Goal: Task Accomplishment & Management: Manage account settings

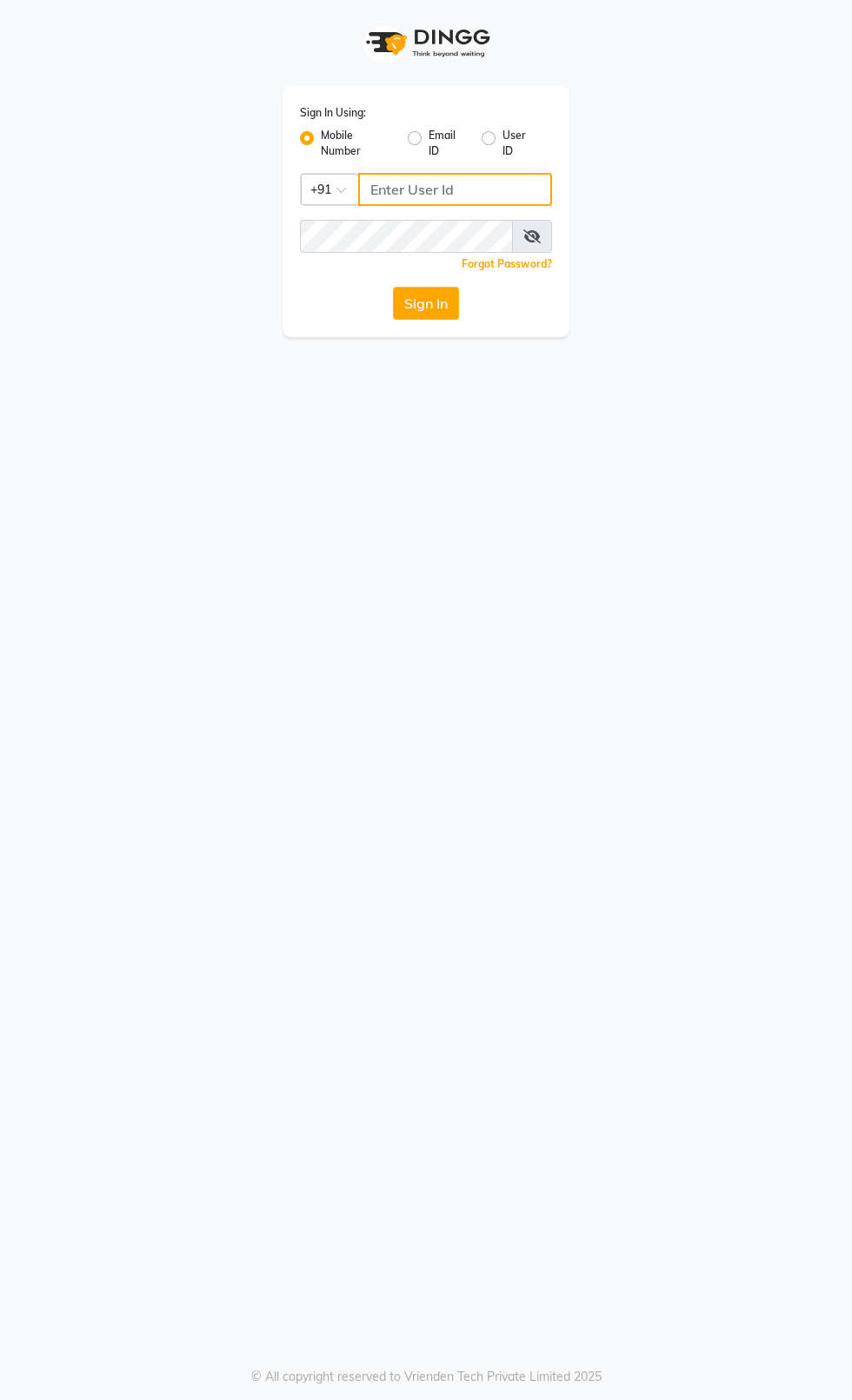
click at [490, 195] on input "Username" at bounding box center [455, 190] width 193 height 33
type input "7827089996"
click at [393, 287] on button "Sign In" at bounding box center [426, 304] width 66 height 33
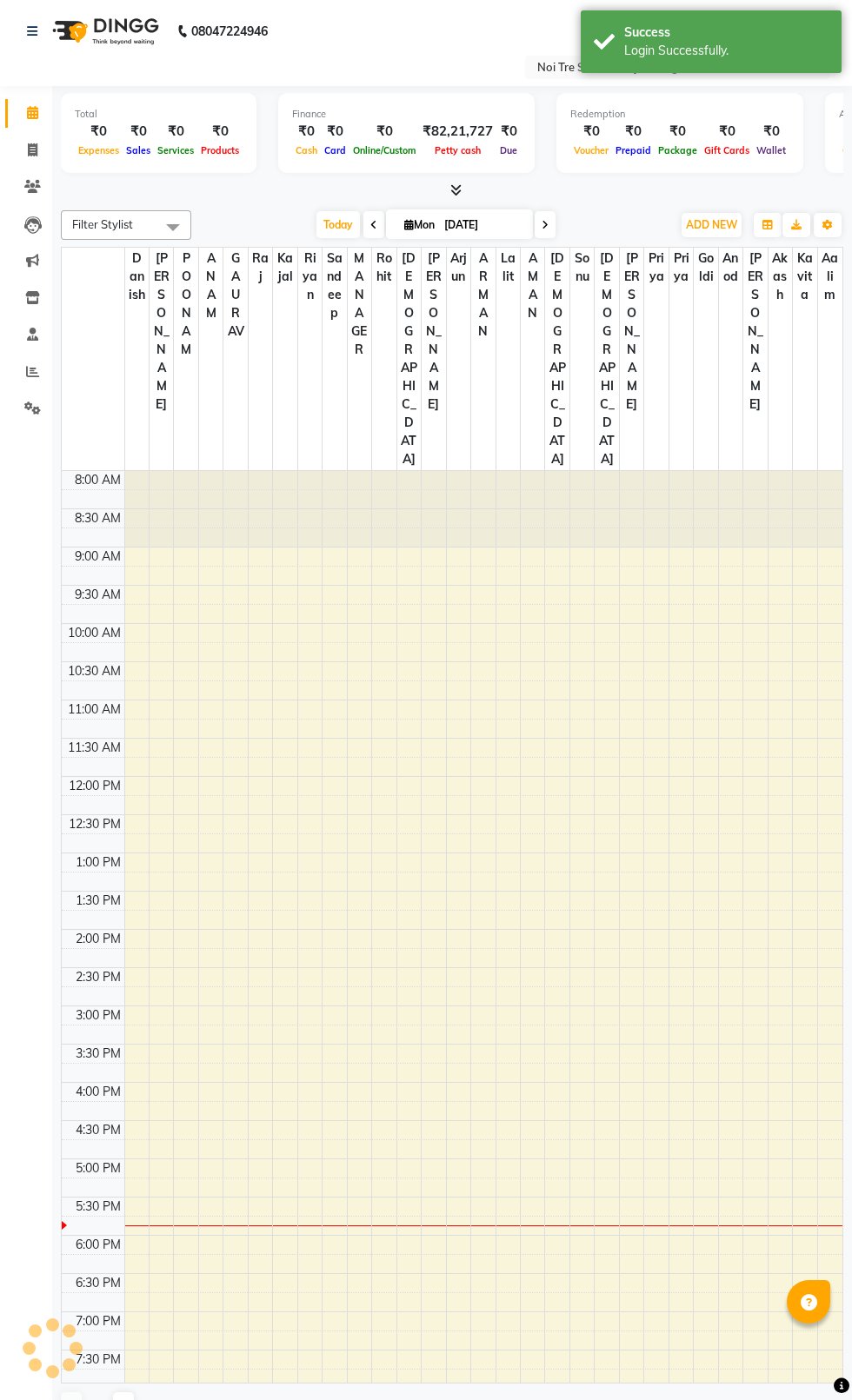
select select "en"
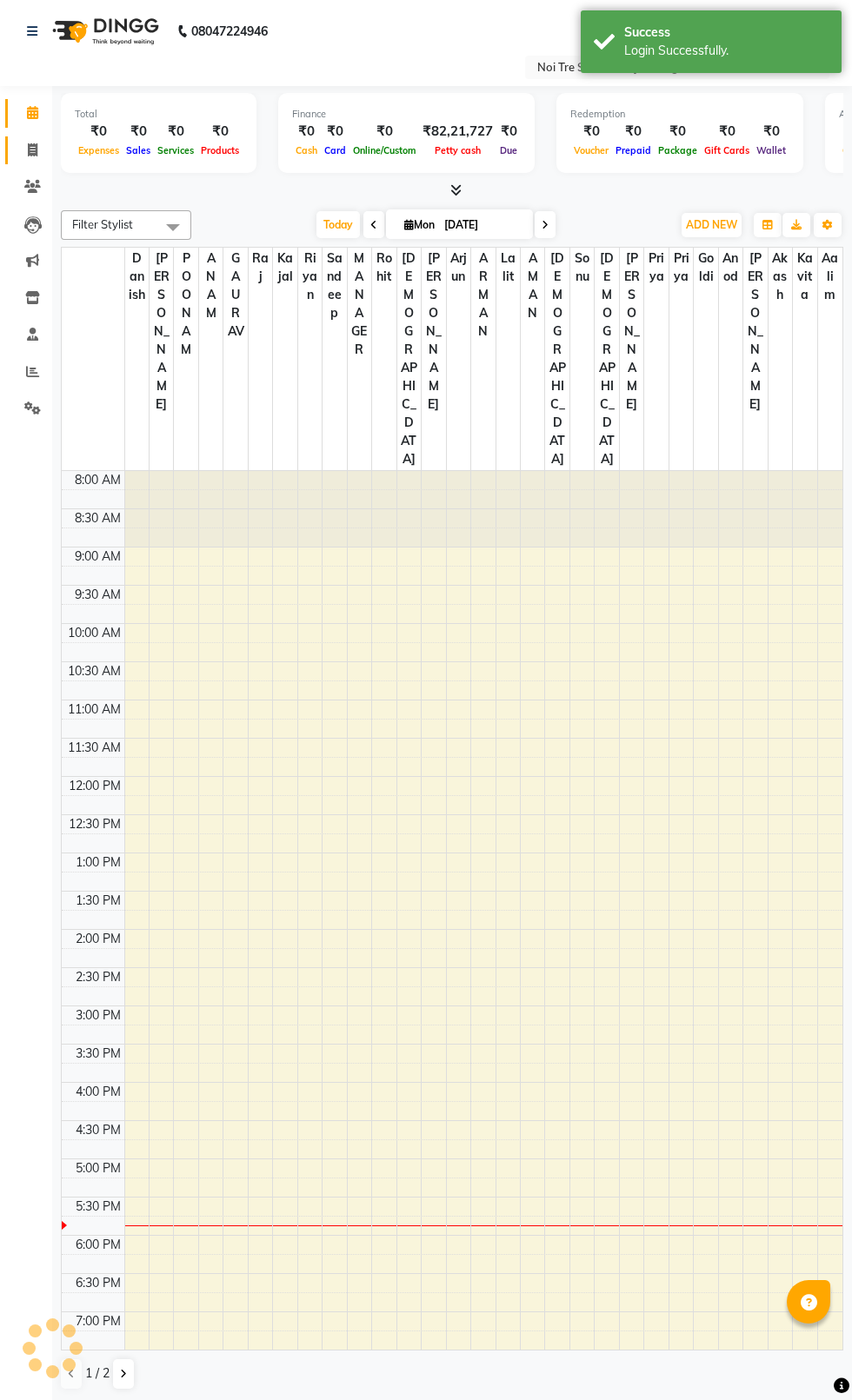
click at [16, 154] on link "Invoice" at bounding box center [25, 151] width 42 height 29
select select "service"
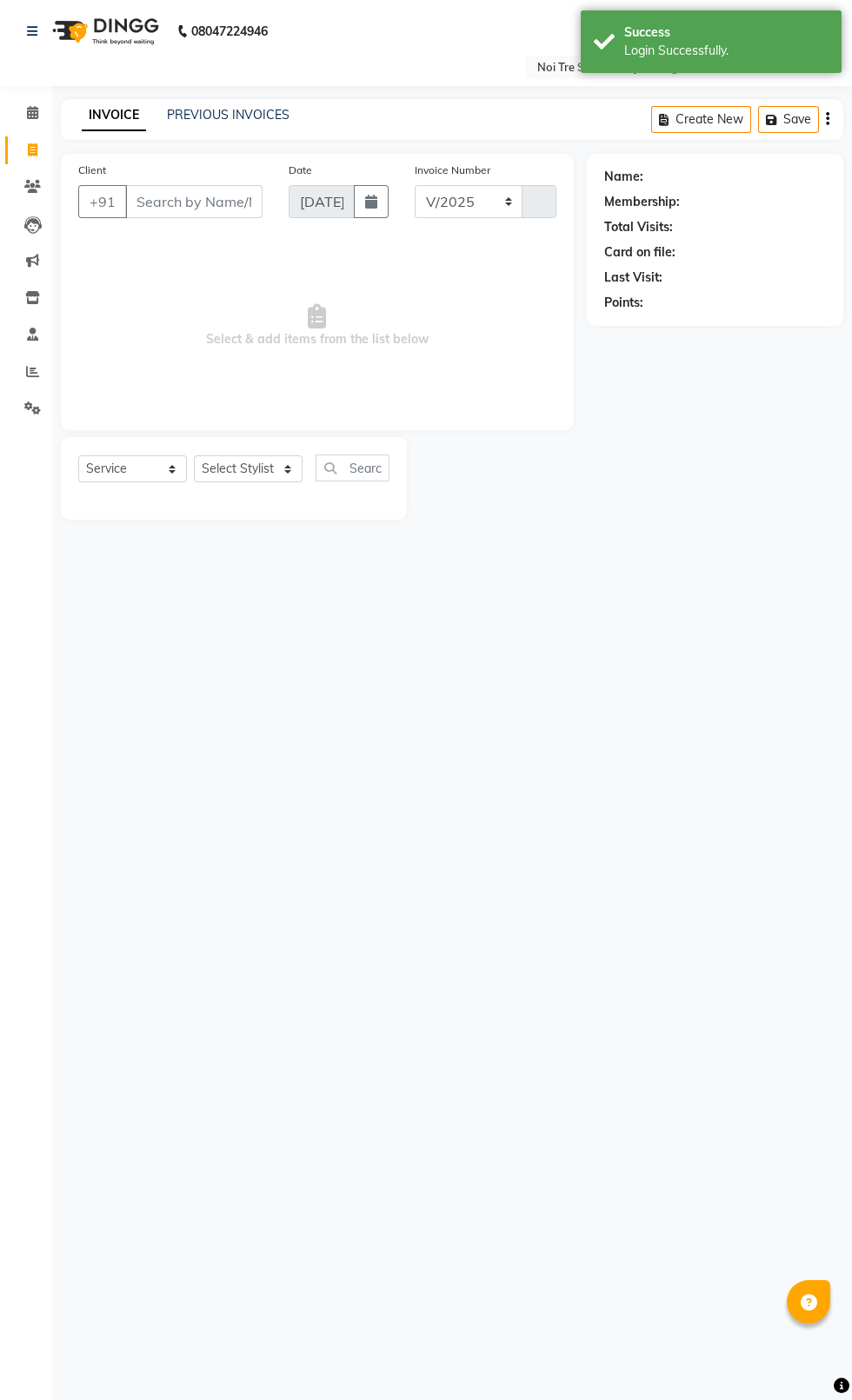
select select "4007"
type input "2361"
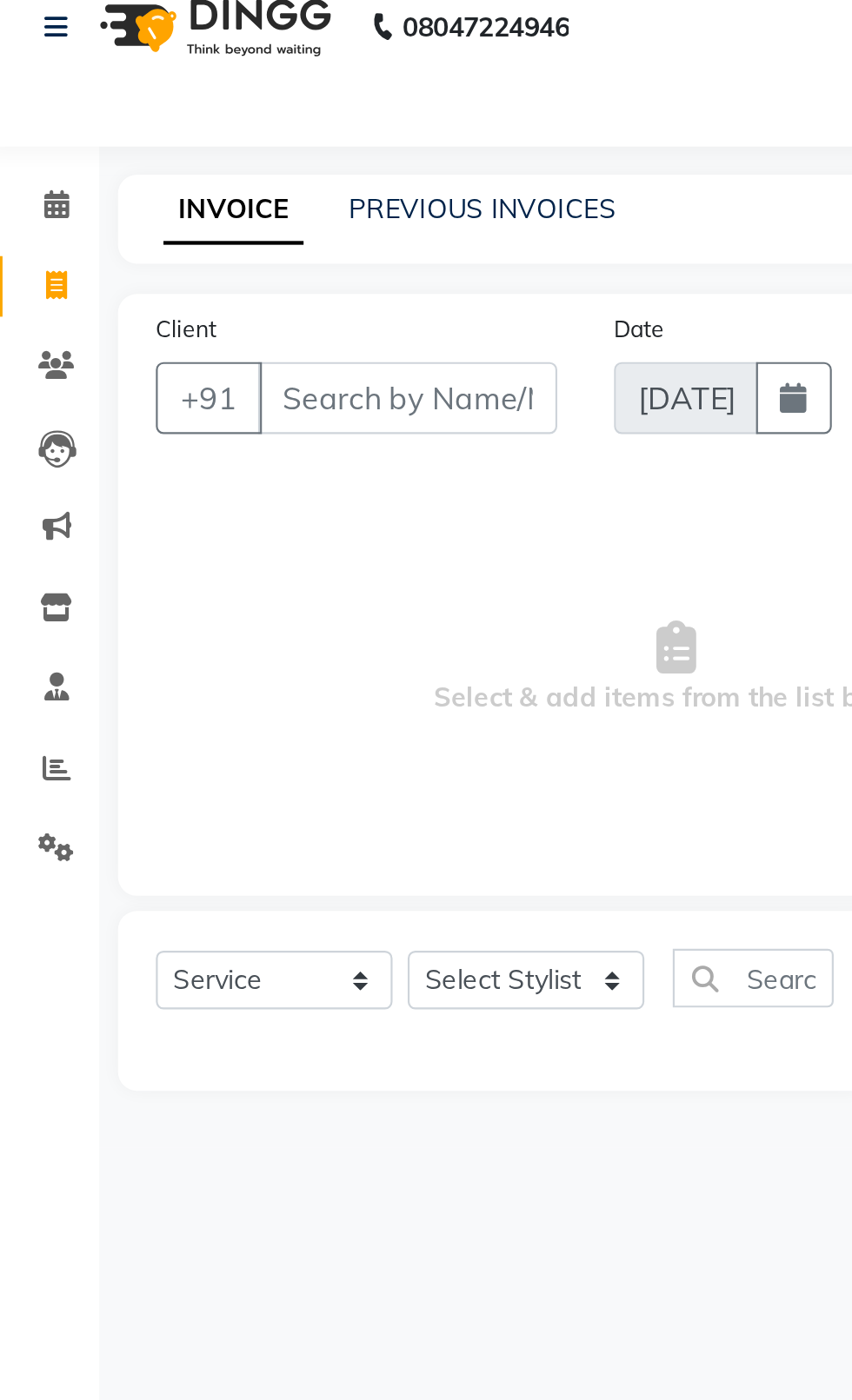
select select "product"
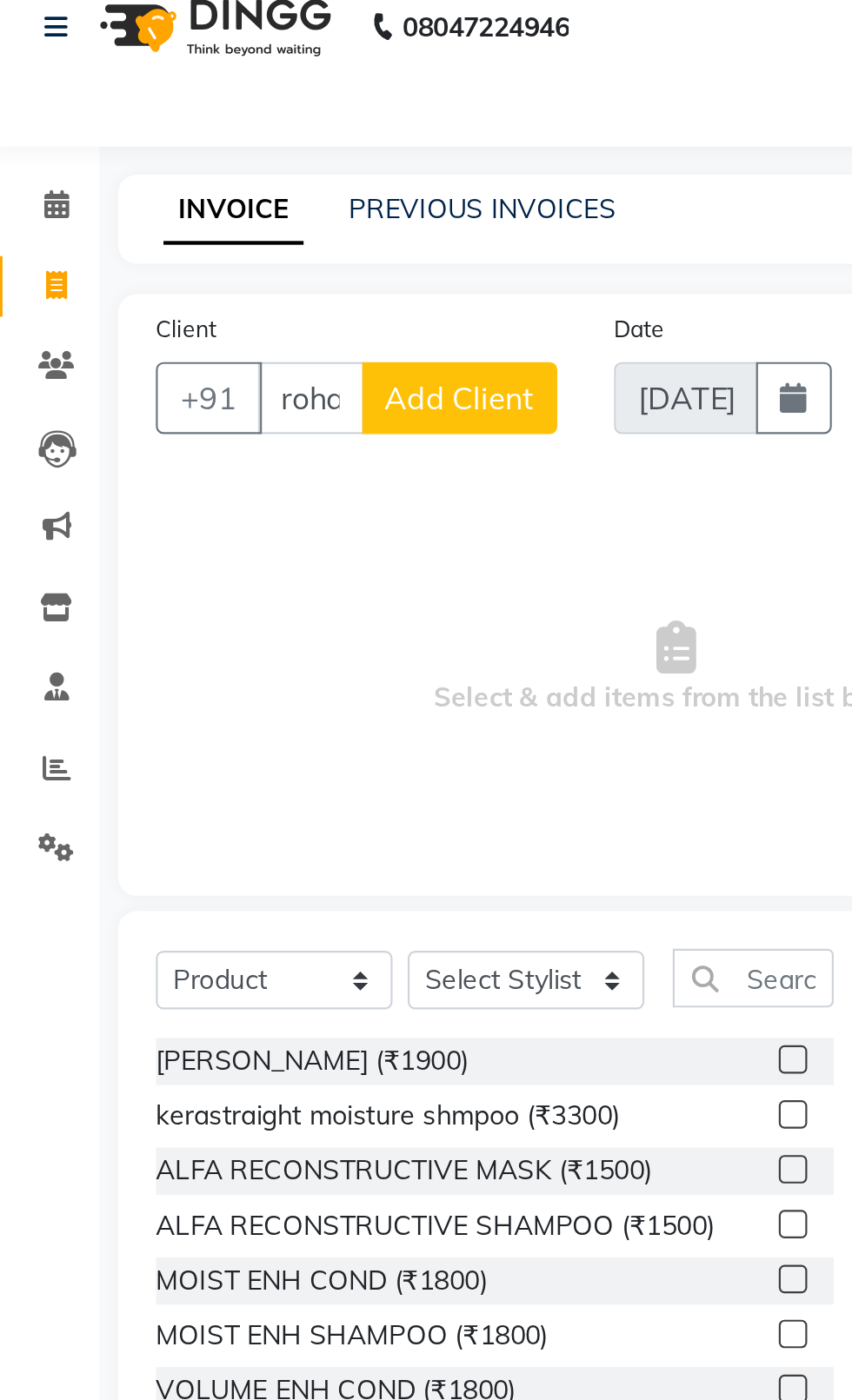
scroll to position [0, 9]
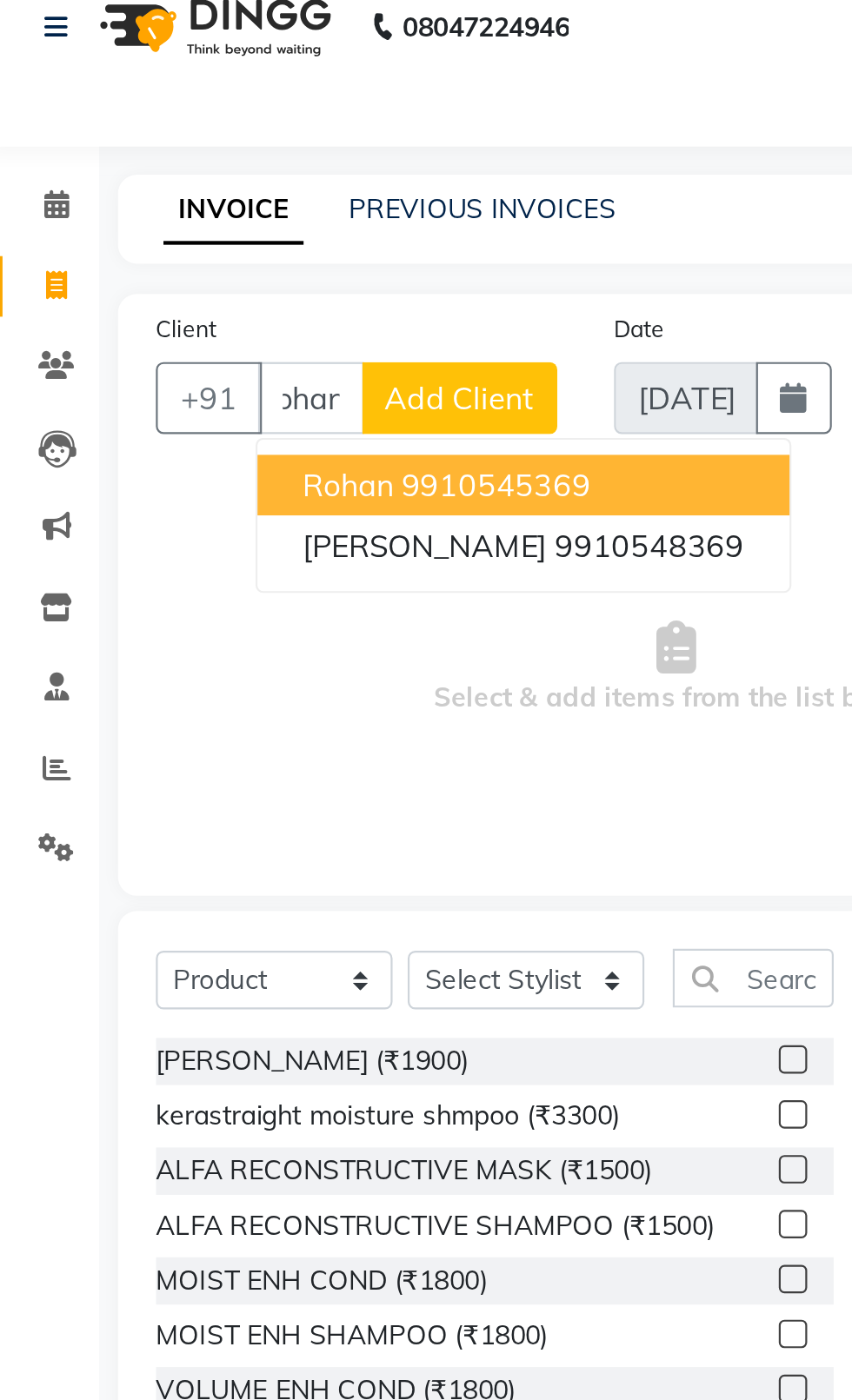
click at [250, 246] on ngb-highlight "9910545369" at bounding box center [235, 242] width 87 height 17
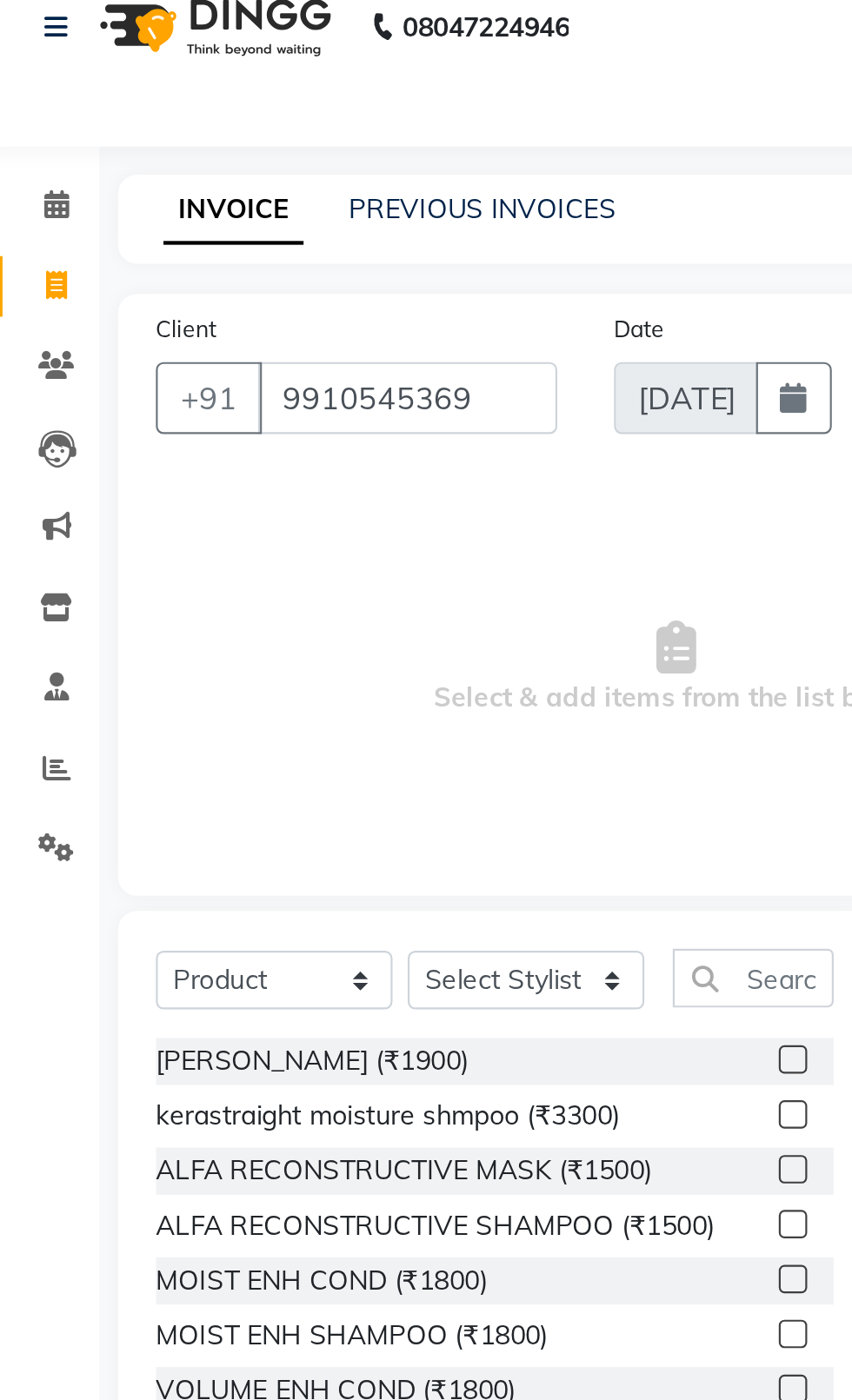
scroll to position [0, 0]
type input "9910545369"
click at [145, 481] on select "Select Service Product Membership Package Voucher Prepaid Gift Card" at bounding box center [132, 469] width 108 height 27
select select "service"
click at [78, 455] on select "Select Service Product Membership Package Voucher Prepaid Gift Card" at bounding box center [132, 469] width 108 height 27
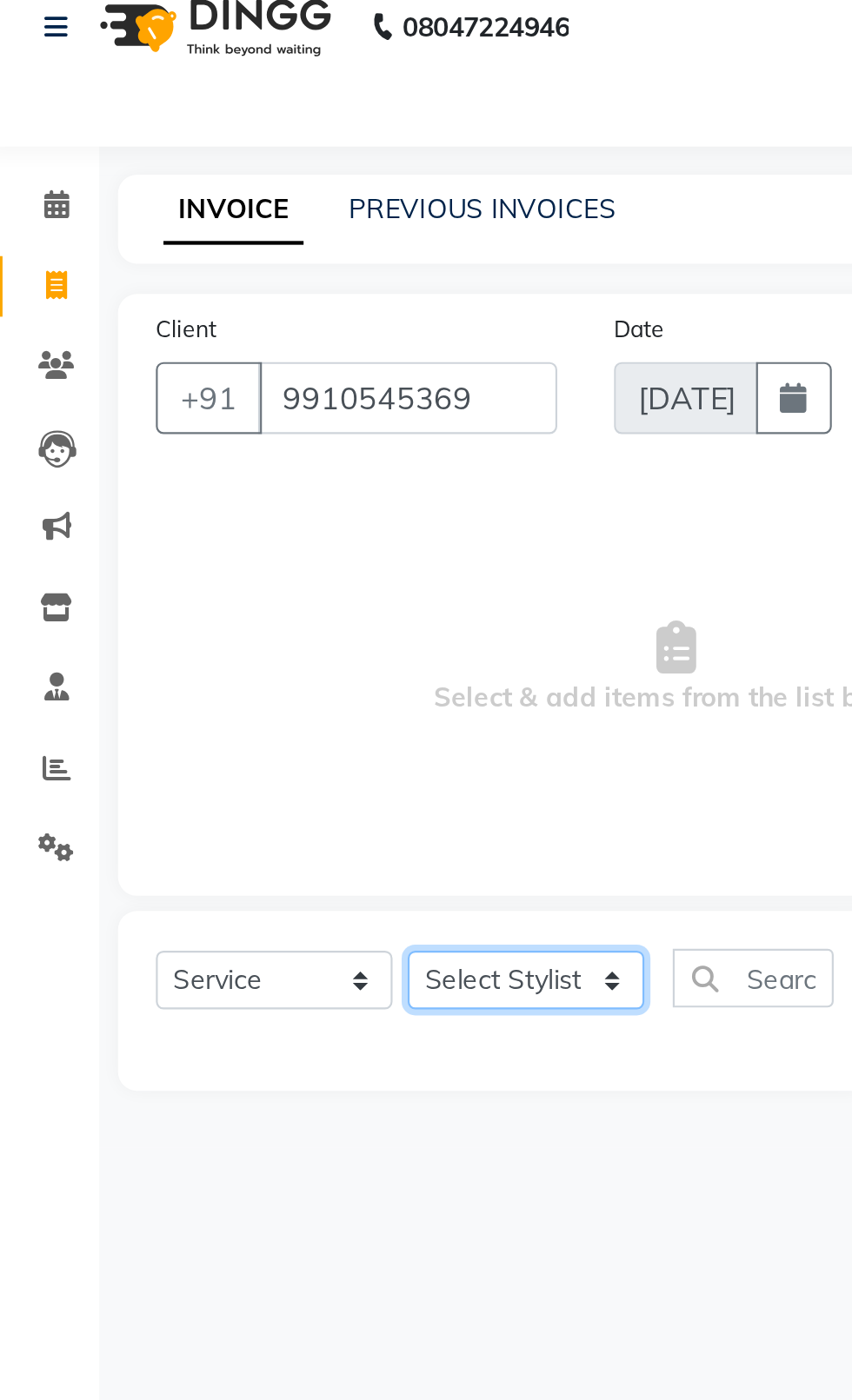
click at [248, 470] on select "Select Stylist [PERSON_NAME] akash [PERSON_NAME] ANAM anod [PERSON_NAME] danish…" at bounding box center [248, 469] width 108 height 27
select select "20481"
click at [193, 455] on select "Select Stylist [PERSON_NAME] akash [PERSON_NAME] ANAM anod [PERSON_NAME] danish…" at bounding box center [248, 469] width 108 height 27
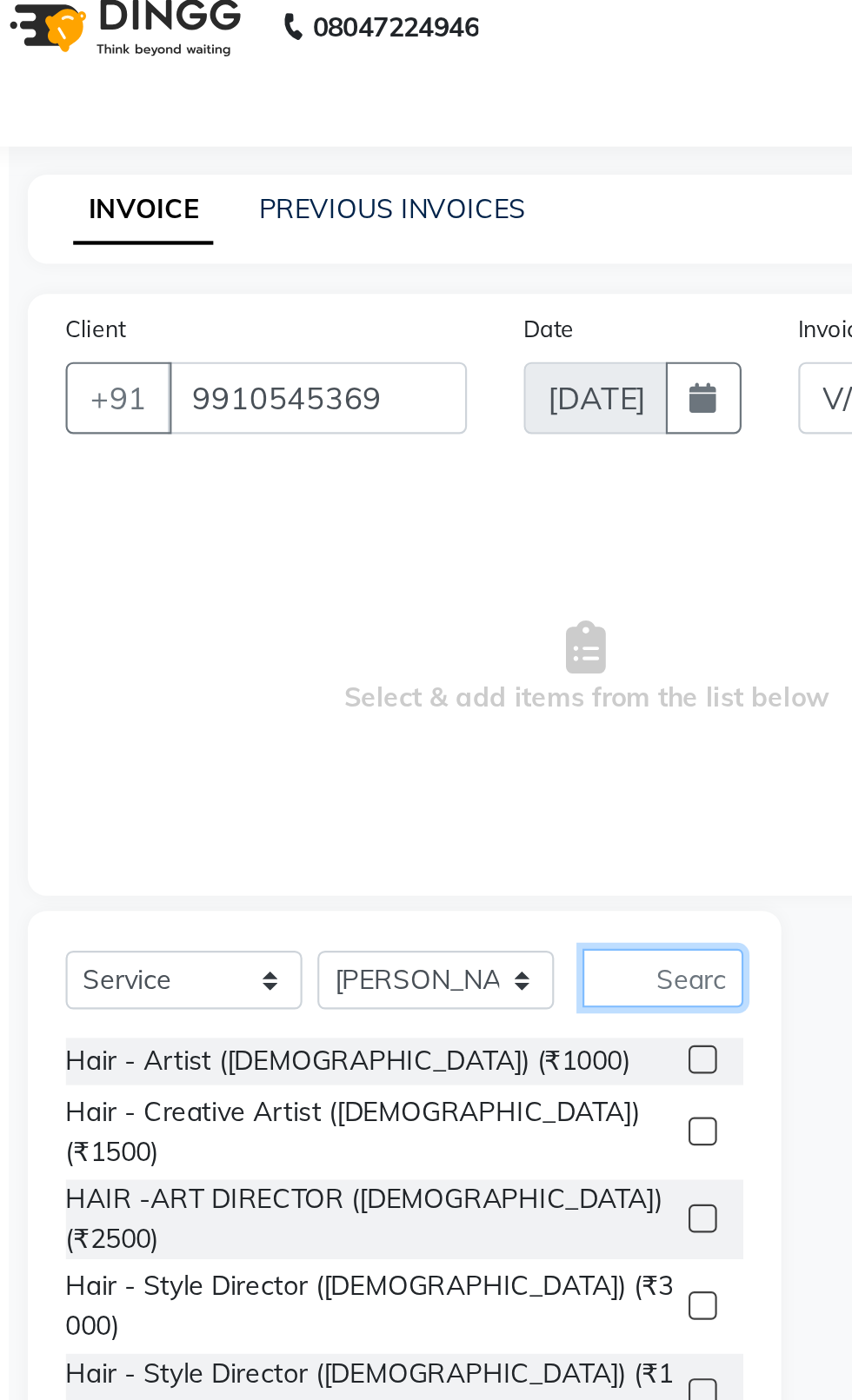
click at [373, 469] on input "text" at bounding box center [352, 468] width 73 height 27
click at [42, 338] on span at bounding box center [32, 335] width 30 height 20
click at [355, 475] on input "text" at bounding box center [352, 468] width 73 height 27
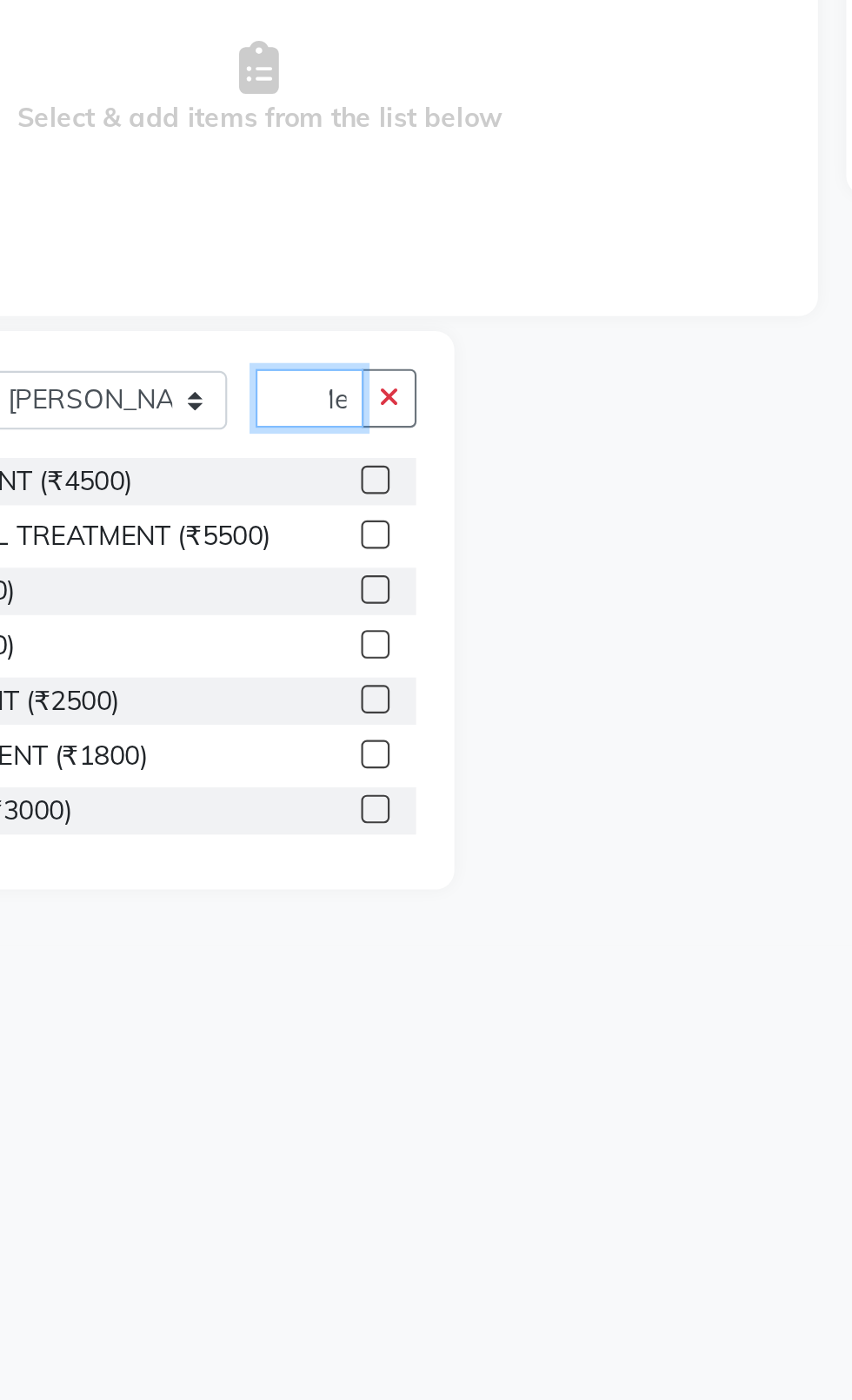
scroll to position [0, 15]
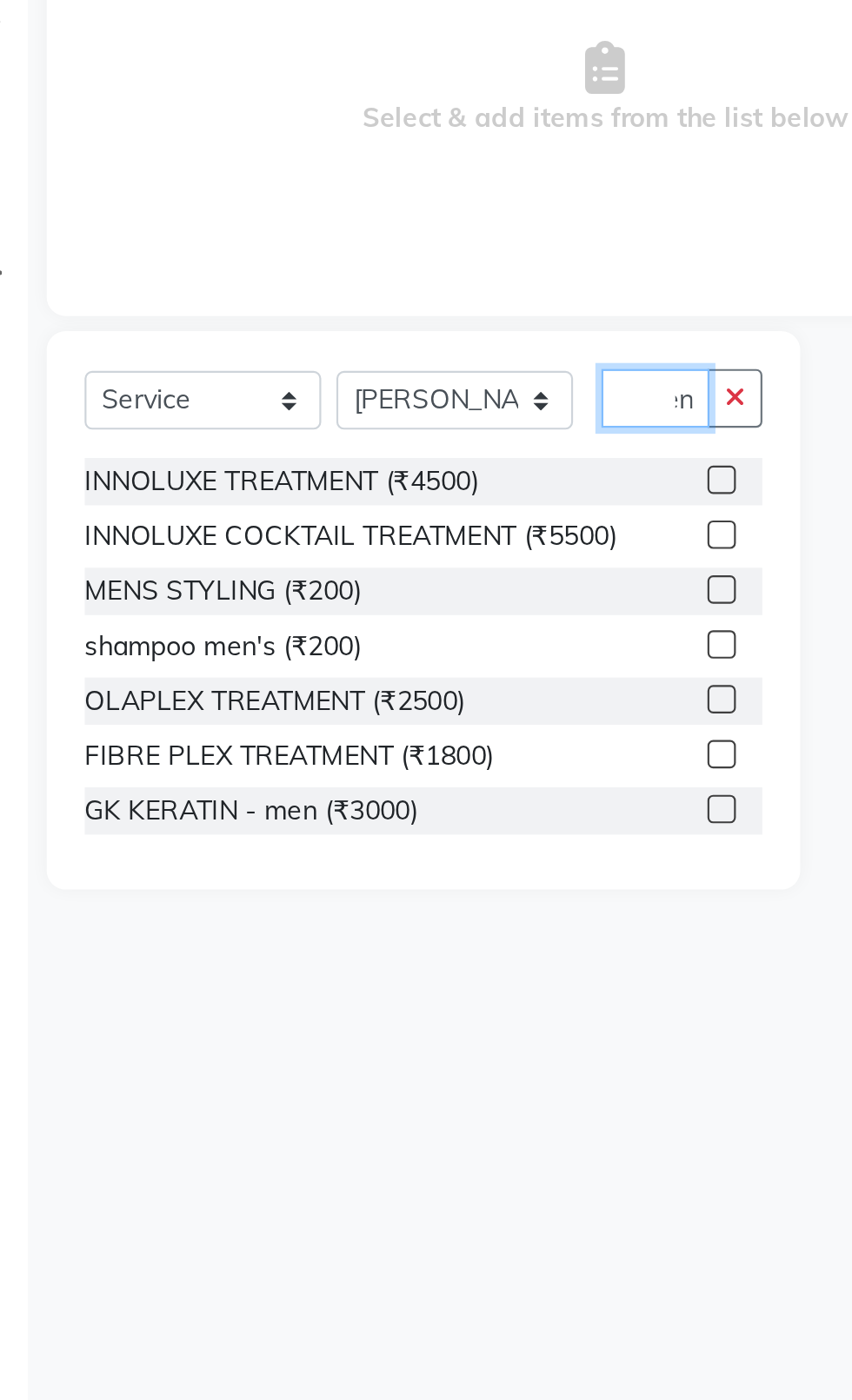
type input "Men"
click at [377, 469] on icon "button" at bounding box center [377, 467] width 10 height 13
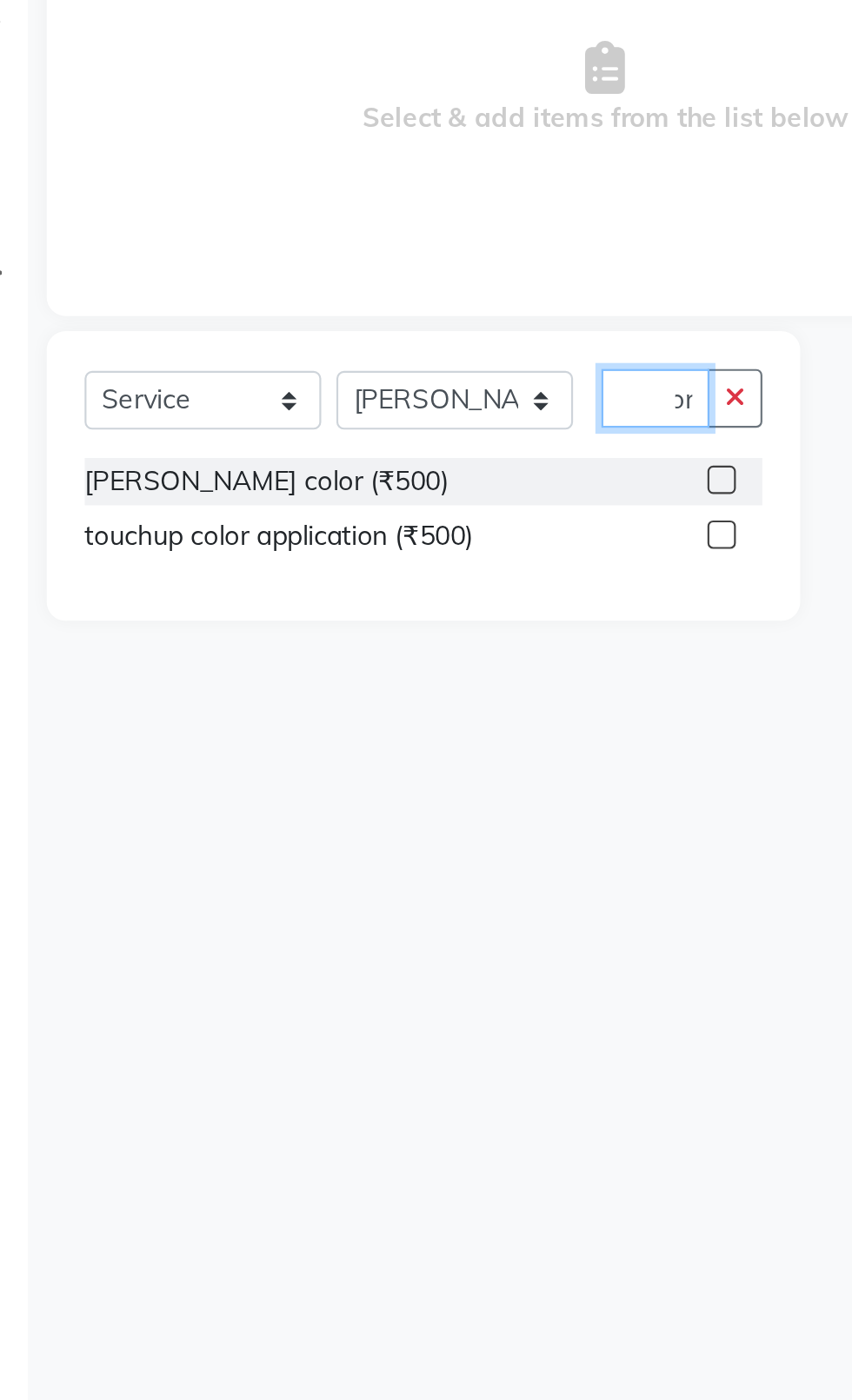
scroll to position [0, 23]
type input "Color"
click at [377, 480] on button "button" at bounding box center [377, 468] width 25 height 27
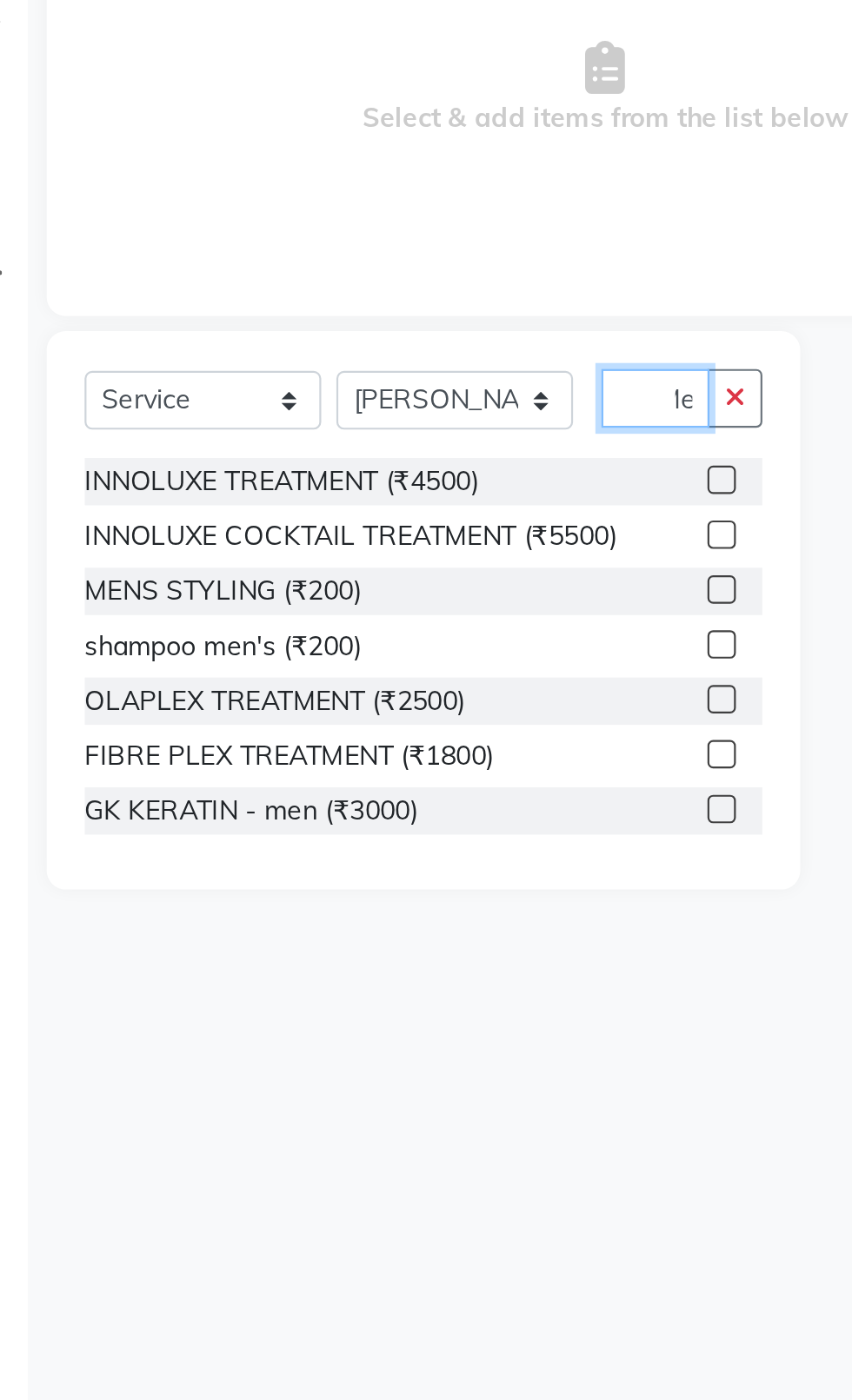
scroll to position [0, 15]
type input "M"
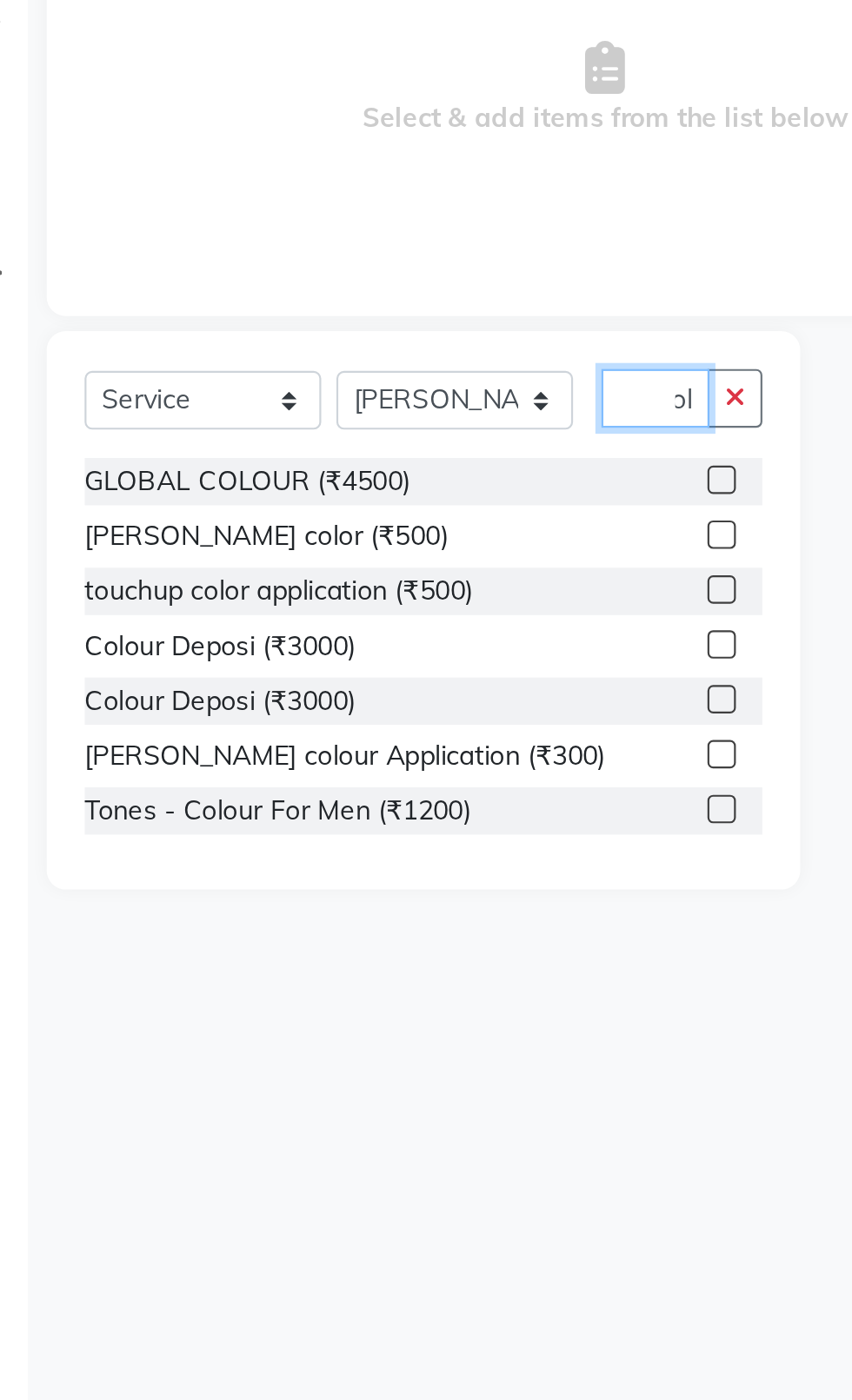
scroll to position [0, 10]
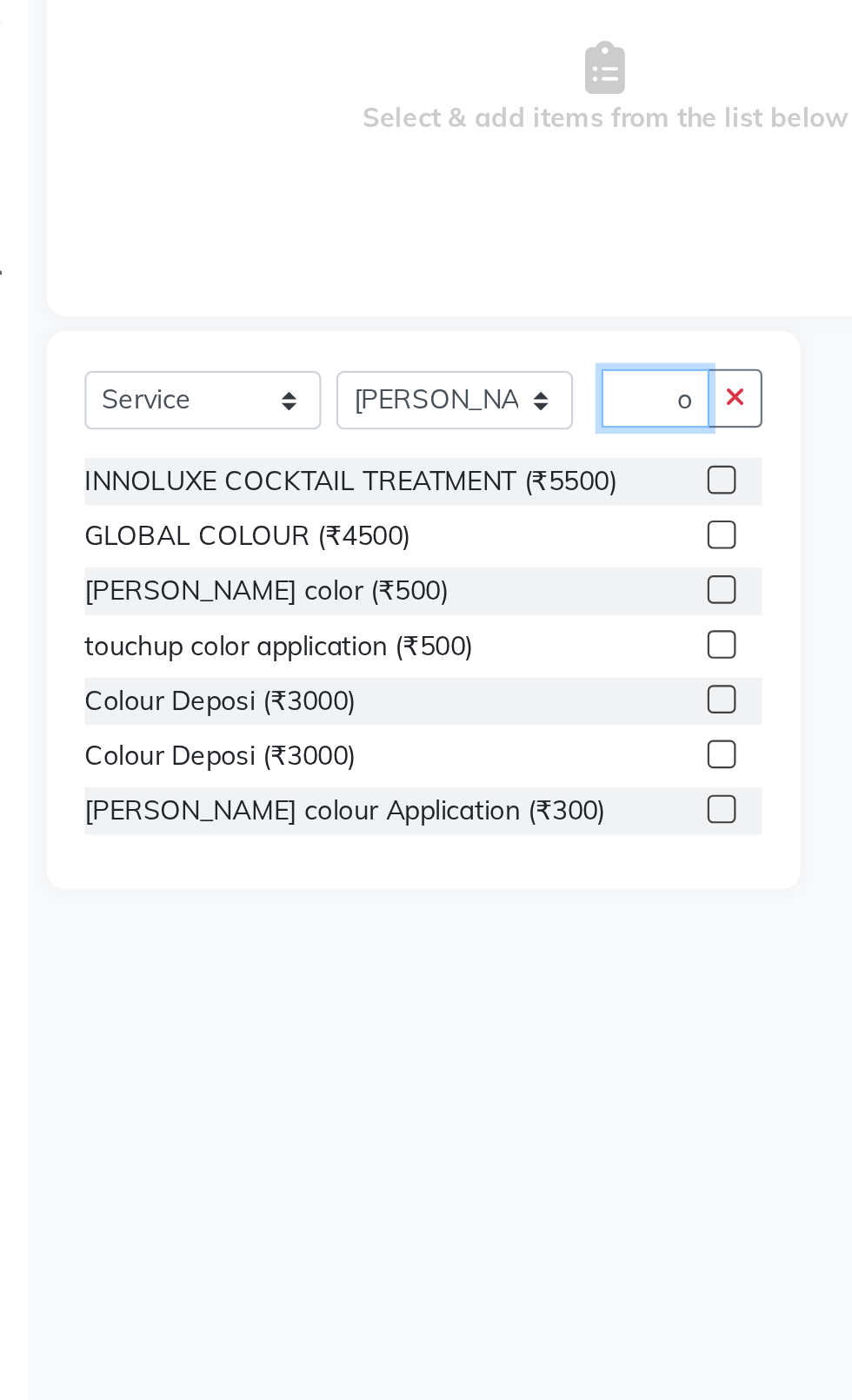
type input "C"
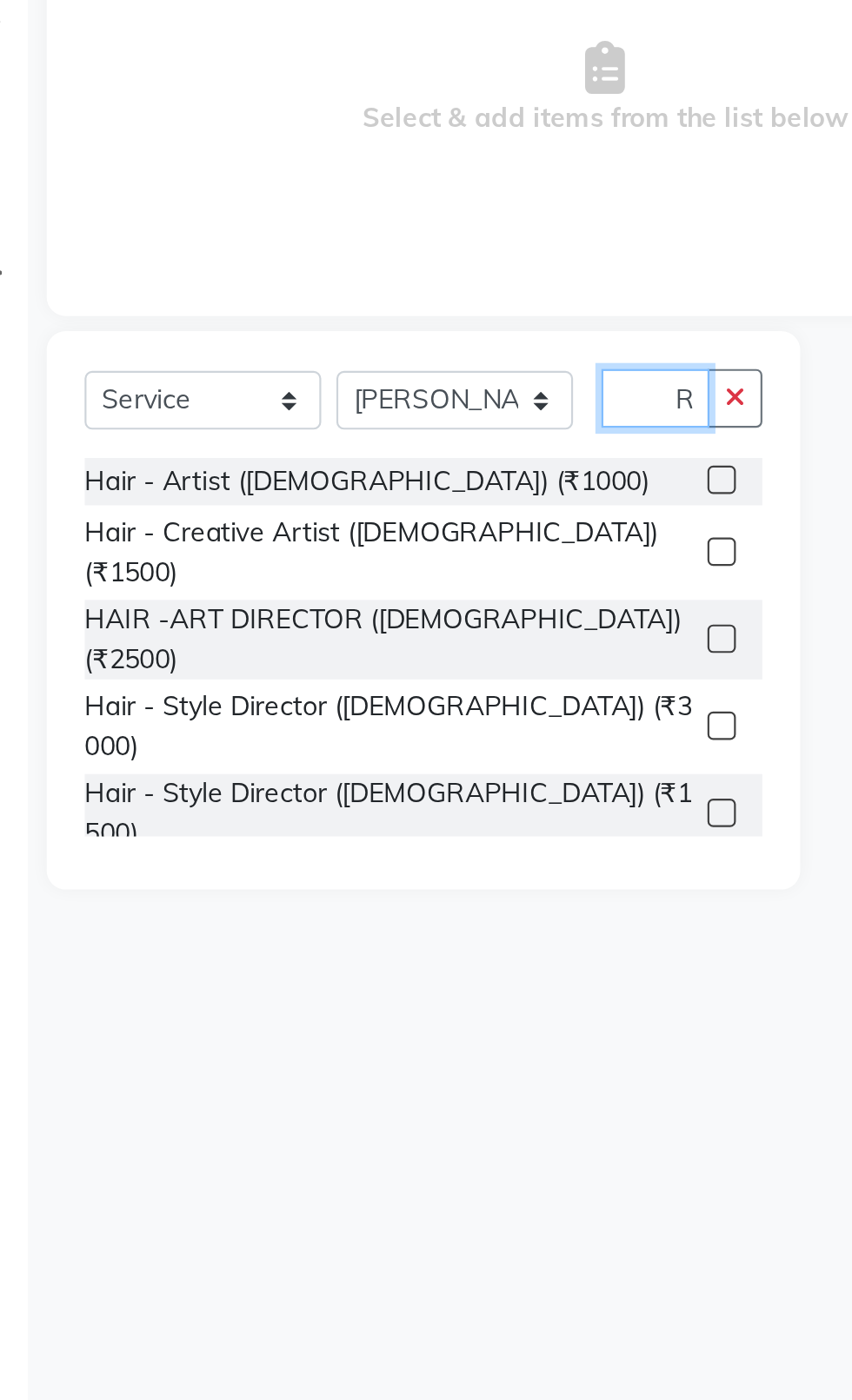
scroll to position [0, 11]
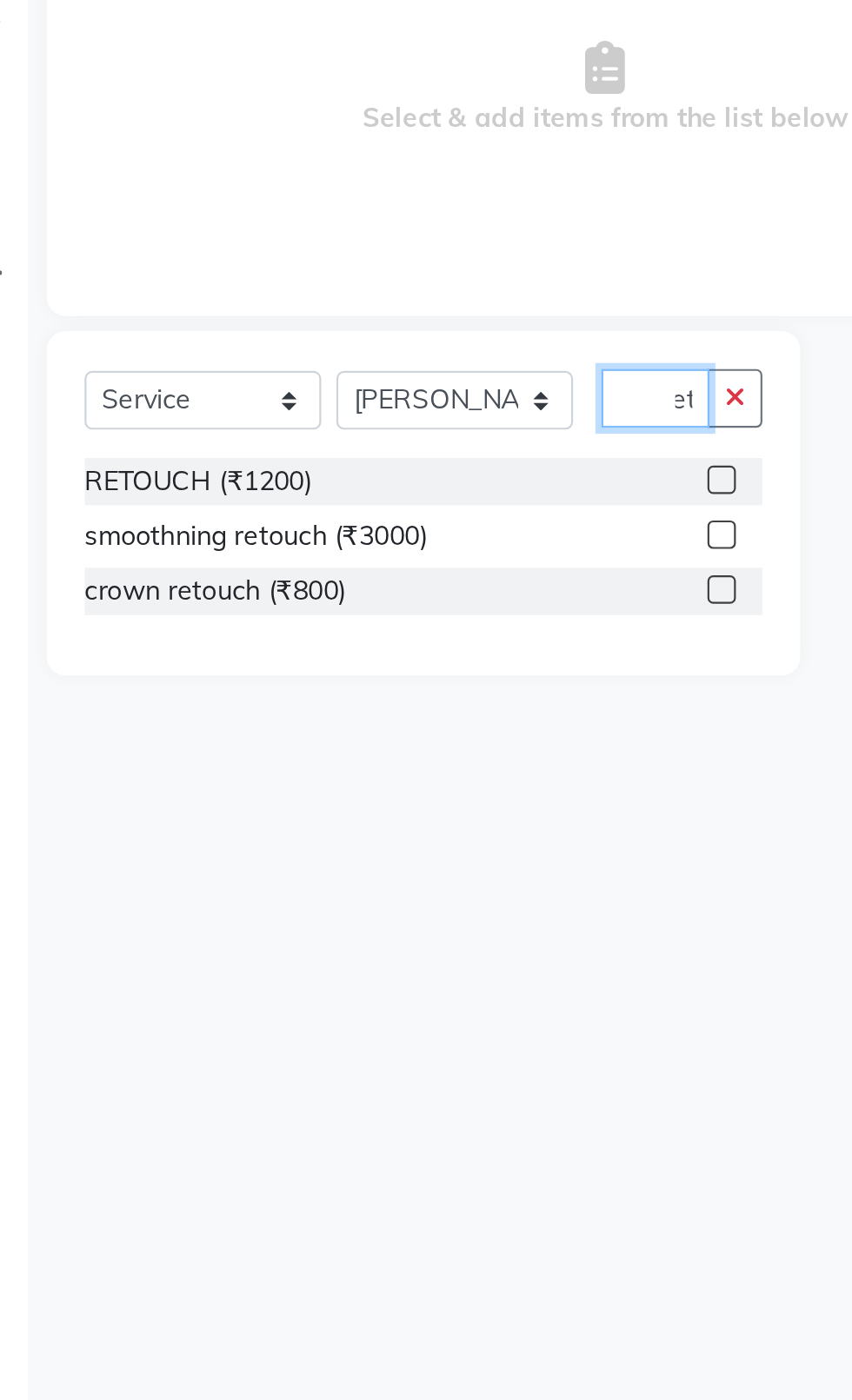
type input "Ret"
click at [369, 556] on label at bounding box center [370, 555] width 13 height 13
click at [369, 556] on input "checkbox" at bounding box center [370, 557] width 12 height 12
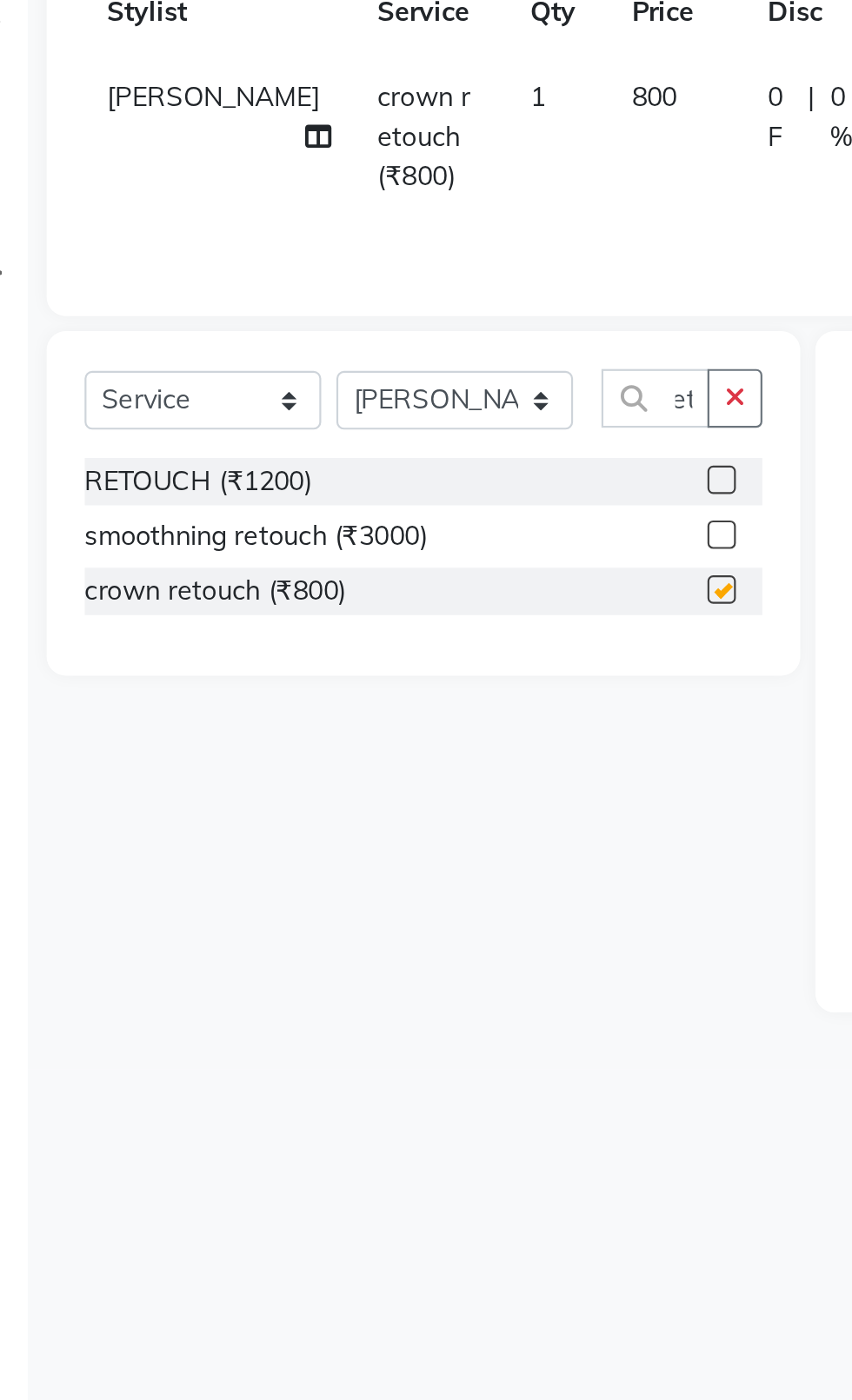
scroll to position [0, 0]
checkbox input "false"
click at [325, 347] on td "800" at bounding box center [350, 348] width 63 height 75
select select "20481"
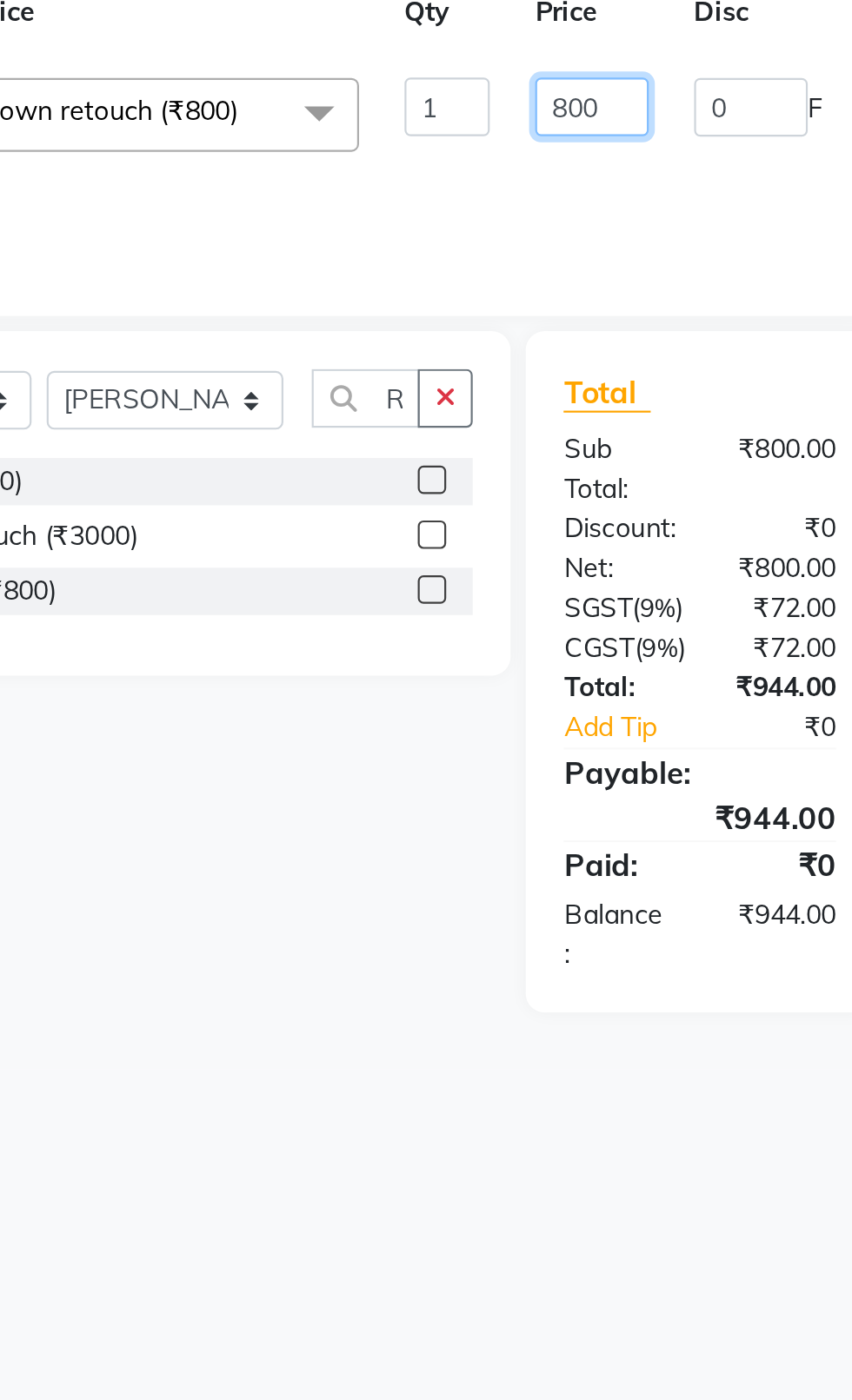
click at [435, 330] on input "800" at bounding box center [444, 335] width 52 height 27
type input "700"
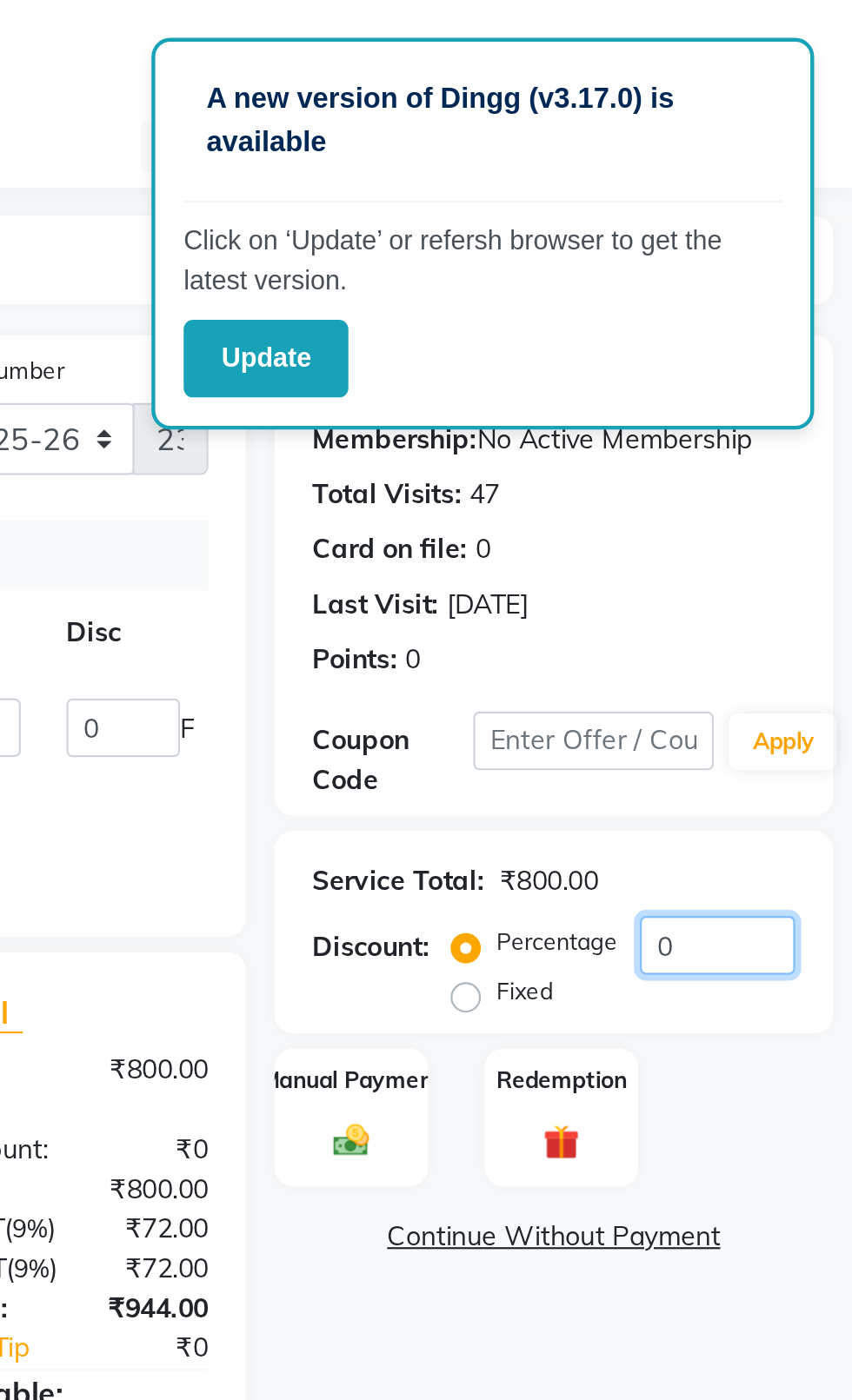
click at [804, 438] on input "0" at bounding box center [790, 434] width 72 height 27
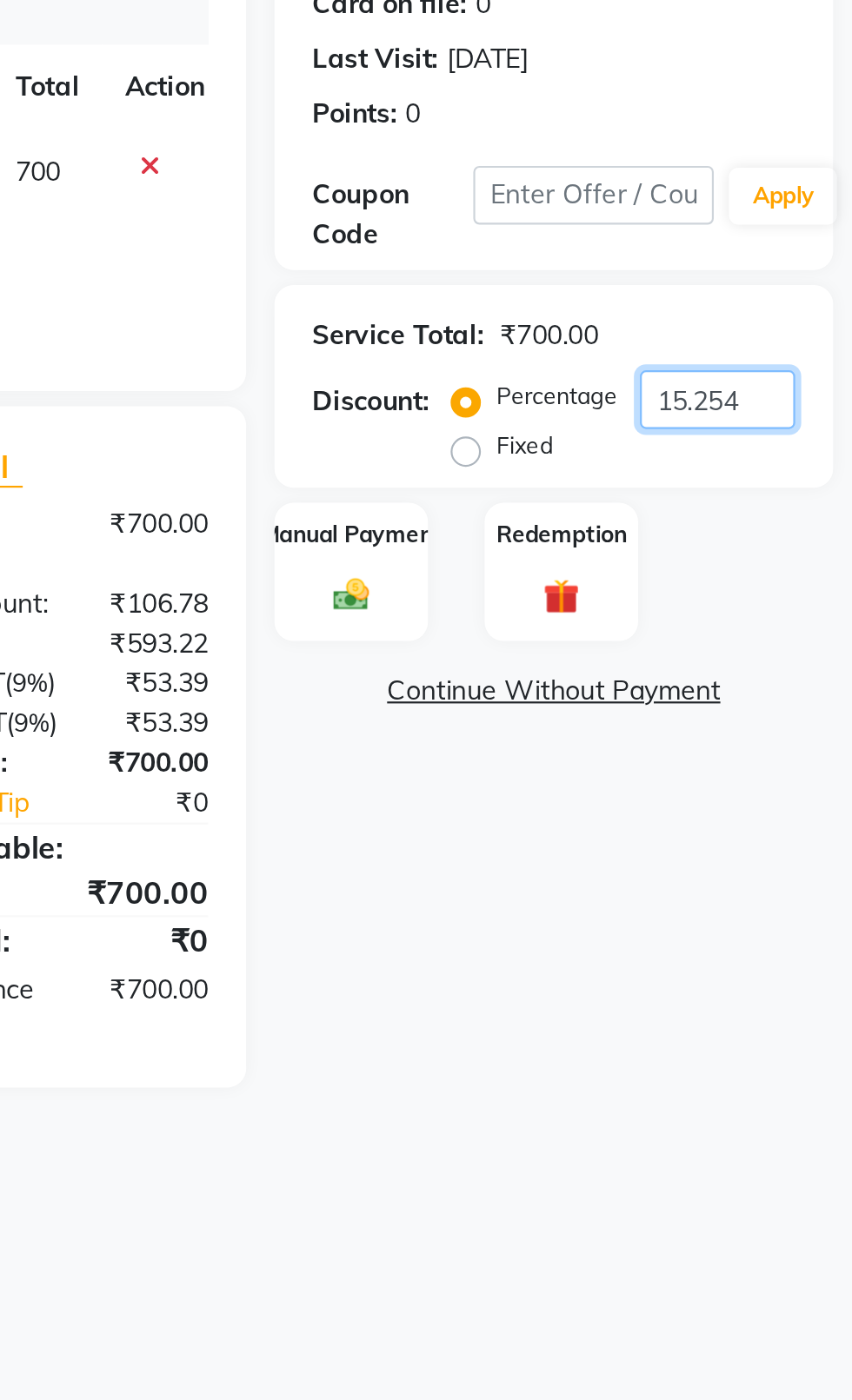
type input "15.254"
click at [613, 540] on div "Manual Payment" at bounding box center [622, 513] width 71 height 65
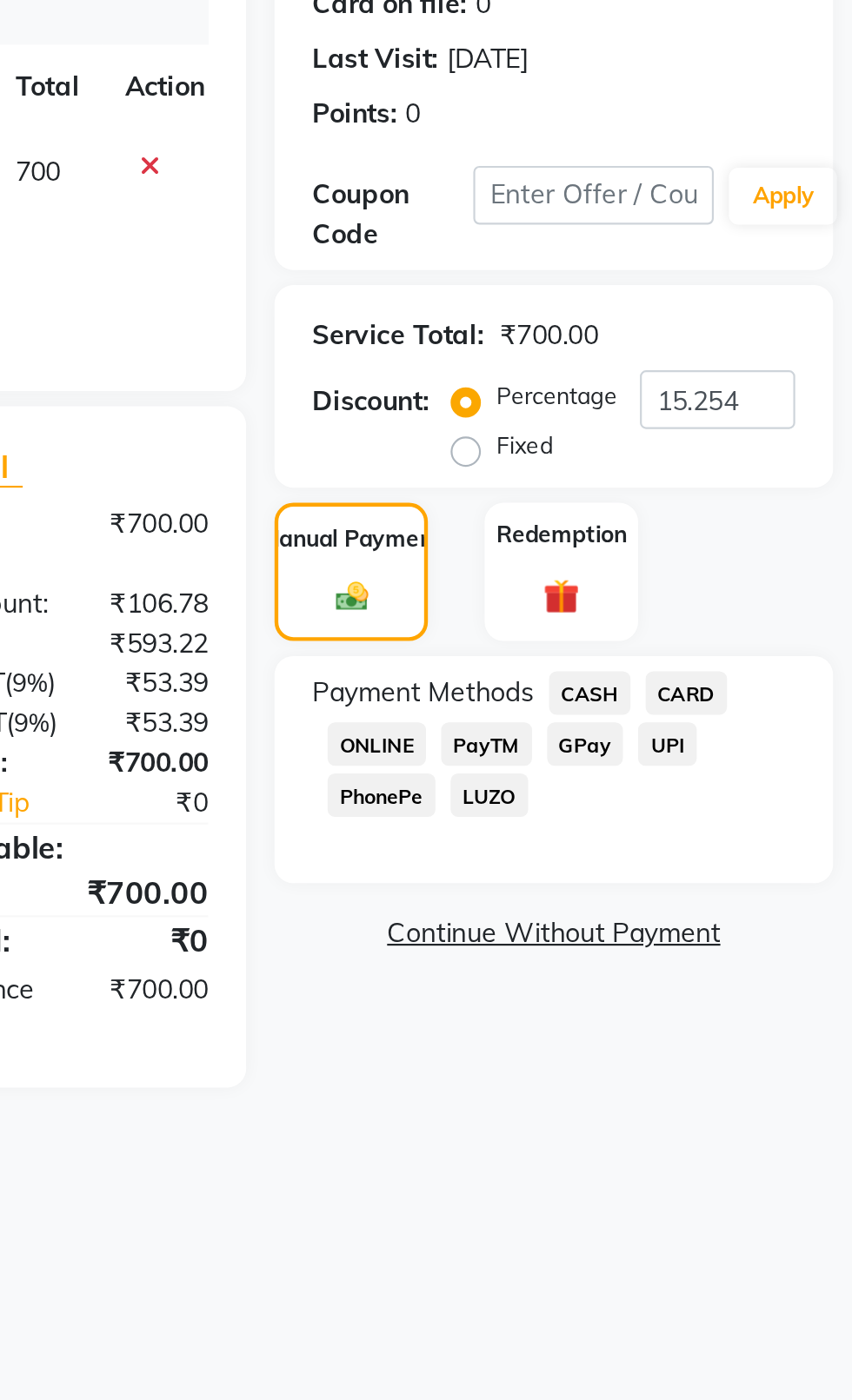
click at [715, 565] on span "CASH" at bounding box center [731, 569] width 38 height 20
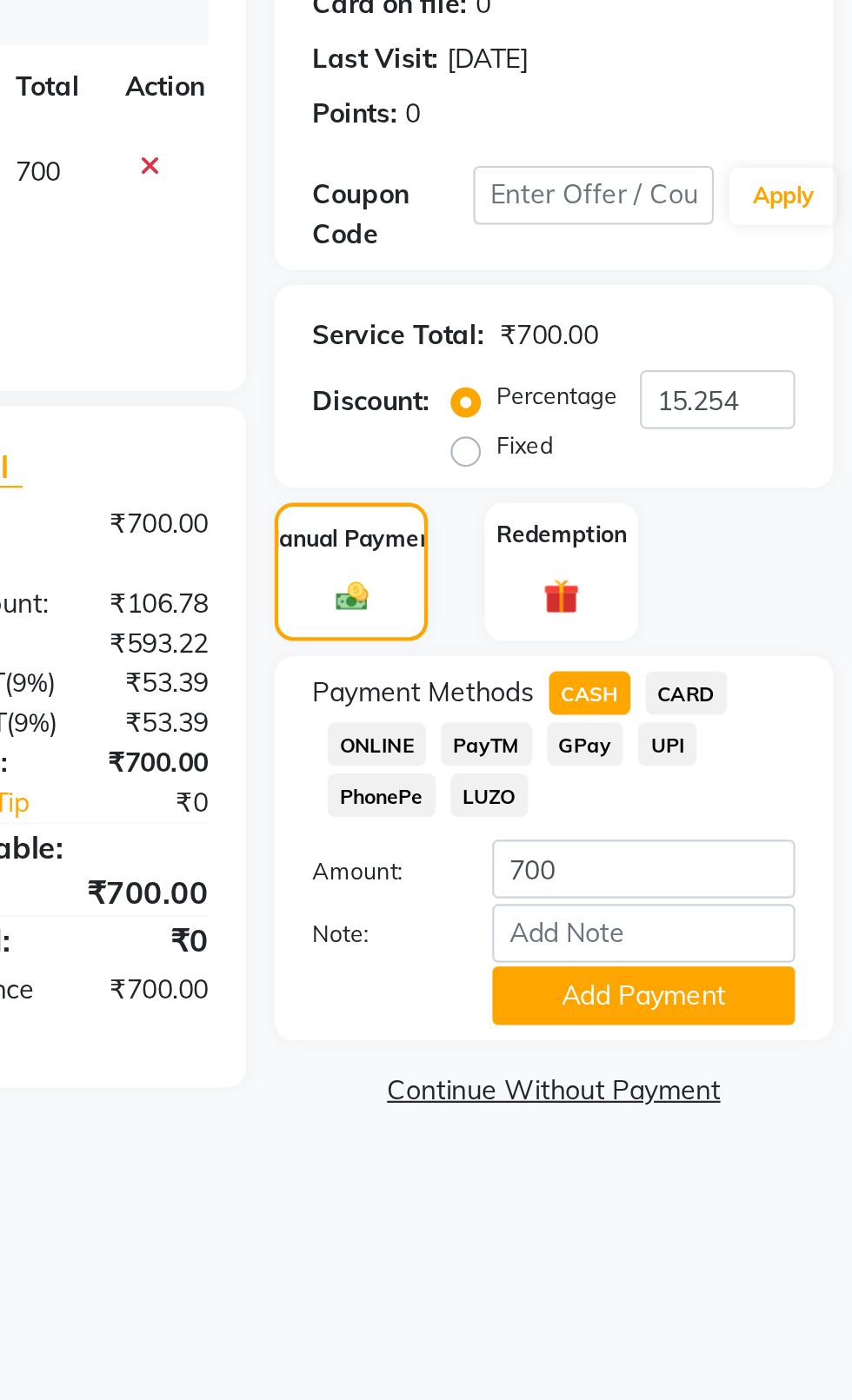
click at [797, 718] on button "Add Payment" at bounding box center [756, 708] width 139 height 27
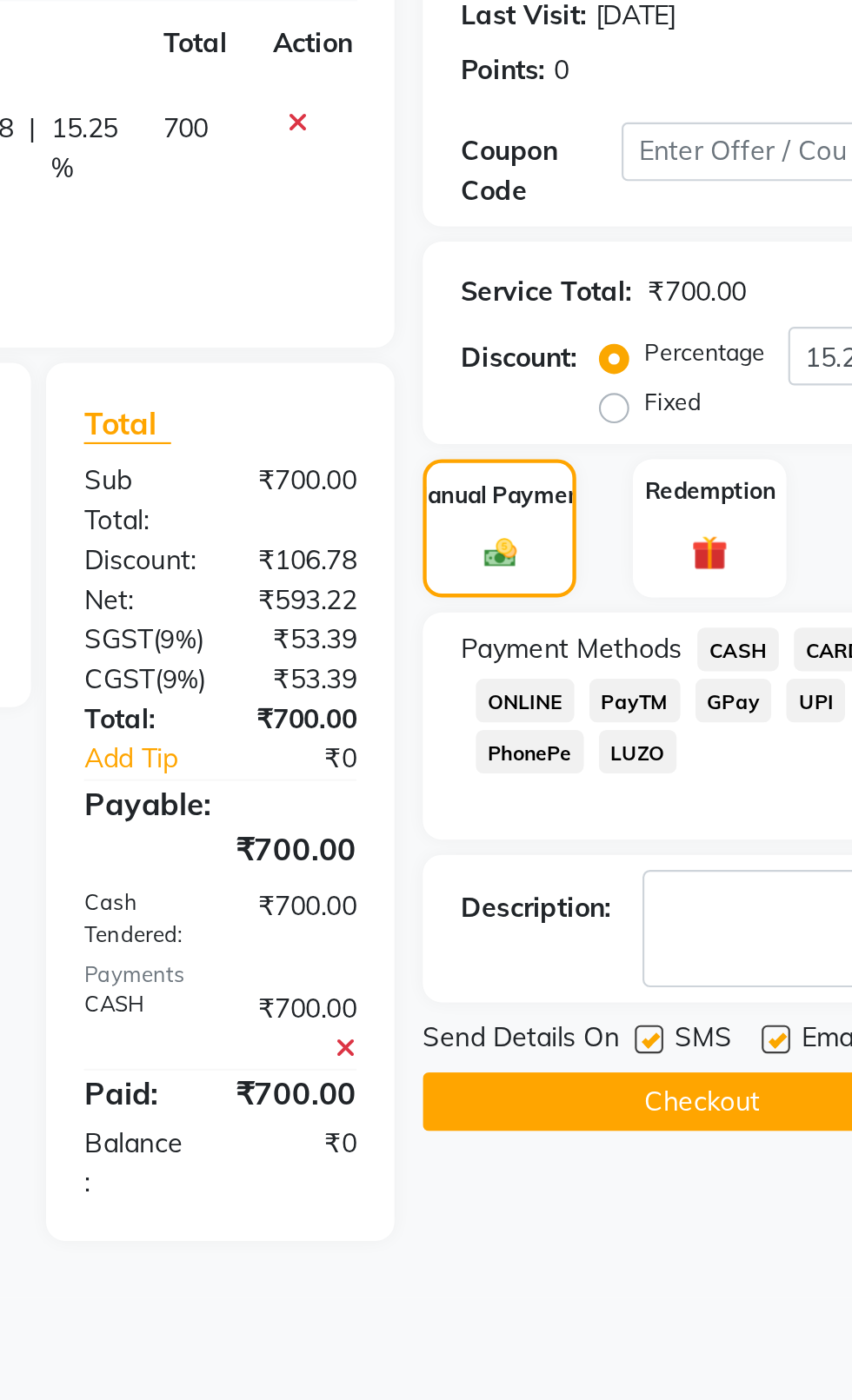
click at [531, 783] on div "₹700.00" at bounding box center [528, 773] width 82 height 21
click at [551, 758] on icon at bounding box center [552, 751] width 10 height 13
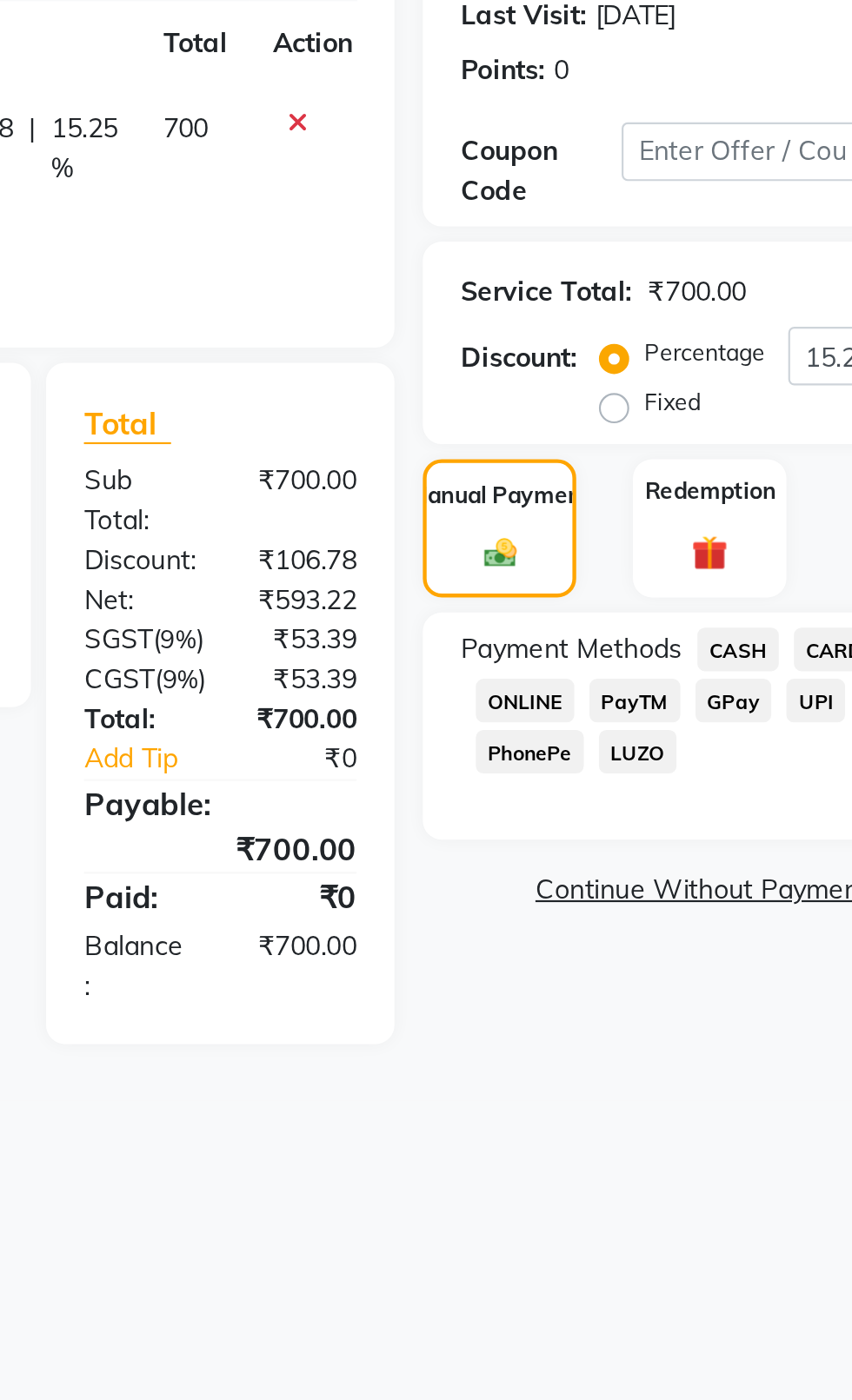
click at [771, 565] on span "CARD" at bounding box center [776, 569] width 38 height 20
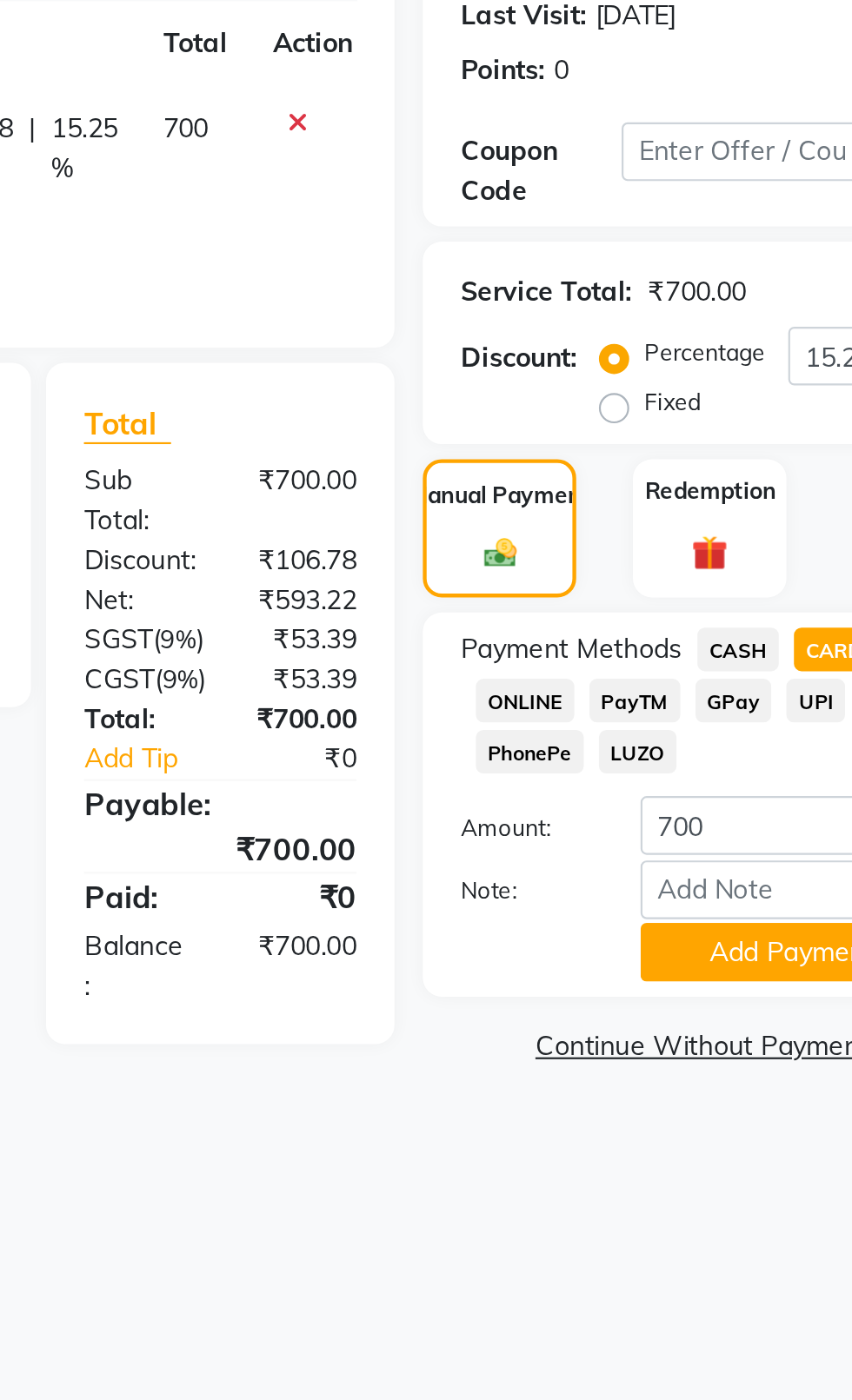
click at [743, 711] on button "Add Payment" at bounding box center [756, 708] width 139 height 27
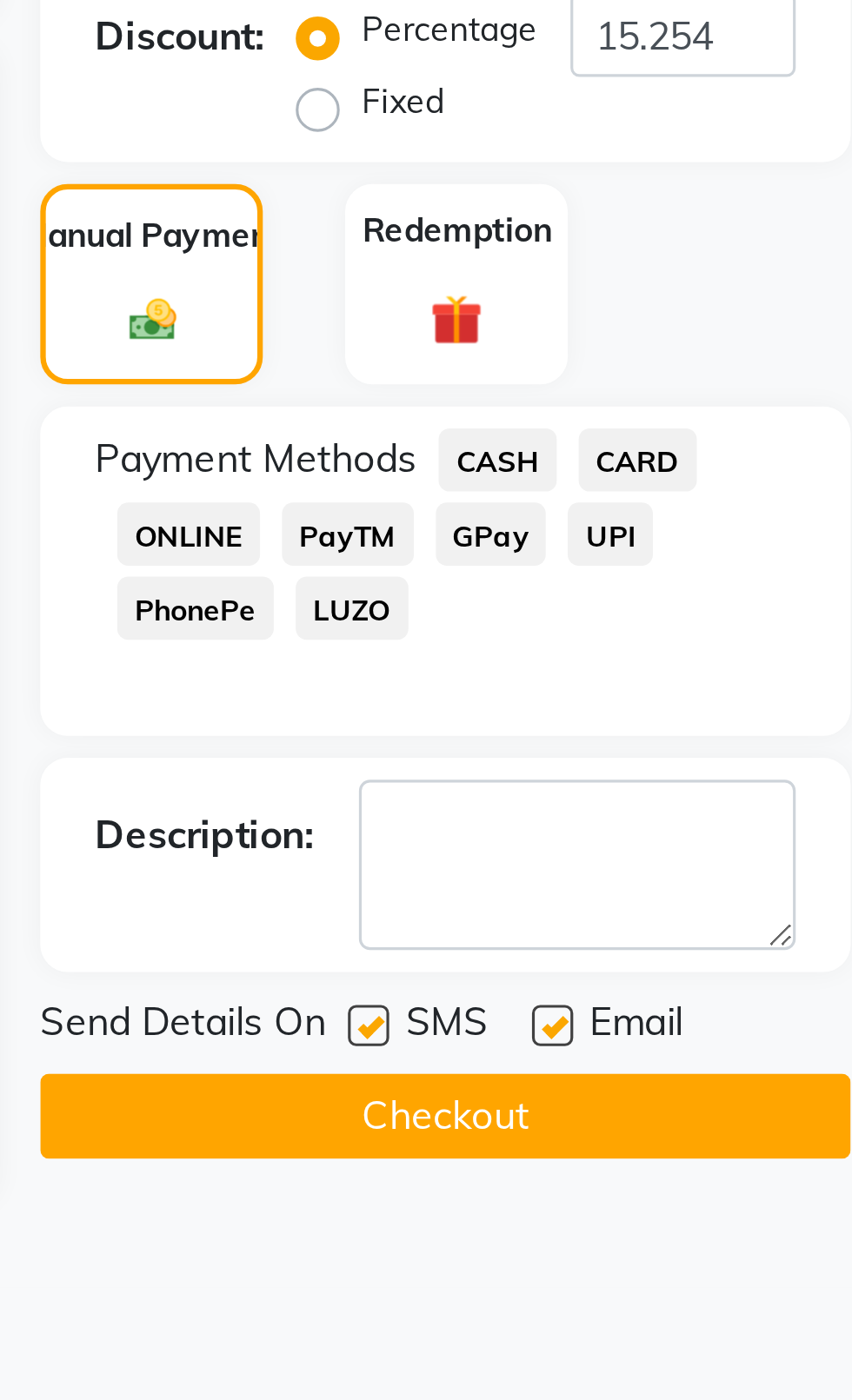
click at [691, 747] on label at bounding box center [690, 747] width 13 height 13
click at [691, 747] on input "checkbox" at bounding box center [690, 749] width 12 height 12
checkbox input "false"
click at [750, 752] on label at bounding box center [749, 747] width 13 height 13
click at [750, 752] on input "checkbox" at bounding box center [749, 749] width 12 height 12
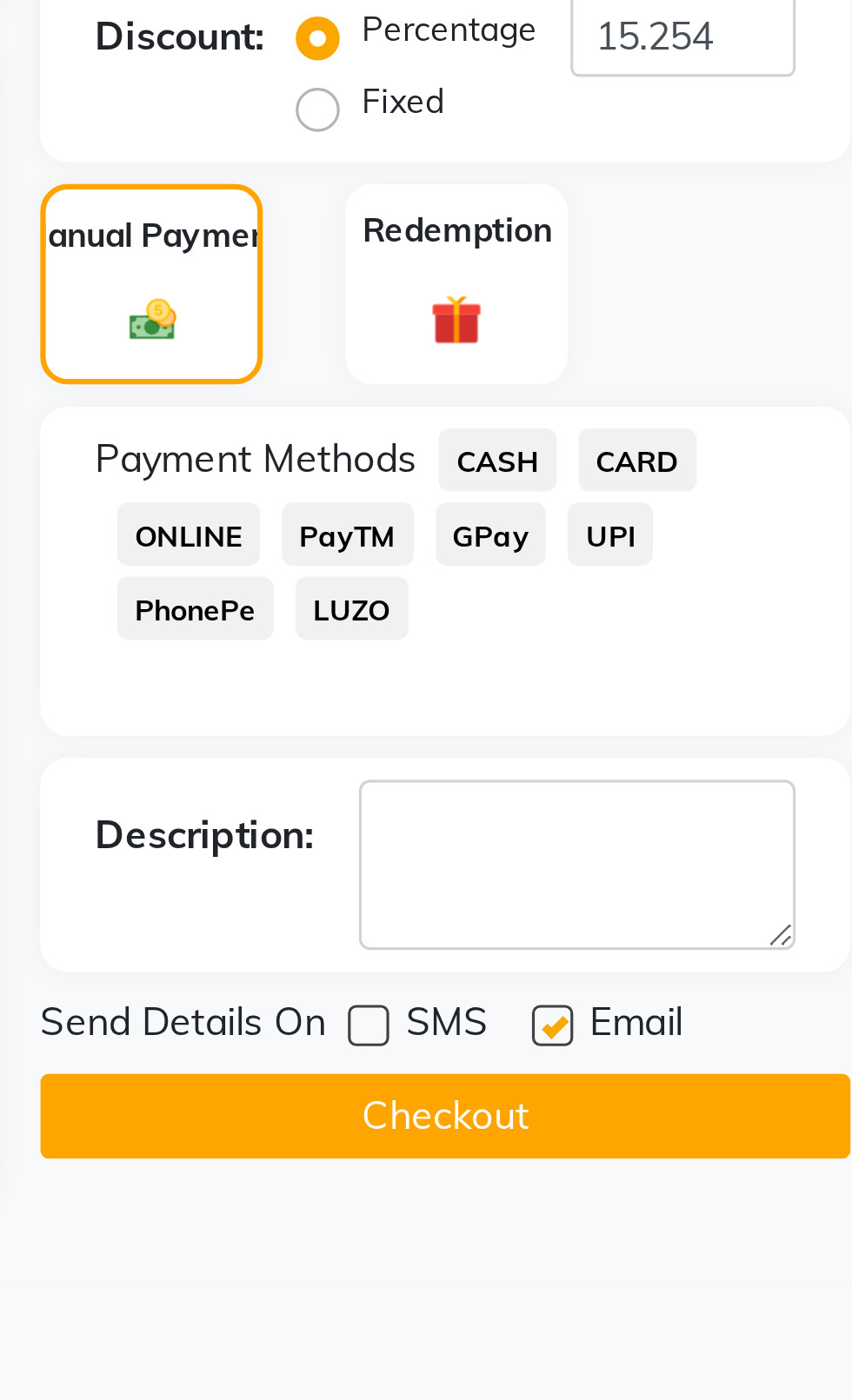
checkbox input "false"
click at [729, 788] on button "Checkout" at bounding box center [715, 776] width 256 height 27
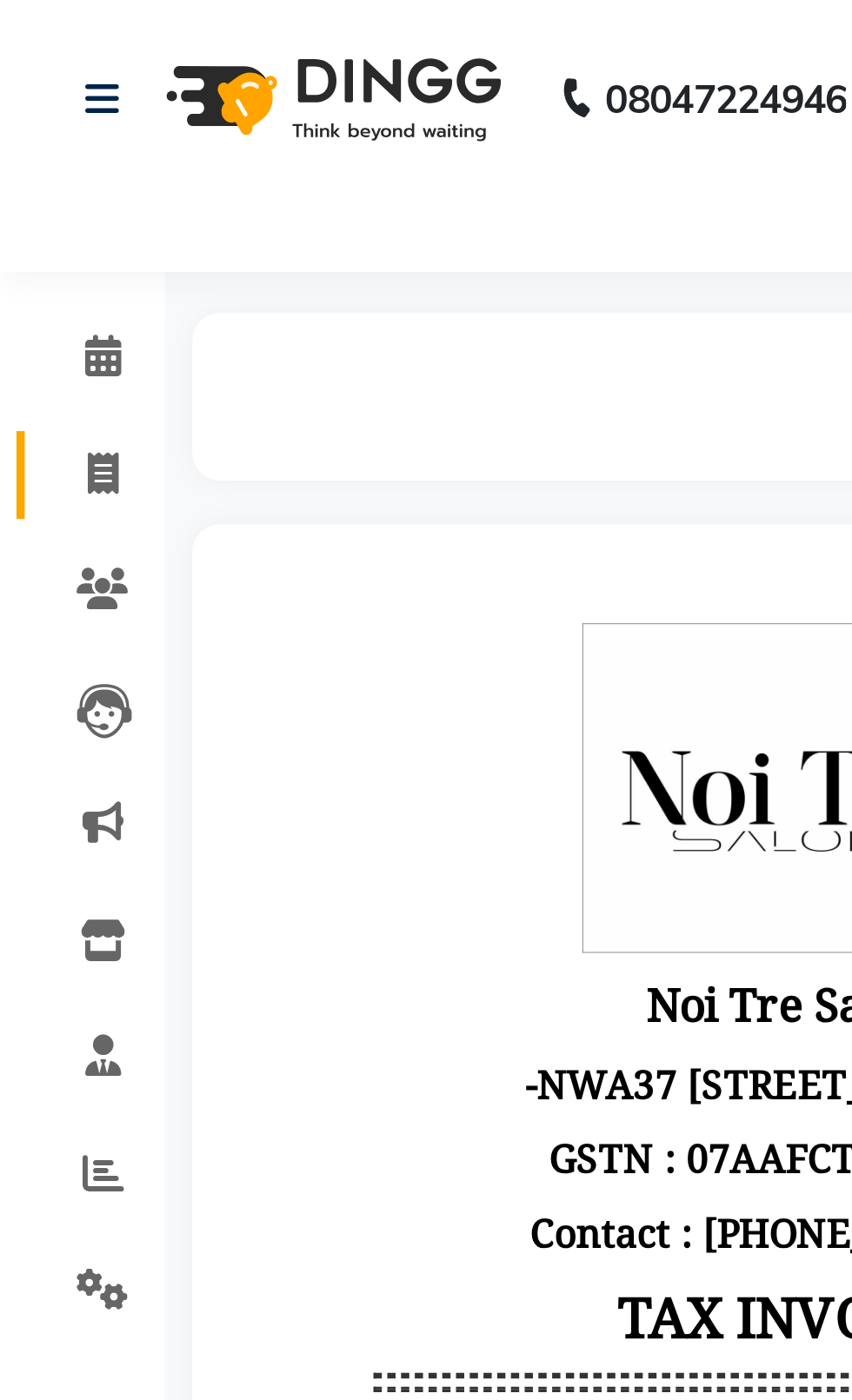
click at [25, 149] on span at bounding box center [32, 151] width 30 height 20
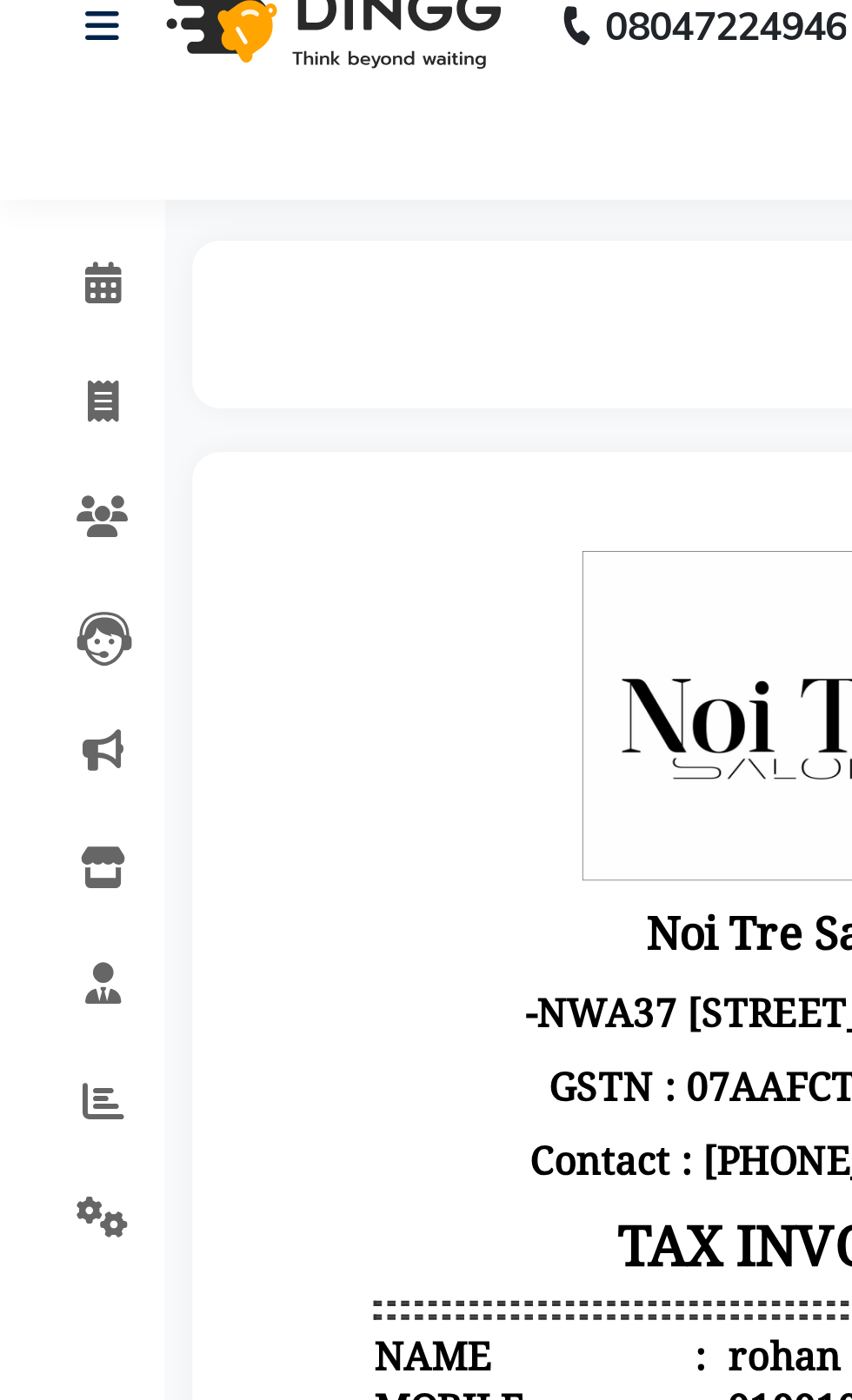
select select "service"
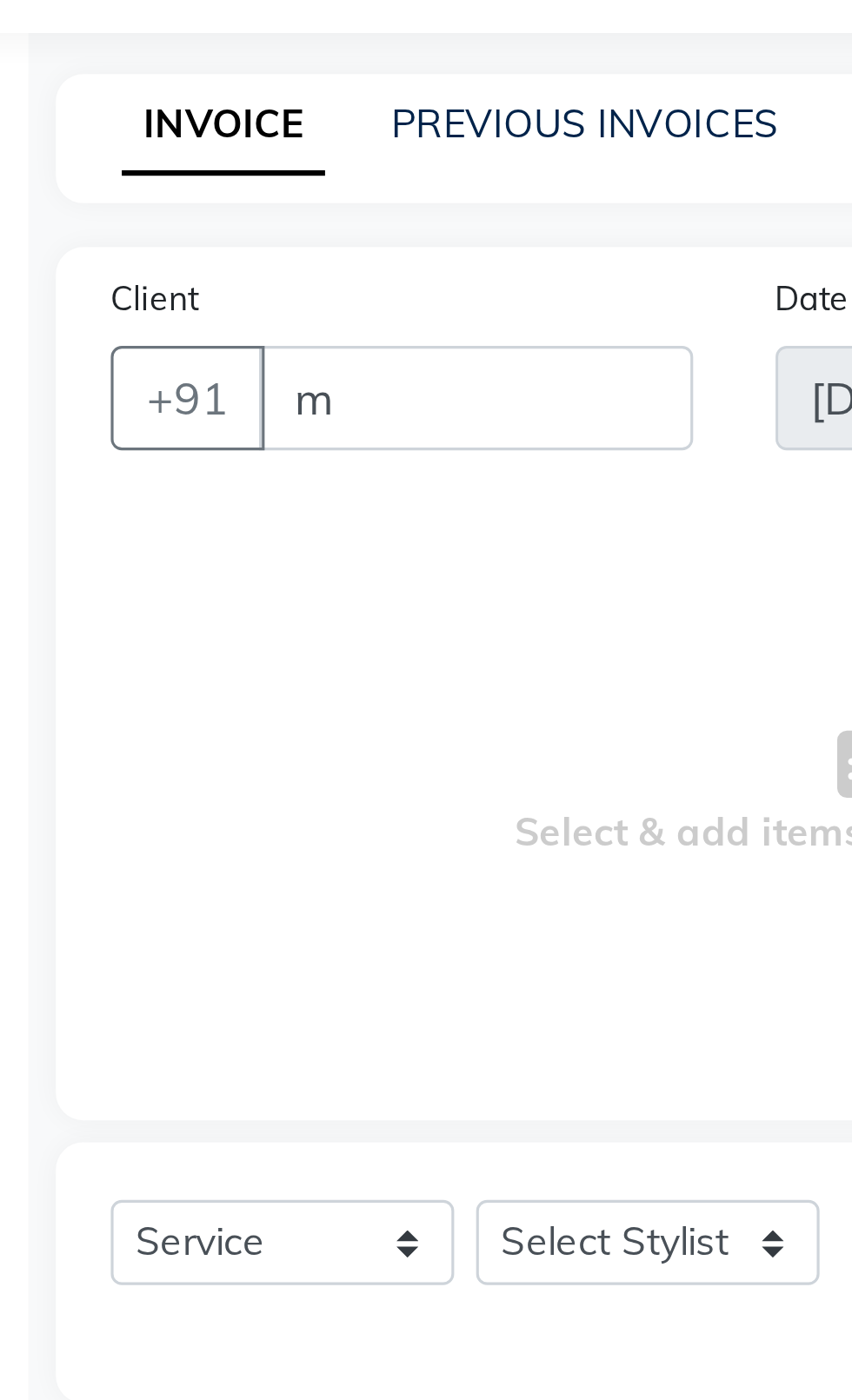
type input "ma"
type input "2362"
select select "4007"
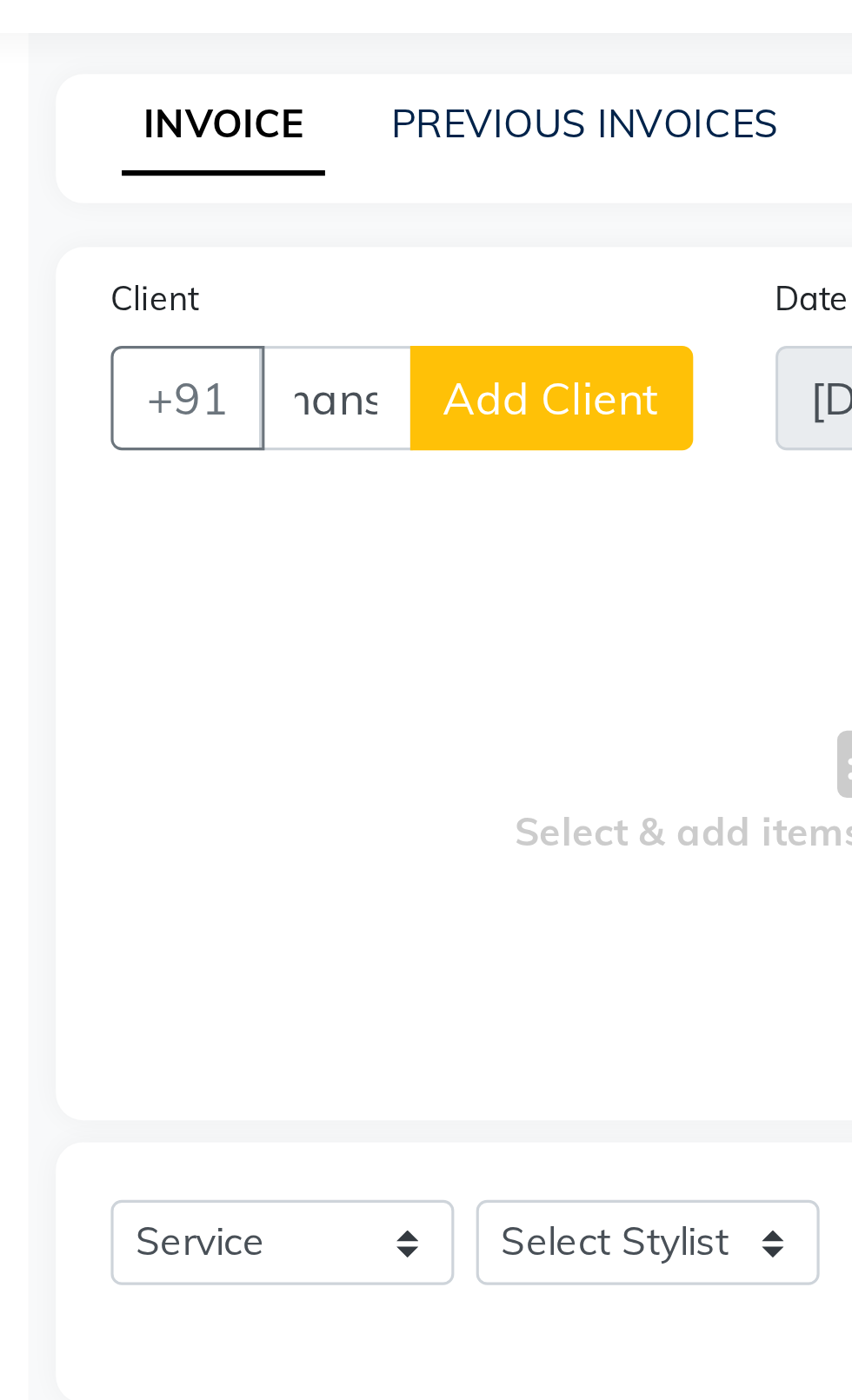
type input "[PERSON_NAME]"
select select "product"
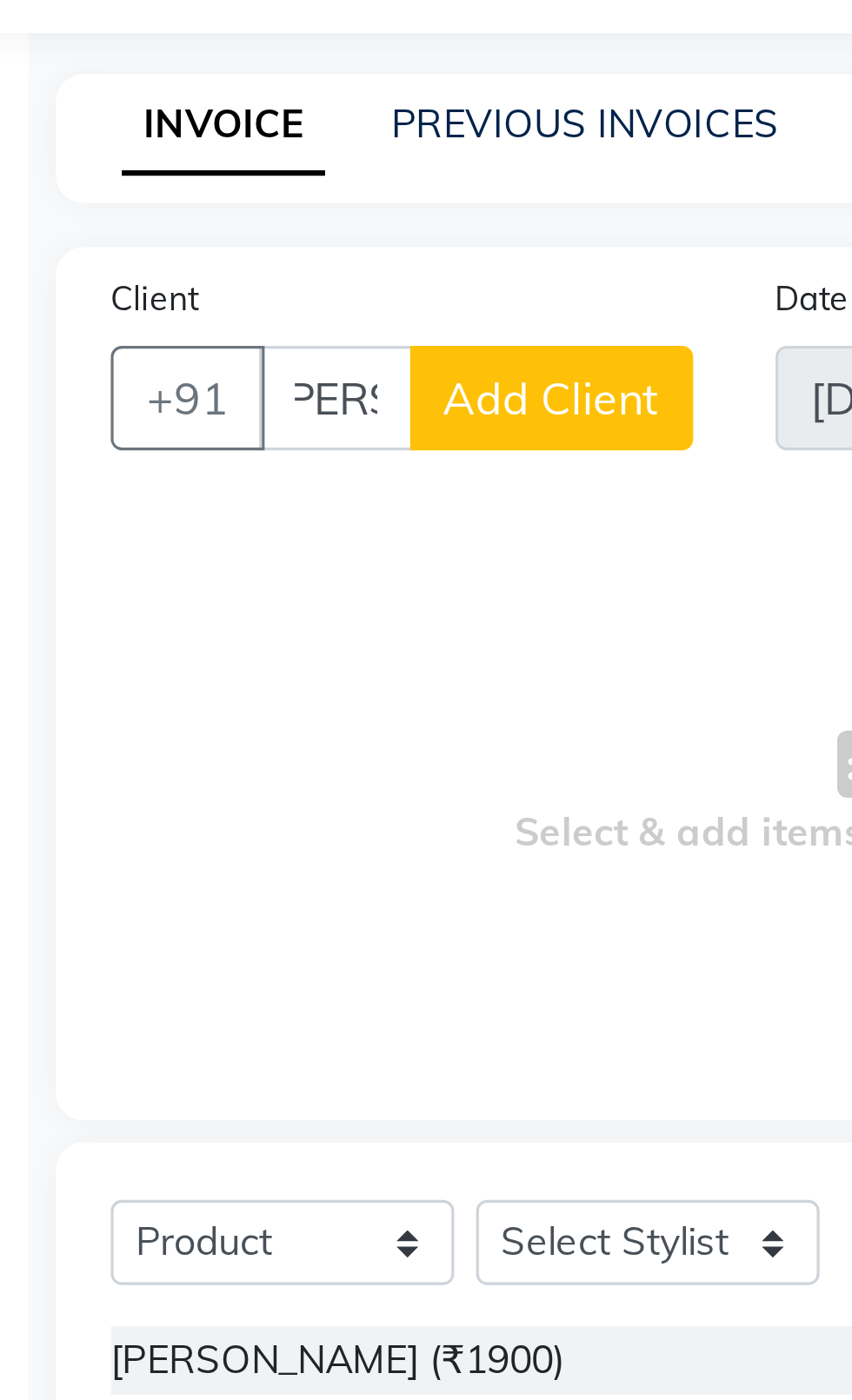
scroll to position [0, 11]
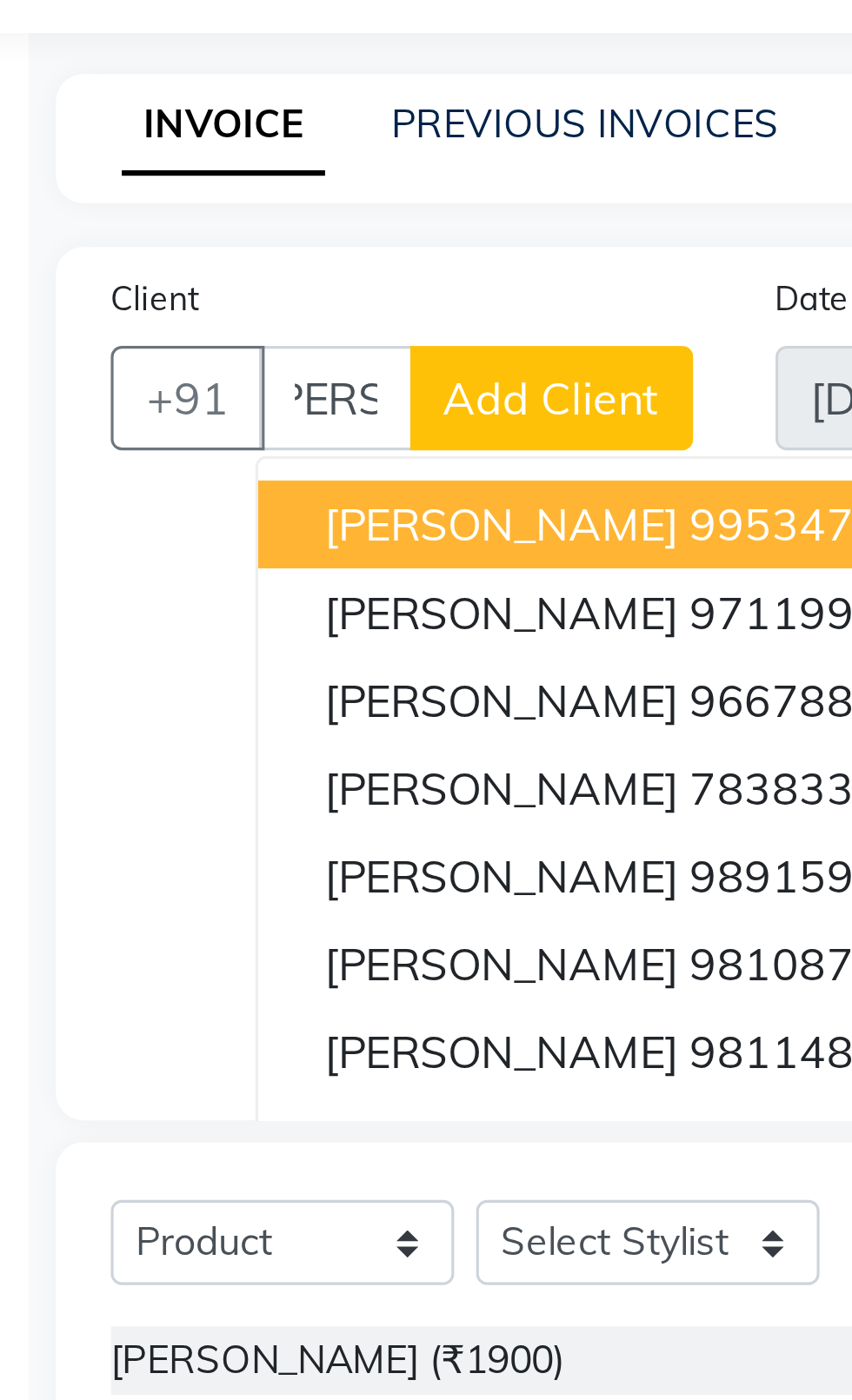
click at [146, 244] on span "[PERSON_NAME]" at bounding box center [202, 242] width 112 height 17
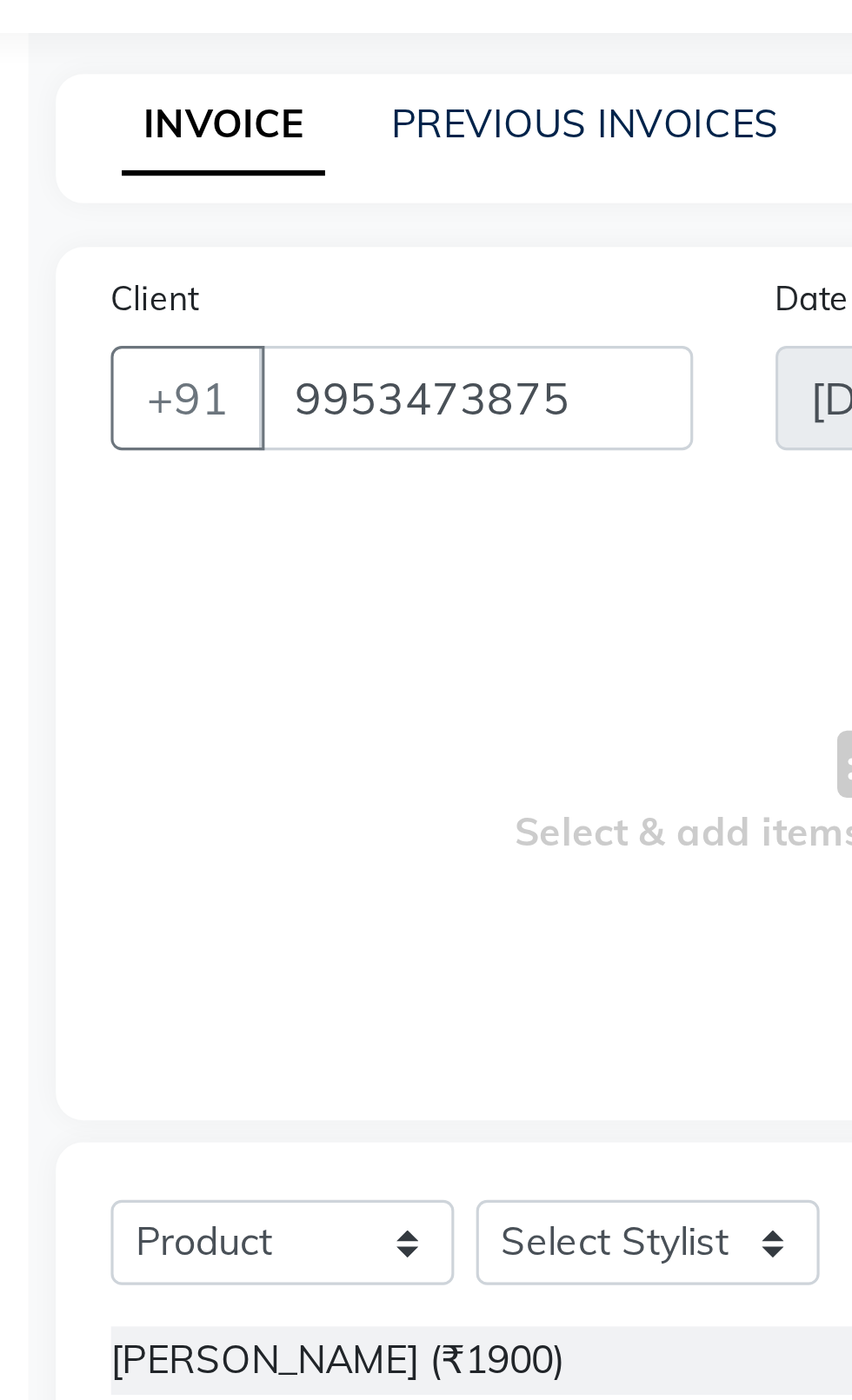
type input "9953473875"
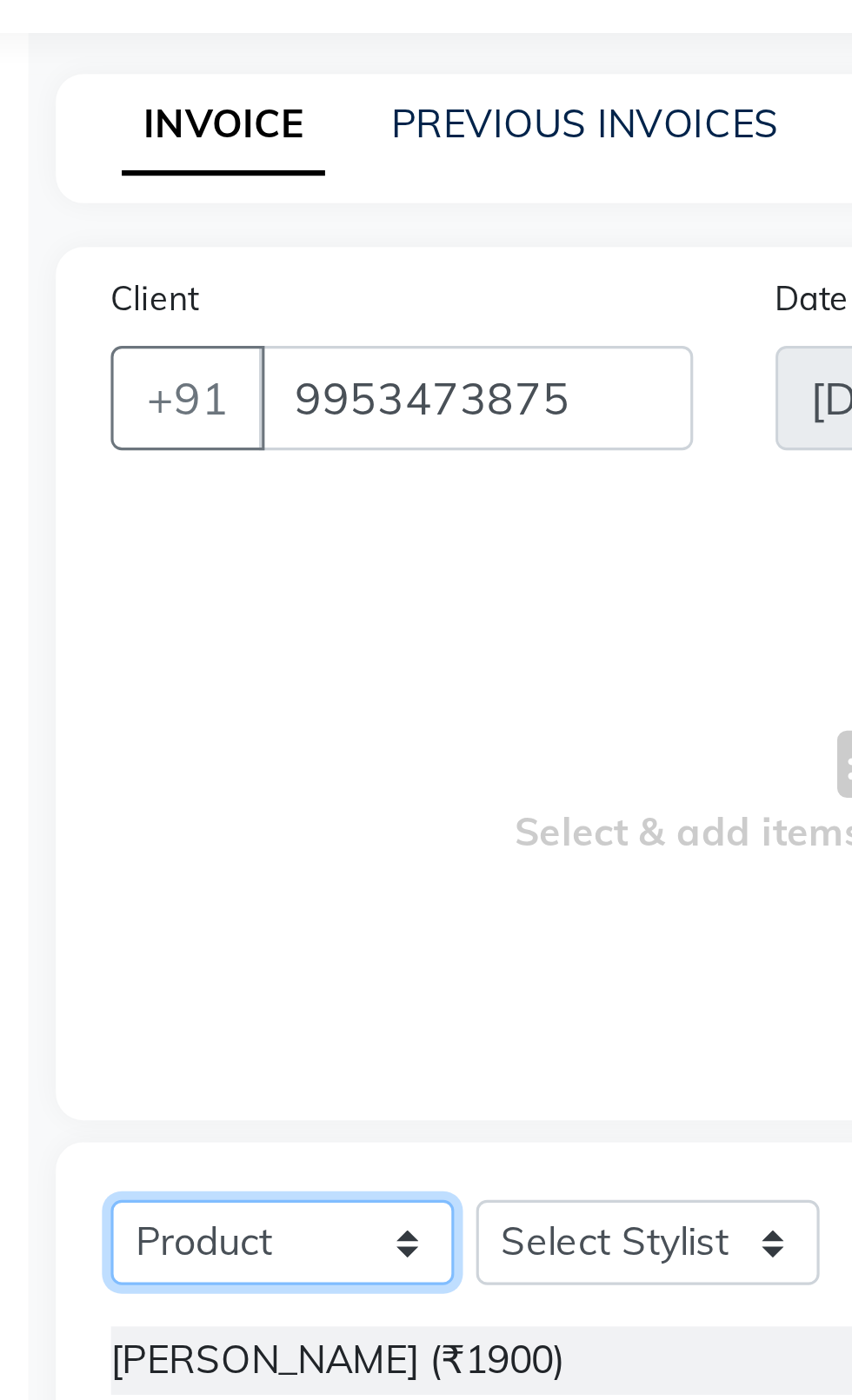
click at [152, 480] on select "Select Service Product Membership Package Voucher Prepaid Gift Card" at bounding box center [132, 469] width 108 height 27
select select "service"
click at [78, 455] on select "Select Service Product Membership Package Voucher Prepaid Gift Card" at bounding box center [132, 469] width 108 height 27
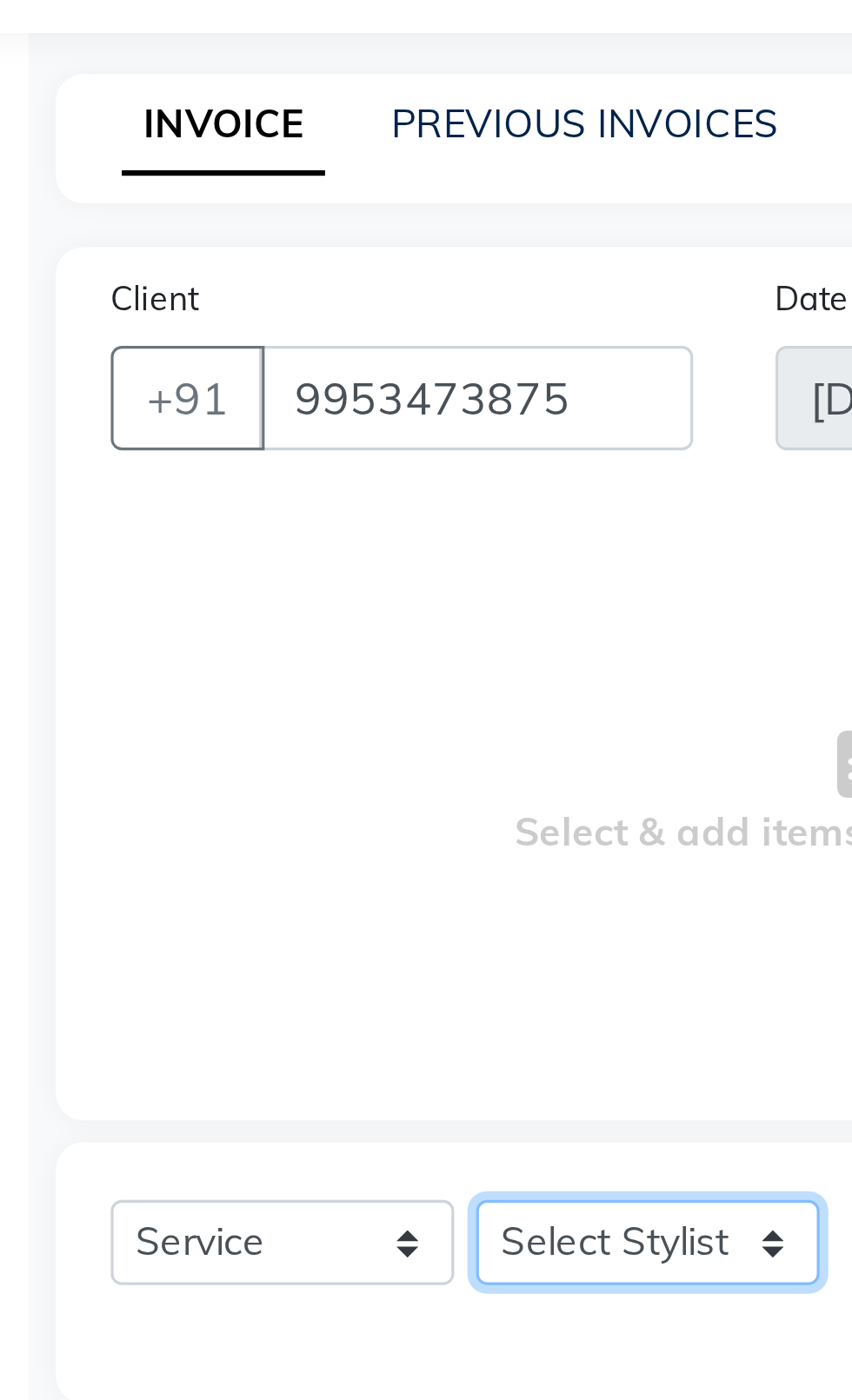
click at [235, 476] on select "Select Stylist [PERSON_NAME] akash [PERSON_NAME] ANAM anod [PERSON_NAME] danish…" at bounding box center [248, 469] width 108 height 27
select select "26674"
click at [193, 455] on select "Select Stylist [PERSON_NAME] akash [PERSON_NAME] ANAM anod [PERSON_NAME] danish…" at bounding box center [248, 469] width 108 height 27
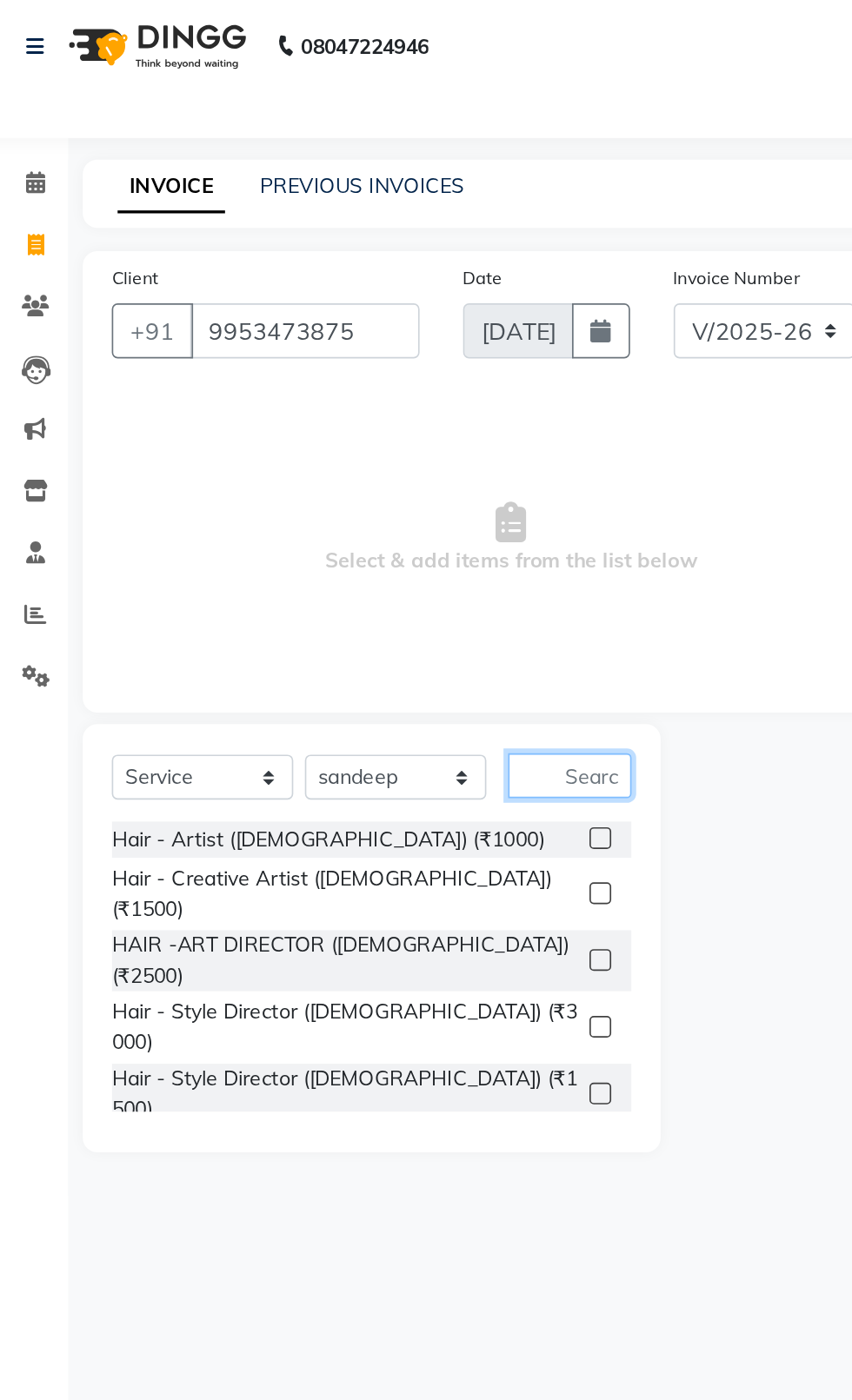
click at [375, 468] on input "text" at bounding box center [352, 468] width 73 height 27
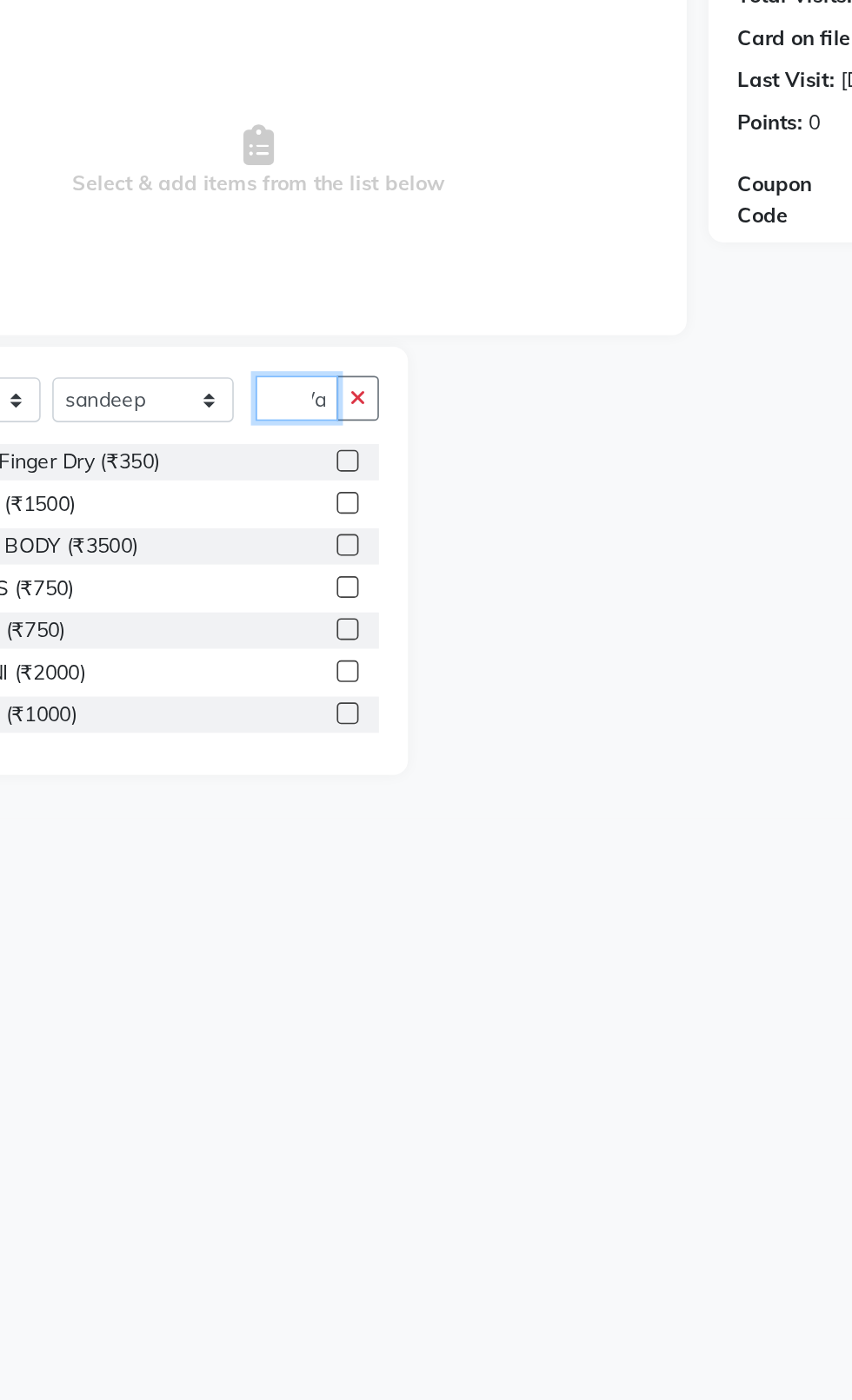
scroll to position [0, 24]
type input "Wash"
click at [344, 510] on div "Hair - Wash & Finger Dry (₹350)" at bounding box center [234, 506] width 311 height 21
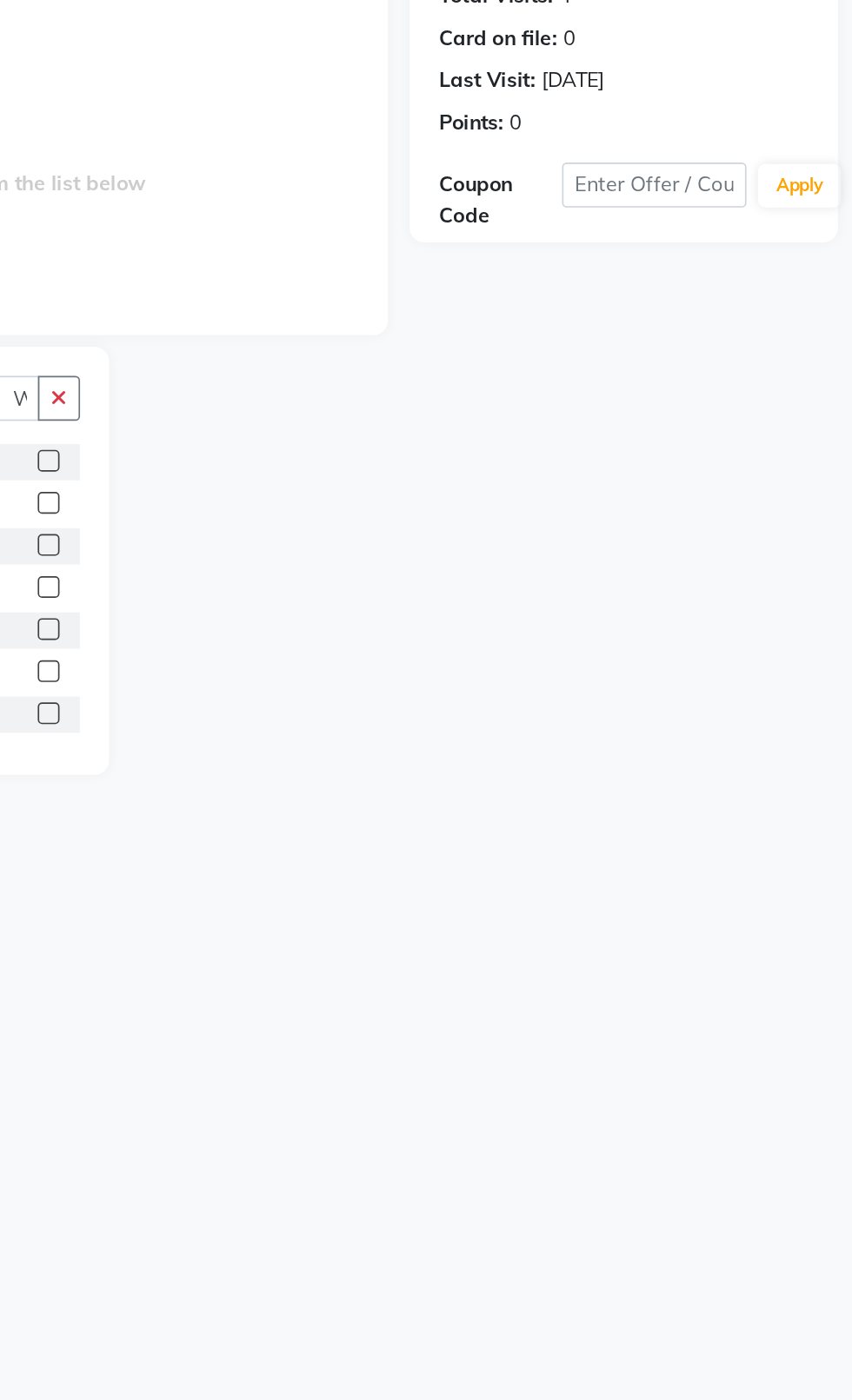
scroll to position [0, 0]
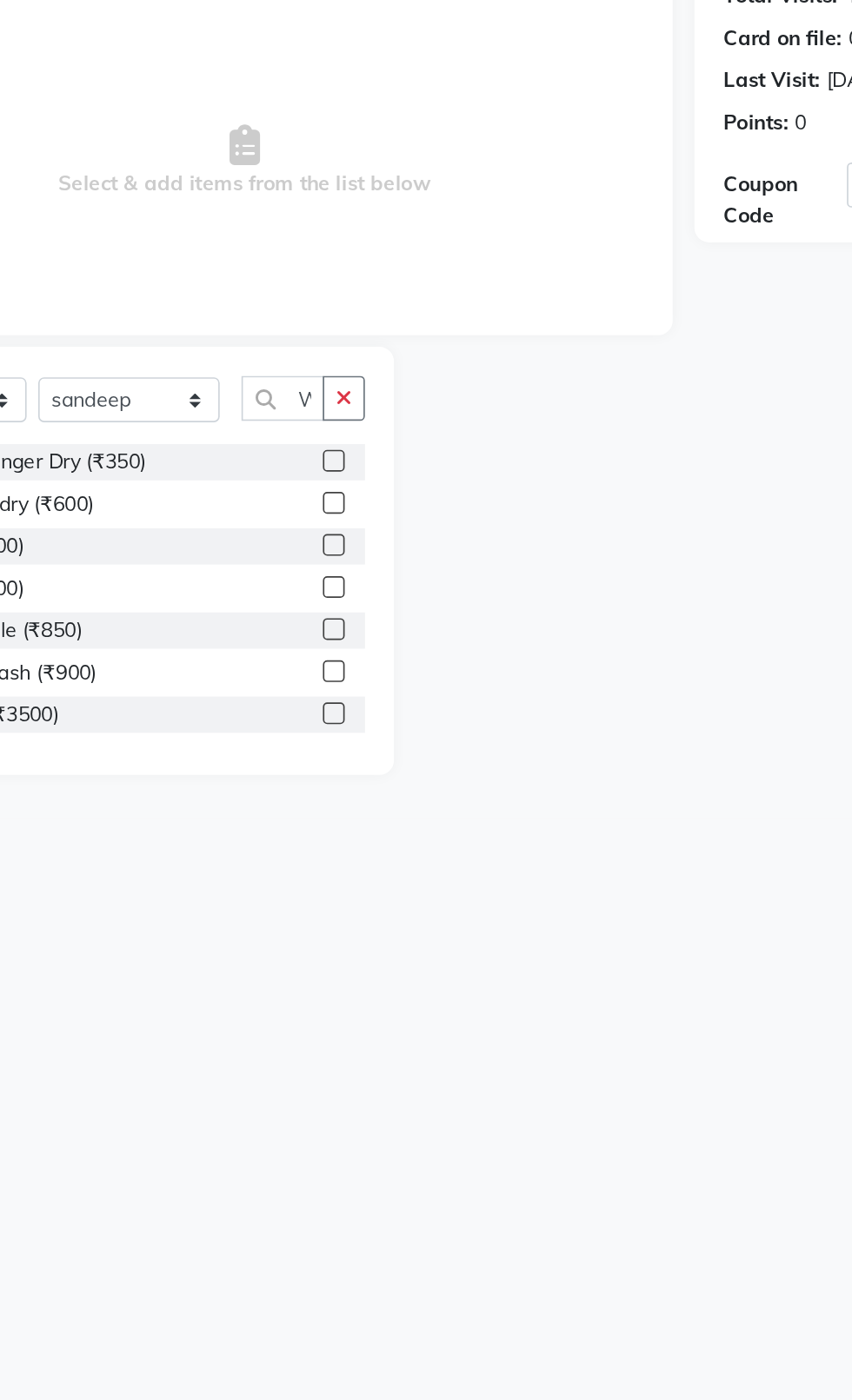
click at [365, 507] on label at bounding box center [370, 505] width 13 height 13
click at [365, 507] on input "checkbox" at bounding box center [370, 507] width 12 height 12
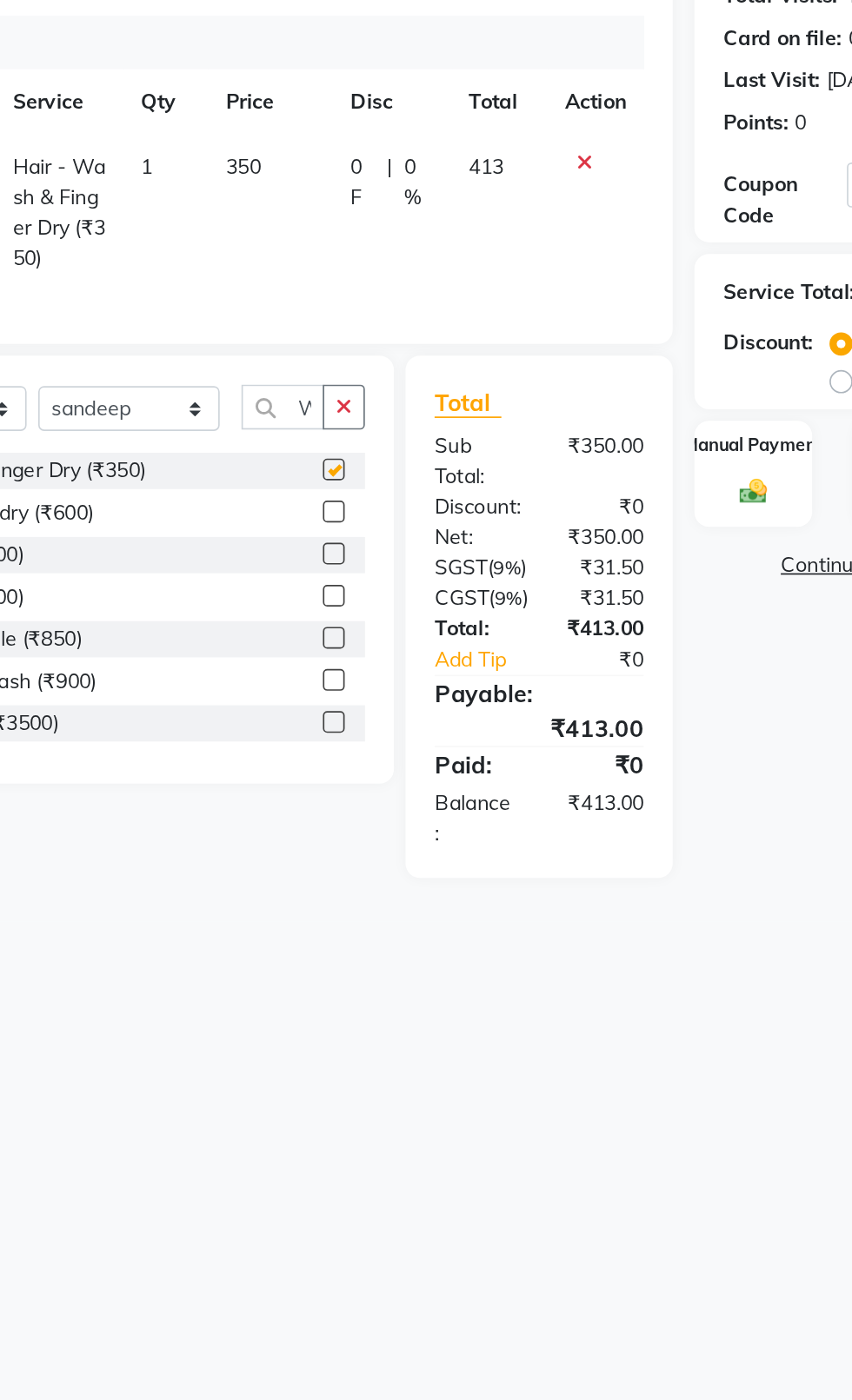
checkbox input "false"
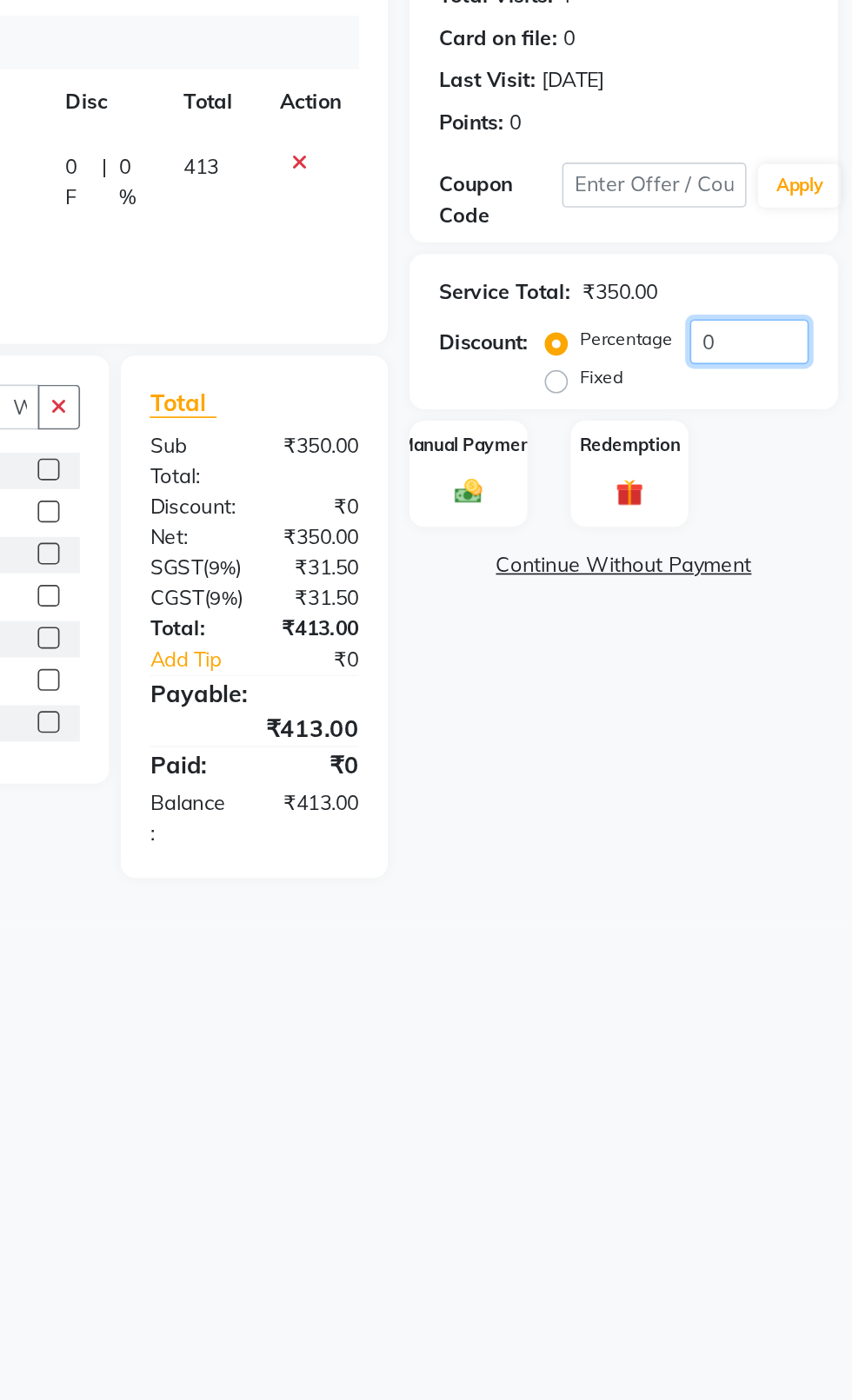
click at [794, 440] on input "0" at bounding box center [790, 434] width 72 height 27
type input "15.254"
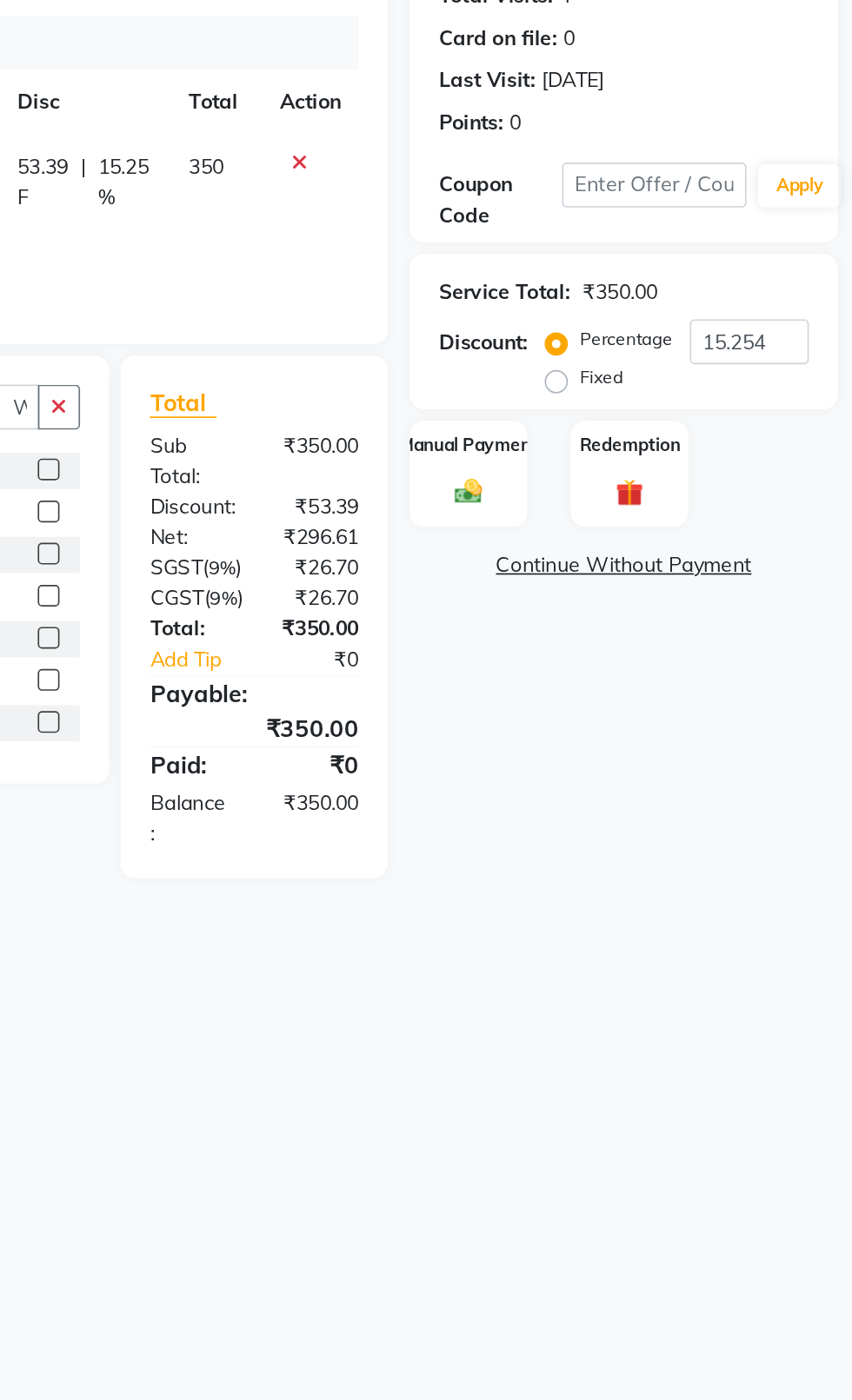
click at [643, 522] on div "Manual Payment" at bounding box center [622, 513] width 71 height 65
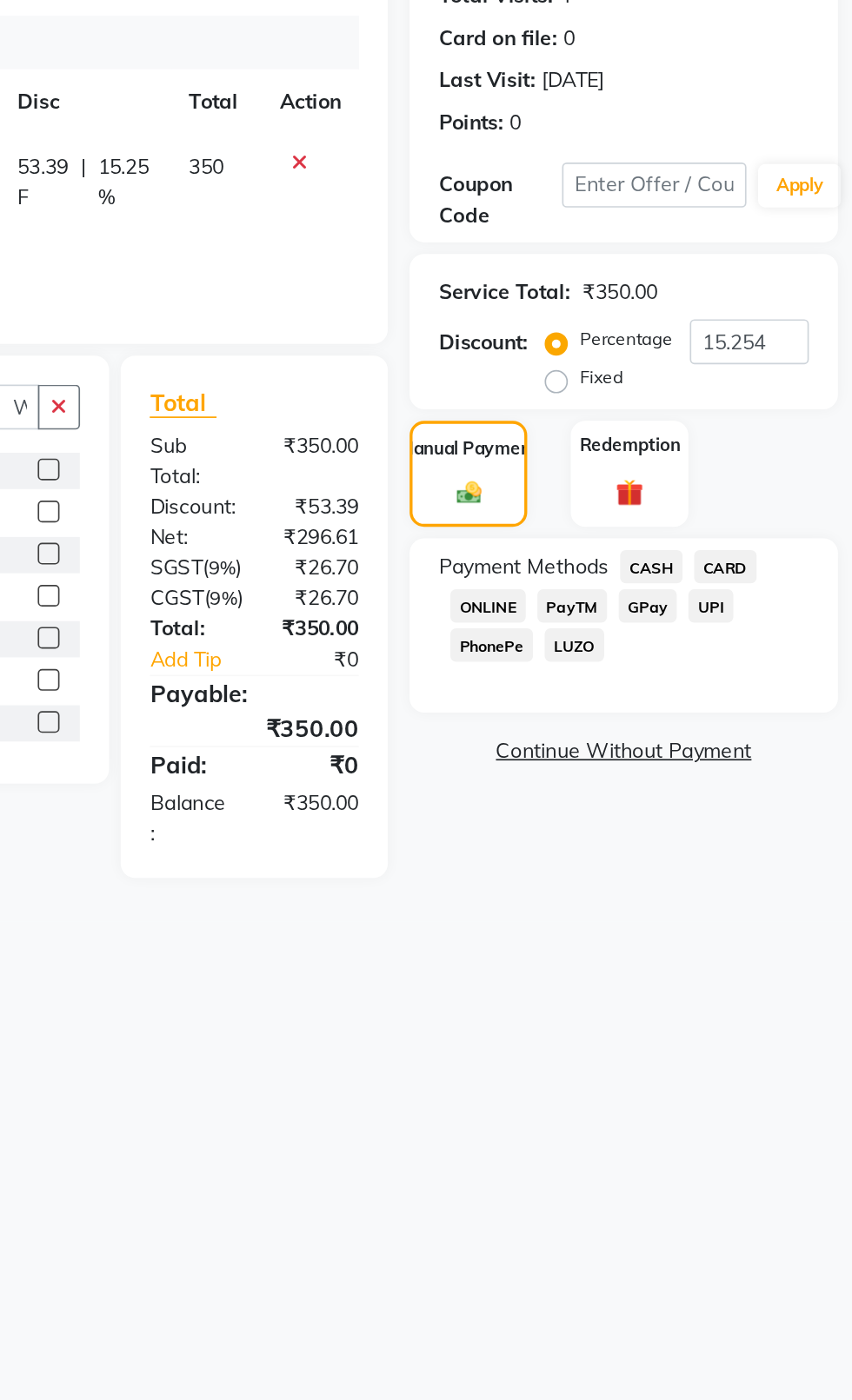
click at [690, 598] on span "PayTM" at bounding box center [684, 592] width 42 height 20
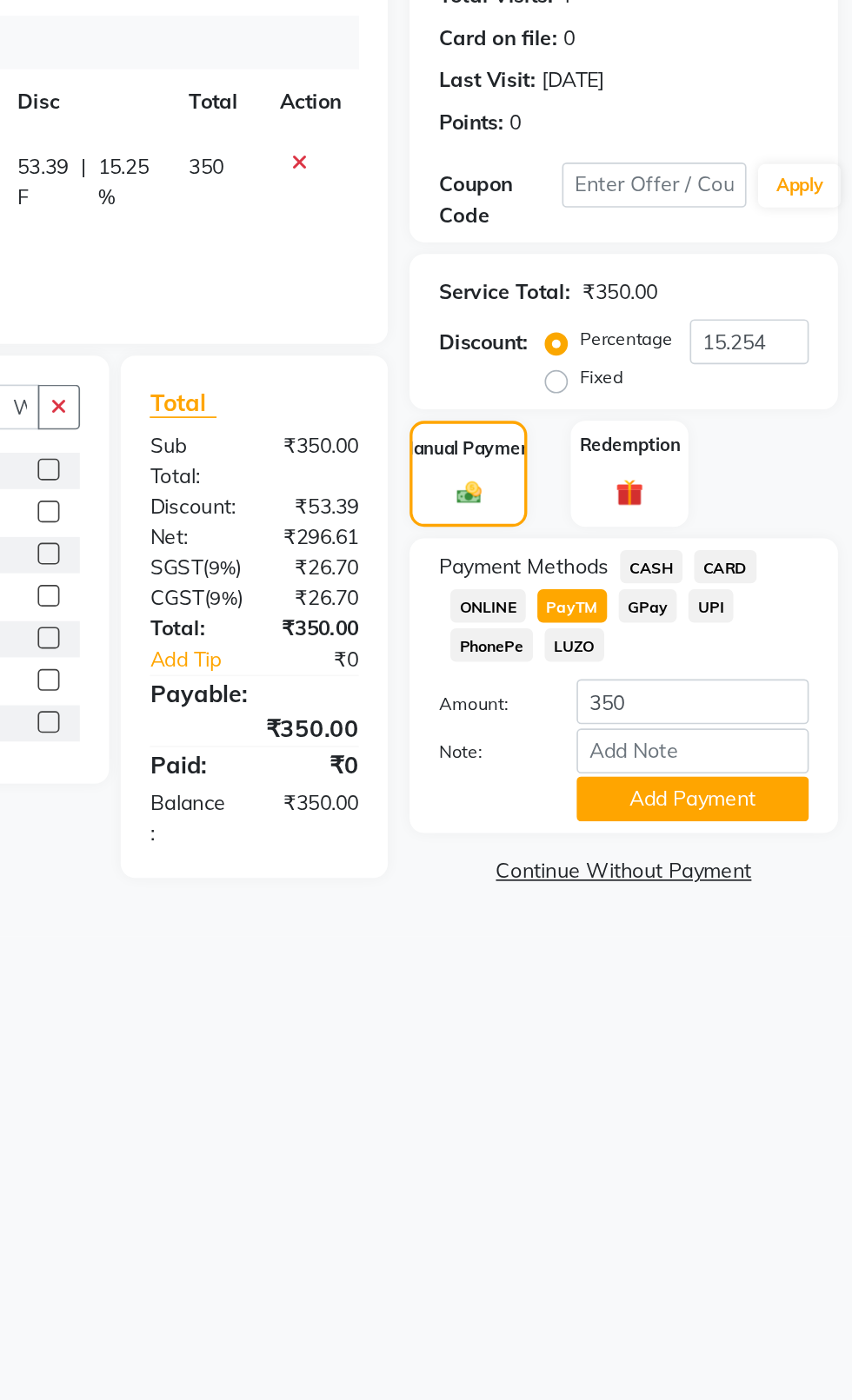
click at [794, 704] on button "Add Payment" at bounding box center [756, 708] width 139 height 27
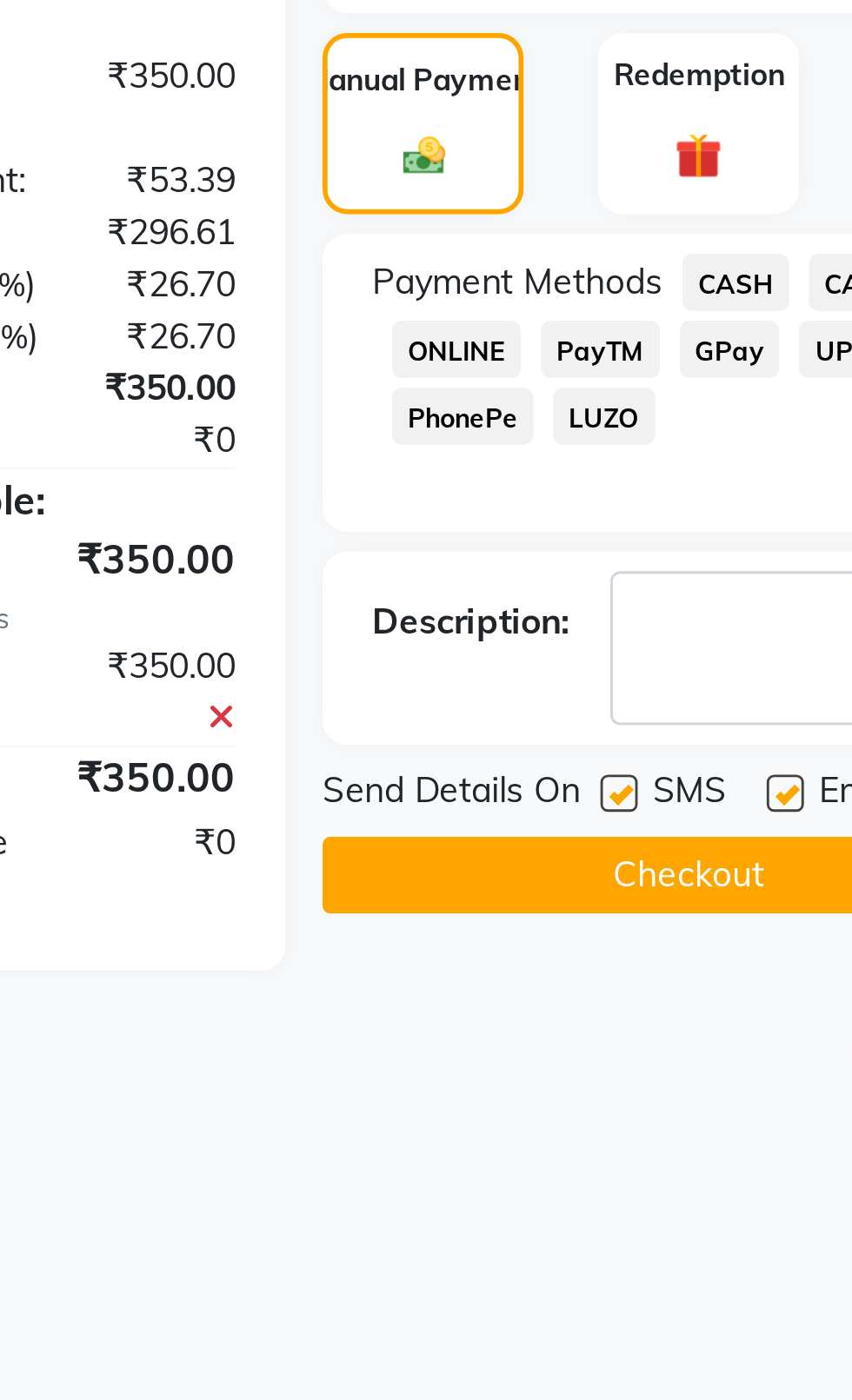
click at [685, 745] on label at bounding box center [690, 747] width 13 height 13
click at [685, 745] on input "checkbox" at bounding box center [690, 749] width 12 height 12
checkbox input "false"
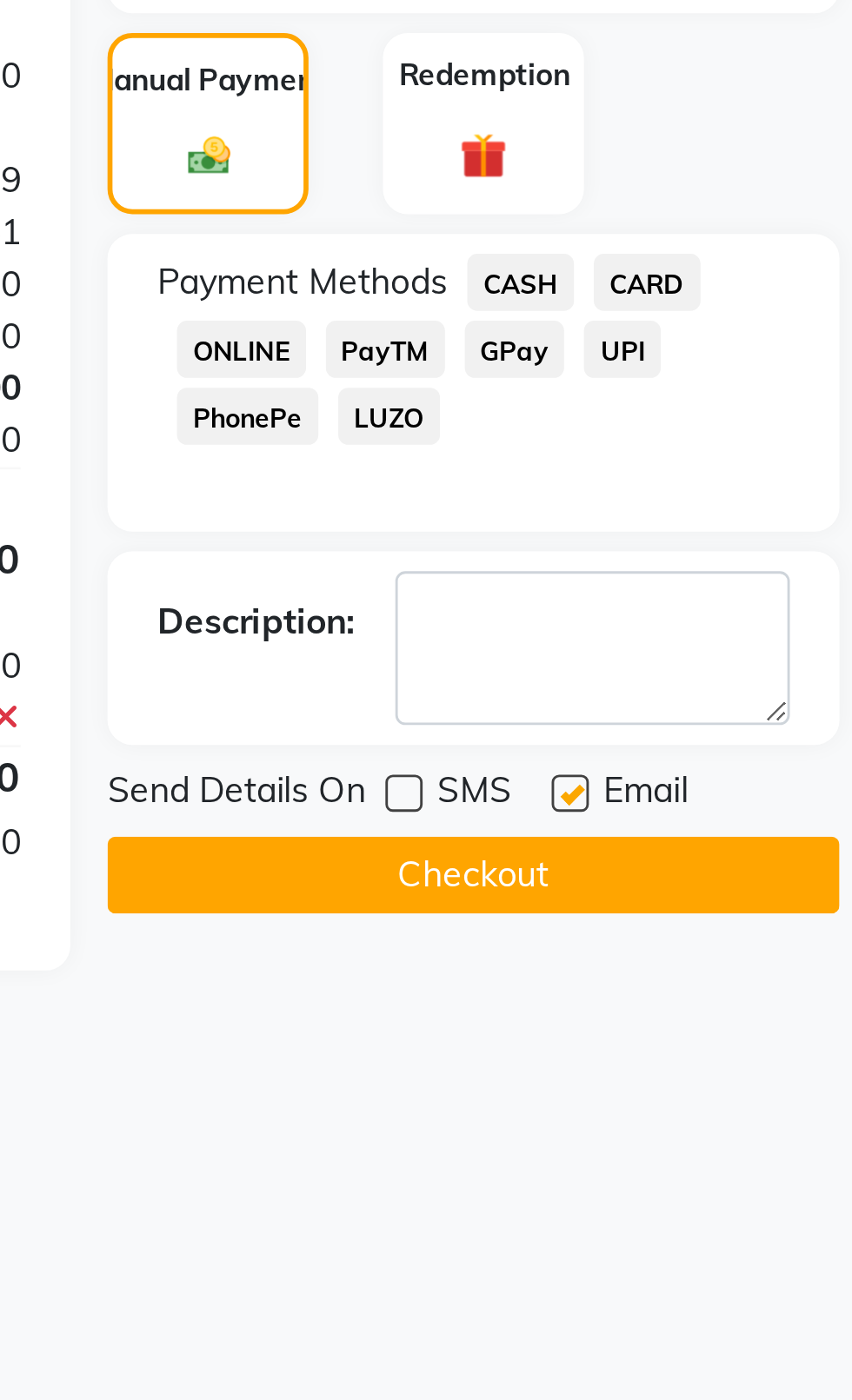
click at [752, 747] on label at bounding box center [749, 747] width 13 height 13
click at [752, 747] on input "checkbox" at bounding box center [749, 749] width 12 height 12
checkbox input "false"
click at [707, 773] on button "Checkout" at bounding box center [715, 776] width 256 height 27
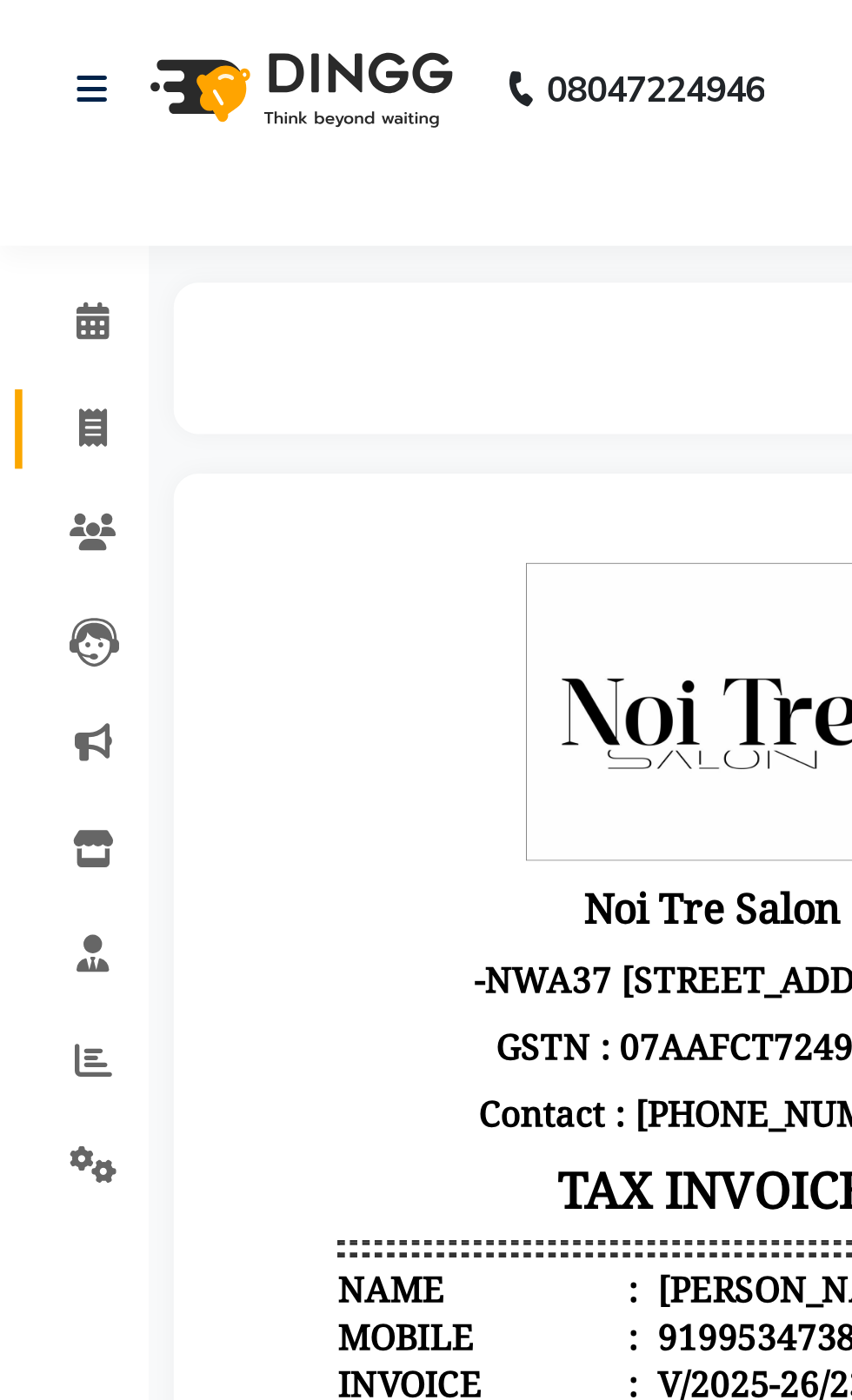
click at [30, 149] on icon at bounding box center [33, 149] width 10 height 13
select select "service"
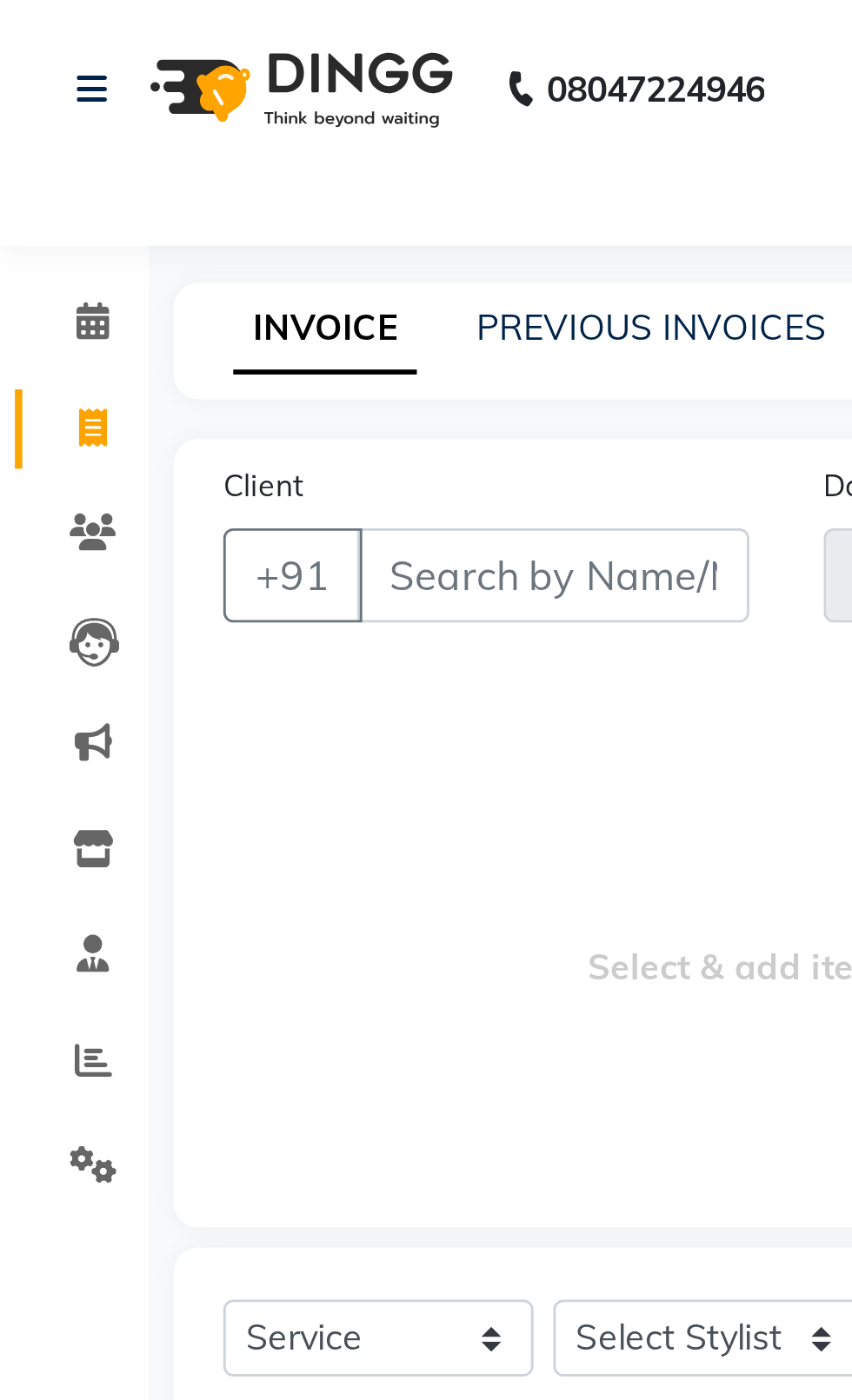
type input "2363"
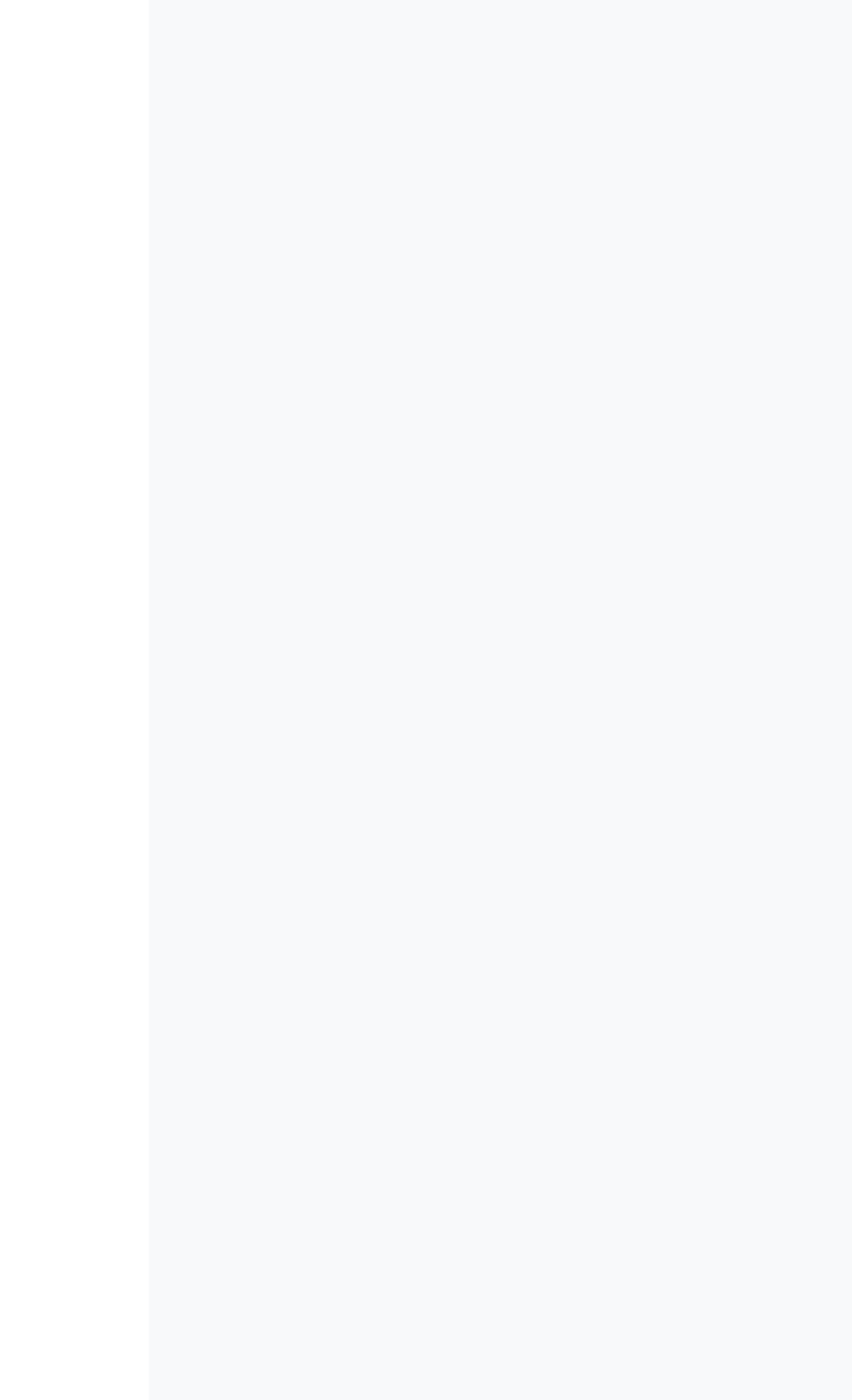
select select "4007"
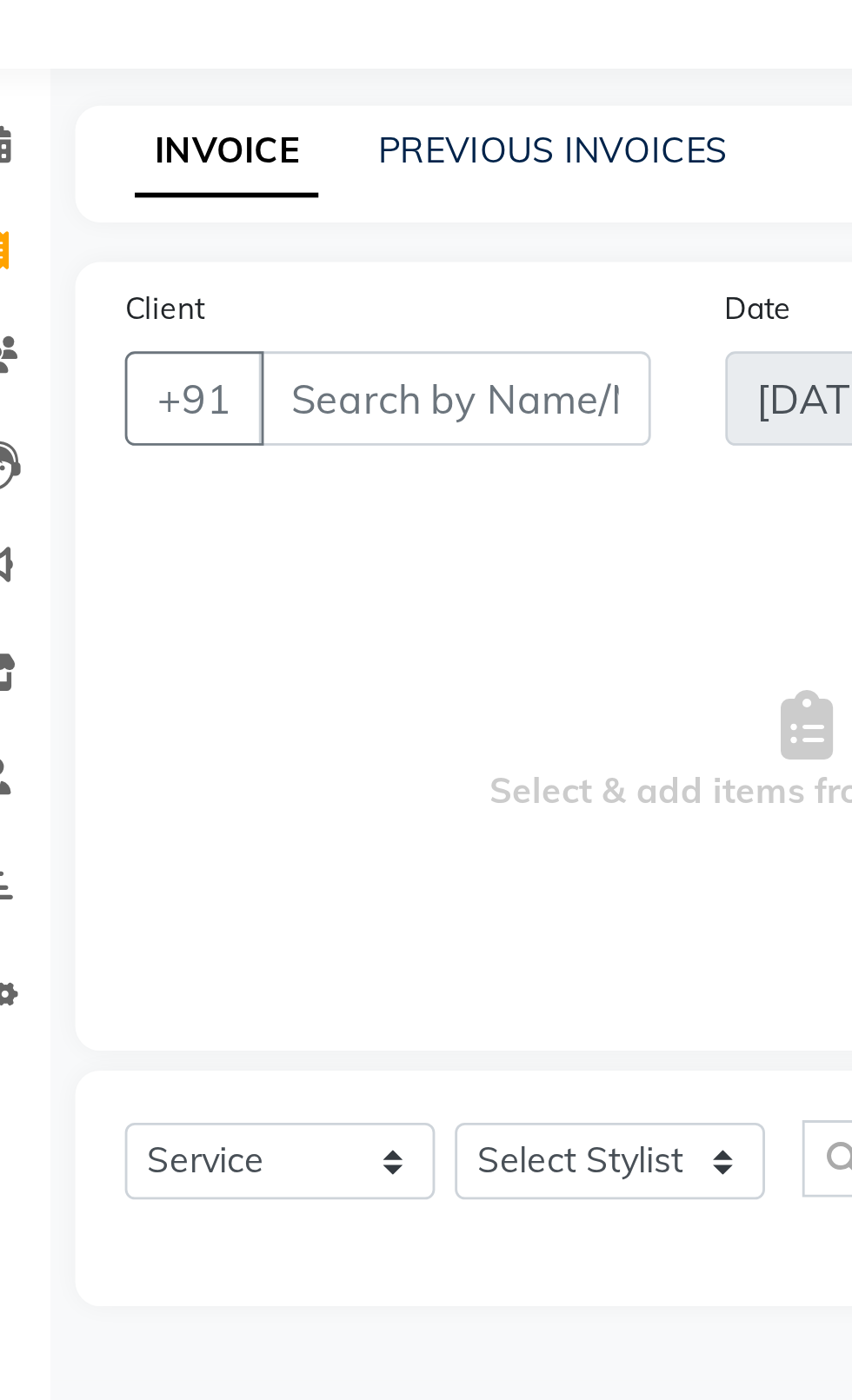
select select "product"
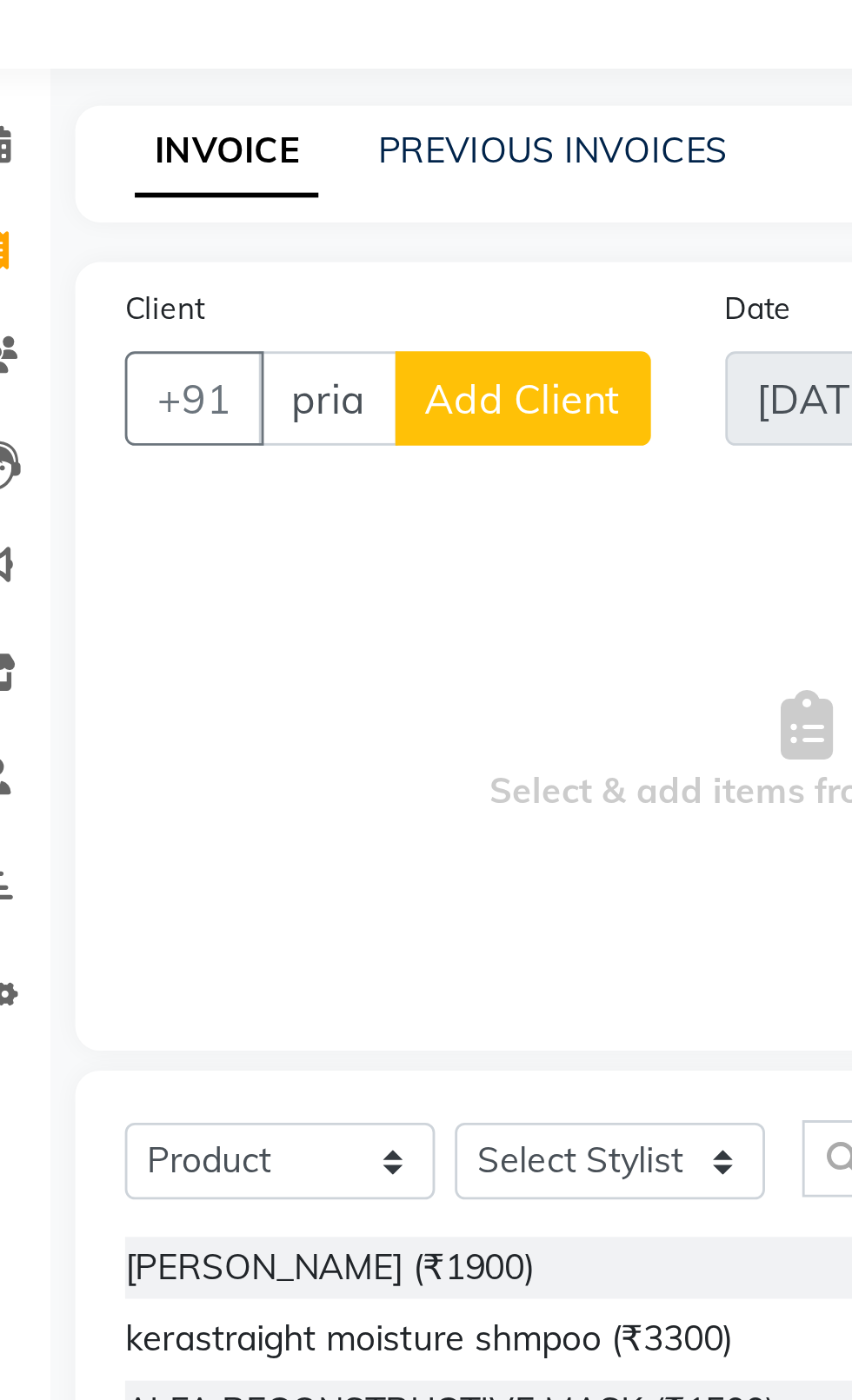
scroll to position [0, 9]
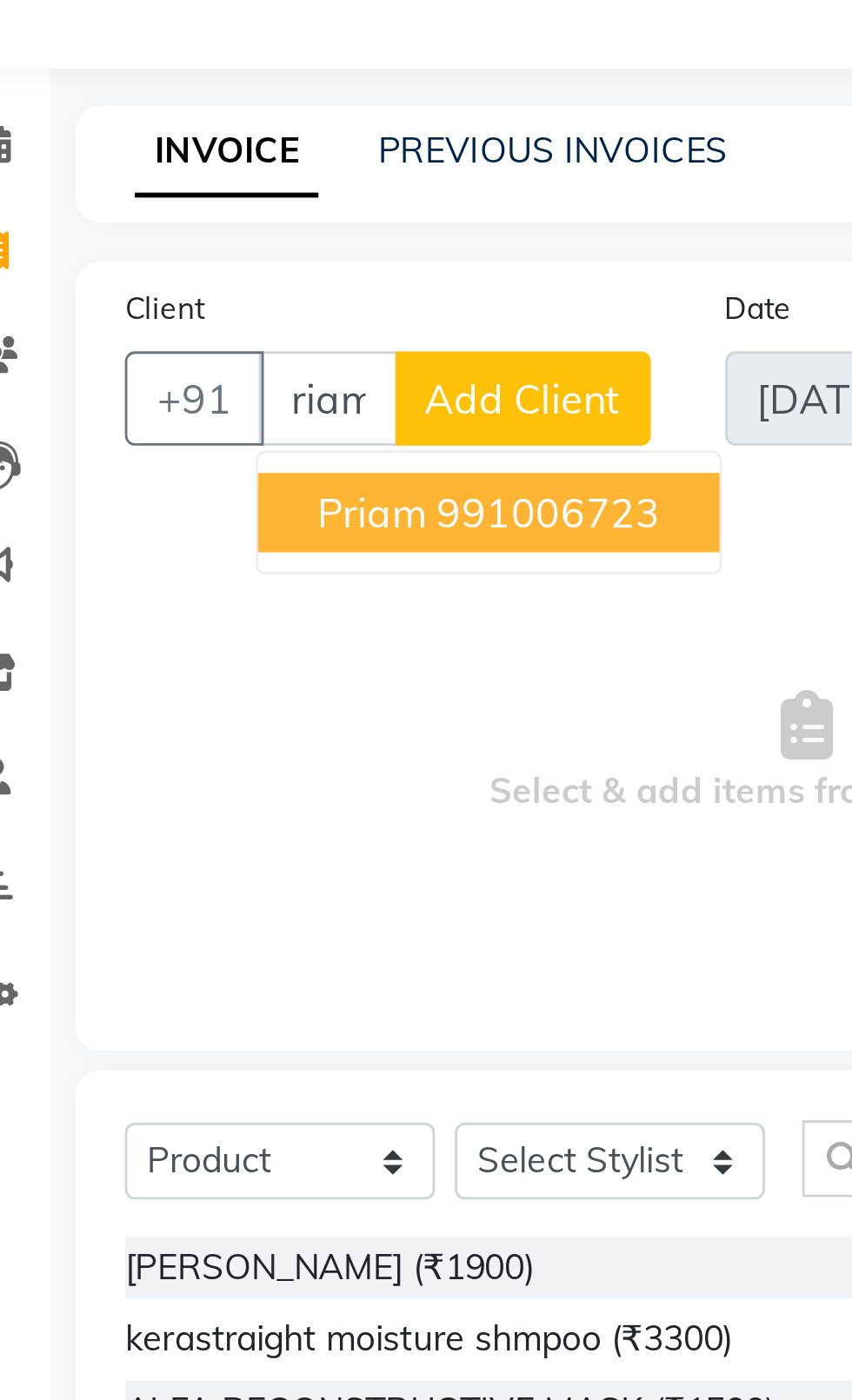
click at [163, 248] on span "priam" at bounding box center [165, 242] width 39 height 17
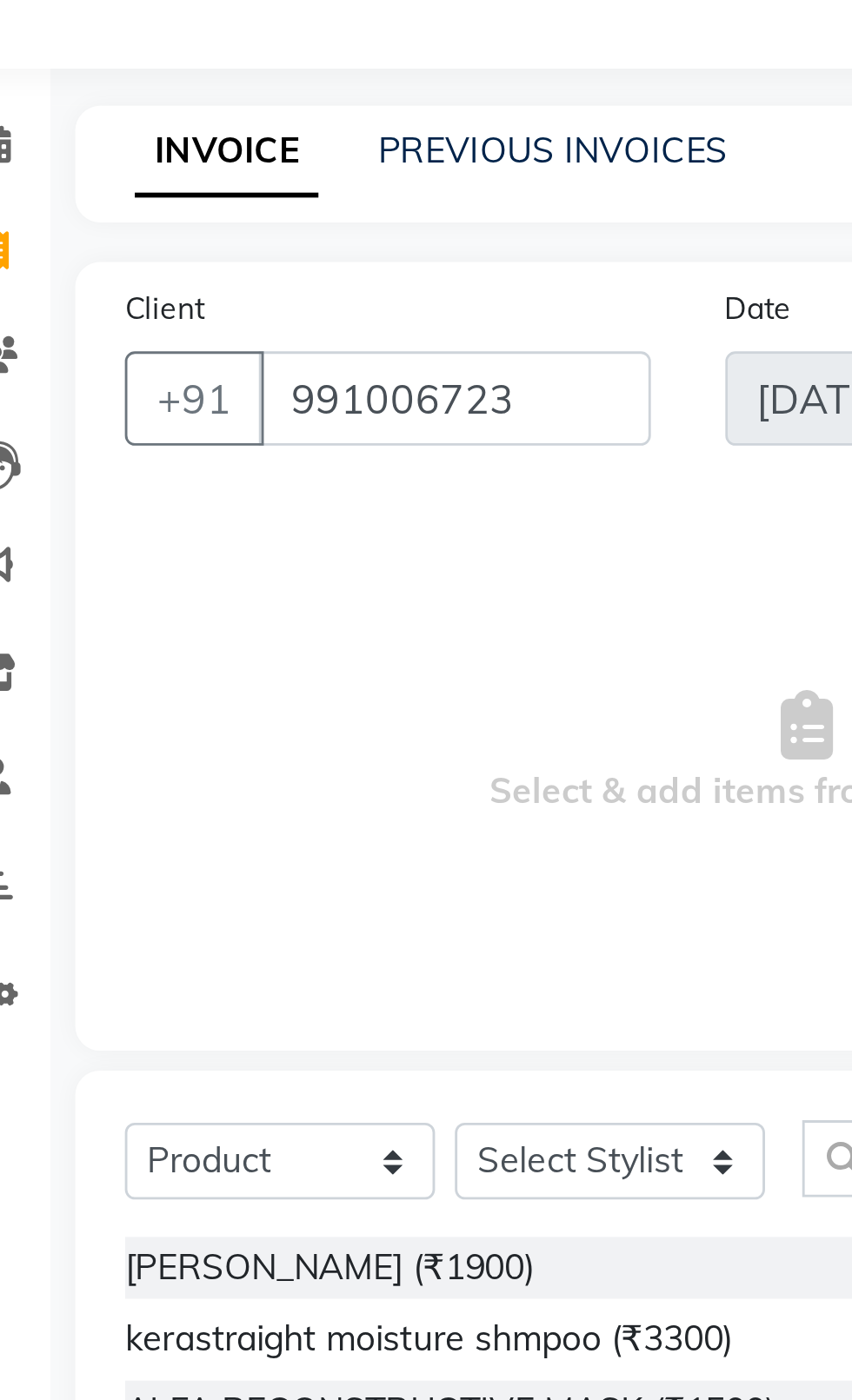
type input "991006723"
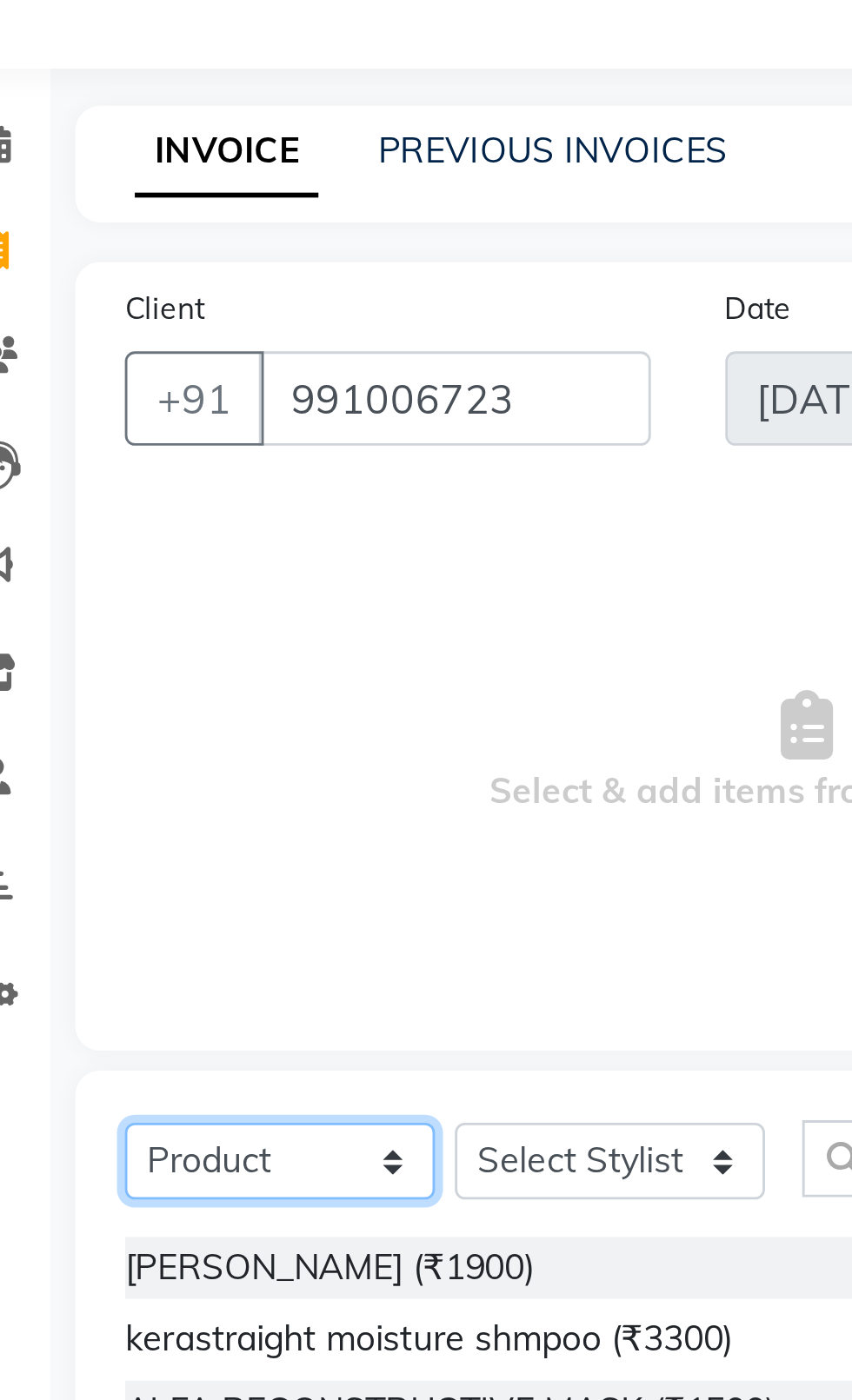
click at [118, 470] on select "Select Service Product Membership Package Voucher Prepaid Gift Card" at bounding box center [132, 469] width 108 height 27
select select "service"
click at [78, 455] on select "Select Service Product Membership Package Voucher Prepaid Gift Card" at bounding box center [132, 469] width 108 height 27
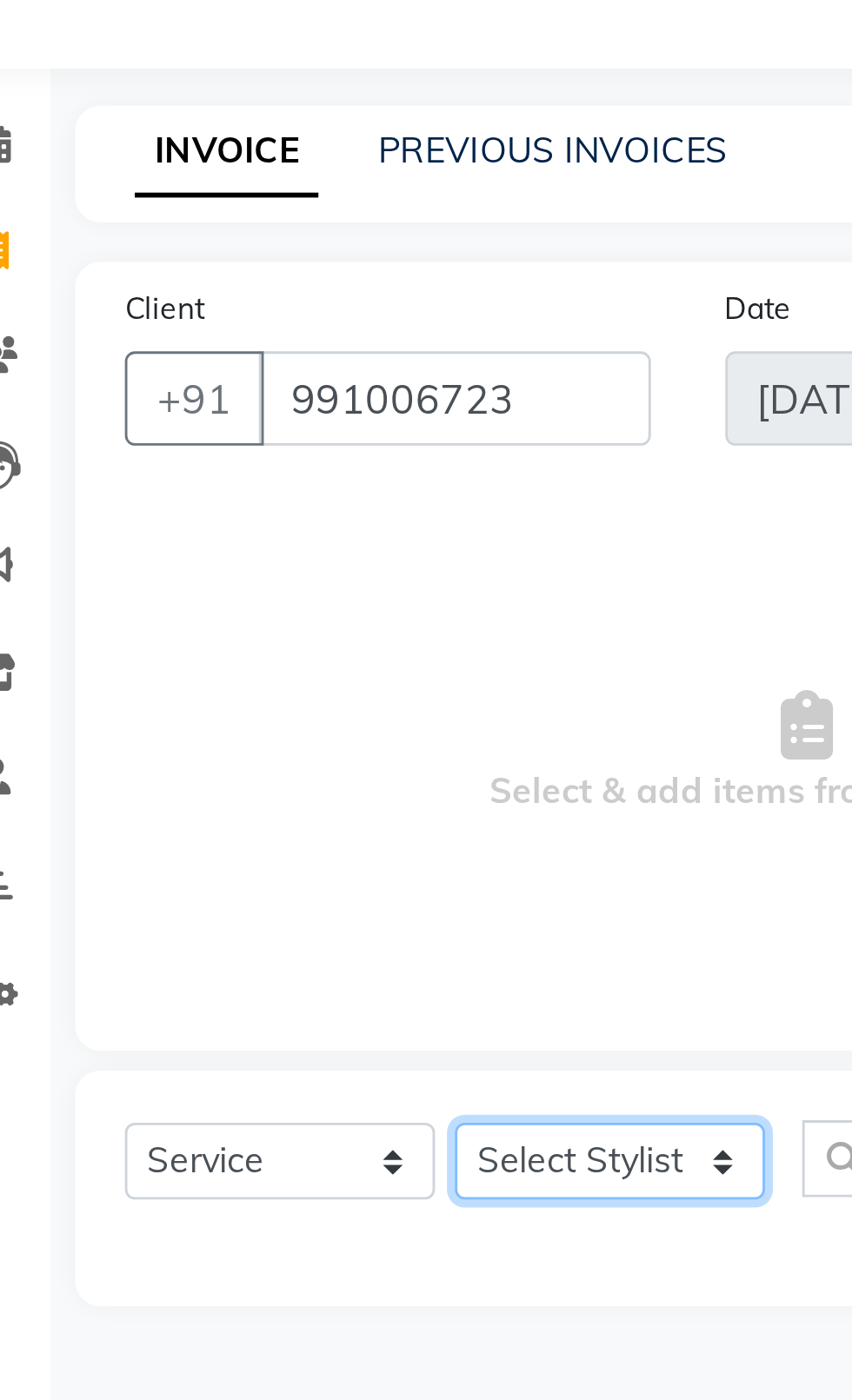
click at [220, 482] on select "Select Stylist [PERSON_NAME] akash [PERSON_NAME] ANAM anod [PERSON_NAME] danish…" at bounding box center [248, 469] width 108 height 27
select select "26671"
click at [193, 455] on select "Select Stylist [PERSON_NAME] akash [PERSON_NAME] ANAM anod [PERSON_NAME] danish…" at bounding box center [248, 469] width 108 height 27
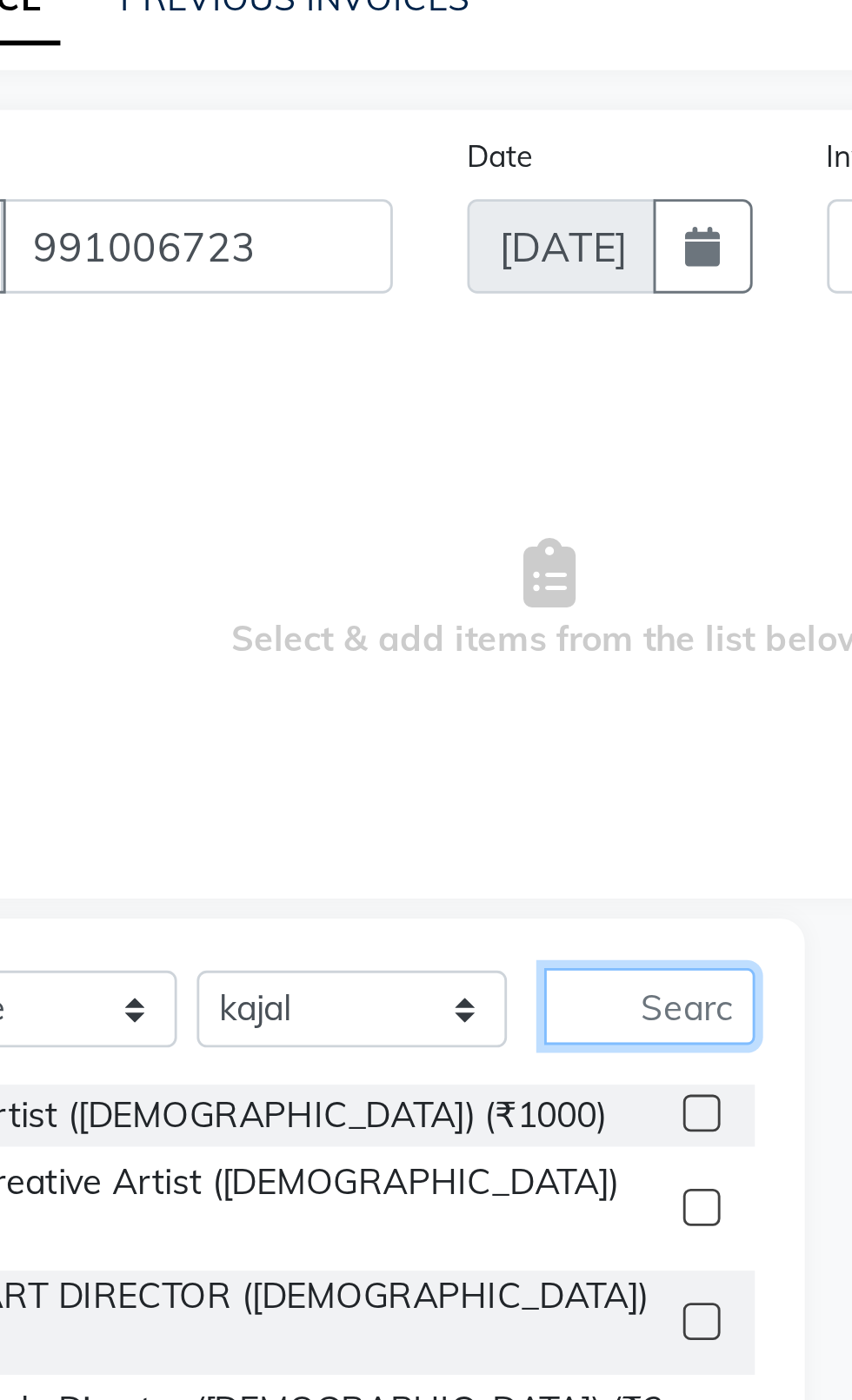
click at [372, 463] on input "text" at bounding box center [352, 468] width 73 height 27
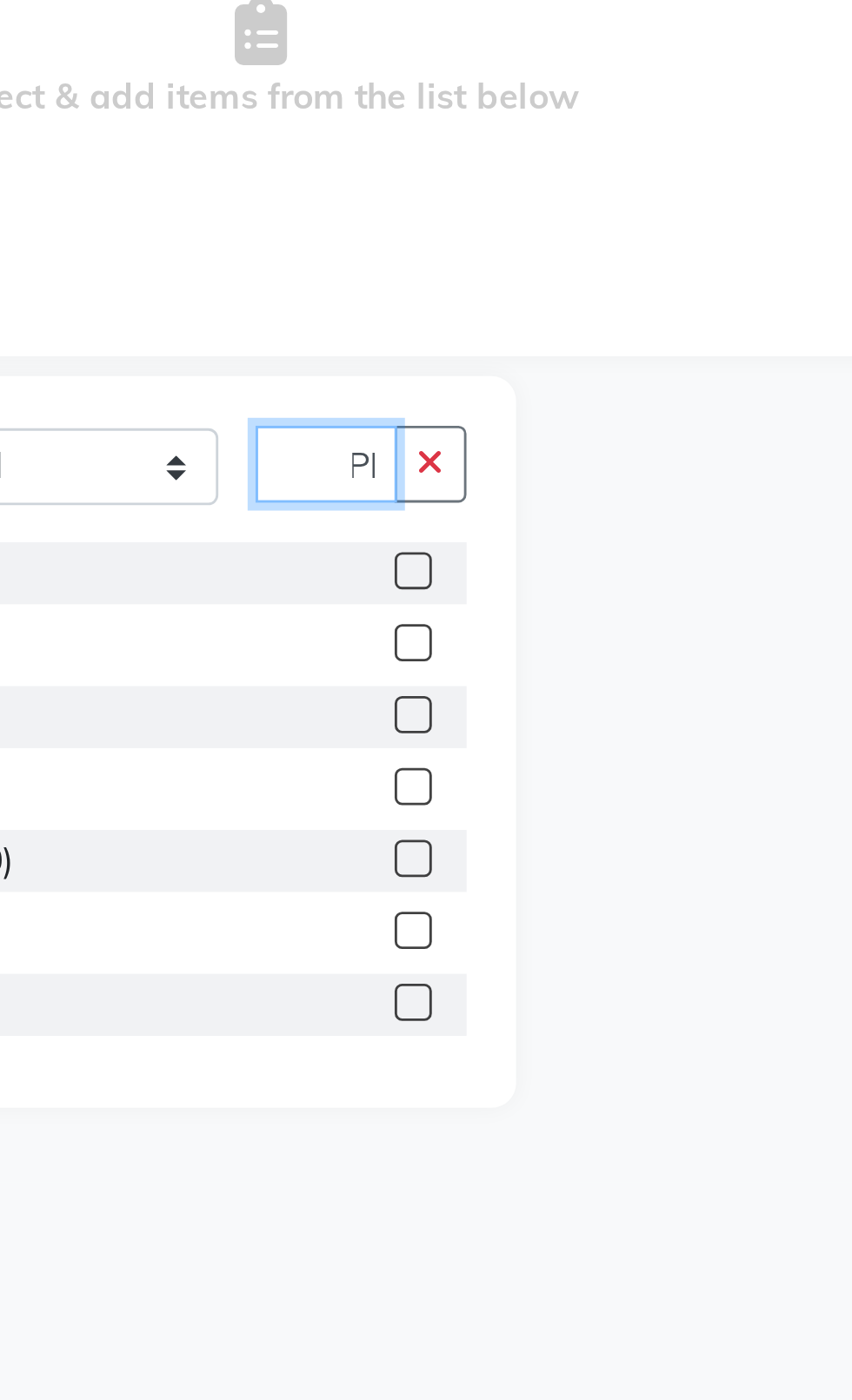
scroll to position [0, 13]
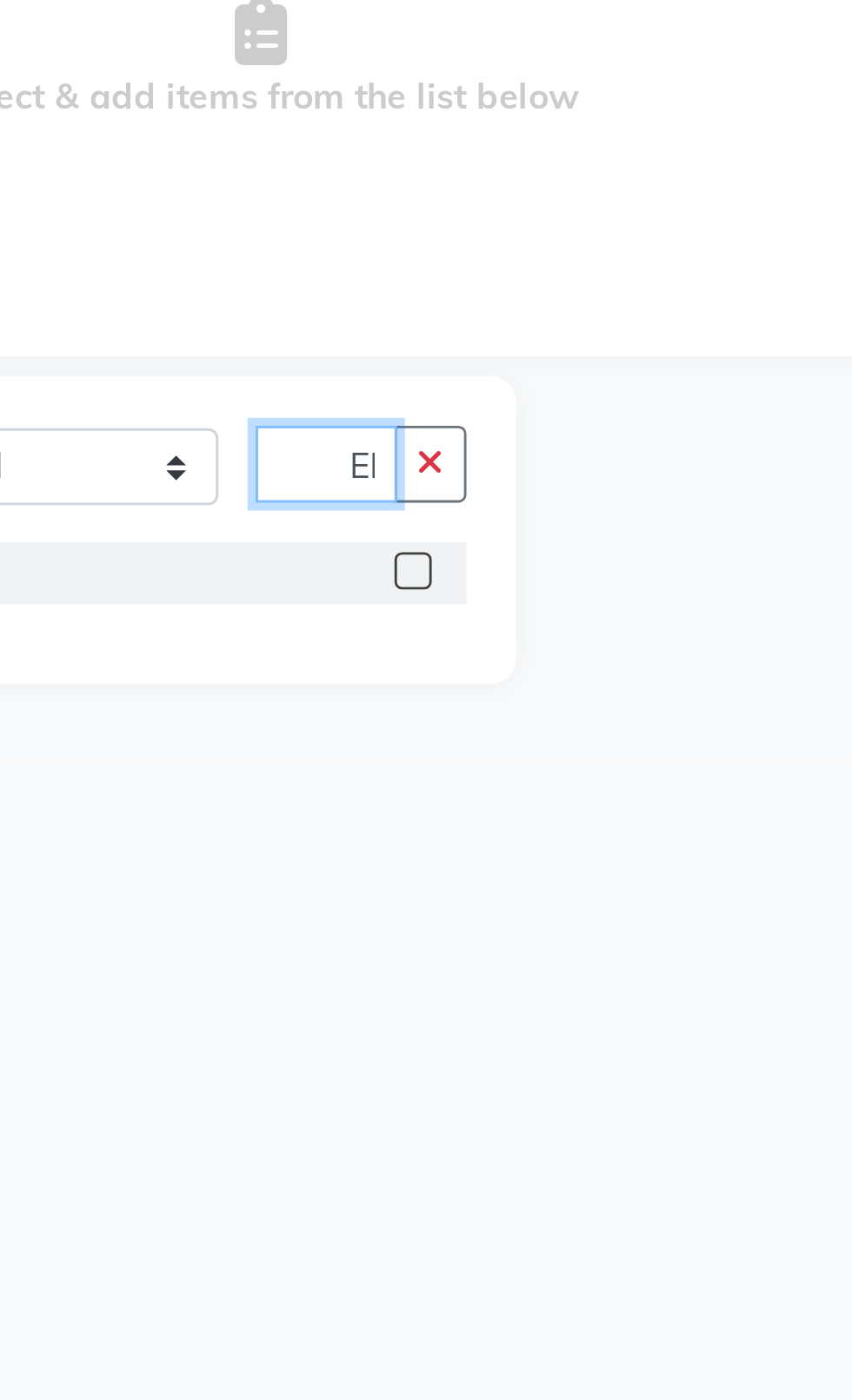
type input "[PERSON_NAME]"
click at [366, 510] on label at bounding box center [370, 505] width 13 height 13
click at [366, 510] on input "checkbox" at bounding box center [370, 507] width 12 height 12
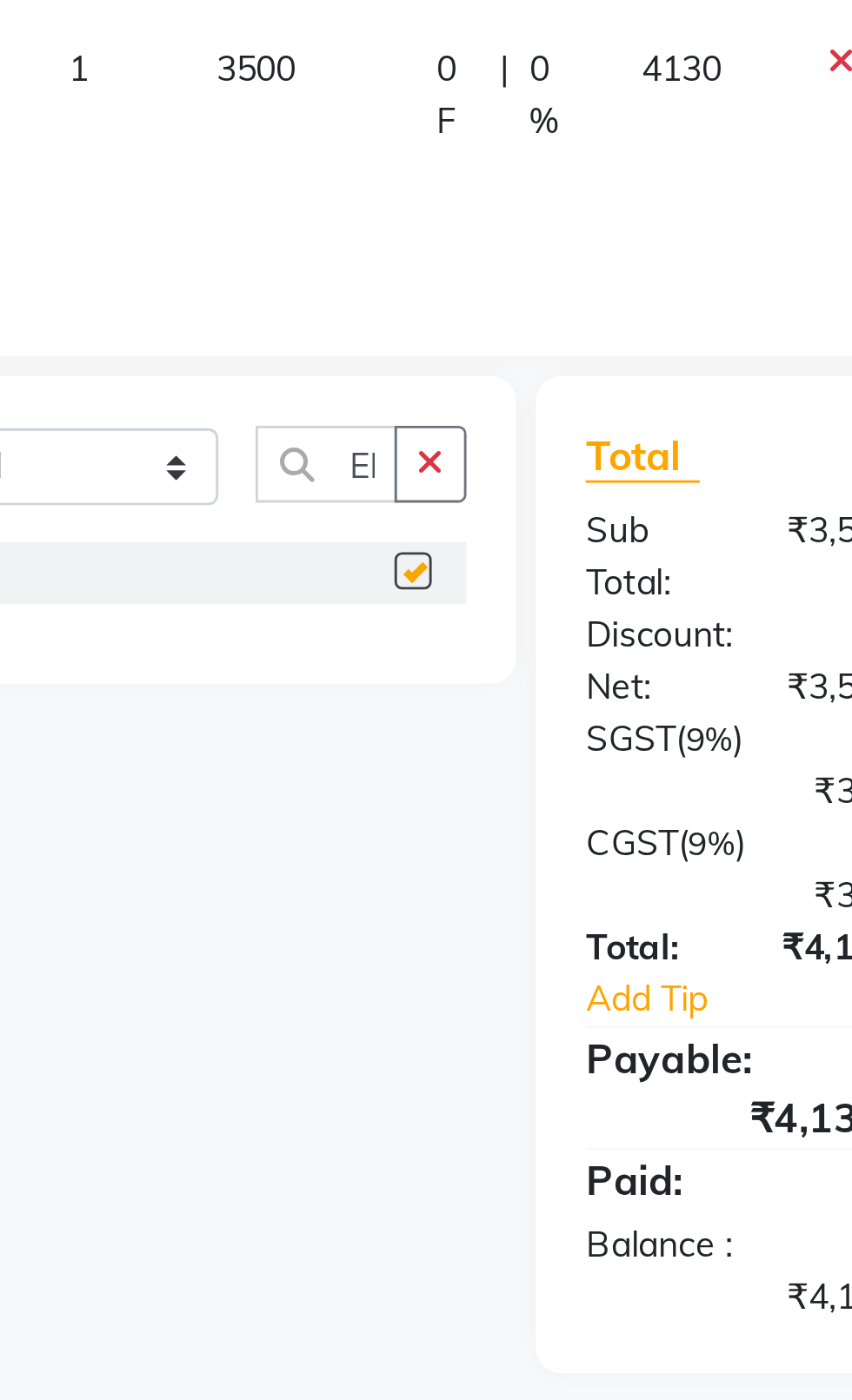
scroll to position [0, 0]
checkbox input "false"
click at [382, 465] on button "button" at bounding box center [377, 468] width 25 height 27
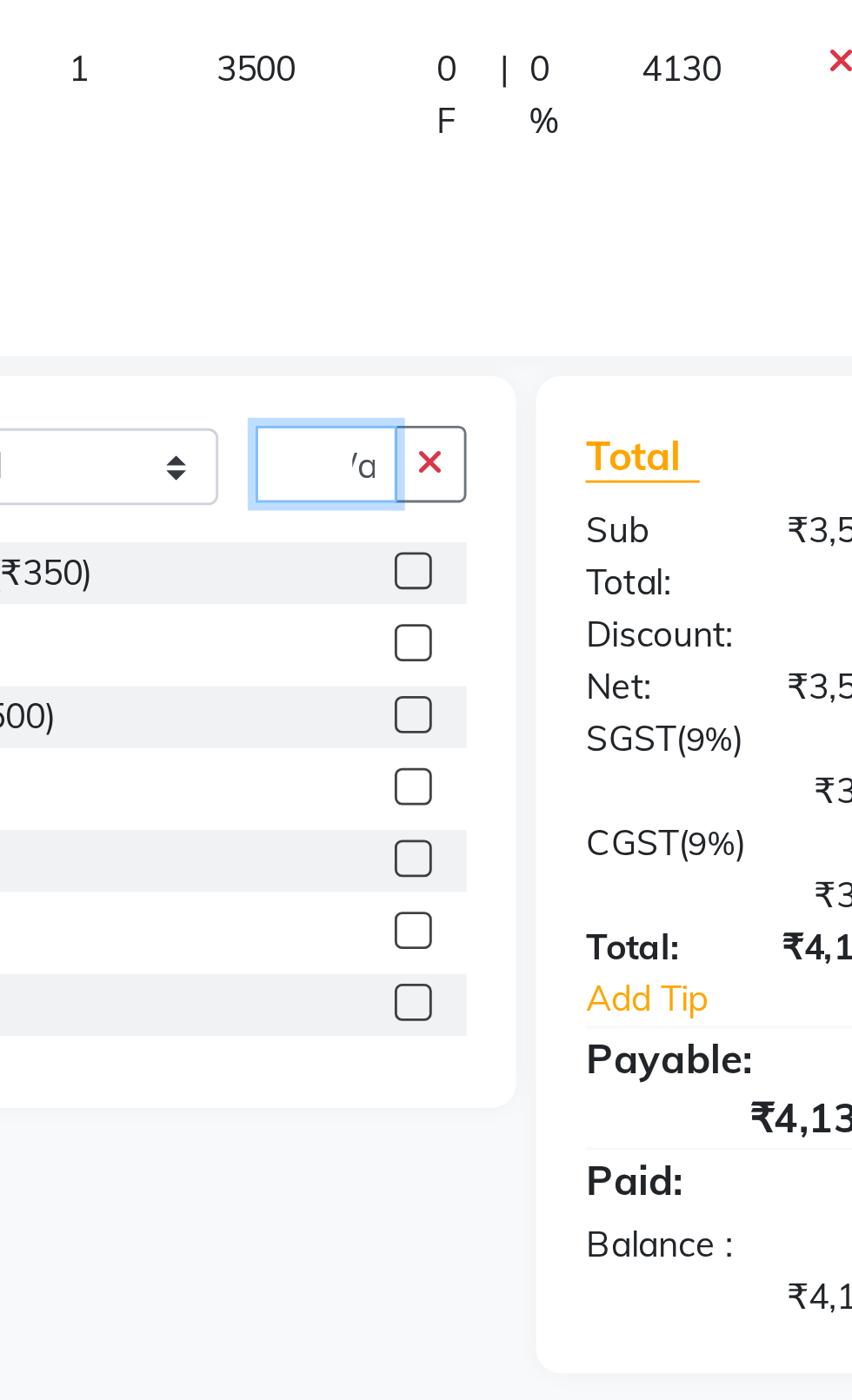
scroll to position [0, 17]
type input "Wax"
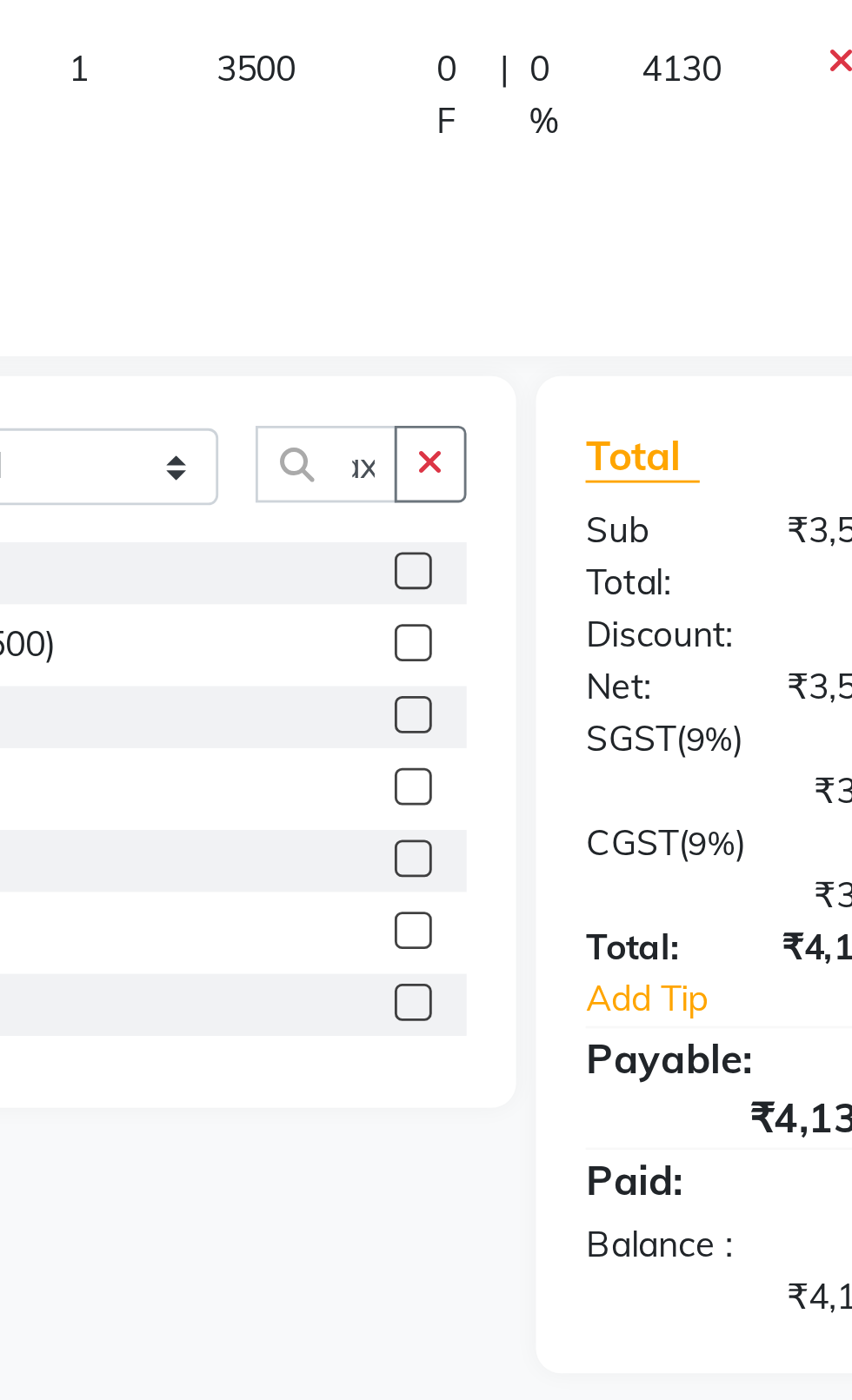
click at [369, 506] on label at bounding box center [370, 505] width 13 height 13
click at [369, 506] on input "checkbox" at bounding box center [370, 507] width 12 height 12
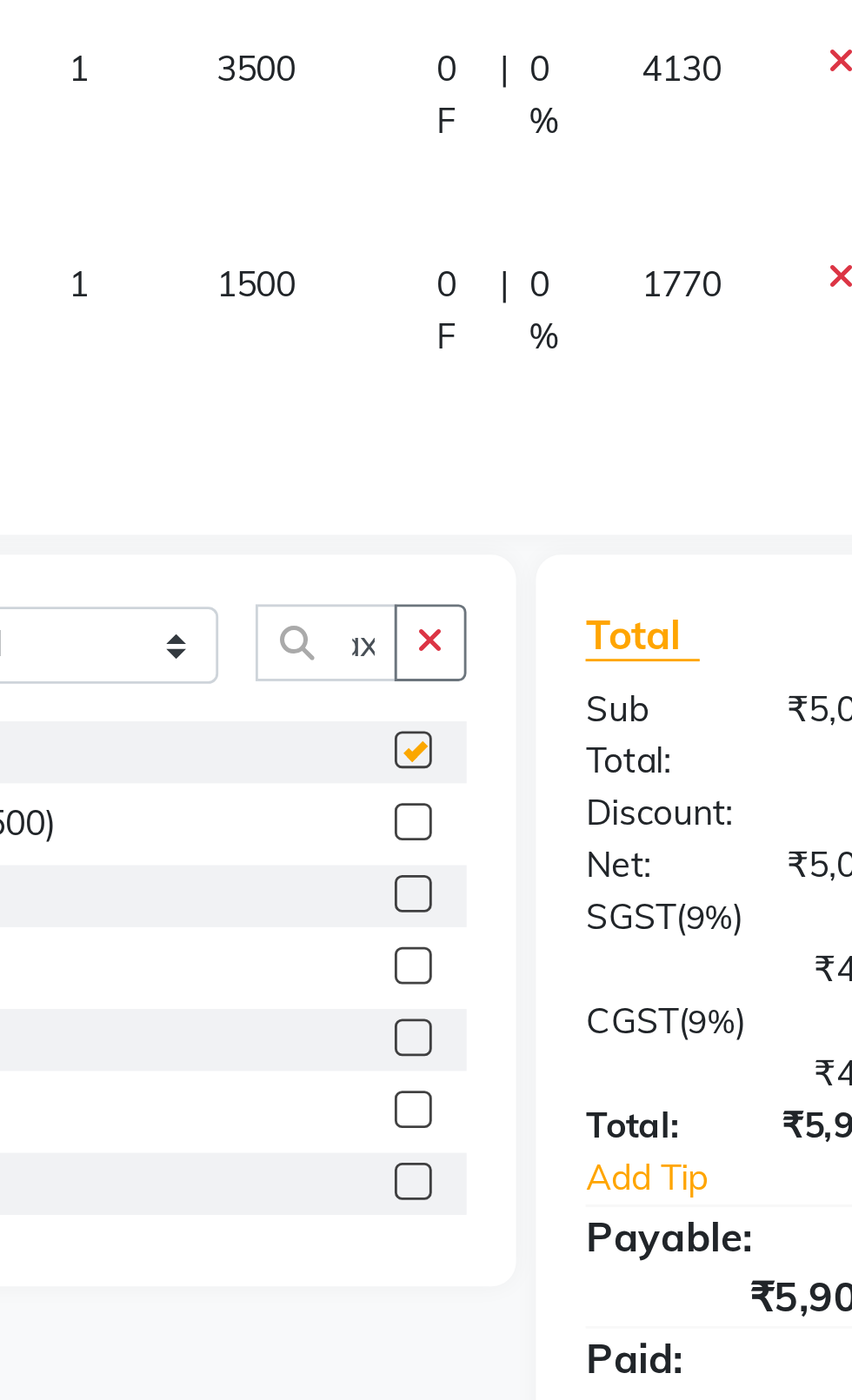
scroll to position [0, 0]
checkbox input "false"
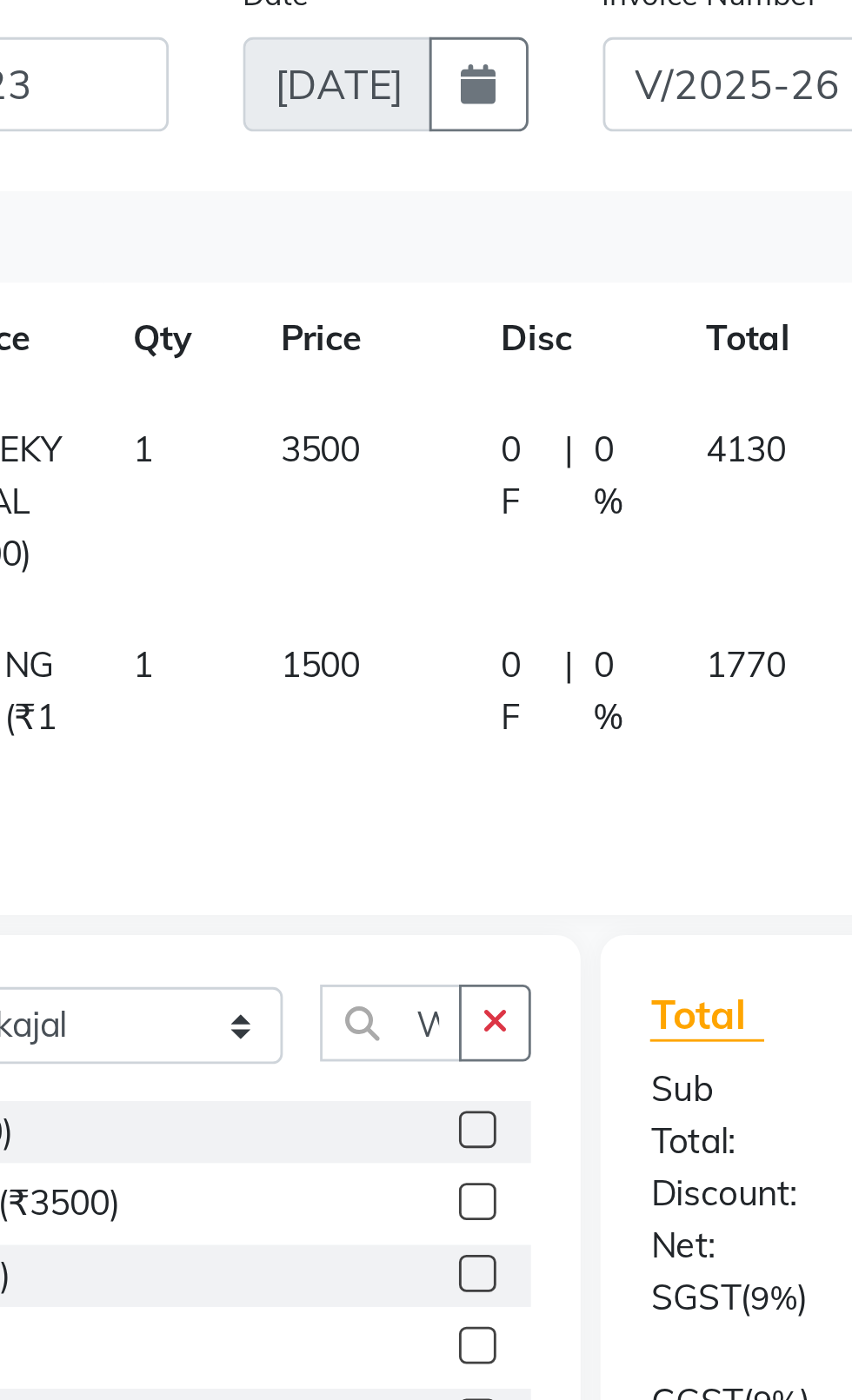
click at [321, 335] on span "3500" at bounding box center [315, 330] width 28 height 15
select select "26671"
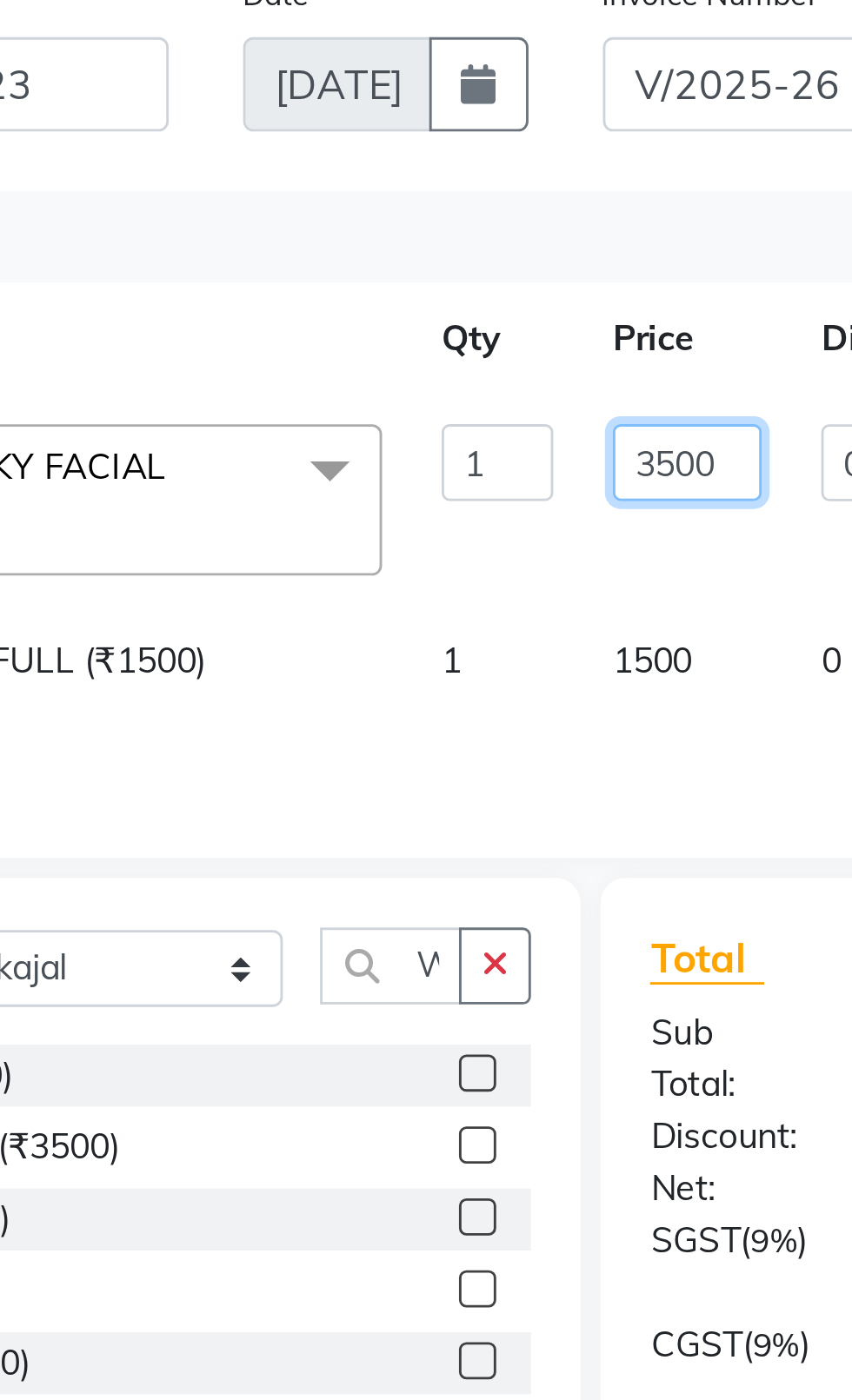
click at [440, 331] on input "3500" at bounding box center [444, 335] width 52 height 27
type input "2800"
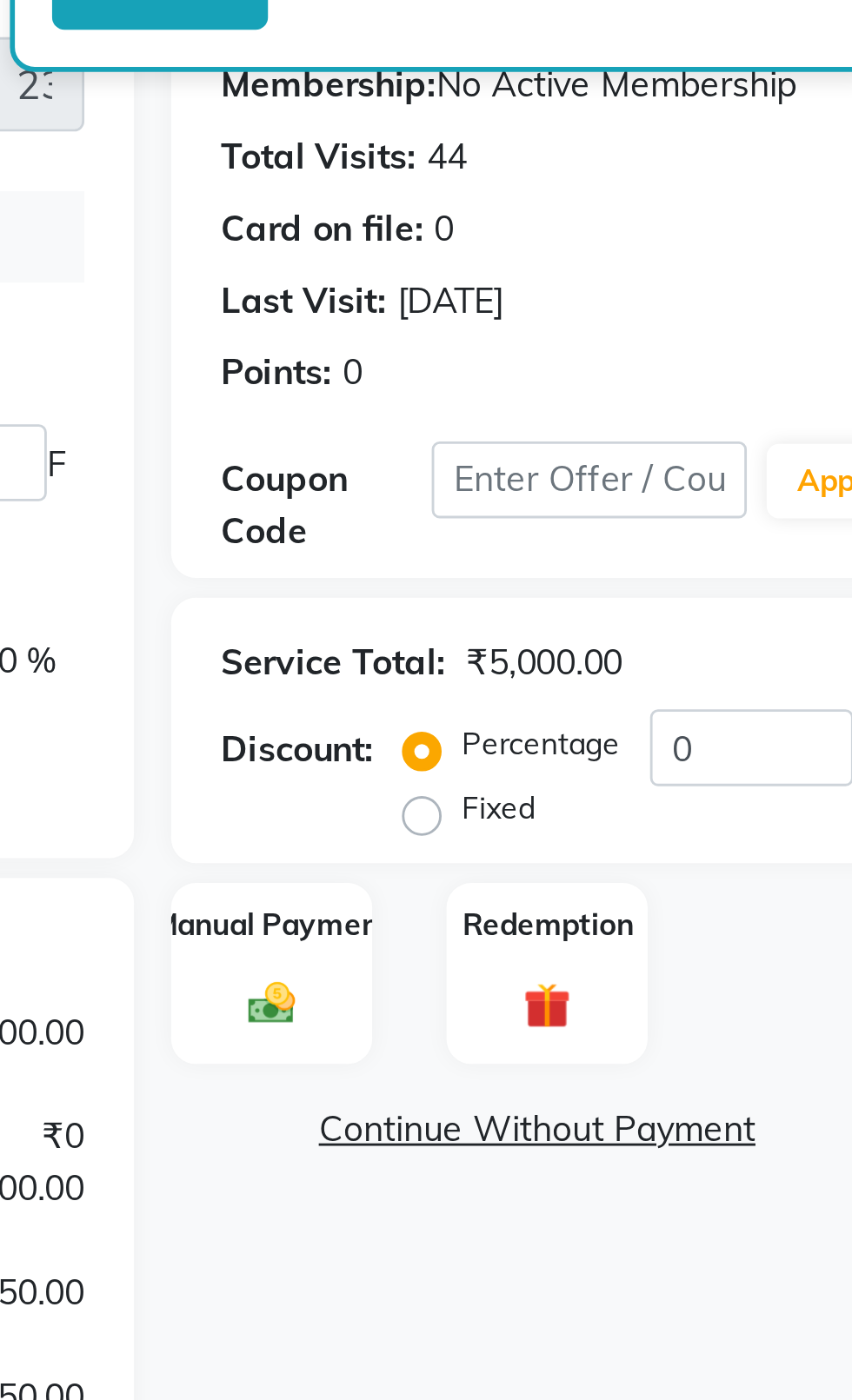
click at [704, 628] on div "Name: Priam Membership: No Active Membership Total Visits: 44 Card on file: 0 L…" at bounding box center [721, 491] width 270 height 676
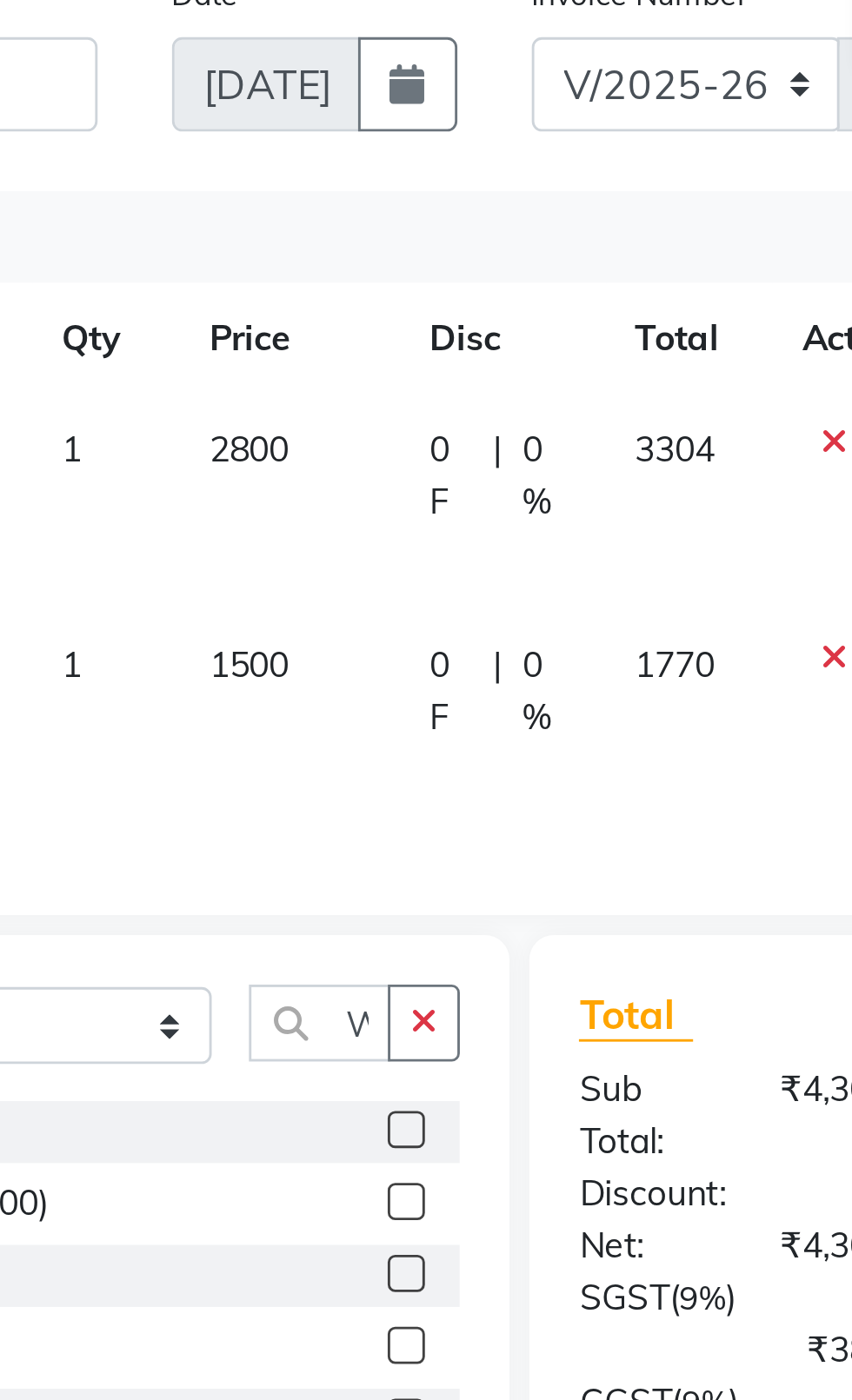
click at [315, 335] on span "2800" at bounding box center [315, 330] width 28 height 15
select select "26671"
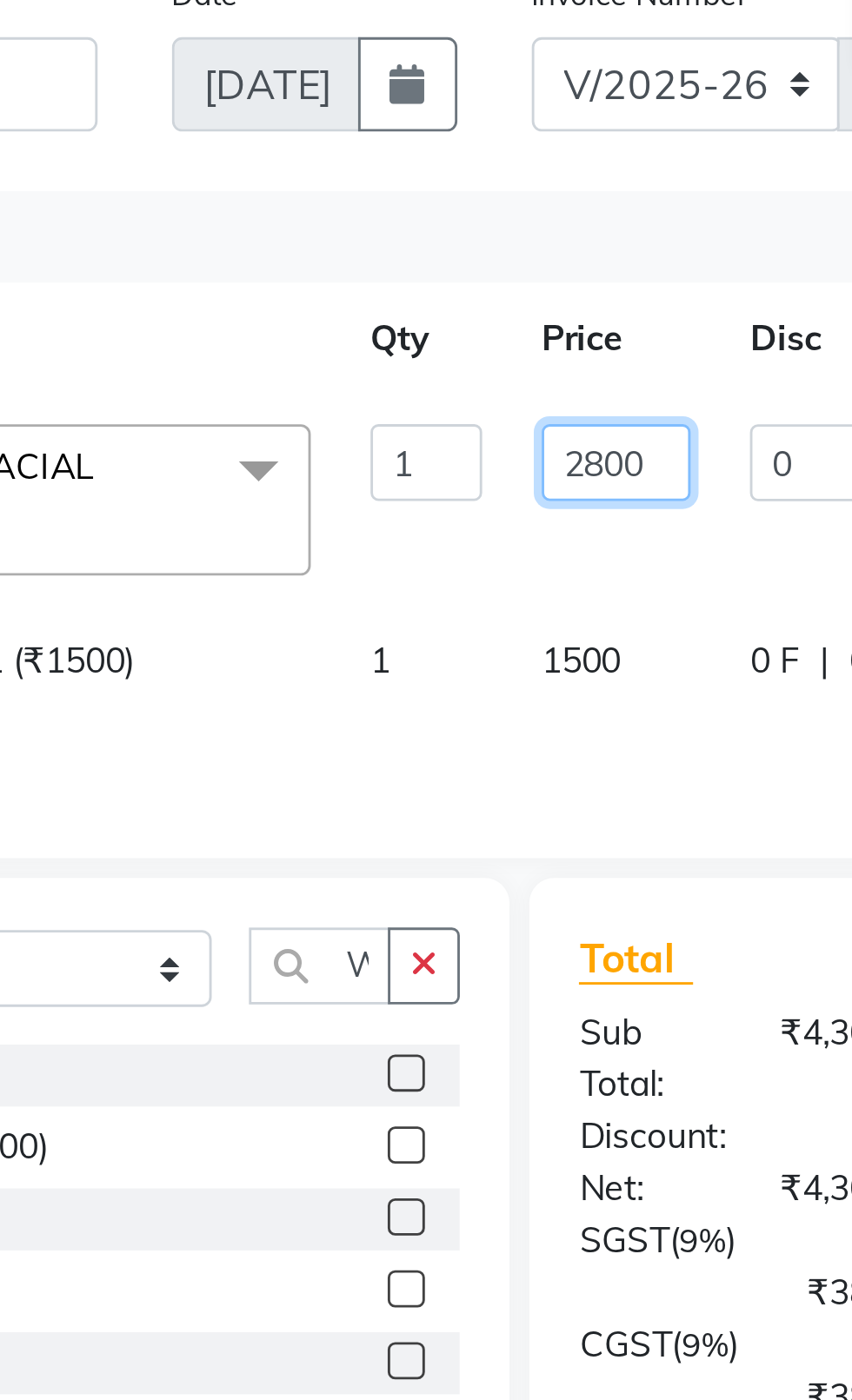
click at [437, 340] on input "2800" at bounding box center [444, 335] width 52 height 27
type input "2700"
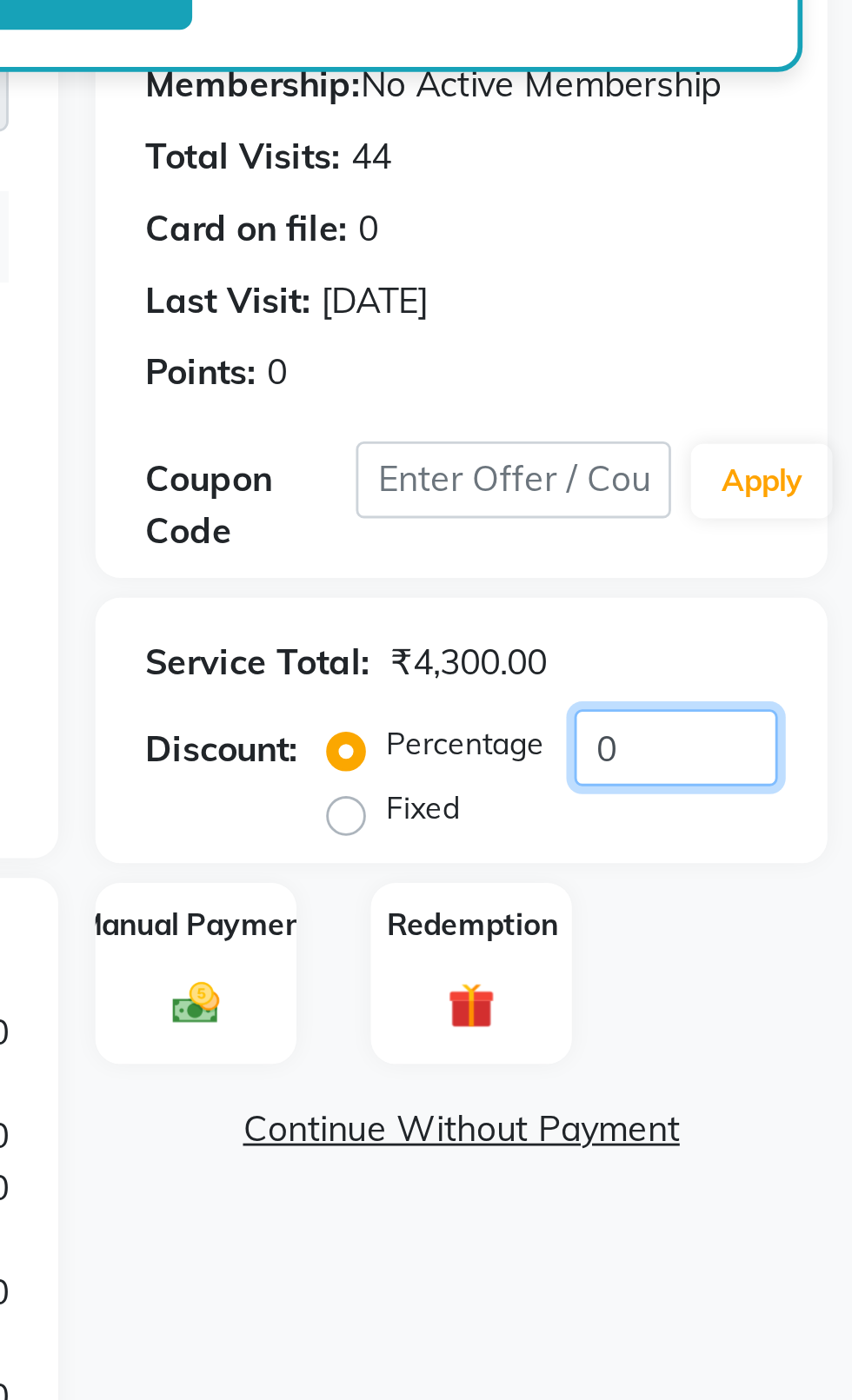
click at [816, 441] on input "0" at bounding box center [790, 434] width 72 height 27
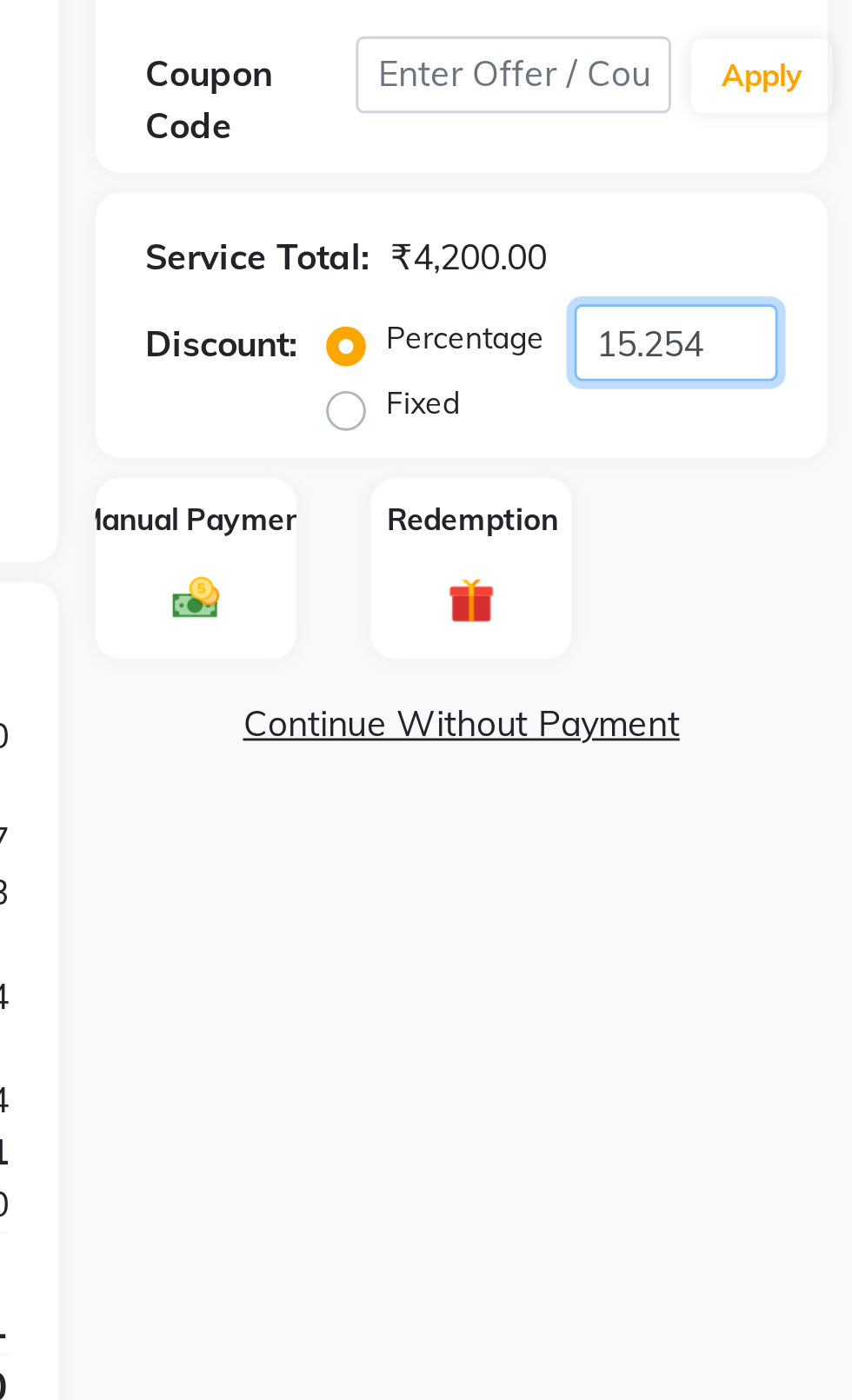
type input "15.254"
click at [602, 515] on div "Manual Payment" at bounding box center [622, 513] width 71 height 65
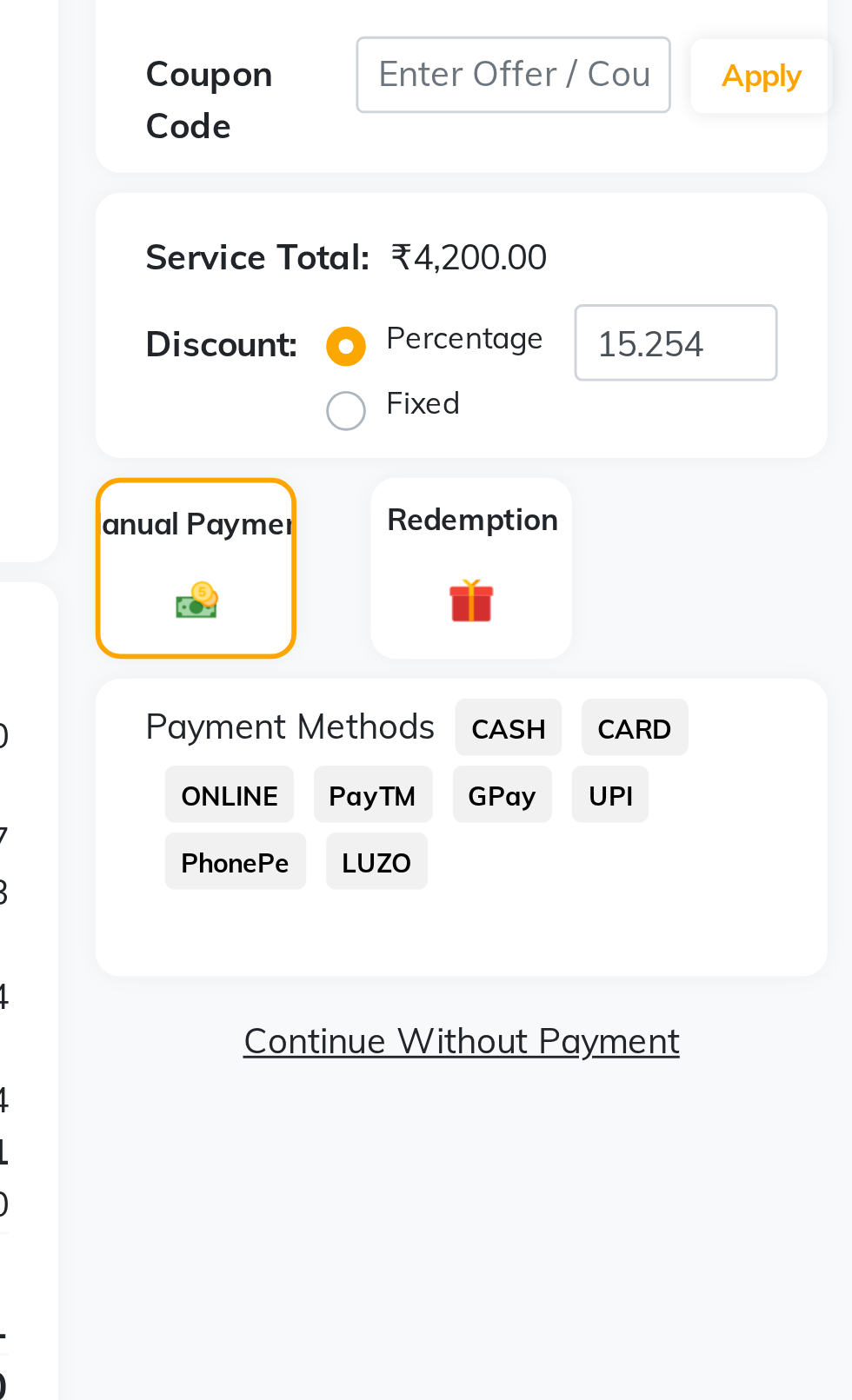
click at [732, 567] on span "CASH" at bounding box center [731, 569] width 38 height 20
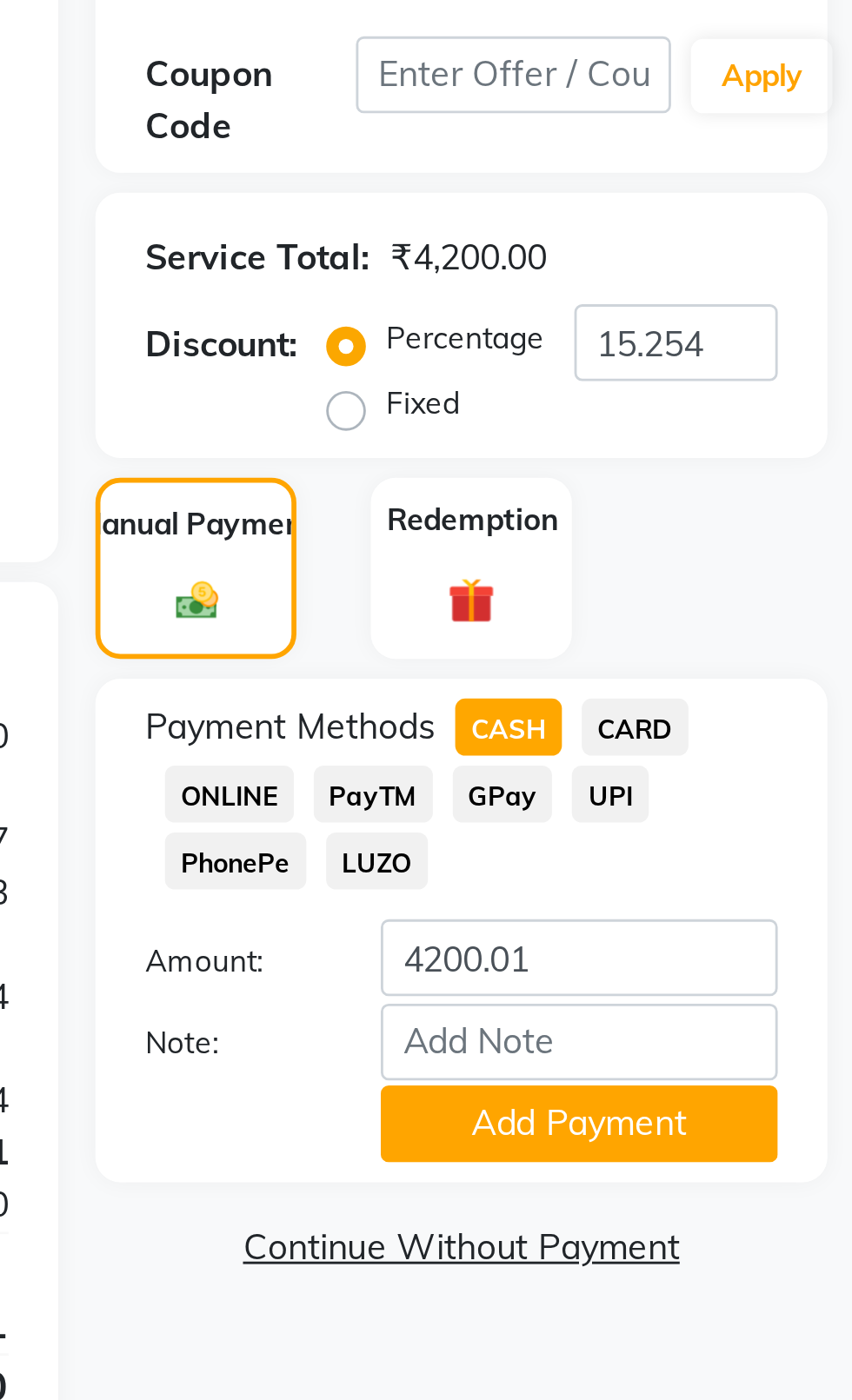
click at [792, 700] on button "Add Payment" at bounding box center [756, 708] width 139 height 27
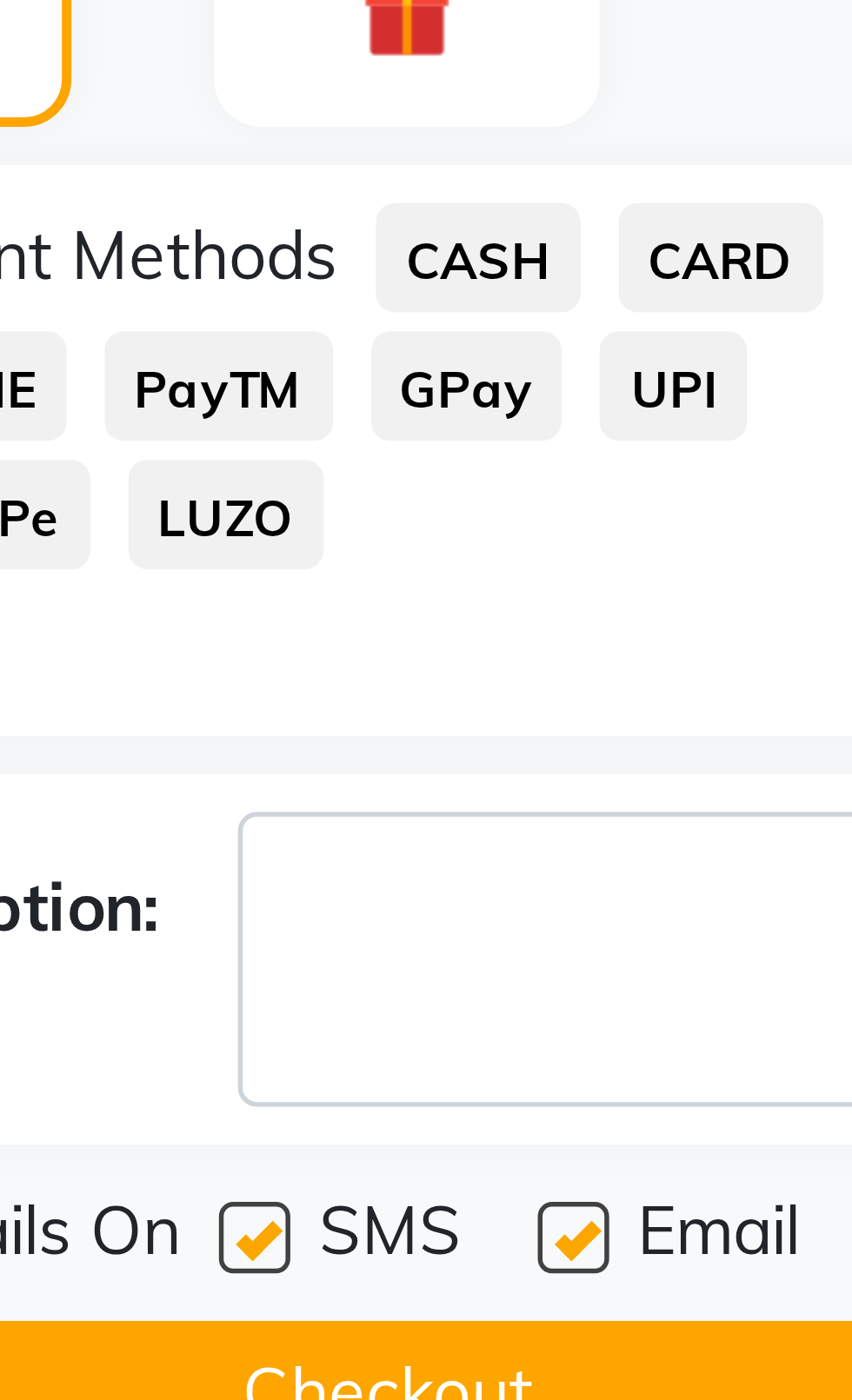
click at [694, 743] on label at bounding box center [690, 747] width 13 height 13
click at [694, 744] on input "checkbox" at bounding box center [690, 749] width 12 height 12
checkbox input "false"
click at [747, 749] on label at bounding box center [749, 747] width 13 height 13
click at [747, 749] on input "checkbox" at bounding box center [749, 749] width 12 height 12
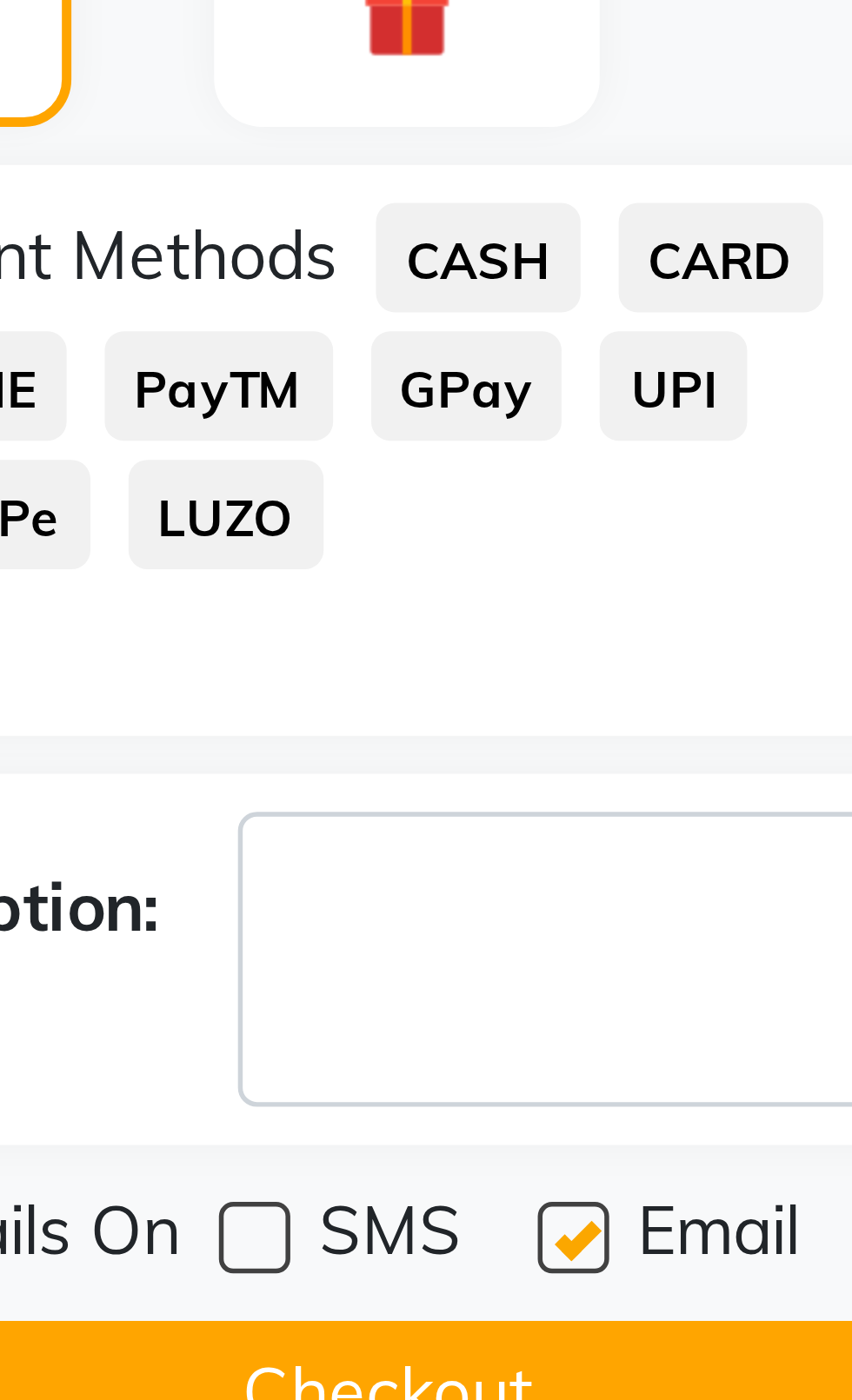
checkbox input "false"
click at [736, 784] on button "Checkout" at bounding box center [715, 776] width 256 height 27
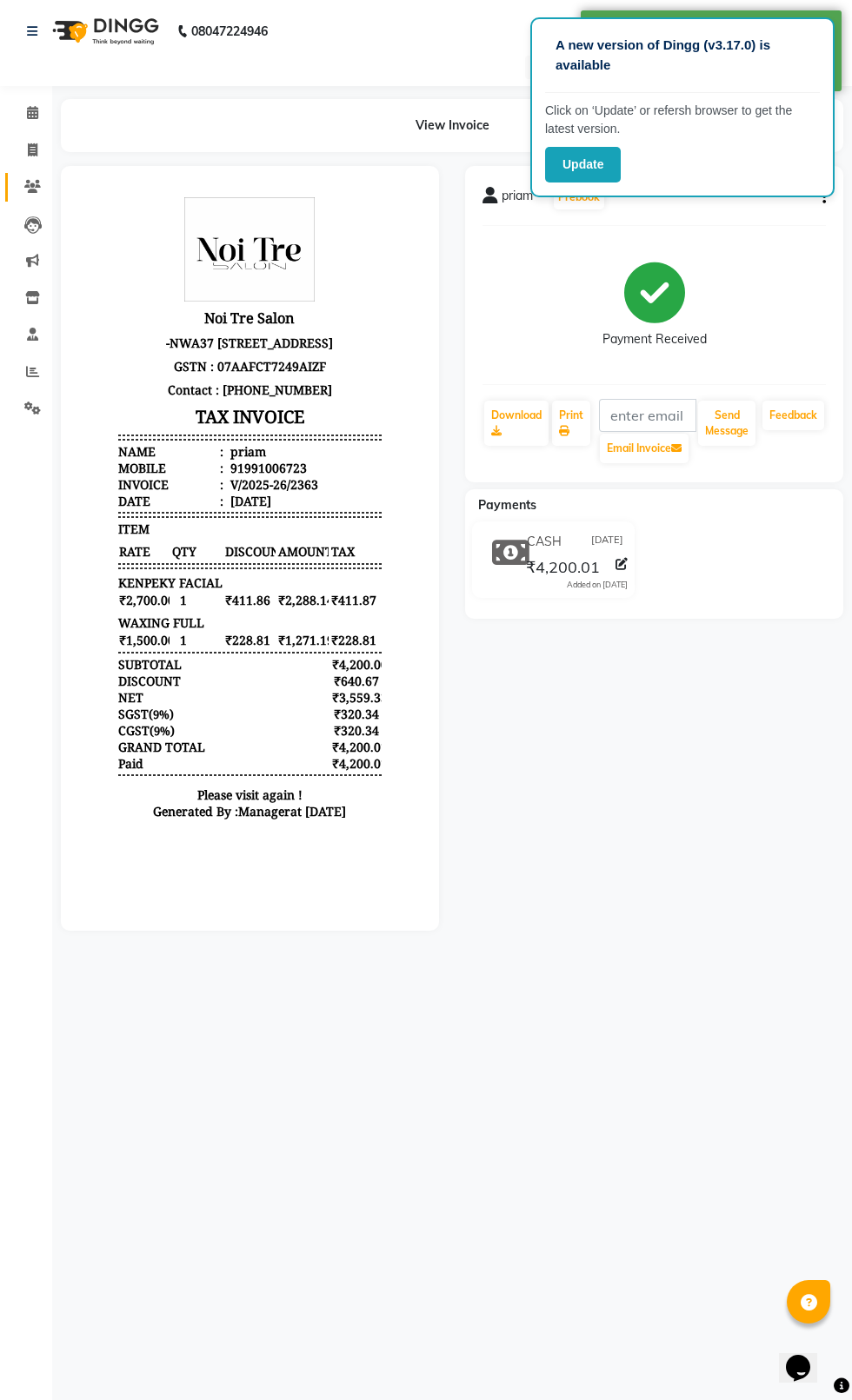
click at [32, 187] on icon at bounding box center [32, 186] width 16 height 13
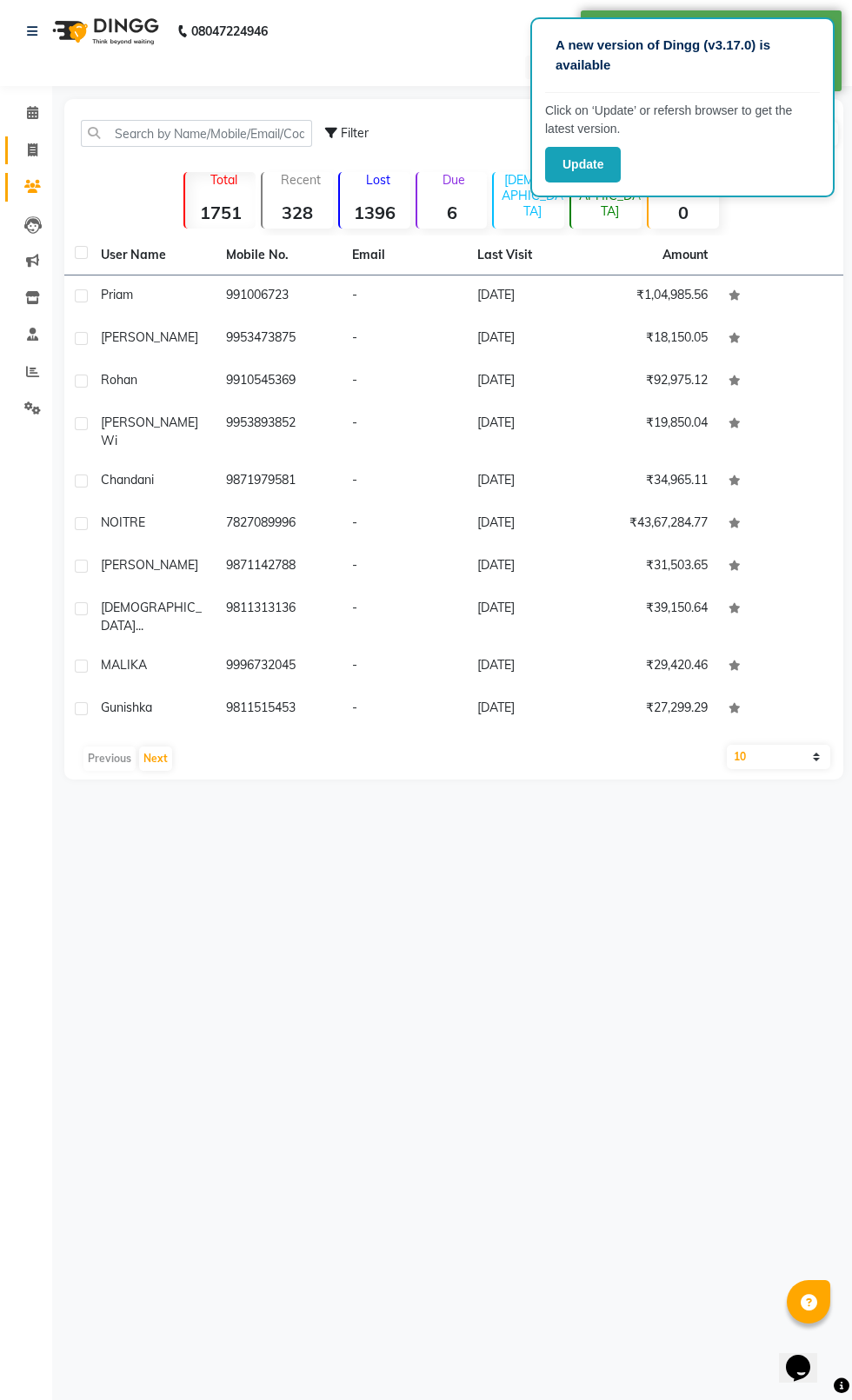
click at [24, 152] on span at bounding box center [32, 151] width 30 height 20
select select "service"
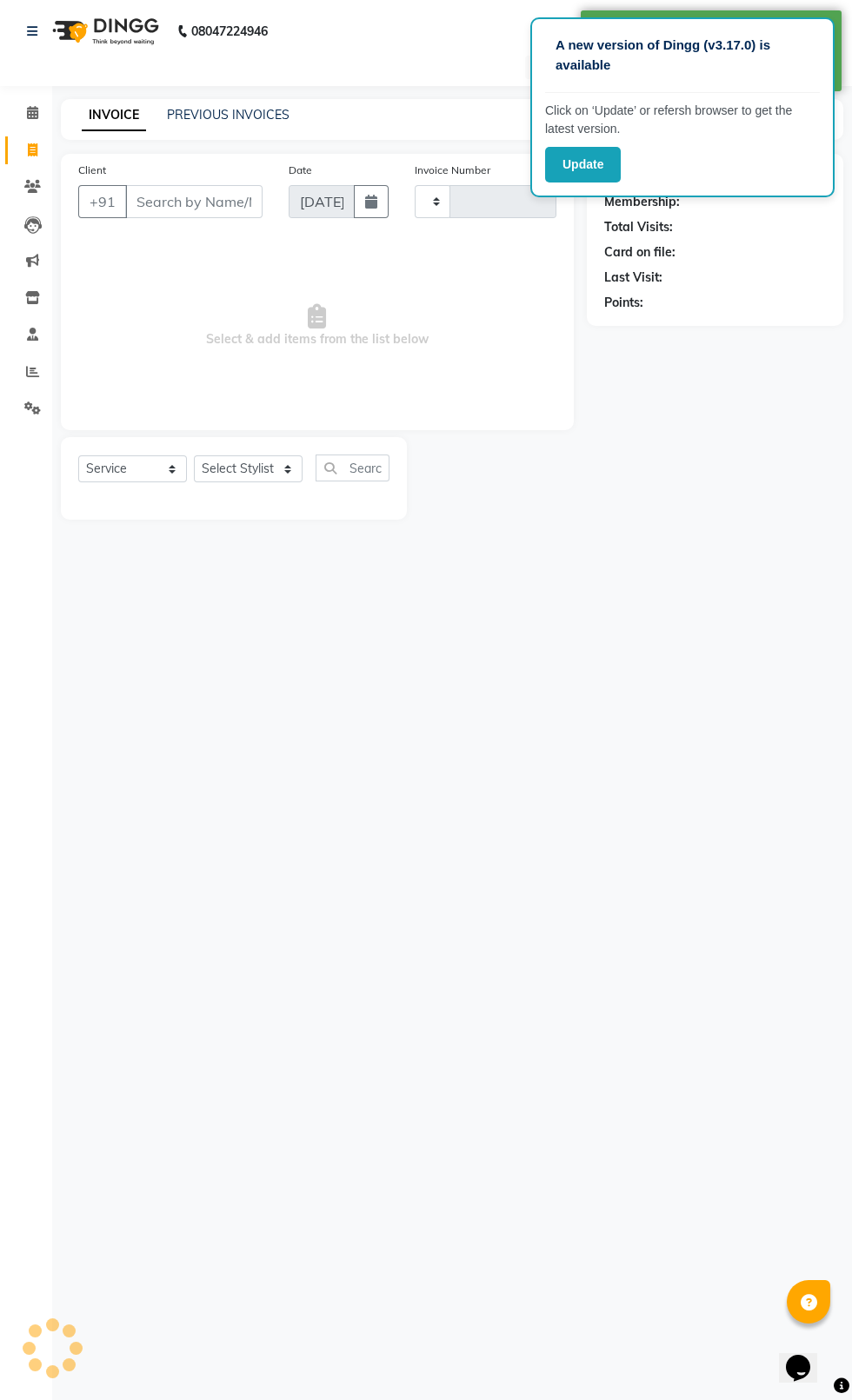
type input "2364"
select select "4007"
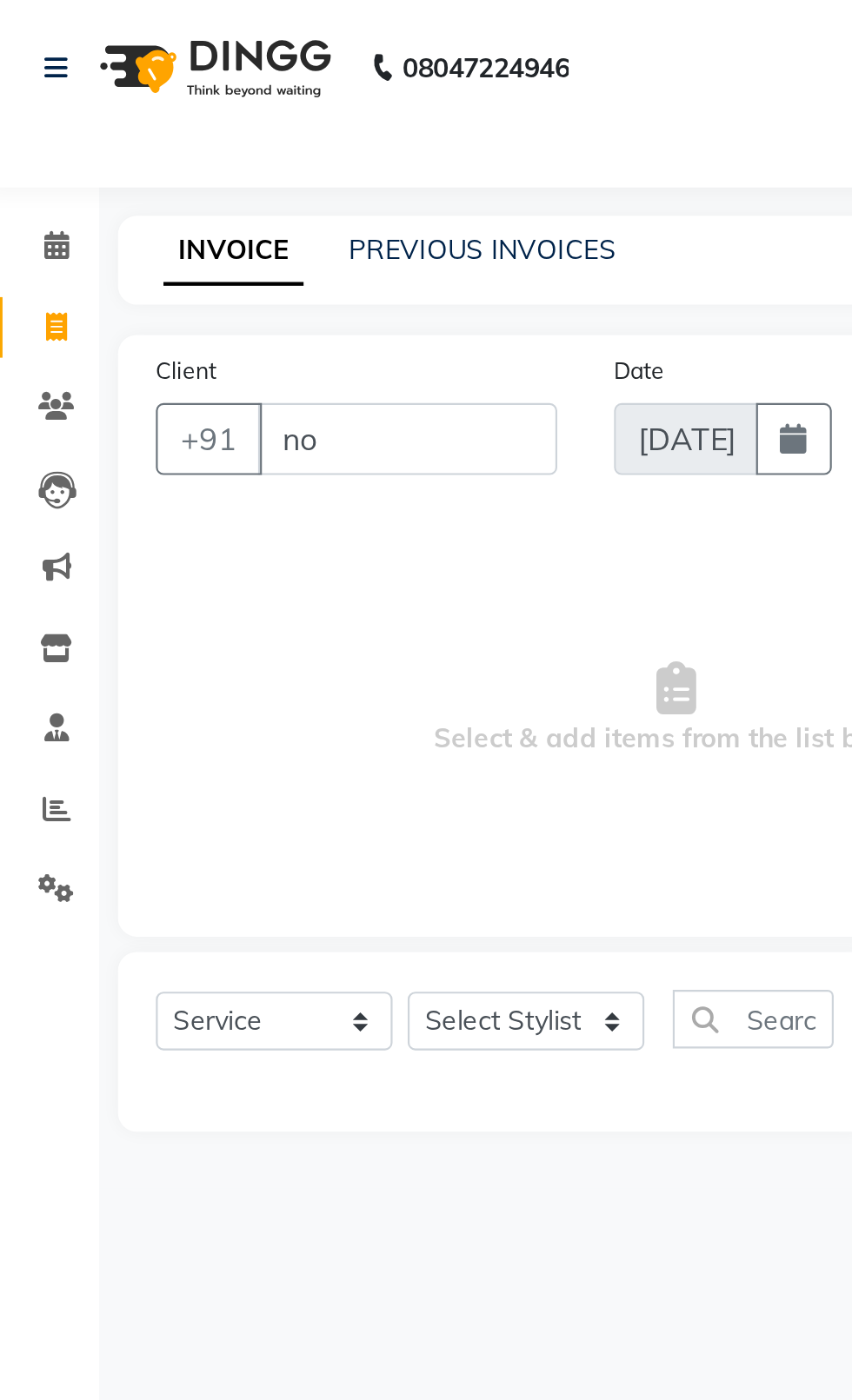
type input "noi"
select select "product"
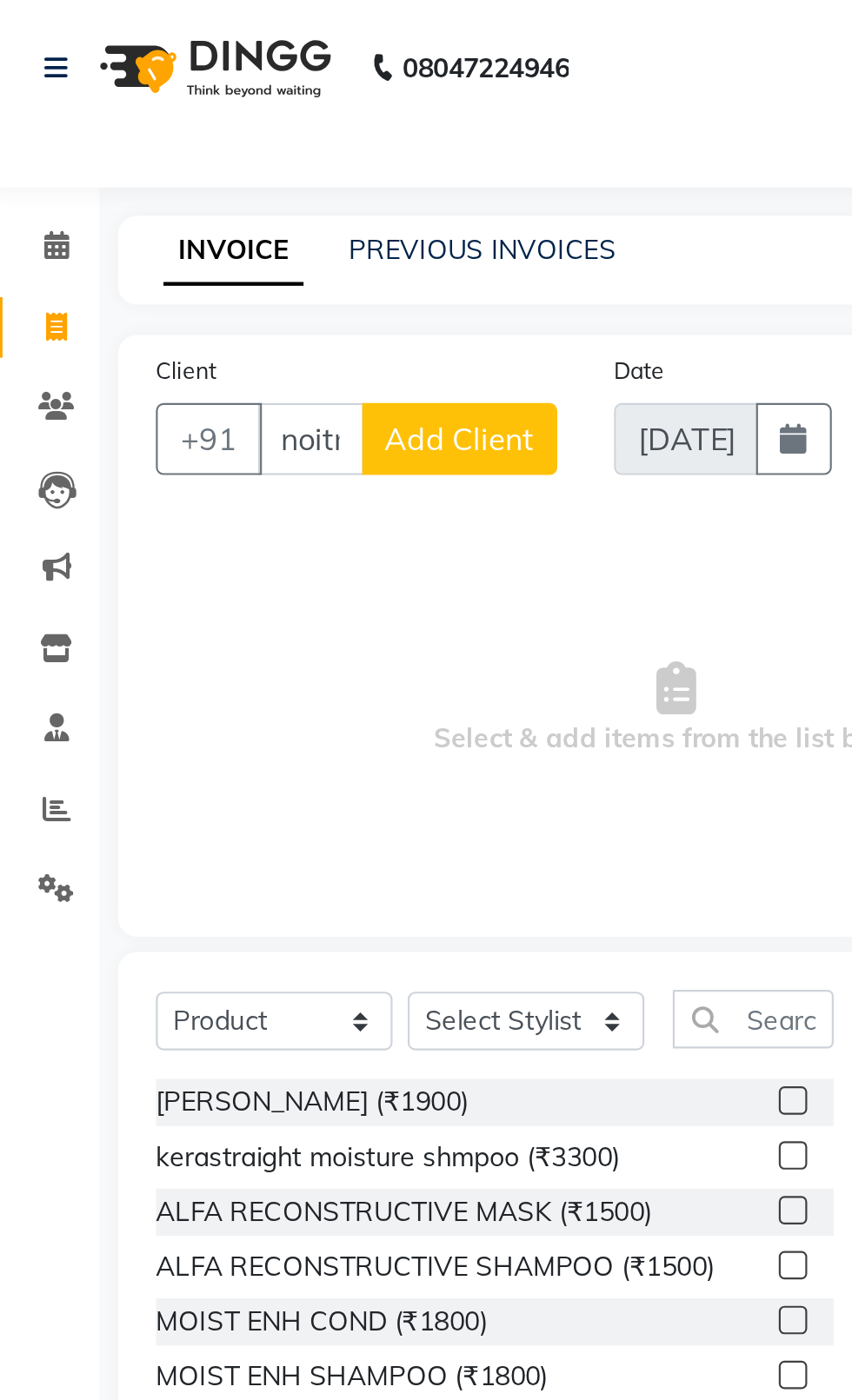
scroll to position [0, 8]
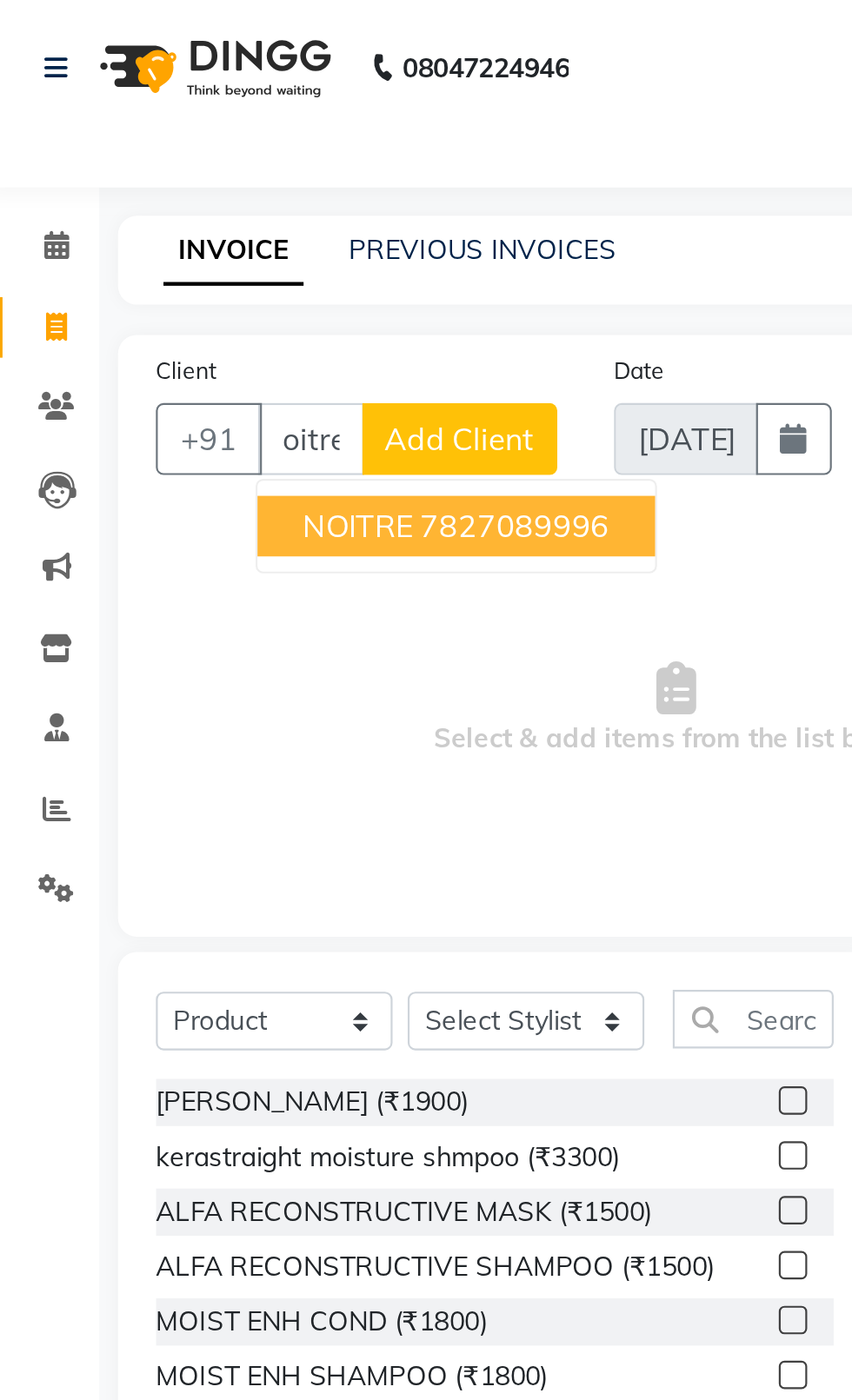
click at [159, 246] on span "NOITRE" at bounding box center [171, 242] width 50 height 17
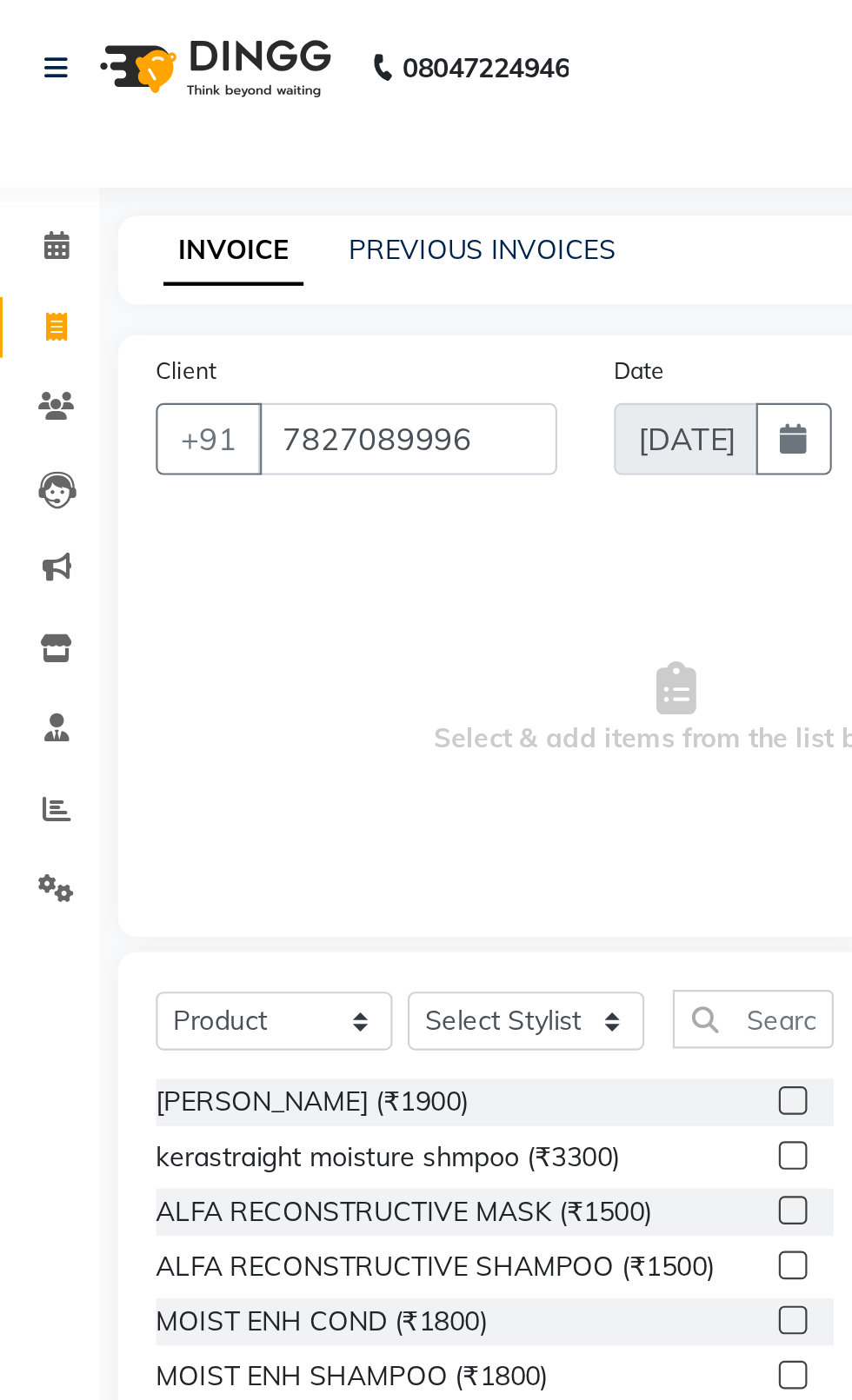
scroll to position [0, 0]
type input "7827089996"
click at [168, 478] on select "Select Service Product Membership Package Voucher Prepaid Gift Card" at bounding box center [132, 469] width 108 height 27
select select "service"
click at [78, 455] on select "Select Service Product Membership Package Voucher Prepaid Gift Card" at bounding box center [132, 469] width 108 height 27
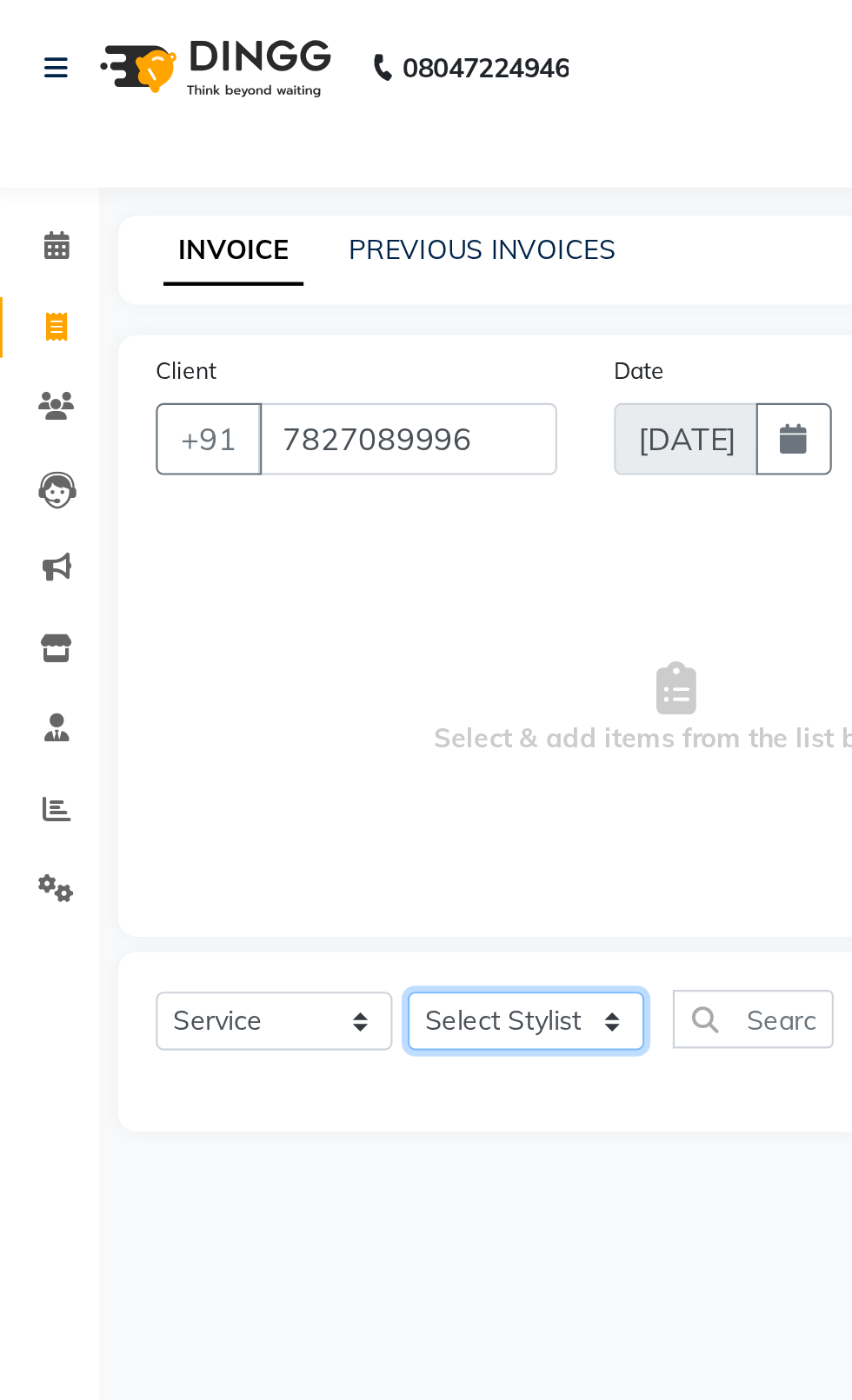
click at [268, 461] on select "Select Stylist [PERSON_NAME] akash [PERSON_NAME] ANAM anod [PERSON_NAME] danish…" at bounding box center [248, 469] width 108 height 27
select select "20617"
click at [193, 455] on select "Select Stylist [PERSON_NAME] akash [PERSON_NAME] ANAM anod [PERSON_NAME] danish…" at bounding box center [248, 469] width 108 height 27
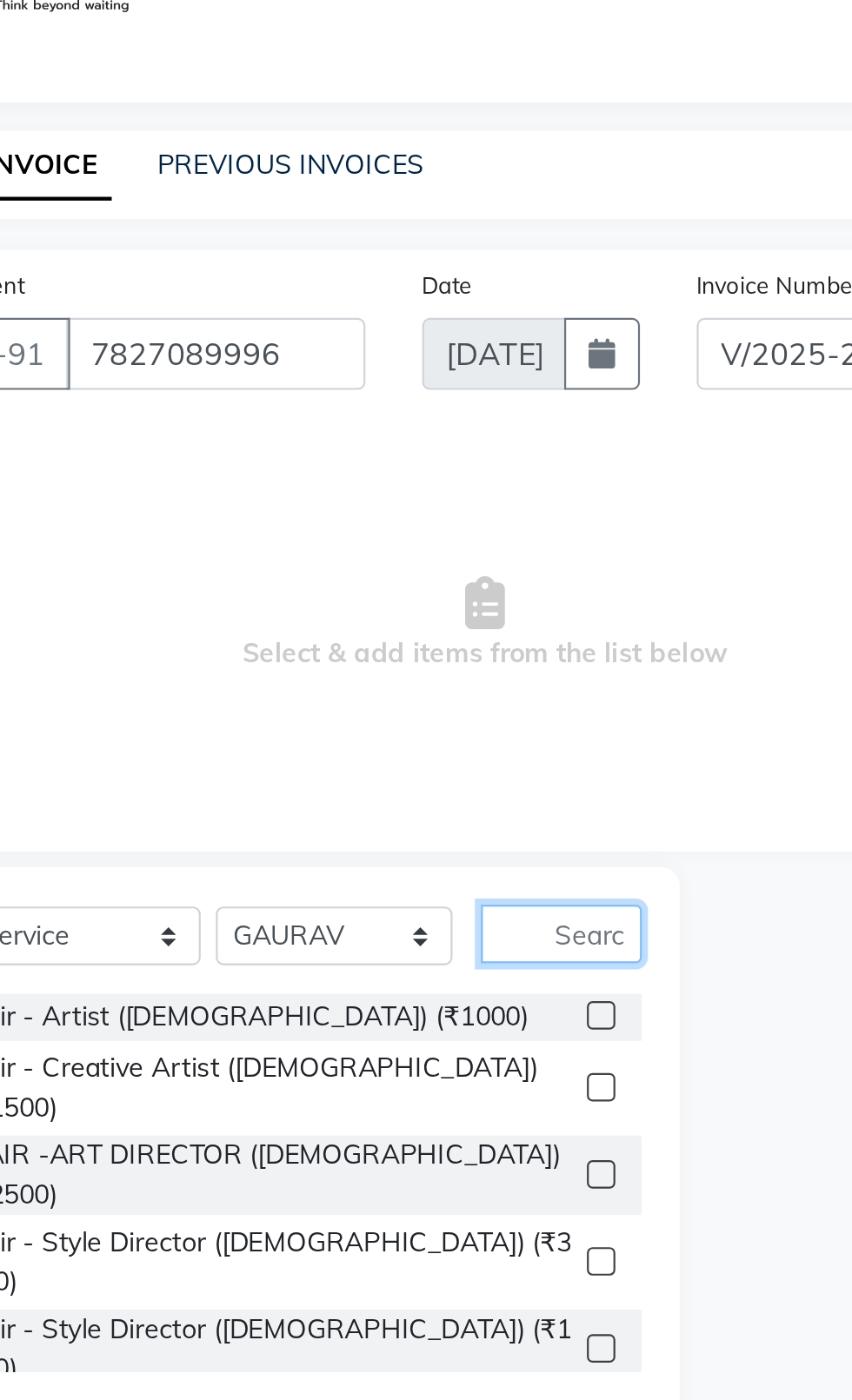
click at [377, 468] on input "text" at bounding box center [352, 468] width 73 height 27
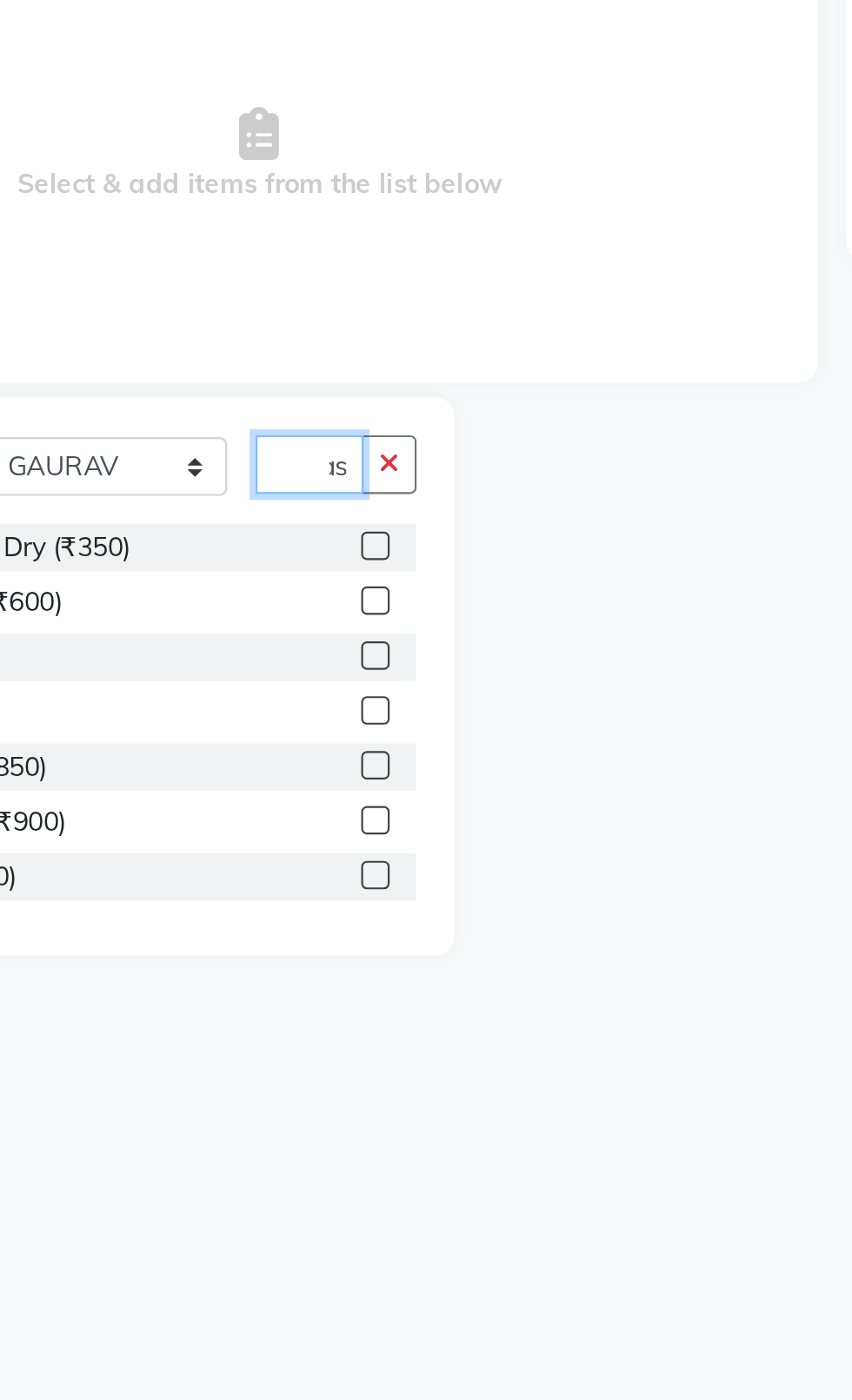
scroll to position [0, 24]
type input "Wash"
click at [369, 506] on label at bounding box center [370, 505] width 13 height 13
click at [369, 506] on input "checkbox" at bounding box center [370, 507] width 12 height 12
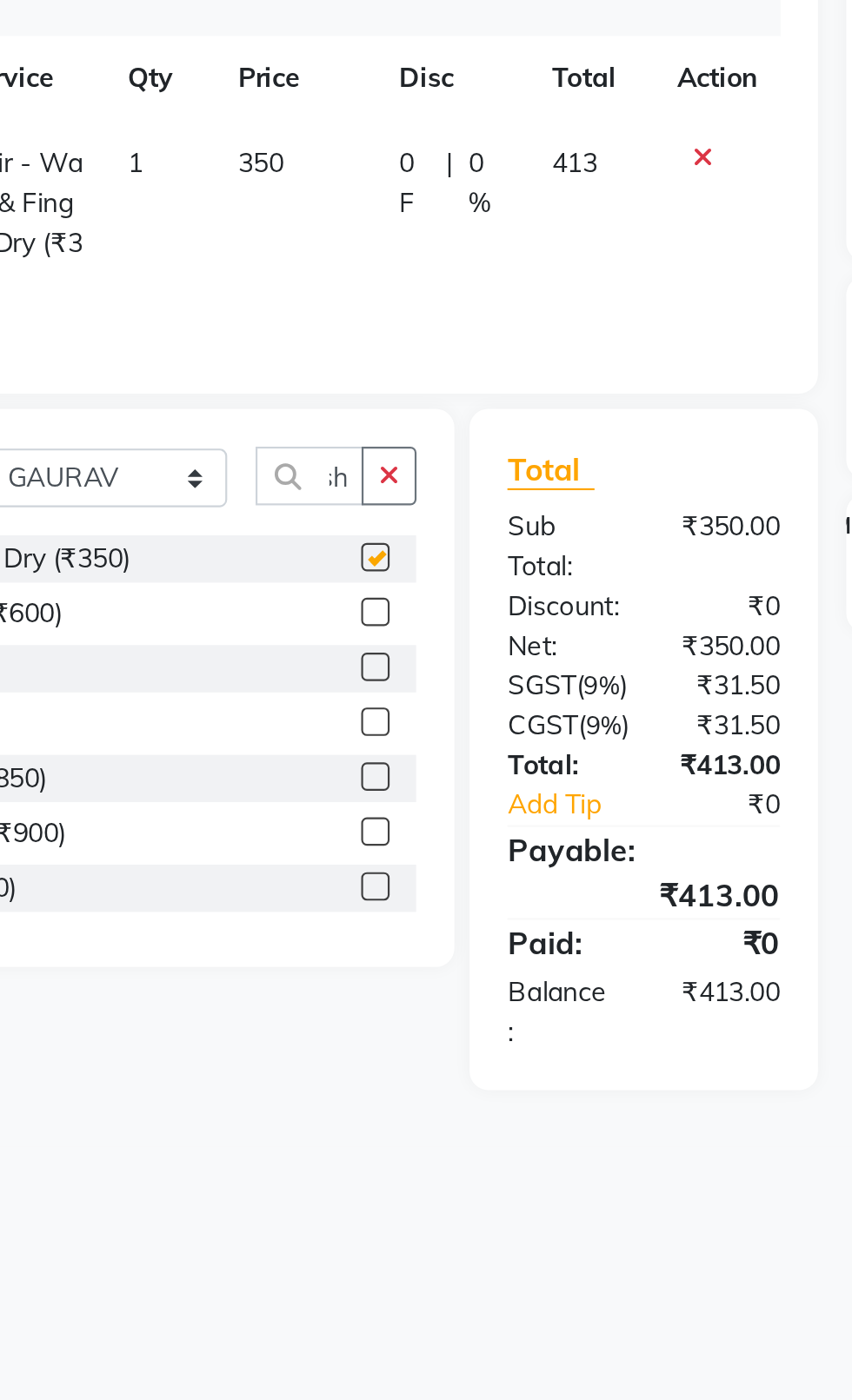
scroll to position [0, 0]
checkbox input "false"
click at [264, 469] on select "Select Stylist [PERSON_NAME] akash [PERSON_NAME] ANAM anod [PERSON_NAME] danish…" at bounding box center [248, 475] width 108 height 27
select select "26670"
click at [193, 461] on select "Select Stylist [PERSON_NAME] akash [PERSON_NAME] ANAM anod [PERSON_NAME] danish…" at bounding box center [248, 475] width 108 height 27
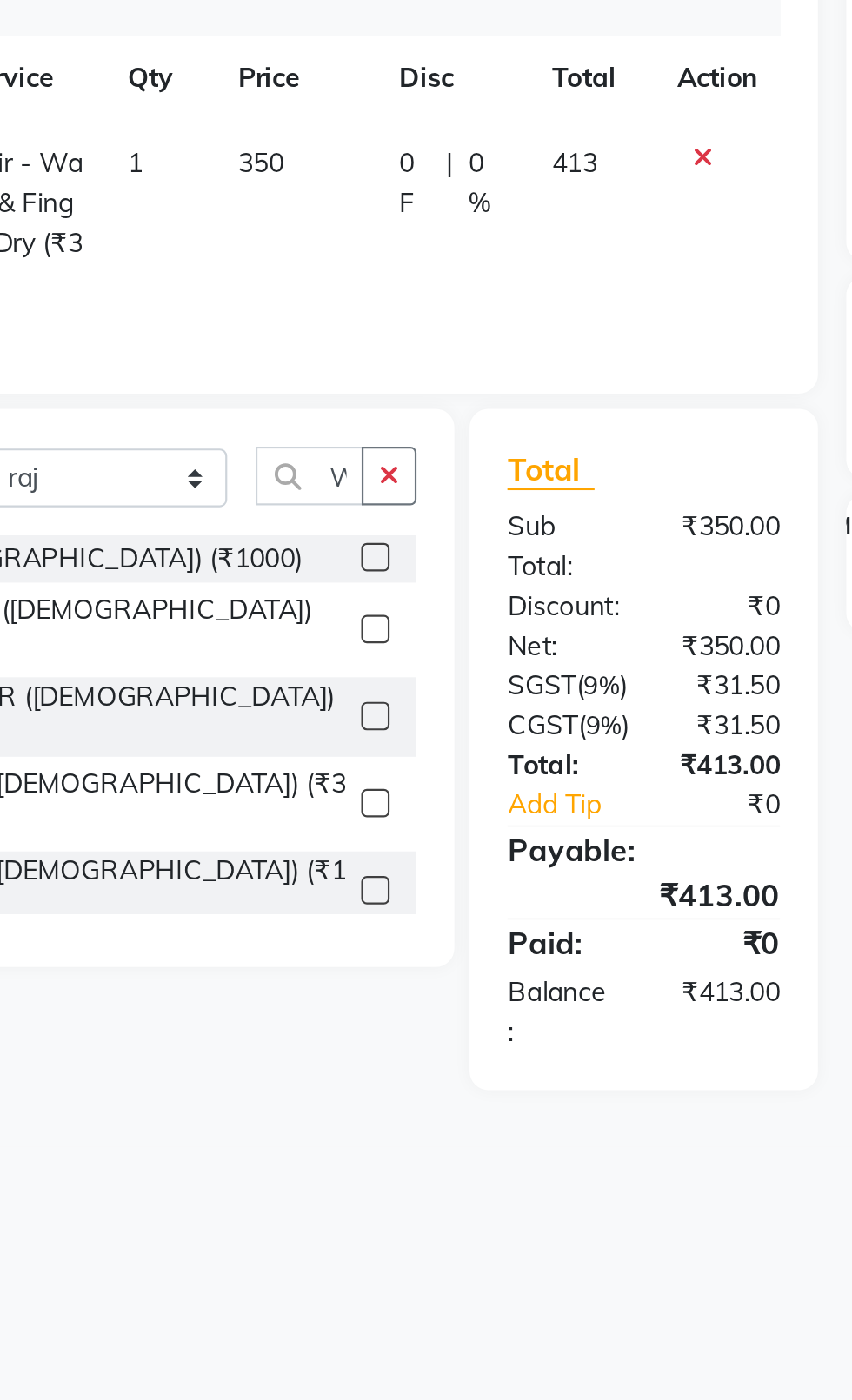
click at [388, 478] on button "button" at bounding box center [377, 474] width 25 height 27
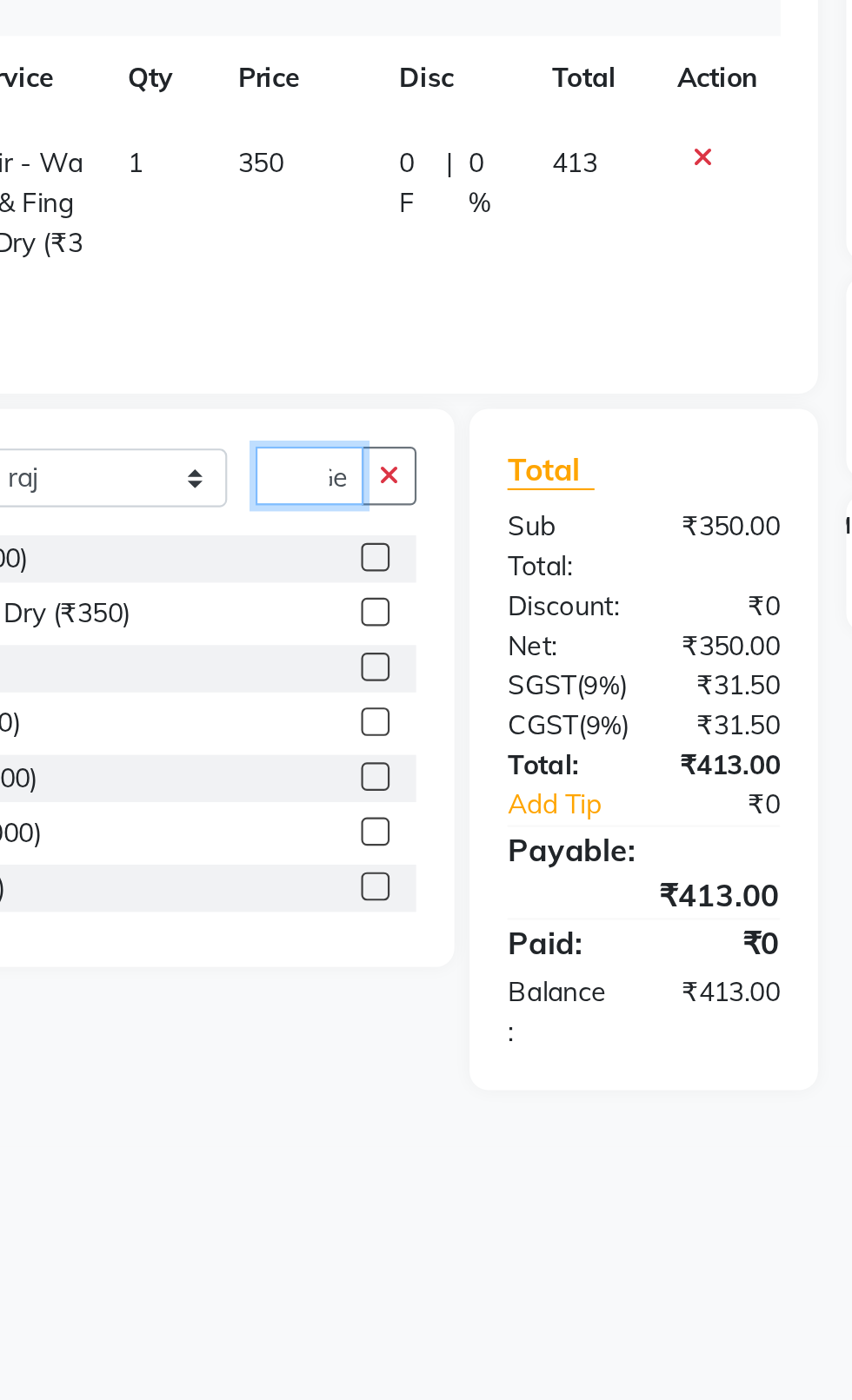
scroll to position [0, 10]
type input "Gel"
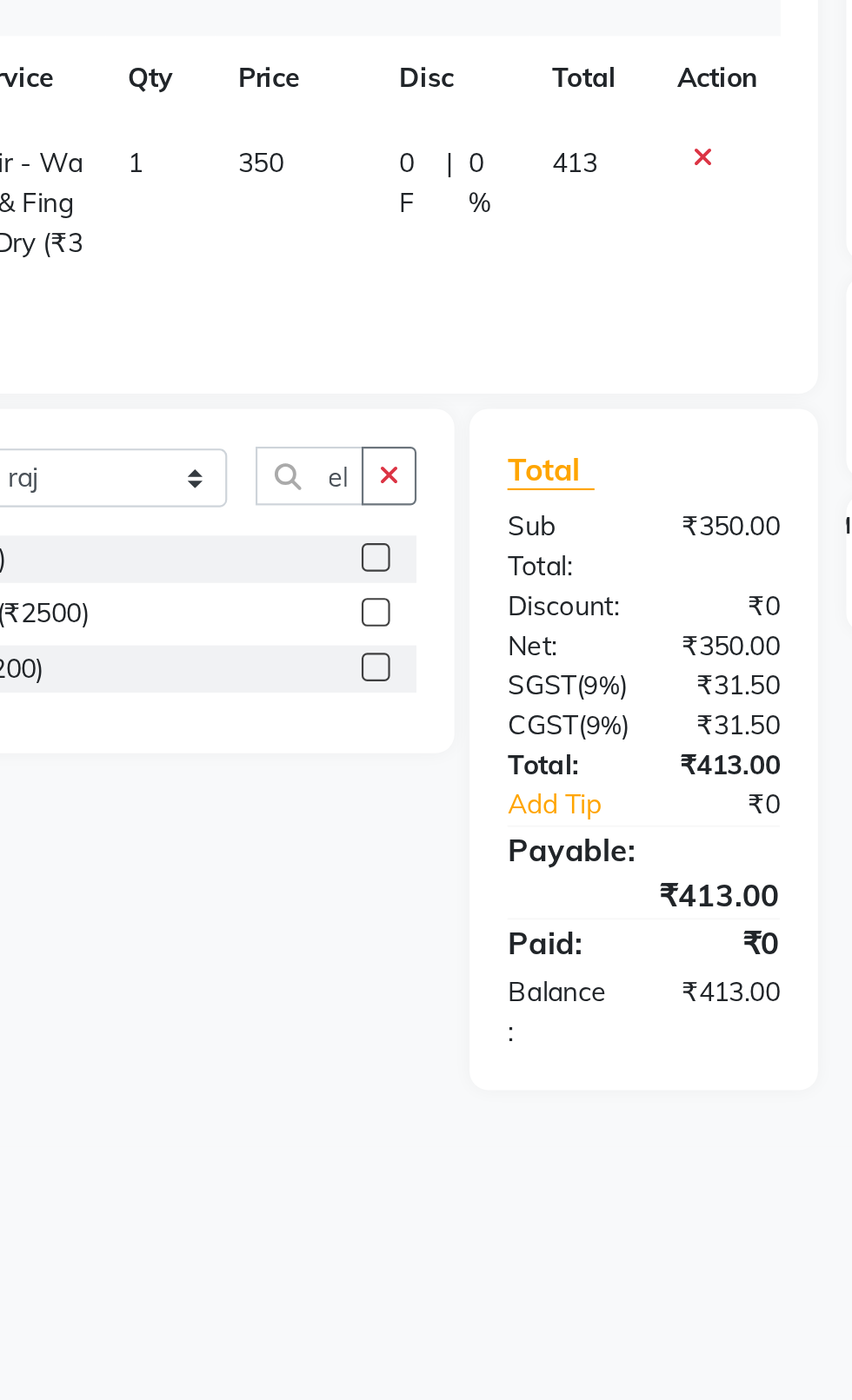
click at [367, 510] on label at bounding box center [370, 510] width 13 height 13
click at [367, 510] on input "checkbox" at bounding box center [370, 511] width 12 height 12
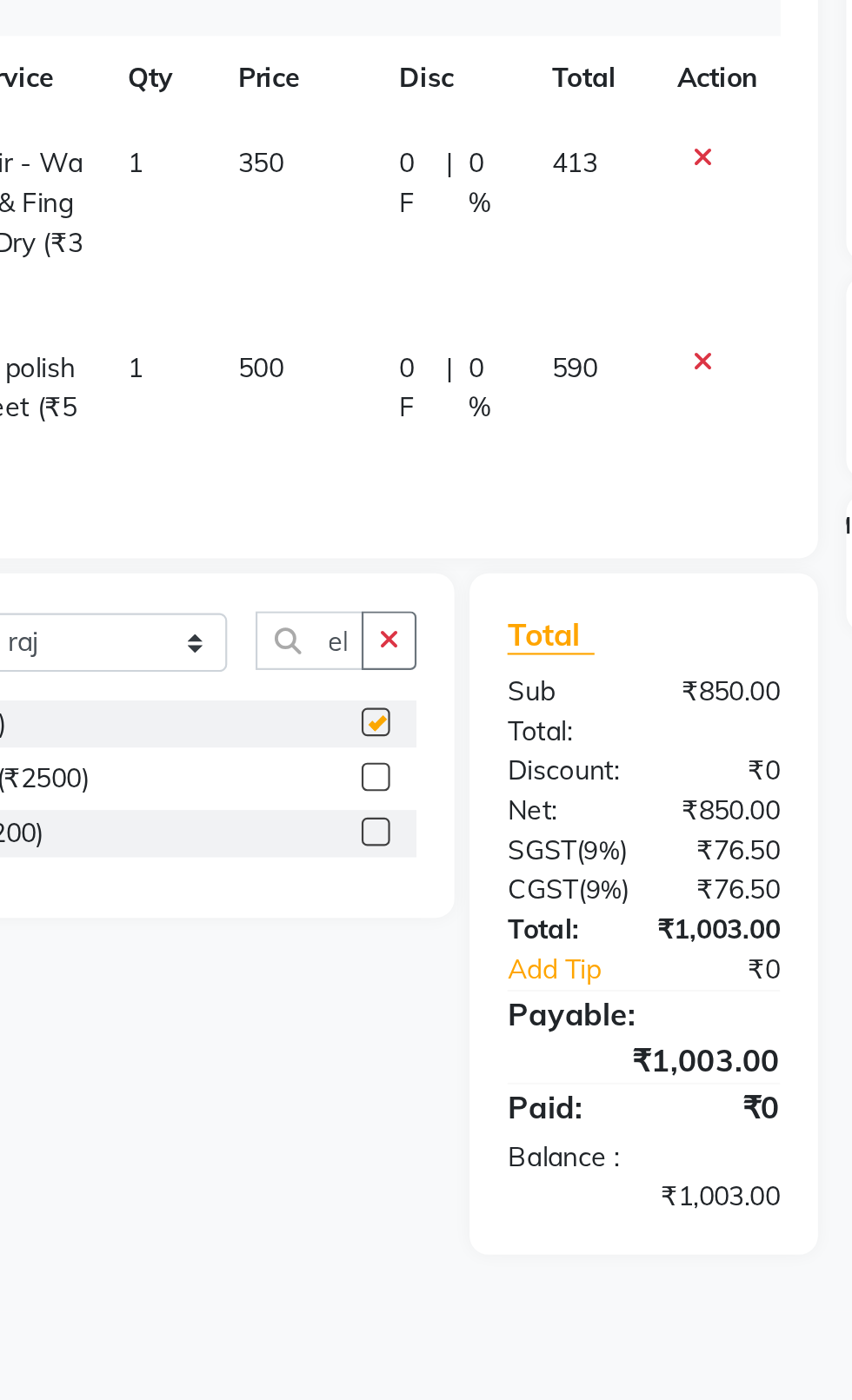
scroll to position [0, 0]
checkbox input "false"
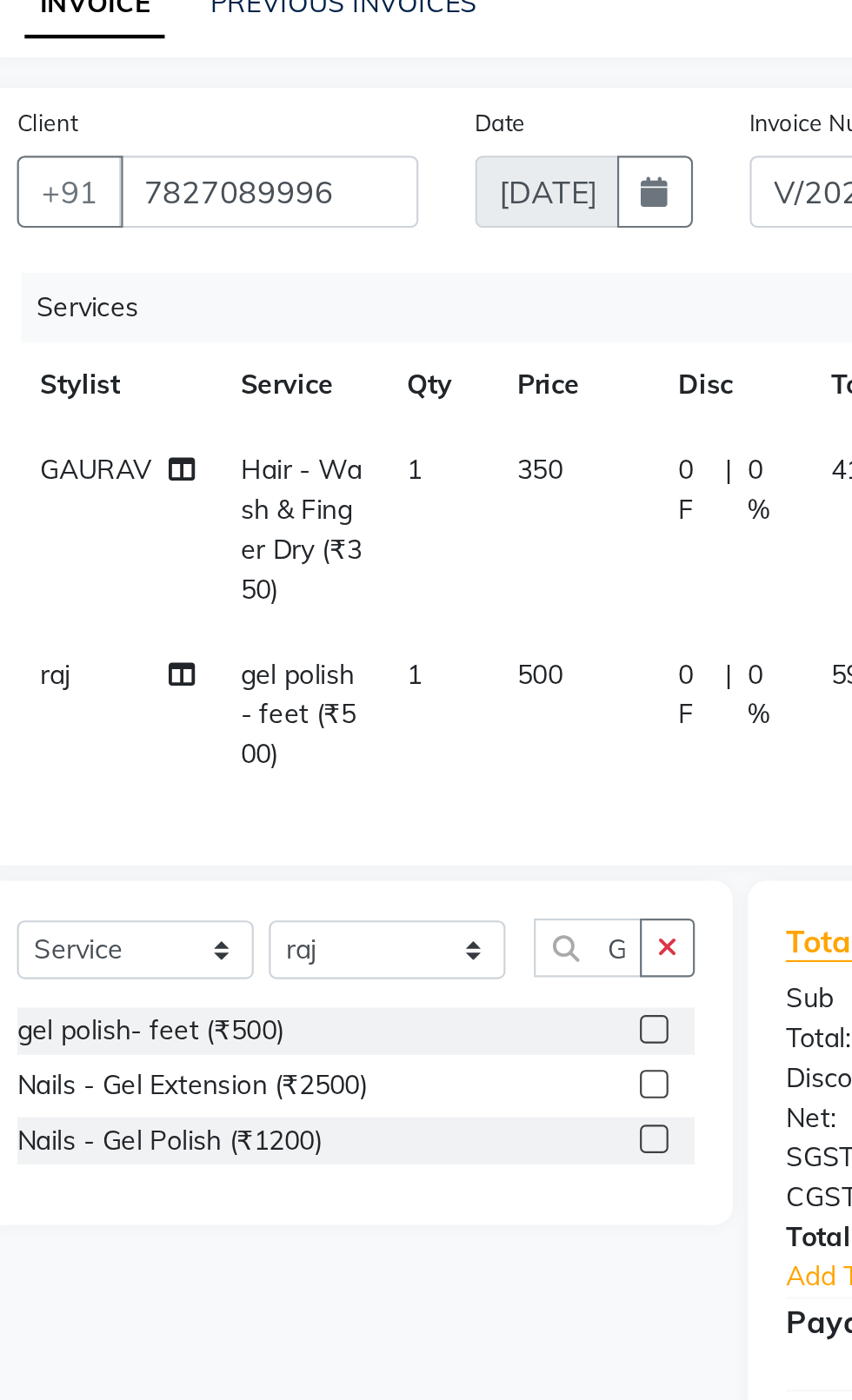
scroll to position [0, 13]
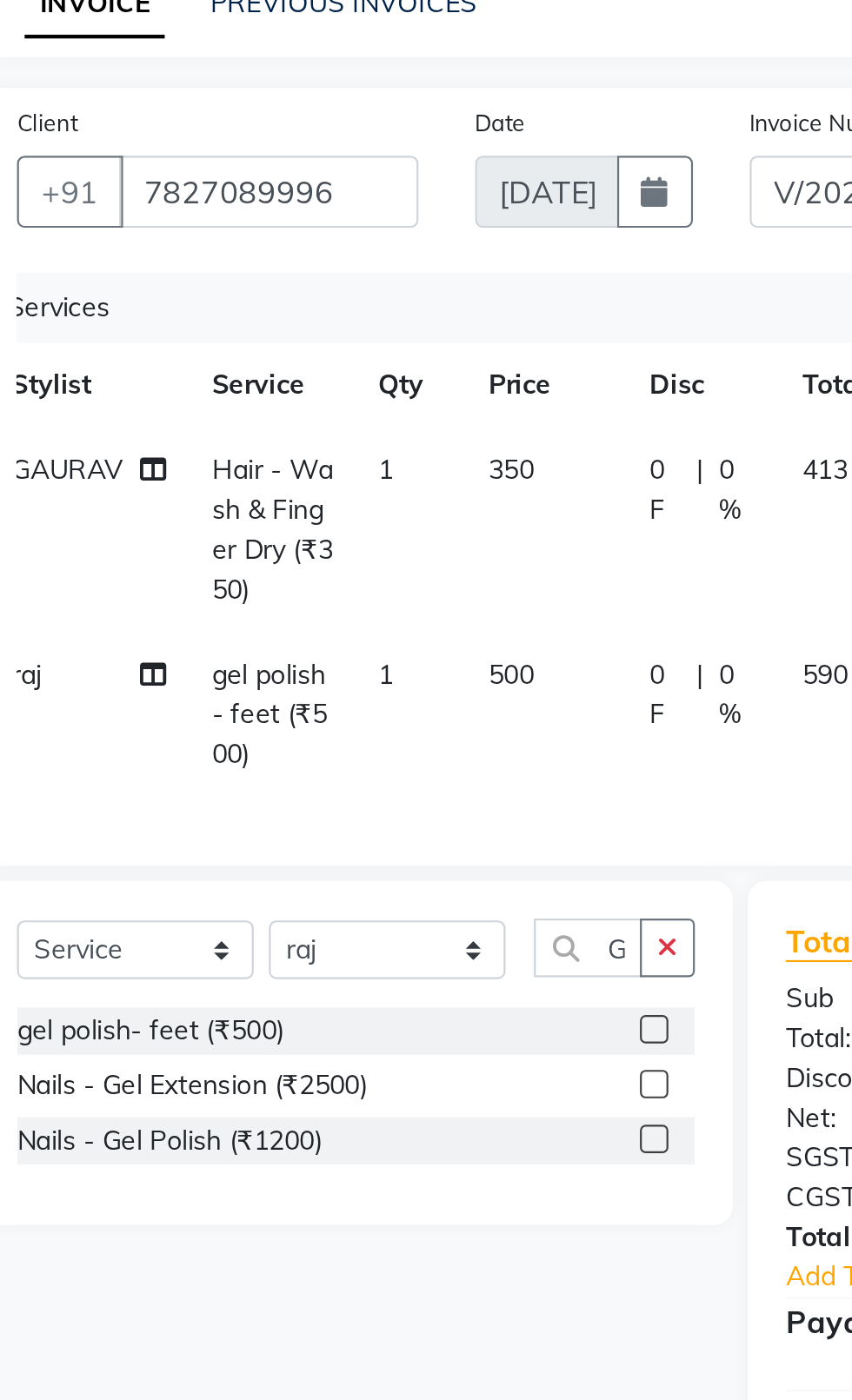
click at [314, 439] on td "500" at bounding box center [321, 442] width 73 height 75
select select "26670"
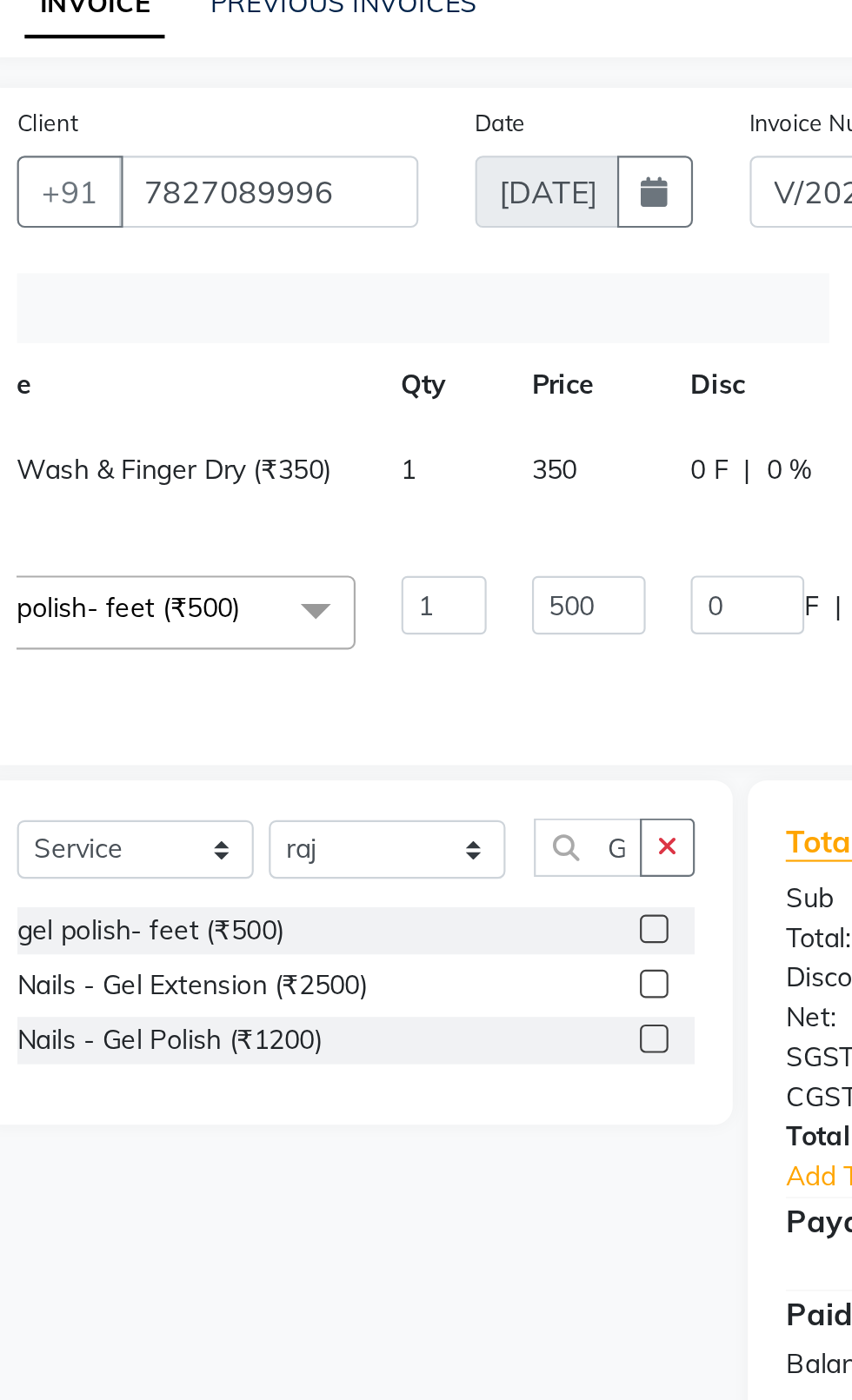
scroll to position [0, 124]
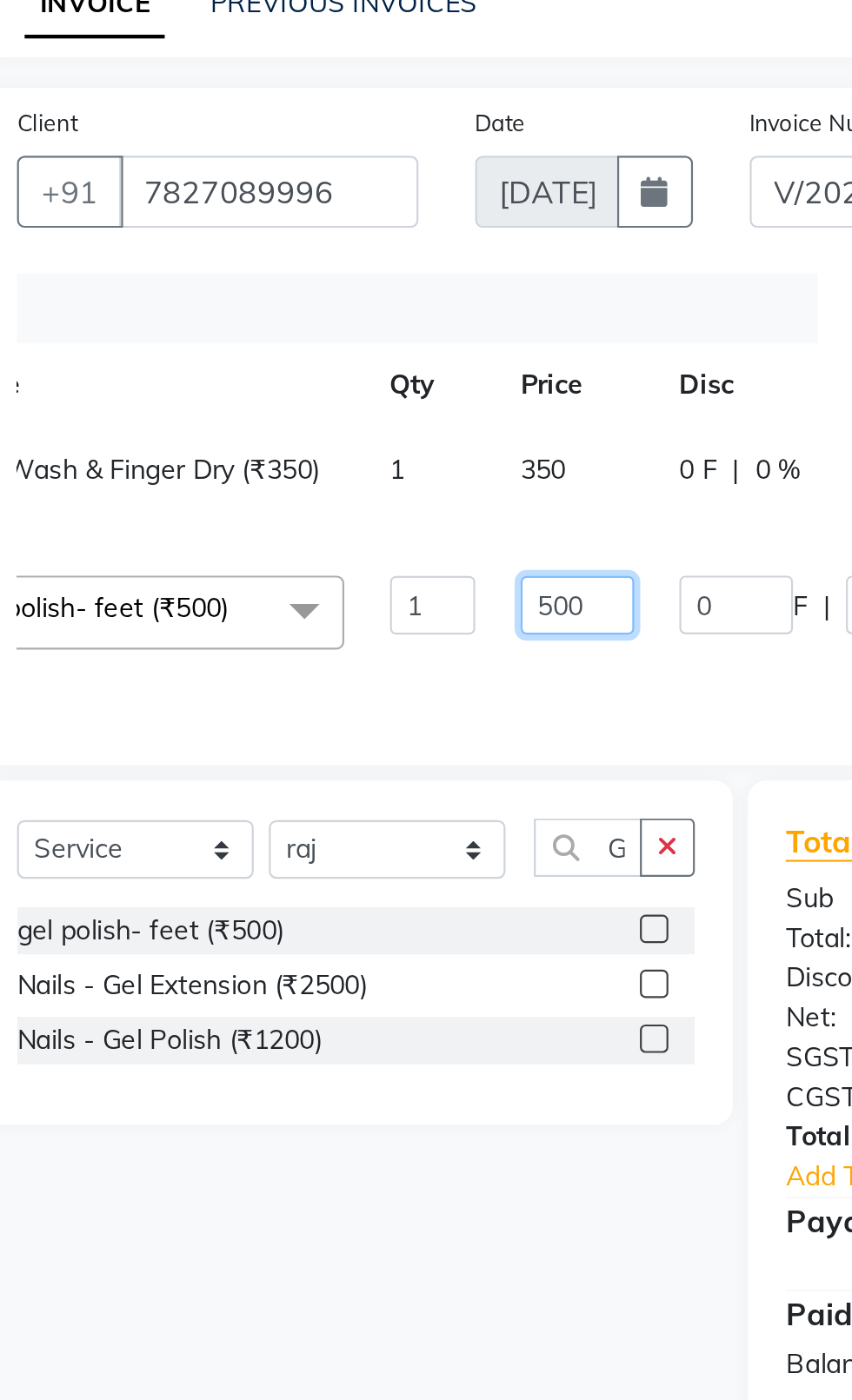
click at [331, 393] on input "500" at bounding box center [336, 392] width 52 height 27
type input "600"
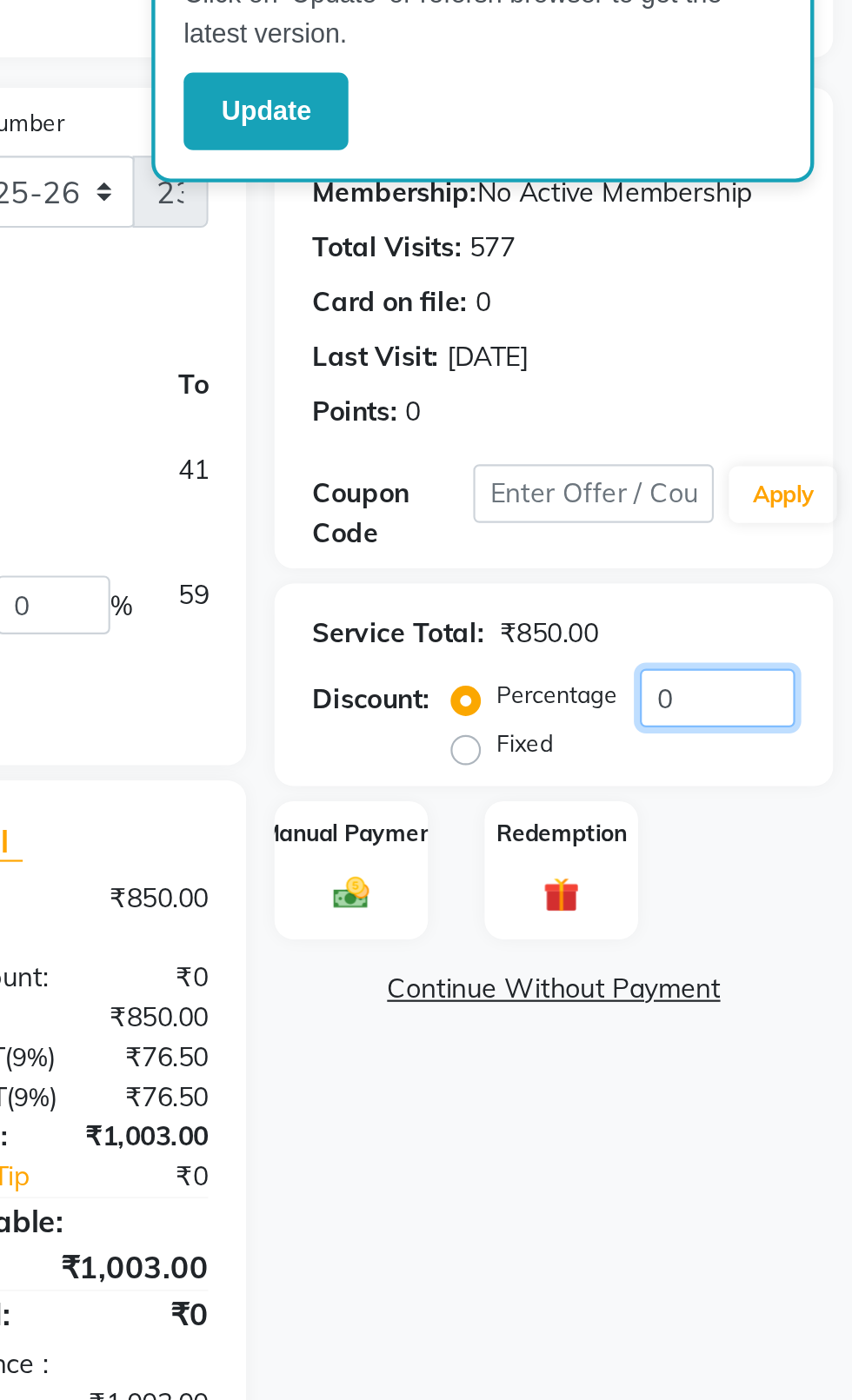
click at [800, 434] on input "0" at bounding box center [790, 434] width 72 height 27
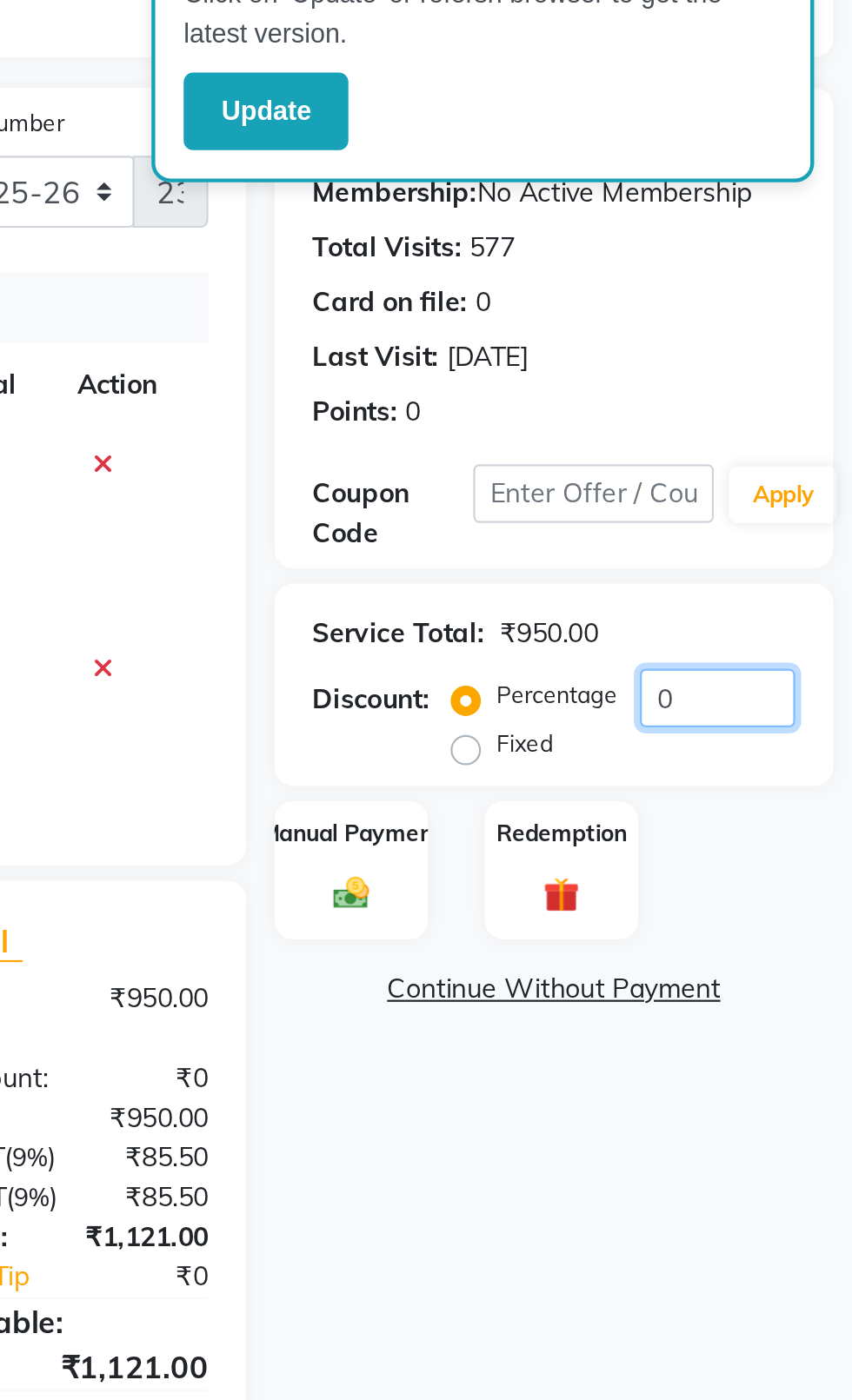
scroll to position [0, 13]
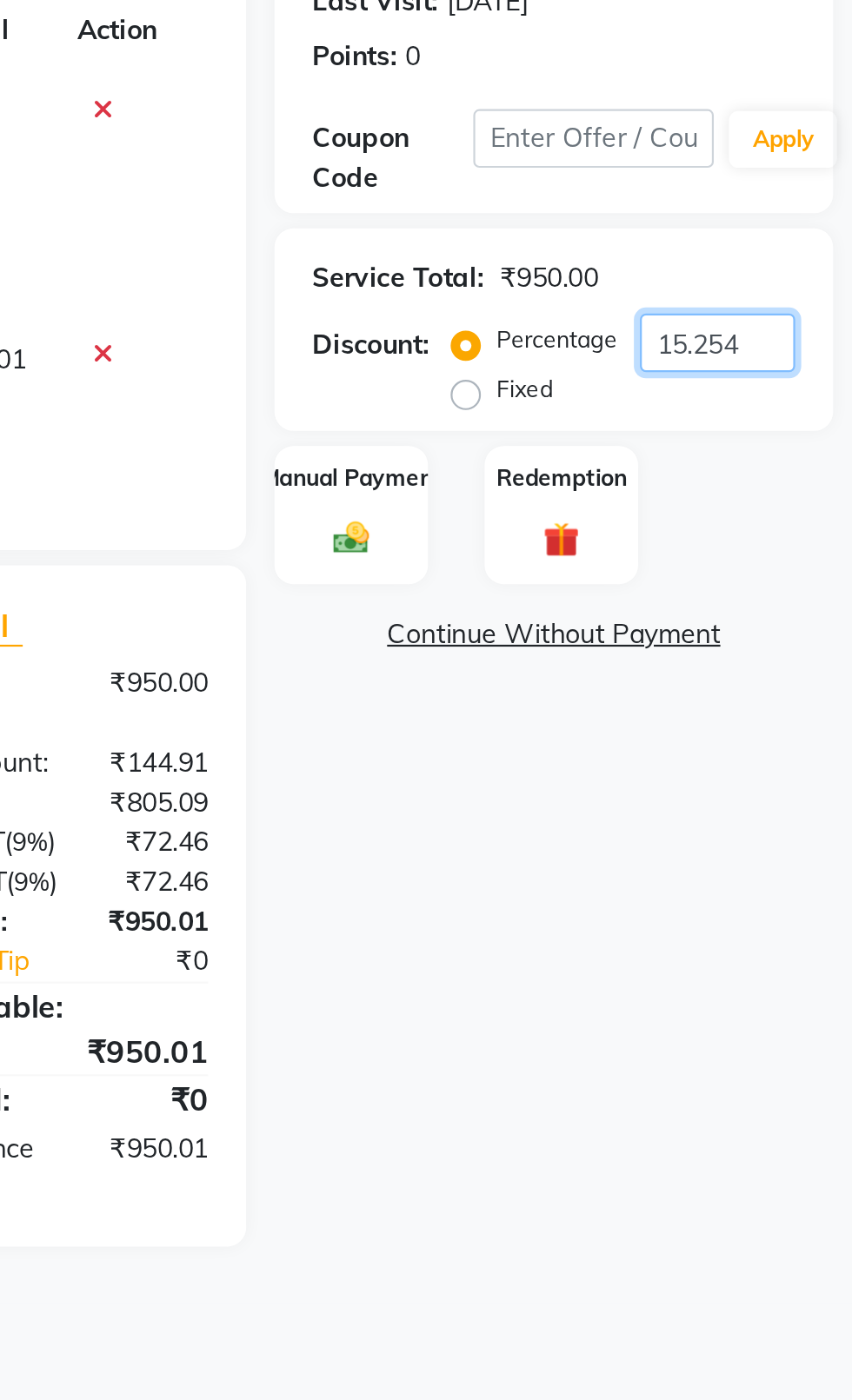
type input "15.254"
click at [622, 511] on div "Manual Payment" at bounding box center [622, 513] width 71 height 65
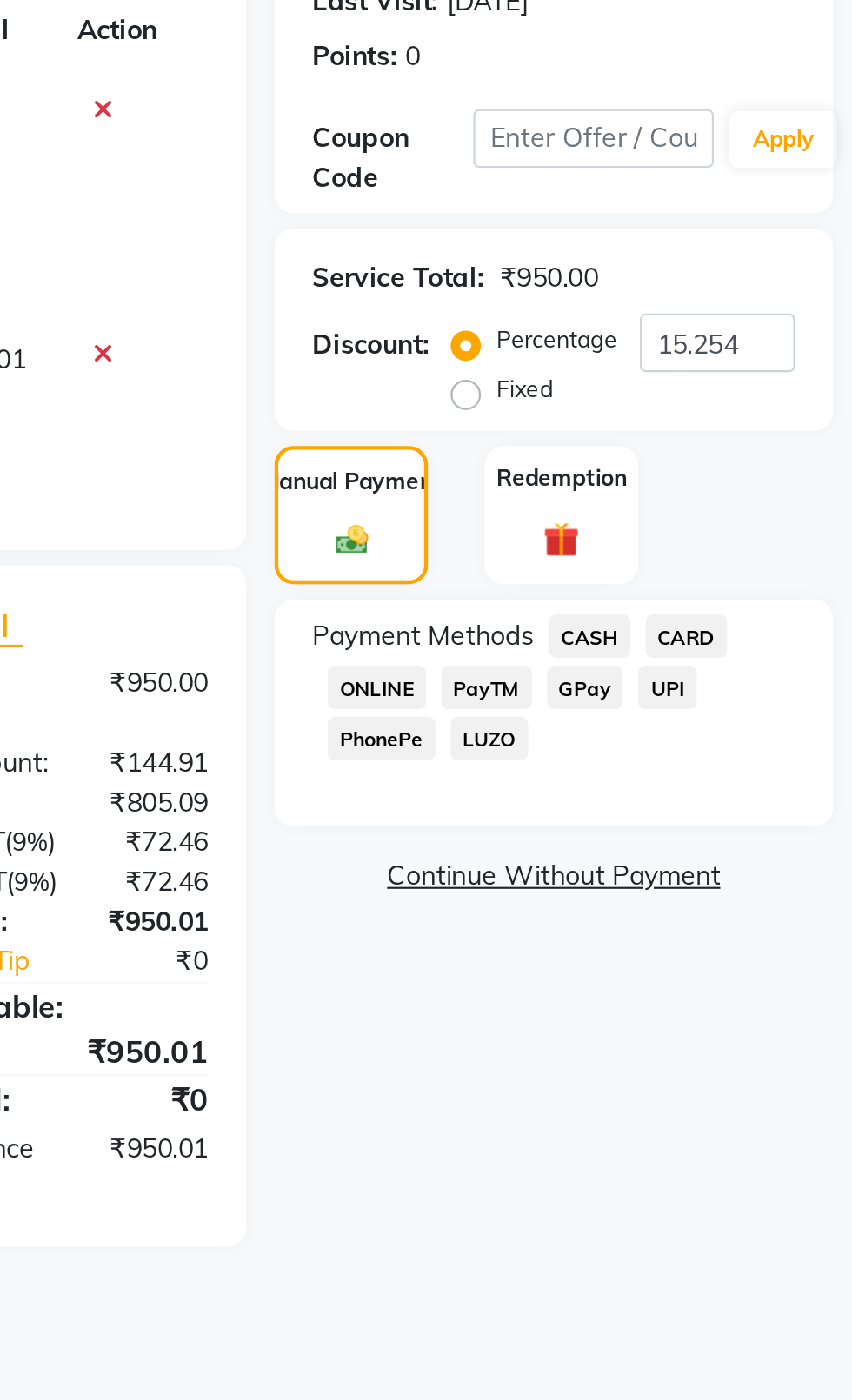
click at [726, 579] on span "CASH" at bounding box center [731, 569] width 38 height 20
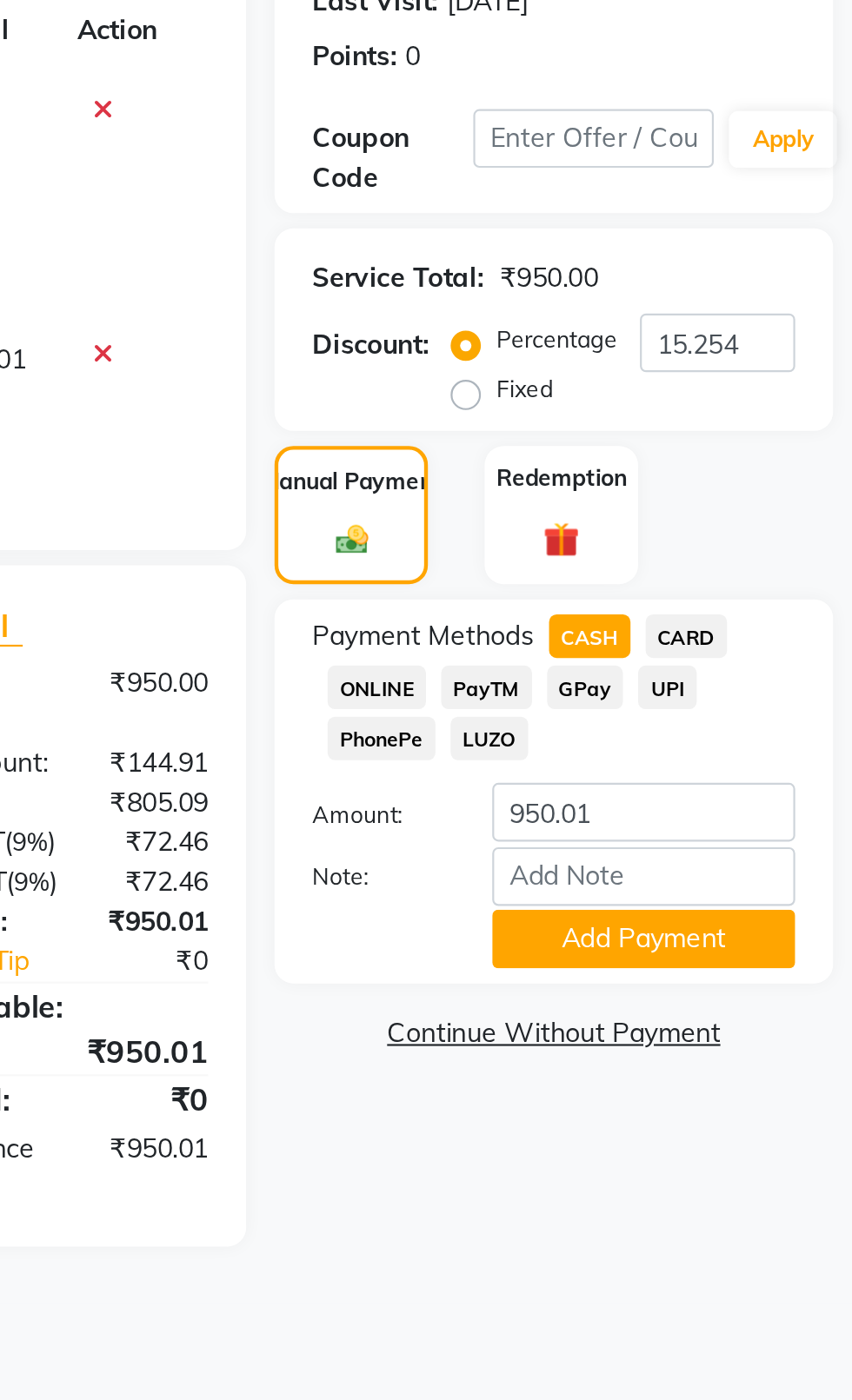
click at [763, 719] on button "Add Payment" at bounding box center [756, 708] width 139 height 27
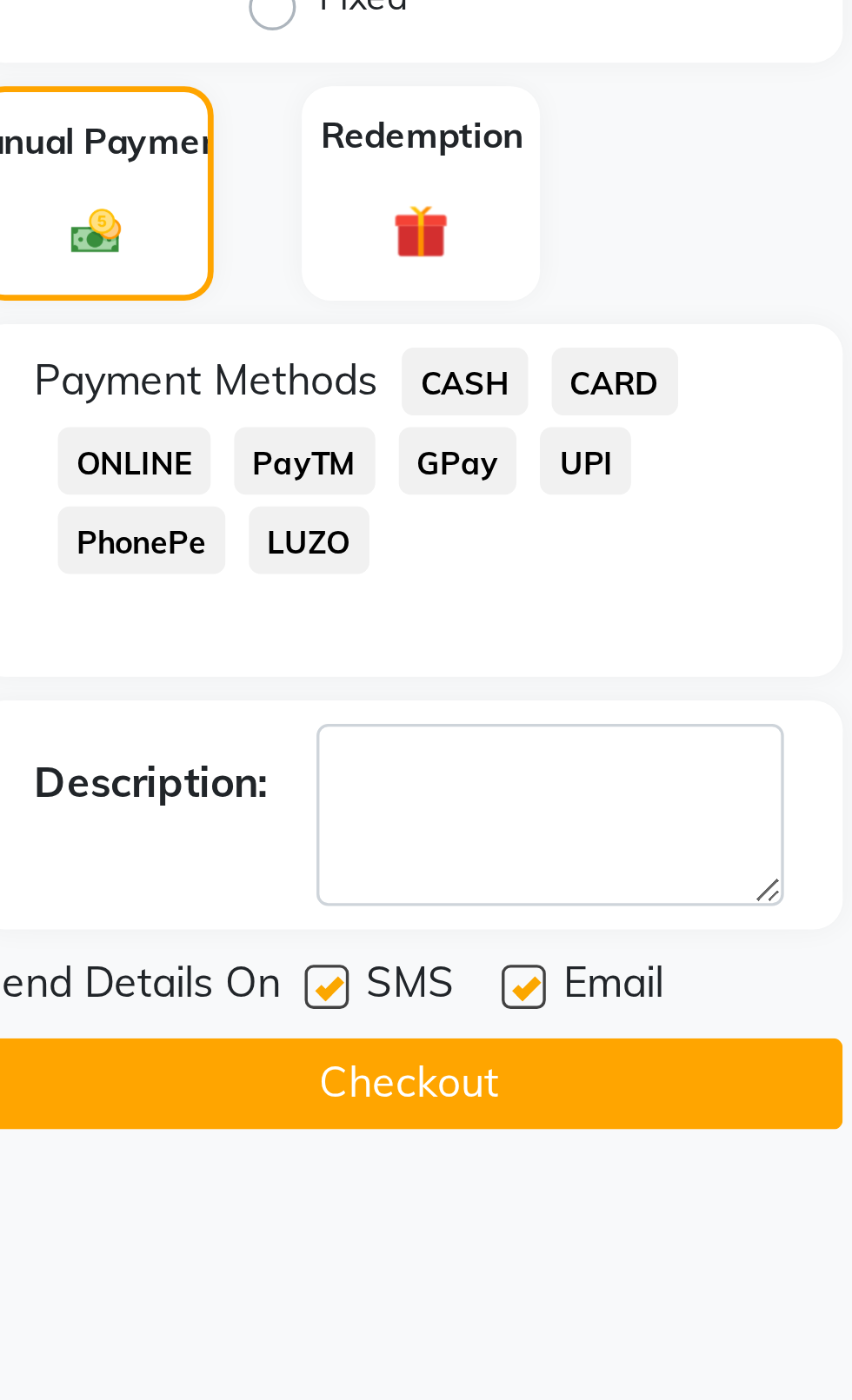
click at [694, 745] on label at bounding box center [690, 747] width 13 height 13
click at [694, 745] on input "checkbox" at bounding box center [690, 749] width 12 height 12
checkbox input "false"
click at [752, 747] on label at bounding box center [749, 747] width 13 height 13
click at [752, 747] on input "checkbox" at bounding box center [749, 749] width 12 height 12
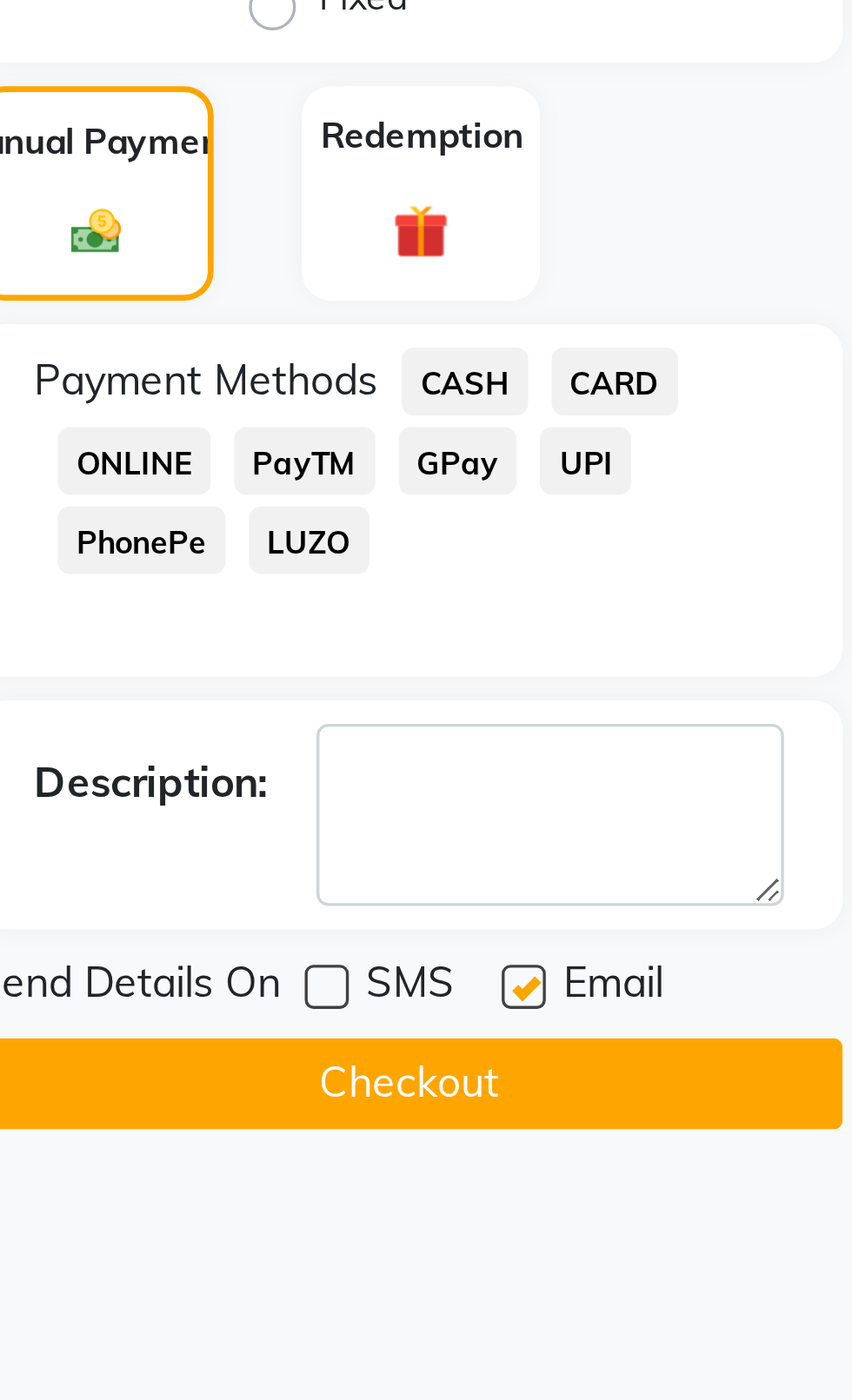
checkbox input "false"
click at [732, 787] on button "Checkout" at bounding box center [715, 776] width 256 height 27
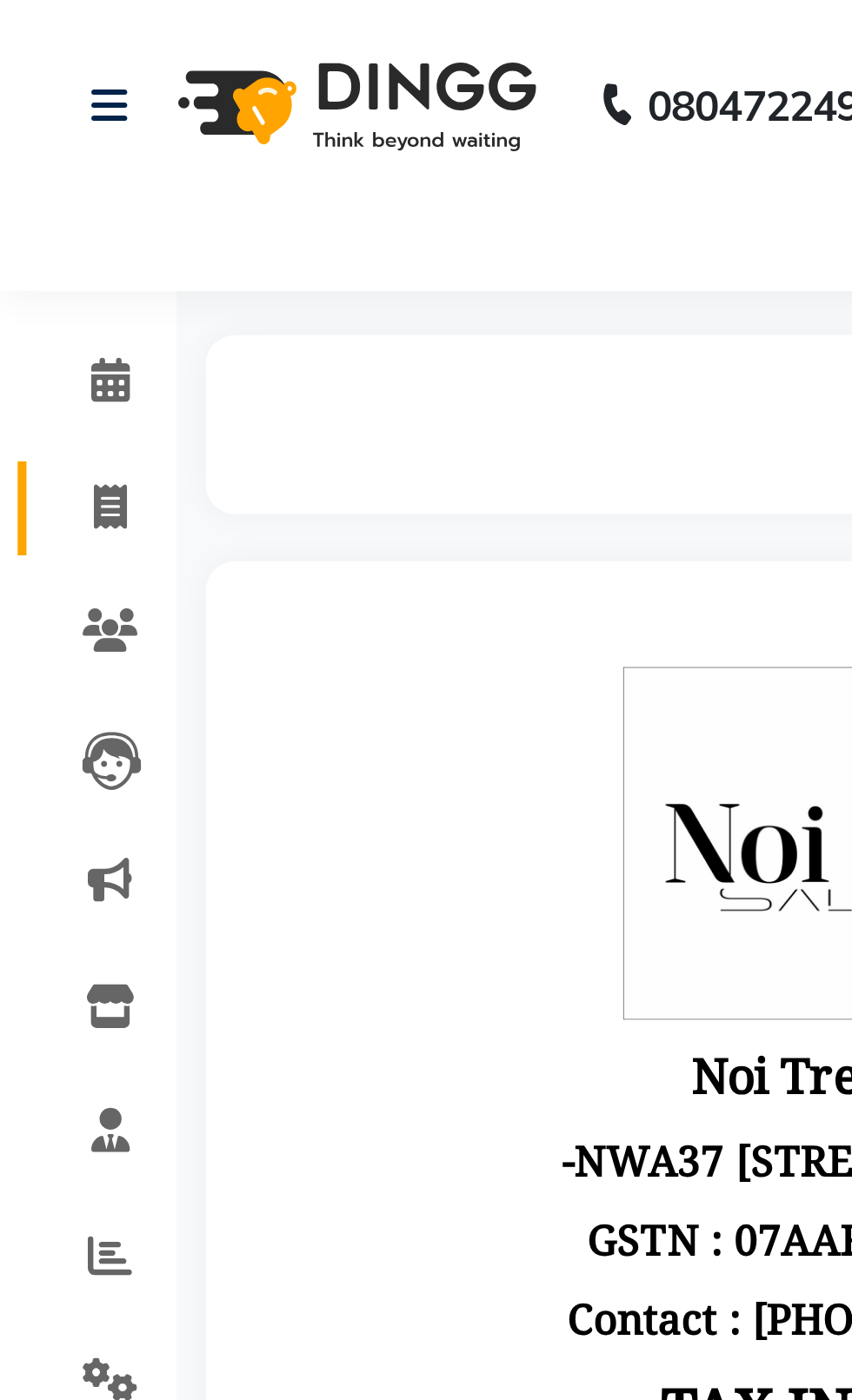
click at [25, 147] on span at bounding box center [32, 151] width 30 height 20
select select "service"
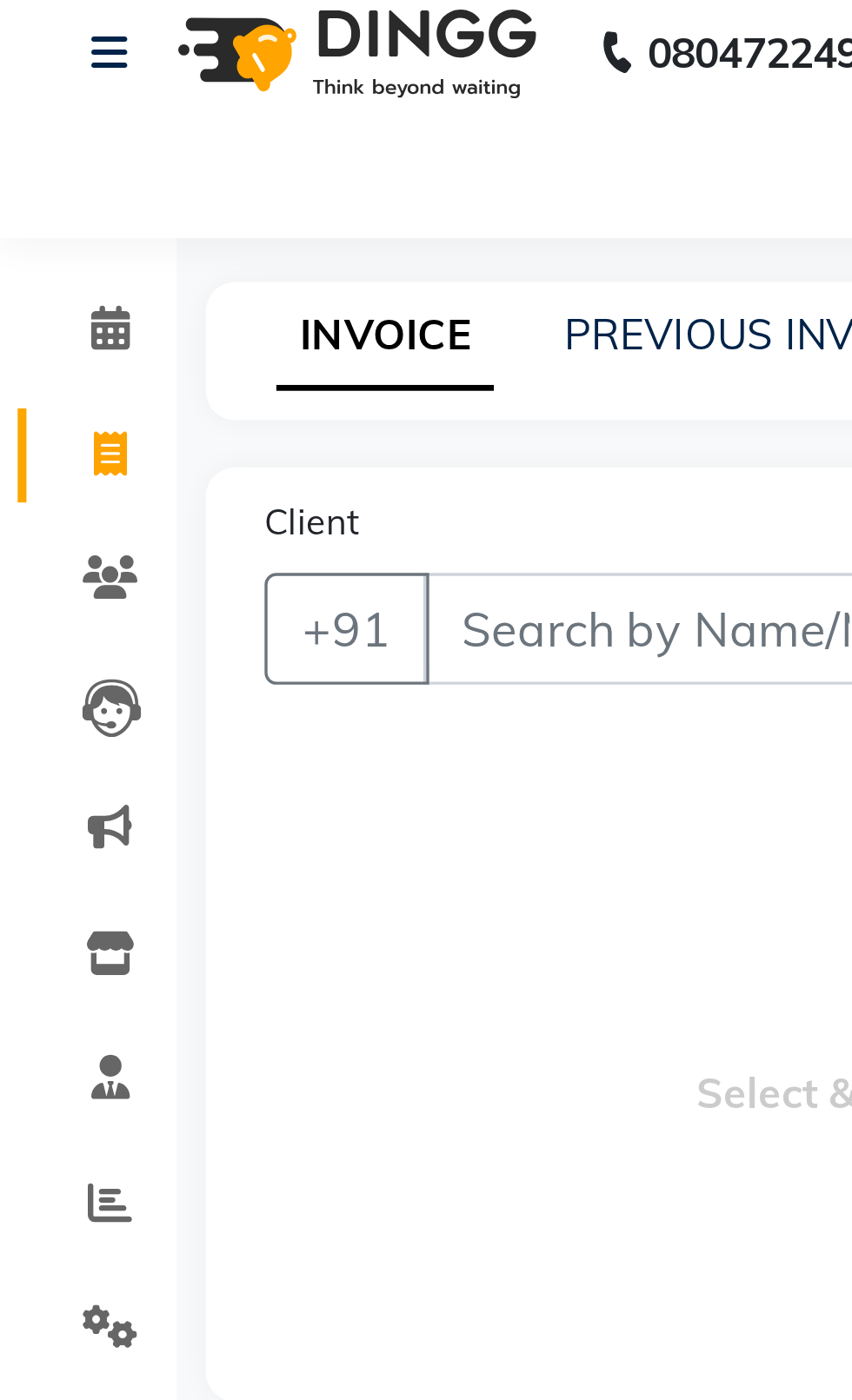
select select "4007"
type input "2365"
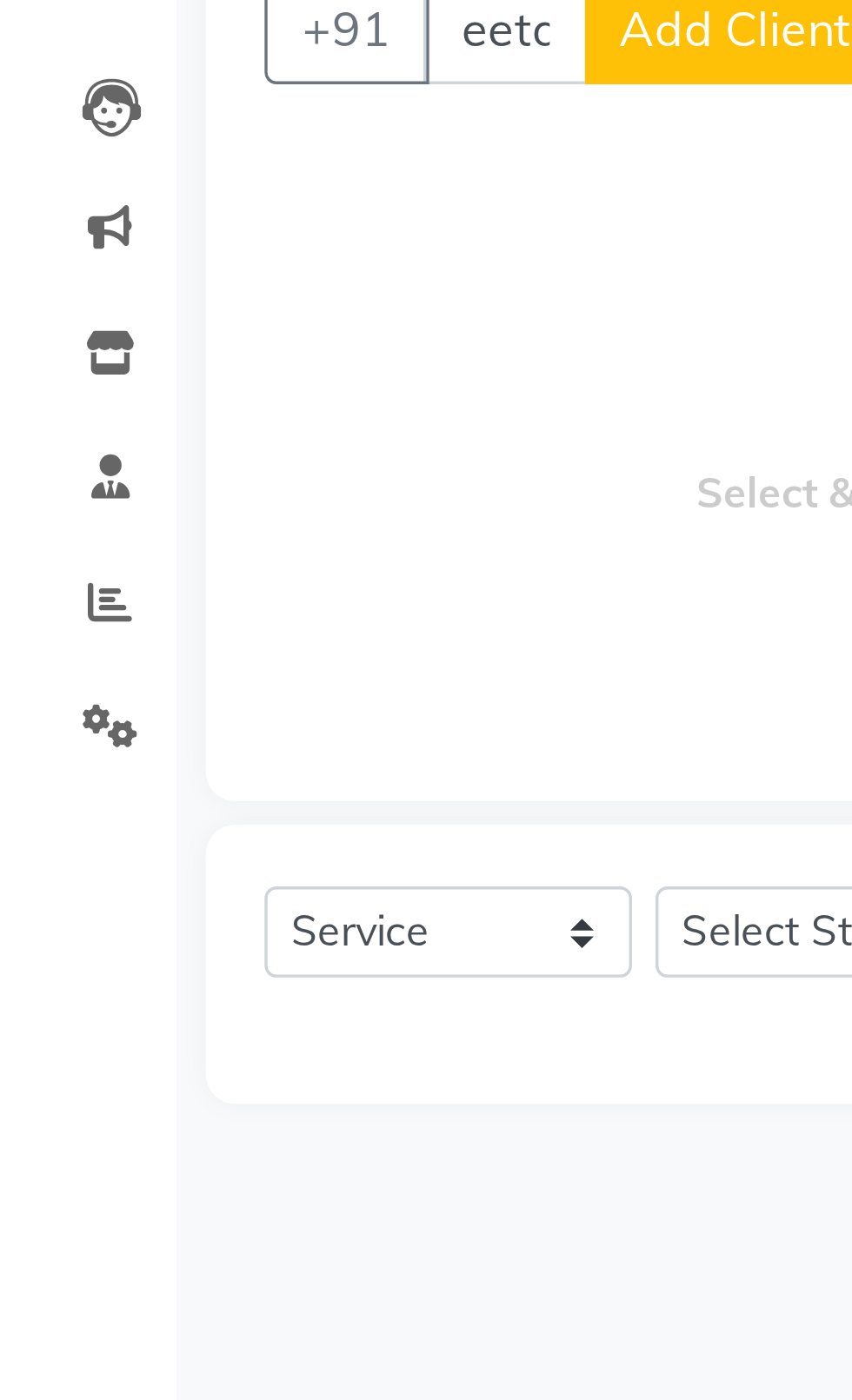
type input "sheetal"
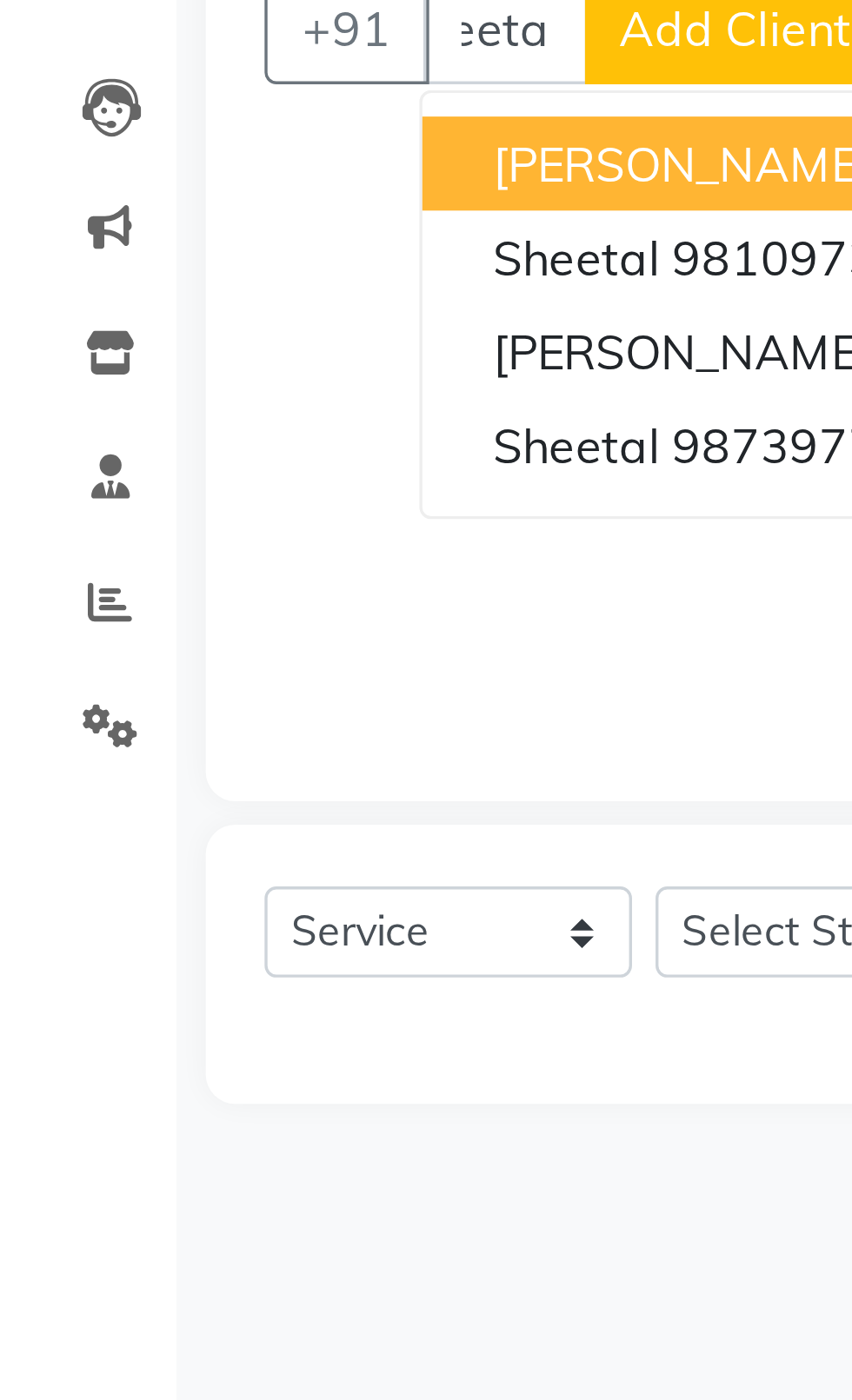
select select "product"
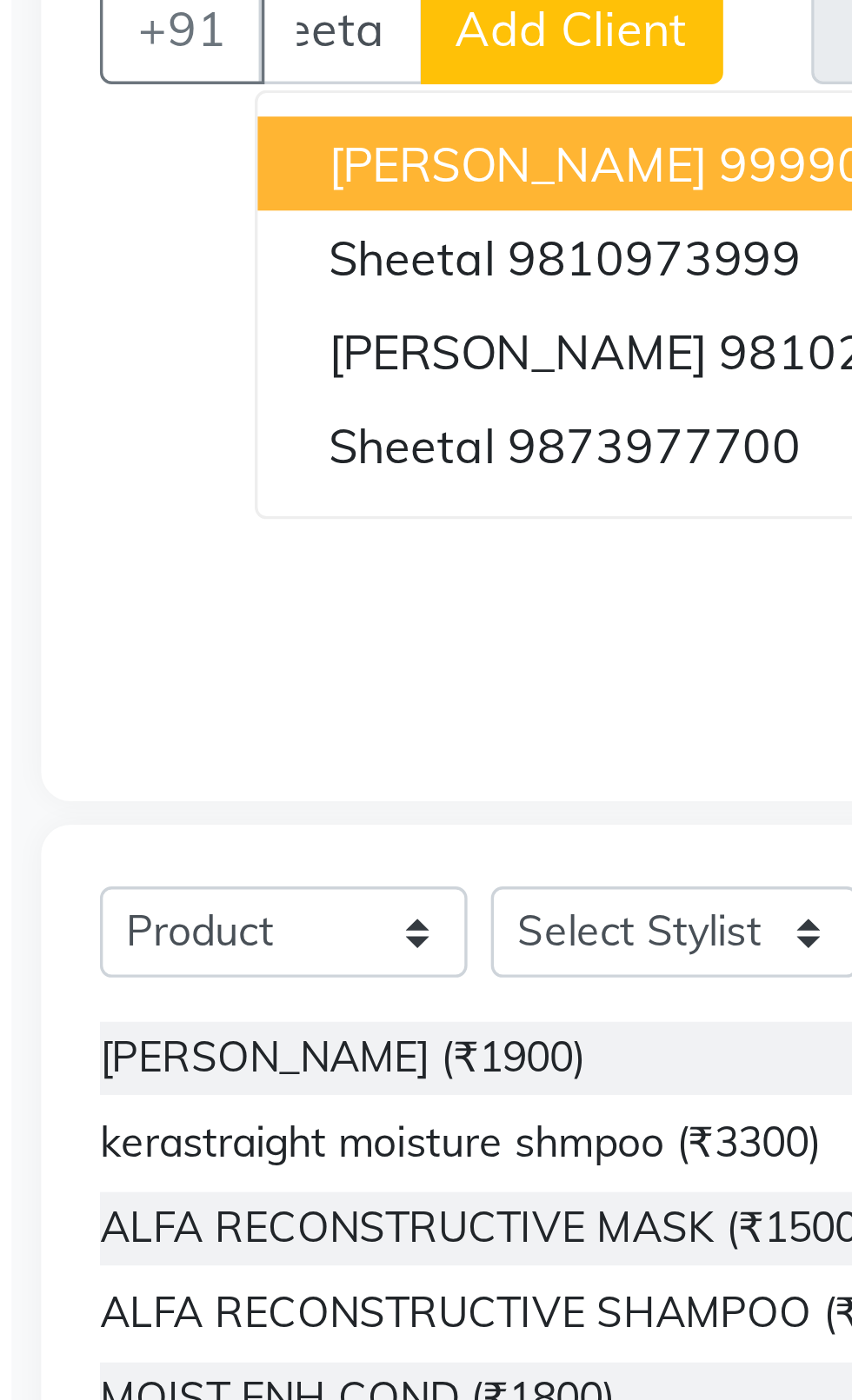
click at [156, 294] on span "[PERSON_NAME]" at bounding box center [202, 297] width 112 height 17
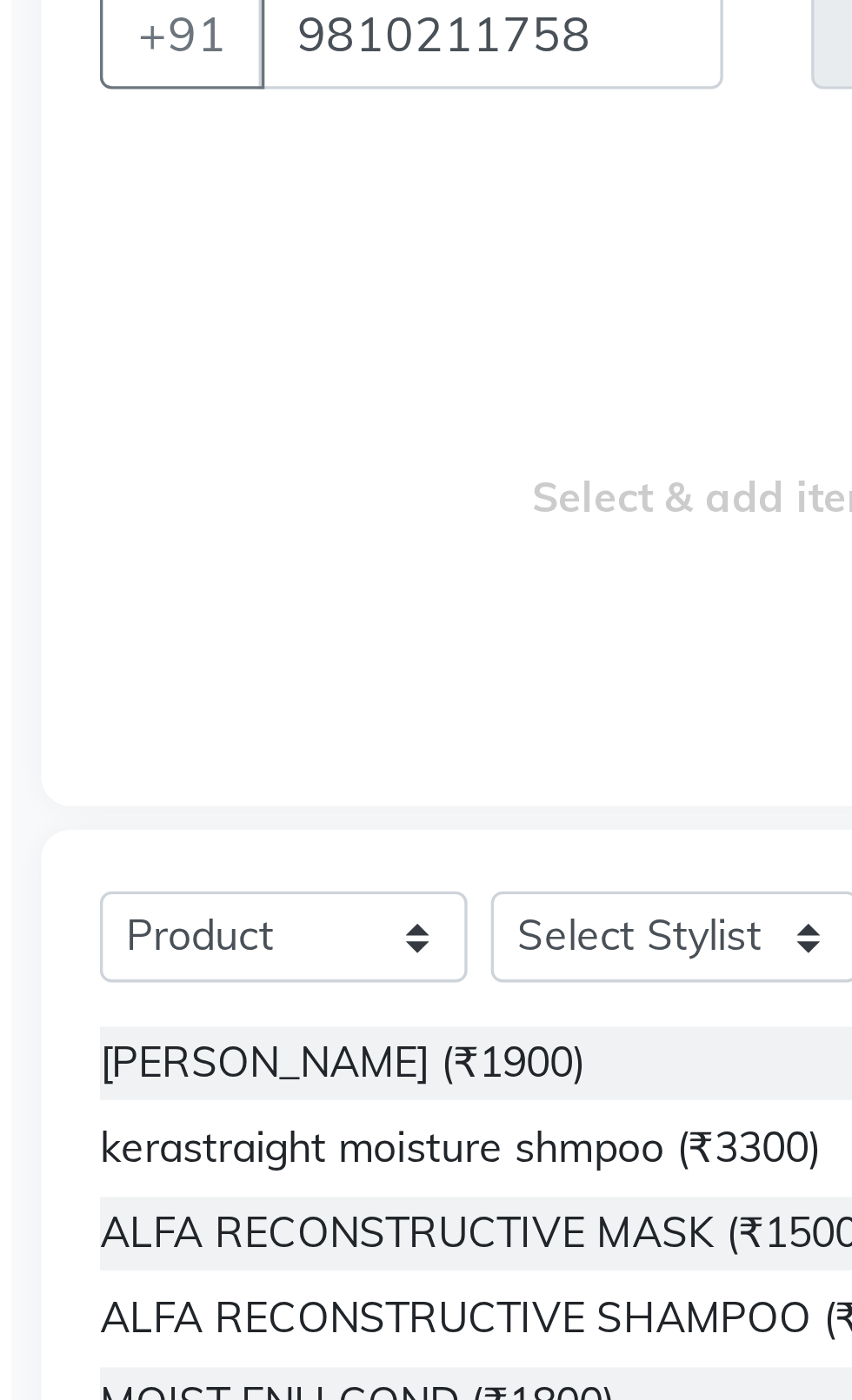
scroll to position [0, 0]
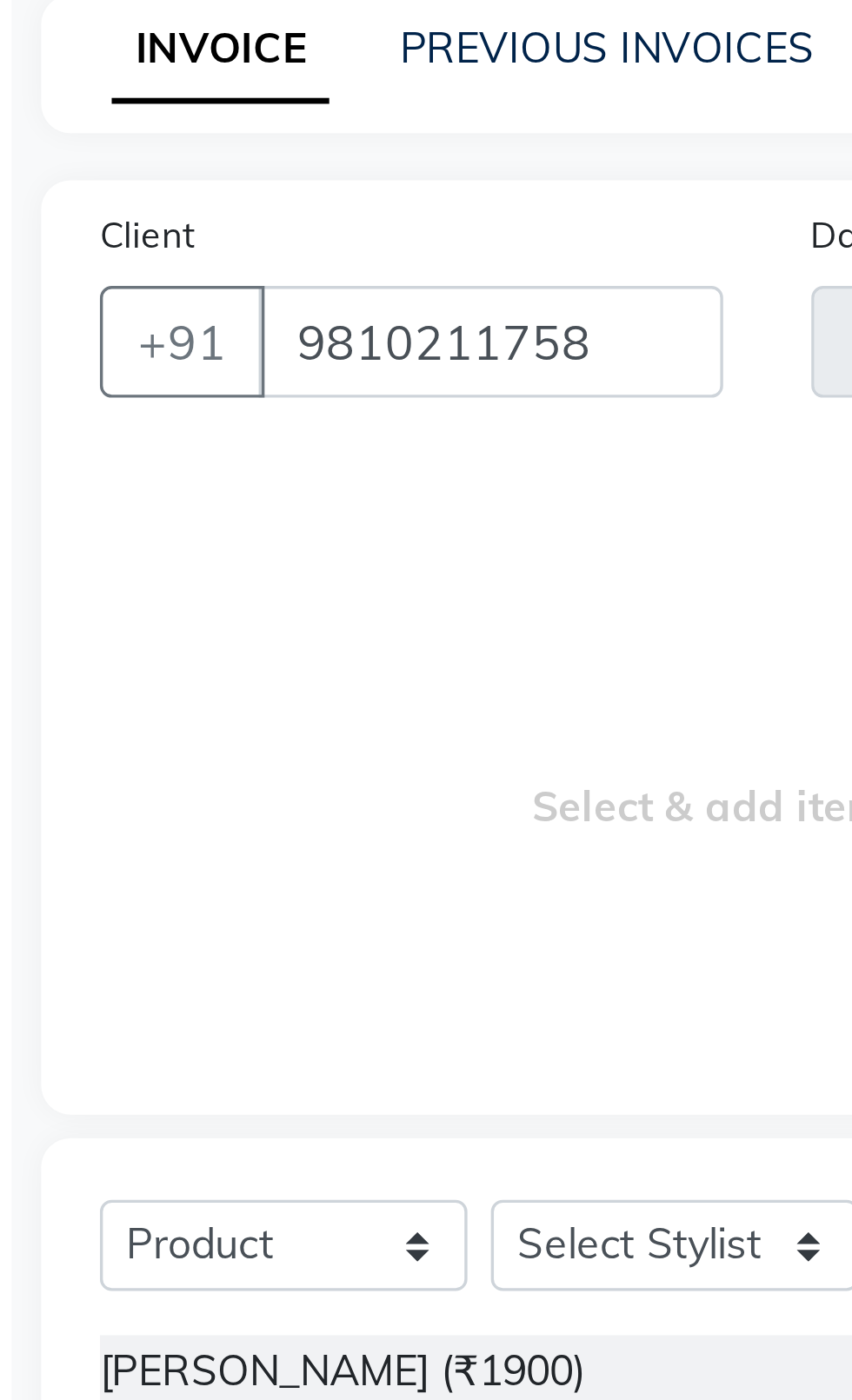
type input "9810211758"
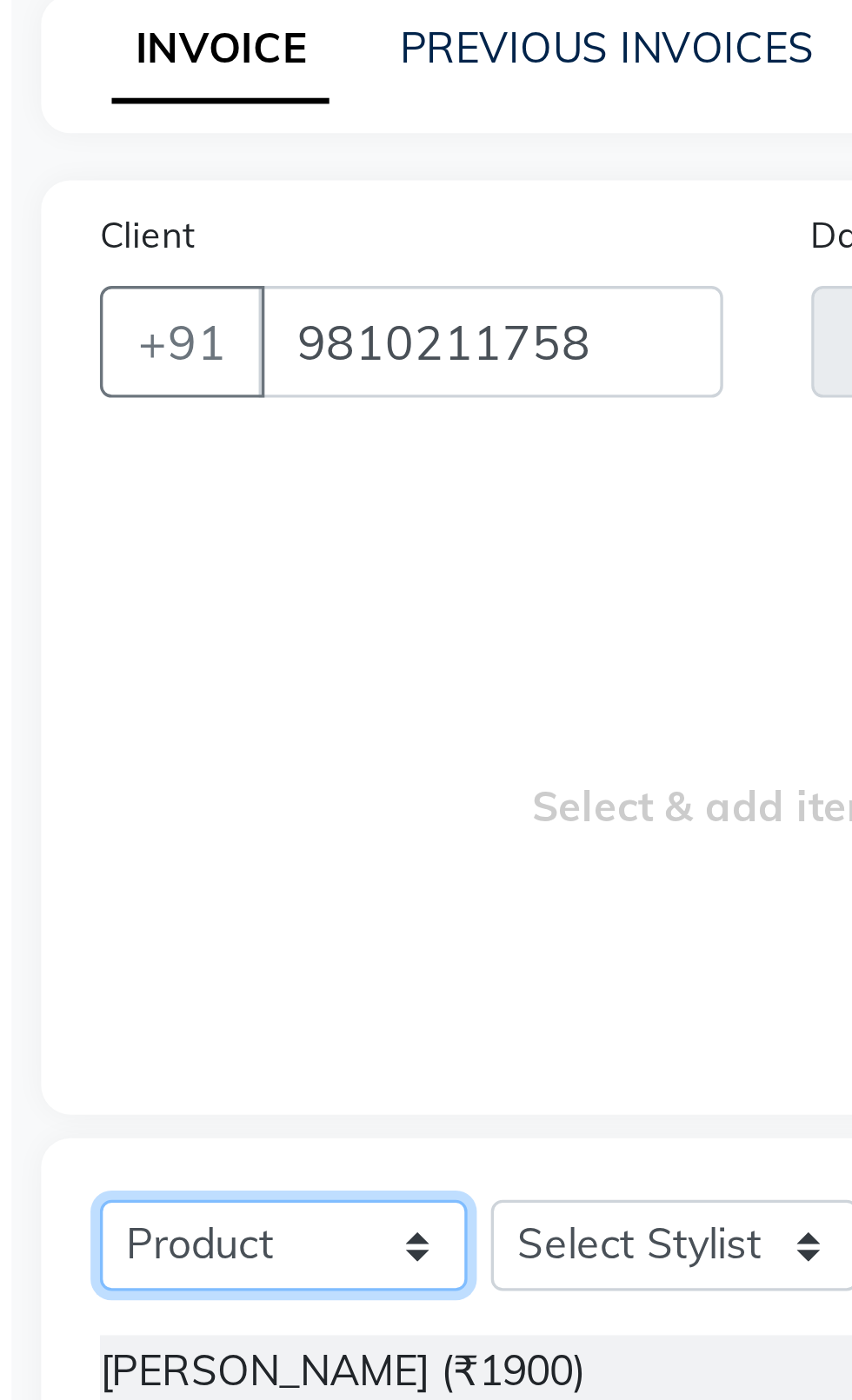
click at [147, 459] on select "Select Service Product Membership Package Voucher Prepaid Gift Card" at bounding box center [132, 469] width 108 height 27
select select "service"
click at [78, 455] on select "Select Service Product Membership Package Voucher Prepaid Gift Card" at bounding box center [132, 469] width 108 height 27
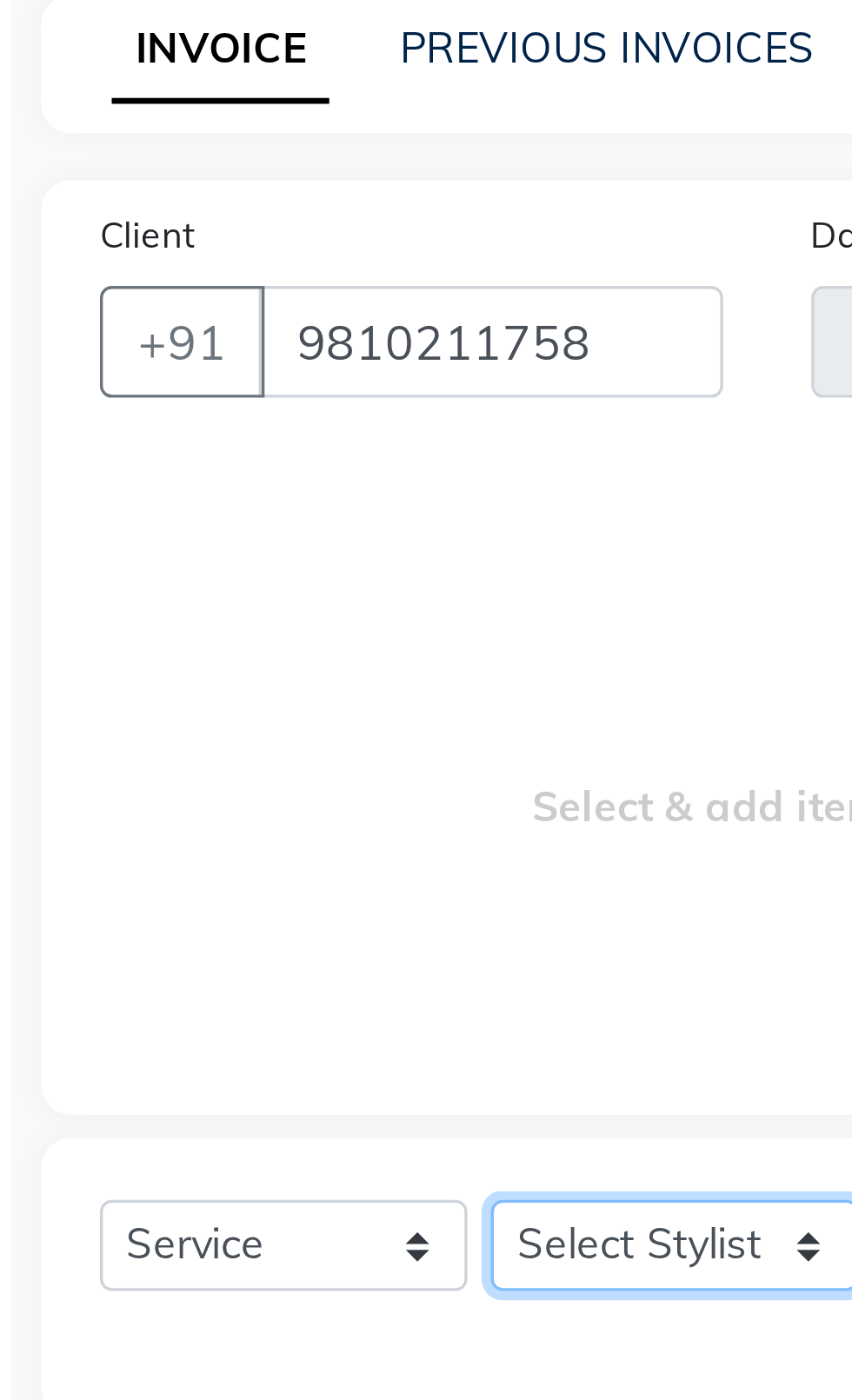
click at [228, 474] on select "Select Stylist [PERSON_NAME] akash [PERSON_NAME] ANAM anod [PERSON_NAME] danish…" at bounding box center [248, 469] width 108 height 27
select select "34247"
click at [193, 455] on select "Select Stylist [PERSON_NAME] akash [PERSON_NAME] ANAM anod [PERSON_NAME] danish…" at bounding box center [248, 469] width 108 height 27
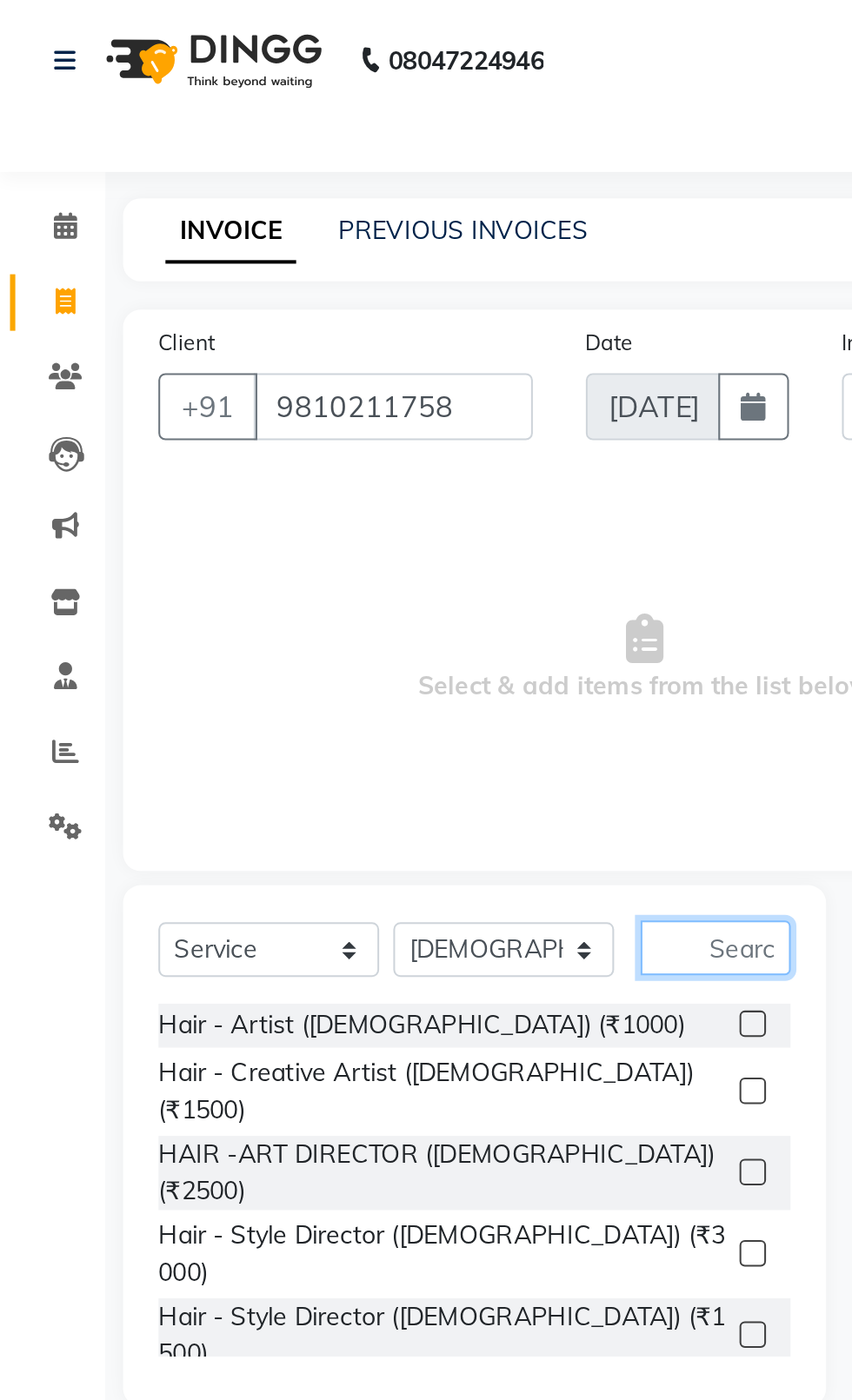
click at [365, 475] on input "text" at bounding box center [352, 468] width 73 height 27
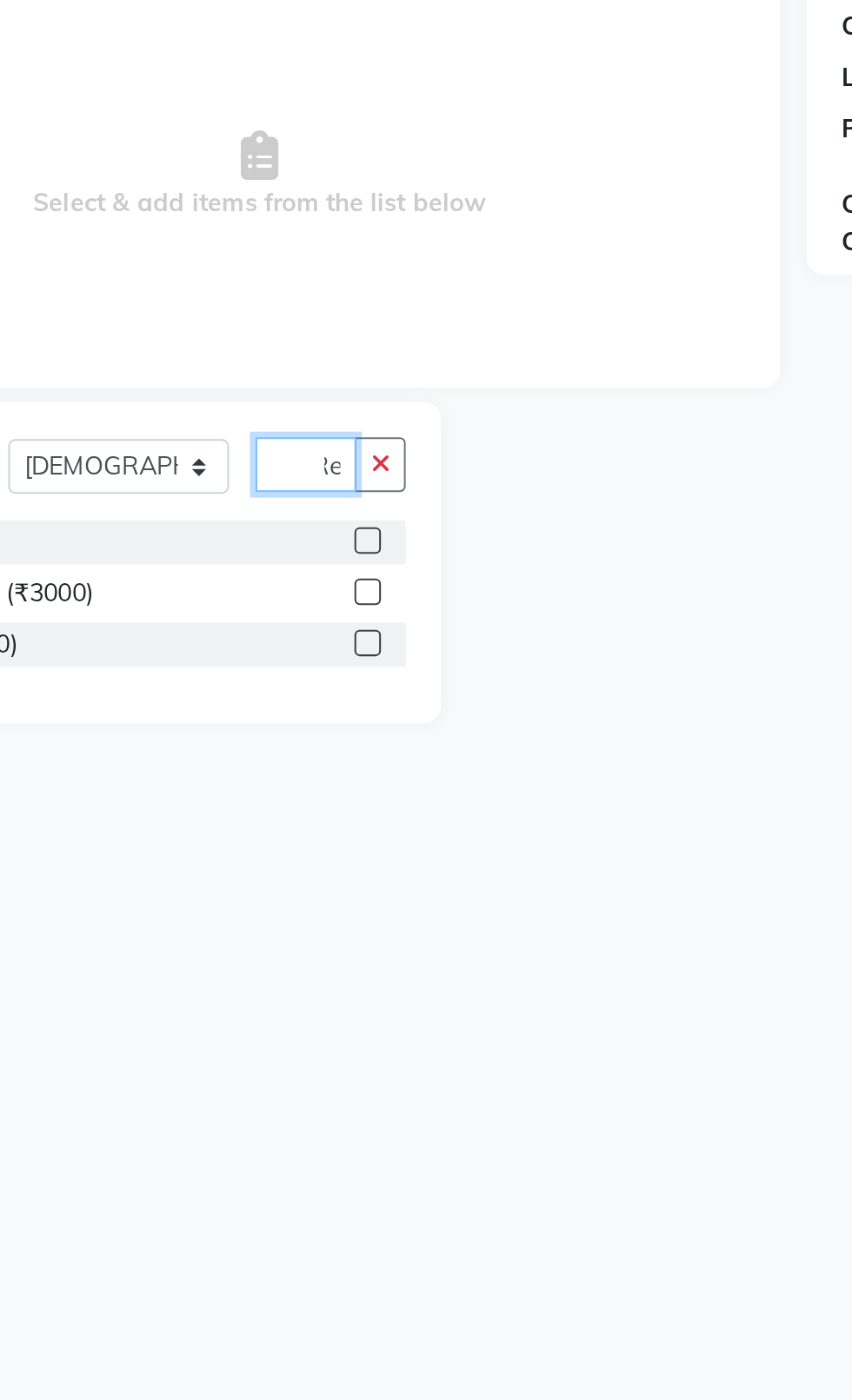
scroll to position [0, 11]
type input "Ret"
click at [365, 507] on label at bounding box center [370, 505] width 13 height 13
click at [365, 507] on input "checkbox" at bounding box center [370, 507] width 12 height 12
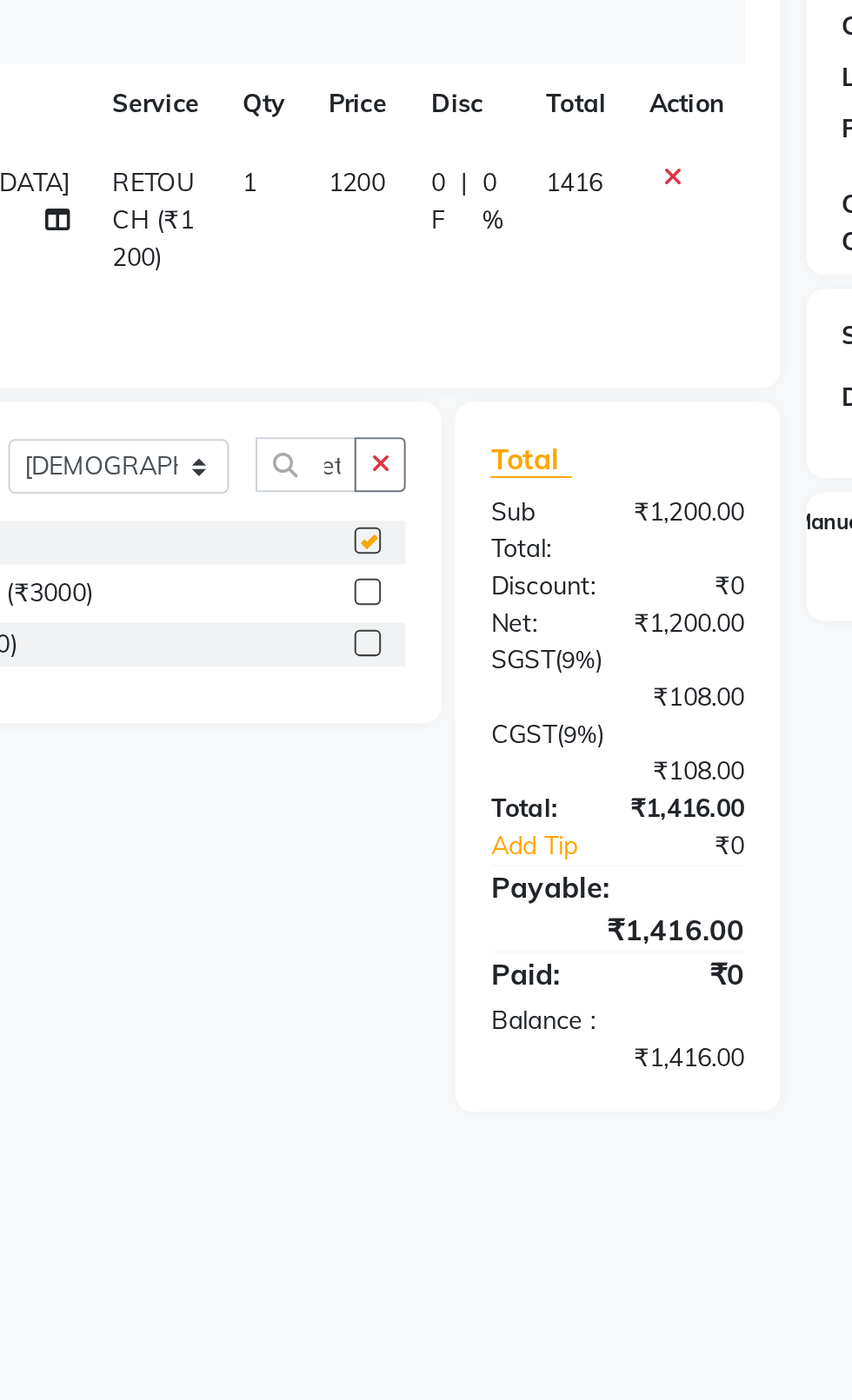
scroll to position [0, 0]
checkbox input "false"
click at [341, 374] on td "1200" at bounding box center [366, 348] width 50 height 75
select select "34247"
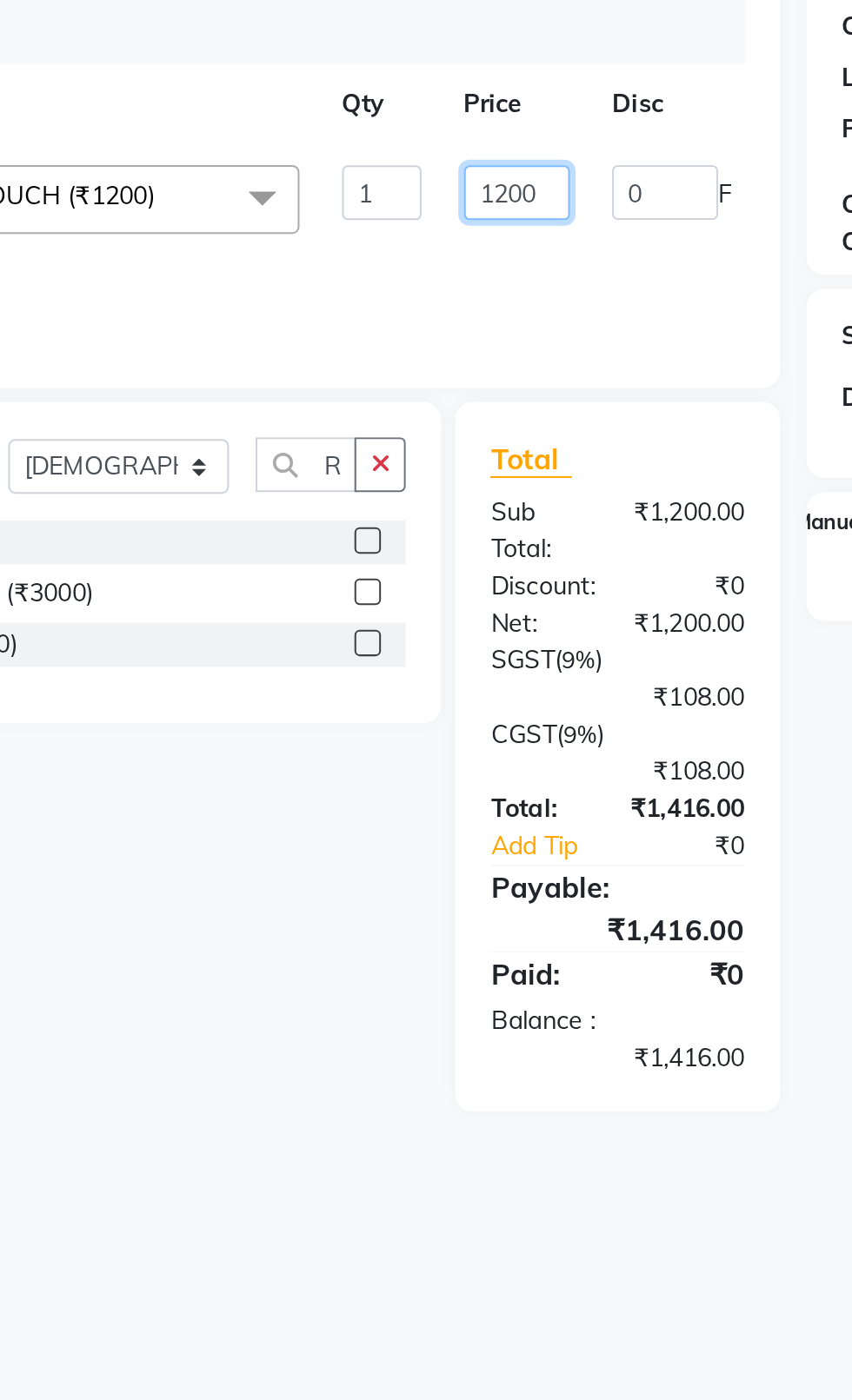
click at [440, 336] on input "1200" at bounding box center [444, 335] width 52 height 27
type input "900"
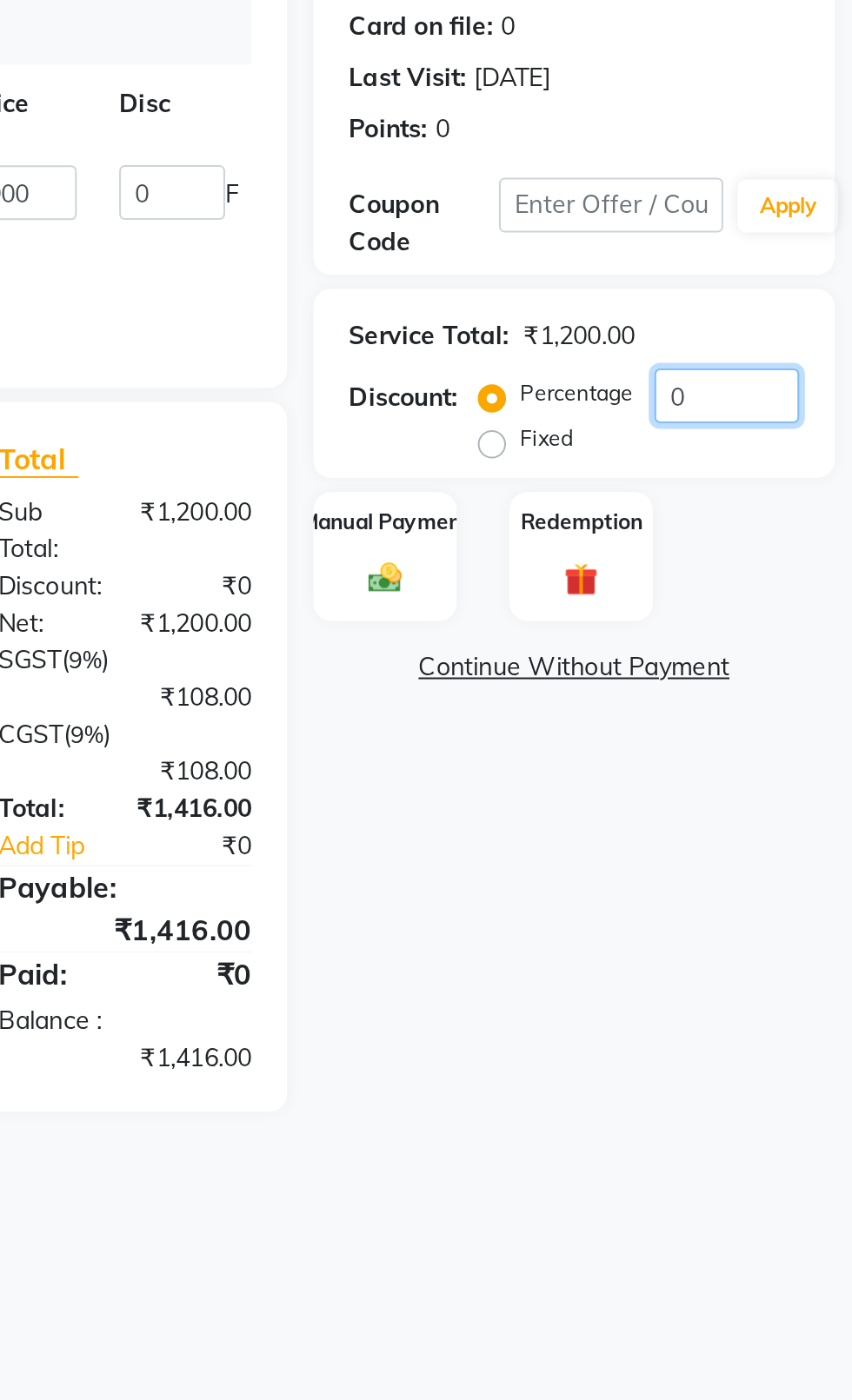
click at [781, 441] on input "0" at bounding box center [790, 434] width 72 height 27
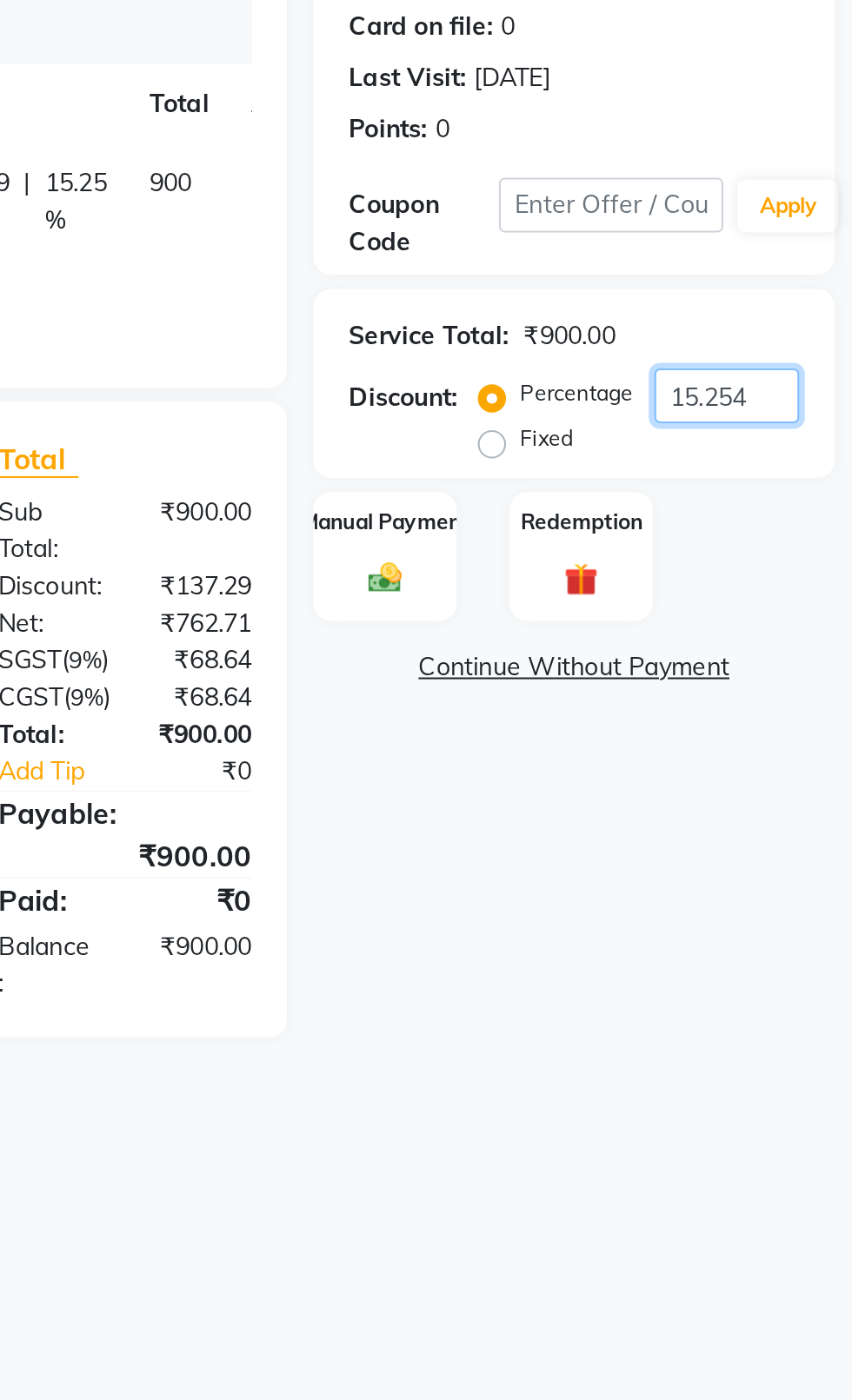
type input "15.254"
click at [639, 508] on div "Manual Payment" at bounding box center [622, 513] width 71 height 65
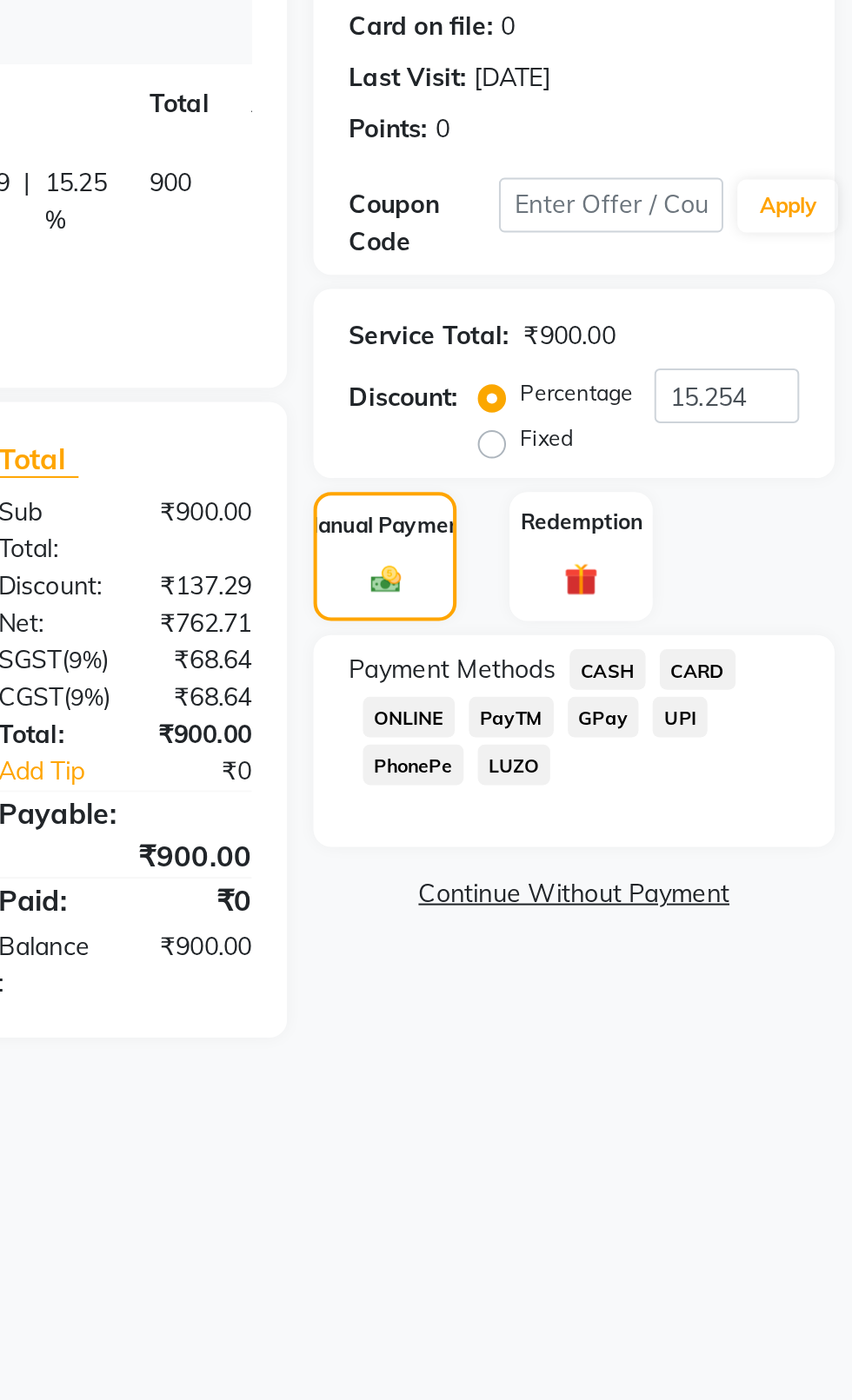
click at [722, 569] on span "CASH" at bounding box center [731, 569] width 38 height 20
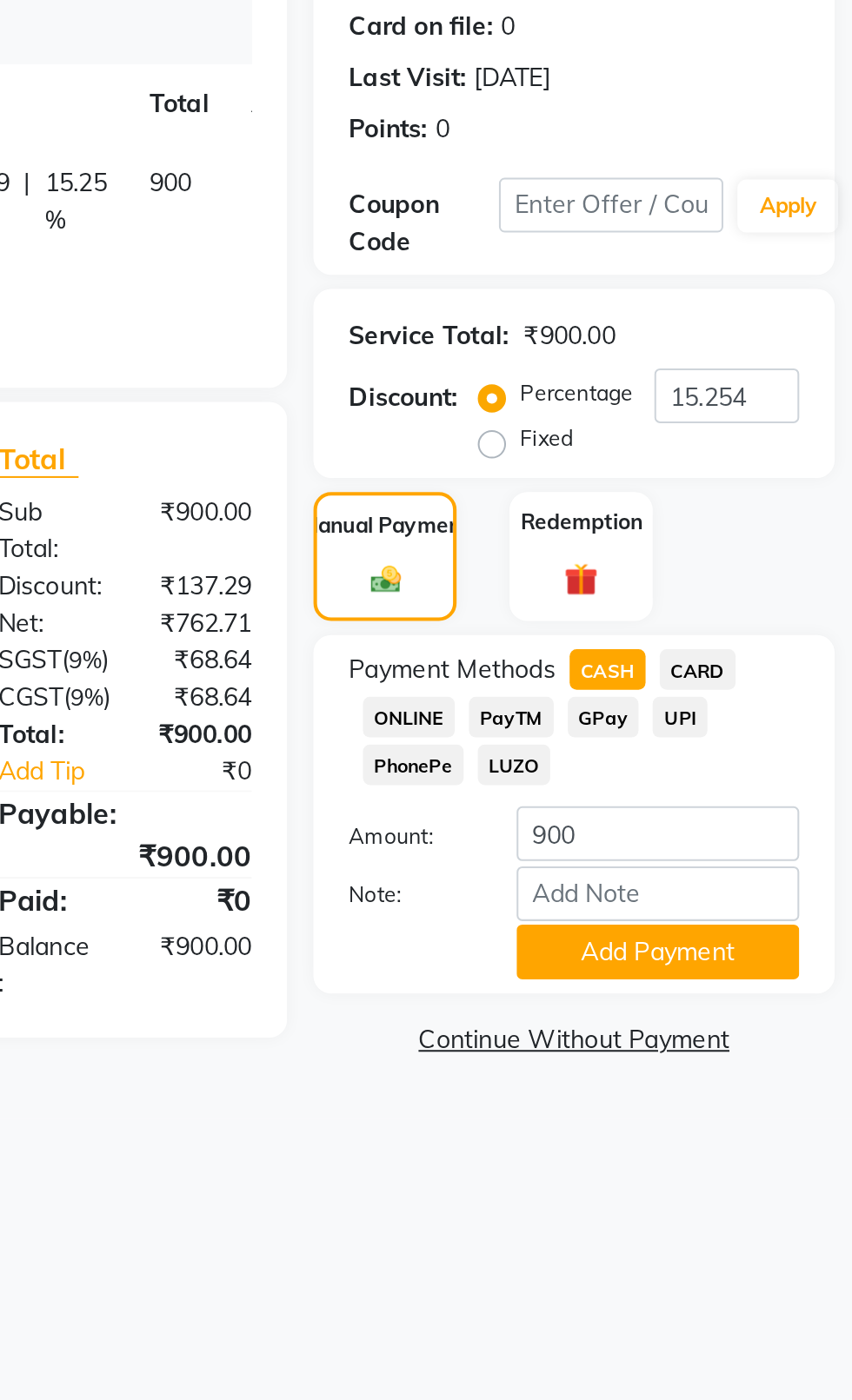
click at [788, 710] on button "Add Payment" at bounding box center [756, 708] width 139 height 27
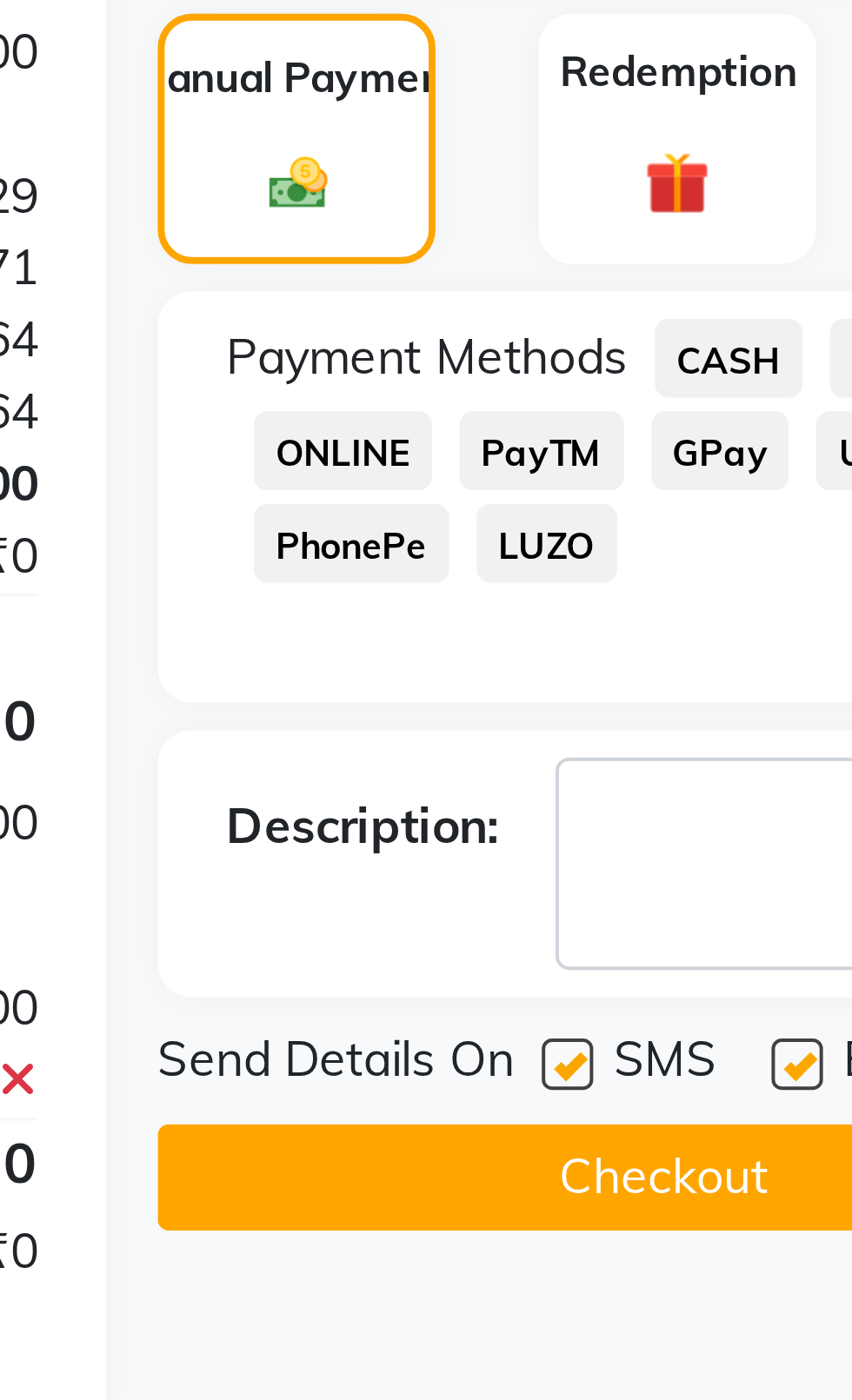
click at [691, 747] on label at bounding box center [690, 747] width 13 height 13
click at [691, 747] on input "checkbox" at bounding box center [690, 749] width 12 height 12
checkbox input "false"
click at [747, 746] on label at bounding box center [749, 747] width 13 height 13
click at [747, 746] on input "checkbox" at bounding box center [749, 749] width 12 height 12
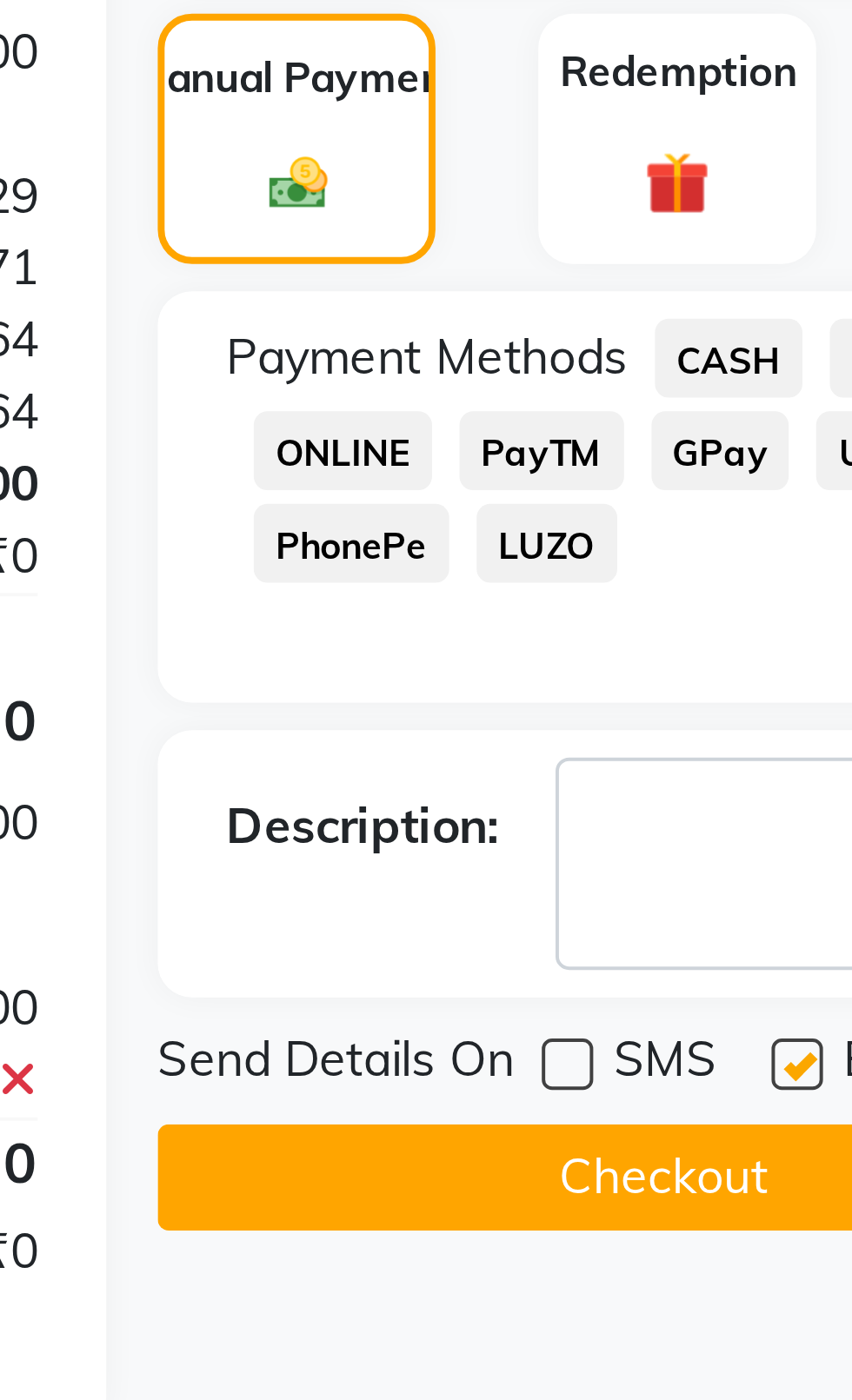
checkbox input "false"
click at [711, 782] on button "Checkout" at bounding box center [715, 776] width 256 height 27
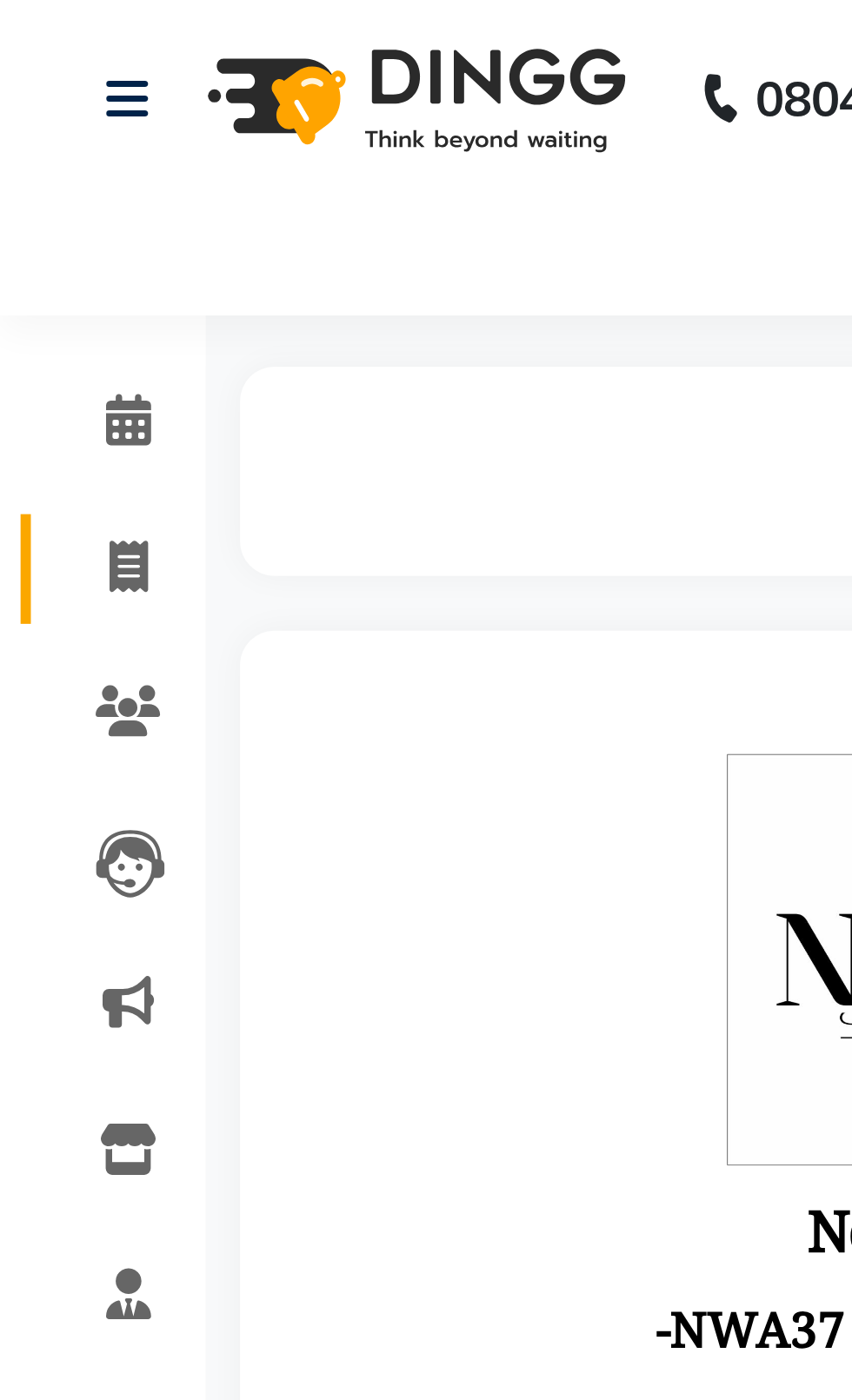
click at [36, 145] on icon at bounding box center [33, 149] width 10 height 13
select select "service"
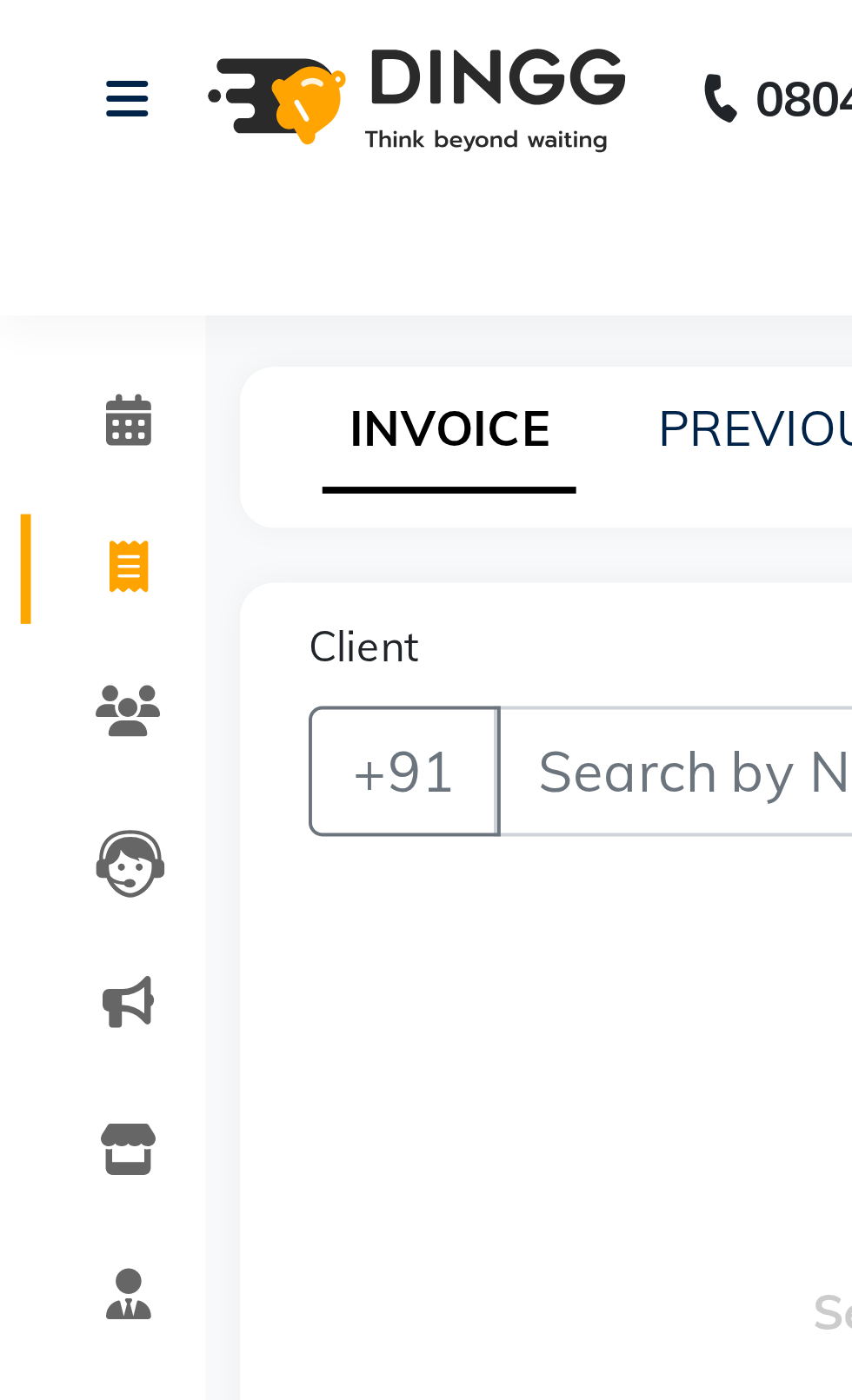
type input "2366"
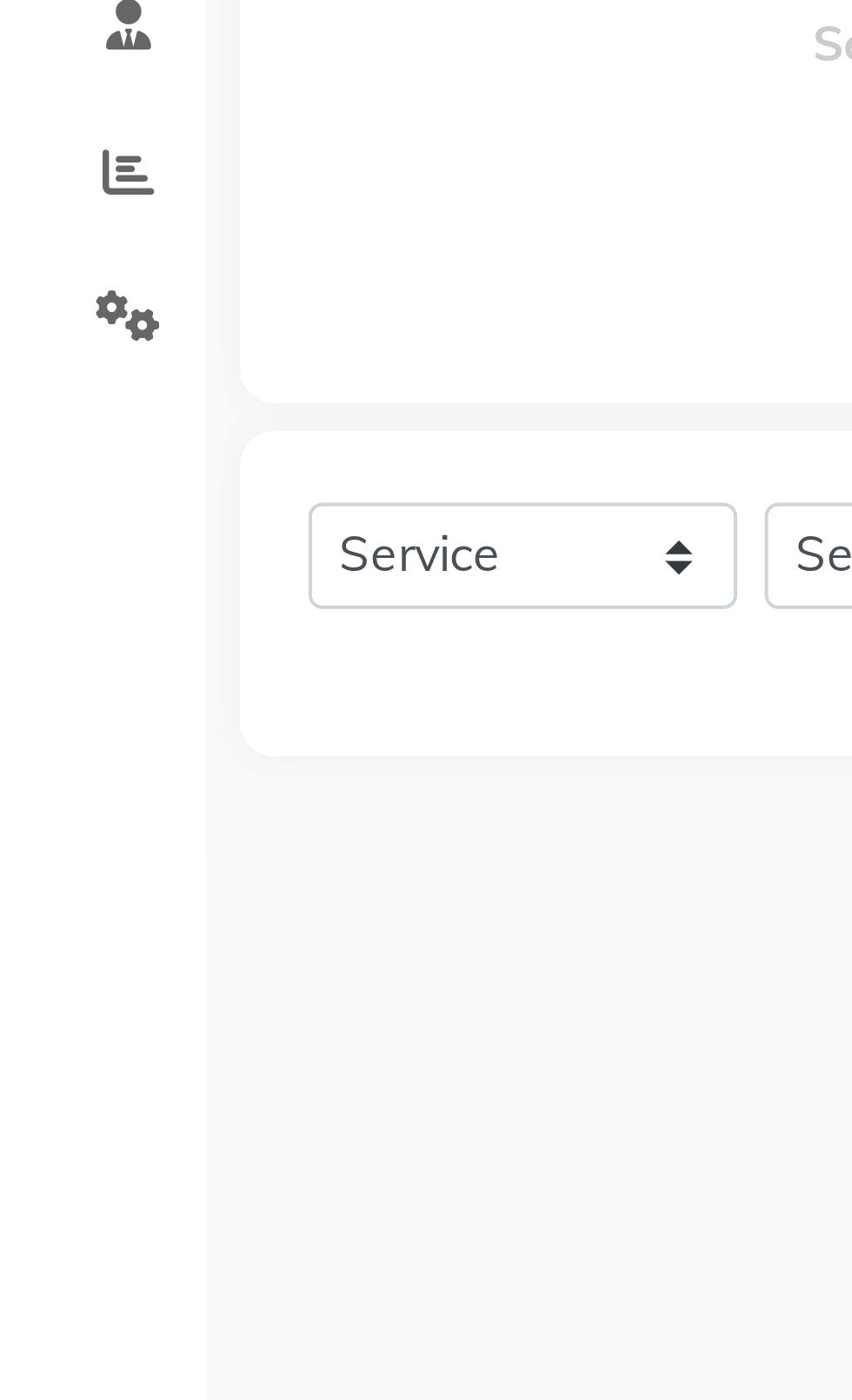
select select "4007"
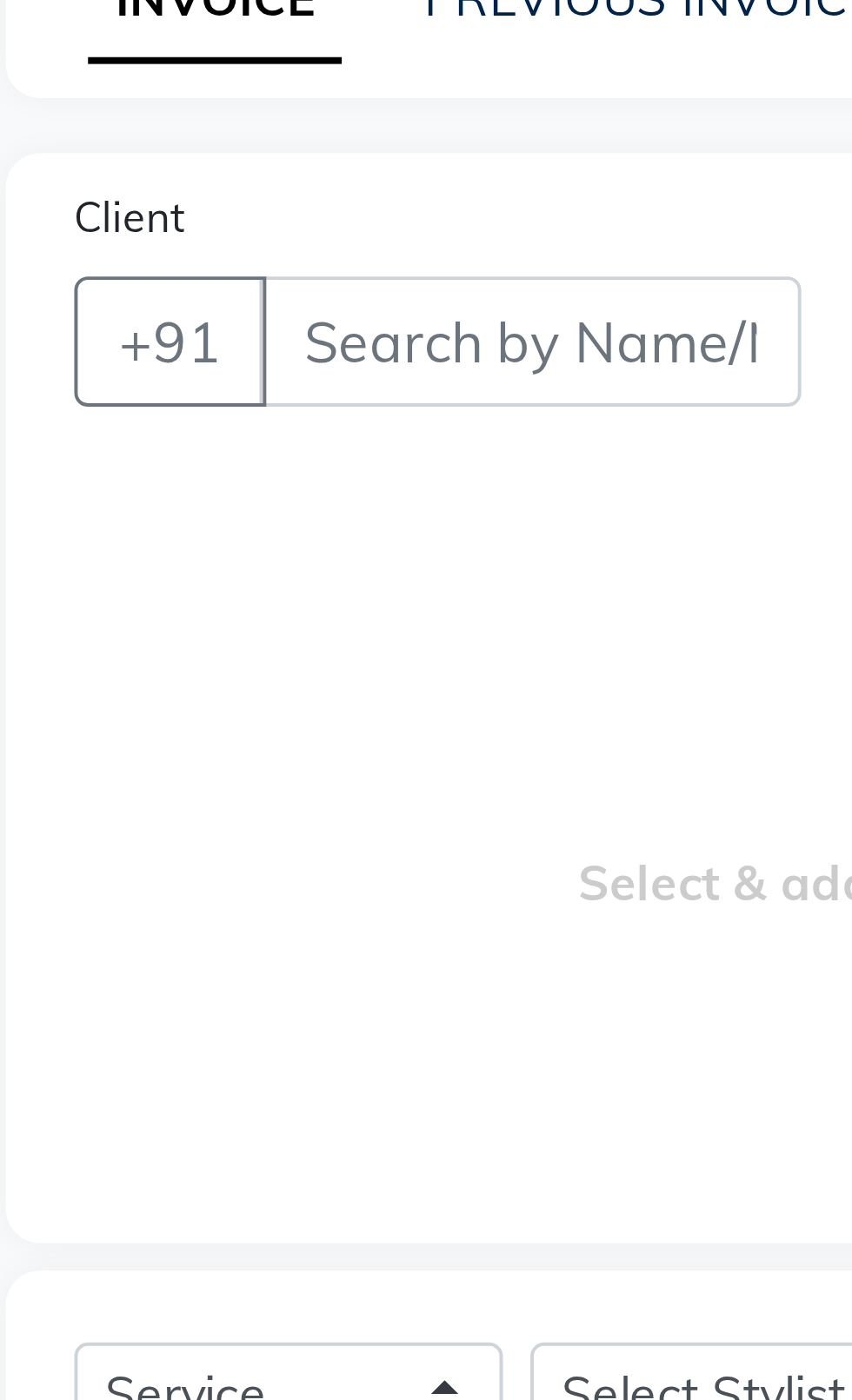
select select "product"
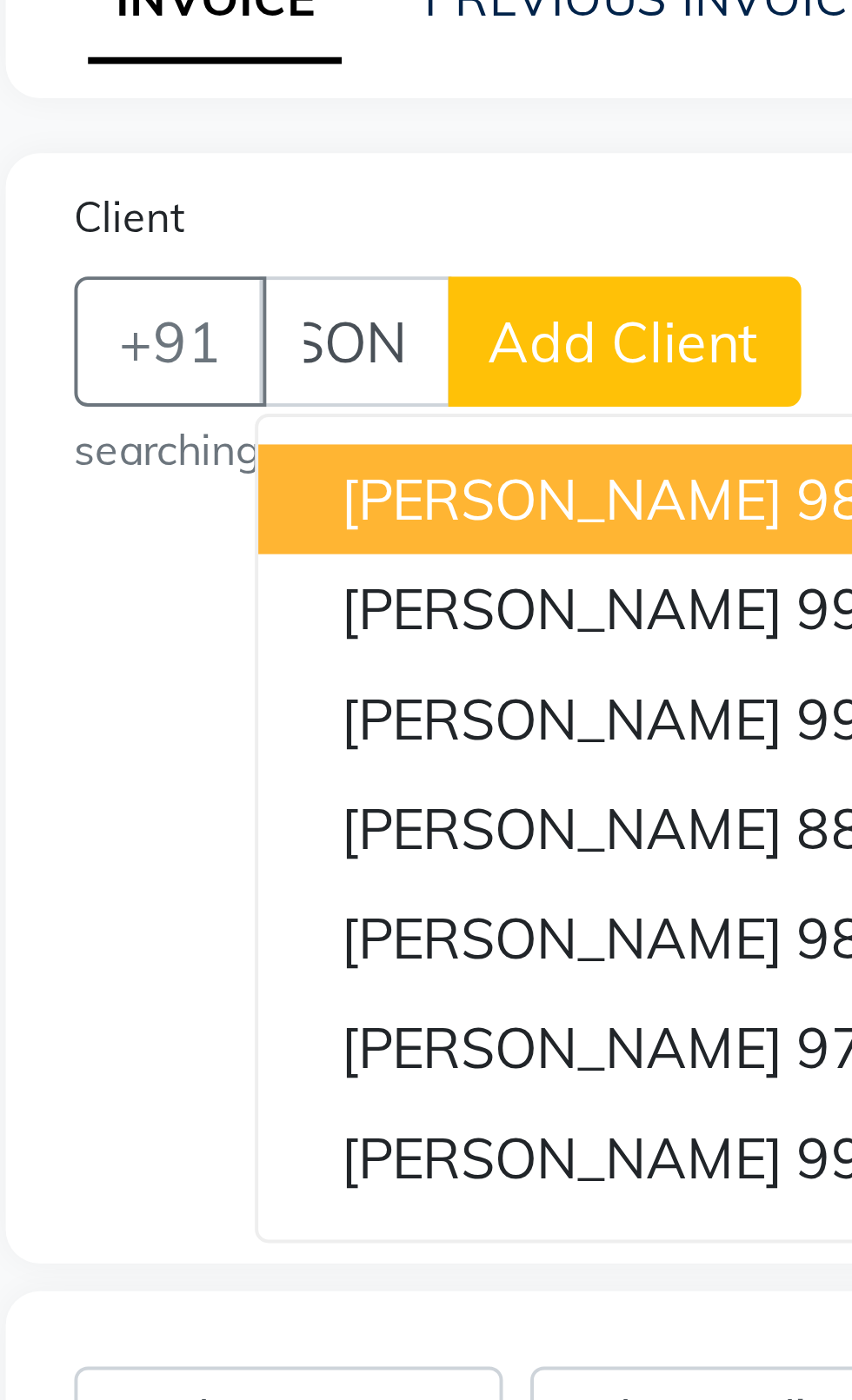
scroll to position [0, 42]
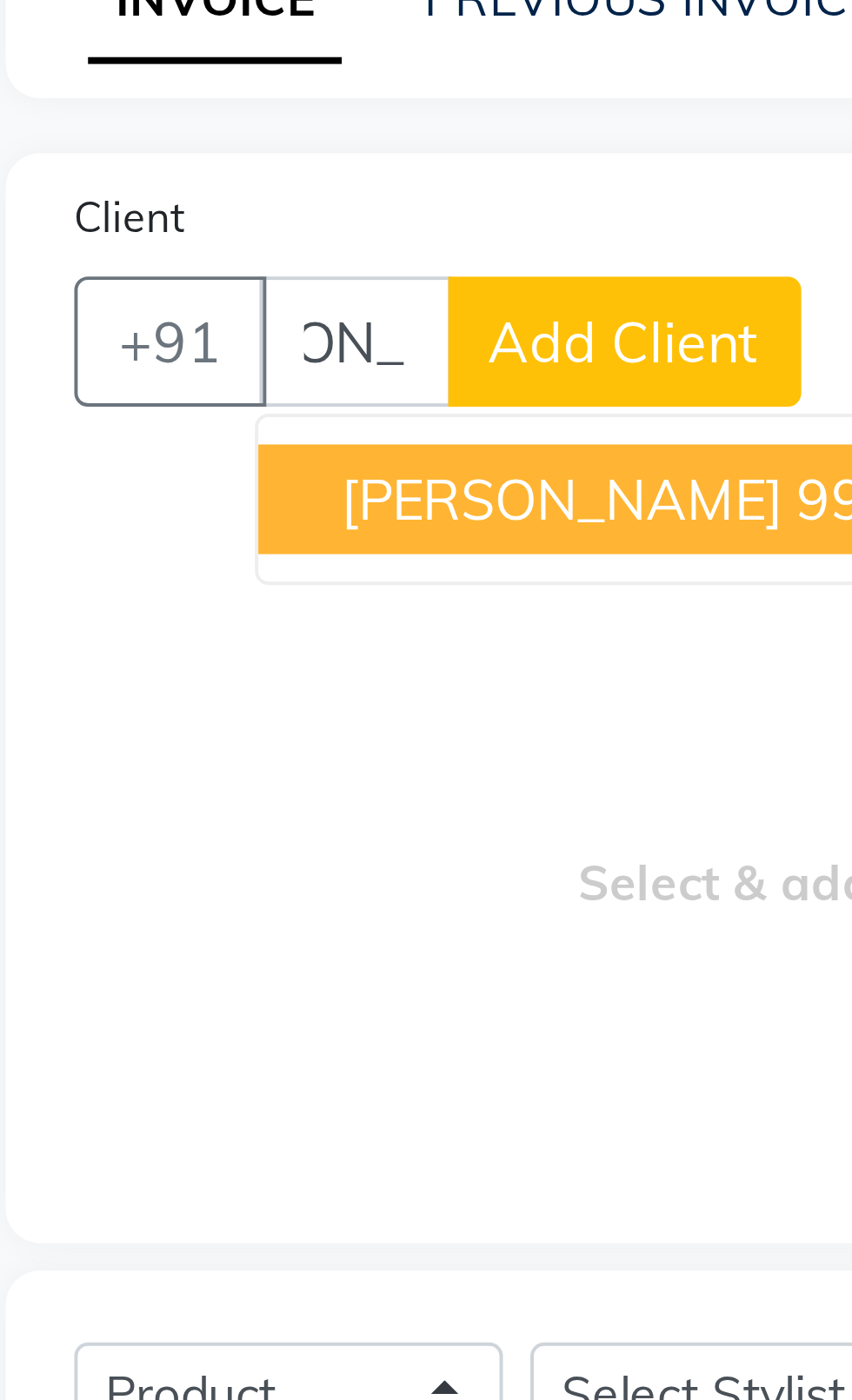
click at [148, 247] on span "[PERSON_NAME]" at bounding box center [202, 242] width 112 height 17
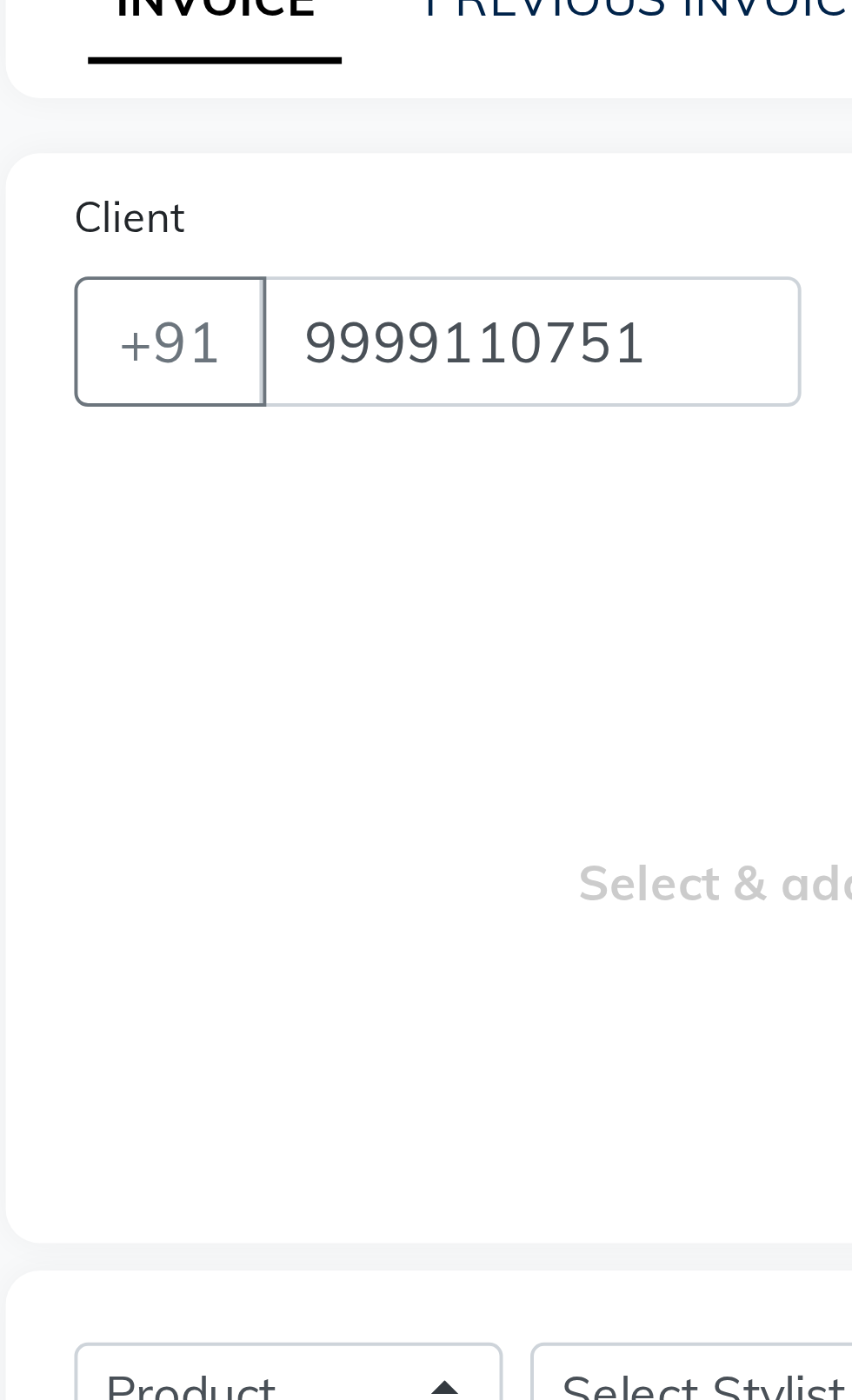
scroll to position [0, 0]
type input "9999110751"
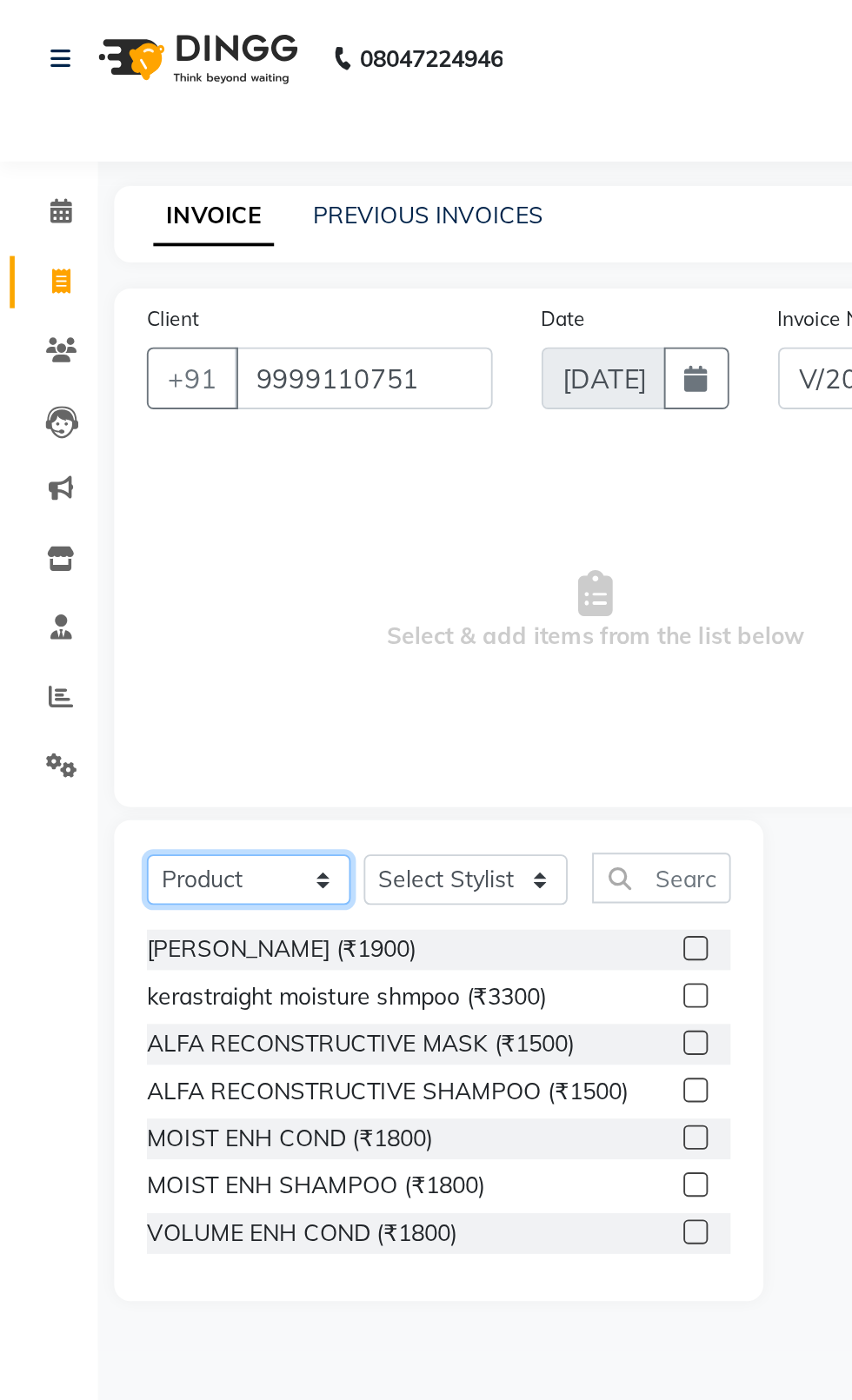
click at [102, 475] on select "Select Service Product Membership Package Voucher Prepaid Gift Card" at bounding box center [132, 469] width 108 height 27
select select "service"
click at [78, 455] on select "Select Service Product Membership Package Voucher Prepaid Gift Card" at bounding box center [132, 469] width 108 height 27
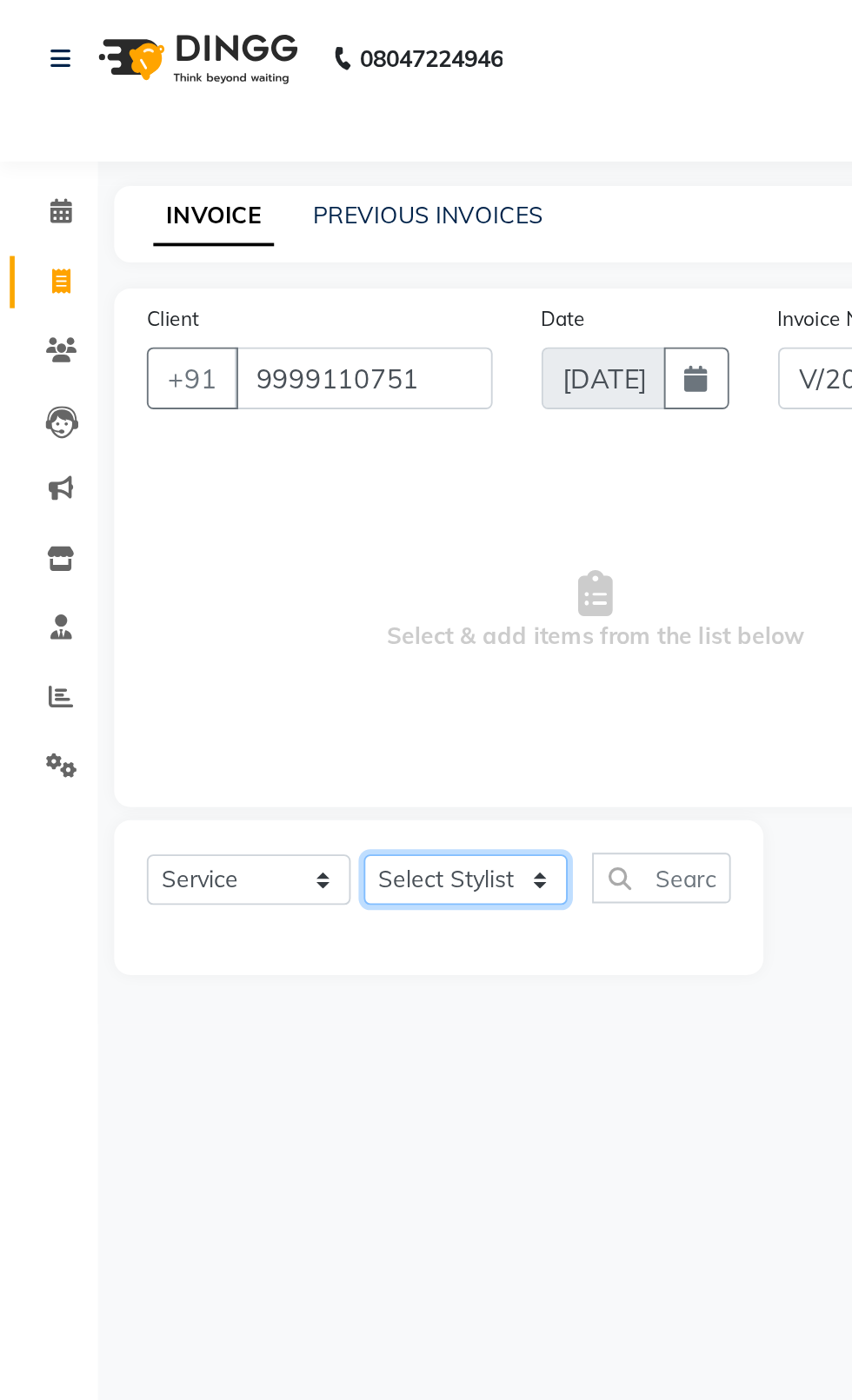
click at [257, 468] on select "Select Stylist [PERSON_NAME] akash [PERSON_NAME] ANAM anod [PERSON_NAME] danish…" at bounding box center [248, 469] width 108 height 27
select select "58083"
click at [193, 455] on select "Select Stylist [PERSON_NAME] akash [PERSON_NAME] ANAM anod [PERSON_NAME] danish…" at bounding box center [248, 469] width 108 height 27
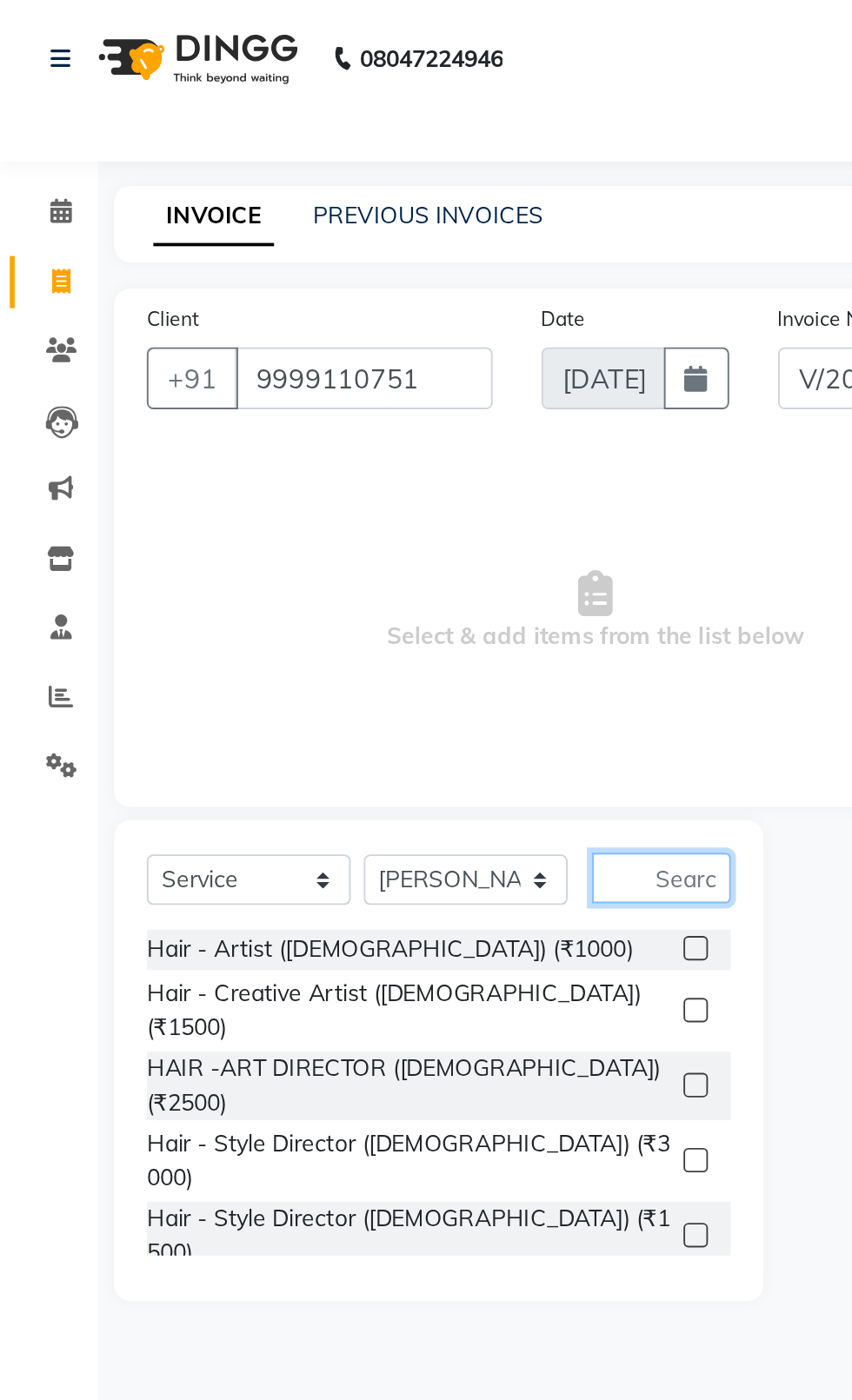
click at [360, 470] on input "text" at bounding box center [352, 468] width 73 height 27
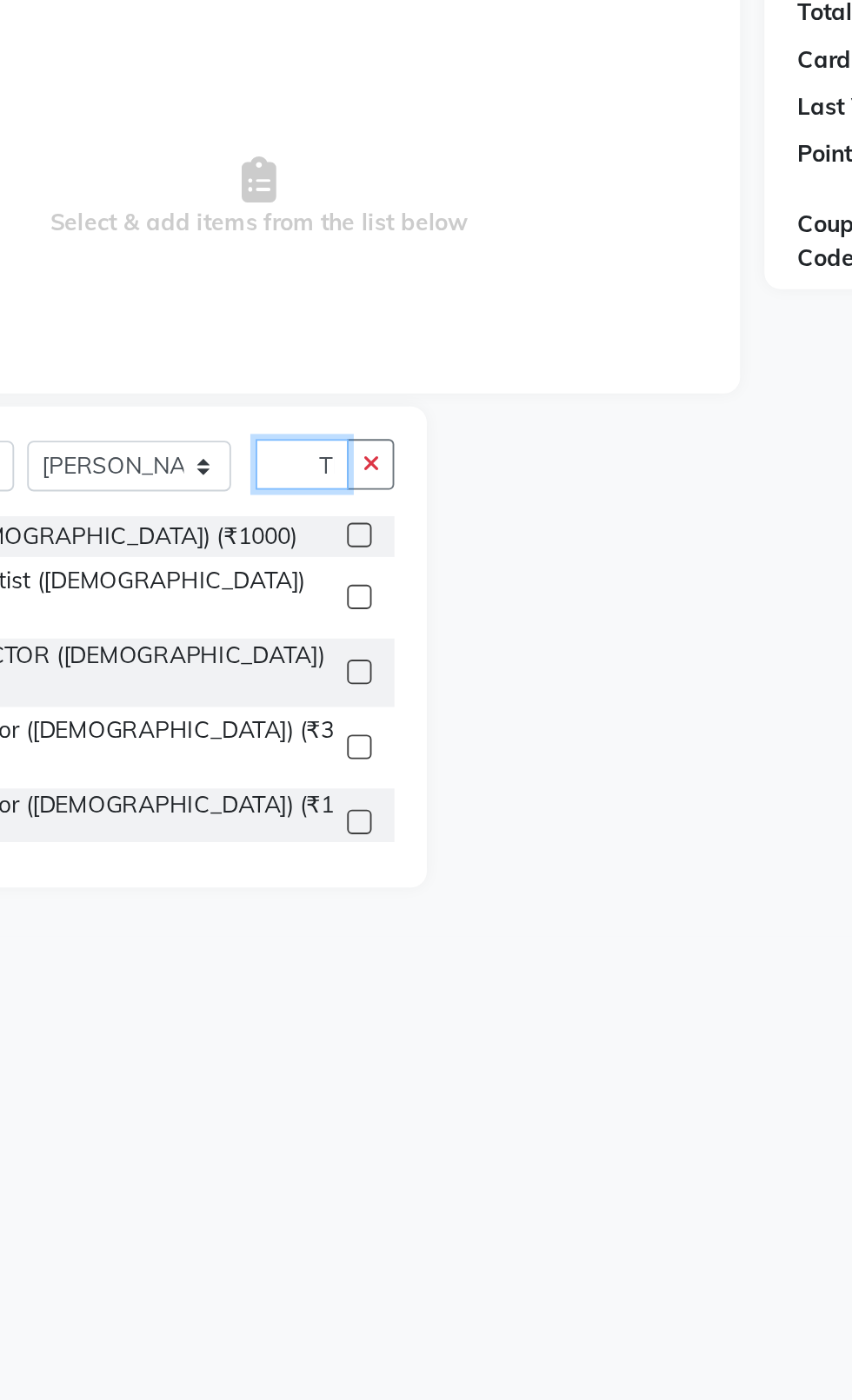
scroll to position [0, 5]
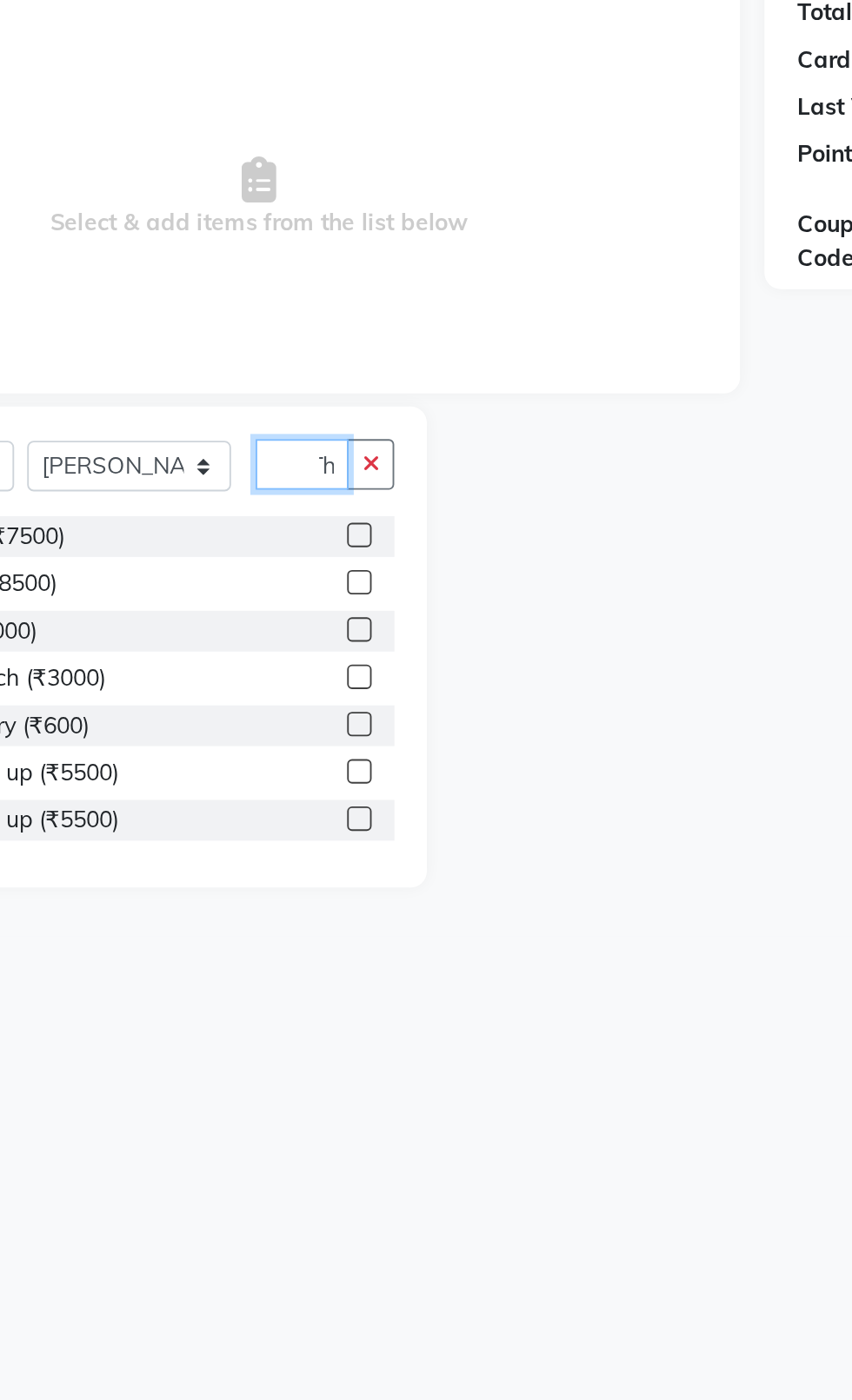
type input "T"
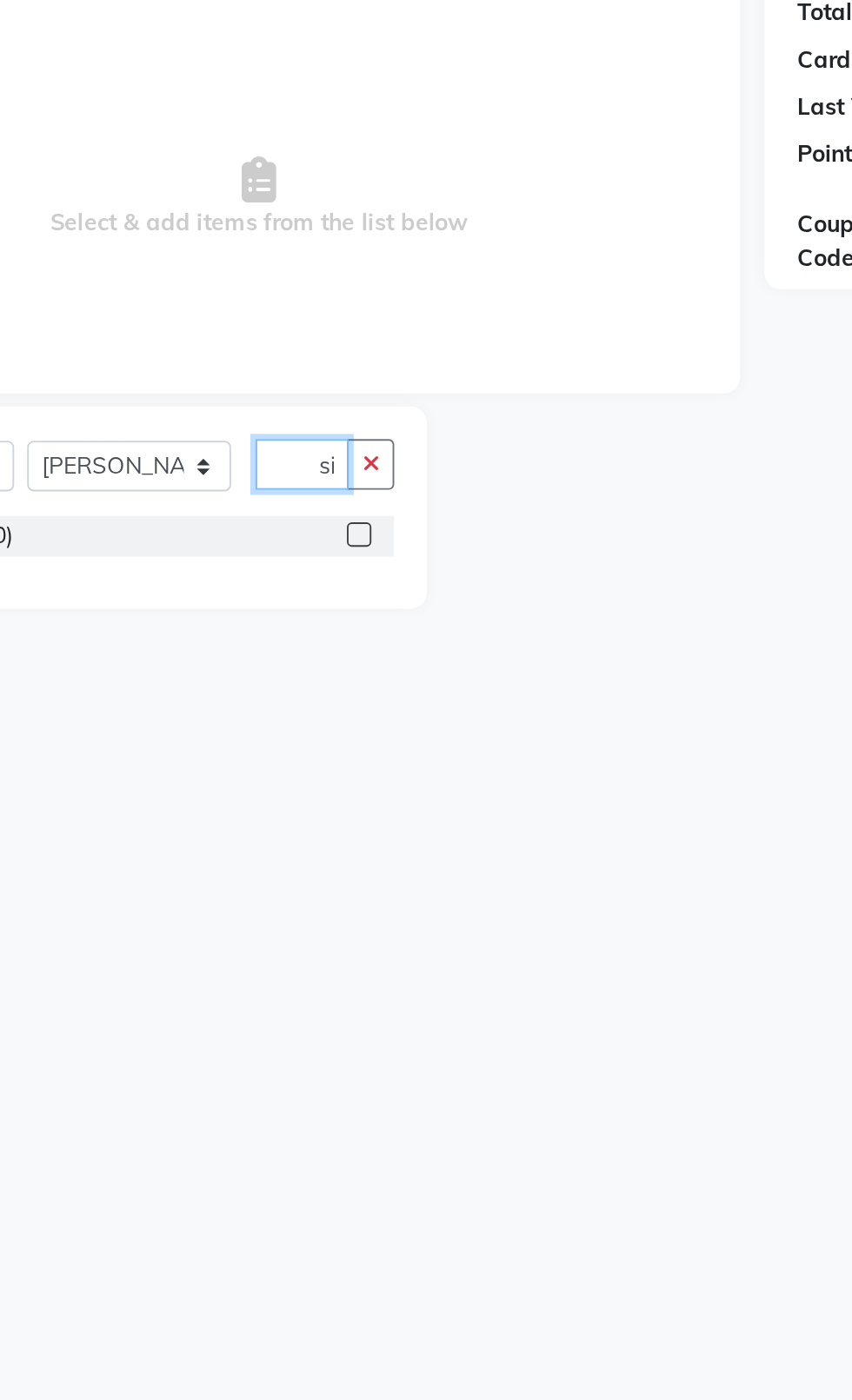
type input "Wax si"
click at [368, 506] on label at bounding box center [370, 505] width 13 height 13
click at [368, 506] on input "checkbox" at bounding box center [370, 507] width 12 height 12
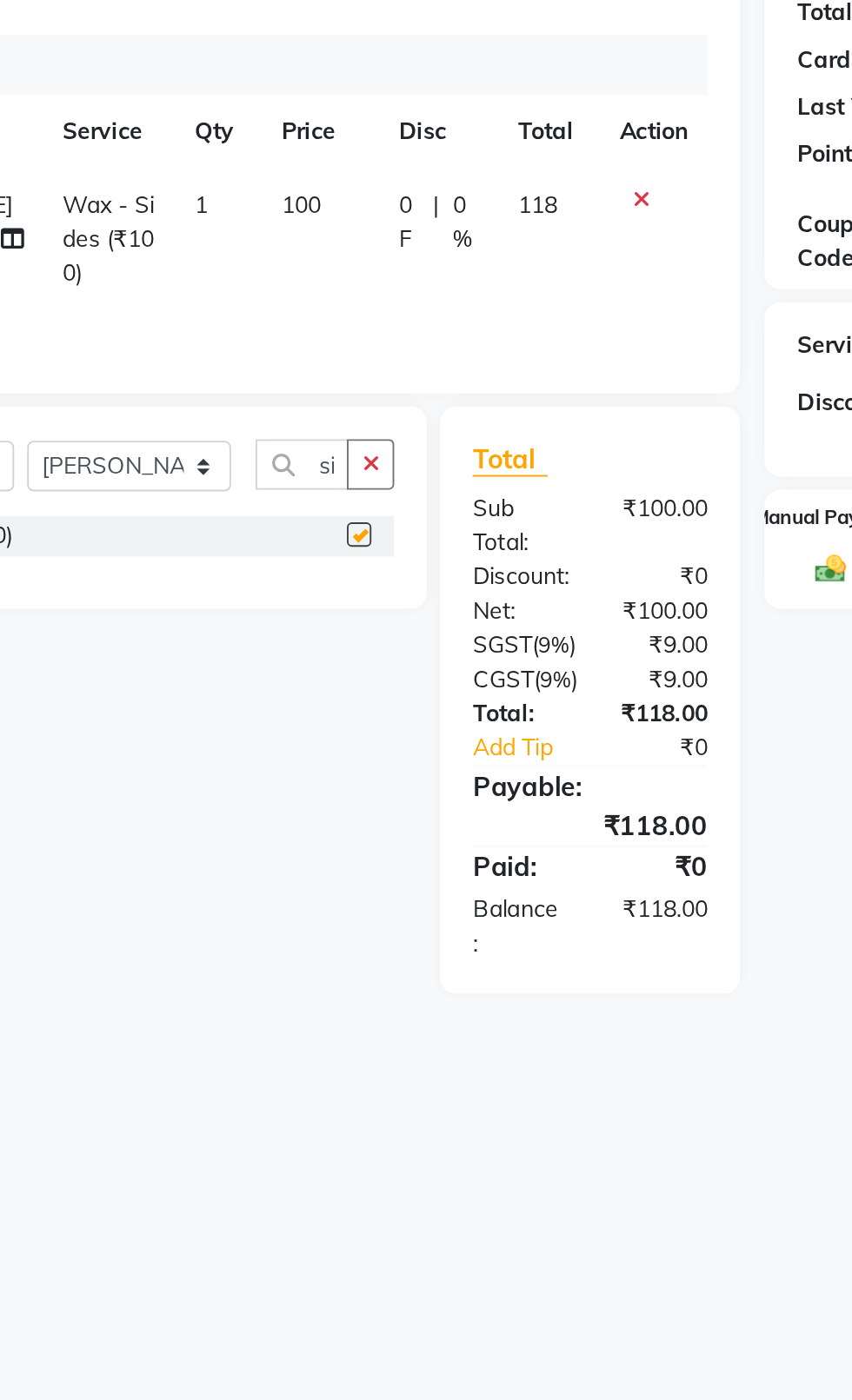
scroll to position [0, 0]
checkbox input "false"
click at [319, 358] on td "100" at bounding box center [350, 348] width 63 height 75
select select "58083"
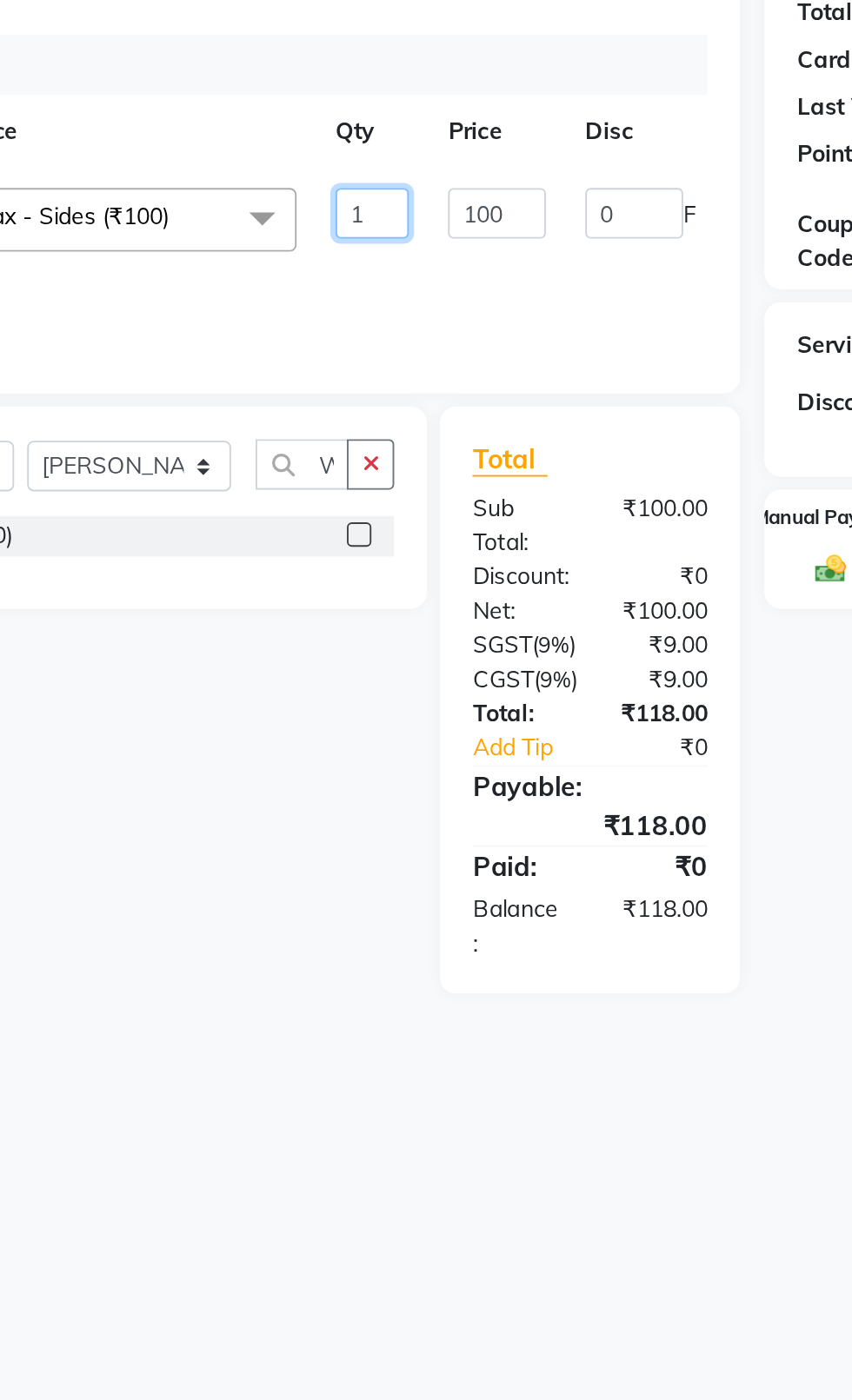
click at [387, 332] on input "1" at bounding box center [377, 335] width 39 height 27
type input "2"
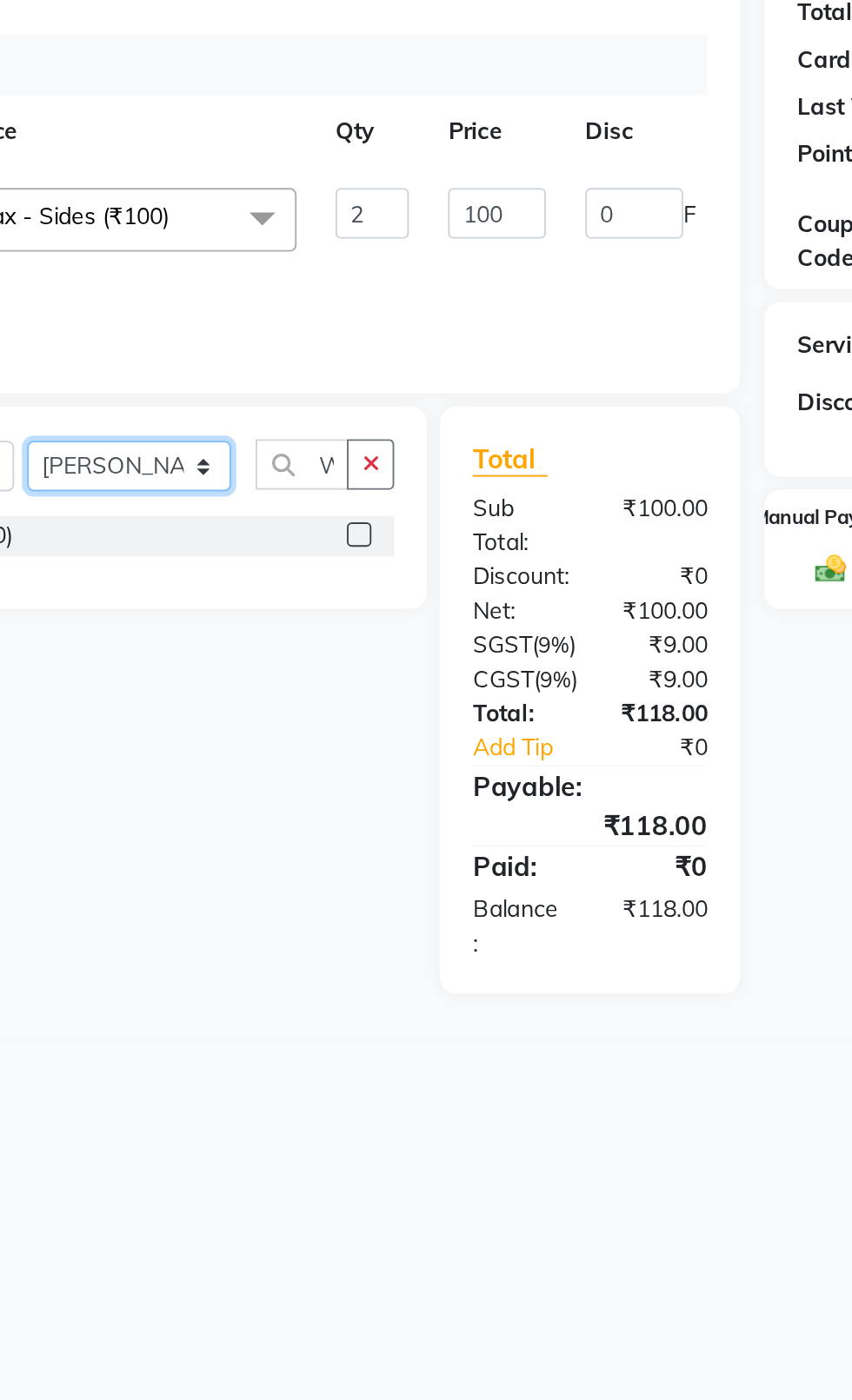
click at [239, 468] on select "Select Stylist [PERSON_NAME] akash [PERSON_NAME] ANAM anod [PERSON_NAME] danish…" at bounding box center [248, 469] width 108 height 27
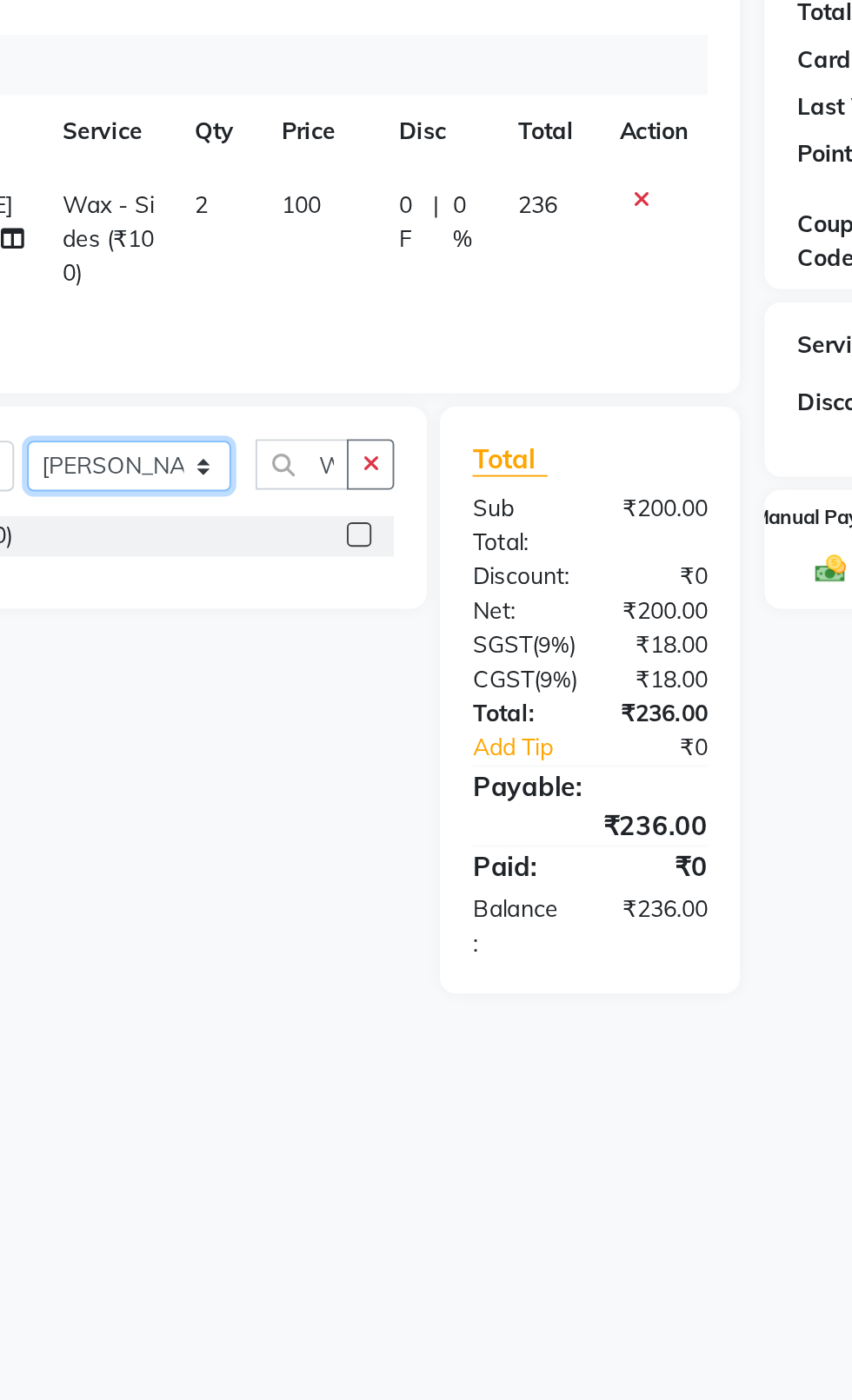
select select "20617"
click at [193, 455] on select "Select Stylist [PERSON_NAME] akash [PERSON_NAME] ANAM anod [PERSON_NAME] danish…" at bounding box center [248, 469] width 108 height 27
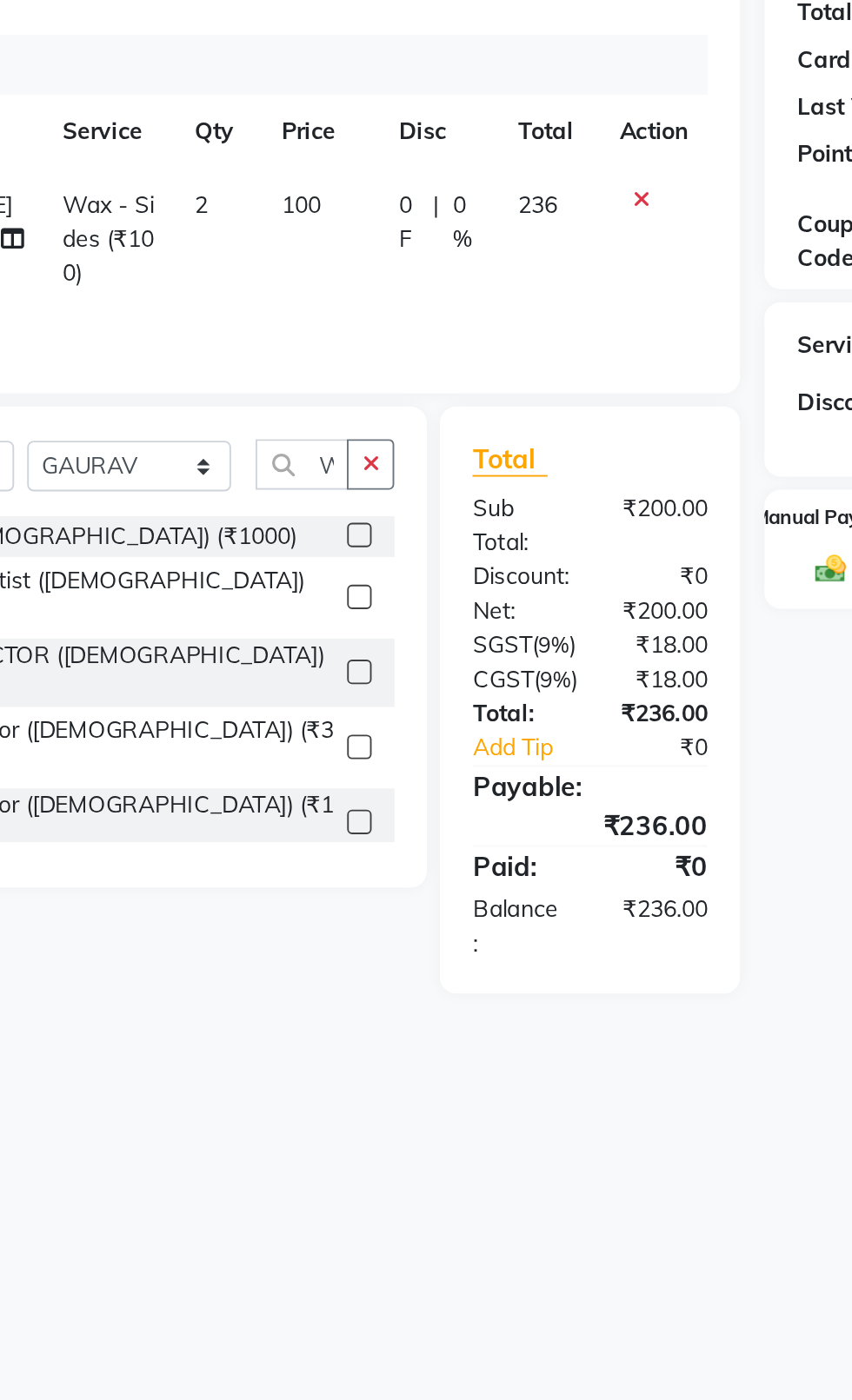
click at [375, 481] on button "button" at bounding box center [377, 468] width 25 height 27
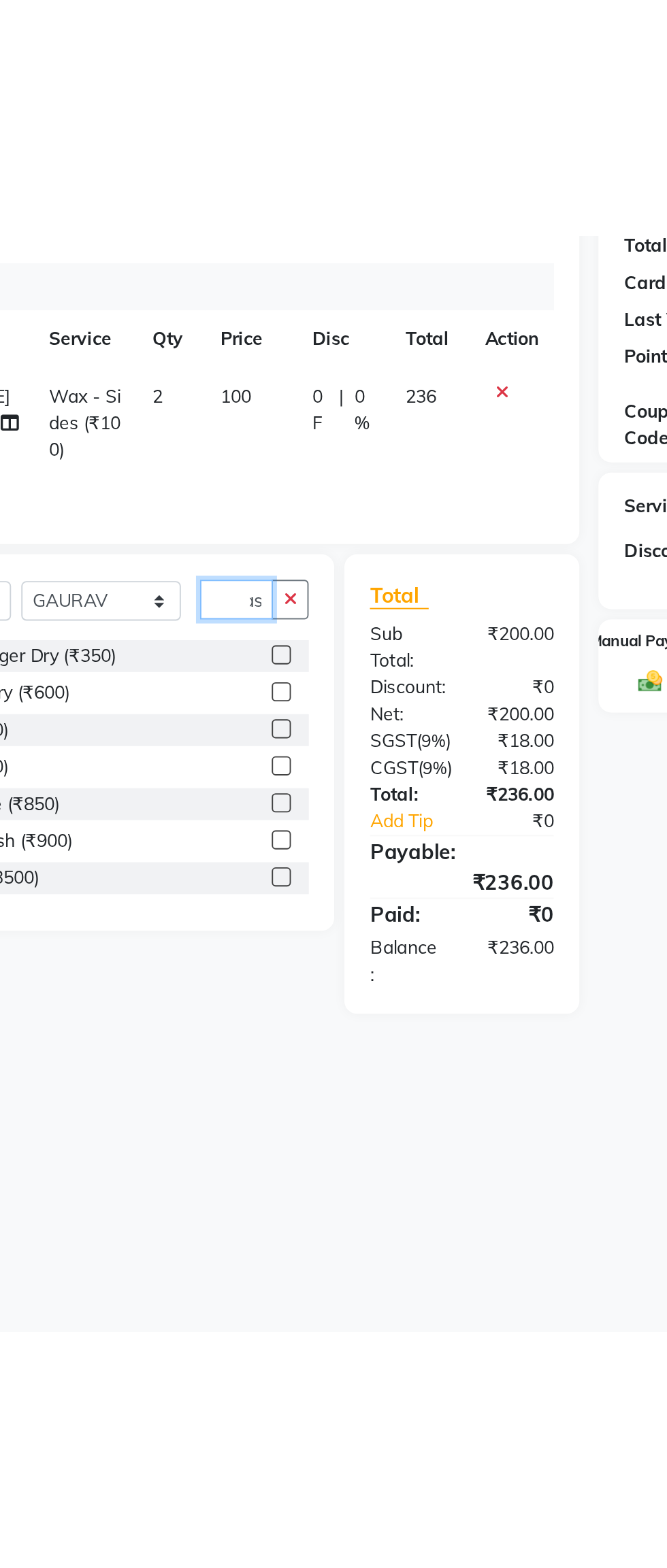
scroll to position [0, 19]
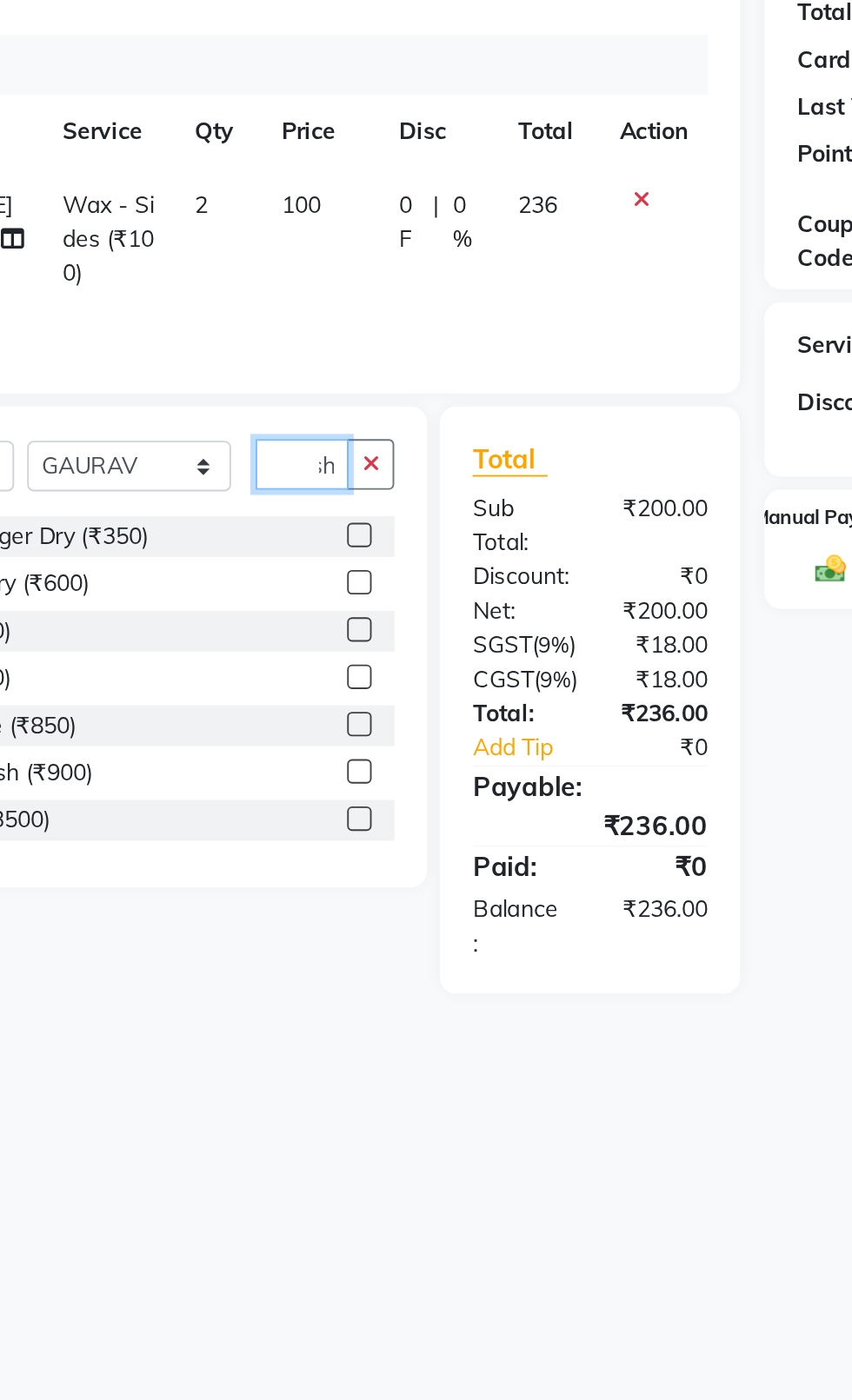
click at [349, 481] on input "Wash" at bounding box center [339, 468] width 49 height 27
type input "Wash"
click at [369, 506] on label at bounding box center [370, 505] width 13 height 13
click at [369, 506] on input "checkbox" at bounding box center [370, 507] width 12 height 12
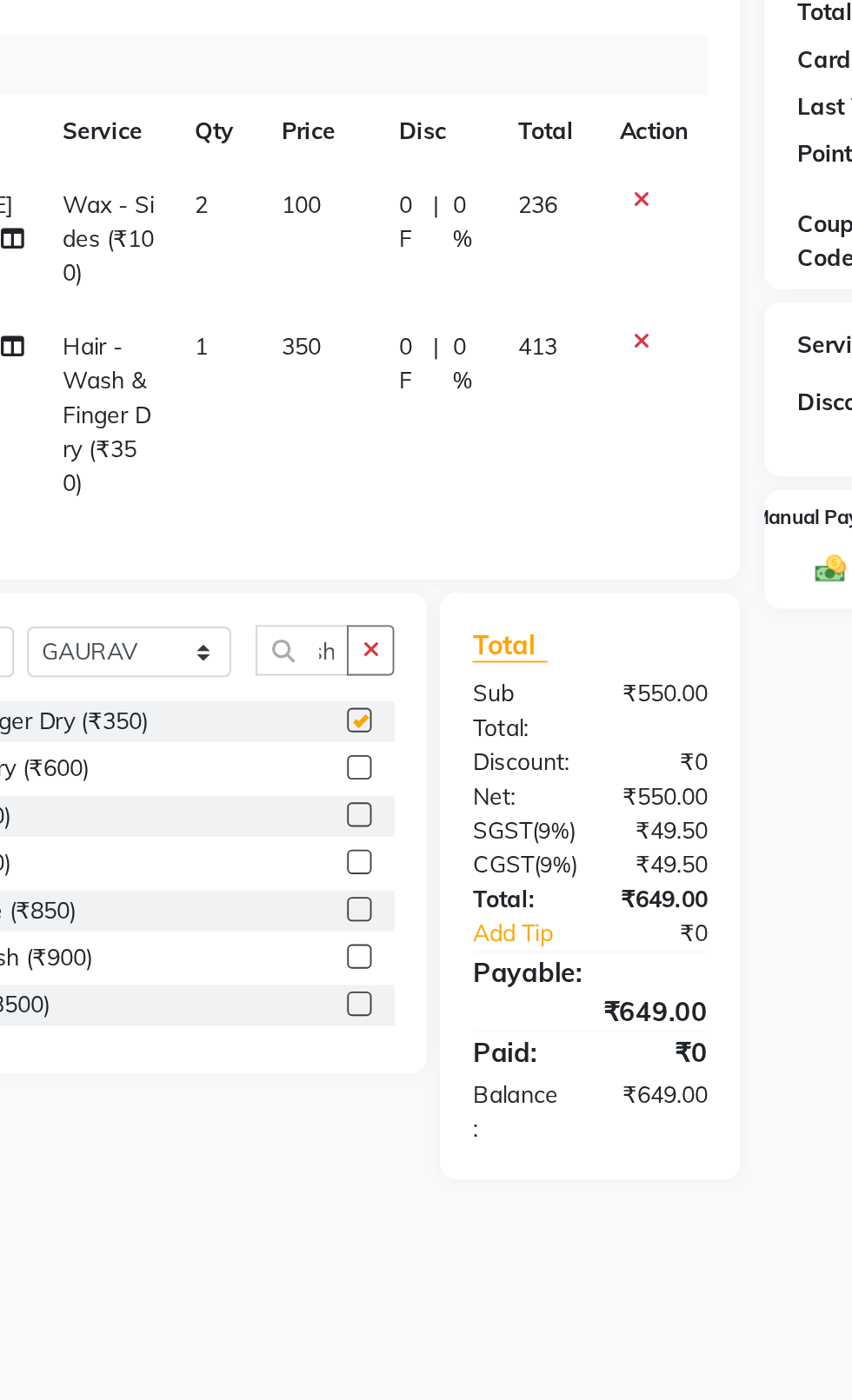
scroll to position [0, 0]
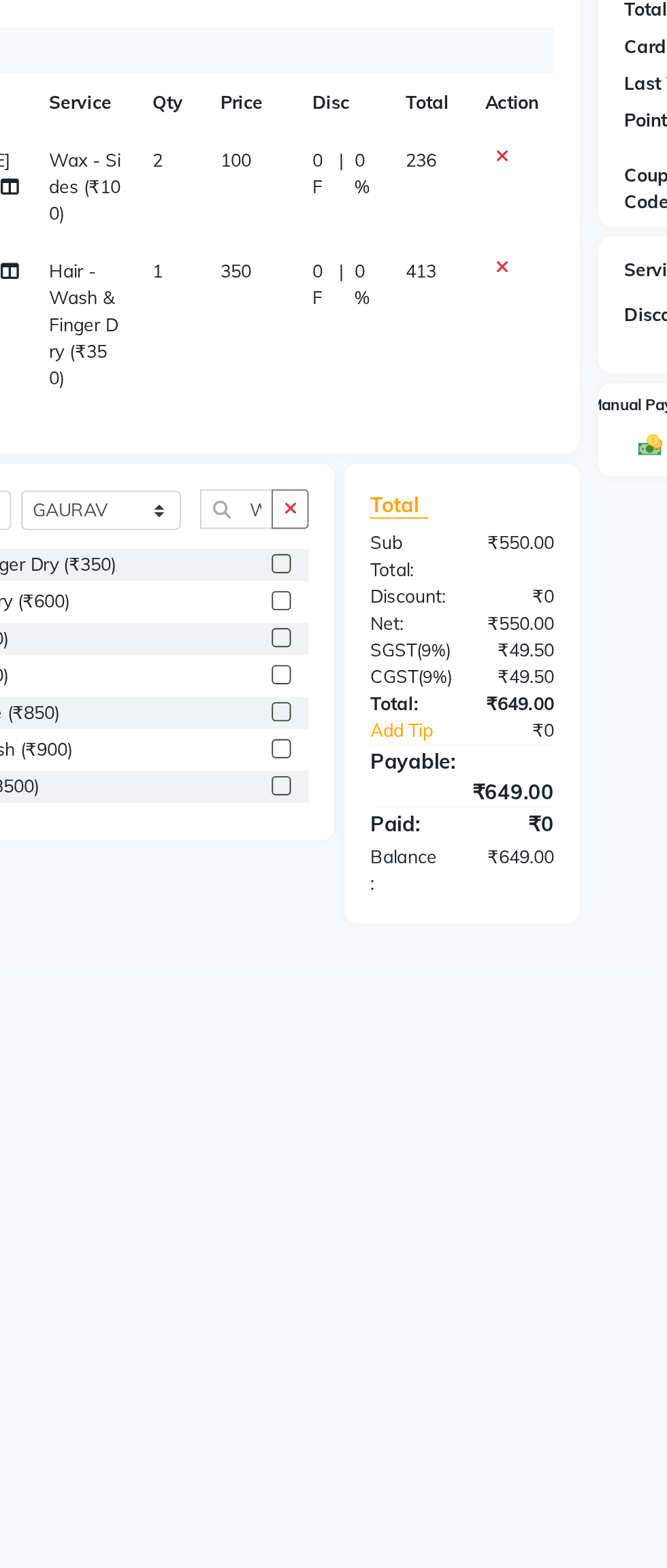
checkbox input "false"
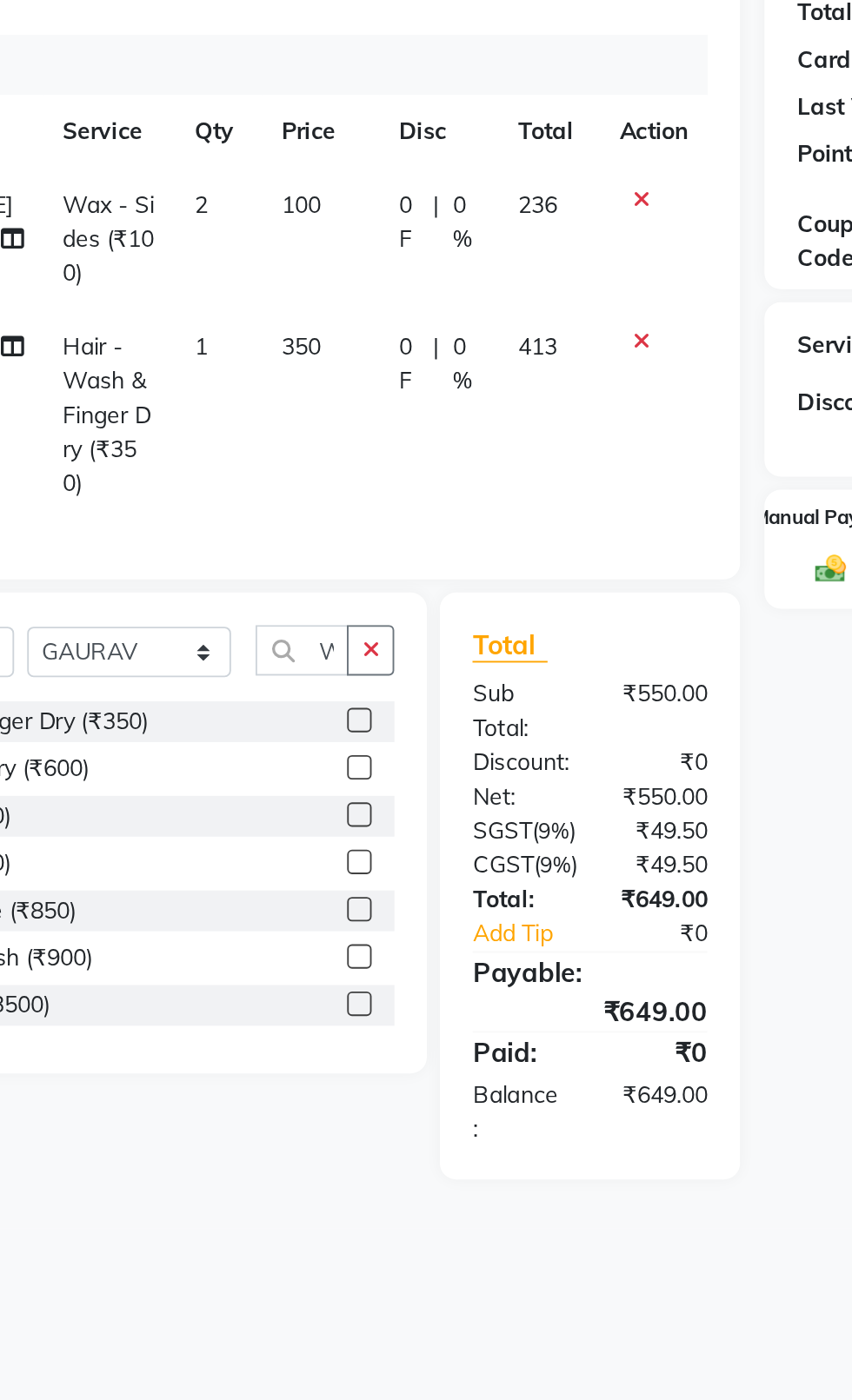
click at [336, 435] on td "350" at bounding box center [350, 442] width 63 height 112
select select "20617"
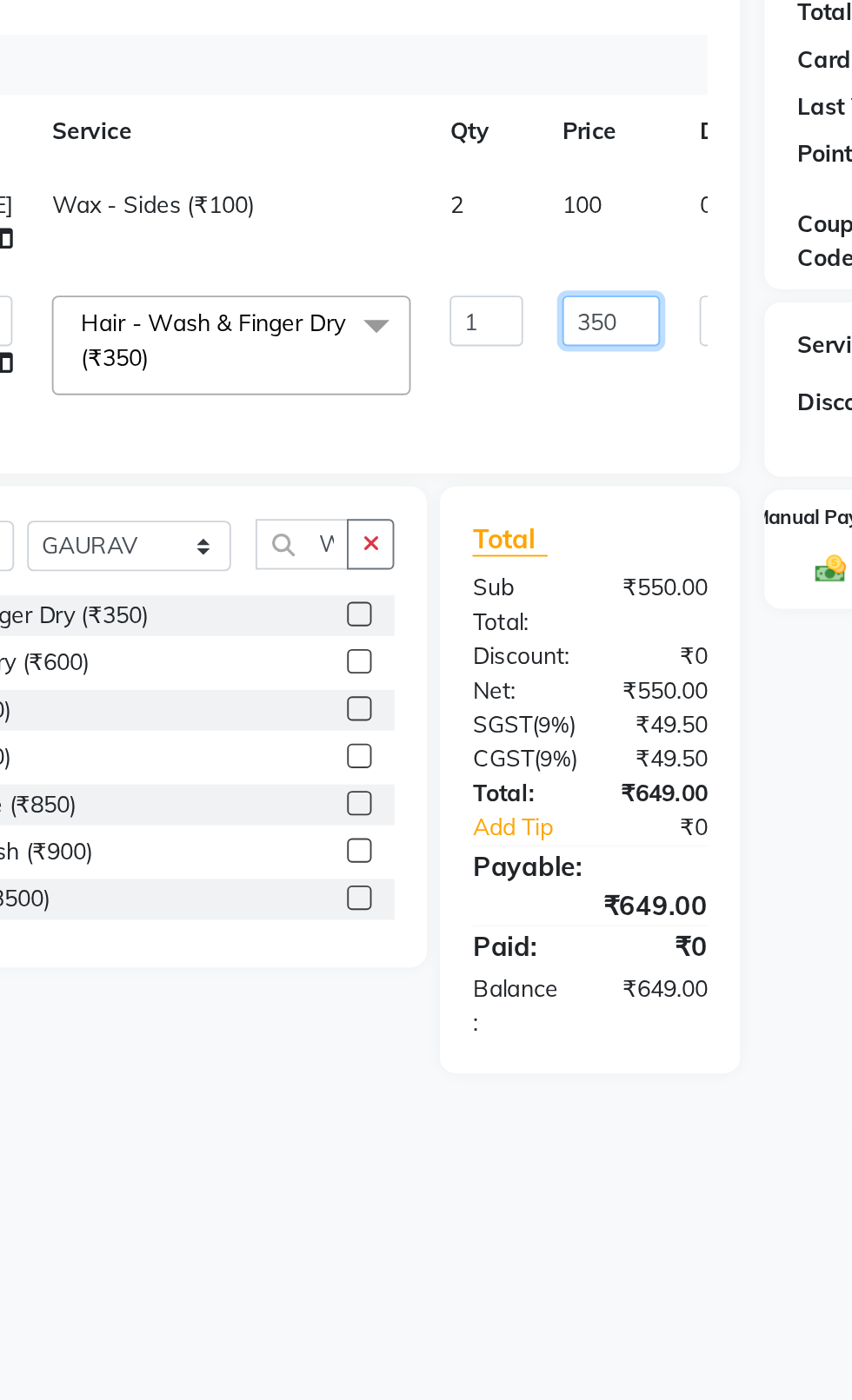
click at [479, 394] on input "350" at bounding box center [505, 392] width 52 height 27
type input "300"
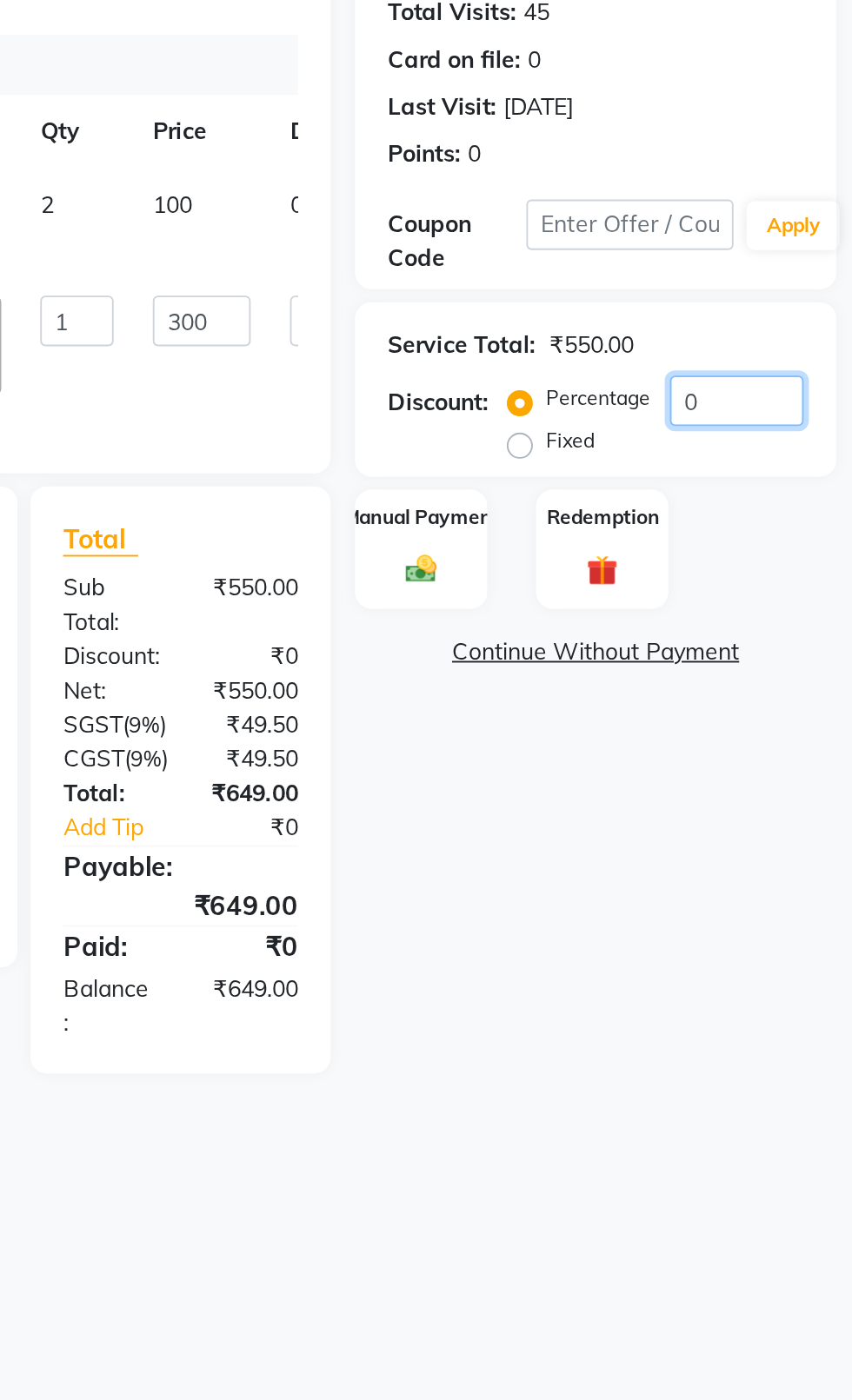
click at [810, 438] on input "0" at bounding box center [790, 434] width 72 height 27
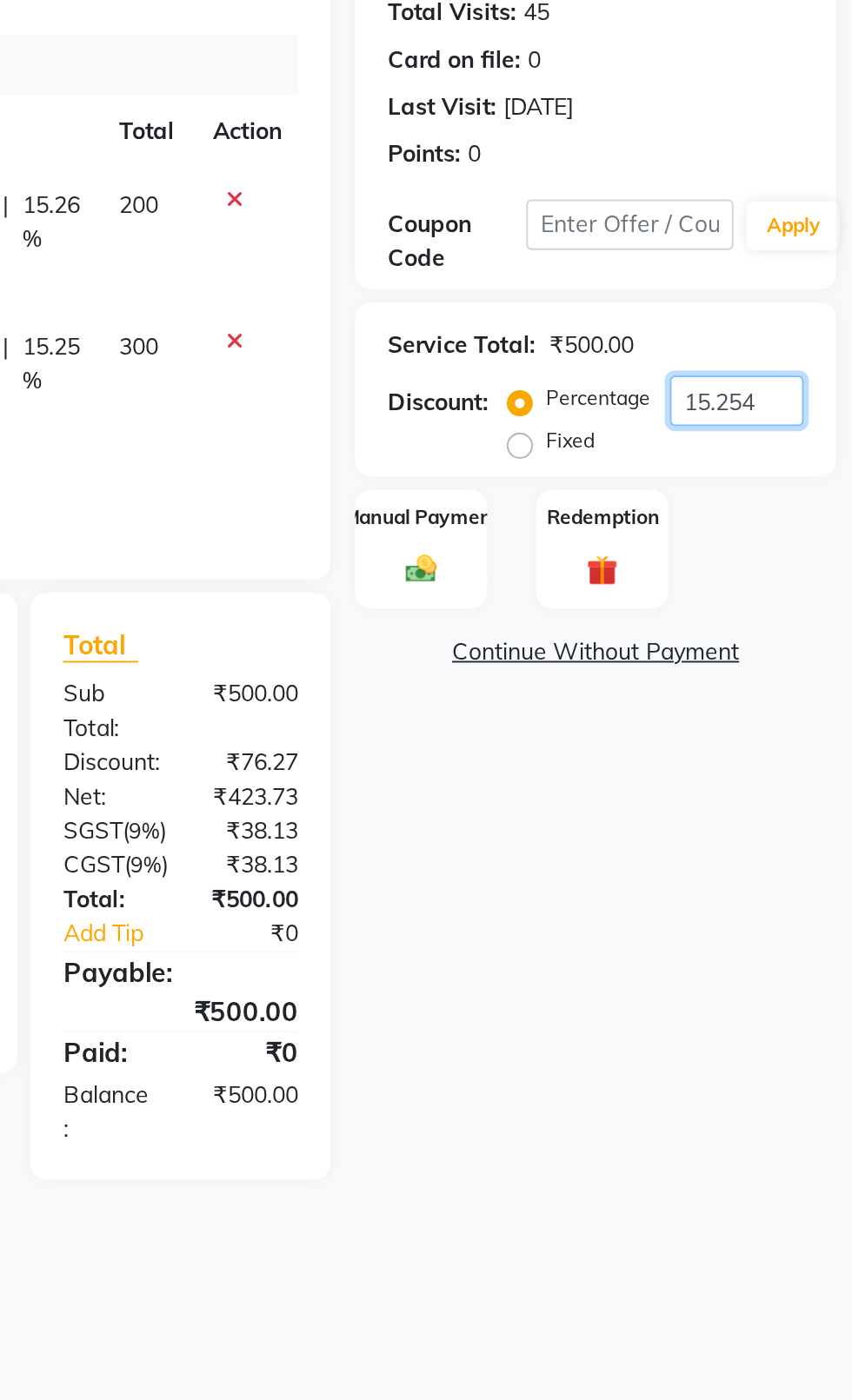
type input "15.254"
click at [633, 529] on img at bounding box center [622, 524] width 27 height 19
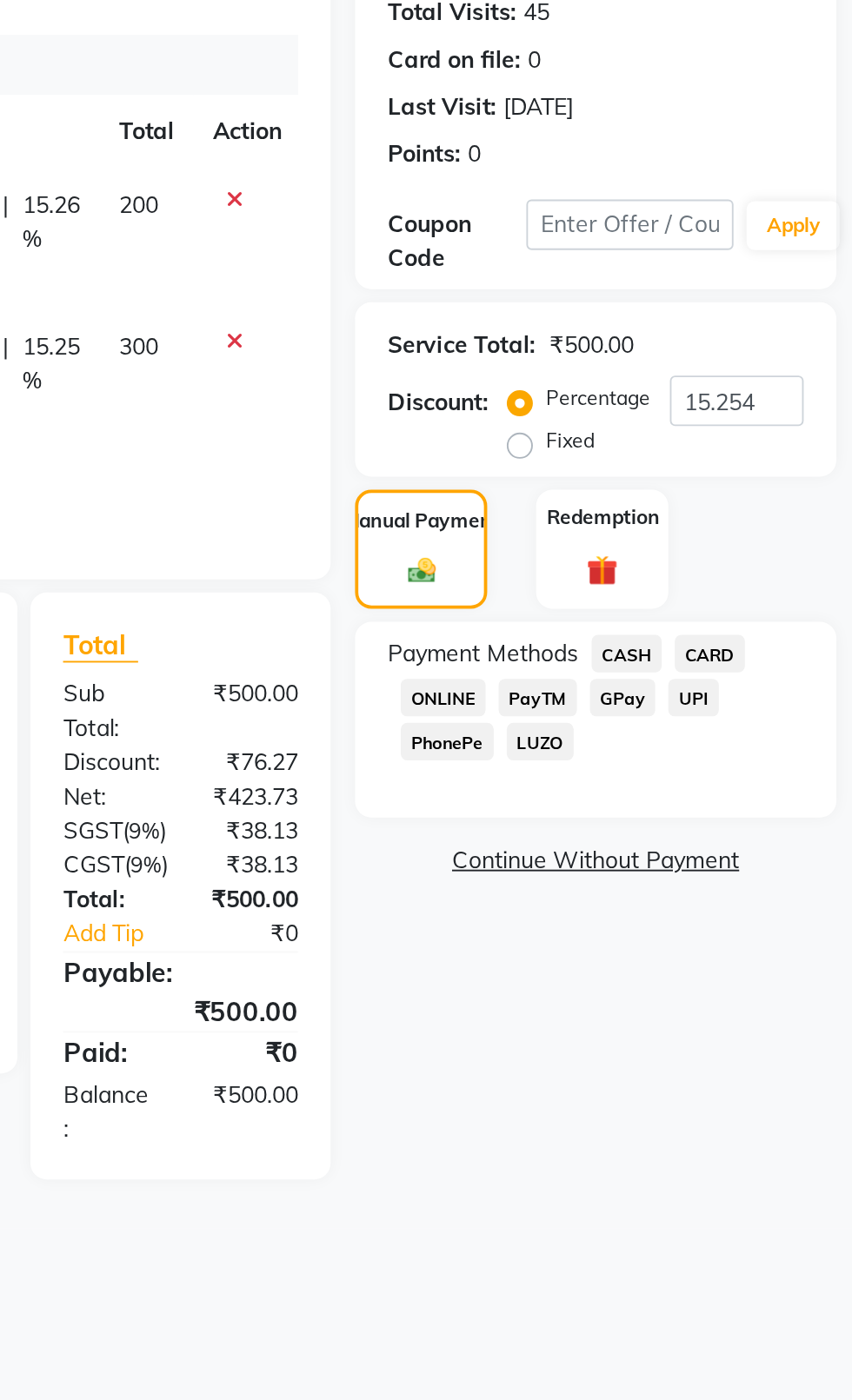
click at [716, 573] on span "CASH" at bounding box center [731, 569] width 38 height 20
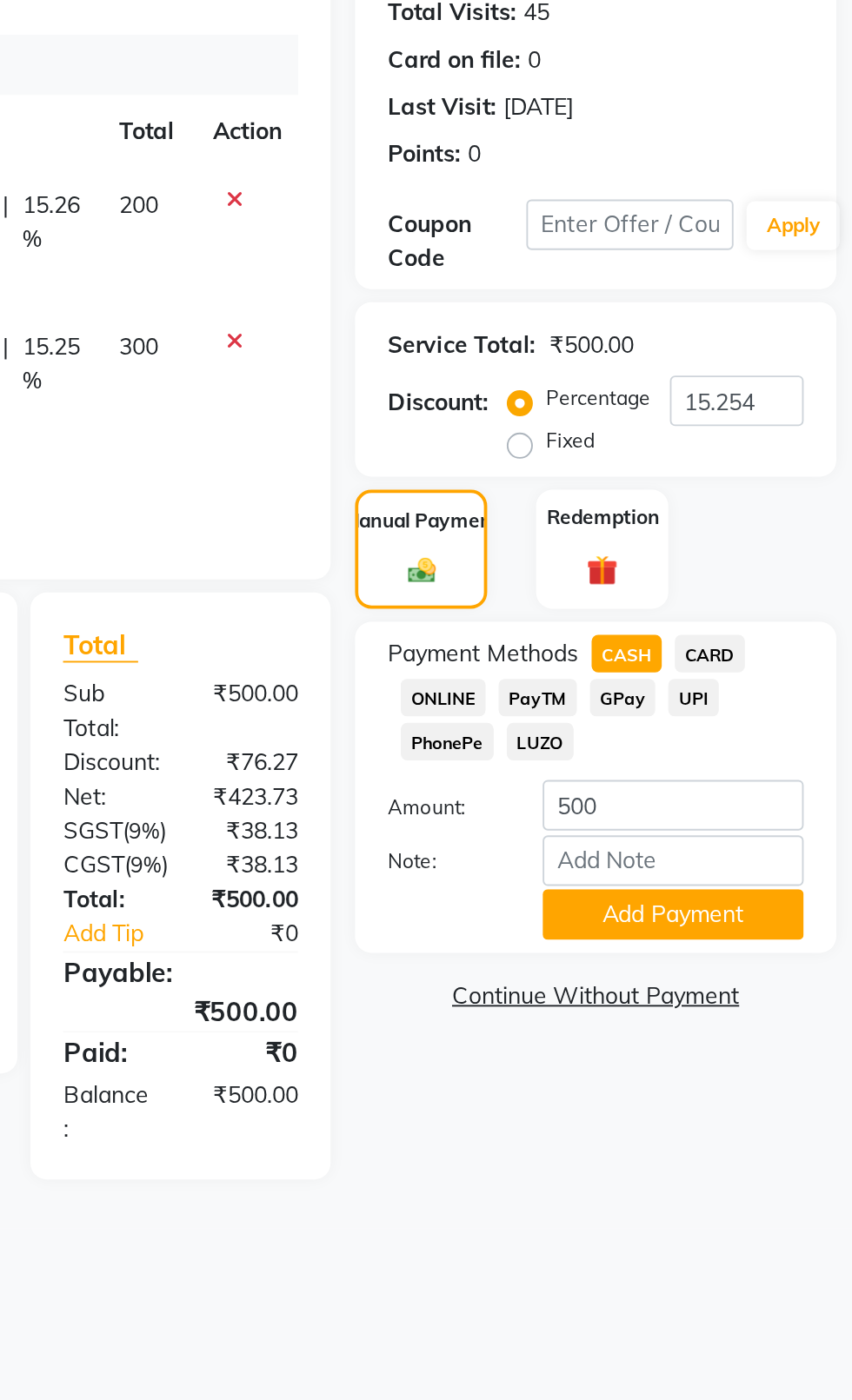
click at [762, 719] on button "Add Payment" at bounding box center [756, 708] width 139 height 27
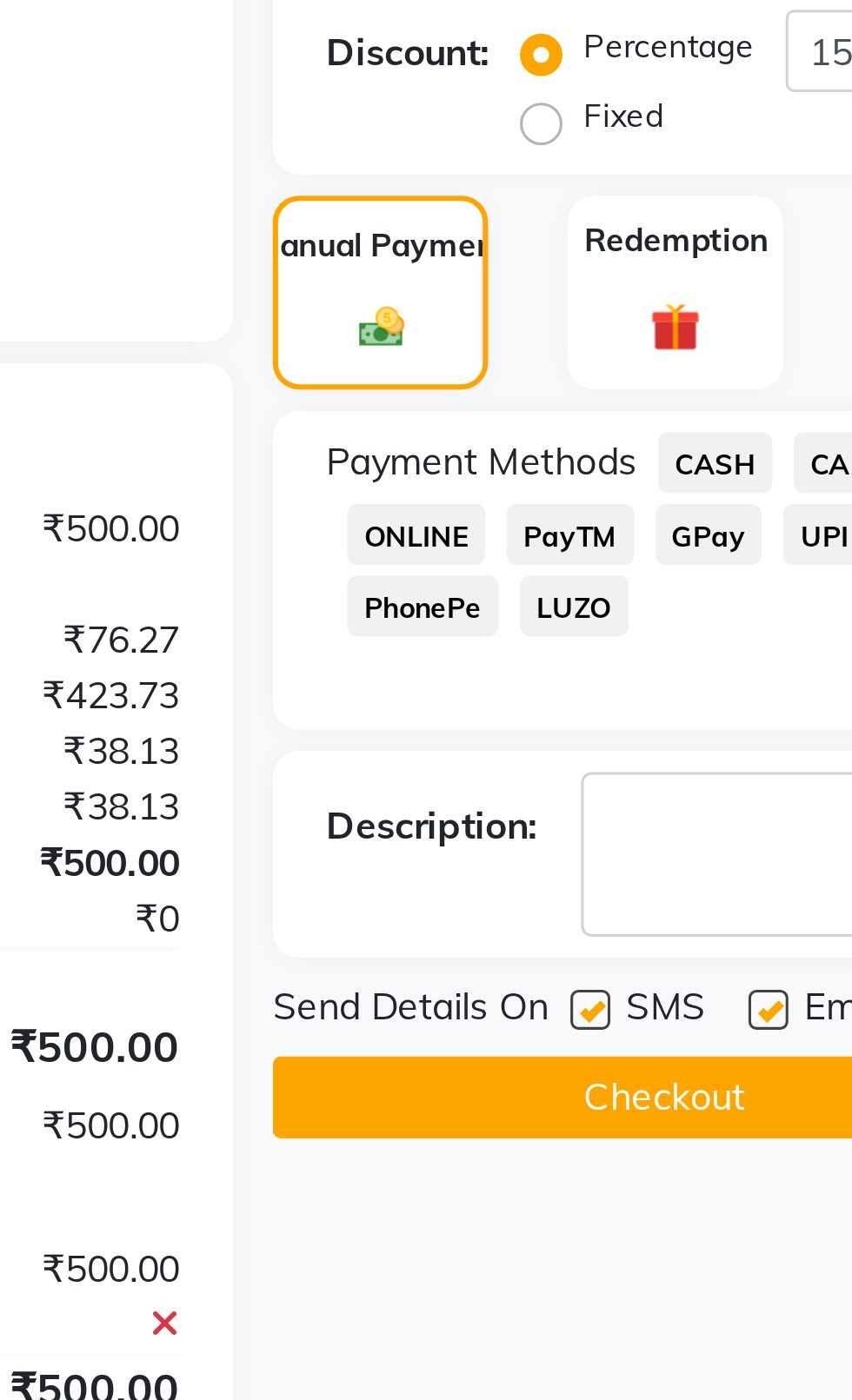
click at [690, 732] on div "Name: [PERSON_NAME] Membership: No Active Membership Total Visits: 45 Card on f…" at bounding box center [721, 546] width 270 height 786
click at [752, 747] on label at bounding box center [749, 747] width 13 height 13
click at [752, 747] on input "checkbox" at bounding box center [749, 749] width 12 height 12
checkbox input "false"
click at [690, 751] on label at bounding box center [690, 747] width 13 height 13
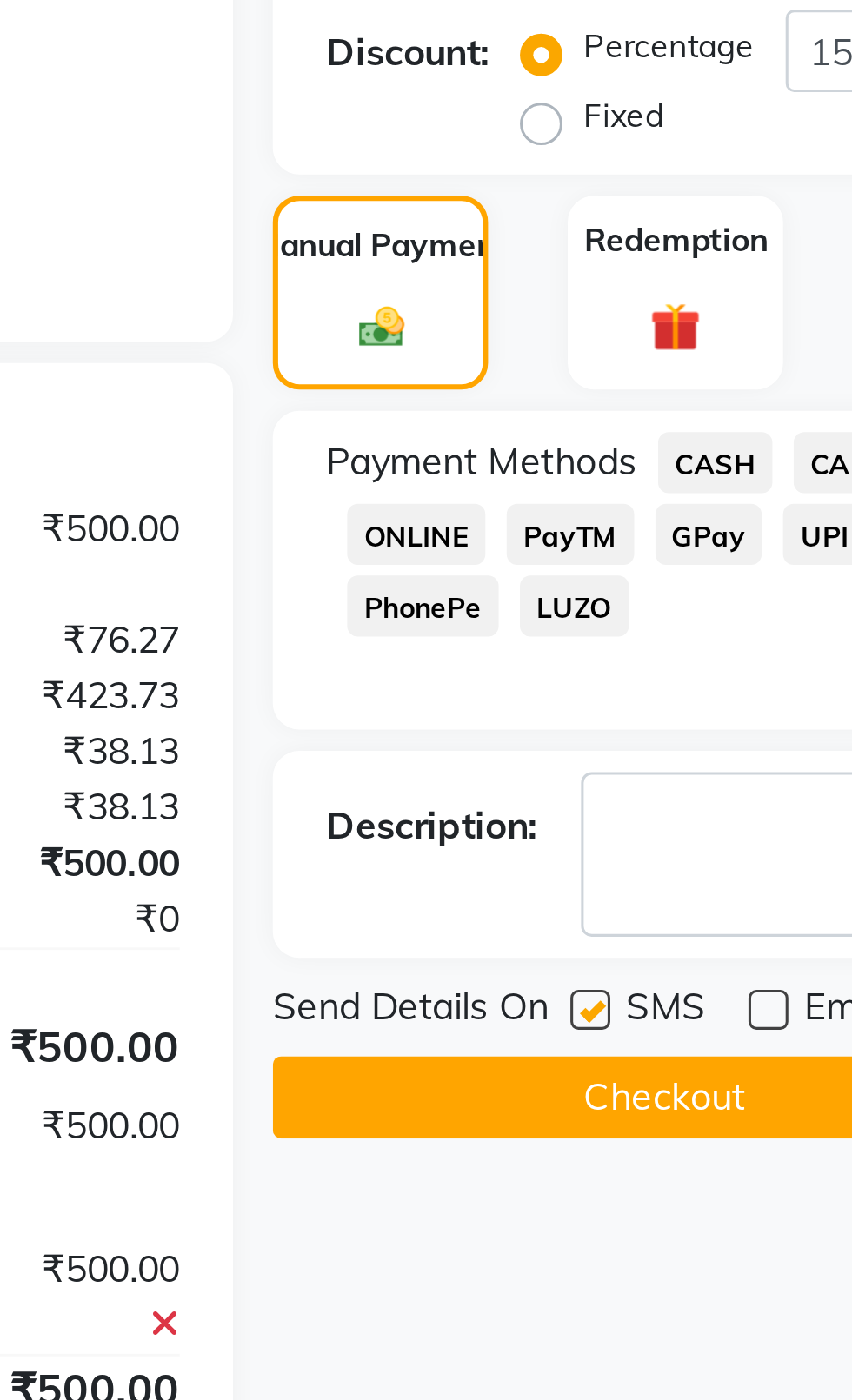
click at [690, 751] on input "checkbox" at bounding box center [690, 749] width 12 height 12
checkbox input "false"
click at [684, 784] on button "Checkout" at bounding box center [715, 776] width 256 height 27
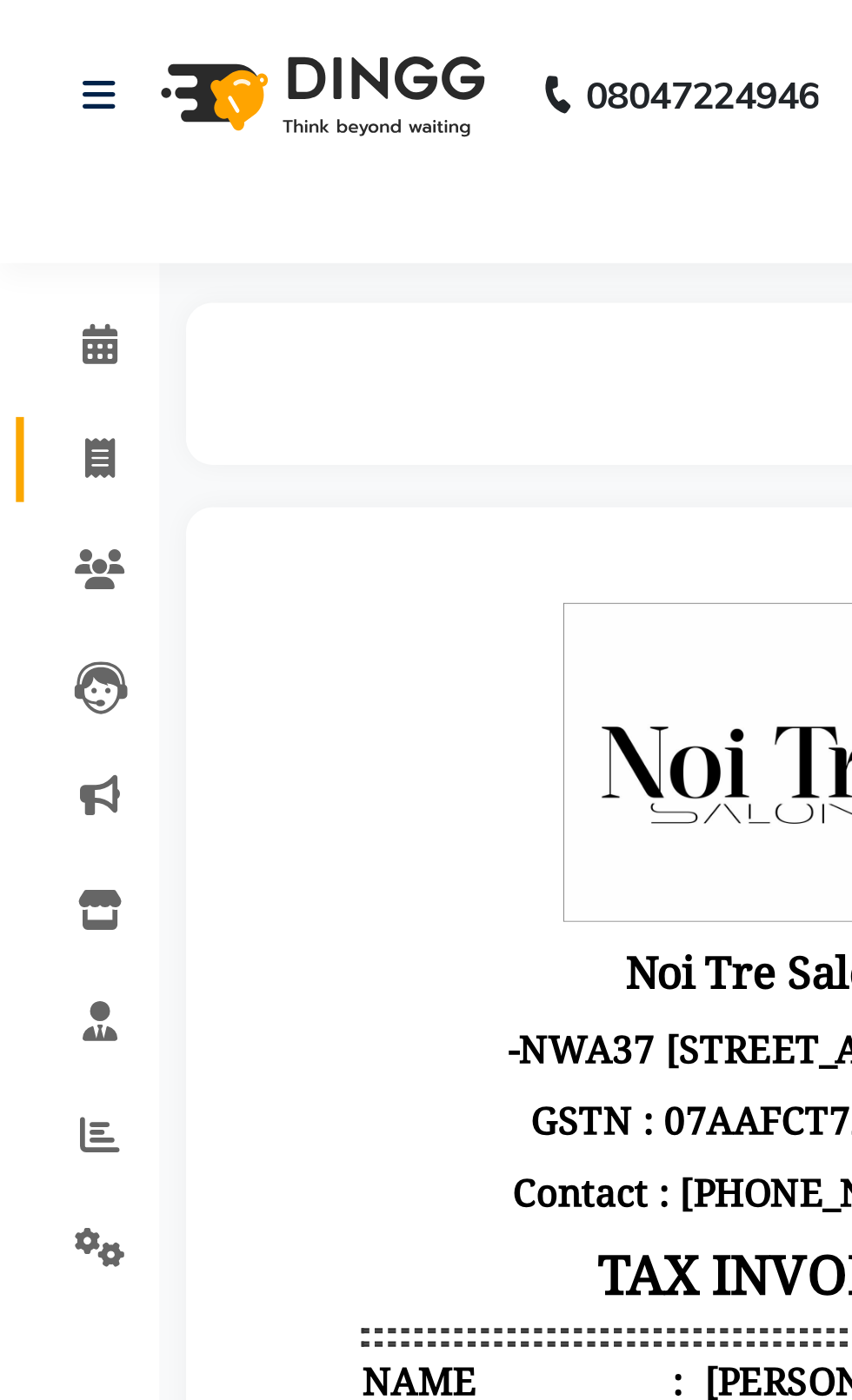
click at [31, 154] on icon at bounding box center [33, 149] width 10 height 13
select select "service"
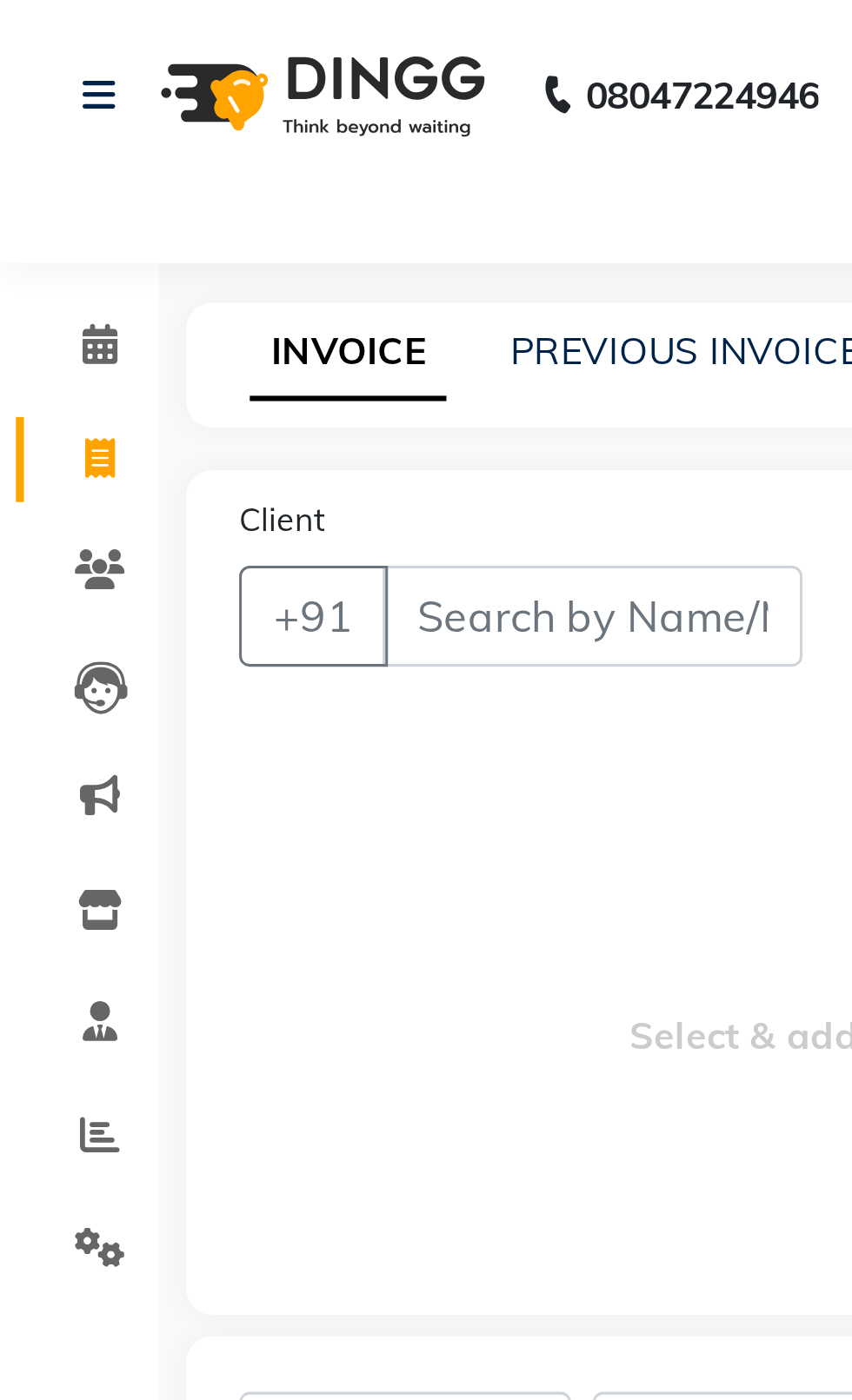
select select "4007"
type input "2367"
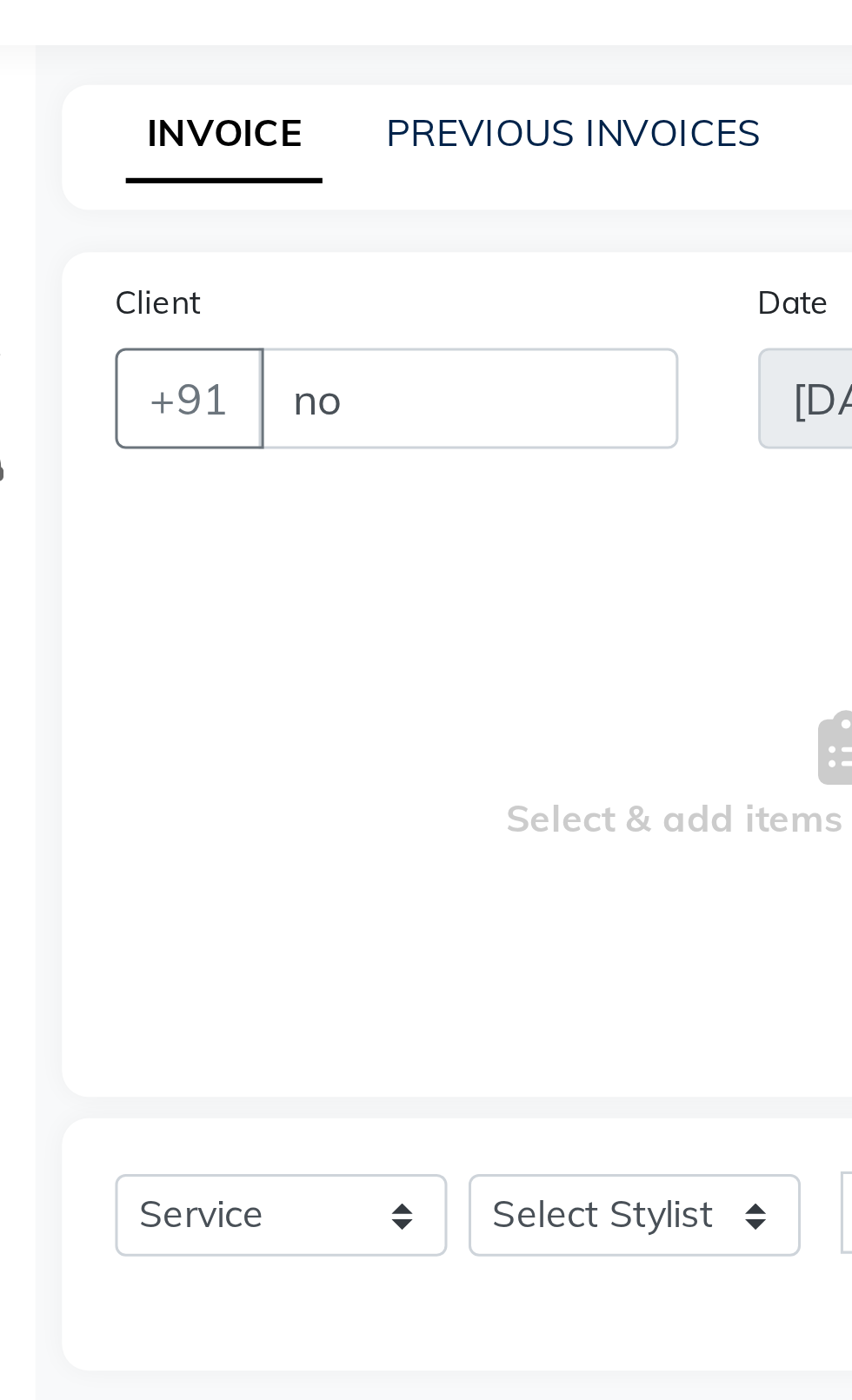
type input "noi"
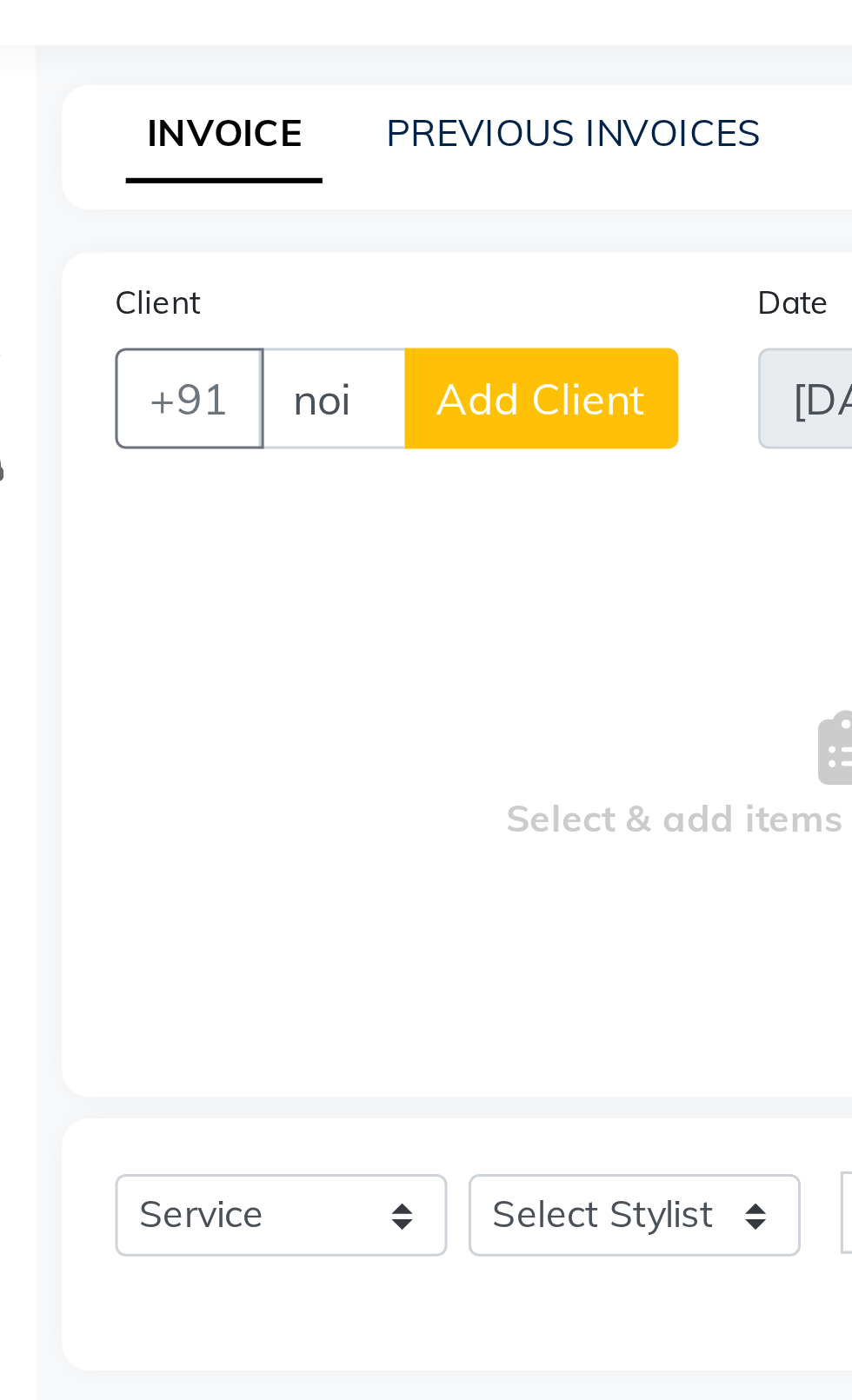
select select "product"
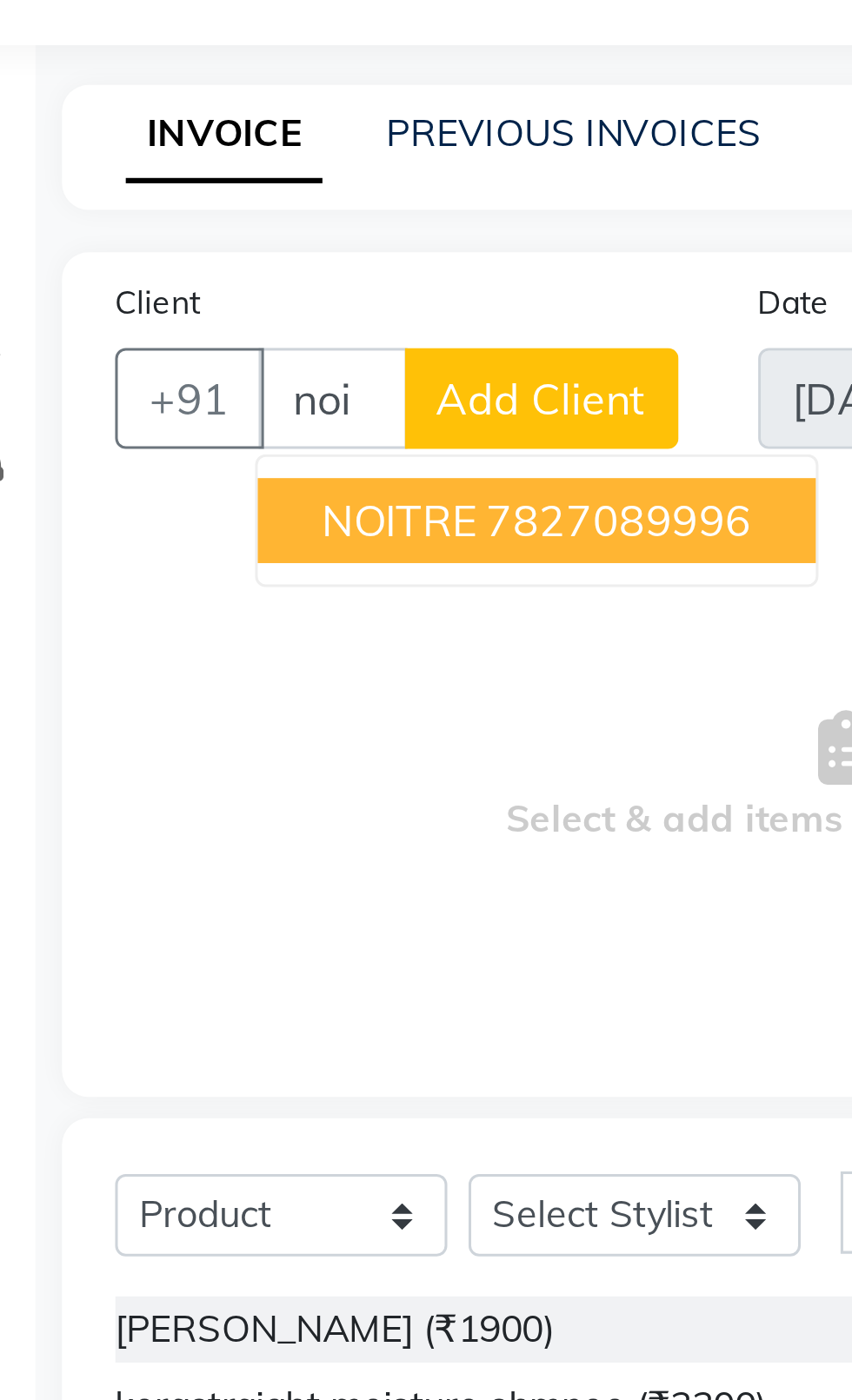
click at [152, 248] on span "NOITRE" at bounding box center [171, 242] width 50 height 17
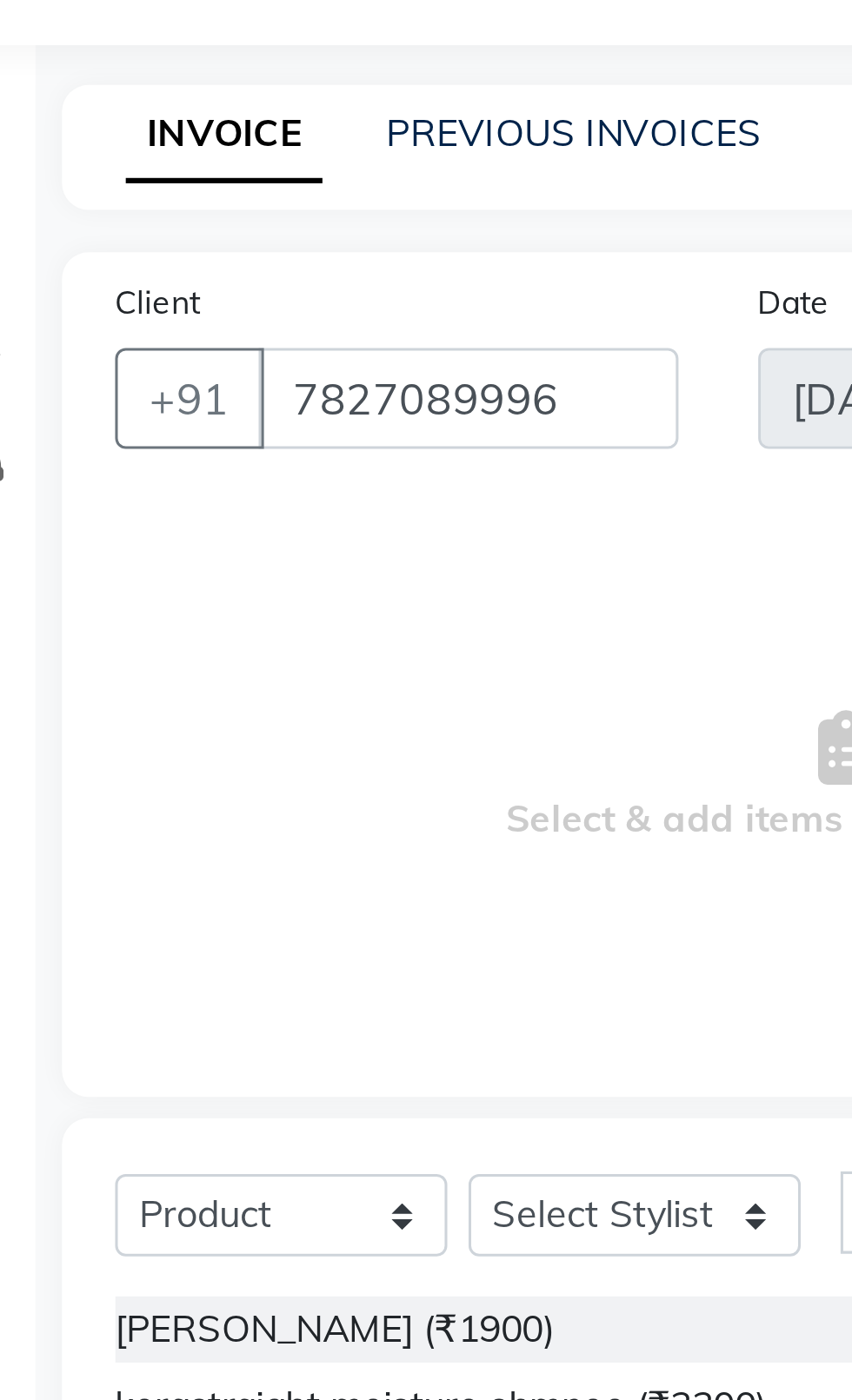
type input "7827089996"
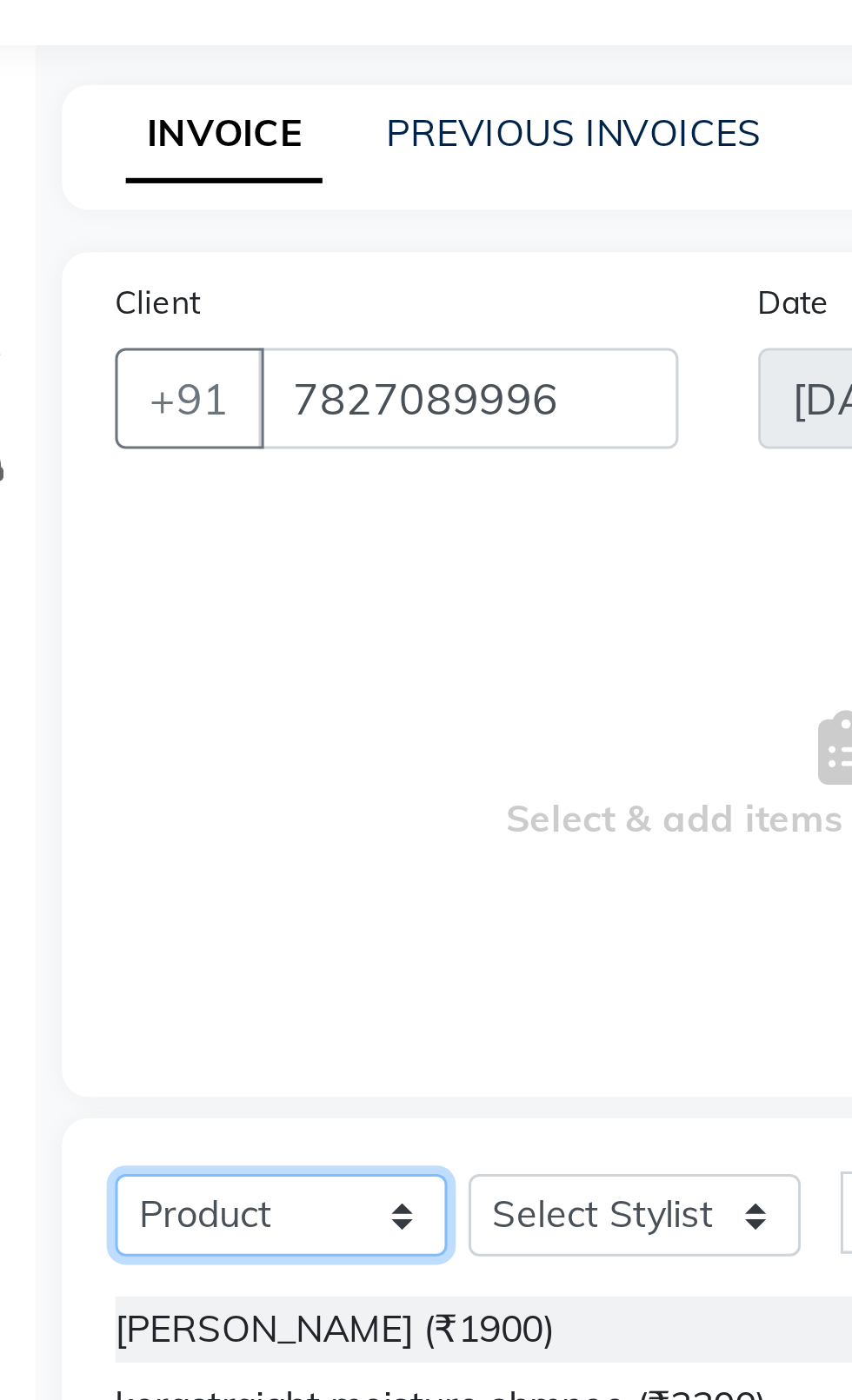
click at [160, 481] on select "Select Service Product Membership Package Voucher Prepaid Gift Card" at bounding box center [132, 469] width 108 height 27
select select "service"
click at [78, 455] on select "Select Service Product Membership Package Voucher Prepaid Gift Card" at bounding box center [132, 469] width 108 height 27
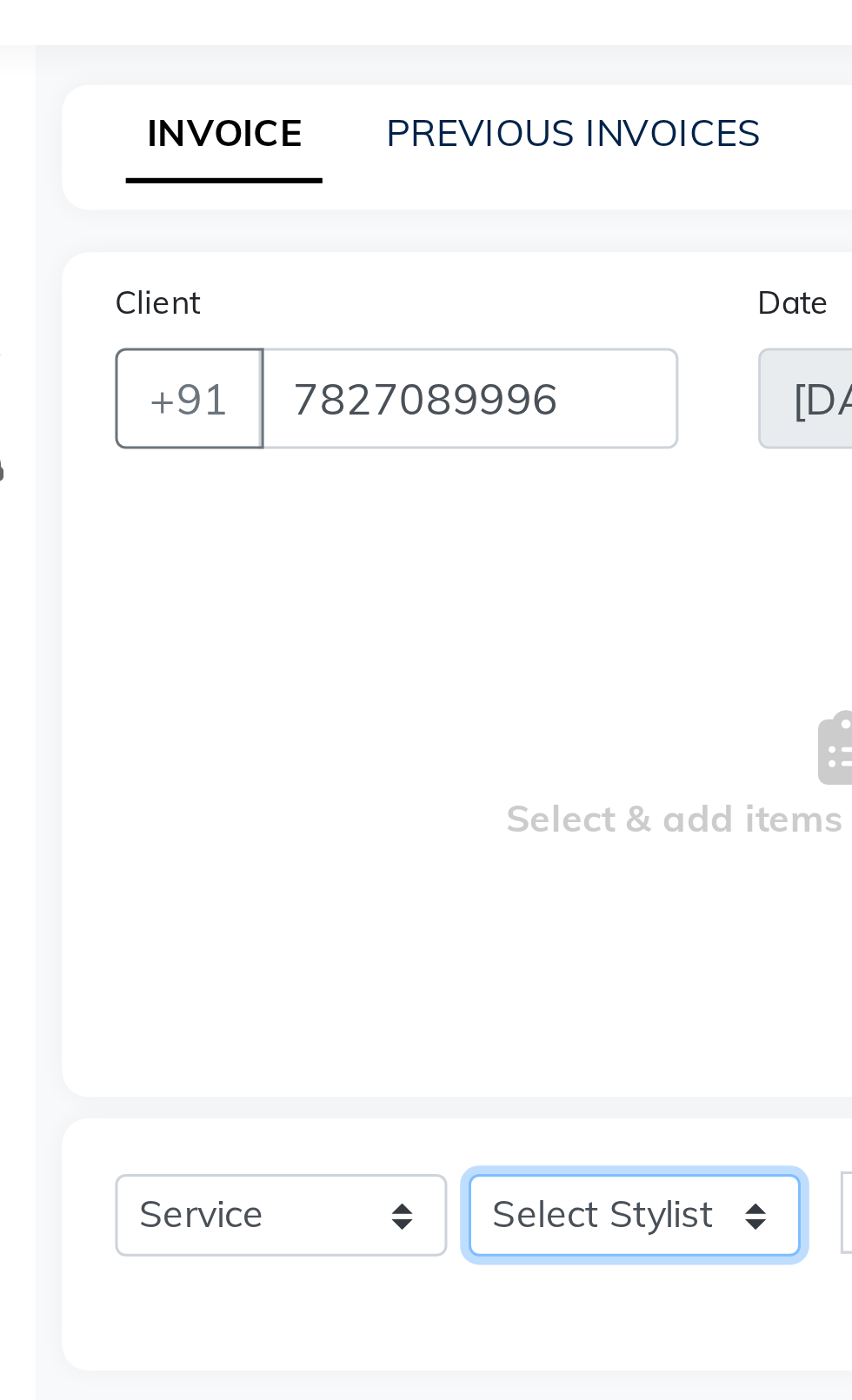
click at [220, 461] on select "Select Stylist [PERSON_NAME] akash [PERSON_NAME] ANAM anod [PERSON_NAME] danish…" at bounding box center [248, 469] width 108 height 27
select select "20481"
click at [193, 455] on select "Select Stylist [PERSON_NAME] akash [PERSON_NAME] ANAM anod [PERSON_NAME] danish…" at bounding box center [248, 469] width 108 height 27
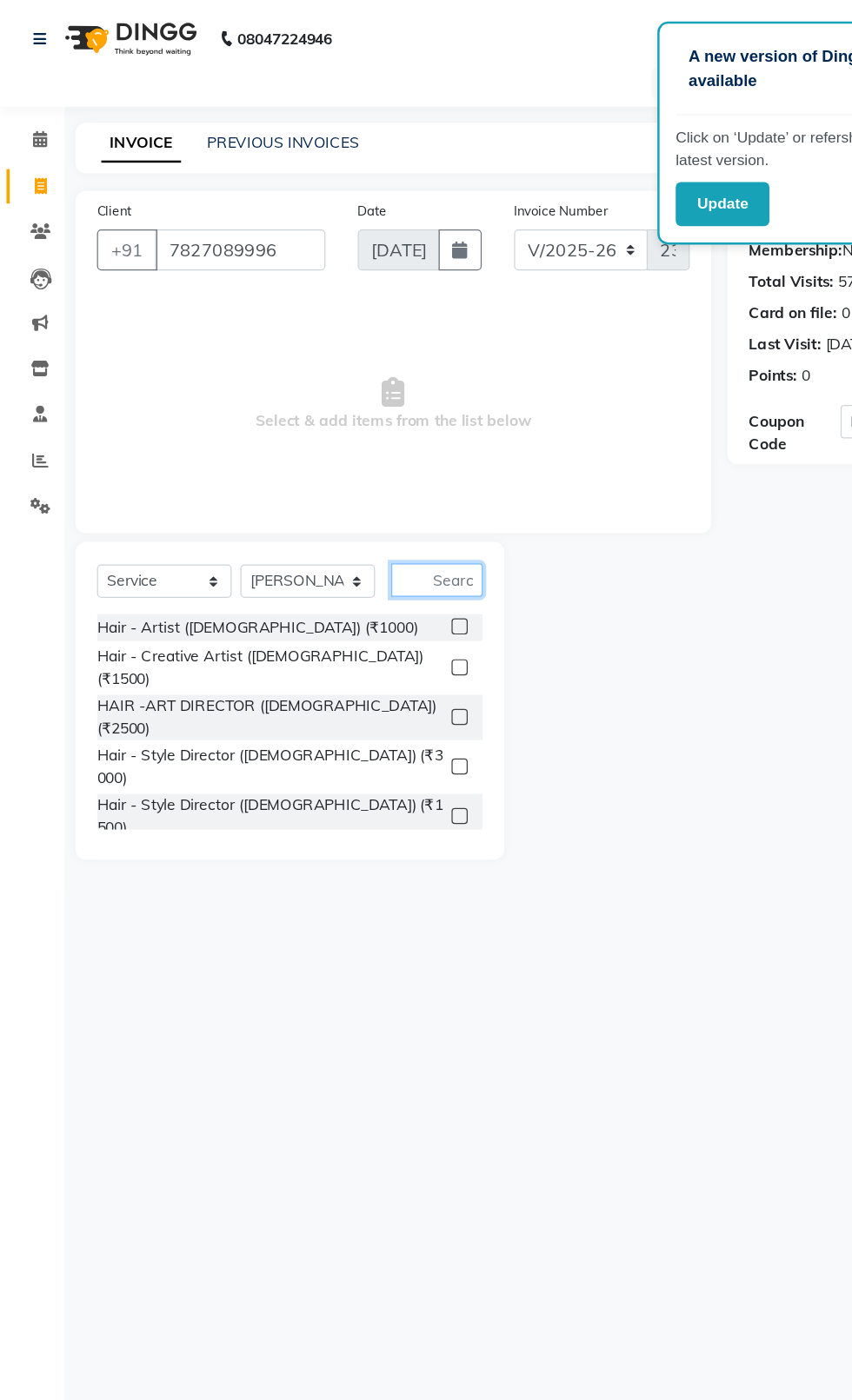
click at [358, 468] on input "text" at bounding box center [352, 468] width 73 height 27
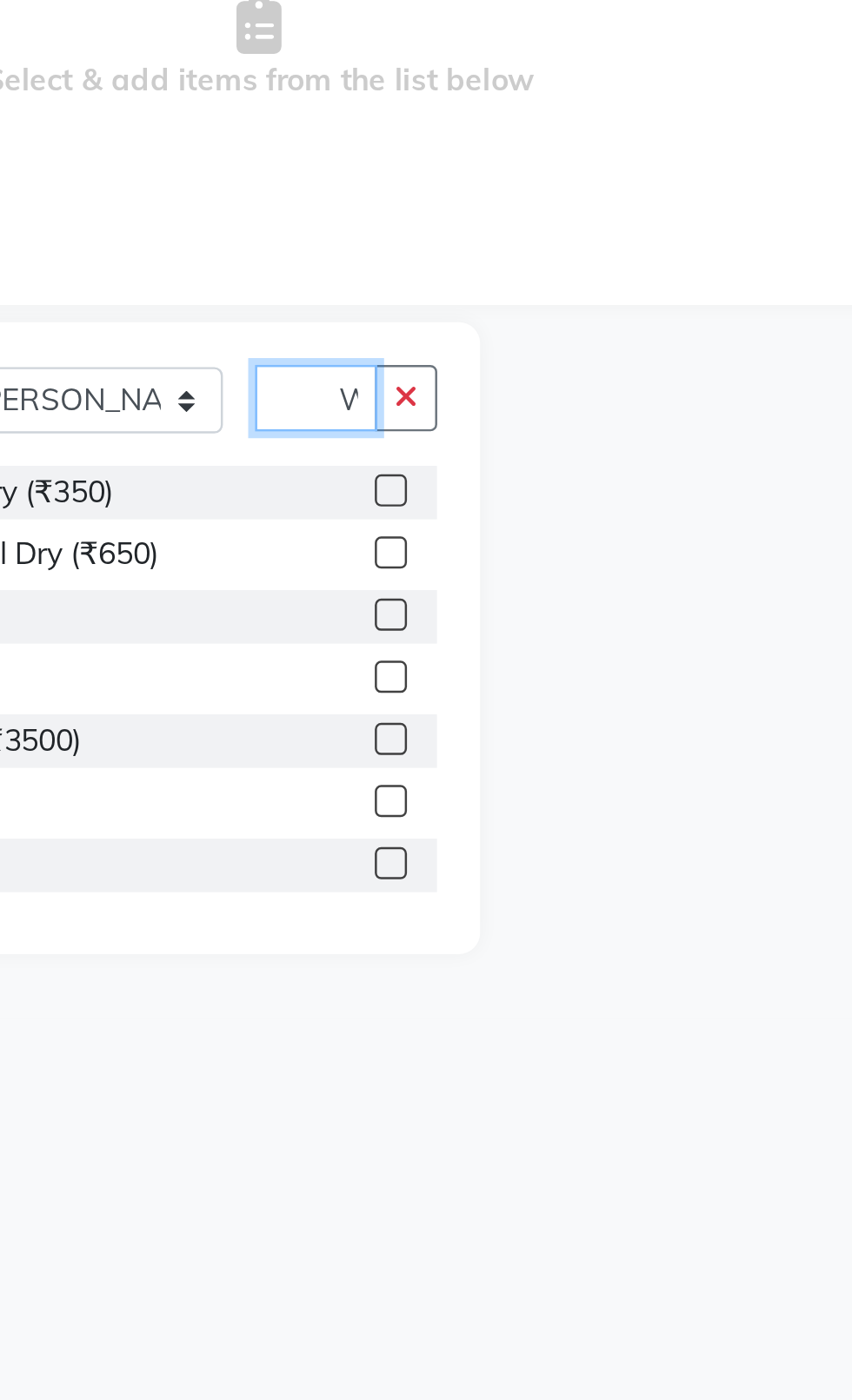
scroll to position [0, 17]
type input "Was"
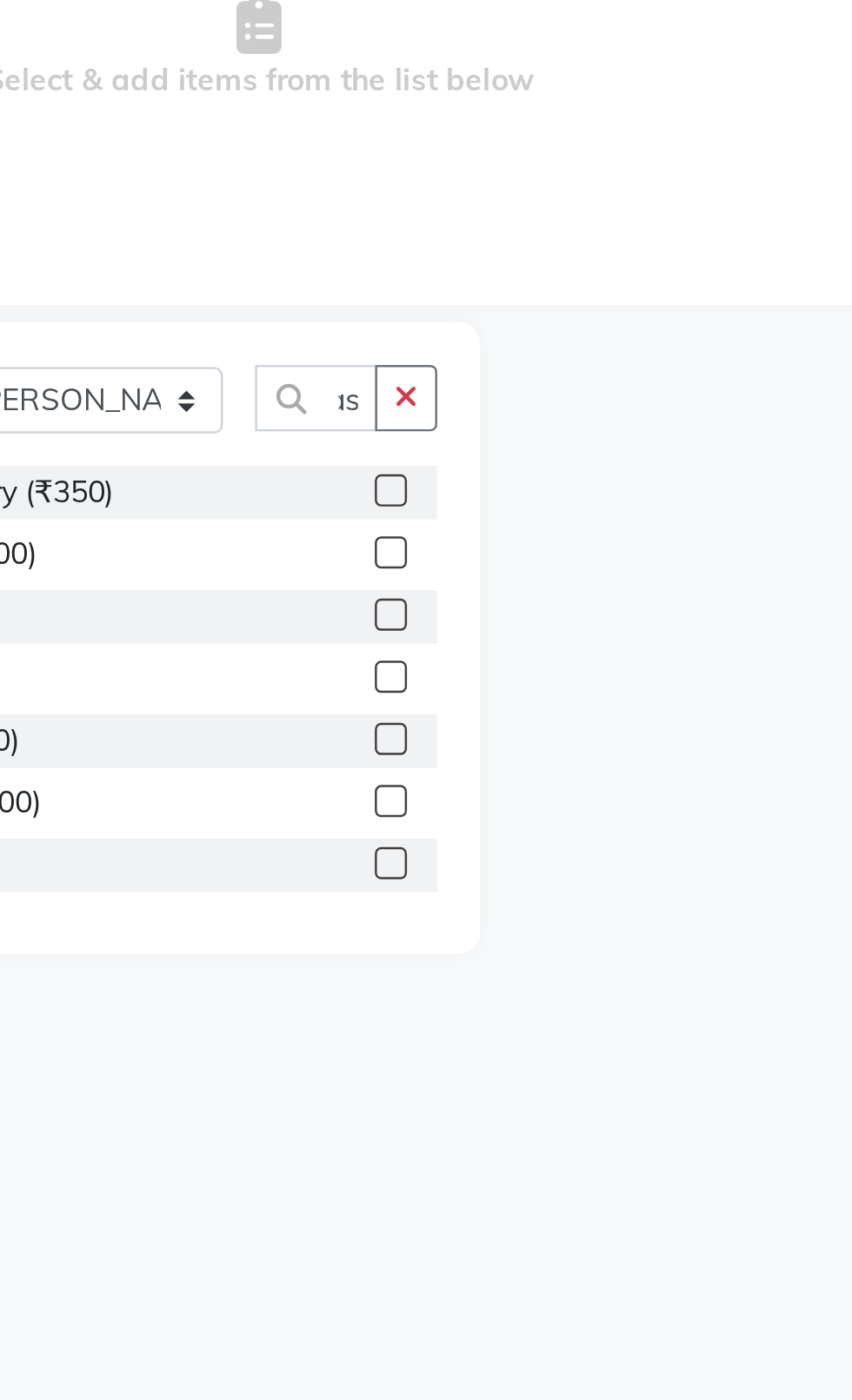
click at [349, 507] on div "Hair - Wash & Finger Dry (₹350)" at bounding box center [234, 506] width 311 height 21
click at [369, 506] on label at bounding box center [370, 505] width 13 height 13
click at [369, 506] on input "checkbox" at bounding box center [370, 507] width 12 height 12
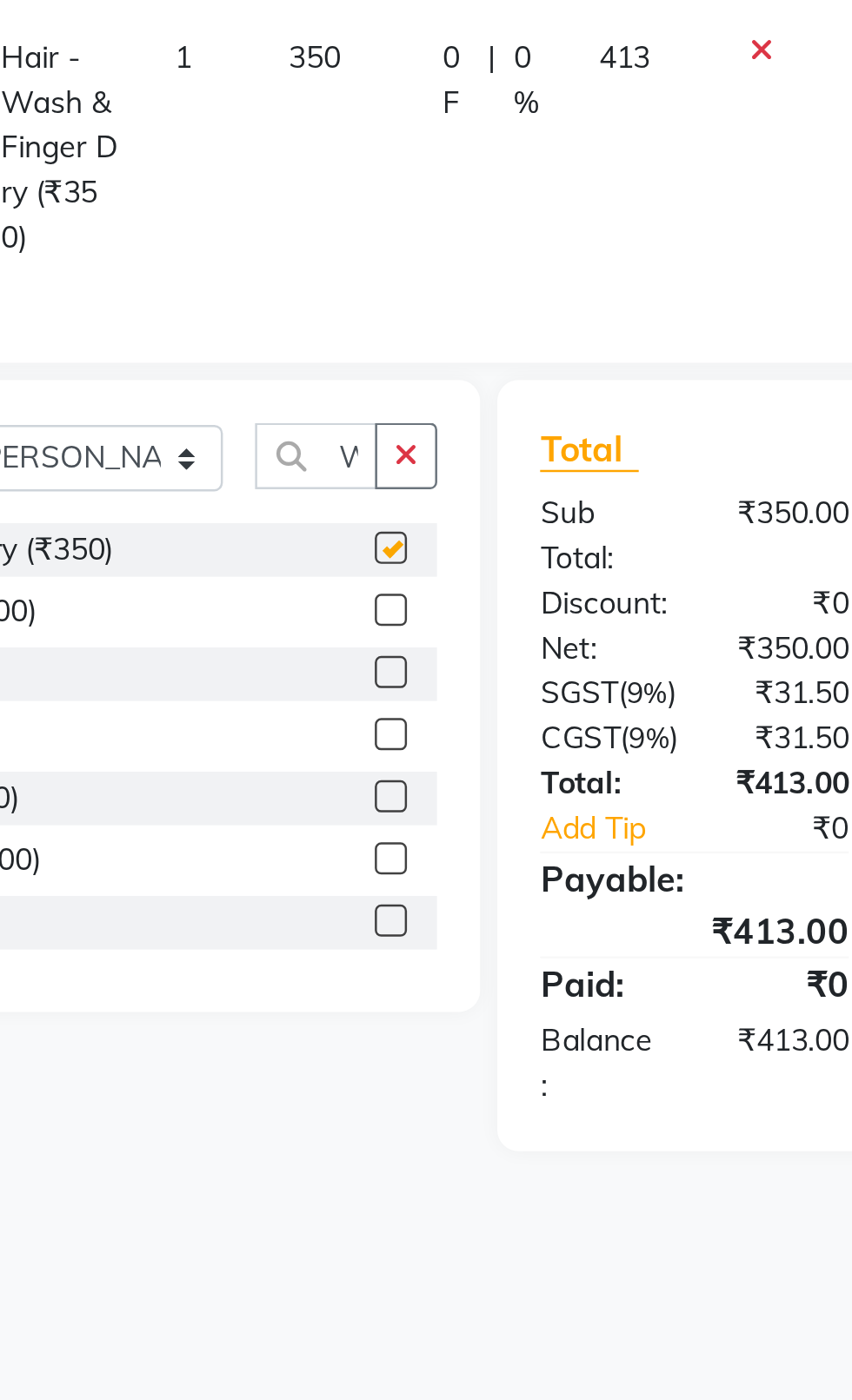
checkbox input "false"
click at [255, 480] on select "Select Stylist [PERSON_NAME] akash [PERSON_NAME] ANAM anod [PERSON_NAME] danish…" at bounding box center [248, 492] width 108 height 27
select select "37839"
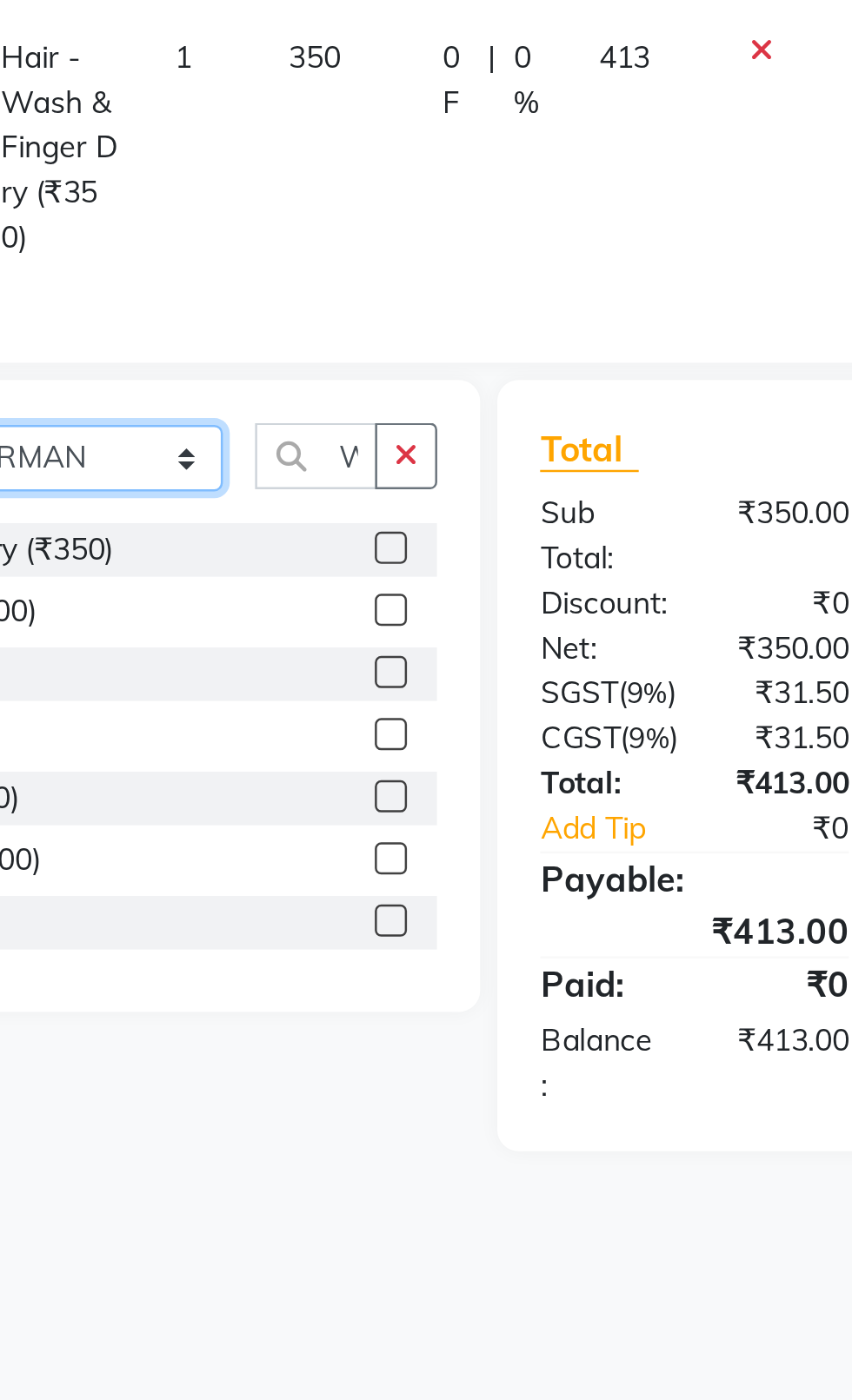
click at [193, 479] on select "Select Stylist [PERSON_NAME] akash [PERSON_NAME] ANAM anod [PERSON_NAME] danish…" at bounding box center [248, 492] width 108 height 27
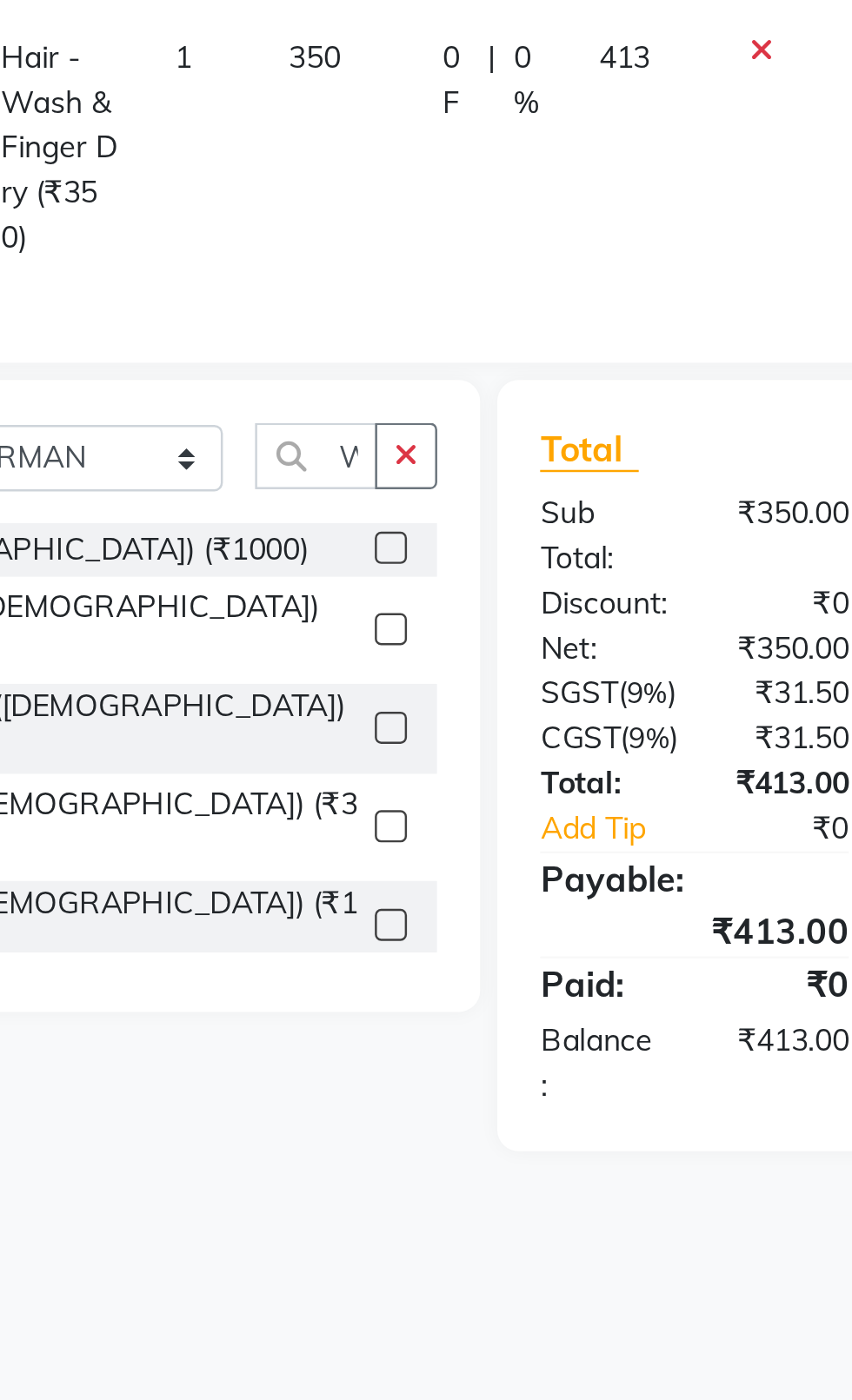
click at [381, 485] on button "button" at bounding box center [377, 491] width 25 height 27
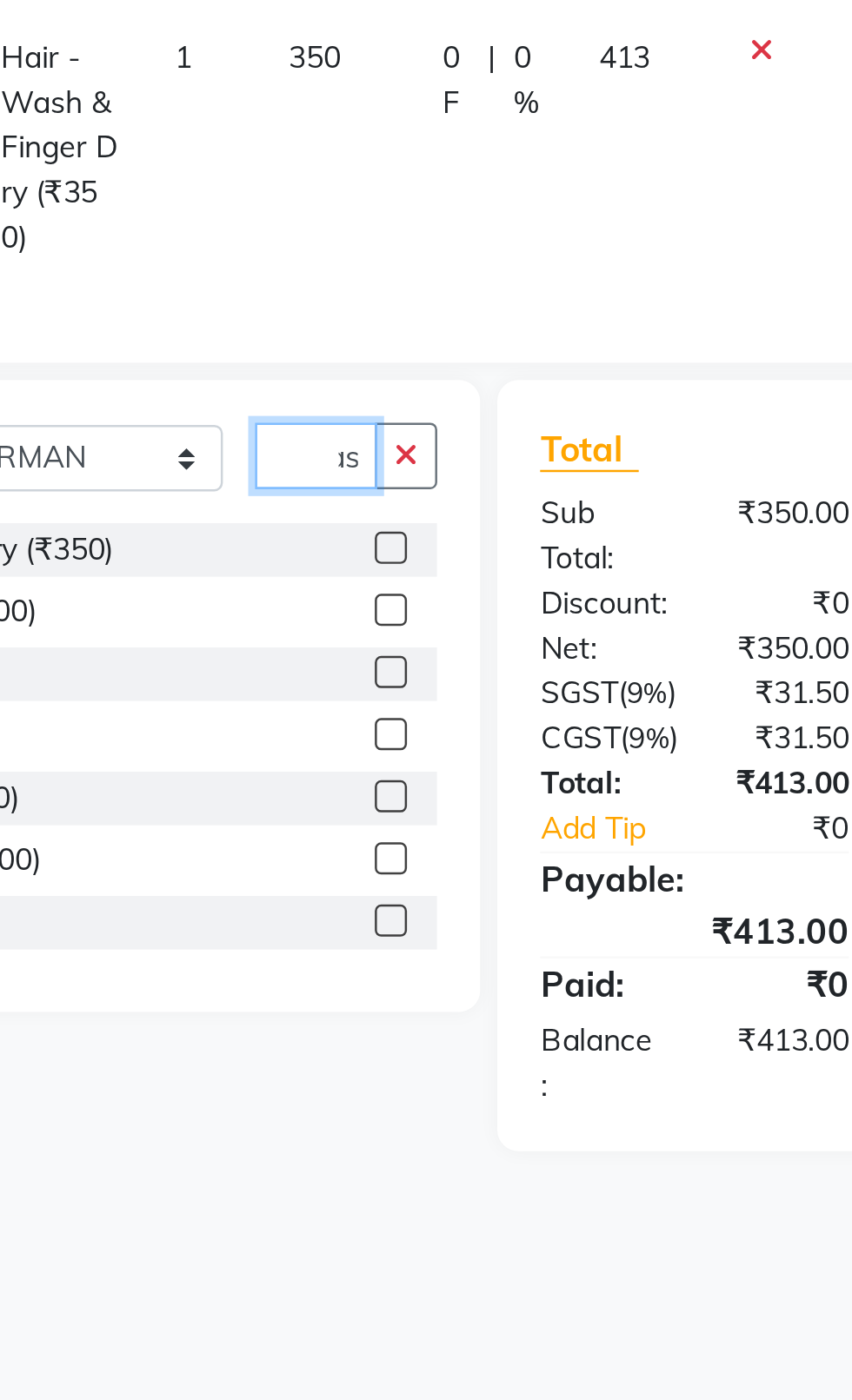
scroll to position [0, 24]
type input "Wash"
click at [365, 522] on label at bounding box center [370, 528] width 13 height 13
click at [365, 524] on input "checkbox" at bounding box center [370, 530] width 12 height 12
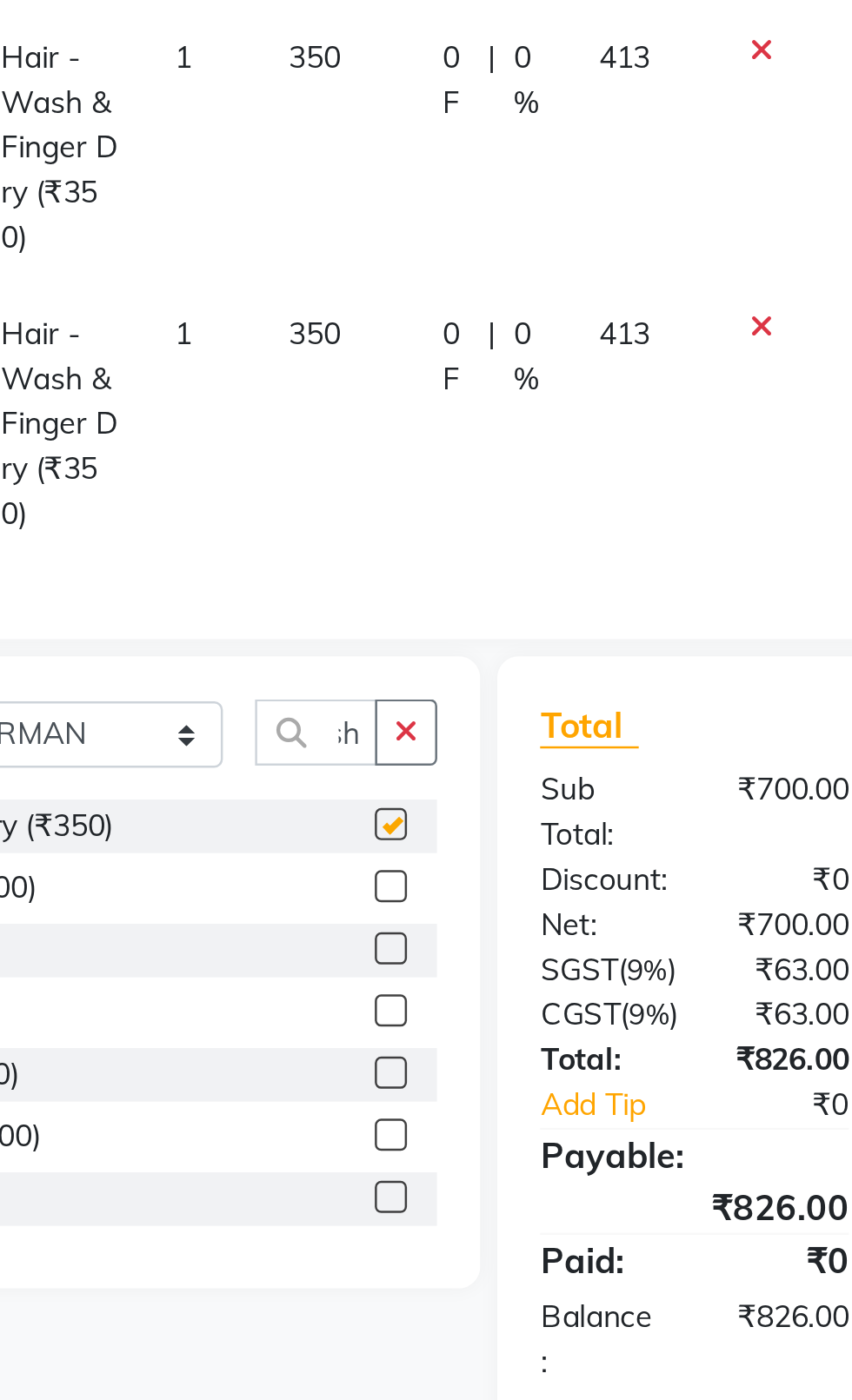
scroll to position [0, 0]
checkbox input "false"
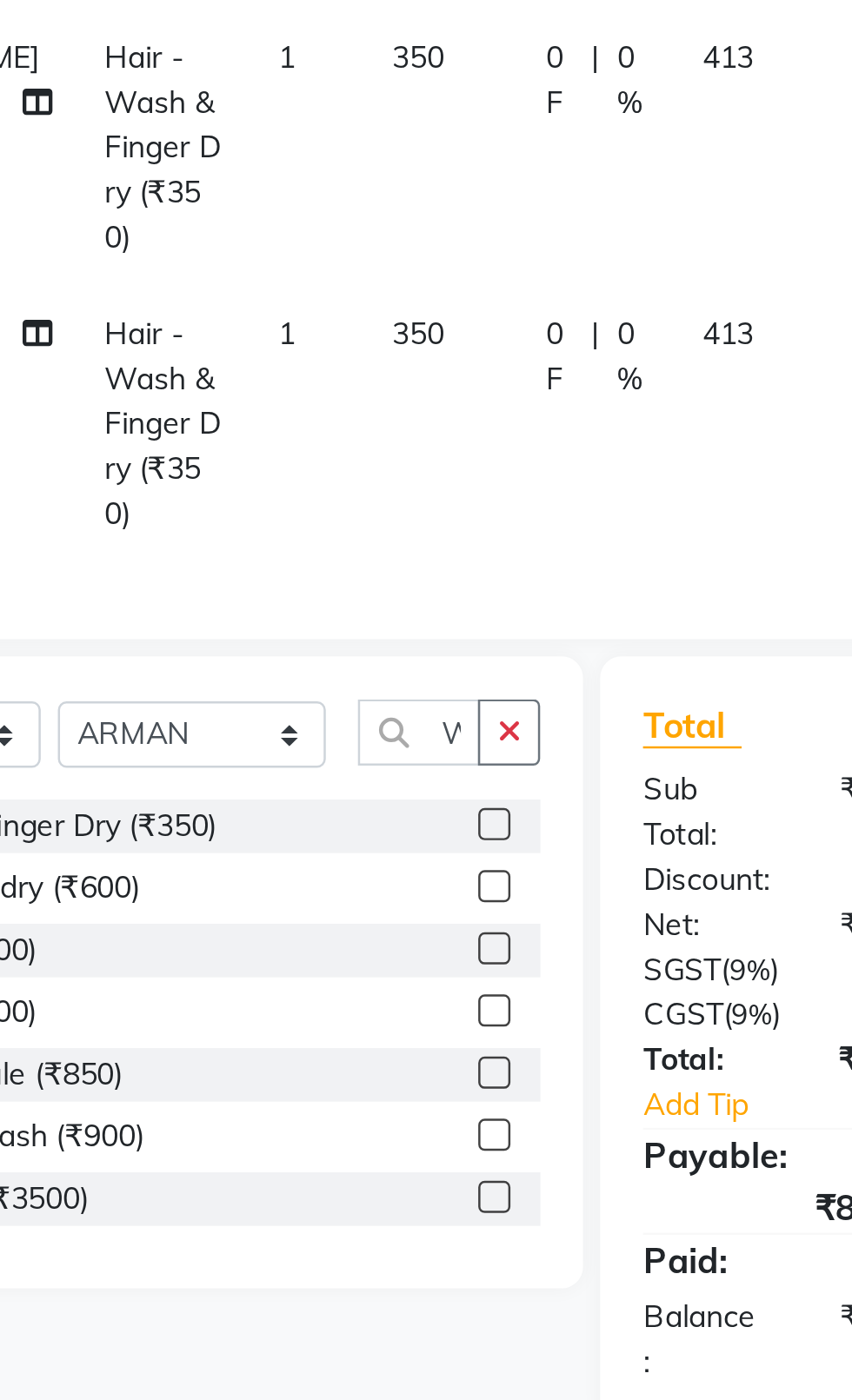
click at [319, 433] on td "350" at bounding box center [350, 479] width 63 height 112
select select "37839"
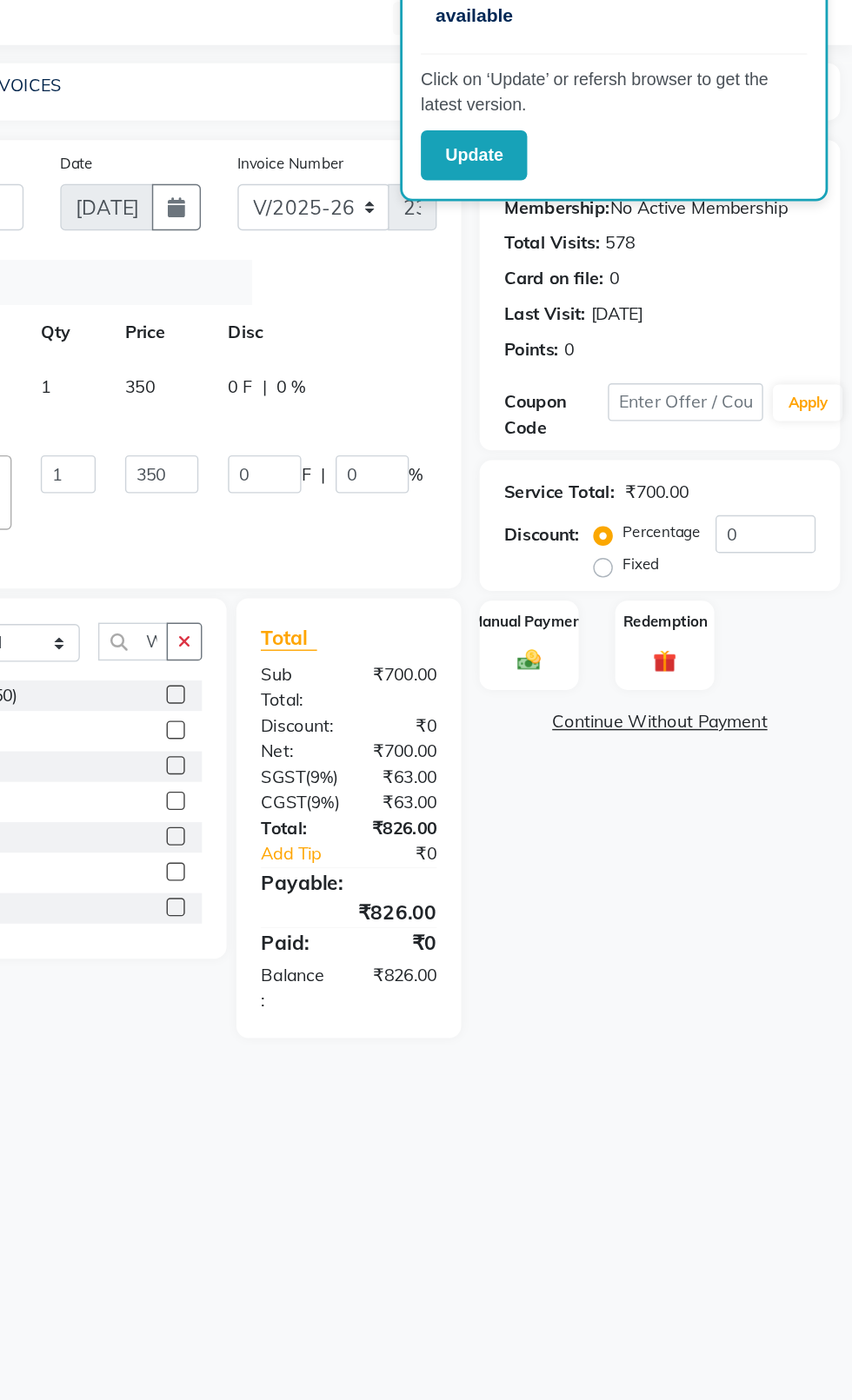
scroll to position [0, 200]
click at [552, 391] on td at bounding box center [580, 404] width 57 height 73
click at [570, 383] on icon at bounding box center [574, 384] width 10 height 13
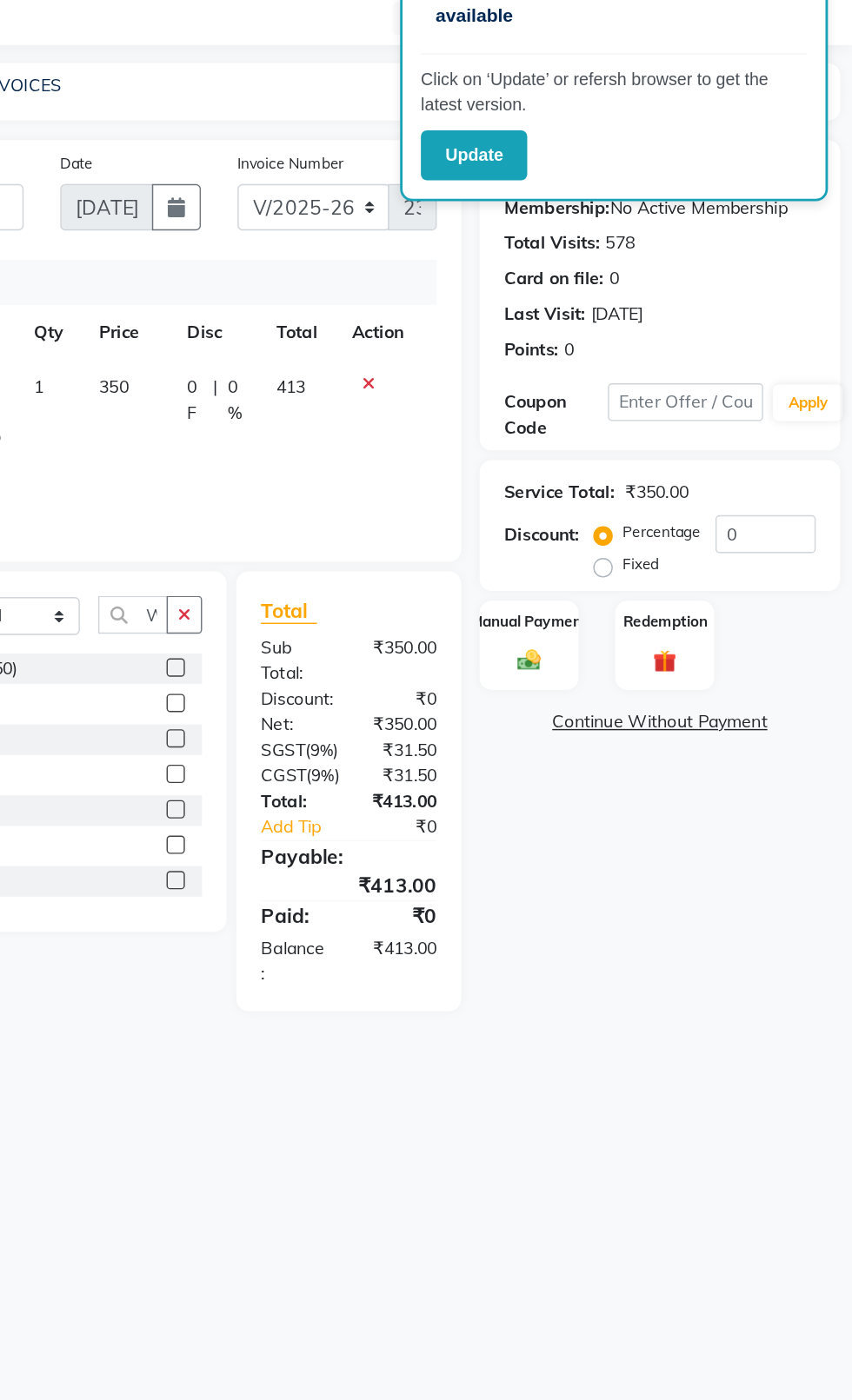
scroll to position [0, 13]
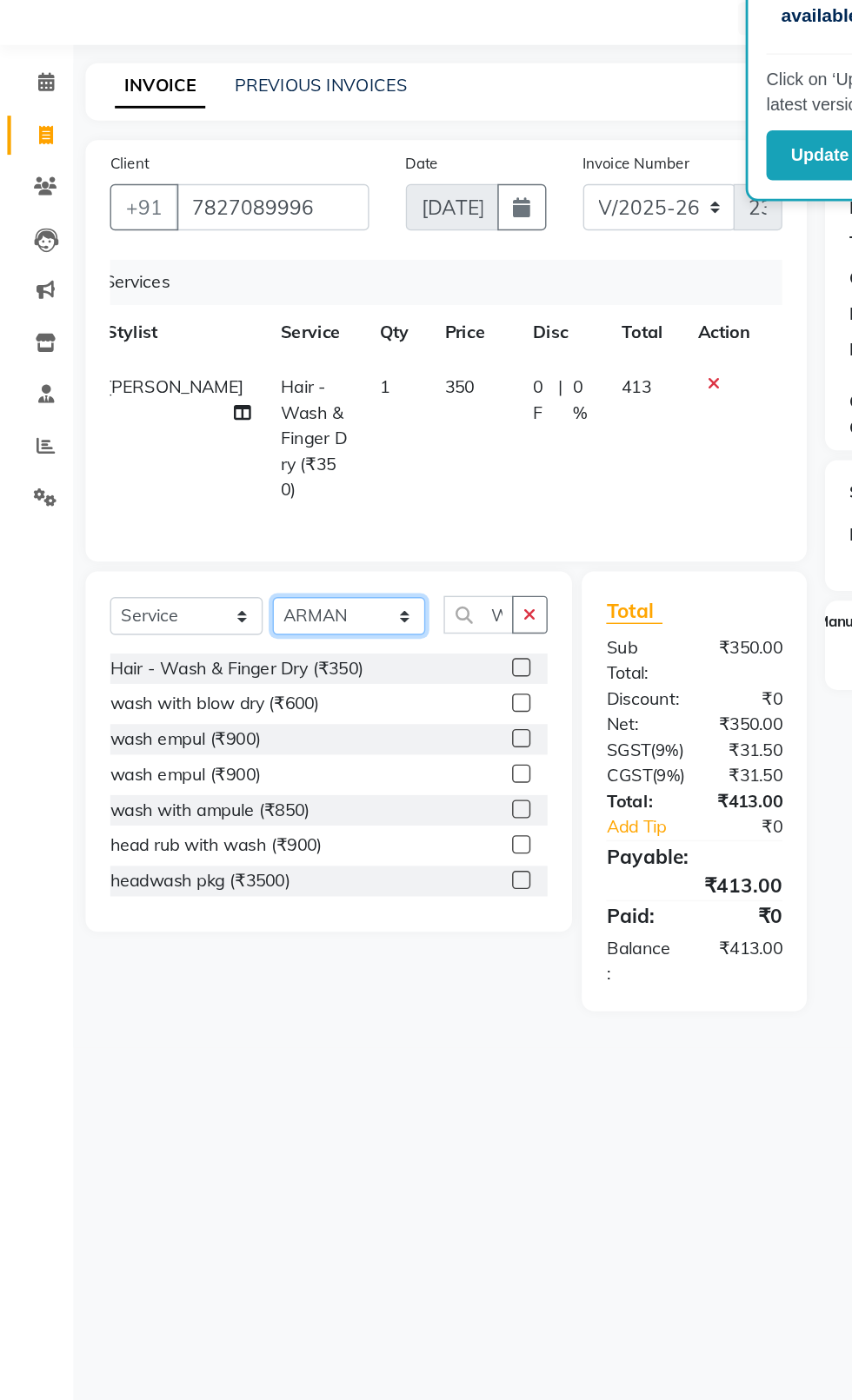
click at [224, 479] on select "Select Stylist [PERSON_NAME] akash [PERSON_NAME] ANAM anod [PERSON_NAME] danish…" at bounding box center [248, 492] width 108 height 27
click at [193, 479] on select "Select Stylist [PERSON_NAME] akash [PERSON_NAME] ANAM anod [PERSON_NAME] danish…" at bounding box center [248, 492] width 108 height 27
click at [377, 485] on icon "button" at bounding box center [377, 491] width 10 height 13
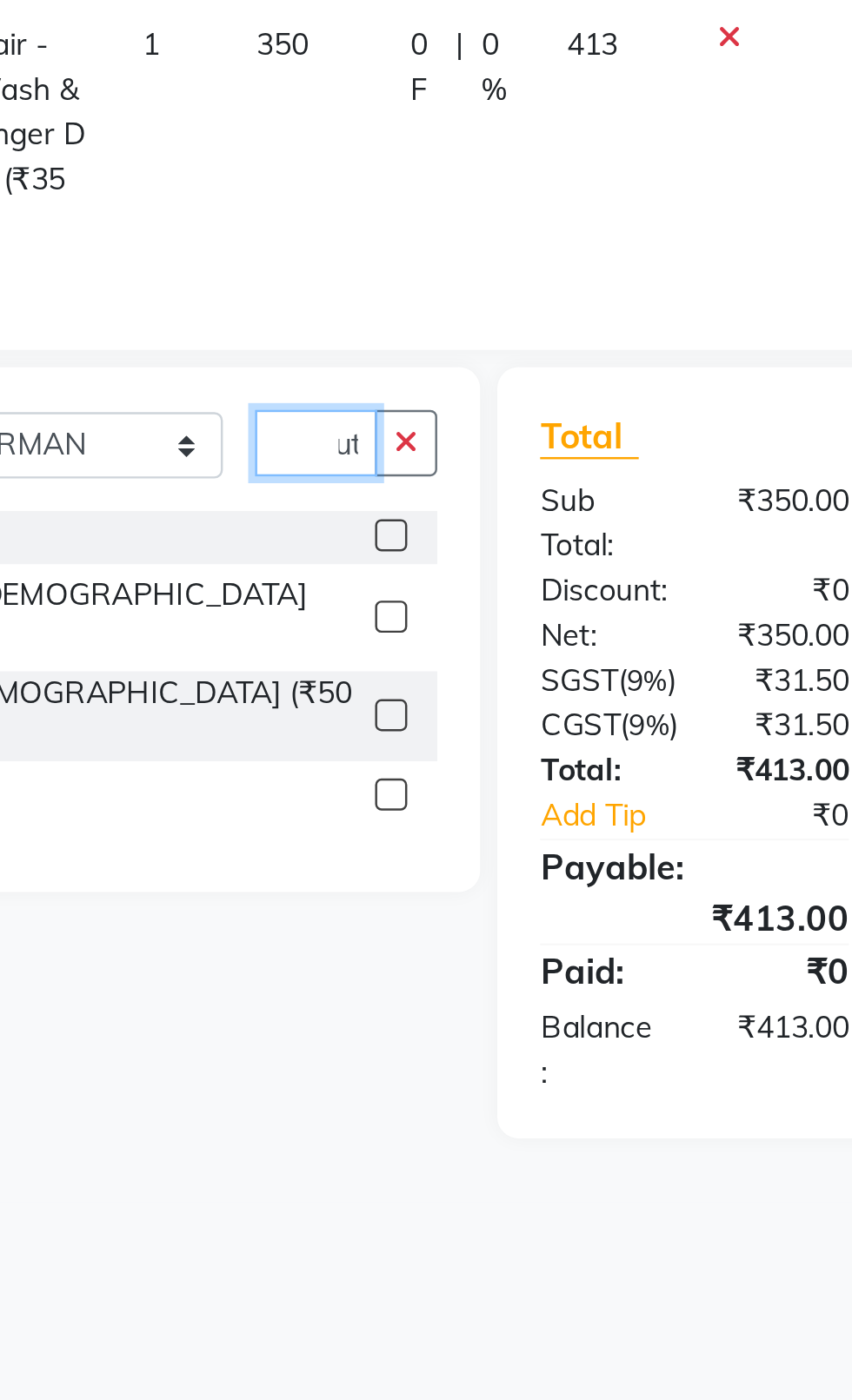
scroll to position [0, 14]
type input "Cut"
click at [366, 596] on label at bounding box center [370, 601] width 13 height 13
click at [366, 598] on input "checkbox" at bounding box center [370, 603] width 12 height 12
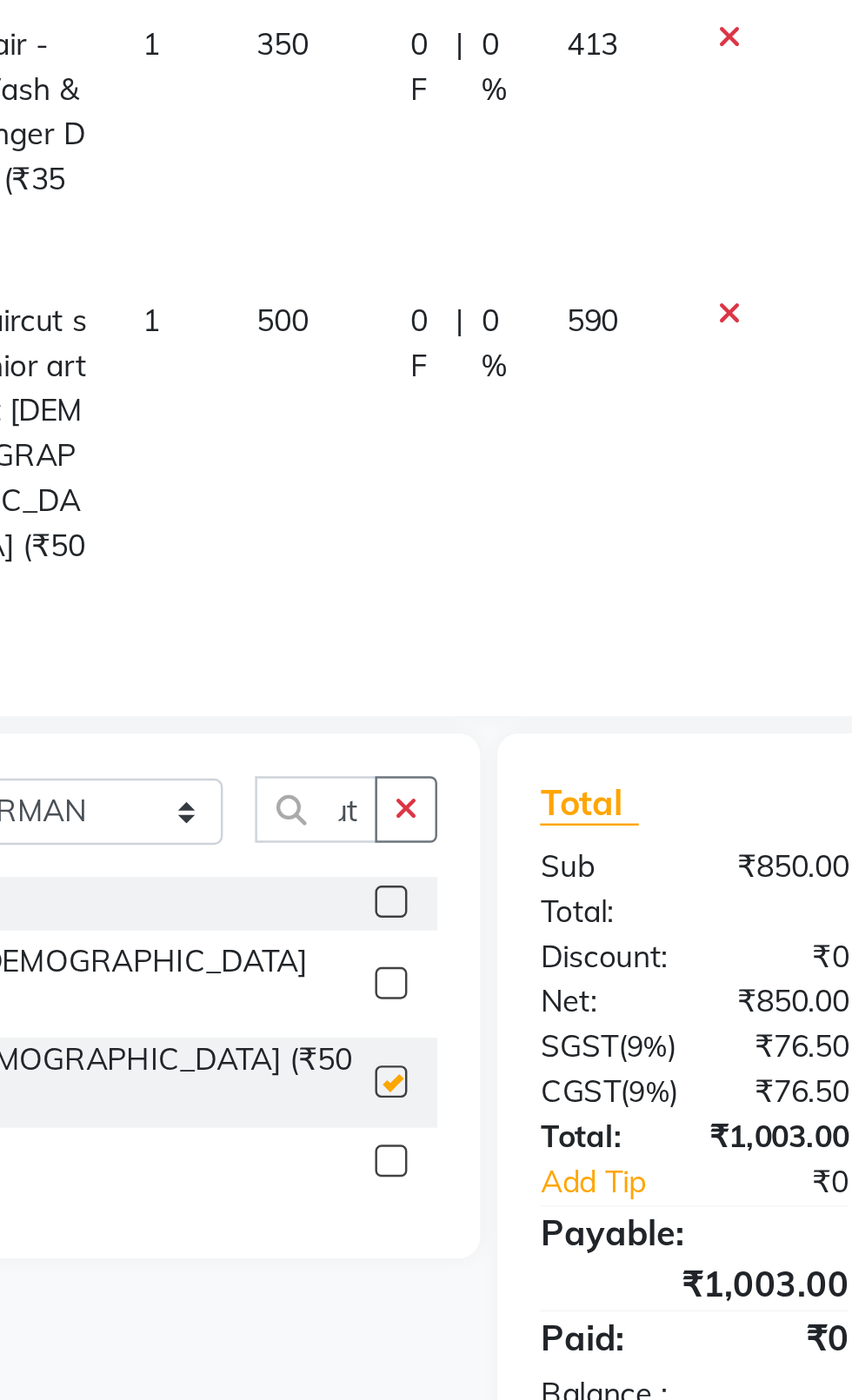
scroll to position [0, 0]
checkbox input "false"
click at [317, 423] on td "500" at bounding box center [337, 497] width 63 height 149
select select "37839"
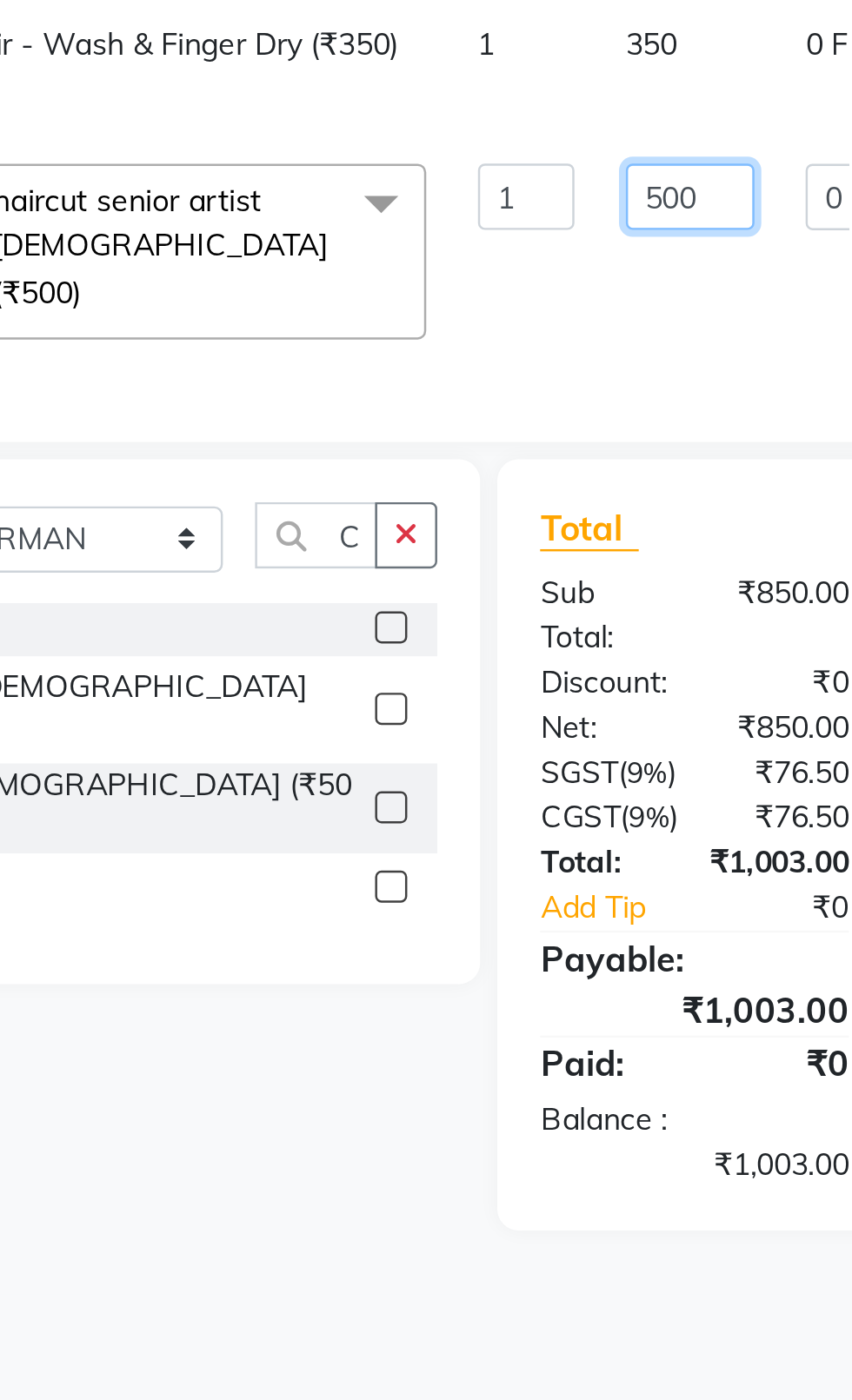
click at [466, 394] on input "500" at bounding box center [492, 392] width 52 height 27
type input "600"
click at [507, 789] on div "Total Sub Total: ₹850.00 Discount: ₹0 Net: ₹850.00 SGST ( 9% ) ₹76.50 CGST ( 9%…" at bounding box center [493, 655] width 125 height 278
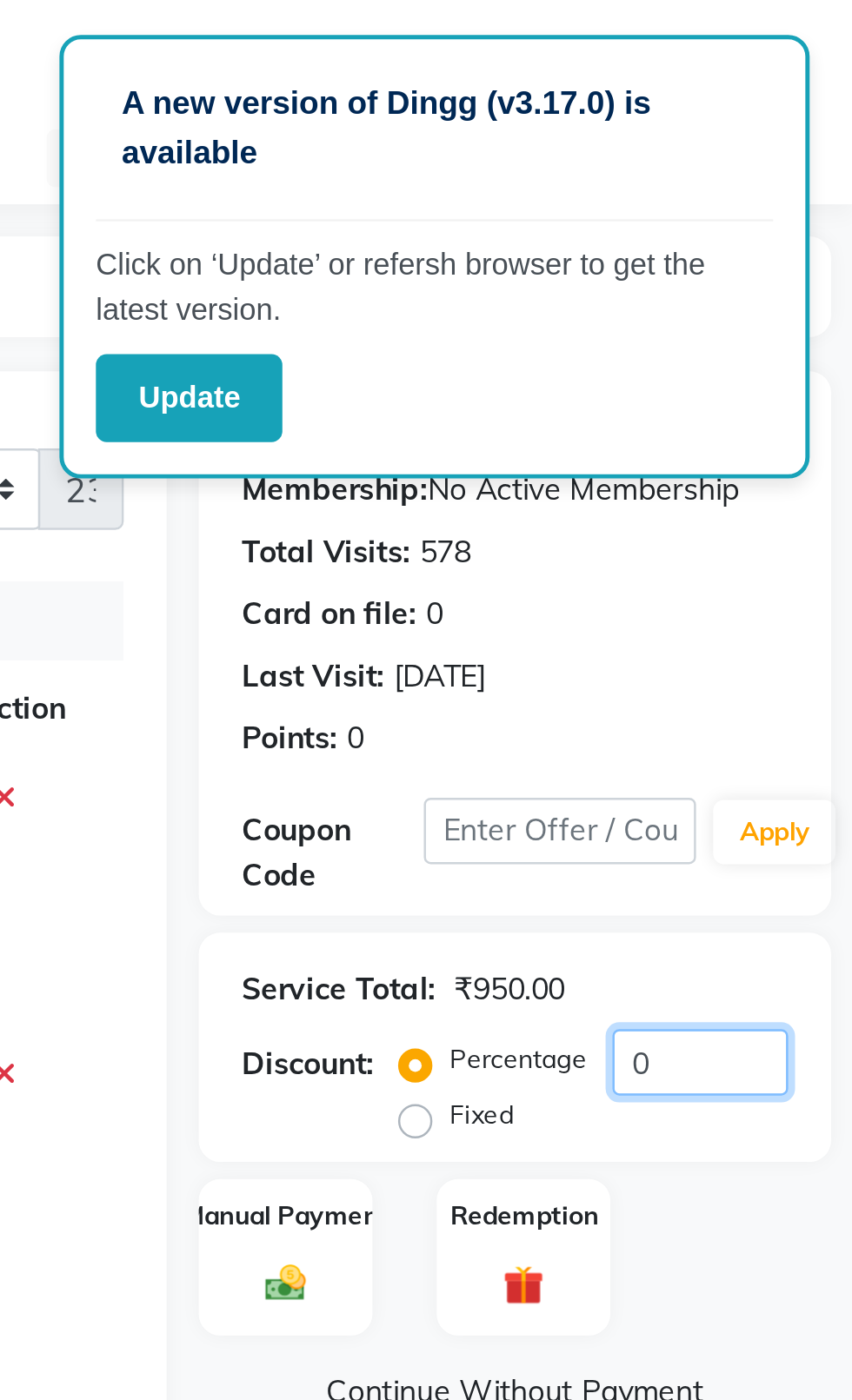
click at [788, 438] on input "0" at bounding box center [790, 434] width 72 height 27
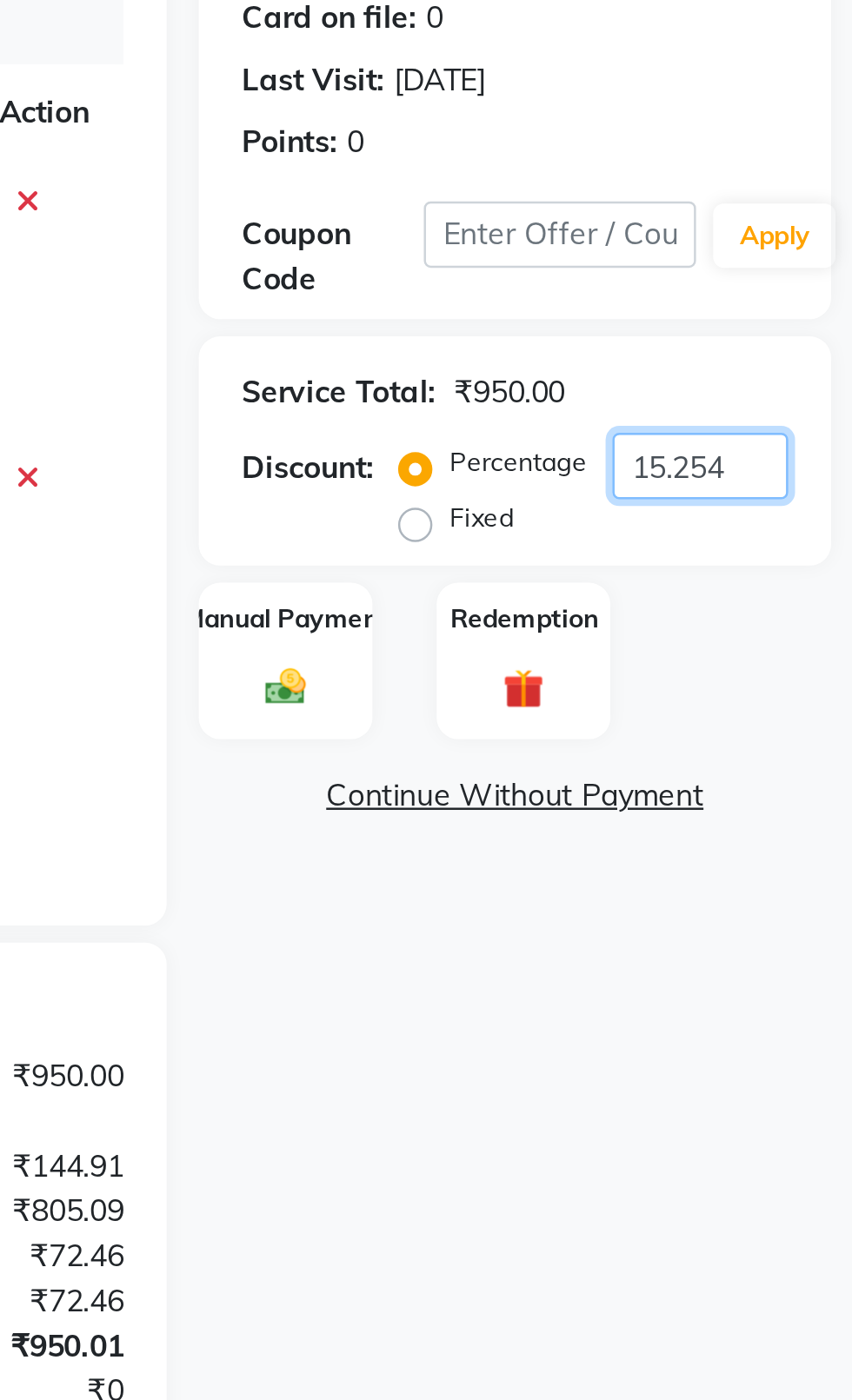
type input "15.254"
click at [641, 500] on label "Manual Payment" at bounding box center [623, 496] width 83 height 15
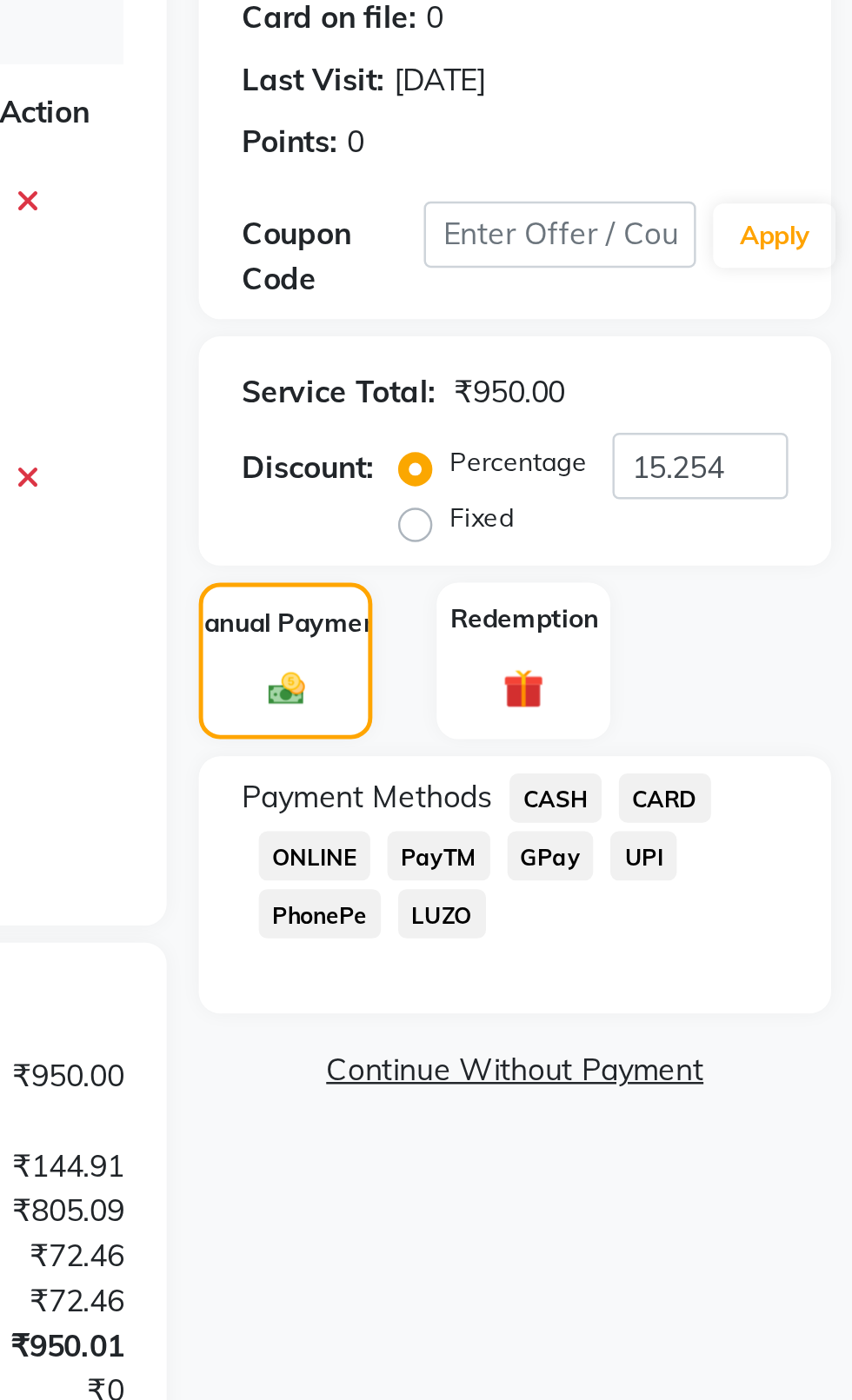
click at [729, 565] on span "CASH" at bounding box center [731, 569] width 38 height 20
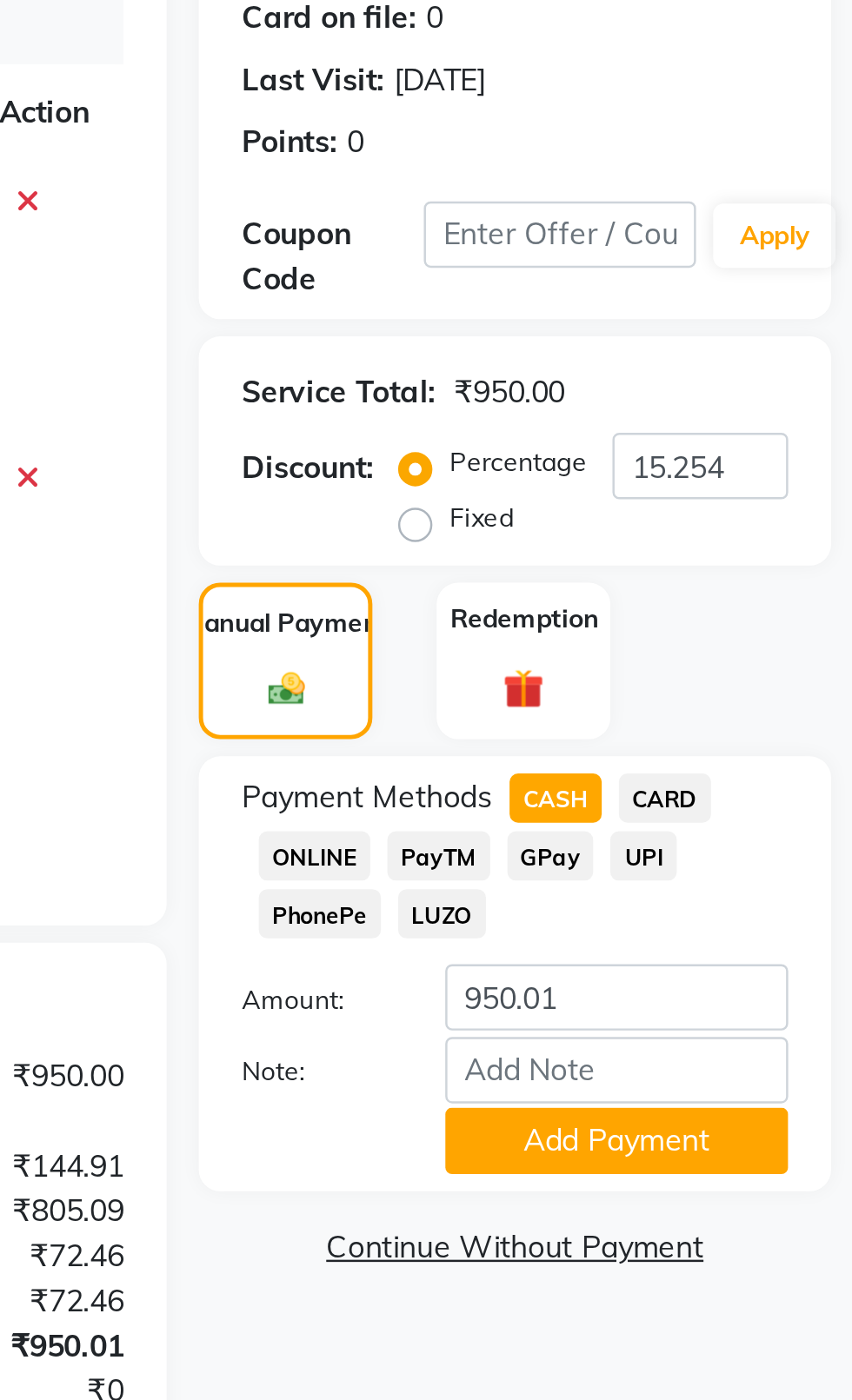
click at [788, 715] on button "Add Payment" at bounding box center [756, 708] width 139 height 27
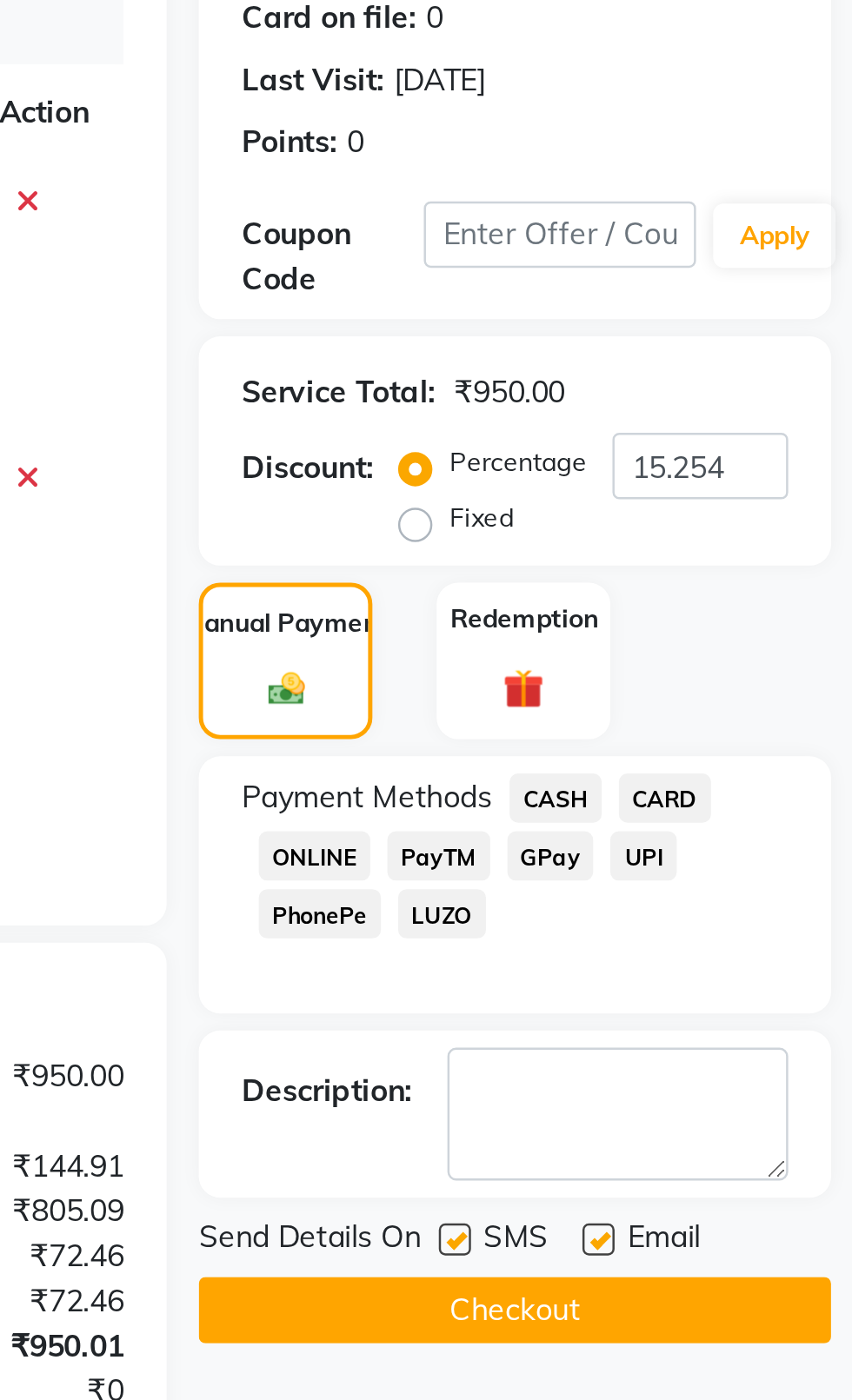
click at [691, 747] on label at bounding box center [690, 747] width 13 height 13
click at [691, 747] on input "checkbox" at bounding box center [690, 749] width 12 height 12
checkbox input "false"
click at [752, 747] on label at bounding box center [749, 747] width 13 height 13
click at [752, 747] on input "checkbox" at bounding box center [749, 749] width 12 height 12
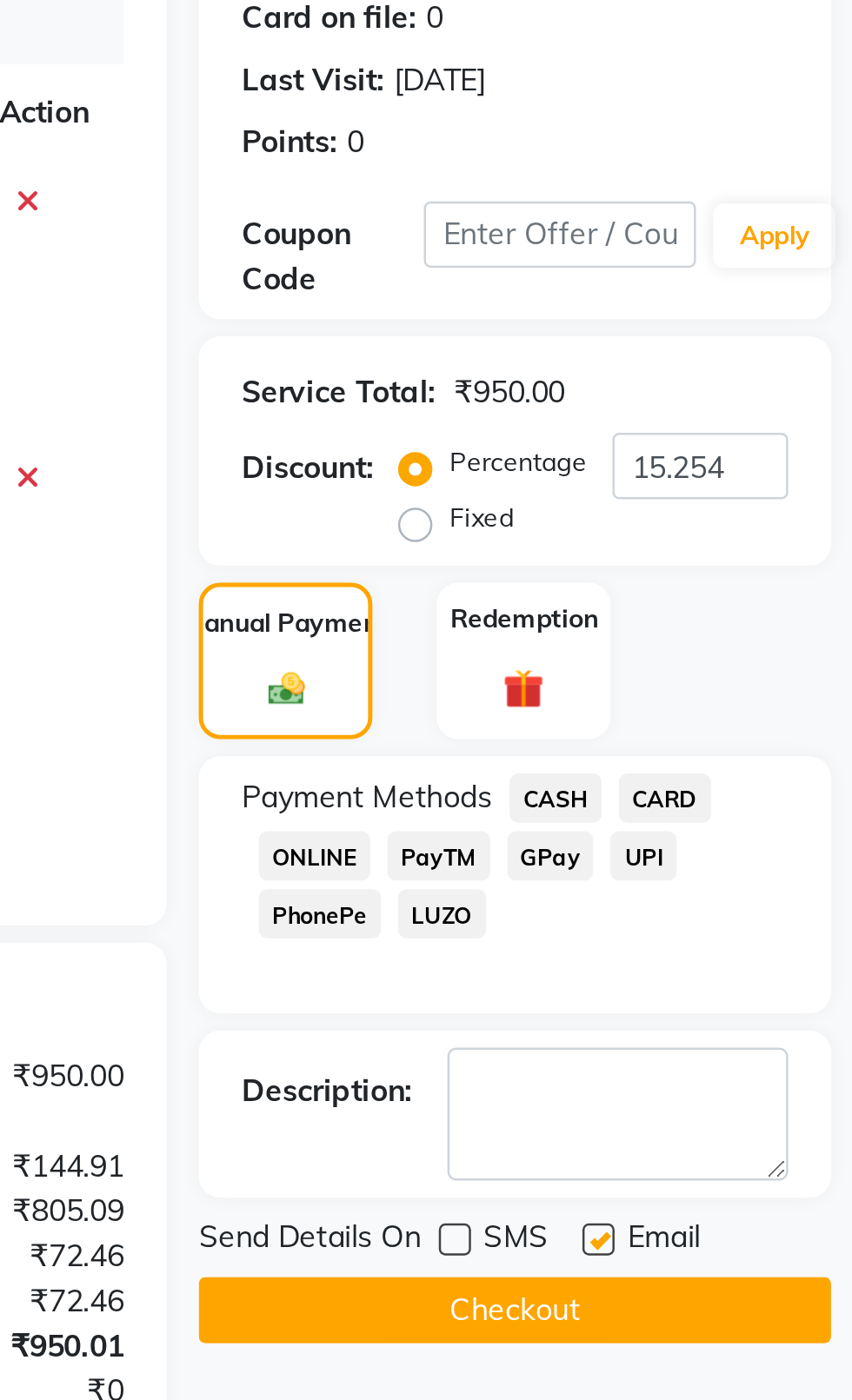
checkbox input "false"
click at [733, 789] on button "Checkout" at bounding box center [715, 776] width 256 height 27
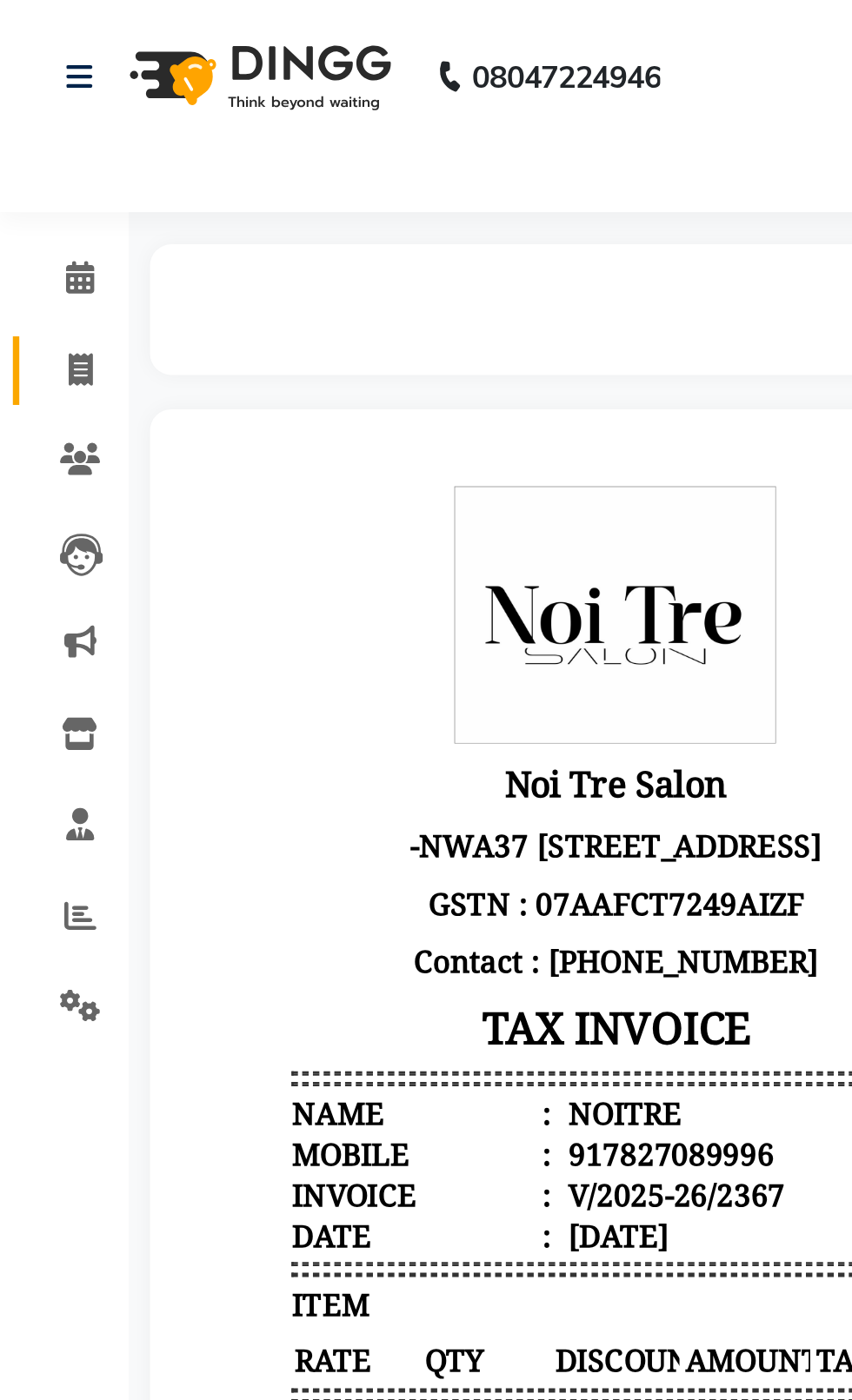
click at [32, 156] on icon at bounding box center [33, 149] width 10 height 13
select select "service"
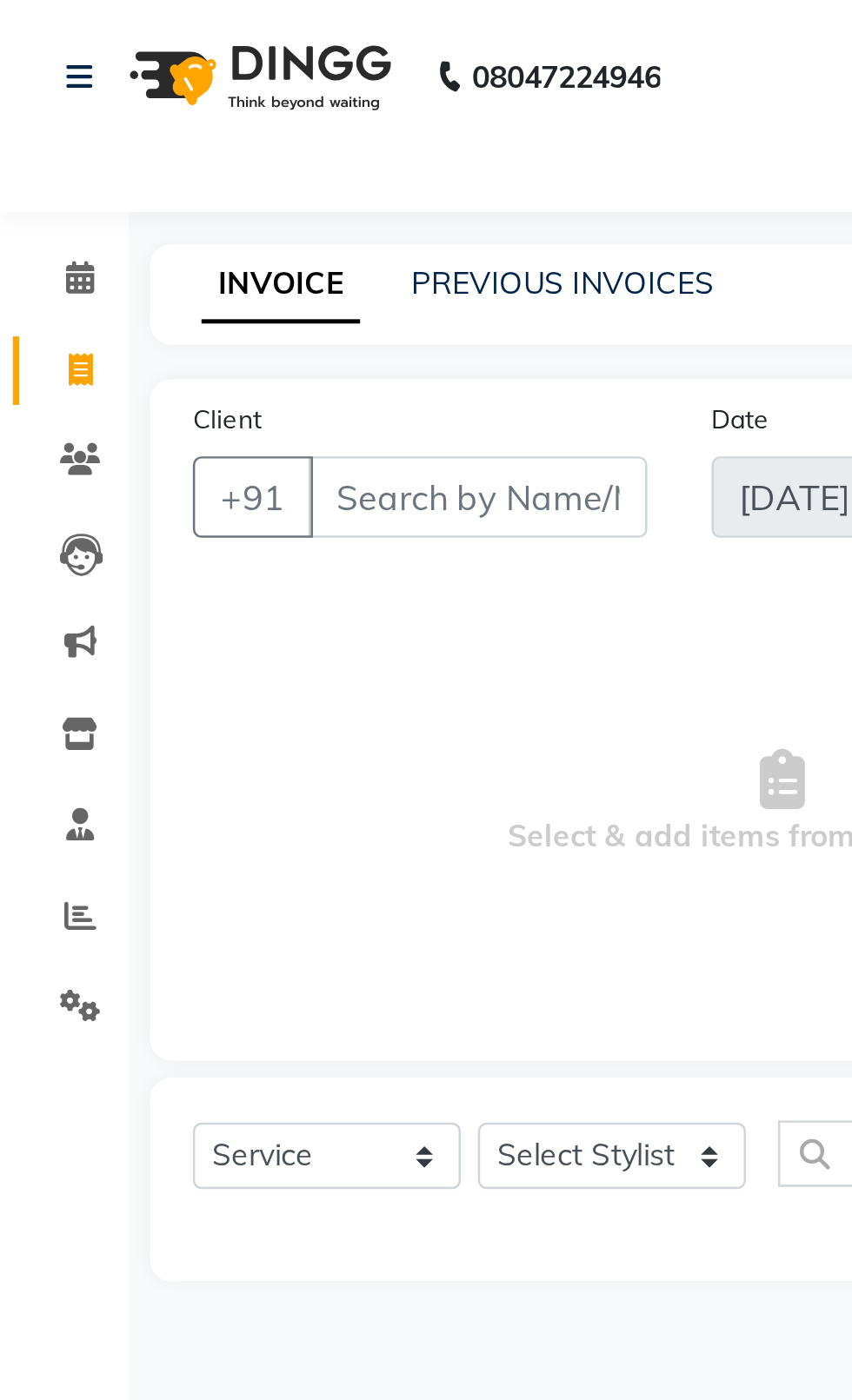
type input "2368"
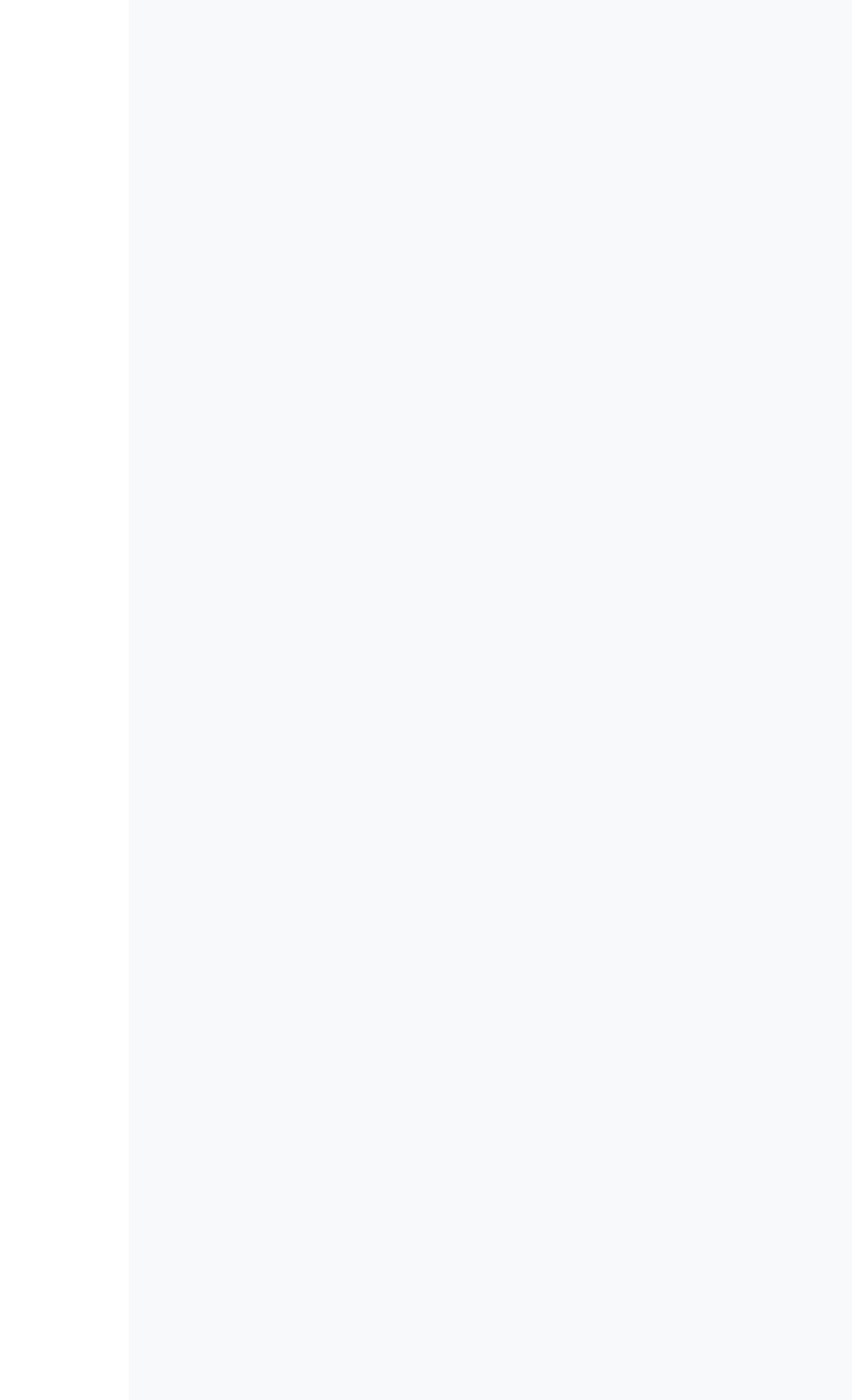
select select "4007"
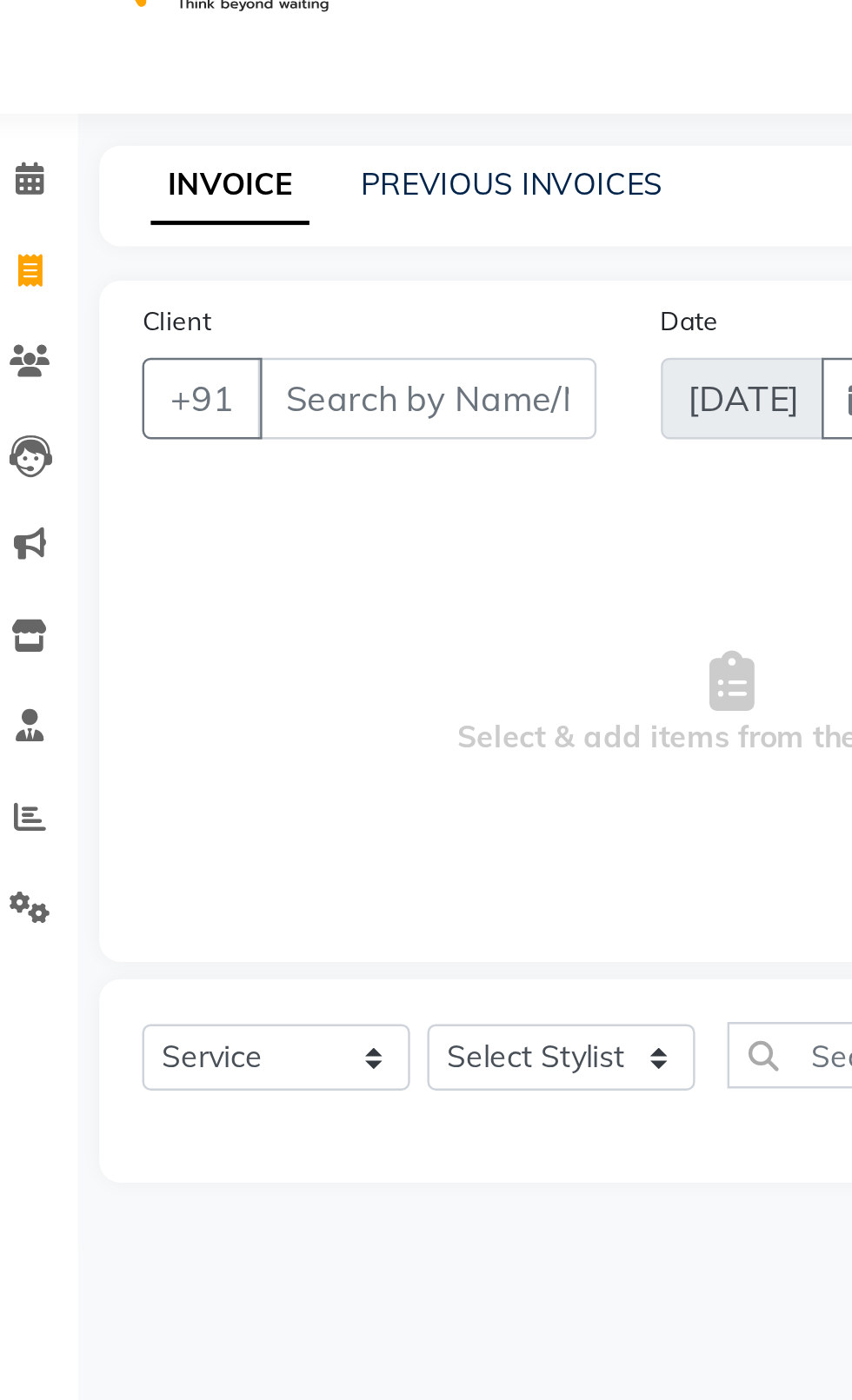
select select "product"
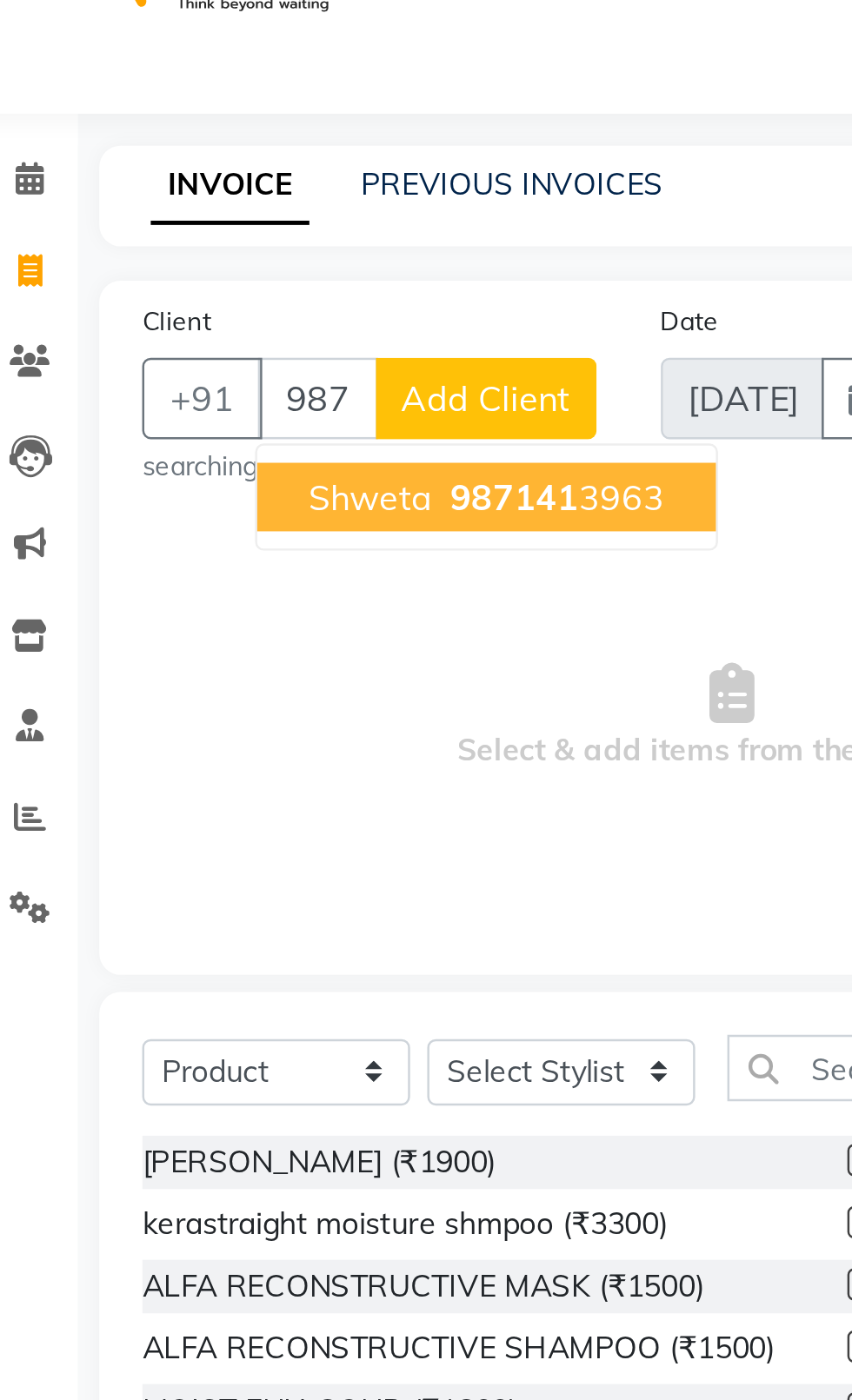
click at [171, 252] on button "Shweta 987141 3963" at bounding box center [218, 242] width 186 height 28
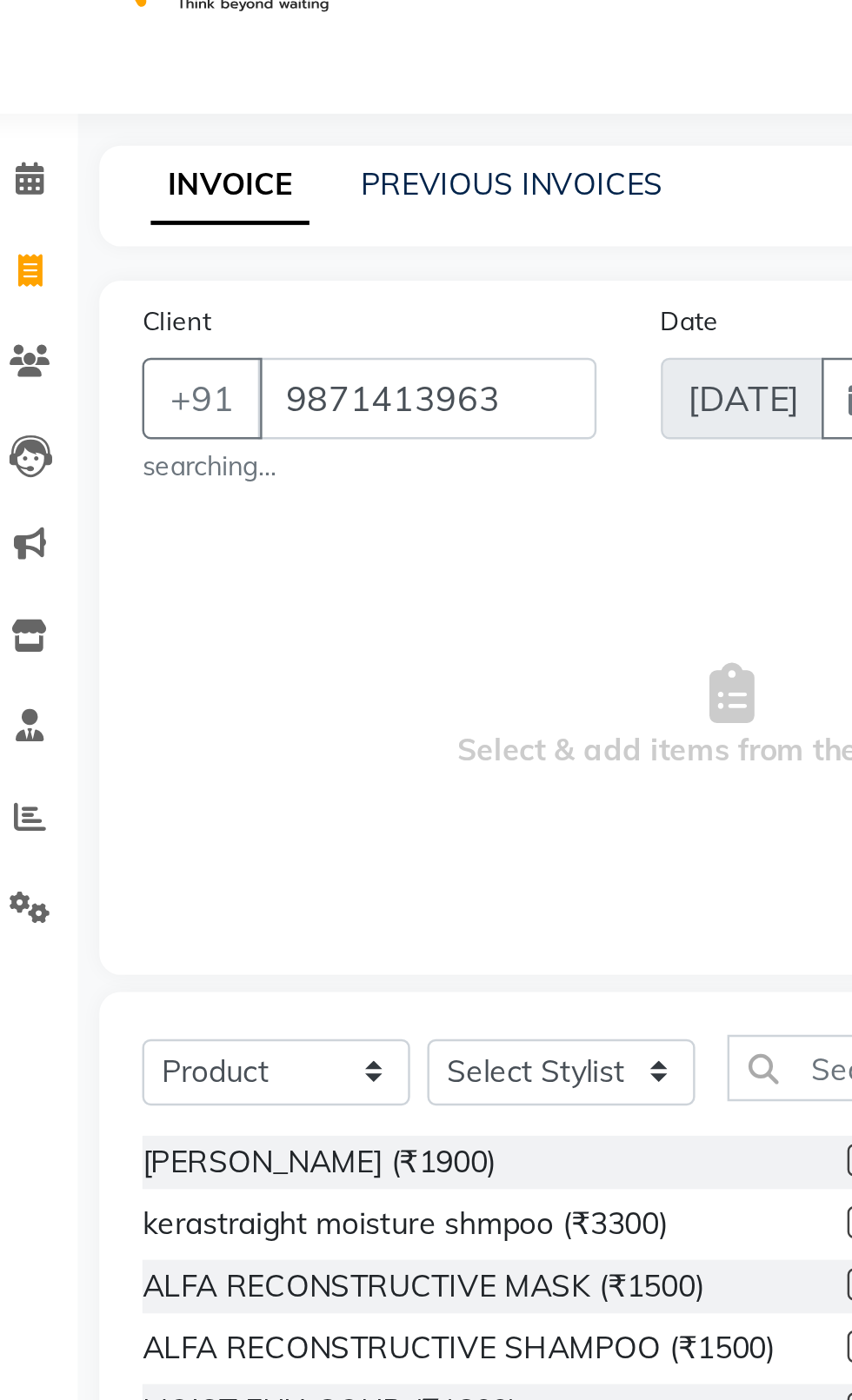
type input "9871413963"
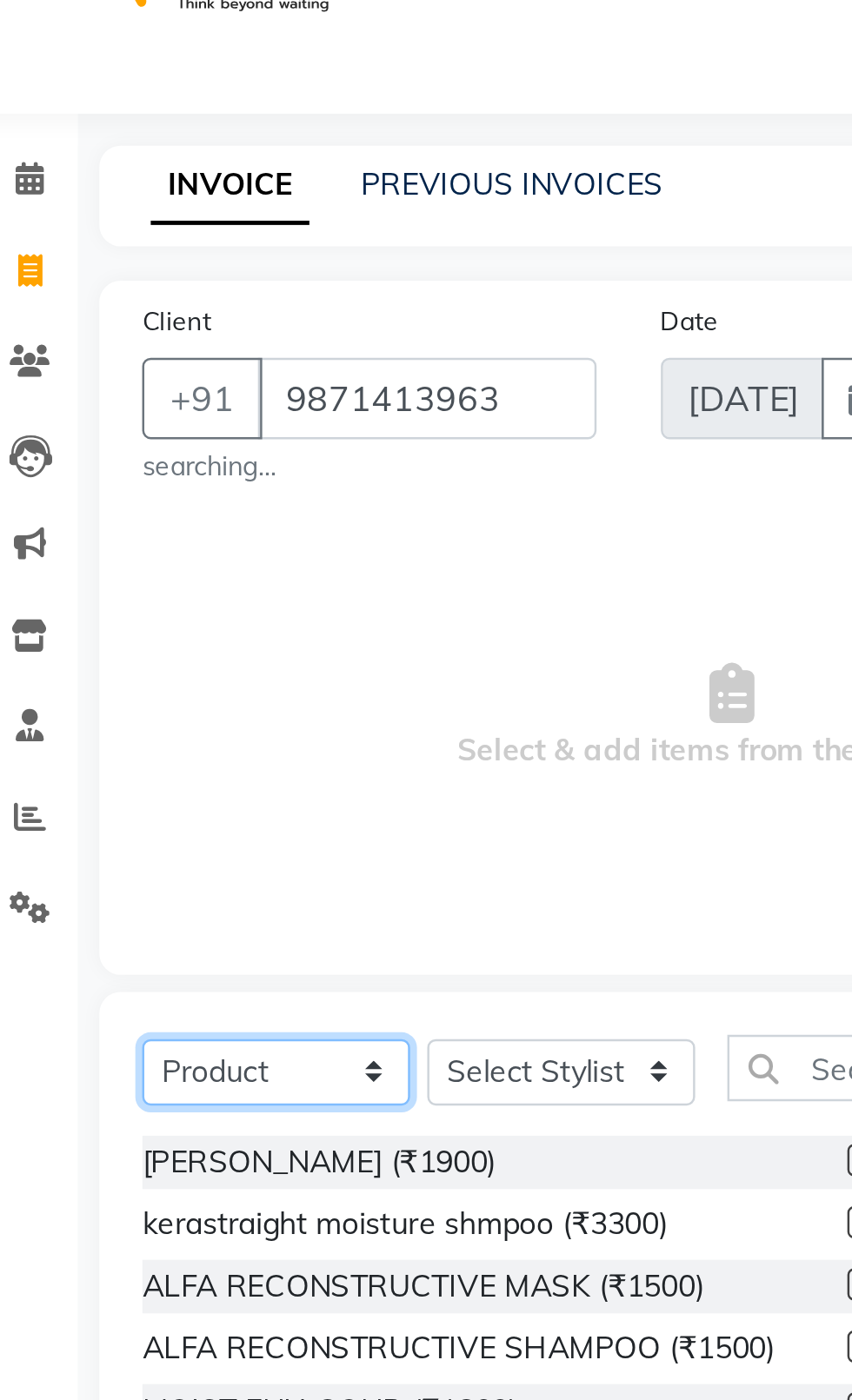
click at [151, 476] on select "Select Service Product Membership Package Voucher Prepaid Gift Card" at bounding box center [132, 475] width 108 height 27
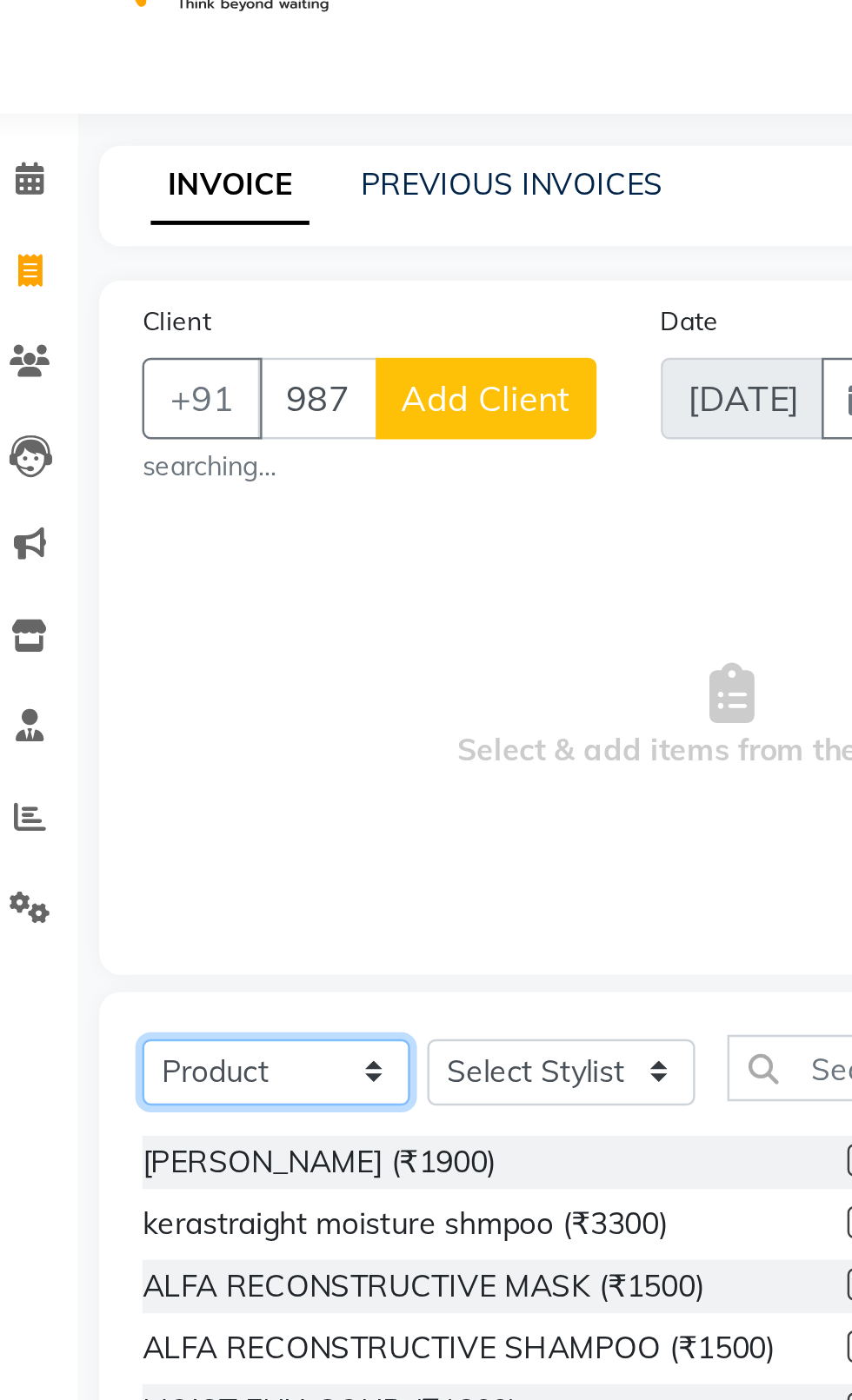
select select "service"
click at [78, 461] on select "Select Service Product Membership Package Voucher Prepaid Gift Card" at bounding box center [132, 475] width 108 height 27
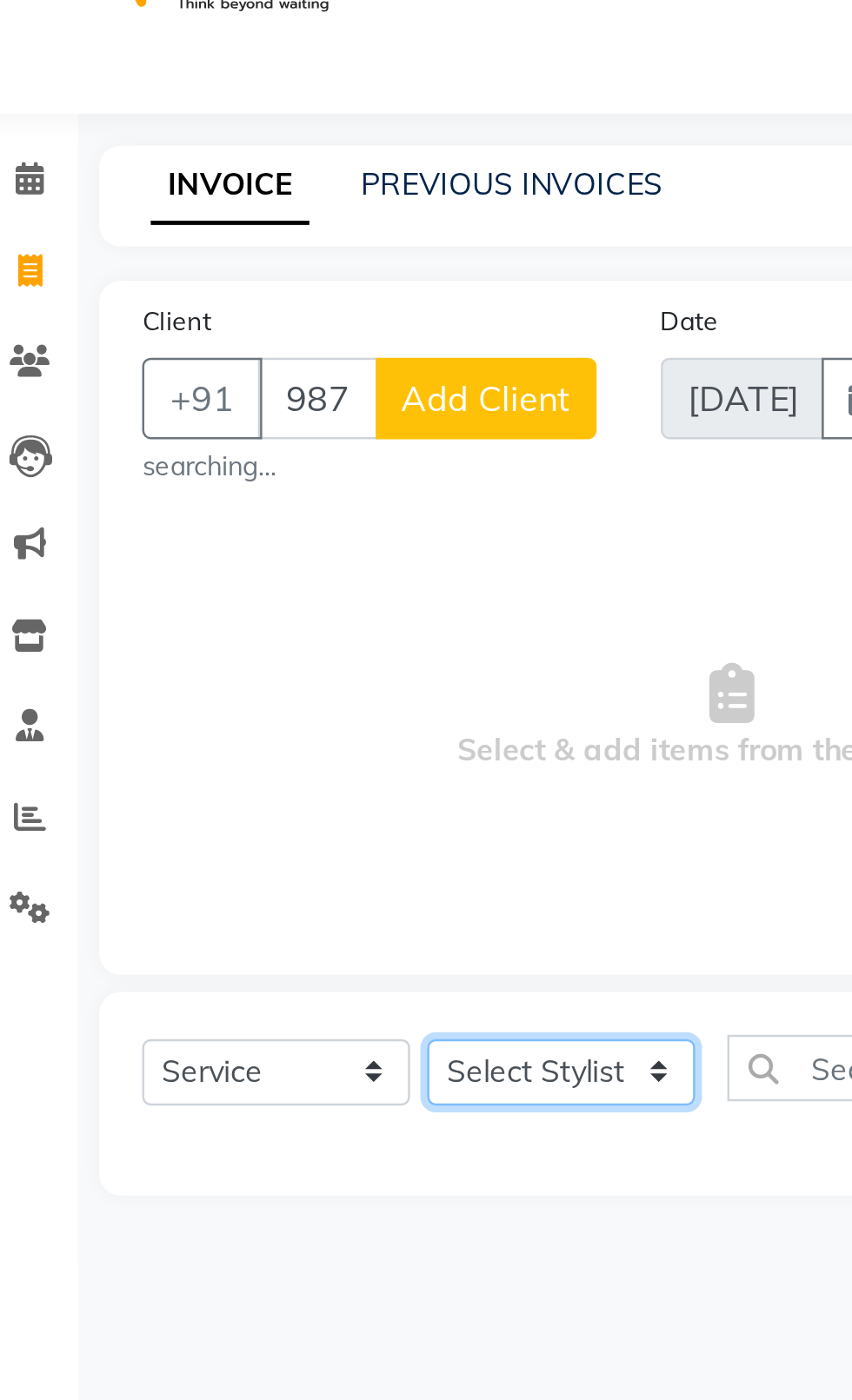
click at [252, 484] on select "Select Stylist [PERSON_NAME] akash [PERSON_NAME] ANAM anod [PERSON_NAME] danish…" at bounding box center [248, 475] width 108 height 27
select select "26670"
click at [193, 461] on select "Select Stylist [PERSON_NAME] akash [PERSON_NAME] ANAM anod [PERSON_NAME] danish…" at bounding box center [248, 475] width 108 height 27
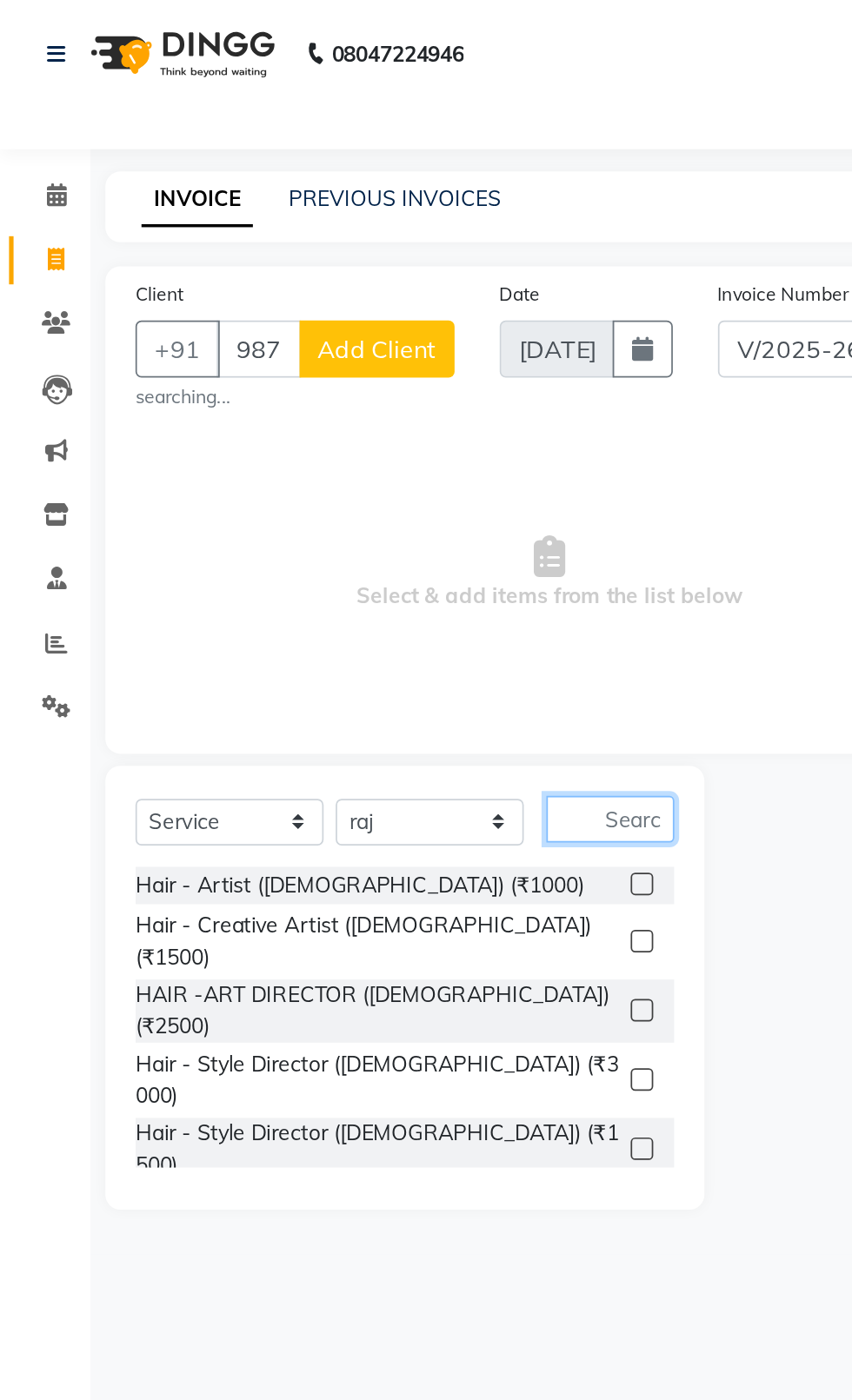
click at [355, 475] on input "text" at bounding box center [352, 474] width 73 height 27
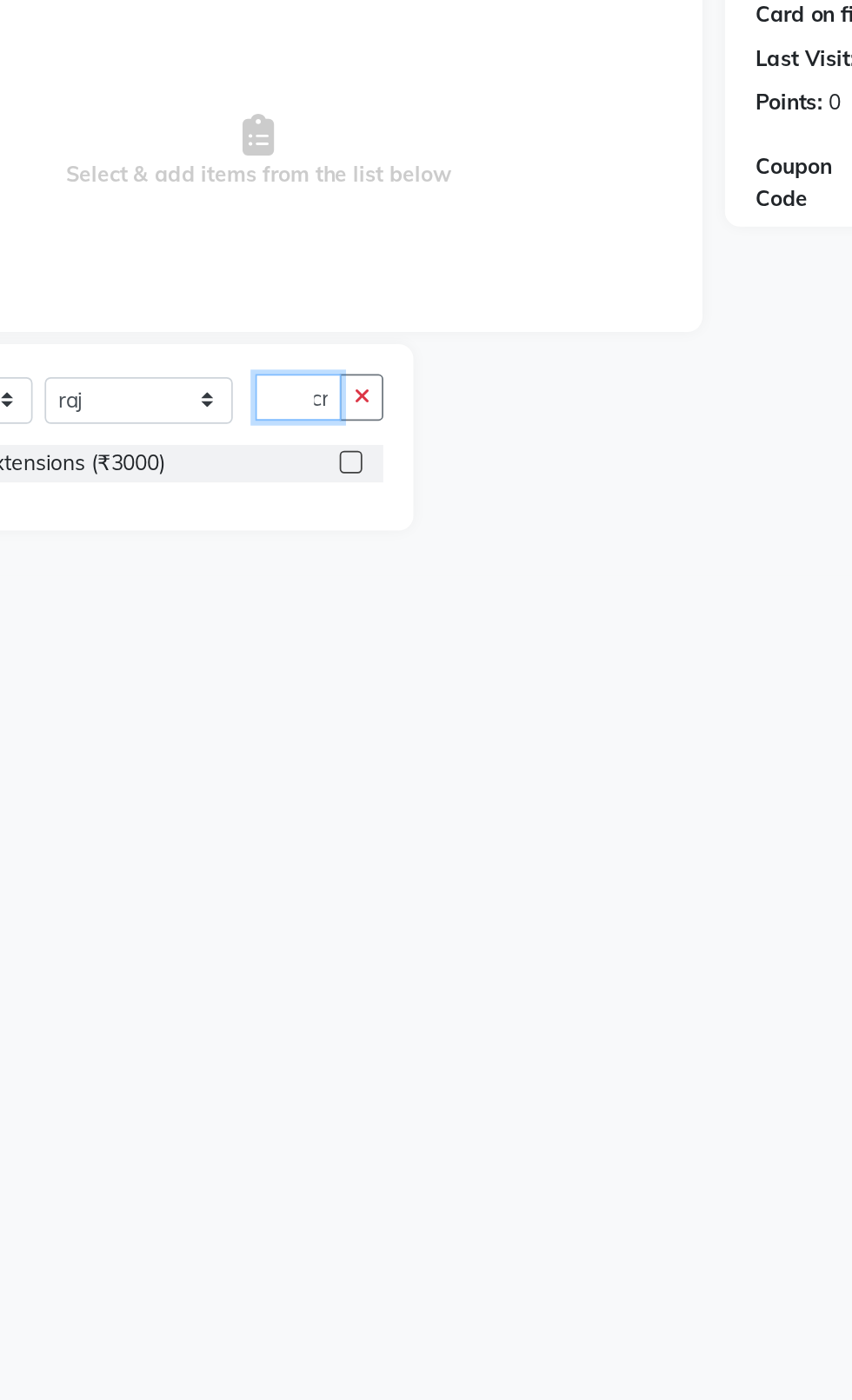
type input "Acr"
click at [369, 511] on label at bounding box center [370, 510] width 13 height 13
click at [369, 511] on input "checkbox" at bounding box center [370, 511] width 12 height 12
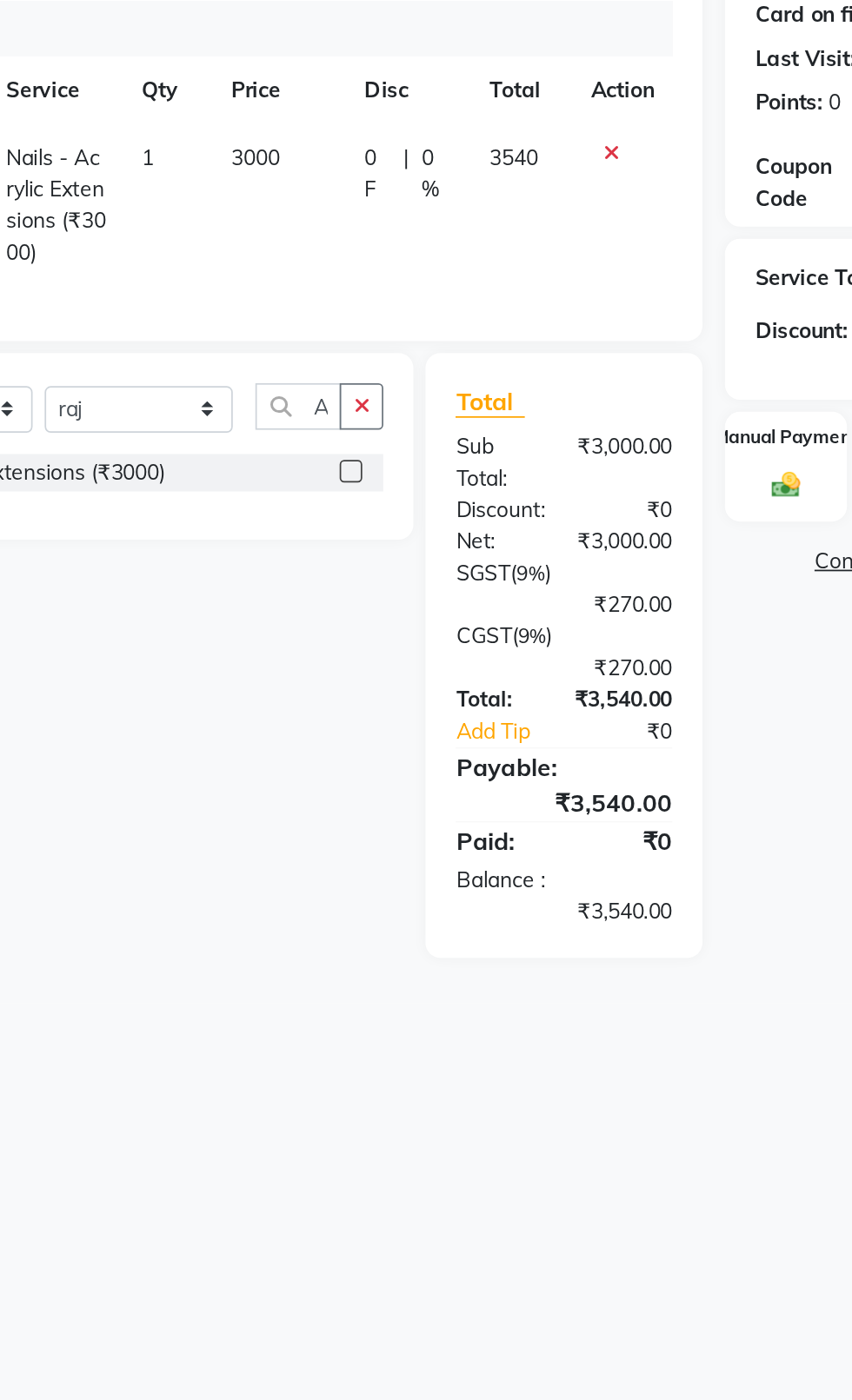
checkbox input "false"
click at [332, 358] on td "3000" at bounding box center [330, 362] width 77 height 94
select select "26670"
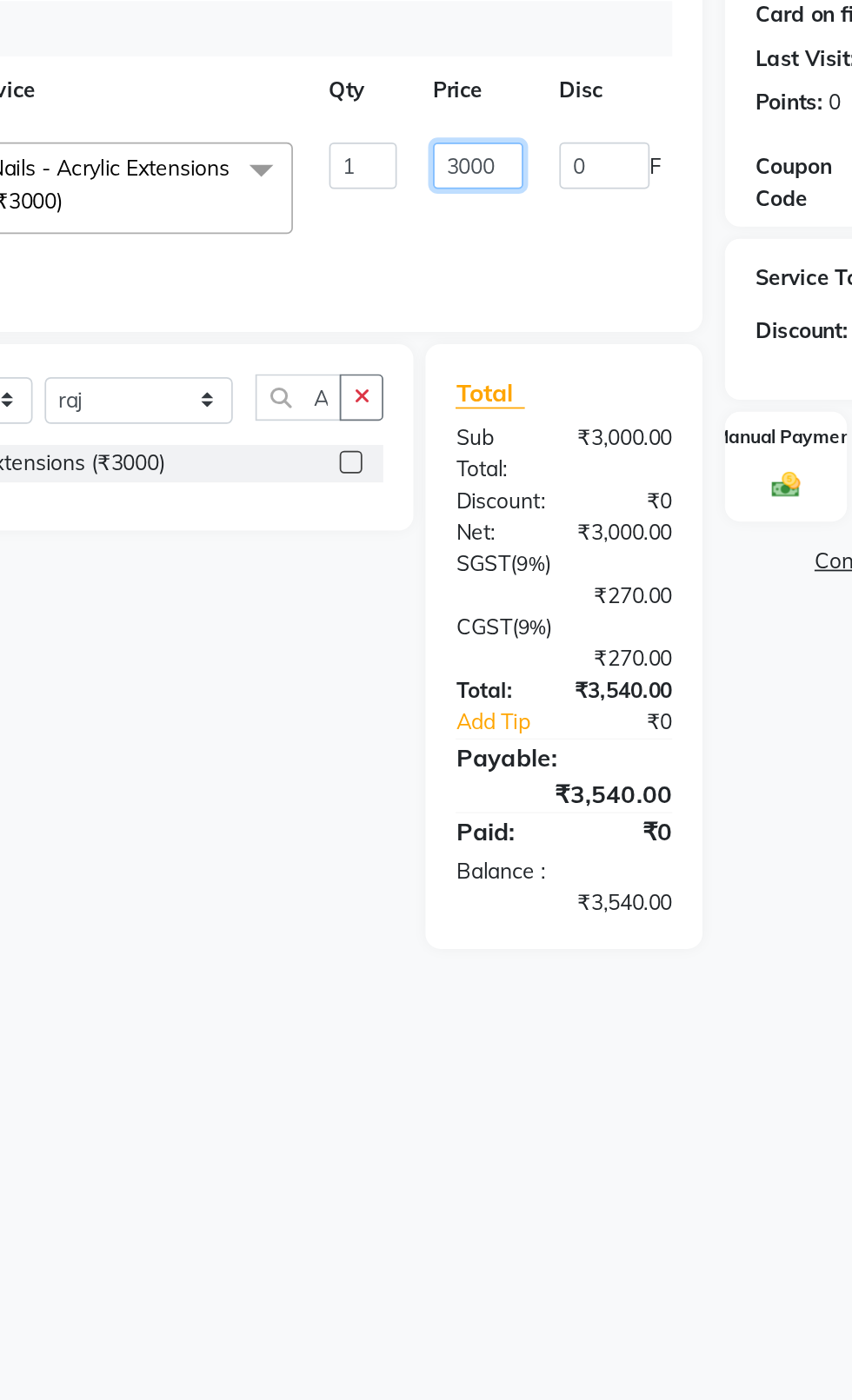
click at [441, 336] on input "3000" at bounding box center [444, 339] width 52 height 27
type input "1000"
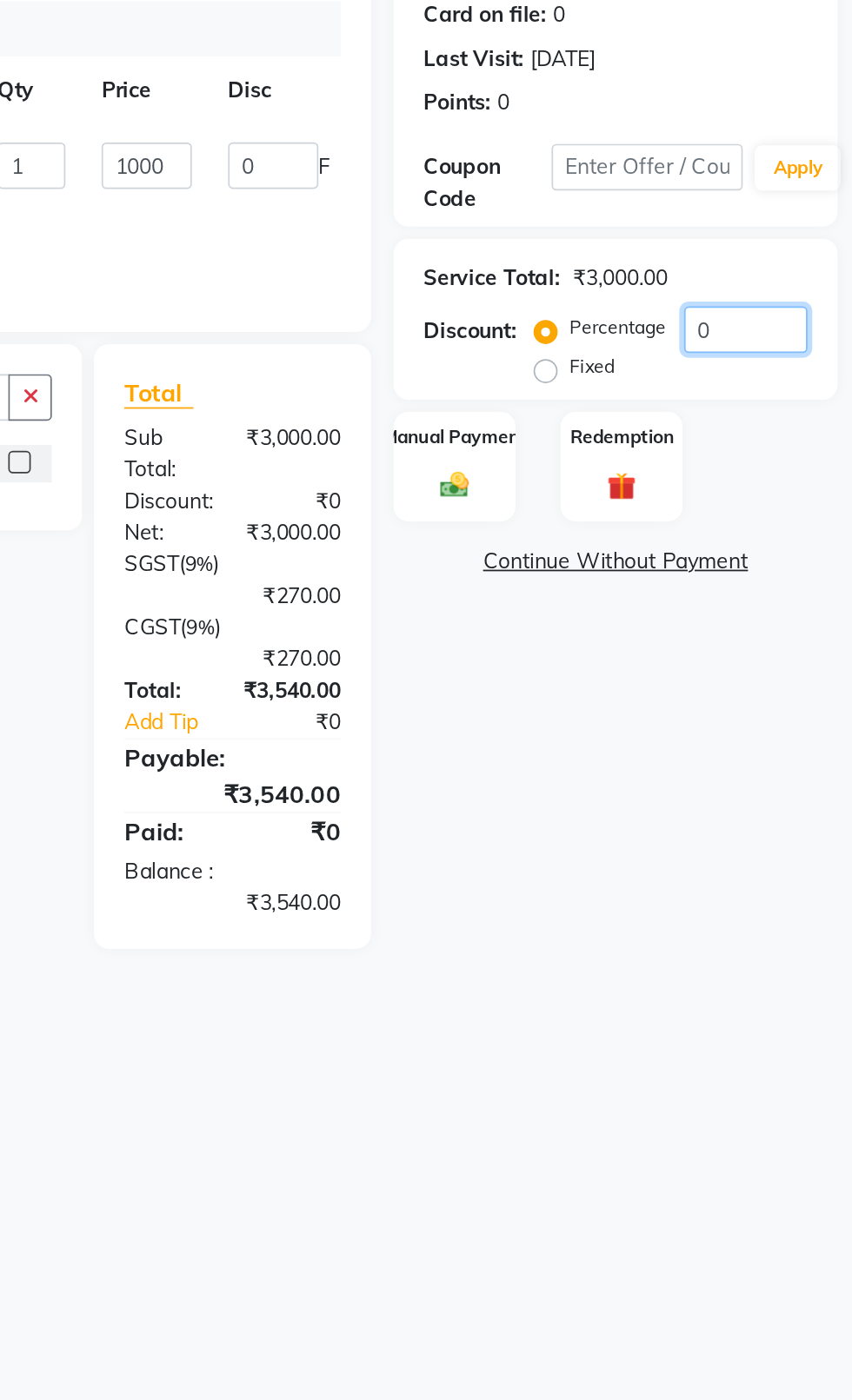
click at [803, 441] on input "0" at bounding box center [790, 434] width 72 height 27
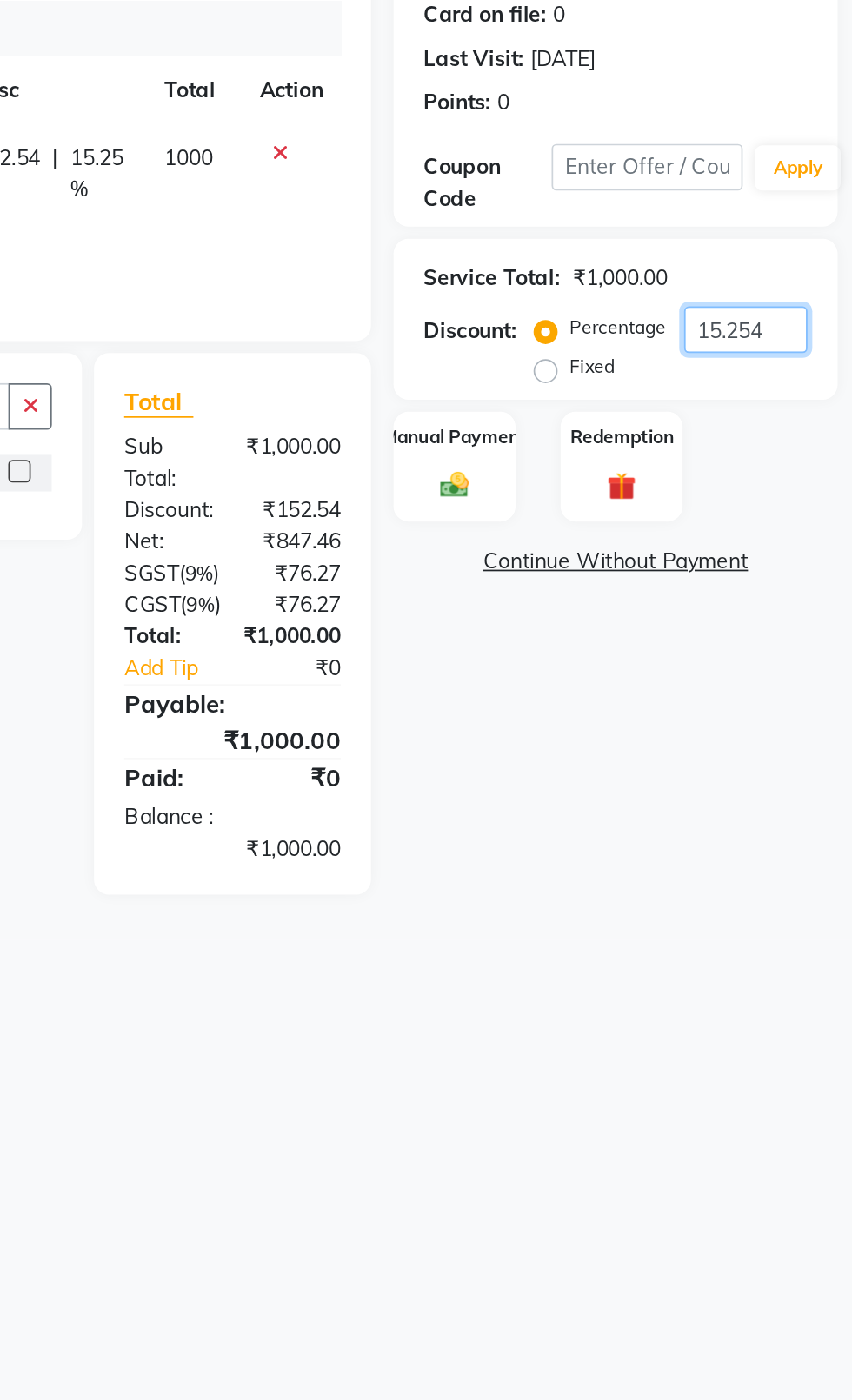
type input "15.254"
click at [608, 511] on div "Manual Payment" at bounding box center [622, 513] width 71 height 65
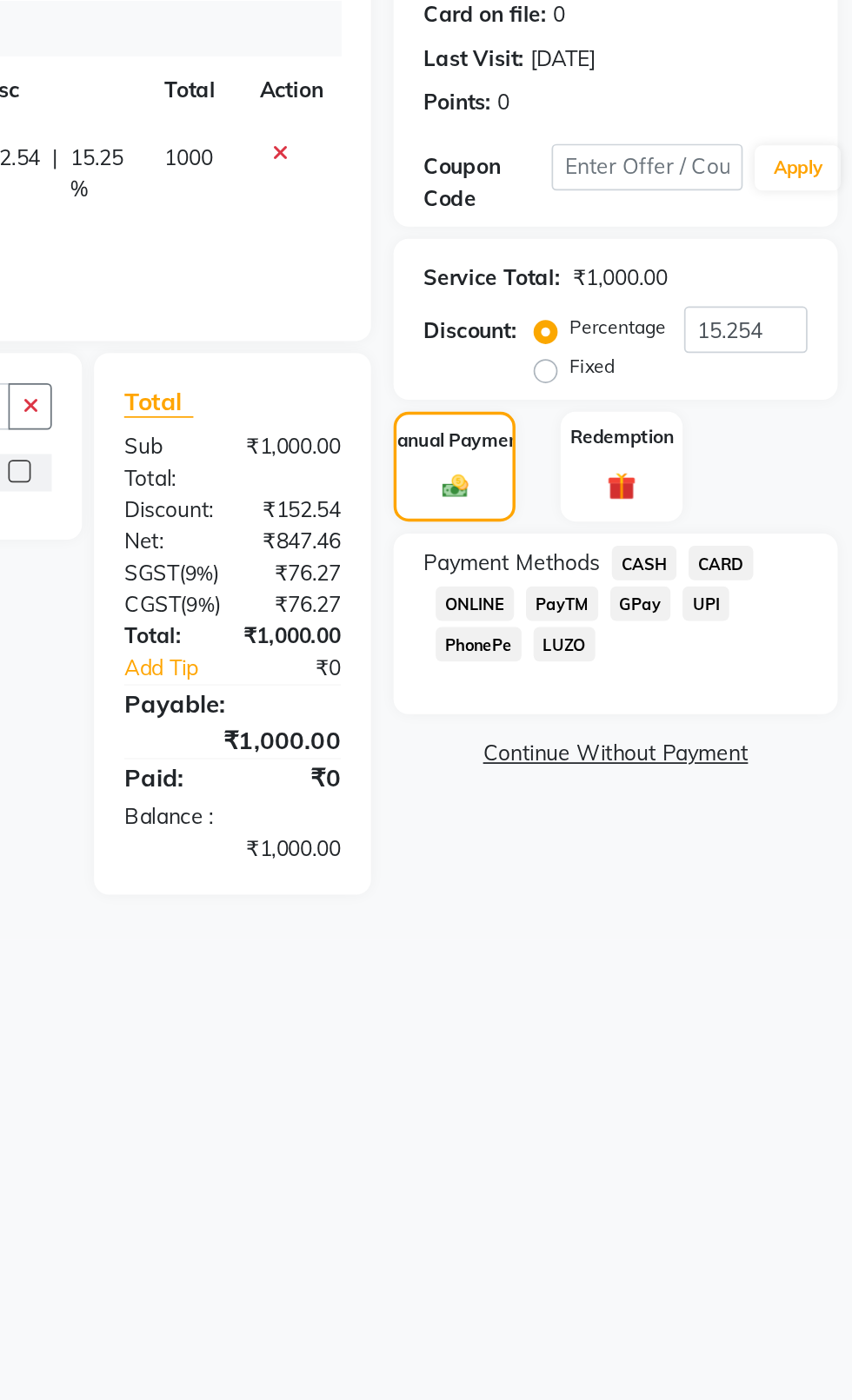
click at [720, 571] on span "CASH" at bounding box center [731, 569] width 38 height 20
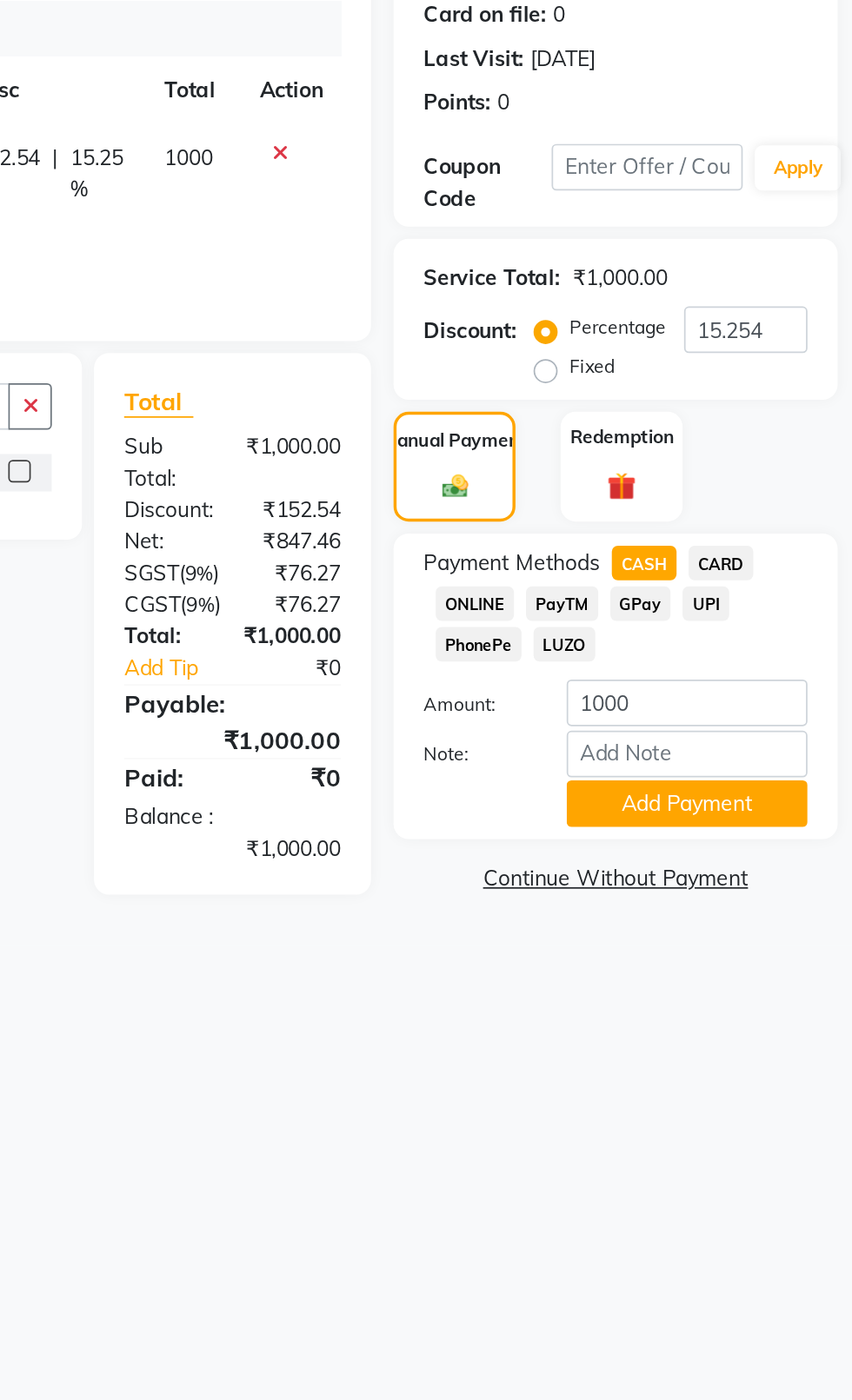
click at [810, 720] on button "Add Payment" at bounding box center [756, 708] width 139 height 27
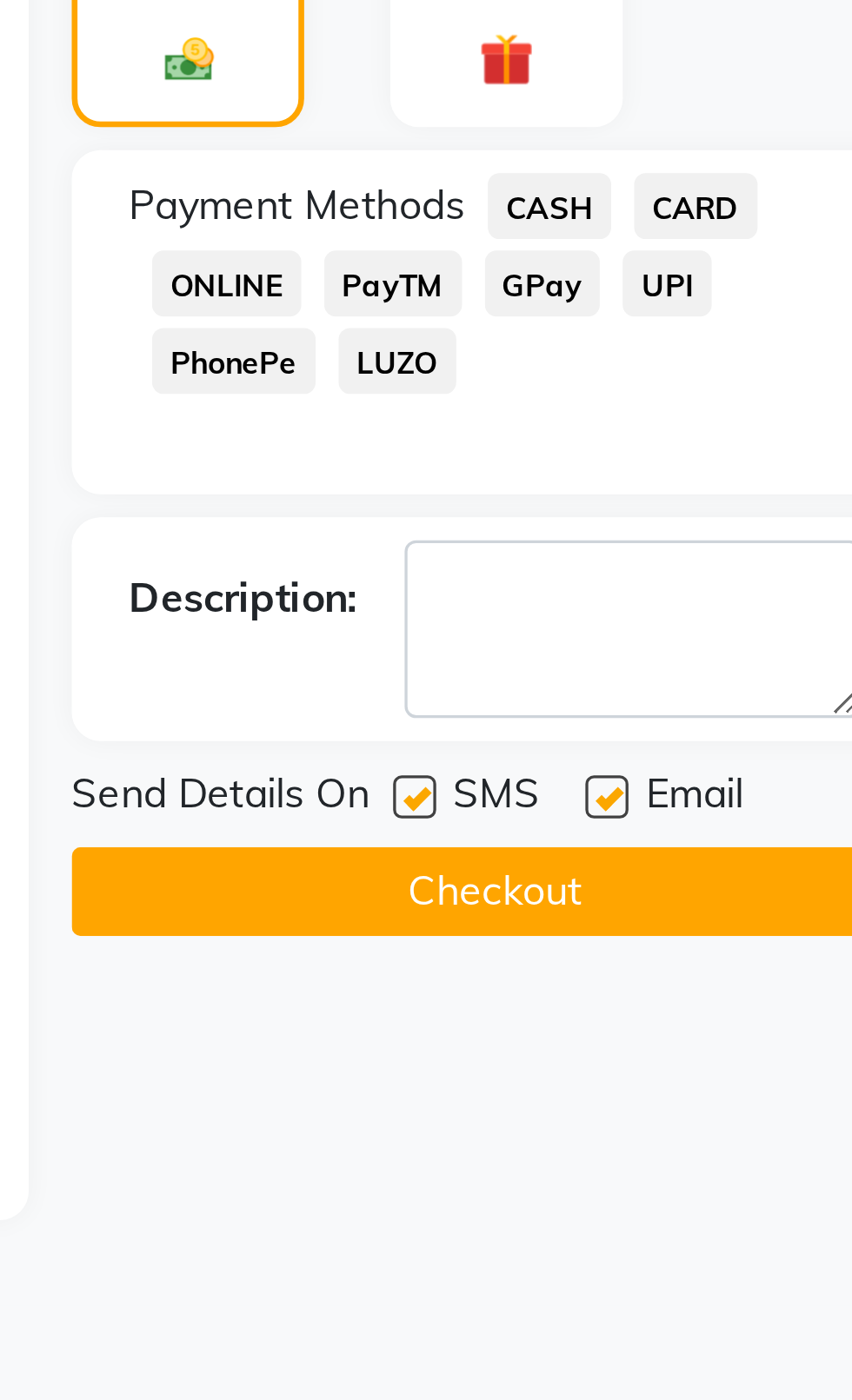
click at [693, 745] on label at bounding box center [690, 747] width 13 height 13
click at [693, 745] on input "checkbox" at bounding box center [690, 749] width 12 height 12
checkbox input "false"
click at [752, 747] on label at bounding box center [749, 747] width 13 height 13
click at [752, 747] on input "checkbox" at bounding box center [749, 749] width 12 height 12
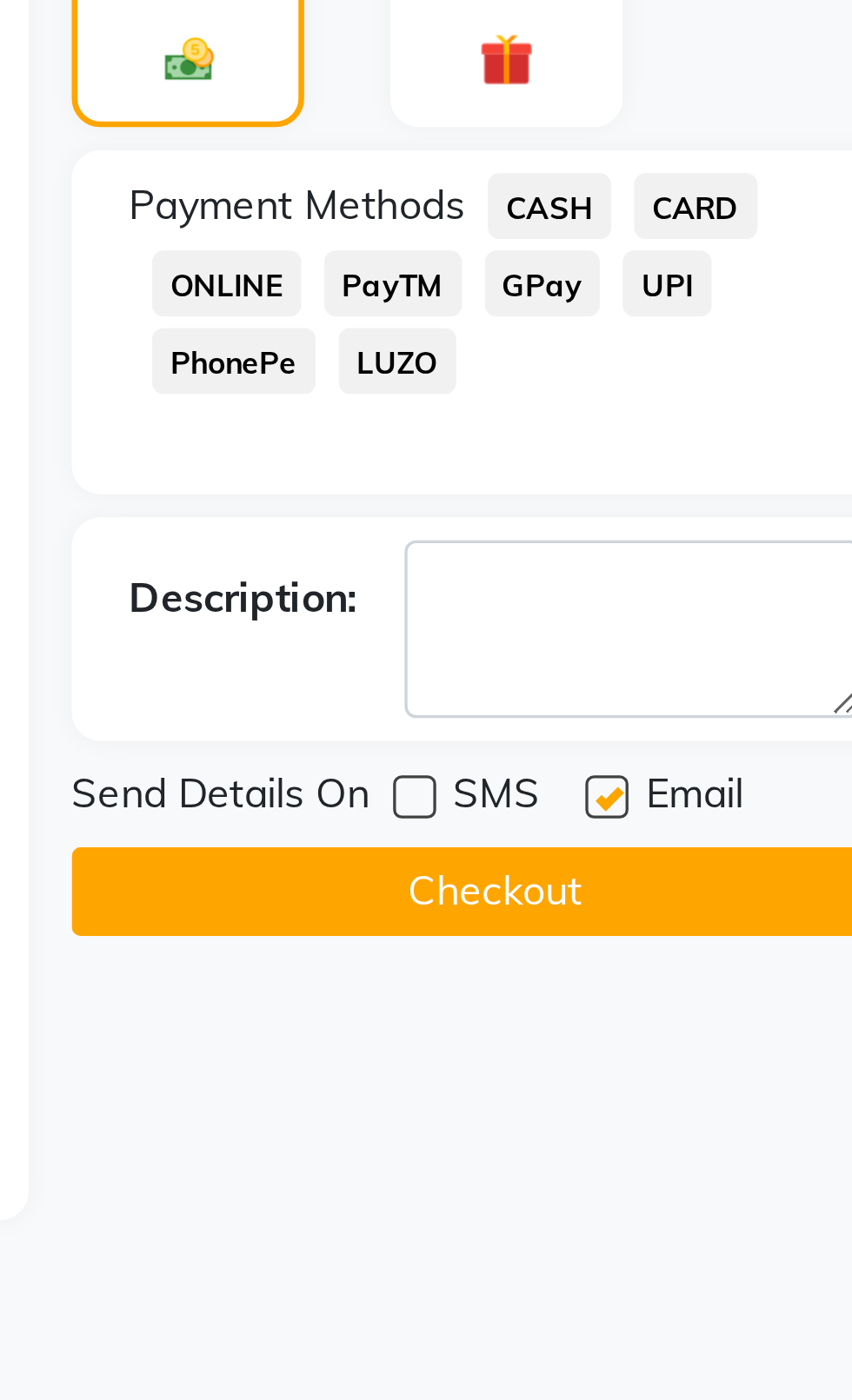
checkbox input "false"
click at [732, 778] on button "Checkout" at bounding box center [715, 776] width 256 height 27
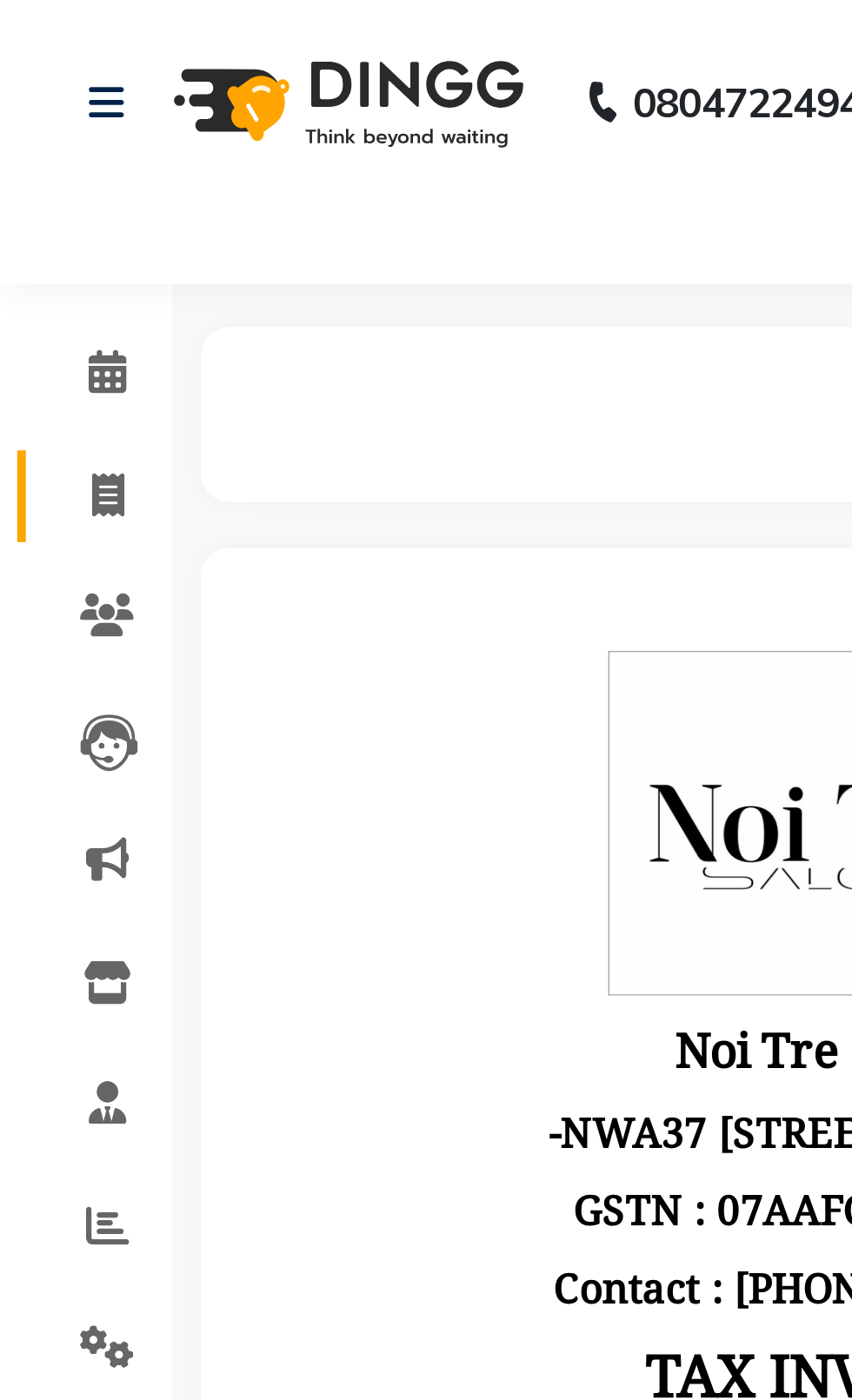
click at [24, 152] on span at bounding box center [32, 151] width 30 height 20
select select "service"
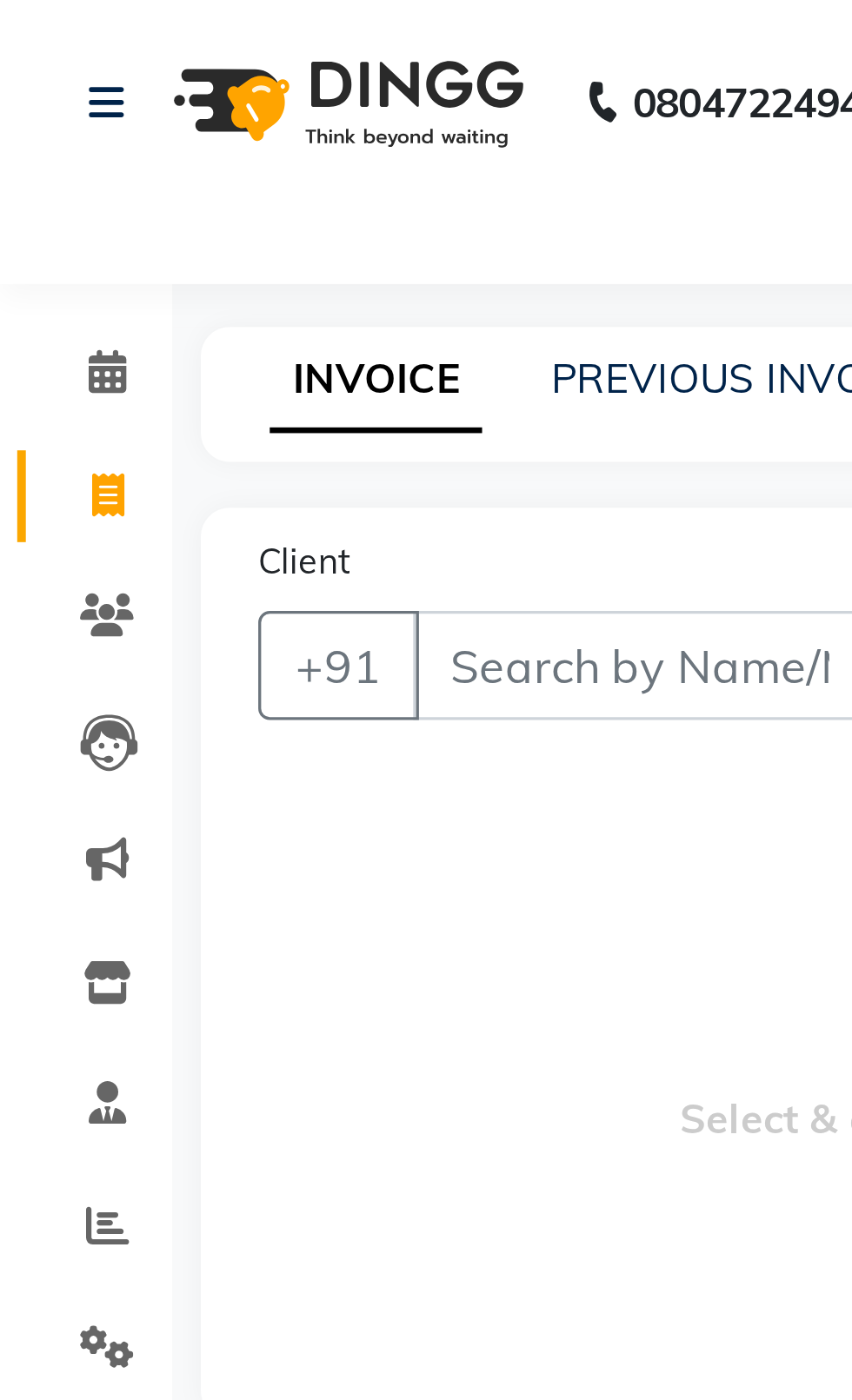
type input "2369"
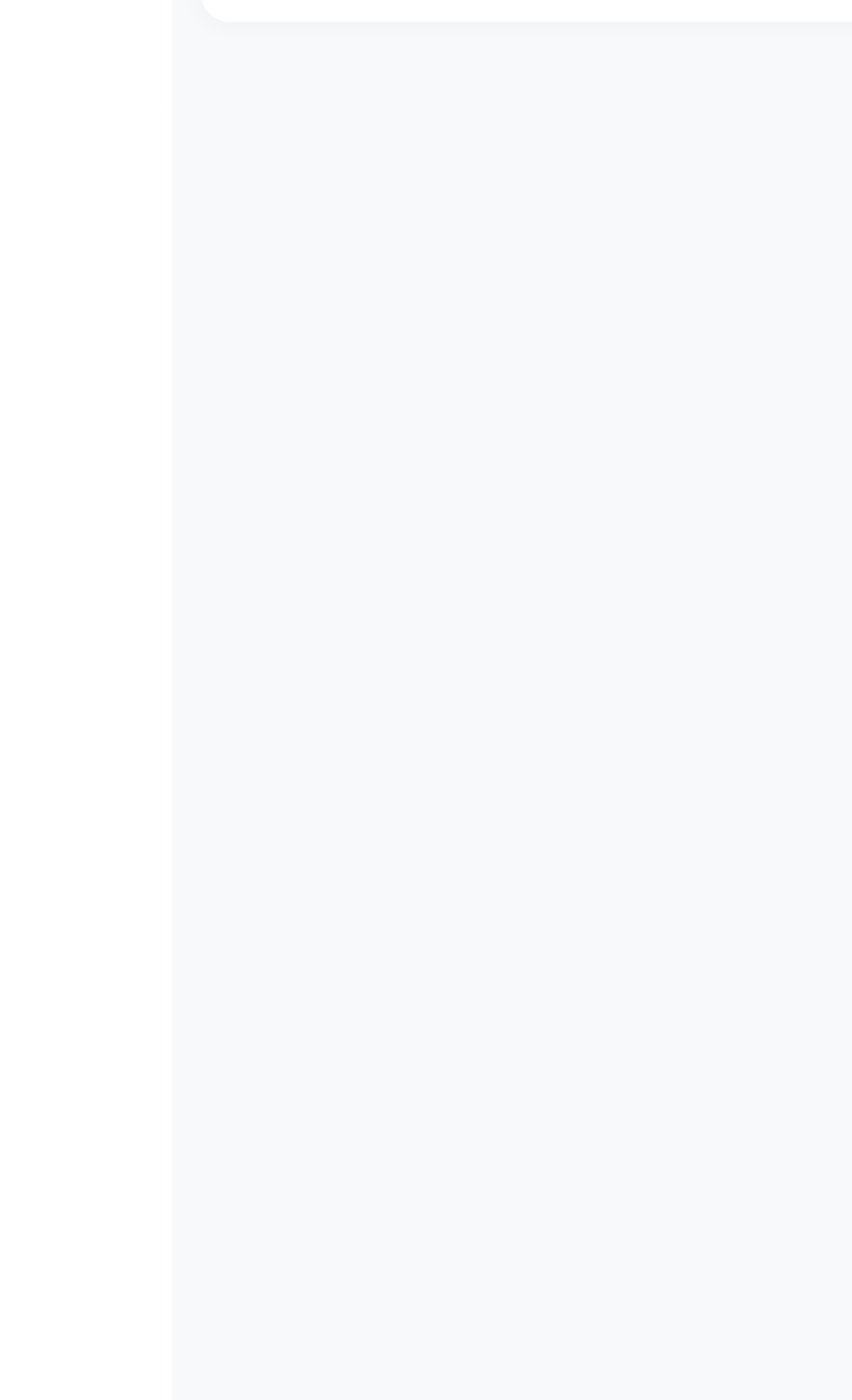
select select "4007"
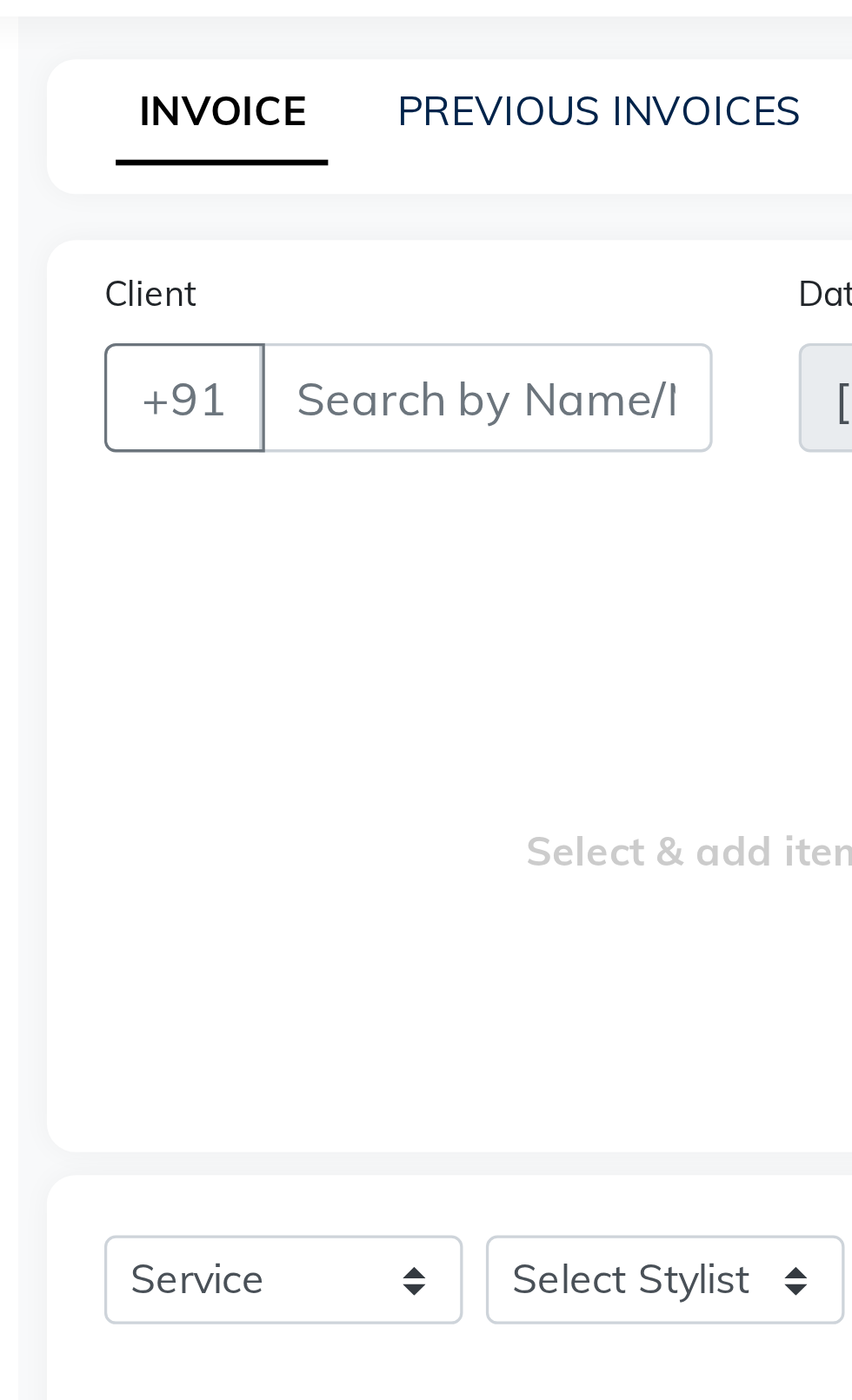
select select "product"
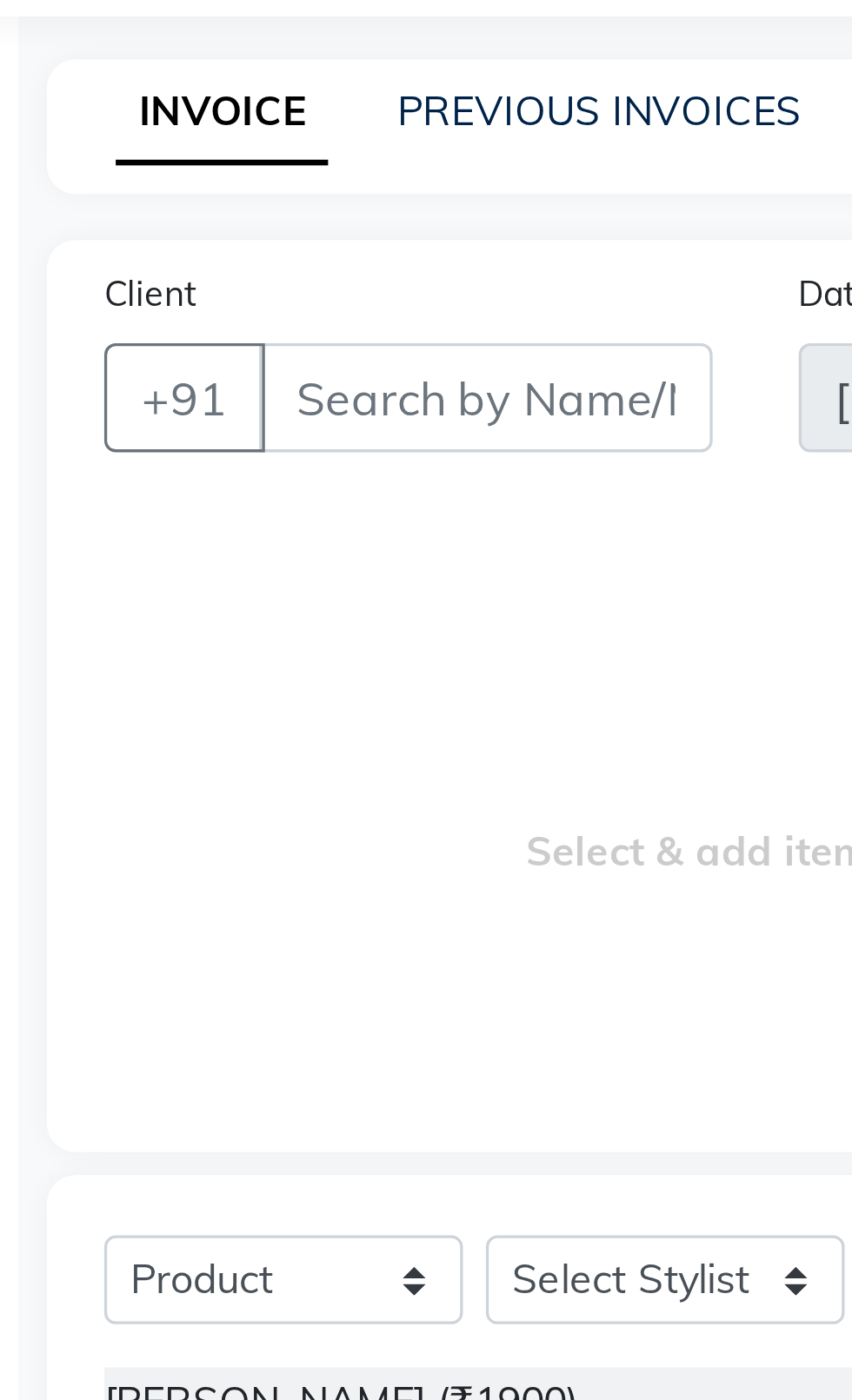
type input "n"
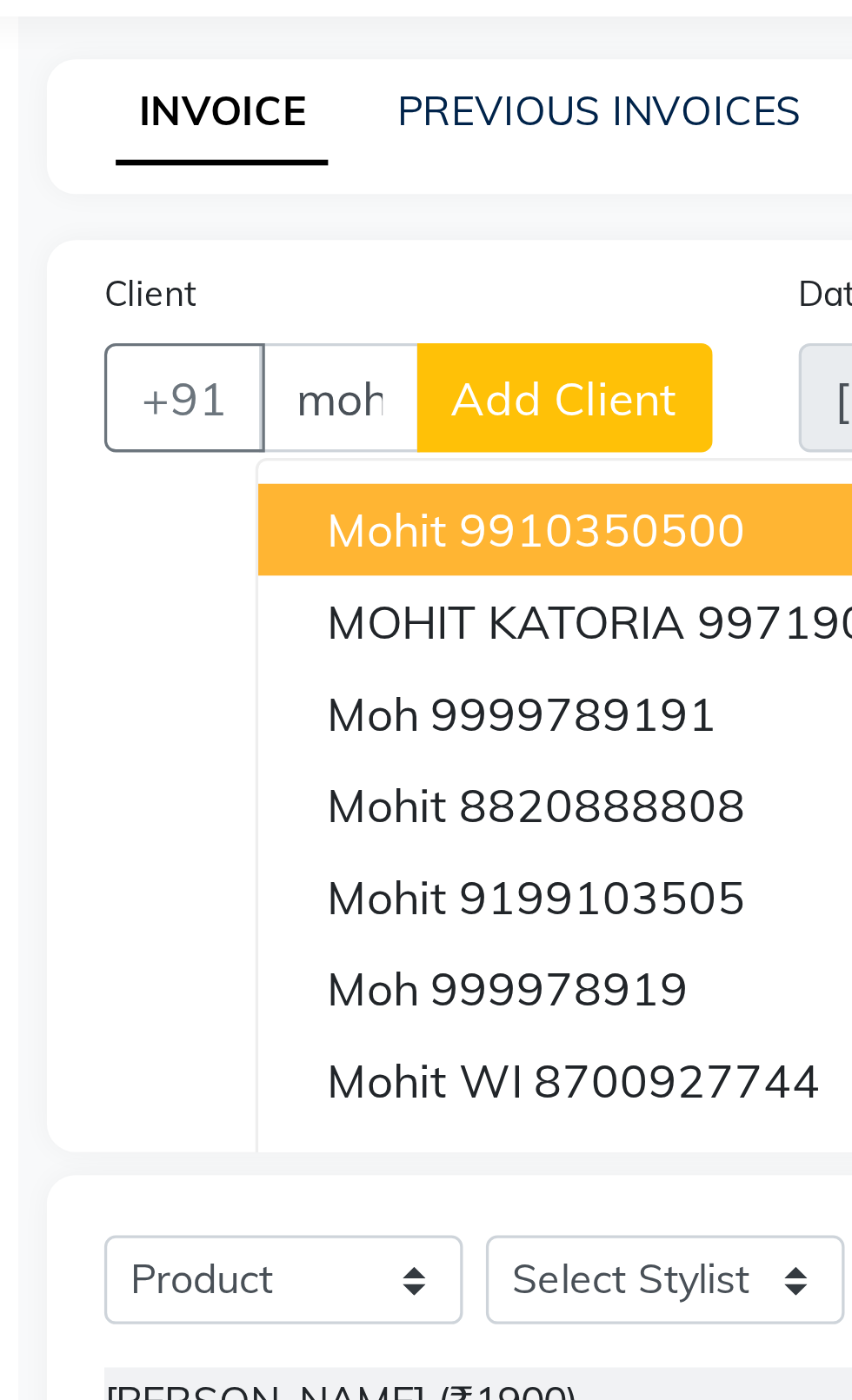
click at [162, 245] on span "Mohit" at bounding box center [164, 242] width 37 height 17
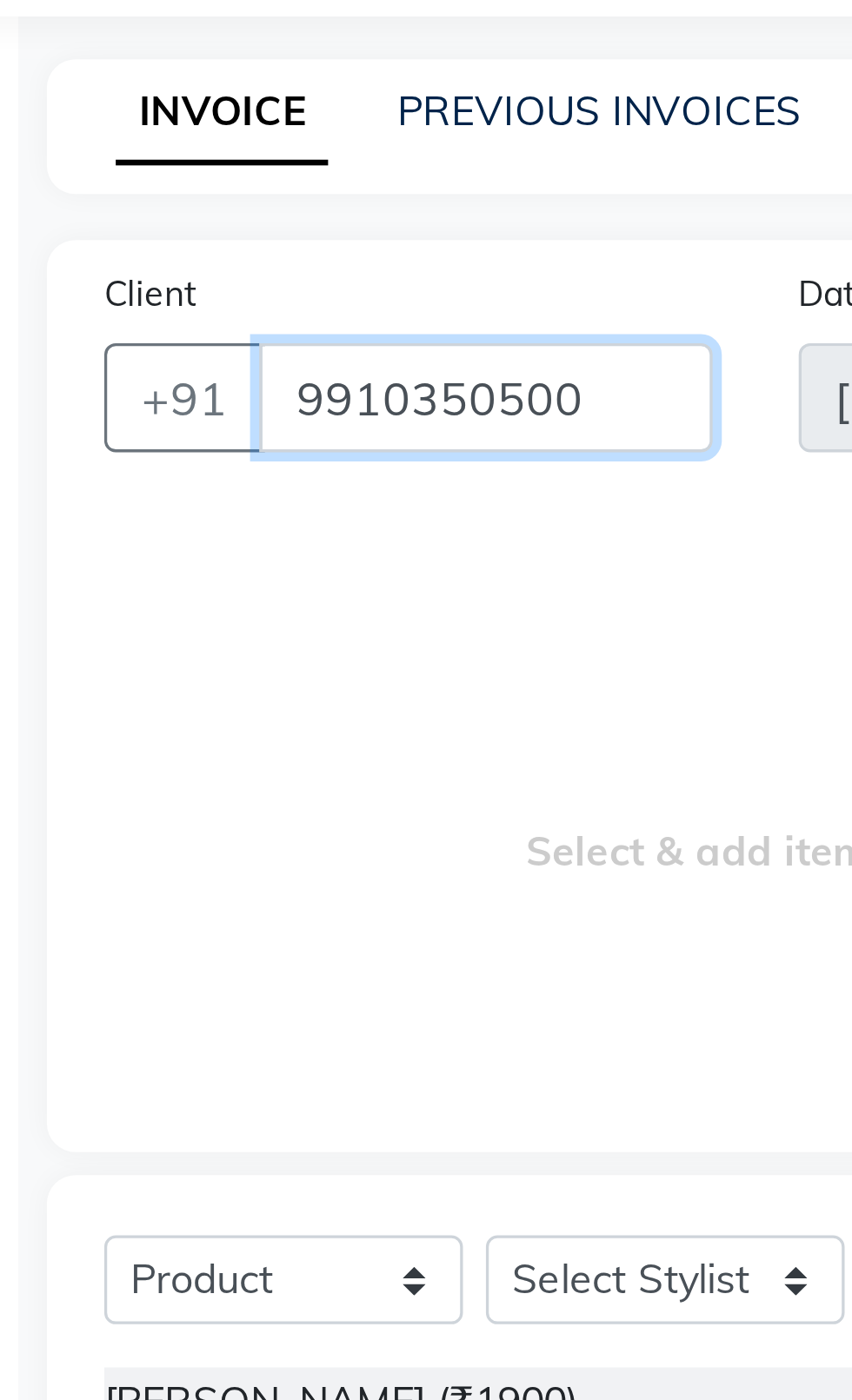
click at [214, 206] on input "9910350500" at bounding box center [193, 202] width 137 height 33
click at [229, 193] on input "9910350500" at bounding box center [193, 202] width 137 height 33
type input "9"
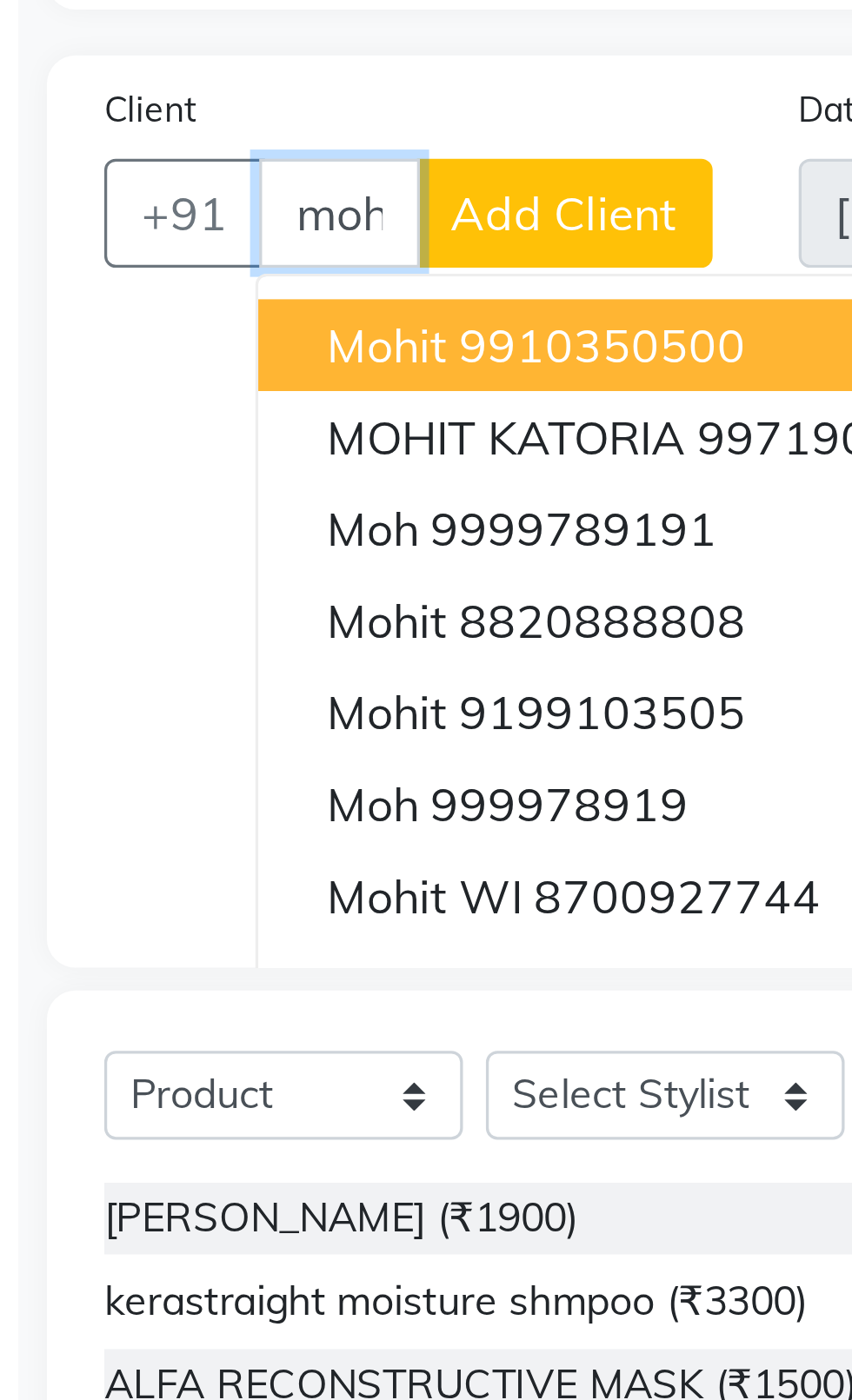
click at [166, 301] on span "moh" at bounding box center [160, 297] width 28 height 17
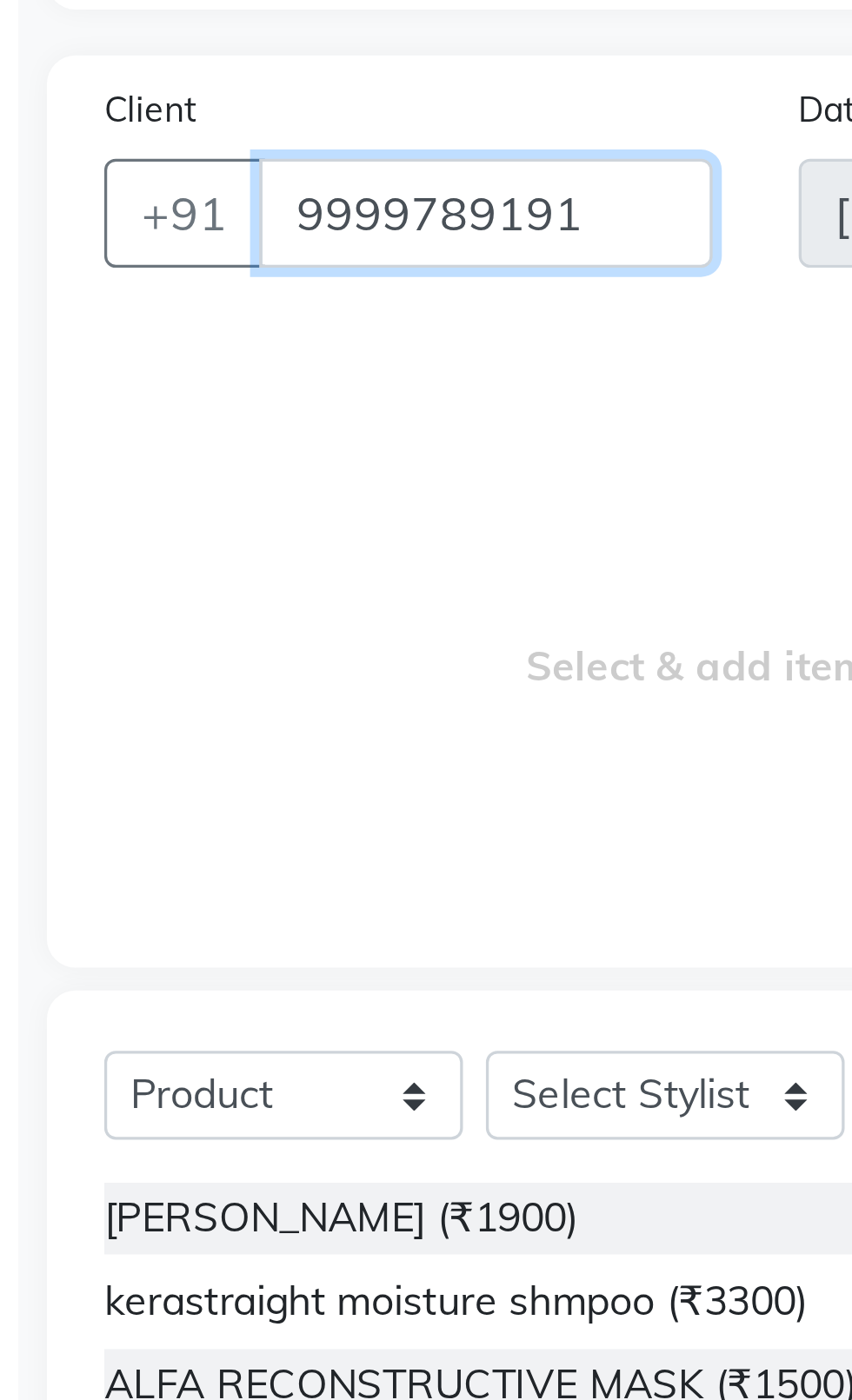
type input "9999789191"
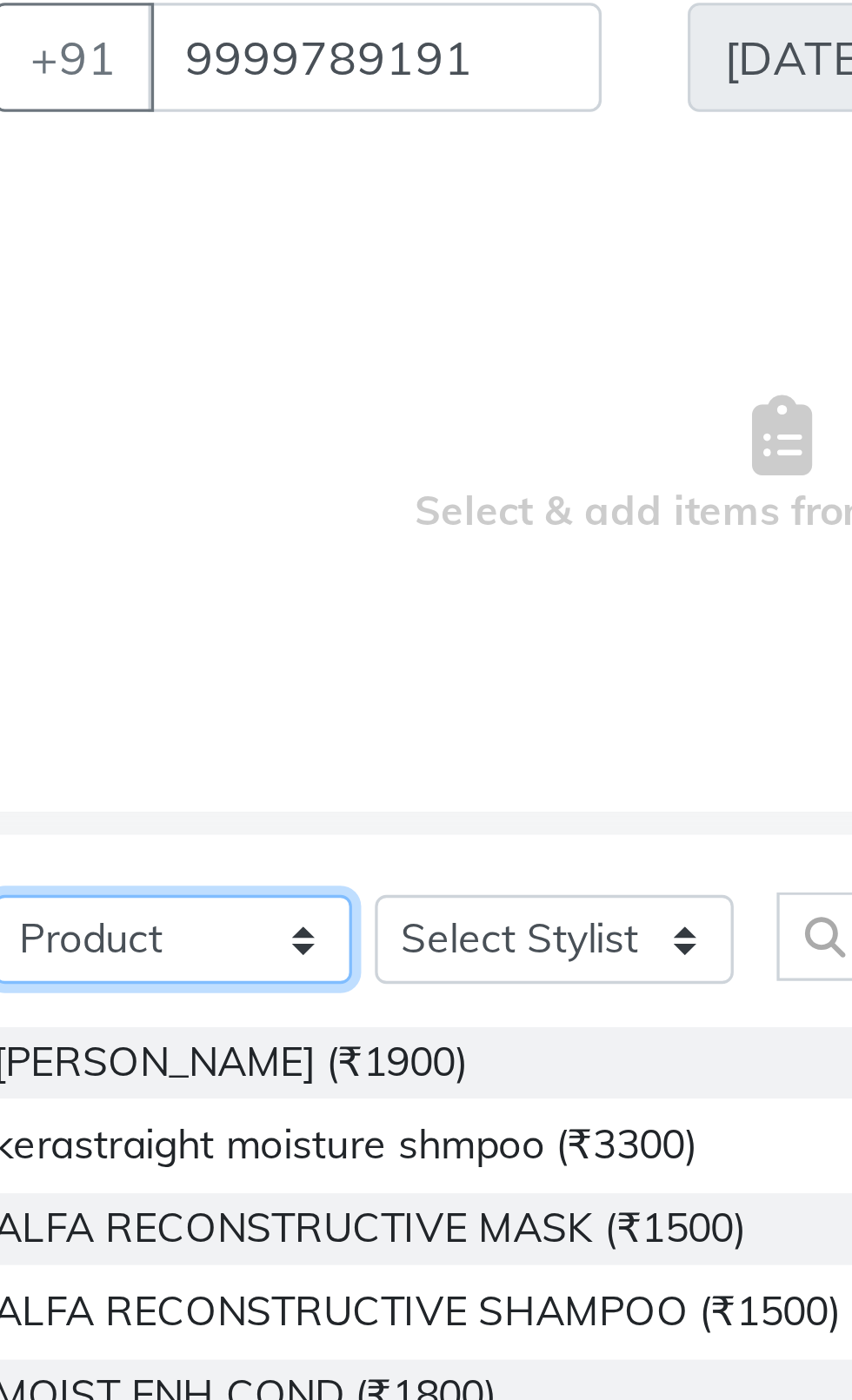
click at [150, 465] on select "Select Service Product Membership Package Voucher Prepaid Gift Card" at bounding box center [132, 469] width 108 height 27
select select "service"
click at [78, 455] on select "Select Service Product Membership Package Voucher Prepaid Gift Card" at bounding box center [132, 469] width 108 height 27
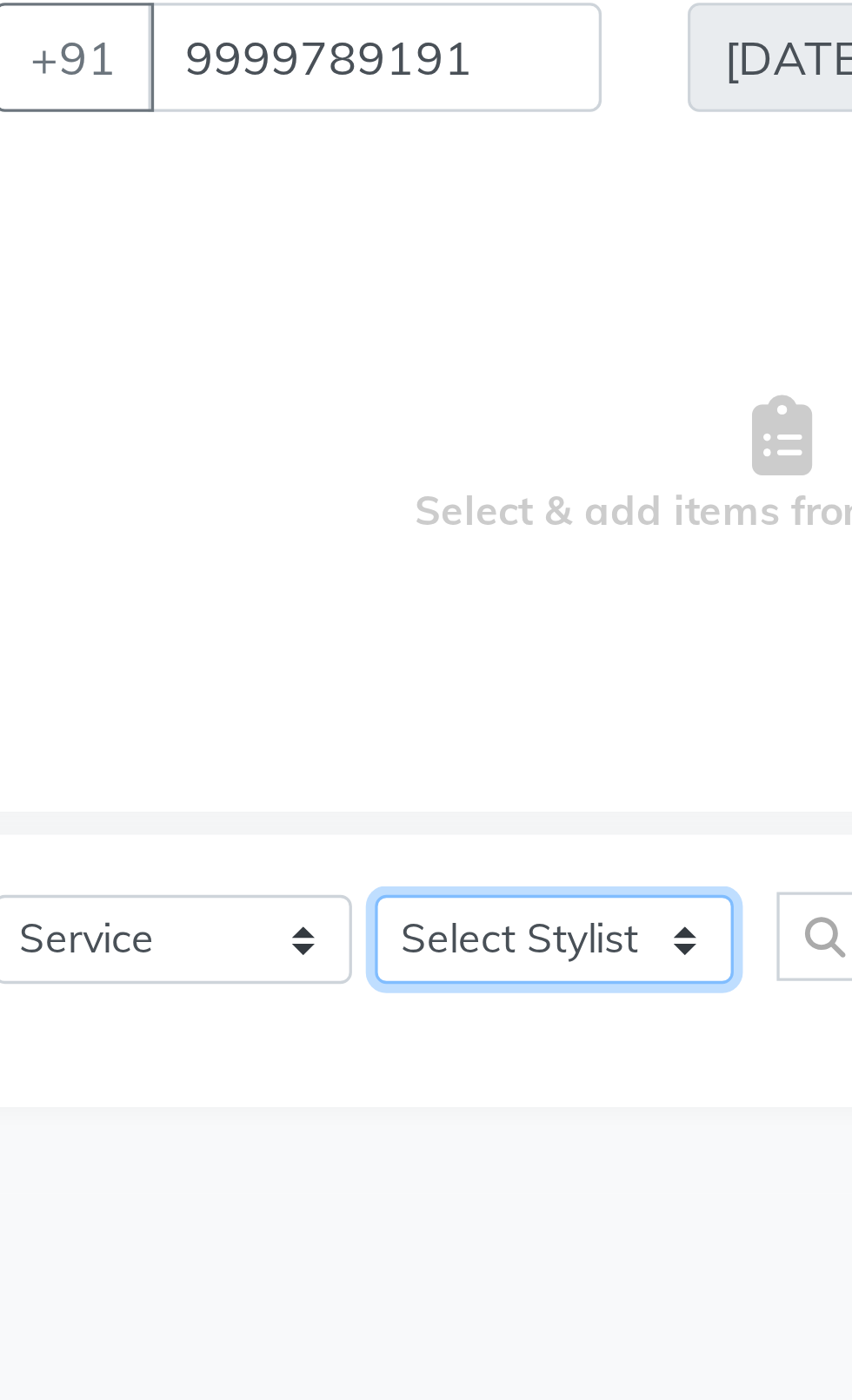
click at [258, 480] on select "Select Stylist [PERSON_NAME] akash [PERSON_NAME] ANAM anod [PERSON_NAME] danish…" at bounding box center [248, 469] width 108 height 27
select select "26674"
click at [193, 455] on select "Select Stylist [PERSON_NAME] akash [PERSON_NAME] ANAM anod [PERSON_NAME] danish…" at bounding box center [248, 469] width 108 height 27
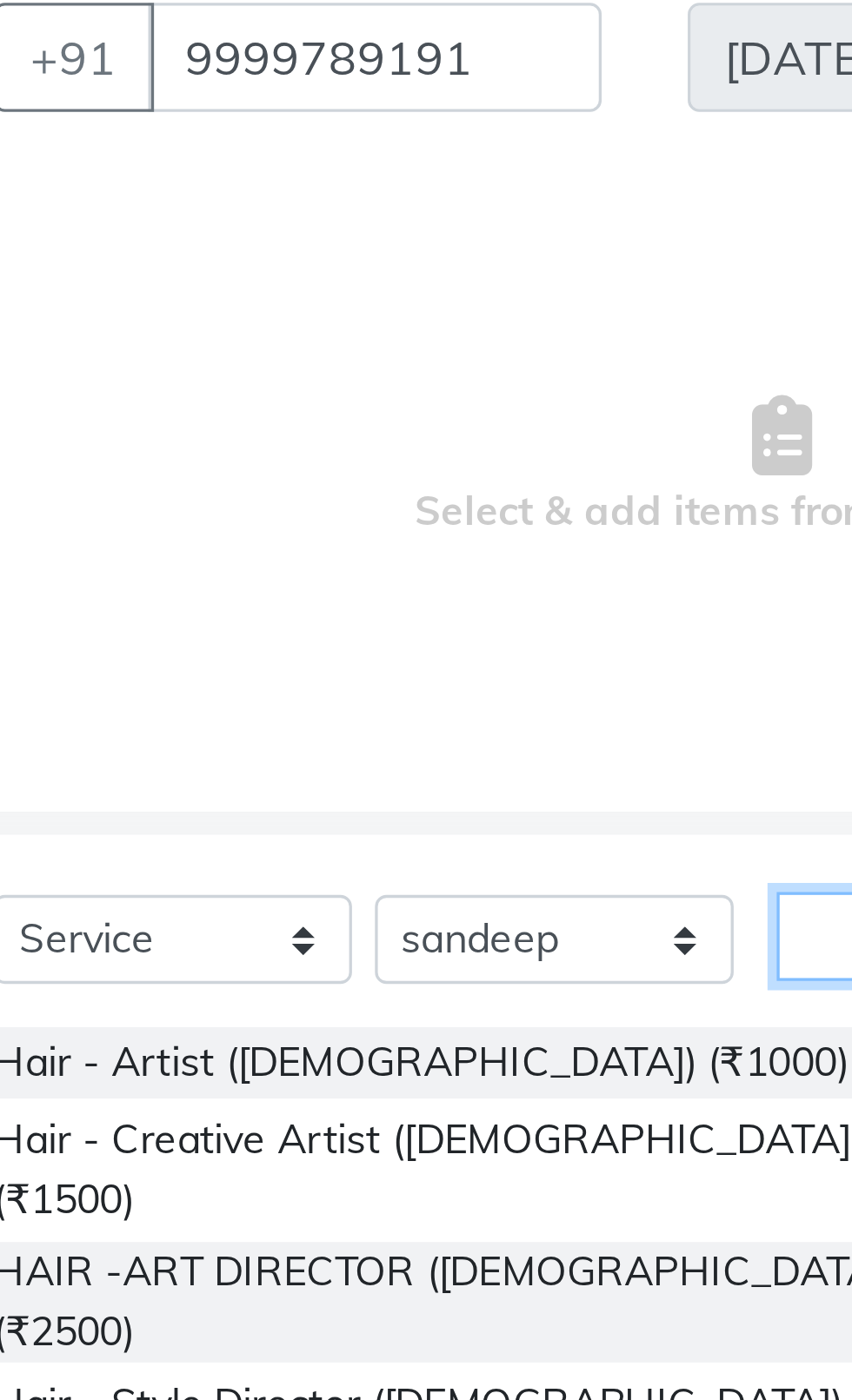
click at [332, 471] on input "text" at bounding box center [352, 468] width 73 height 27
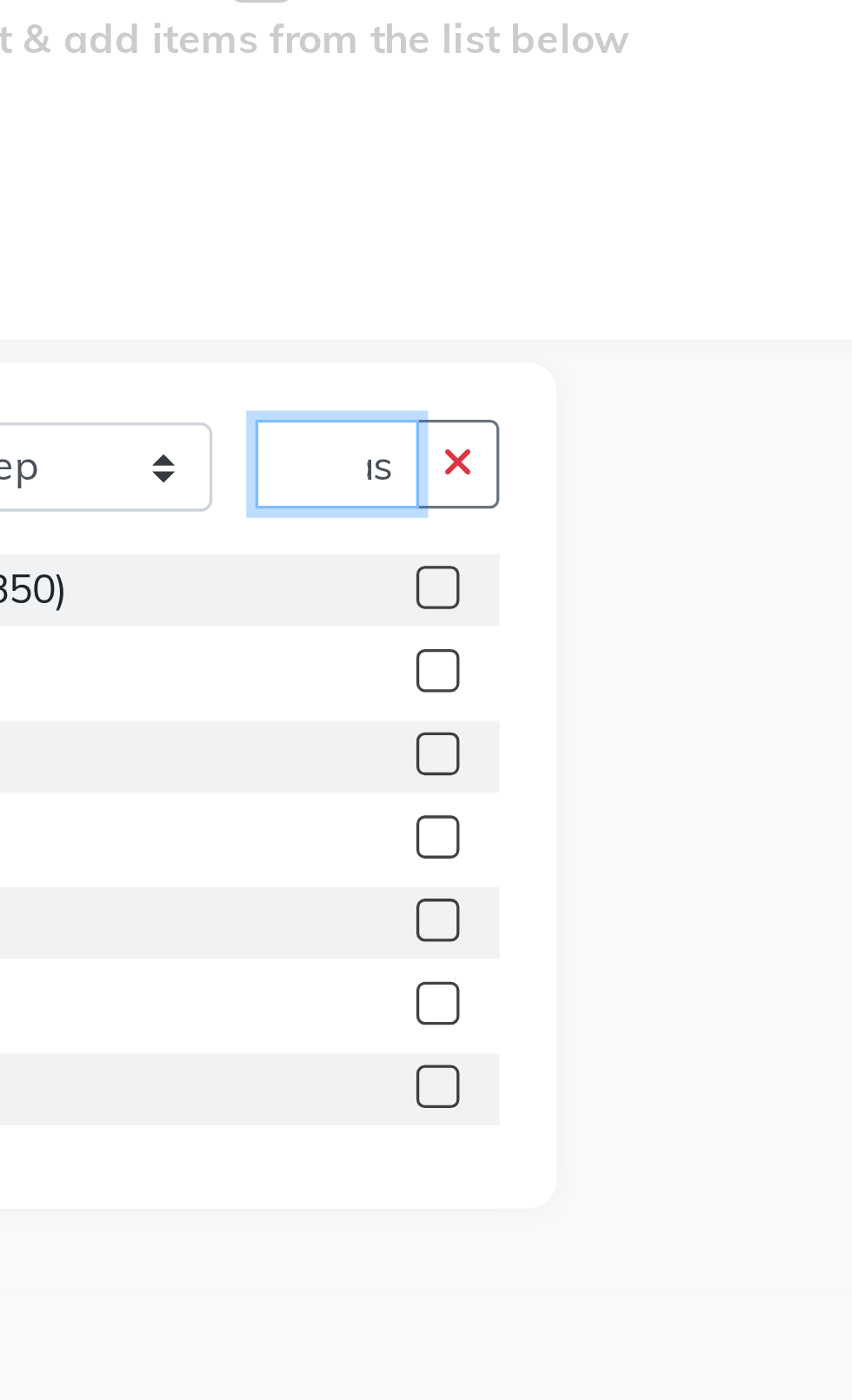
scroll to position [0, 17]
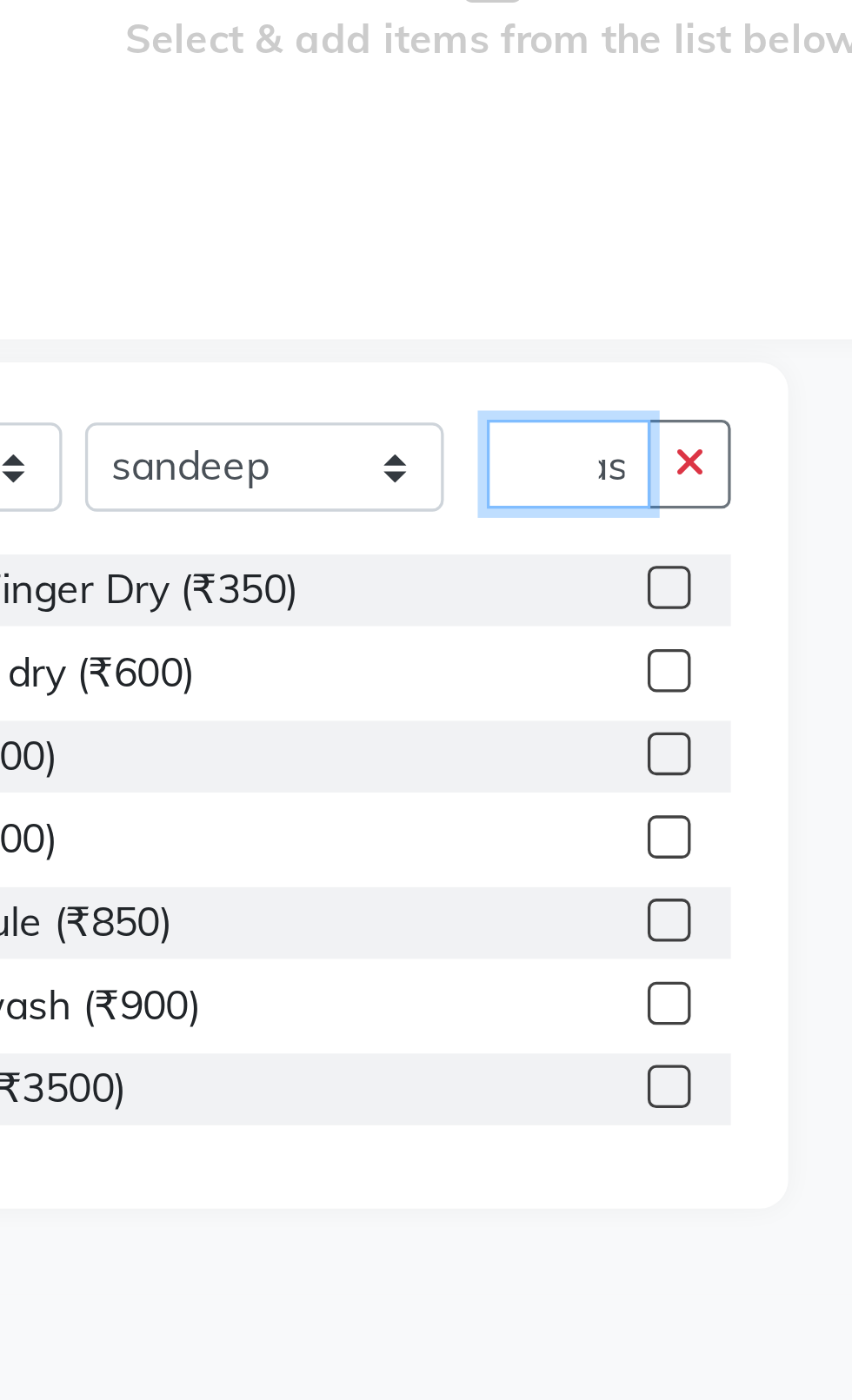
type input "Was"
click at [366, 507] on label at bounding box center [370, 505] width 13 height 13
click at [366, 507] on input "checkbox" at bounding box center [370, 507] width 12 height 12
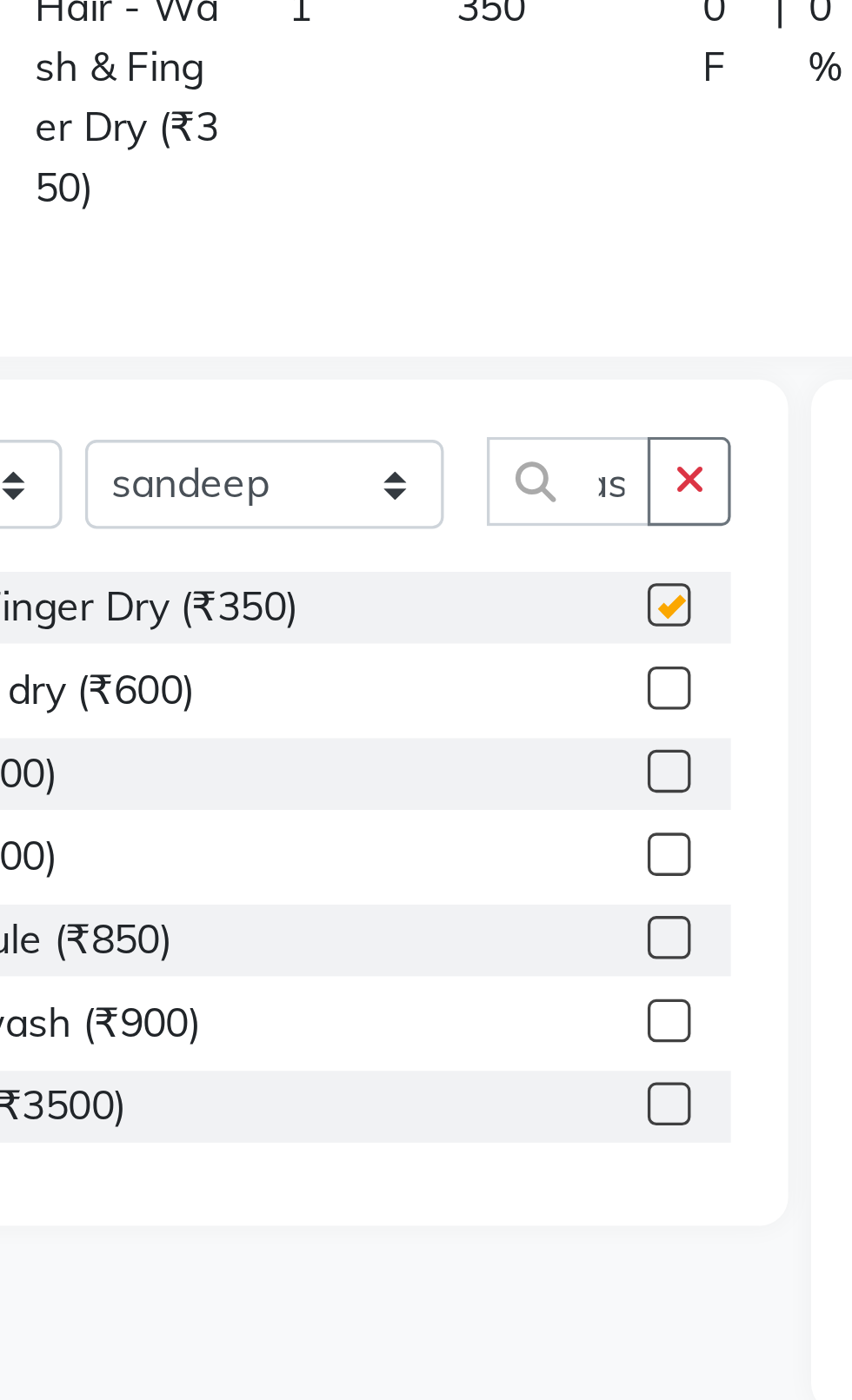
scroll to position [0, 0]
checkbox input "false"
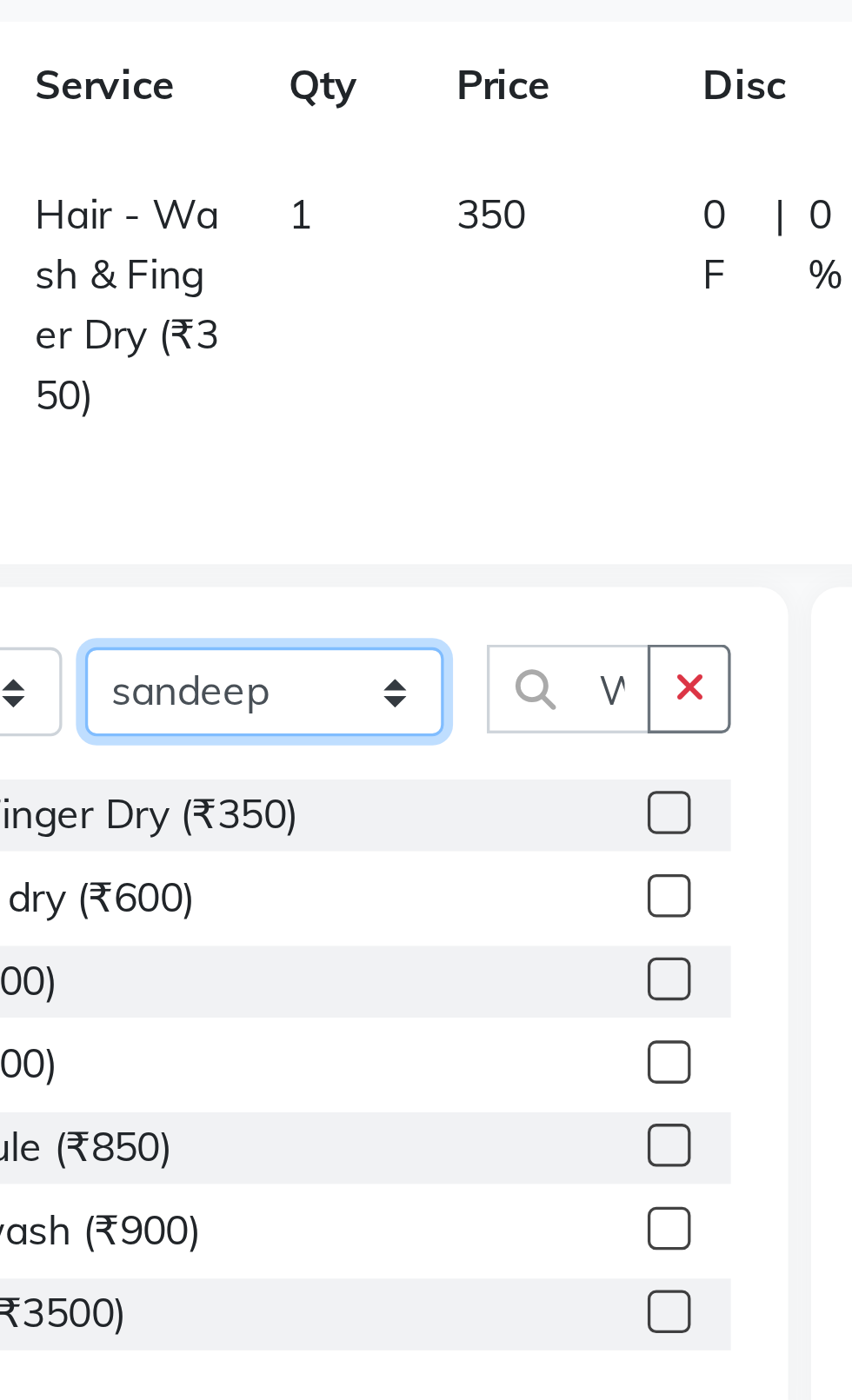
click at [244, 485] on select "Select Stylist [PERSON_NAME] akash [PERSON_NAME] ANAM anod [PERSON_NAME] danish…" at bounding box center [248, 475] width 108 height 27
select select "58083"
click at [193, 461] on select "Select Stylist [PERSON_NAME] akash [PERSON_NAME] ANAM anod [PERSON_NAME] danish…" at bounding box center [248, 475] width 108 height 27
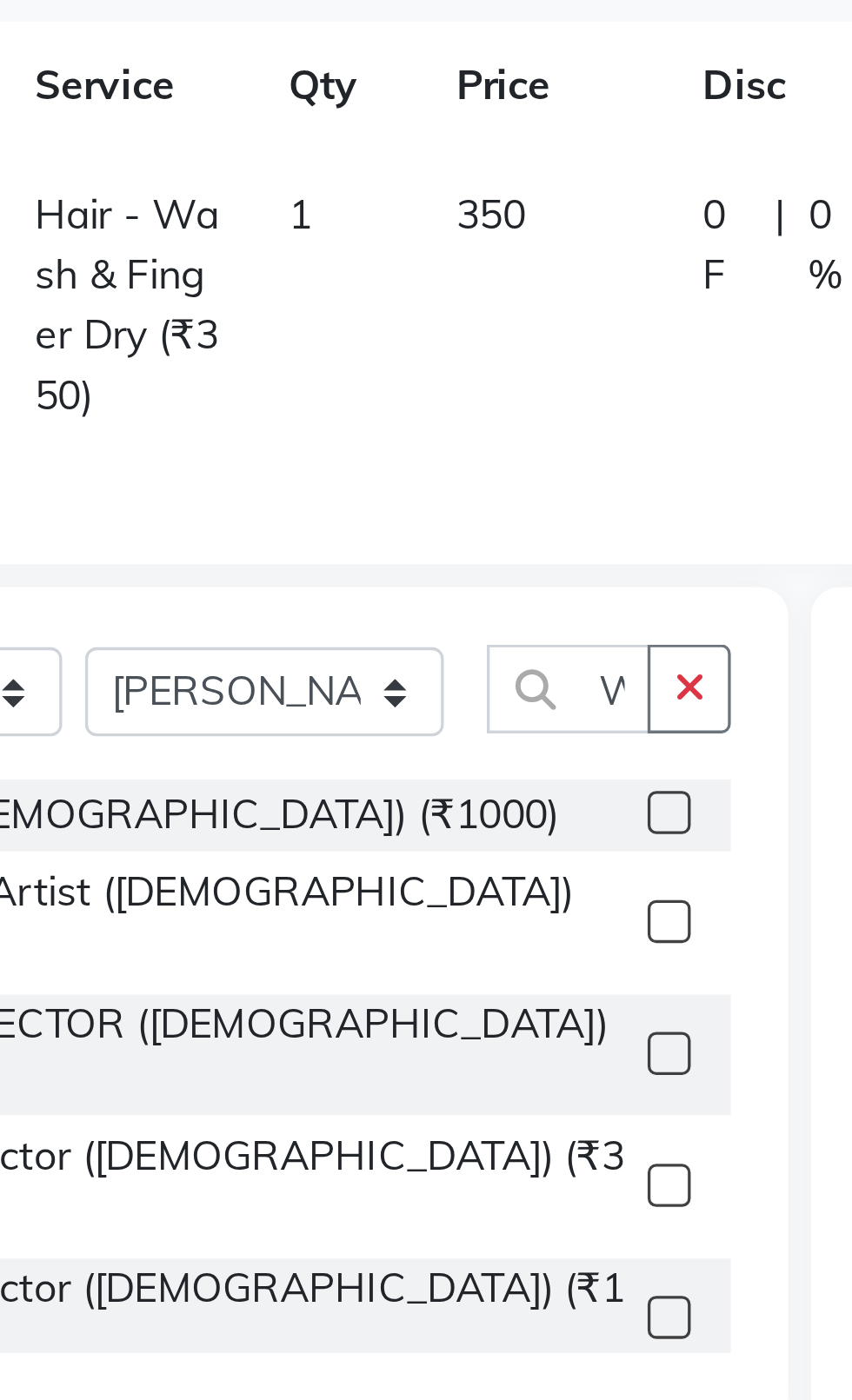
click at [377, 475] on icon "button" at bounding box center [377, 473] width 10 height 13
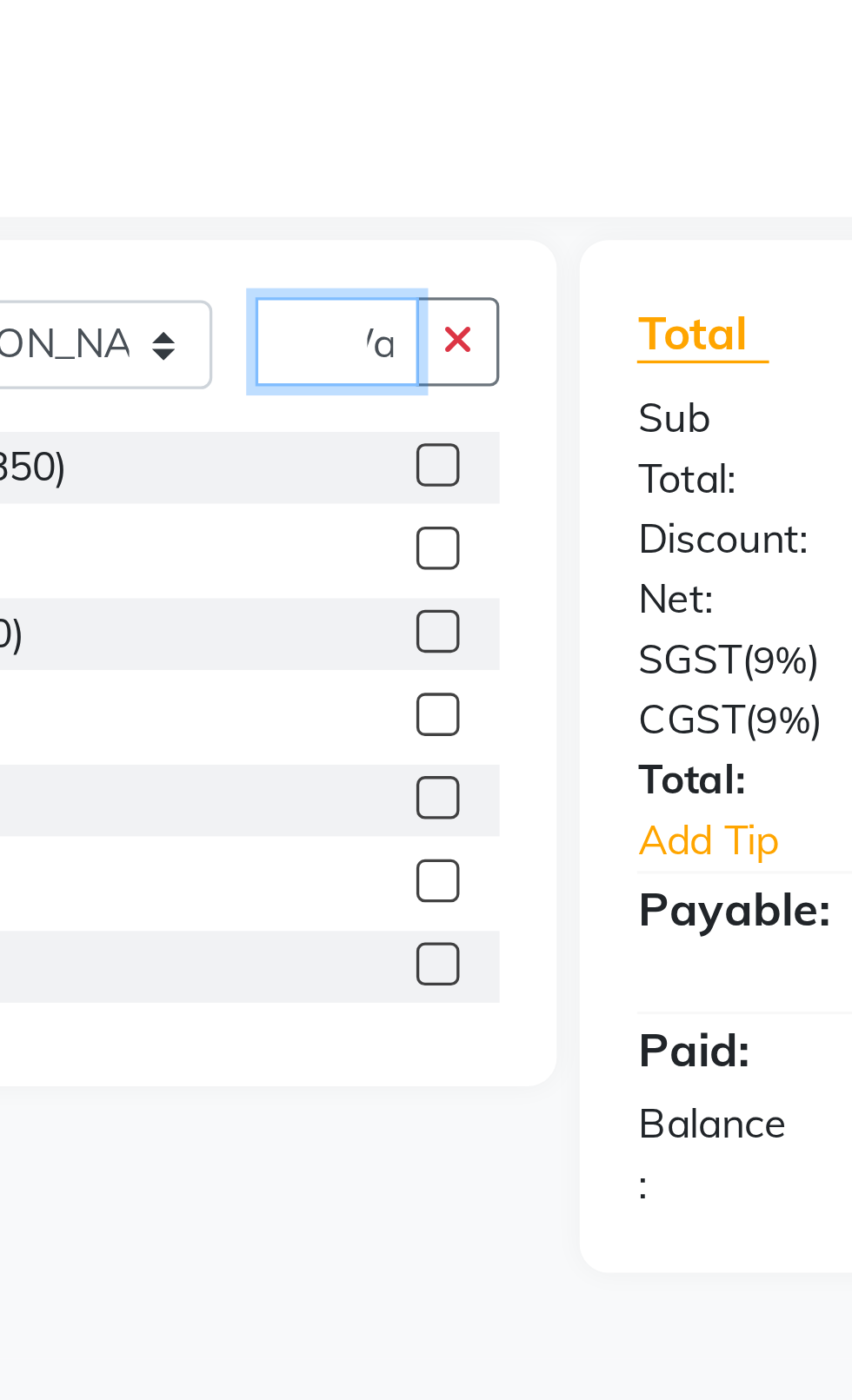
scroll to position [0, 17]
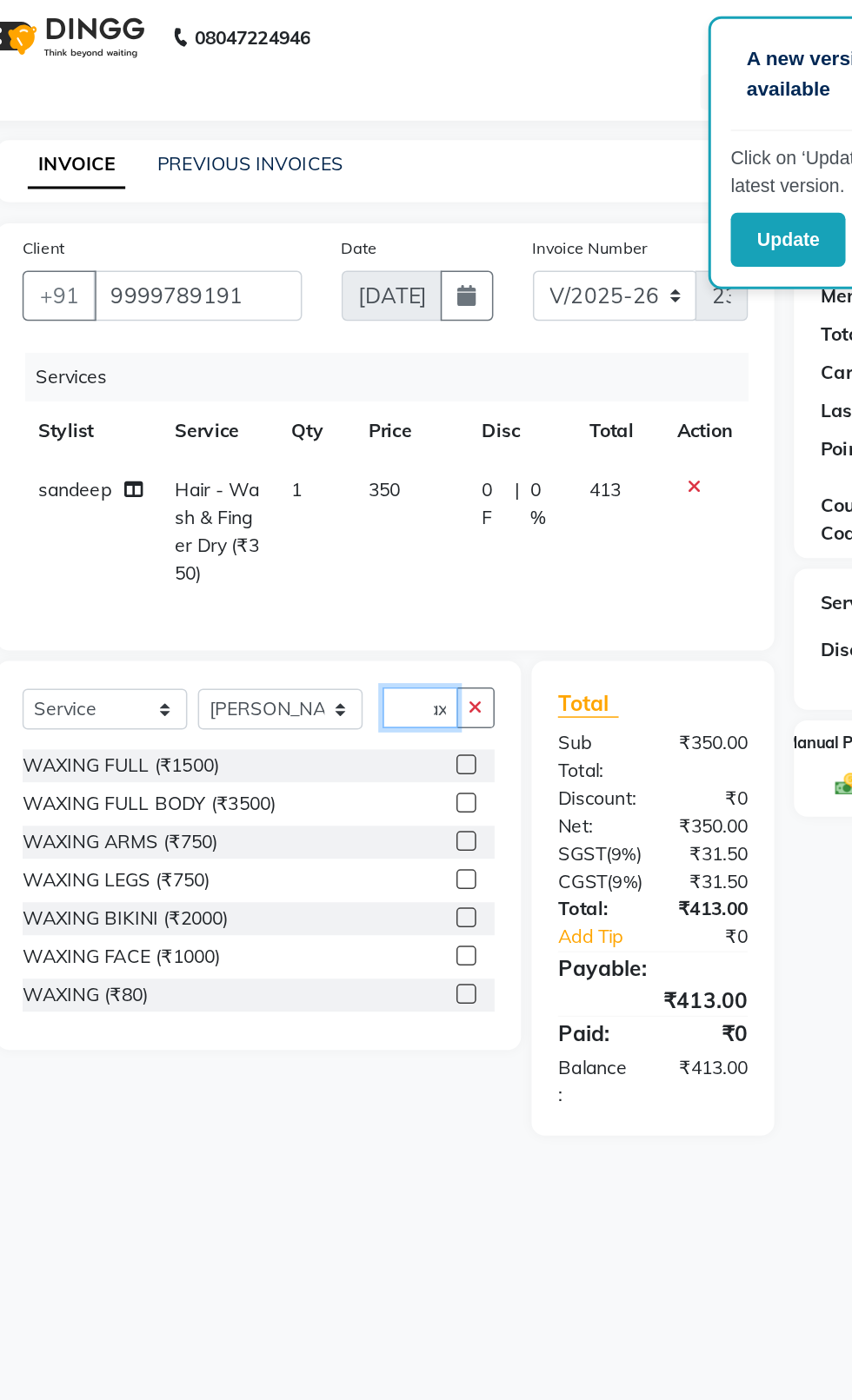
type input "Wax"
click at [368, 510] on label at bounding box center [370, 510] width 13 height 13
click at [368, 510] on input "checkbox" at bounding box center [370, 511] width 12 height 12
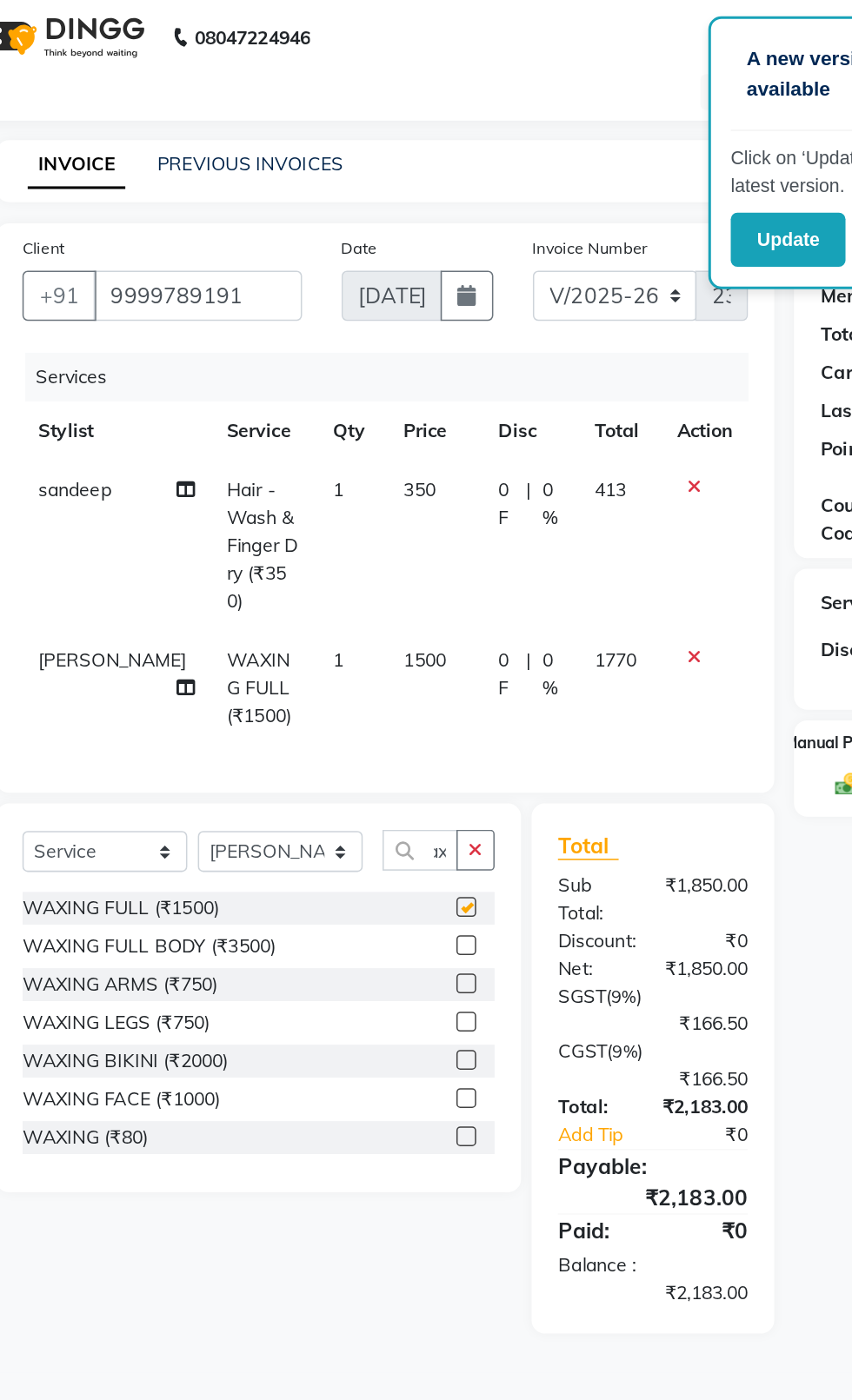
scroll to position [0, 0]
checkbox input "false"
click at [332, 434] on span "1500" at bounding box center [343, 442] width 28 height 15
select select "58083"
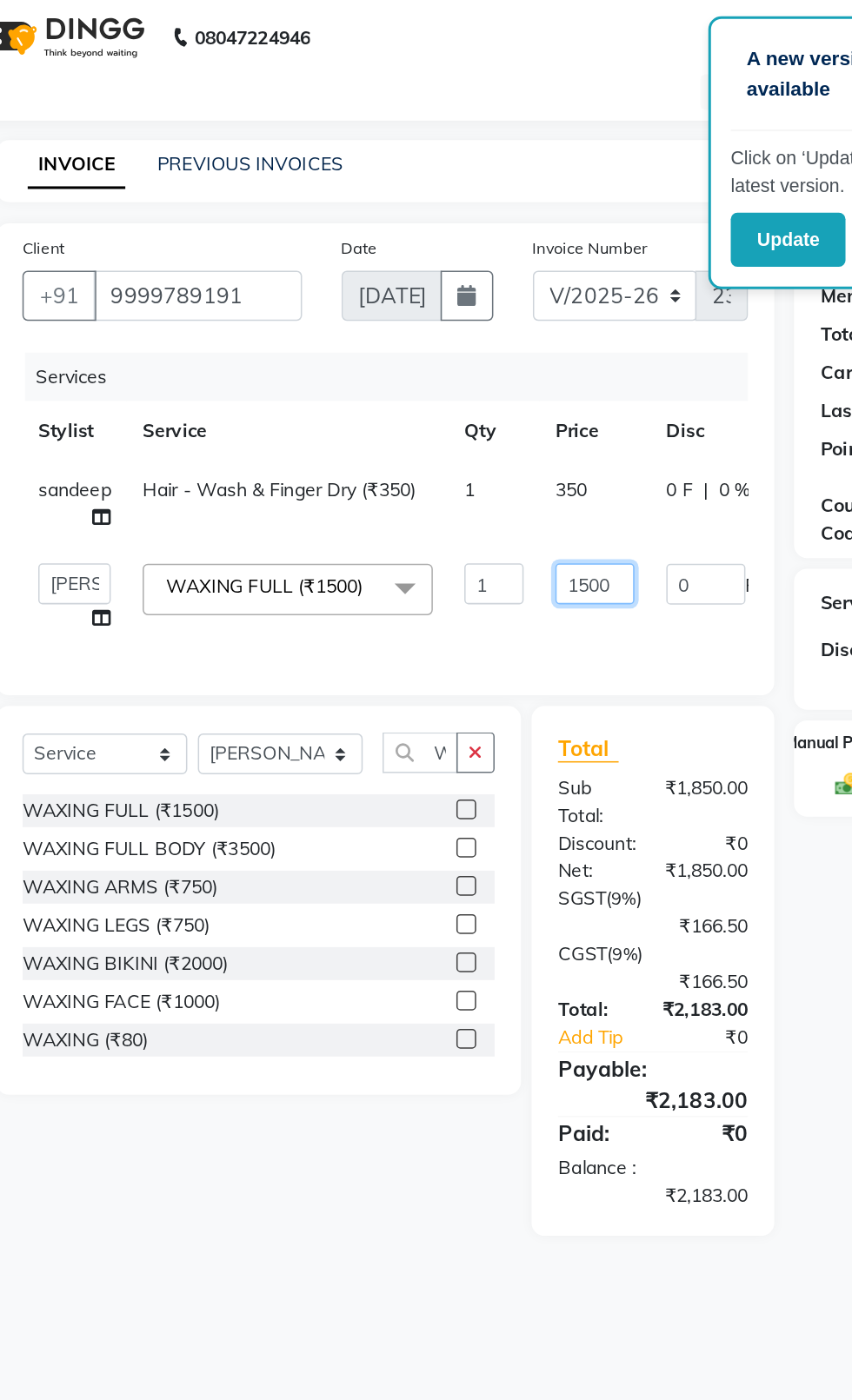
click at [447, 396] on input "1500" at bounding box center [455, 392] width 52 height 27
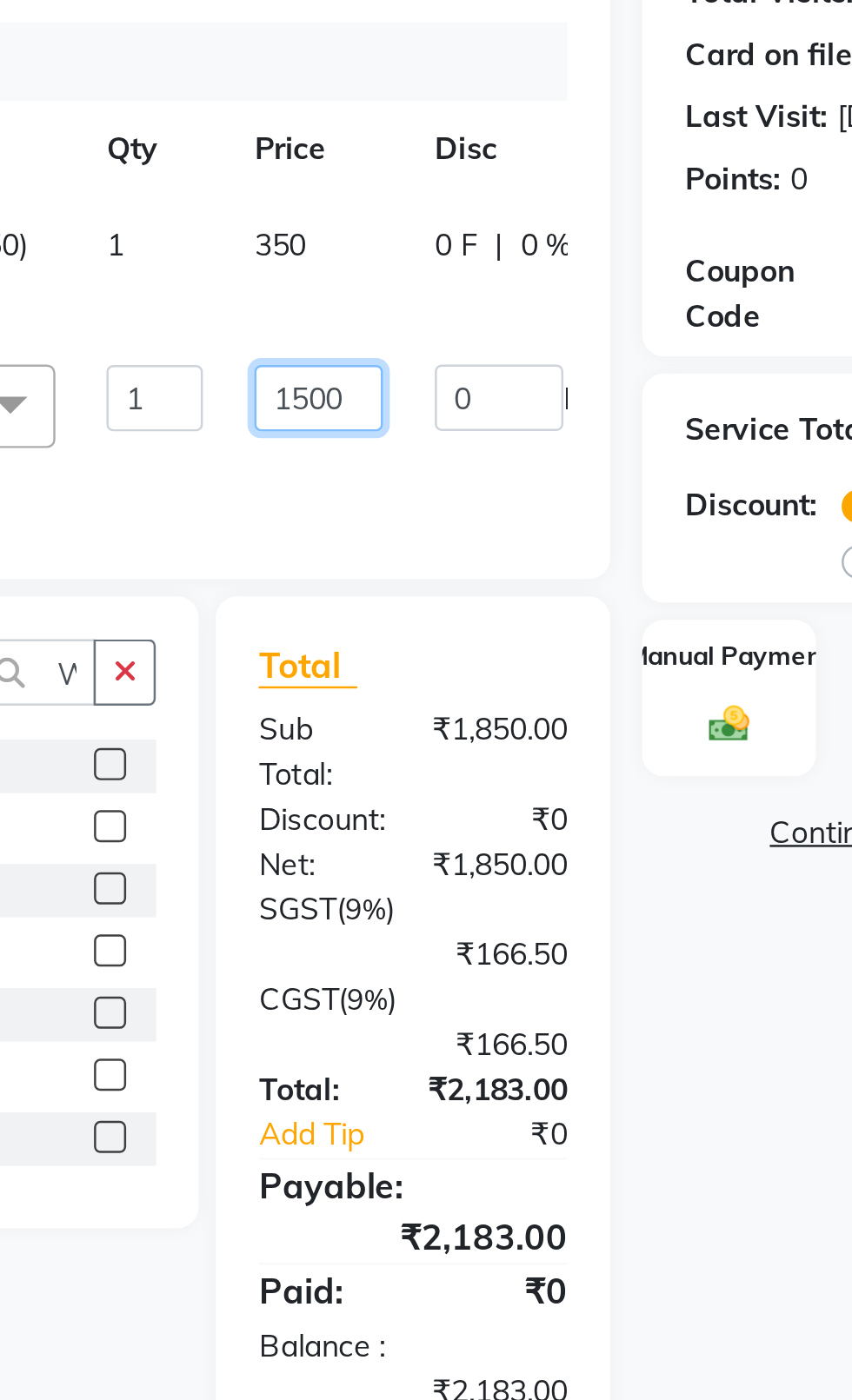
click at [457, 392] on input "1500" at bounding box center [455, 392] width 52 height 27
type input "1100"
click at [453, 340] on tr "sandeep Hair - Wash & Finger Dry (₹350) 1 350 0 F | 0 % 413" at bounding box center [419, 338] width 682 height 57
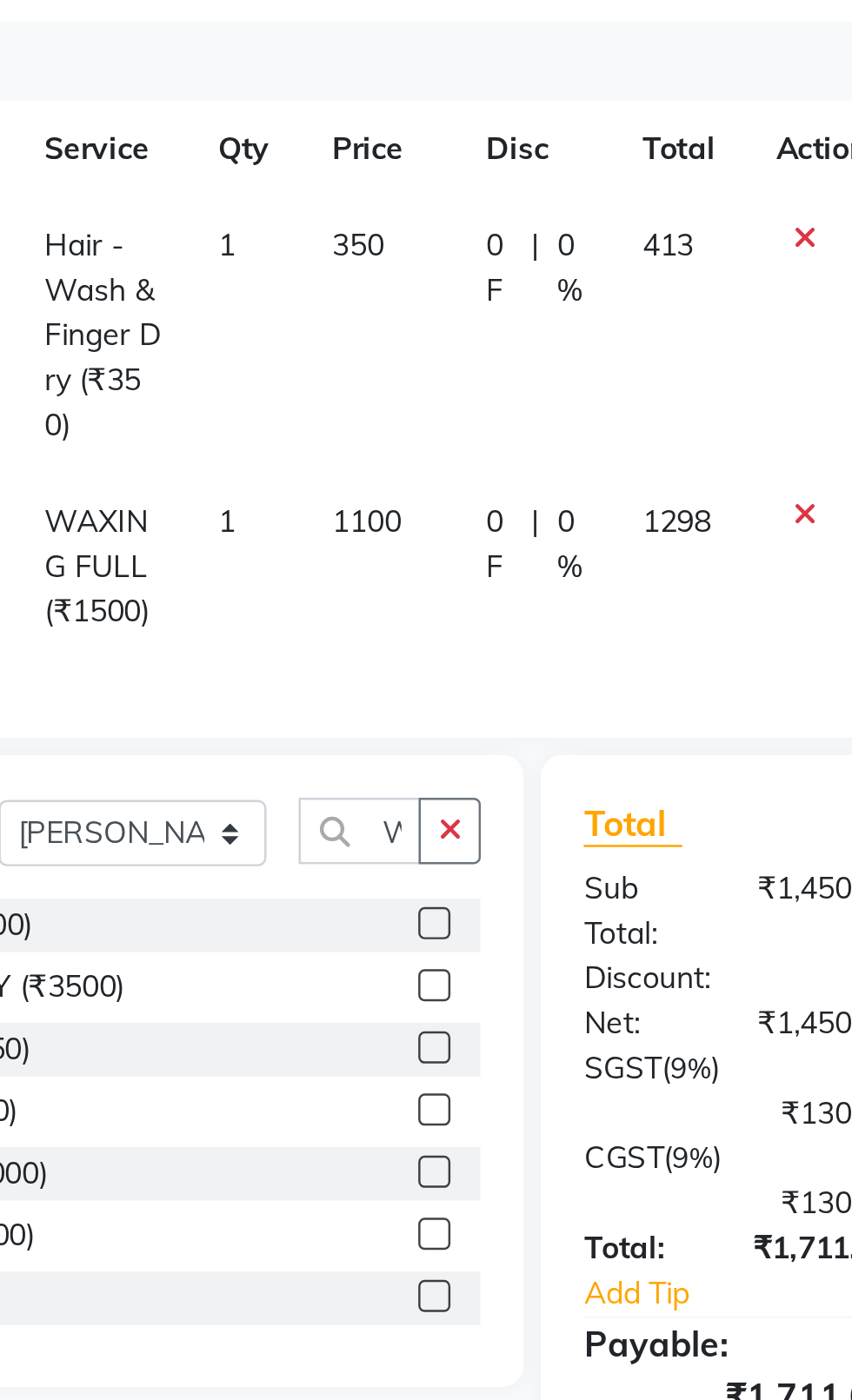
click at [338, 340] on td "350" at bounding box center [350, 366] width 63 height 112
select select "26674"
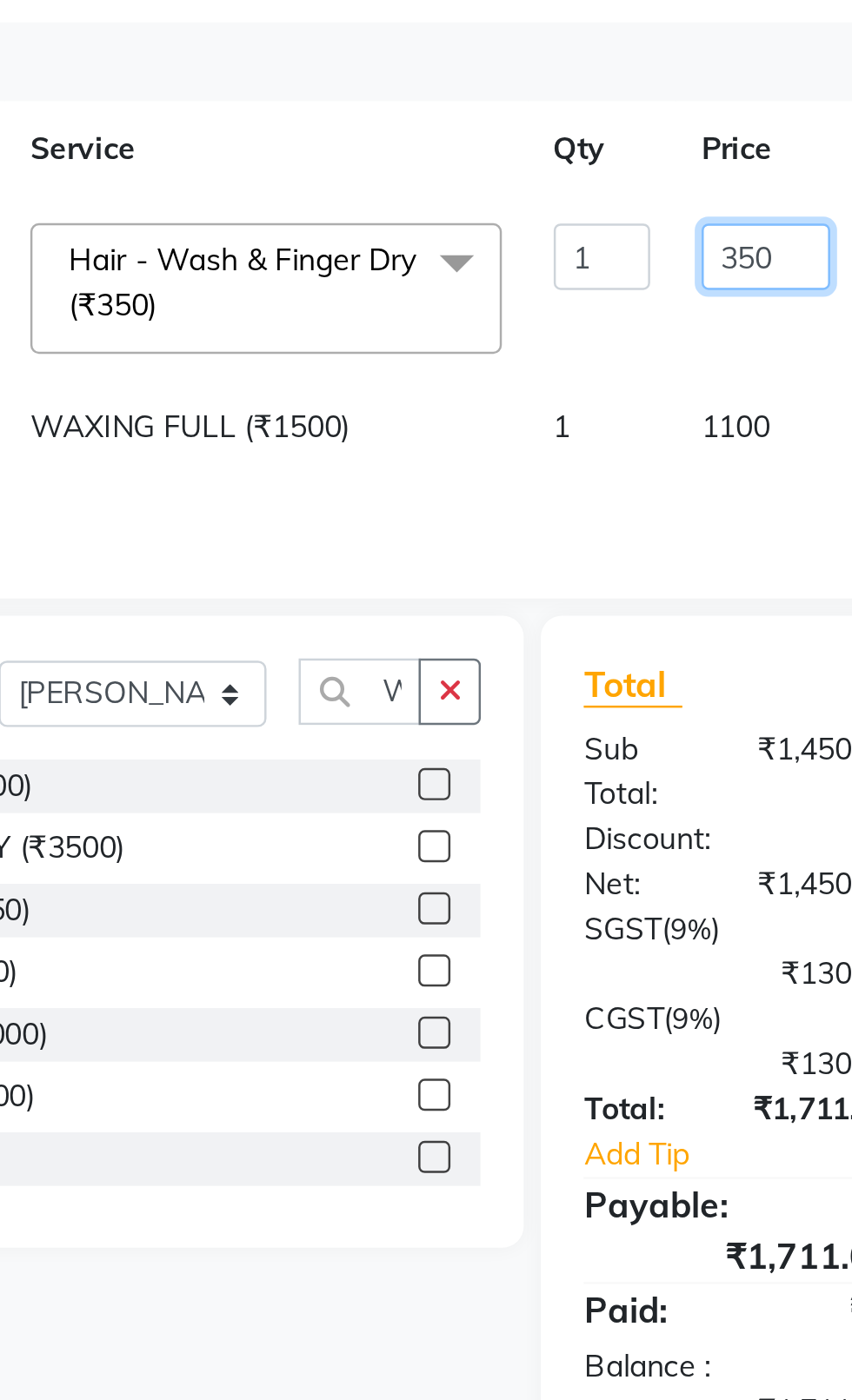
click at [479, 337] on input "350" at bounding box center [505, 335] width 52 height 27
type input "300"
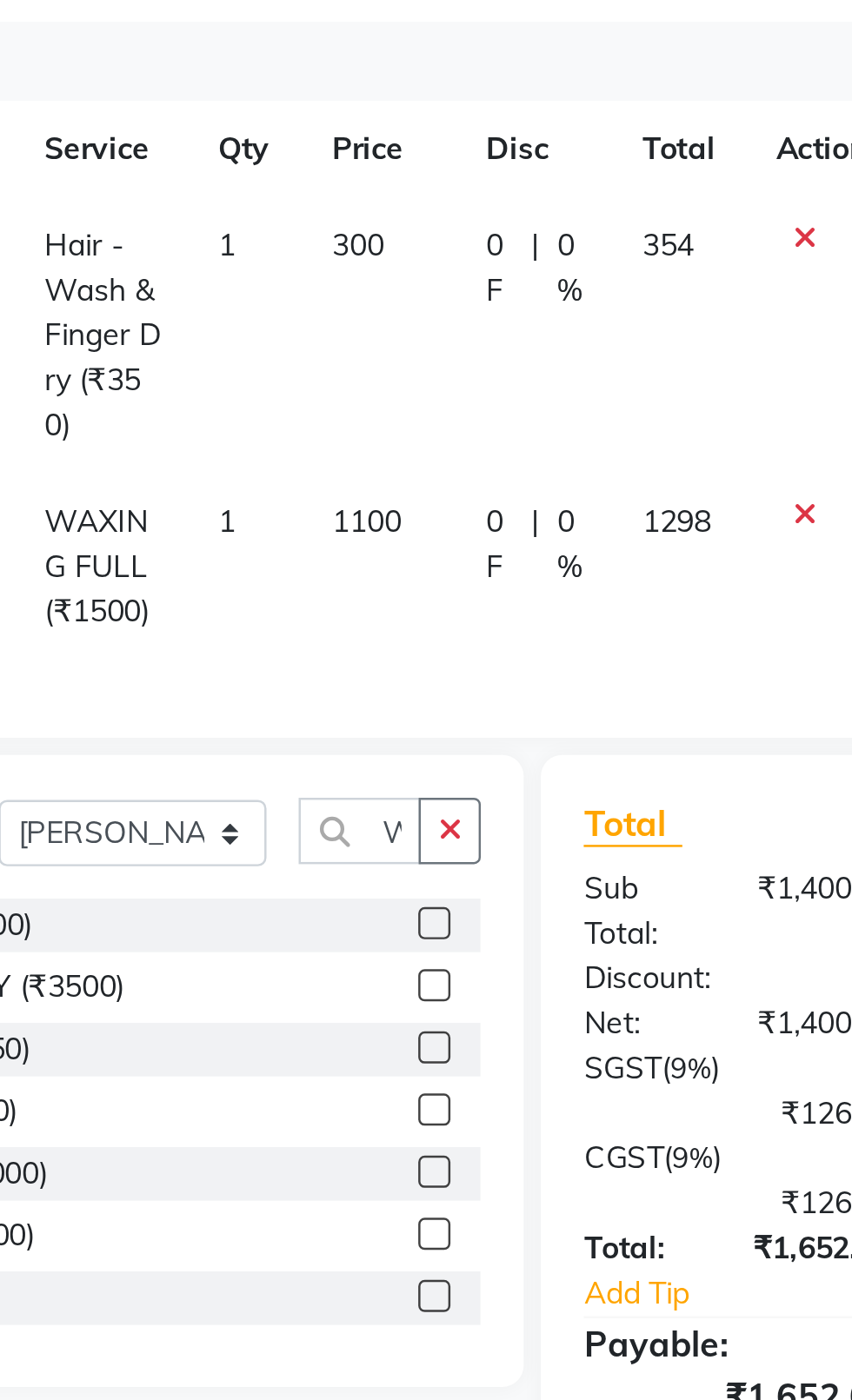
click at [283, 332] on span "1" at bounding box center [286, 330] width 7 height 15
select select "26674"
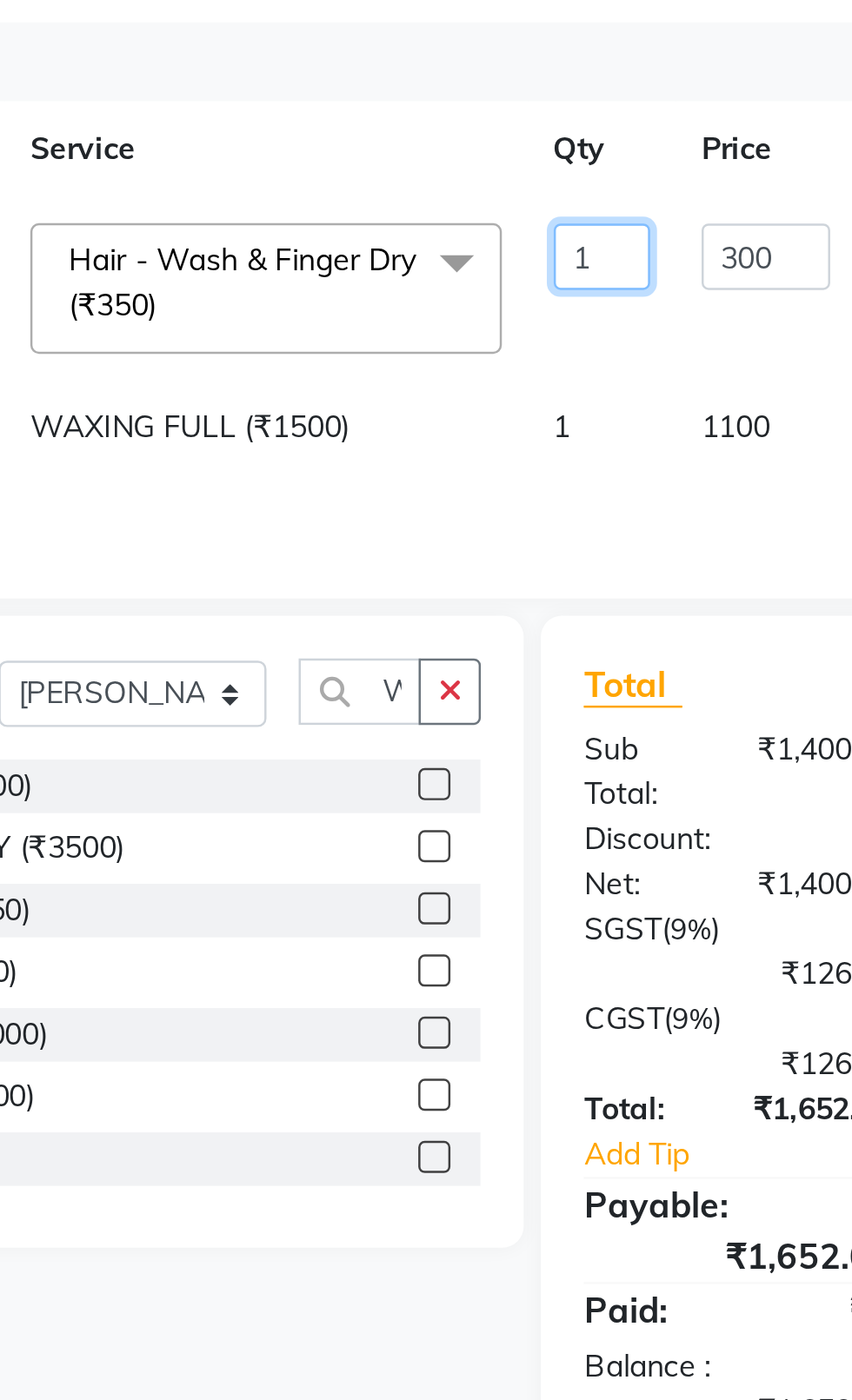
click at [419, 339] on input "1" at bounding box center [438, 335] width 39 height 27
type input "2"
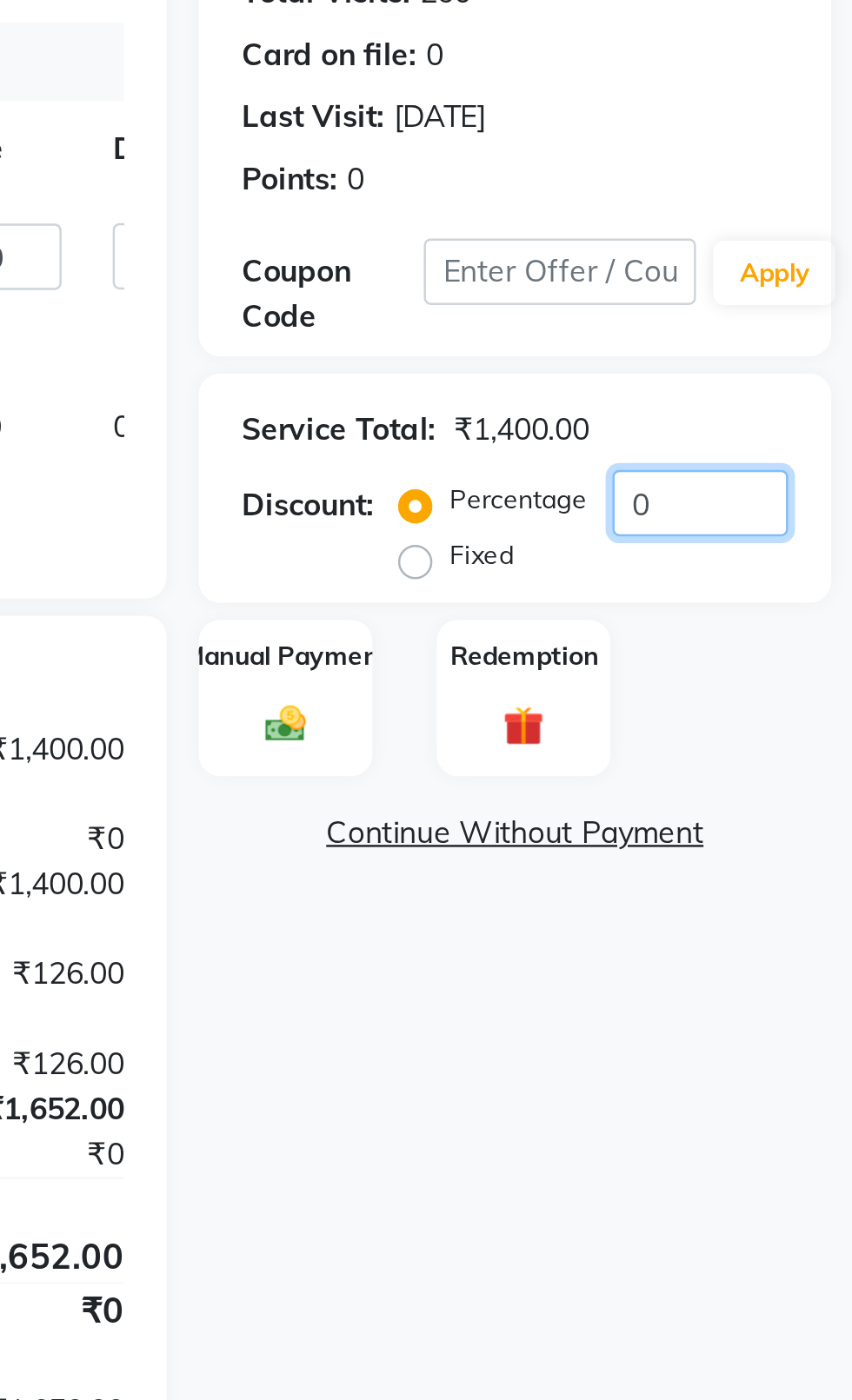
click at [797, 441] on input "0" at bounding box center [790, 434] width 72 height 27
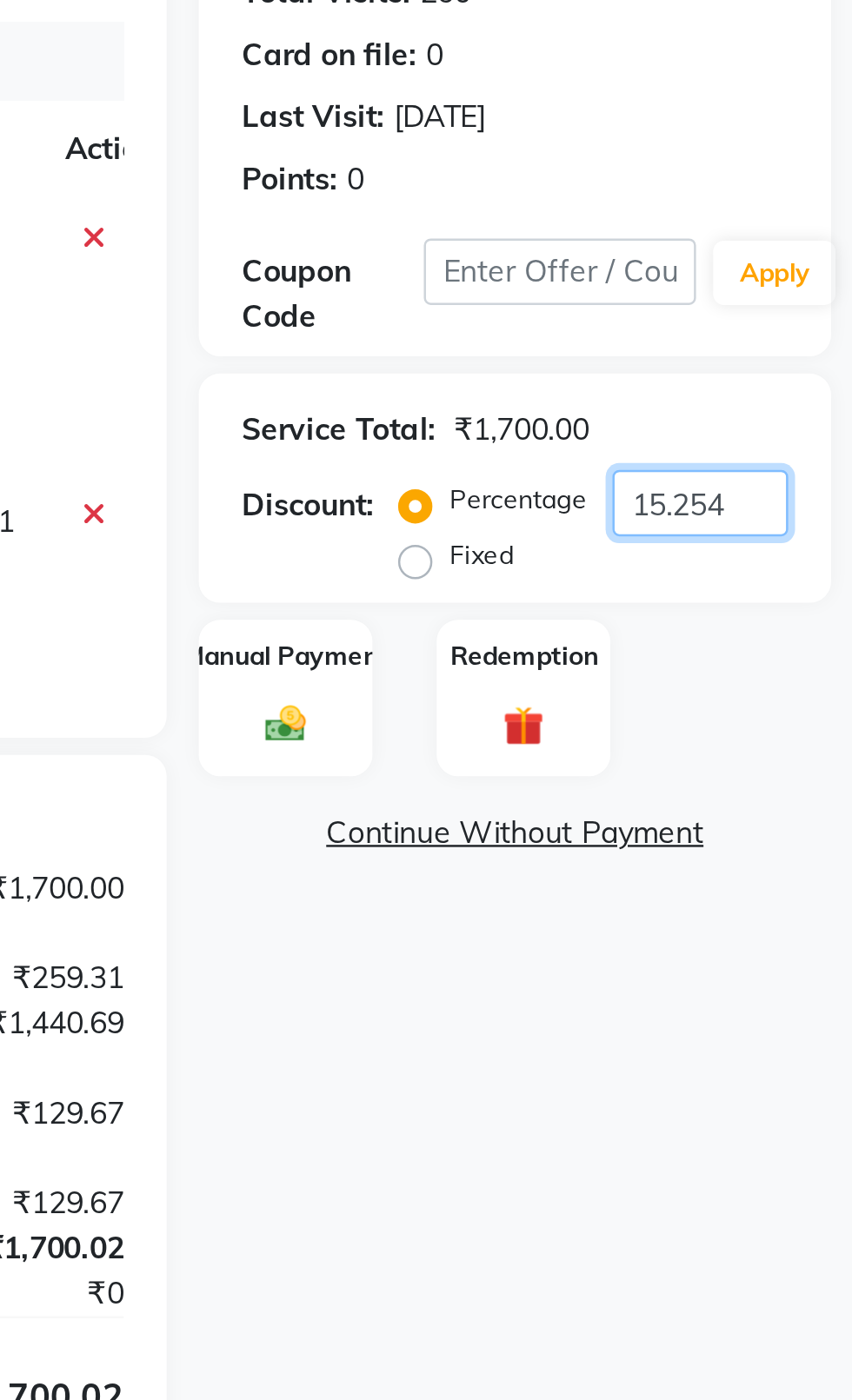
type input "15.254"
click at [640, 515] on div "Manual Payment" at bounding box center [622, 513] width 71 height 65
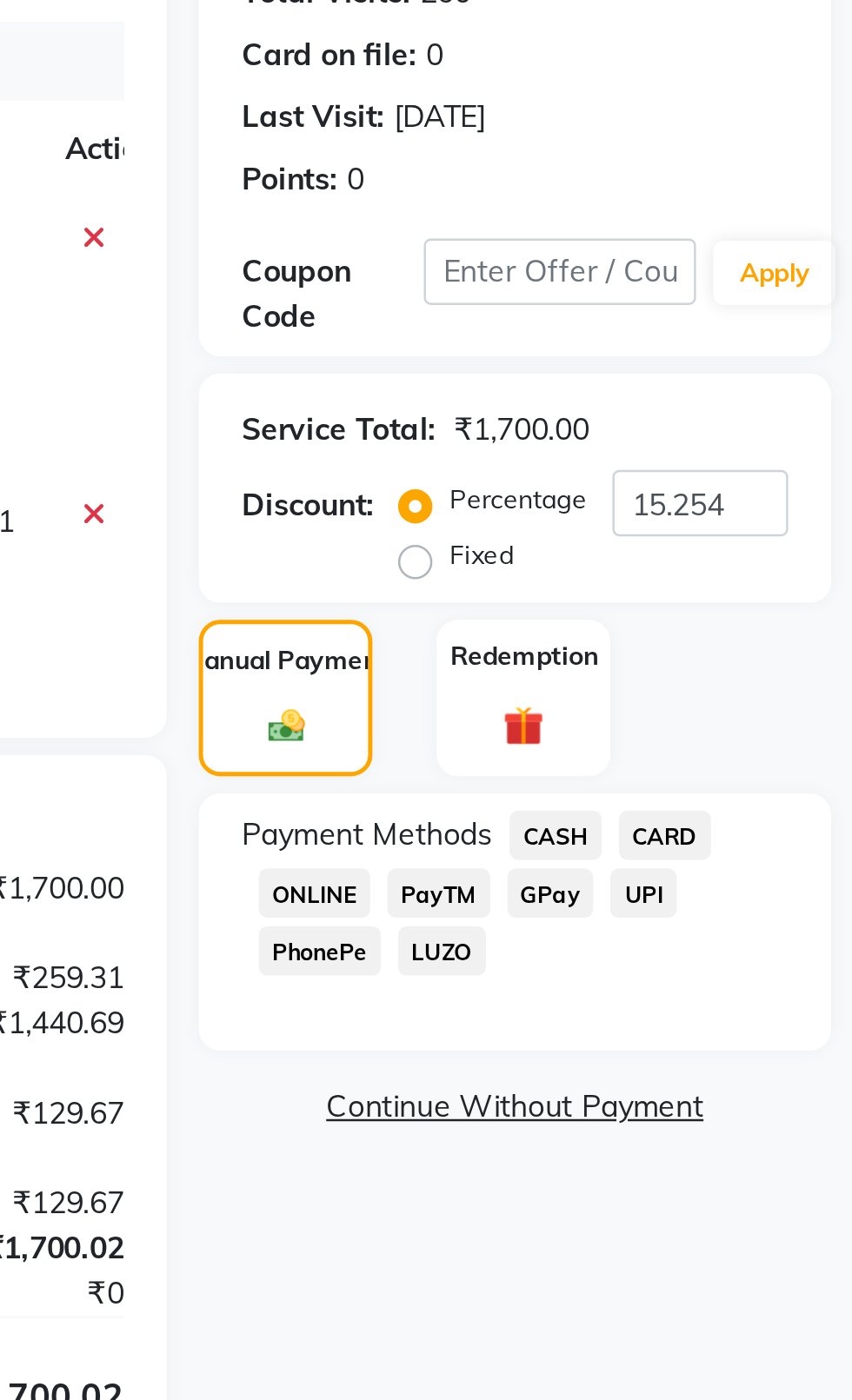
click at [734, 572] on span "CASH" at bounding box center [731, 569] width 38 height 20
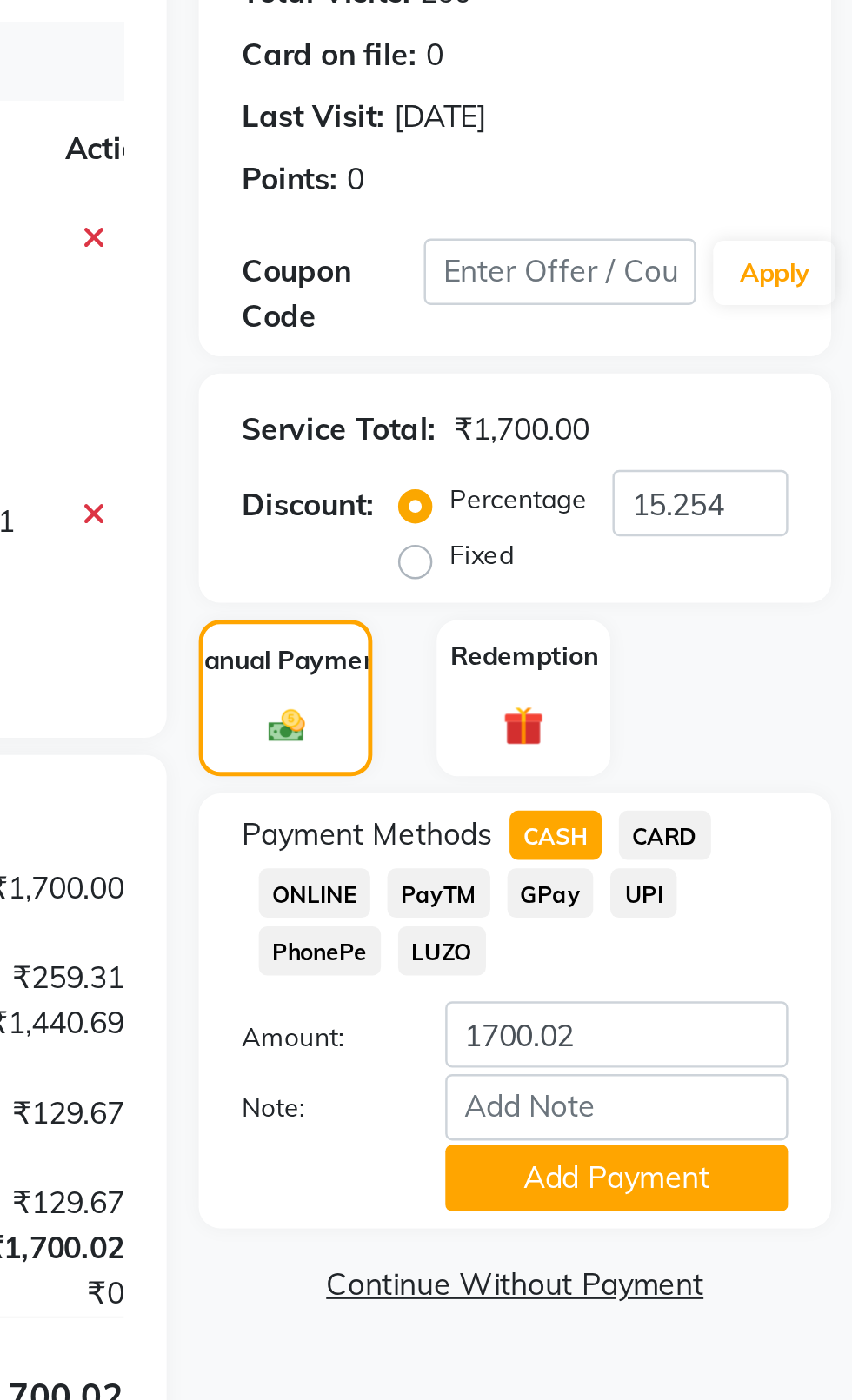
click at [774, 717] on button "Add Payment" at bounding box center [756, 708] width 139 height 27
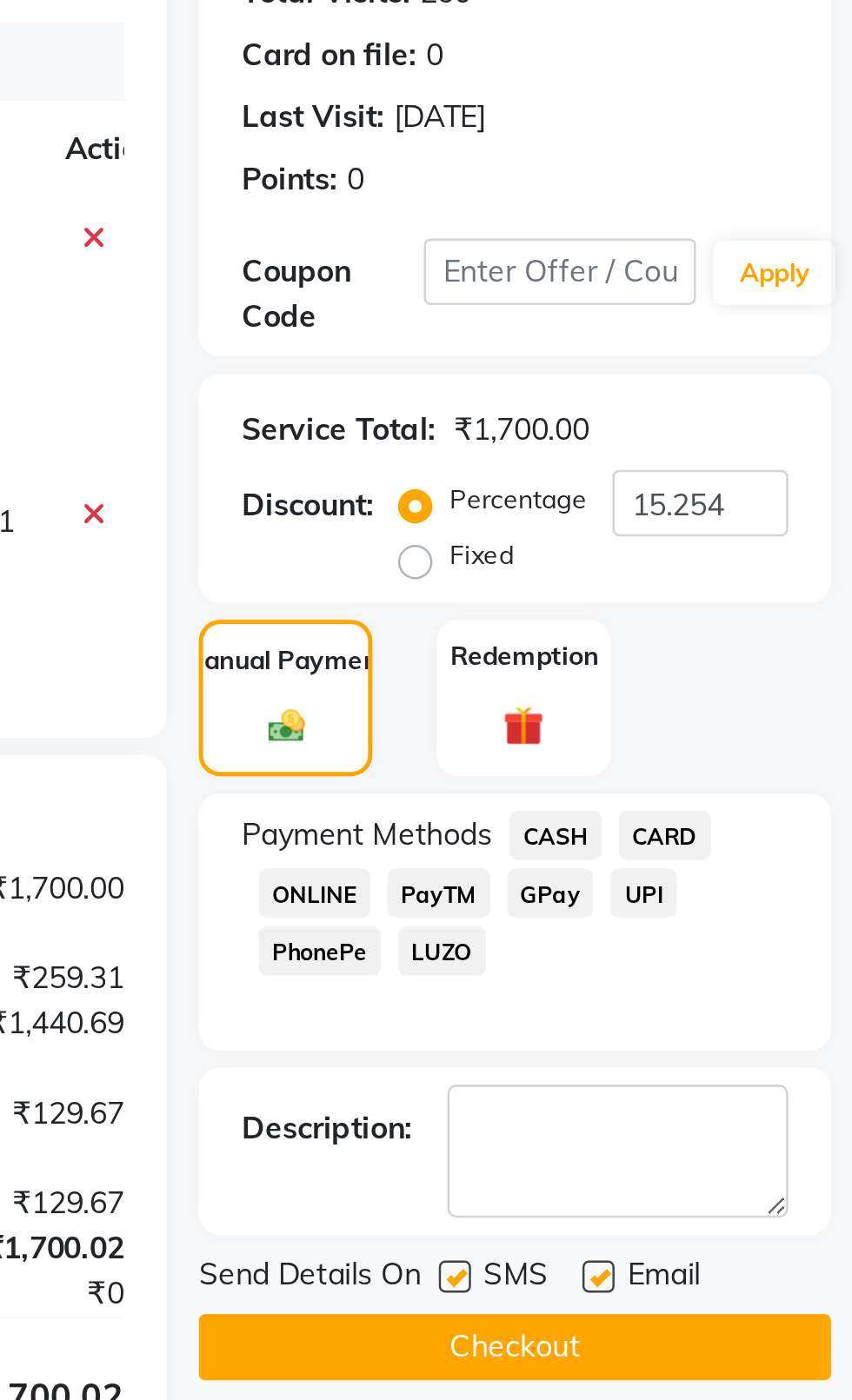
click at [685, 750] on label at bounding box center [690, 747] width 13 height 13
click at [685, 750] on input "checkbox" at bounding box center [690, 749] width 12 height 12
checkbox input "false"
click at [752, 747] on label at bounding box center [749, 747] width 13 height 13
click at [752, 747] on input "checkbox" at bounding box center [749, 749] width 12 height 12
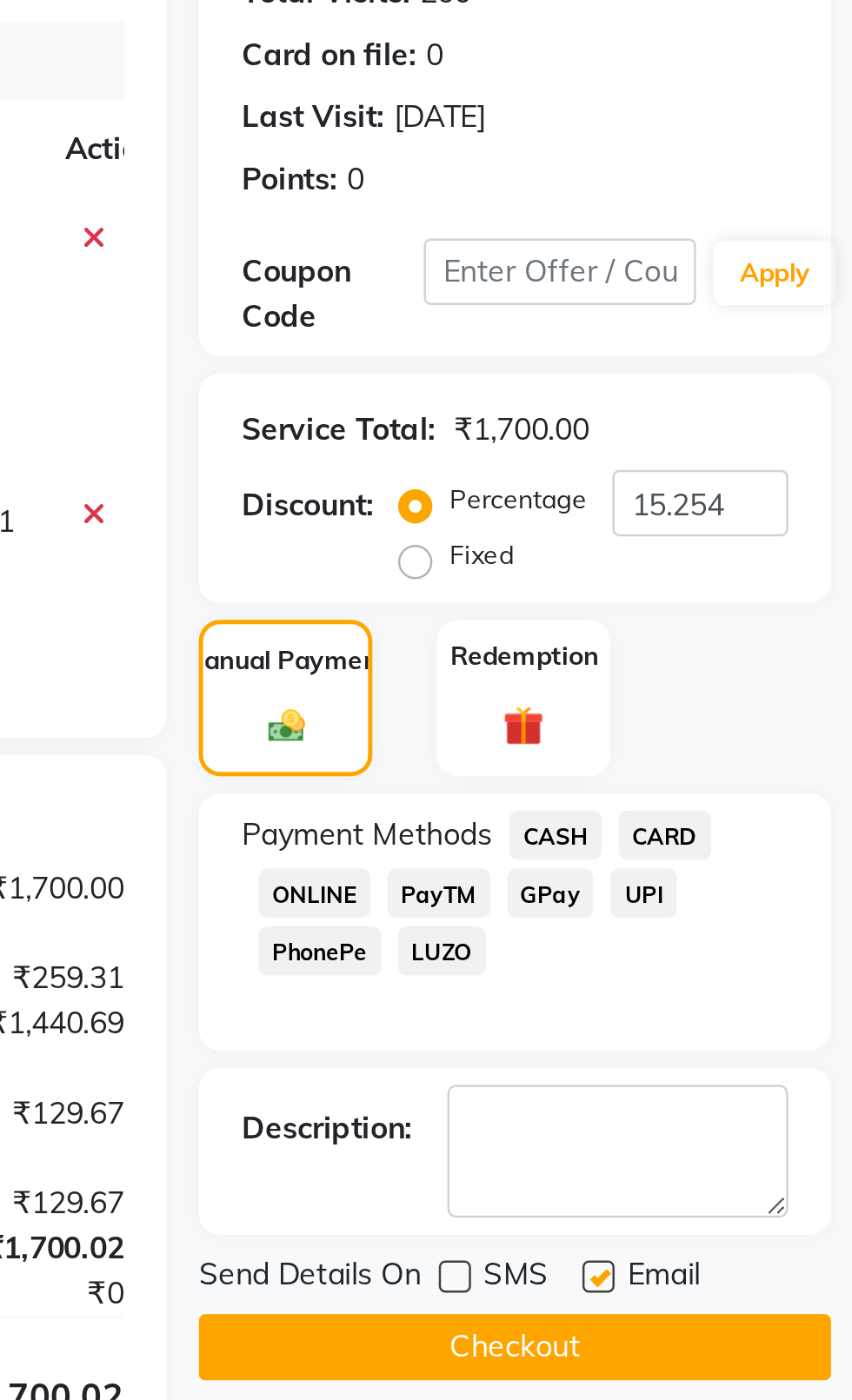
checkbox input "false"
click at [749, 786] on button "Checkout" at bounding box center [715, 776] width 256 height 27
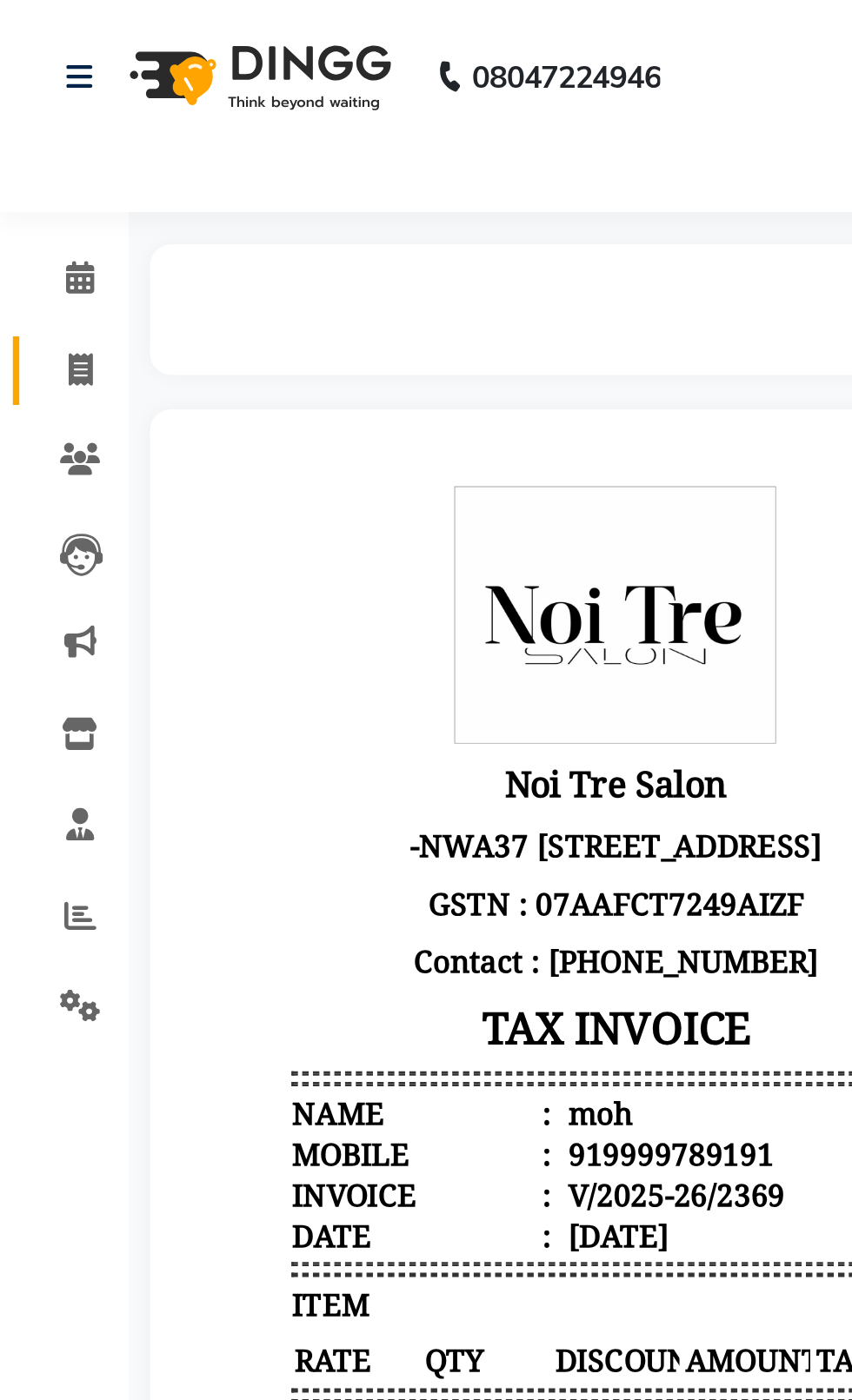
click at [21, 159] on span at bounding box center [32, 151] width 30 height 20
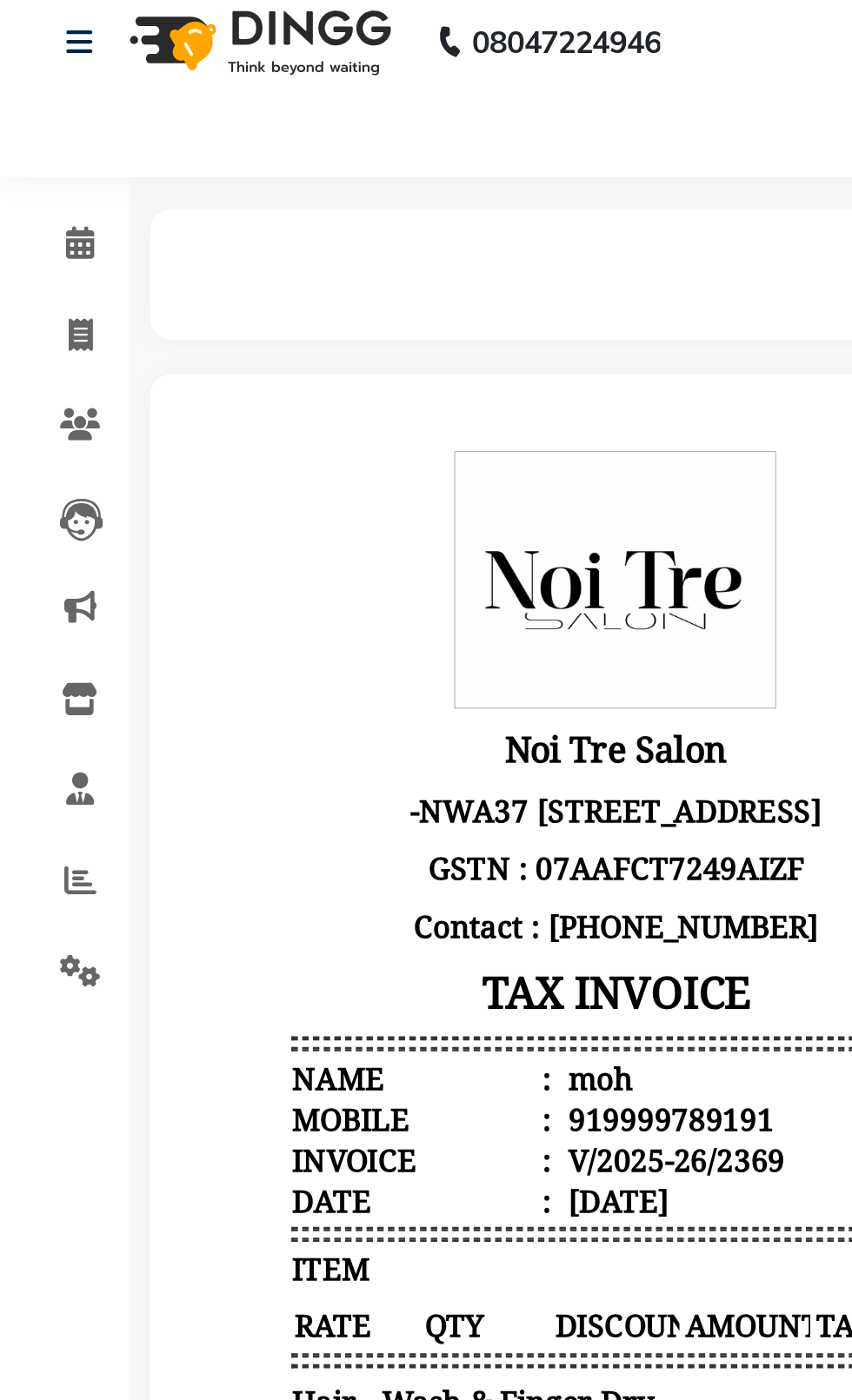
select select "service"
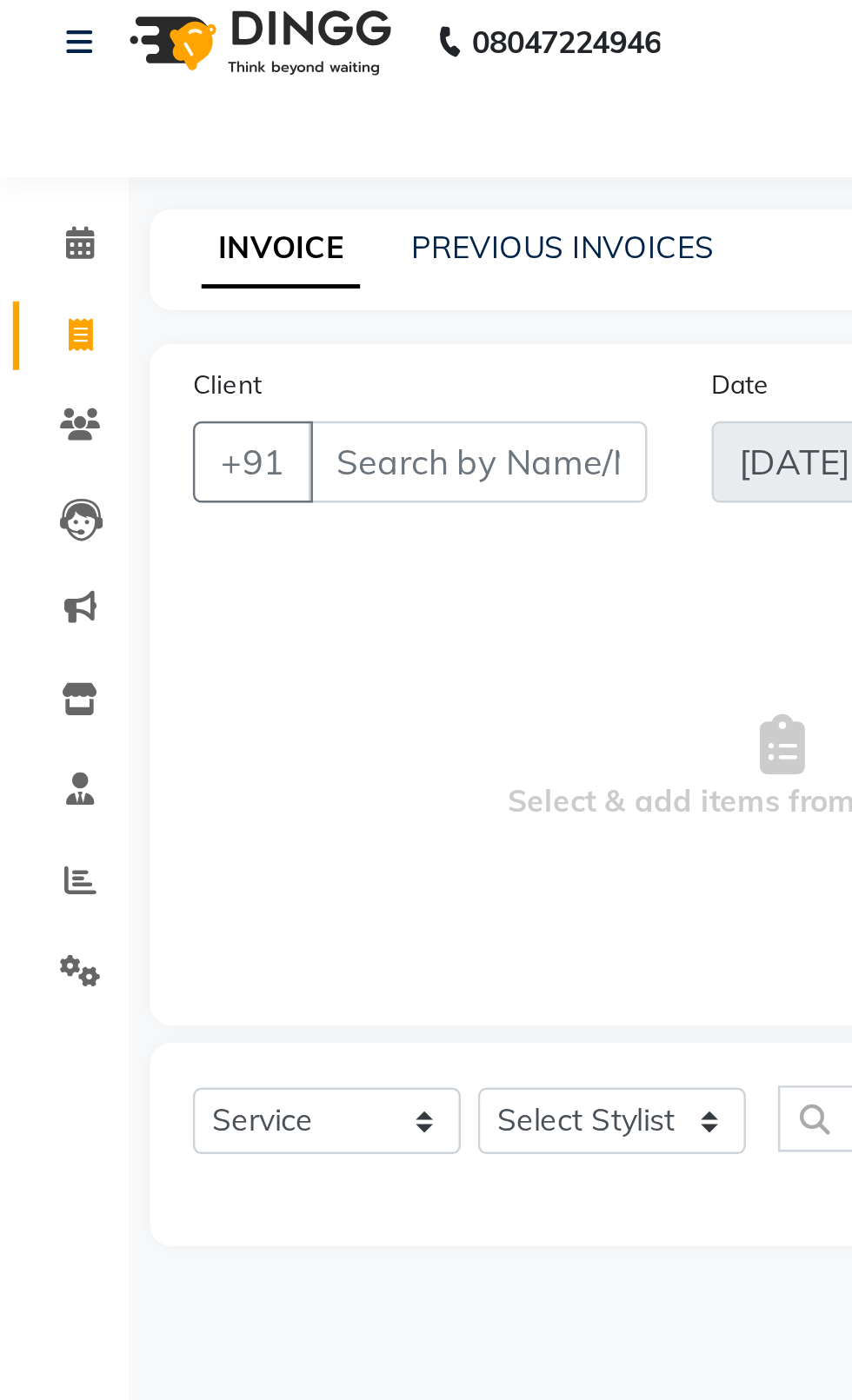
type input "2370"
select select "4007"
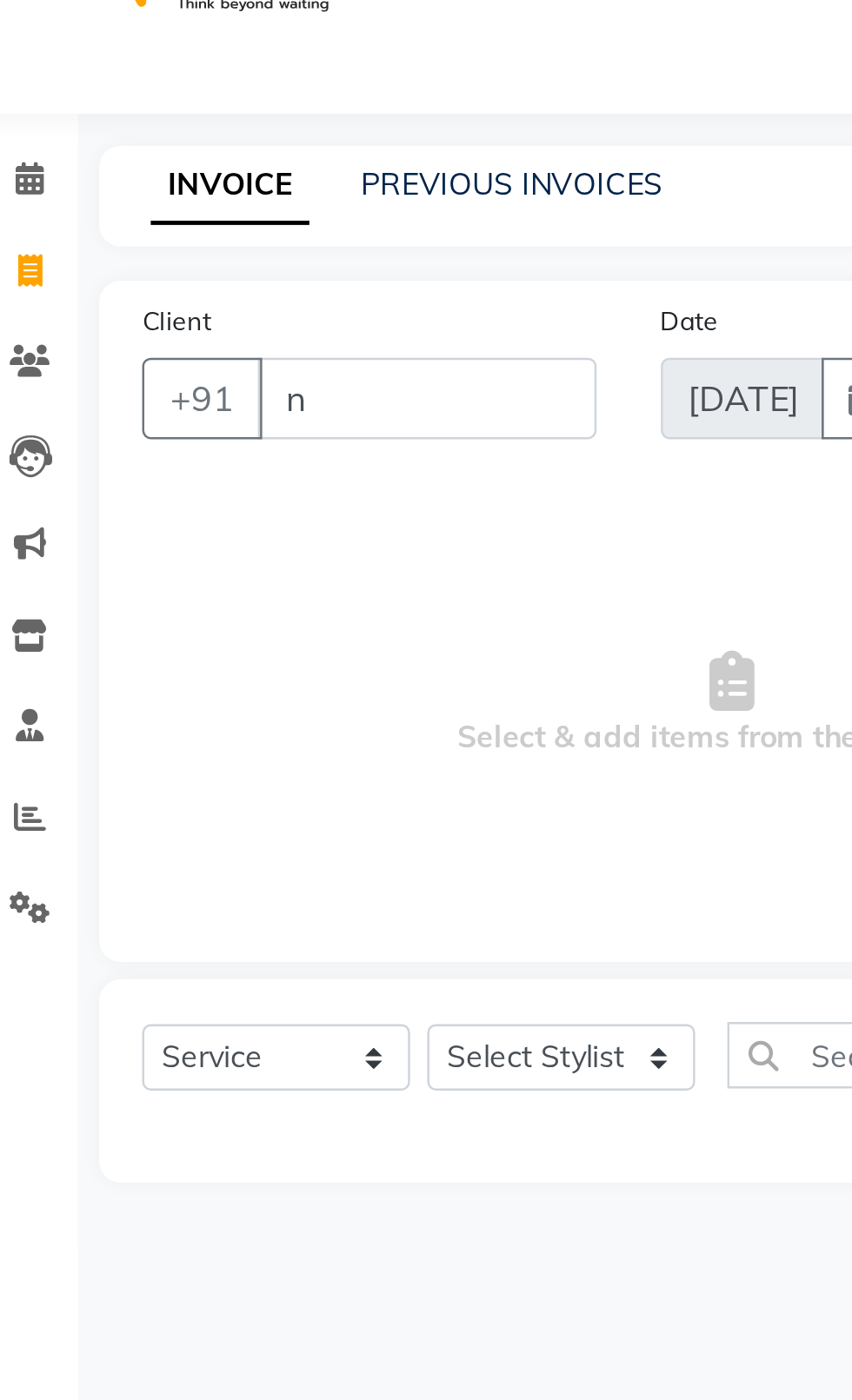
type input "no"
select select "product"
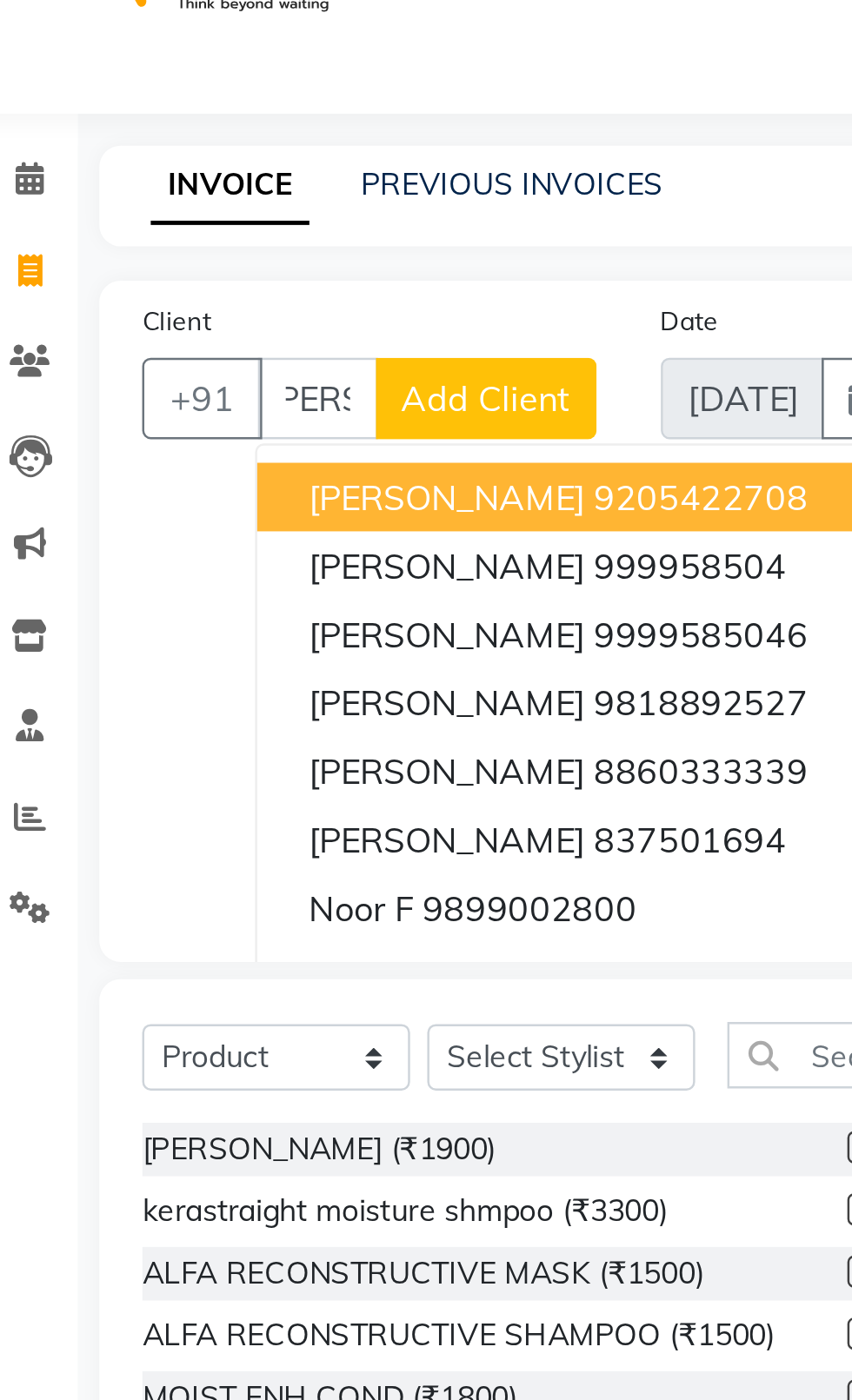
scroll to position [0, 12]
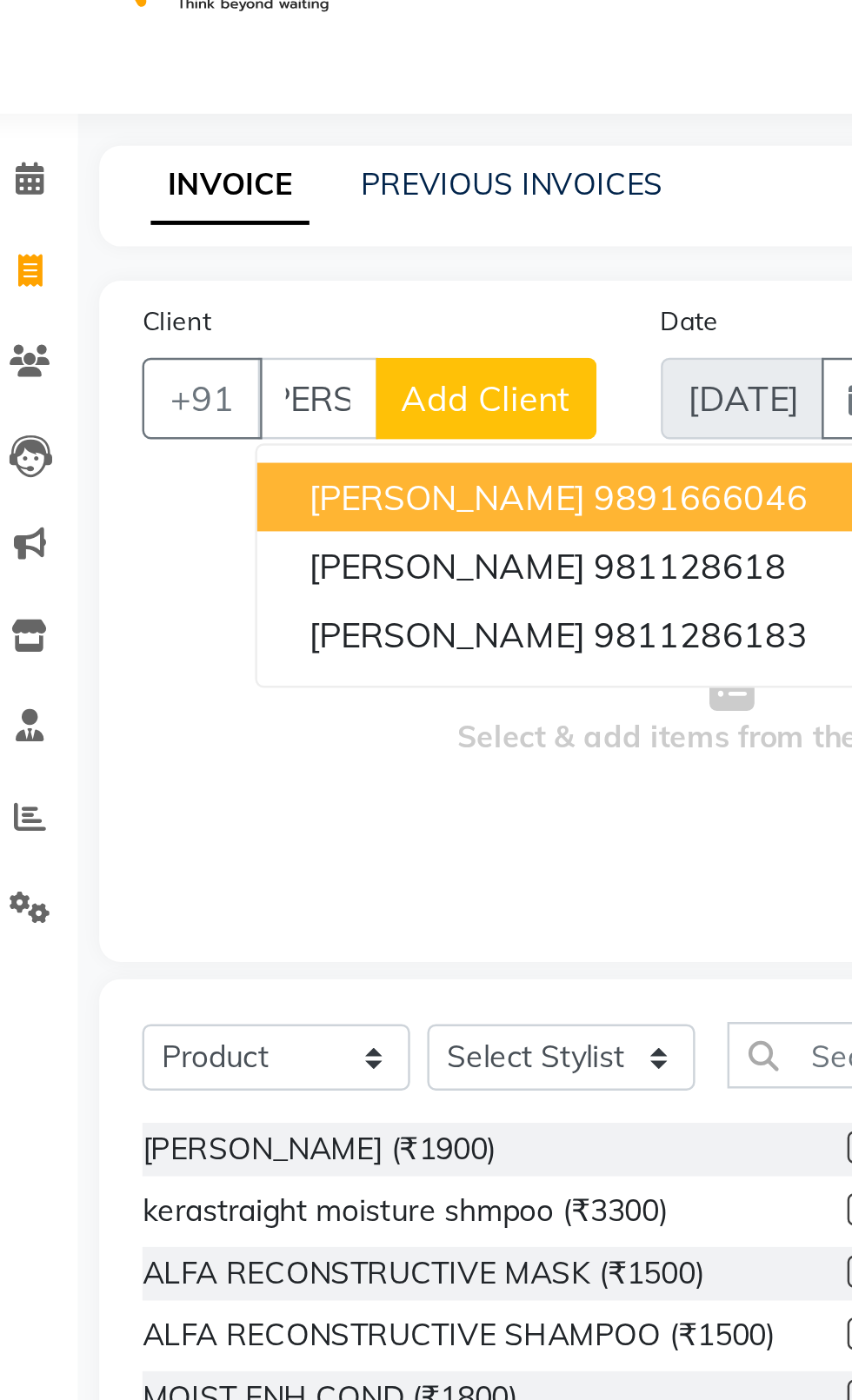
click at [160, 241] on span "[PERSON_NAME]" at bounding box center [202, 242] width 112 height 17
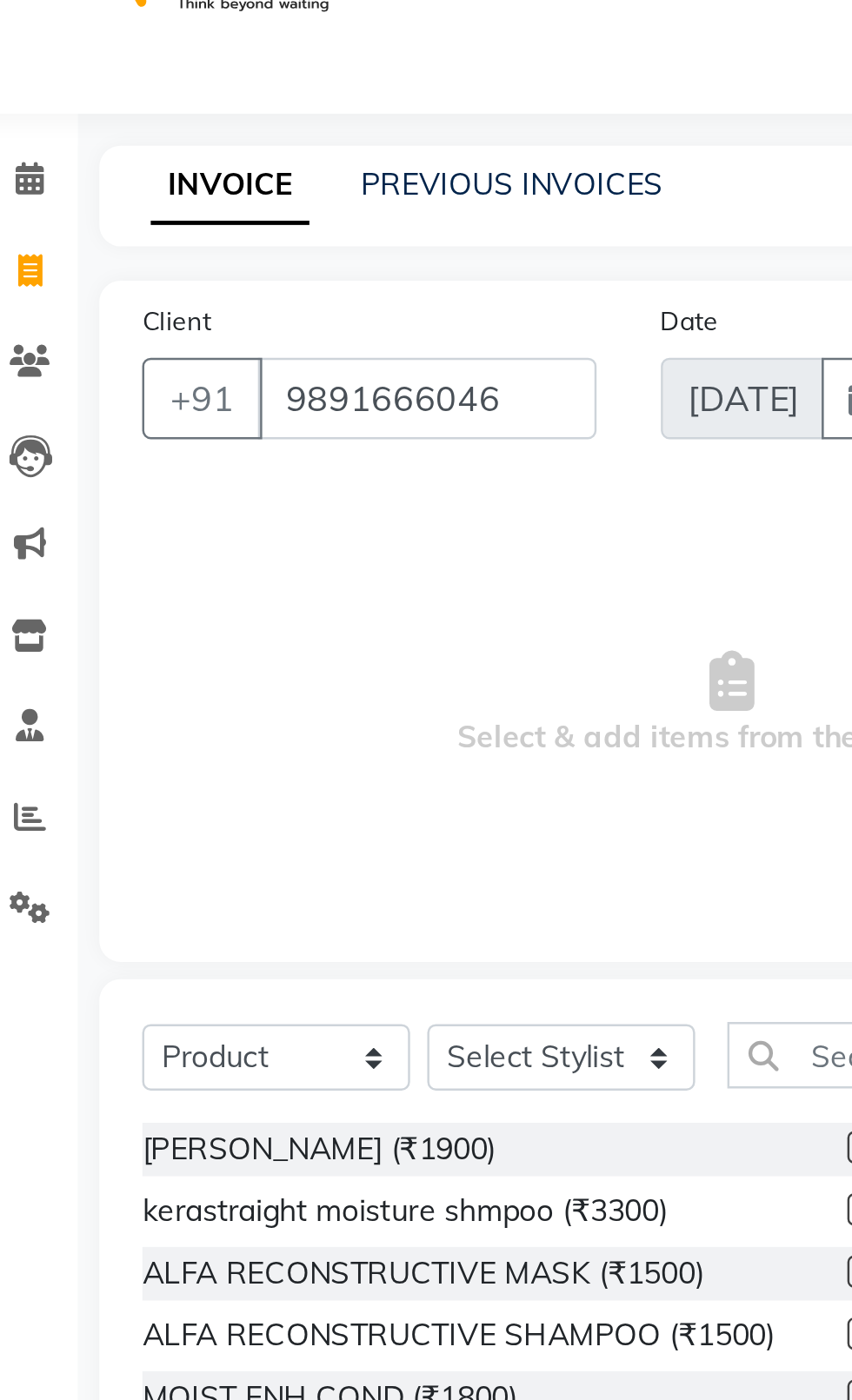
scroll to position [0, 0]
type input "9891666046"
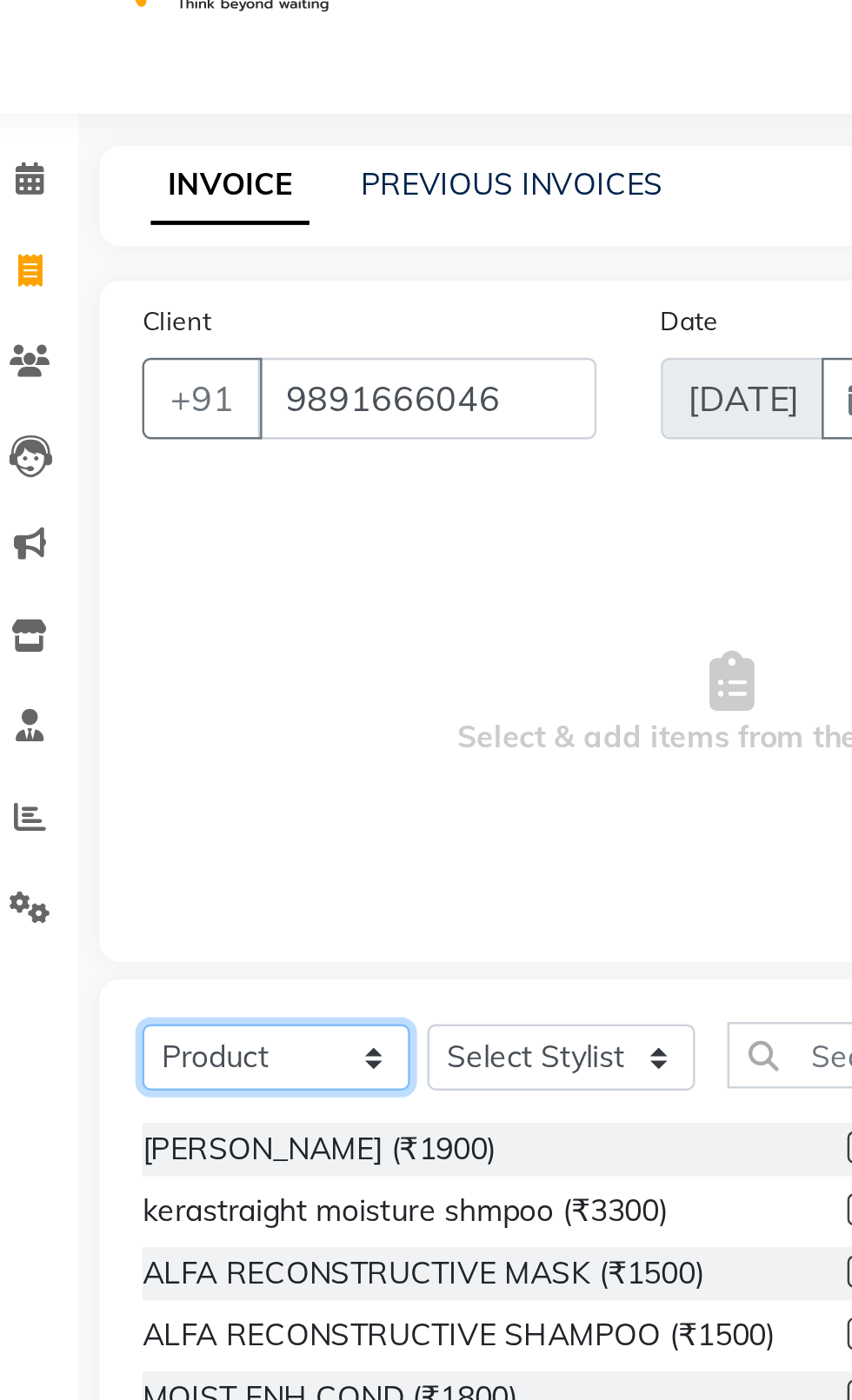
click at [163, 482] on select "Select Service Product Membership Package Voucher Prepaid Gift Card" at bounding box center [132, 469] width 108 height 27
select select "service"
click at [78, 455] on select "Select Service Product Membership Package Voucher Prepaid Gift Card" at bounding box center [132, 469] width 108 height 27
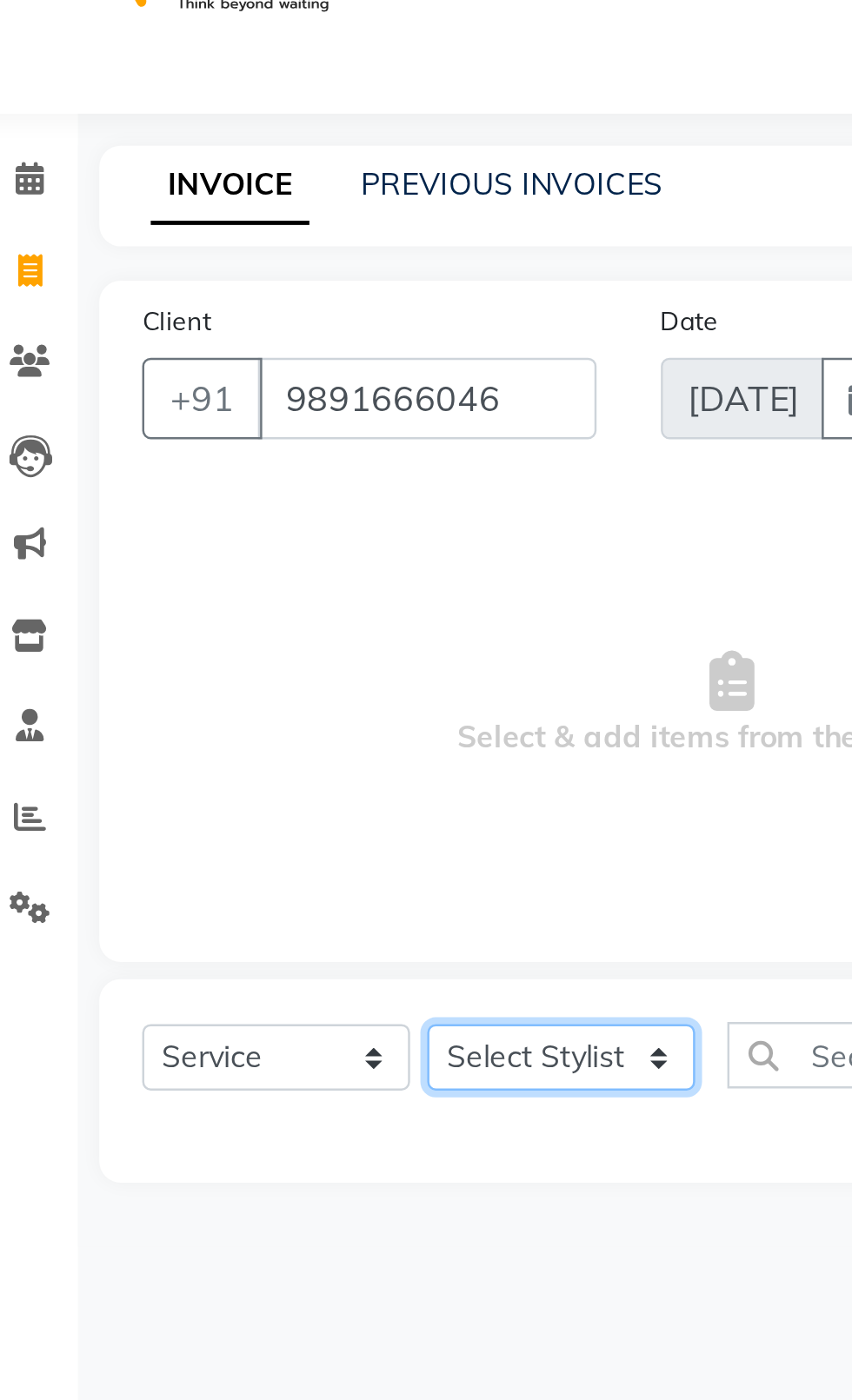
click at [247, 474] on select "Select Stylist [PERSON_NAME] akash [PERSON_NAME] ANAM anod [PERSON_NAME] danish…" at bounding box center [248, 469] width 108 height 27
select select "26670"
click at [193, 455] on select "Select Stylist [PERSON_NAME] akash [PERSON_NAME] ANAM anod [PERSON_NAME] danish…" at bounding box center [248, 469] width 108 height 27
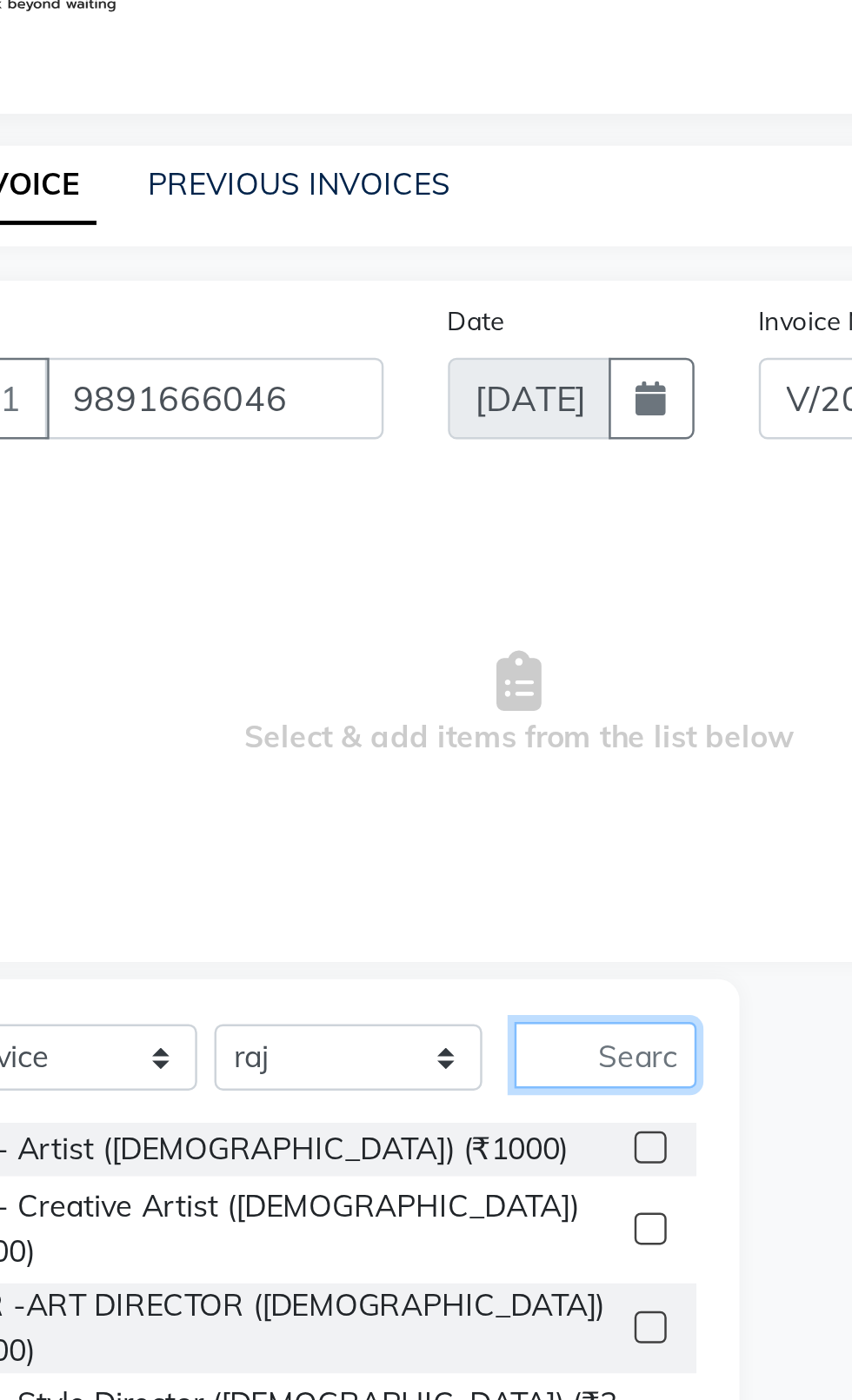
click at [352, 468] on input "text" at bounding box center [352, 468] width 73 height 27
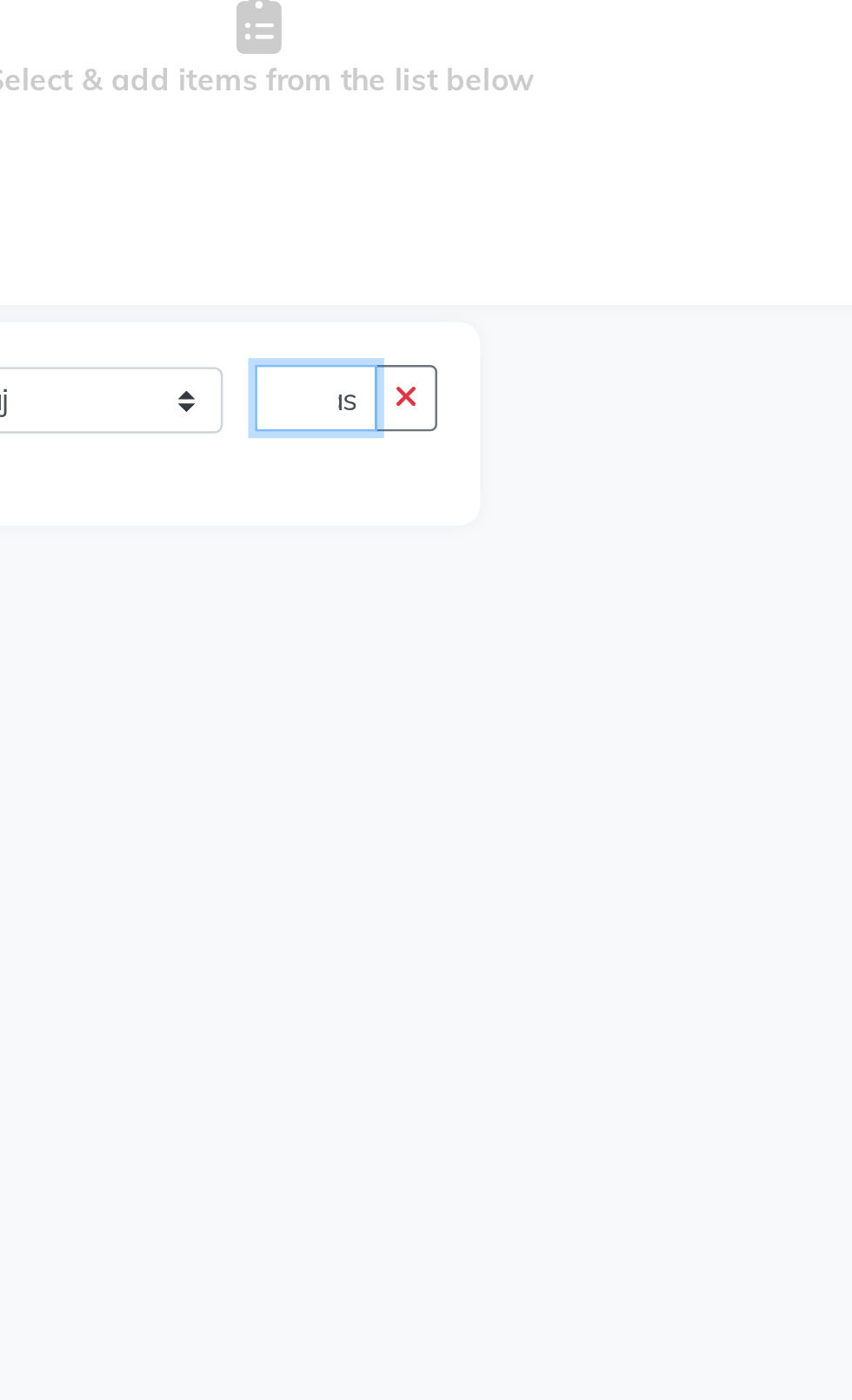
scroll to position [0, 17]
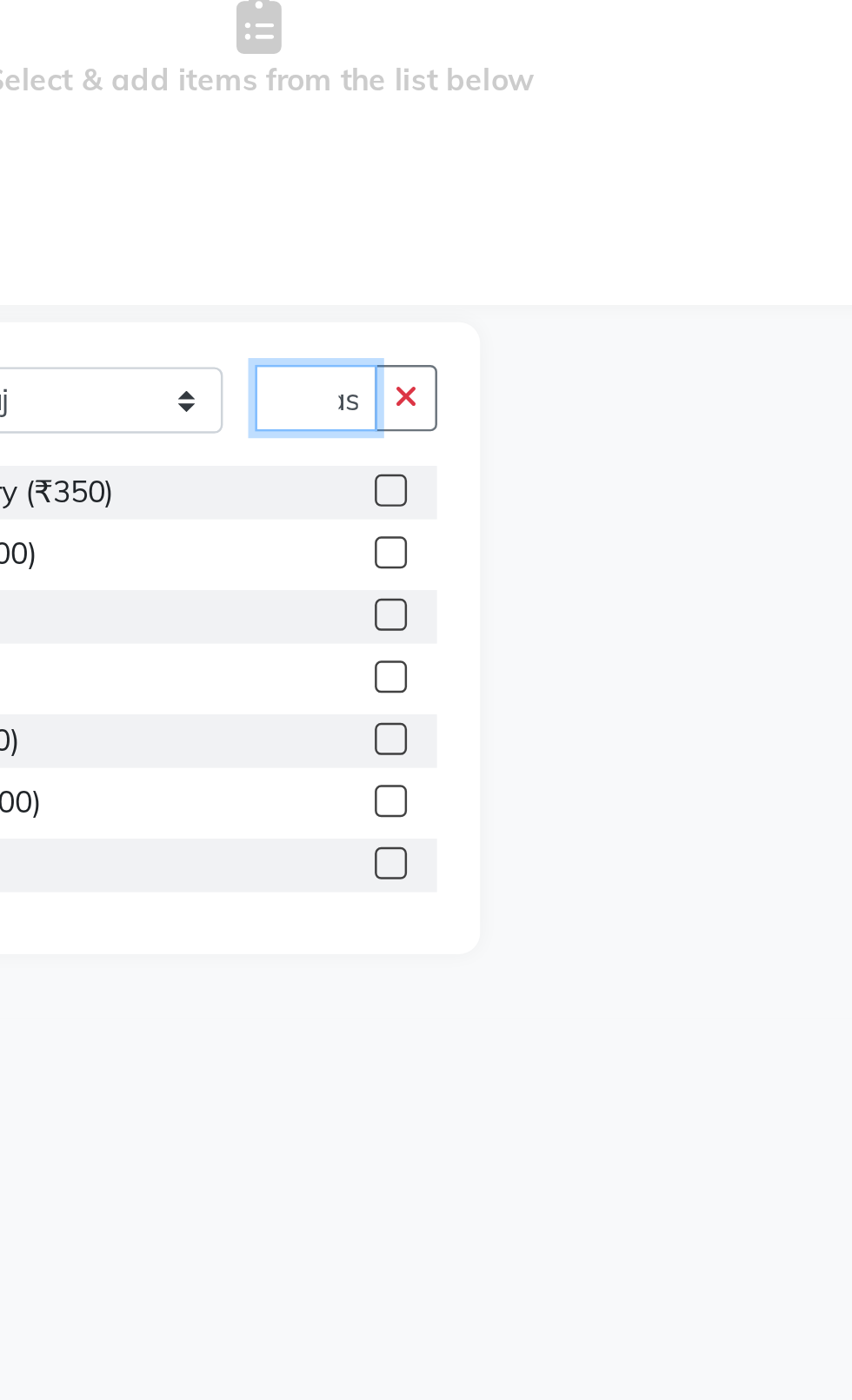
type input "Was"
click at [365, 506] on label at bounding box center [370, 505] width 13 height 13
click at [365, 506] on input "checkbox" at bounding box center [370, 507] width 12 height 12
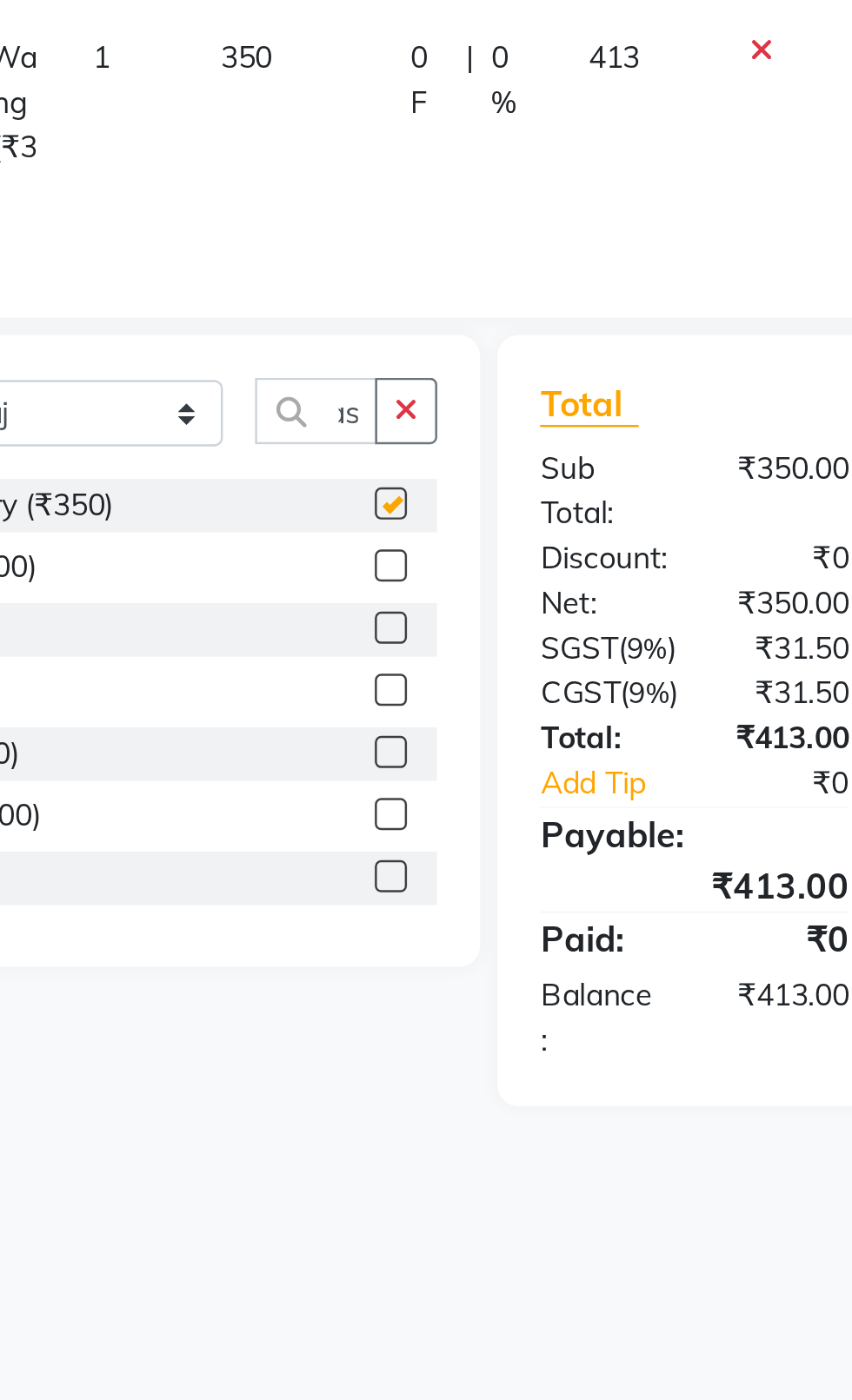
scroll to position [0, 0]
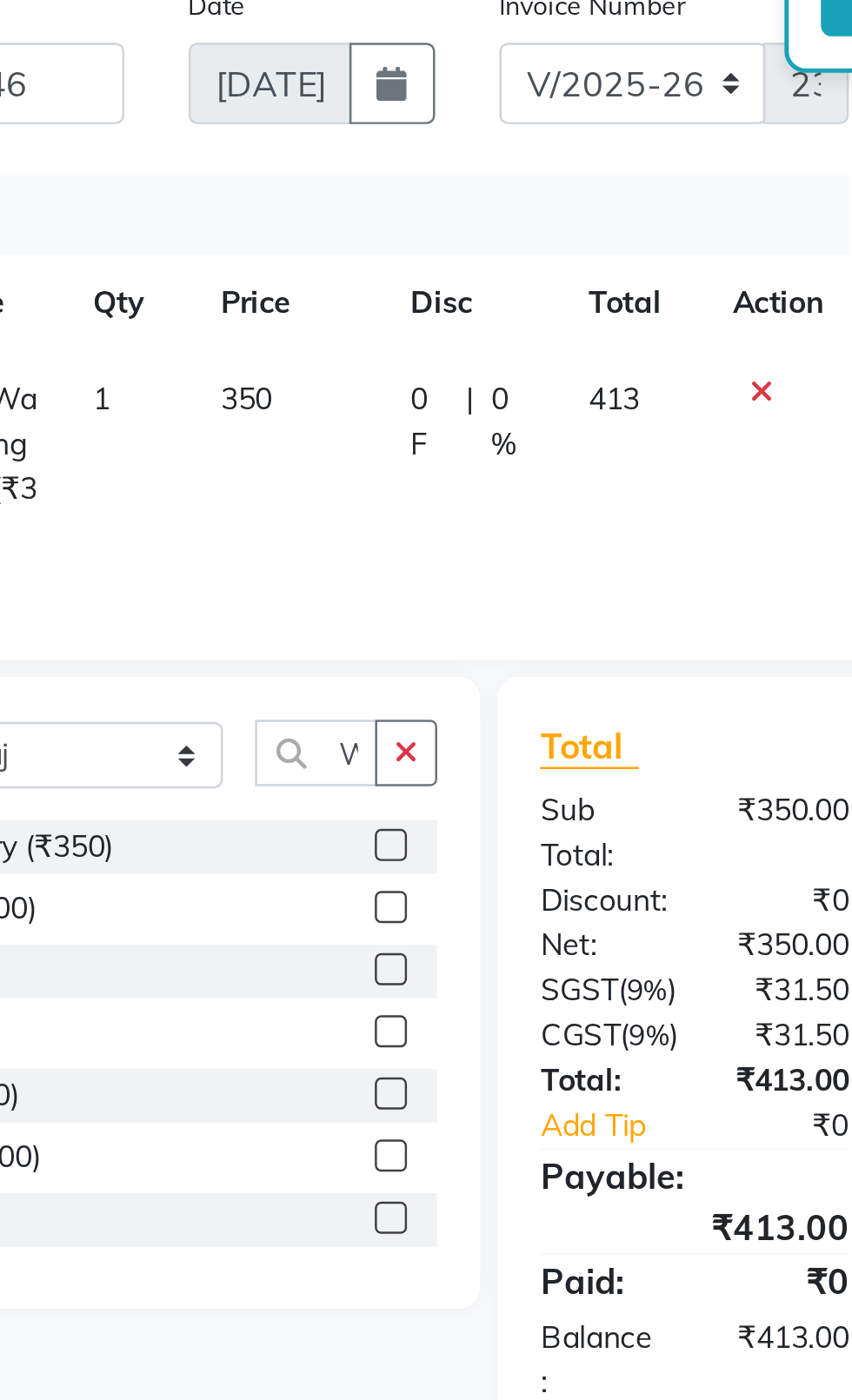
checkbox input "false"
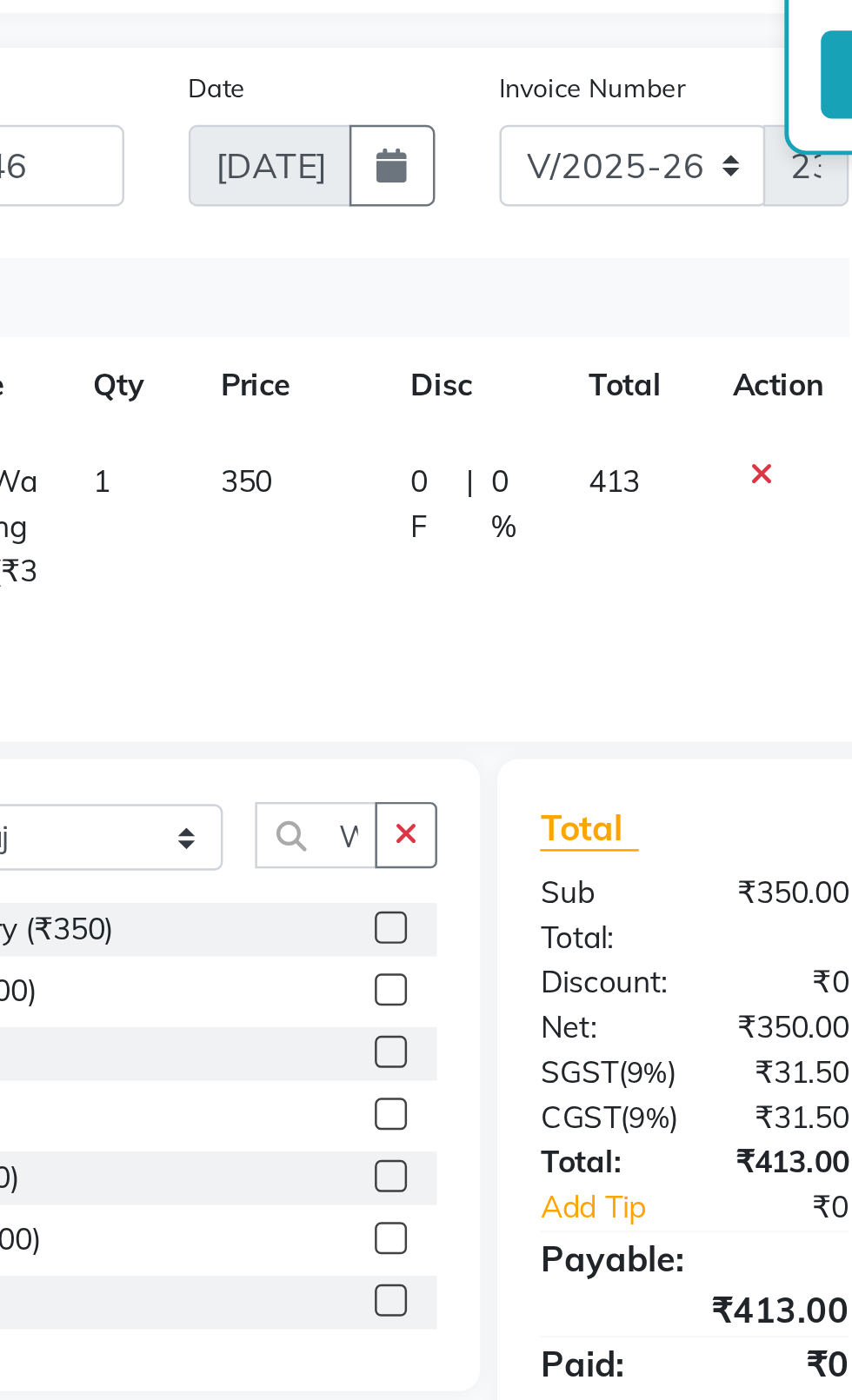
click at [321, 331] on span "350" at bounding box center [312, 330] width 21 height 15
select select "26670"
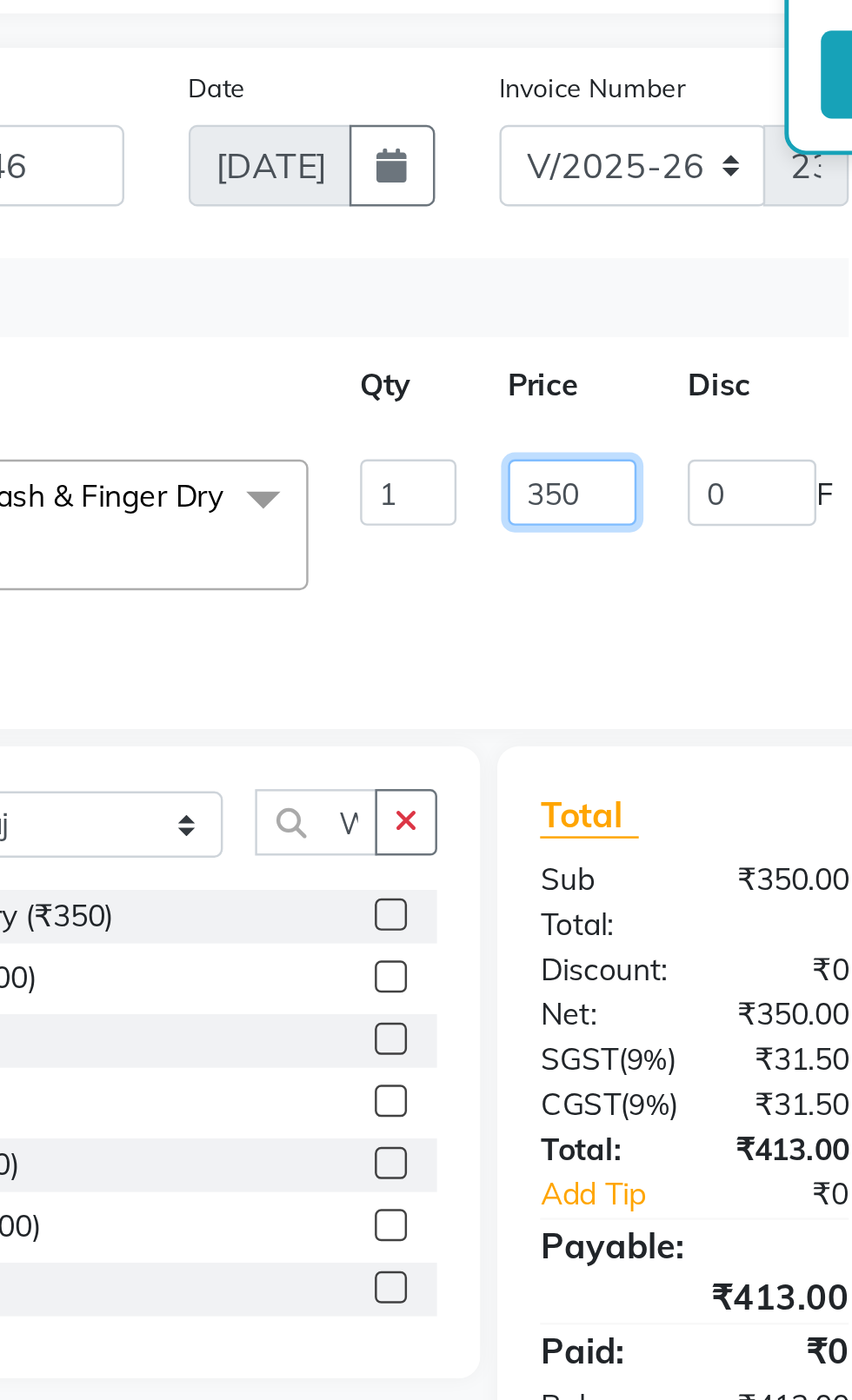
click at [444, 340] on input "350" at bounding box center [444, 335] width 52 height 27
type input "300"
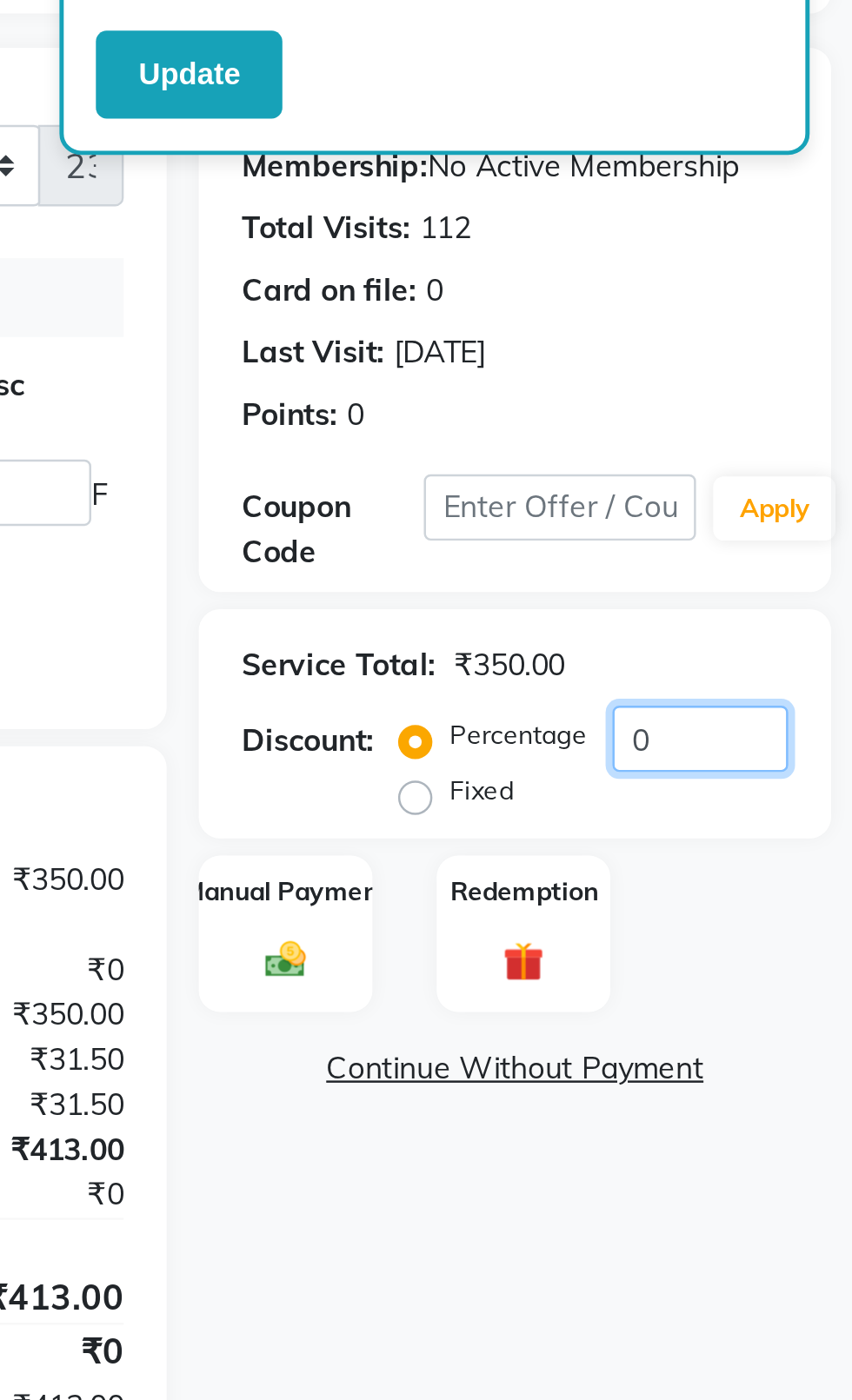
click at [812, 436] on input "0" at bounding box center [790, 434] width 72 height 27
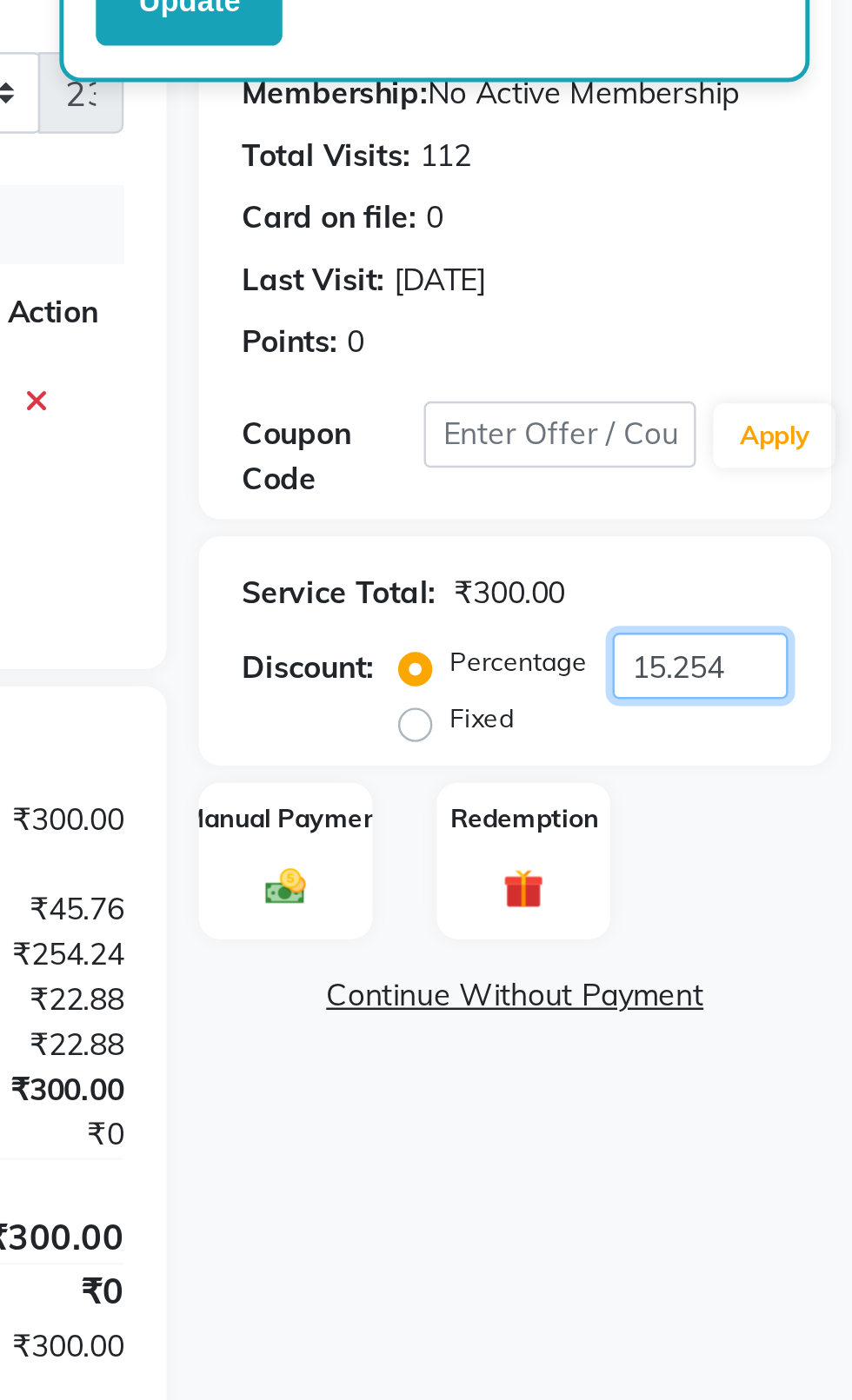
type input "15.254"
click at [629, 512] on div "Manual Payment" at bounding box center [622, 513] width 71 height 65
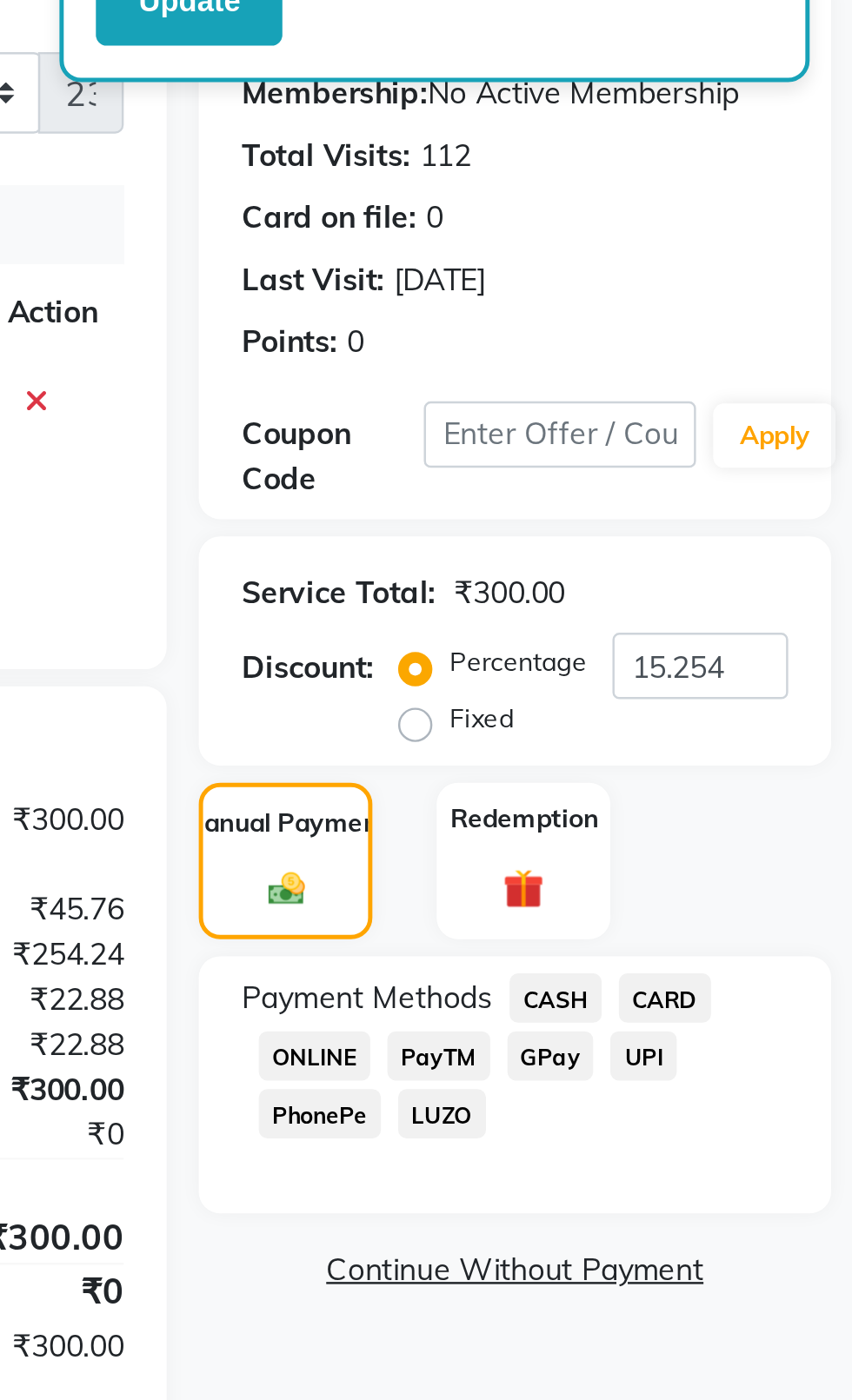
click at [720, 572] on span "CASH" at bounding box center [731, 569] width 38 height 20
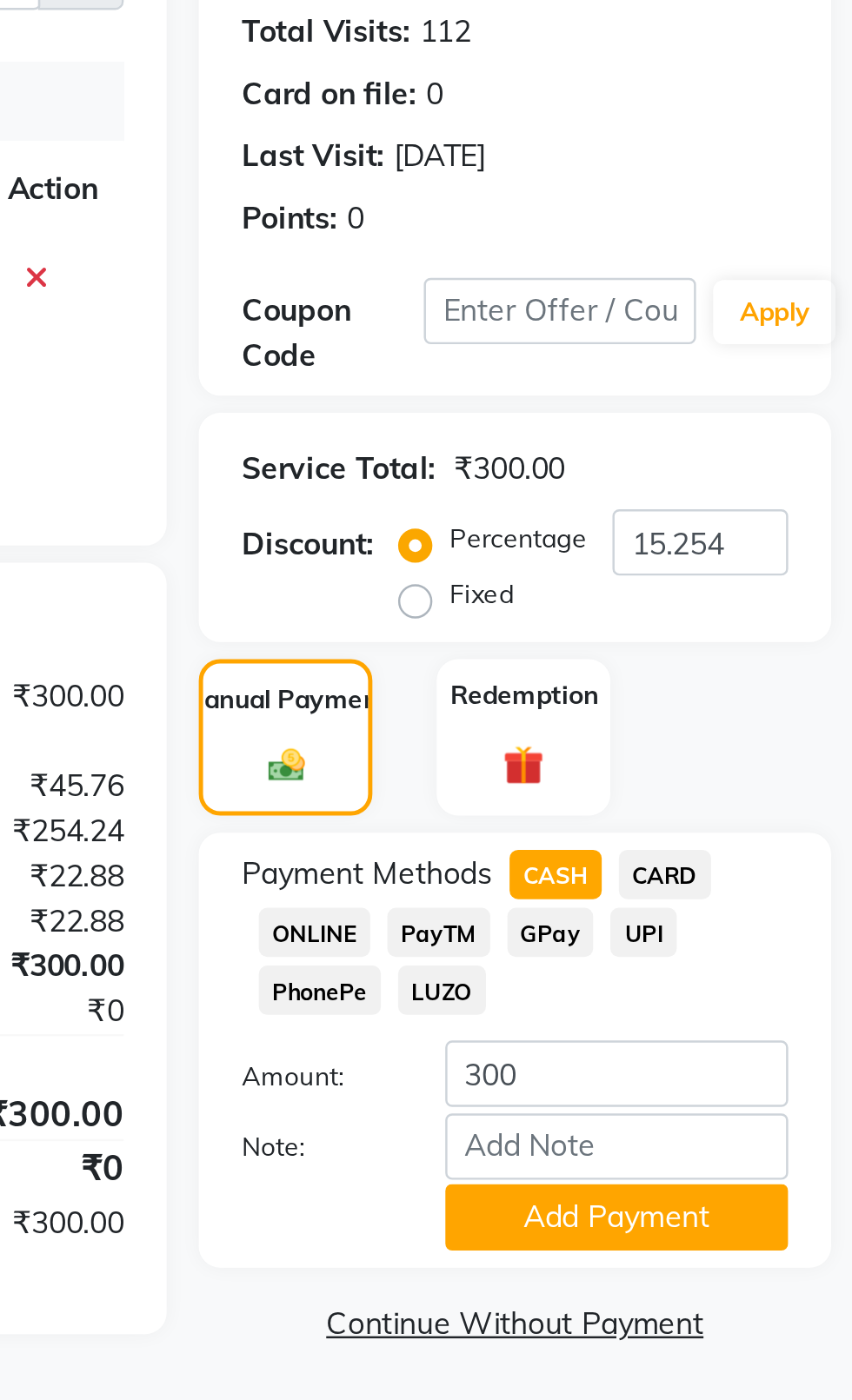
click at [784, 711] on button "Add Payment" at bounding box center [756, 708] width 139 height 27
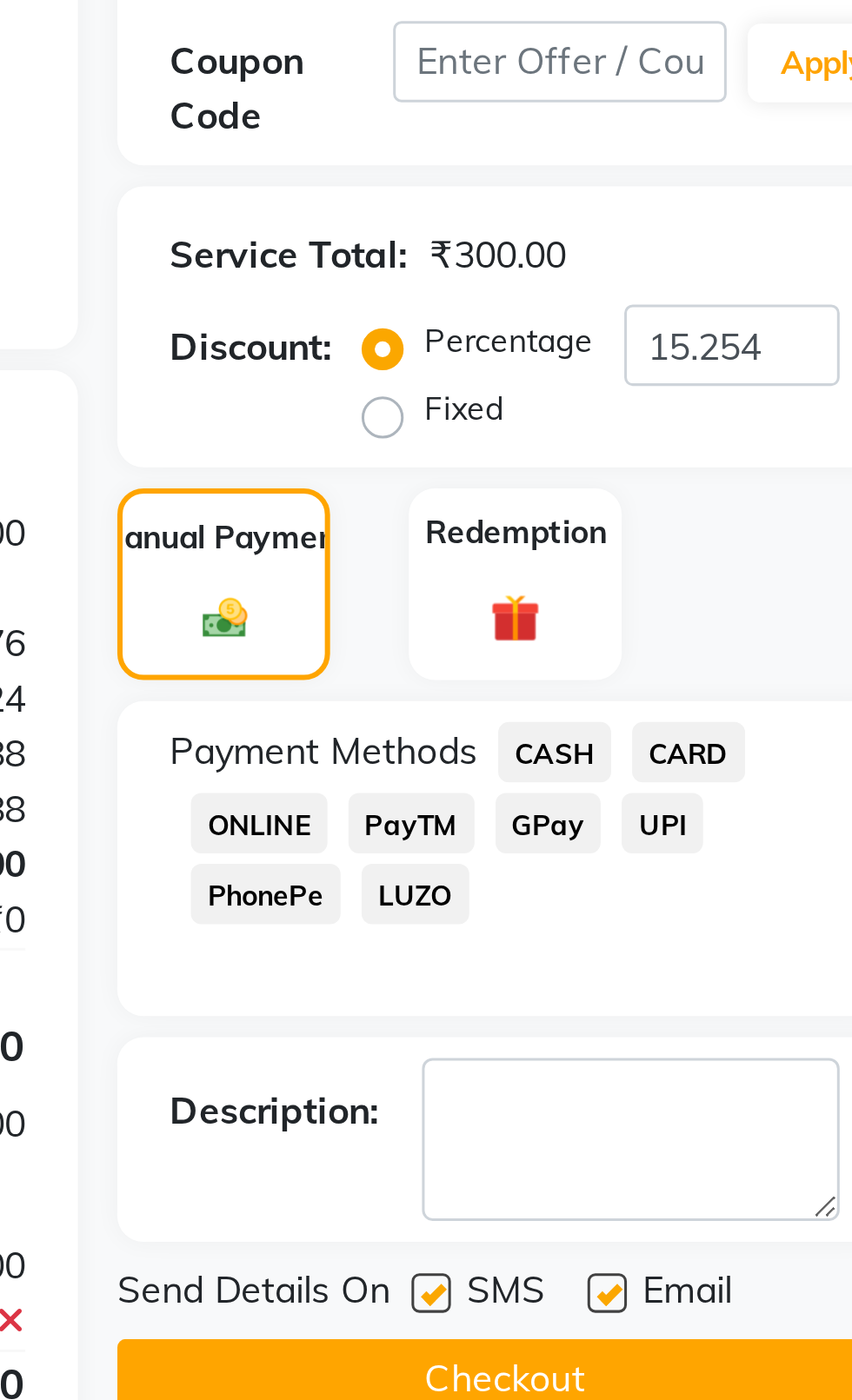
click at [686, 745] on label at bounding box center [690, 747] width 13 height 13
click at [686, 745] on input "checkbox" at bounding box center [690, 749] width 12 height 12
checkbox input "false"
click at [752, 747] on label at bounding box center [749, 747] width 13 height 13
click at [752, 747] on input "checkbox" at bounding box center [749, 749] width 12 height 12
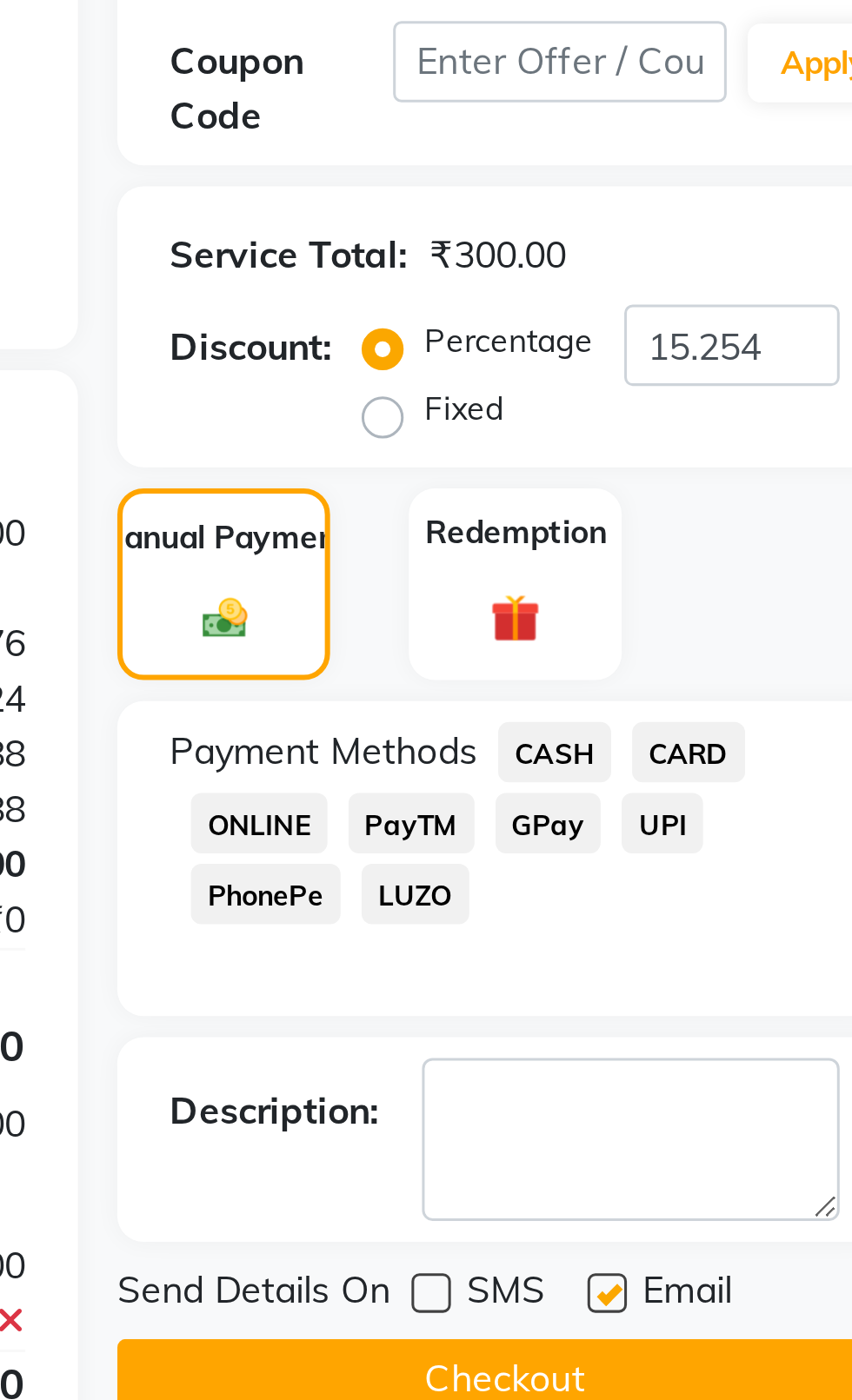
checkbox input "false"
click at [736, 788] on button "Checkout" at bounding box center [715, 776] width 256 height 27
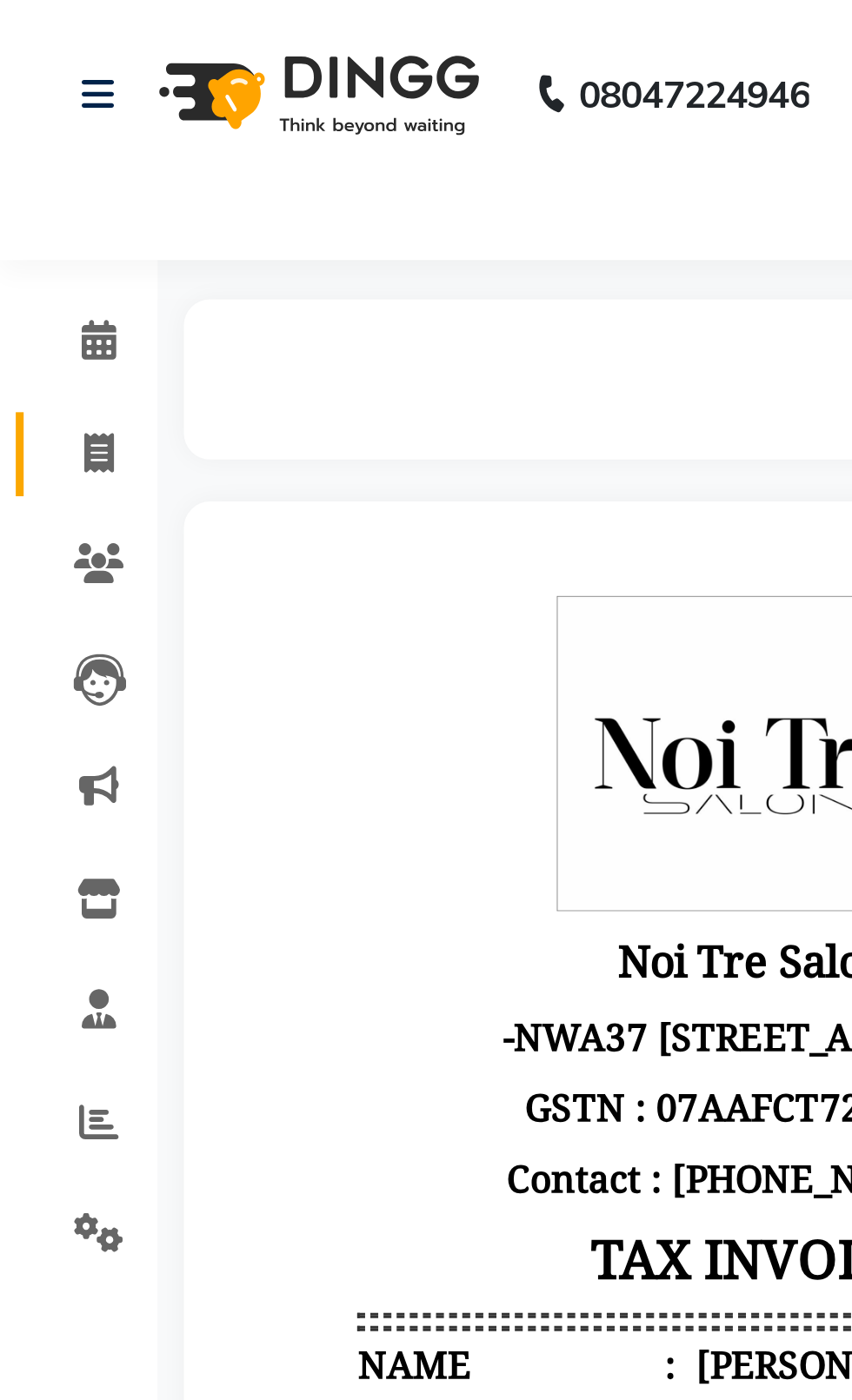
click at [37, 139] on link "Invoice" at bounding box center [25, 151] width 42 height 29
select select "service"
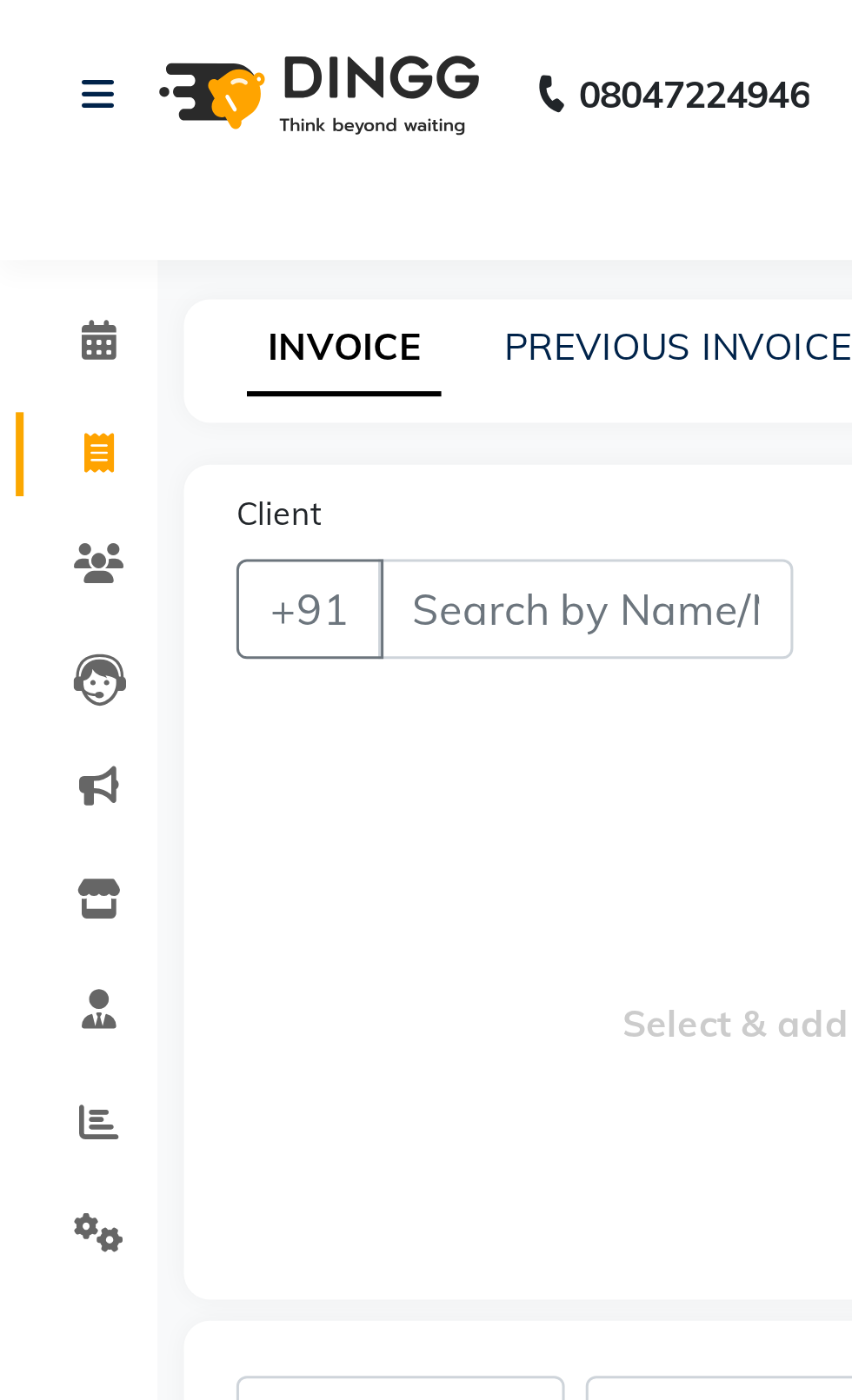
select select "4007"
type input "2371"
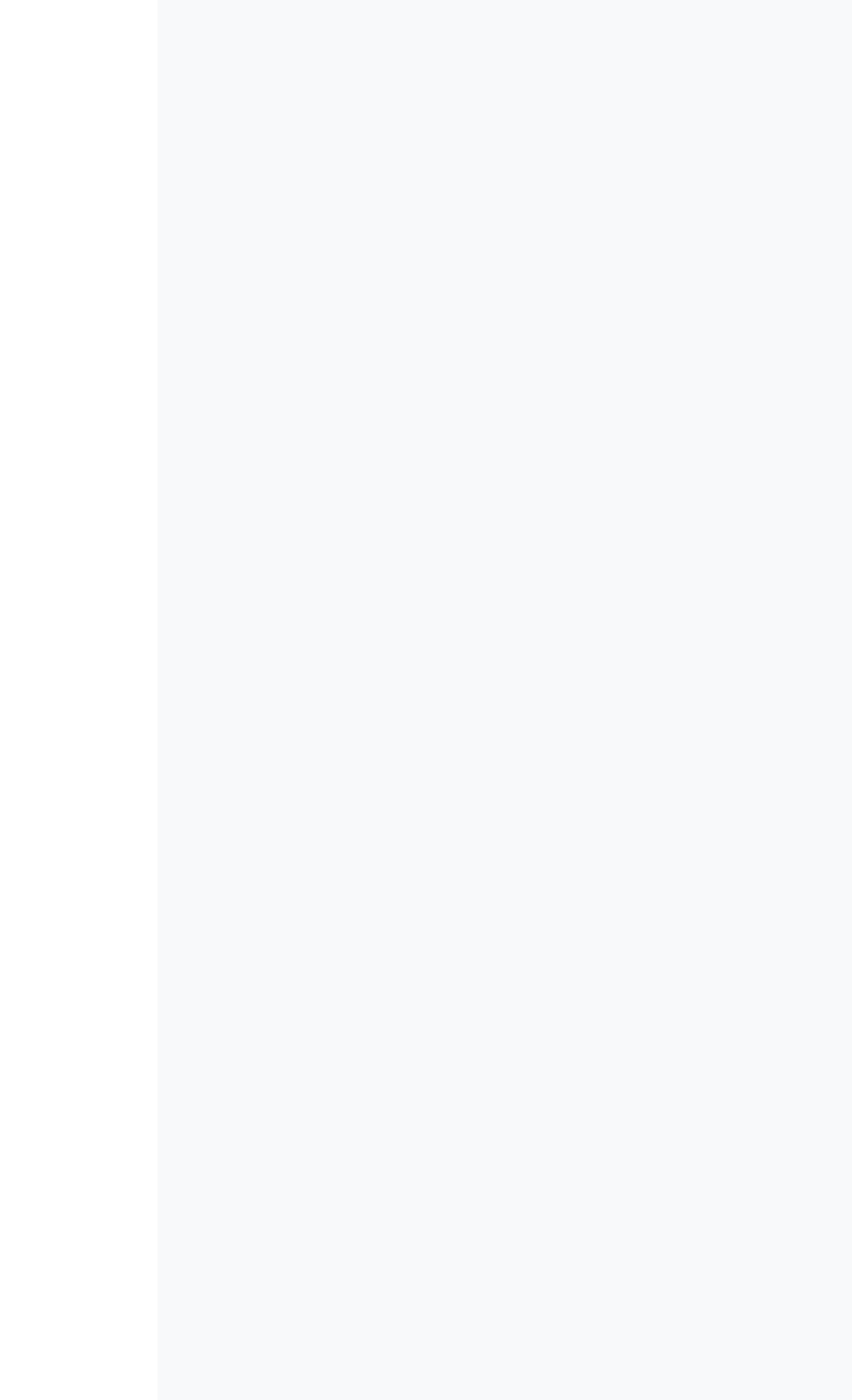
type input "a"
select select "product"
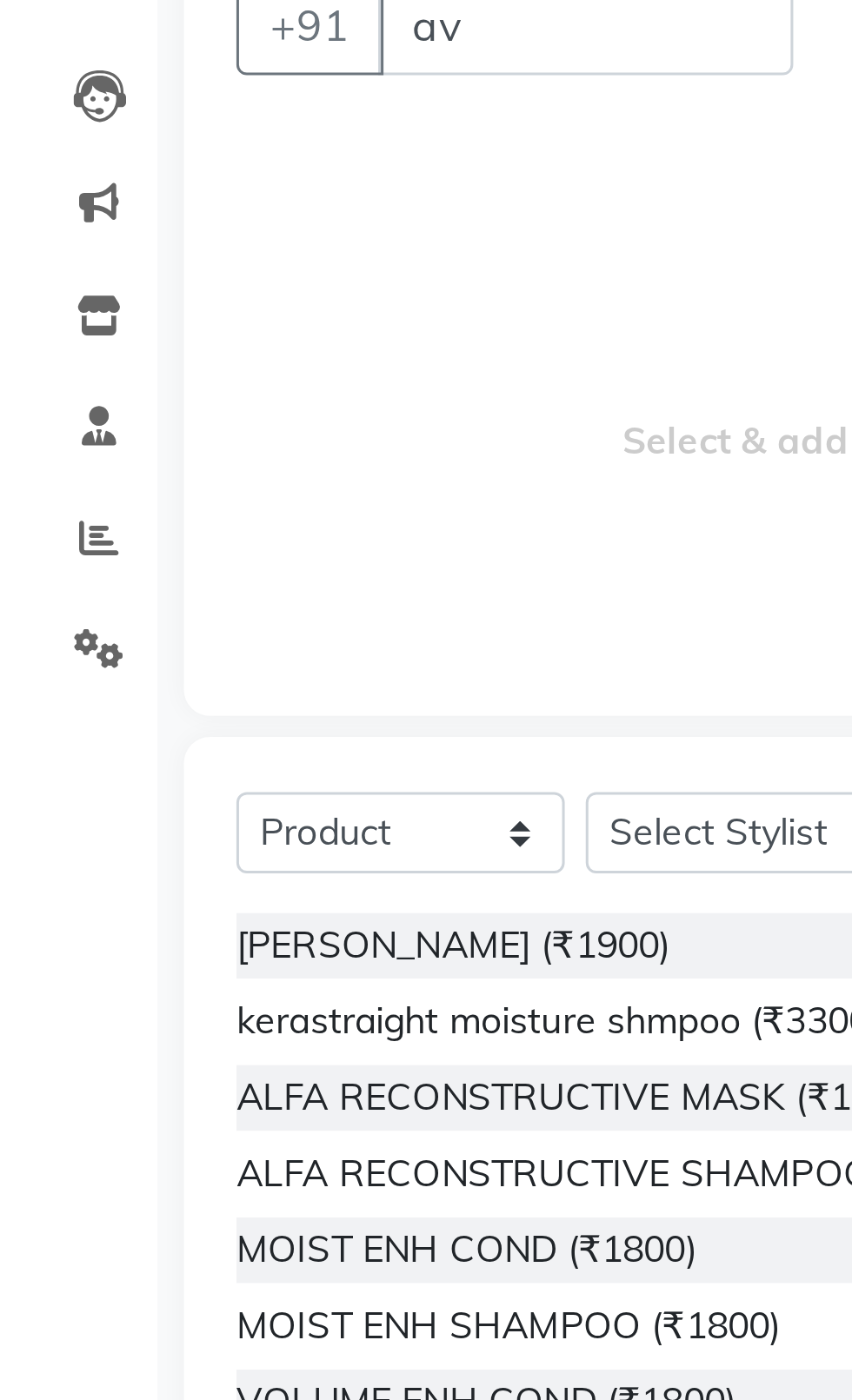
type input "a"
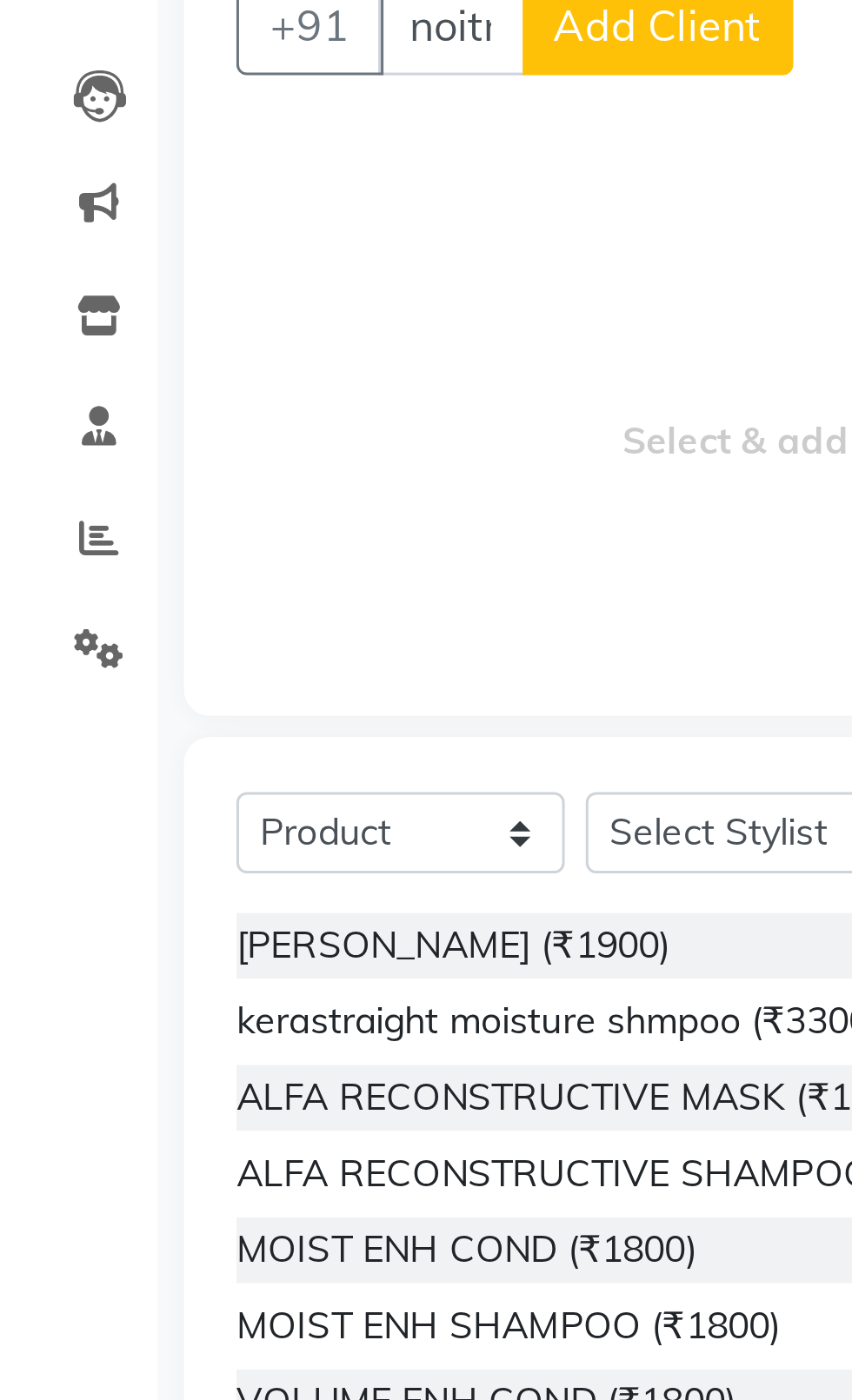
scroll to position [0, 8]
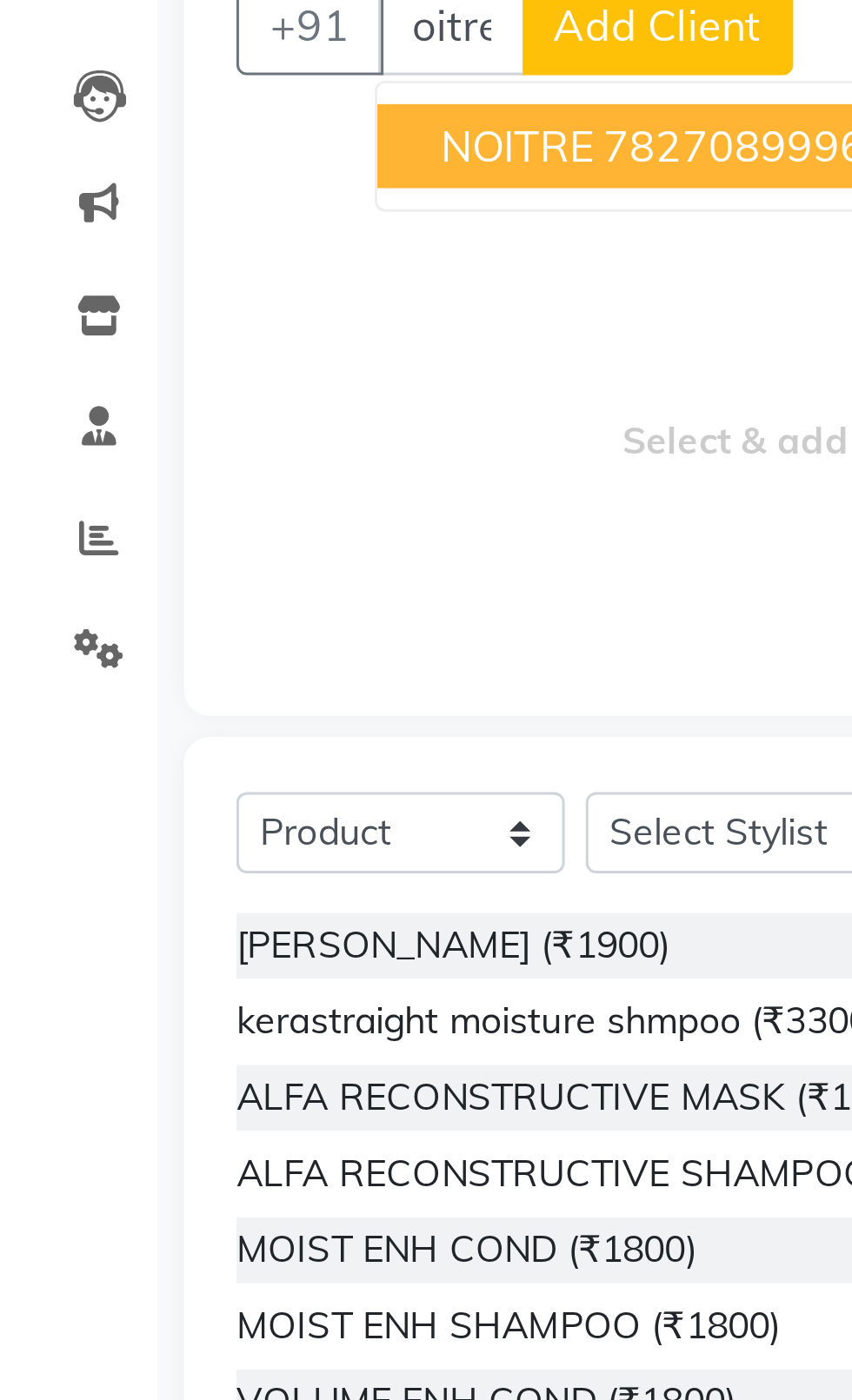
click at [151, 248] on span "NOITRE" at bounding box center [171, 242] width 50 height 17
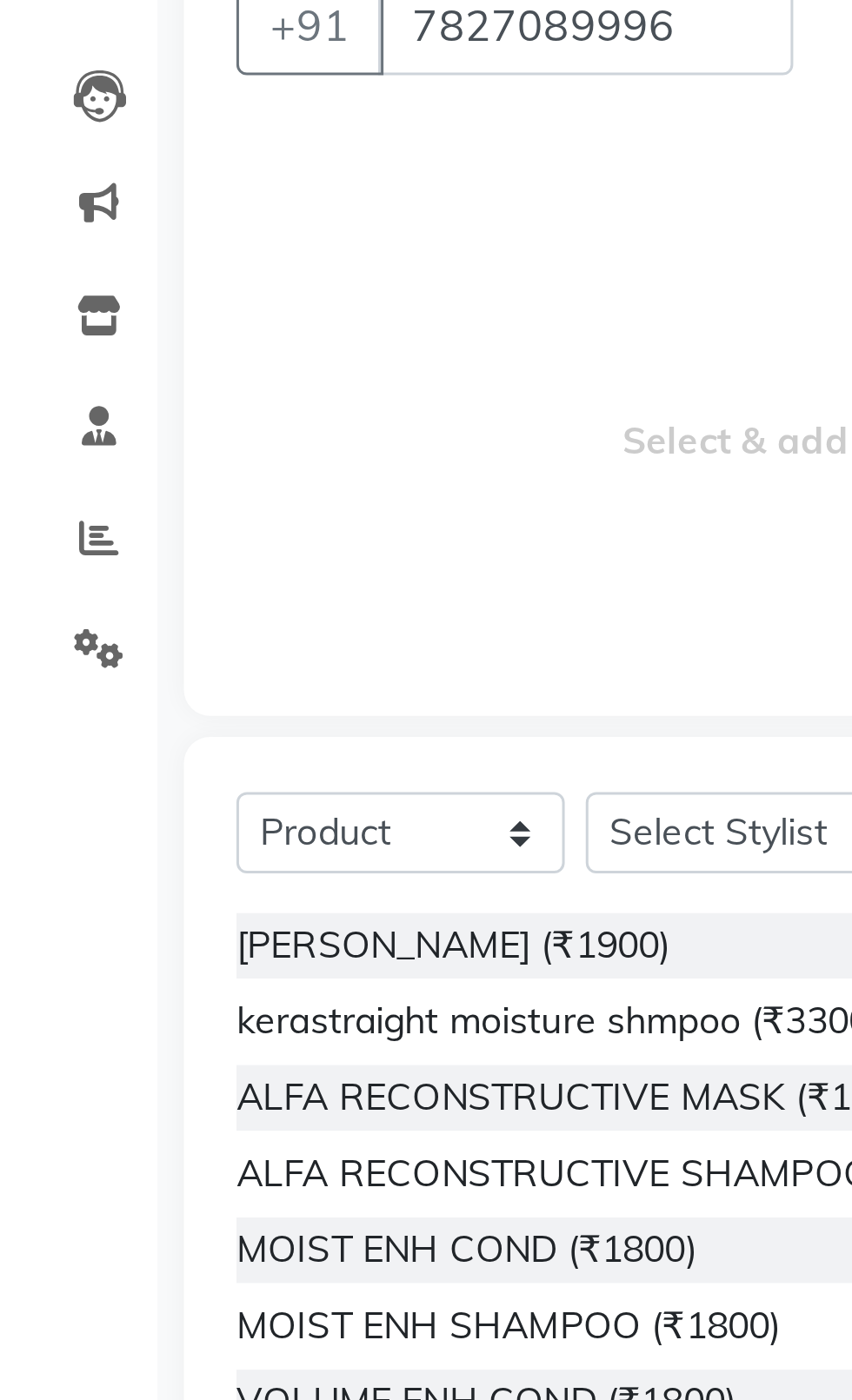
scroll to position [0, 0]
type input "7827089996"
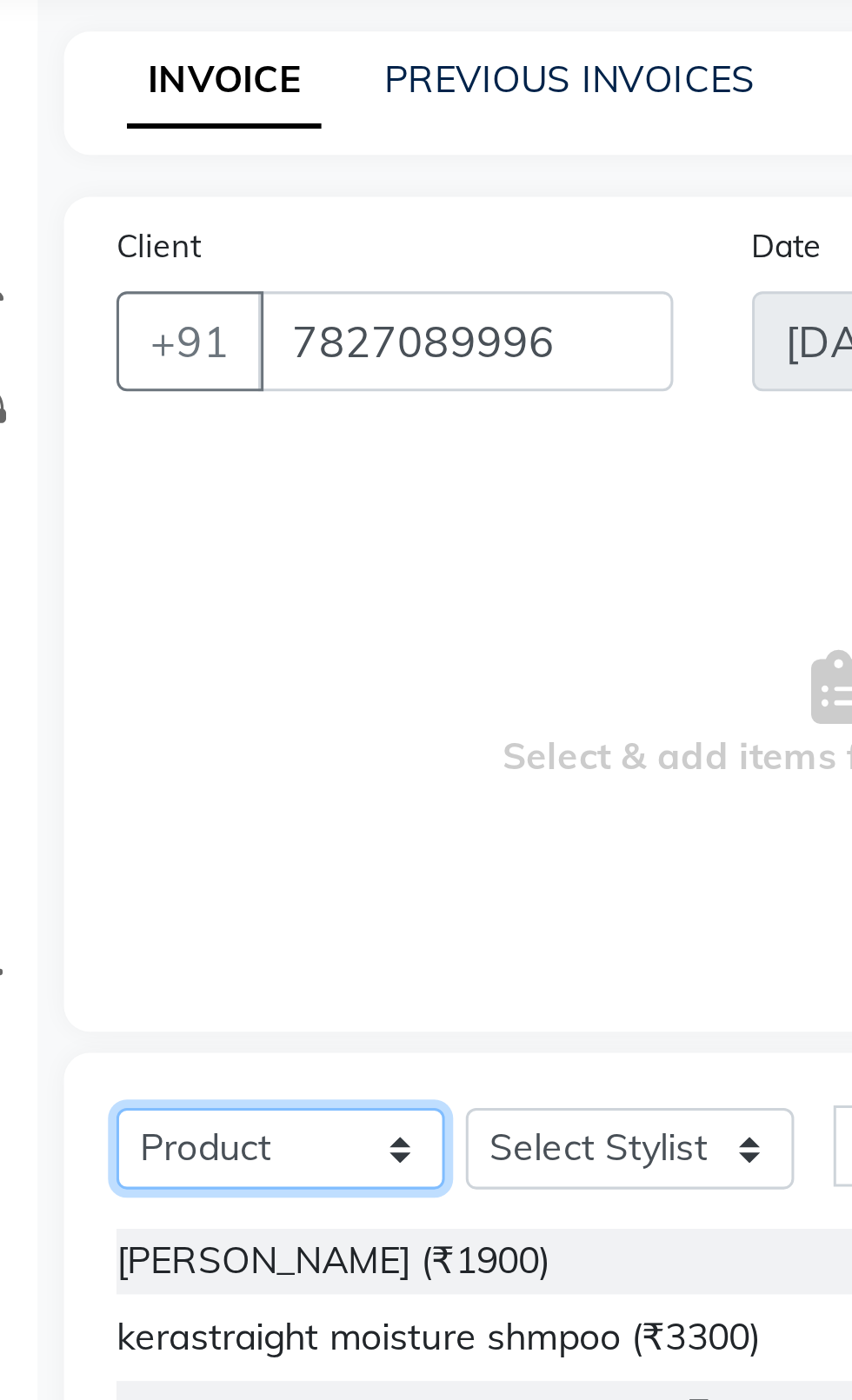
click at [112, 480] on select "Select Service Product Membership Package Voucher Prepaid Gift Card" at bounding box center [132, 469] width 108 height 27
select select "service"
click at [78, 455] on select "Select Service Product Membership Package Voucher Prepaid Gift Card" at bounding box center [132, 469] width 108 height 27
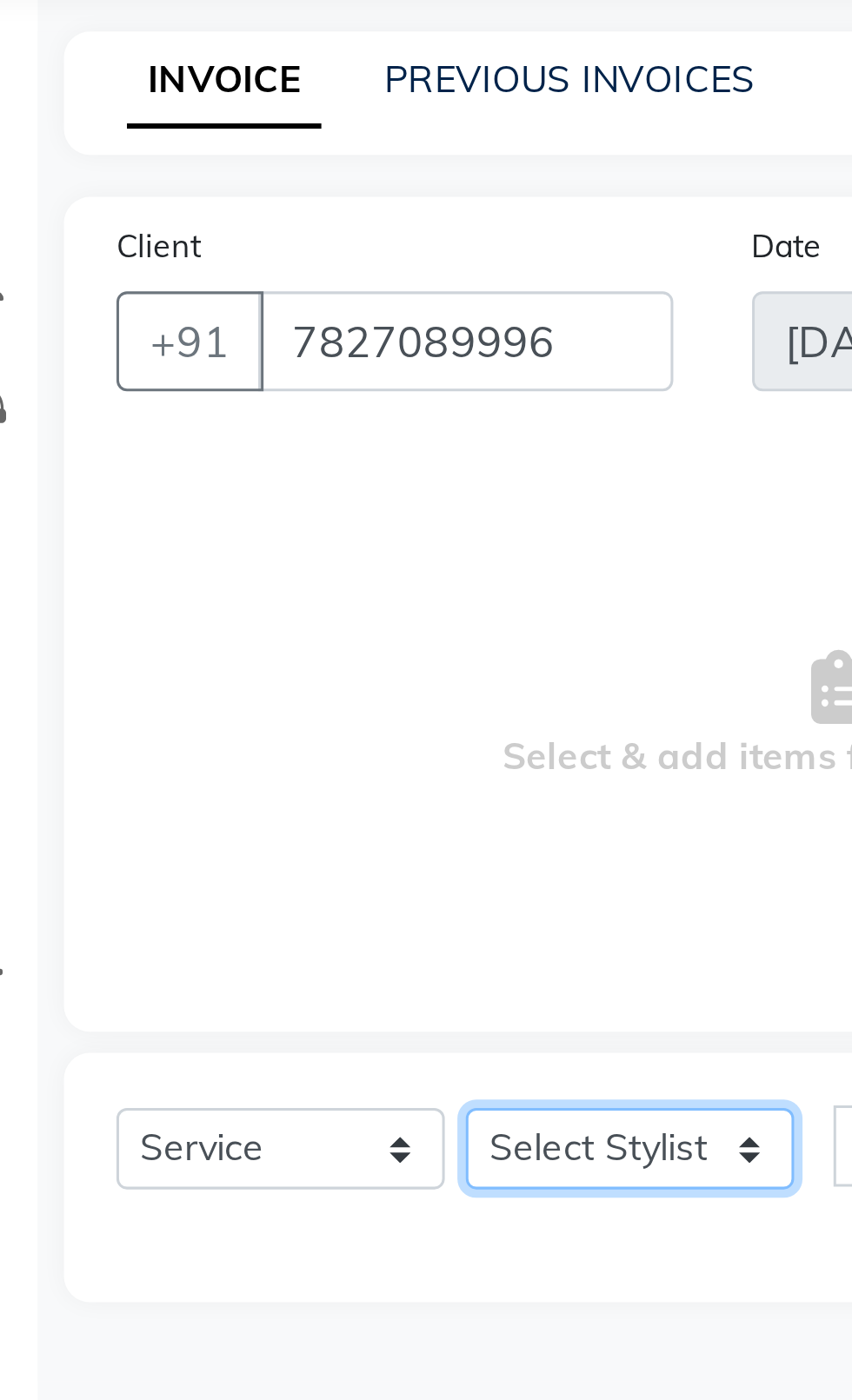
click at [248, 469] on select "Select Stylist [PERSON_NAME] akash [PERSON_NAME] ANAM anod [PERSON_NAME] danish…" at bounding box center [248, 469] width 108 height 27
select select "26670"
click at [193, 455] on select "Select Stylist [PERSON_NAME] akash [PERSON_NAME] ANAM anod [PERSON_NAME] danish…" at bounding box center [248, 469] width 108 height 27
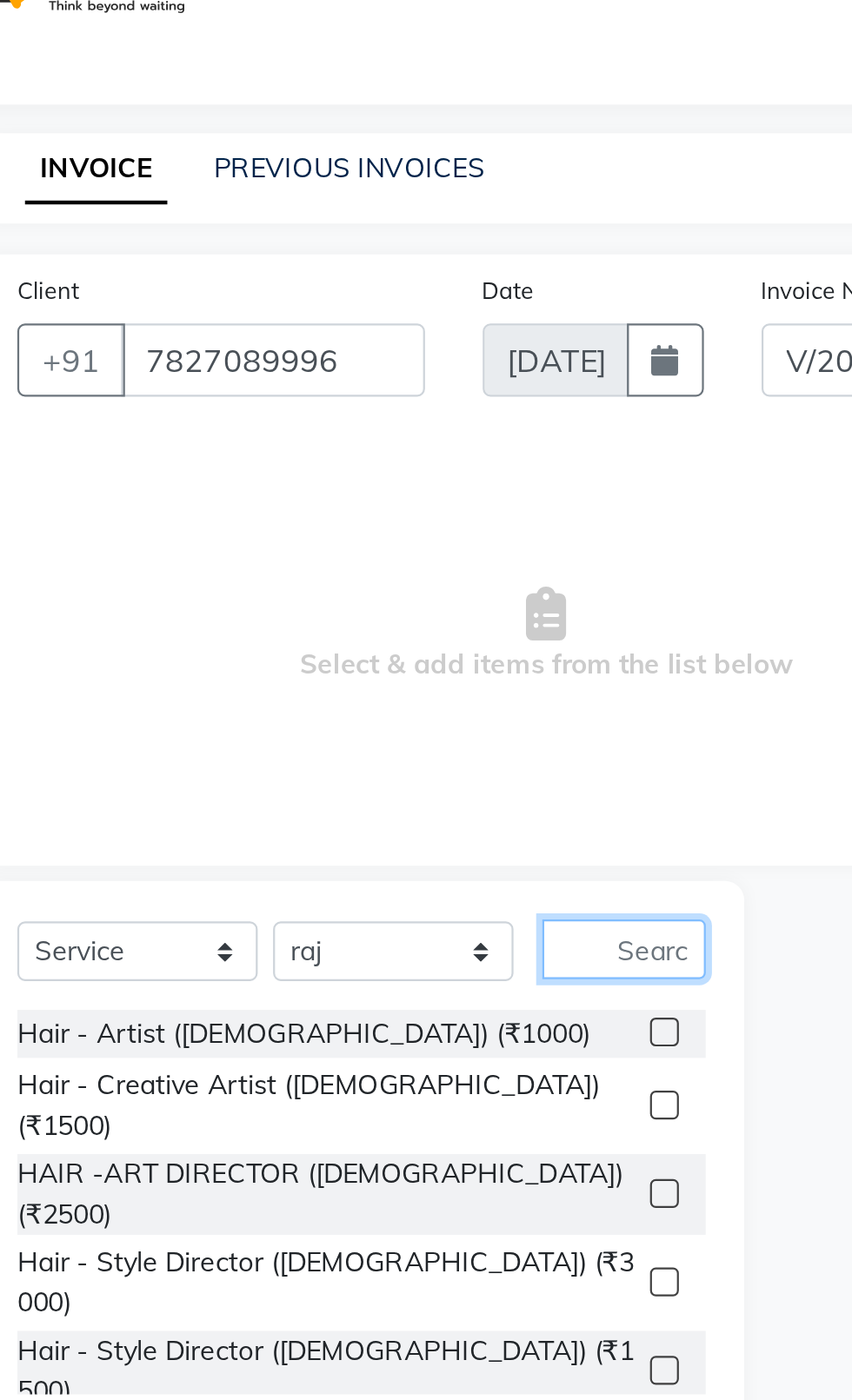
click at [367, 475] on input "text" at bounding box center [352, 468] width 73 height 27
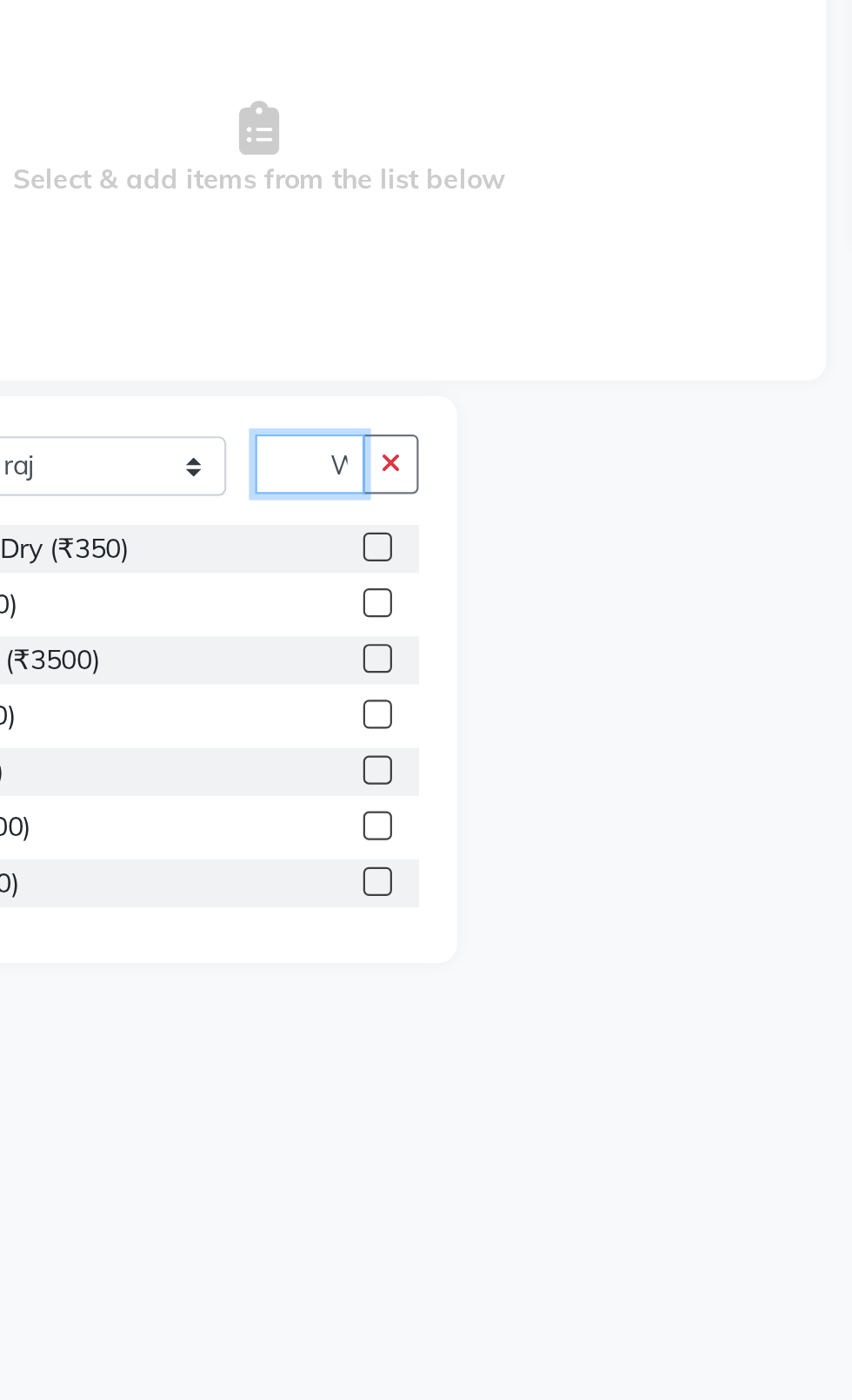
scroll to position [0, 12]
type input "W"
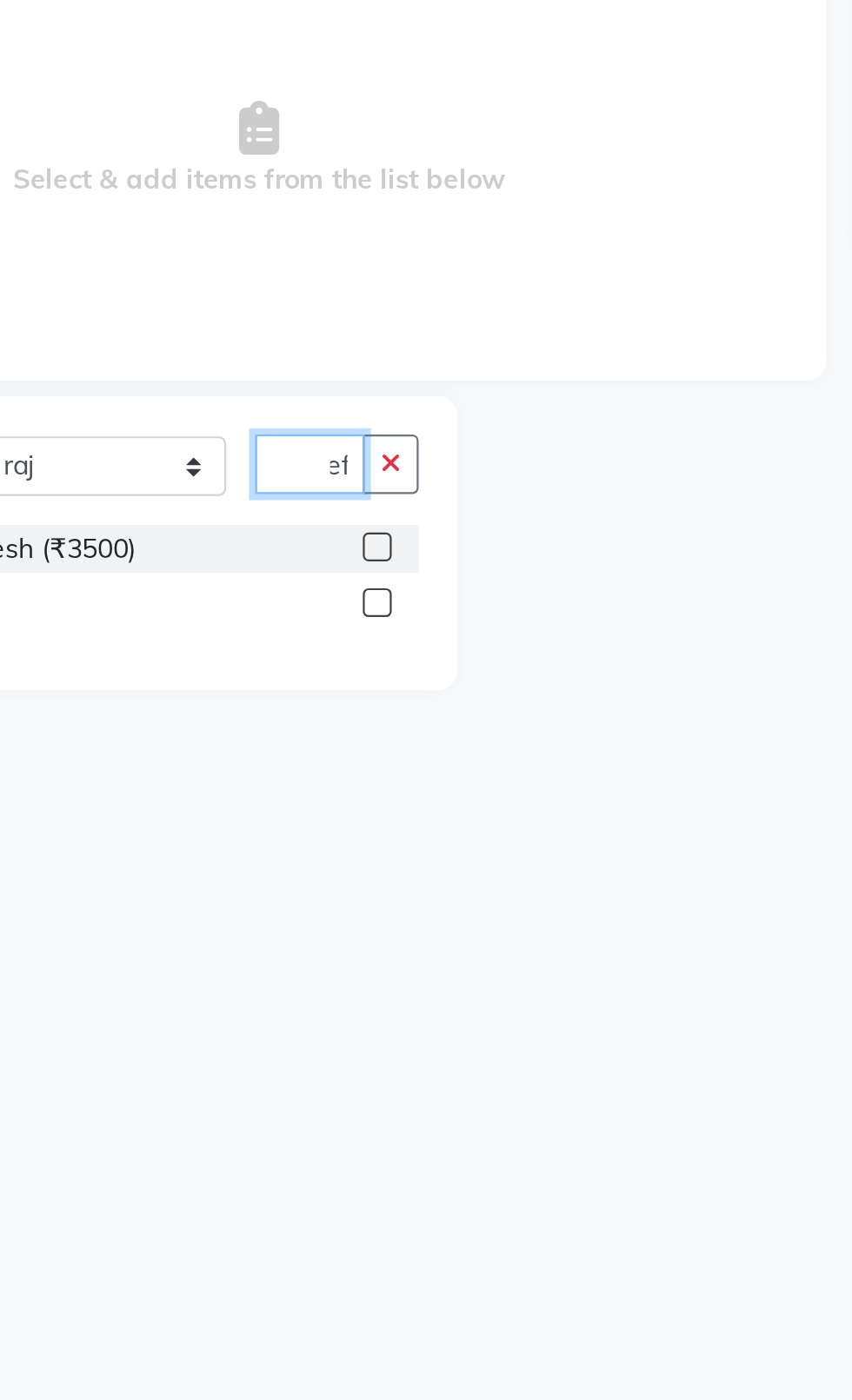
scroll to position [0, 13]
type input "Refi"
click at [369, 506] on label at bounding box center [370, 505] width 13 height 13
click at [369, 506] on input "checkbox" at bounding box center [370, 507] width 12 height 12
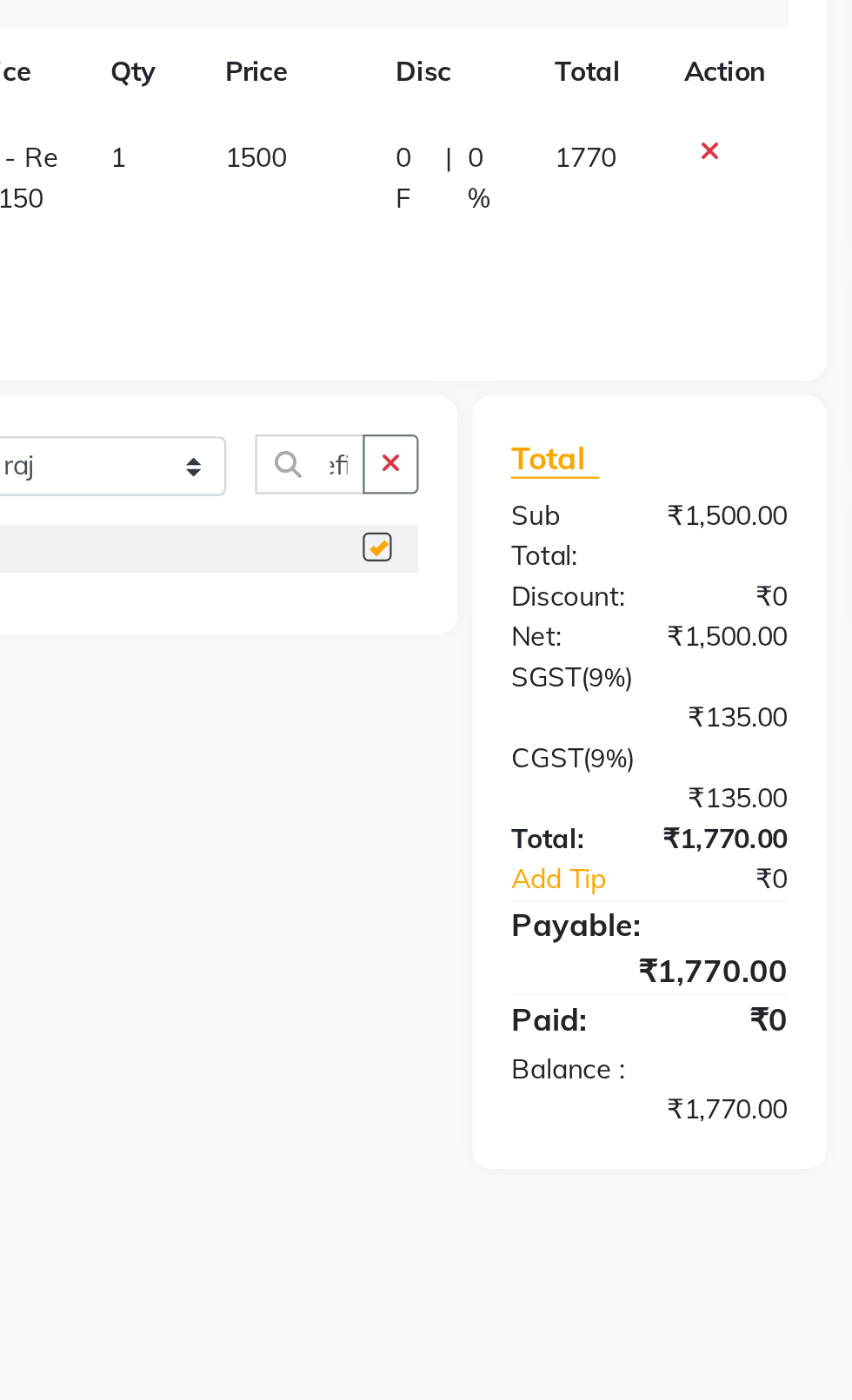
scroll to position [0, 0]
checkbox input "false"
click at [319, 343] on td "1500" at bounding box center [330, 348] width 77 height 75
select select "26670"
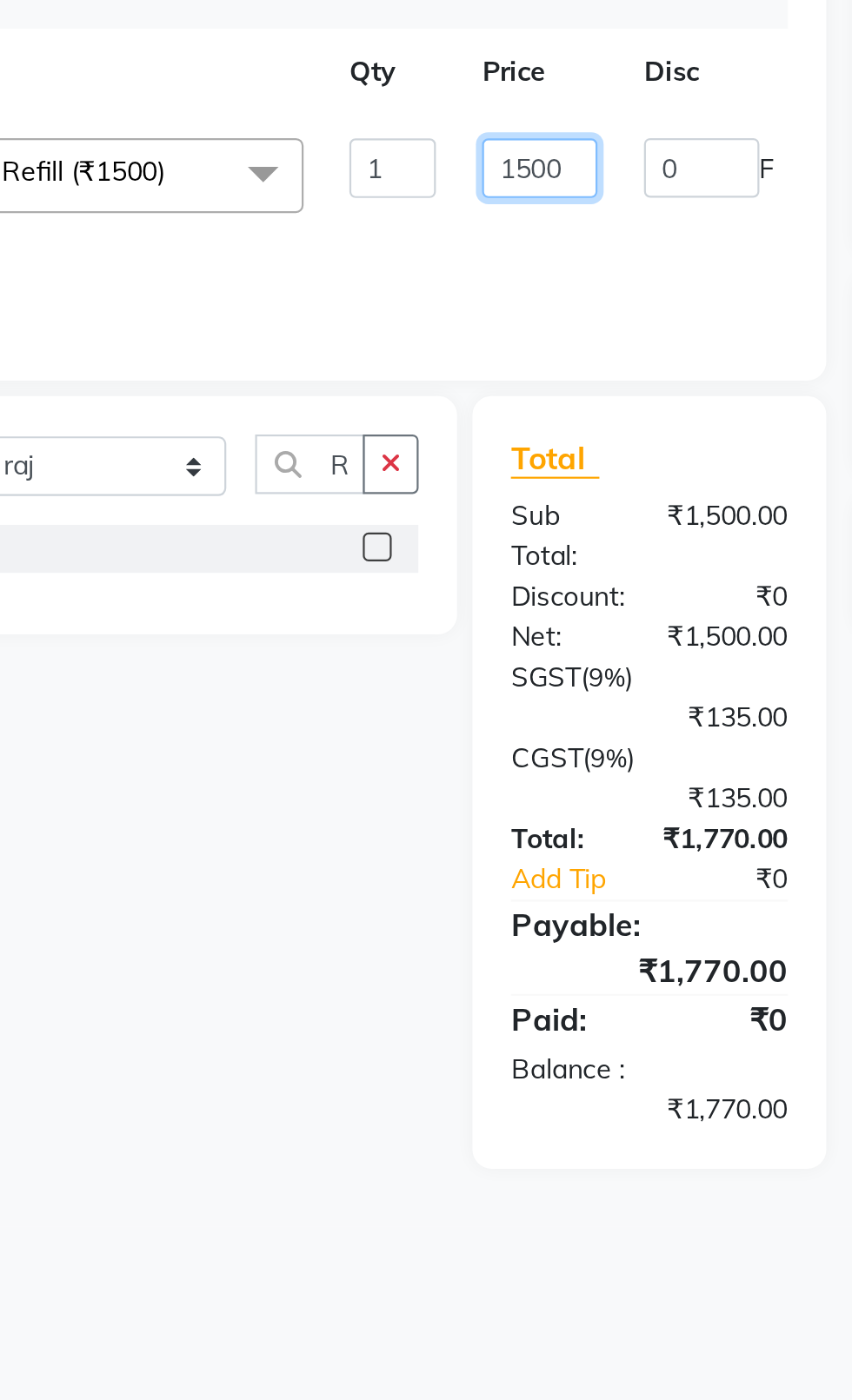
click at [436, 337] on input "1500" at bounding box center [444, 335] width 52 height 27
type input "1000"
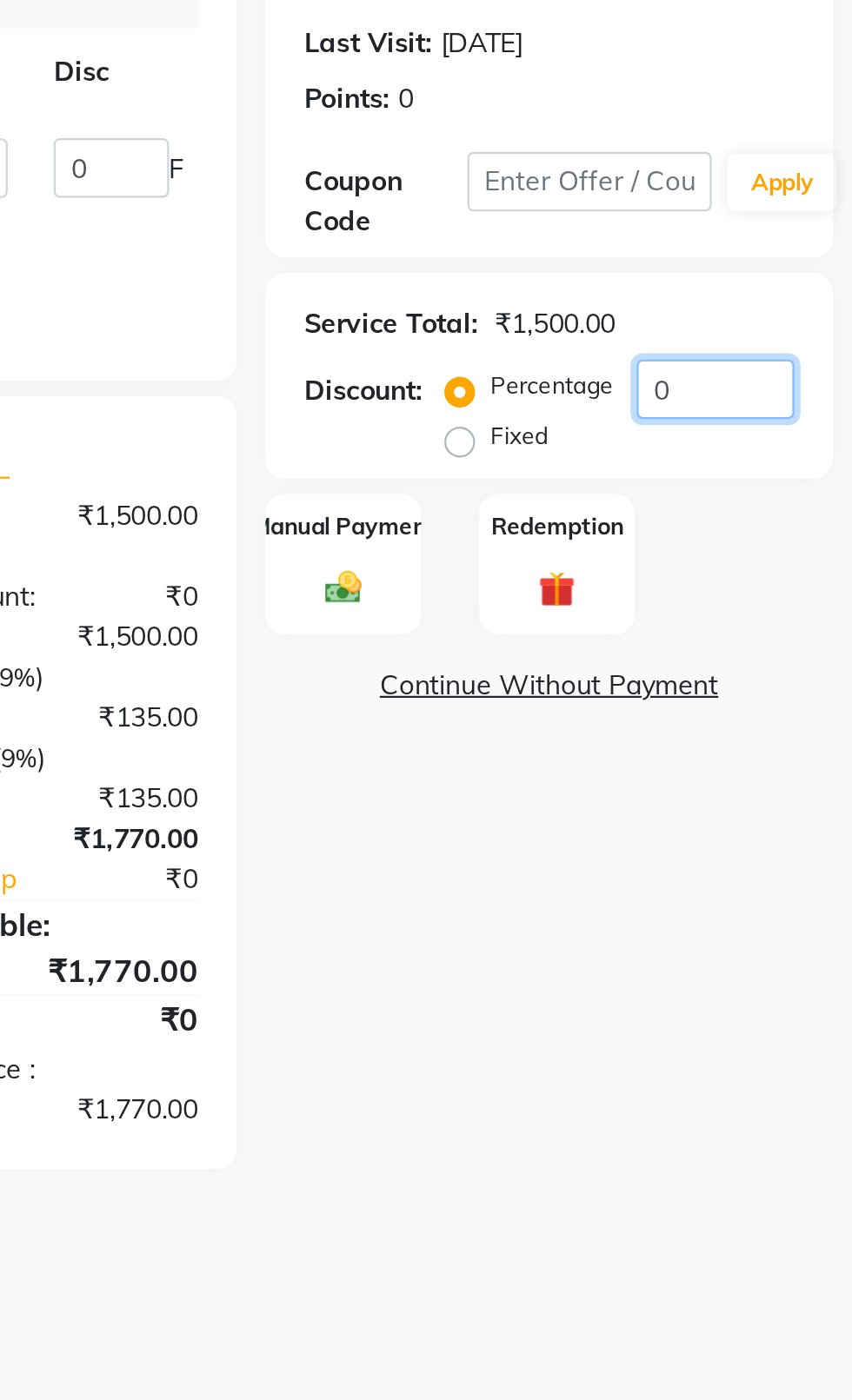
click at [797, 435] on input "0" at bounding box center [790, 434] width 72 height 27
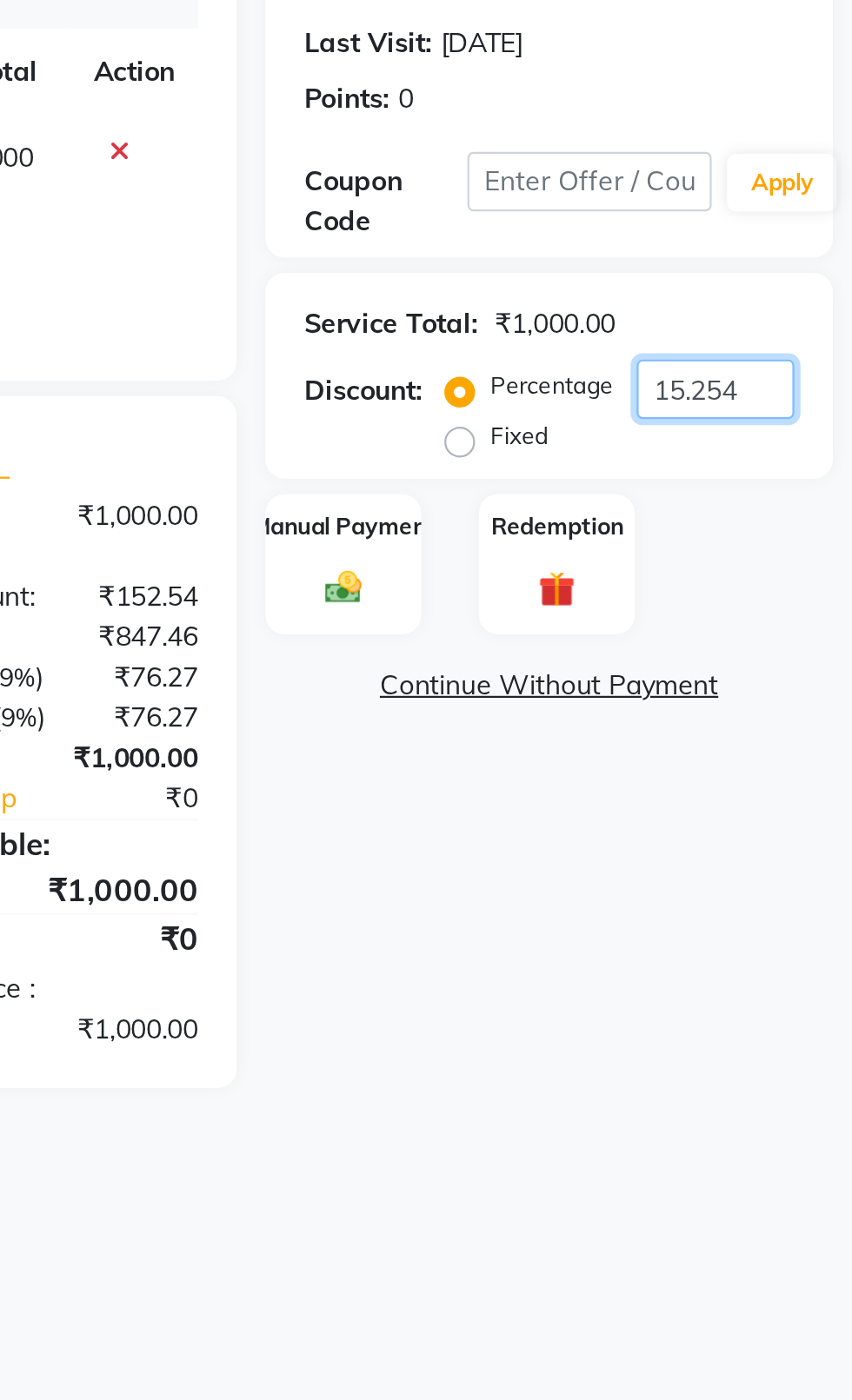
type input "15.254"
click at [642, 513] on div "Manual Payment" at bounding box center [622, 513] width 71 height 65
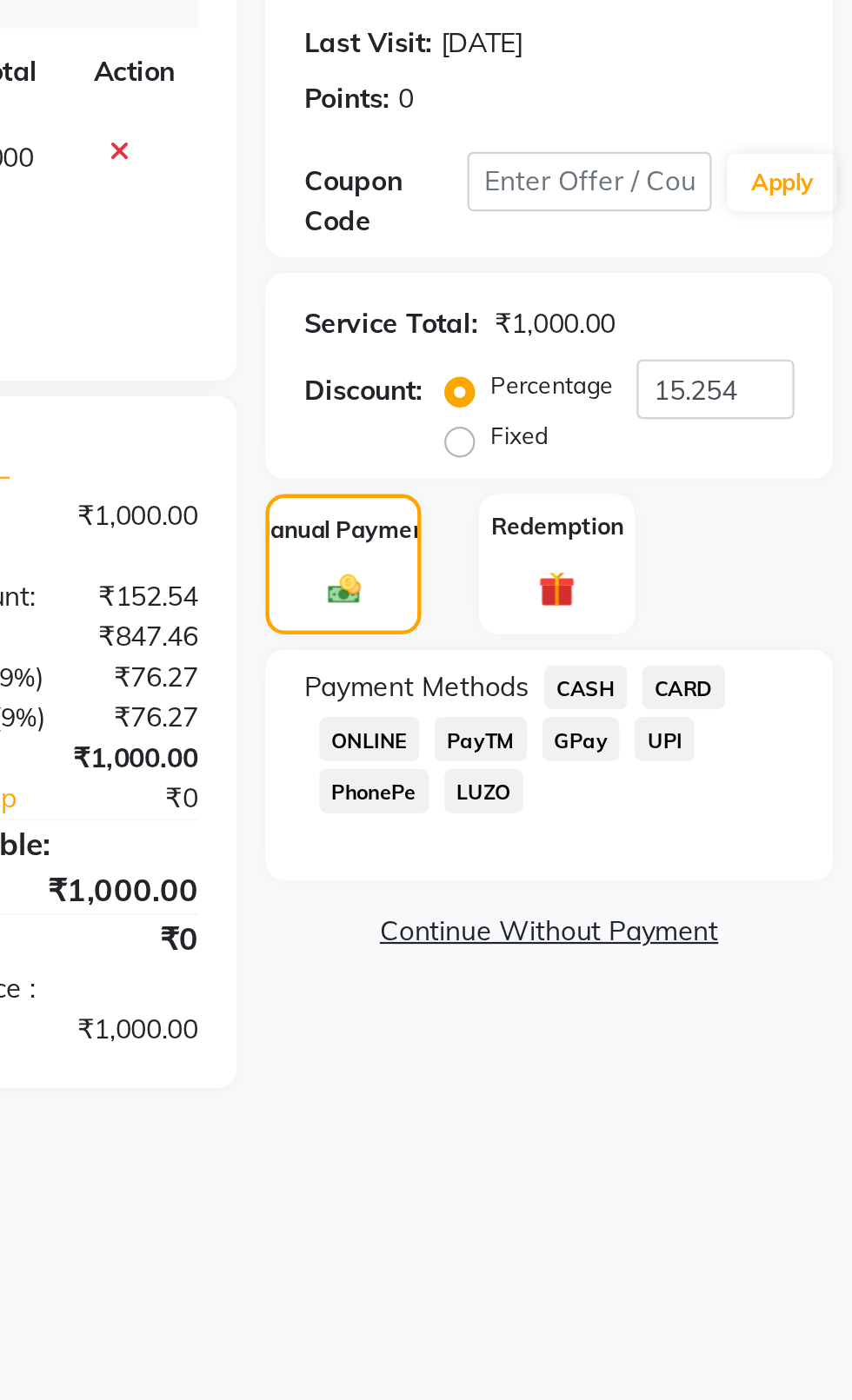
click at [725, 569] on span "CASH" at bounding box center [731, 569] width 38 height 20
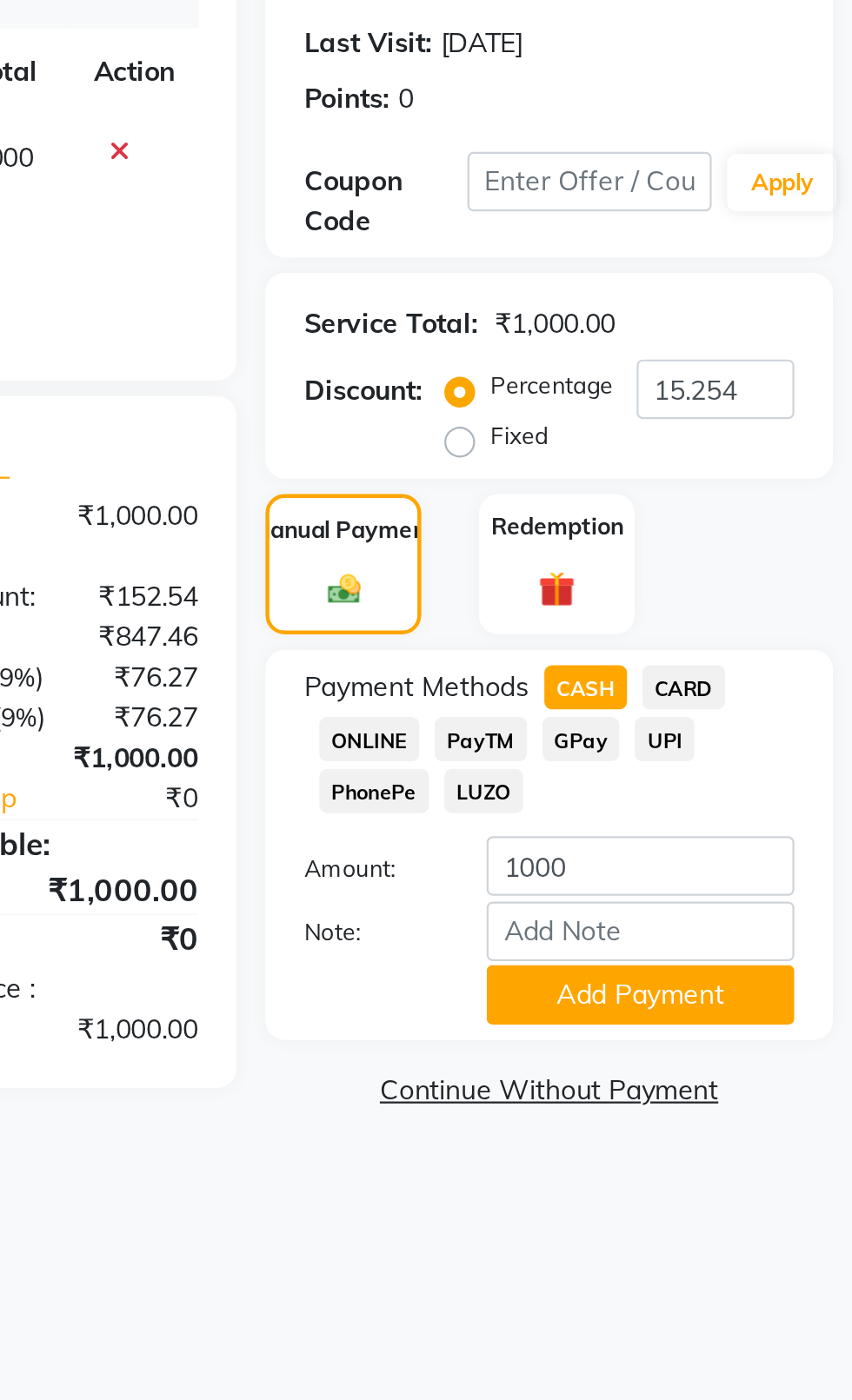
click at [773, 721] on button "Add Payment" at bounding box center [756, 708] width 139 height 27
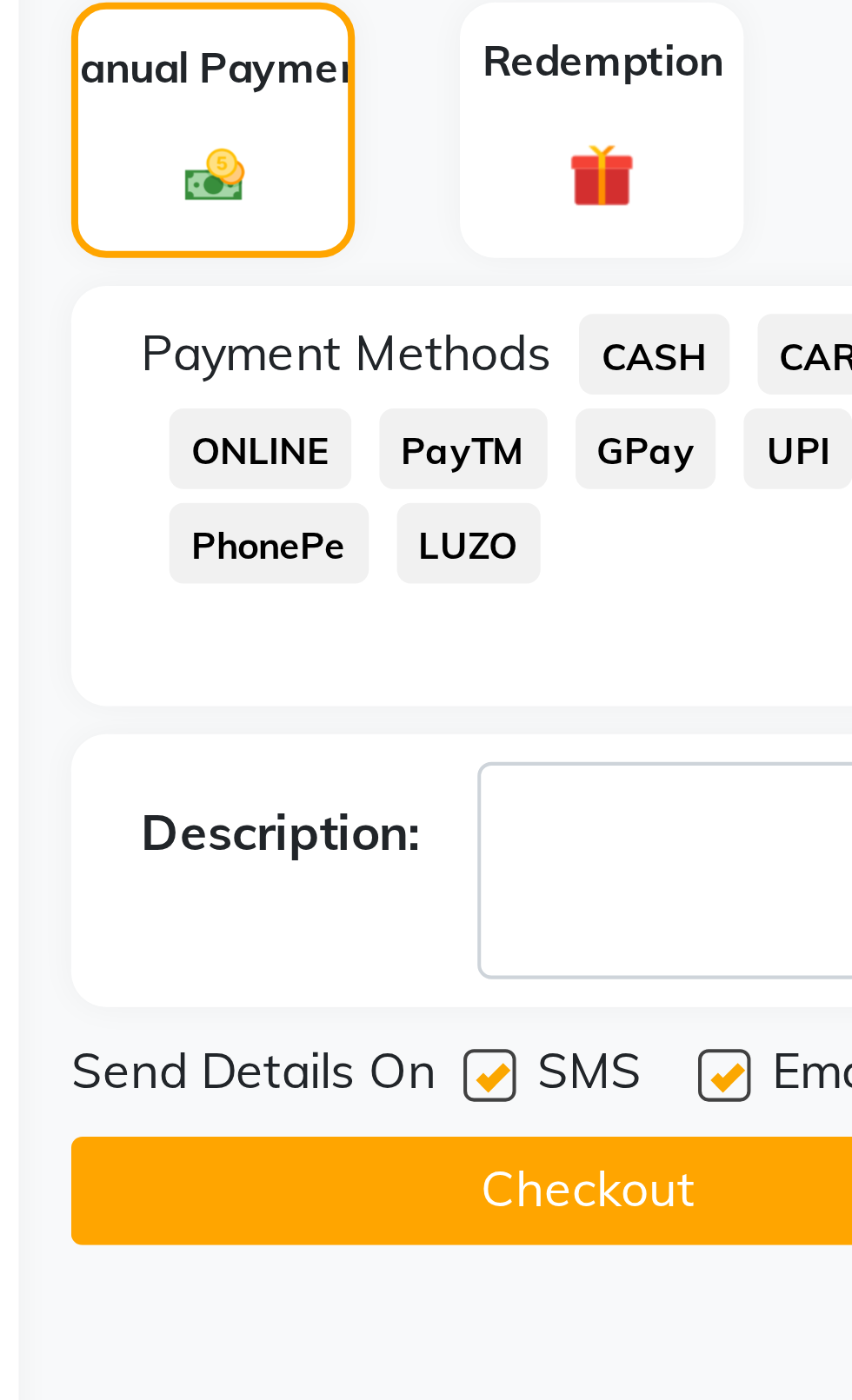
click at [689, 743] on label at bounding box center [690, 747] width 13 height 13
click at [689, 744] on input "checkbox" at bounding box center [690, 749] width 12 height 12
checkbox input "false"
click at [754, 745] on label at bounding box center [749, 747] width 13 height 13
click at [754, 745] on input "checkbox" at bounding box center [749, 749] width 12 height 12
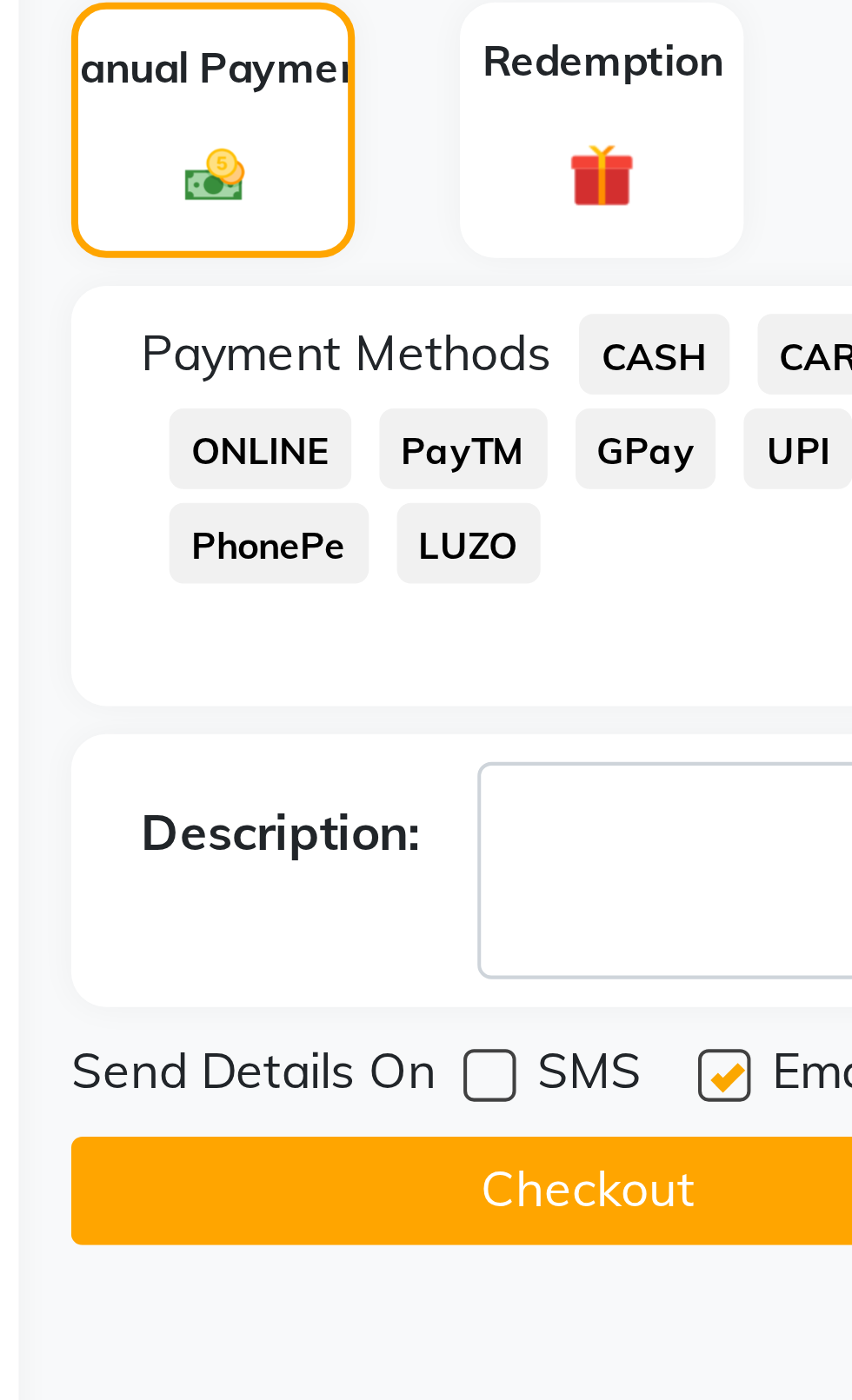
checkbox input "false"
click at [721, 783] on button "Checkout" at bounding box center [715, 776] width 256 height 27
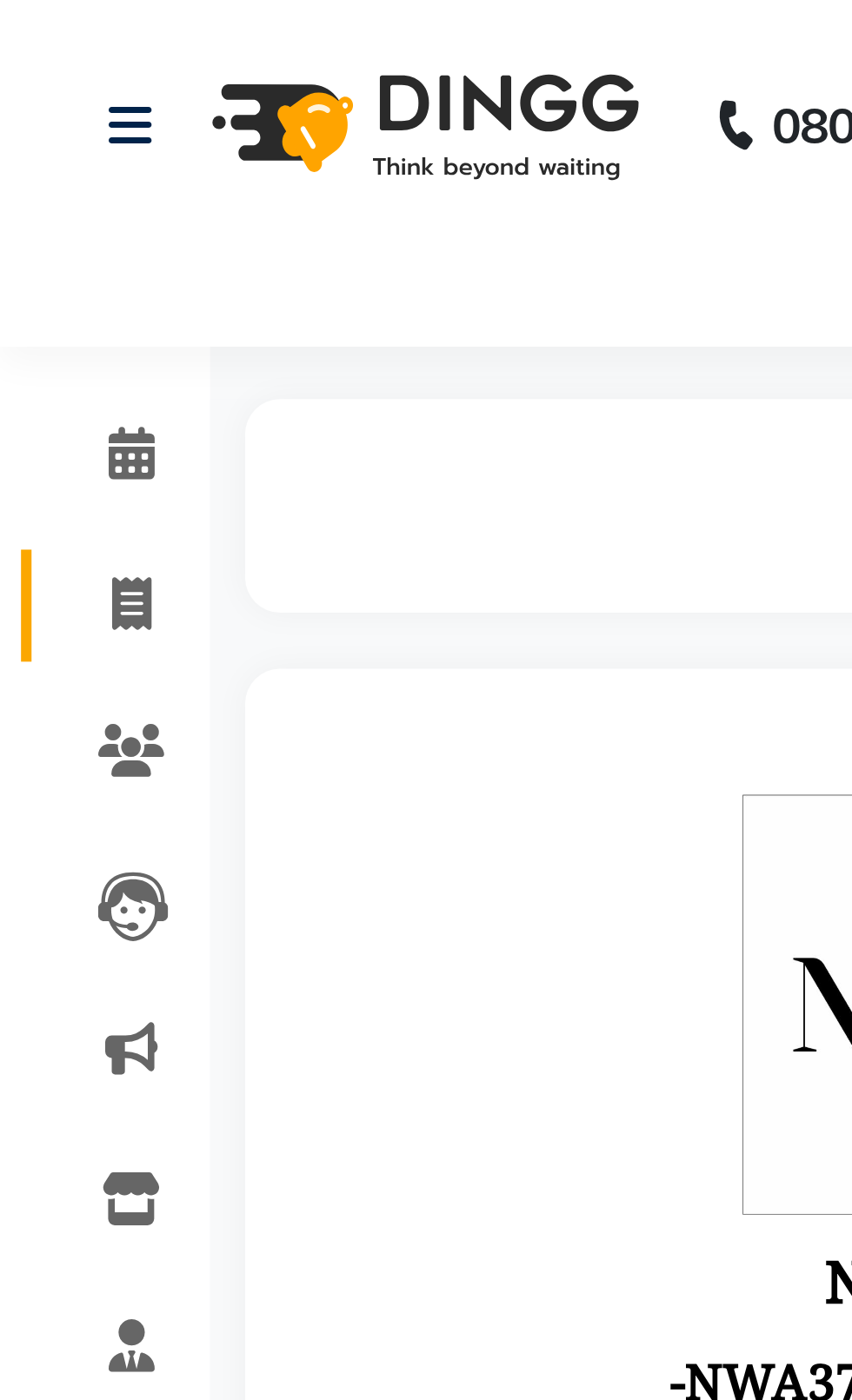
click at [30, 152] on icon at bounding box center [33, 149] width 10 height 13
select select "service"
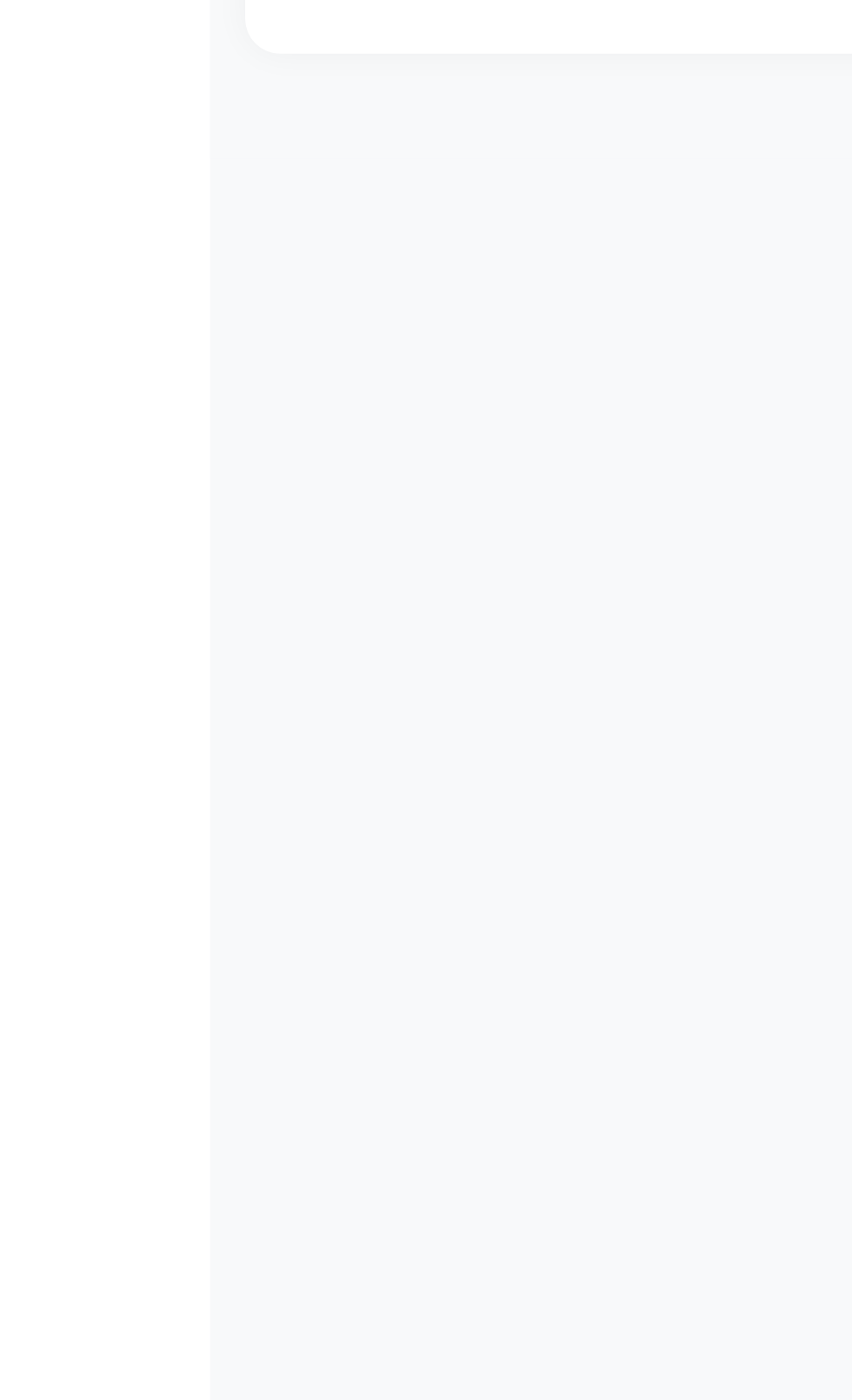
select select "4007"
type input "2372"
type input "anju"
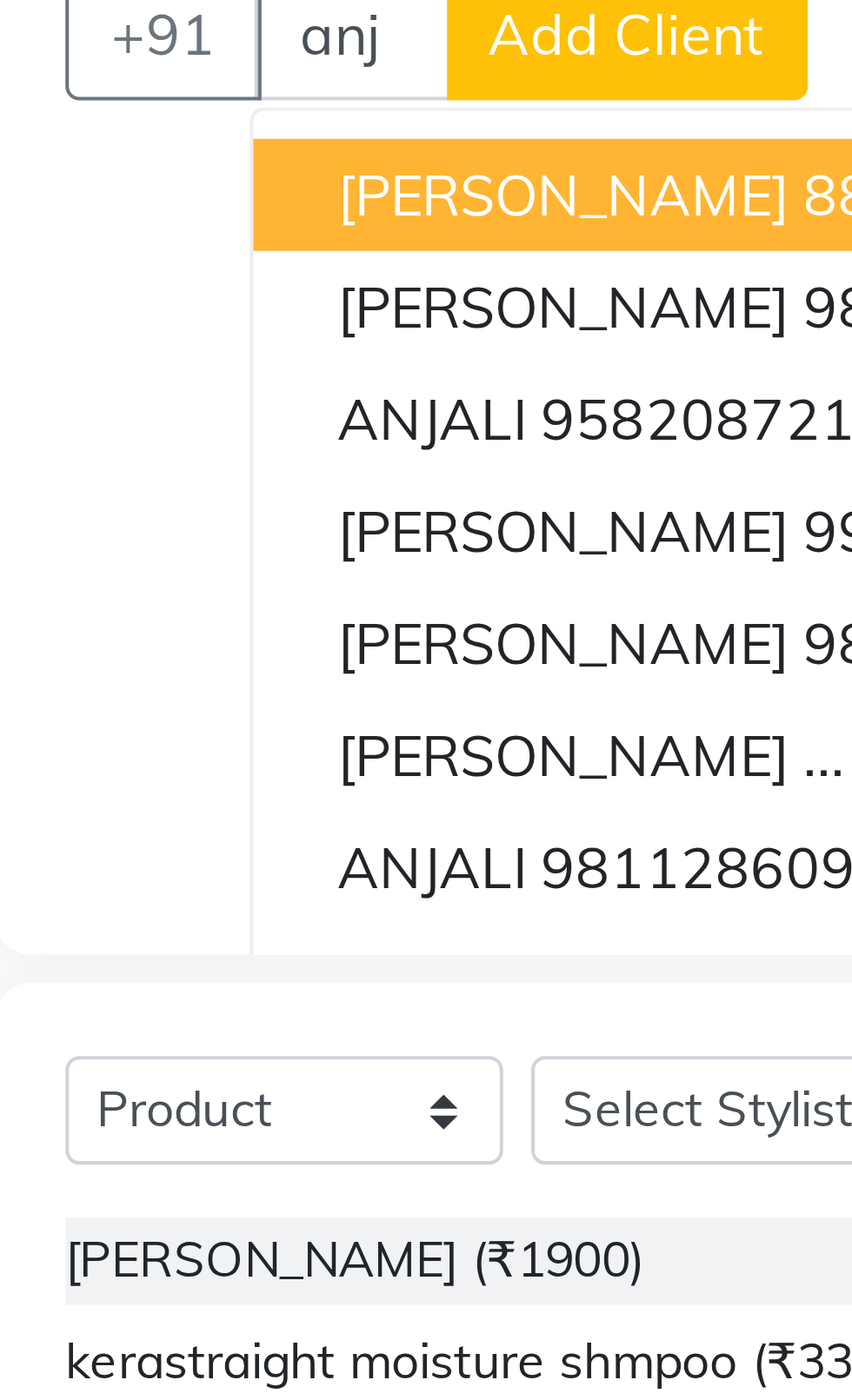
click at [157, 352] on span "[PERSON_NAME]" at bounding box center [202, 353] width 112 height 17
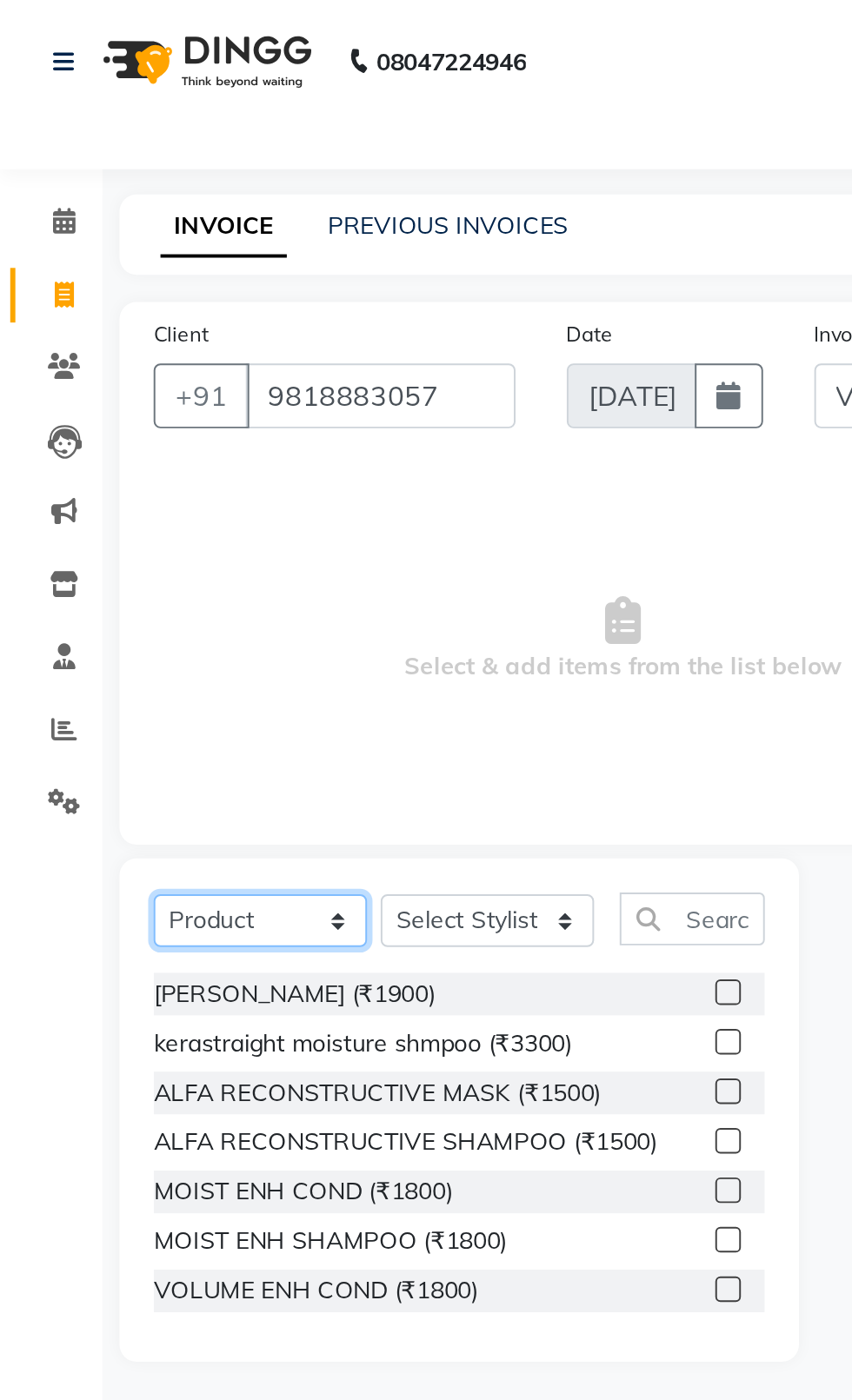
click at [170, 478] on select "Select Service Product Membership Package Voucher Prepaid Gift Card" at bounding box center [132, 469] width 108 height 27
click at [78, 455] on select "Select Service Product Membership Package Voucher Prepaid Gift Card" at bounding box center [132, 469] width 108 height 27
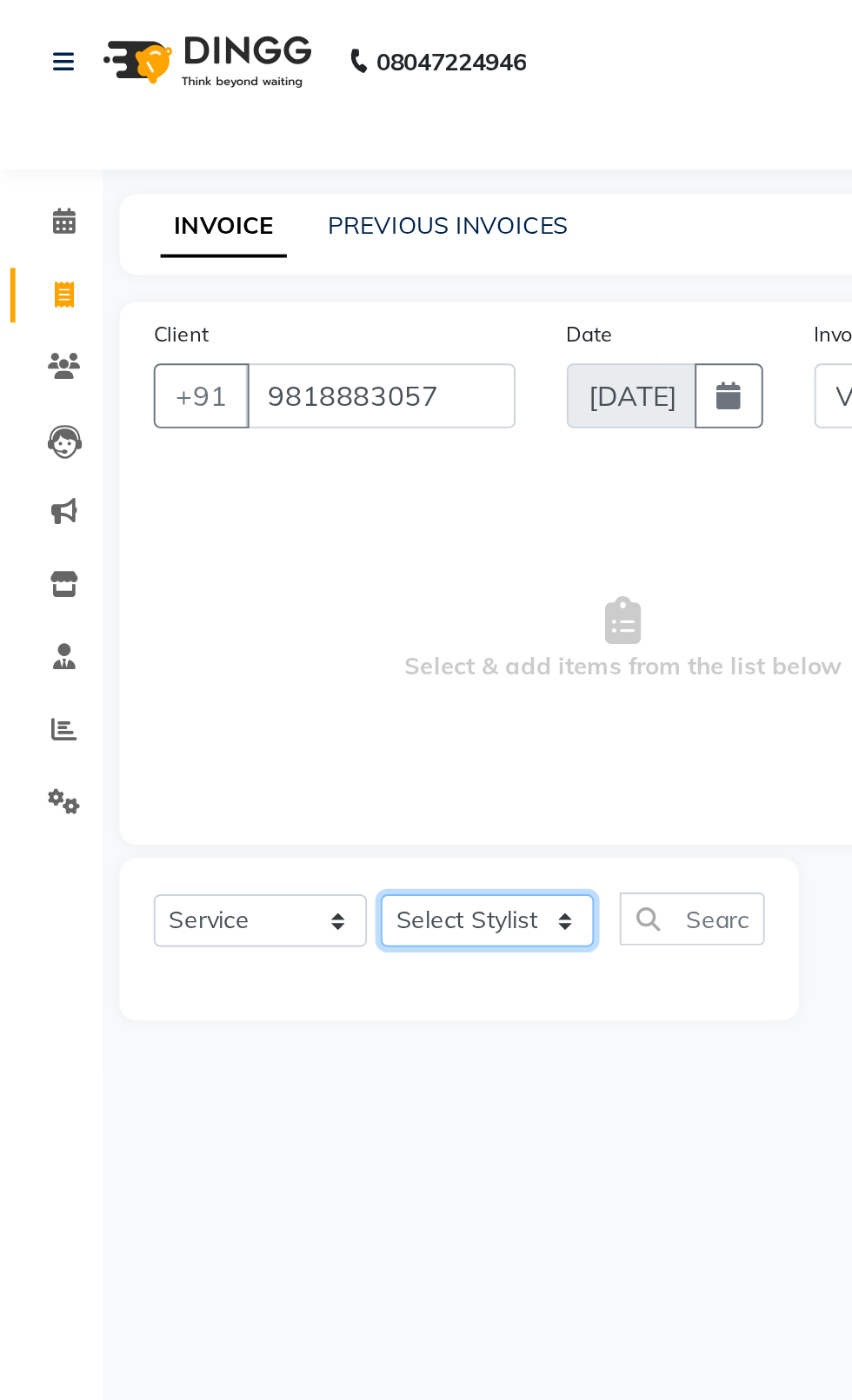
click at [266, 478] on select "Select Stylist [PERSON_NAME] akash [PERSON_NAME] ANAM anod [PERSON_NAME] danish…" at bounding box center [248, 469] width 108 height 27
click at [193, 455] on select "Select Stylist [PERSON_NAME] akash [PERSON_NAME] ANAM anod [PERSON_NAME] danish…" at bounding box center [248, 469] width 108 height 27
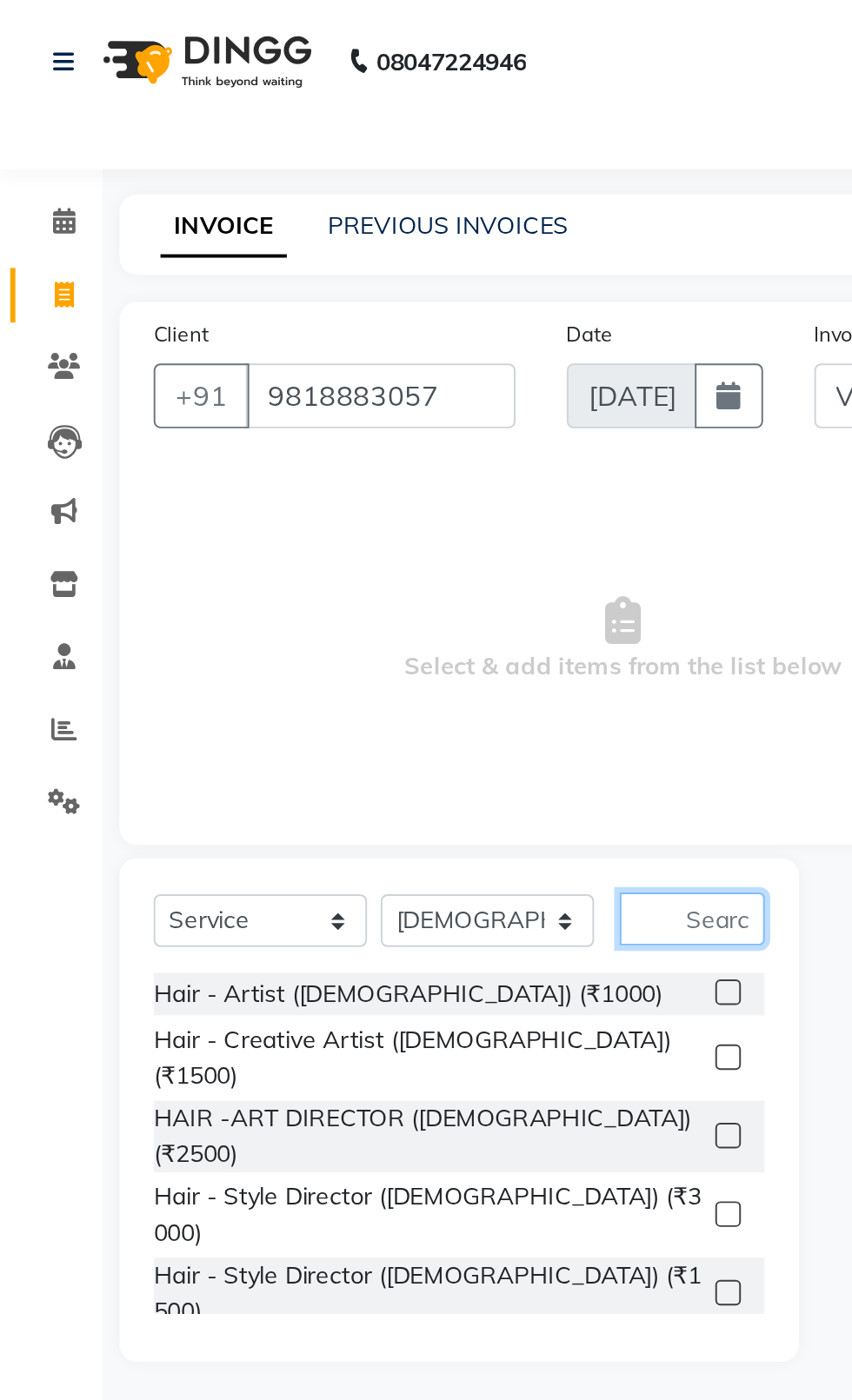
click at [369, 466] on input "text" at bounding box center [352, 468] width 73 height 27
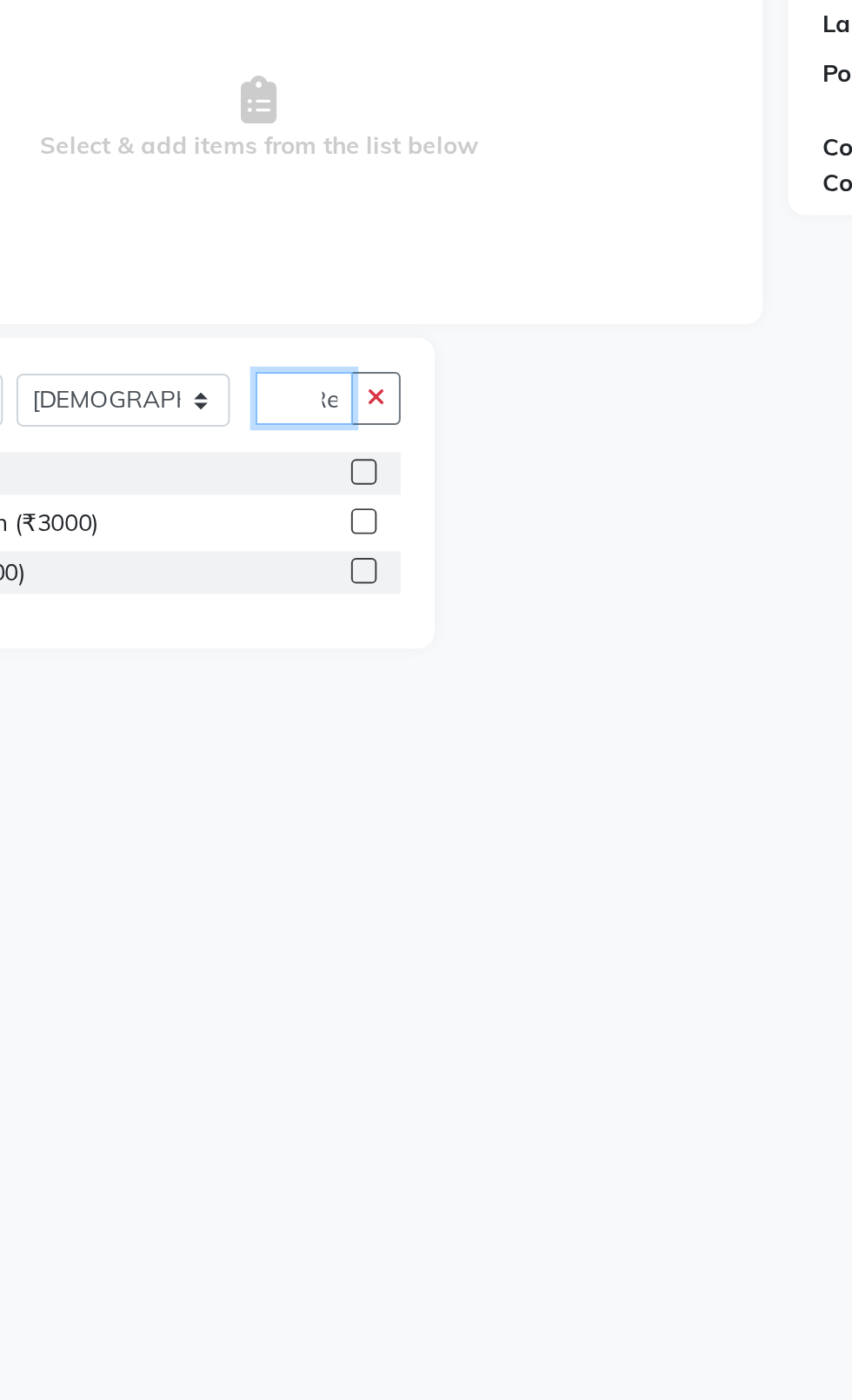
scroll to position [0, 11]
click at [339, 513] on div "RETOUCH (₹1200)" at bounding box center [234, 506] width 311 height 21
click at [365, 500] on label at bounding box center [370, 505] width 13 height 13
click at [365, 501] on input "checkbox" at bounding box center [370, 507] width 12 height 12
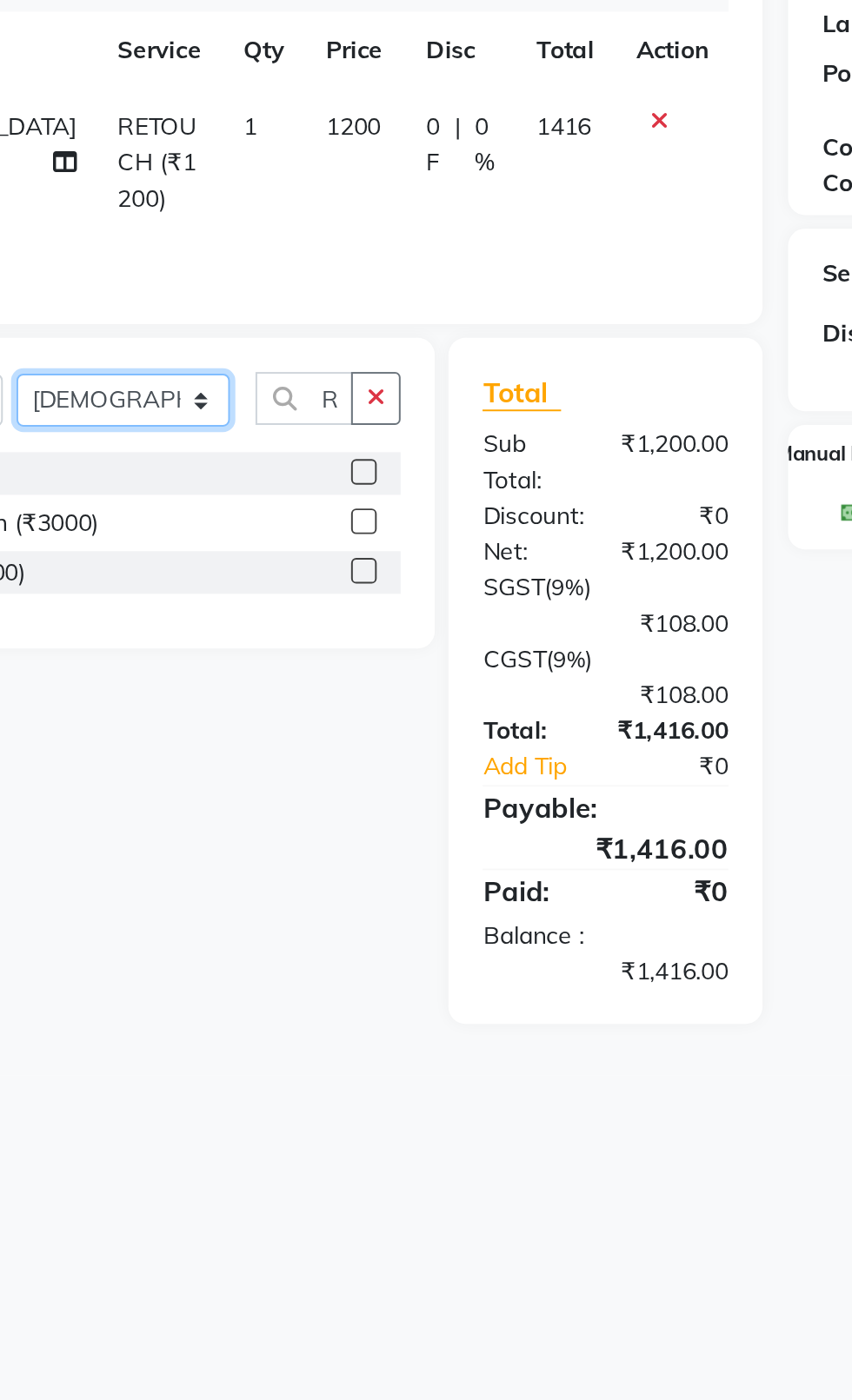
click at [261, 478] on select "Select Stylist [PERSON_NAME] akash [PERSON_NAME] ANAM anod [PERSON_NAME] danish…" at bounding box center [248, 469] width 108 height 27
click at [193, 455] on select "Select Stylist [PERSON_NAME] akash [PERSON_NAME] ANAM anod [PERSON_NAME] danish…" at bounding box center [248, 469] width 108 height 27
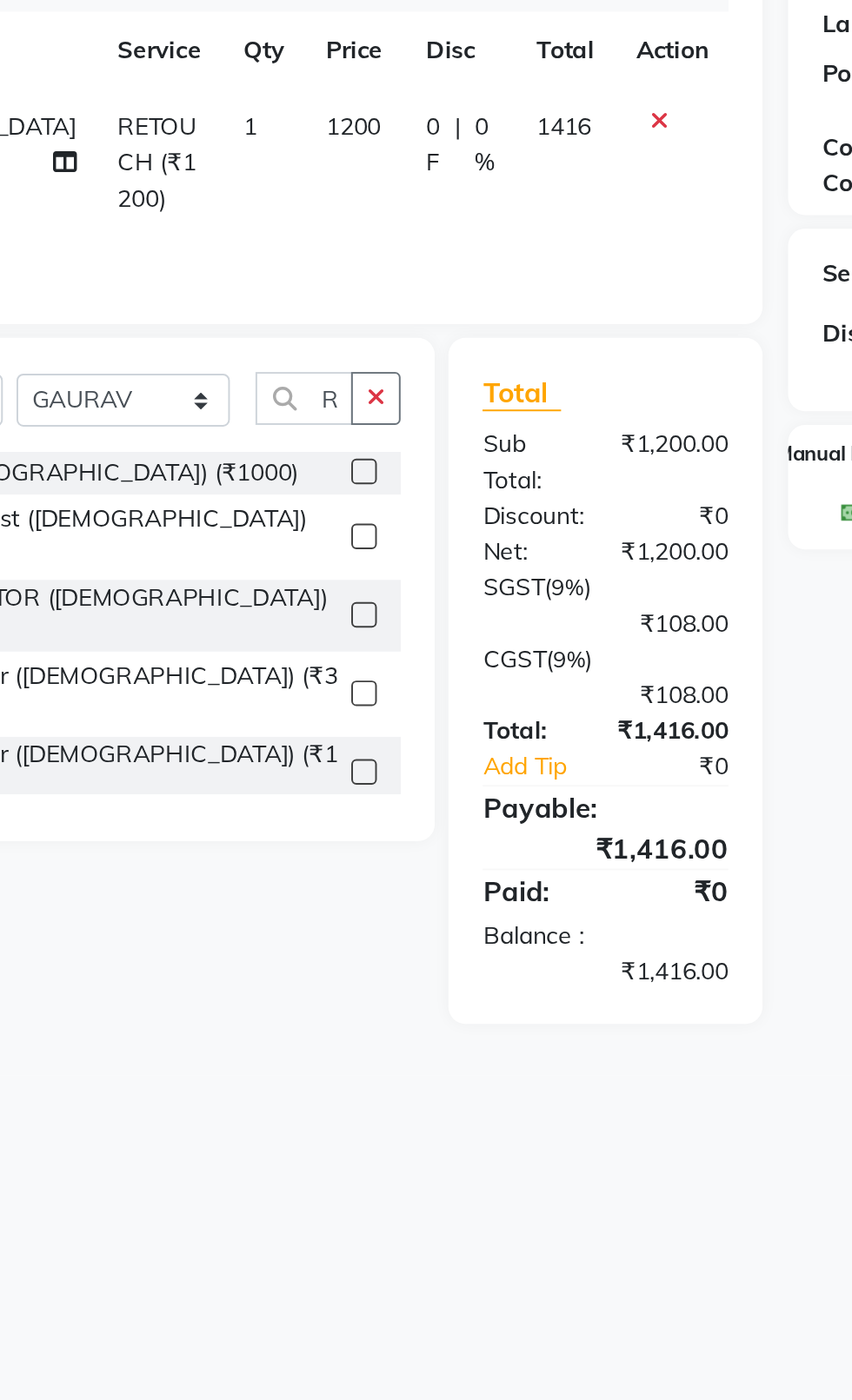
click at [377, 466] on icon "button" at bounding box center [377, 467] width 10 height 13
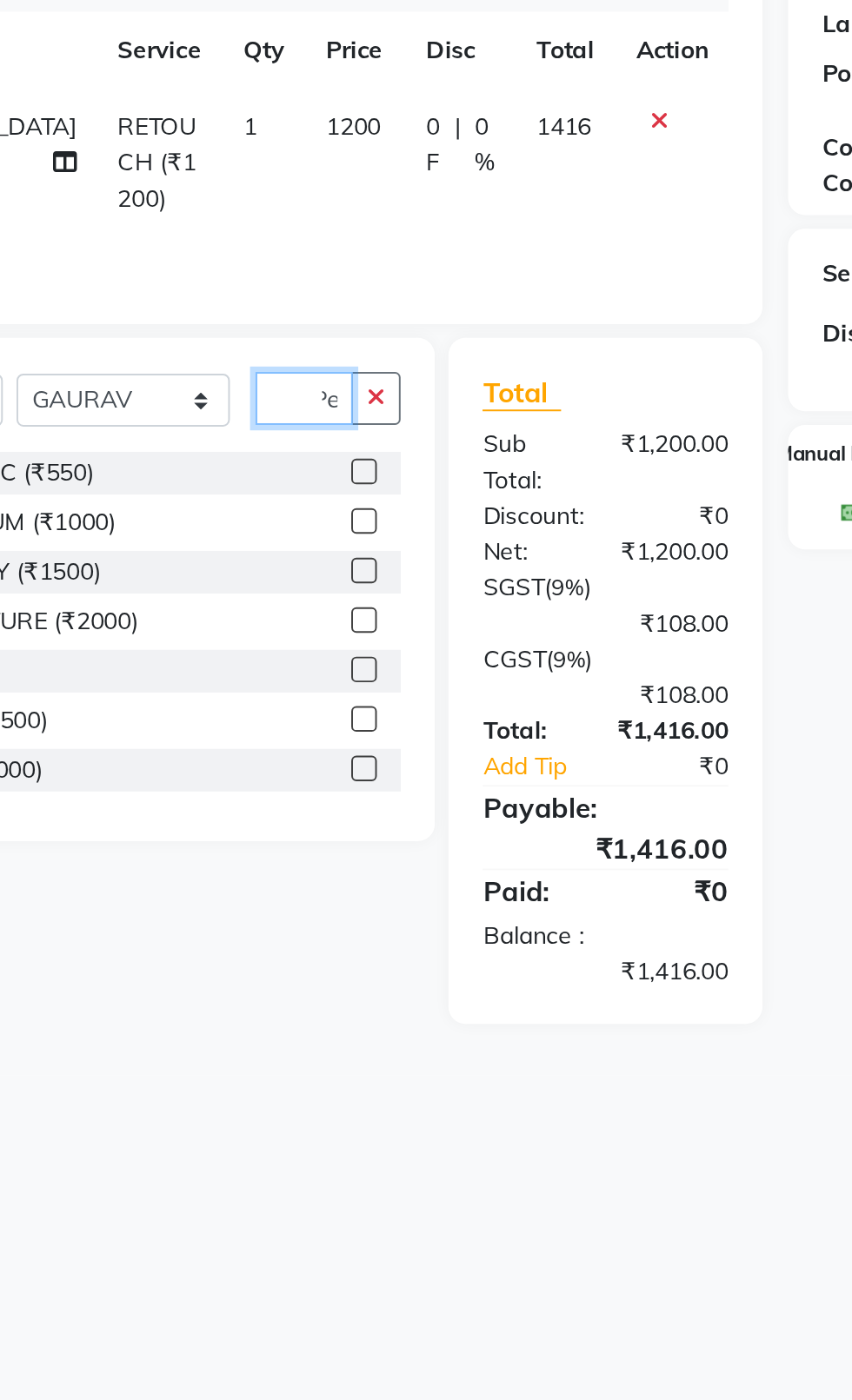
scroll to position [0, 15]
click at [365, 505] on label at bounding box center [370, 505] width 13 height 13
click at [365, 505] on input "checkbox" at bounding box center [370, 507] width 12 height 12
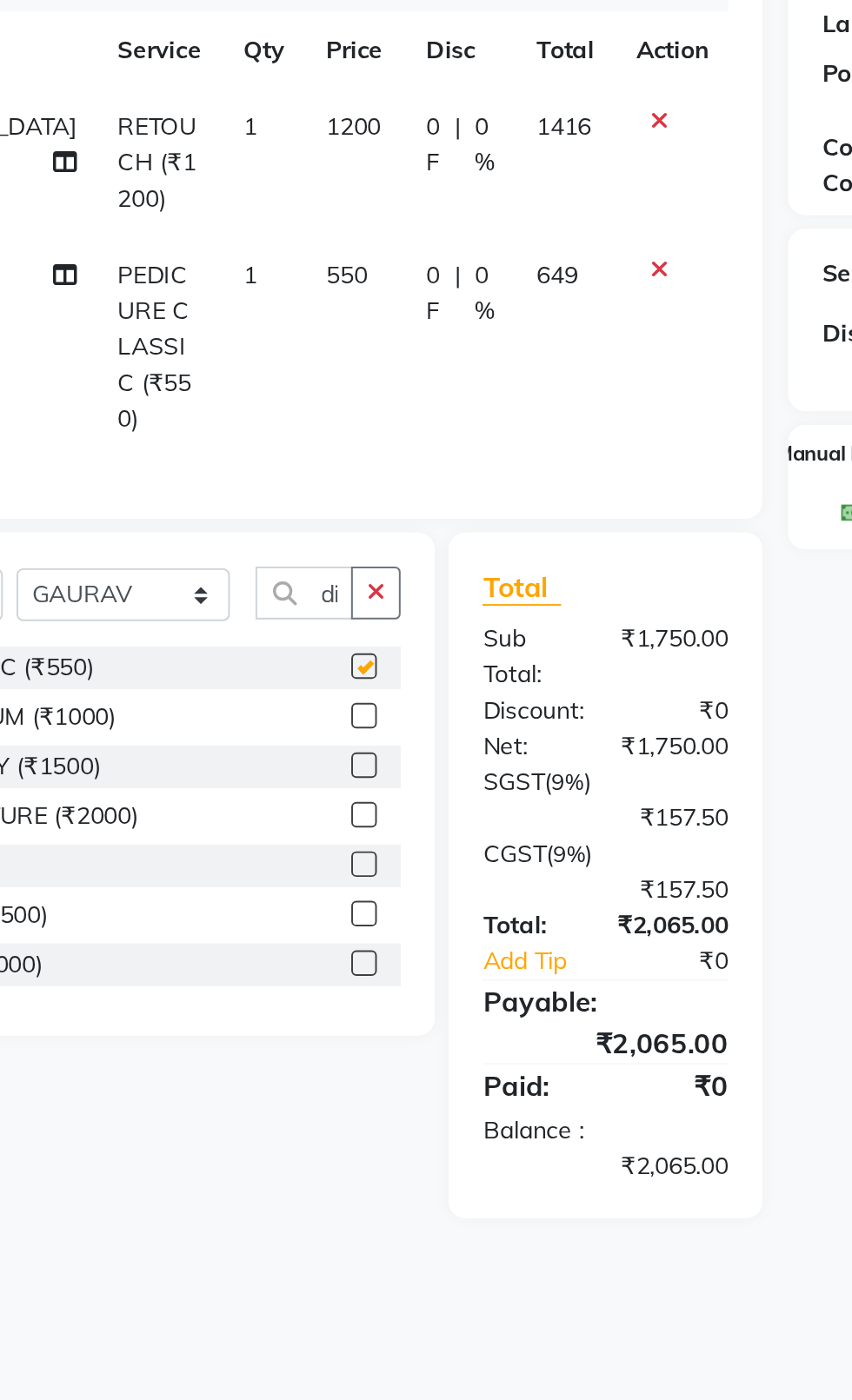
scroll to position [0, 0]
click at [340, 409] on td "550" at bounding box center [366, 442] width 50 height 112
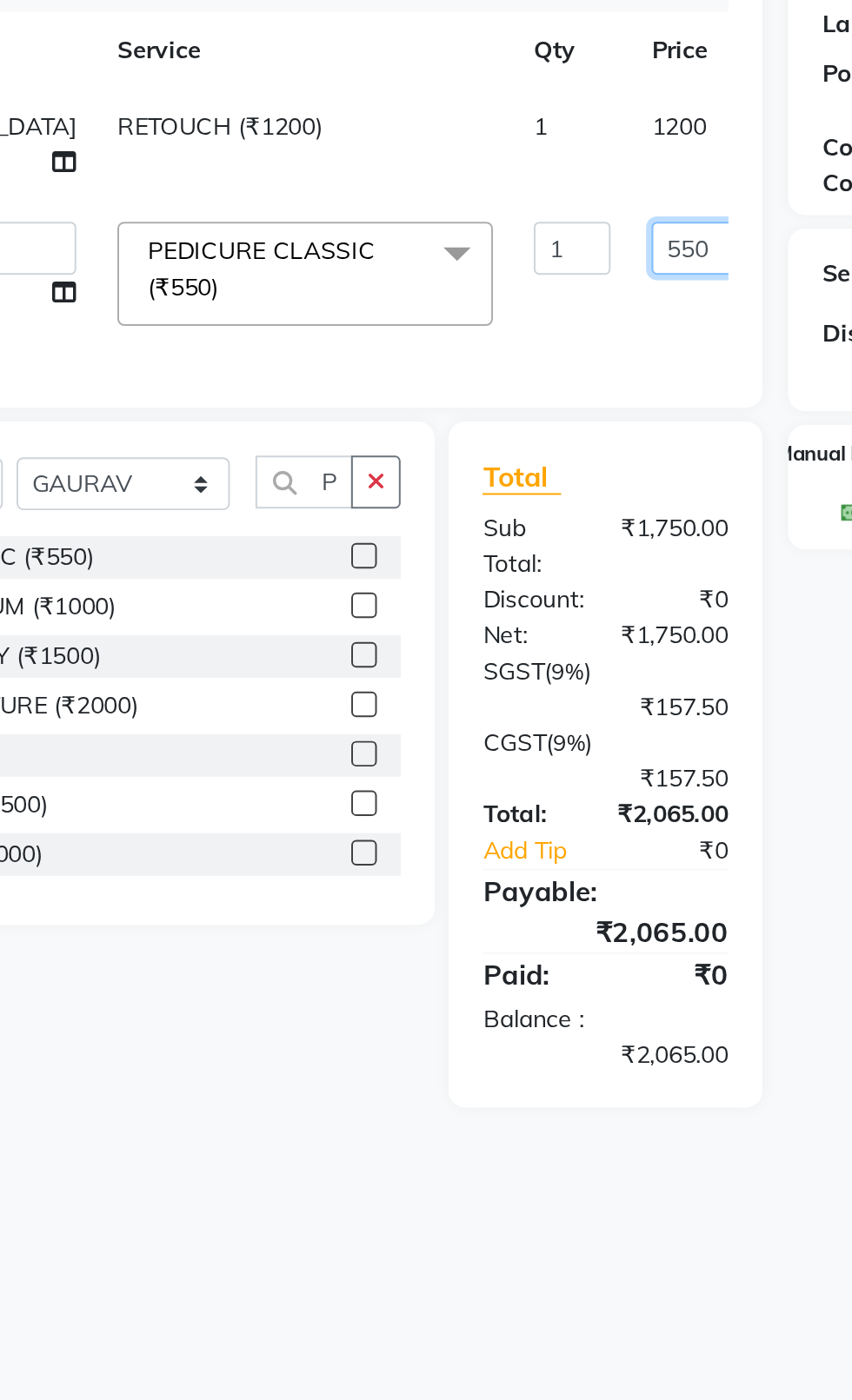
click at [517, 398] on input "550" at bounding box center [544, 392] width 52 height 27
click at [559, 881] on div "A new version of Dingg (v3.17.0) is available Click on ‘Update’ or refersh brow…" at bounding box center [426, 700] width 852 height 1400
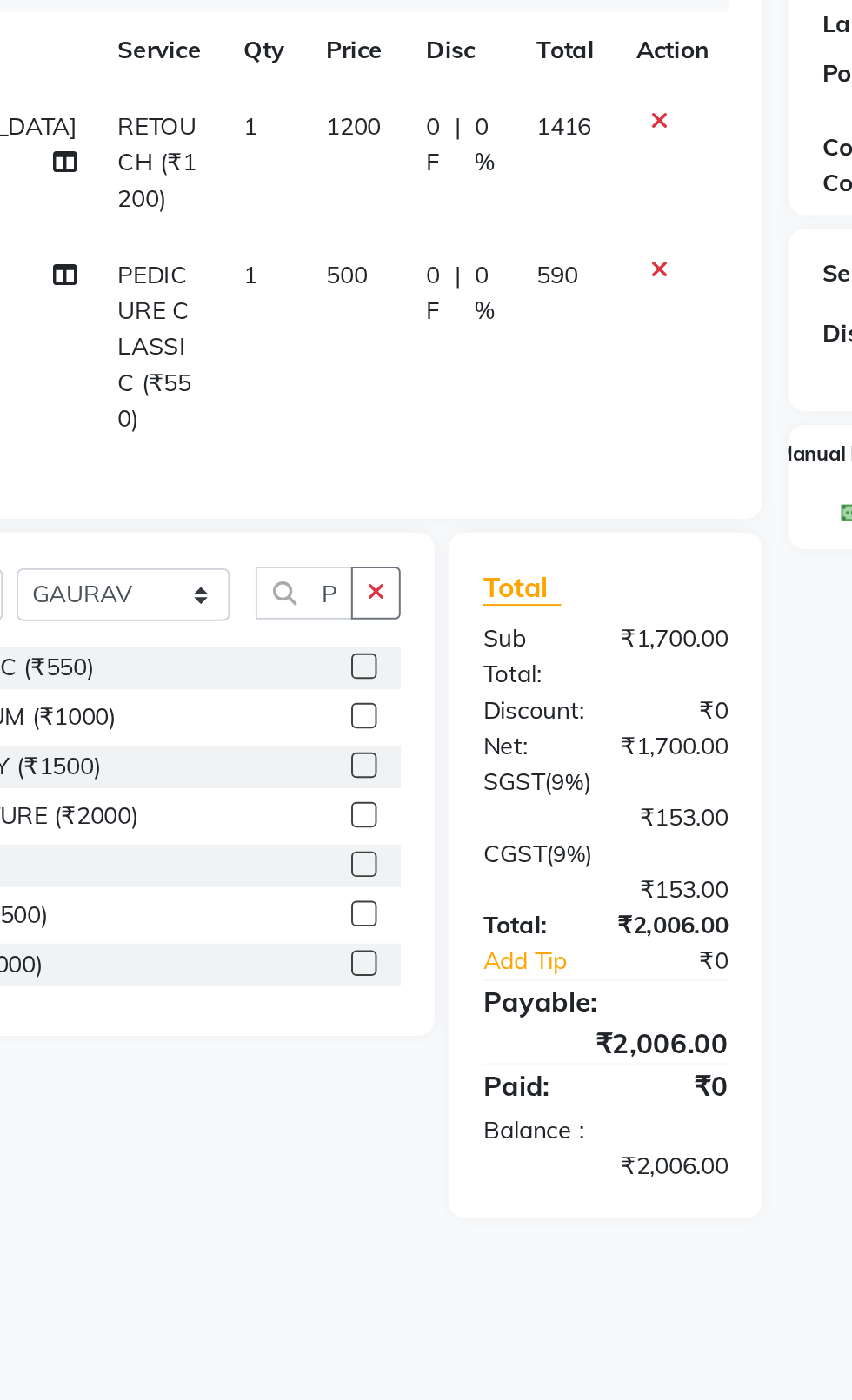
click at [340, 417] on td "500" at bounding box center [366, 442] width 50 height 112
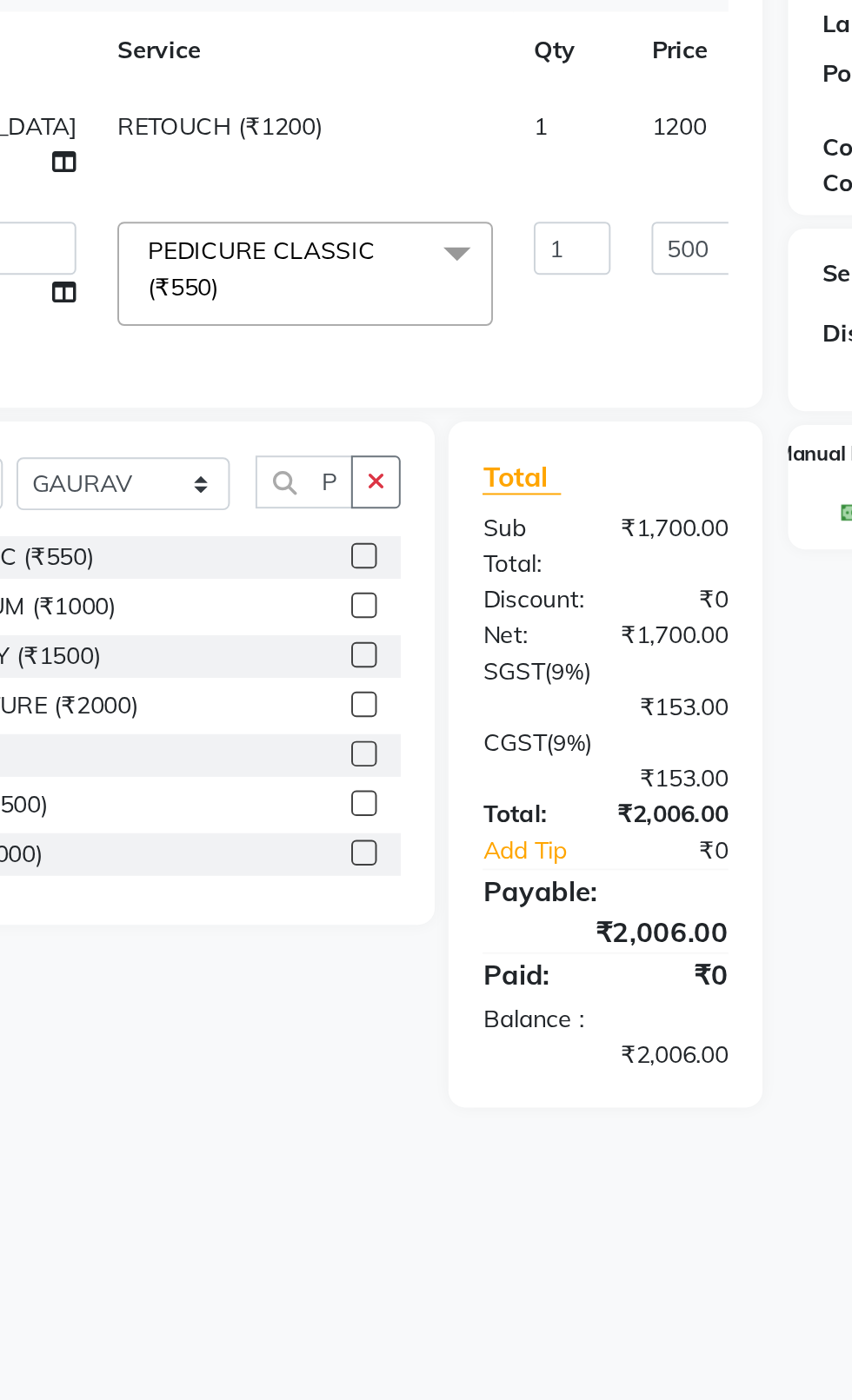
click at [517, 327] on span "1200" at bounding box center [531, 330] width 28 height 15
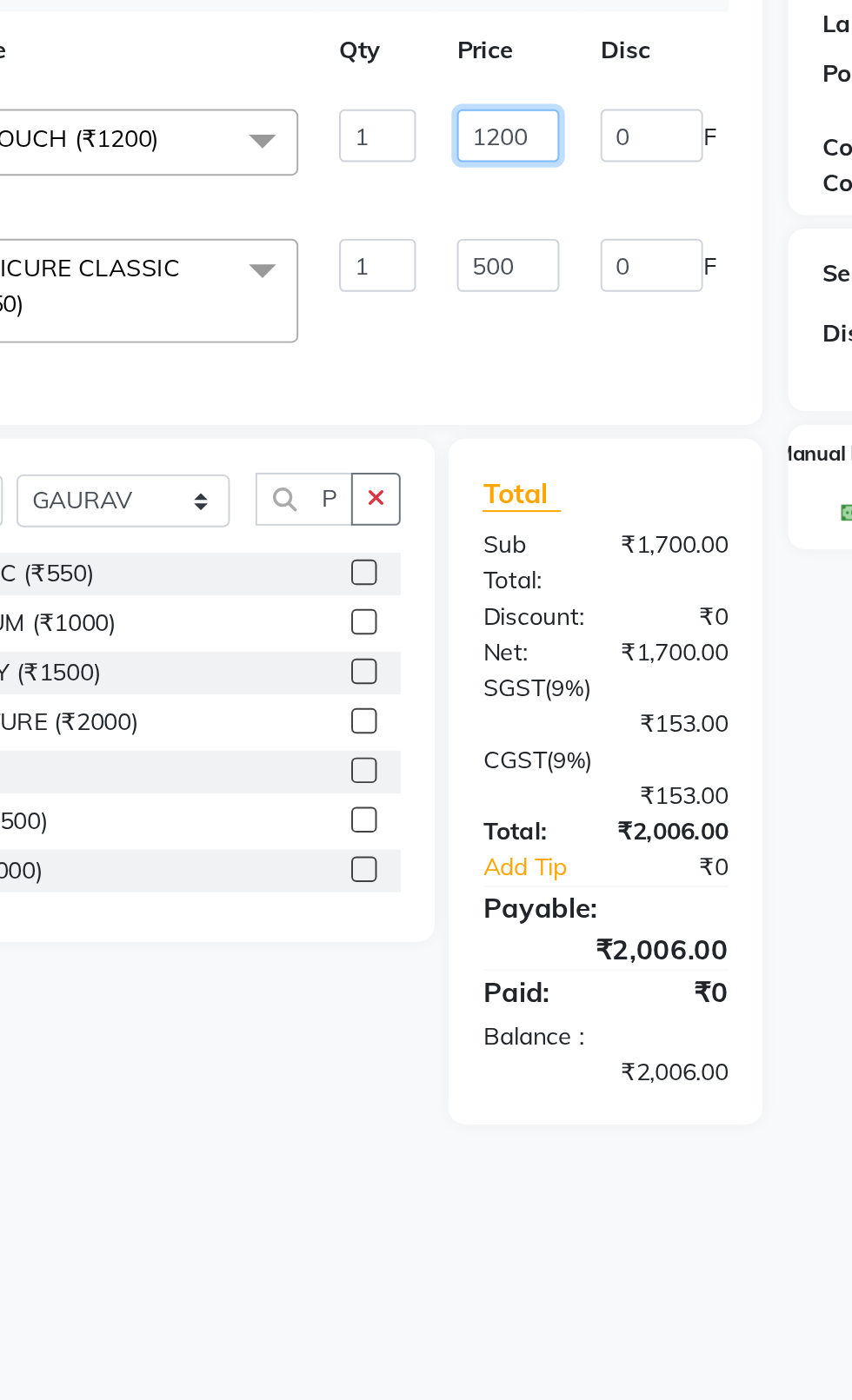
click at [439, 336] on input "1200" at bounding box center [444, 335] width 52 height 27
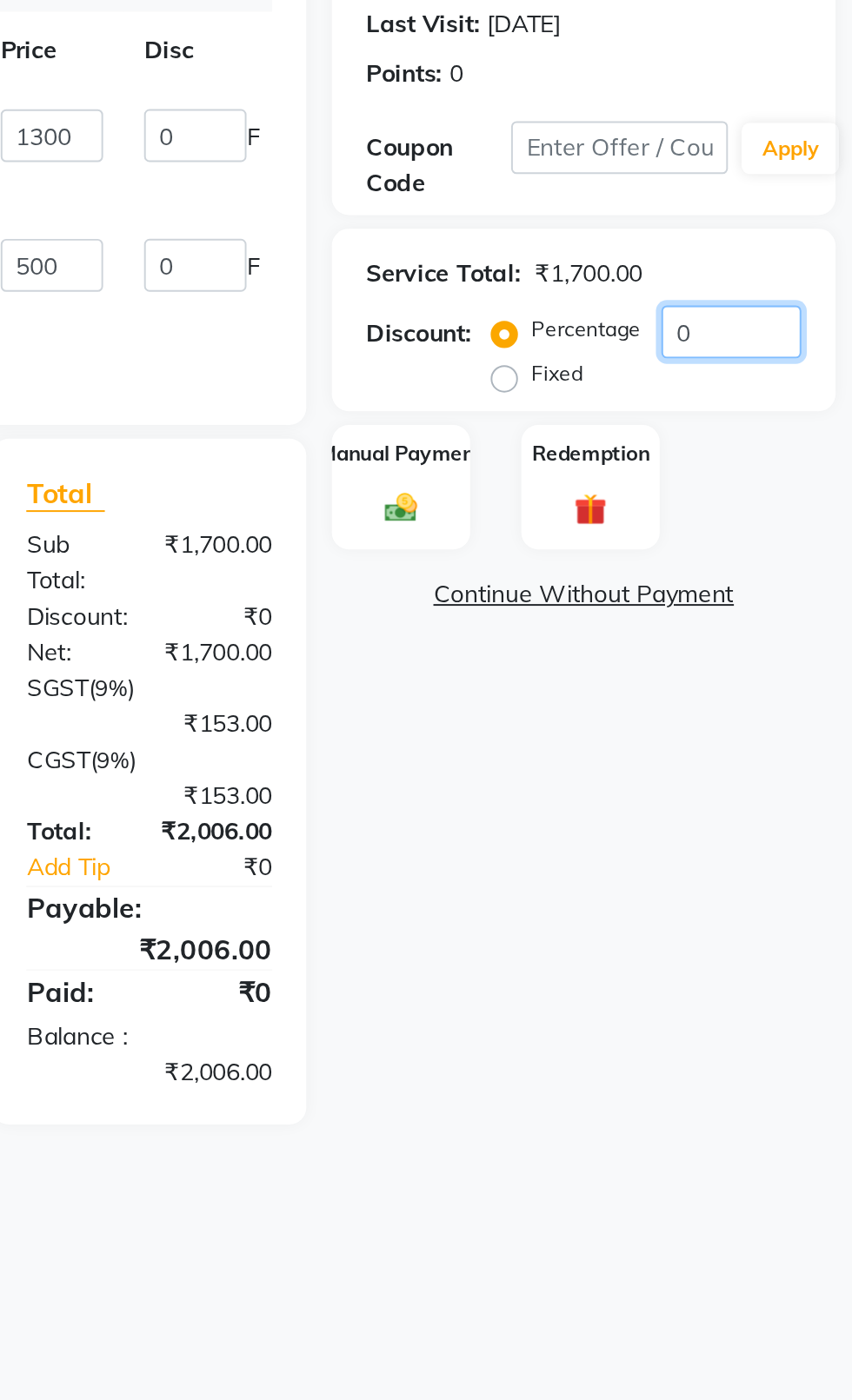
click at [798, 439] on input "0" at bounding box center [790, 434] width 72 height 27
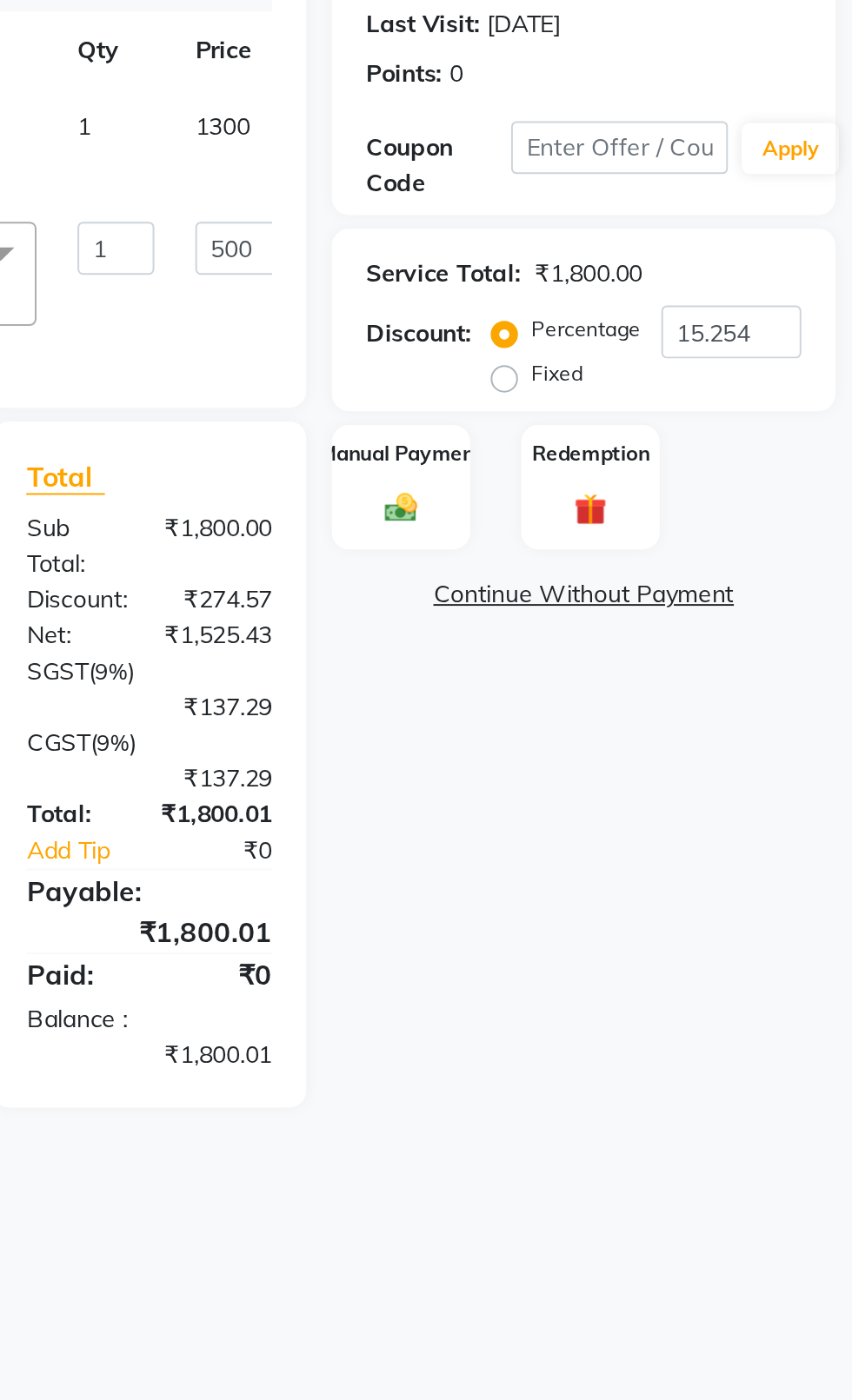
click at [625, 515] on img at bounding box center [622, 524] width 27 height 19
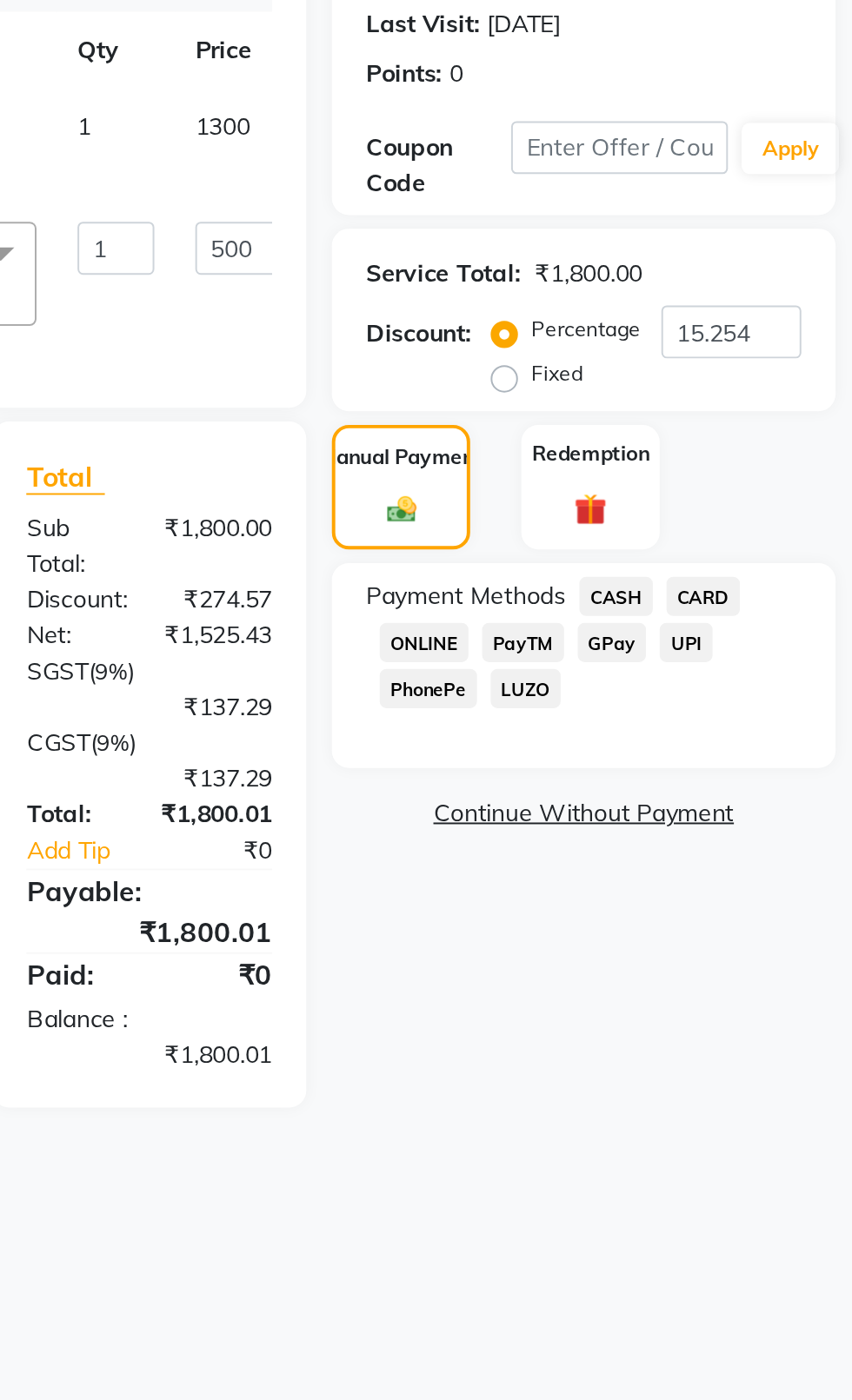
click at [720, 575] on span "CASH" at bounding box center [731, 569] width 38 height 20
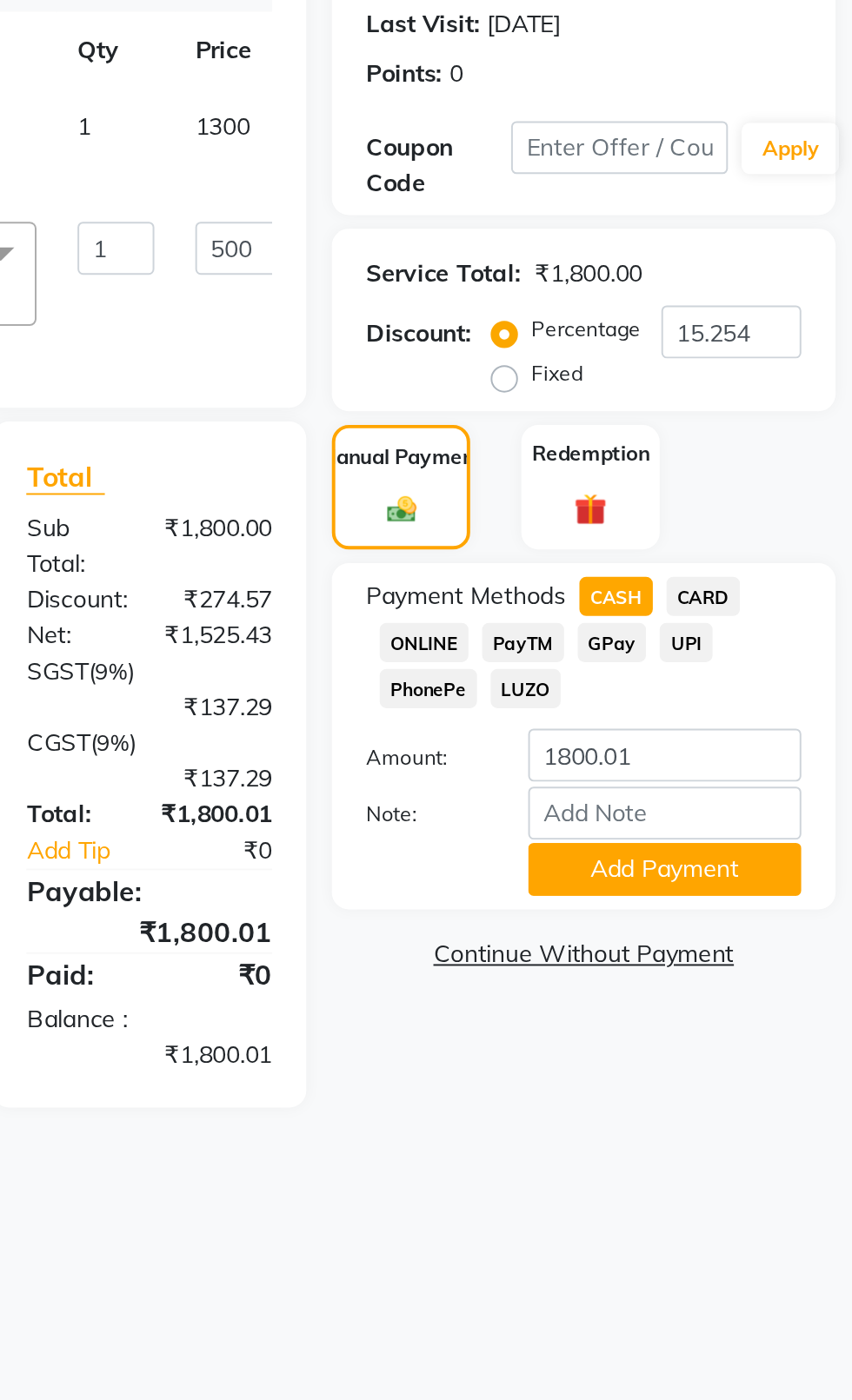
click at [808, 718] on button "Add Payment" at bounding box center [756, 708] width 139 height 27
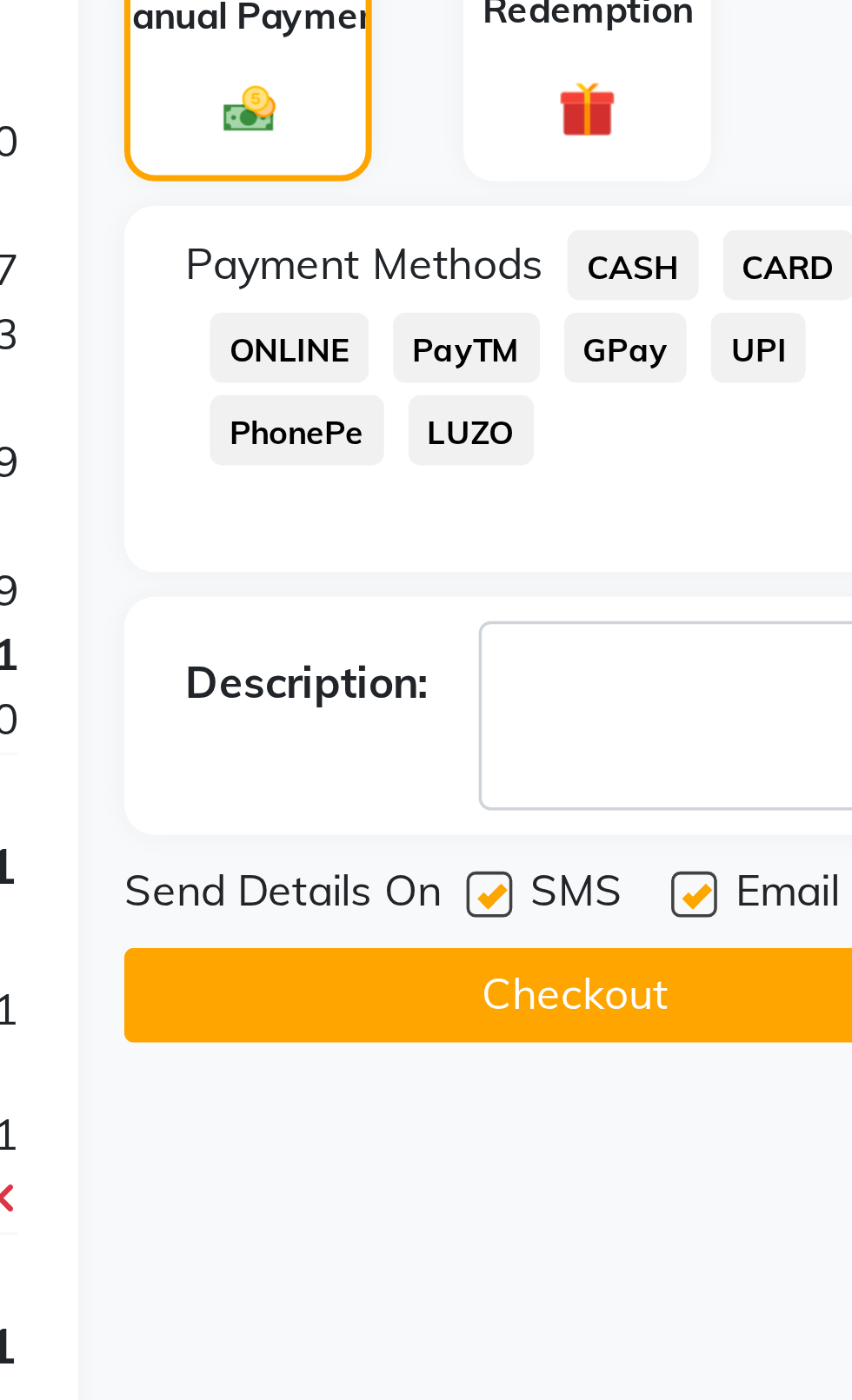
click at [693, 750] on label at bounding box center [690, 747] width 13 height 13
click at [693, 750] on input "checkbox" at bounding box center [690, 749] width 12 height 12
click at [752, 747] on label at bounding box center [749, 747] width 13 height 13
click at [752, 747] on input "checkbox" at bounding box center [749, 749] width 12 height 12
click at [682, 779] on button "Checkout" at bounding box center [715, 776] width 256 height 27
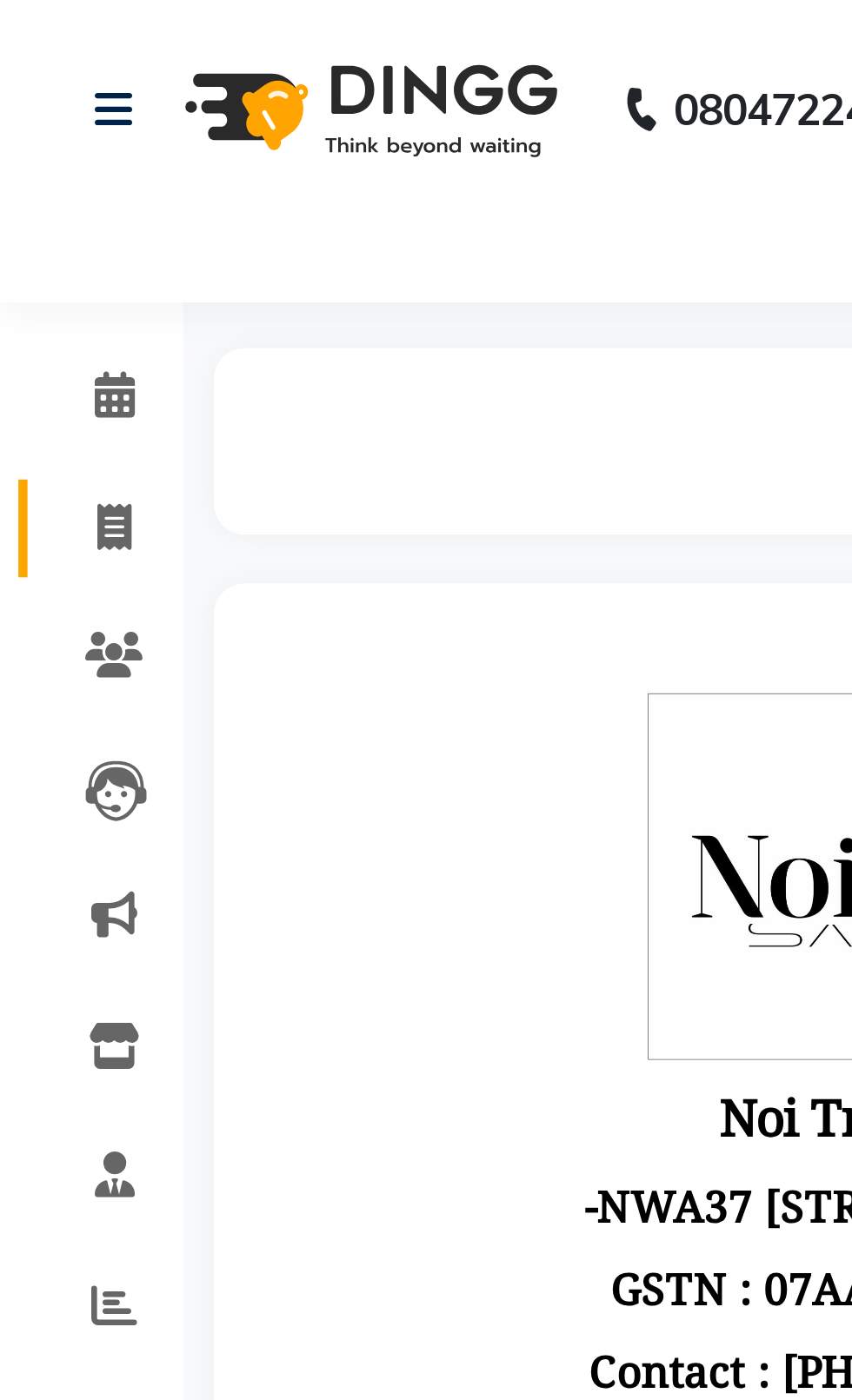
click at [30, 147] on icon at bounding box center [33, 149] width 10 height 13
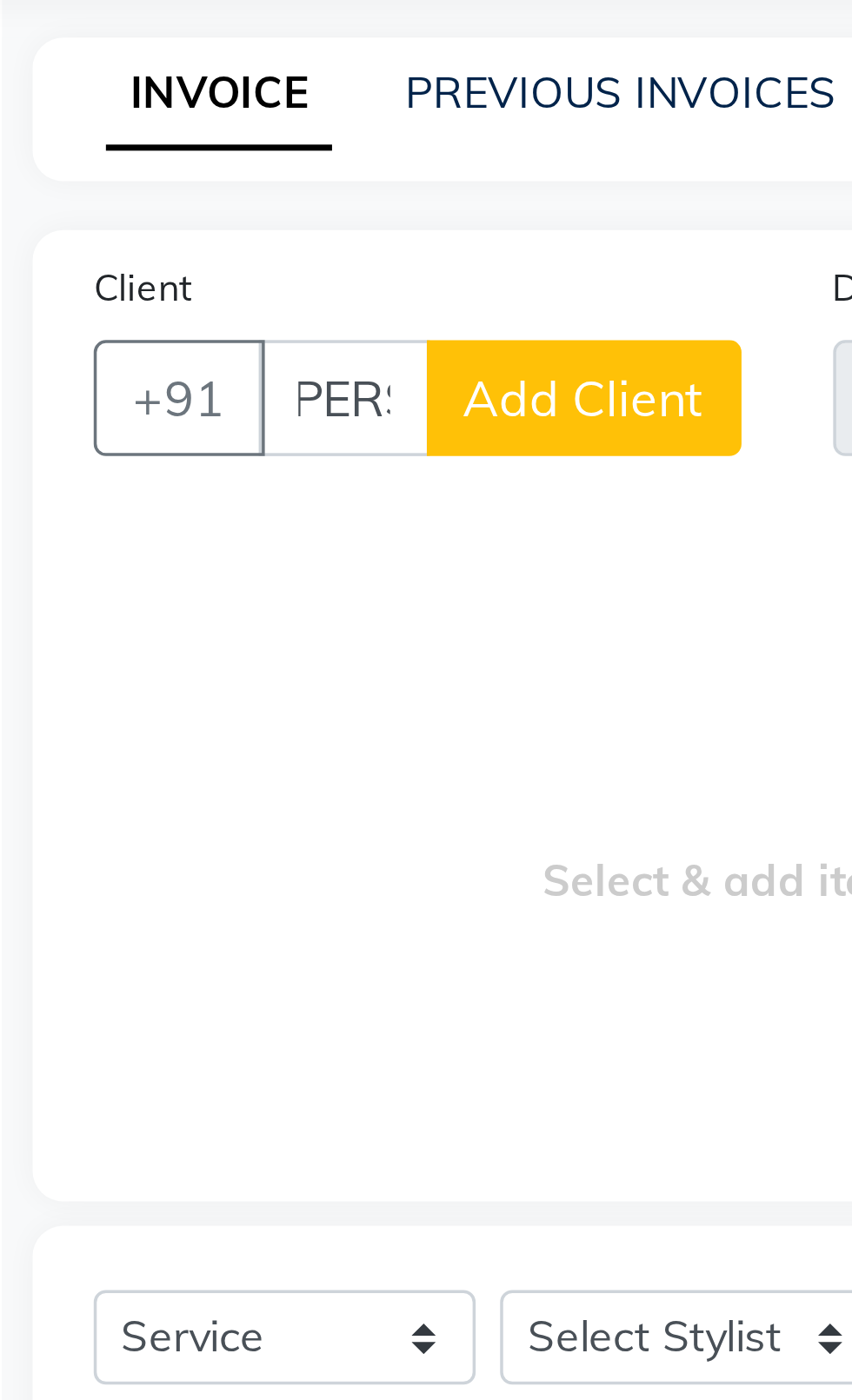
scroll to position [0, 11]
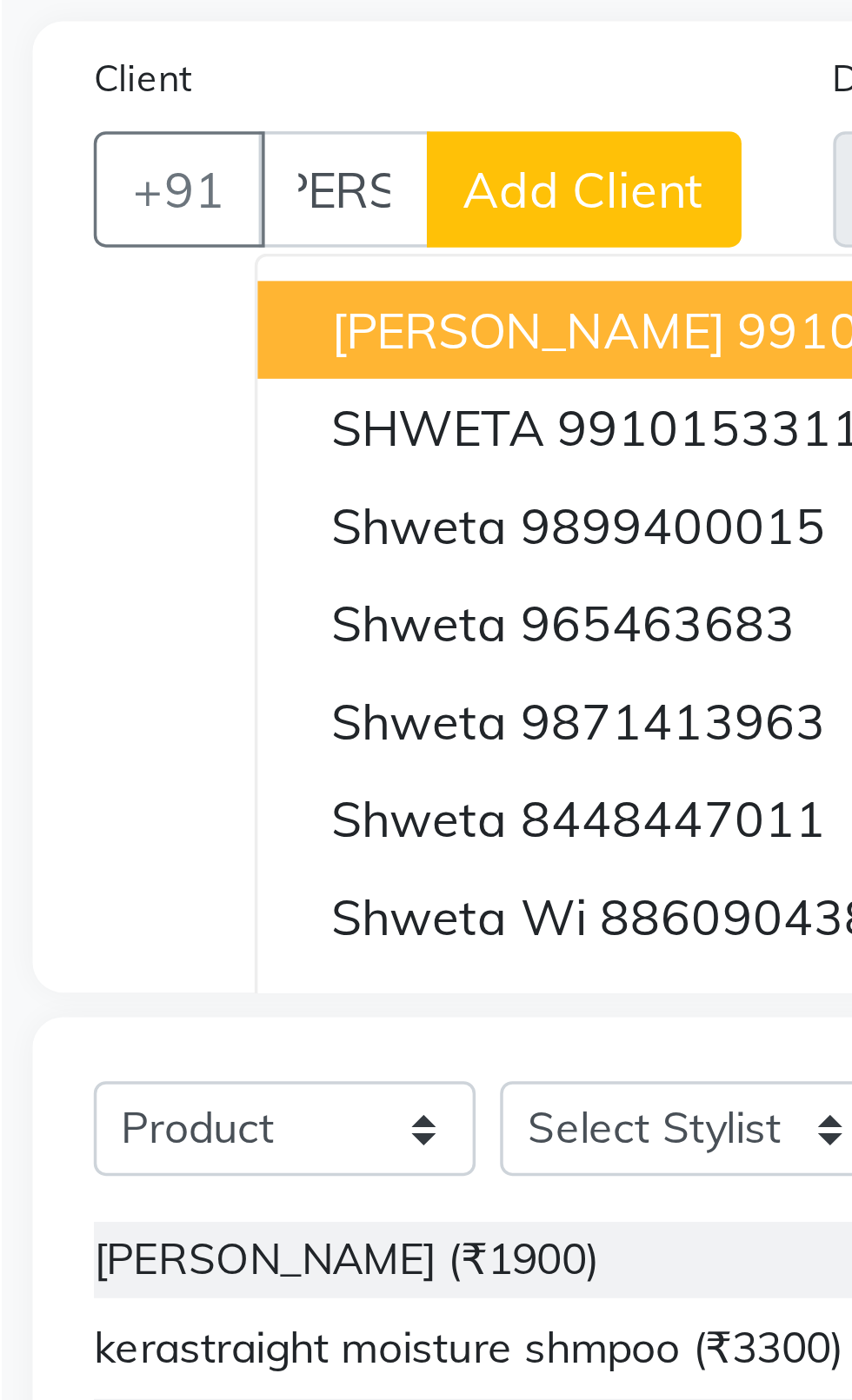
click at [162, 277] on span "SHWETA" at bounding box center [176, 270] width 61 height 17
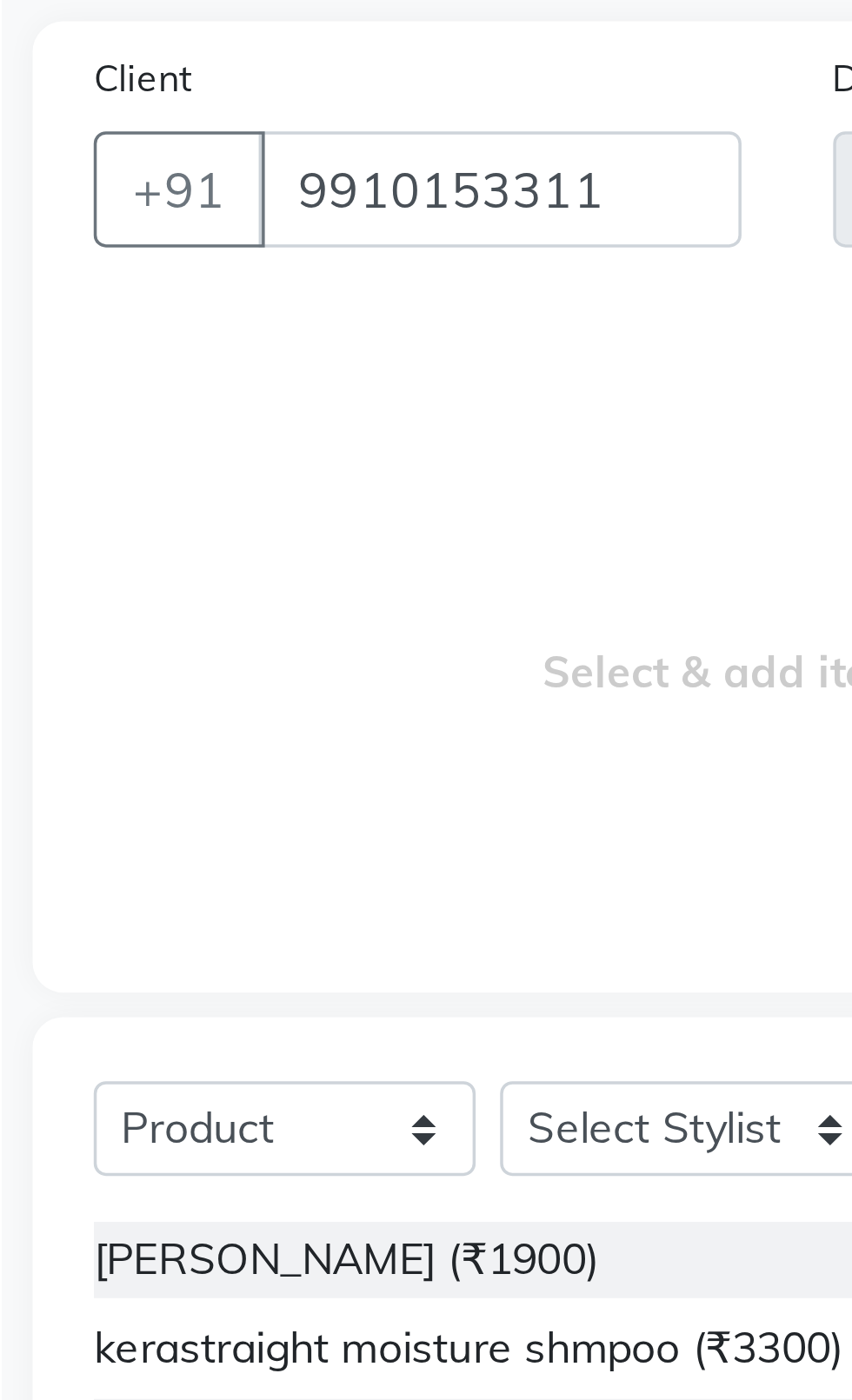
scroll to position [0, 0]
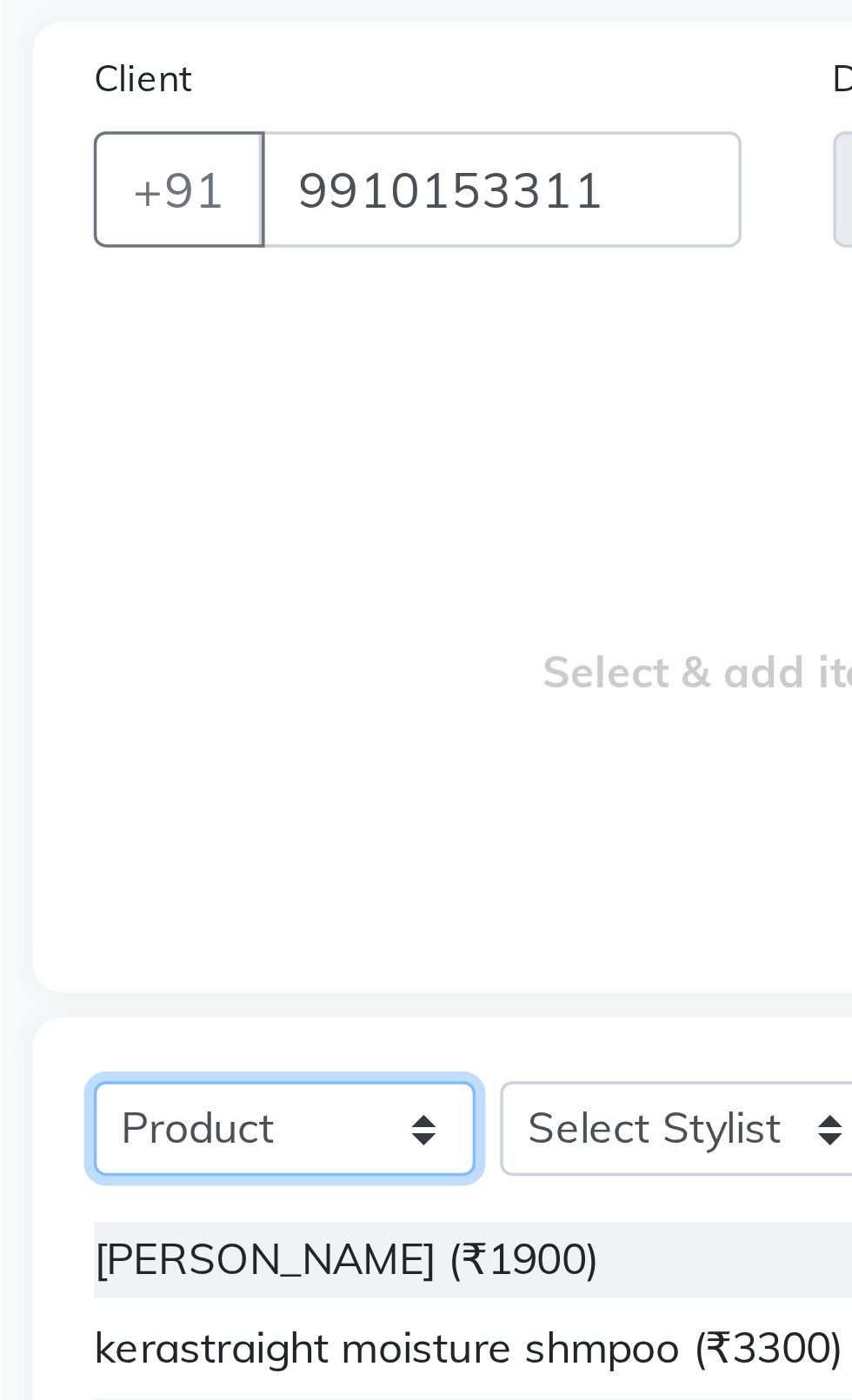
click at [125, 471] on select "Select Service Product Membership Package Voucher Prepaid Gift Card" at bounding box center [132, 469] width 108 height 27
click at [78, 455] on select "Select Service Product Membership Package Voucher Prepaid Gift Card" at bounding box center [132, 469] width 108 height 27
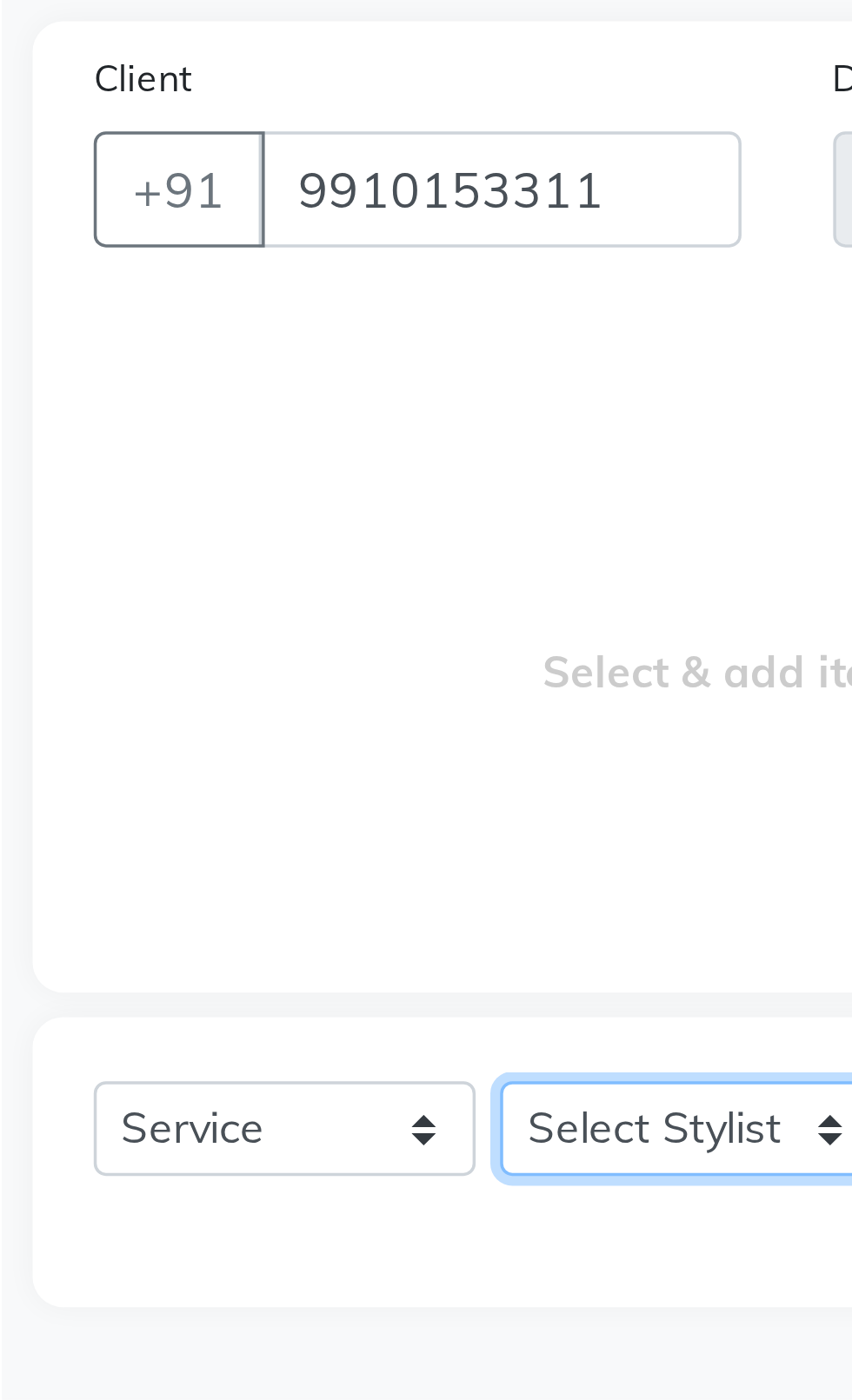
click at [232, 476] on select "Select Stylist [PERSON_NAME] akash [PERSON_NAME] ANAM anod [PERSON_NAME] danish…" at bounding box center [248, 469] width 108 height 27
click at [193, 455] on select "Select Stylist [PERSON_NAME] akash [PERSON_NAME] ANAM anod [PERSON_NAME] danish…" at bounding box center [248, 469] width 108 height 27
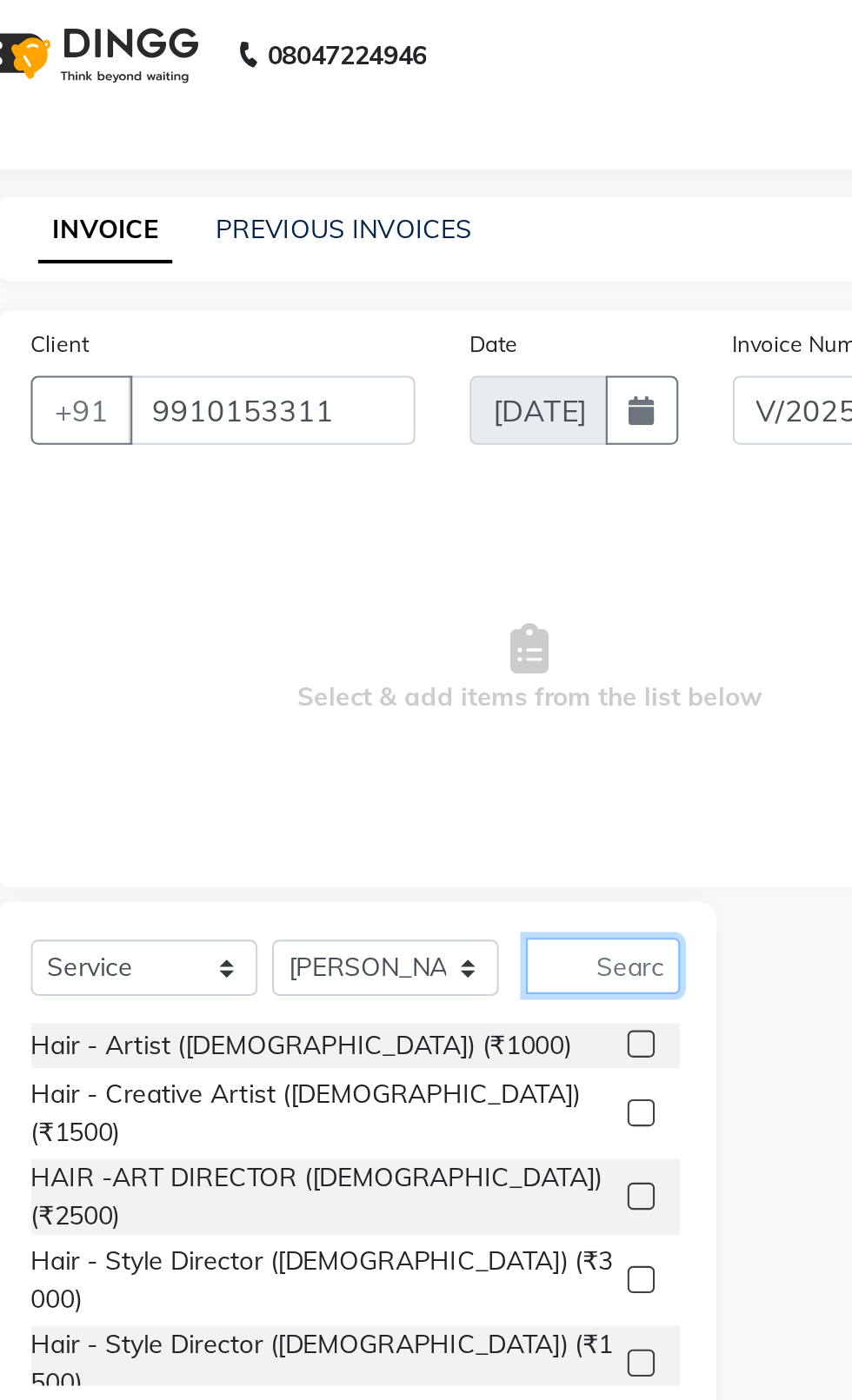
click at [373, 472] on input "text" at bounding box center [352, 468] width 73 height 27
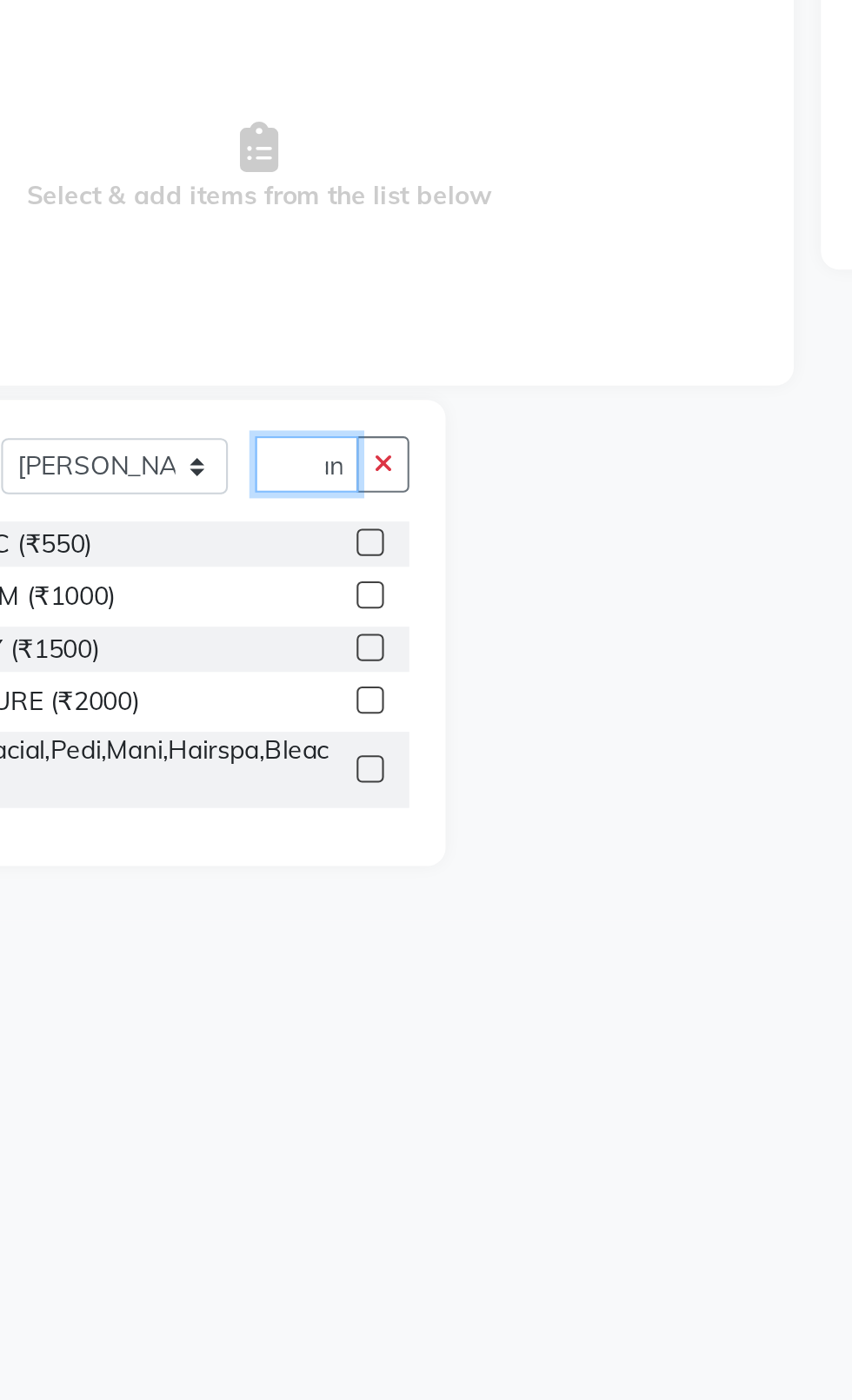
scroll to position [0, 19]
click at [366, 506] on label at bounding box center [370, 505] width 13 height 13
click at [366, 506] on input "checkbox" at bounding box center [370, 507] width 12 height 12
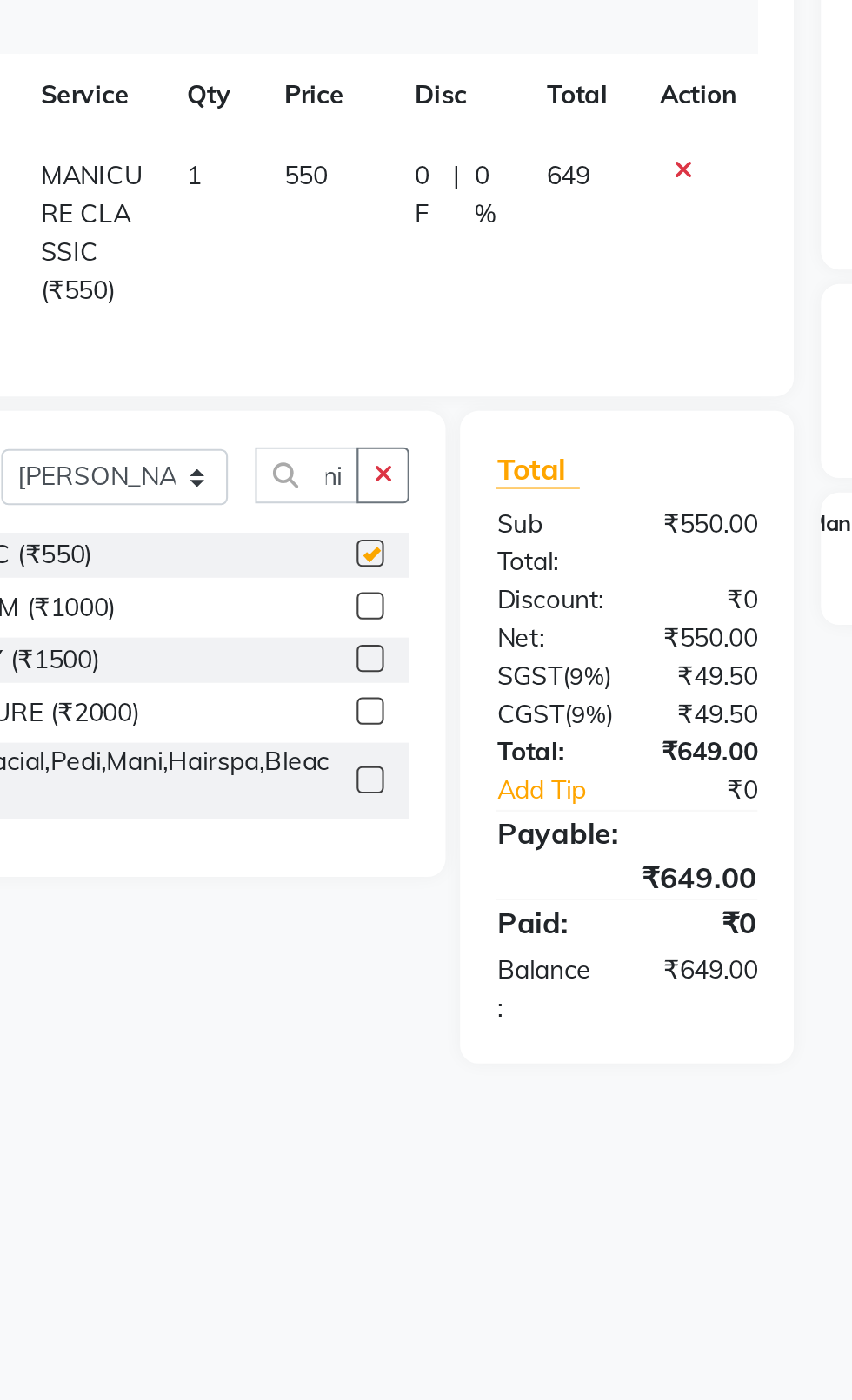
scroll to position [0, 0]
click at [355, 474] on input "Mani" at bounding box center [339, 474] width 49 height 27
click at [386, 478] on button "button" at bounding box center [377, 474] width 25 height 27
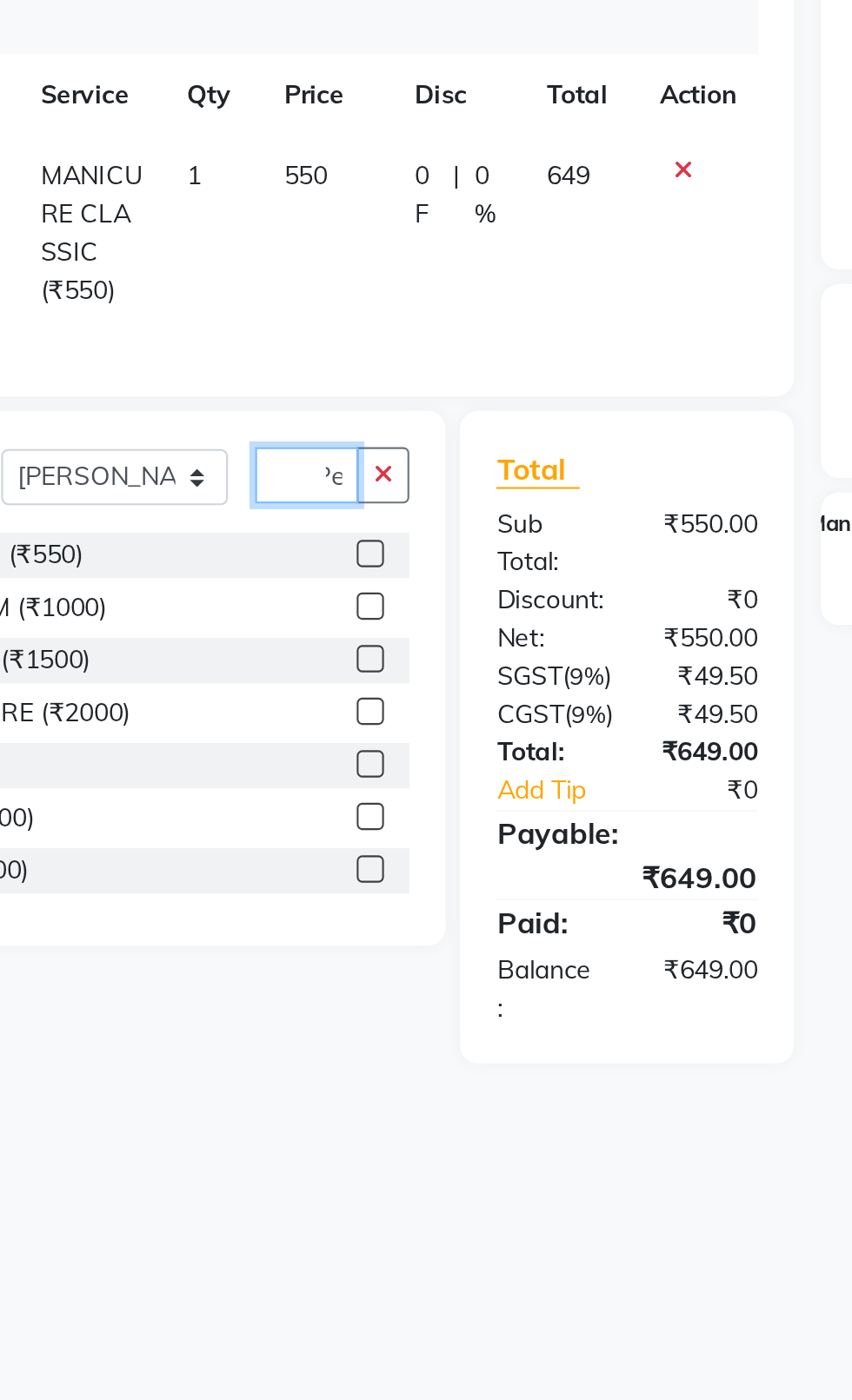
scroll to position [0, 15]
click at [365, 510] on label at bounding box center [370, 510] width 13 height 13
click at [365, 510] on input "checkbox" at bounding box center [370, 511] width 12 height 12
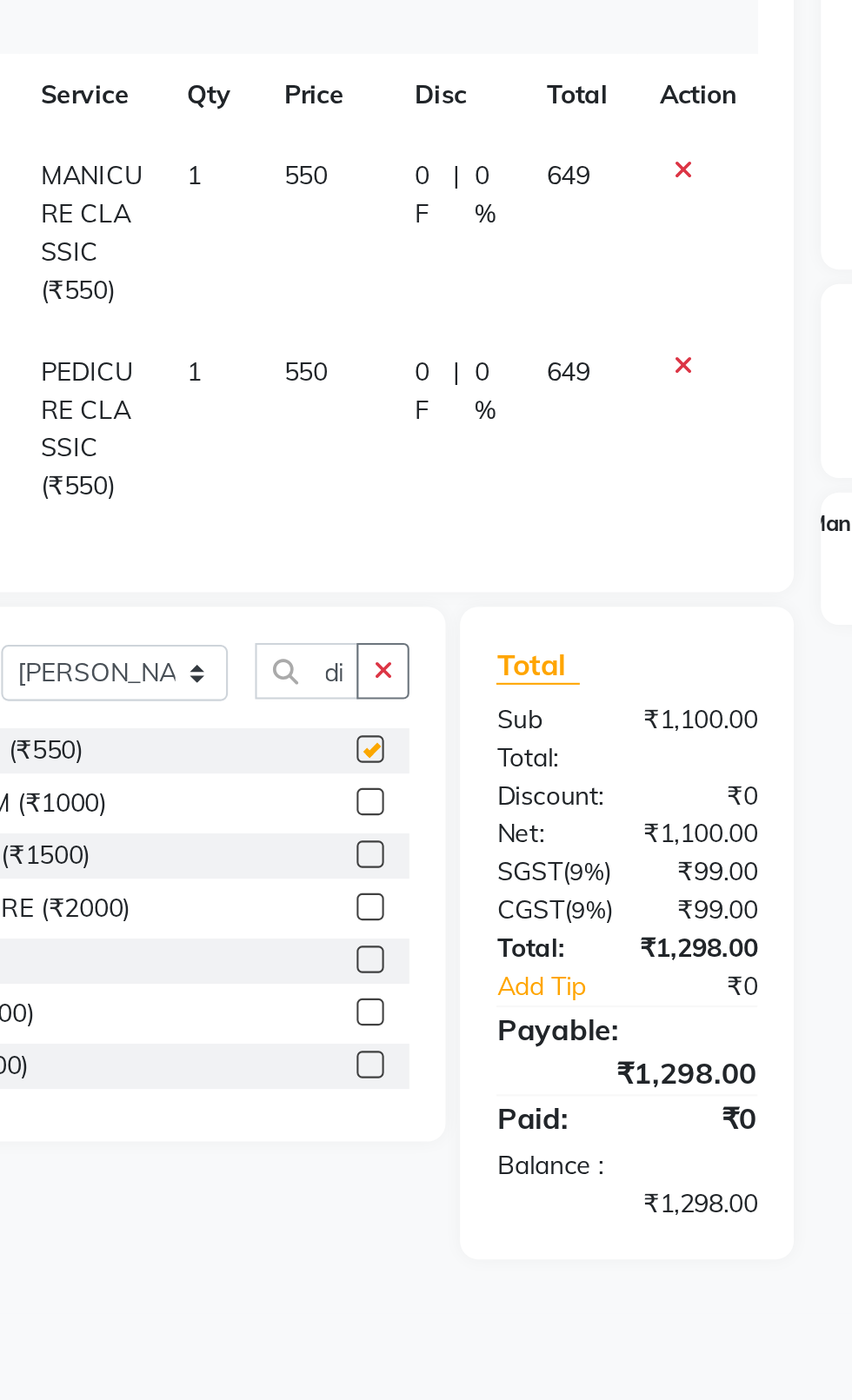
scroll to position [0, 0]
click at [331, 411] on td "550" at bounding box center [350, 451] width 63 height 94
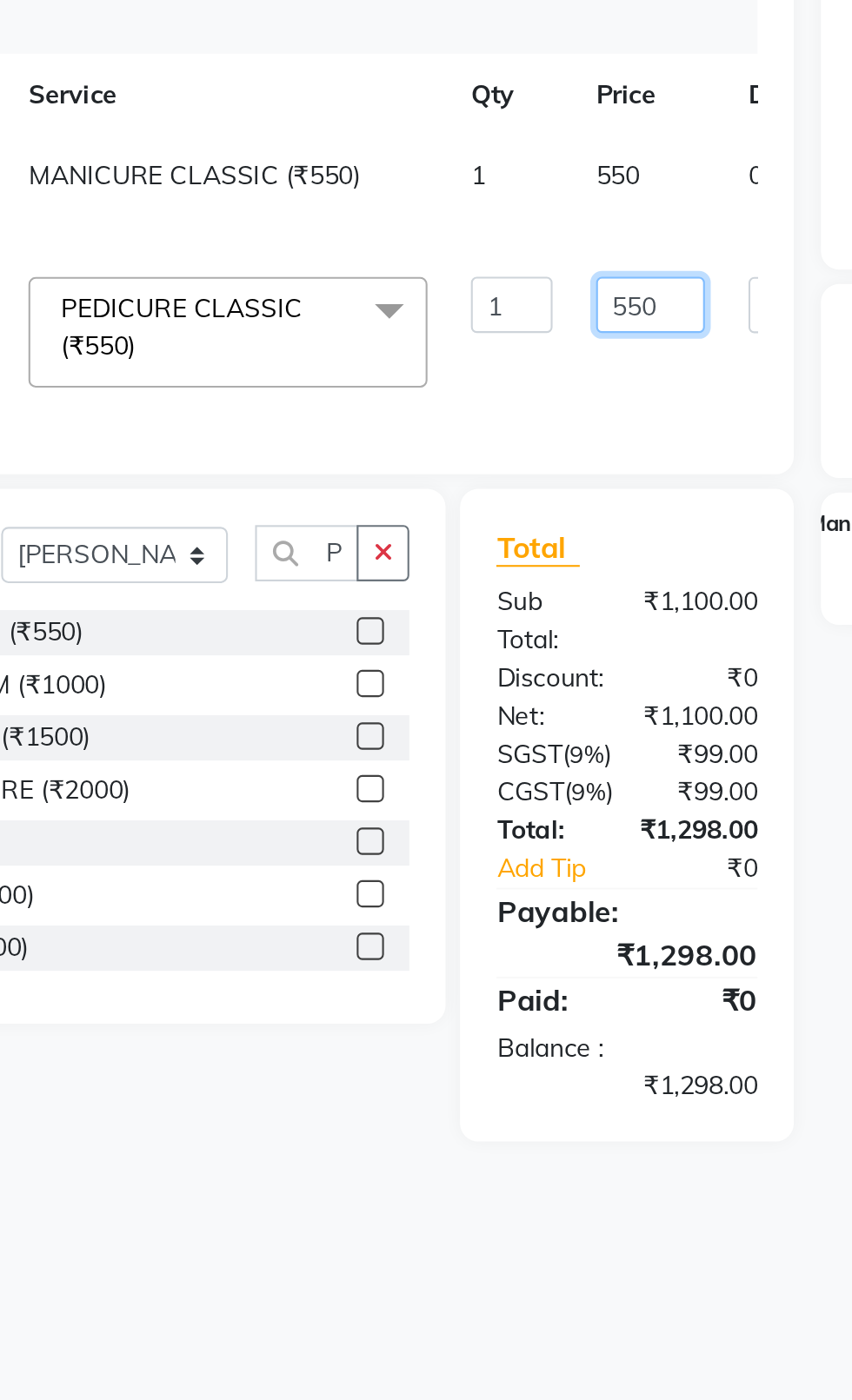
click at [479, 395] on input "550" at bounding box center [505, 392] width 52 height 27
click at [435, 339] on tr "[PERSON_NAME] MANICURE CLASSIC (₹550) 1 550 0 F | 0 % 649" at bounding box center [444, 338] width 731 height 57
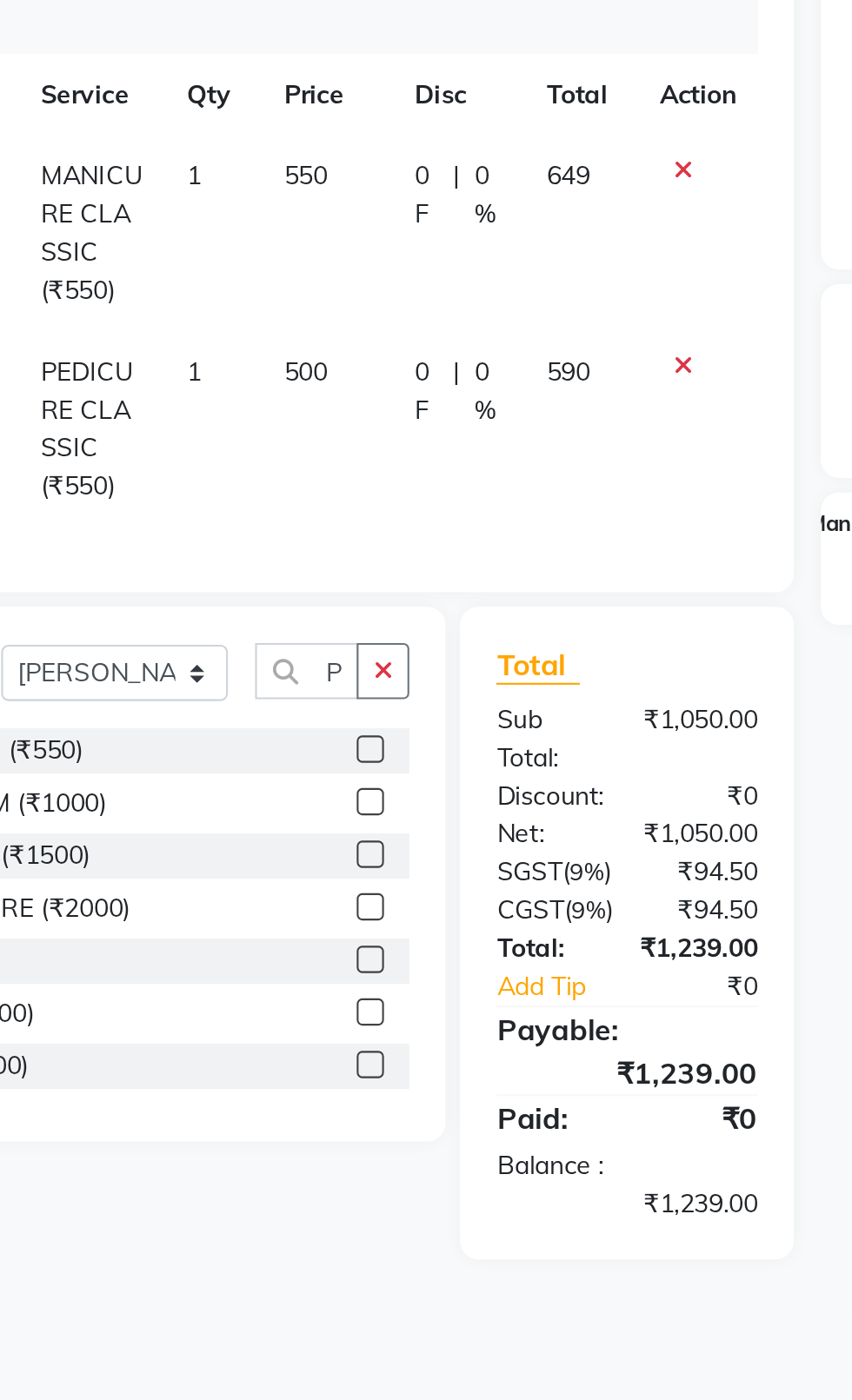
click at [328, 327] on td "550" at bounding box center [350, 357] width 63 height 94
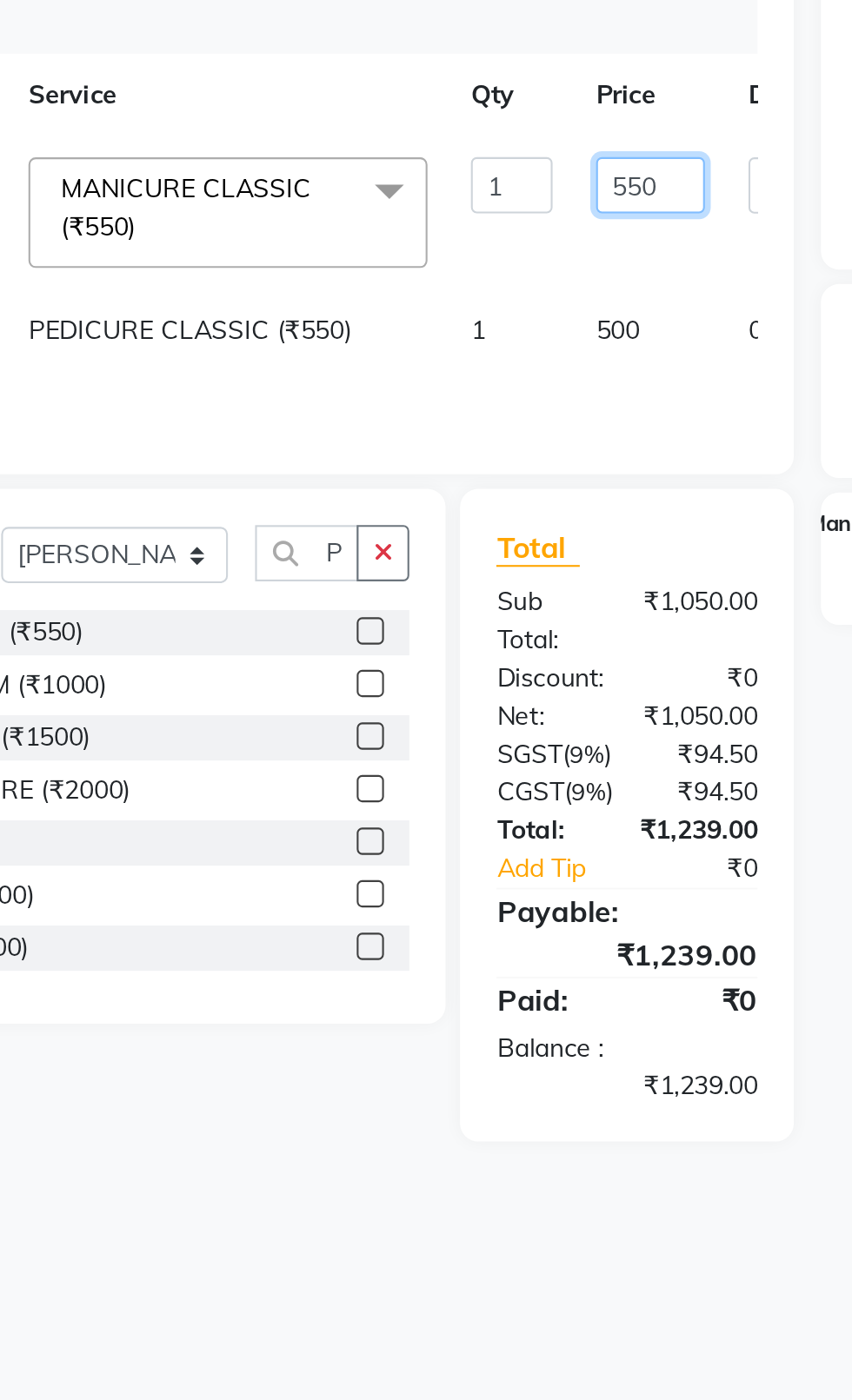
click at [479, 337] on input "550" at bounding box center [505, 335] width 52 height 27
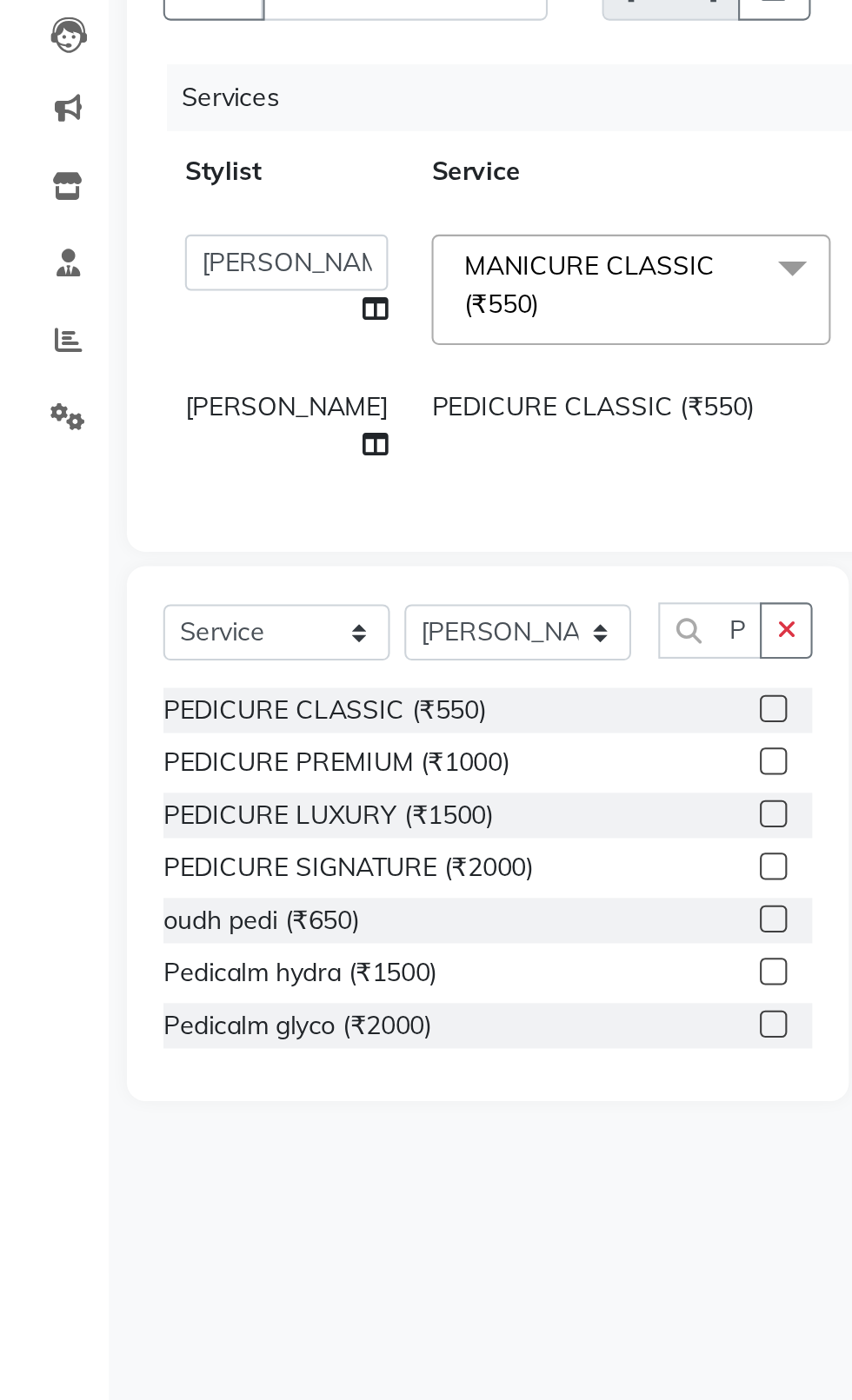
click at [104, 398] on tbody "Aalim akash [PERSON_NAME] ANAM anod [PERSON_NAME] danish [PERSON_NAME] [PERSON_…" at bounding box center [444, 376] width 731 height 131
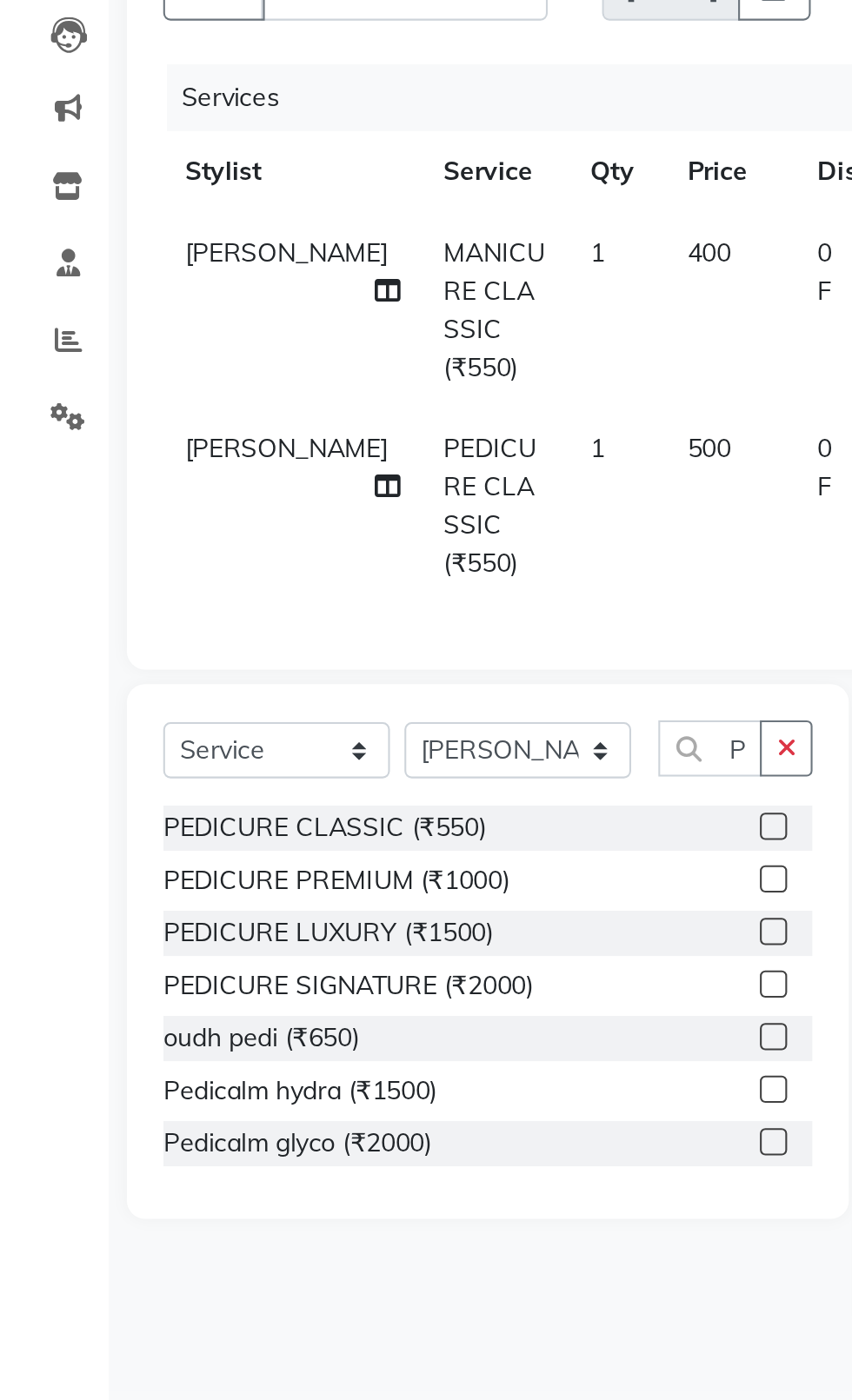
click at [115, 426] on span "[PERSON_NAME]" at bounding box center [137, 423] width 98 height 15
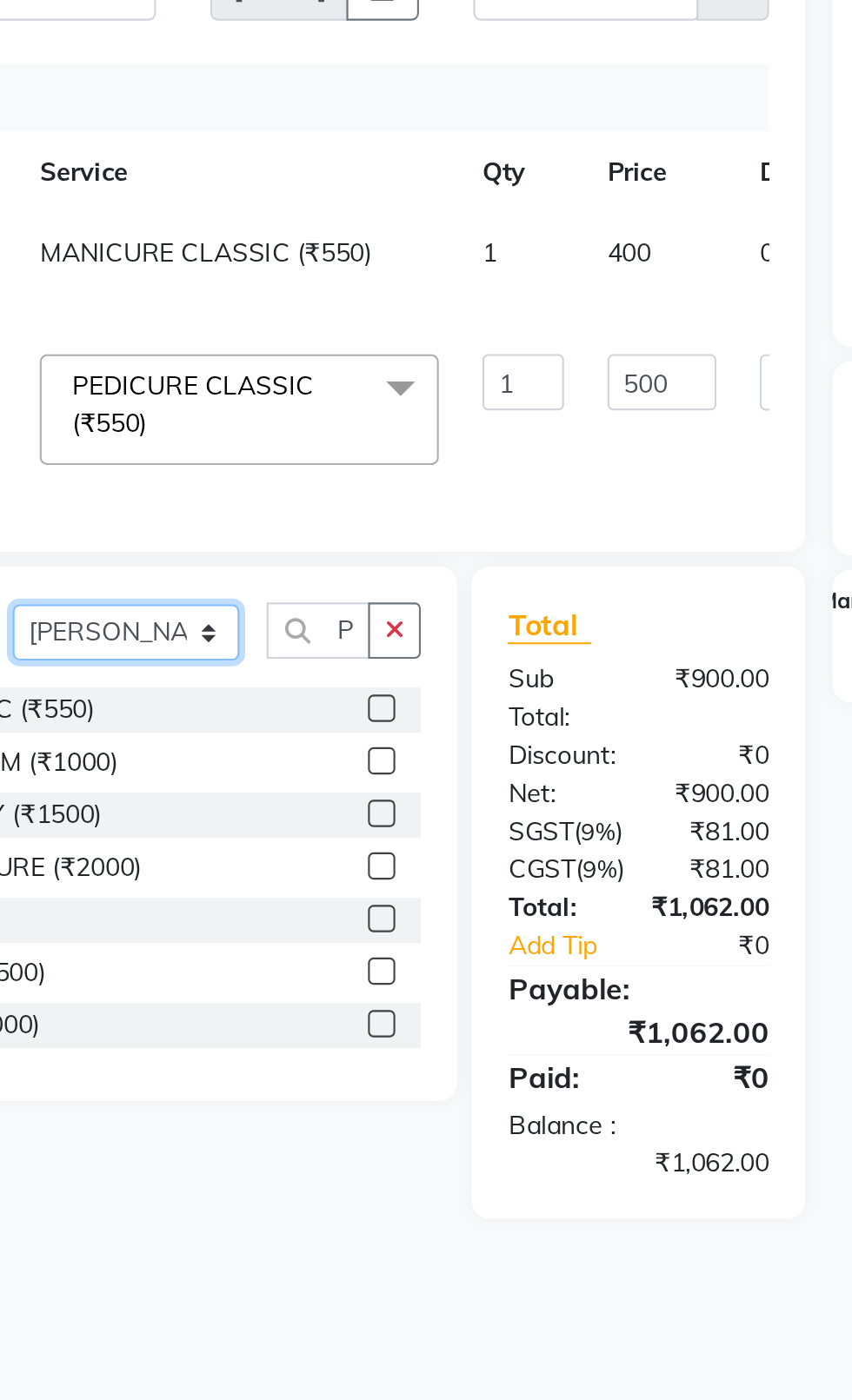
click at [264, 520] on select "Select Stylist [PERSON_NAME] akash [PERSON_NAME] ANAM anod [PERSON_NAME] danish…" at bounding box center [248, 511] width 108 height 27
click at [193, 498] on select "Select Stylist [PERSON_NAME] akash [PERSON_NAME] ANAM anod [PERSON_NAME] danish…" at bounding box center [248, 511] width 108 height 27
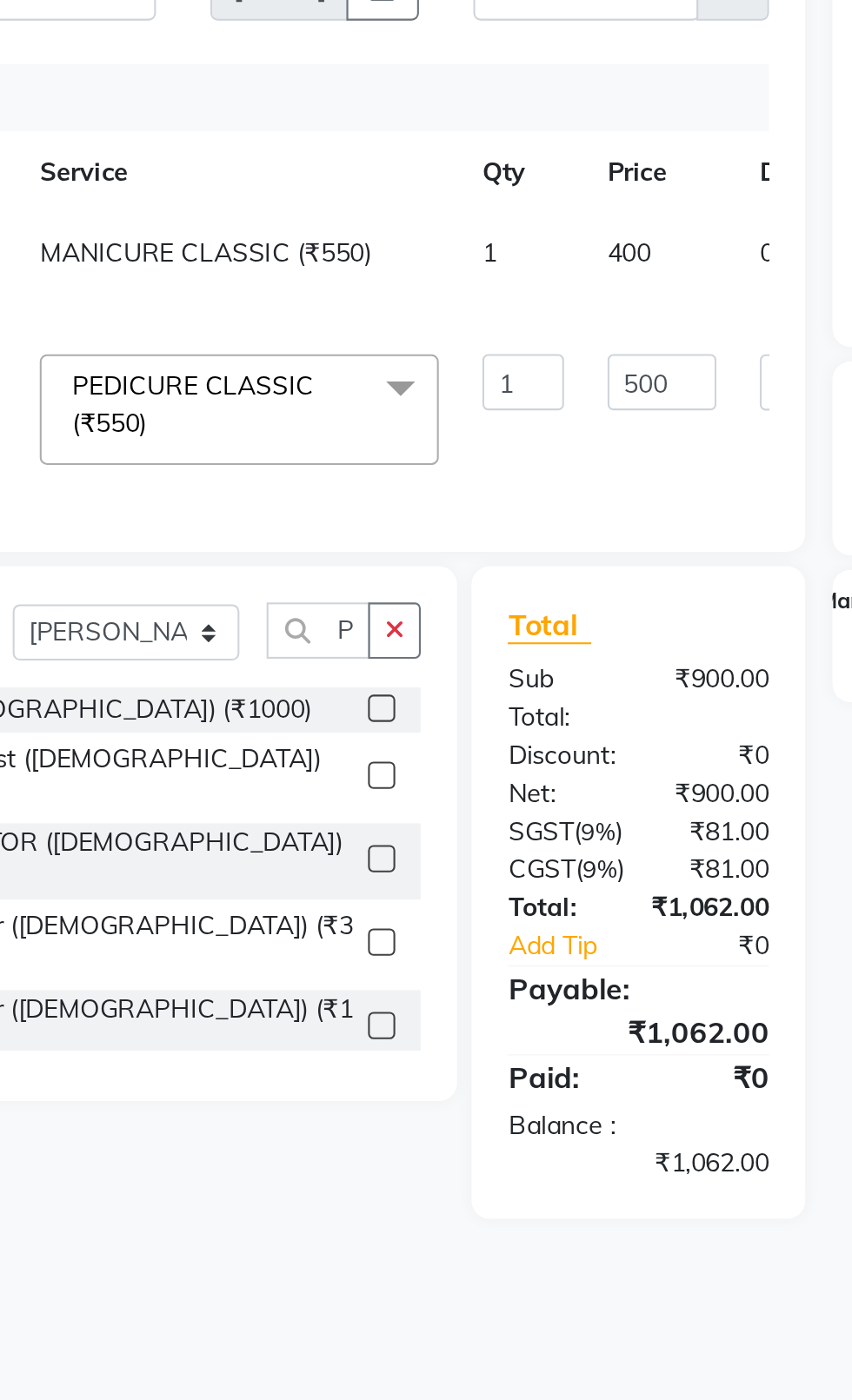
click at [367, 510] on button "button" at bounding box center [377, 510] width 25 height 27
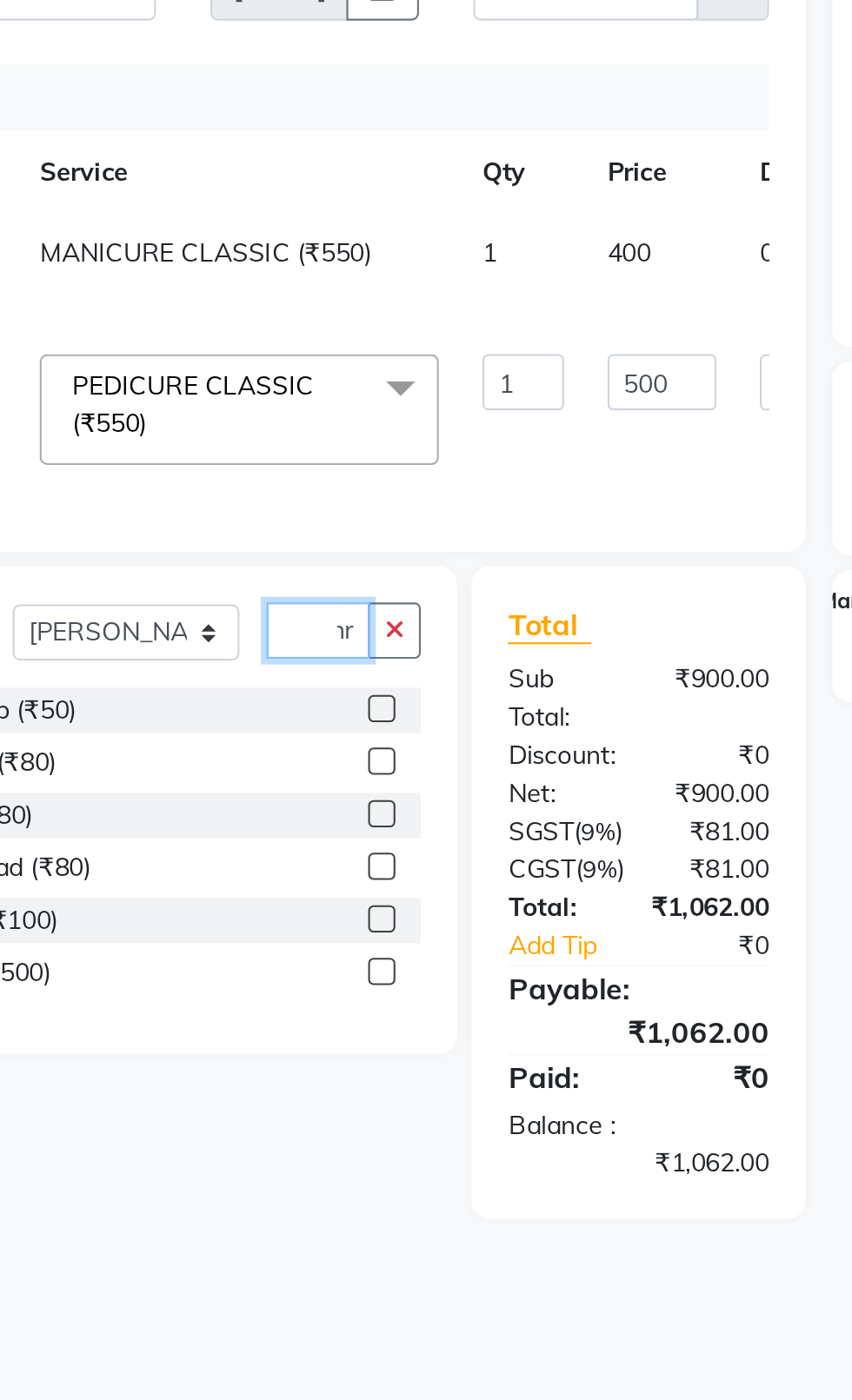
scroll to position [0, 16]
click at [367, 547] on label at bounding box center [370, 547] width 13 height 13
click at [367, 547] on input "checkbox" at bounding box center [370, 549] width 12 height 12
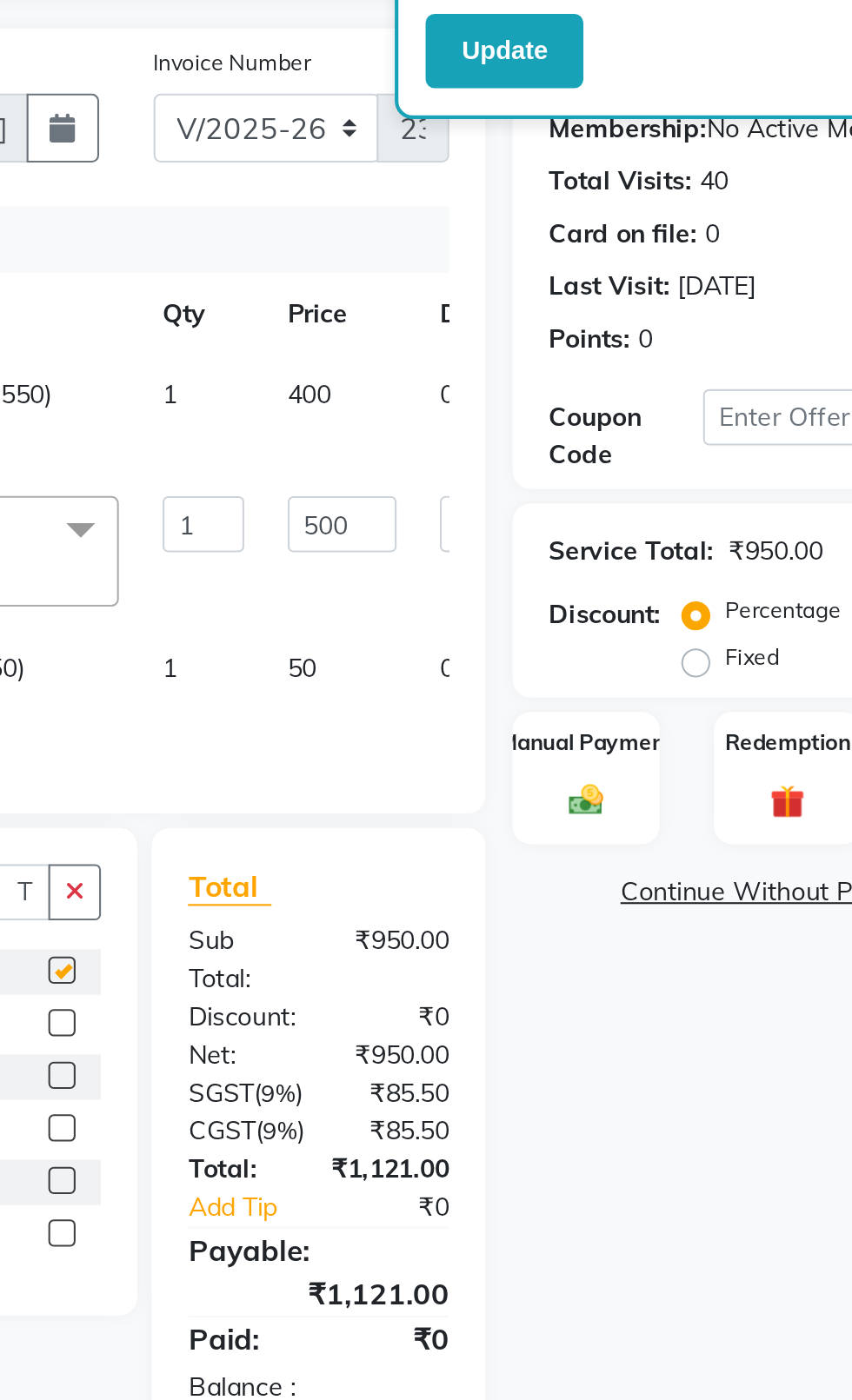
scroll to position [0, 0]
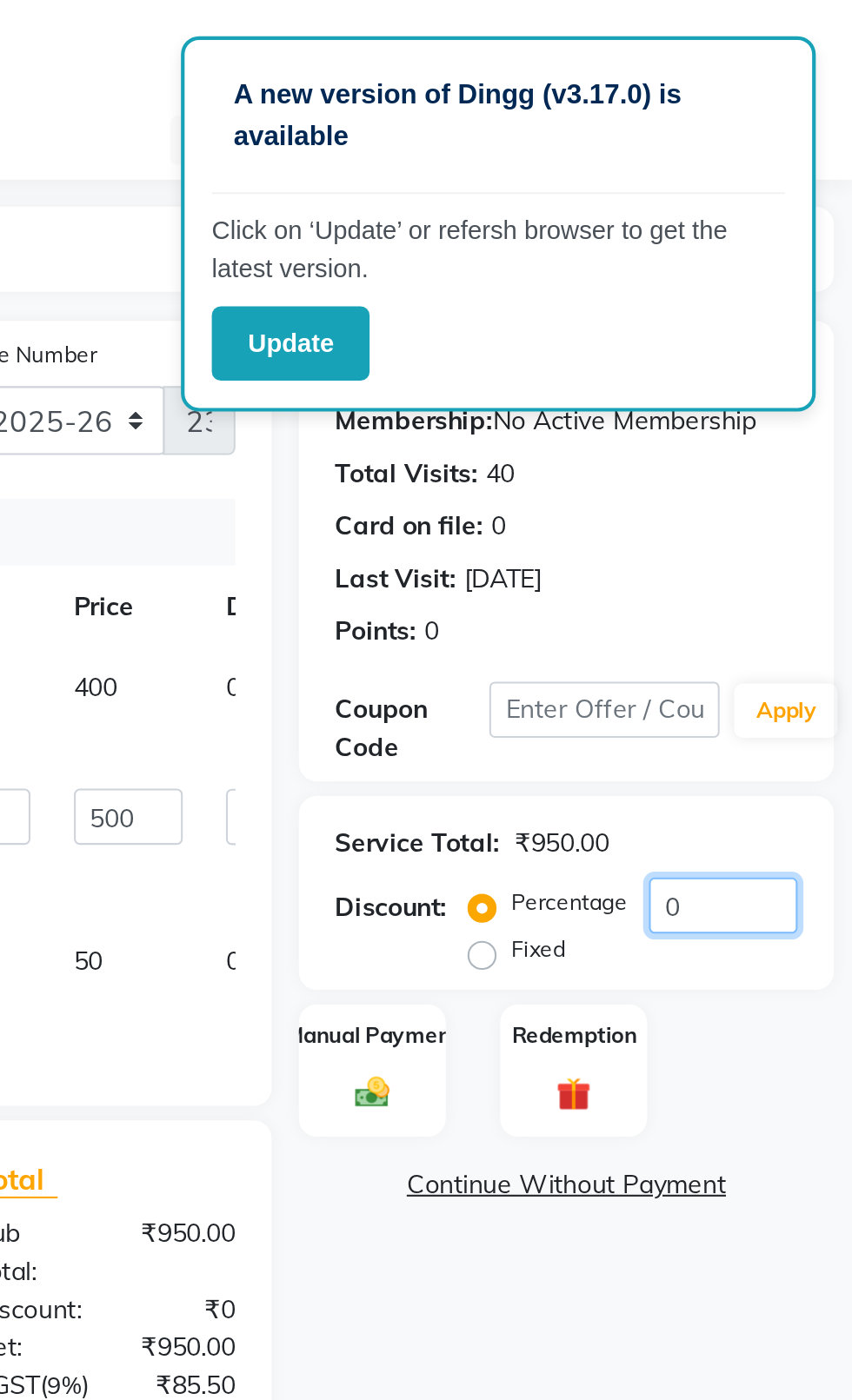
click at [810, 430] on input "0" at bounding box center [790, 434] width 72 height 27
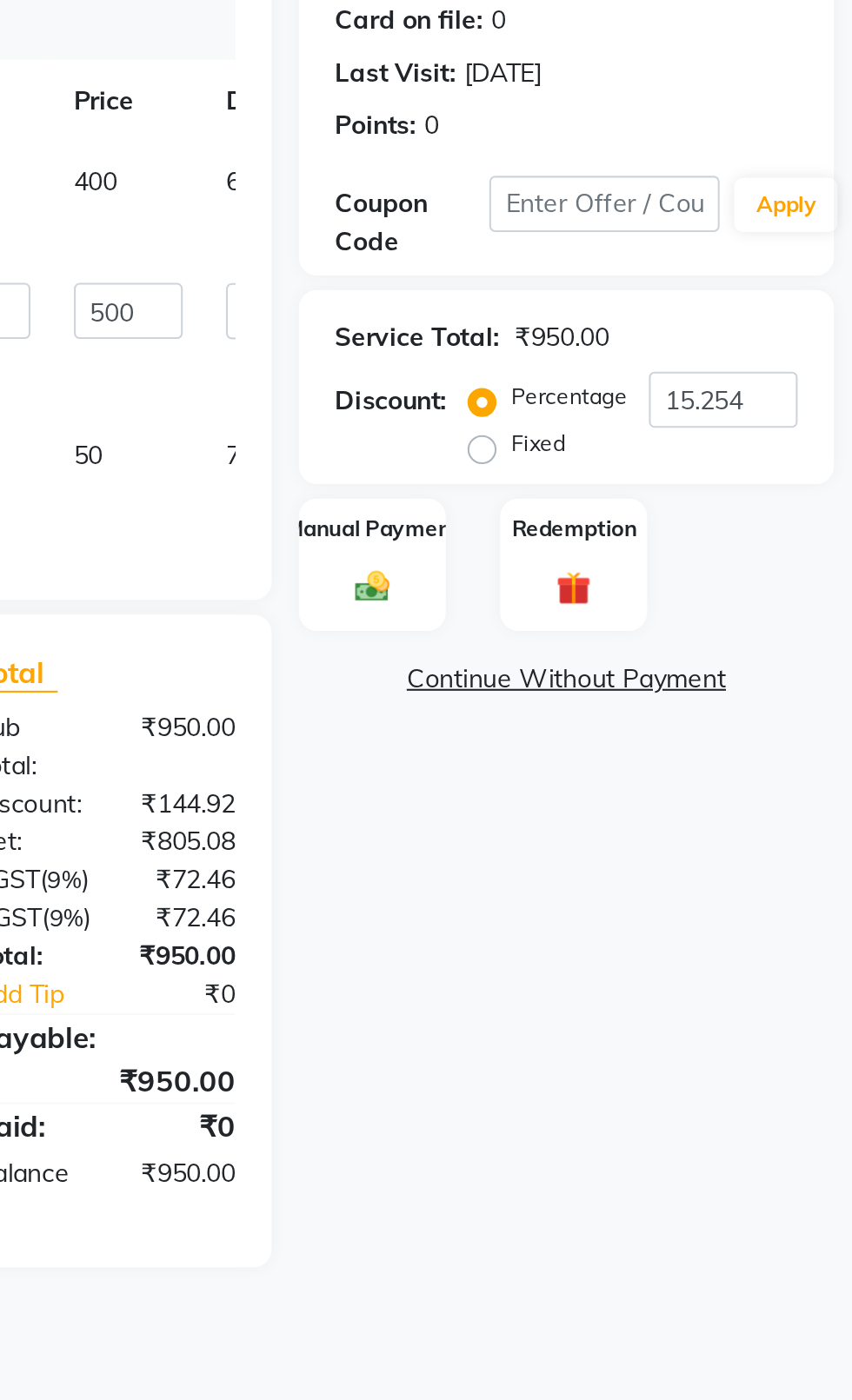
click at [616, 527] on img at bounding box center [622, 524] width 27 height 19
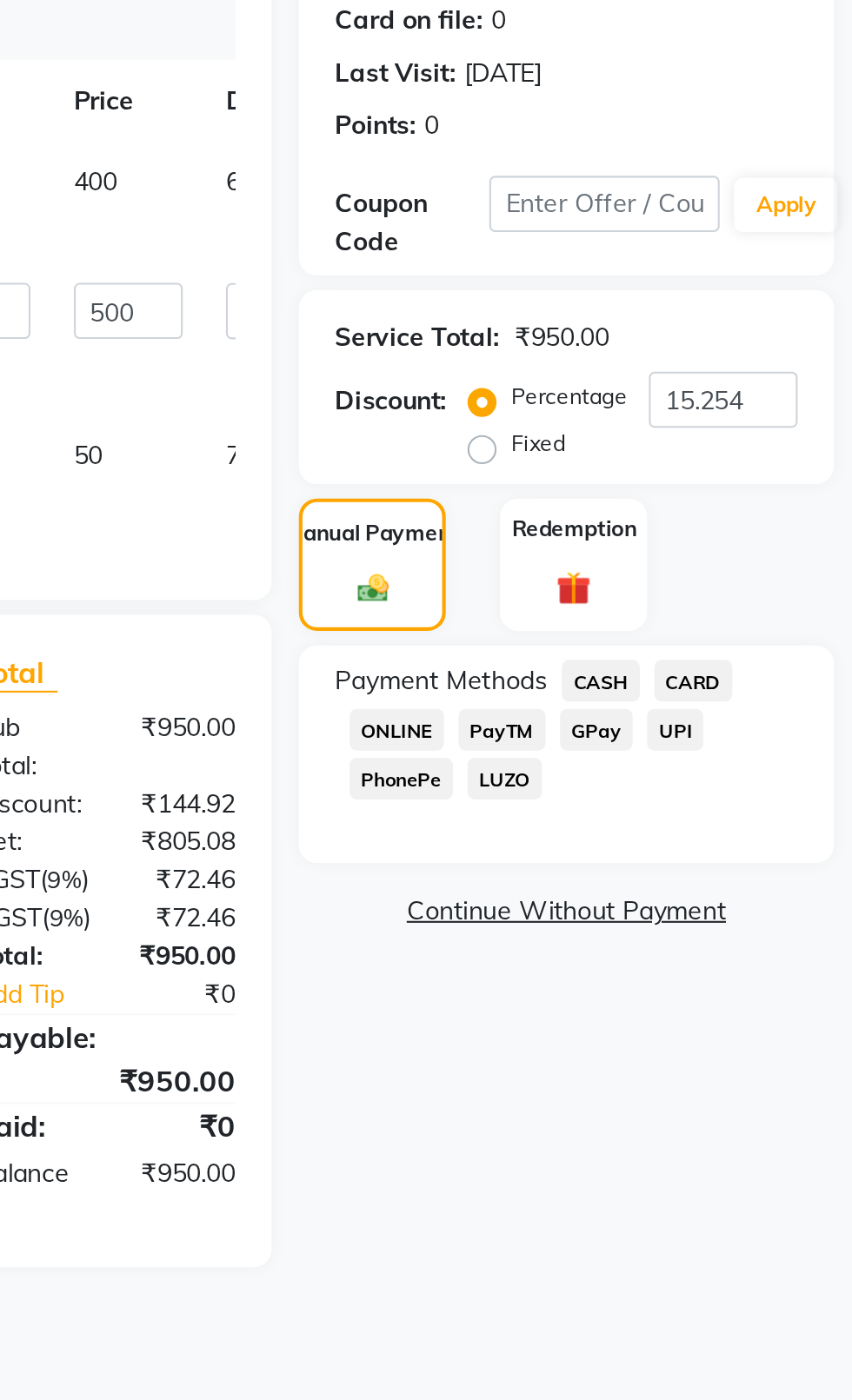
click at [723, 564] on span "CASH" at bounding box center [731, 569] width 38 height 20
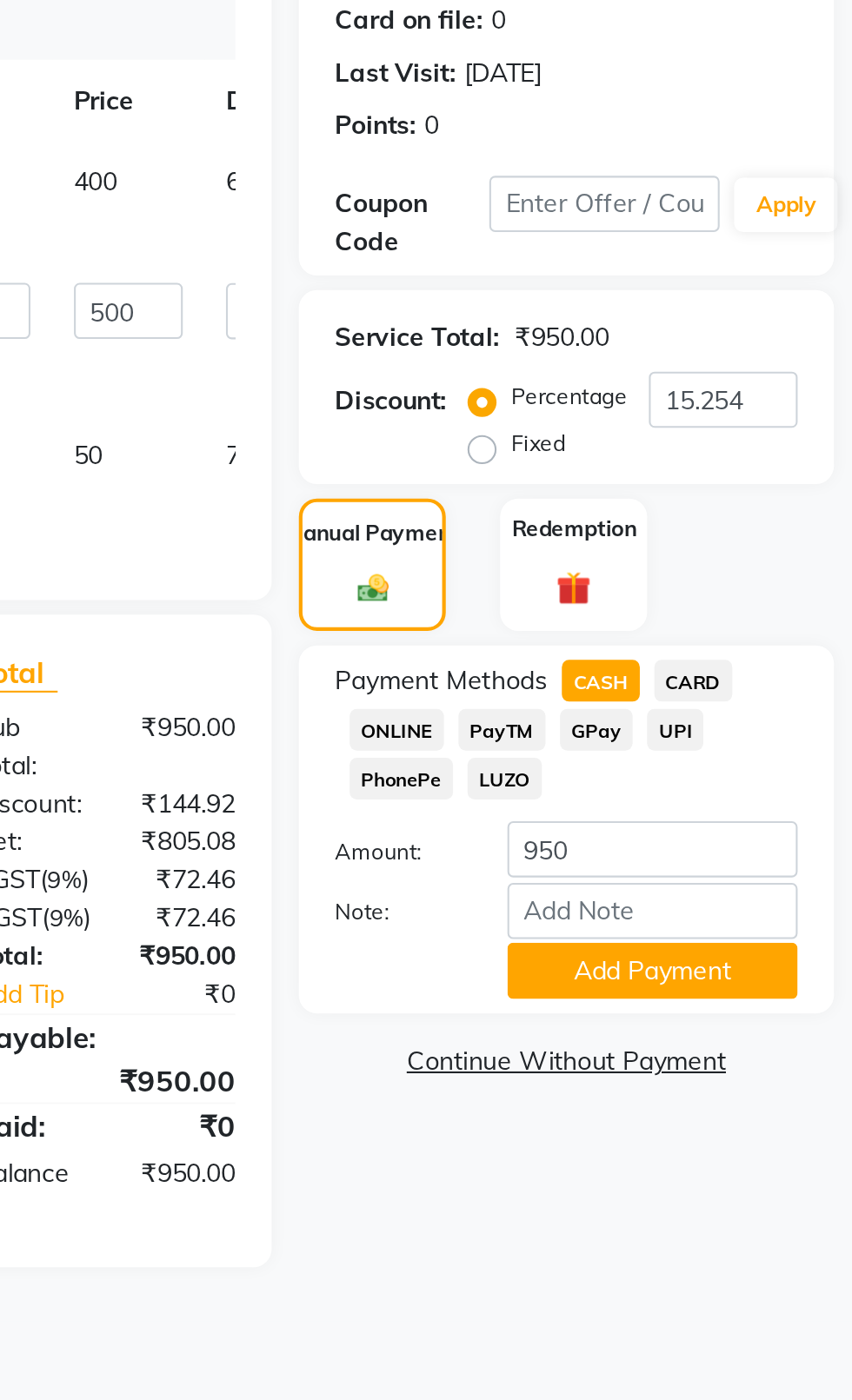
click at [789, 709] on button "Add Payment" at bounding box center [756, 708] width 139 height 27
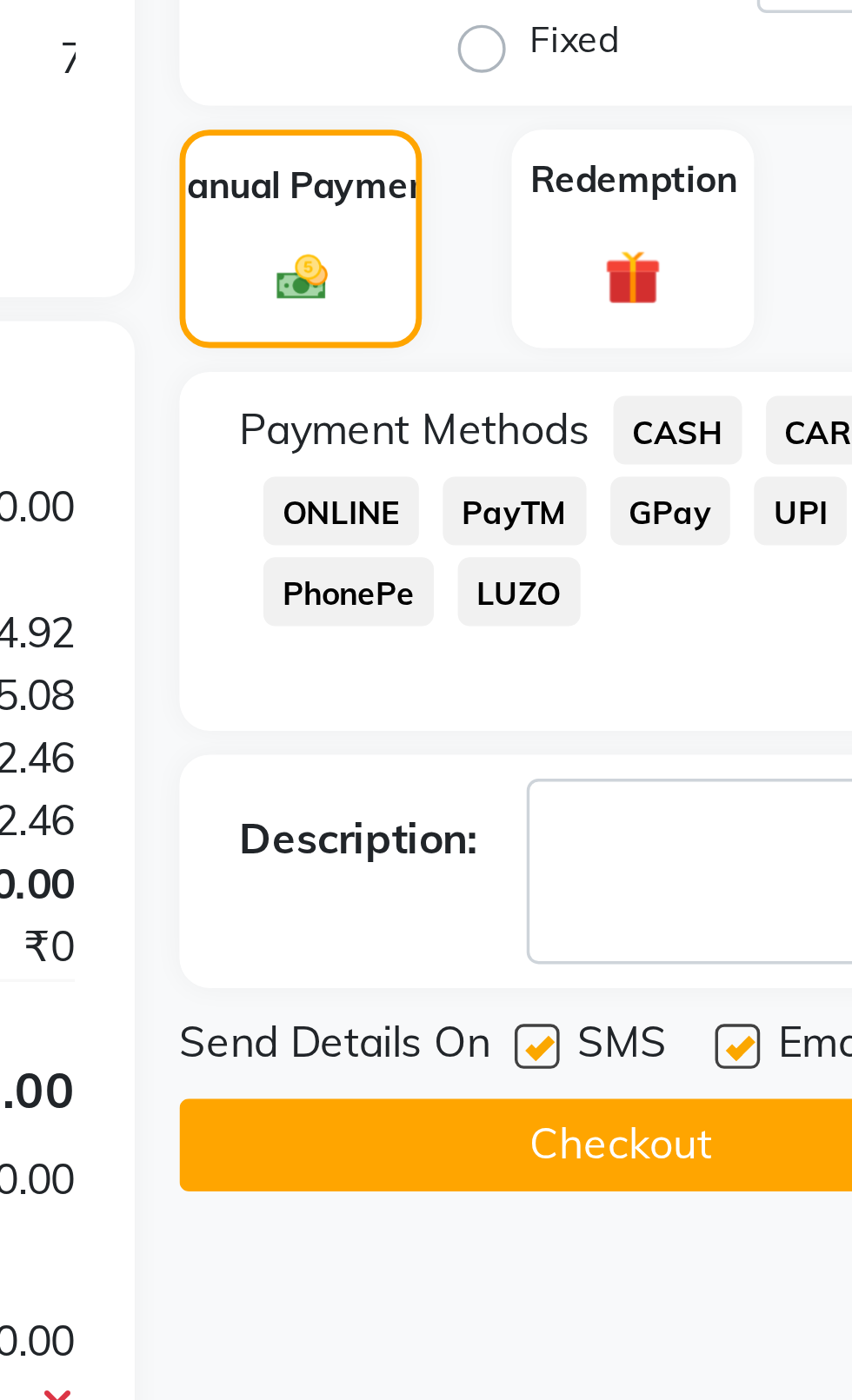
click at [688, 743] on label at bounding box center [690, 747] width 13 height 13
click at [688, 744] on input "checkbox" at bounding box center [690, 749] width 12 height 12
click at [752, 747] on label at bounding box center [749, 747] width 13 height 13
click at [752, 747] on input "checkbox" at bounding box center [749, 749] width 12 height 12
click at [727, 782] on button "Checkout" at bounding box center [715, 776] width 256 height 27
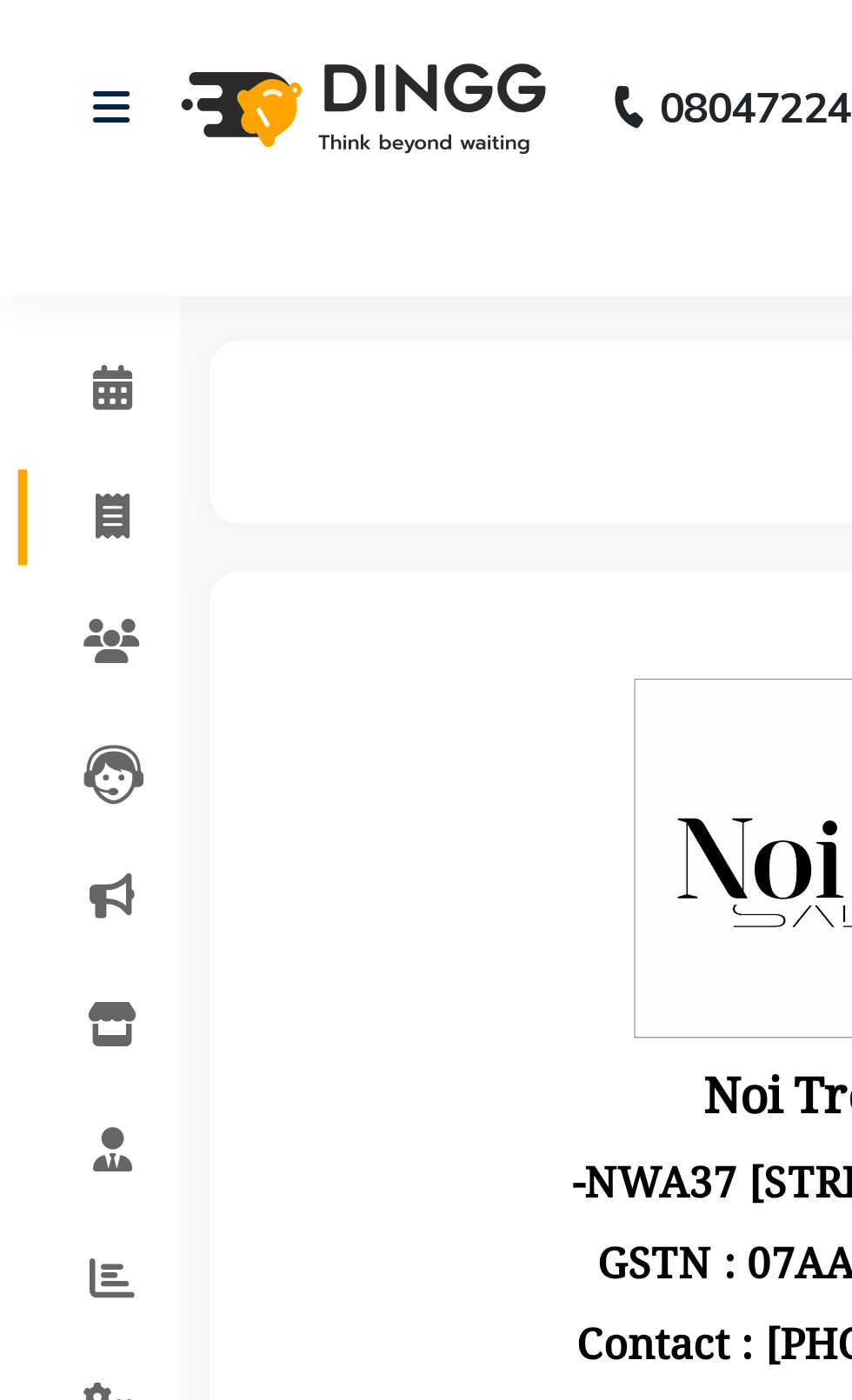
click at [33, 152] on icon at bounding box center [33, 149] width 10 height 13
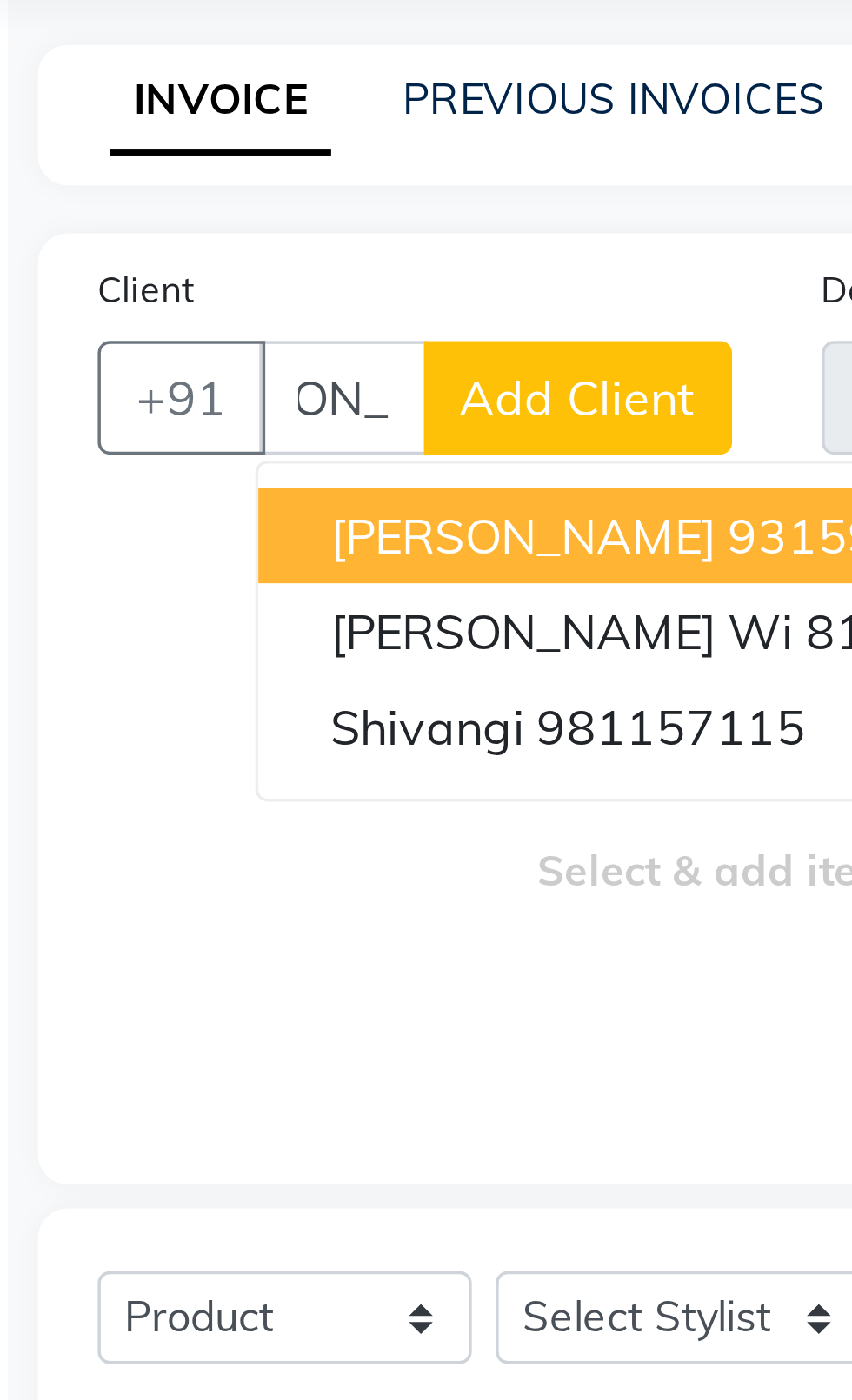
scroll to position [0, 44]
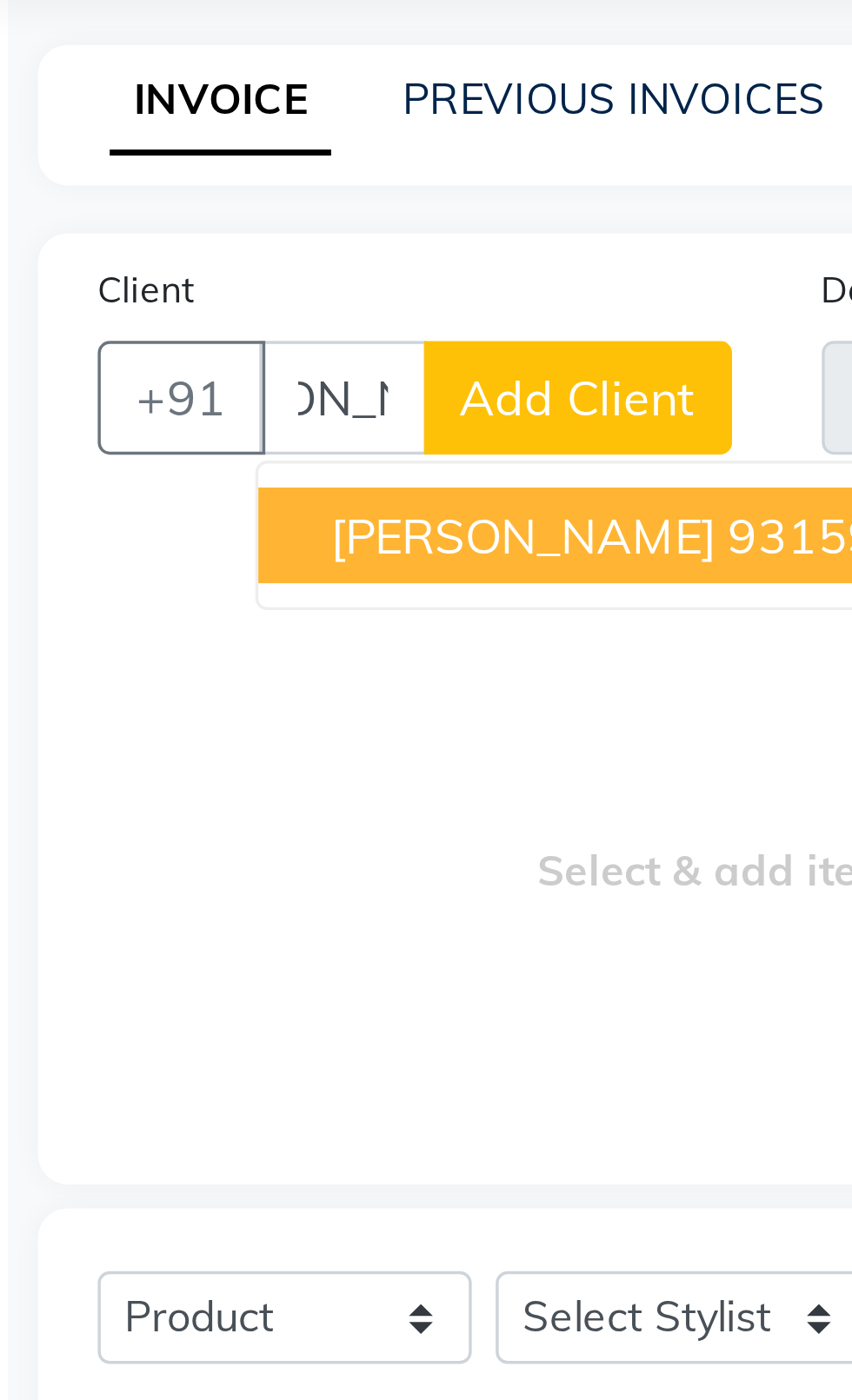
click at [155, 237] on span "[PERSON_NAME]" at bounding box center [202, 242] width 112 height 17
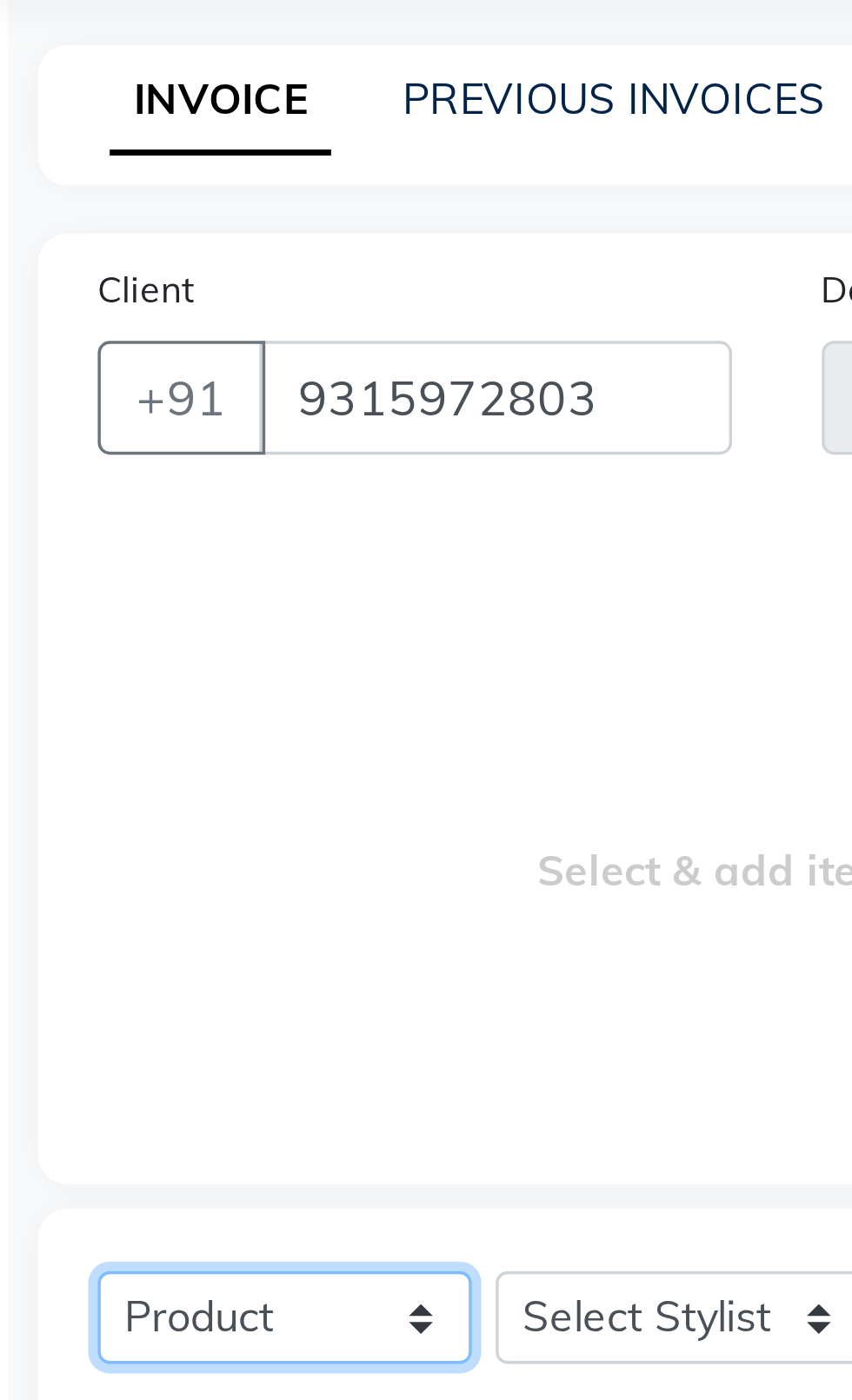
click at [149, 467] on select "Select Service Product Membership Package Voucher Prepaid Gift Card" at bounding box center [132, 469] width 108 height 27
click at [78, 455] on select "Select Service Product Membership Package Voucher Prepaid Gift Card" at bounding box center [132, 469] width 108 height 27
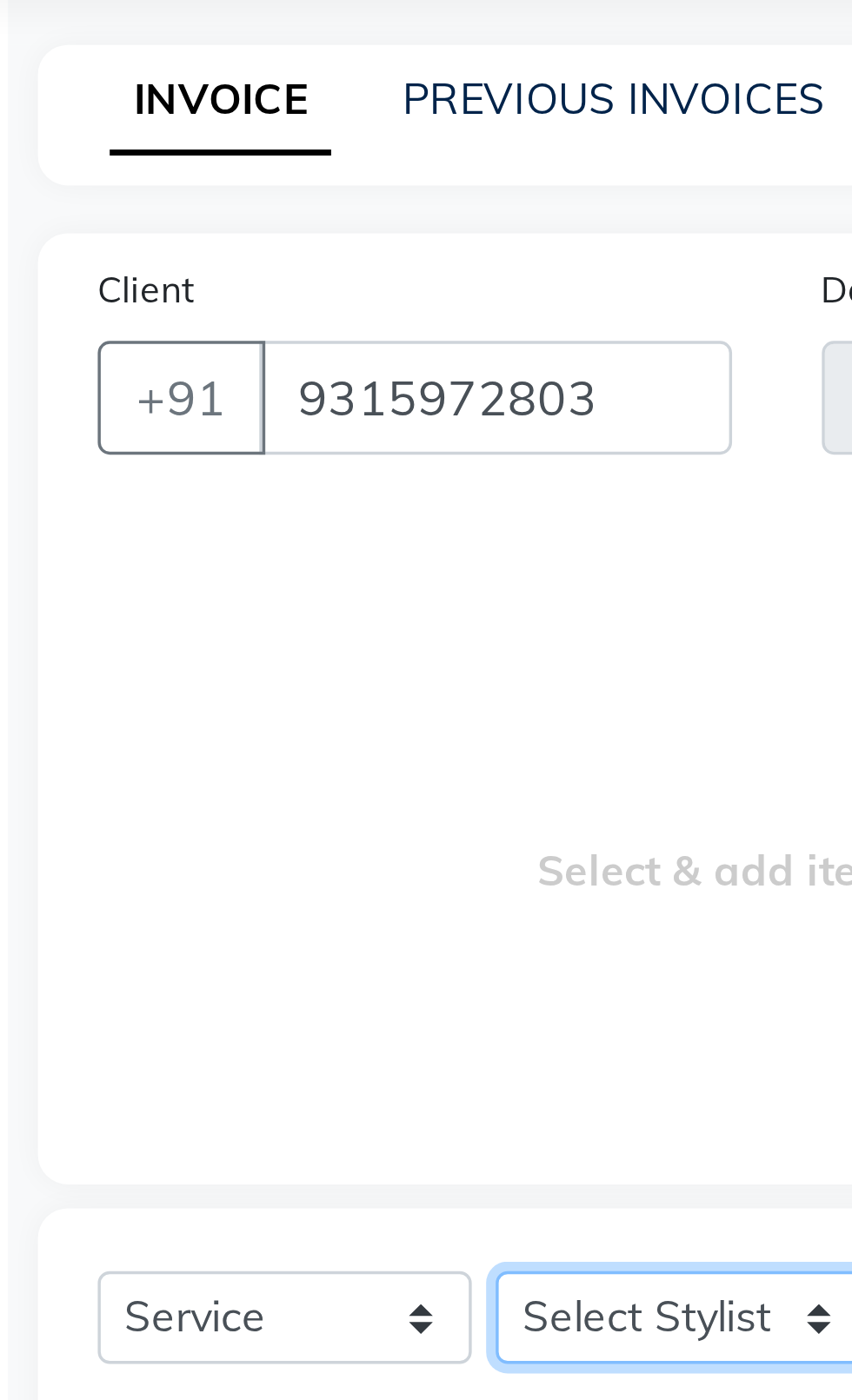
click at [235, 470] on select "Select Stylist [PERSON_NAME] akash [PERSON_NAME] ANAM anod [PERSON_NAME] danish…" at bounding box center [248, 469] width 108 height 27
click at [193, 455] on select "Select Stylist [PERSON_NAME] akash [PERSON_NAME] ANAM anod [PERSON_NAME] danish…" at bounding box center [248, 469] width 108 height 27
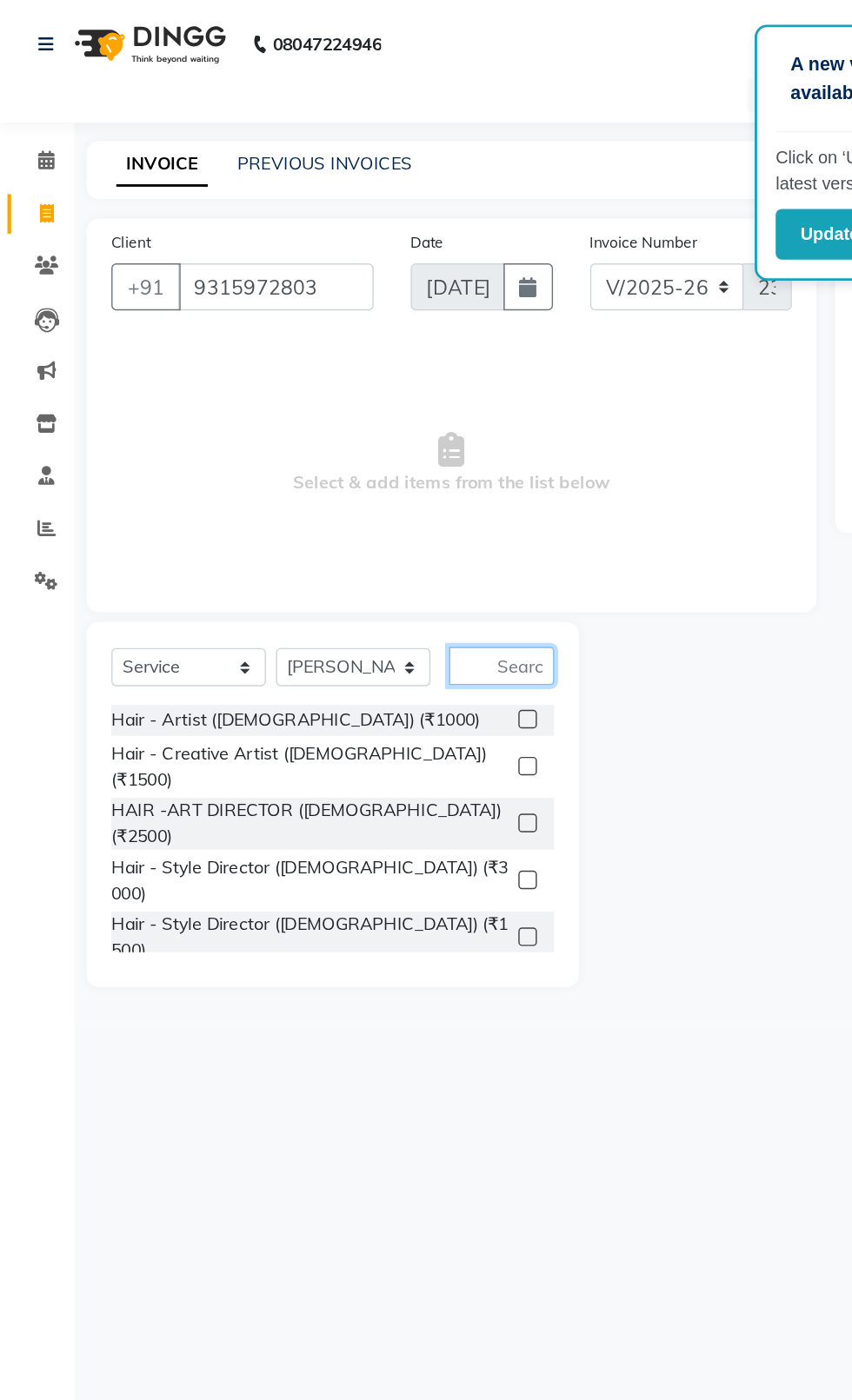
click at [358, 470] on input "text" at bounding box center [352, 468] width 73 height 27
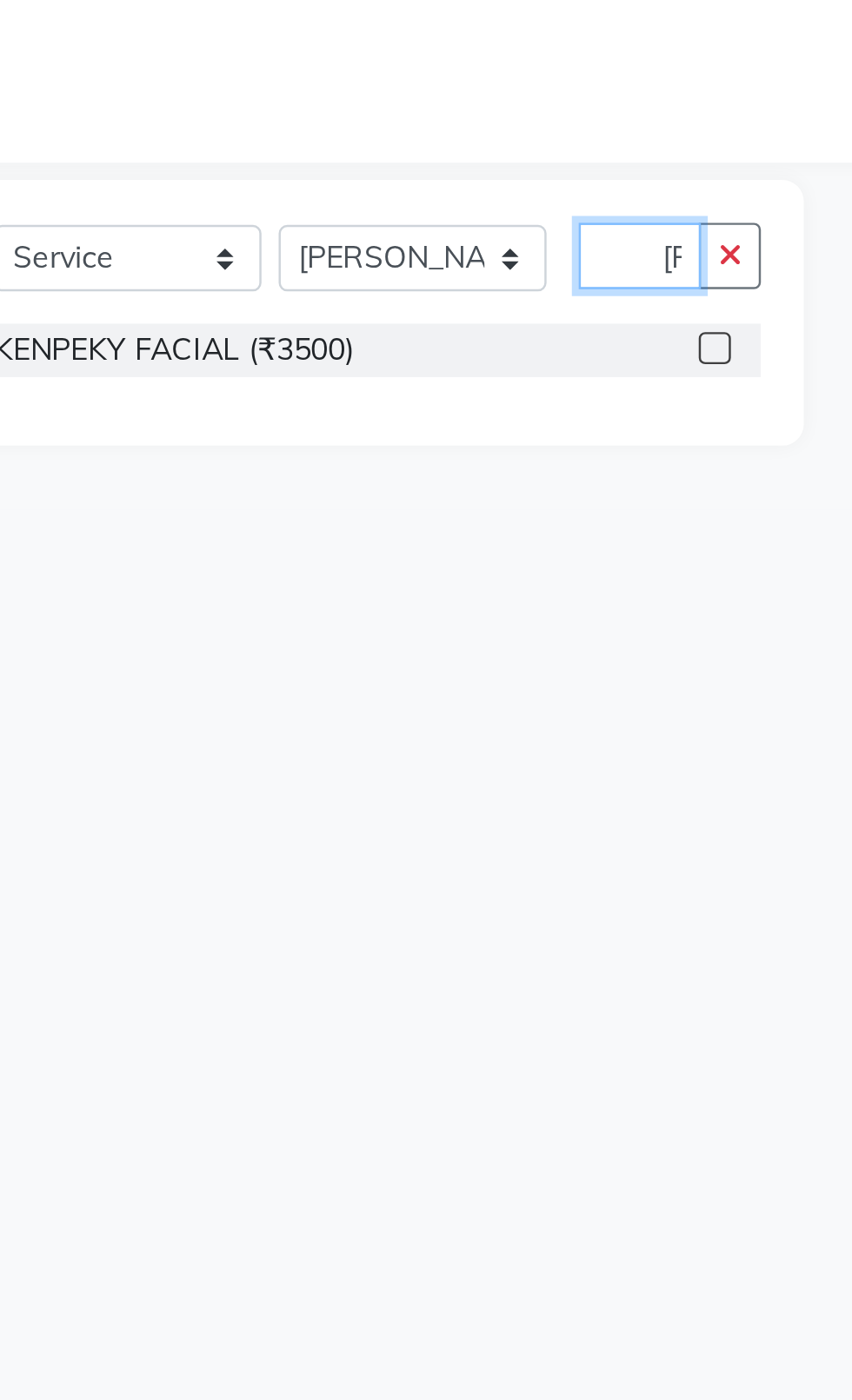
scroll to position [0, 13]
click at [369, 506] on label at bounding box center [370, 505] width 13 height 13
click at [369, 506] on input "checkbox" at bounding box center [370, 507] width 12 height 12
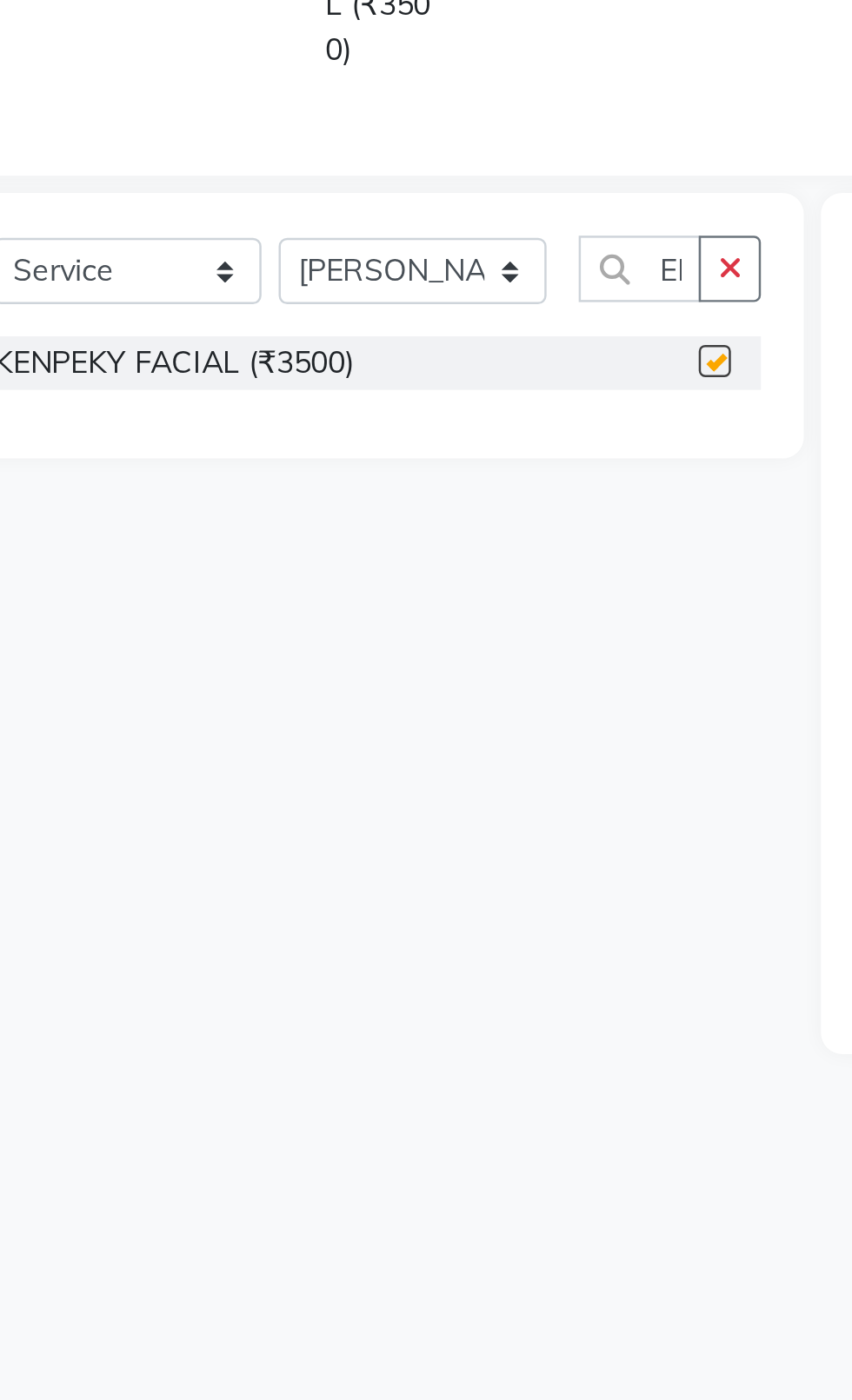
scroll to position [0, 0]
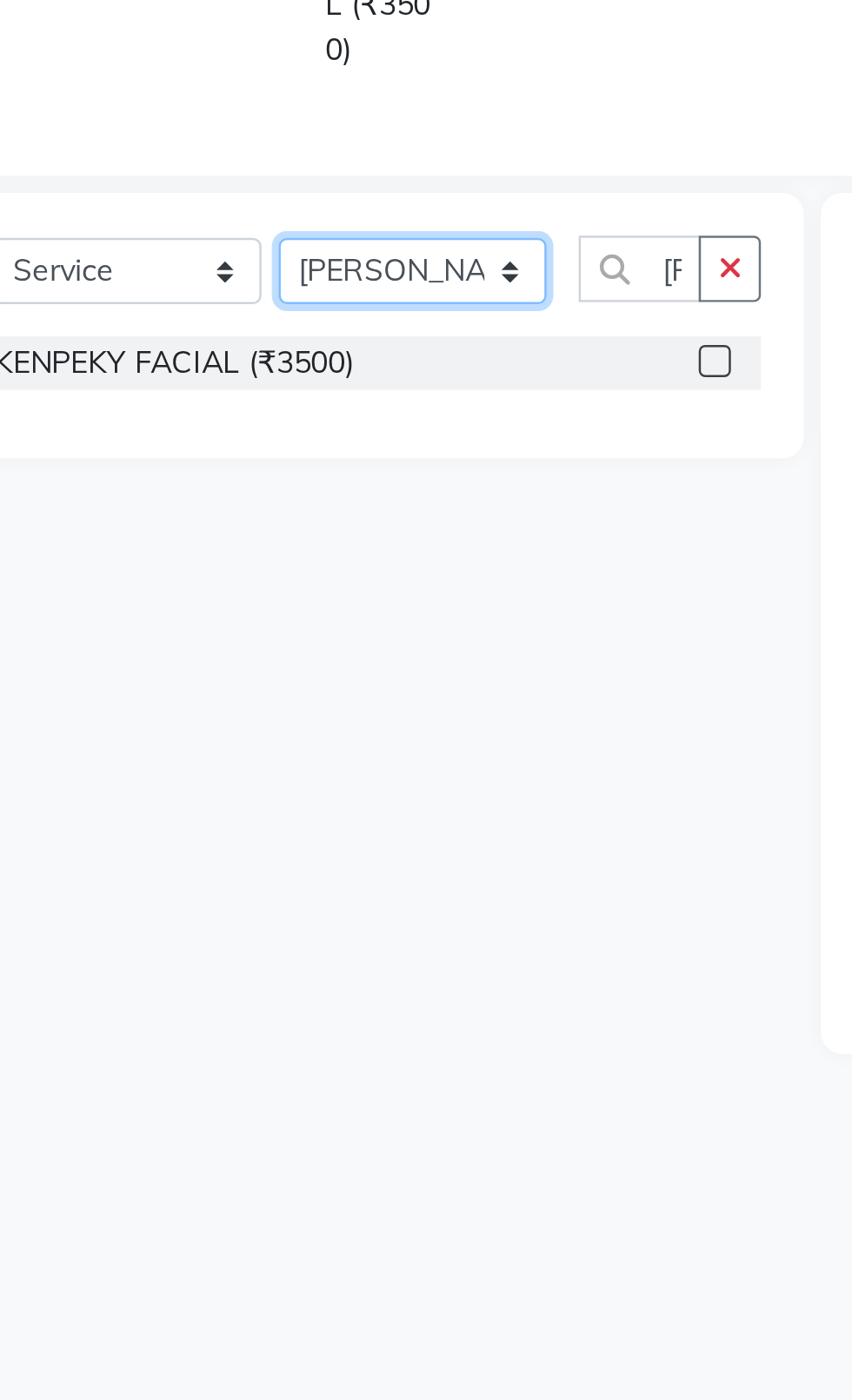
click at [236, 467] on select "Select Stylist [PERSON_NAME] akash [PERSON_NAME] ANAM anod [PERSON_NAME] danish…" at bounding box center [248, 475] width 108 height 27
click at [193, 461] on select "Select Stylist [PERSON_NAME] akash [PERSON_NAME] ANAM anod [PERSON_NAME] danish…" at bounding box center [248, 475] width 108 height 27
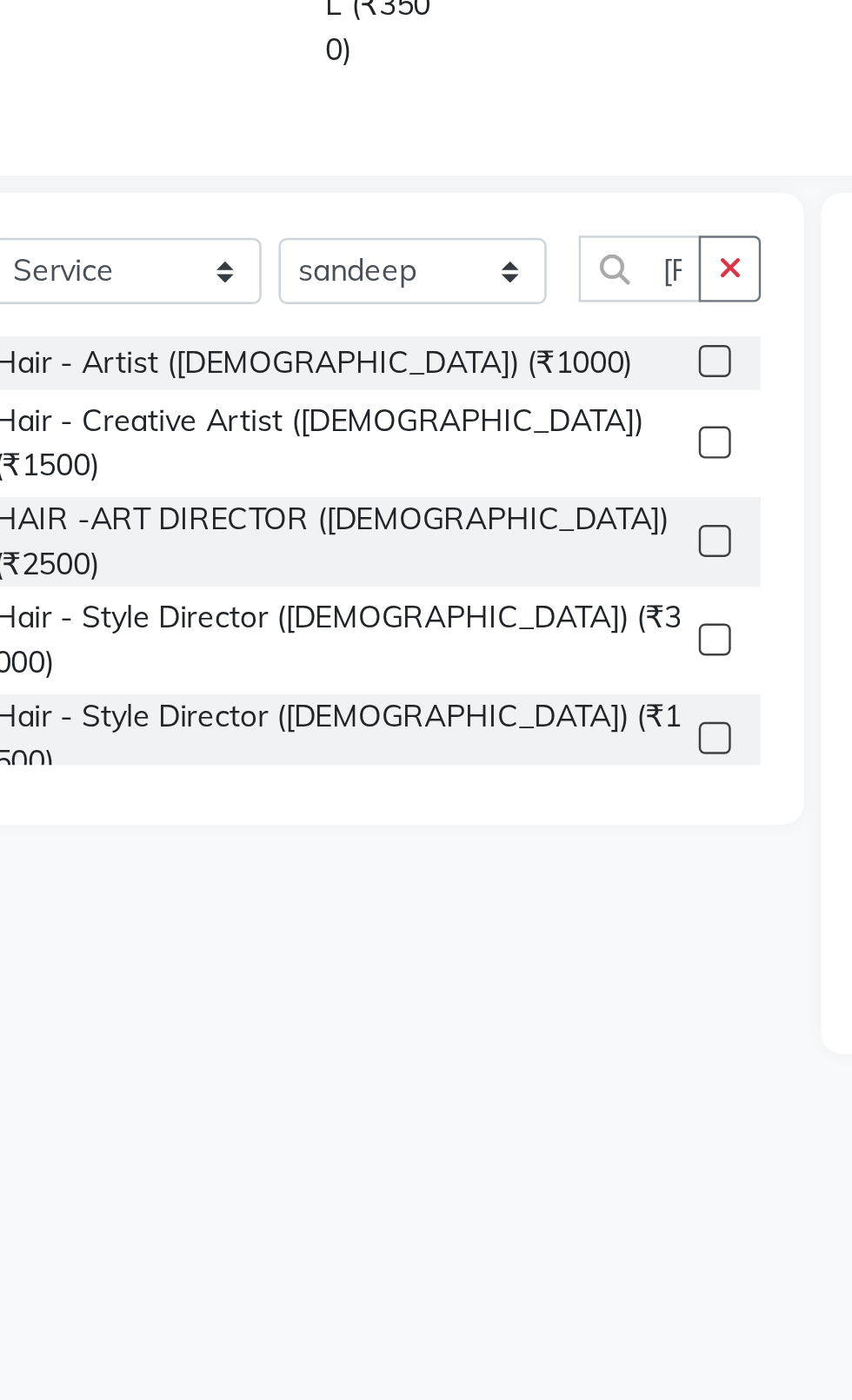
click at [378, 467] on icon "button" at bounding box center [377, 473] width 10 height 13
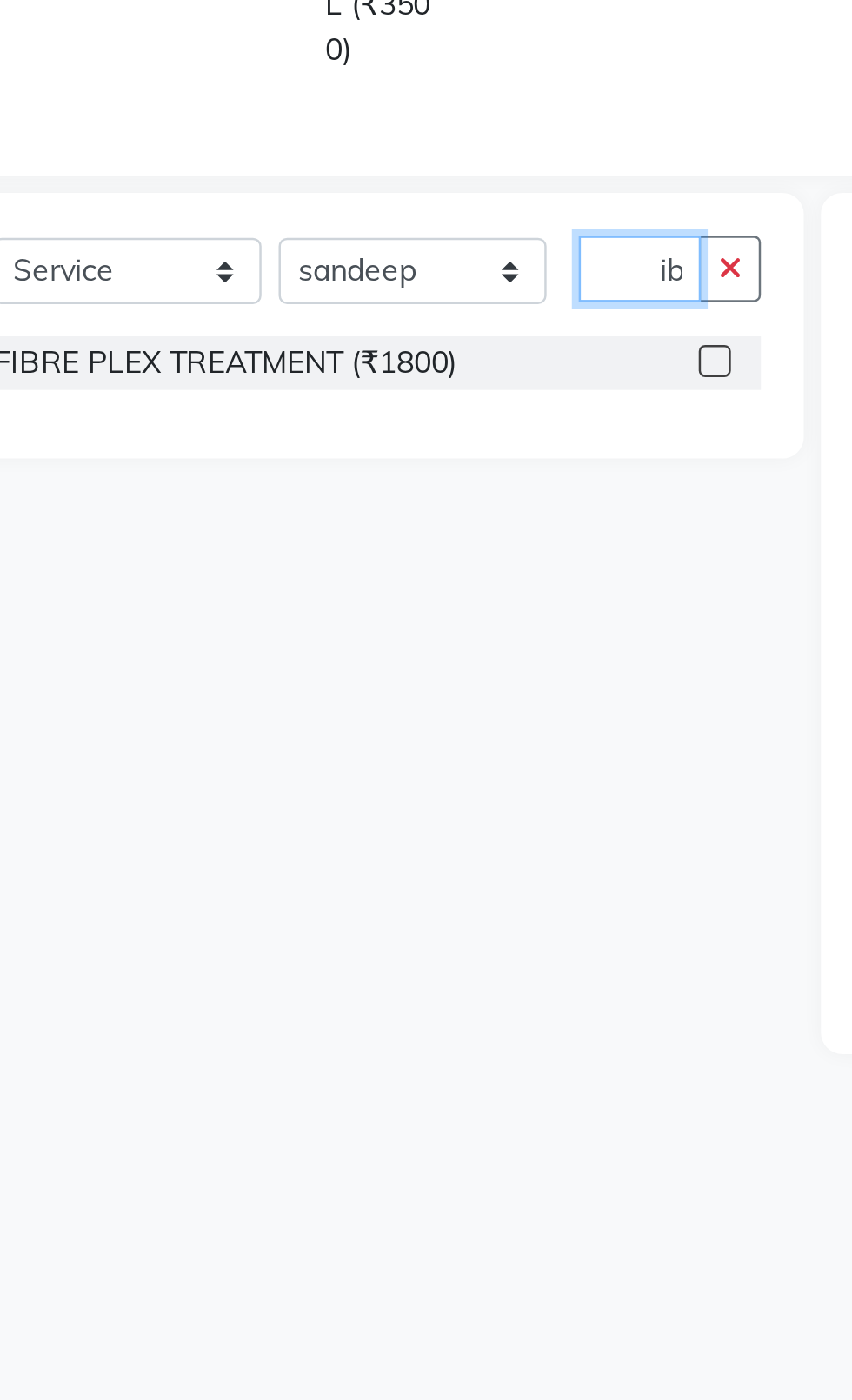
scroll to position [0, 13]
click at [367, 508] on label at bounding box center [370, 510] width 13 height 13
click at [367, 508] on input "checkbox" at bounding box center [370, 511] width 12 height 12
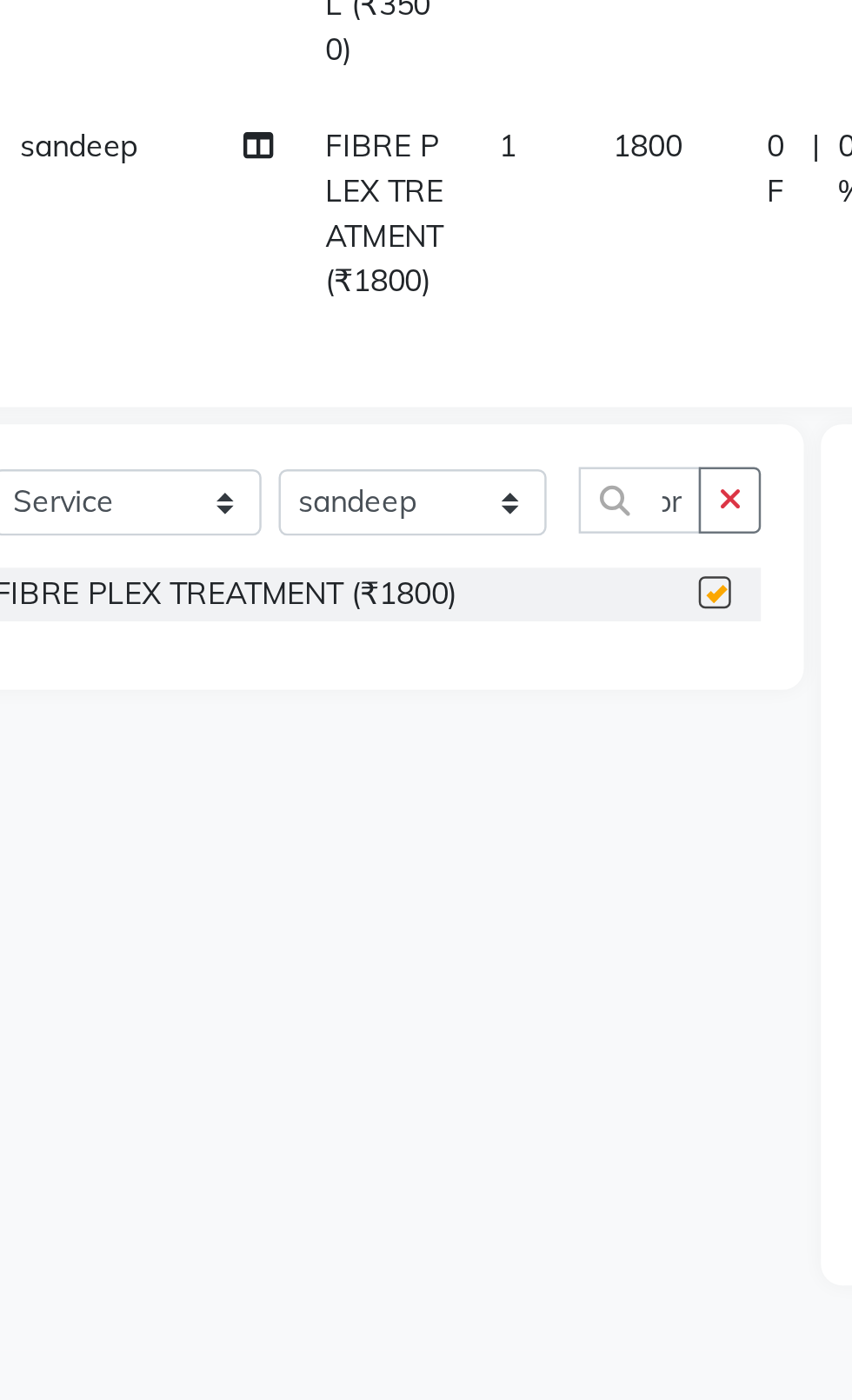
scroll to position [0, 0]
click at [381, 561] on icon "button" at bounding box center [377, 567] width 10 height 13
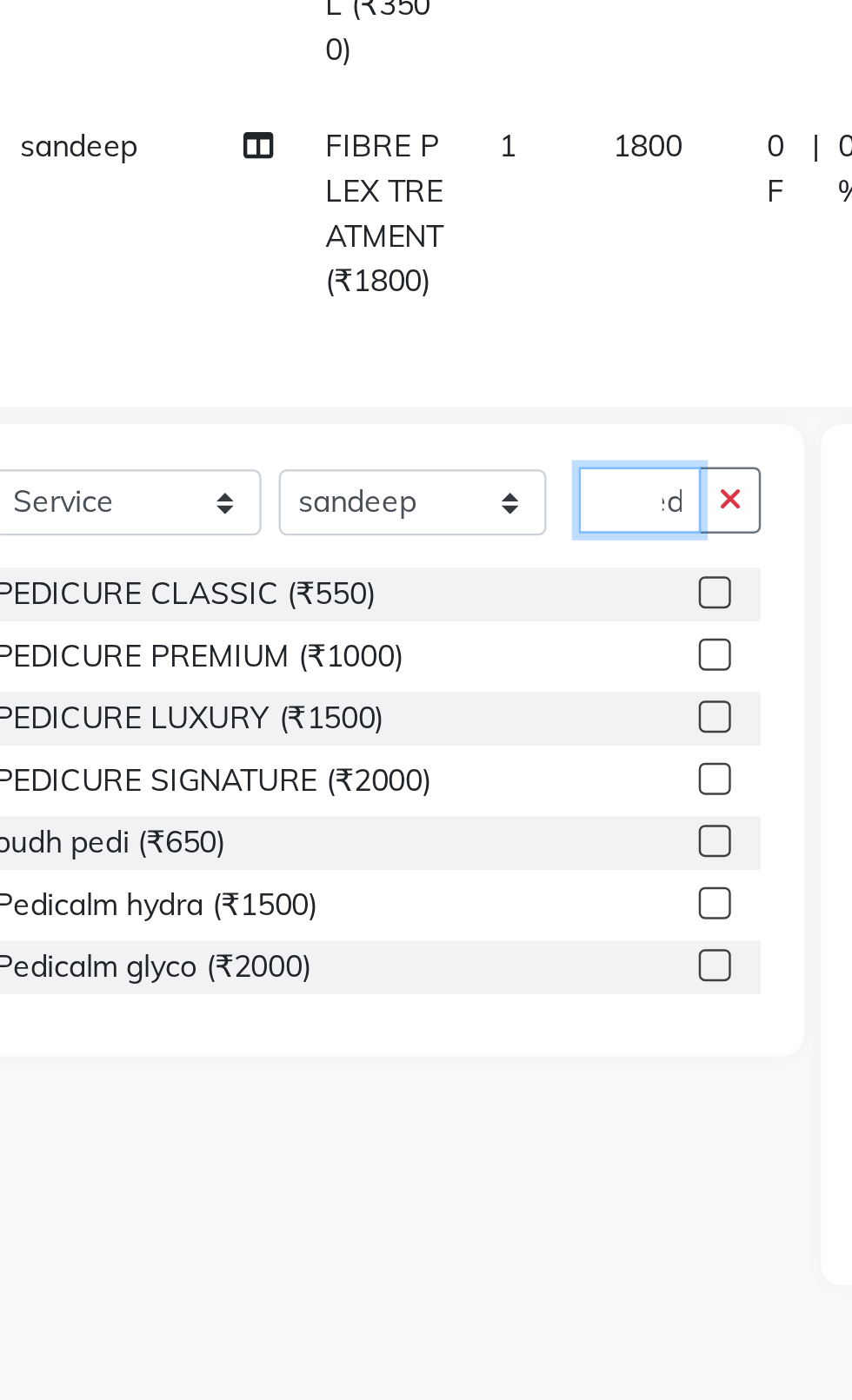
scroll to position [0, 15]
click at [367, 598] on label at bounding box center [370, 604] width 13 height 13
click at [367, 599] on input "checkbox" at bounding box center [370, 605] width 12 height 12
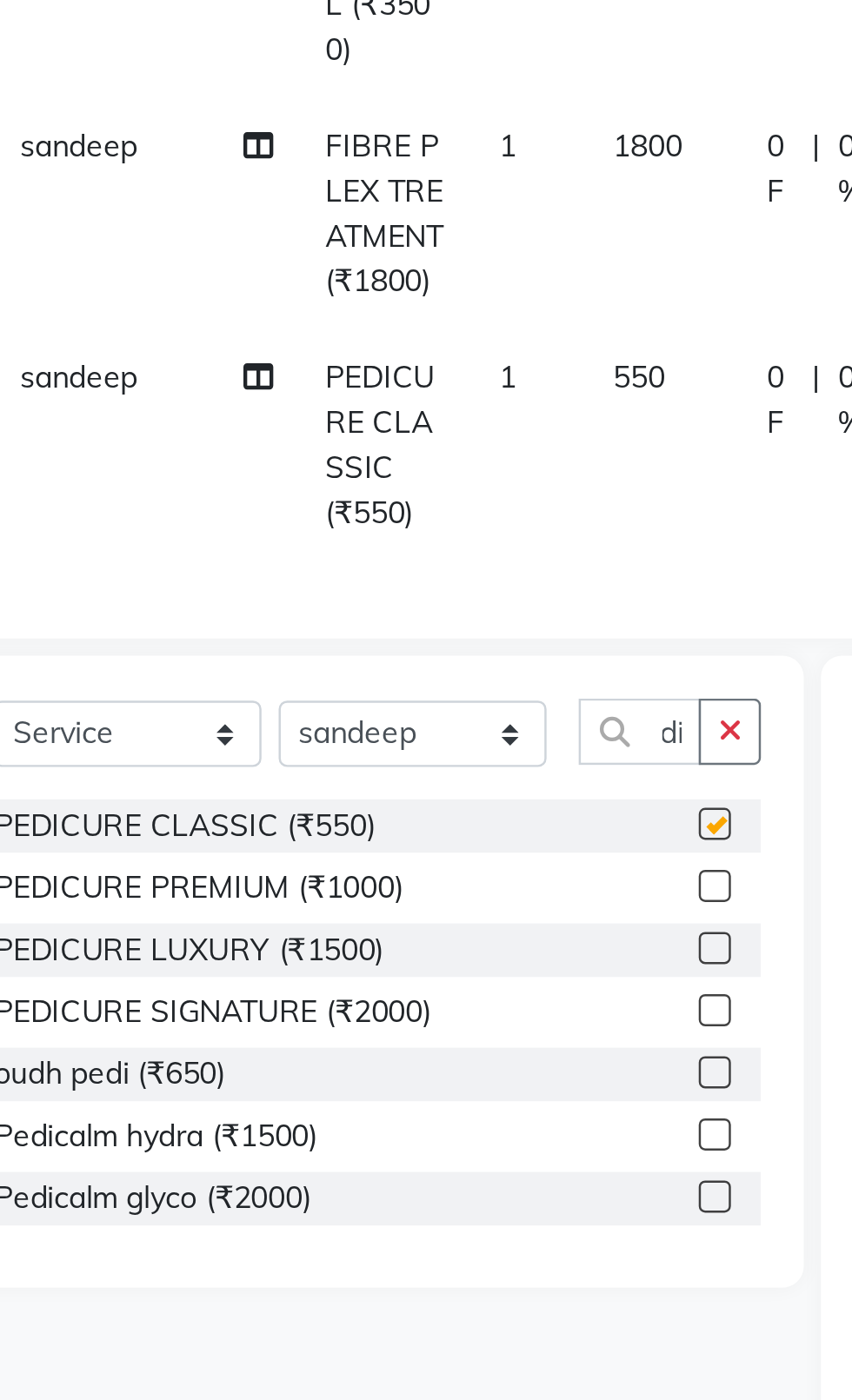
scroll to position [0, 0]
click at [386, 648] on button "button" at bounding box center [377, 661] width 25 height 27
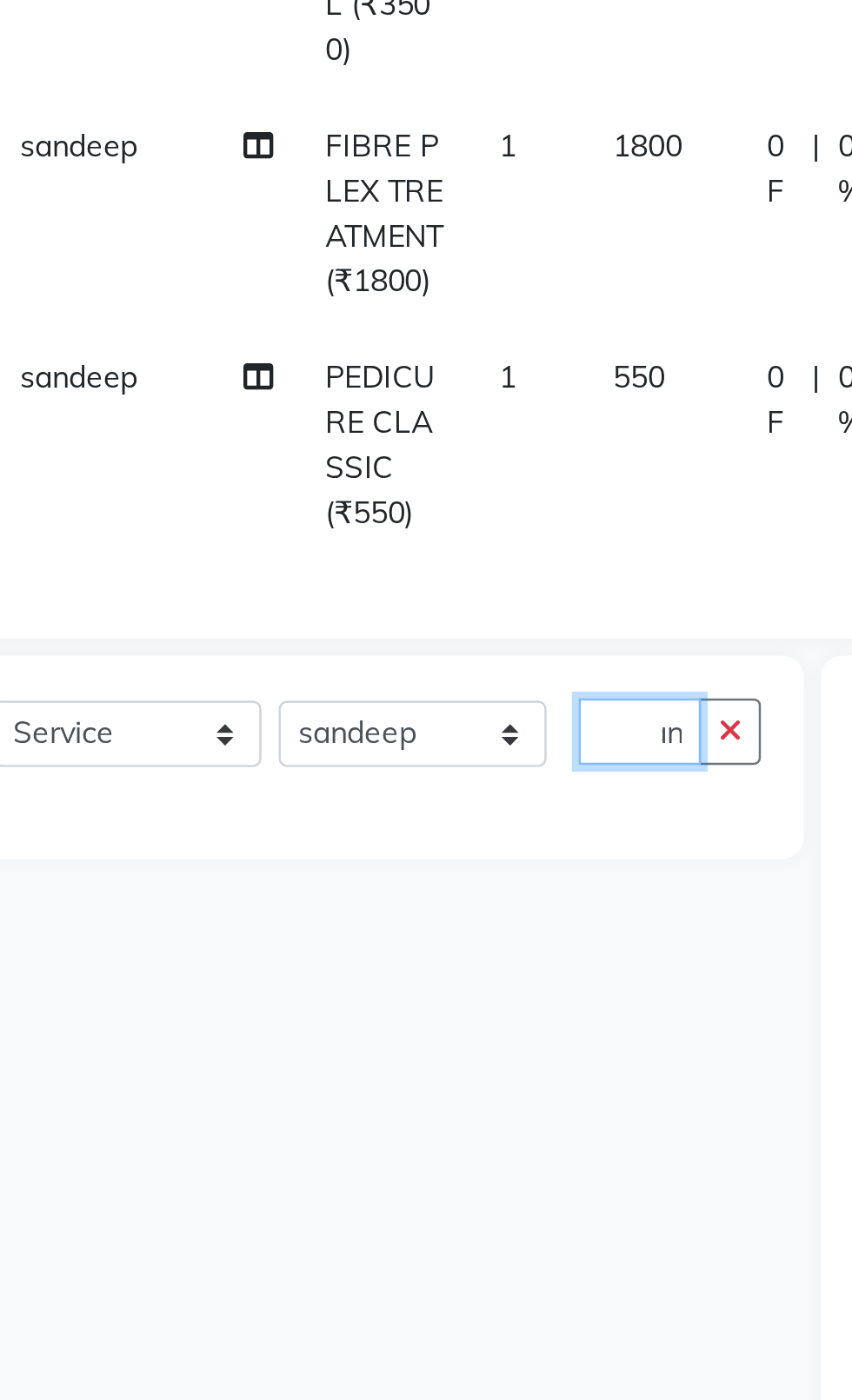
scroll to position [0, 19]
click at [374, 648] on button "button" at bounding box center [377, 661] width 25 height 27
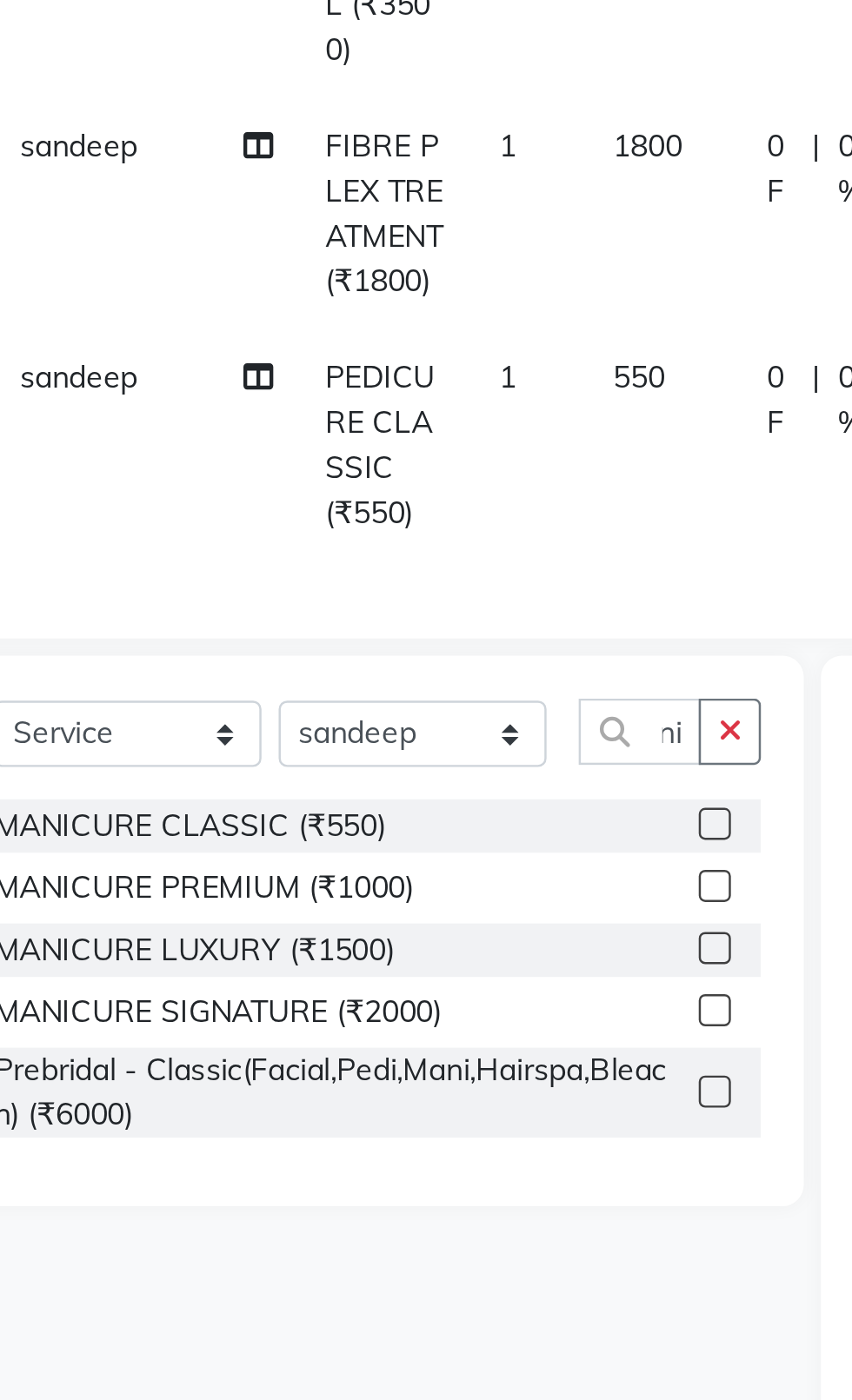
click at [373, 692] on label at bounding box center [370, 698] width 13 height 13
click at [373, 693] on input "checkbox" at bounding box center [370, 699] width 12 height 12
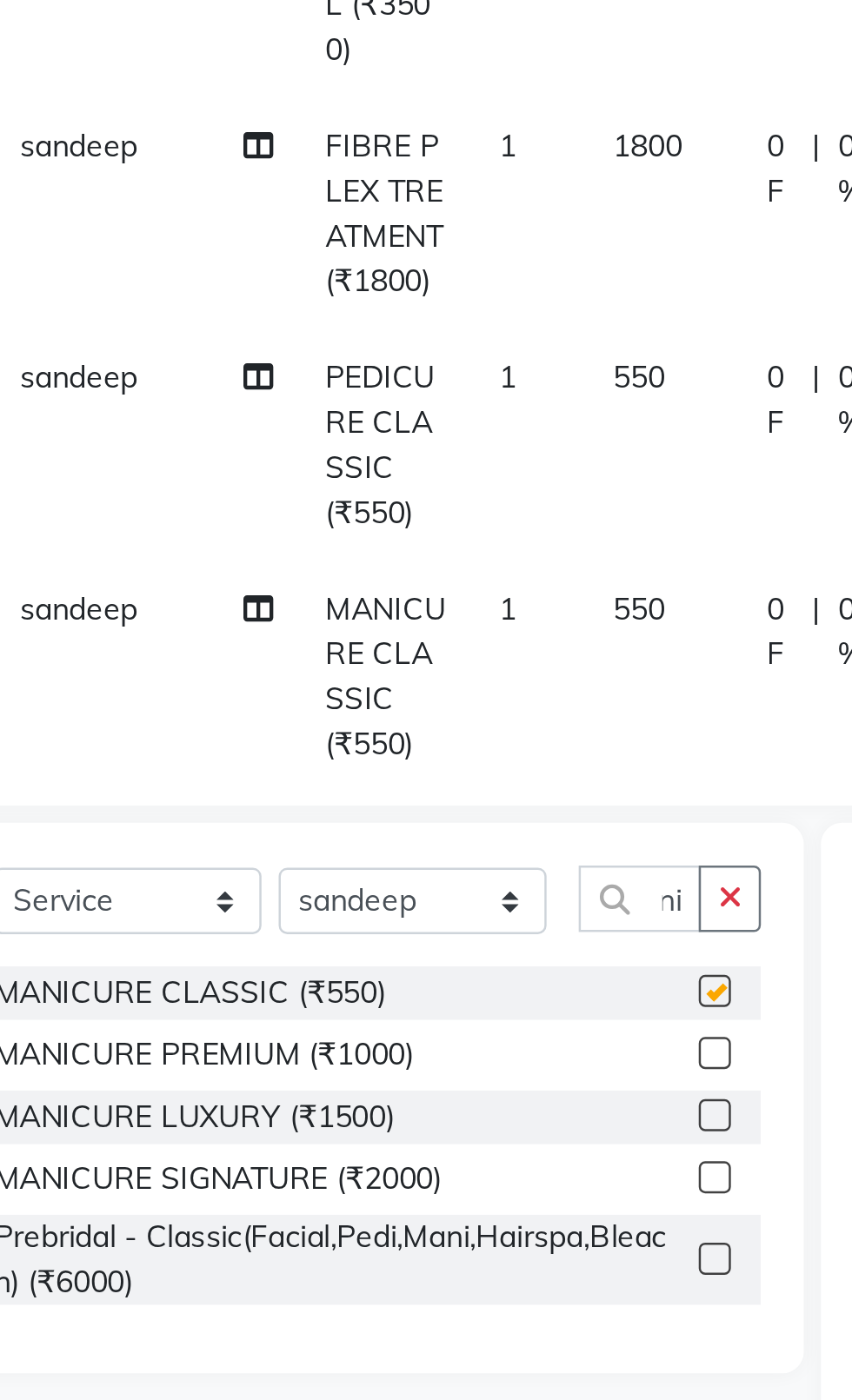
scroll to position [0, 0]
click at [323, 516] on td "550" at bounding box center [350, 544] width 63 height 94
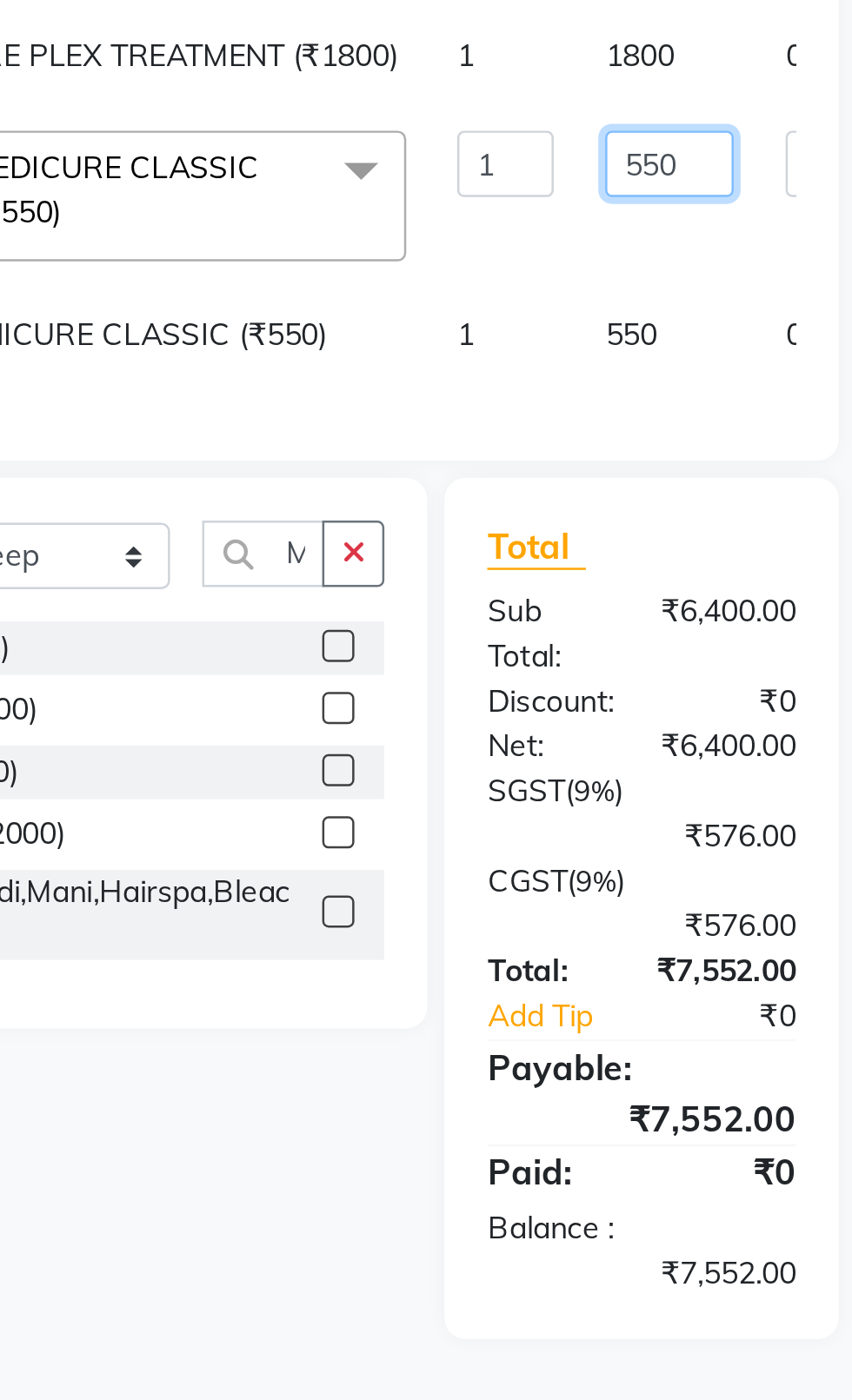
click at [479, 434] on input "550" at bounding box center [505, 431] width 52 height 27
click at [447, 495] on tbody "[PERSON_NAME] FACIAL (₹3500) 1 3500 0 F | 0 % 4130 sandeep FIBRE PLEX TREATMENT…" at bounding box center [444, 415] width 731 height 210
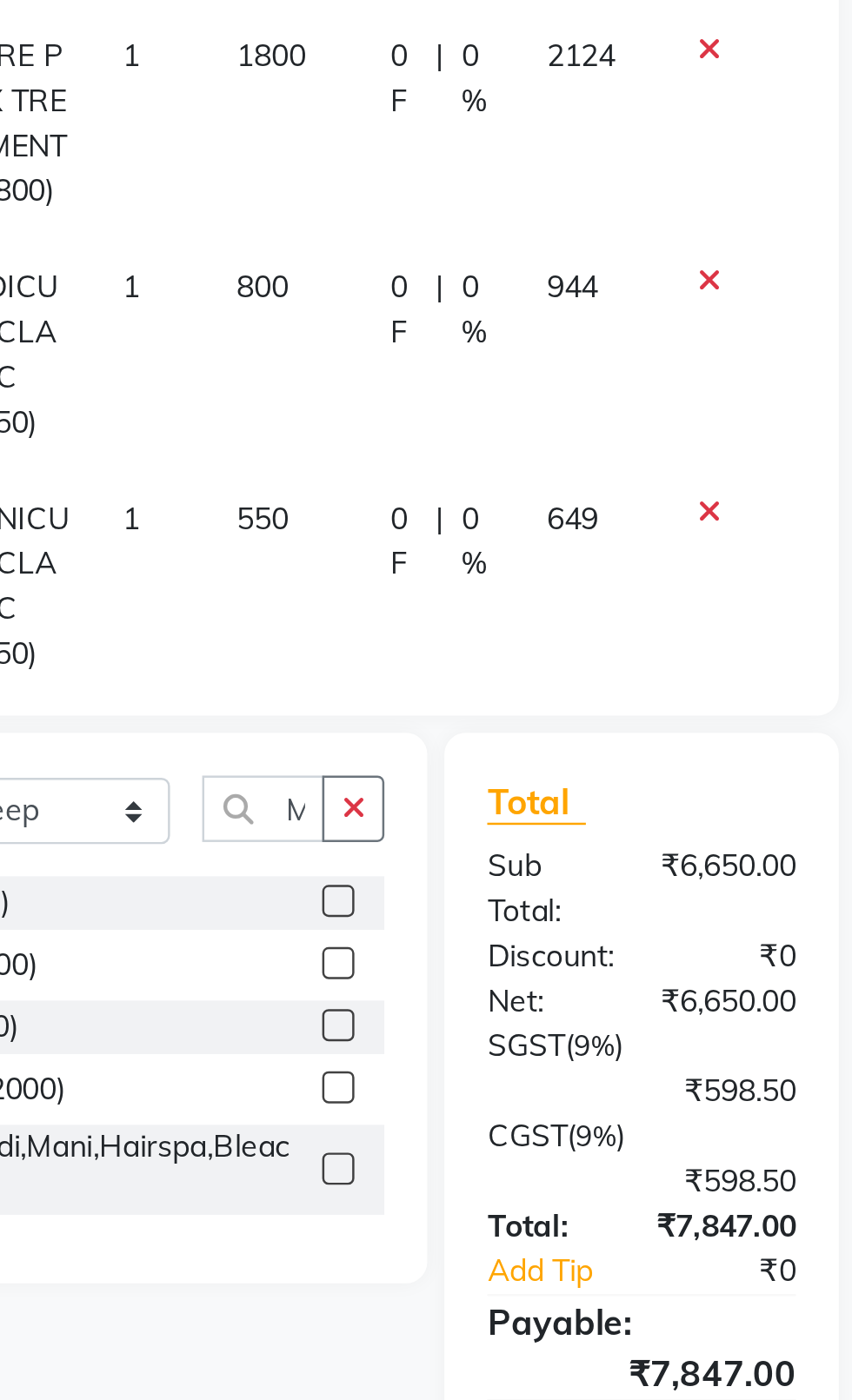
click at [330, 603] on span "550" at bounding box center [340, 611] width 21 height 15
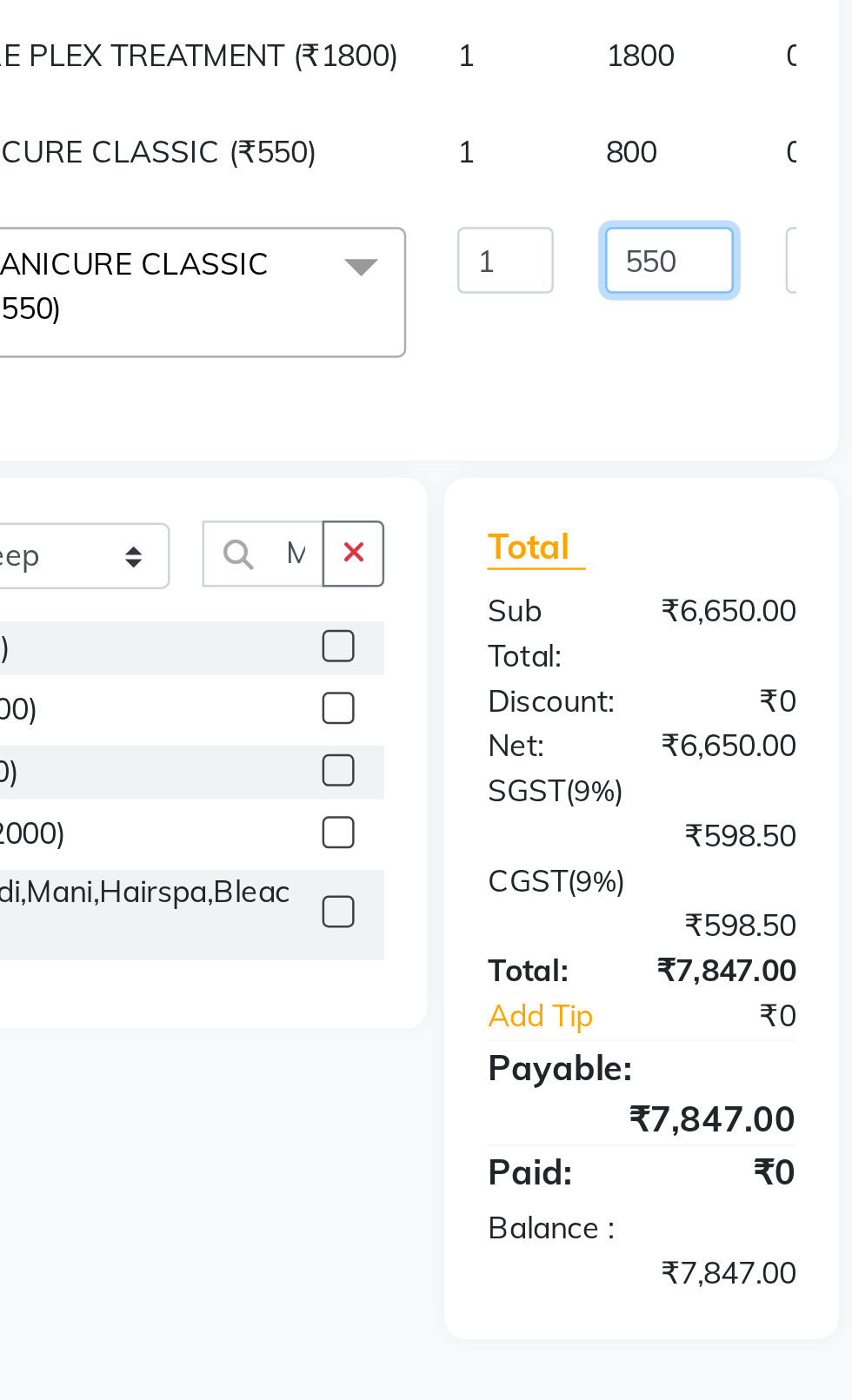
click at [479, 483] on input "550" at bounding box center [505, 470] width 52 height 27
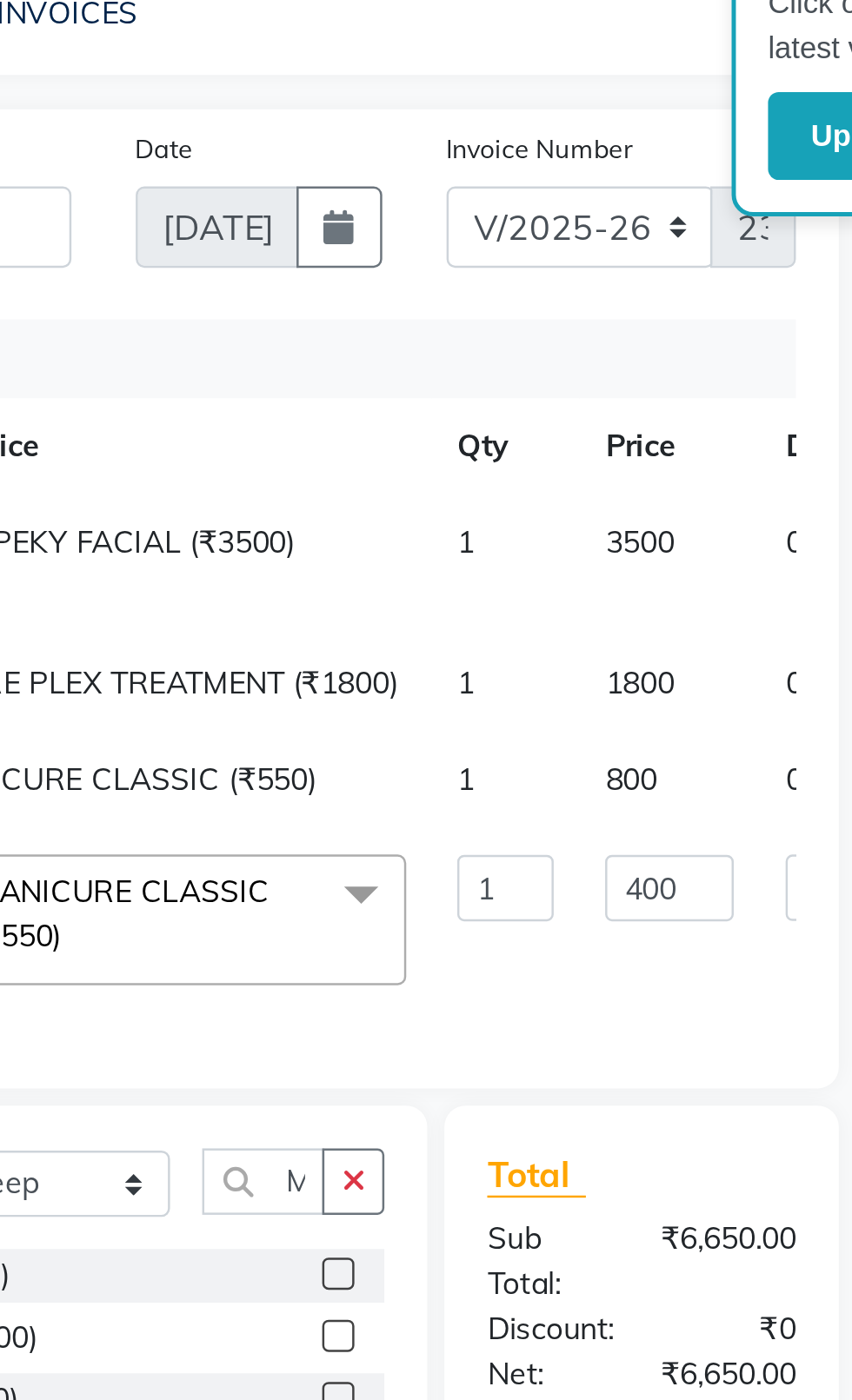
click at [452, 384] on tbody "[PERSON_NAME] FACIAL (₹3500) 1 3500 0 F | 0 % 4130 sandeep FIBRE PLEX TREATMENT…" at bounding box center [444, 415] width 731 height 210
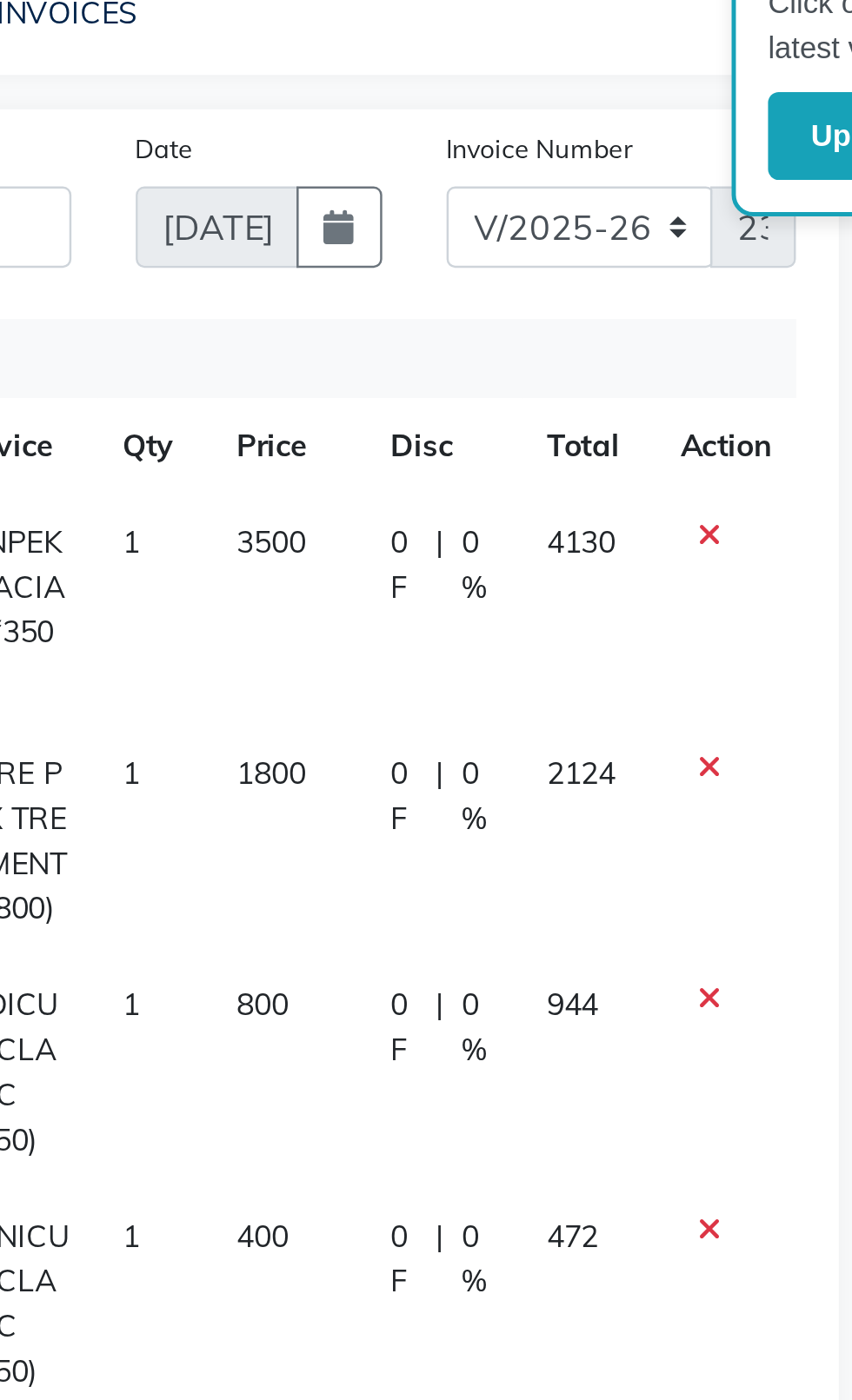
click at [330, 416] on span "1800" at bounding box center [343, 423] width 28 height 15
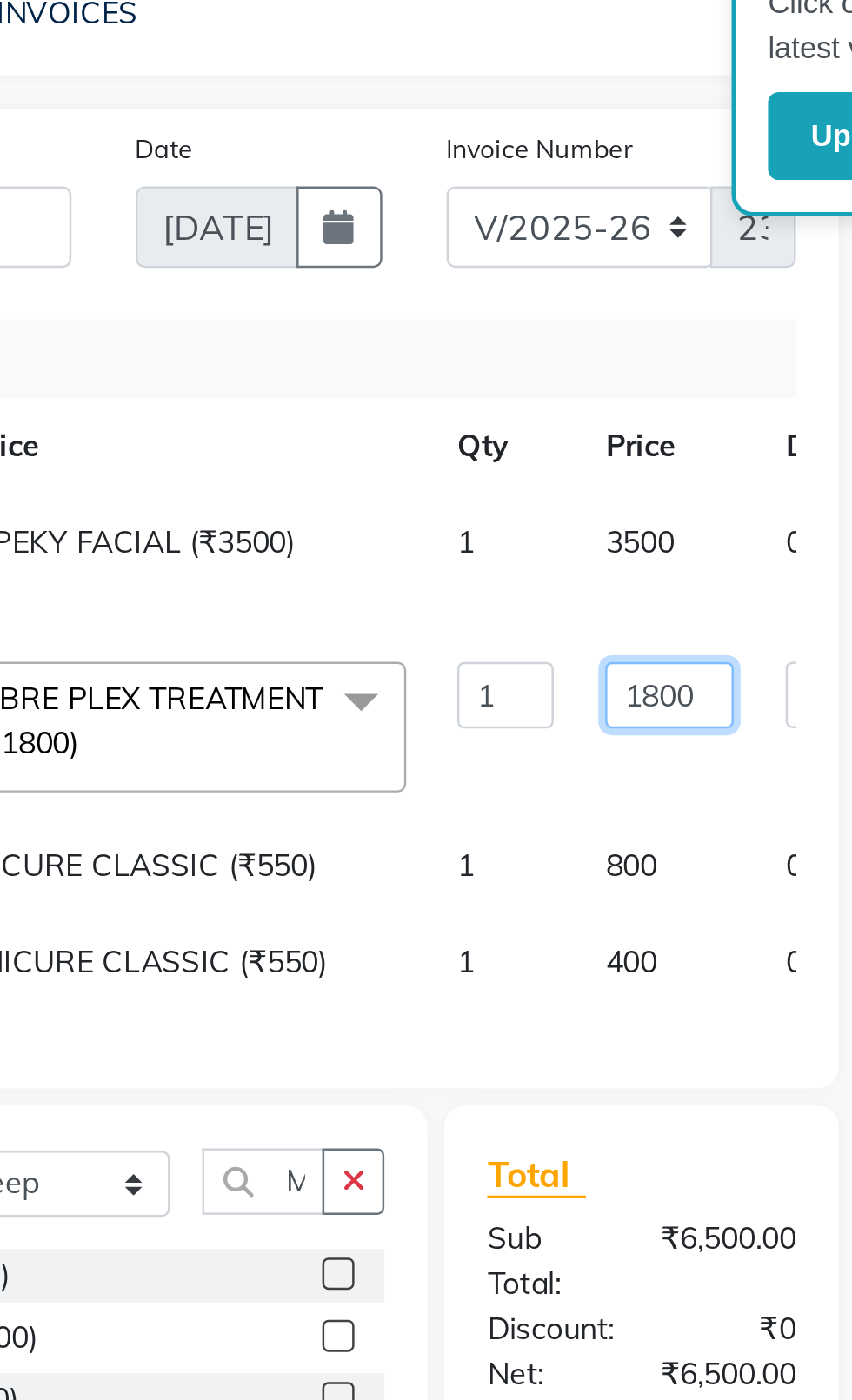
click at [479, 378] on input "1800" at bounding box center [505, 392] width 52 height 27
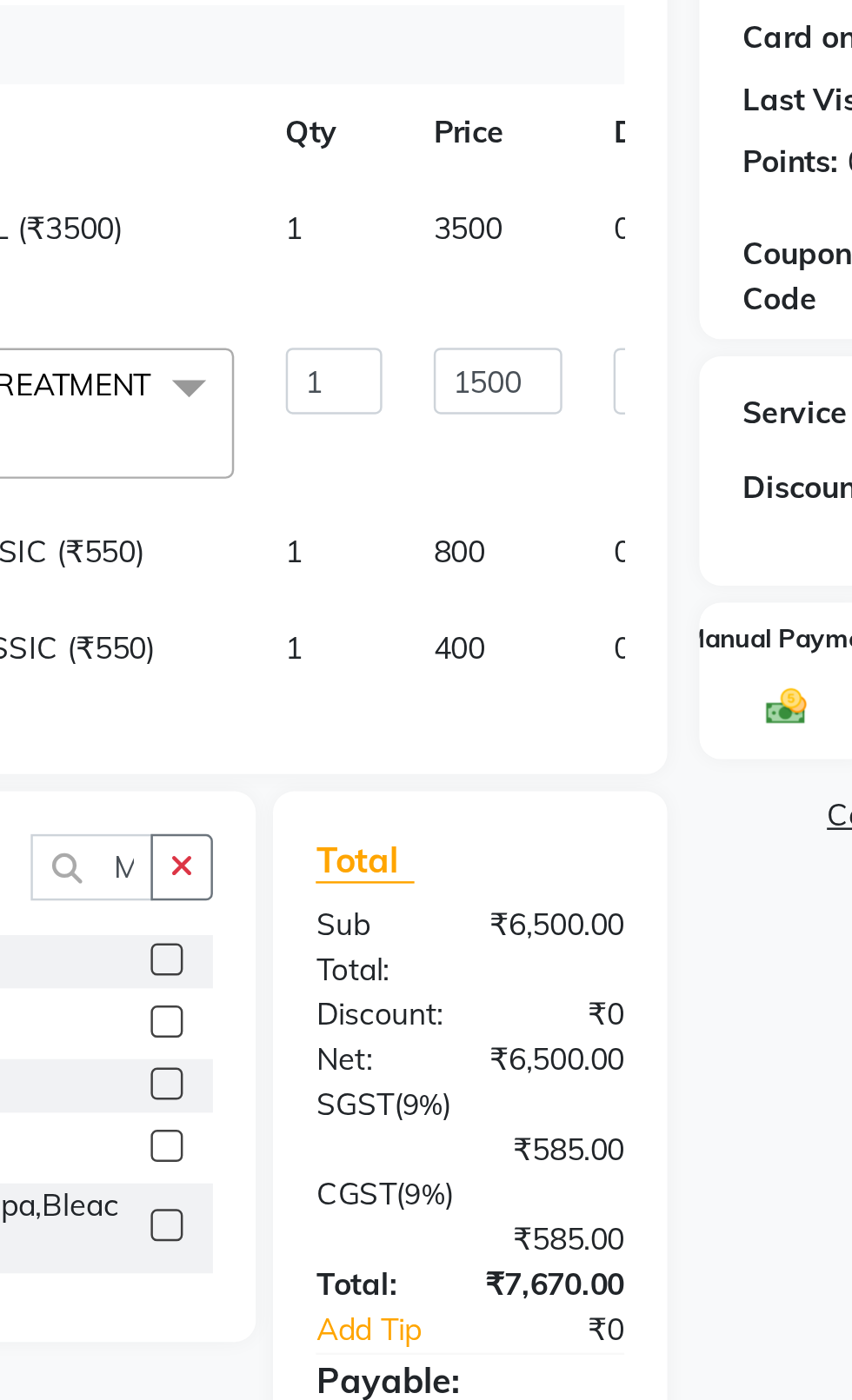
click at [632, 626] on div "Name: [PERSON_NAME] Membership: No Active Membership Total Visits: 19 Card on f…" at bounding box center [721, 531] width 270 height 754
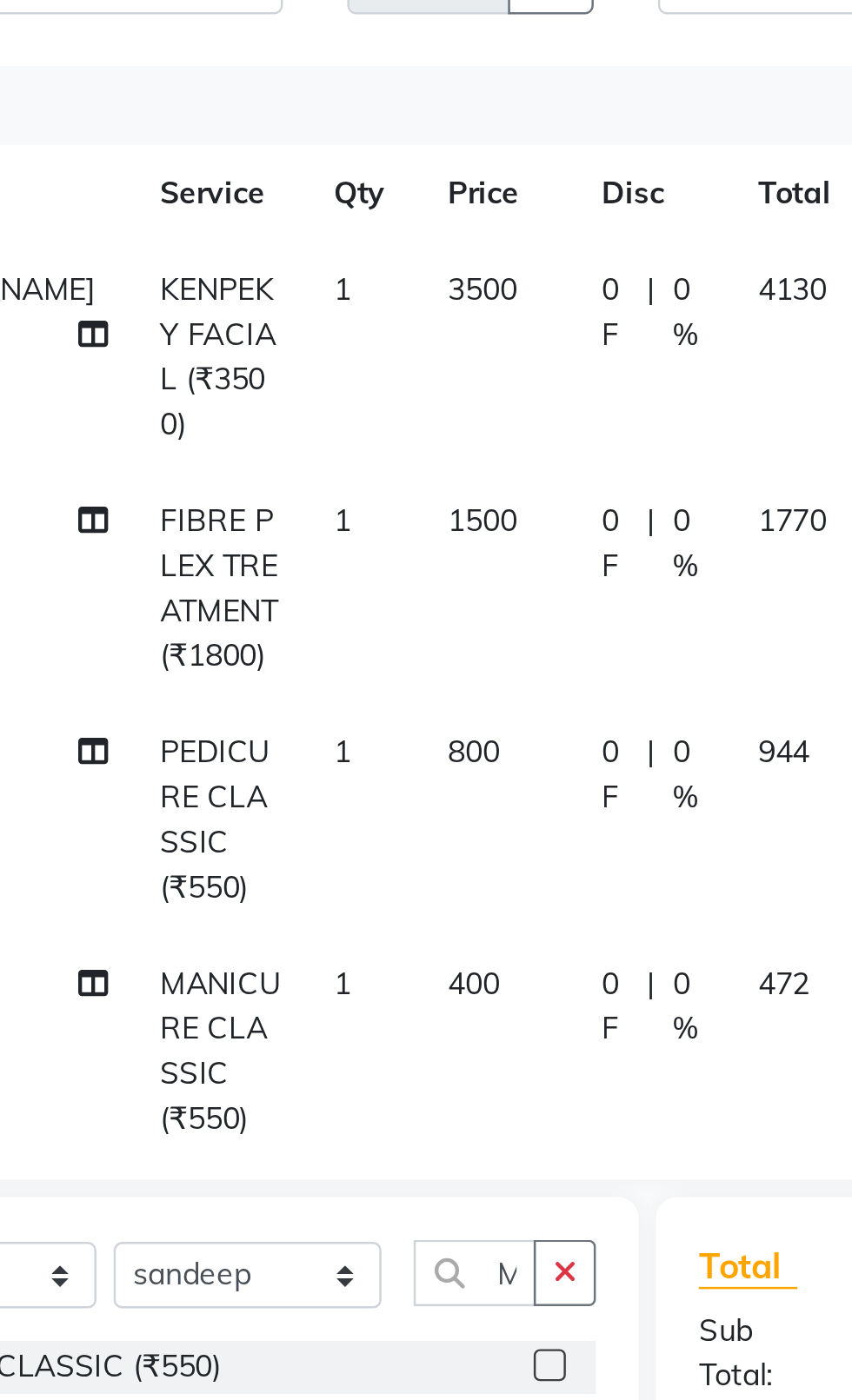
click at [319, 345] on td "3500" at bounding box center [350, 357] width 63 height 94
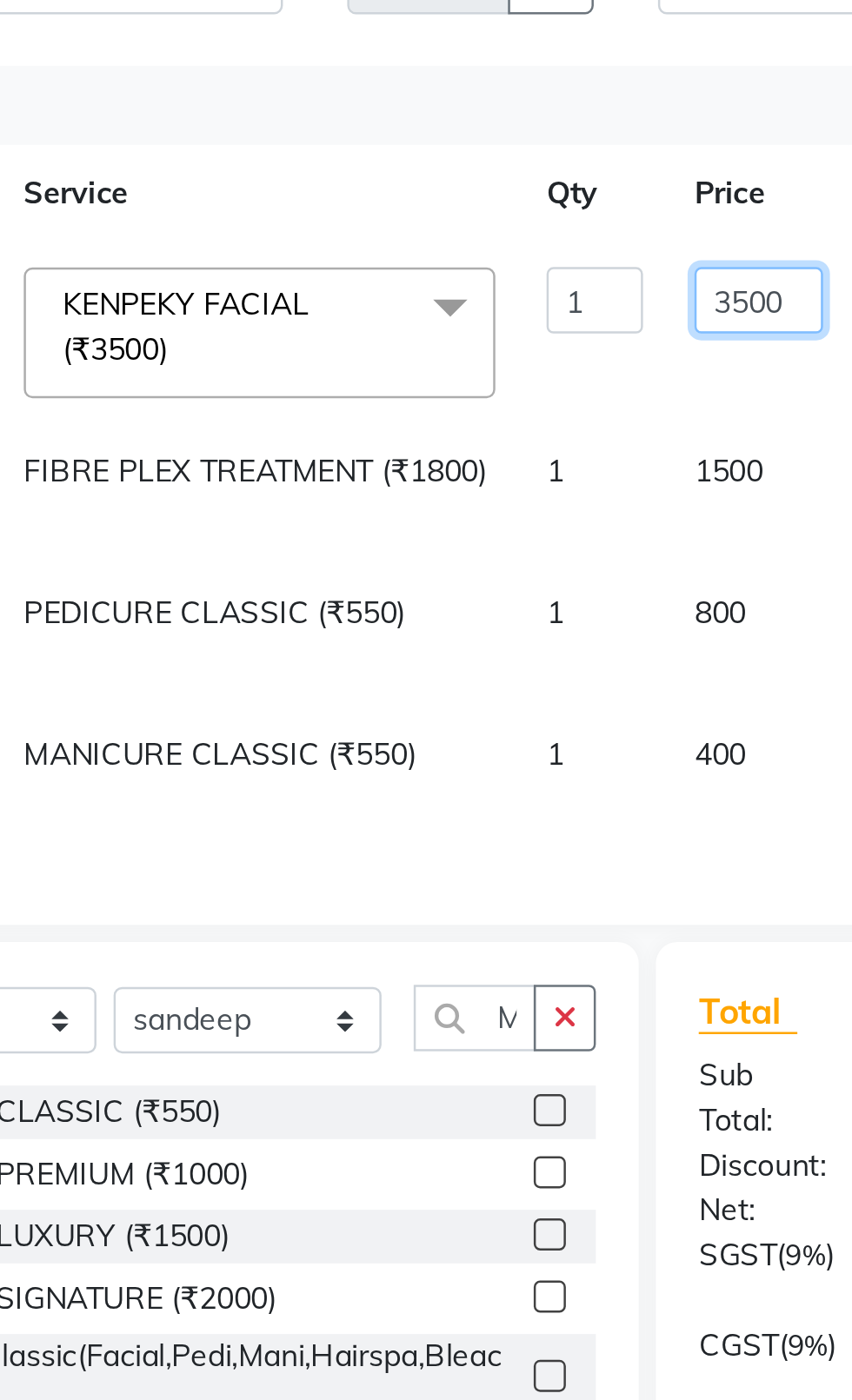
click at [450, 341] on input "3500" at bounding box center [455, 335] width 52 height 27
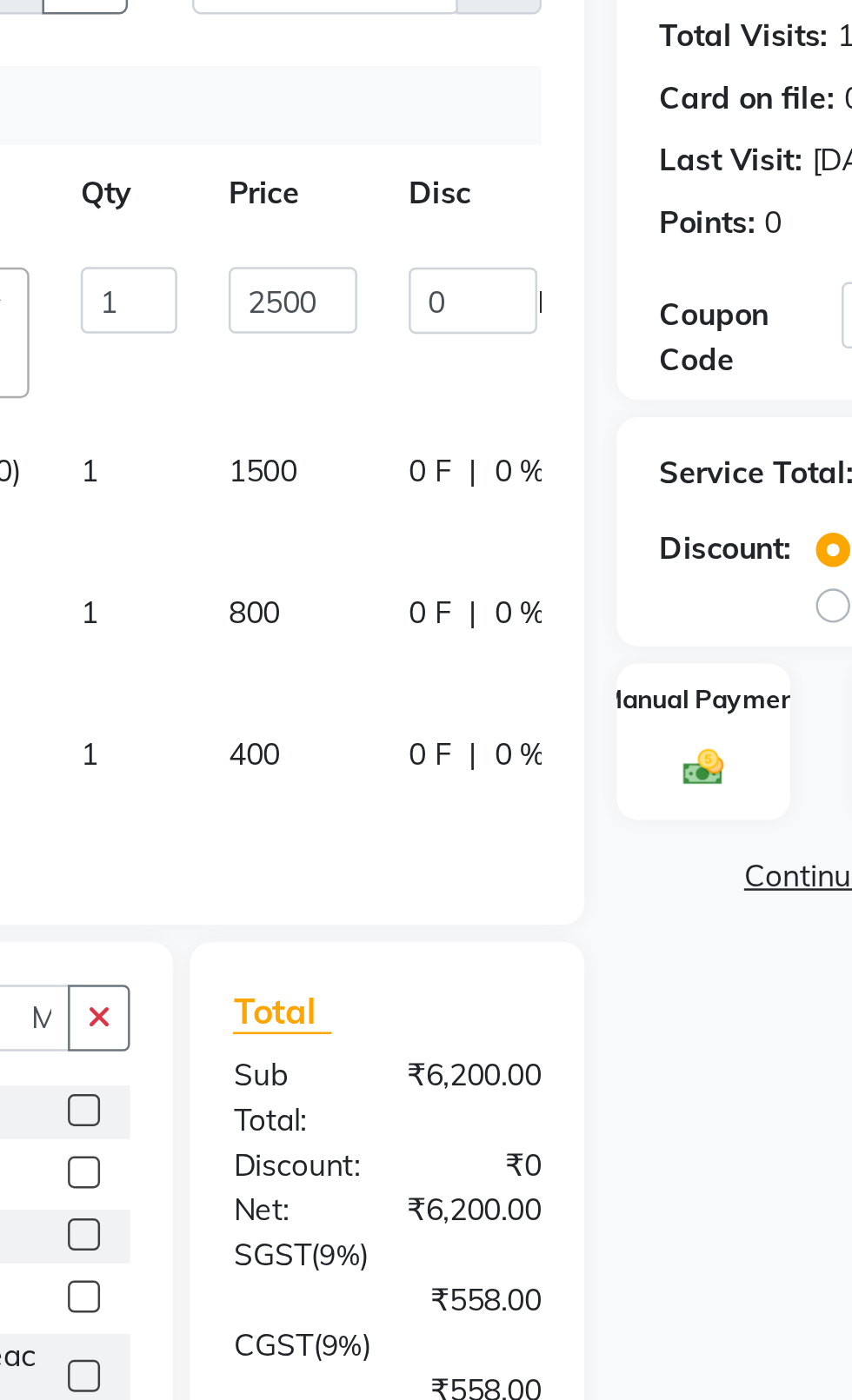
click at [642, 670] on div "Name: [PERSON_NAME] Membership: No Active Membership Total Visits: 19 Card on f…" at bounding box center [721, 548] width 270 height 790
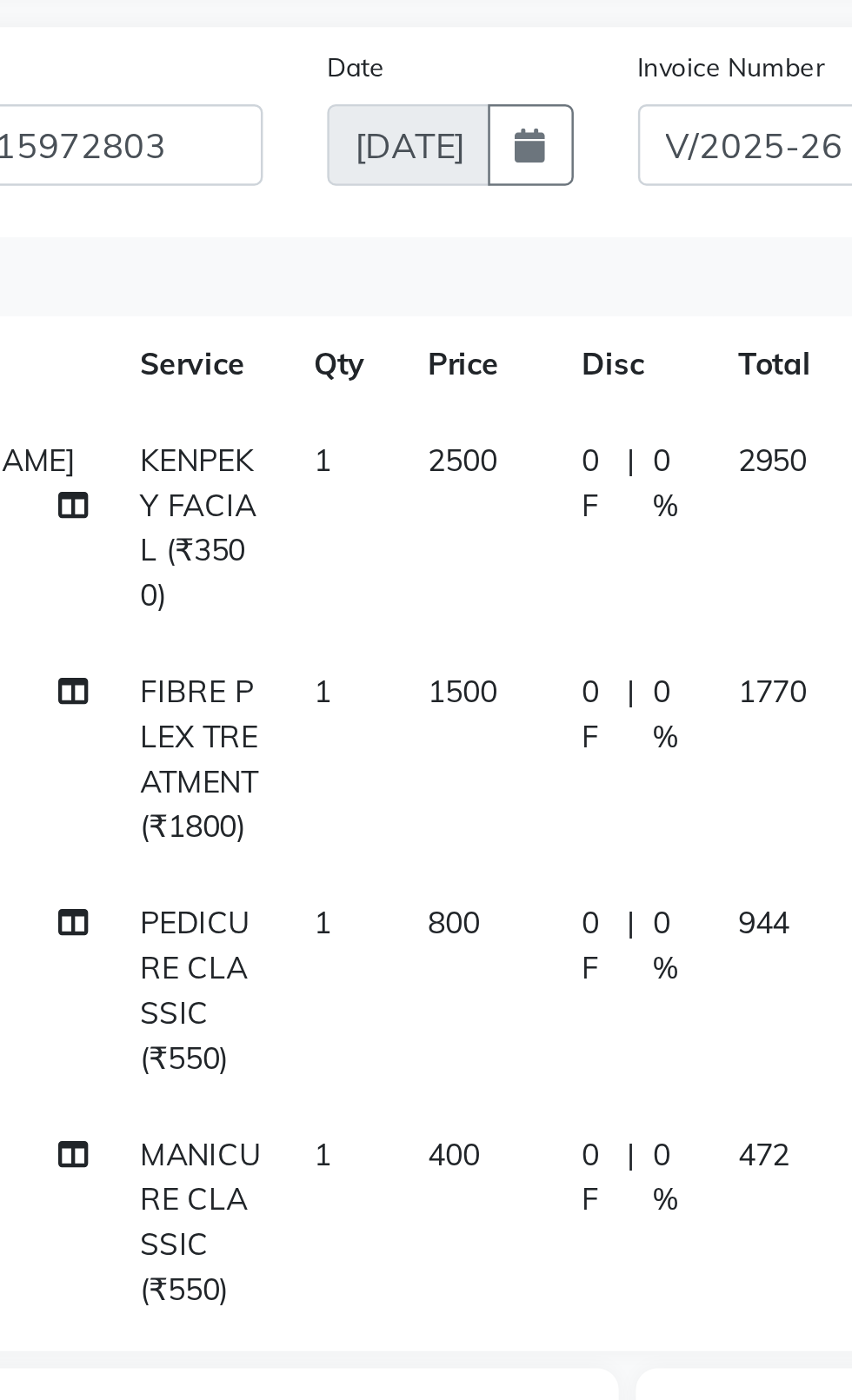
click at [330, 416] on span "1500" at bounding box center [343, 423] width 28 height 15
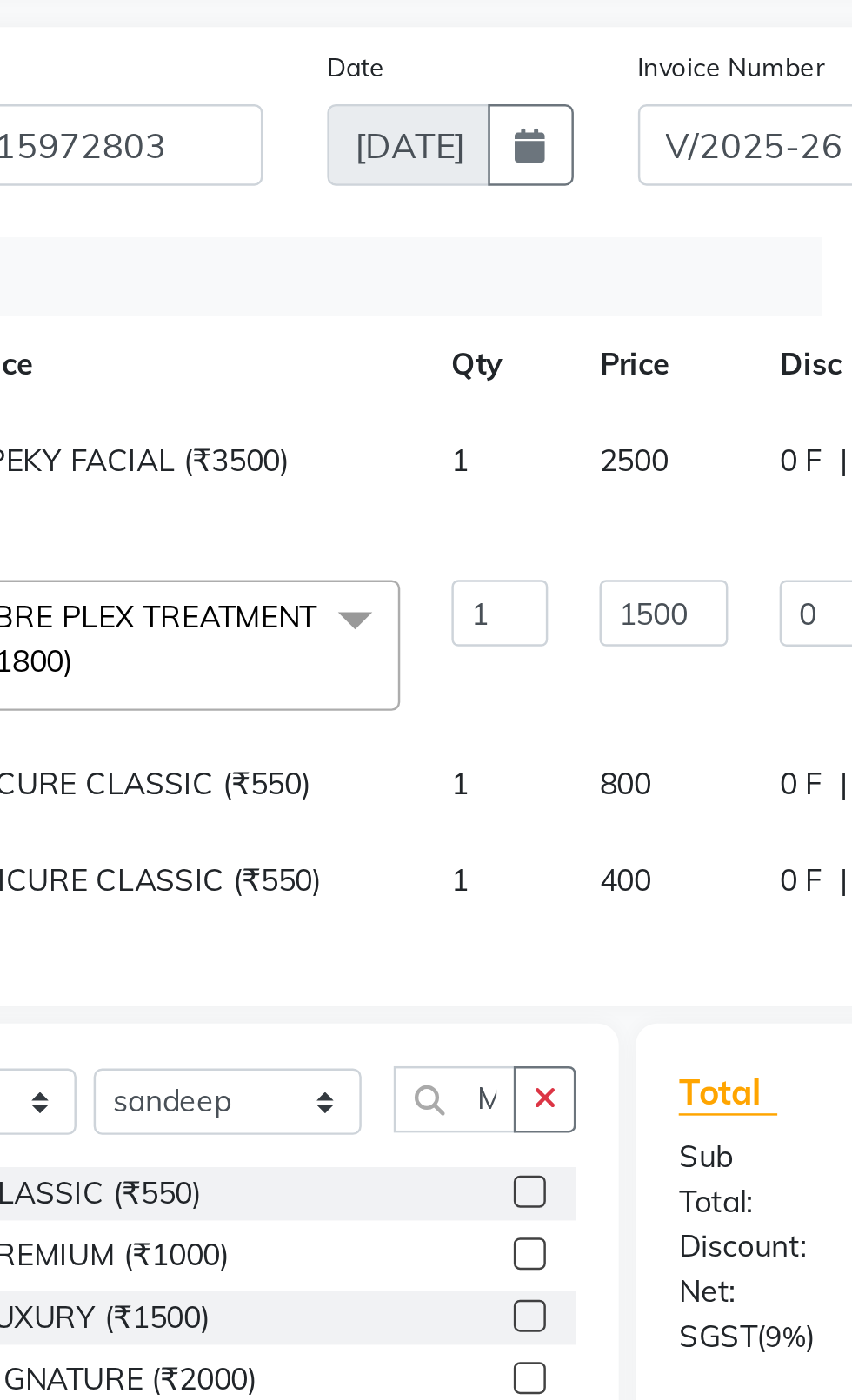
scroll to position [0, 97]
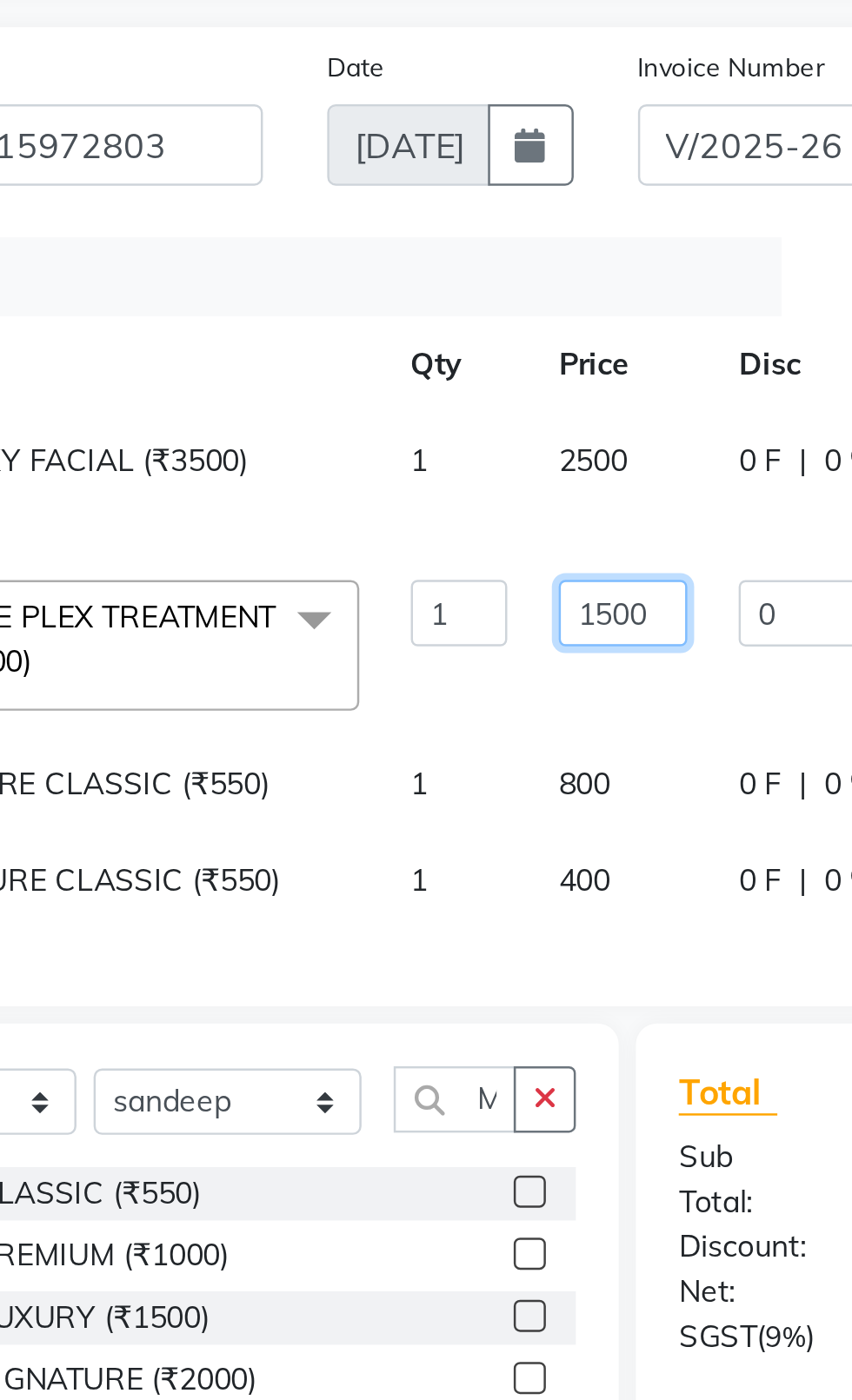
click at [383, 378] on input "1500" at bounding box center [409, 392] width 52 height 27
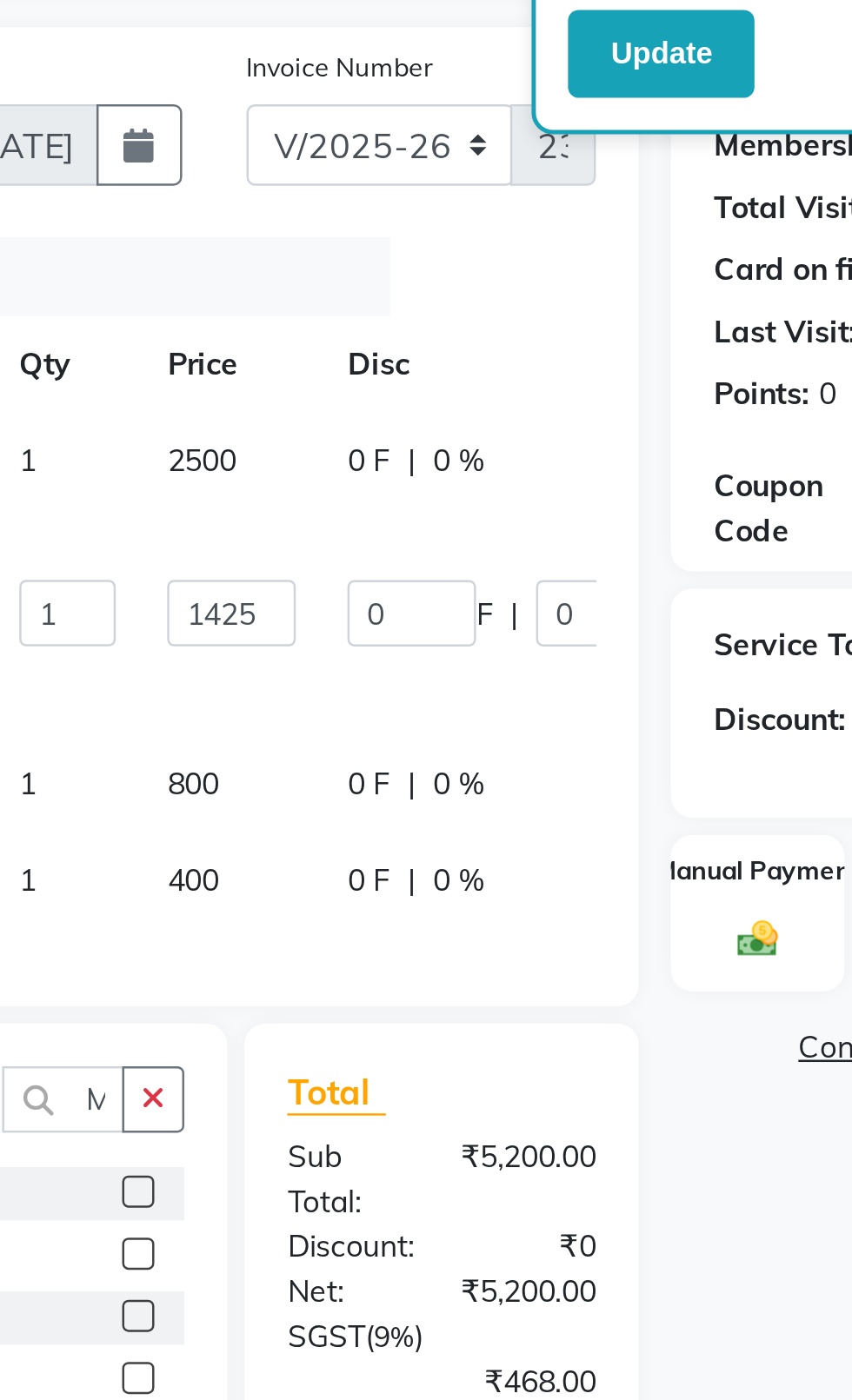
click at [637, 649] on div "Name: [PERSON_NAME] Membership: No Active Membership Total Visits: 19 Card on f…" at bounding box center [721, 531] width 270 height 754
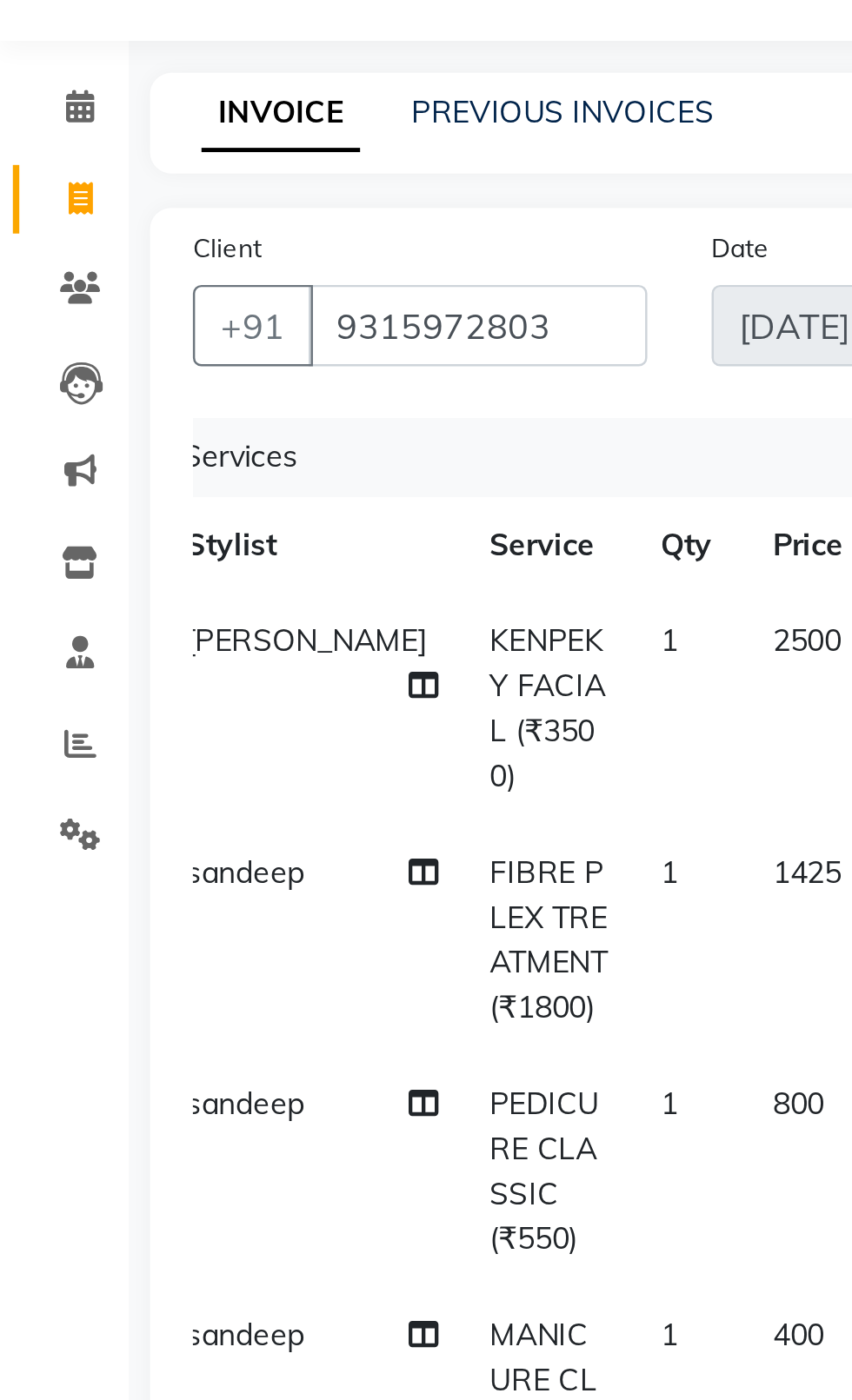
scroll to position [0, 0]
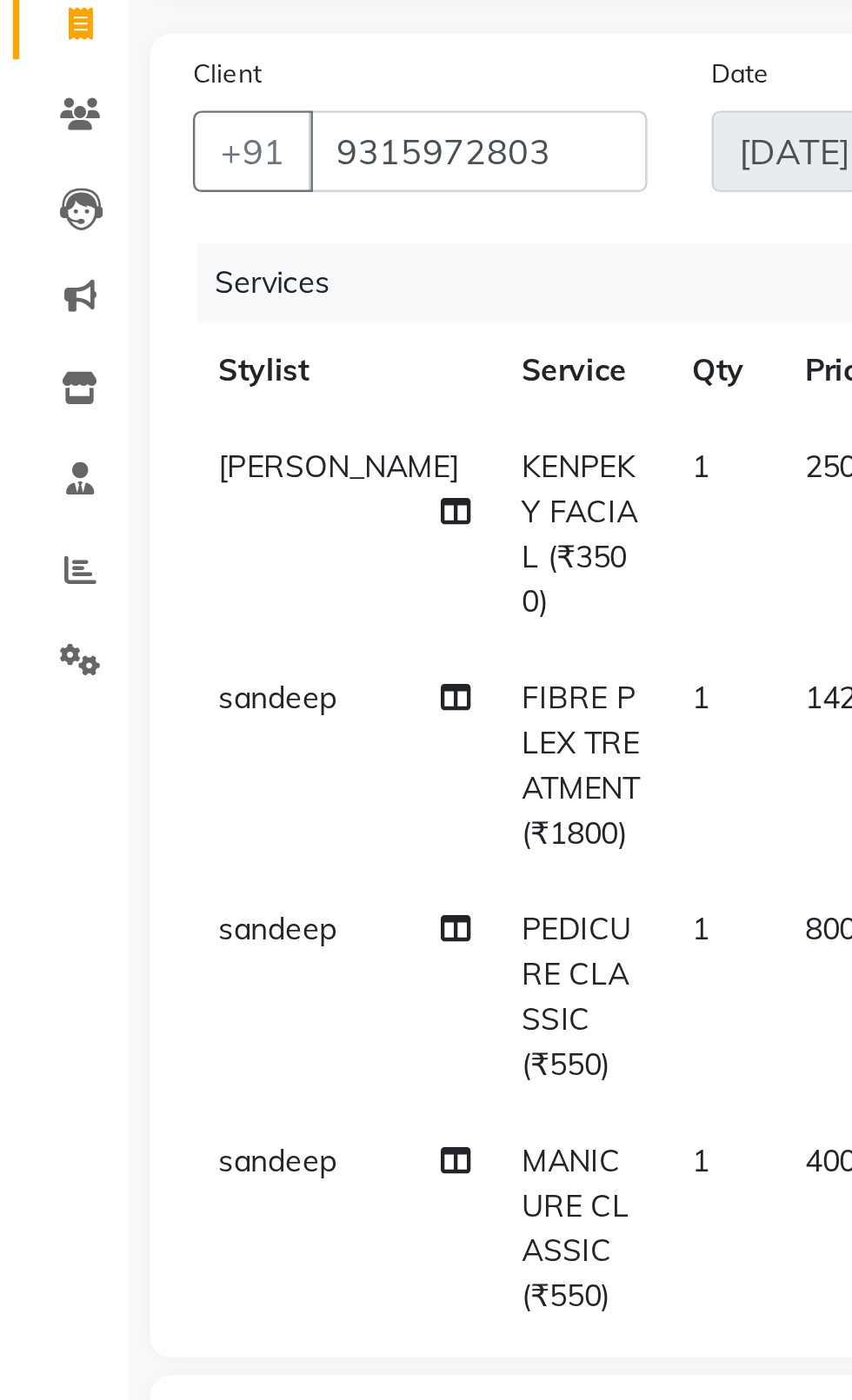
click at [119, 592] on td "sandeep" at bounding box center [139, 638] width 123 height 94
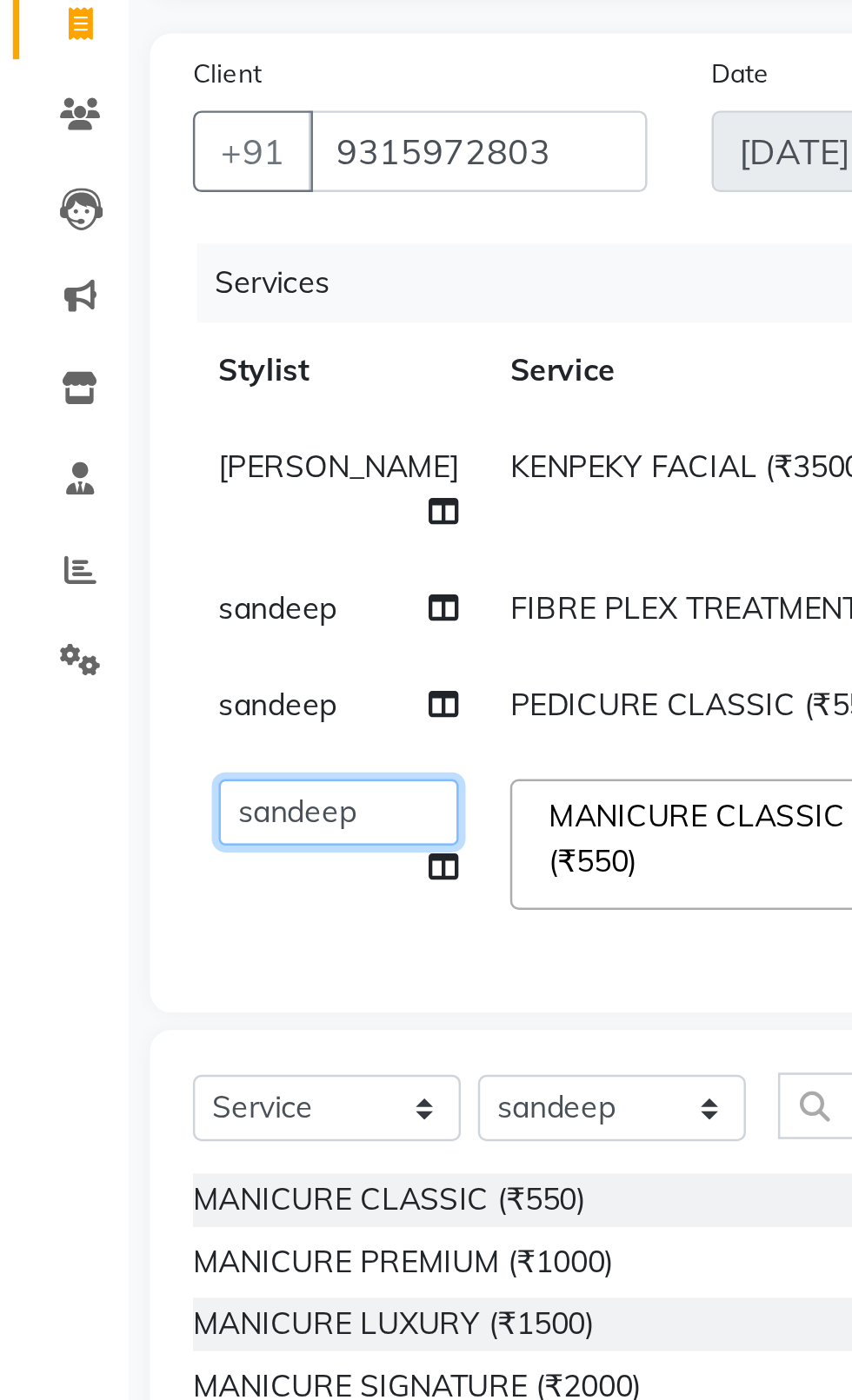
click at [101, 483] on select "[PERSON_NAME] akash [PERSON_NAME] ANAM anod [PERSON_NAME] danish [PERSON_NAME] …" at bounding box center [137, 470] width 98 height 27
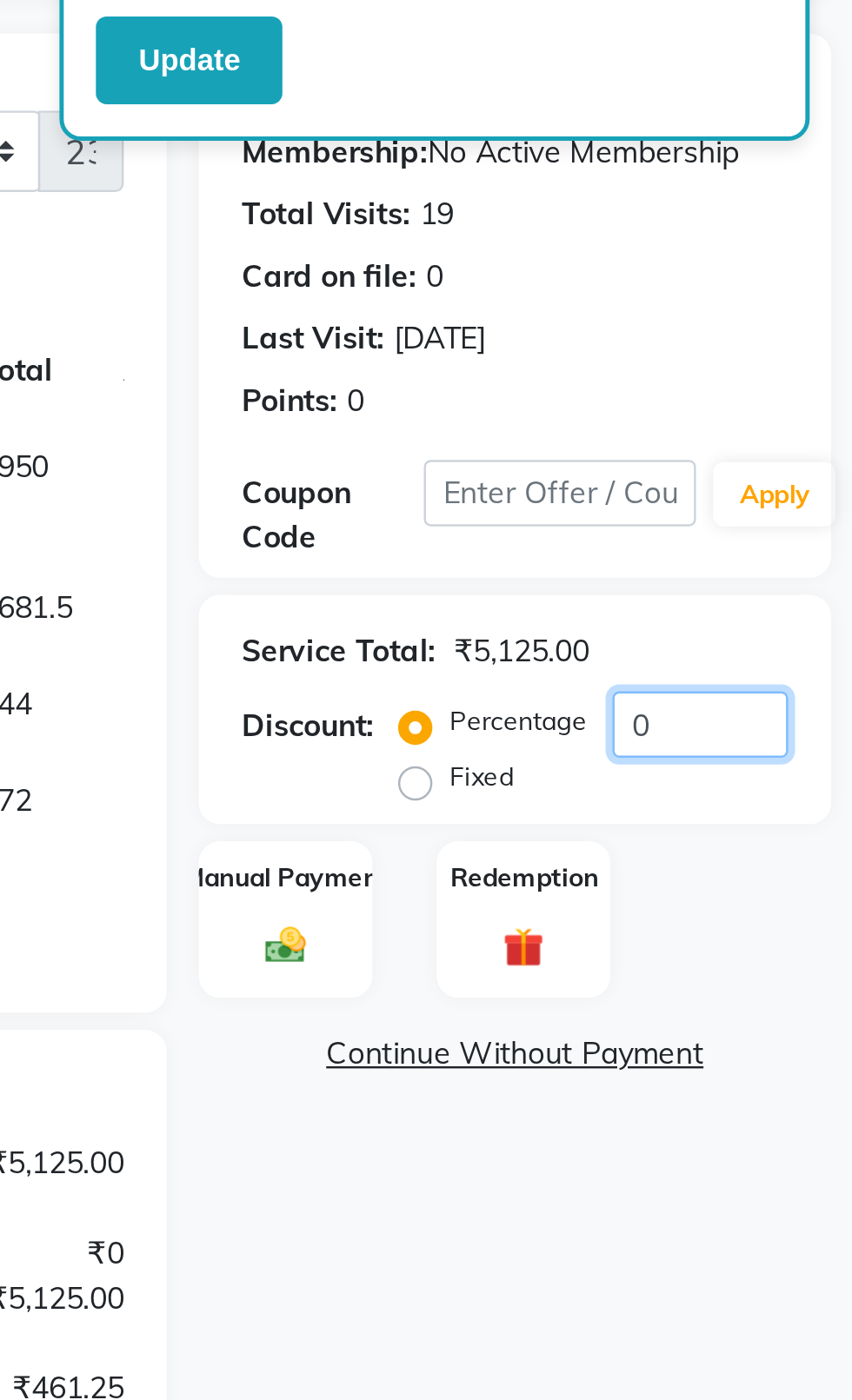
click at [802, 439] on input "0" at bounding box center [790, 434] width 72 height 27
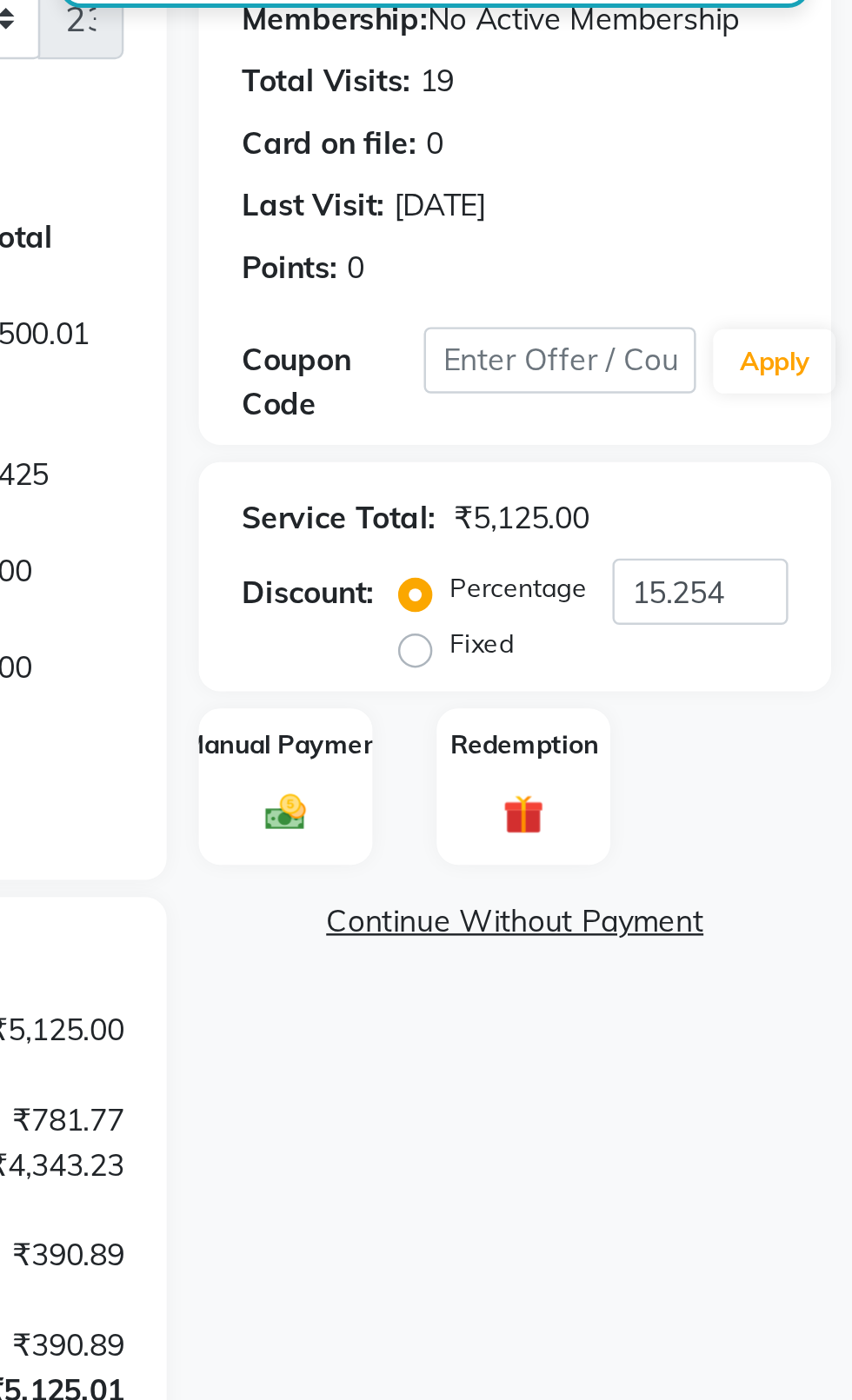
click at [618, 505] on div "Manual Payment" at bounding box center [622, 513] width 71 height 65
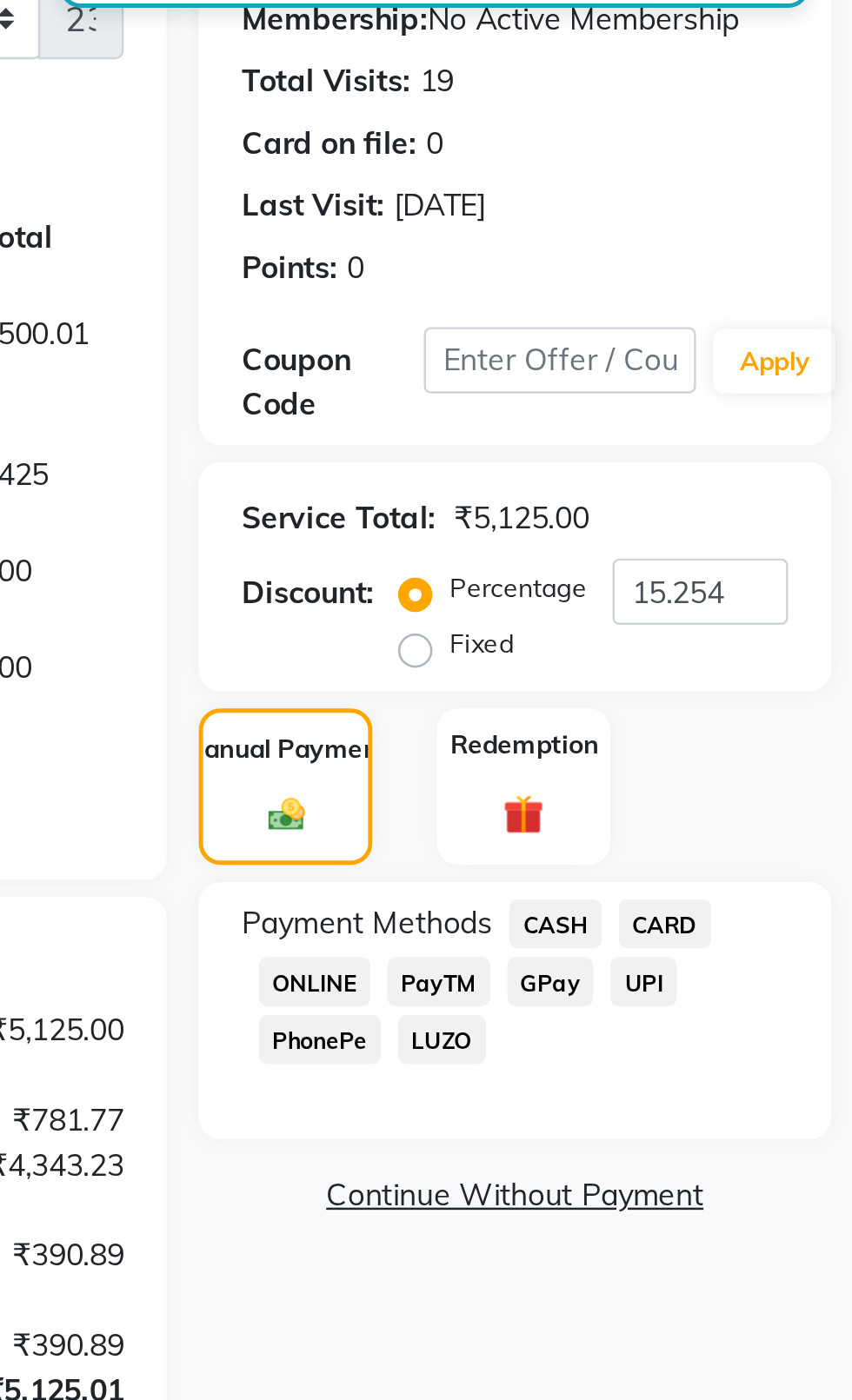
click at [726, 577] on span "CASH" at bounding box center [731, 569] width 38 height 20
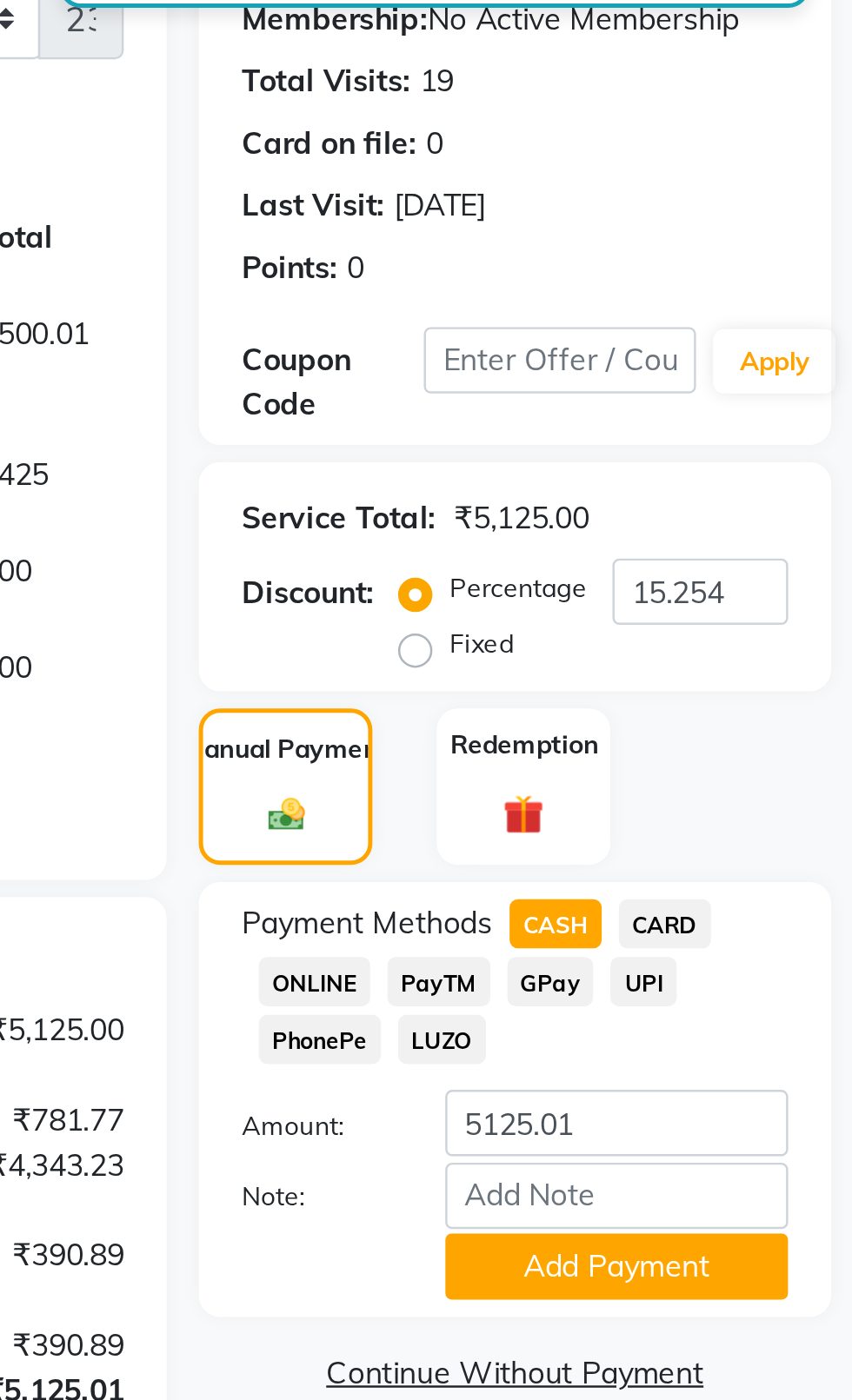
click at [791, 711] on button "Add Payment" at bounding box center [756, 708] width 139 height 27
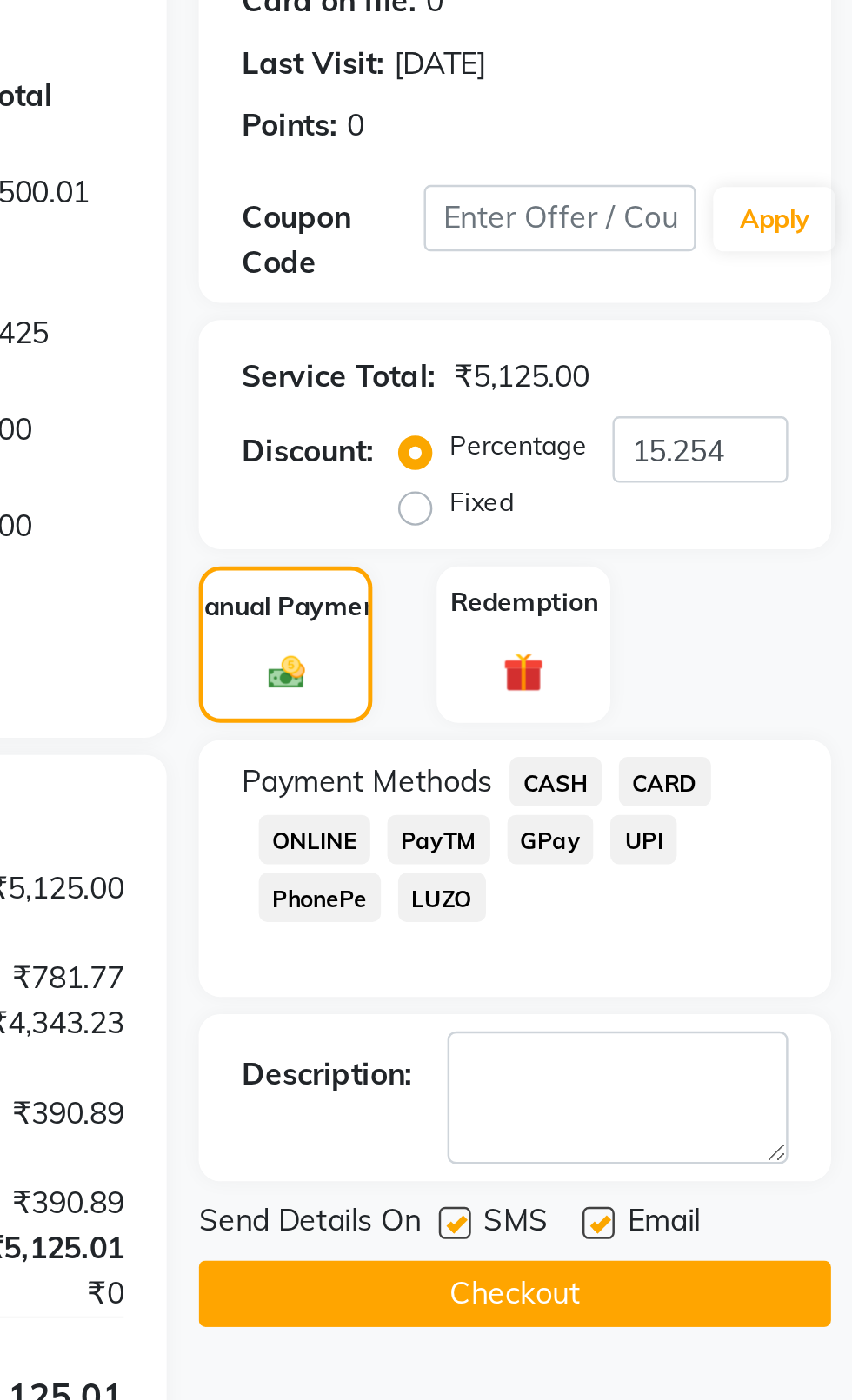
click at [691, 747] on label at bounding box center [690, 747] width 13 height 13
click at [691, 747] on input "checkbox" at bounding box center [690, 749] width 12 height 12
click at [755, 746] on label at bounding box center [749, 747] width 13 height 13
click at [754, 746] on input "checkbox" at bounding box center [749, 749] width 12 height 12
click at [745, 788] on button "Checkout" at bounding box center [715, 776] width 256 height 27
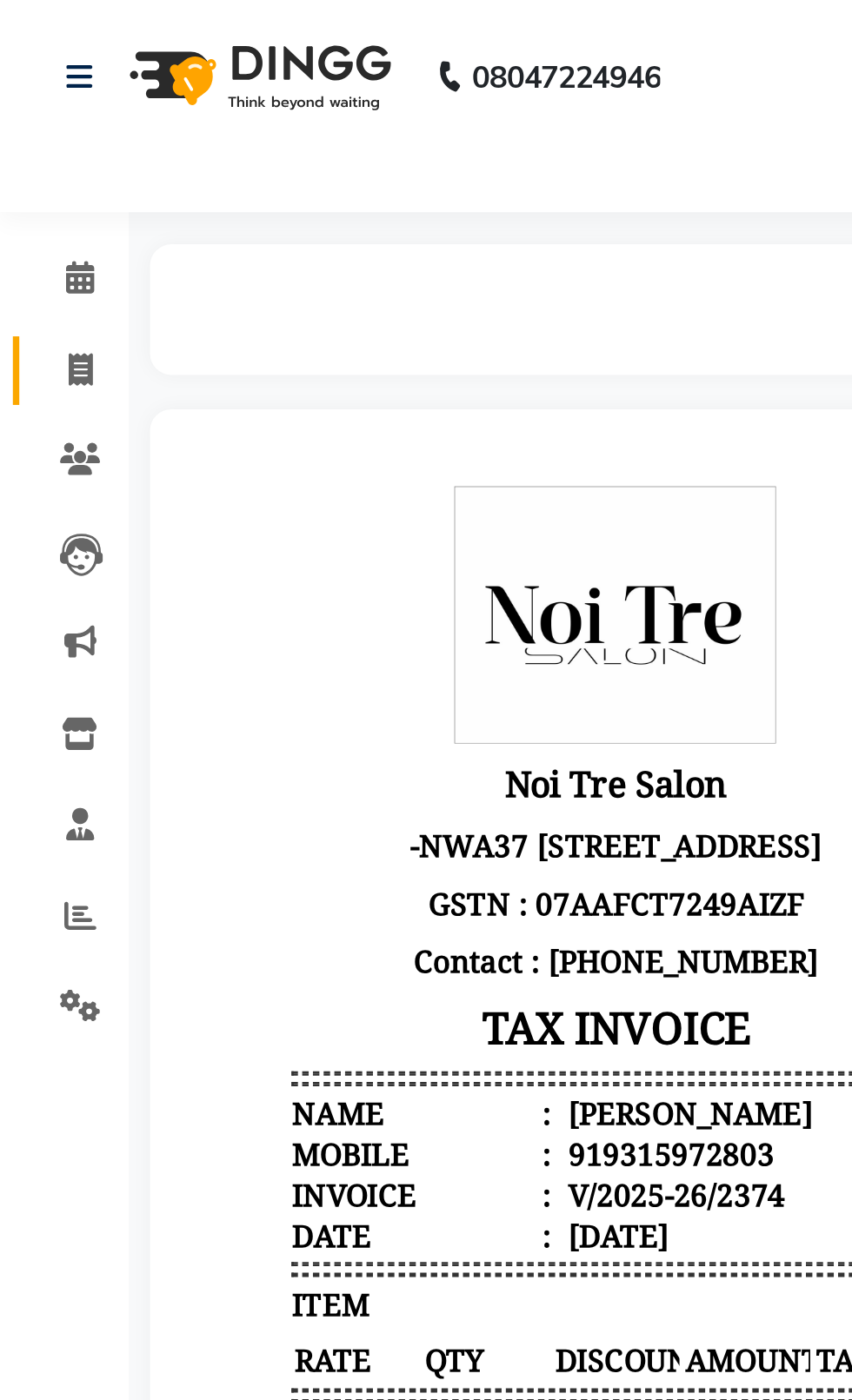
click at [30, 152] on icon at bounding box center [33, 149] width 10 height 13
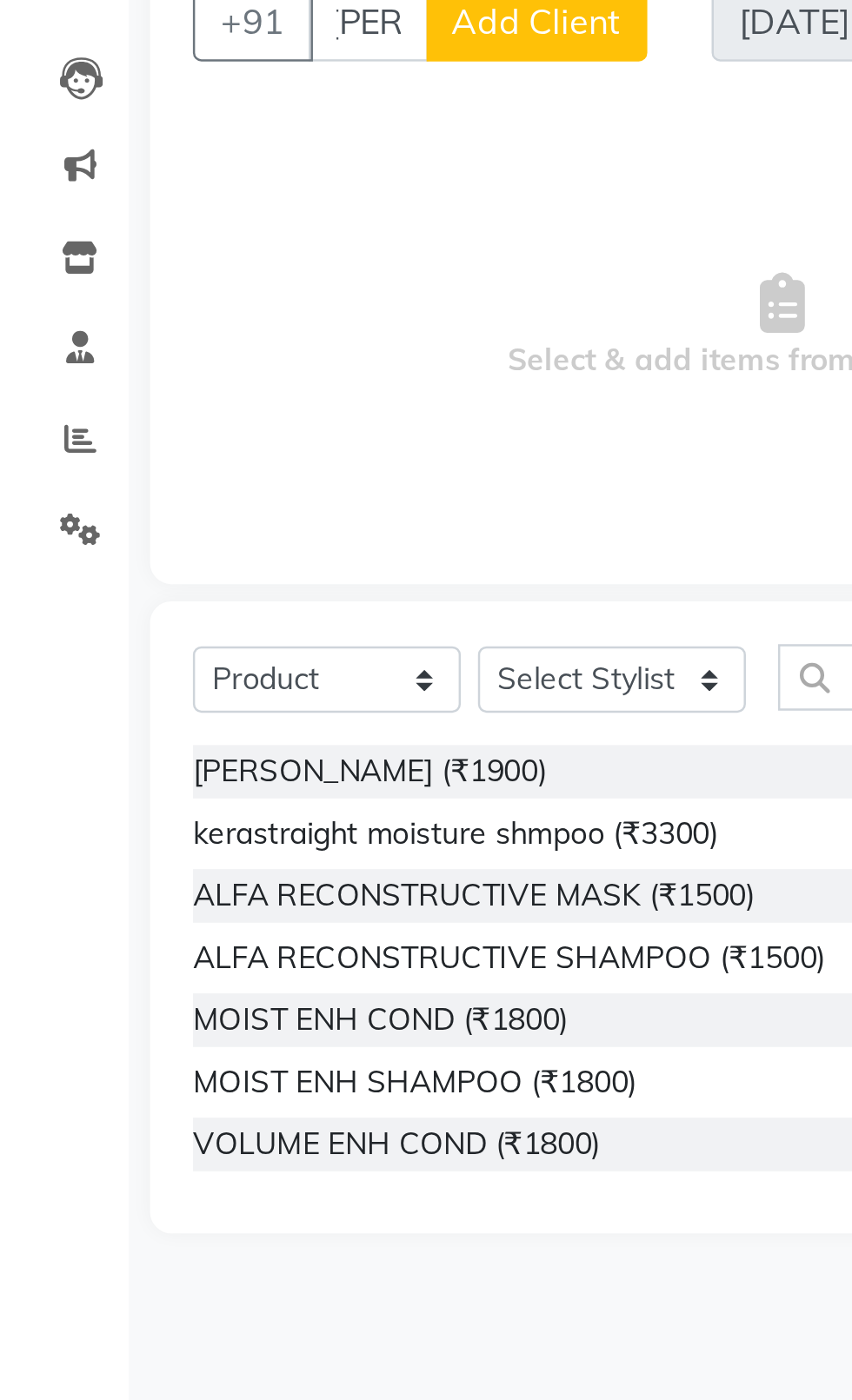
scroll to position [0, 13]
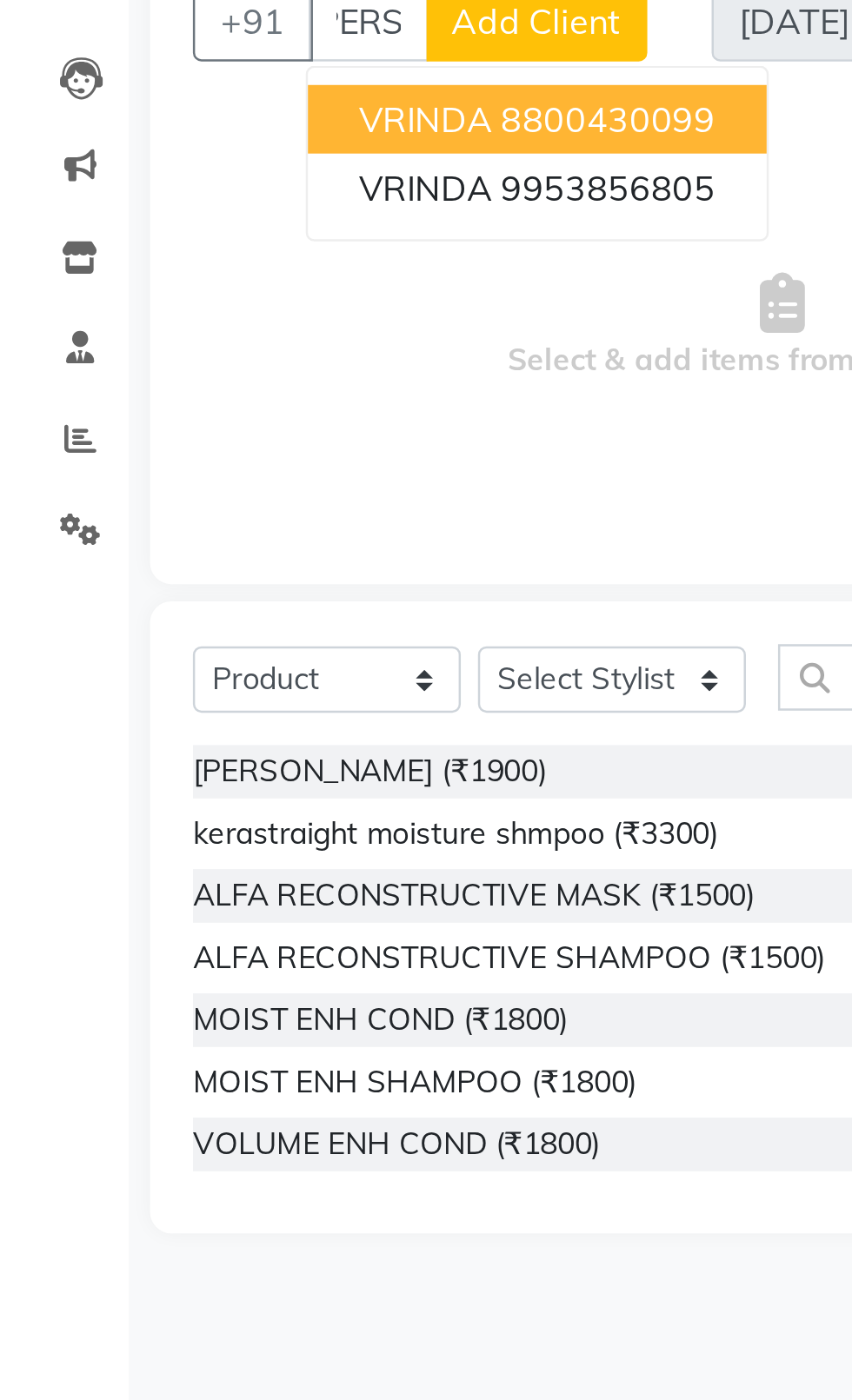
click at [158, 243] on span "VRINDA" at bounding box center [173, 242] width 54 height 17
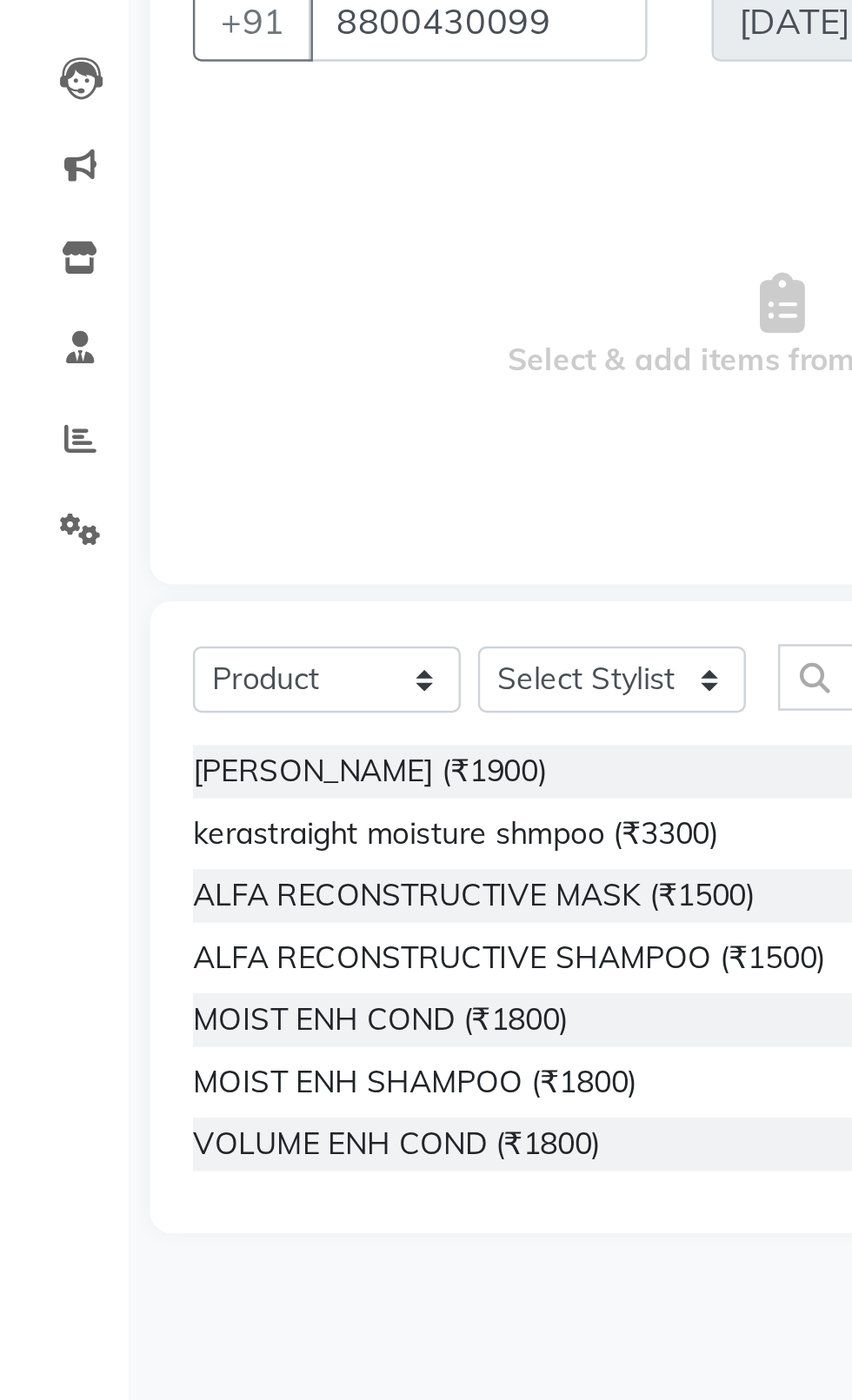
scroll to position [0, 0]
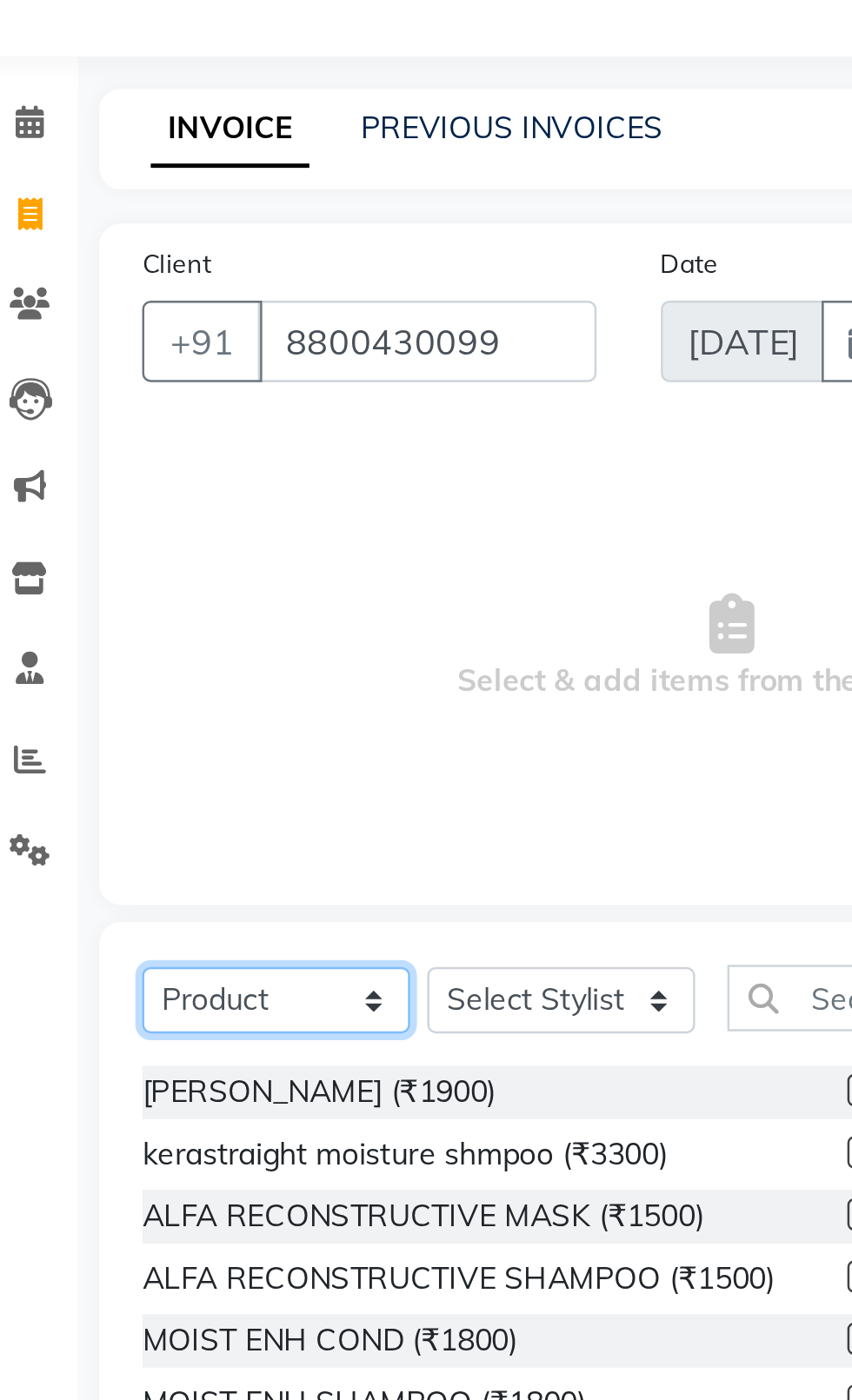
click at [122, 482] on select "Select Service Product Membership Package Voucher Prepaid Gift Card" at bounding box center [132, 469] width 108 height 27
click at [78, 455] on select "Select Service Product Membership Package Voucher Prepaid Gift Card" at bounding box center [132, 469] width 108 height 27
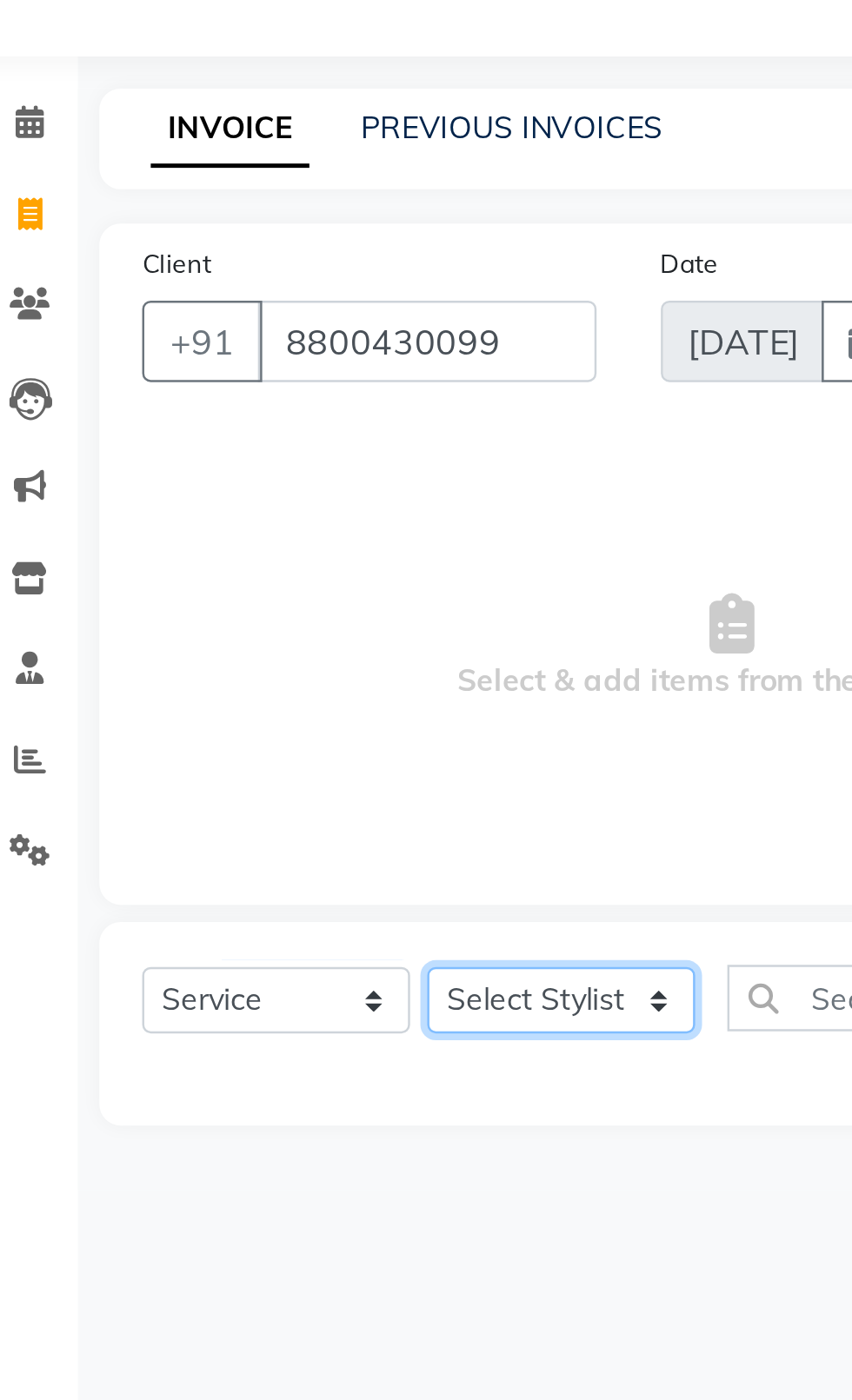
click at [263, 464] on select "Select Stylist [PERSON_NAME] akash [PERSON_NAME] ANAM anod [PERSON_NAME] danish…" at bounding box center [248, 469] width 108 height 27
click at [193, 455] on select "Select Stylist [PERSON_NAME] akash [PERSON_NAME] ANAM anod [PERSON_NAME] danish…" at bounding box center [248, 469] width 108 height 27
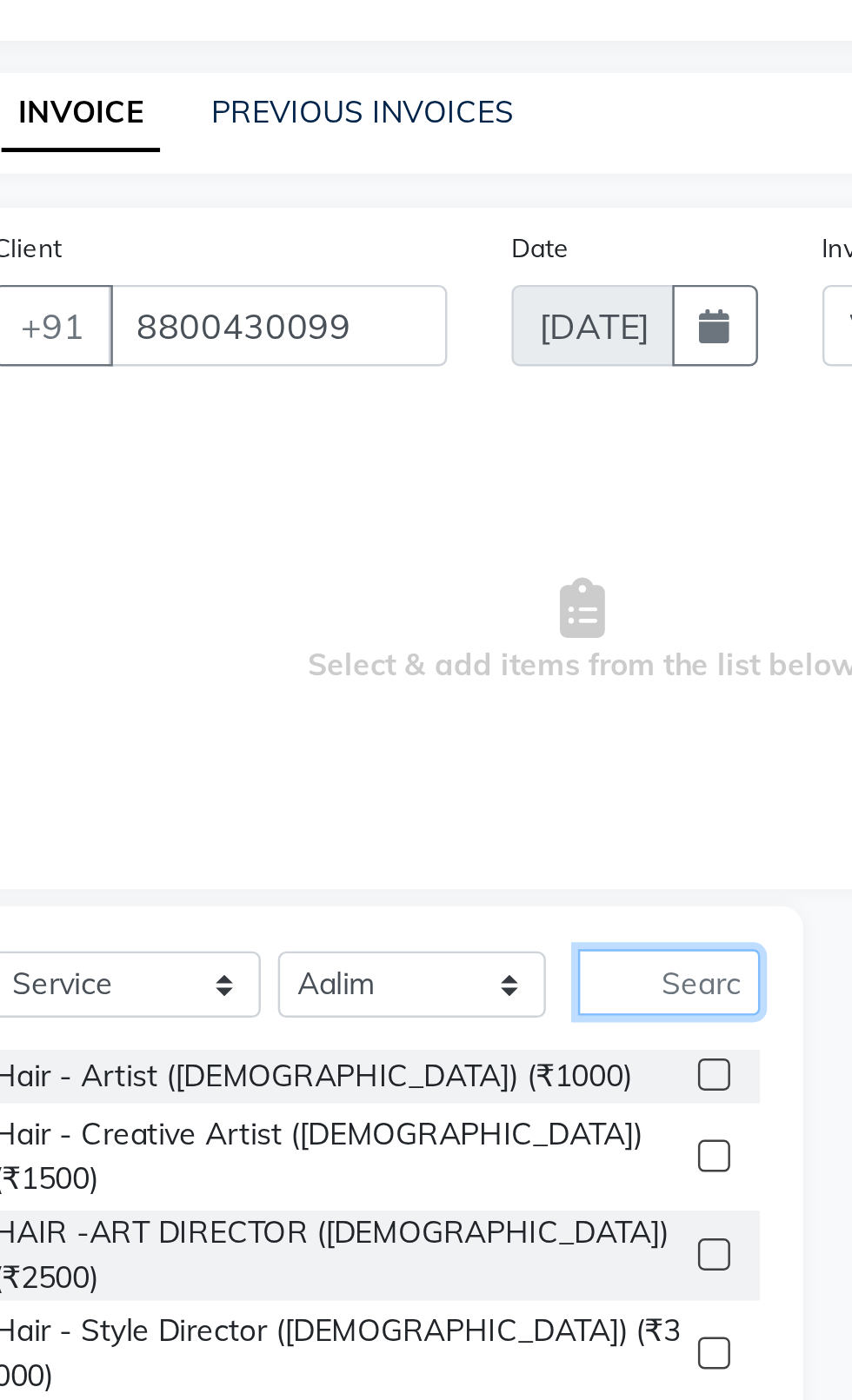
click at [373, 471] on input "text" at bounding box center [352, 468] width 73 height 27
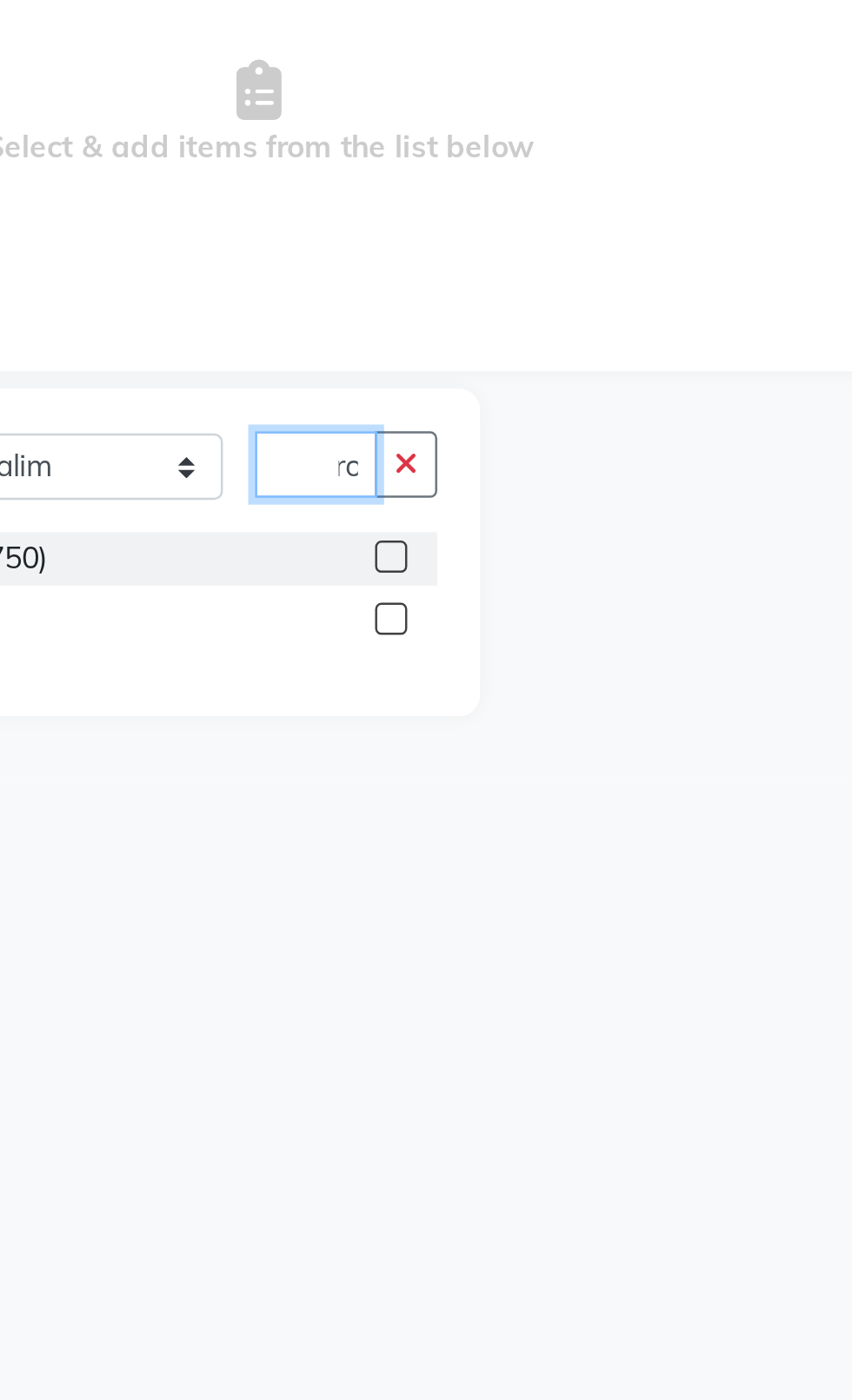
scroll to position [0, 13]
click at [367, 505] on label at bounding box center [370, 505] width 13 height 13
click at [367, 505] on input "checkbox" at bounding box center [370, 507] width 12 height 12
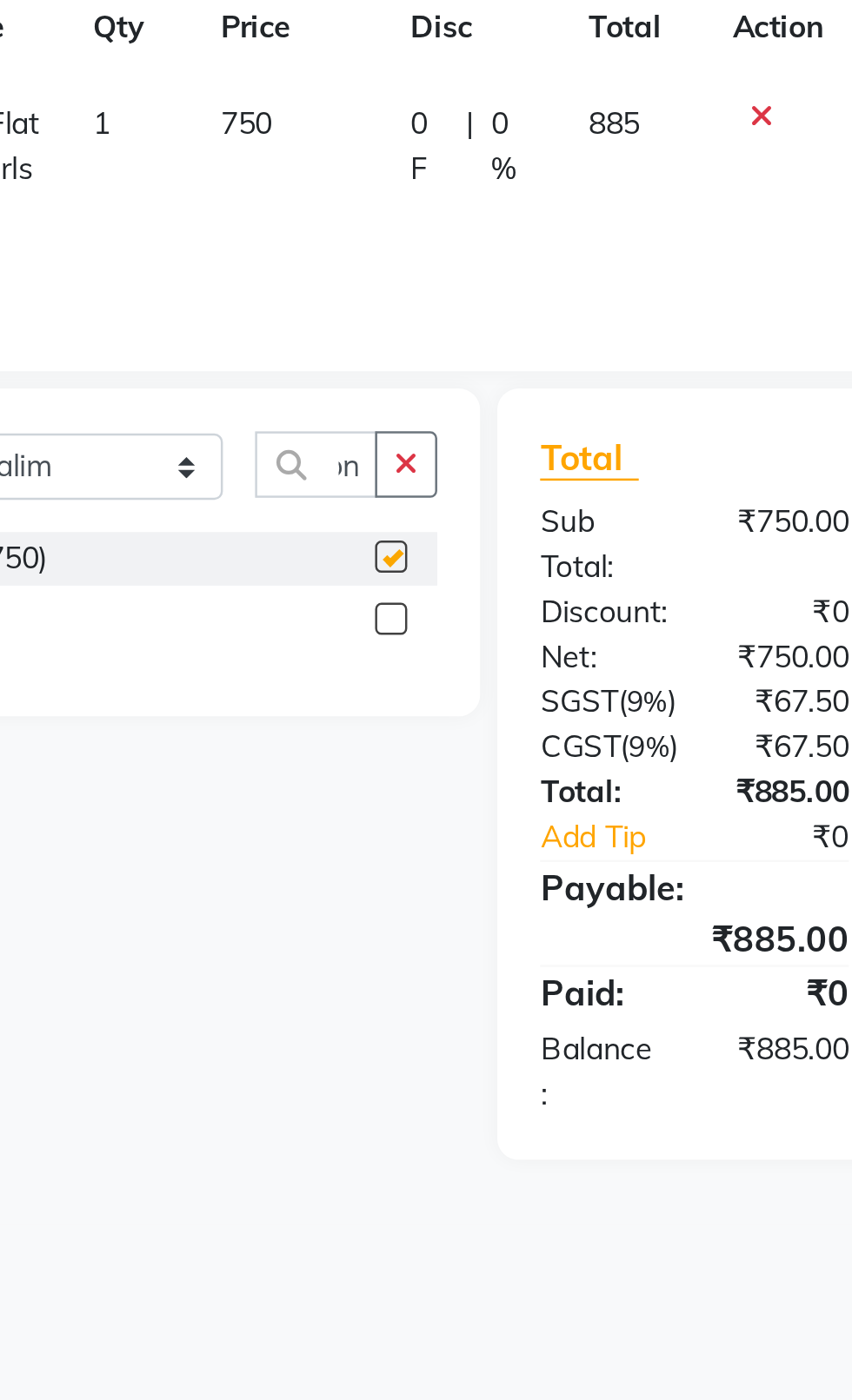
scroll to position [0, 0]
click at [315, 337] on td "750" at bounding box center [330, 348] width 77 height 75
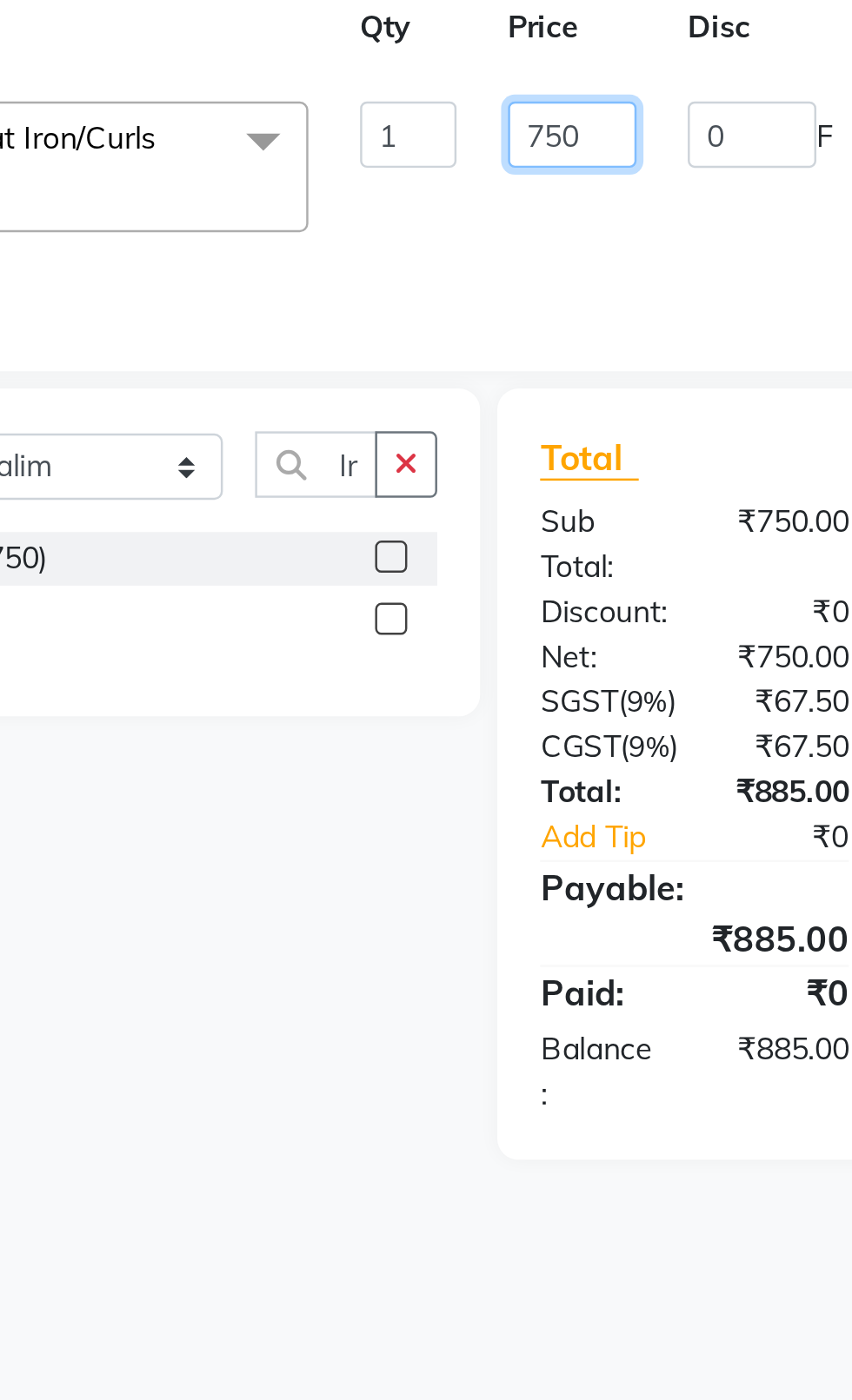
click at [429, 340] on input "750" at bounding box center [444, 335] width 52 height 27
click at [437, 338] on input "50" at bounding box center [444, 335] width 52 height 27
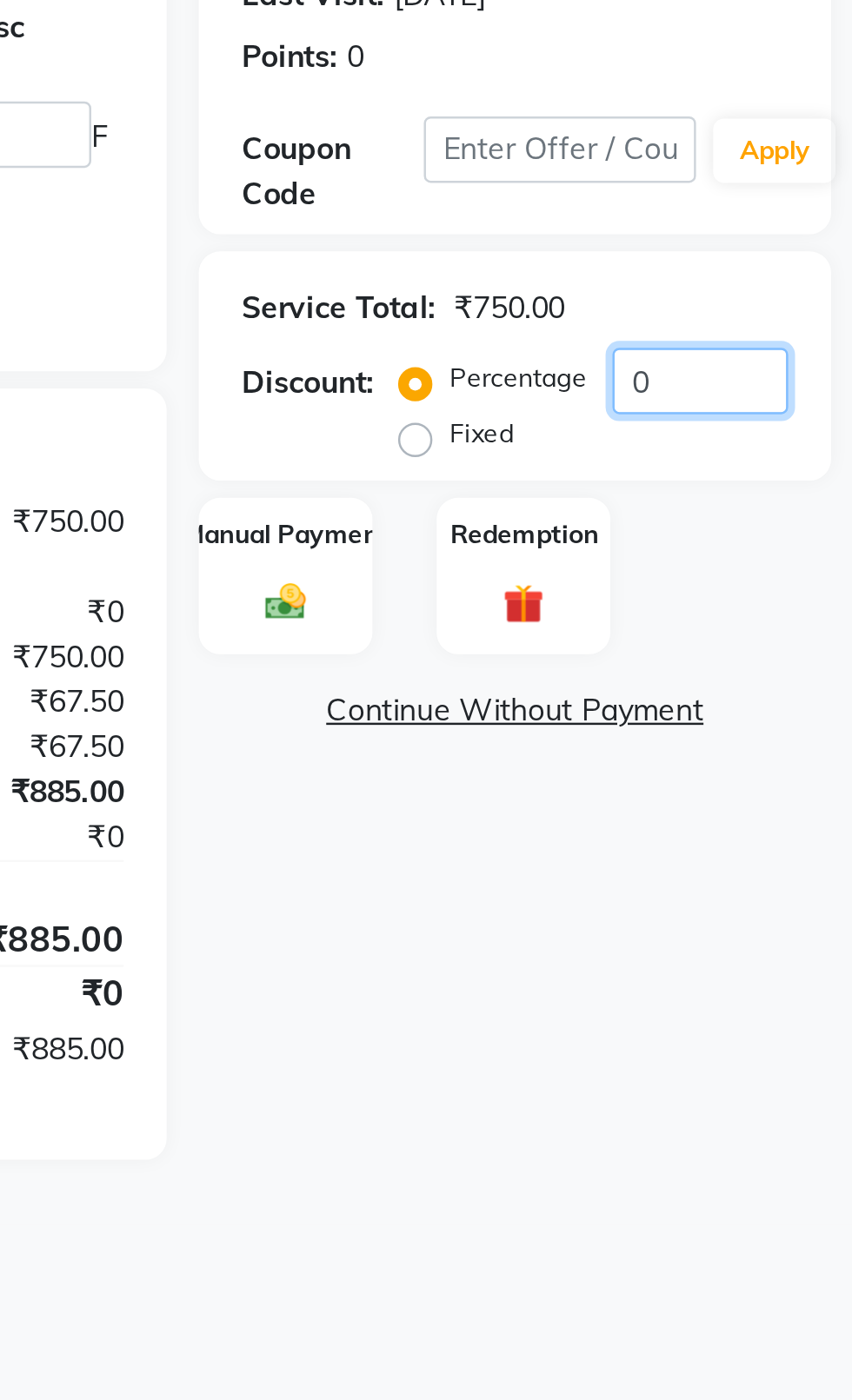
click at [778, 437] on input "0" at bounding box center [790, 434] width 72 height 27
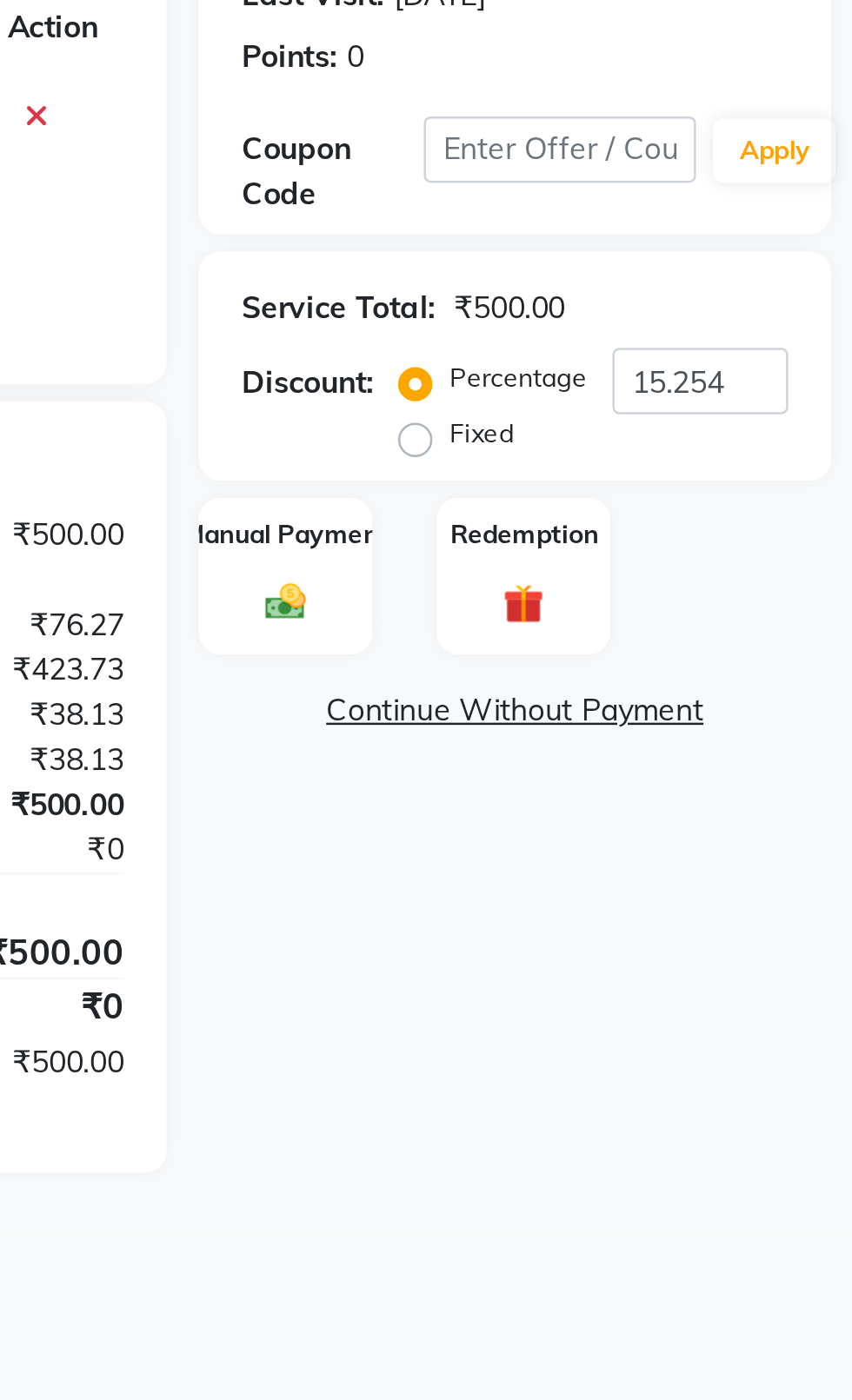
click at [633, 519] on img at bounding box center [622, 524] width 27 height 19
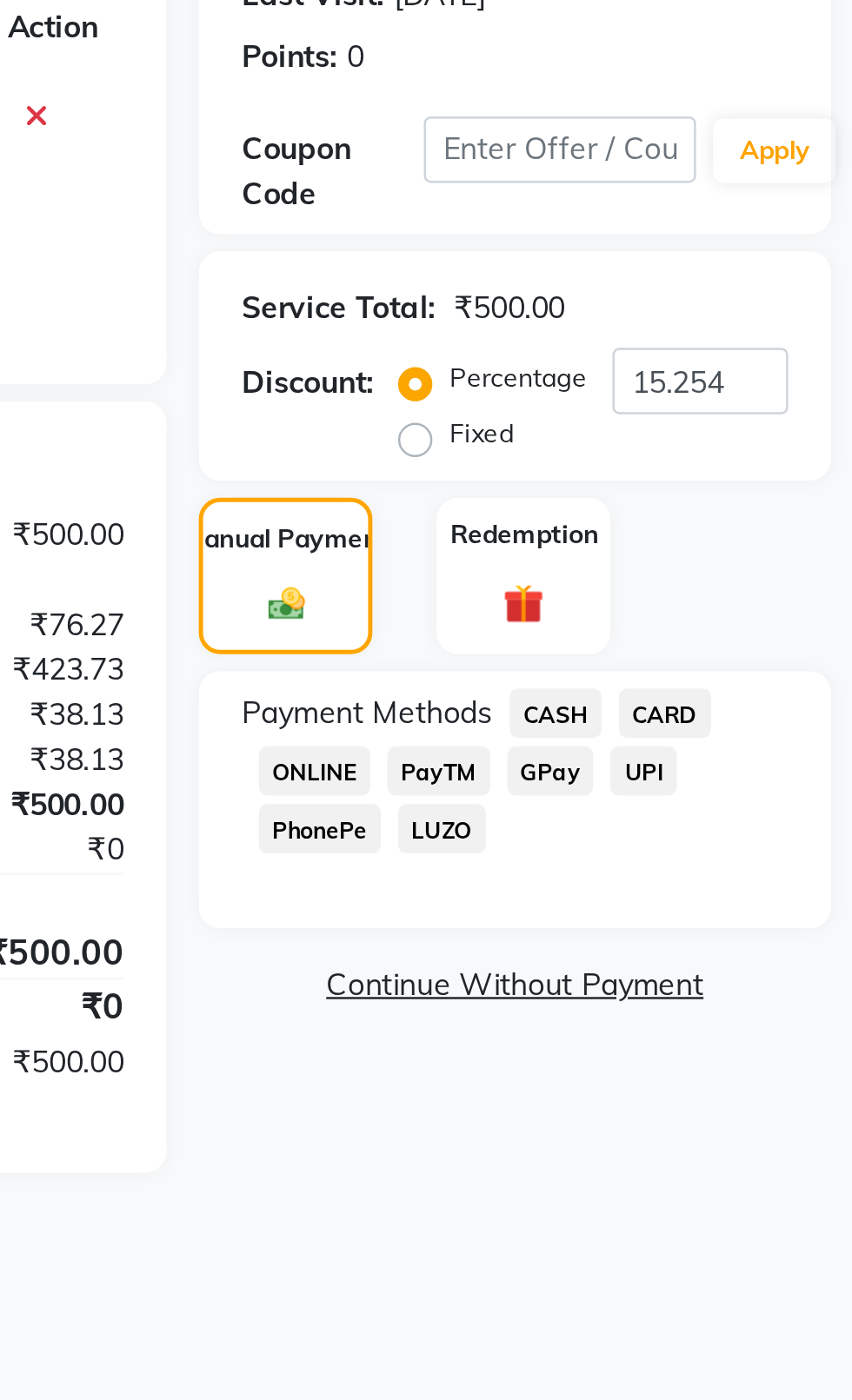
click at [733, 566] on span "CASH" at bounding box center [731, 569] width 38 height 20
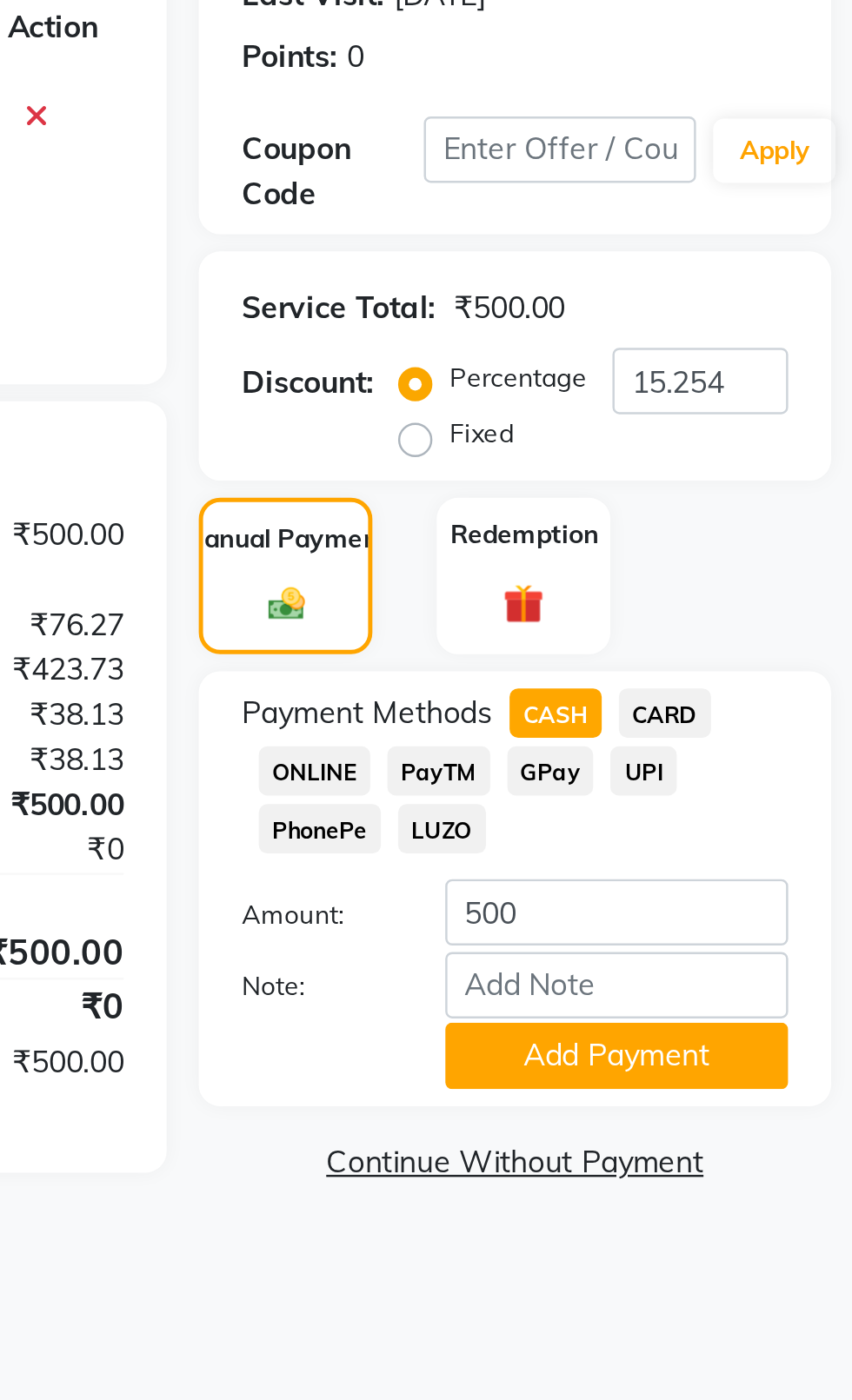
click at [788, 702] on button "Add Payment" at bounding box center [756, 708] width 139 height 27
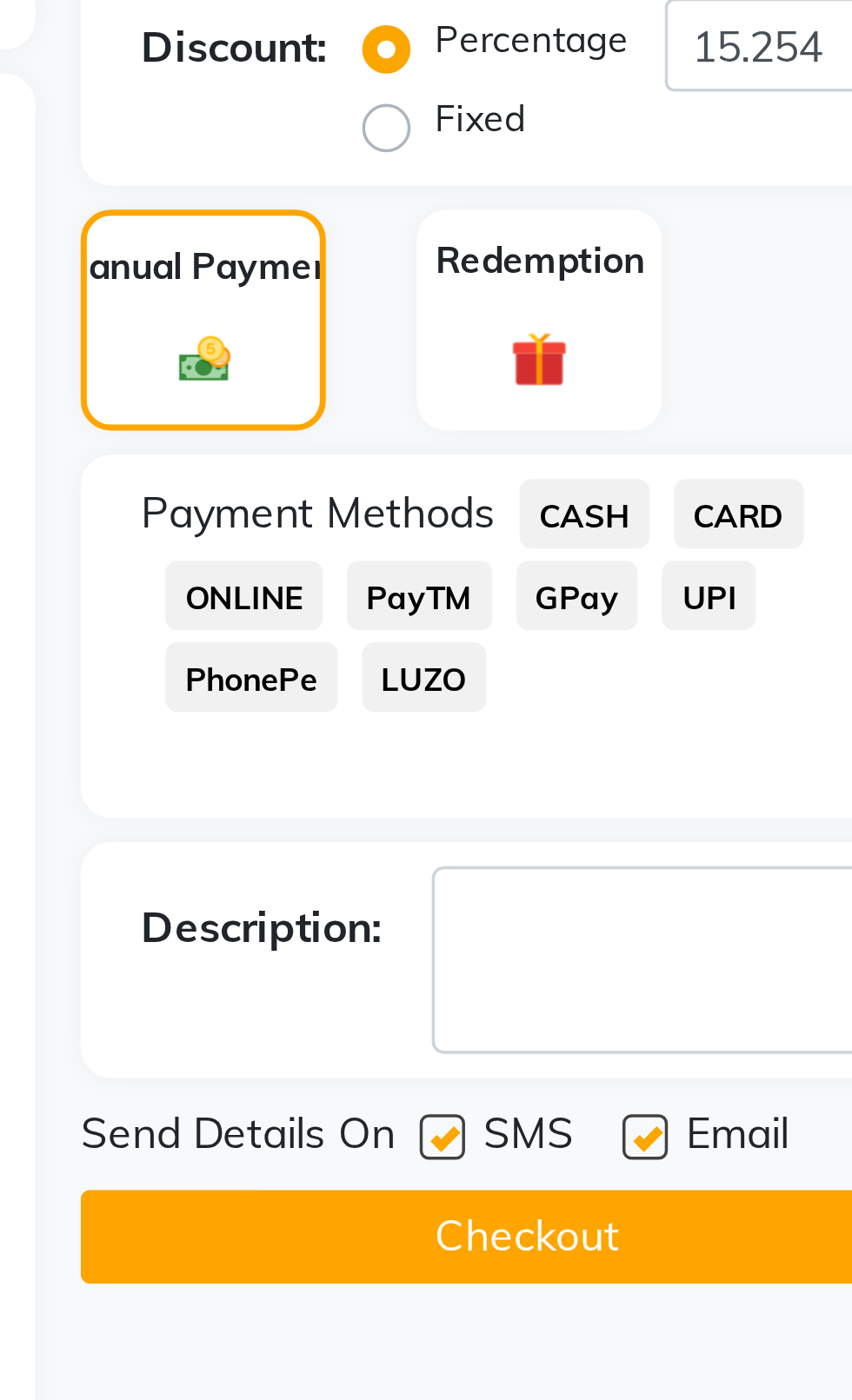
click at [691, 747] on label at bounding box center [690, 747] width 13 height 13
click at [691, 747] on input "checkbox" at bounding box center [690, 749] width 12 height 12
click at [752, 747] on label at bounding box center [749, 747] width 13 height 13
click at [752, 747] on input "checkbox" at bounding box center [749, 749] width 12 height 12
click at [732, 779] on button "Checkout" at bounding box center [715, 776] width 256 height 27
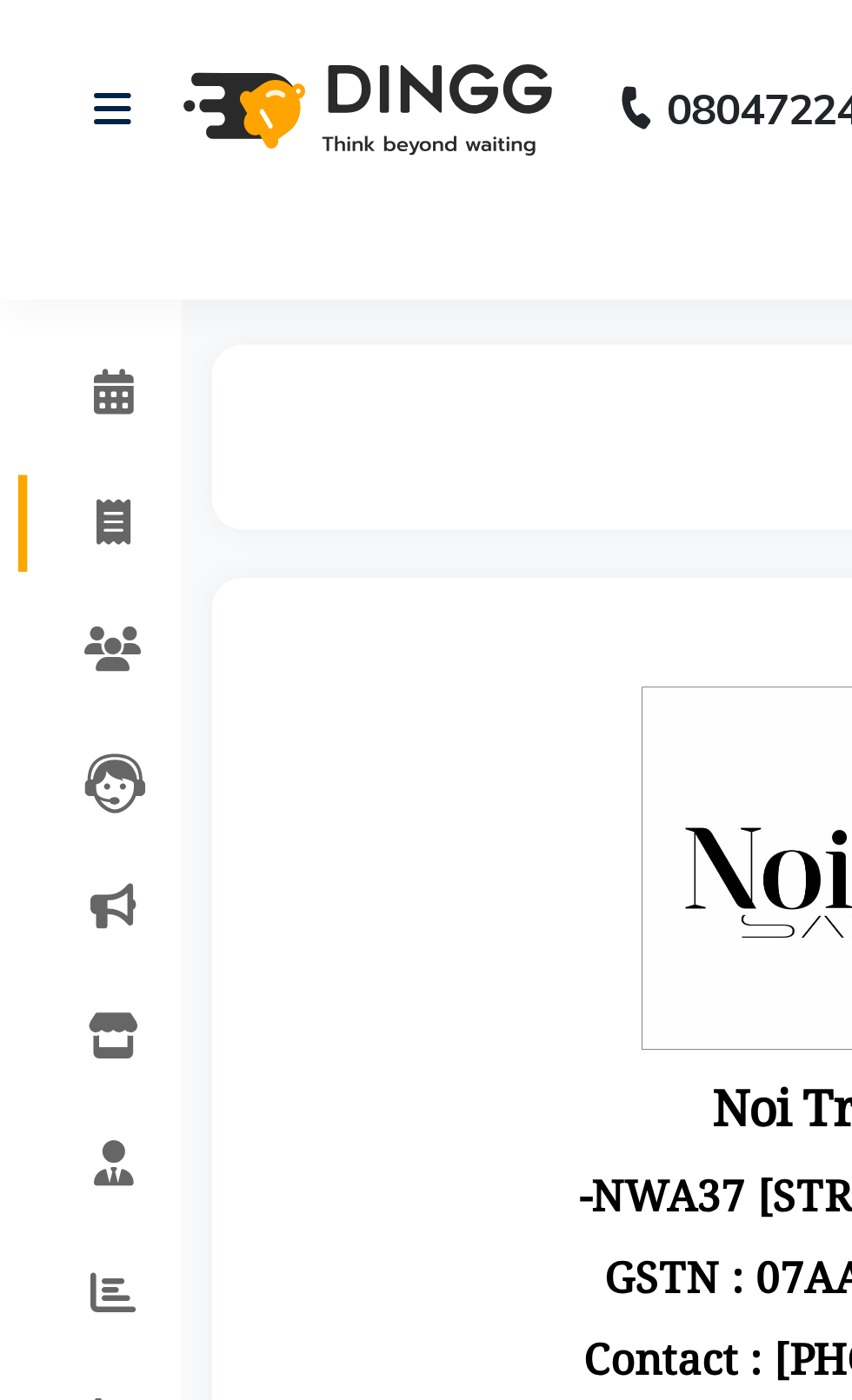
click at [23, 155] on span at bounding box center [32, 151] width 30 height 20
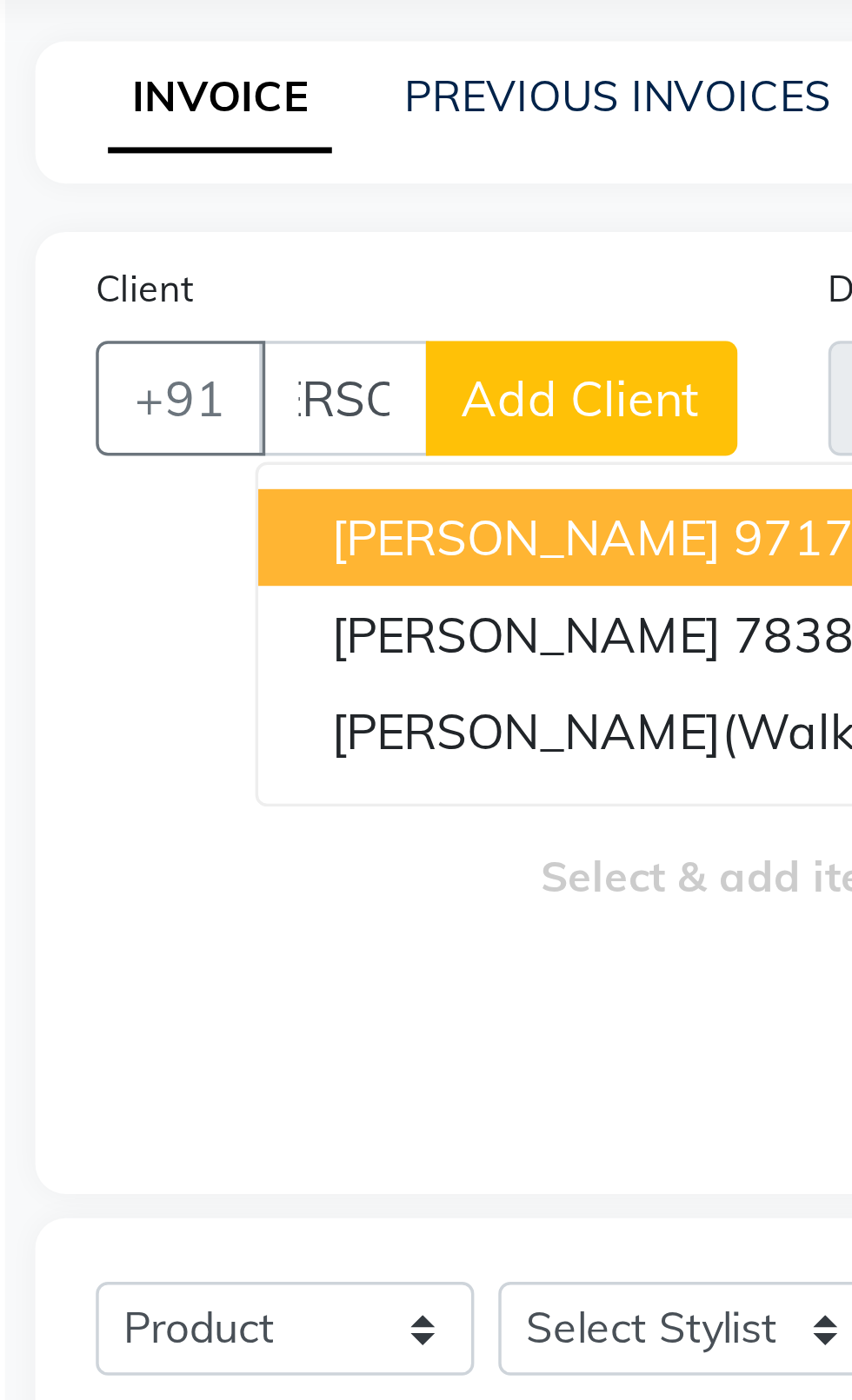
scroll to position [0, 25]
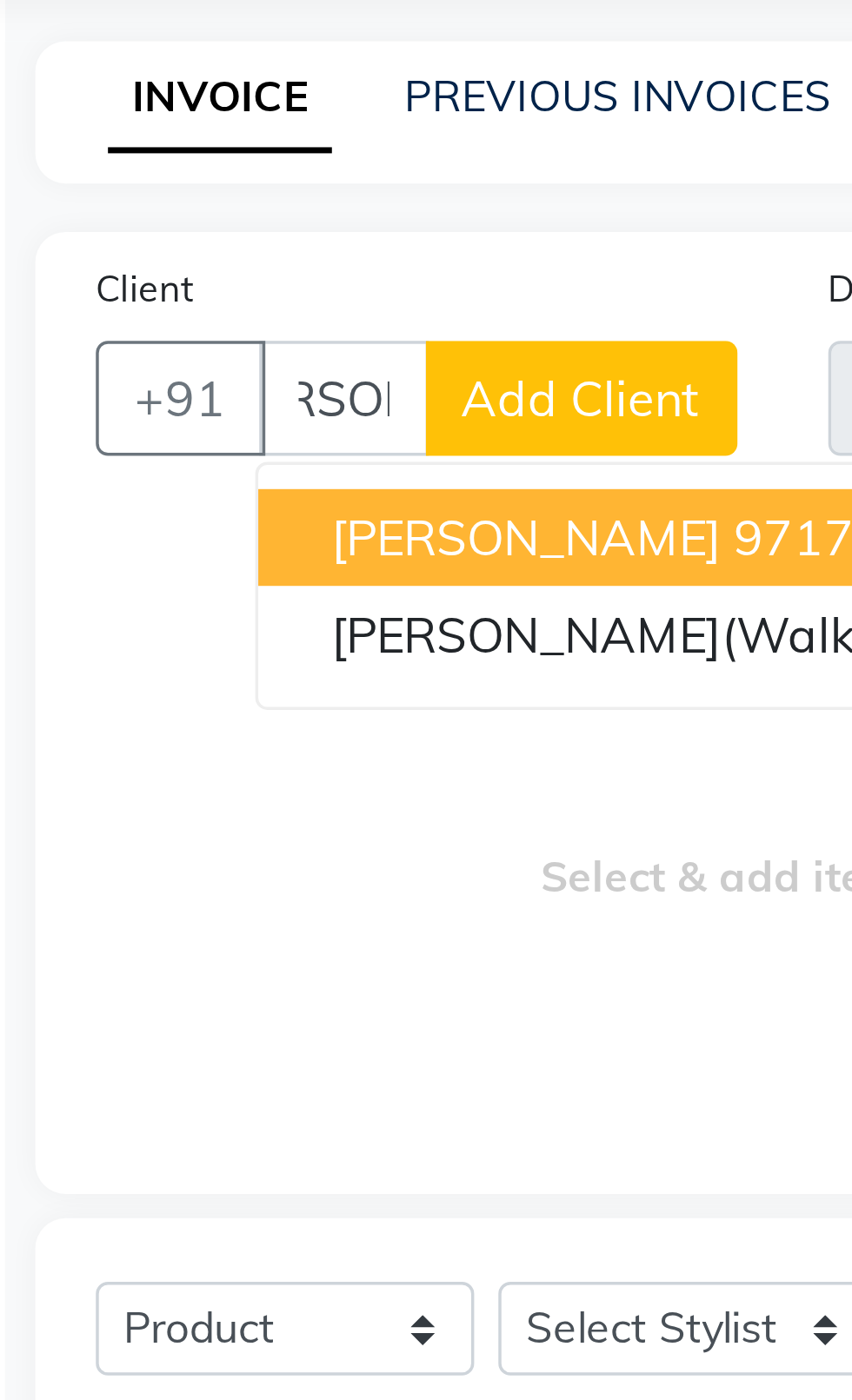
click at [158, 237] on span "[PERSON_NAME]" at bounding box center [202, 242] width 112 height 17
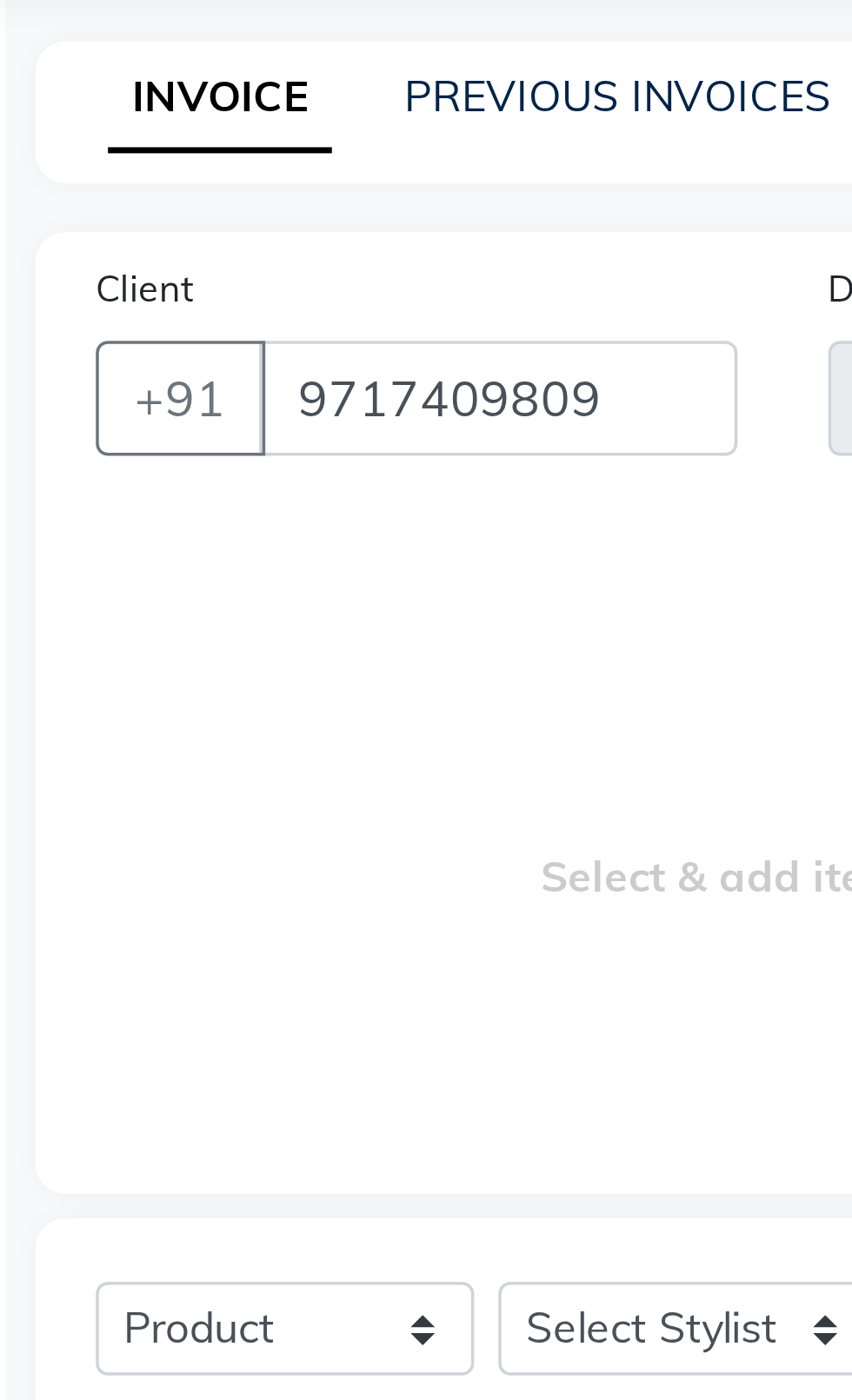
scroll to position [0, 0]
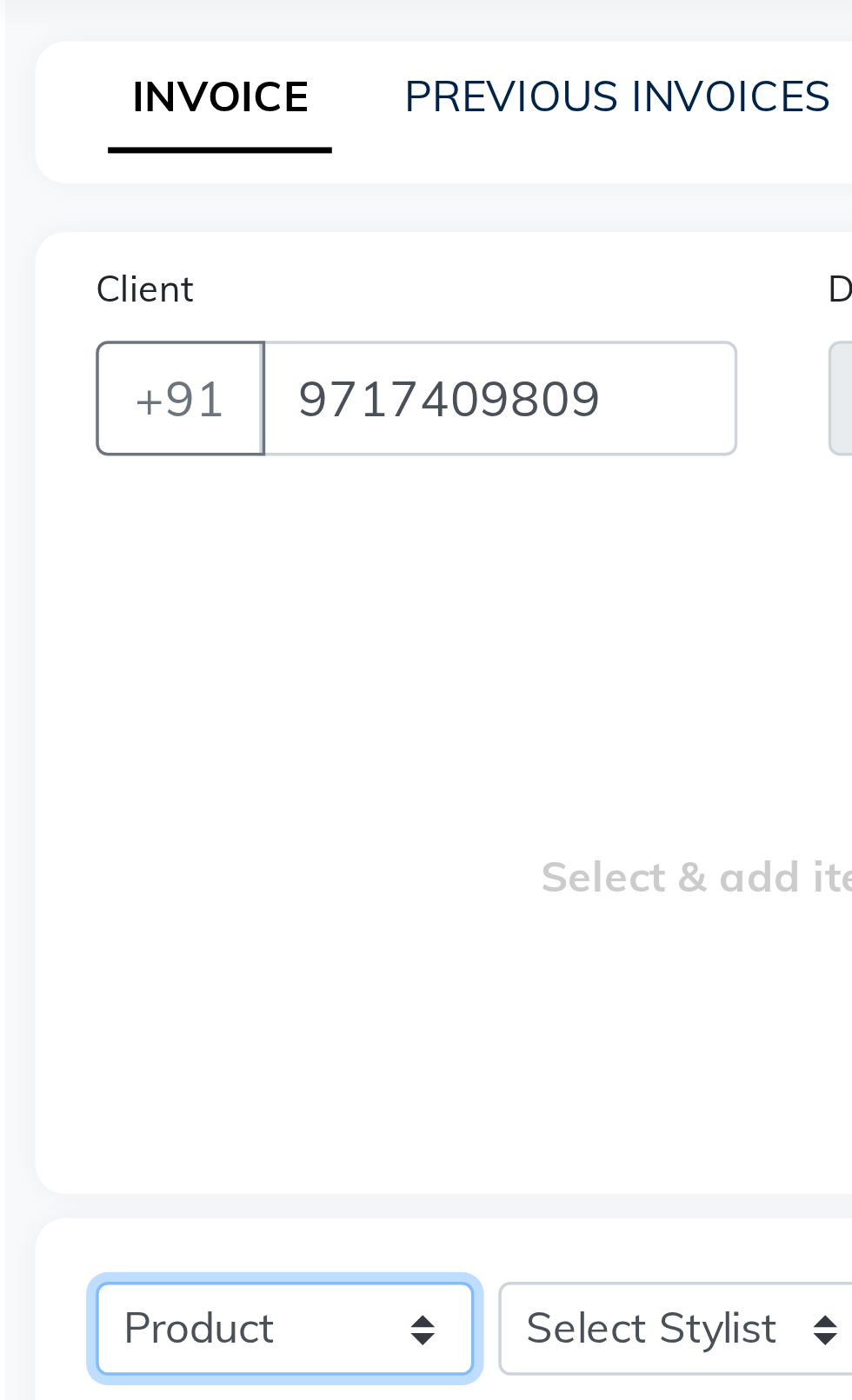
click at [151, 472] on select "Select Service Product Membership Package Voucher Prepaid Gift Card" at bounding box center [132, 469] width 108 height 27
click at [78, 455] on select "Select Service Product Membership Package Voucher Prepaid Gift Card" at bounding box center [132, 469] width 108 height 27
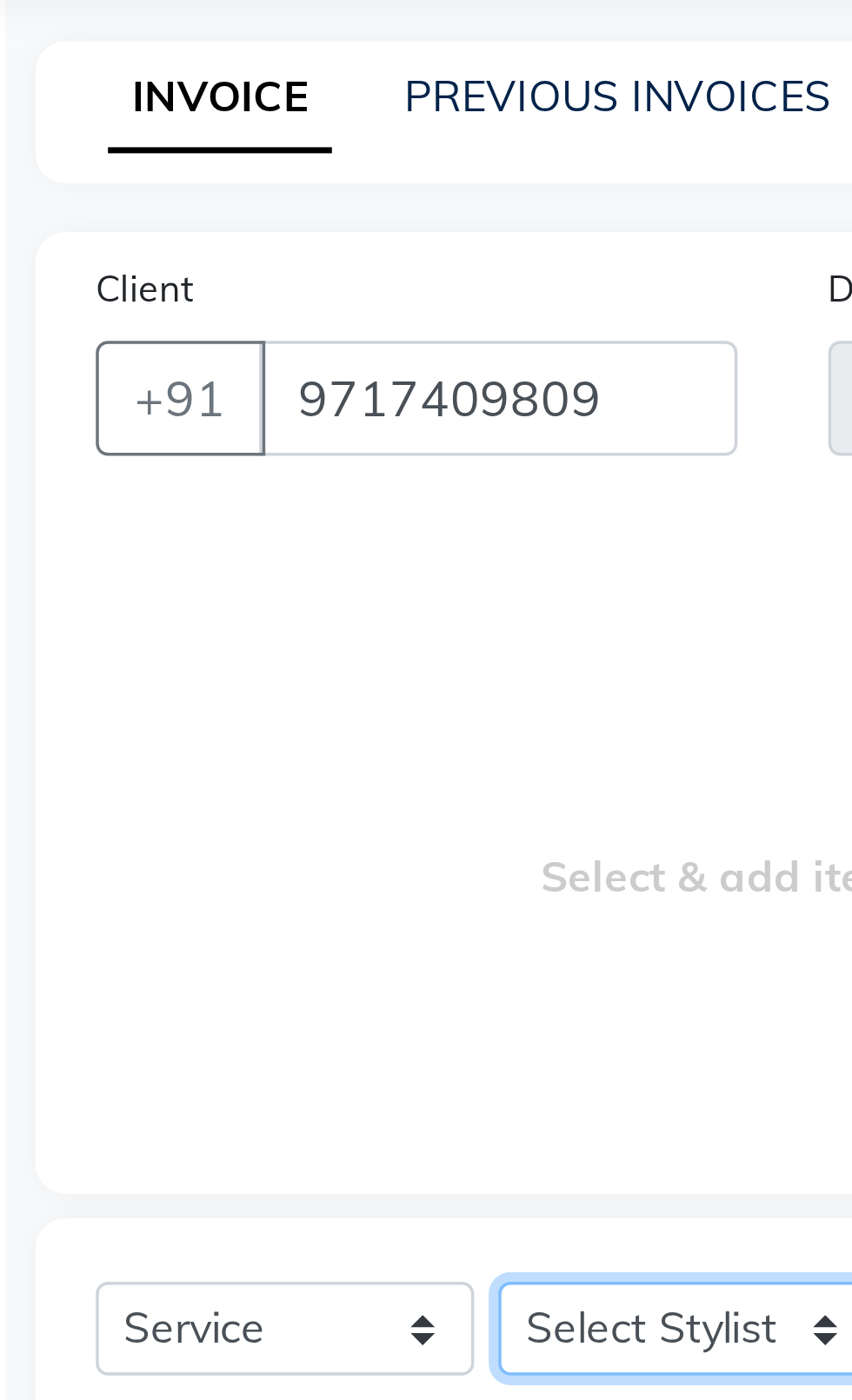
click at [223, 470] on select "Select Stylist [PERSON_NAME] akash [PERSON_NAME] ANAM anod [PERSON_NAME] danish…" at bounding box center [248, 469] width 108 height 27
click at [193, 455] on select "Select Stylist [PERSON_NAME] akash [PERSON_NAME] ANAM anod [PERSON_NAME] danish…" at bounding box center [248, 469] width 108 height 27
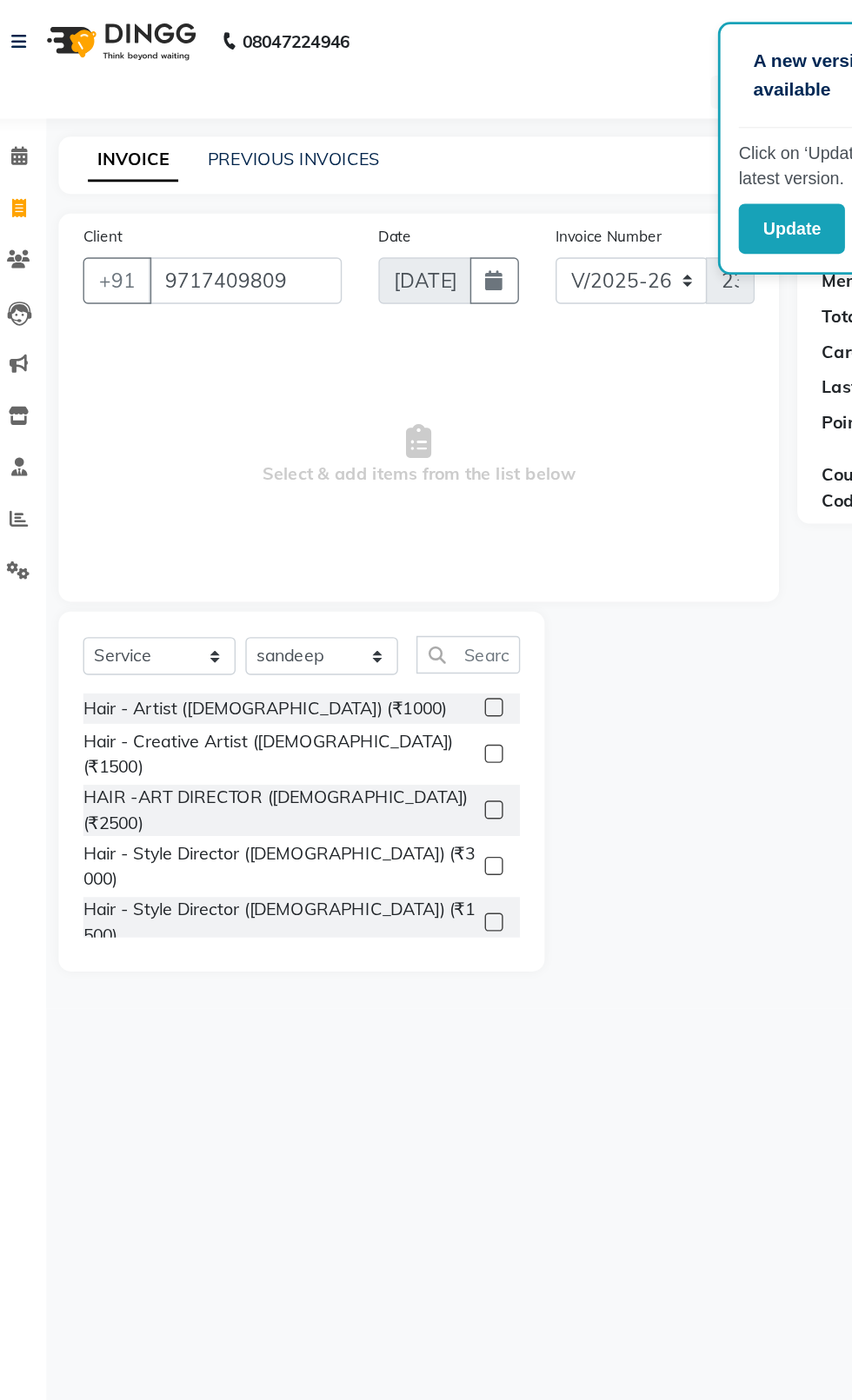
click at [367, 504] on label at bounding box center [370, 505] width 13 height 13
click at [367, 504] on input "checkbox" at bounding box center [370, 507] width 12 height 12
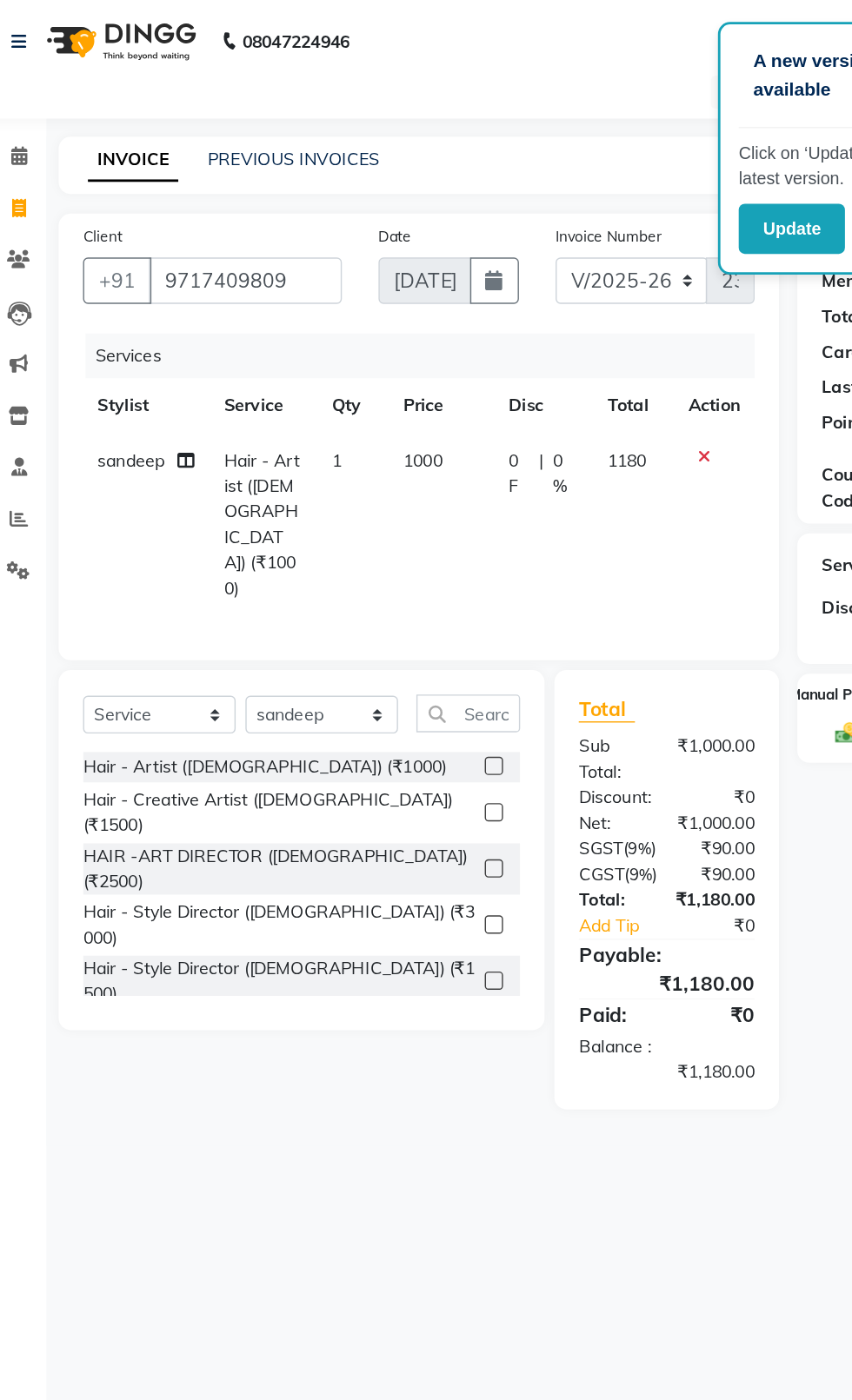
click at [520, 329] on icon at bounding box center [521, 327] width 10 height 13
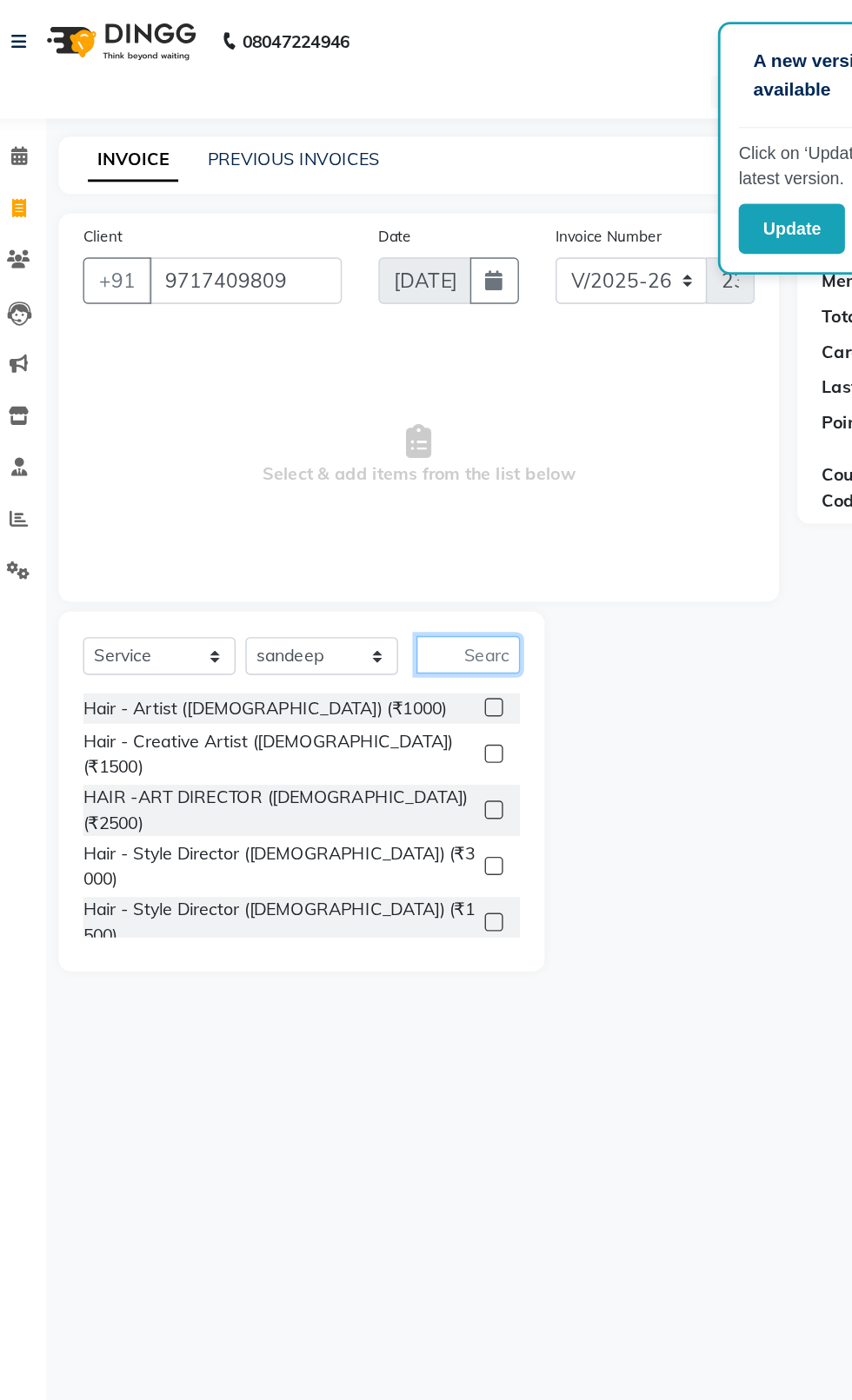
click at [349, 471] on input "text" at bounding box center [352, 468] width 73 height 27
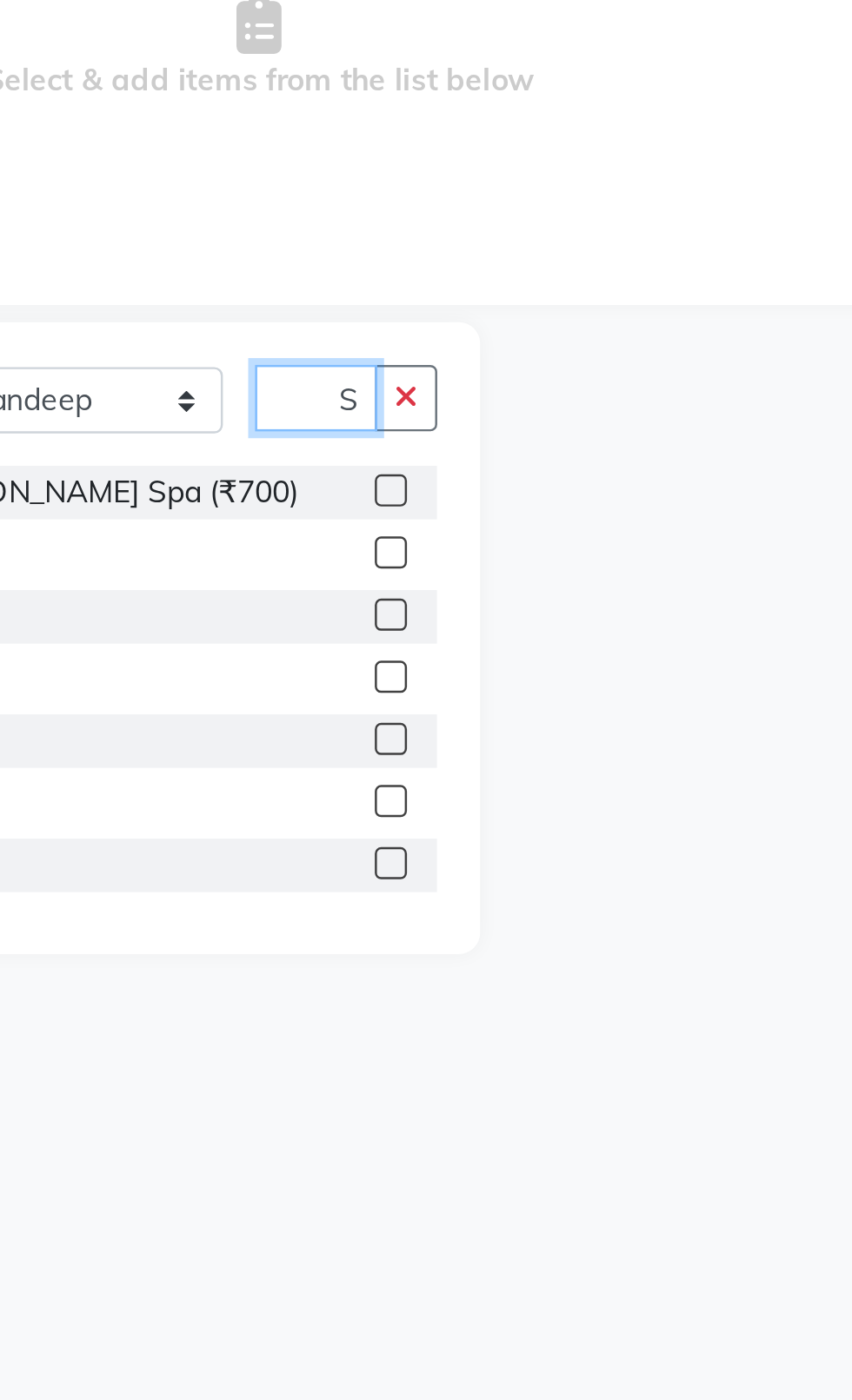
scroll to position [0, 13]
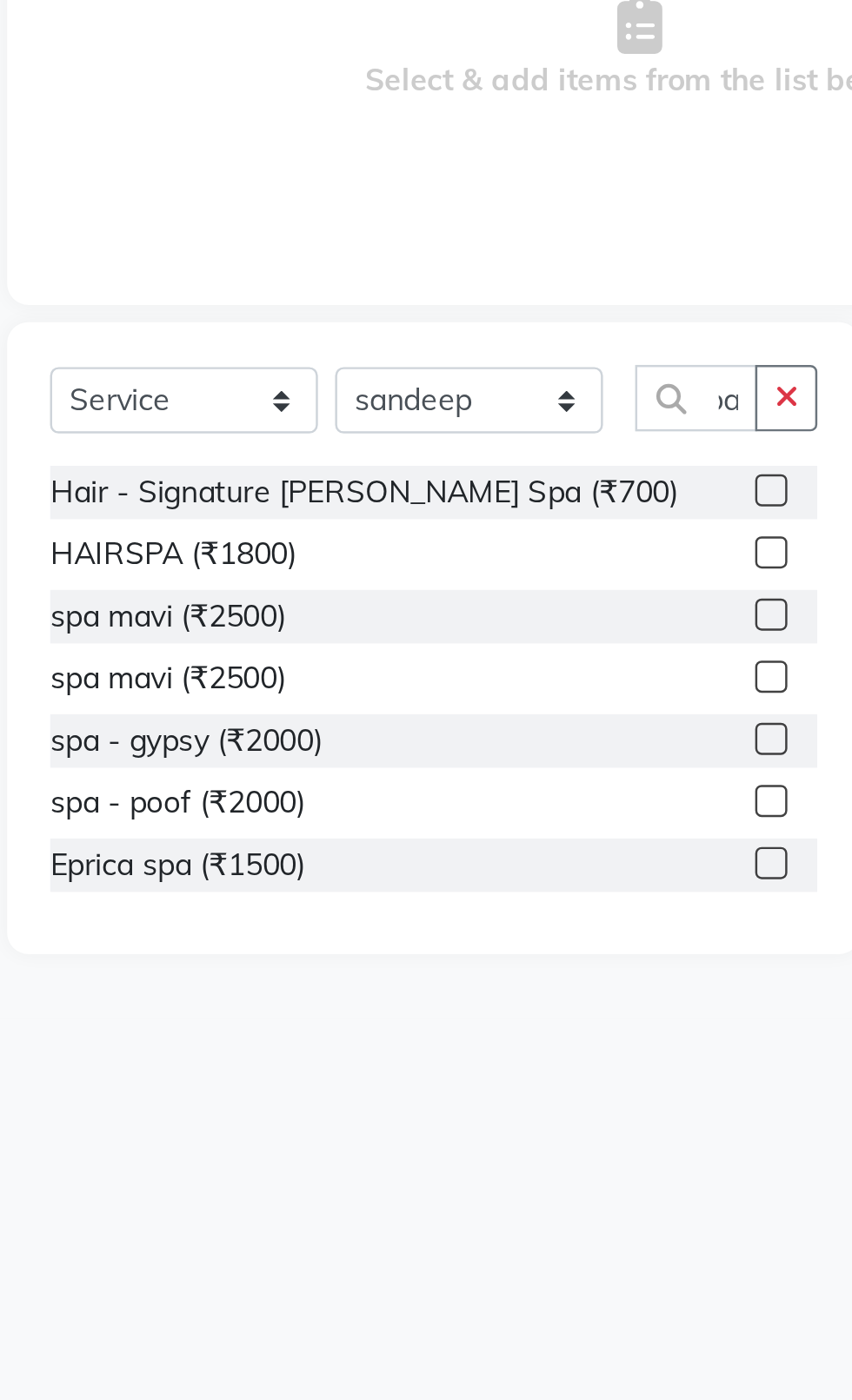
click at [367, 535] on label at bounding box center [370, 530] width 13 height 13
click at [367, 535] on input "checkbox" at bounding box center [370, 532] width 12 height 12
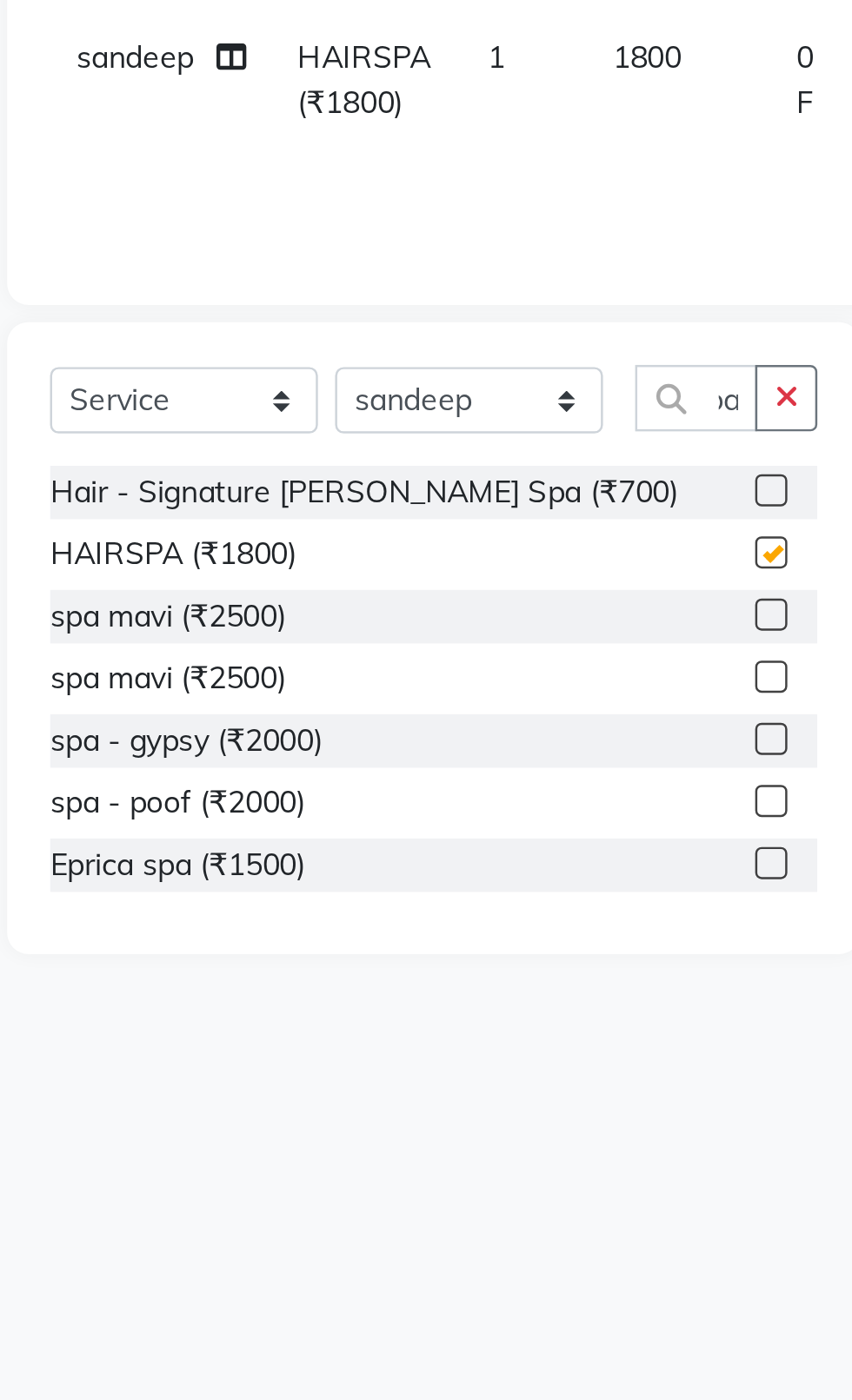
scroll to position [0, 0]
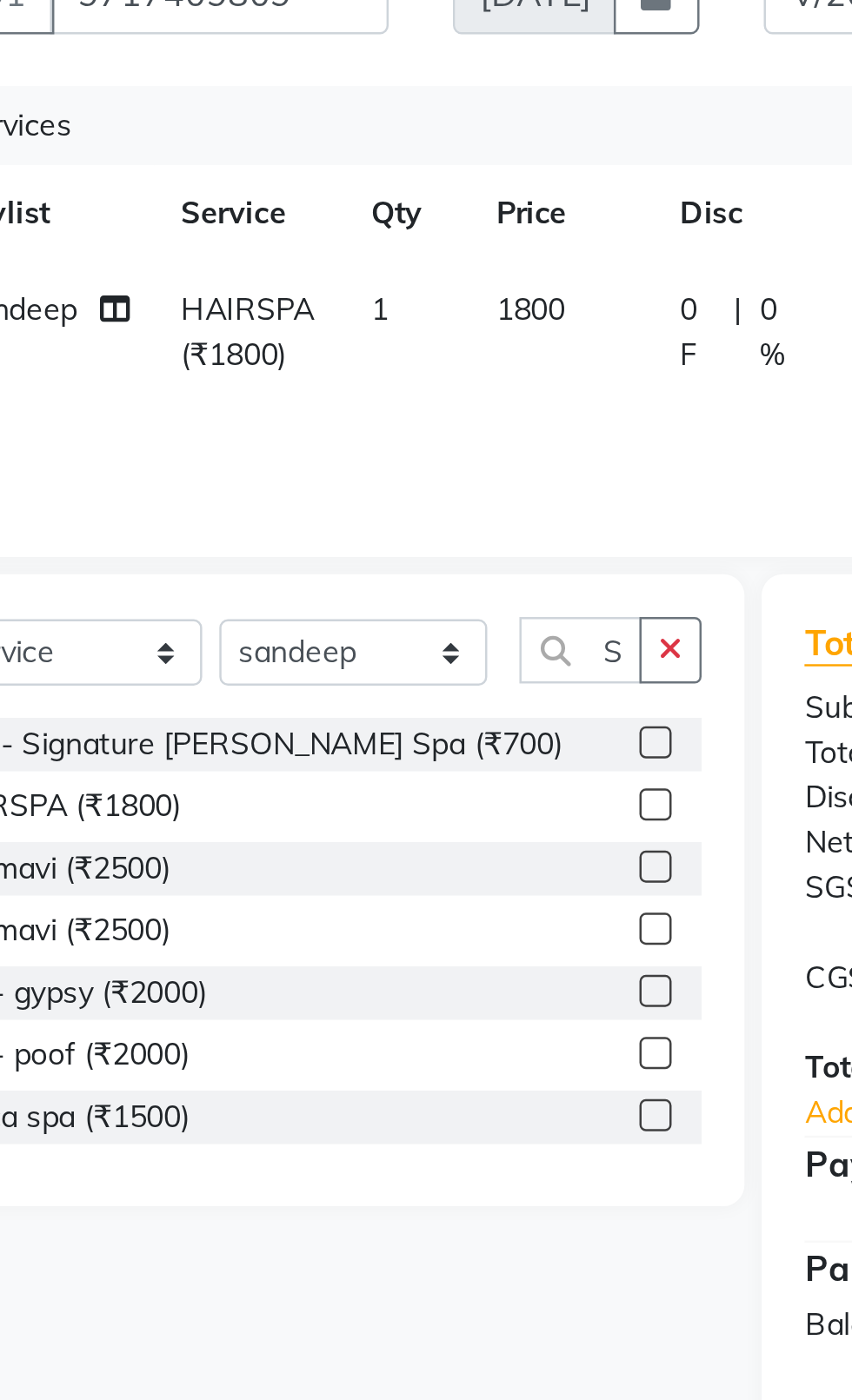
click at [317, 335] on span "1800" at bounding box center [319, 330] width 28 height 15
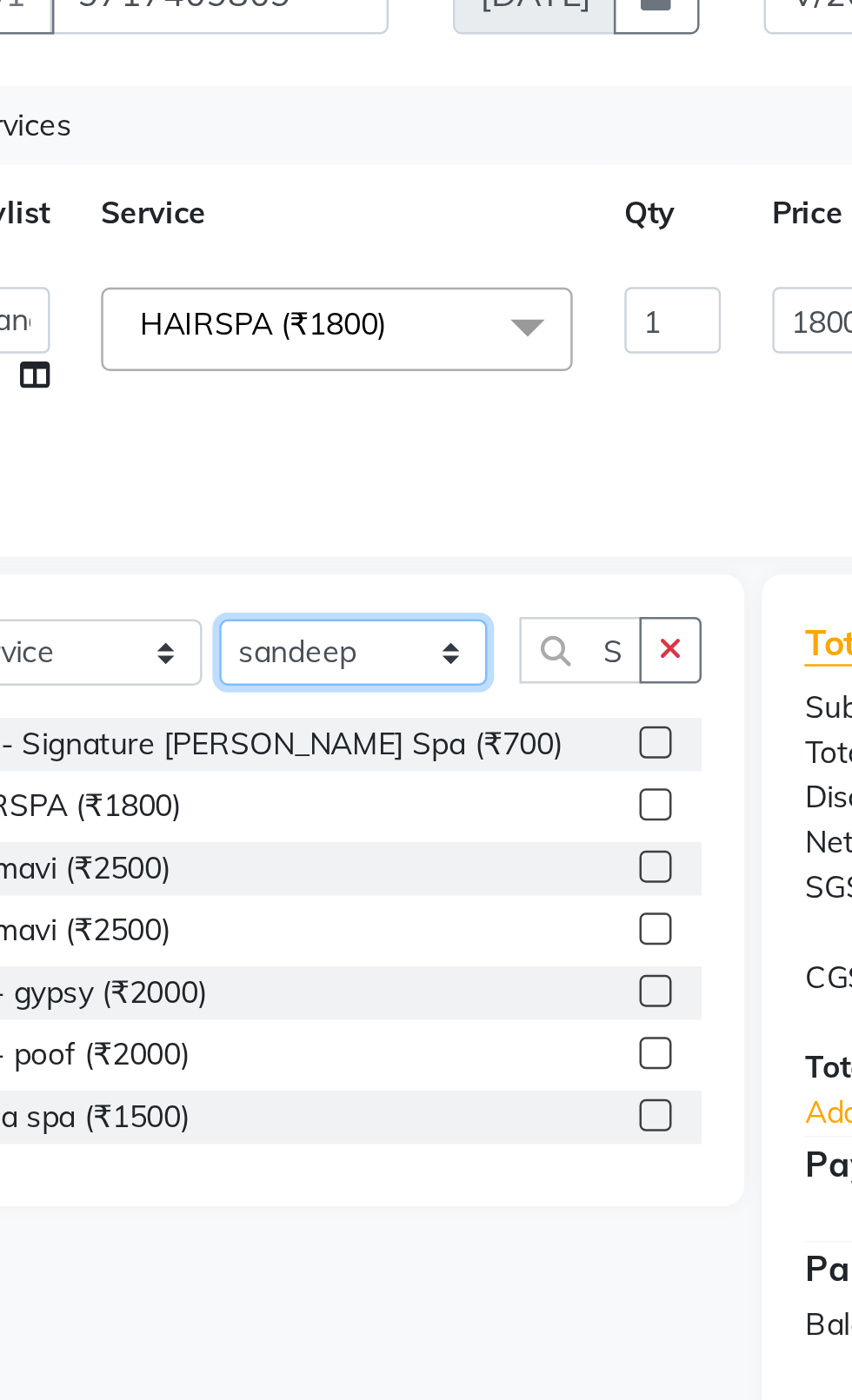
click at [243, 474] on select "Select Stylist [PERSON_NAME] akash [PERSON_NAME] ANAM anod [PERSON_NAME] danish…" at bounding box center [248, 469] width 108 height 27
click at [193, 455] on select "Select Stylist [PERSON_NAME] akash [PERSON_NAME] ANAM anod [PERSON_NAME] danish…" at bounding box center [248, 469] width 108 height 27
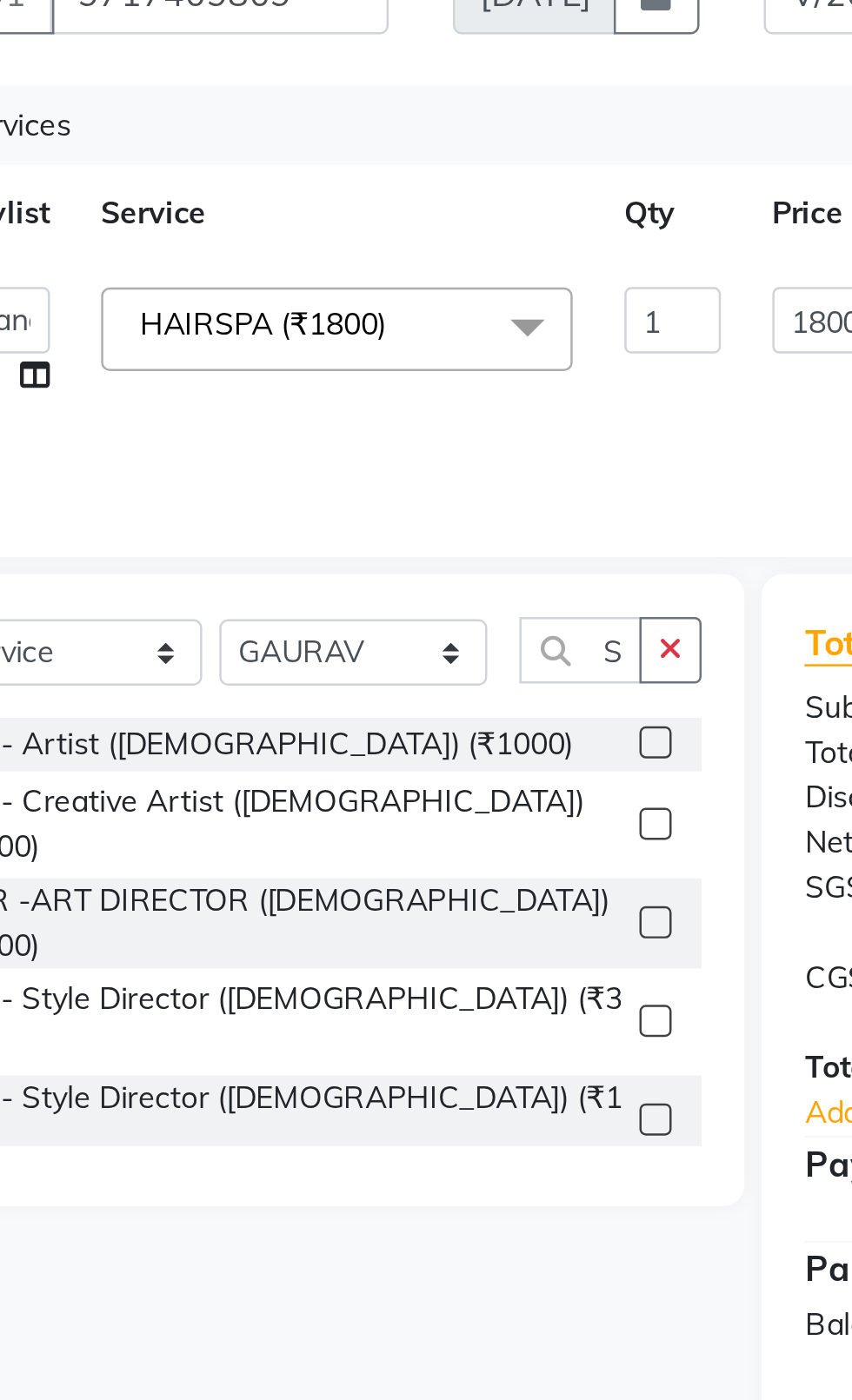
click at [377, 481] on button "button" at bounding box center [377, 468] width 25 height 27
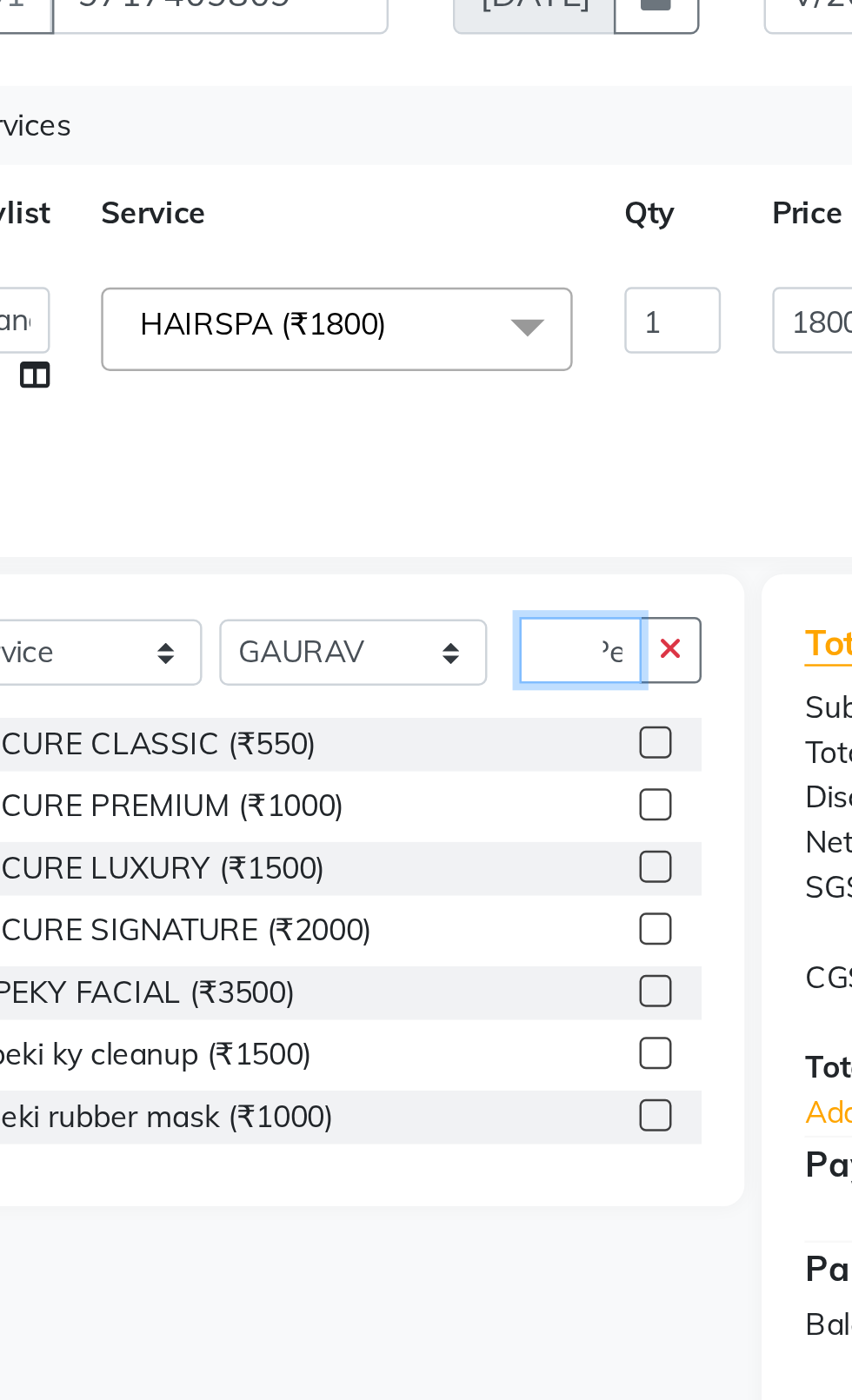
scroll to position [0, 15]
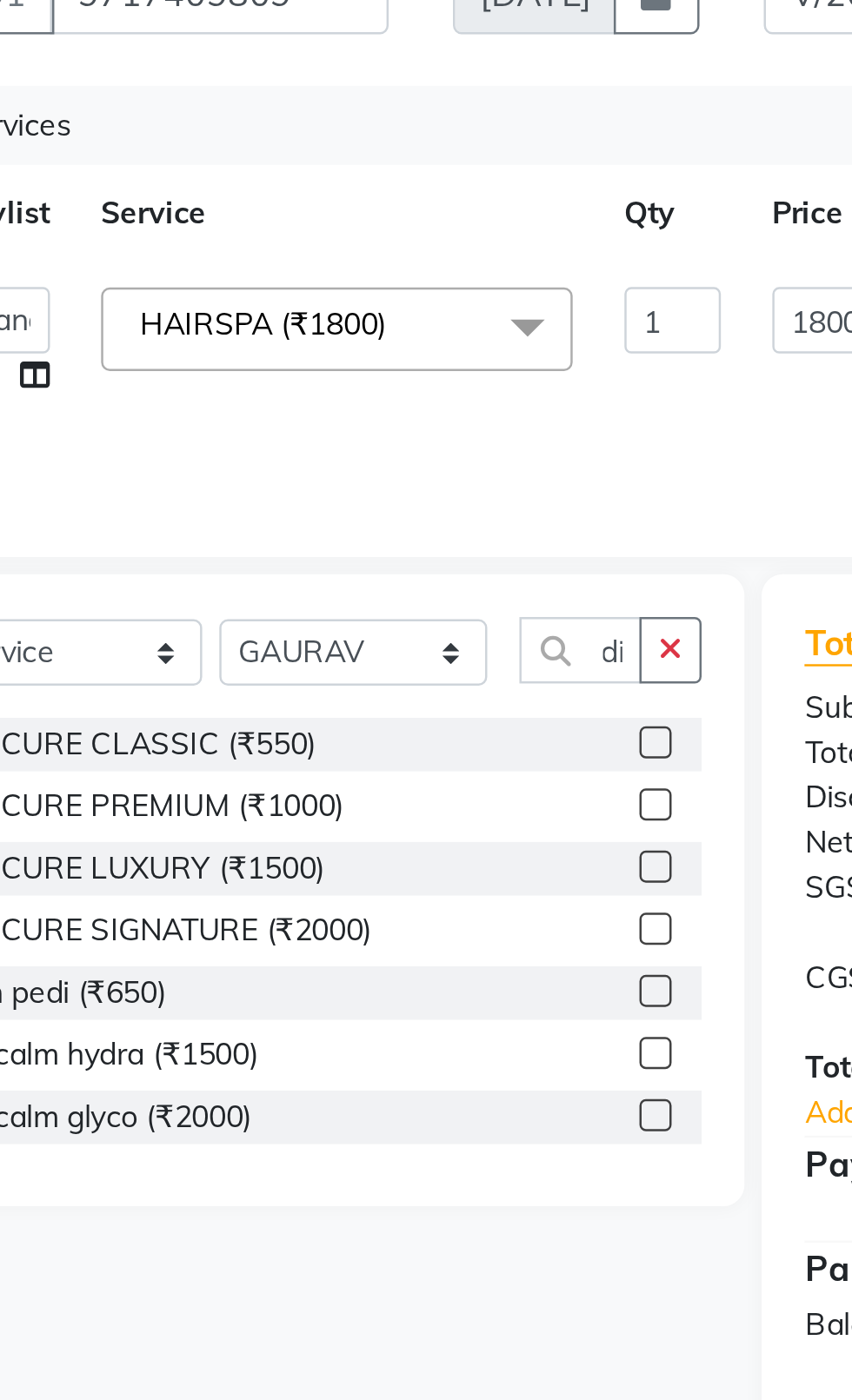
click at [369, 506] on label at bounding box center [370, 505] width 13 height 13
click at [369, 506] on input "checkbox" at bounding box center [370, 507] width 12 height 12
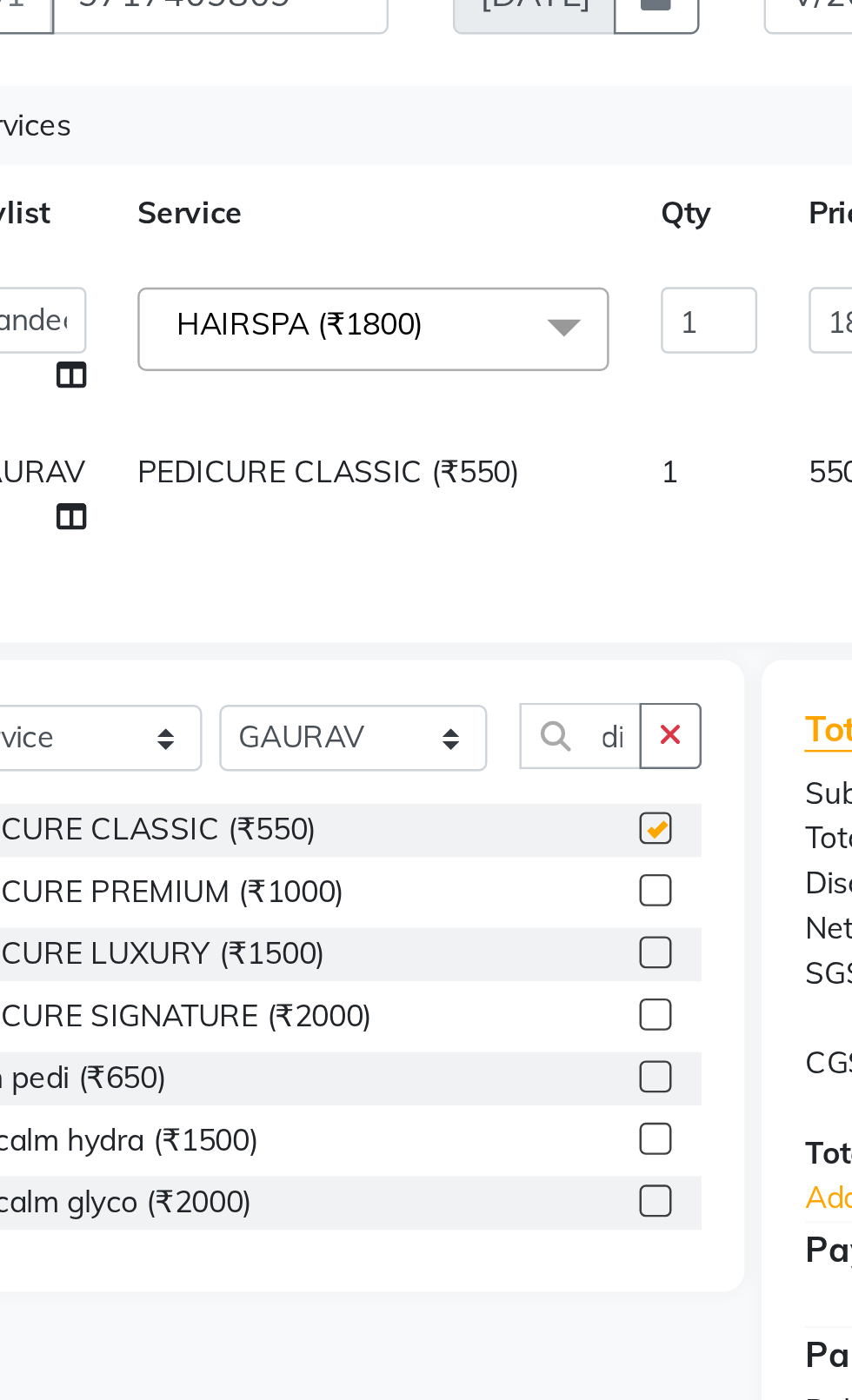
scroll to position [0, 0]
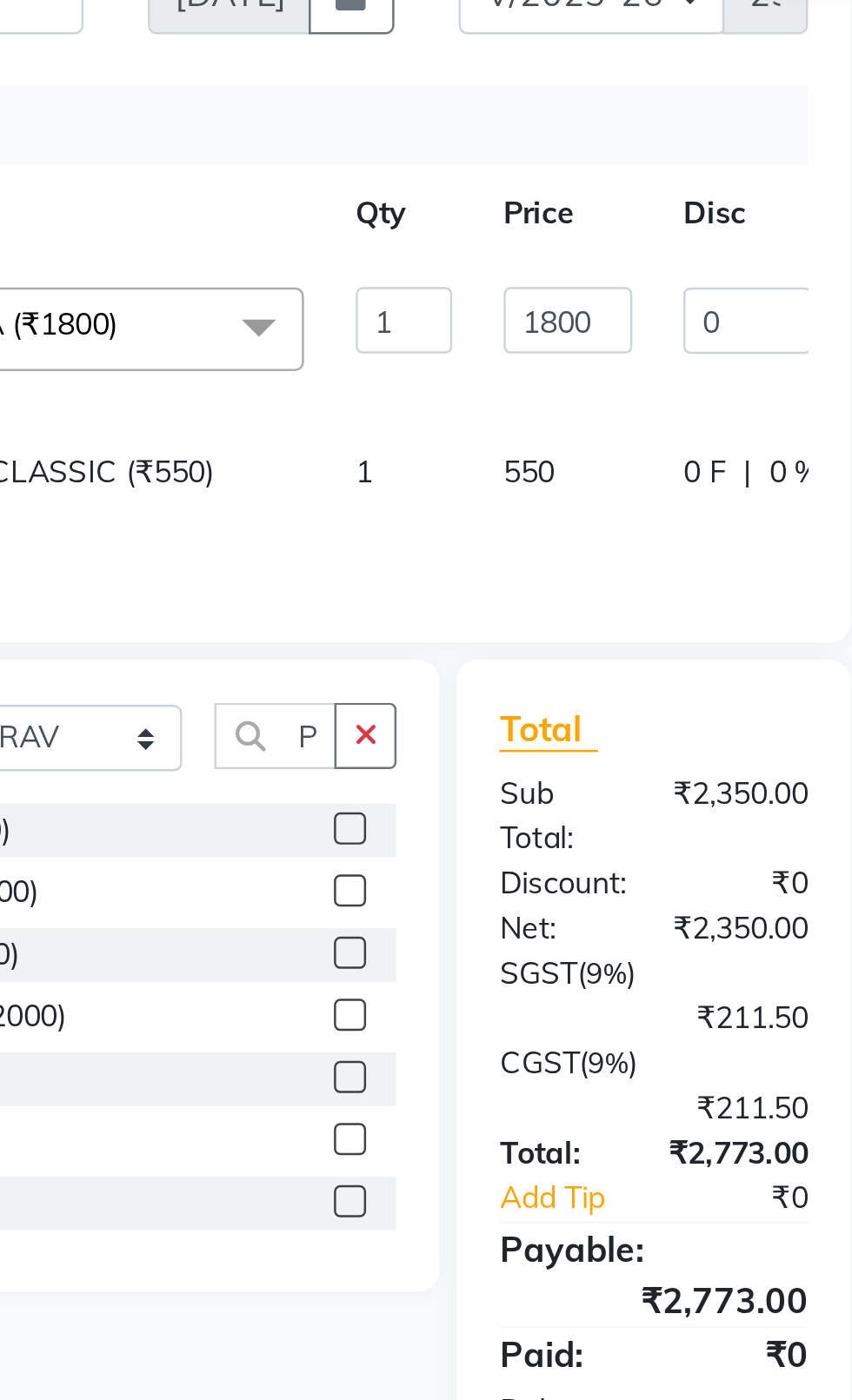
click at [469, 397] on td "550" at bounding box center [459, 404] width 73 height 57
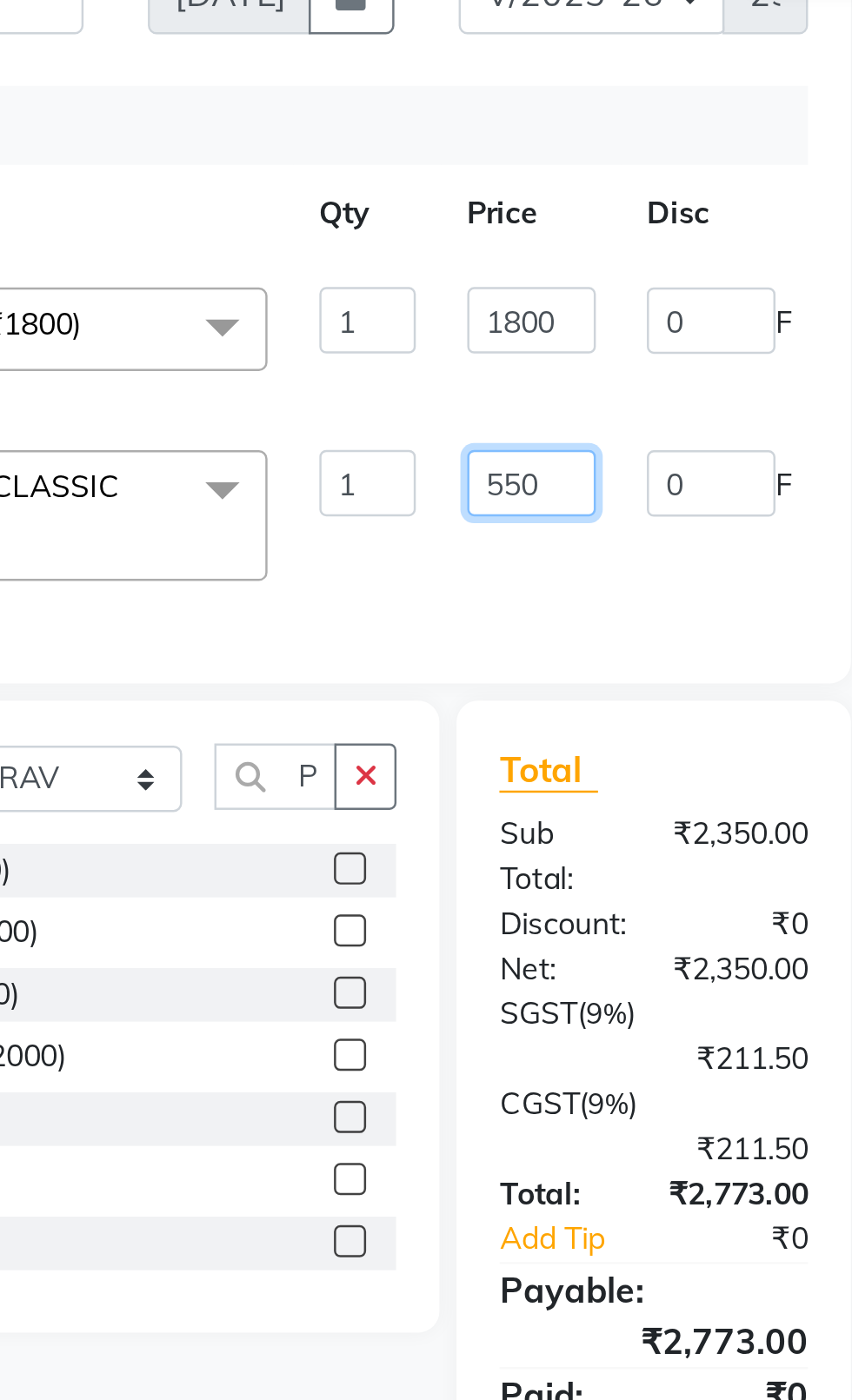
click at [442, 405] on input "550" at bounding box center [444, 400] width 52 height 27
click at [452, 339] on input "1800" at bounding box center [444, 335] width 52 height 27
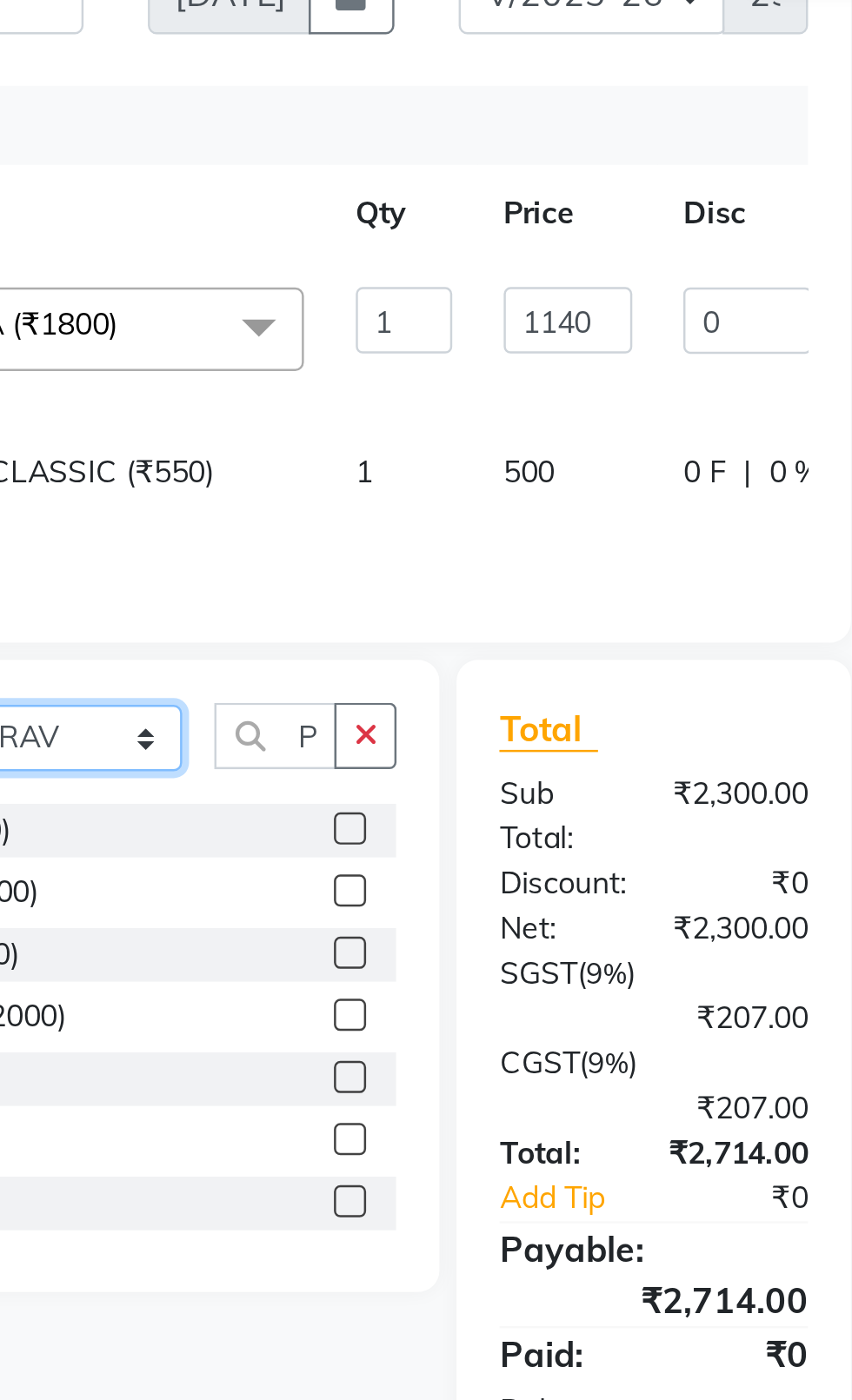
click at [264, 512] on select "Select Stylist [PERSON_NAME] akash [PERSON_NAME] ANAM anod [PERSON_NAME] danish…" at bounding box center [248, 504] width 108 height 27
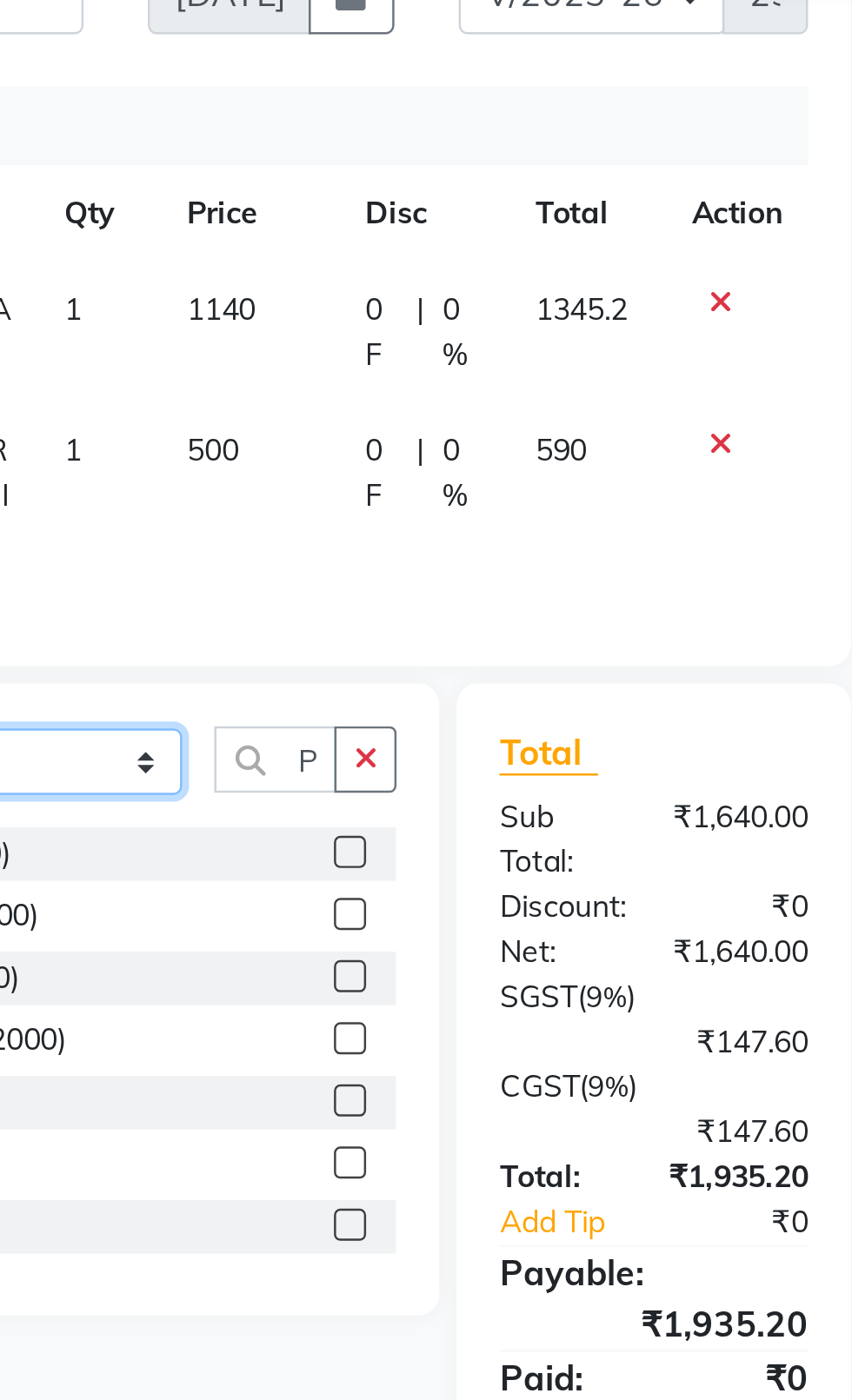
click at [193, 500] on select "Select Stylist [PERSON_NAME] akash [PERSON_NAME] ANAM anod [PERSON_NAME] danish…" at bounding box center [248, 513] width 108 height 27
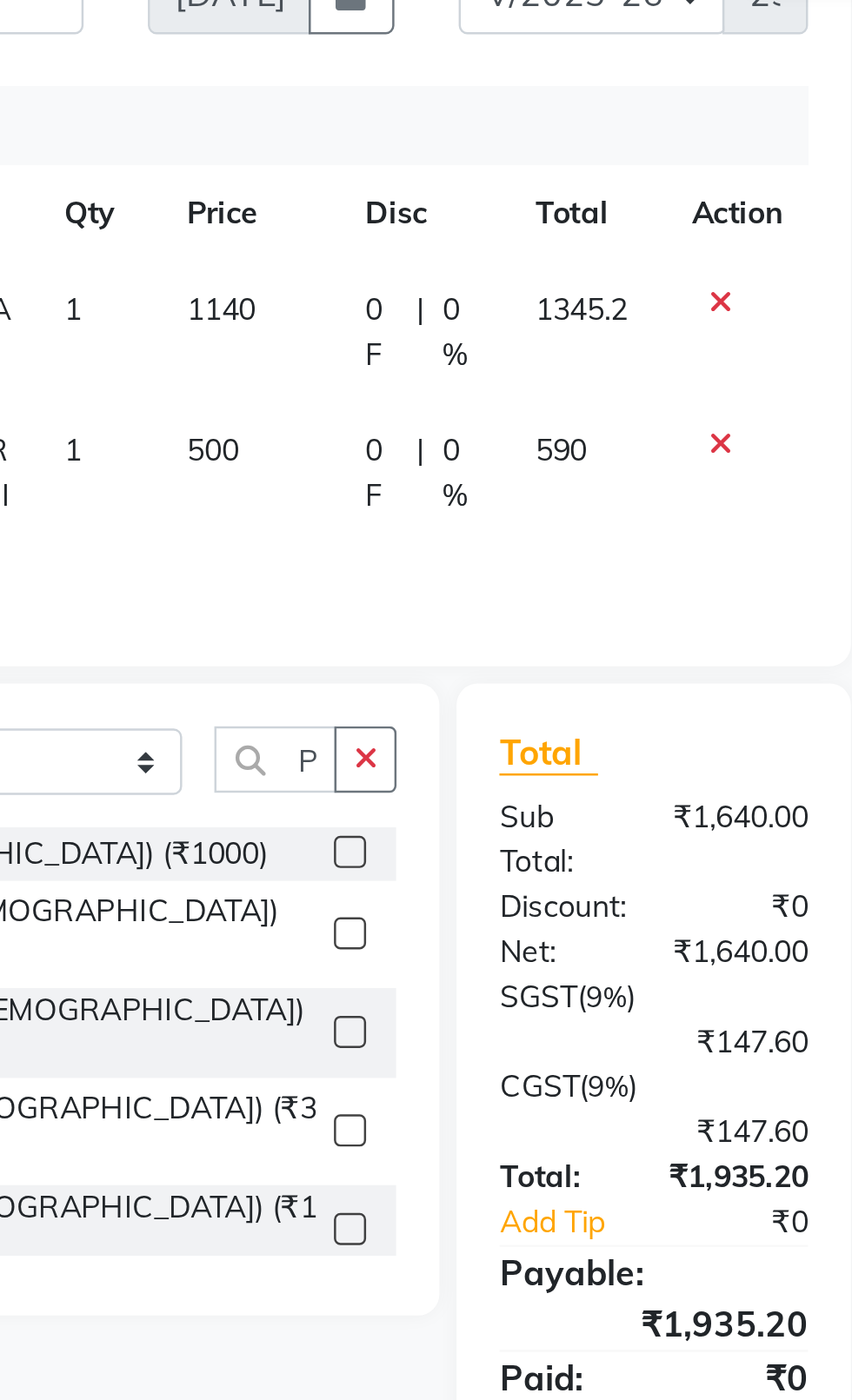
click at [378, 516] on icon "button" at bounding box center [377, 511] width 10 height 13
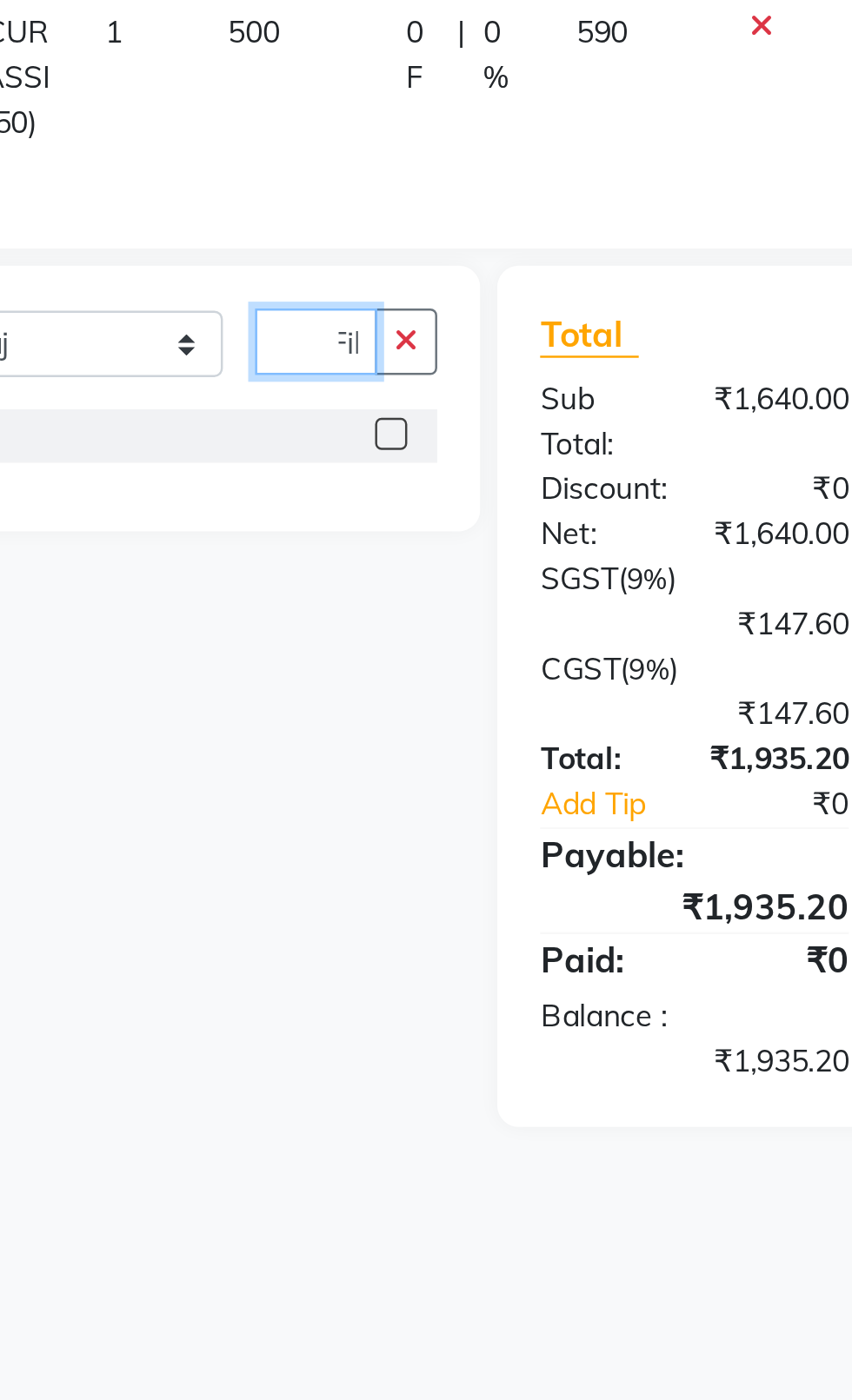
scroll to position [0, 7]
click at [365, 551] on label at bounding box center [370, 549] width 13 height 13
click at [365, 551] on input "checkbox" at bounding box center [370, 551] width 12 height 12
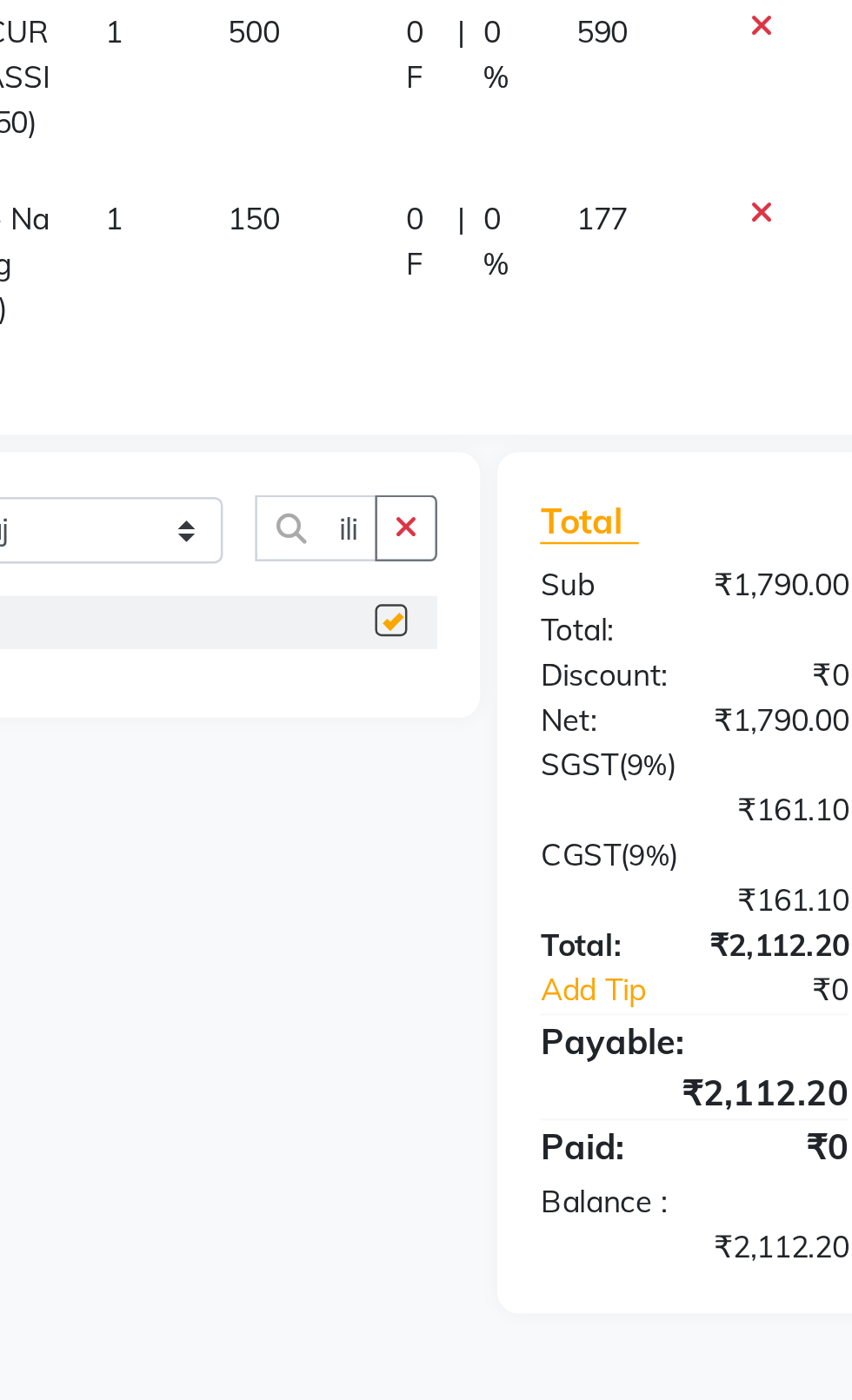
scroll to position [0, 0]
click at [318, 471] on td "150" at bounding box center [331, 481] width 73 height 75
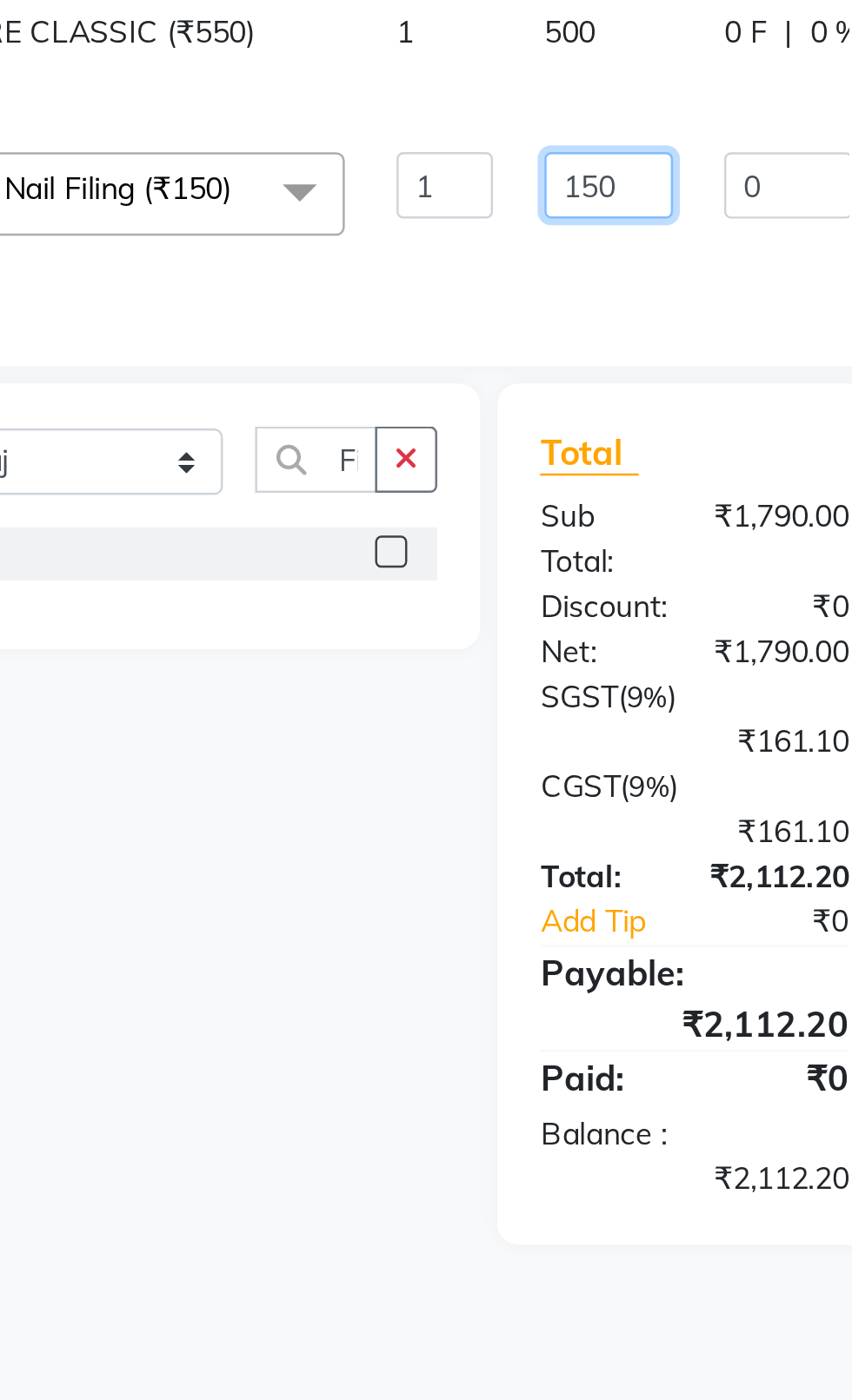
click at [455, 448] on input "150" at bounding box center [459, 449] width 52 height 27
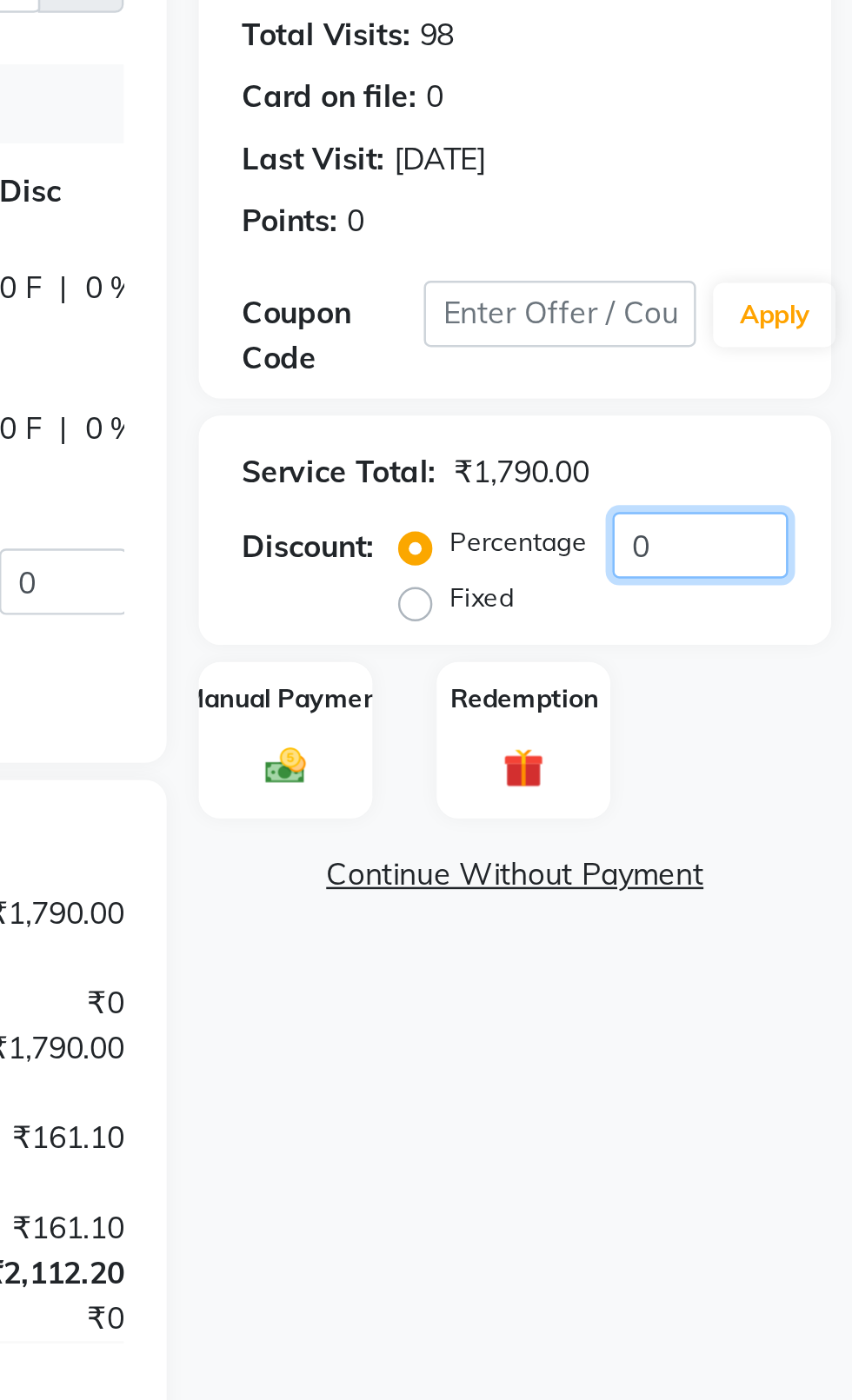
click at [817, 440] on input "0" at bounding box center [790, 434] width 72 height 27
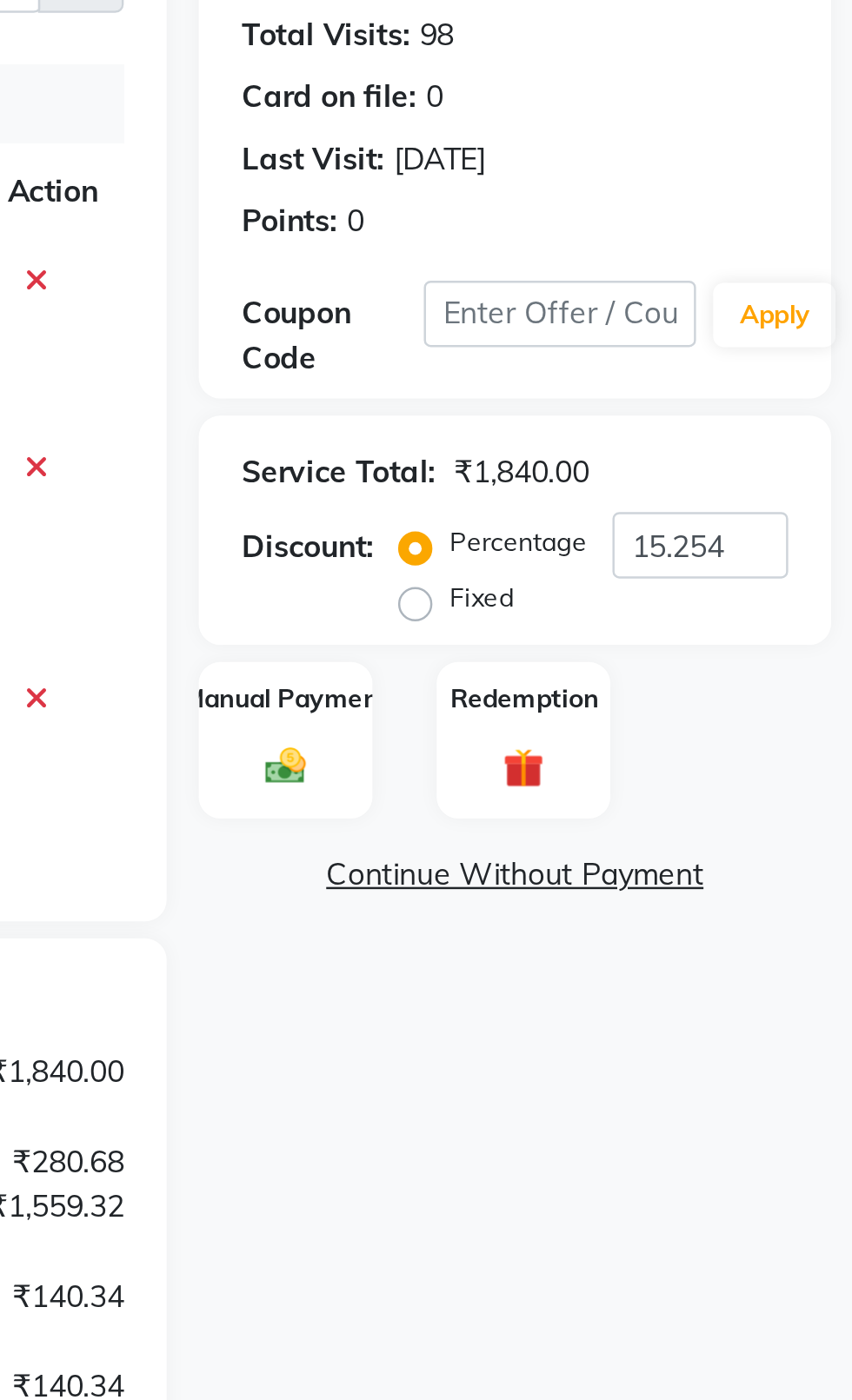
click at [616, 498] on label "Manual Payment" at bounding box center [623, 496] width 83 height 15
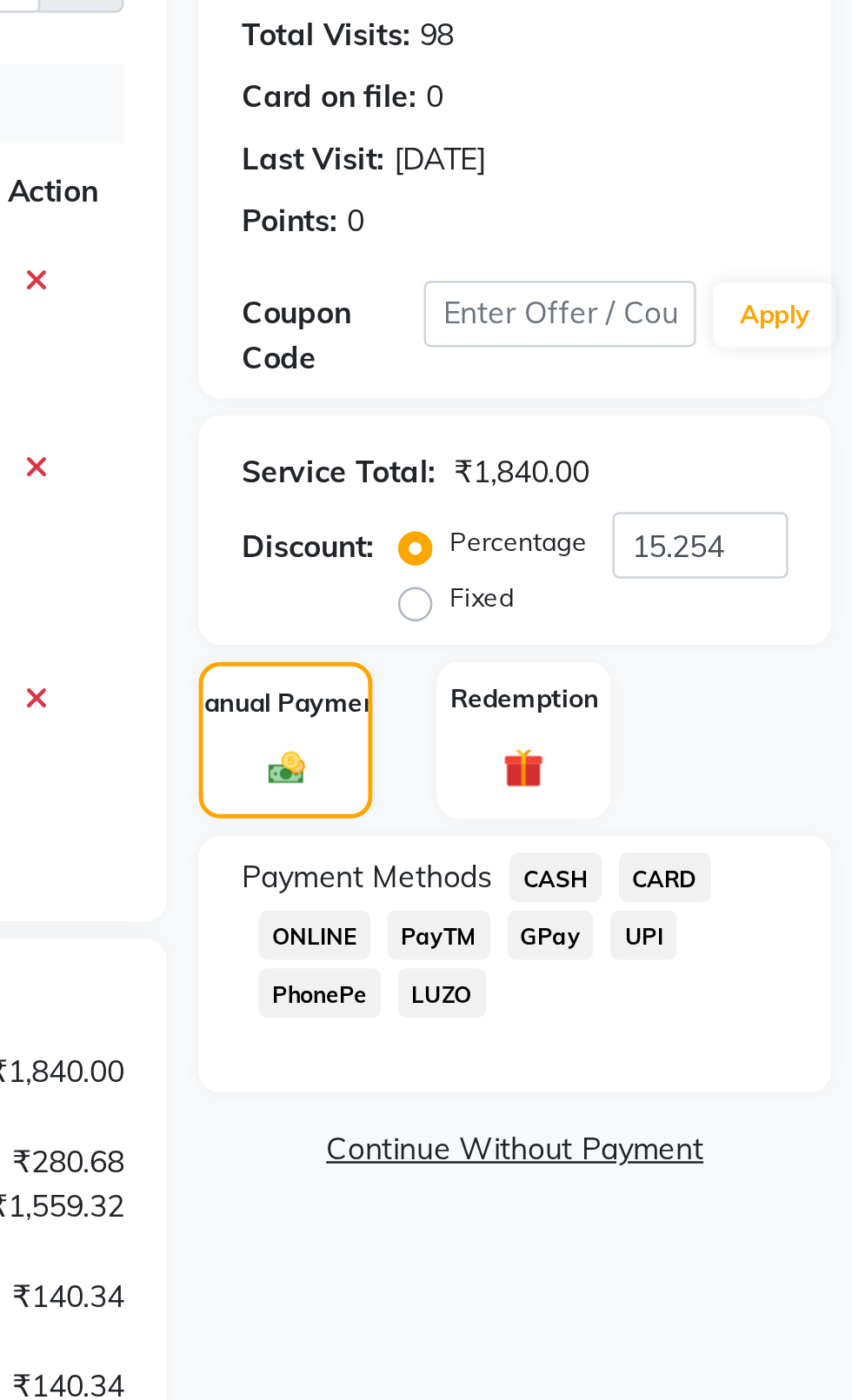
click at [726, 578] on span "CASH" at bounding box center [731, 569] width 38 height 20
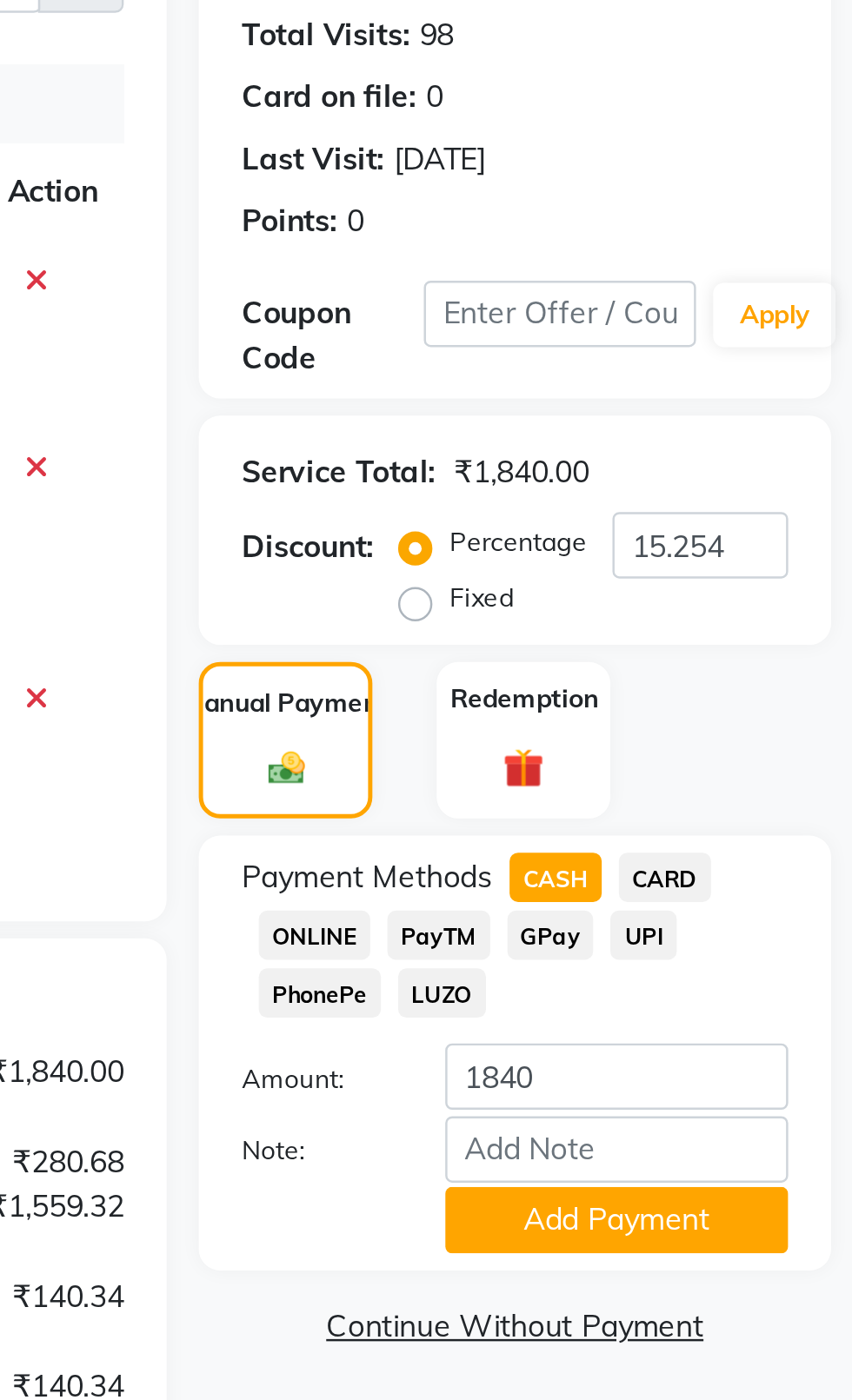
click at [765, 712] on button "Add Payment" at bounding box center [756, 708] width 139 height 27
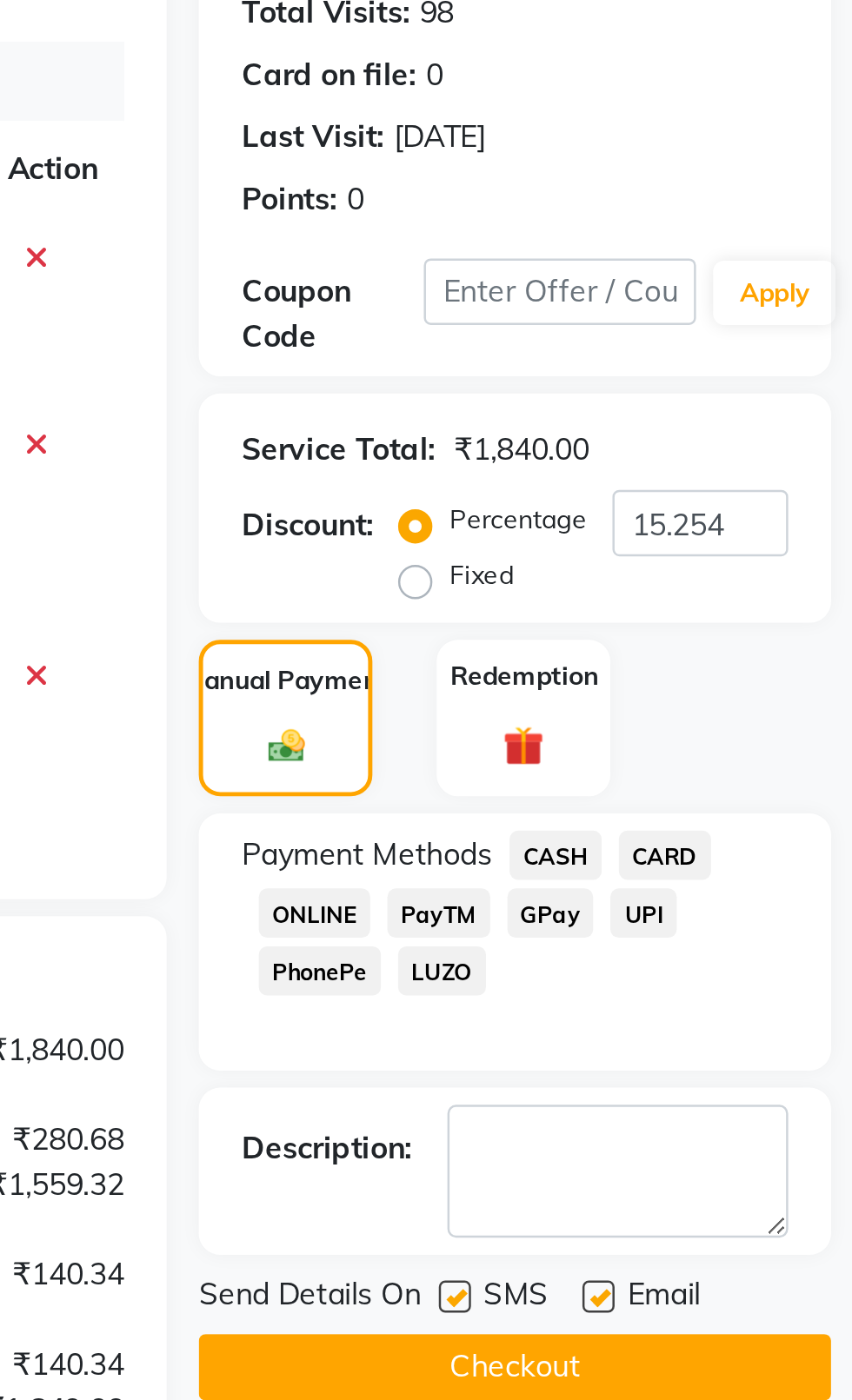
click at [691, 747] on label at bounding box center [690, 747] width 13 height 13
click at [691, 747] on input "checkbox" at bounding box center [690, 749] width 12 height 12
click at [752, 747] on label at bounding box center [749, 747] width 13 height 13
click at [752, 747] on input "checkbox" at bounding box center [749, 749] width 12 height 12
click at [728, 785] on button "Checkout" at bounding box center [715, 776] width 256 height 27
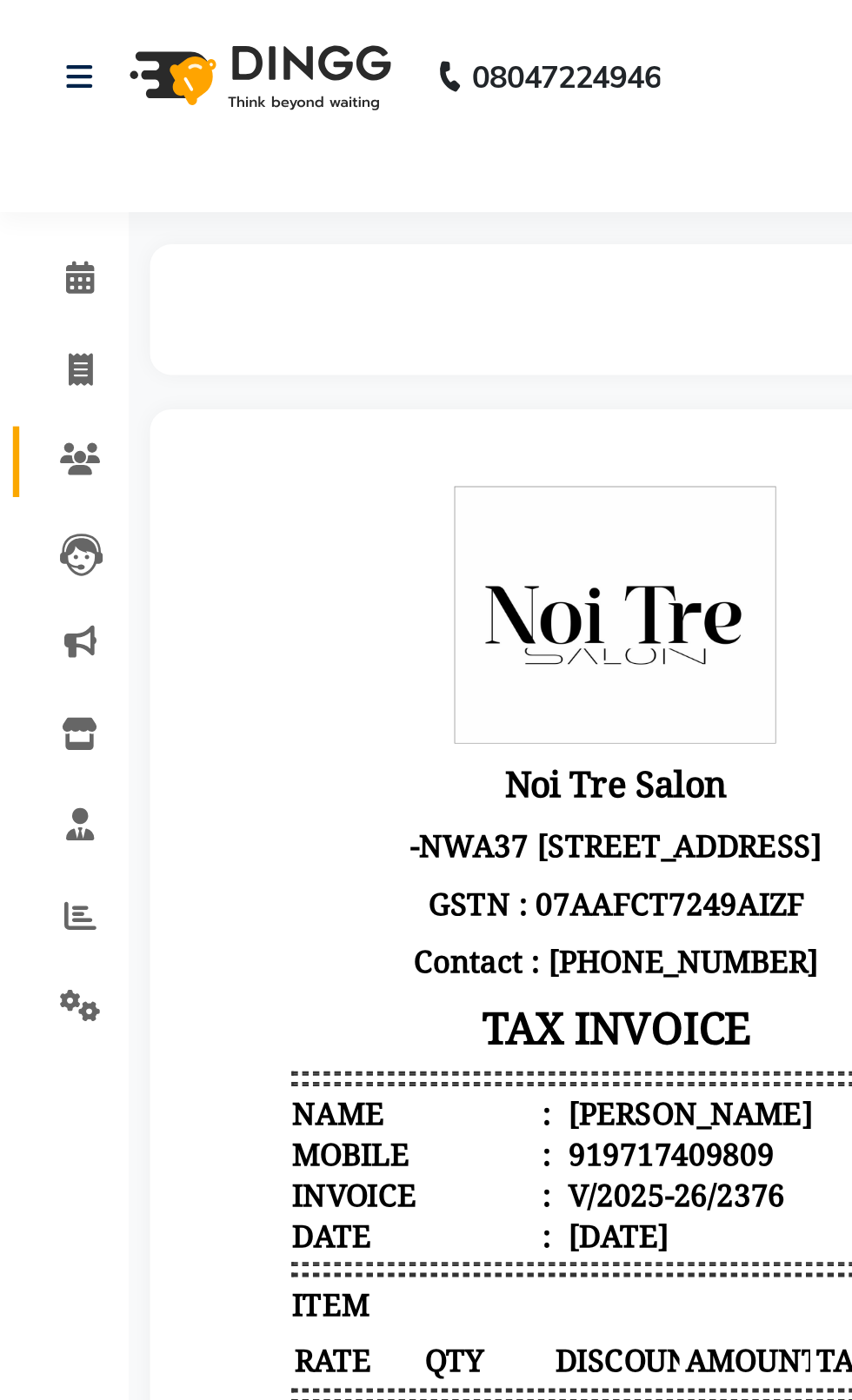
click at [21, 177] on link "Clients" at bounding box center [25, 188] width 42 height 29
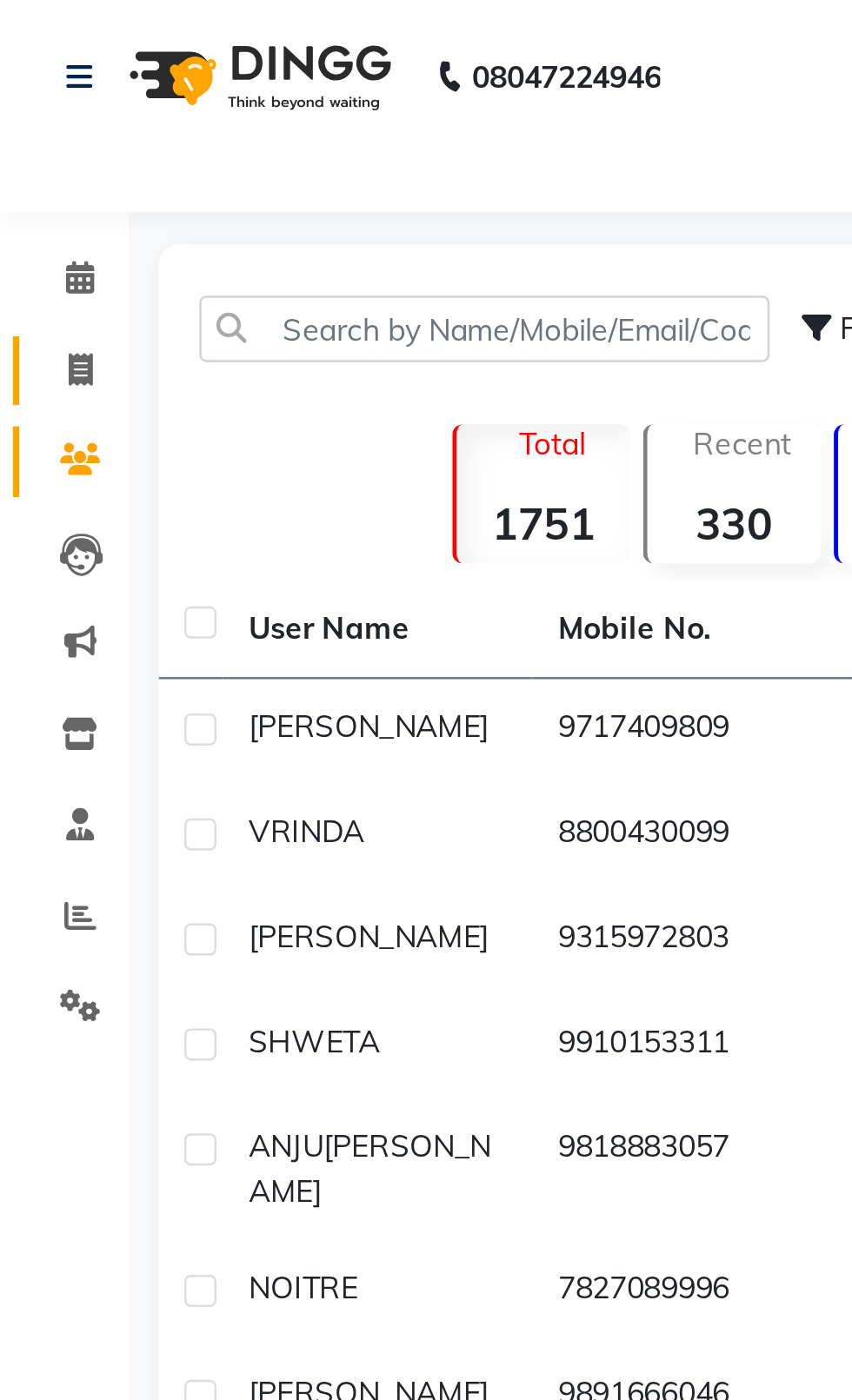
click at [43, 145] on span at bounding box center [32, 151] width 30 height 20
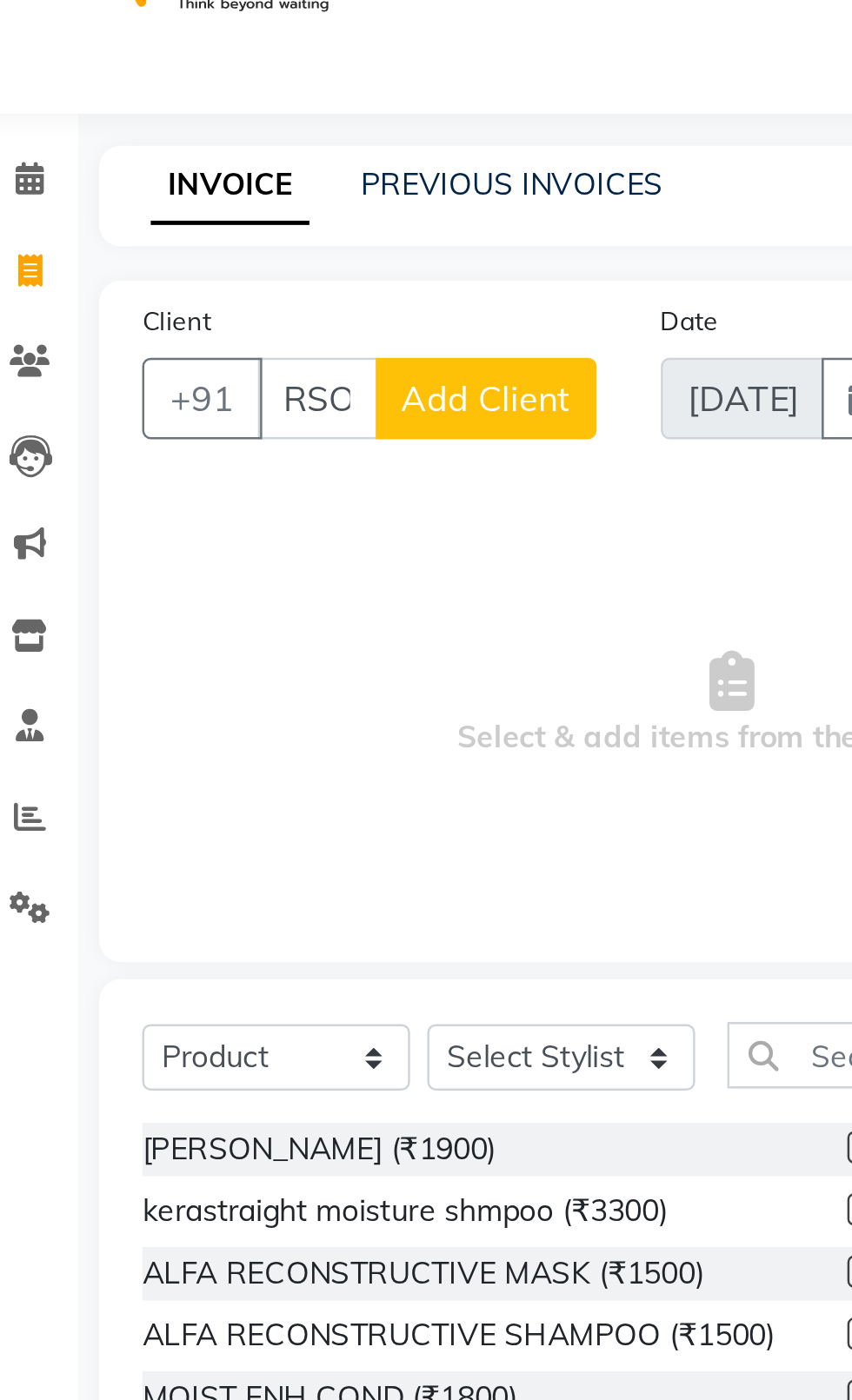
scroll to position [0, 25]
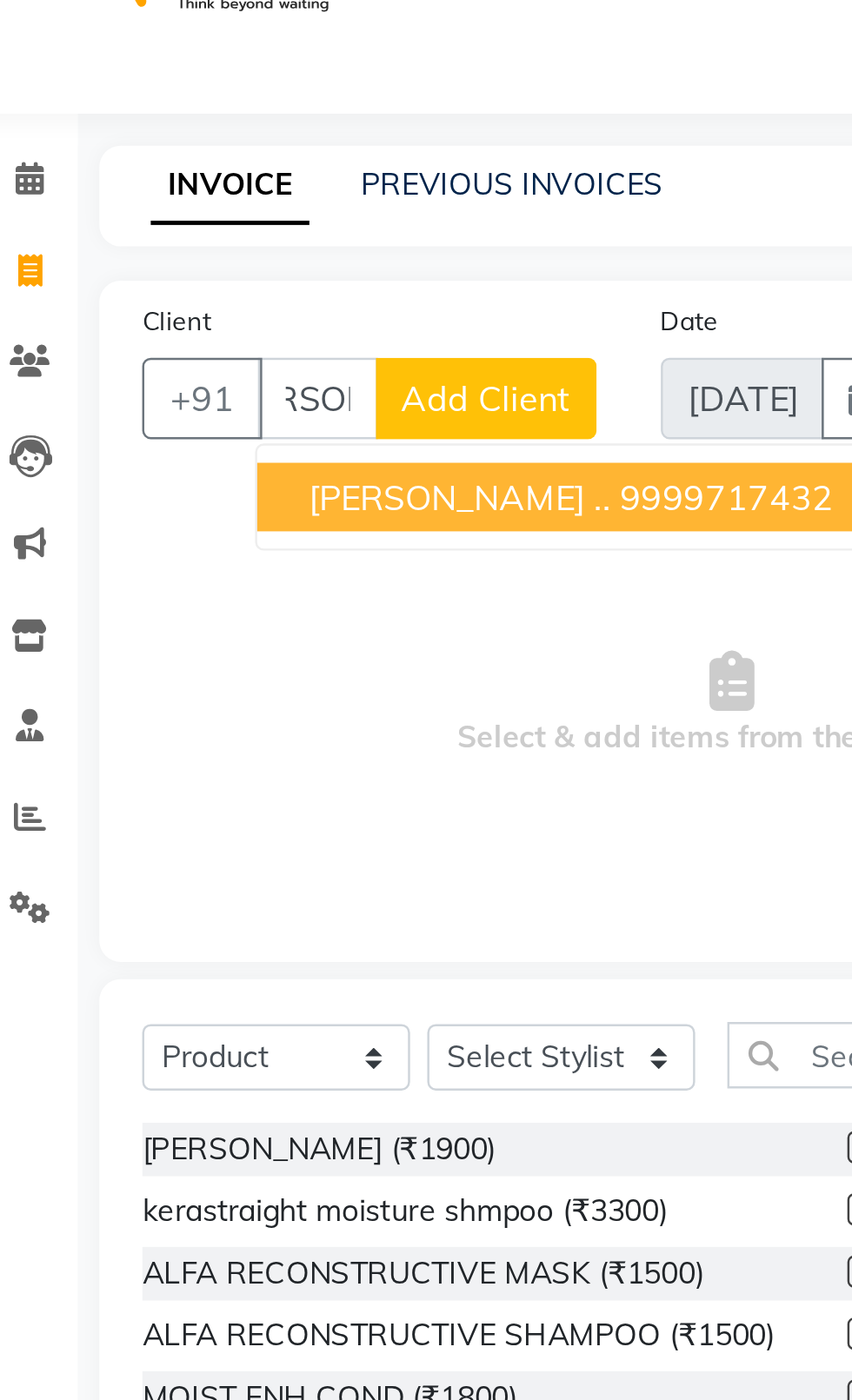
click at [154, 235] on span "[PERSON_NAME] .." at bounding box center [207, 242] width 123 height 17
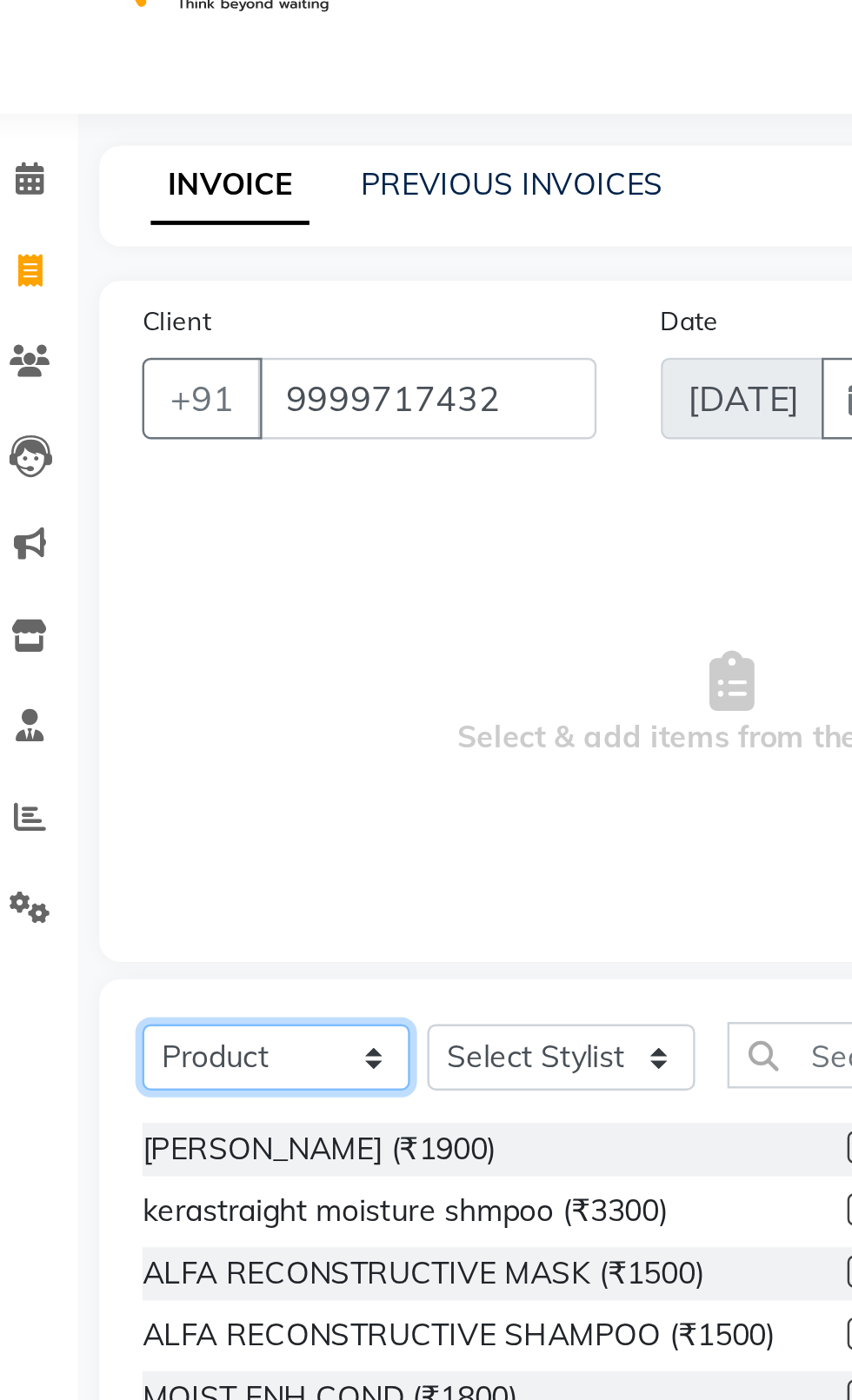
click at [165, 465] on select "Select Service Product Membership Package Voucher Prepaid Gift Card" at bounding box center [132, 469] width 108 height 27
click at [78, 455] on select "Select Service Product Membership Package Voucher Prepaid Gift Card" at bounding box center [132, 469] width 108 height 27
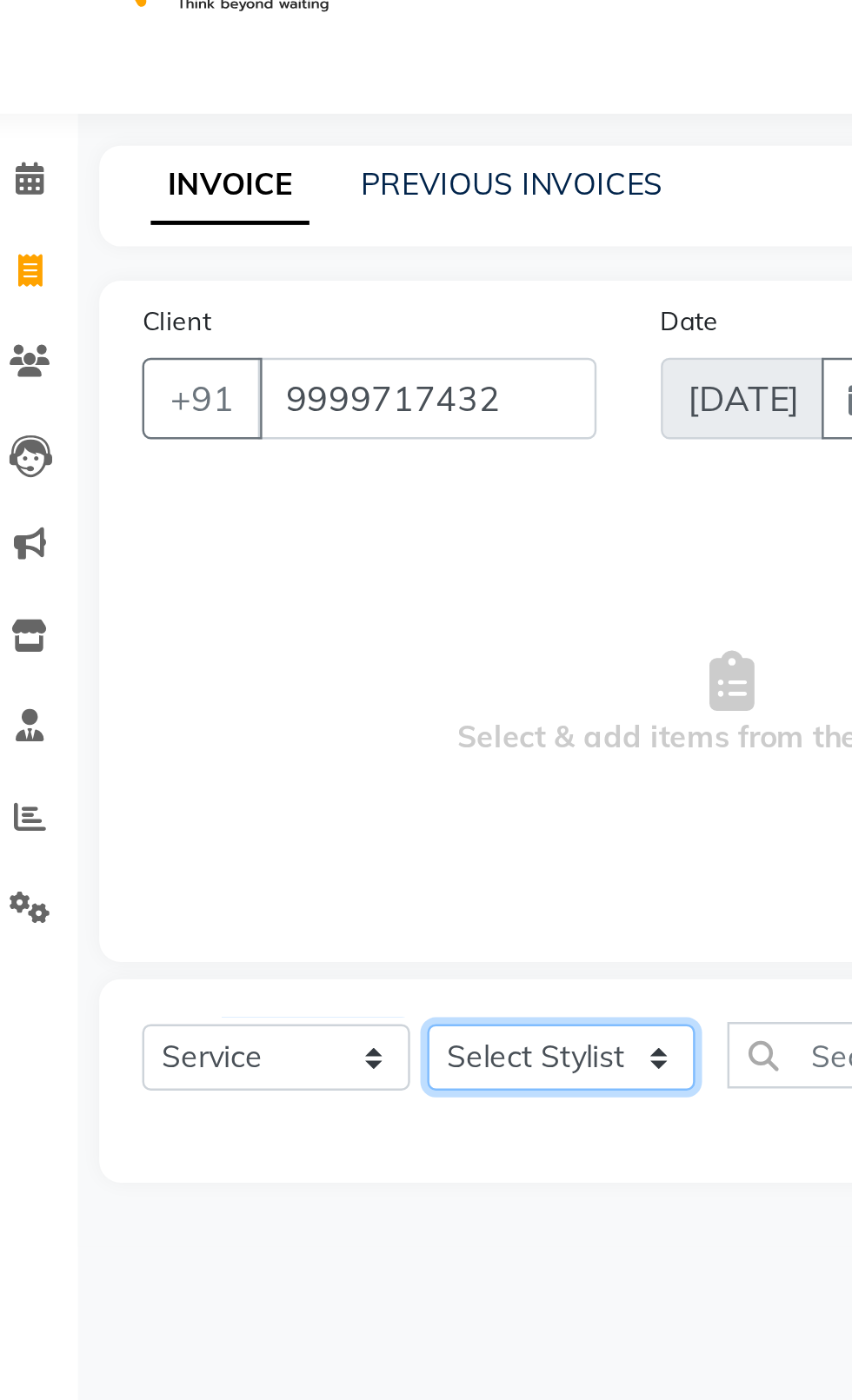
click at [244, 458] on select "Select Stylist [PERSON_NAME] akash [PERSON_NAME] ANAM anod [PERSON_NAME] danish…" at bounding box center [248, 469] width 108 height 27
click at [193, 455] on select "Select Stylist [PERSON_NAME] akash [PERSON_NAME] ANAM anod [PERSON_NAME] danish…" at bounding box center [248, 469] width 108 height 27
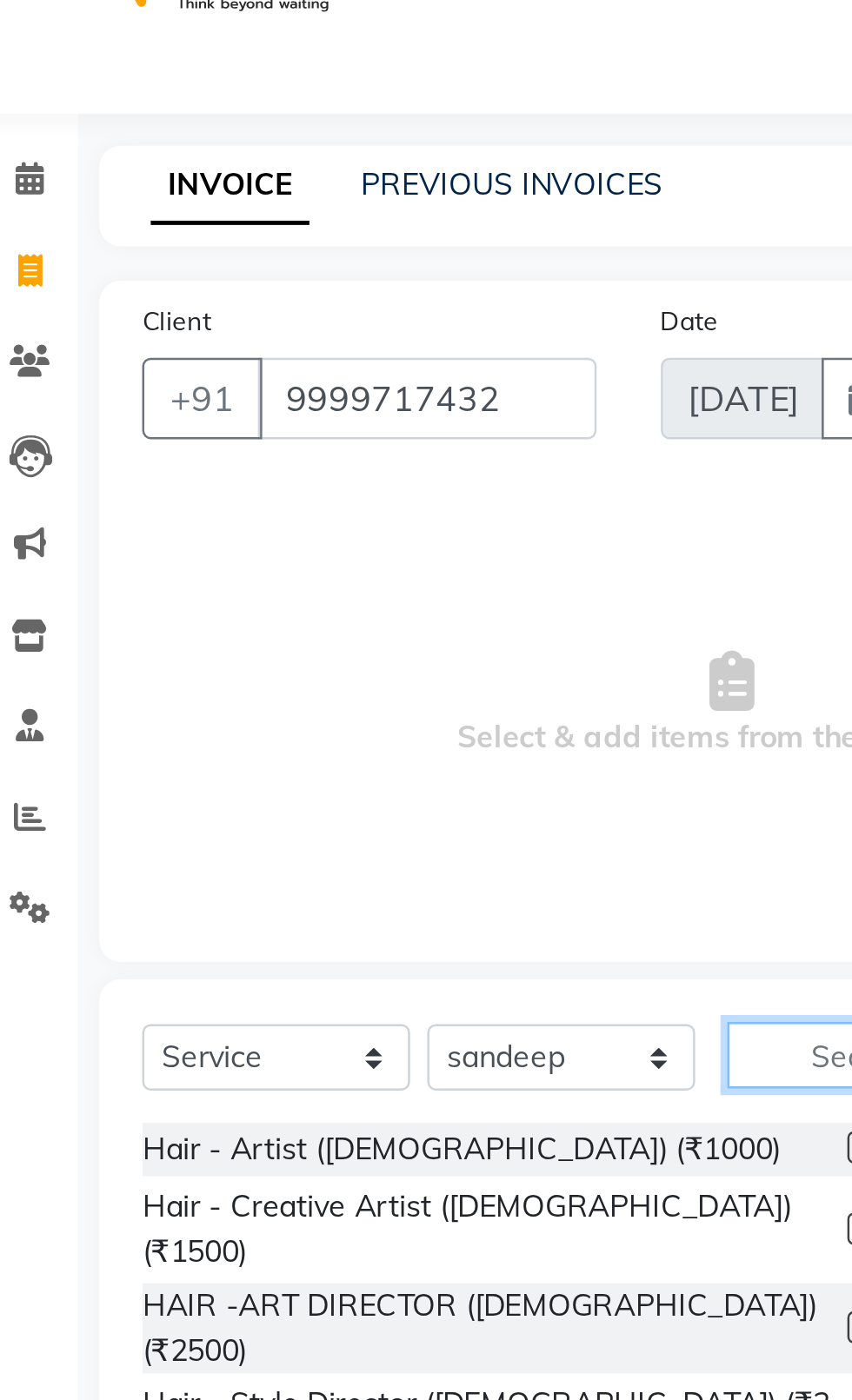
click at [353, 468] on input "text" at bounding box center [352, 468] width 73 height 27
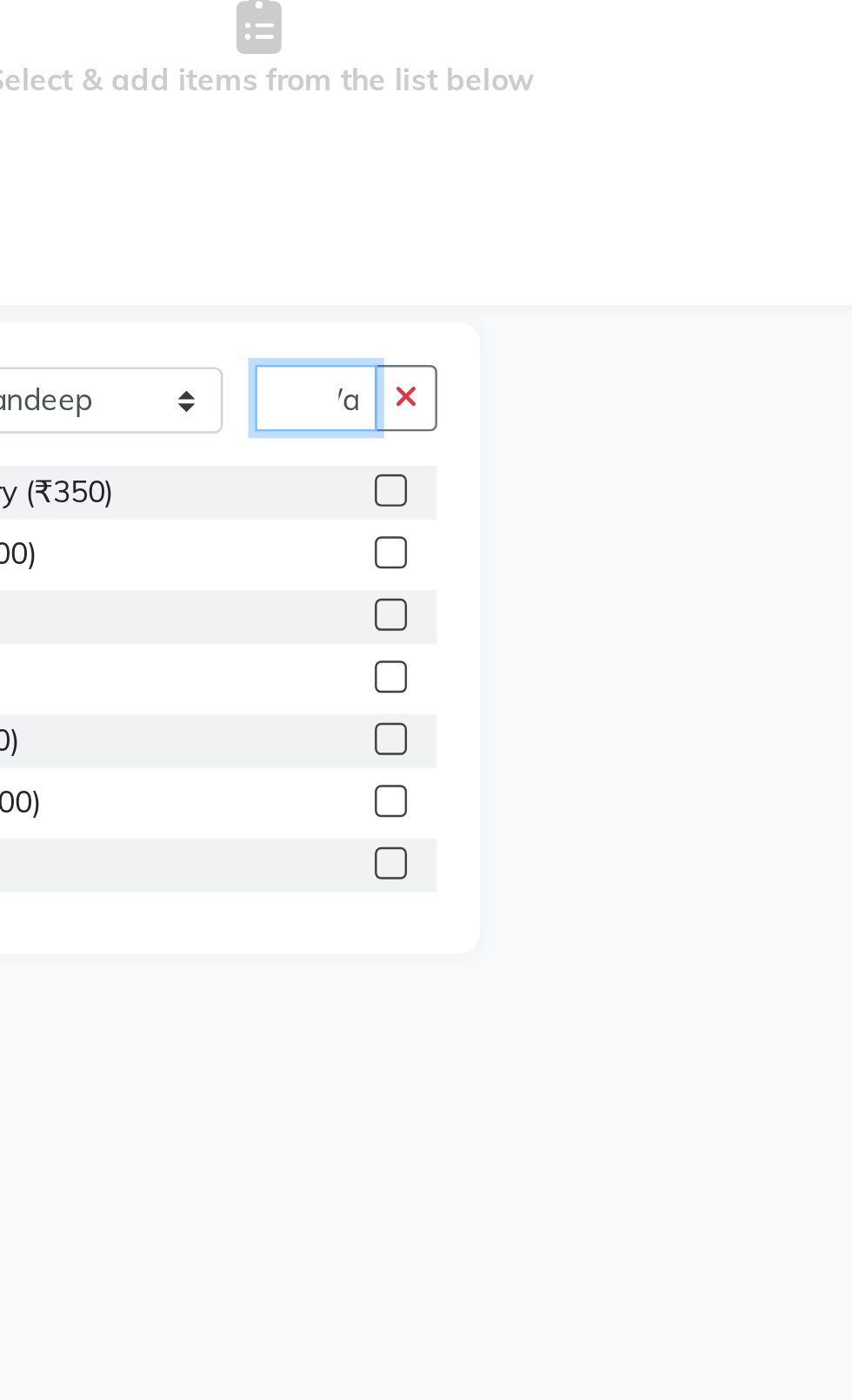
scroll to position [0, 24]
click at [365, 505] on label at bounding box center [370, 505] width 13 height 13
click at [365, 505] on input "checkbox" at bounding box center [370, 507] width 12 height 12
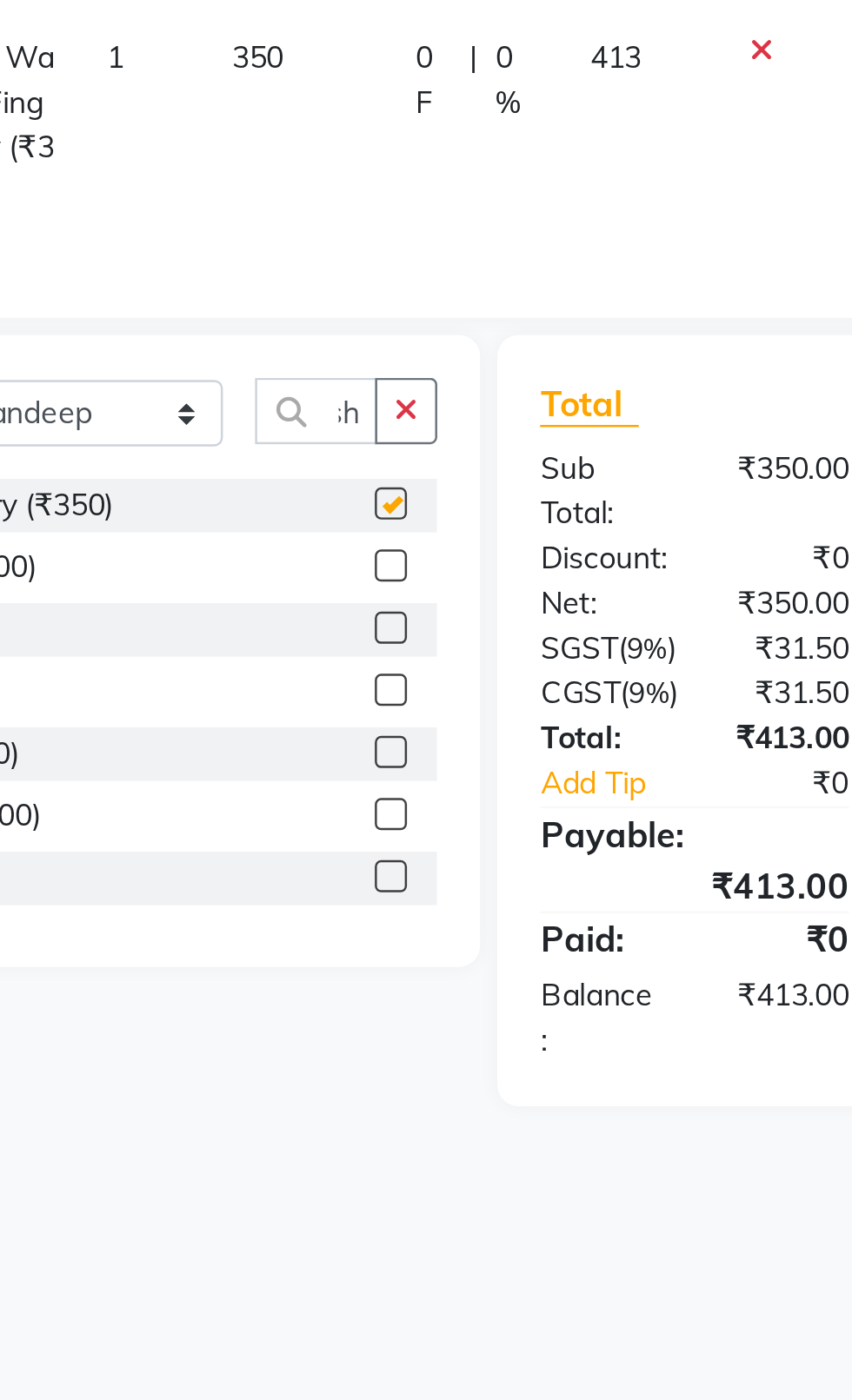
scroll to position [0, 0]
click at [246, 475] on select "Select Stylist [PERSON_NAME] akash [PERSON_NAME] ANAM anod [PERSON_NAME] danish…" at bounding box center [248, 475] width 108 height 27
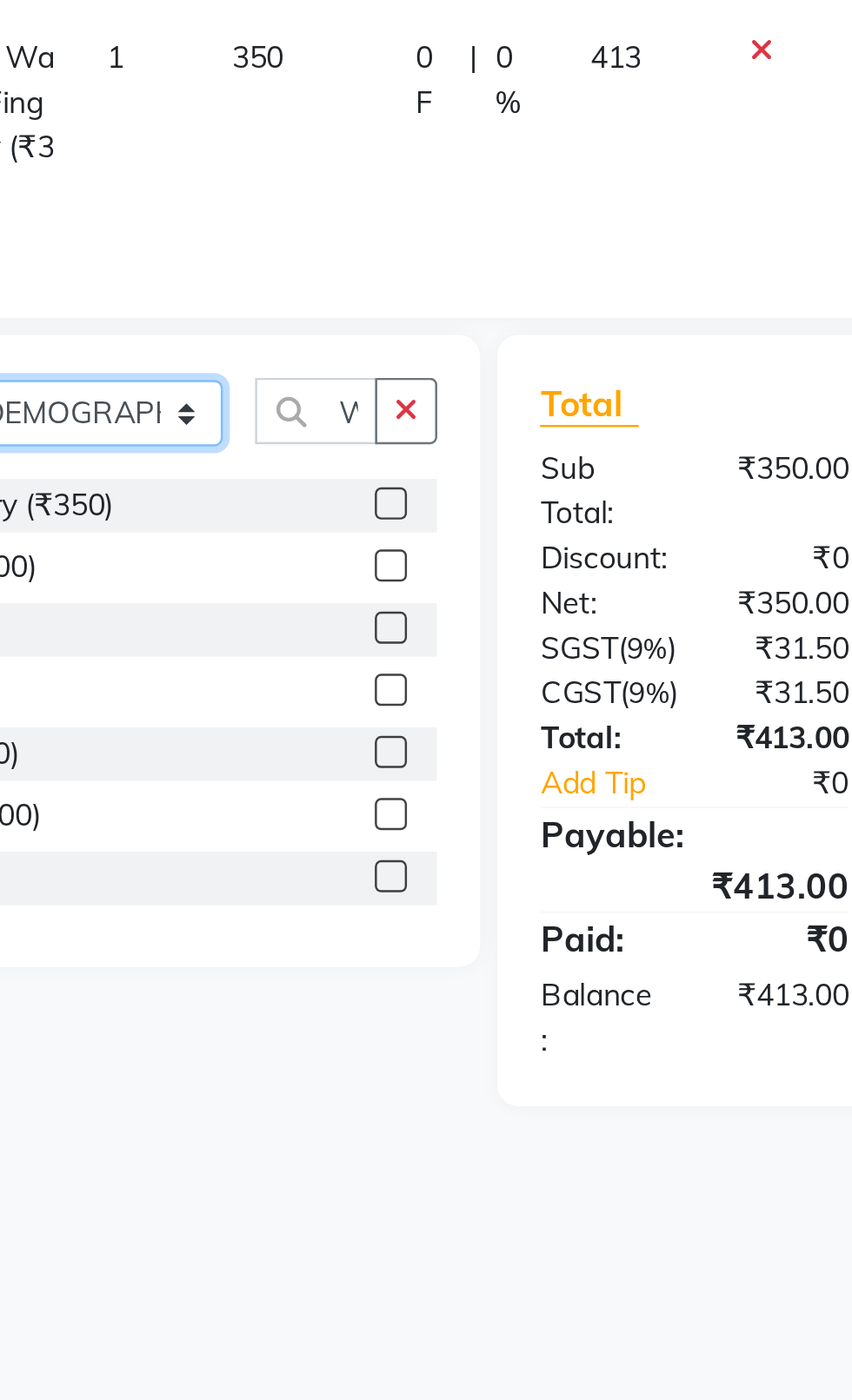
click at [193, 461] on select "Select Stylist [PERSON_NAME] akash [PERSON_NAME] ANAM anod [PERSON_NAME] danish…" at bounding box center [248, 475] width 108 height 27
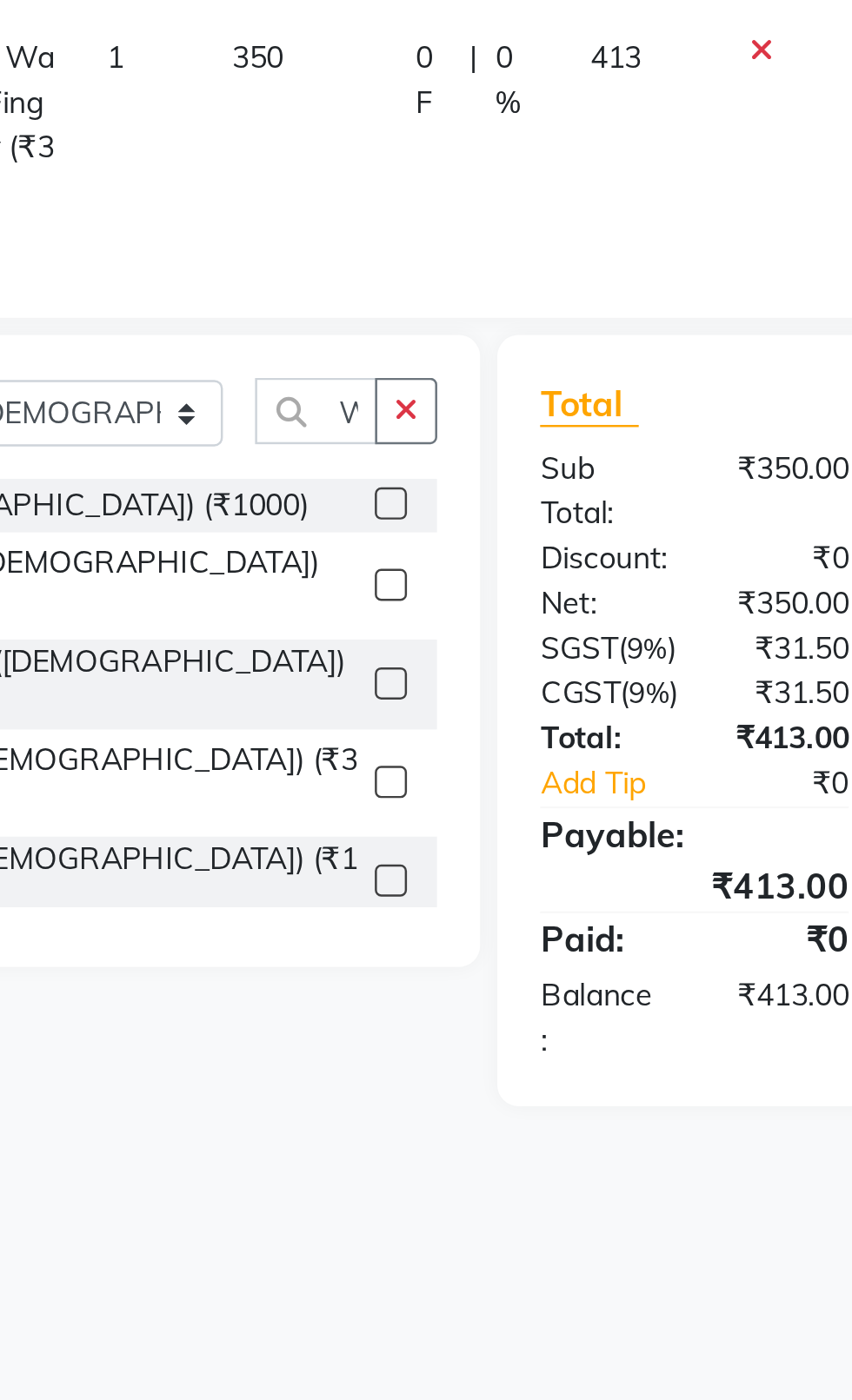
click at [377, 474] on icon "button" at bounding box center [377, 473] width 10 height 13
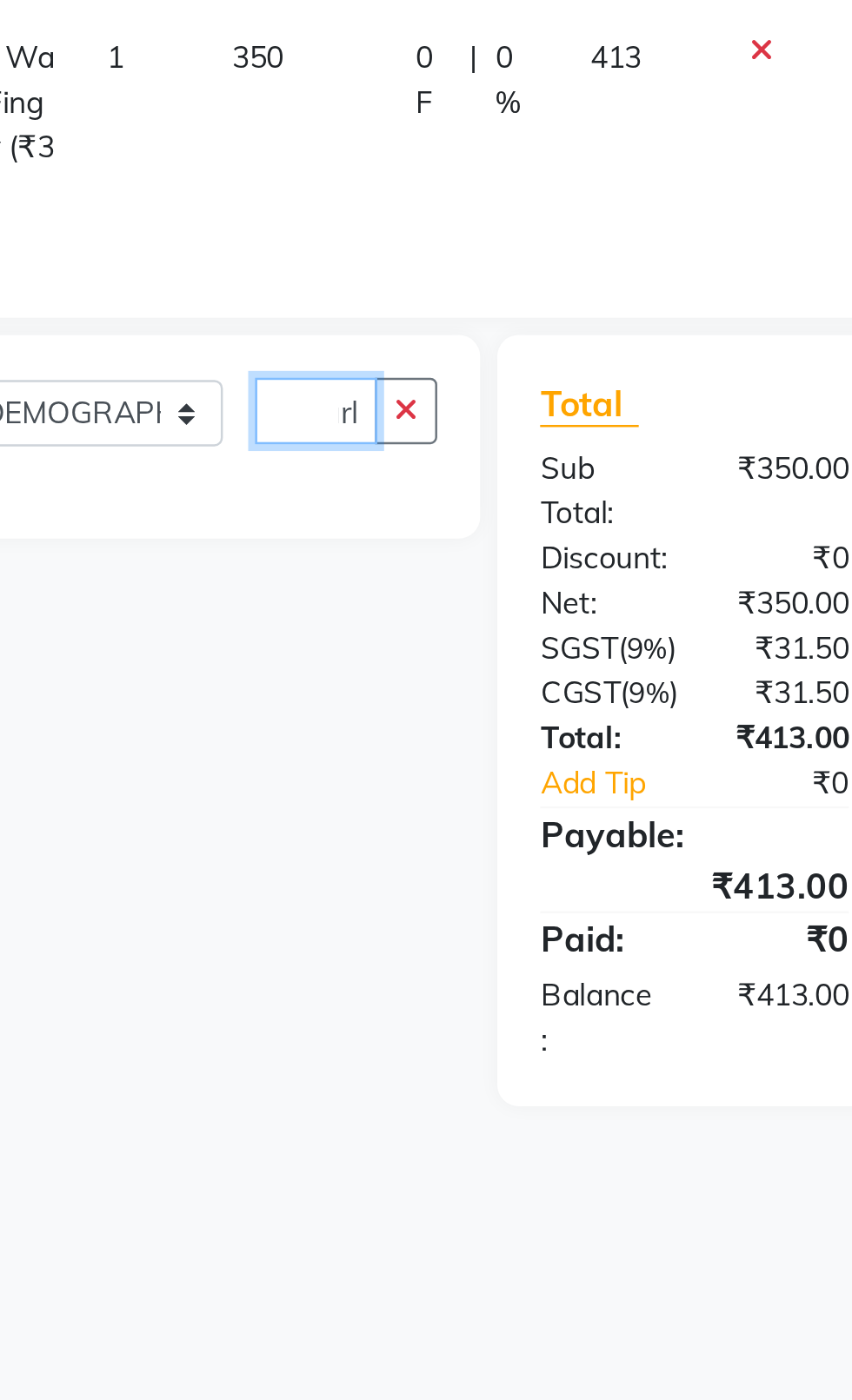
scroll to position [0, 14]
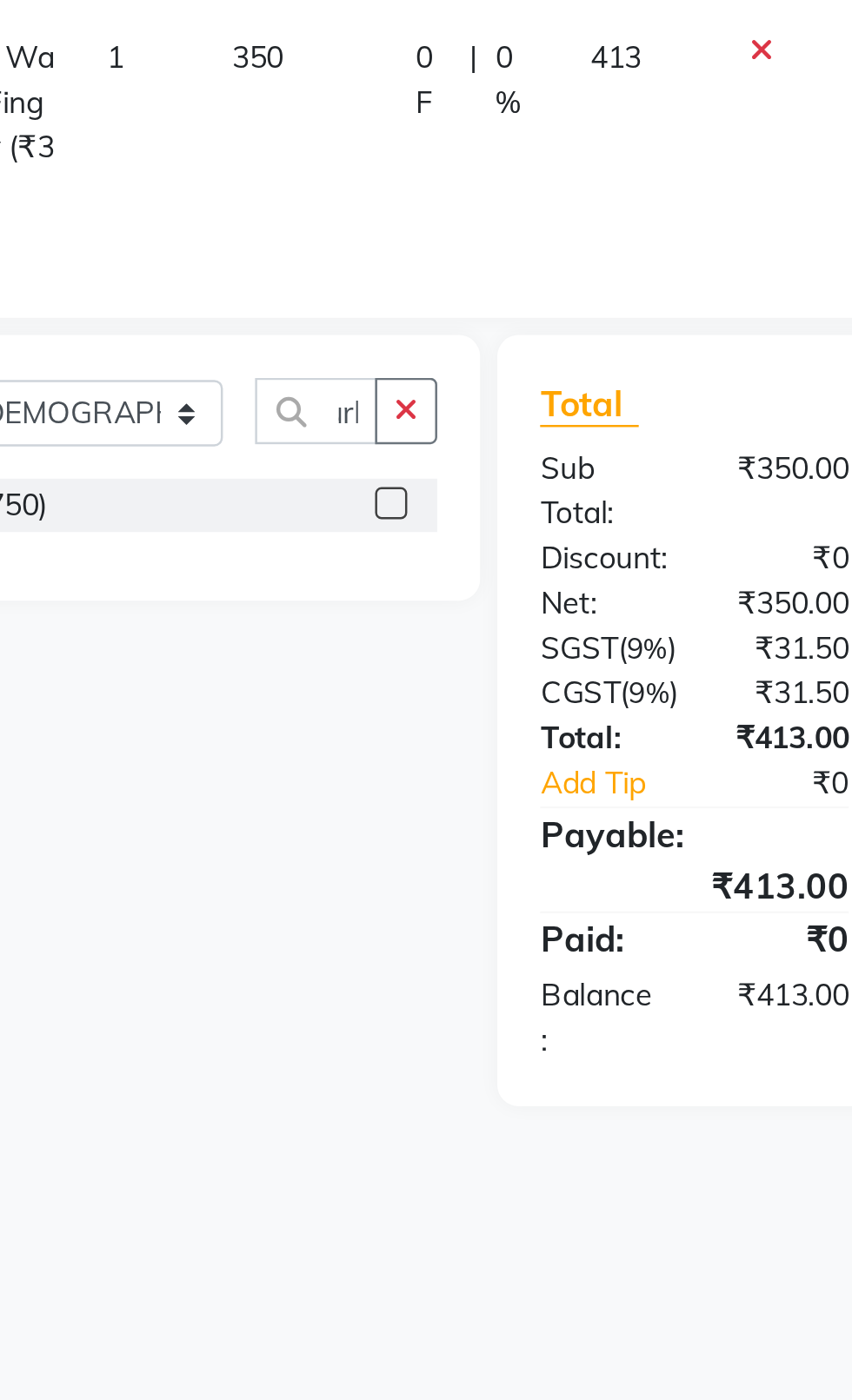
click at [367, 512] on label at bounding box center [370, 510] width 13 height 13
click at [367, 512] on input "checkbox" at bounding box center [370, 511] width 12 height 12
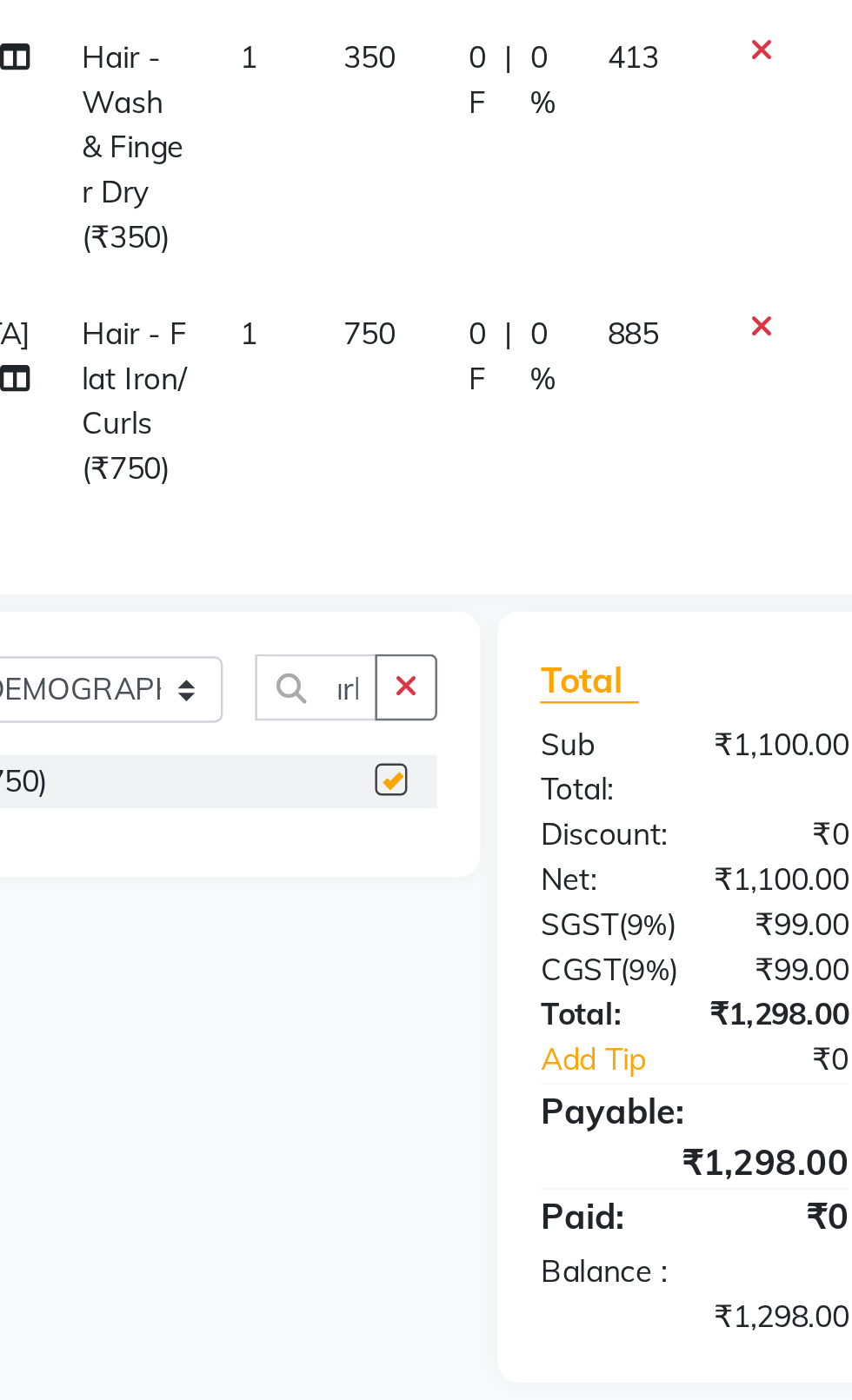
scroll to position [0, 0]
click at [351, 434] on span "750" at bounding box center [362, 442] width 21 height 15
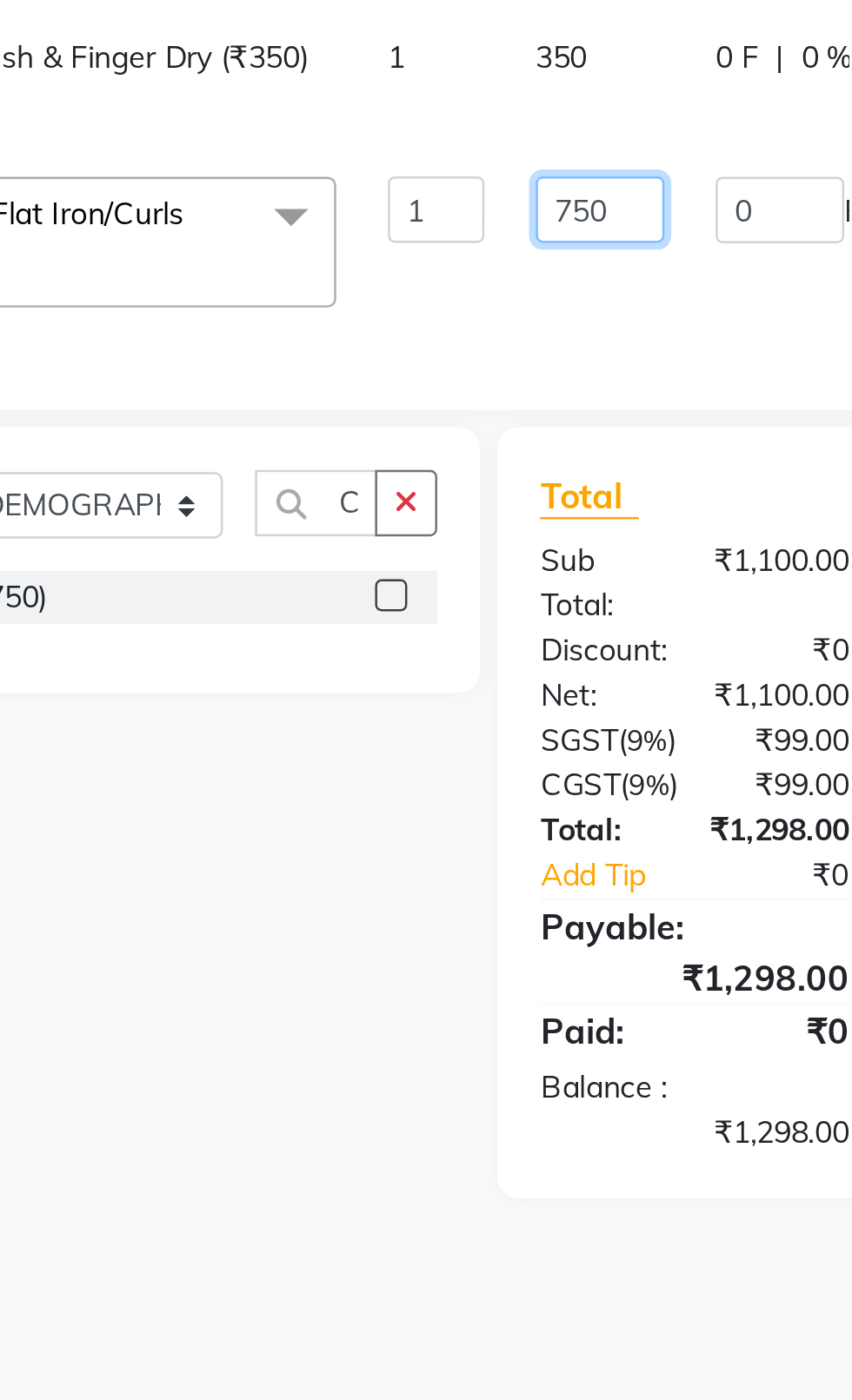
click at [455, 398] on input "750" at bounding box center [455, 392] width 52 height 27
click at [441, 341] on tr "sandeep Hair - Wash & Finger Dry (₹350) 1 350 0 F | 0 % 413" at bounding box center [419, 338] width 682 height 57
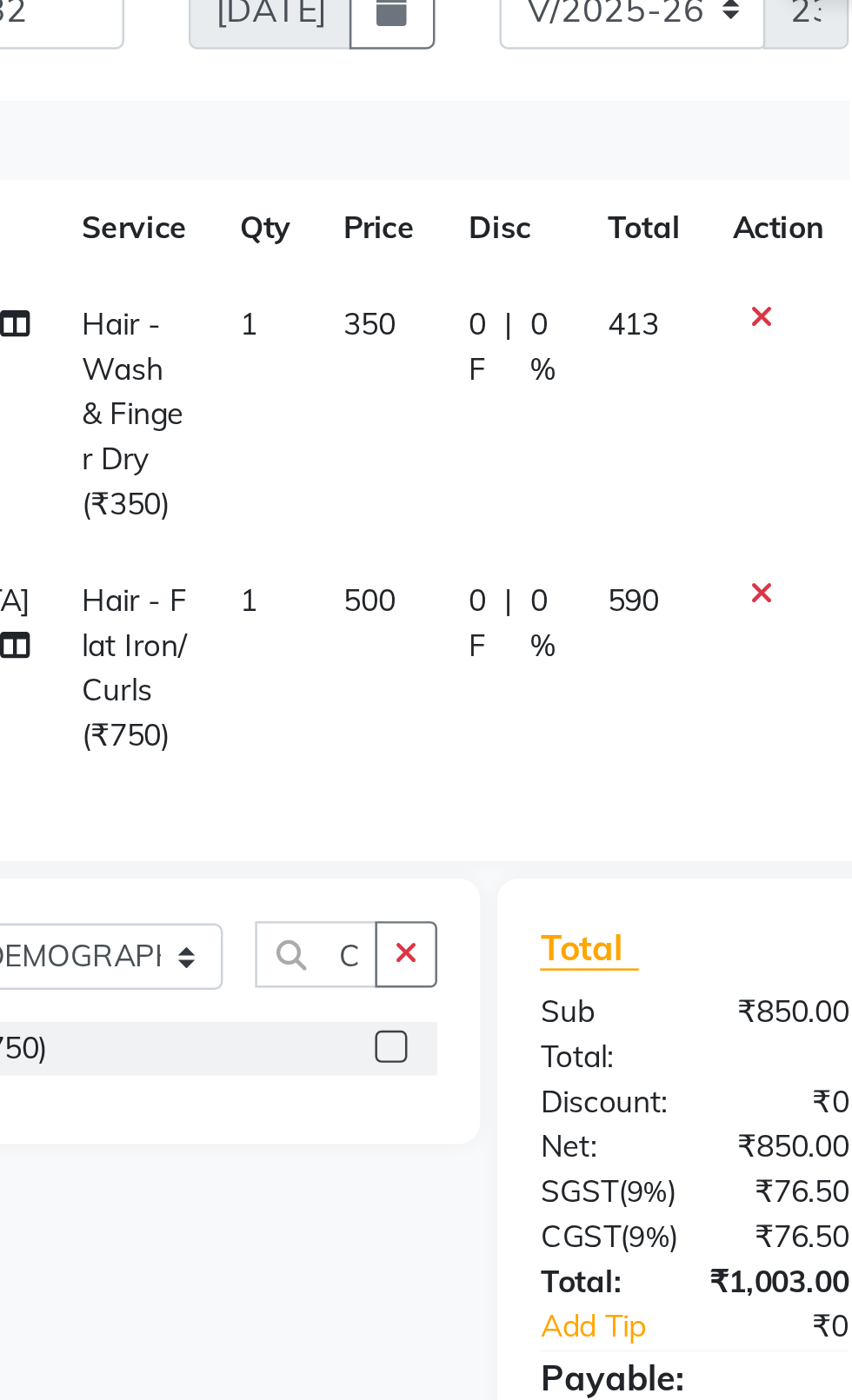
click at [340, 327] on td "350" at bounding box center [366, 366] width 50 height 112
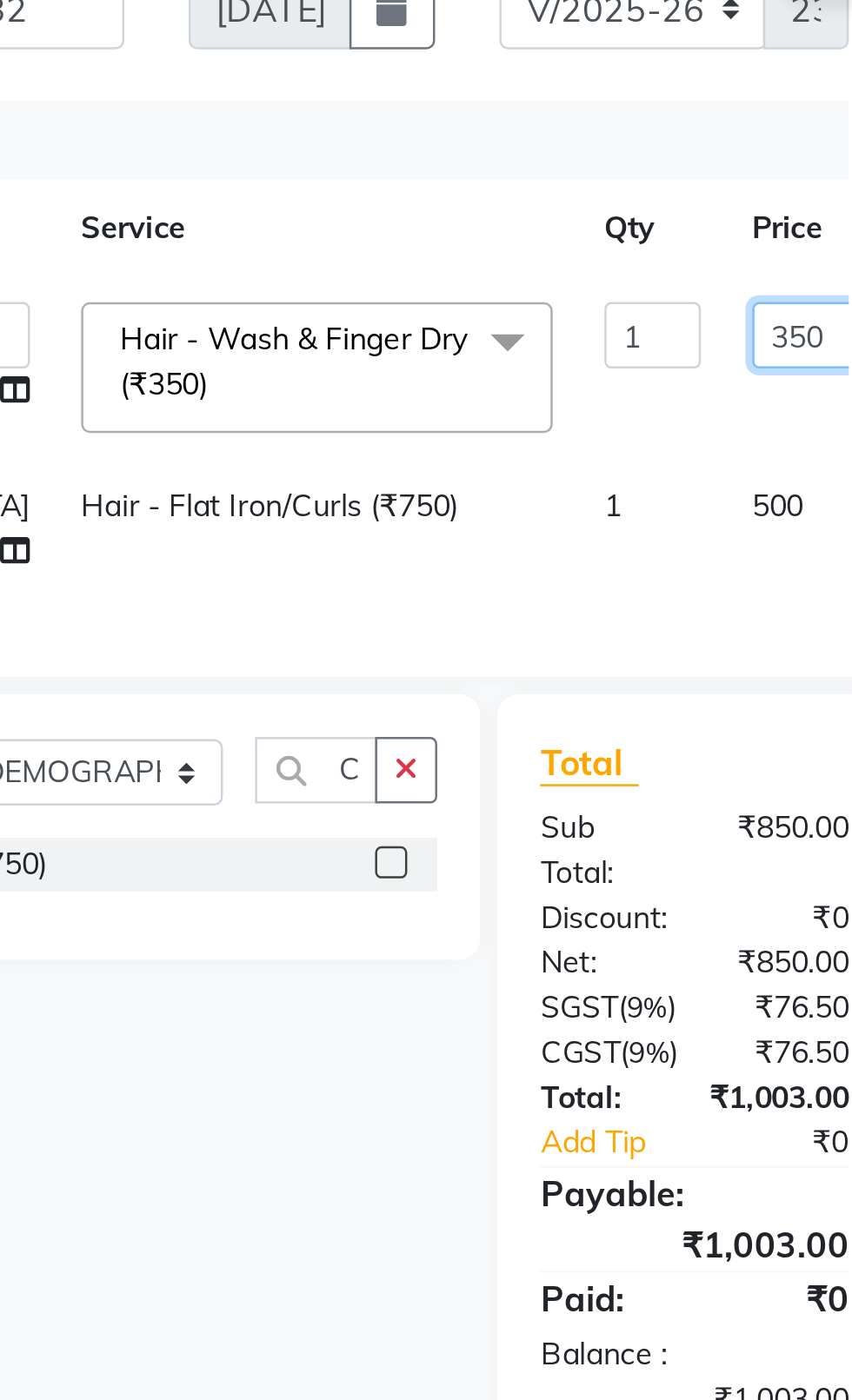
click at [517, 337] on input "350" at bounding box center [544, 335] width 52 height 27
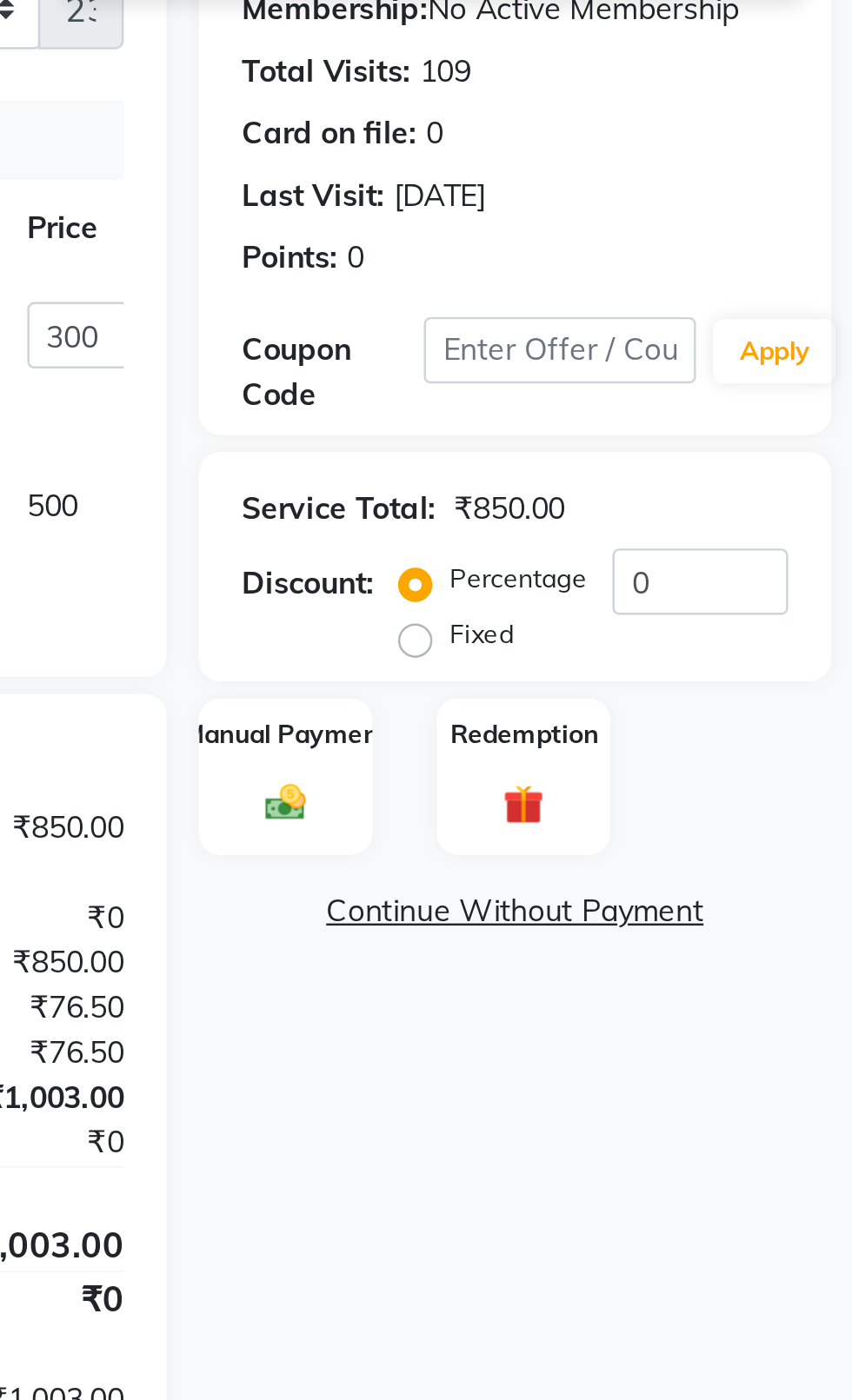
click at [818, 464] on div "Percentage Fixed 0" at bounding box center [749, 444] width 154 height 47
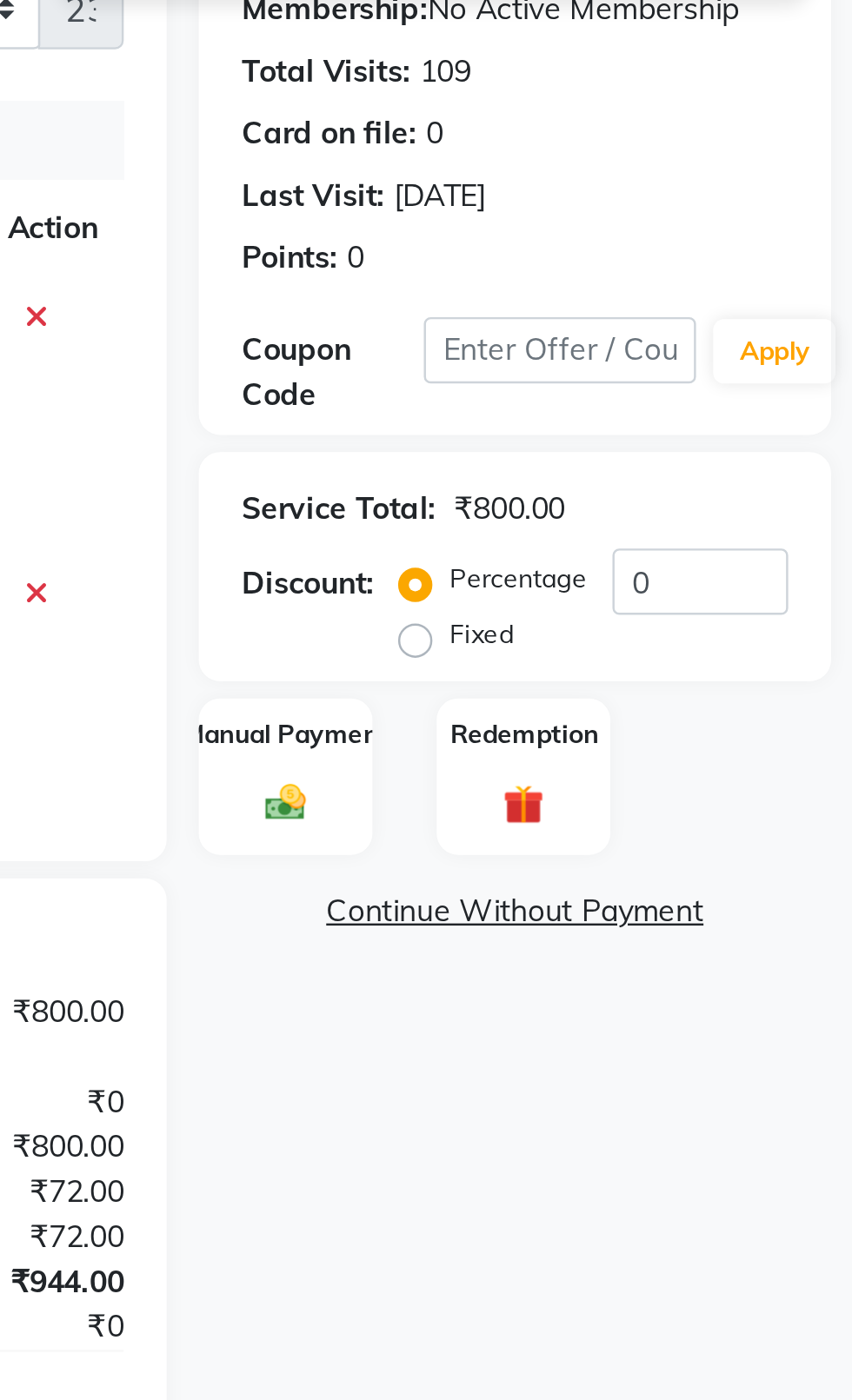
click at [835, 448] on div "Service Total: ₹800.00 Discount: Percentage Fixed 0" at bounding box center [715, 428] width 256 height 93
click at [812, 437] on input "0" at bounding box center [790, 434] width 72 height 27
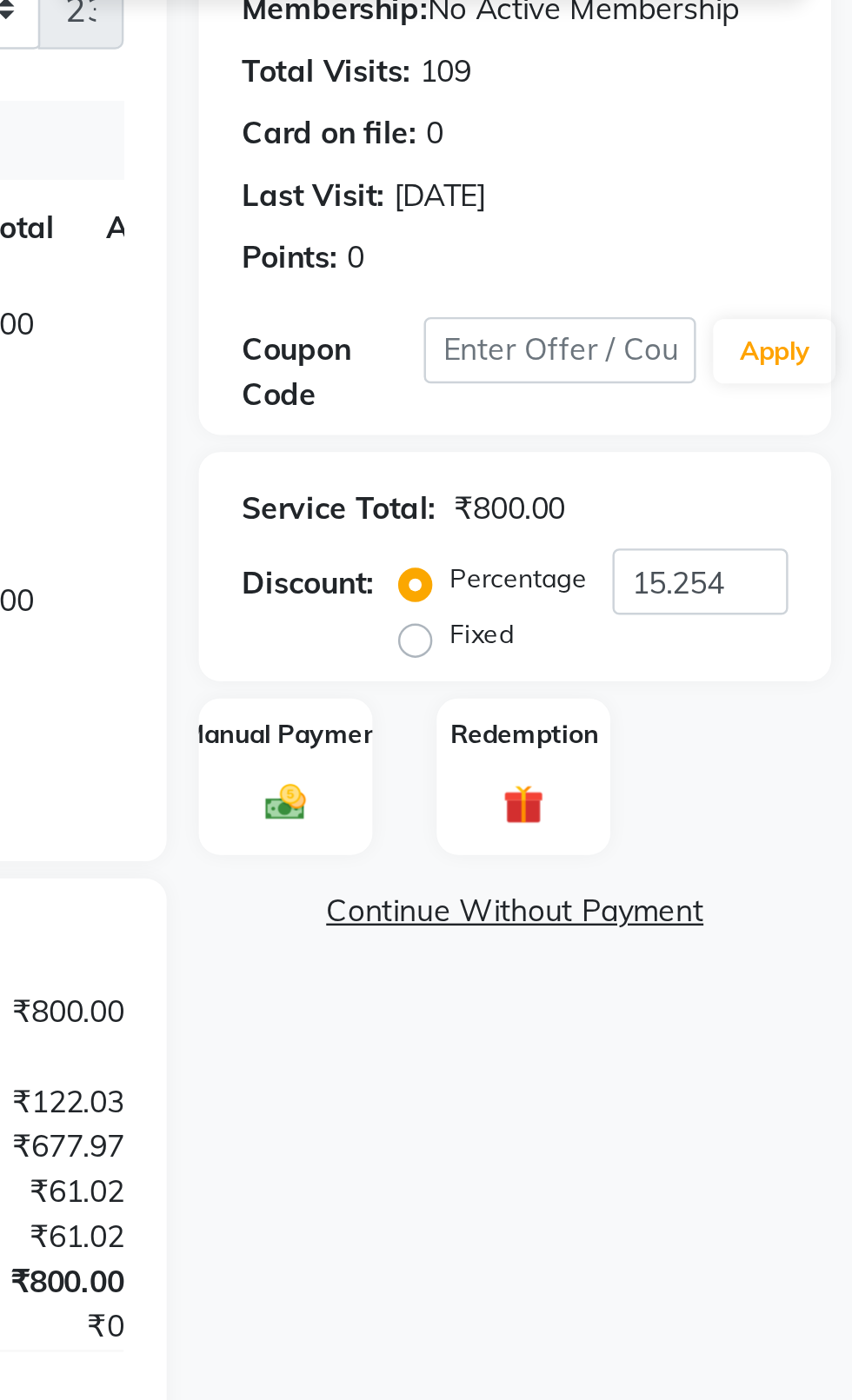
click at [613, 533] on img at bounding box center [622, 524] width 27 height 19
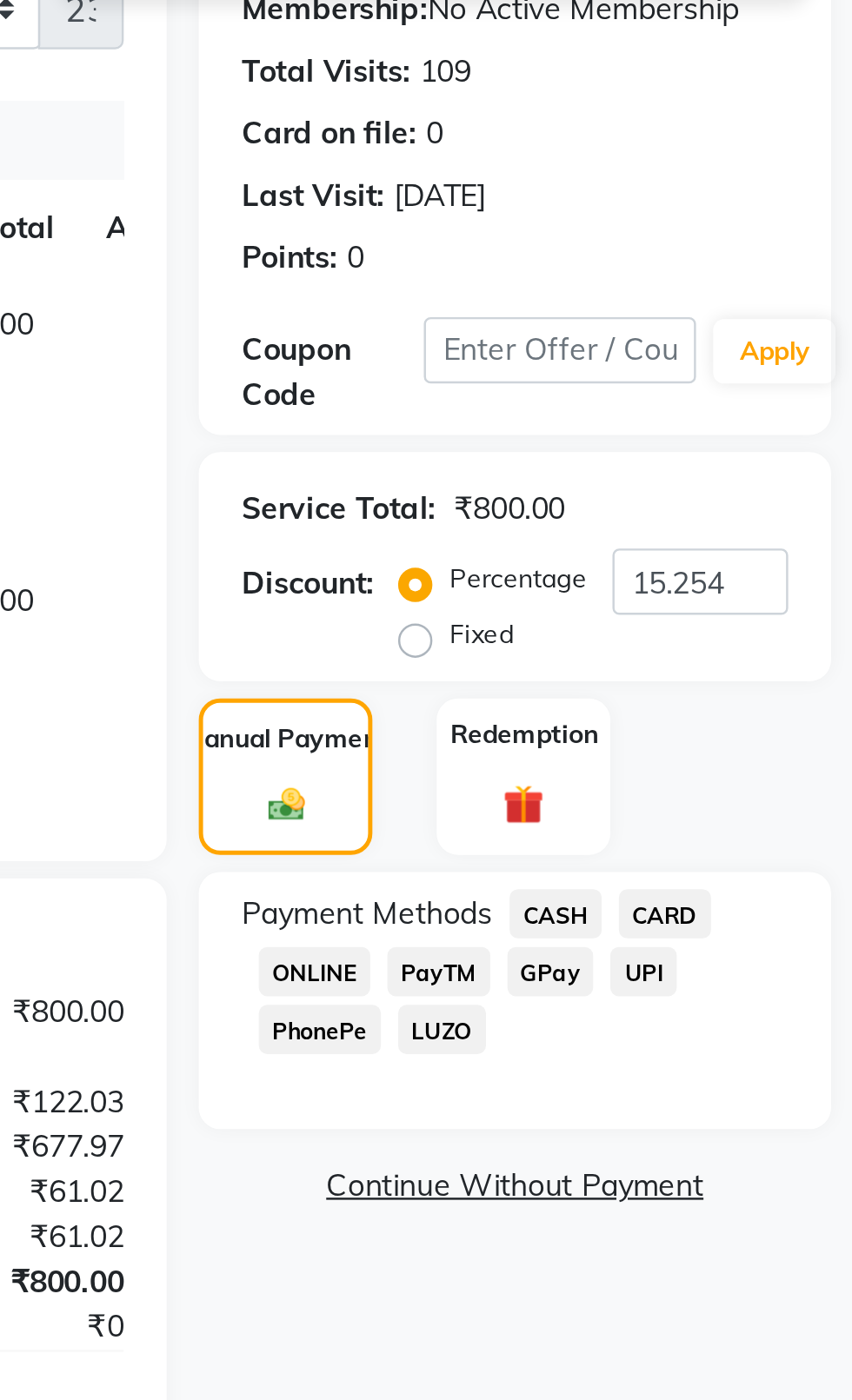
click at [721, 570] on span "CASH" at bounding box center [731, 569] width 38 height 20
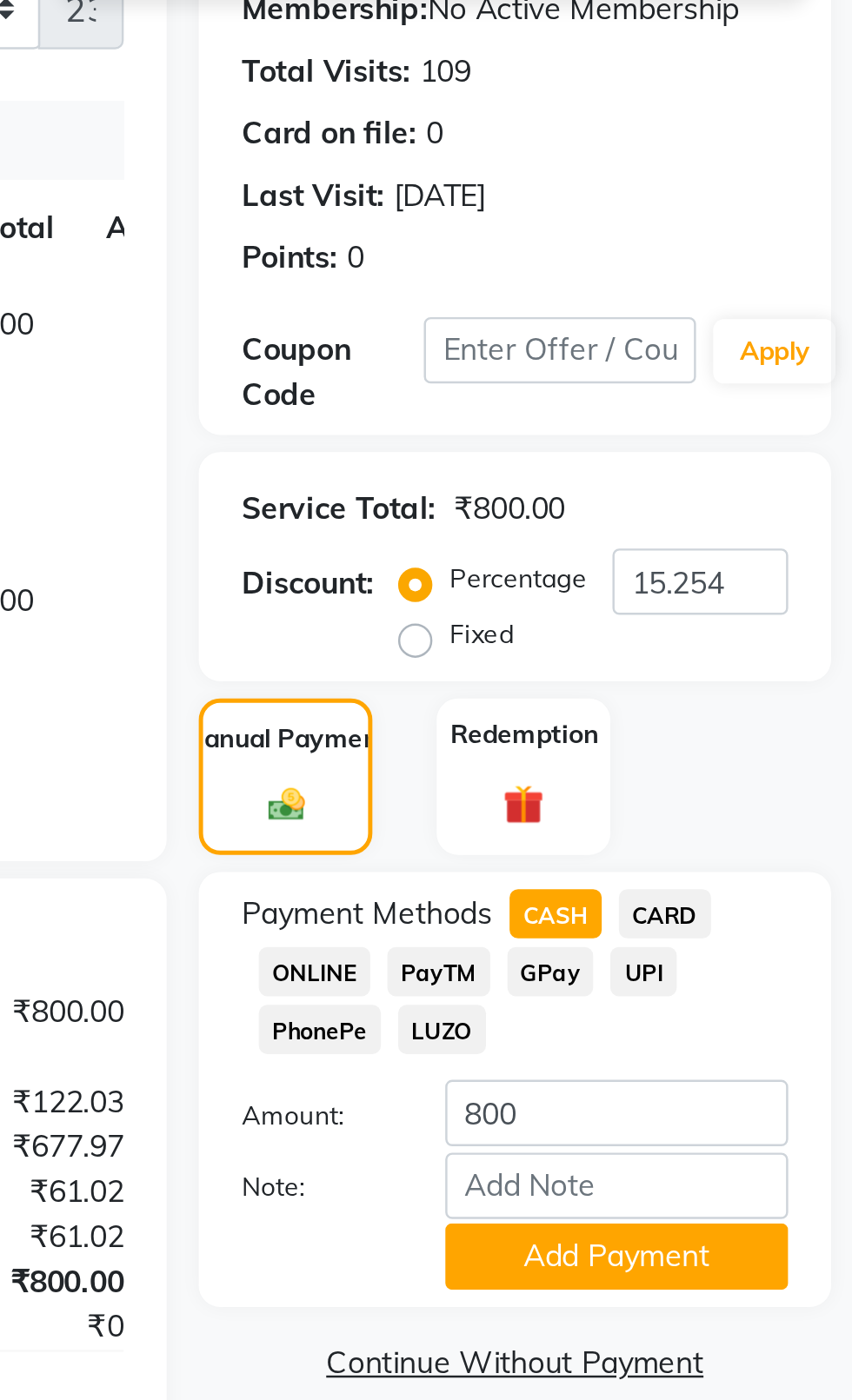
click at [761, 702] on button "Add Payment" at bounding box center [756, 708] width 139 height 27
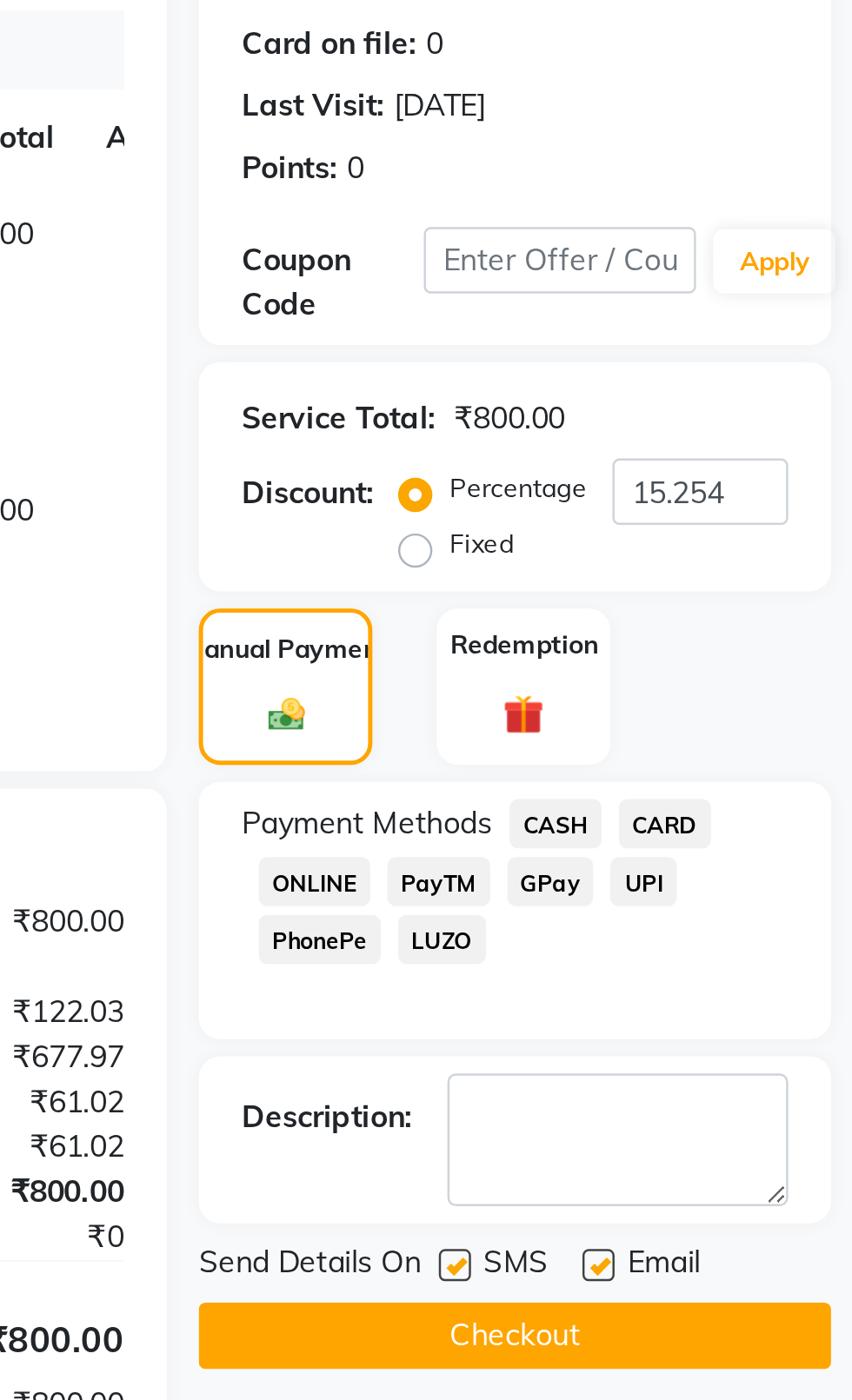
click at [692, 750] on label at bounding box center [690, 747] width 13 height 13
click at [692, 750] on input "checkbox" at bounding box center [690, 749] width 12 height 12
click at [752, 747] on label at bounding box center [749, 747] width 13 height 13
click at [752, 747] on input "checkbox" at bounding box center [749, 749] width 12 height 12
click at [735, 784] on button "Checkout" at bounding box center [715, 776] width 256 height 27
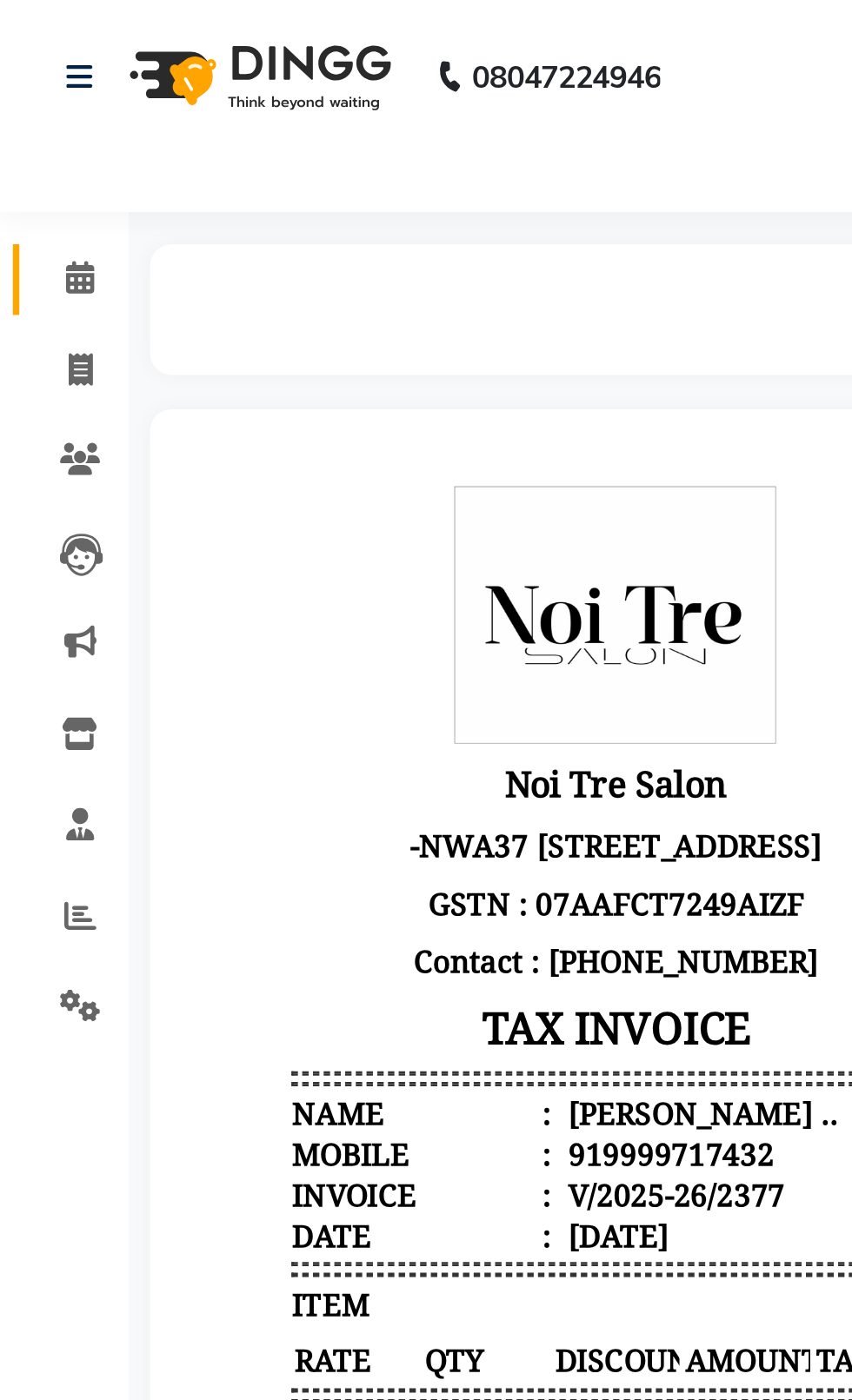
click at [27, 110] on icon at bounding box center [33, 112] width 12 height 13
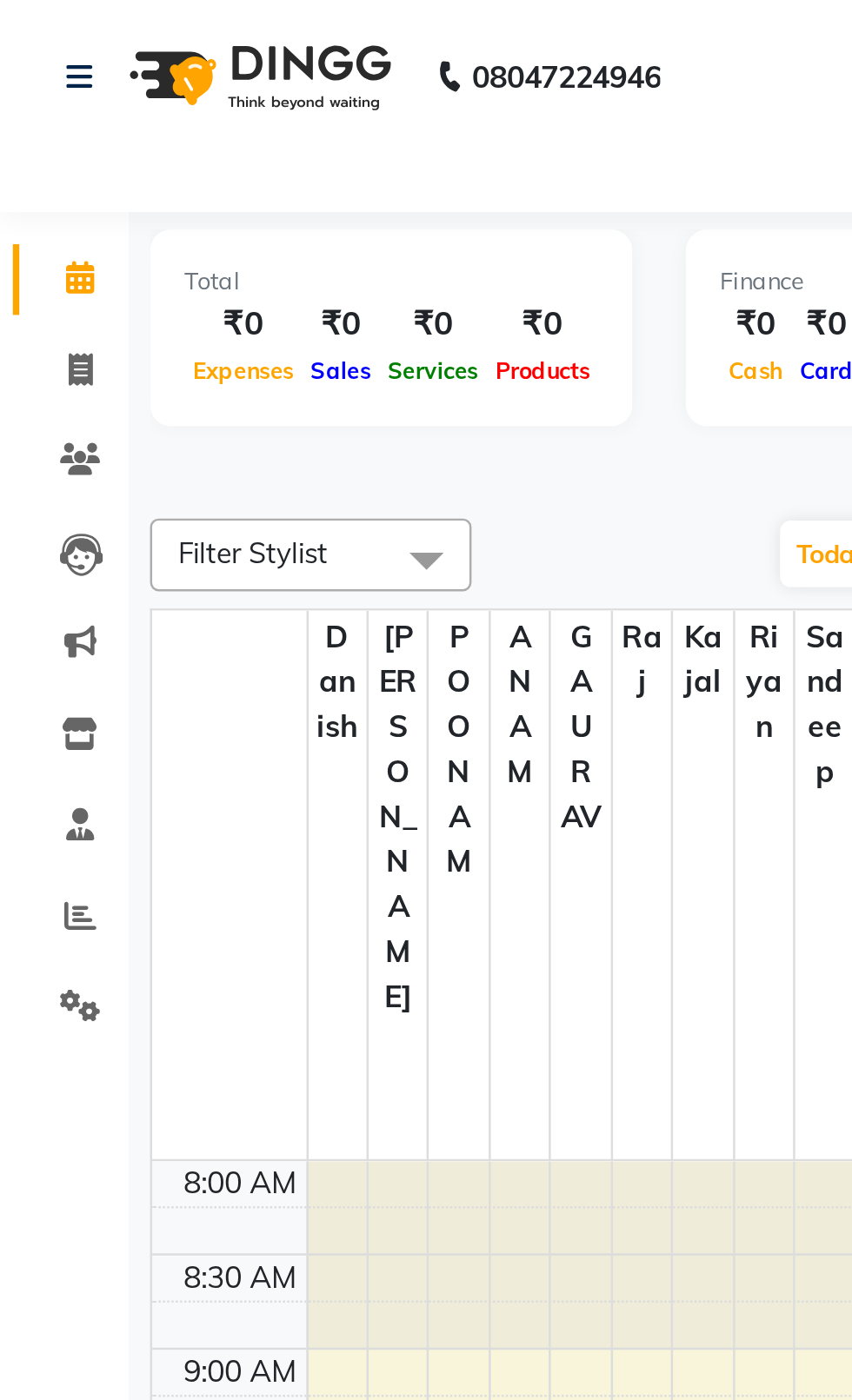
click at [24, 120] on span at bounding box center [32, 113] width 30 height 20
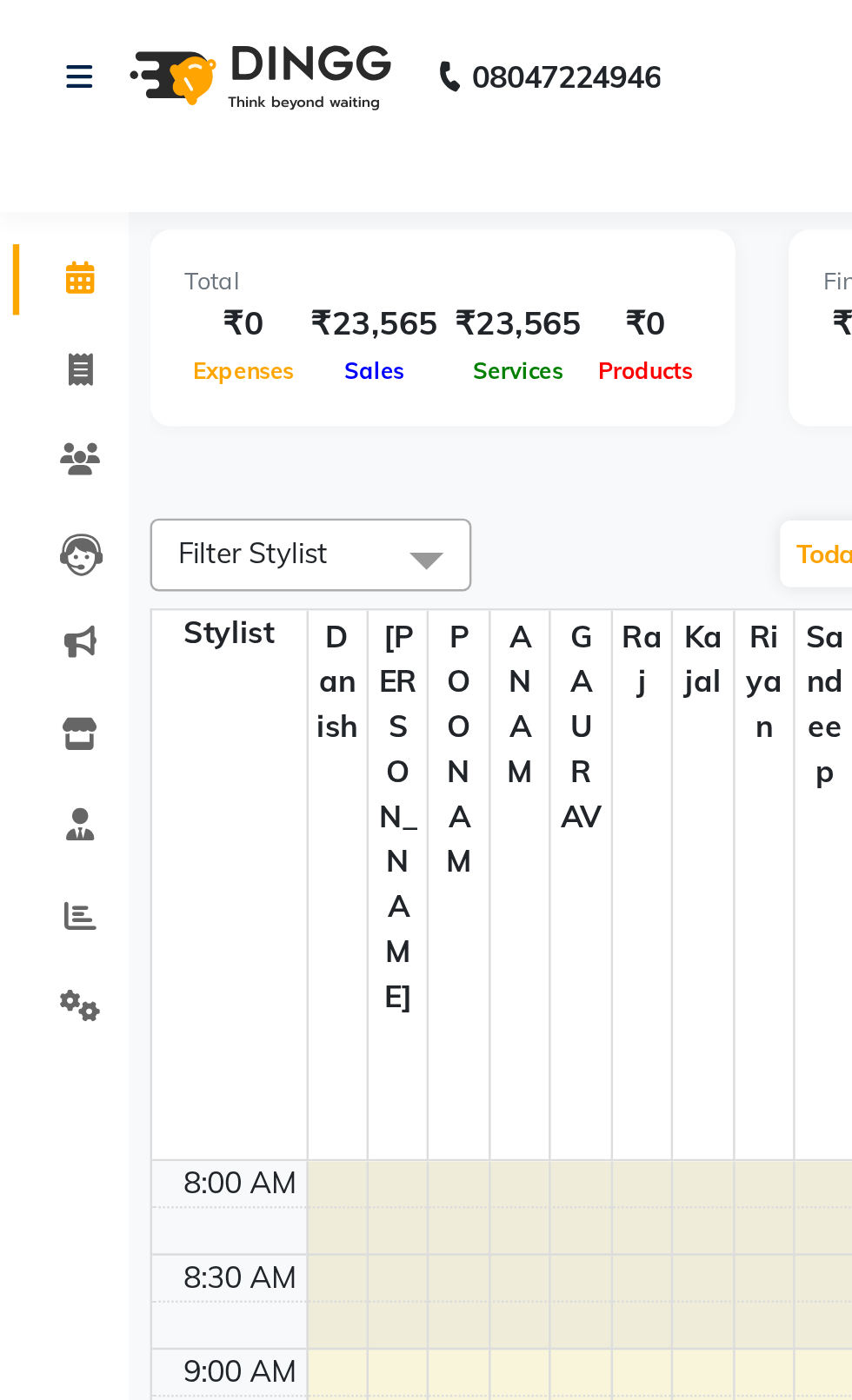
click at [205, 192] on div at bounding box center [452, 190] width 782 height 18
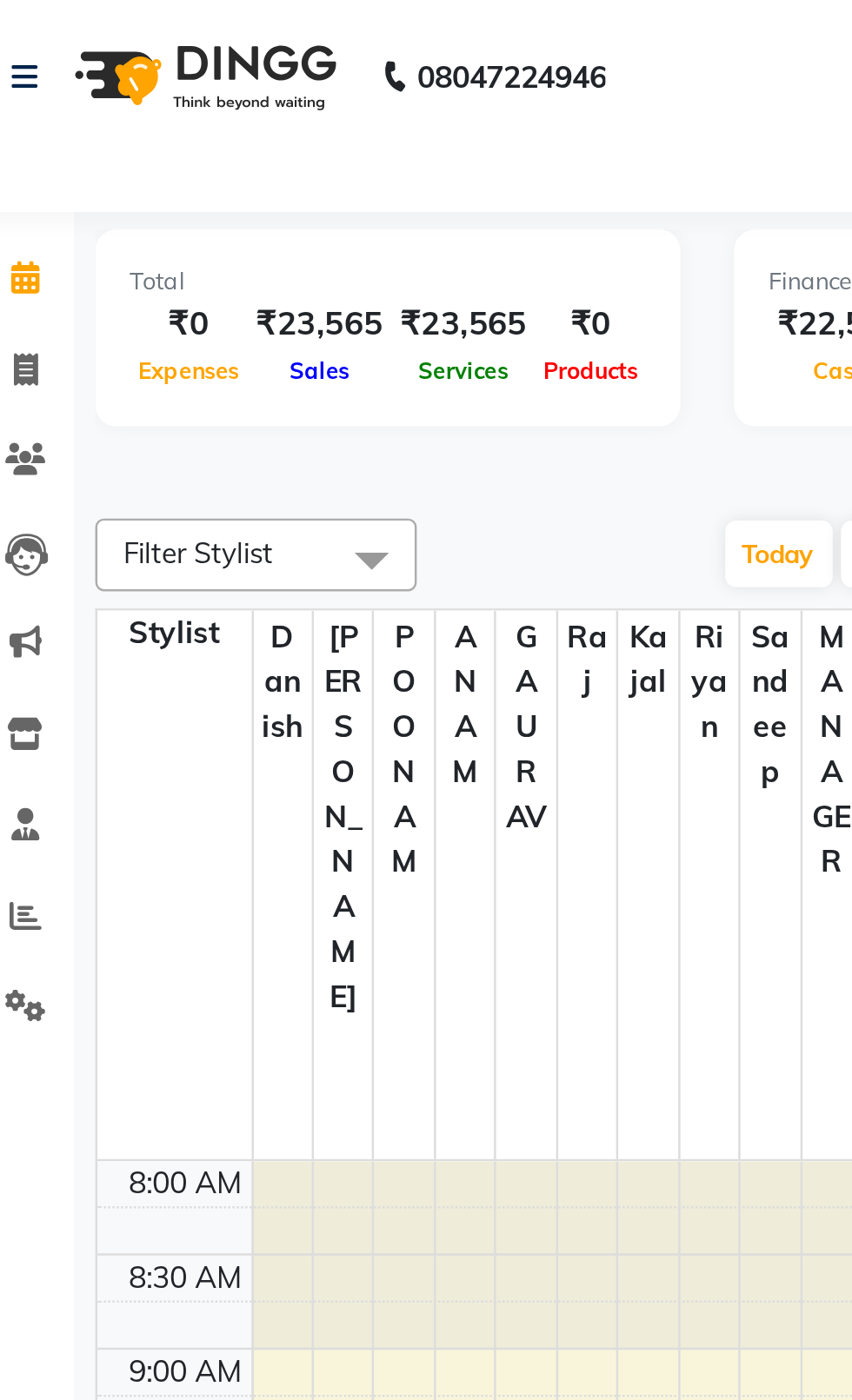
click at [21, 153] on span at bounding box center [32, 151] width 30 height 20
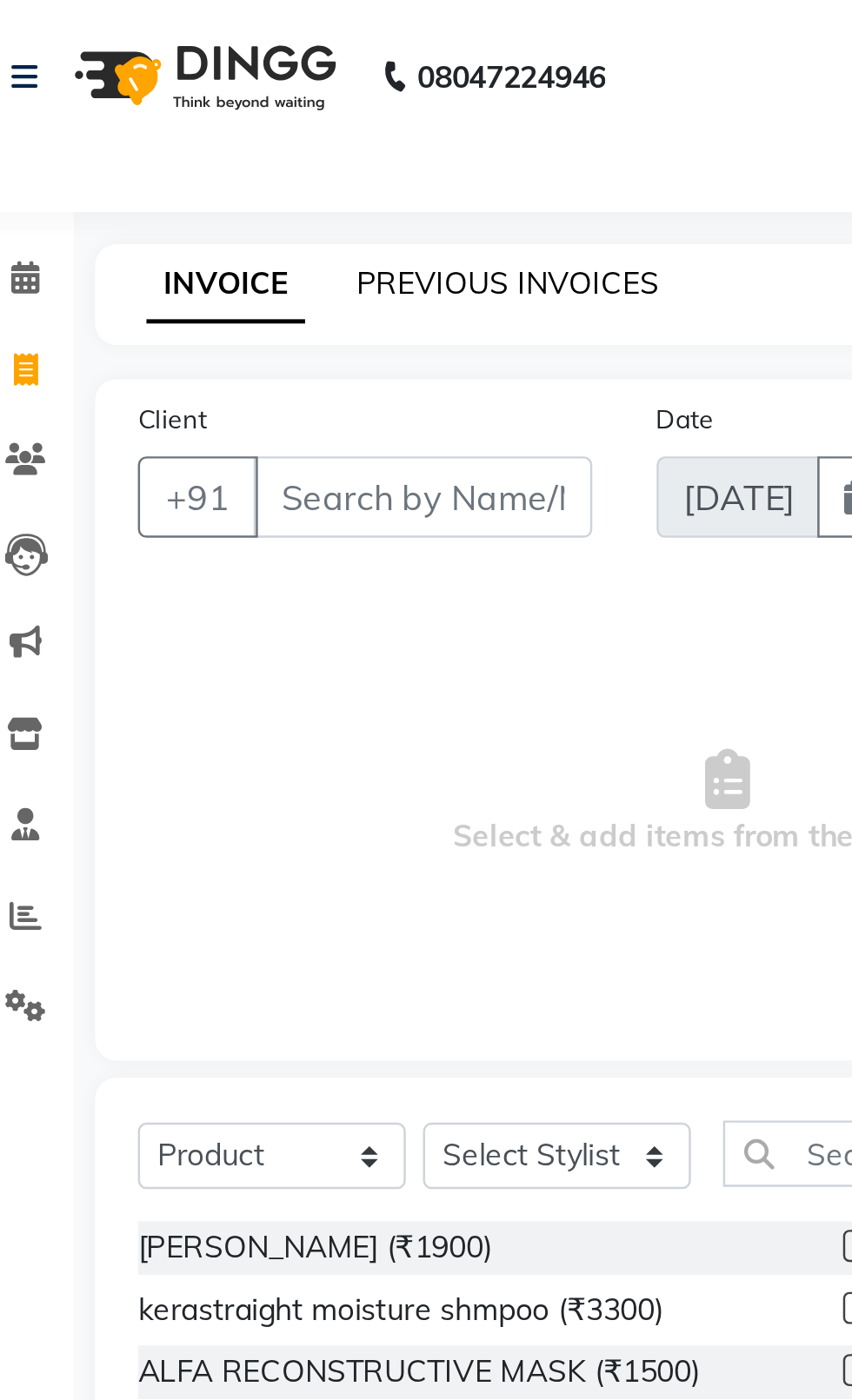
click at [244, 118] on link "PREVIOUS INVOICES" at bounding box center [228, 115] width 123 height 15
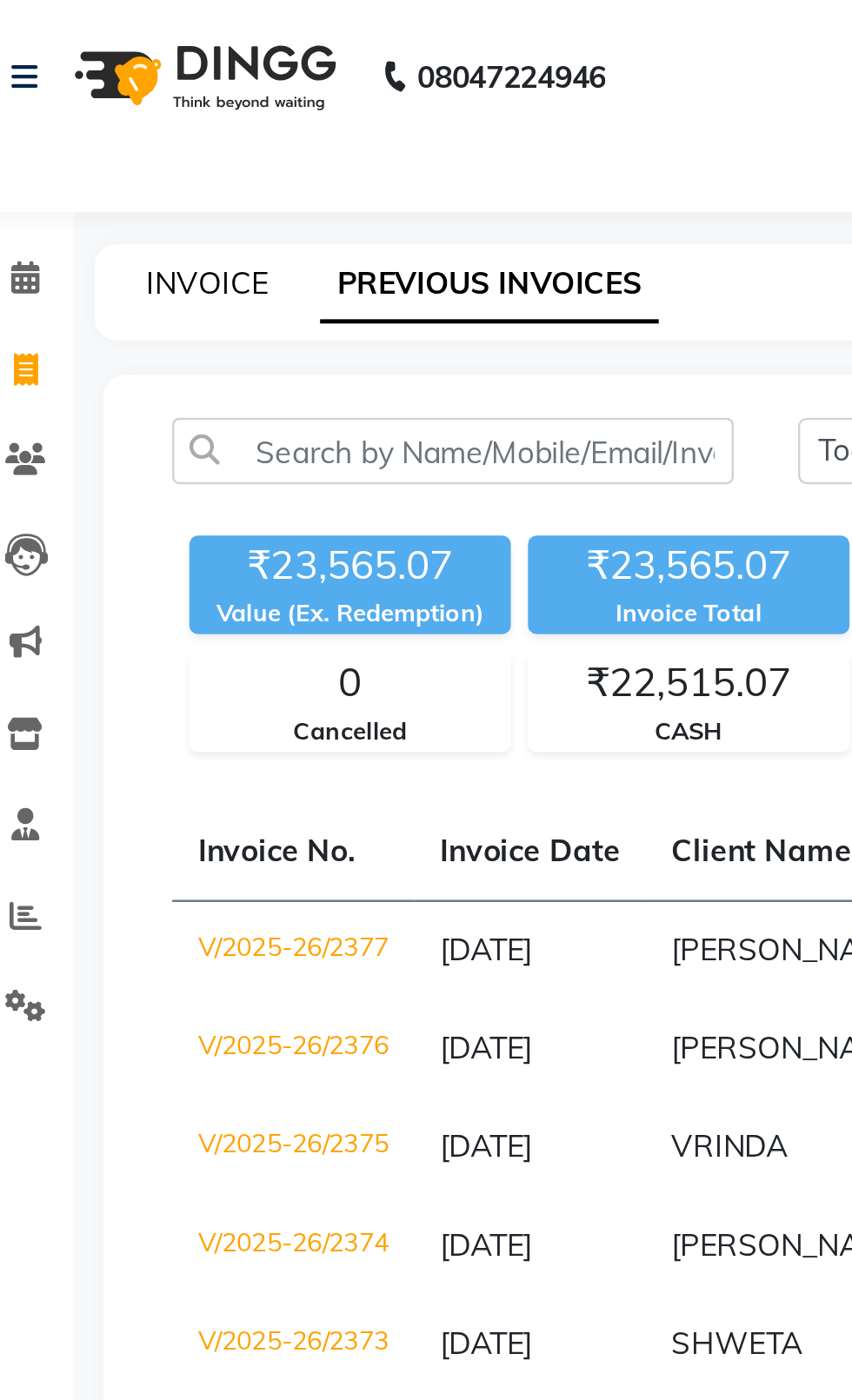
click at [123, 120] on link "INVOICE" at bounding box center [106, 115] width 49 height 15
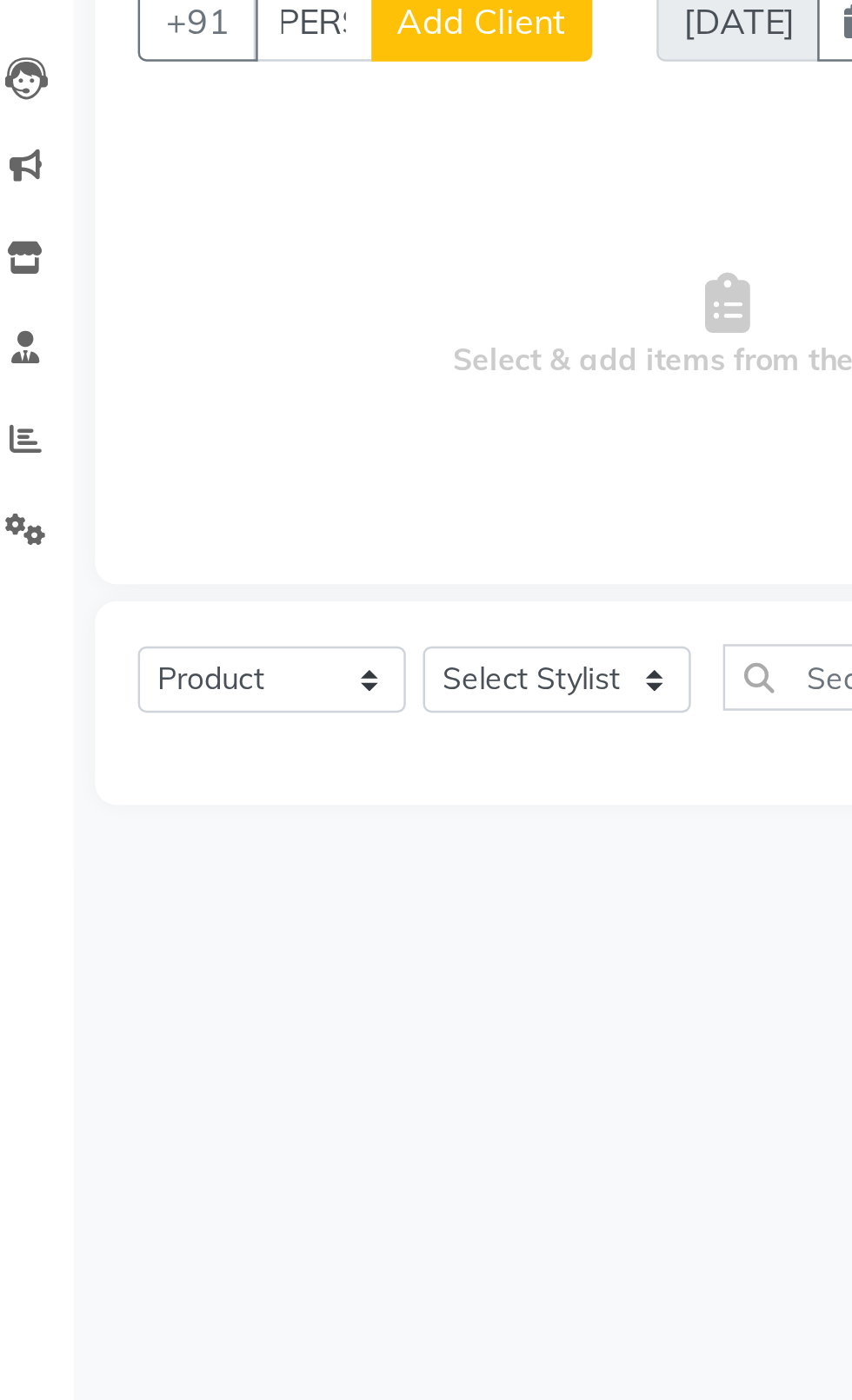
scroll to position [0, 10]
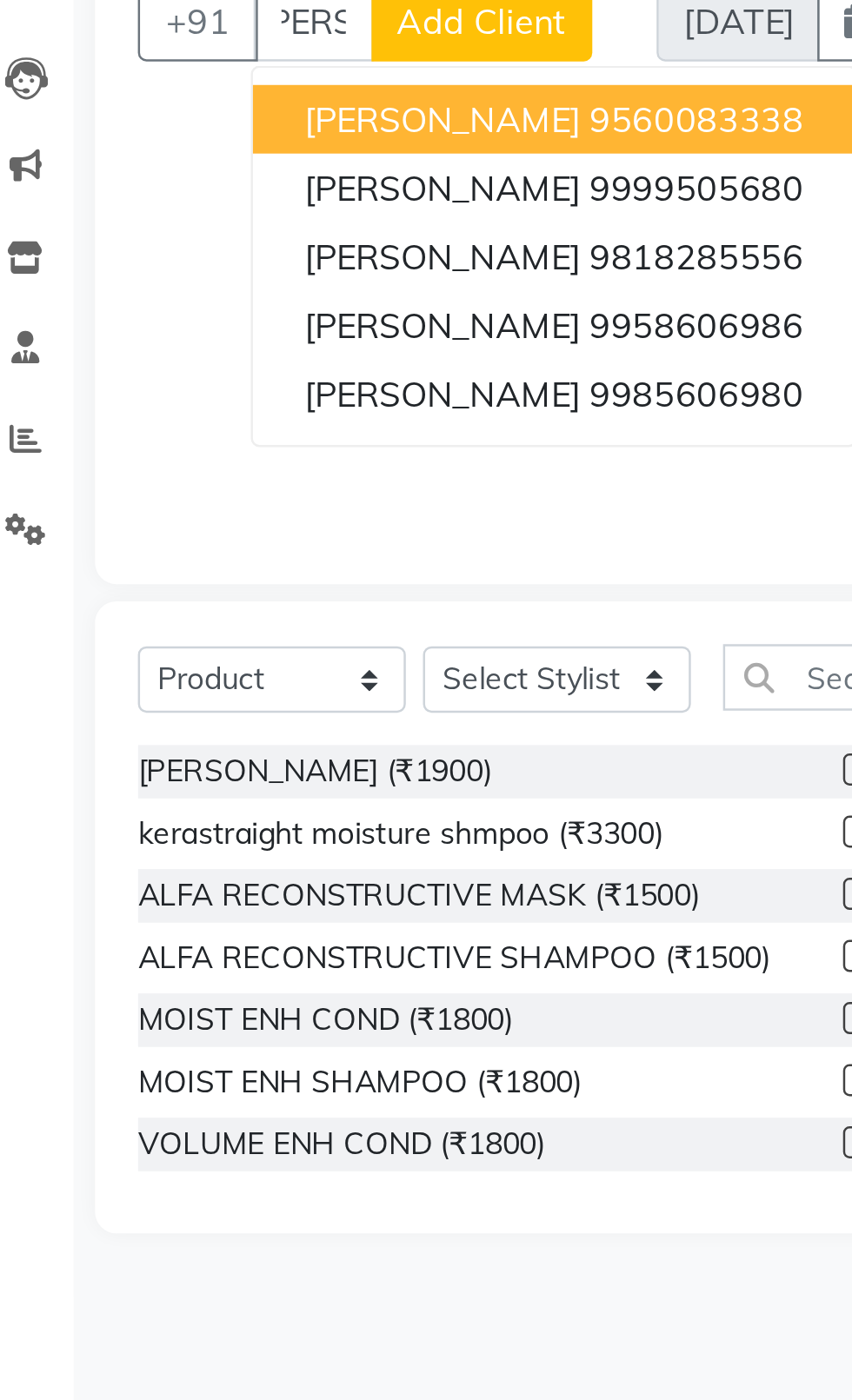
click at [185, 358] on span "[PERSON_NAME]" at bounding box center [202, 353] width 112 height 17
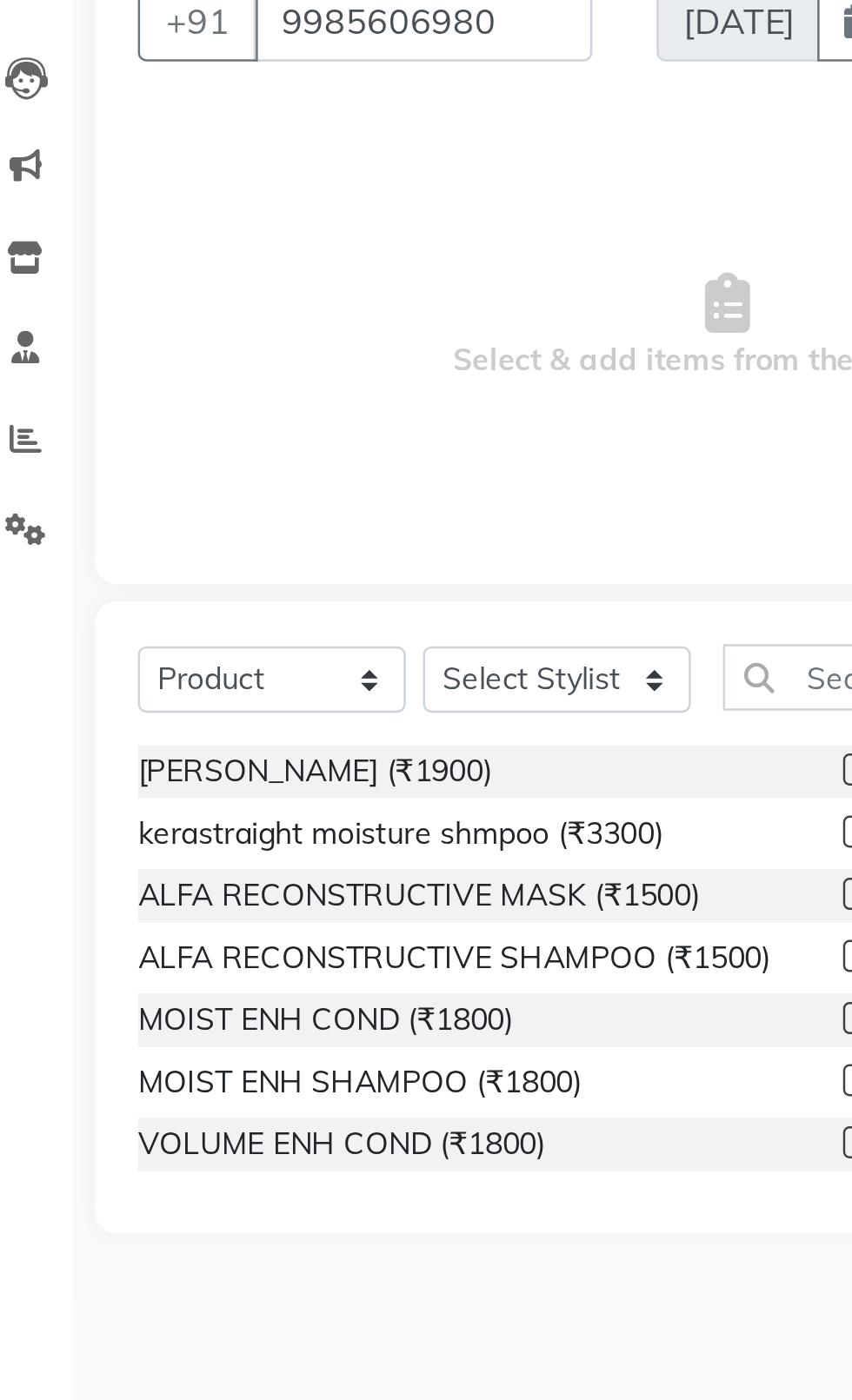
scroll to position [0, 0]
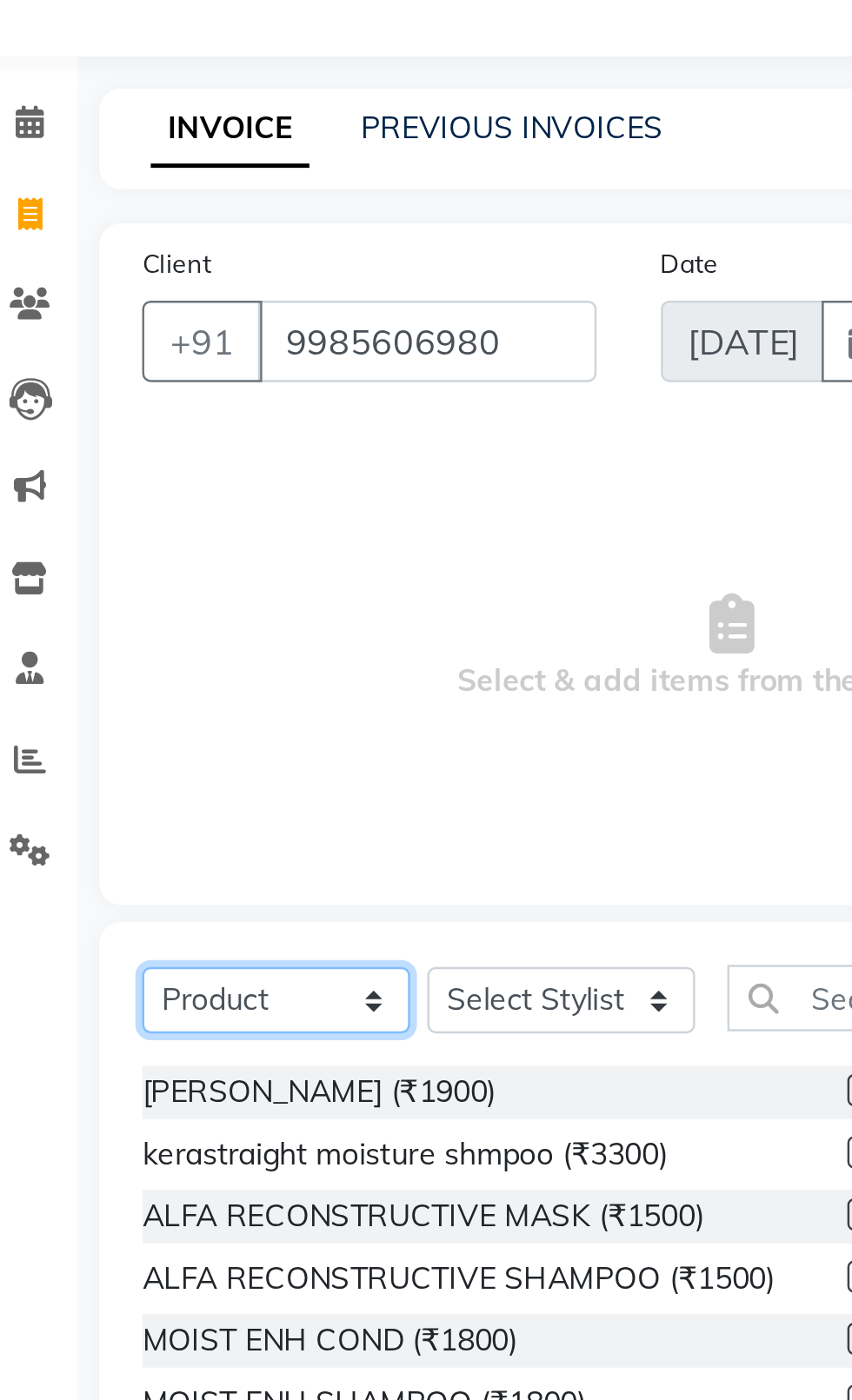
click at [133, 481] on select "Select Service Product Membership Package Voucher Prepaid Gift Card" at bounding box center [132, 469] width 108 height 27
click at [78, 455] on select "Select Service Product Membership Package Voucher Prepaid Gift Card" at bounding box center [132, 469] width 108 height 27
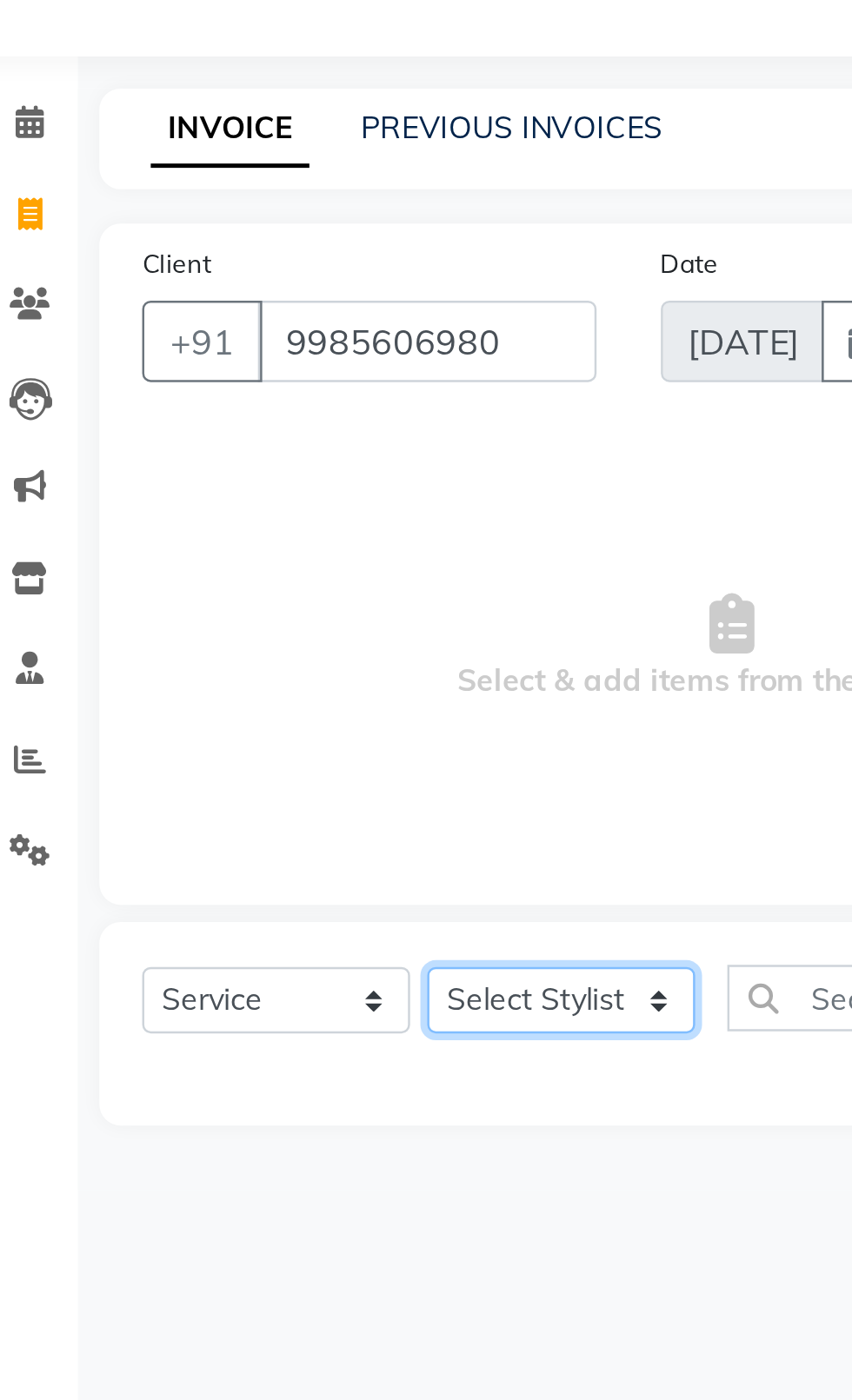
click at [250, 475] on select "Select Stylist [PERSON_NAME] akash [PERSON_NAME] ANAM anod [PERSON_NAME] danish…" at bounding box center [248, 469] width 108 height 27
click at [193, 455] on select "Select Stylist [PERSON_NAME] akash [PERSON_NAME] ANAM anod [PERSON_NAME] danish…" at bounding box center [248, 469] width 108 height 27
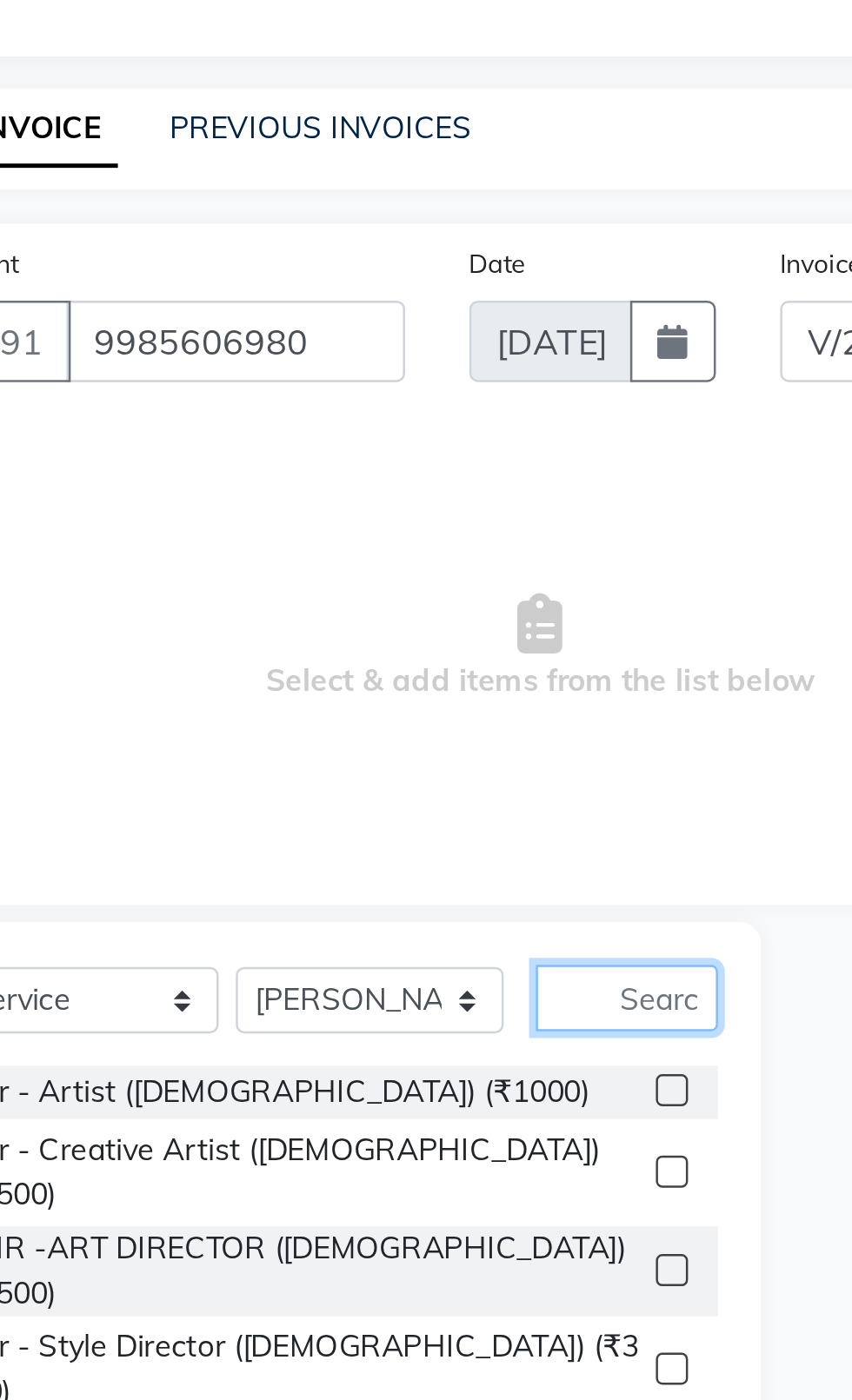
click at [380, 470] on input "text" at bounding box center [352, 468] width 73 height 27
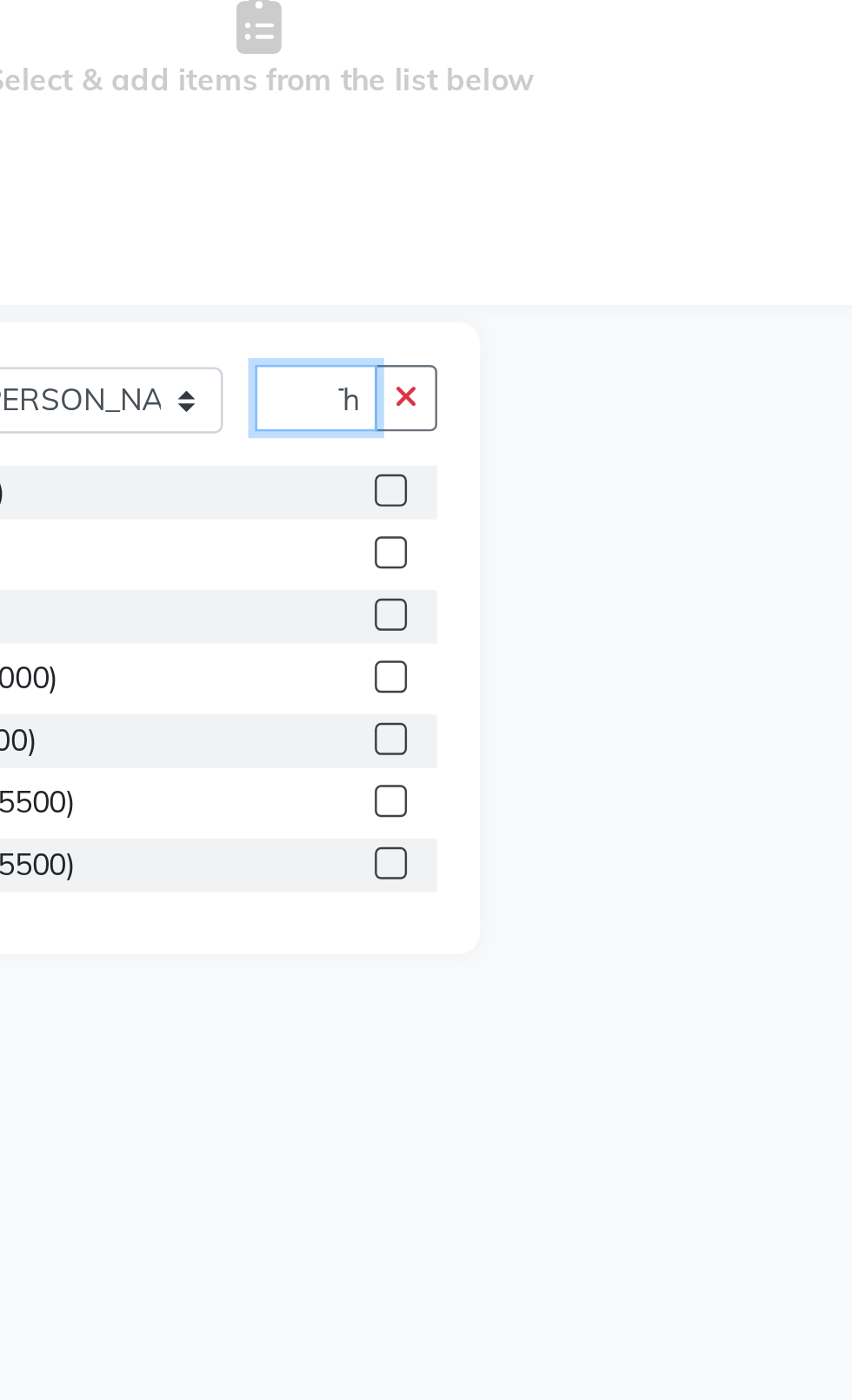
scroll to position [0, 11]
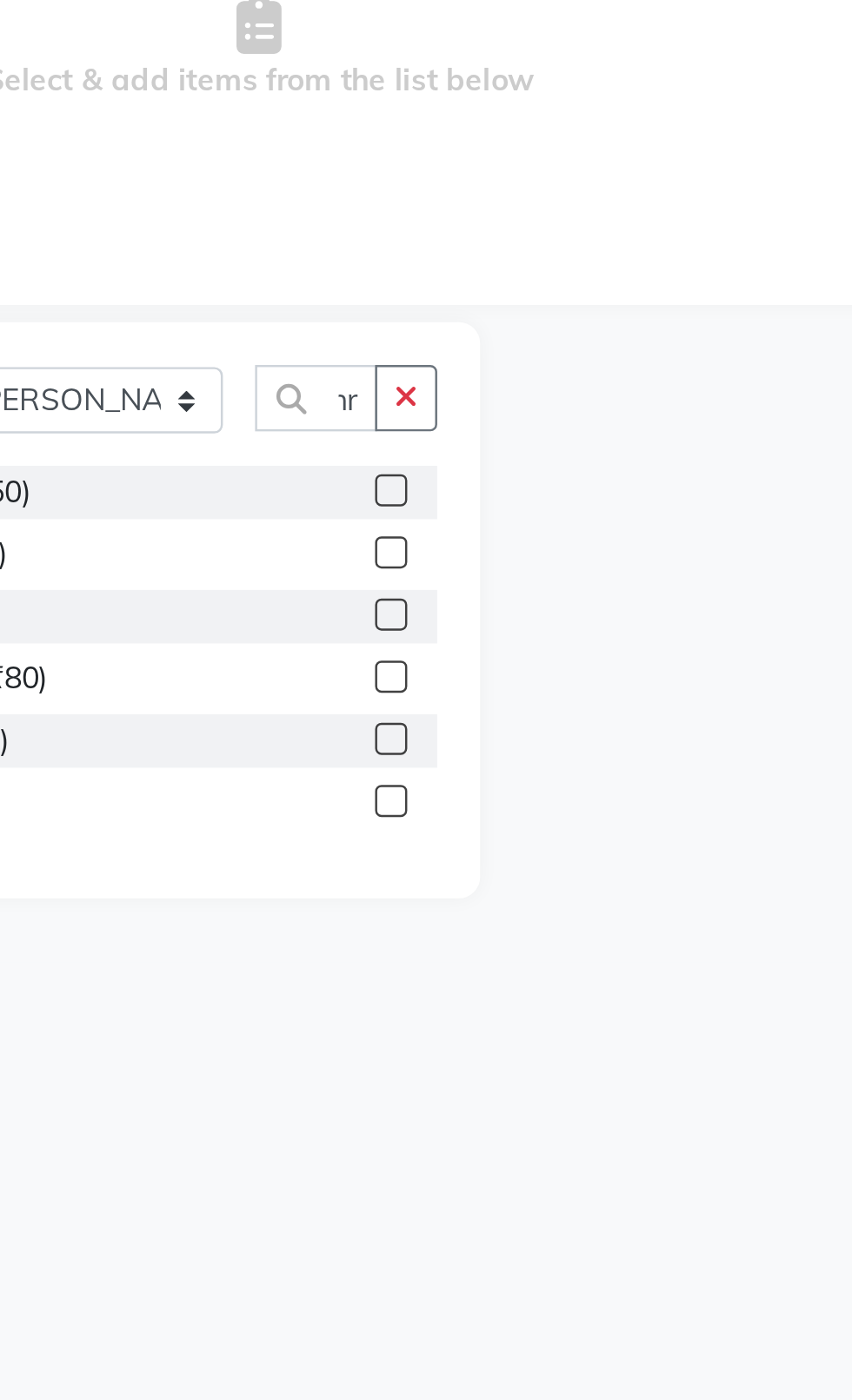
click at [369, 506] on label at bounding box center [370, 505] width 13 height 13
click at [369, 506] on input "checkbox" at bounding box center [370, 507] width 12 height 12
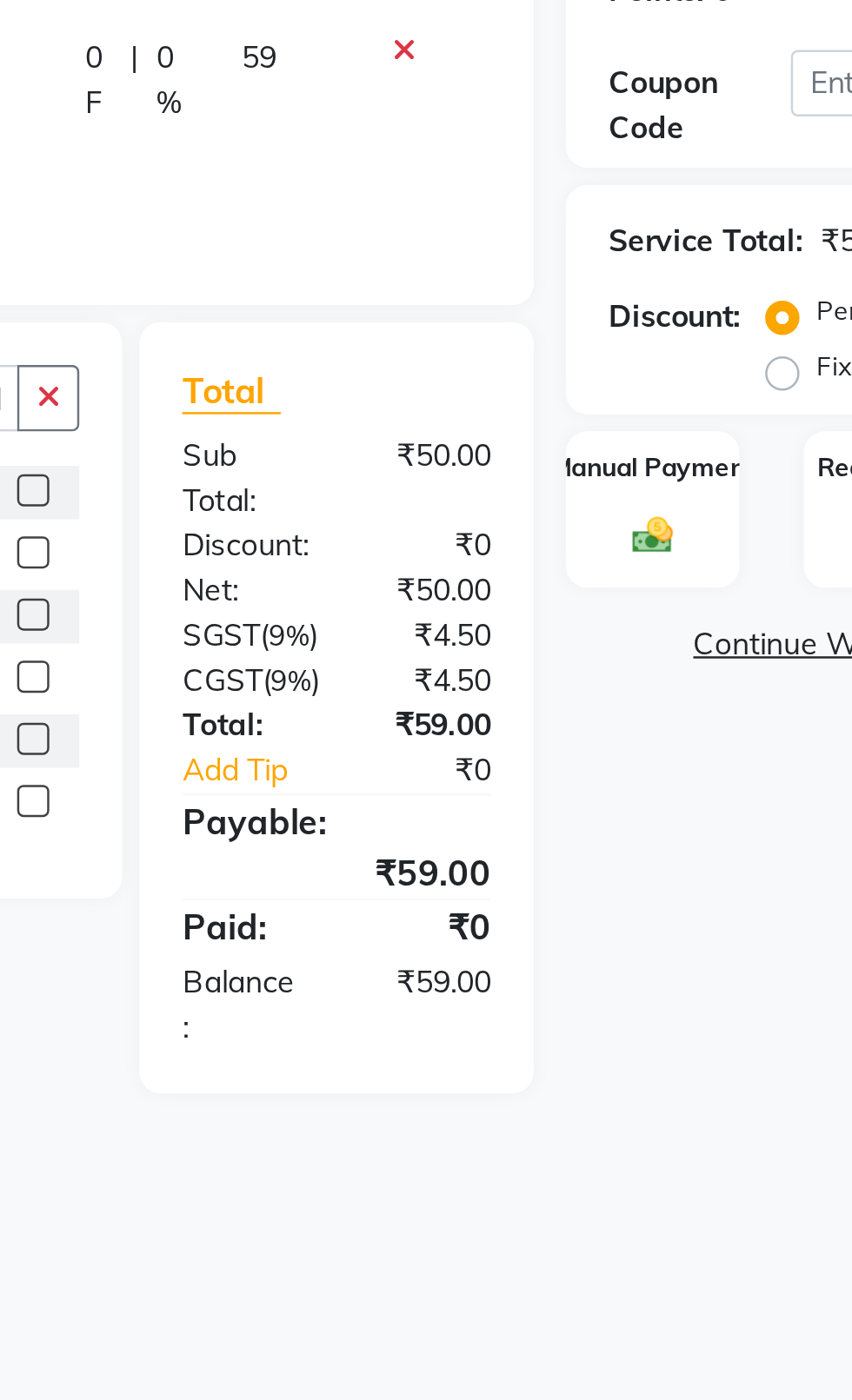
scroll to position [0, 0]
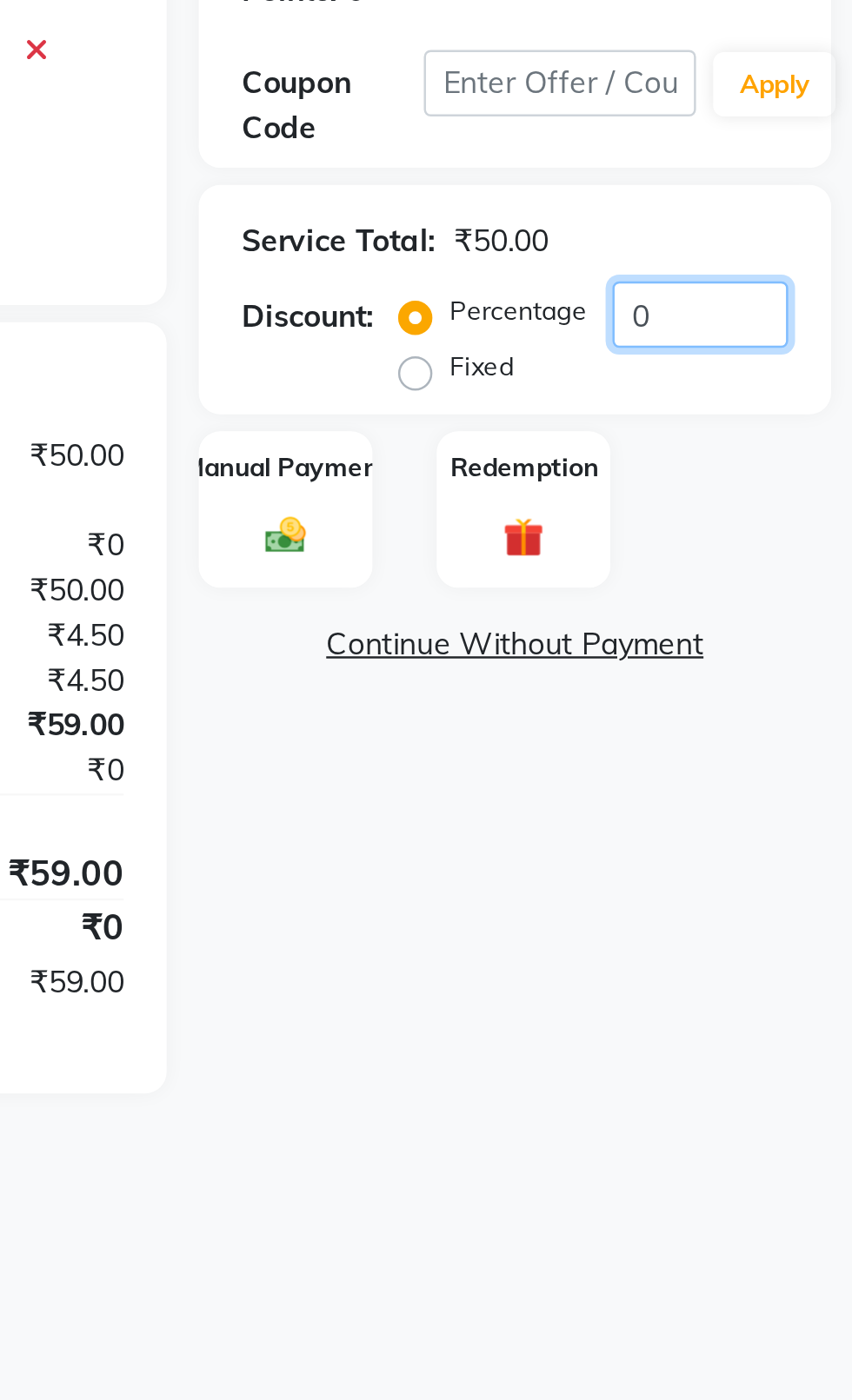
click at [796, 429] on input "0" at bounding box center [790, 434] width 72 height 27
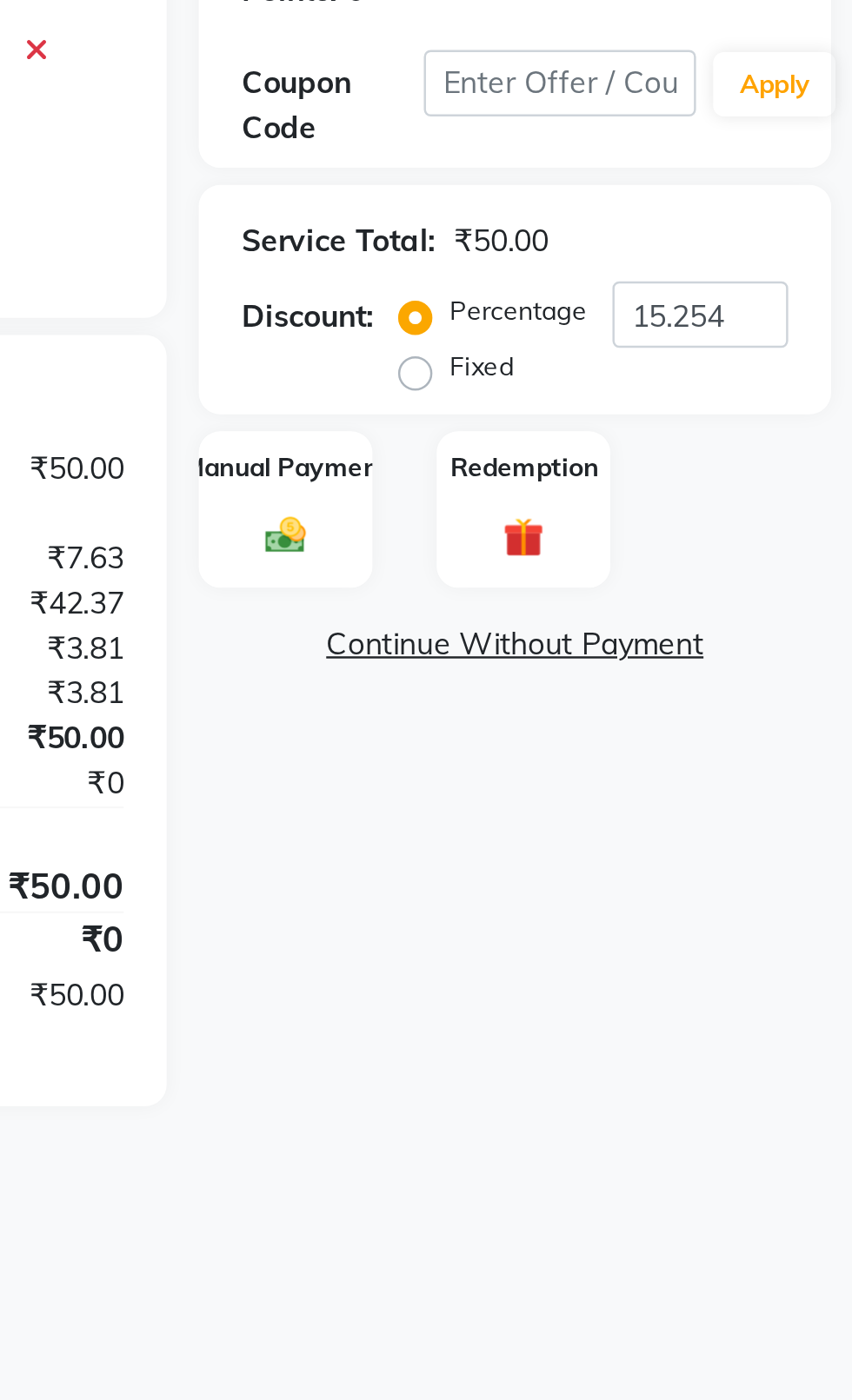
click at [638, 530] on div "Manual Payment" at bounding box center [622, 513] width 71 height 65
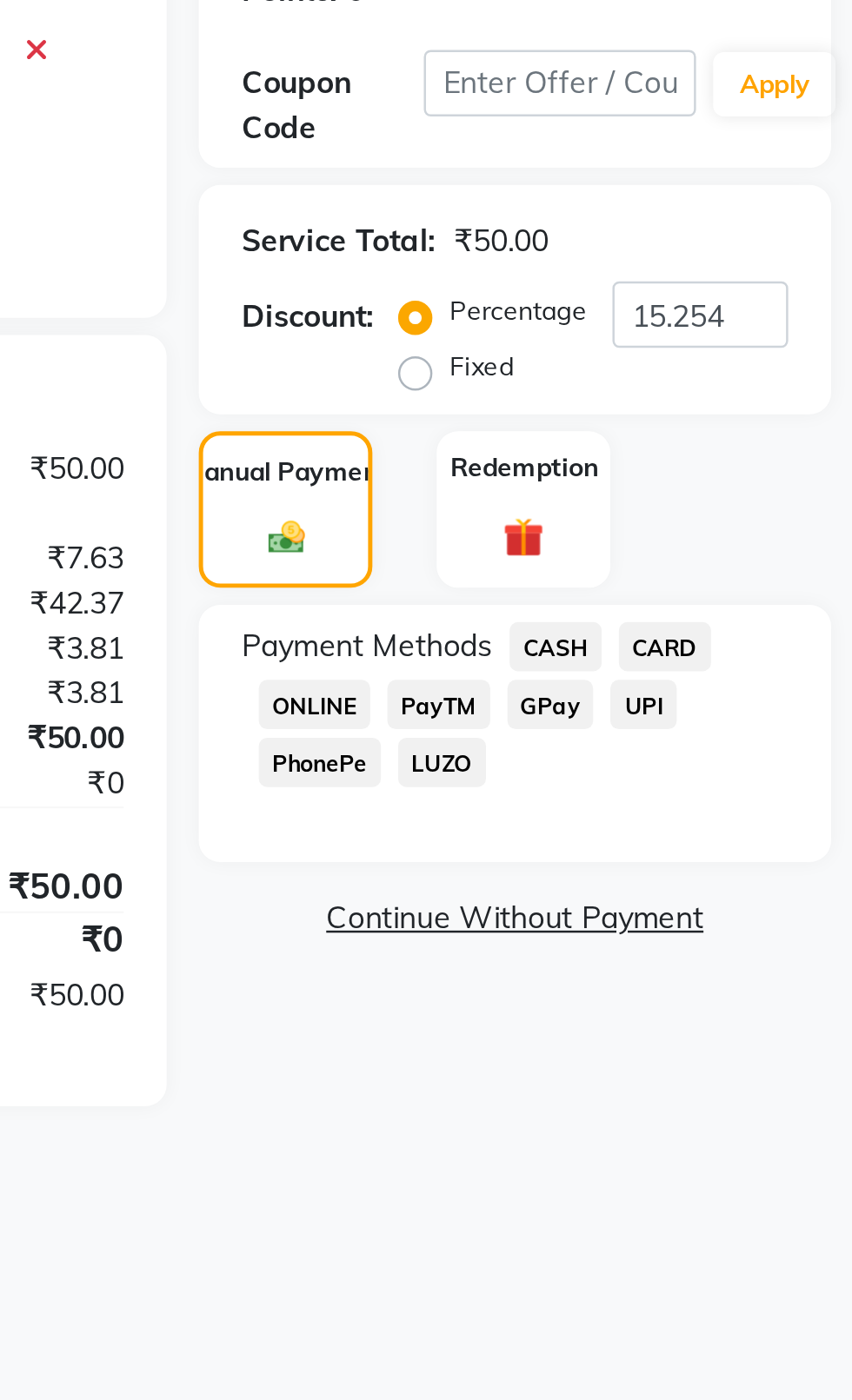
click at [749, 568] on span "CASH" at bounding box center [731, 569] width 38 height 20
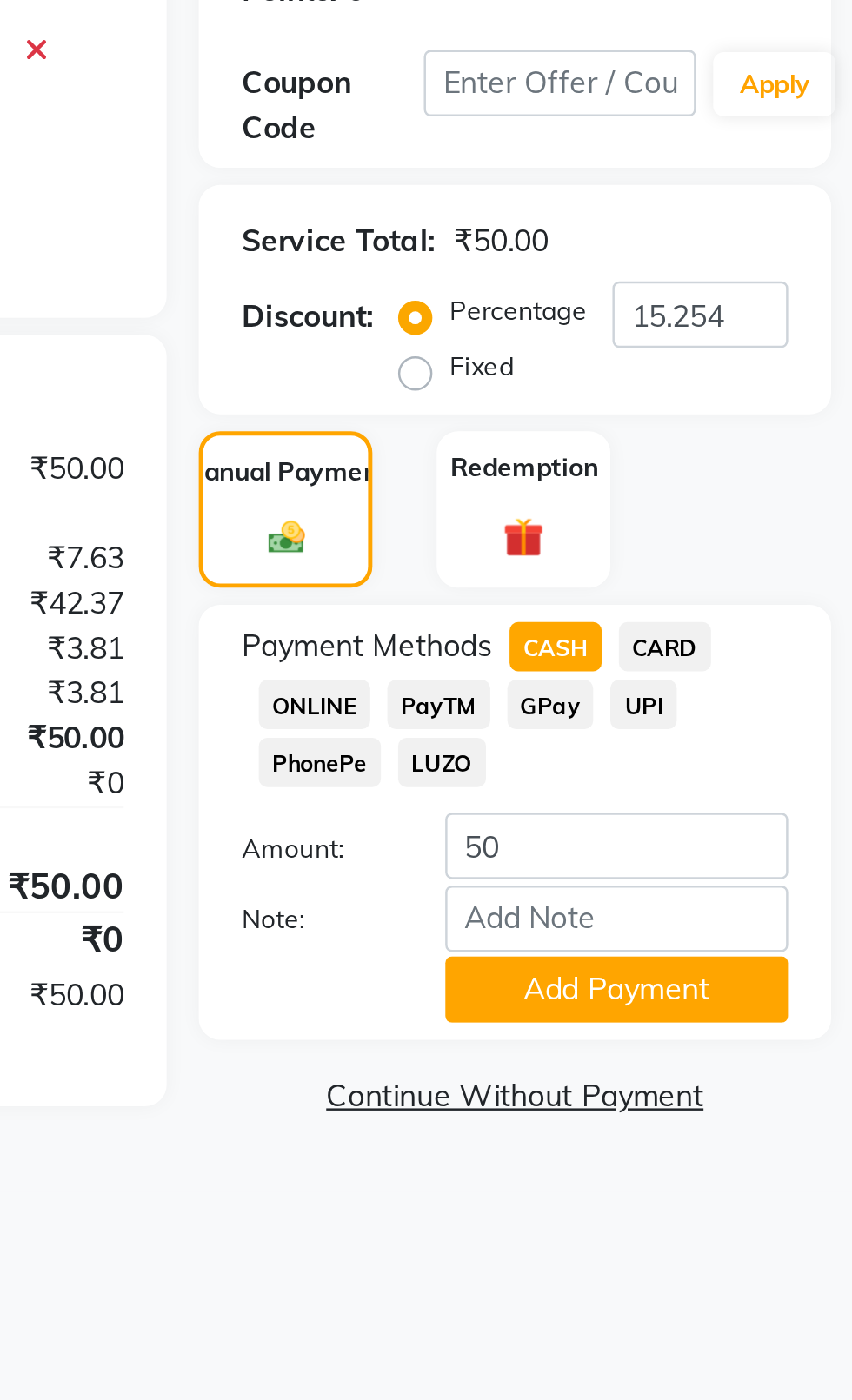
click at [744, 706] on button "Add Payment" at bounding box center [756, 708] width 139 height 27
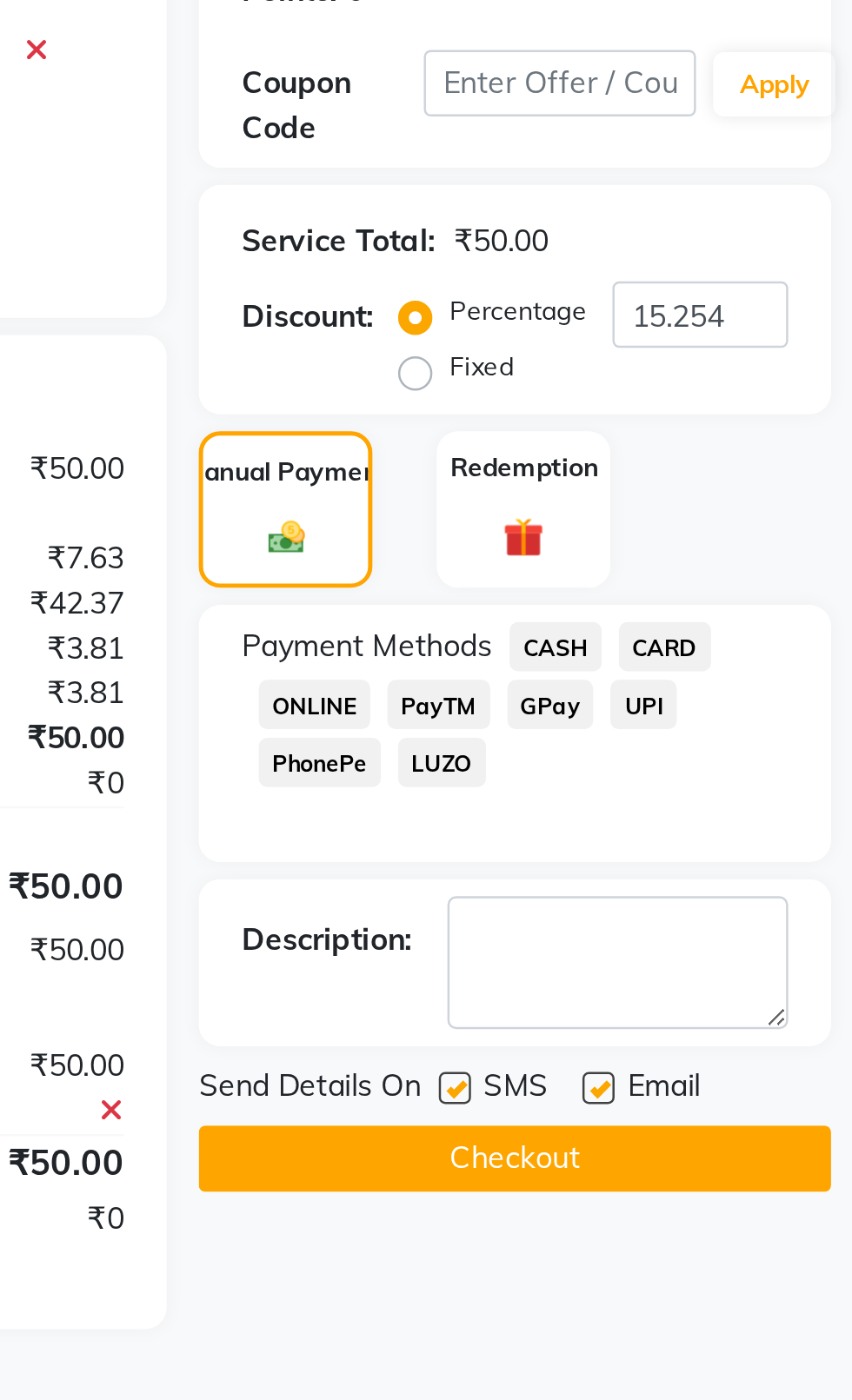
click at [691, 747] on label at bounding box center [690, 747] width 13 height 13
click at [691, 747] on input "checkbox" at bounding box center [690, 749] width 12 height 12
click at [751, 745] on label at bounding box center [749, 747] width 13 height 13
click at [751, 745] on input "checkbox" at bounding box center [749, 749] width 12 height 12
click at [728, 778] on button "Checkout" at bounding box center [715, 776] width 256 height 27
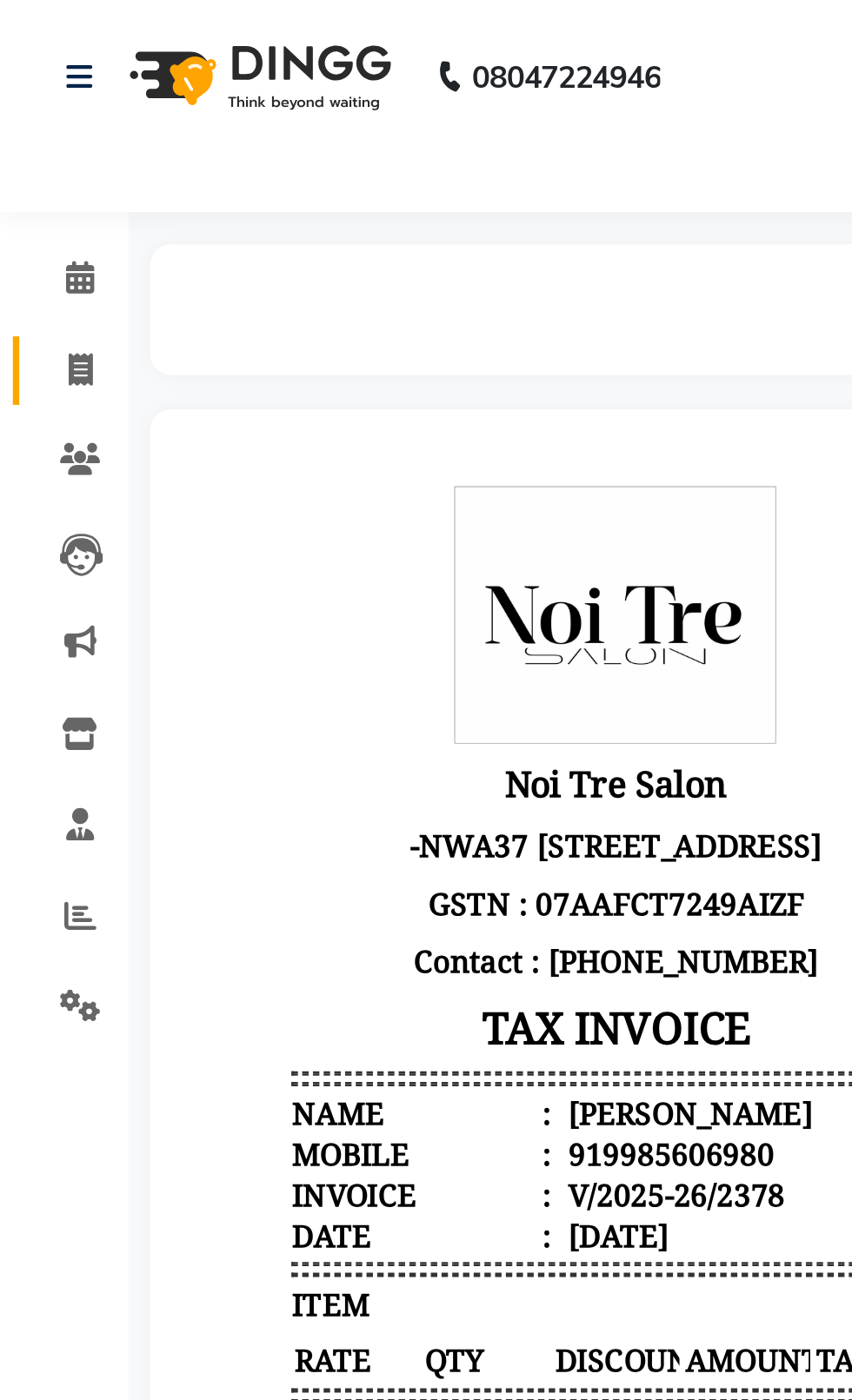
click at [31, 149] on icon at bounding box center [33, 149] width 10 height 13
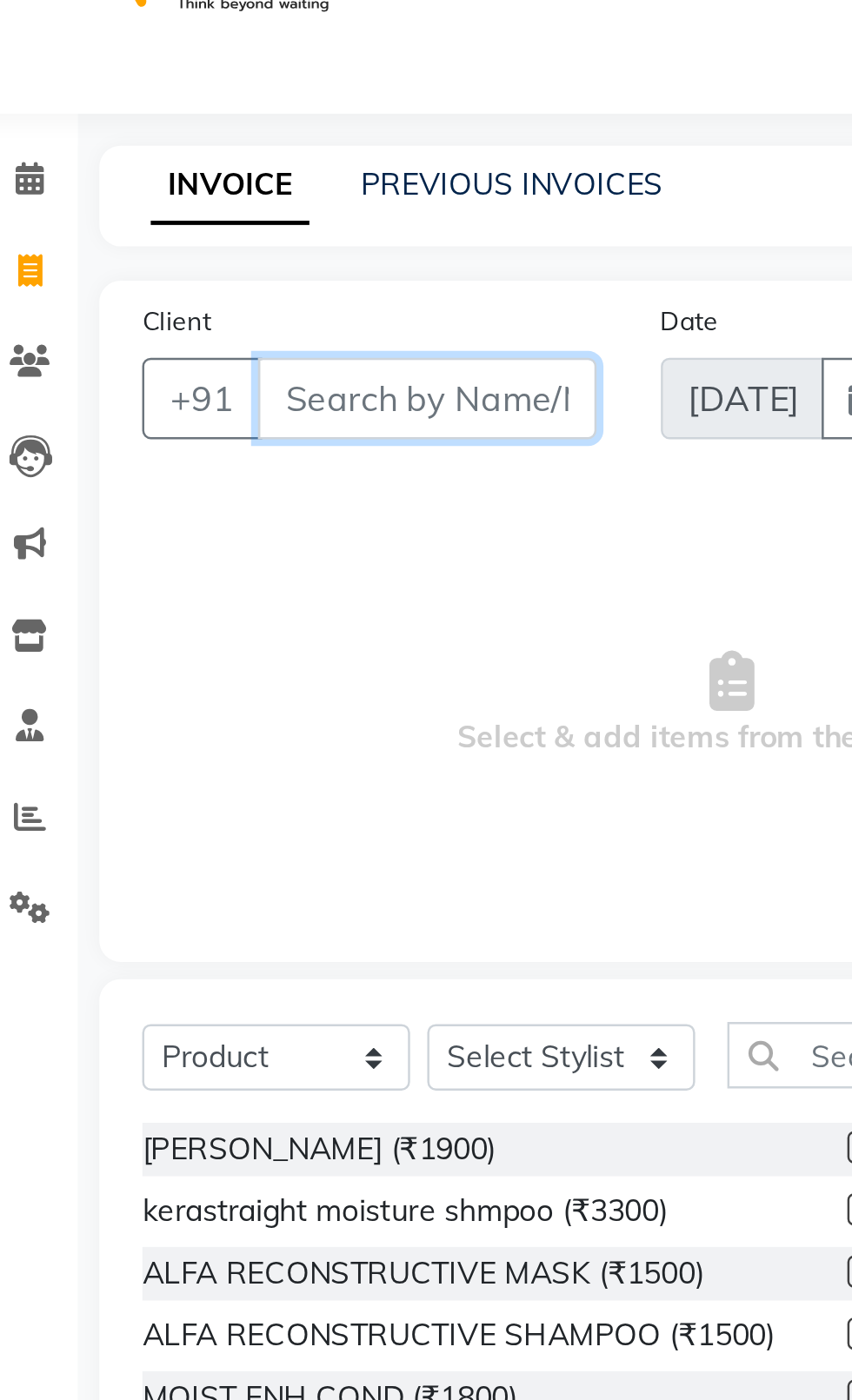
click at [229, 209] on input "Client" at bounding box center [193, 202] width 137 height 33
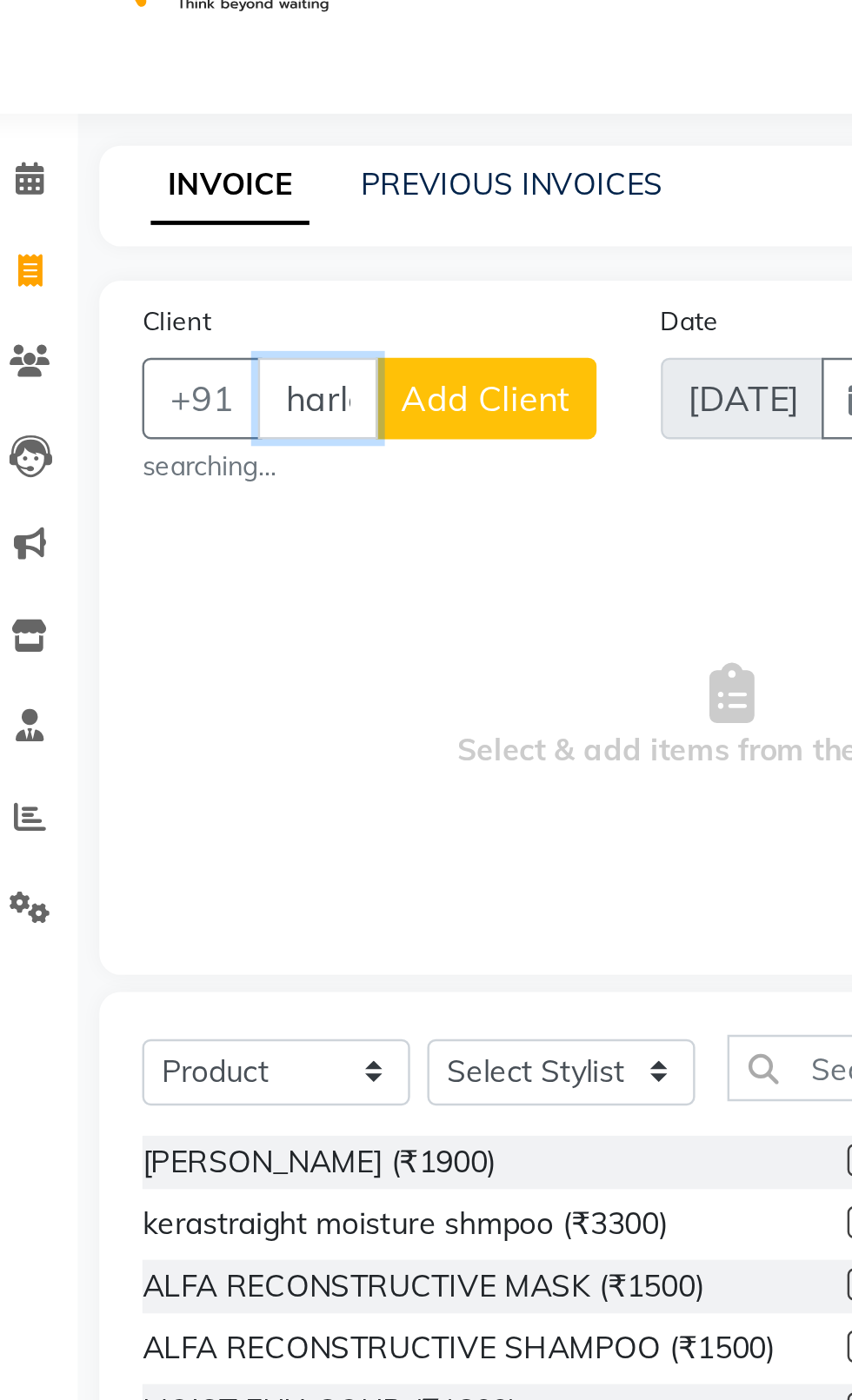
scroll to position [0, 12]
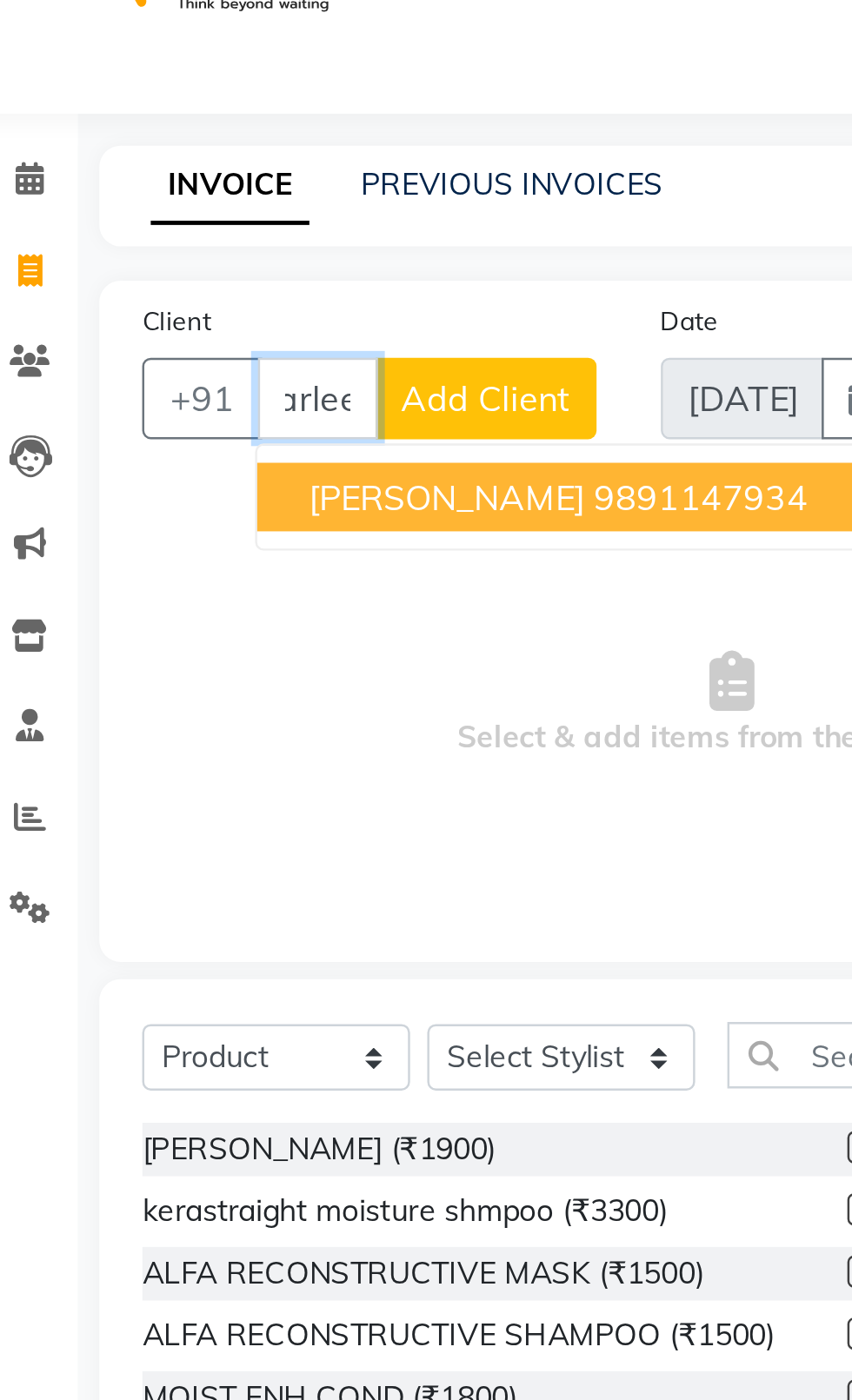
click at [139, 251] on button "[PERSON_NAME] 9891147934" at bounding box center [247, 242] width 245 height 28
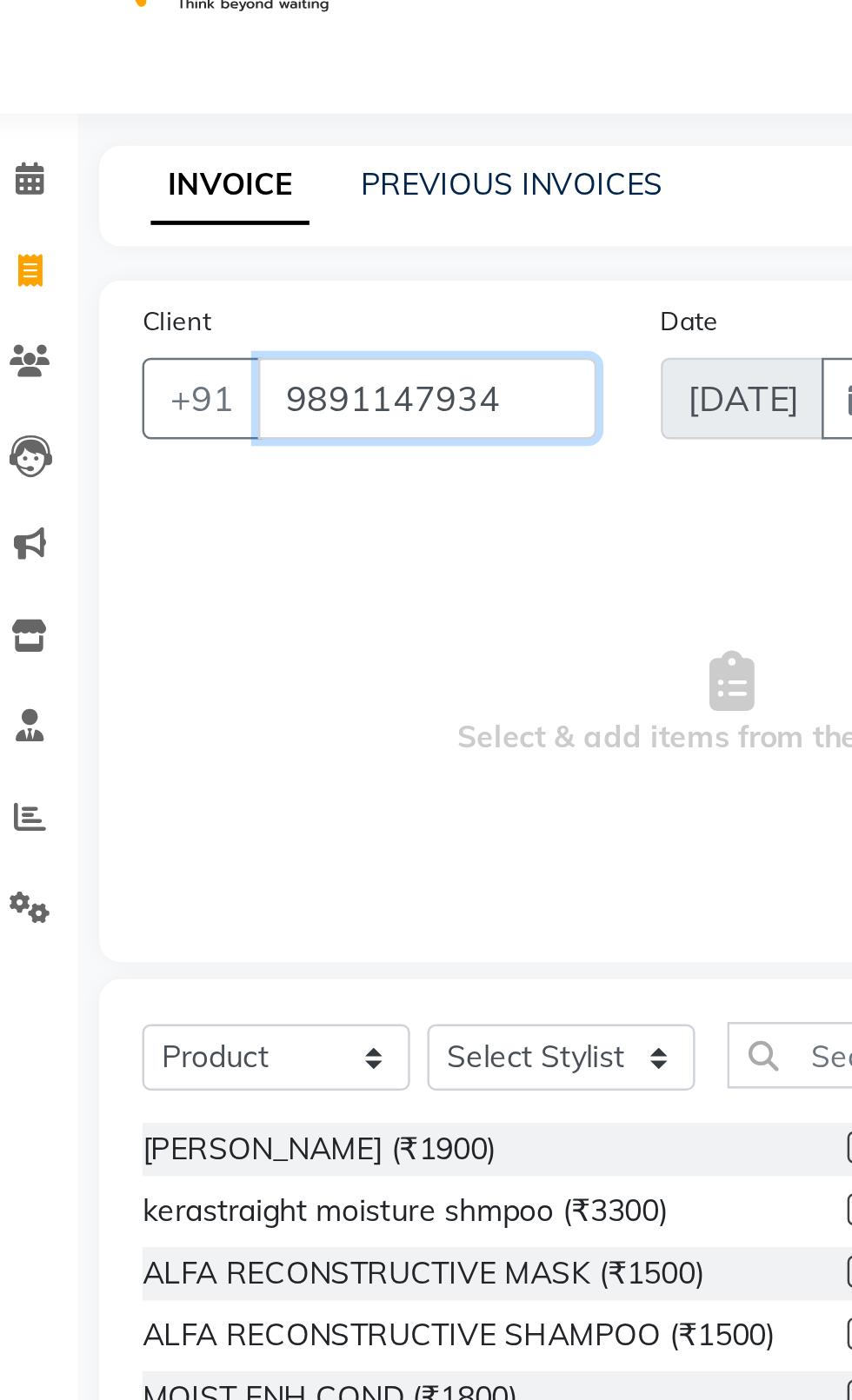
scroll to position [0, 0]
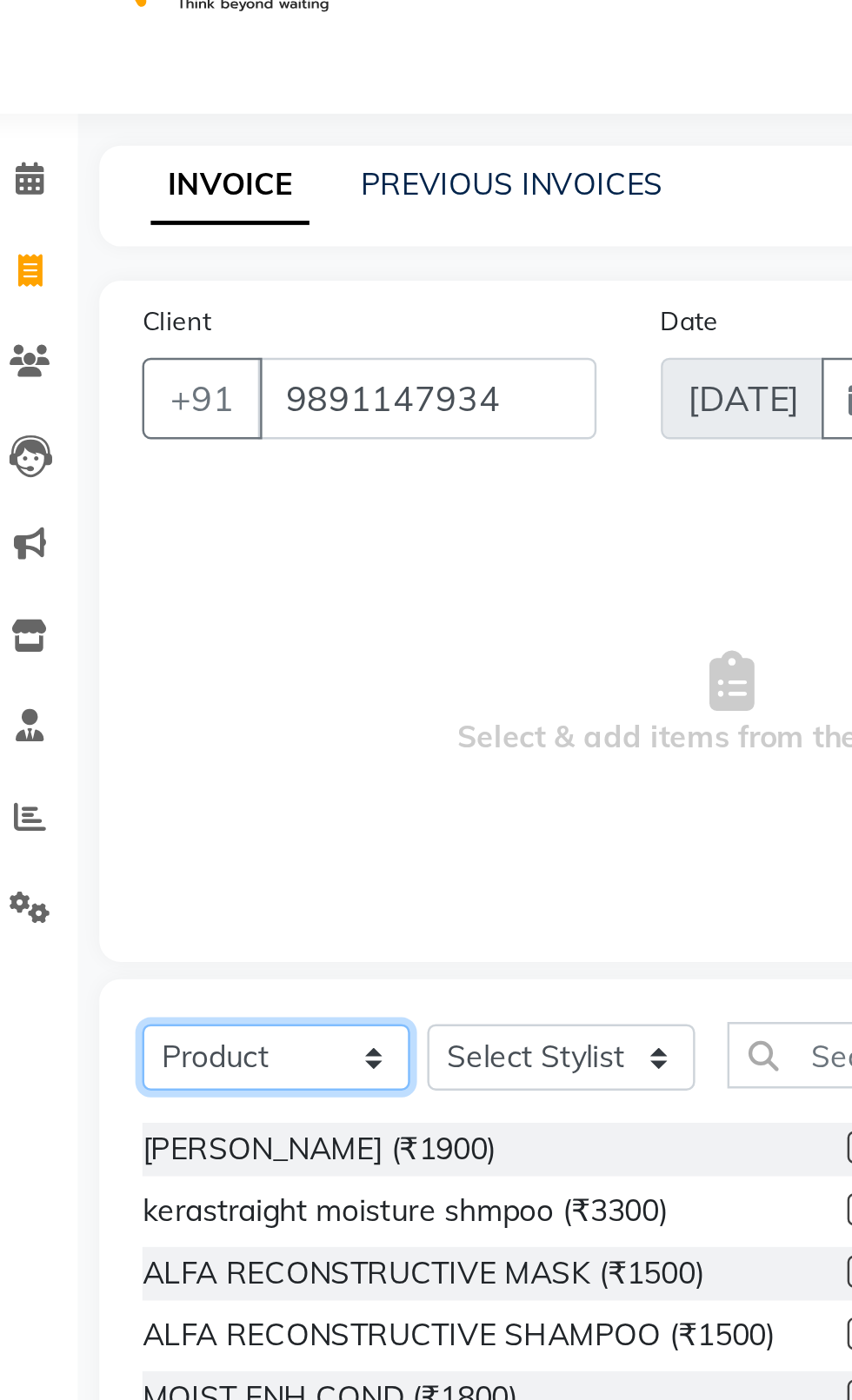
click at [119, 472] on select "Select Service Product Membership Package Voucher Prepaid Gift Card" at bounding box center [132, 469] width 108 height 27
click at [78, 455] on select "Select Service Product Membership Package Voucher Prepaid Gift Card" at bounding box center [132, 469] width 108 height 27
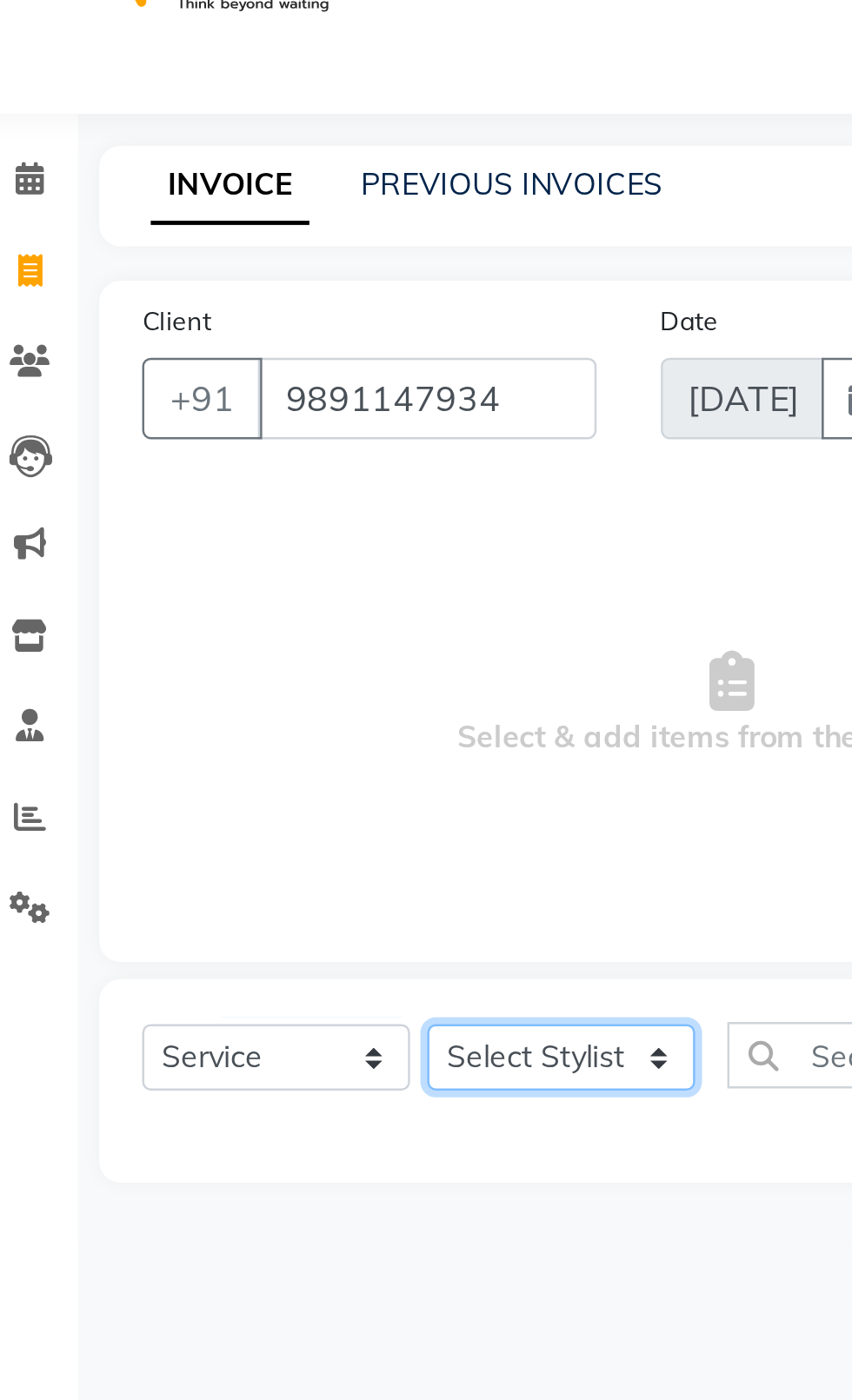
click at [263, 463] on select "Select Stylist [PERSON_NAME] akash [PERSON_NAME] ANAM anod [PERSON_NAME] danish…" at bounding box center [248, 469] width 108 height 27
click at [193, 455] on select "Select Stylist [PERSON_NAME] akash [PERSON_NAME] ANAM anod [PERSON_NAME] danish…" at bounding box center [248, 469] width 108 height 27
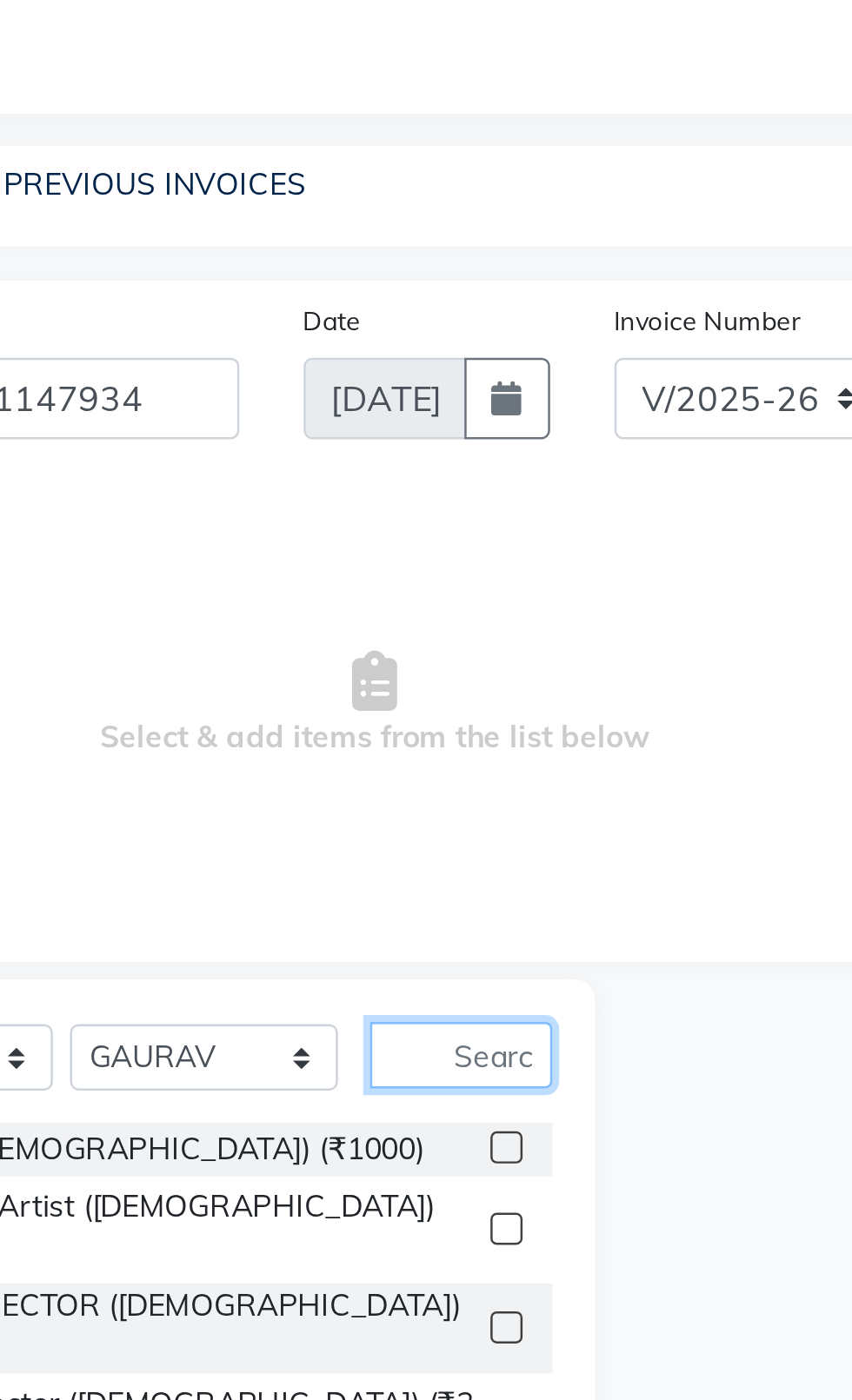
click at [367, 466] on input "text" at bounding box center [352, 468] width 73 height 27
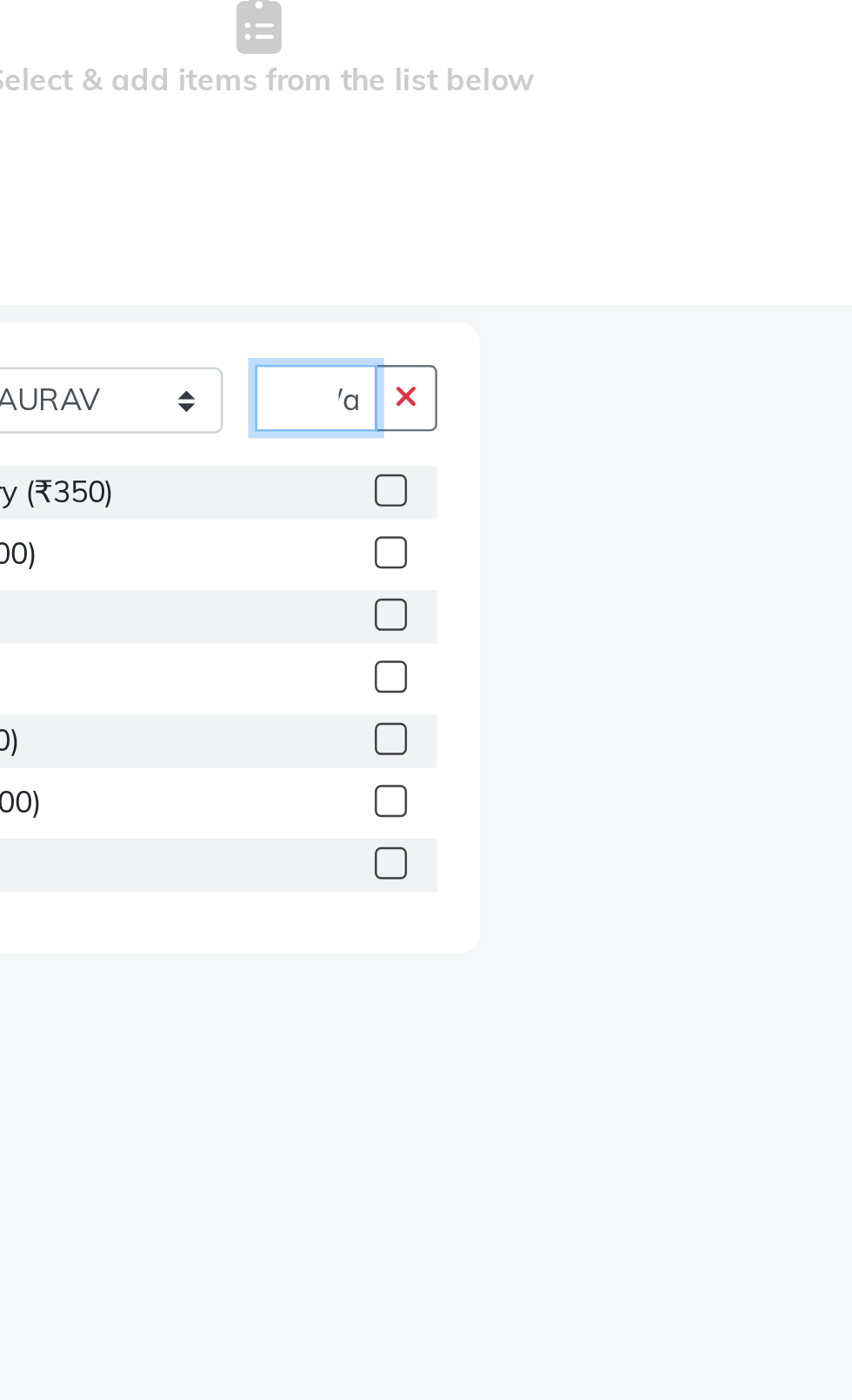
scroll to position [0, 17]
click at [369, 506] on label at bounding box center [370, 505] width 13 height 13
click at [369, 506] on input "checkbox" at bounding box center [370, 507] width 12 height 12
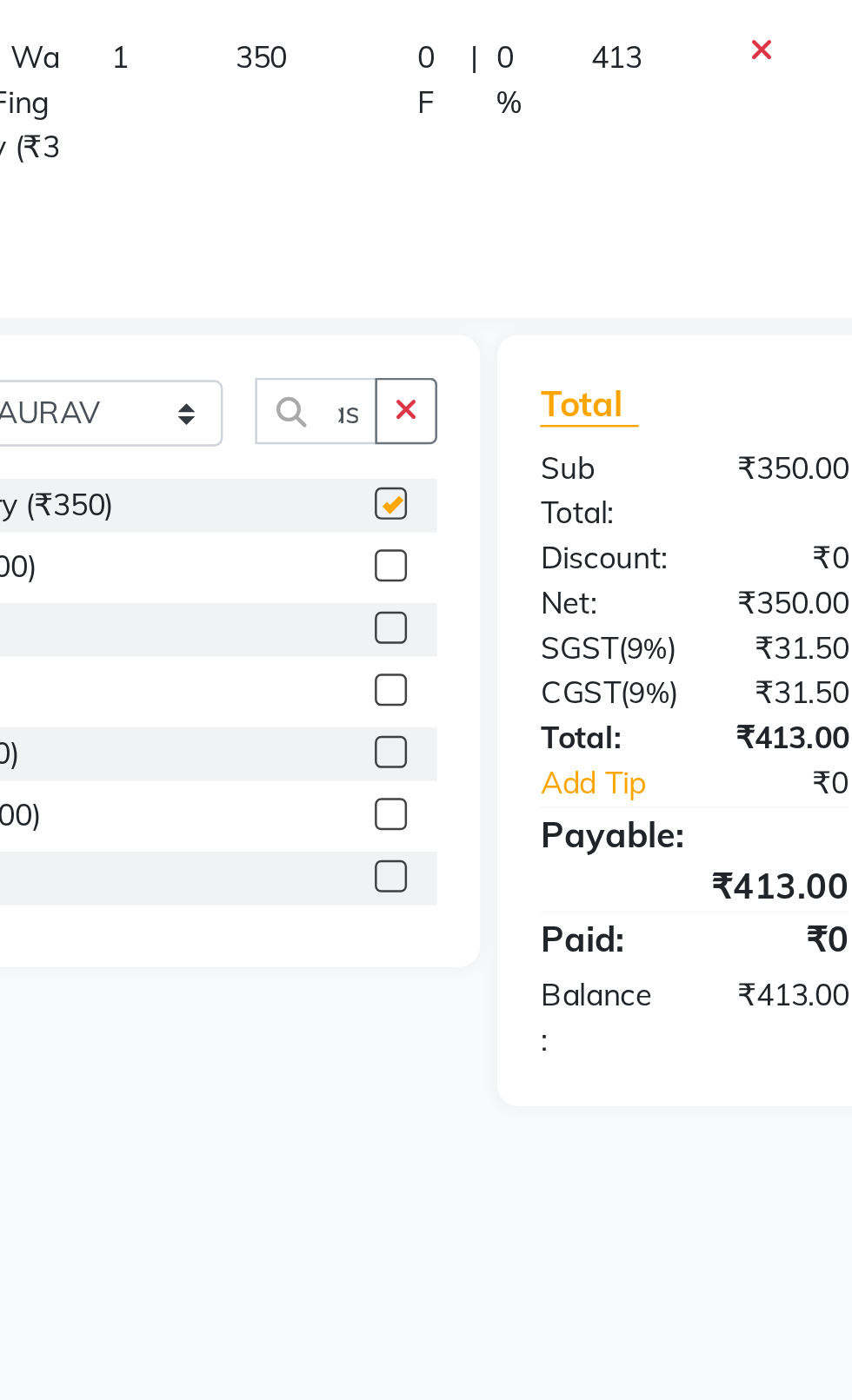
scroll to position [0, 0]
click at [369, 511] on label at bounding box center [370, 510] width 13 height 13
click at [369, 511] on input "checkbox" at bounding box center [370, 511] width 12 height 12
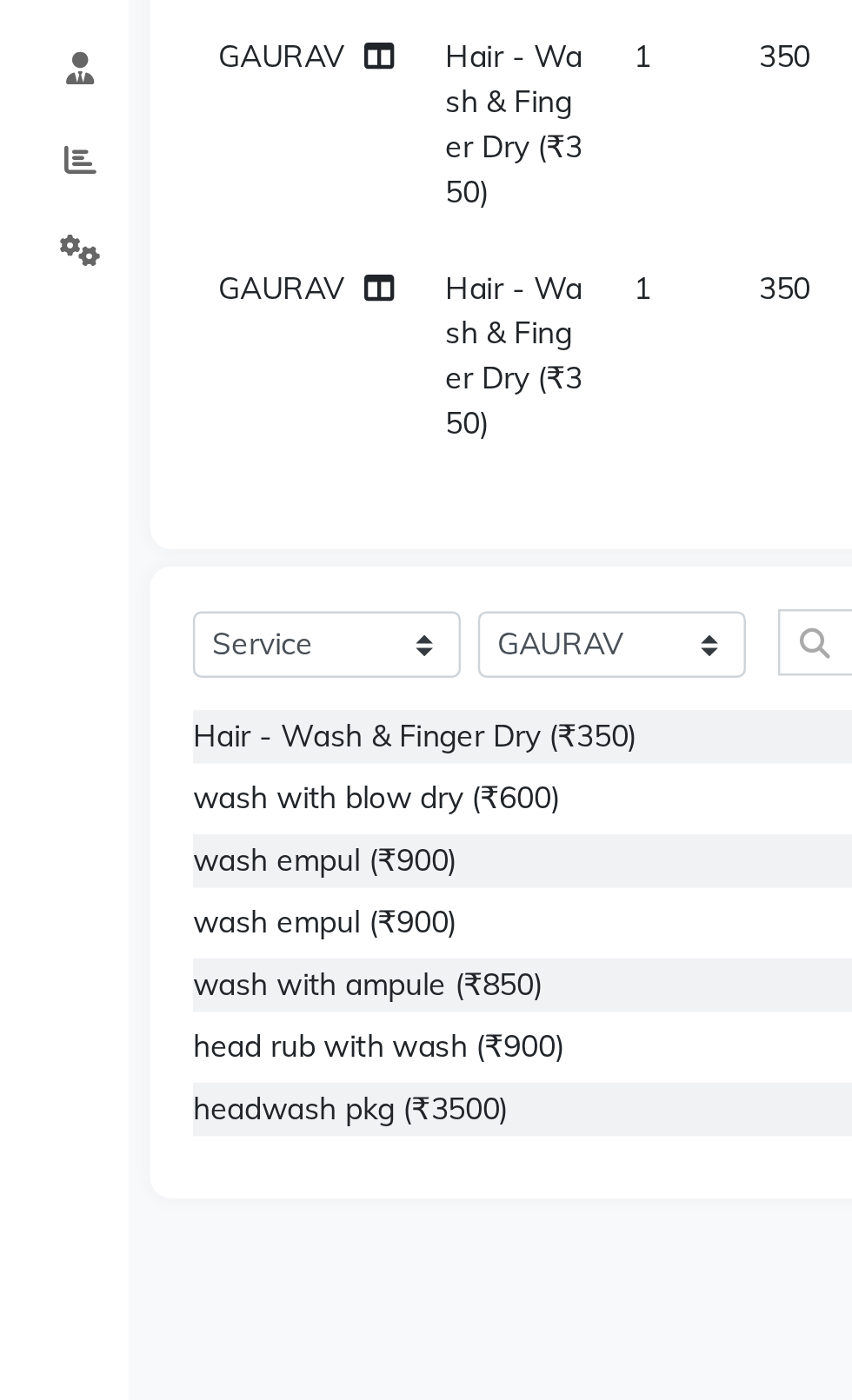
click at [110, 425] on span "GAURAV" at bounding box center [114, 423] width 51 height 15
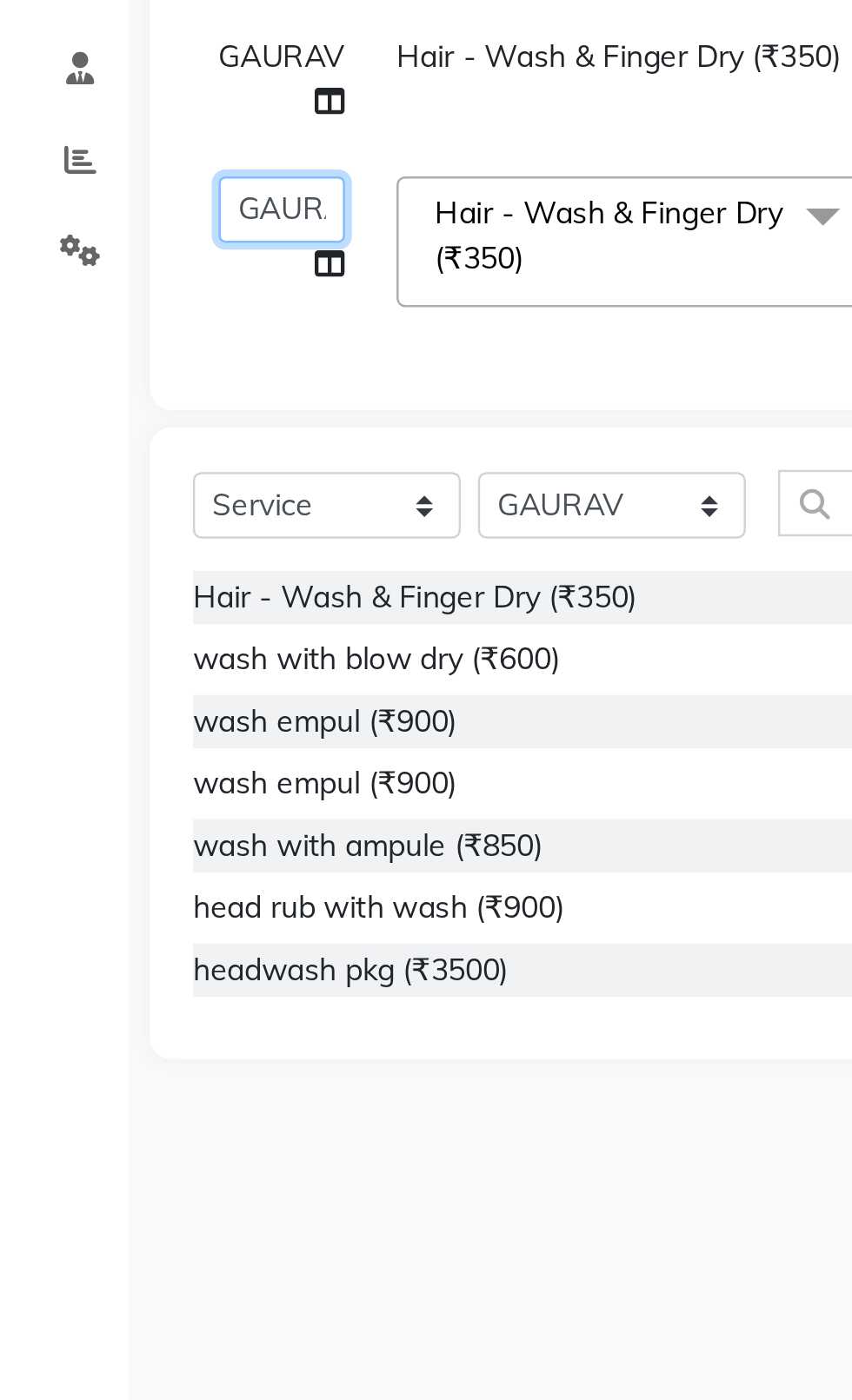
click at [108, 397] on select "[PERSON_NAME] akash [PERSON_NAME] ANAM anod [PERSON_NAME] danish [PERSON_NAME] …" at bounding box center [114, 392] width 51 height 27
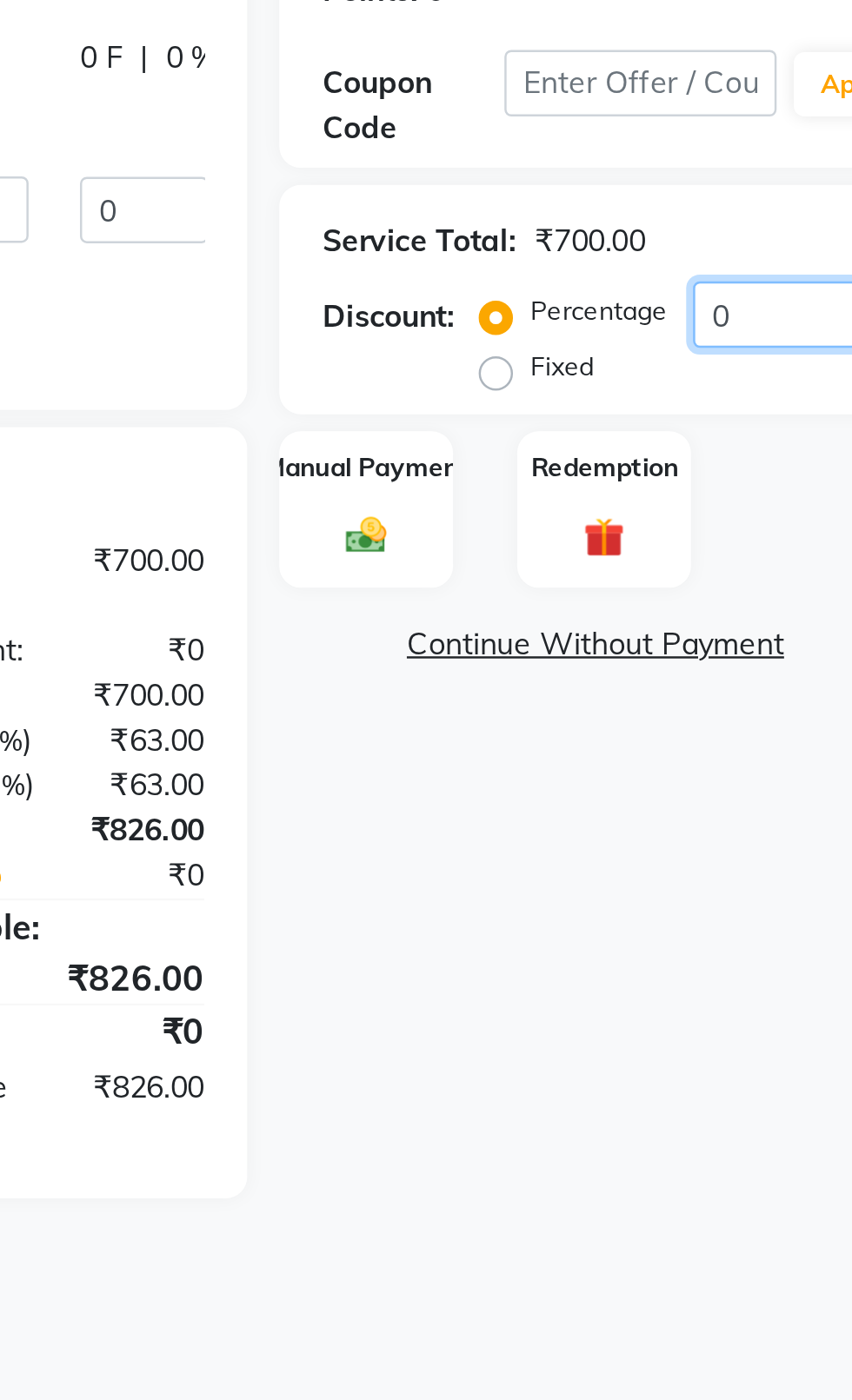
click at [807, 436] on input "0" at bounding box center [790, 434] width 72 height 27
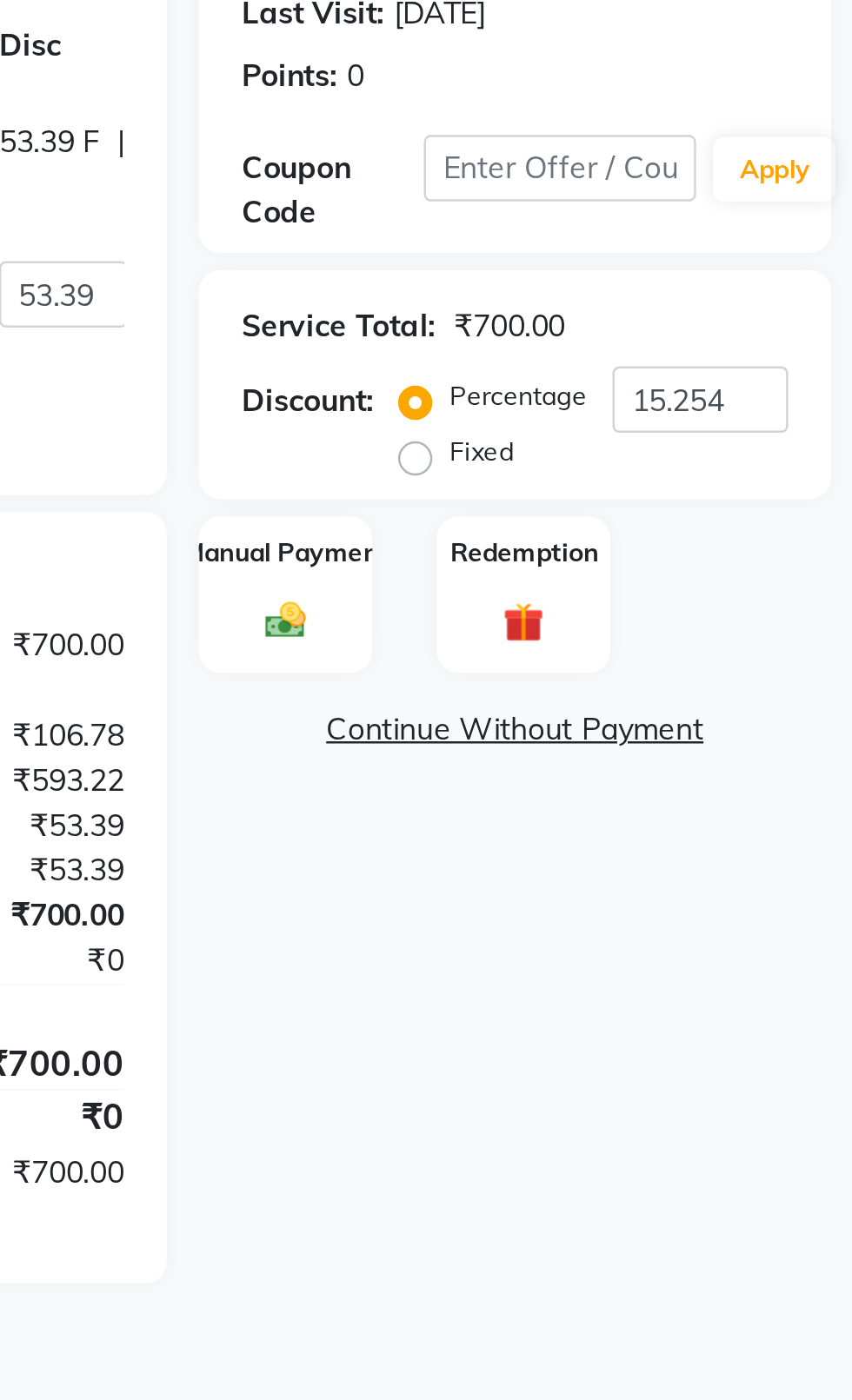
click at [616, 500] on label "Manual Payment" at bounding box center [623, 496] width 83 height 15
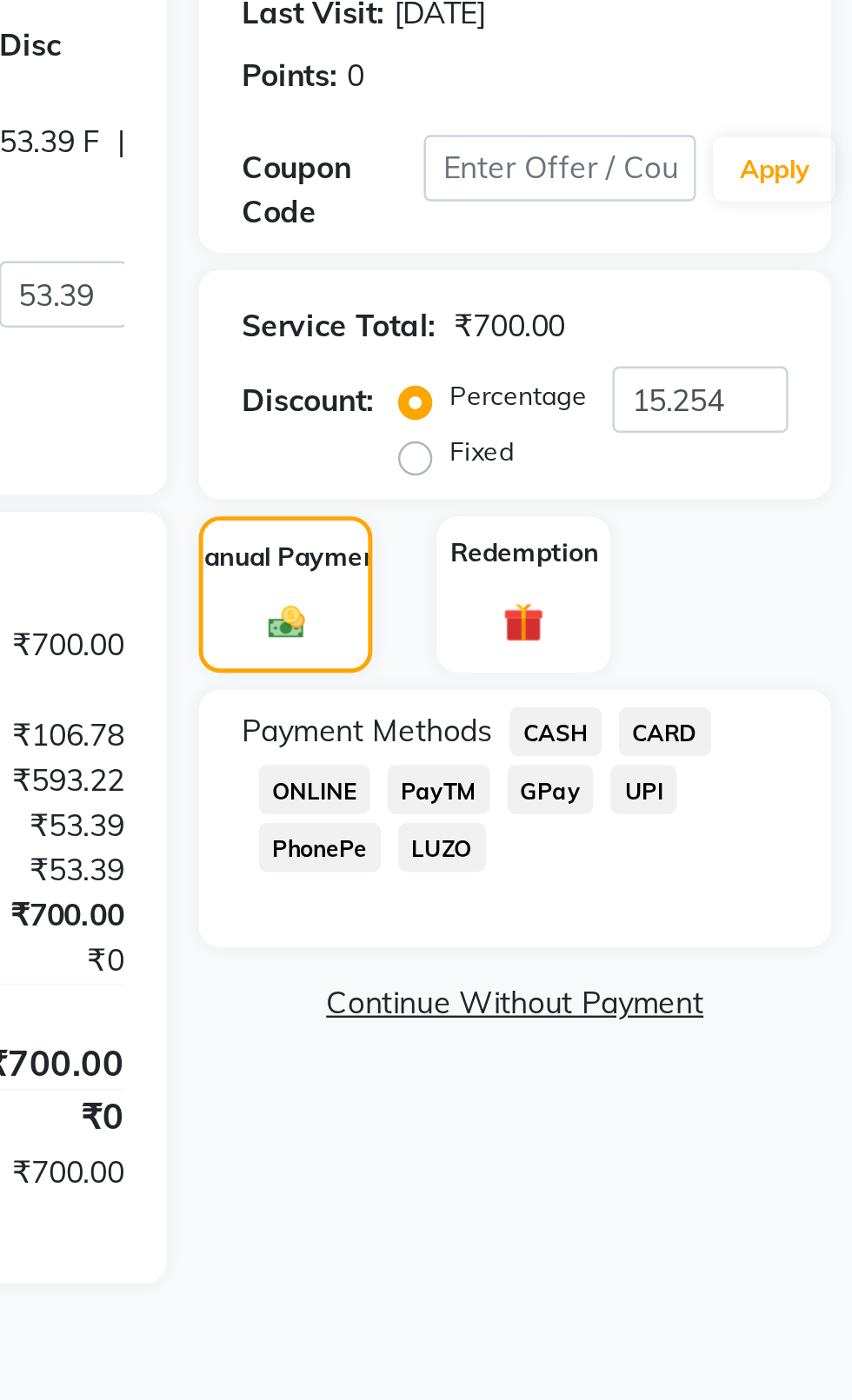
click at [715, 577] on span "CASH" at bounding box center [731, 569] width 38 height 20
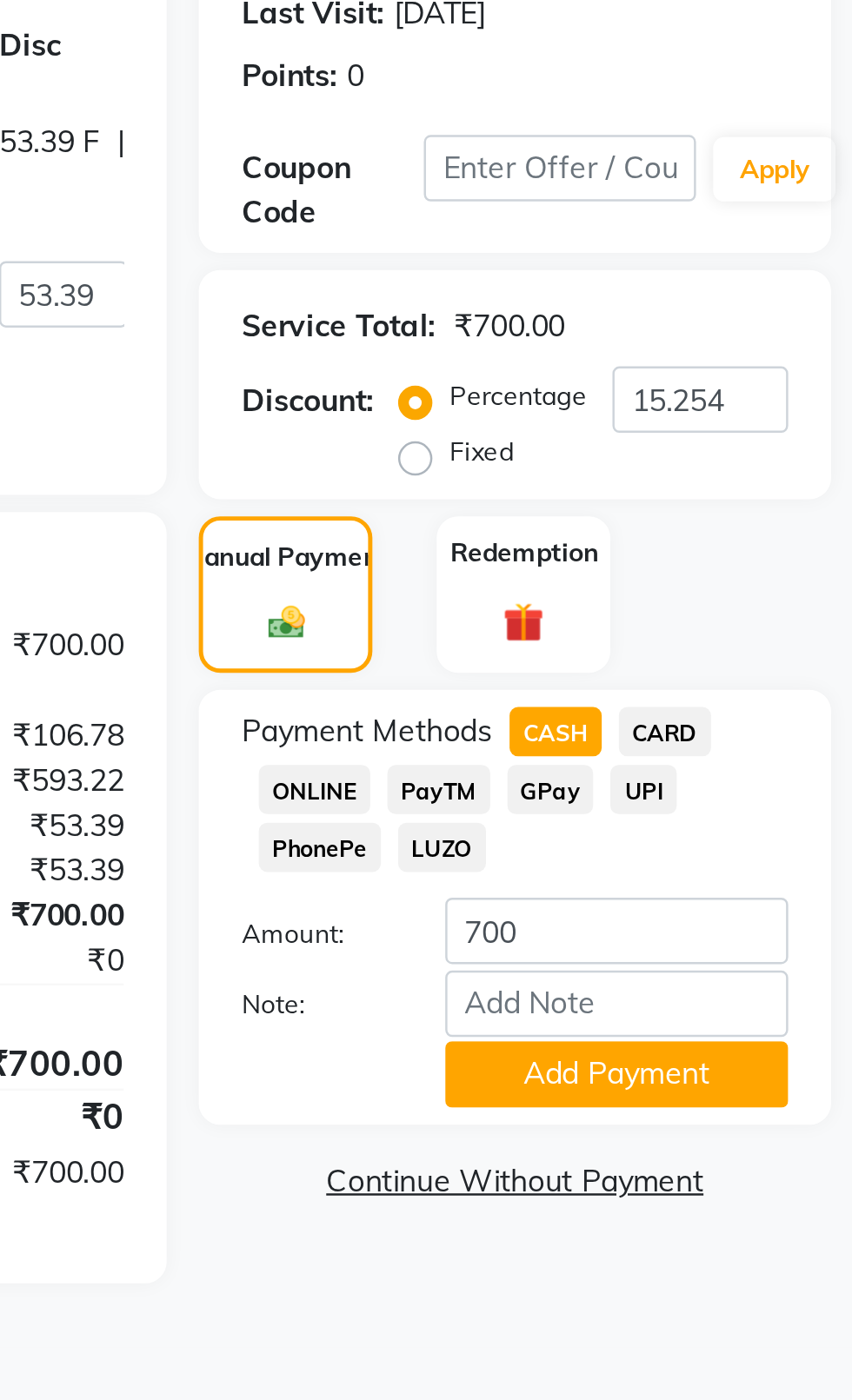
click at [776, 715] on button "Add Payment" at bounding box center [756, 708] width 139 height 27
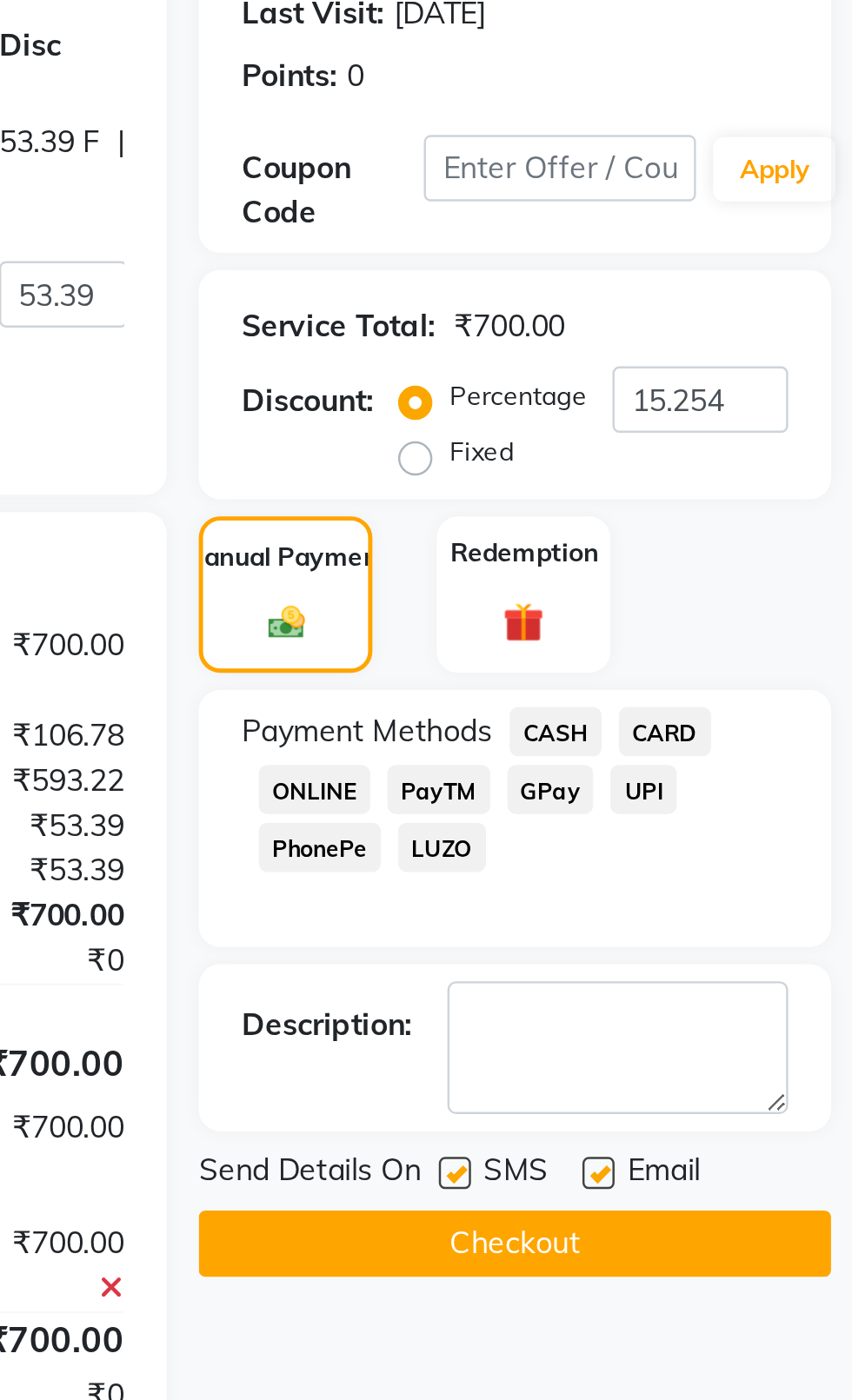
click at [691, 747] on label at bounding box center [690, 747] width 13 height 13
click at [691, 747] on input "checkbox" at bounding box center [690, 749] width 12 height 12
click at [753, 749] on label at bounding box center [749, 747] width 13 height 13
click at [753, 749] on input "checkbox" at bounding box center [749, 749] width 12 height 12
click at [745, 780] on button "Checkout" at bounding box center [715, 776] width 256 height 27
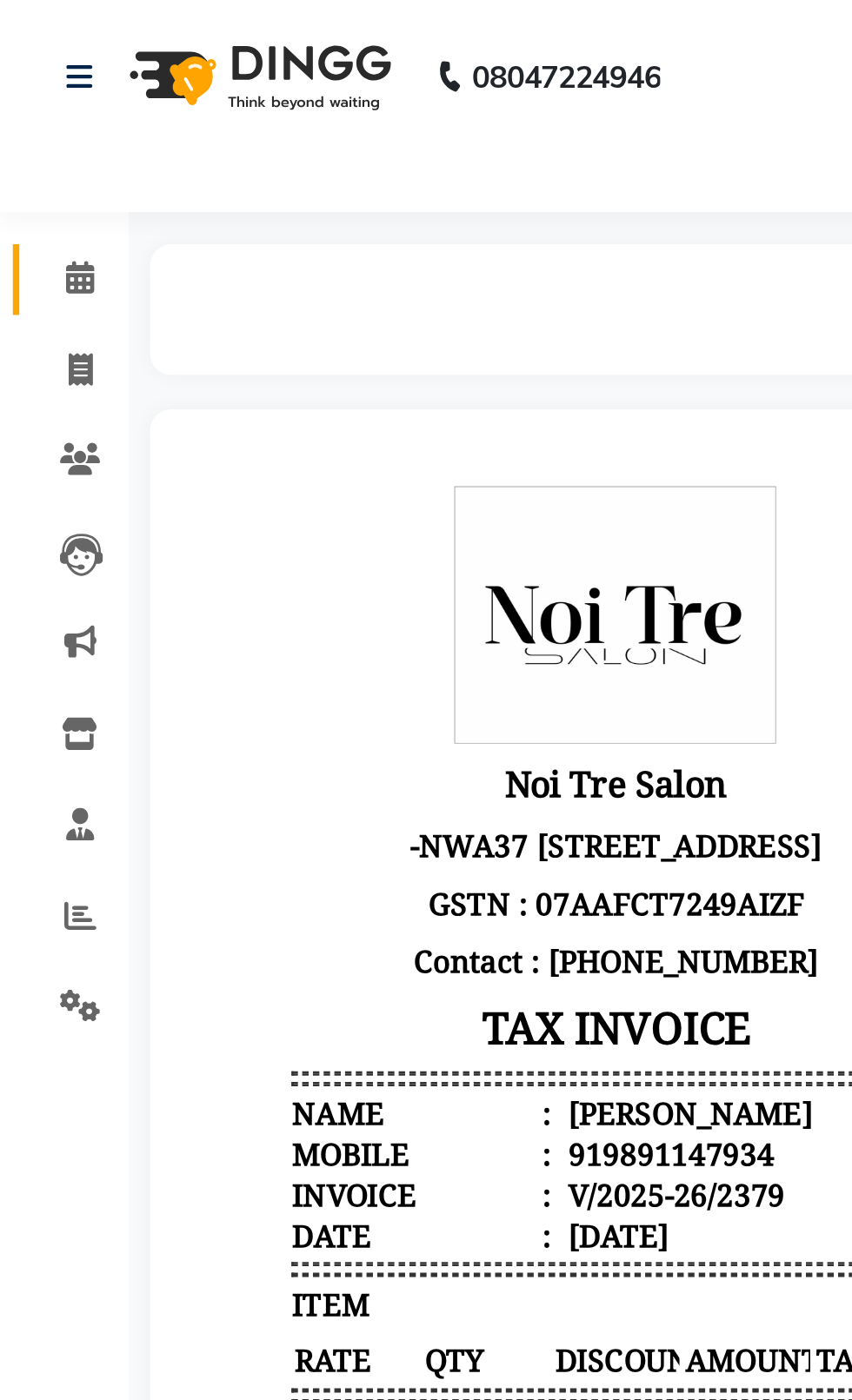
click at [26, 113] on span at bounding box center [32, 113] width 30 height 20
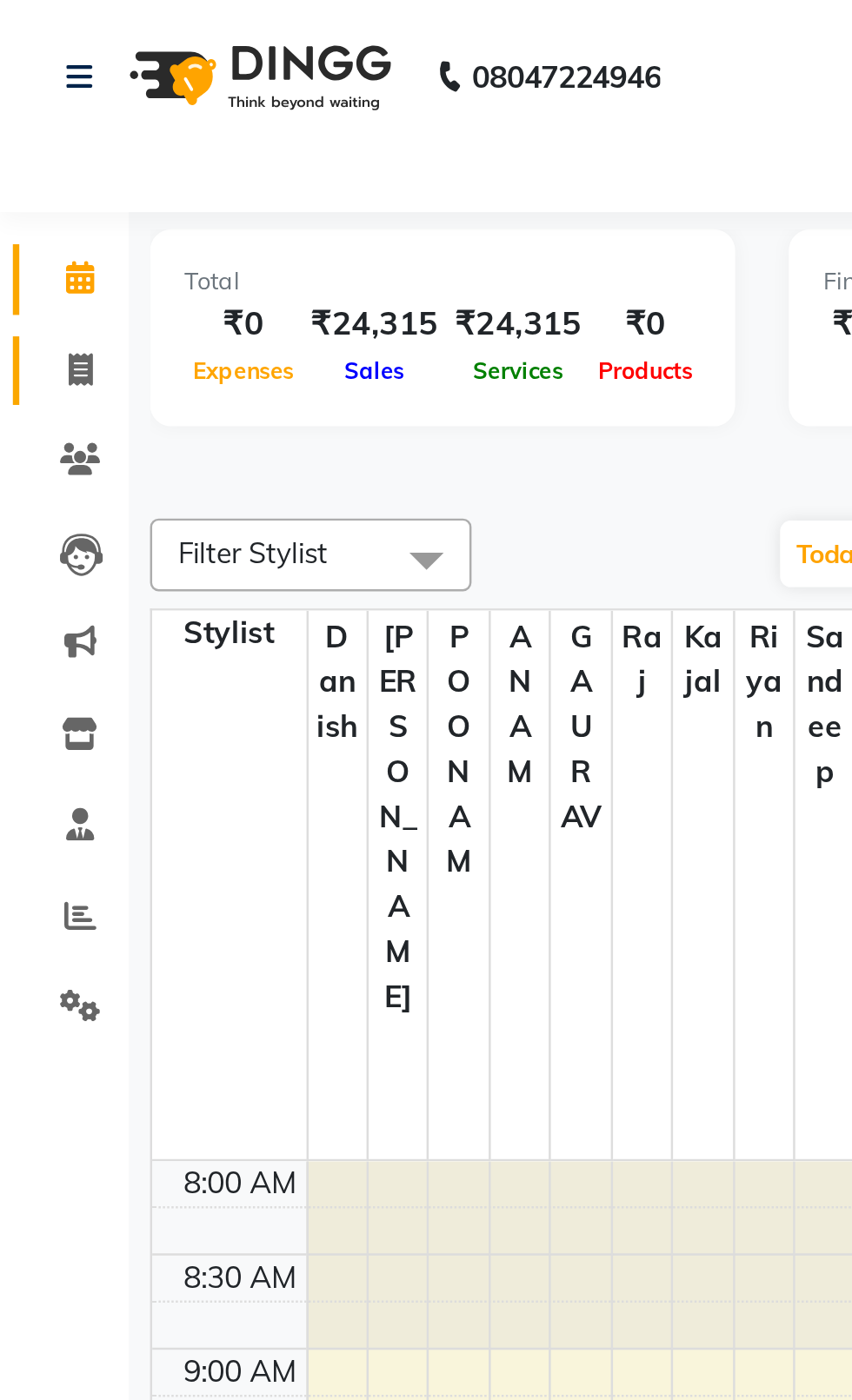
click at [32, 160] on span at bounding box center [32, 151] width 30 height 20
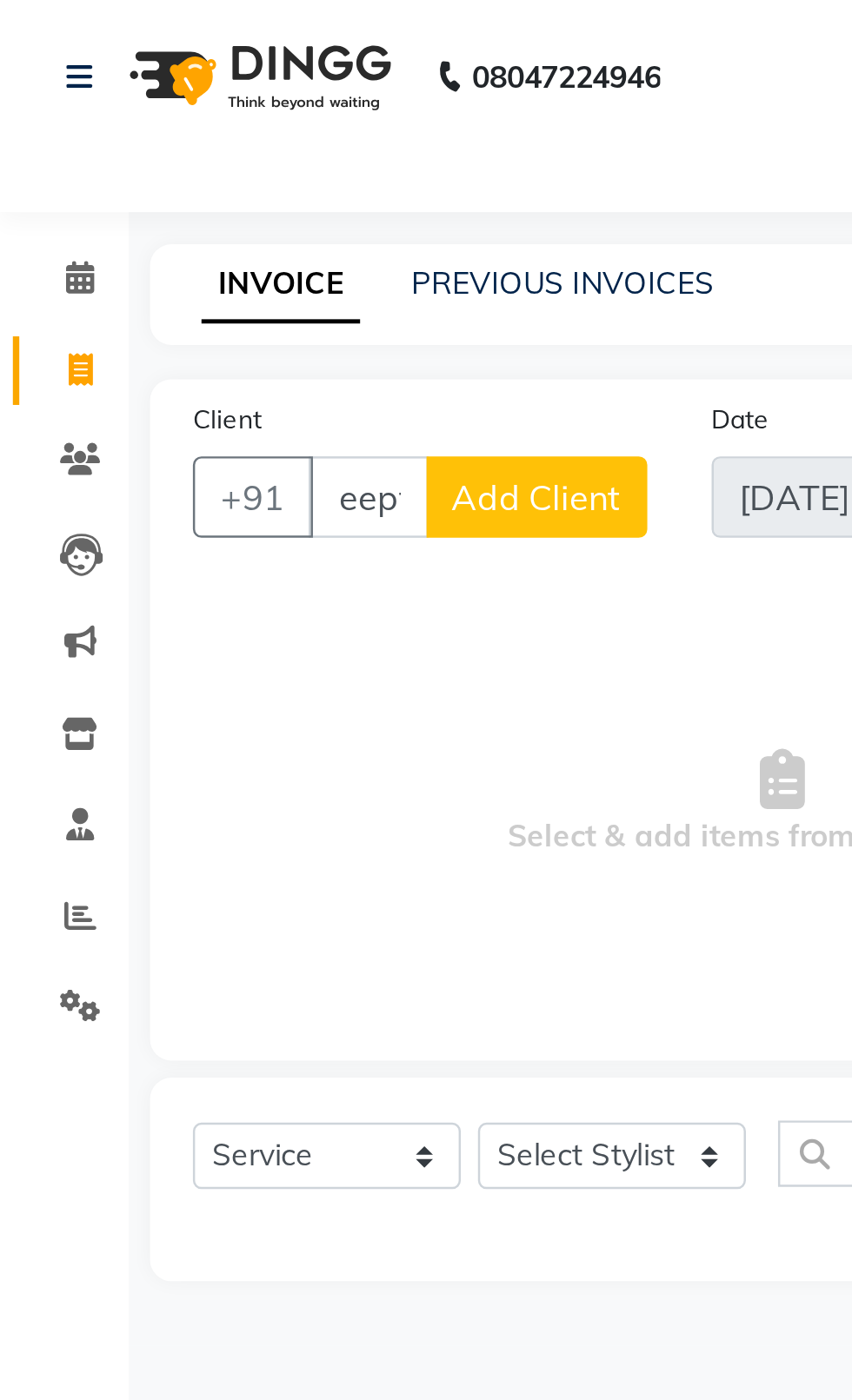
scroll to position [0, 12]
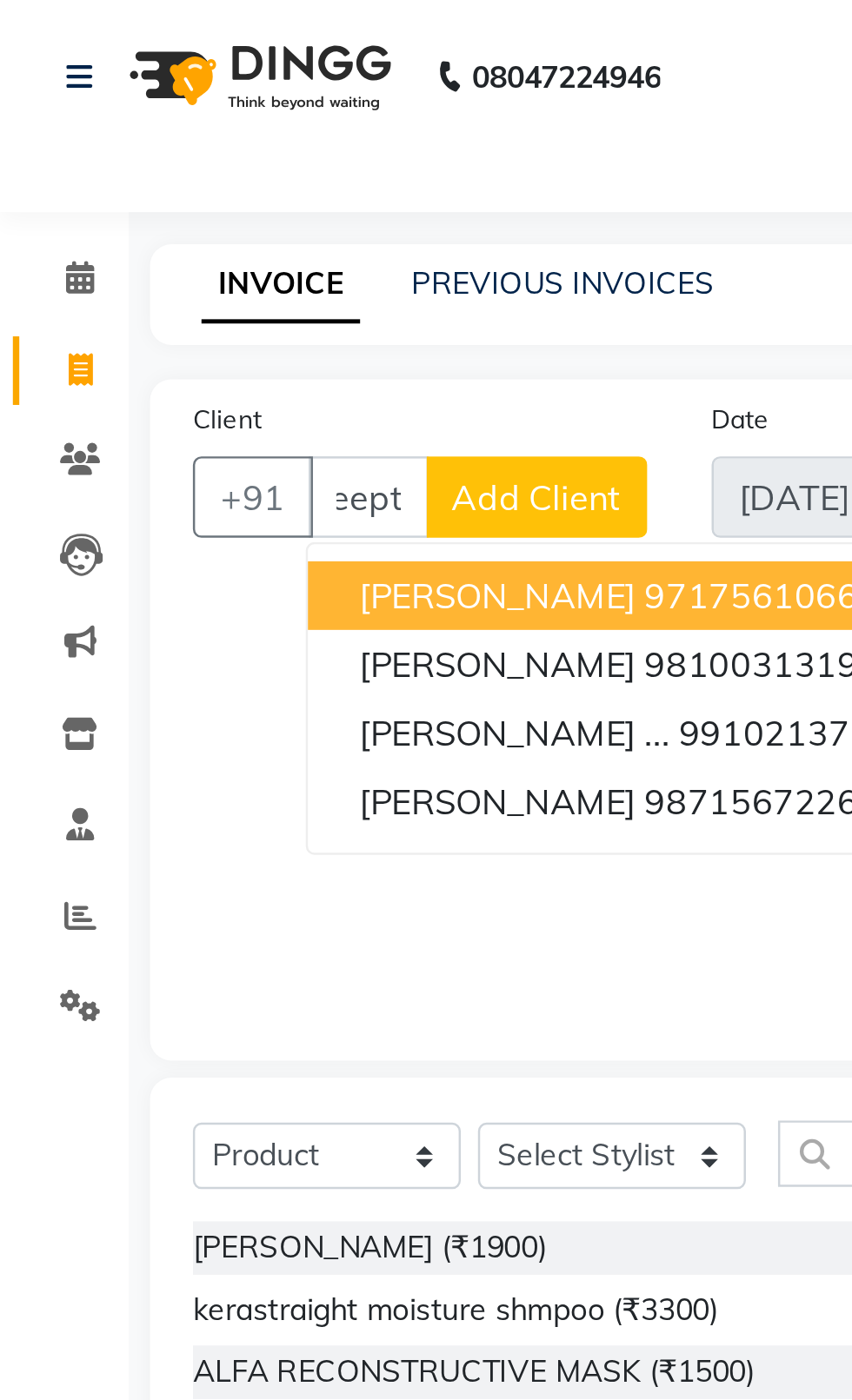
click at [288, 278] on ngb-highlight "9810031319" at bounding box center [306, 270] width 87 height 17
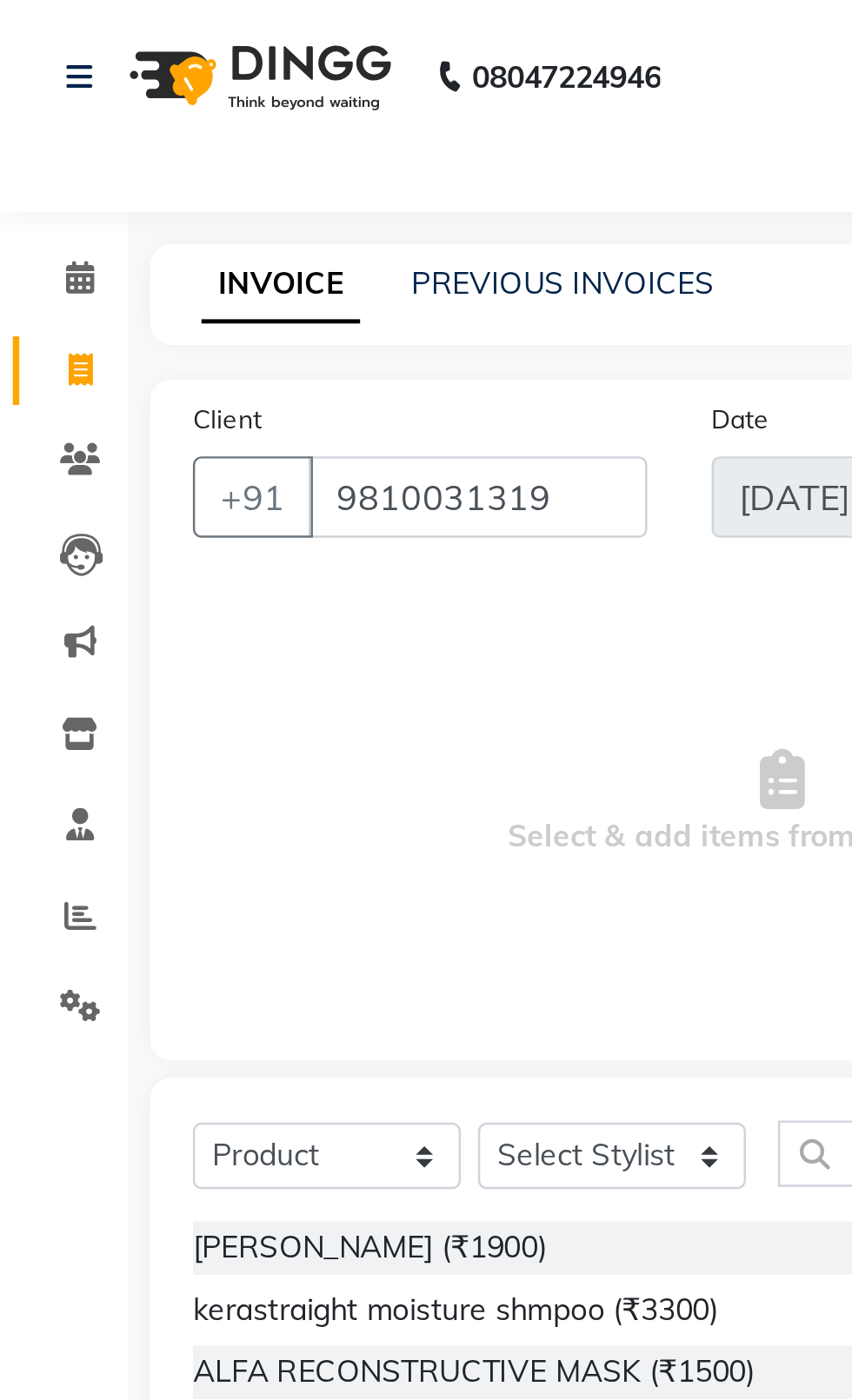
scroll to position [0, 0]
click at [161, 500] on div "[PERSON_NAME] (₹1900)" at bounding box center [150, 506] width 143 height 18
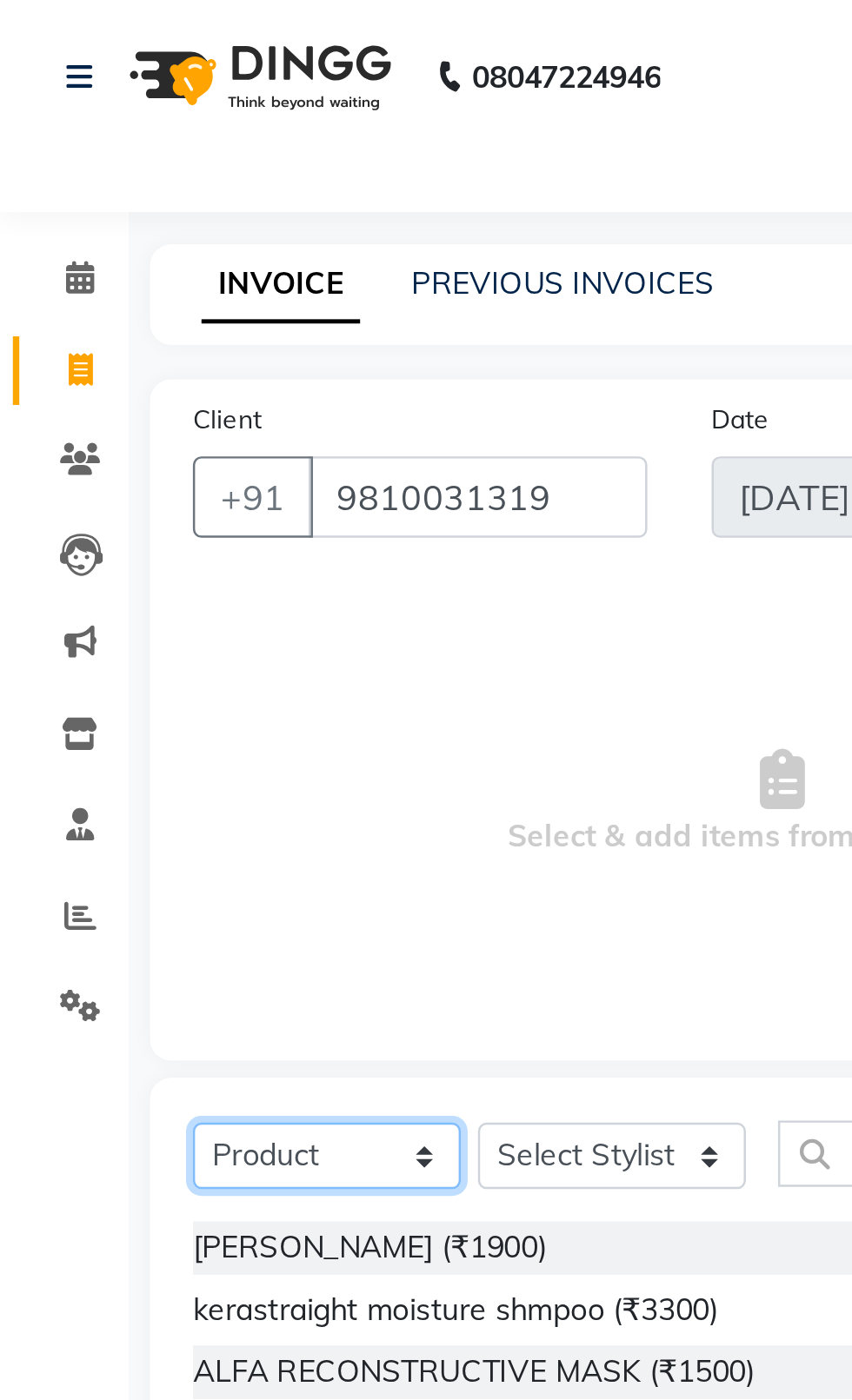
click at [169, 470] on select "Select Service Product Membership Package Voucher Prepaid Gift Card" at bounding box center [132, 469] width 108 height 27
click at [78, 455] on select "Select Service Product Membership Package Voucher Prepaid Gift Card" at bounding box center [132, 469] width 108 height 27
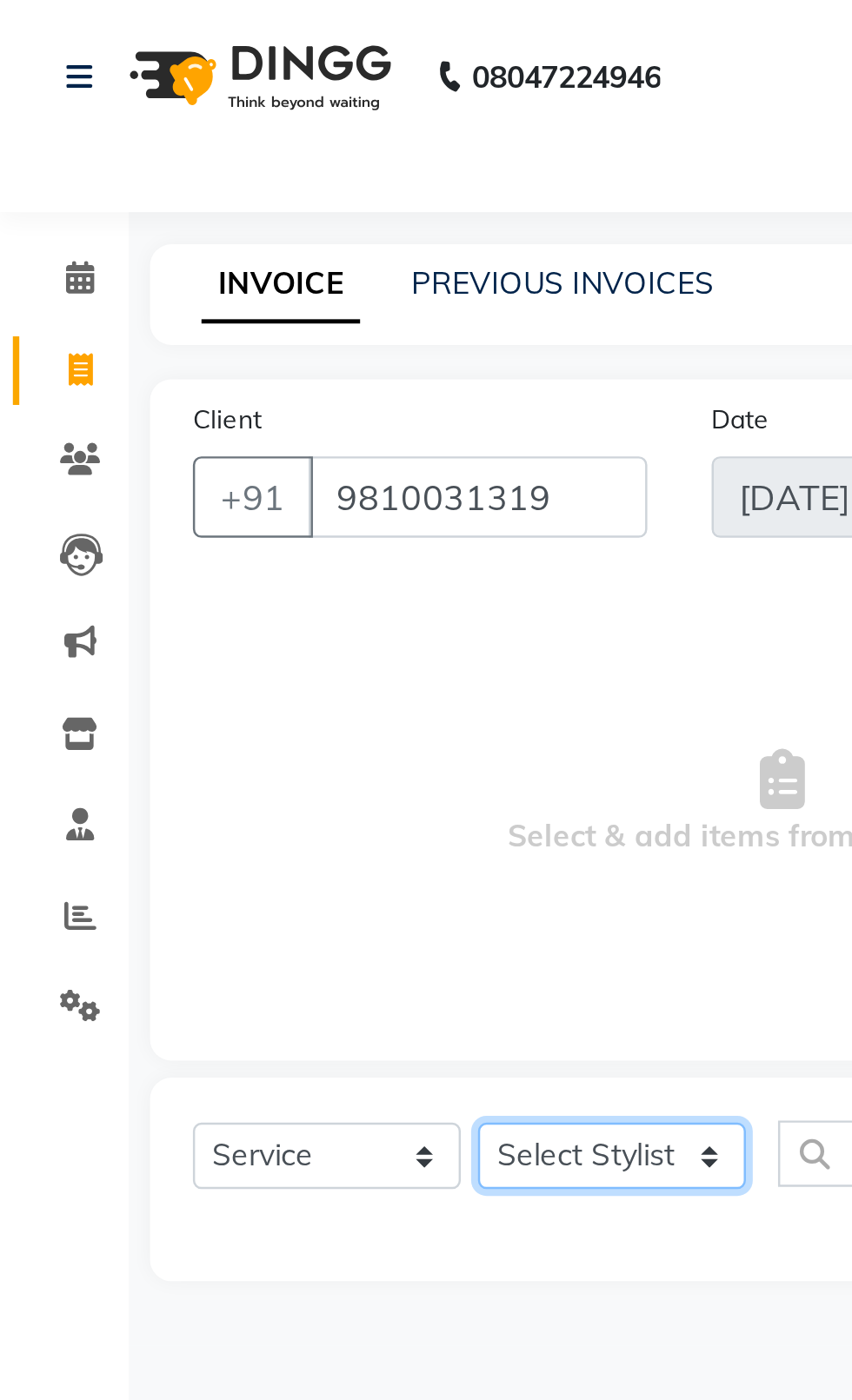
click at [221, 457] on select "Select Stylist [PERSON_NAME] akash [PERSON_NAME] ANAM anod [PERSON_NAME] danish…" at bounding box center [248, 469] width 108 height 27
click at [193, 455] on select "Select Stylist [PERSON_NAME] akash [PERSON_NAME] ANAM anod [PERSON_NAME] danish…" at bounding box center [248, 469] width 108 height 27
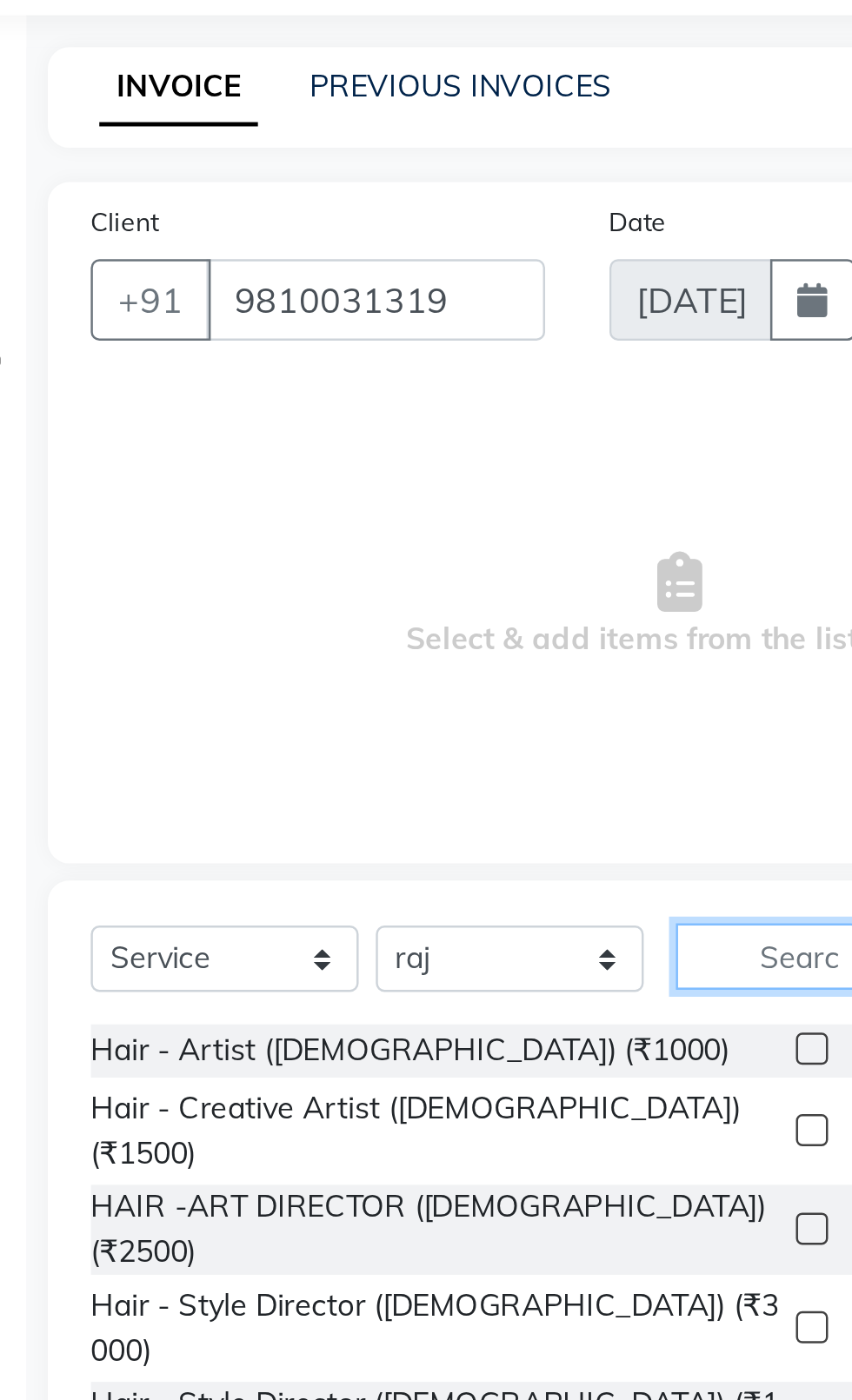
click at [352, 465] on input "text" at bounding box center [352, 468] width 73 height 27
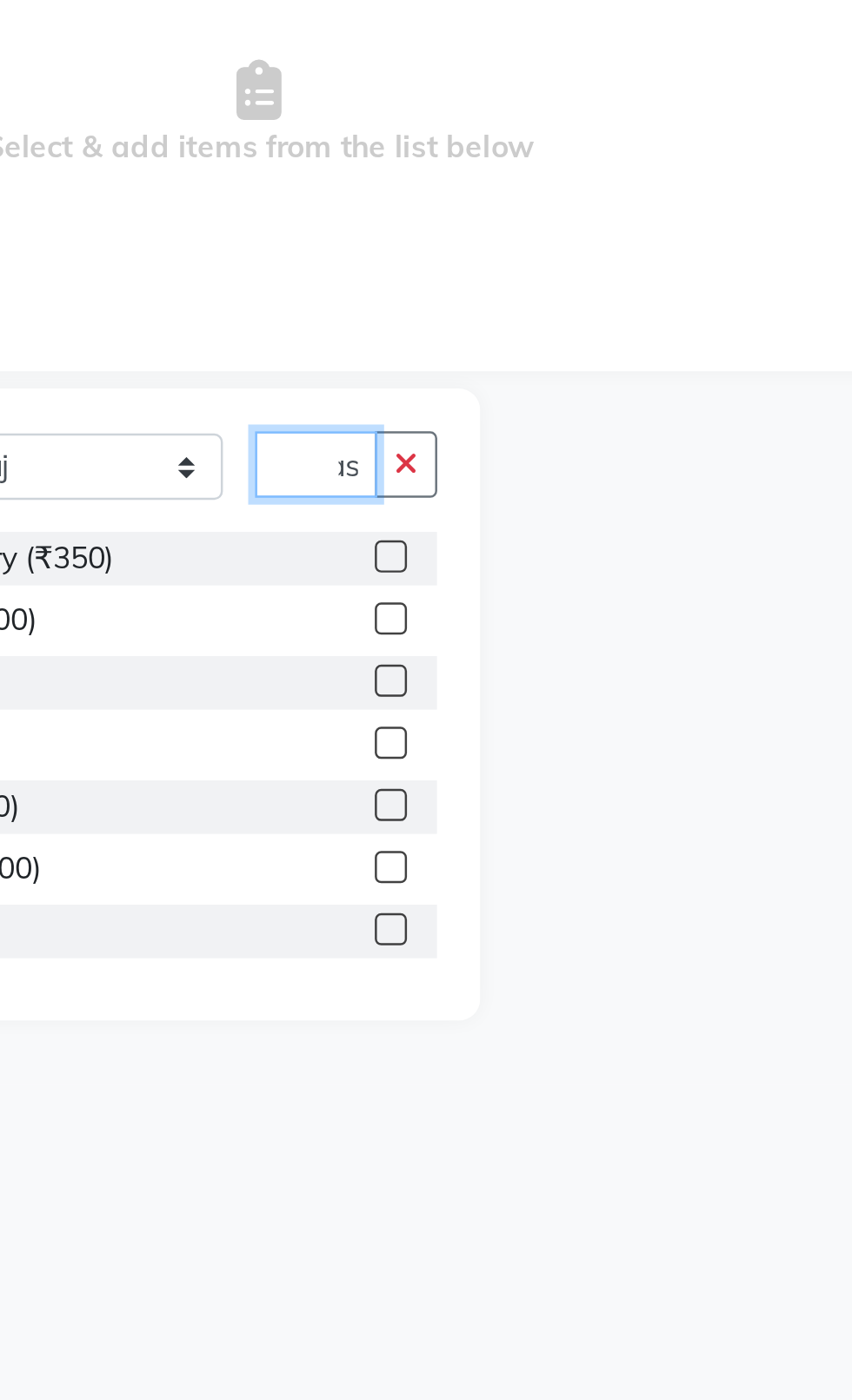
scroll to position [0, 24]
click at [384, 505] on div at bounding box center [377, 506] width 25 height 21
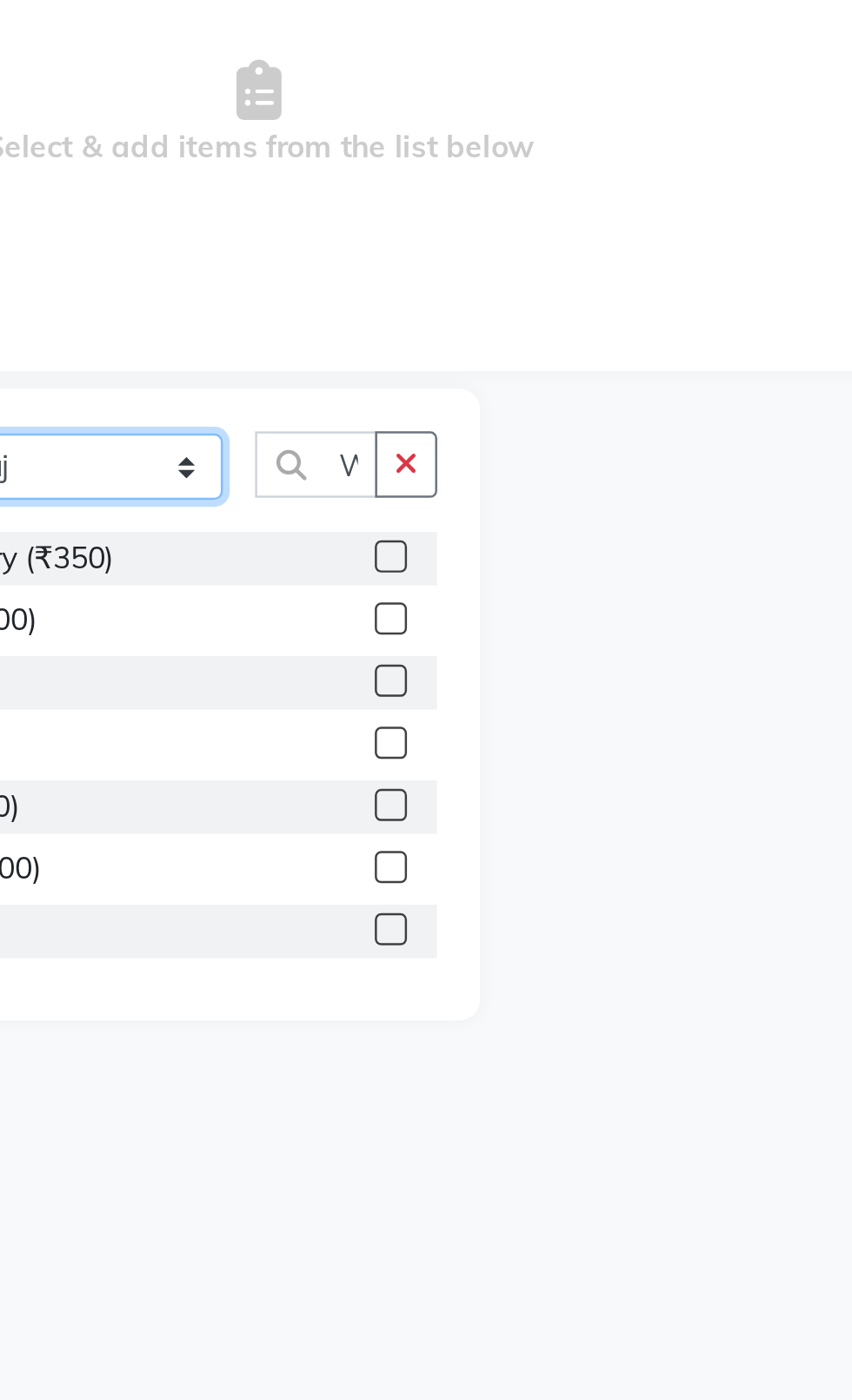
click at [257, 463] on select "Select Stylist [PERSON_NAME] akash [PERSON_NAME] ANAM anod [PERSON_NAME] danish…" at bounding box center [248, 469] width 108 height 27
click at [193, 455] on select "Select Stylist [PERSON_NAME] akash [PERSON_NAME] ANAM anod [PERSON_NAME] danish…" at bounding box center [248, 469] width 108 height 27
click at [369, 506] on label at bounding box center [370, 505] width 13 height 13
click at [369, 506] on input "checkbox" at bounding box center [370, 507] width 12 height 12
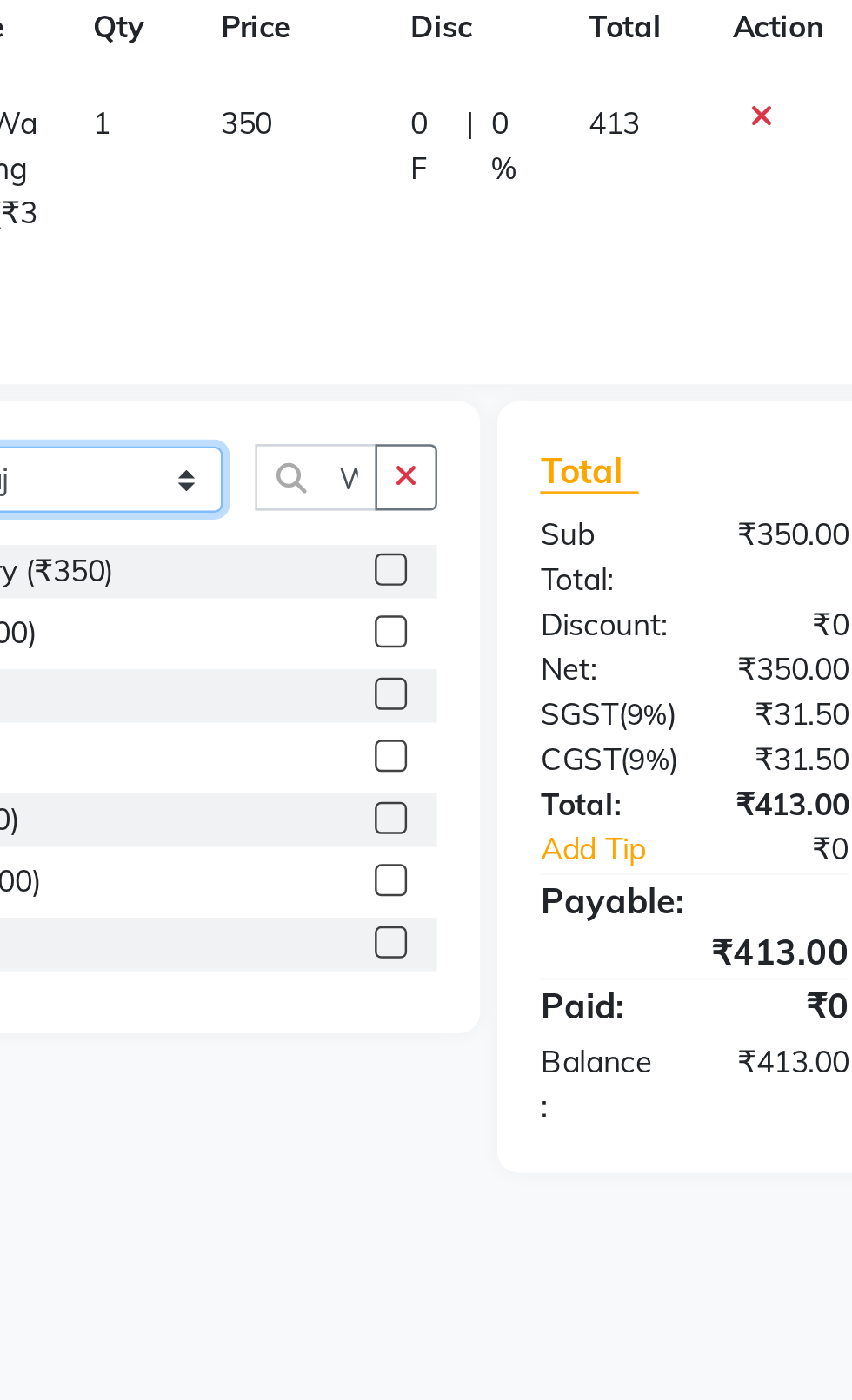
click at [276, 467] on select "Select Stylist [PERSON_NAME] akash [PERSON_NAME] ANAM anod [PERSON_NAME] danish…" at bounding box center [248, 475] width 108 height 27
click at [193, 461] on select "Select Stylist [PERSON_NAME] akash [PERSON_NAME] ANAM anod [PERSON_NAME] danish…" at bounding box center [248, 475] width 108 height 27
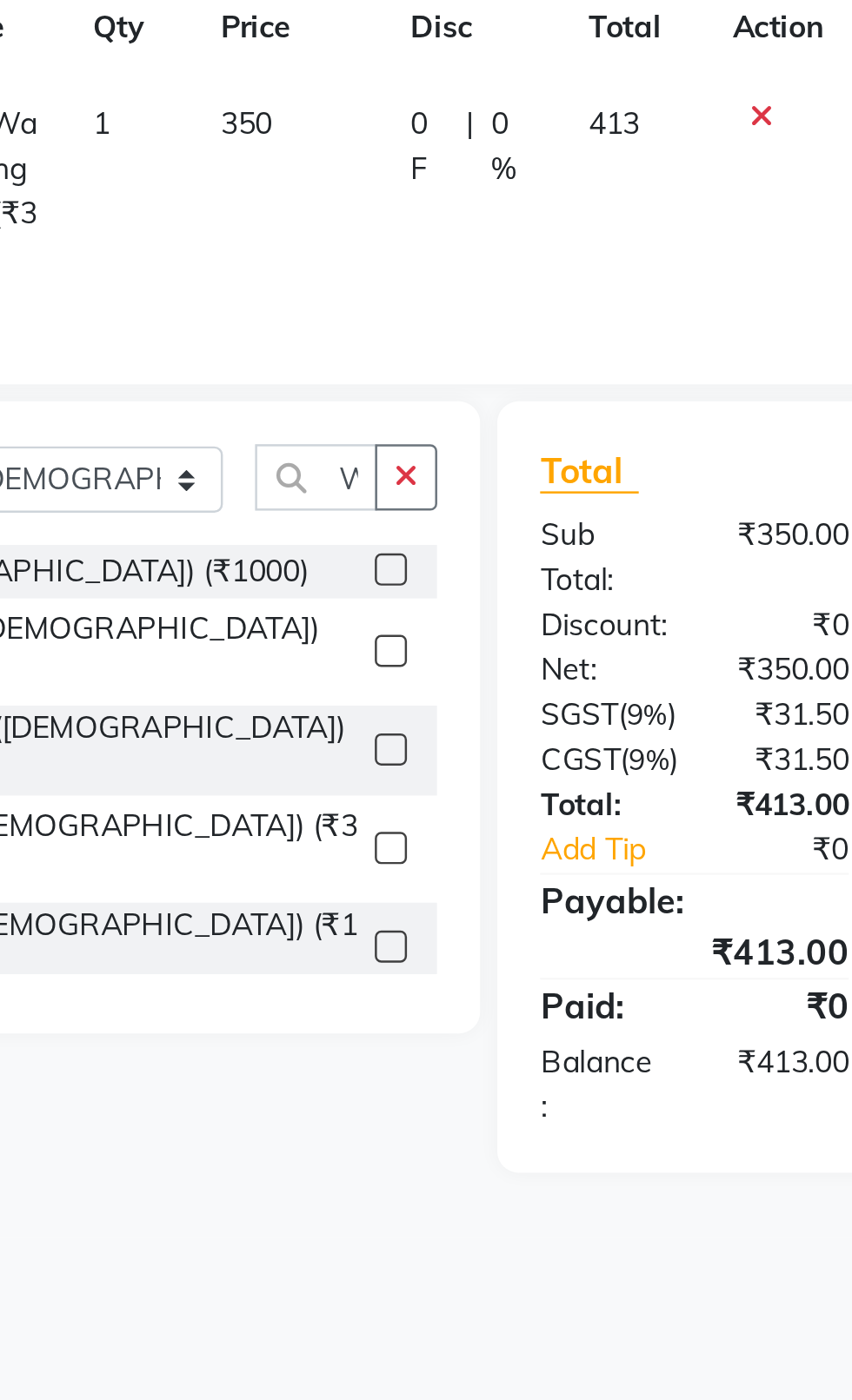
click at [382, 481] on button "button" at bounding box center [377, 474] width 25 height 27
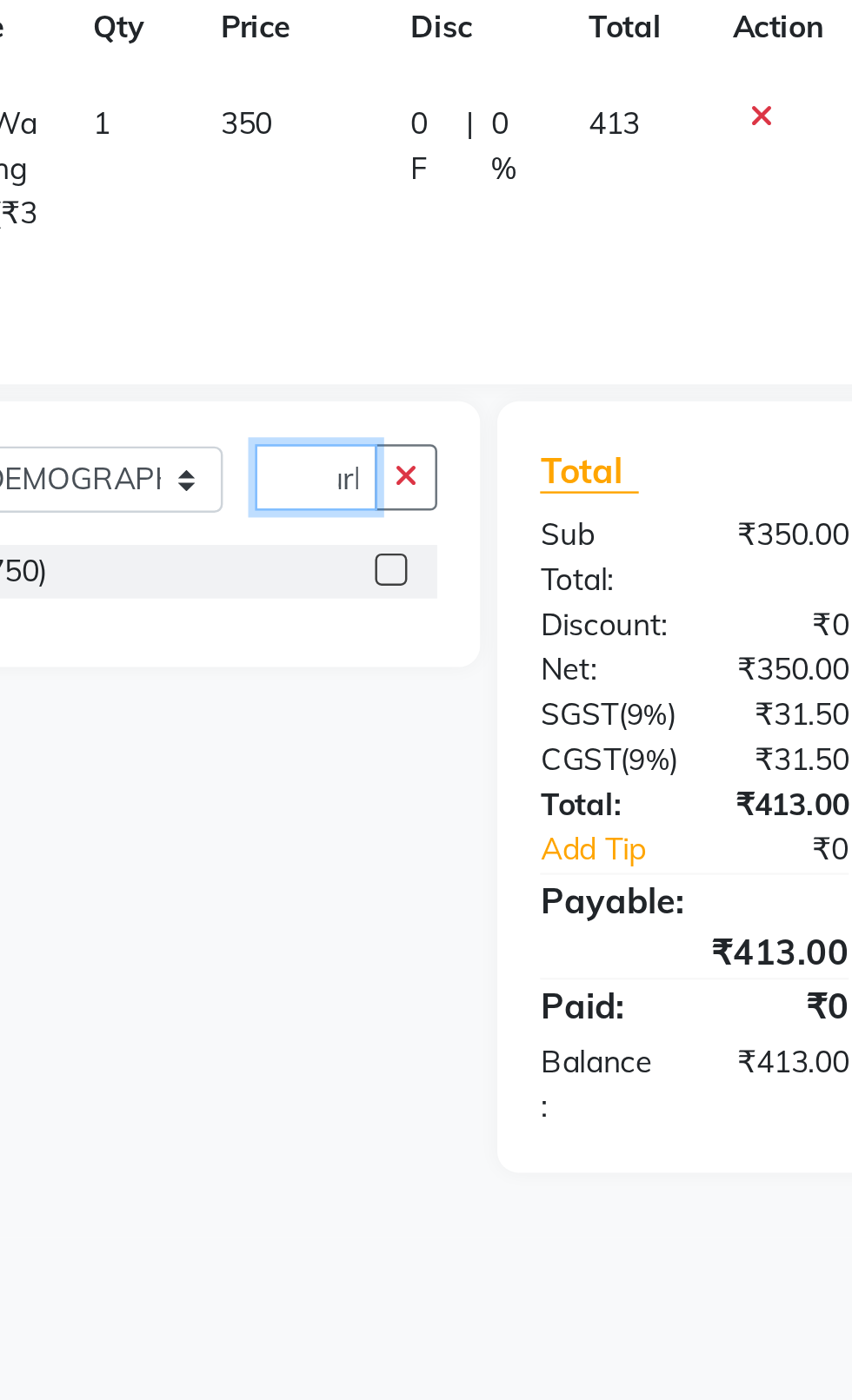
scroll to position [0, 20]
click at [365, 510] on label at bounding box center [370, 510] width 13 height 13
click at [365, 510] on input "checkbox" at bounding box center [370, 511] width 12 height 12
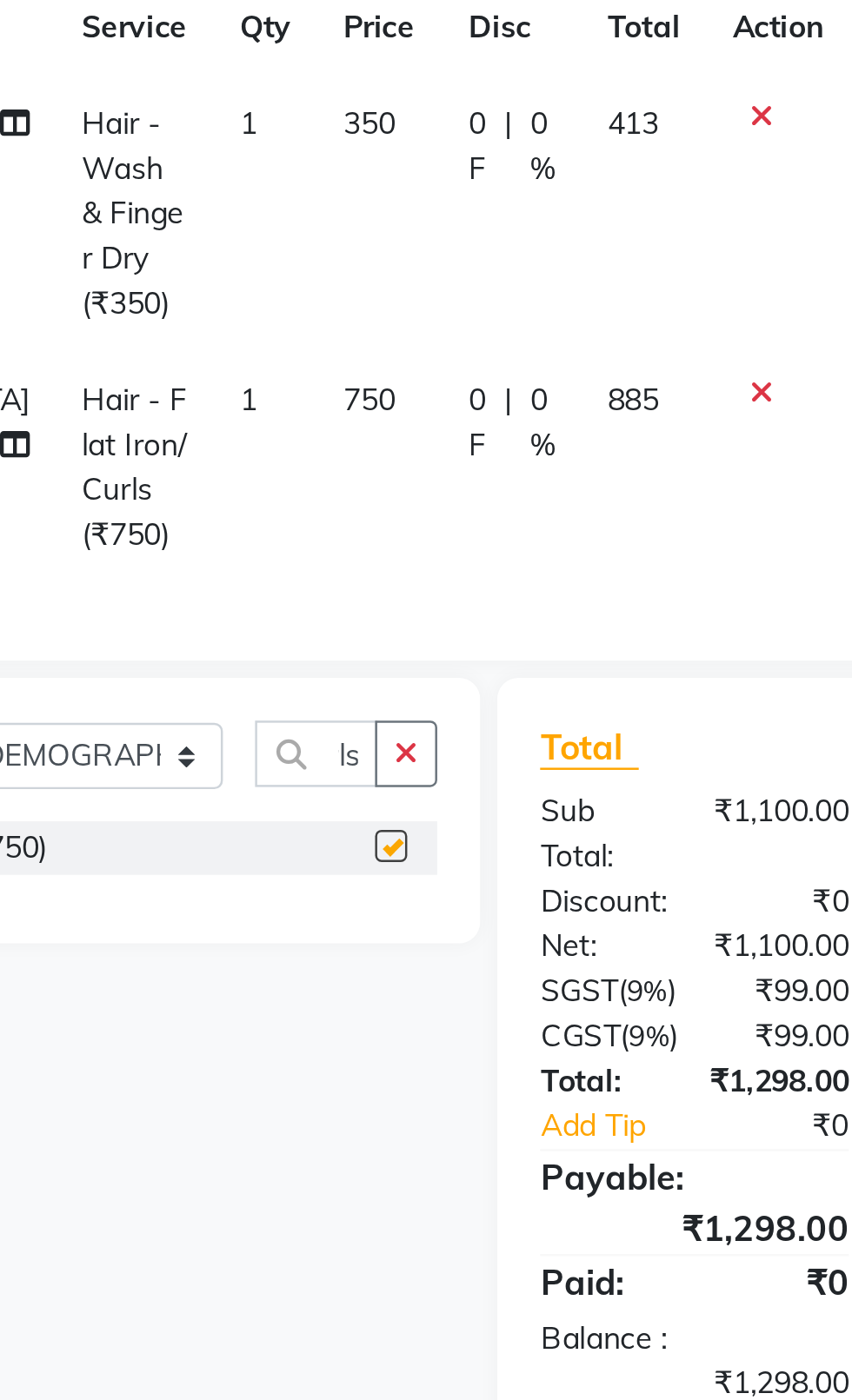
scroll to position [0, 0]
click at [340, 435] on td "750" at bounding box center [366, 469] width 50 height 94
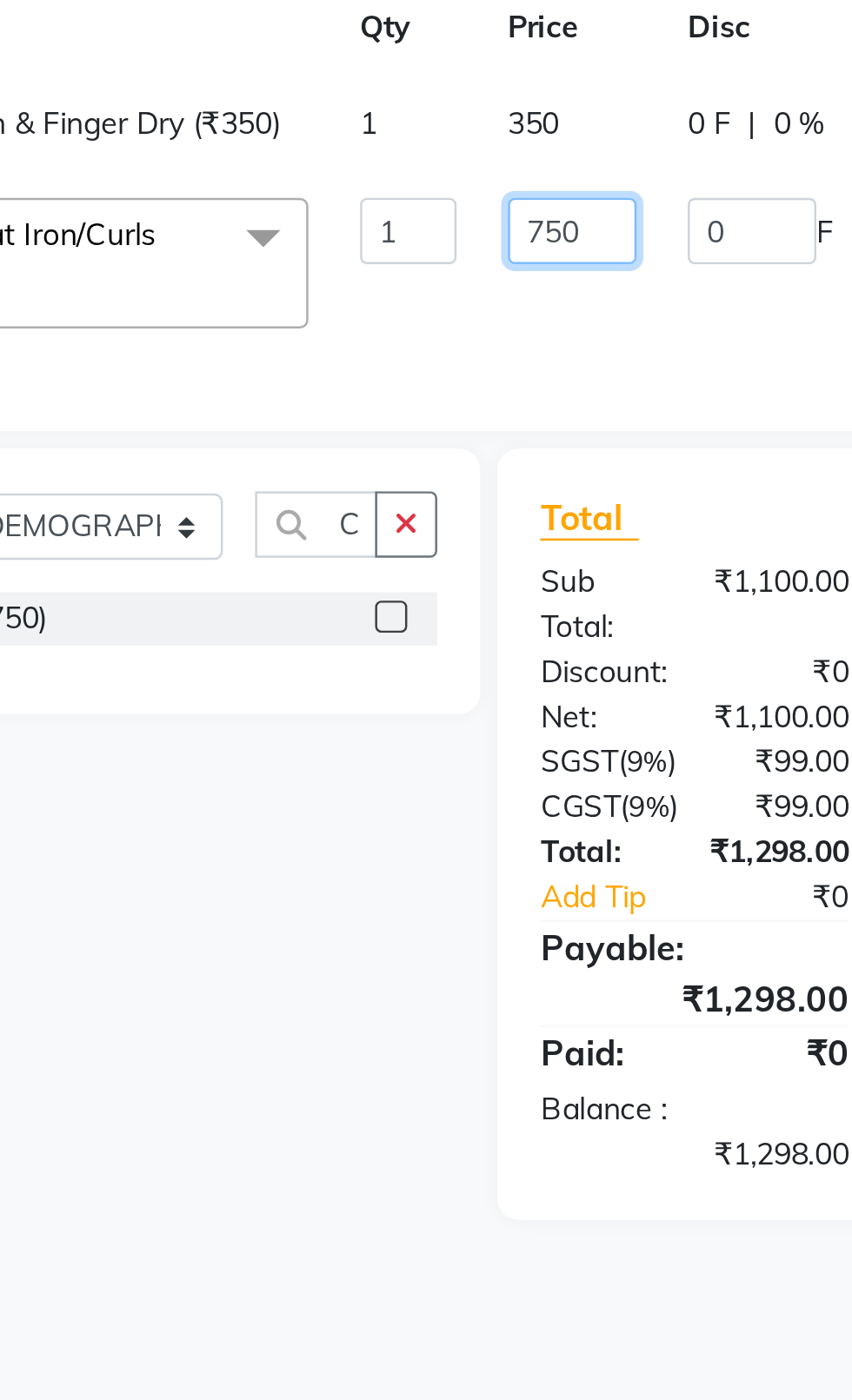
click at [439, 380] on input "750" at bounding box center [444, 373] width 52 height 27
click at [421, 338] on tr "raj Hair - Wash & Finger Dry (₹350) 1 350 0 F | 0 % 413" at bounding box center [413, 330] width 670 height 39
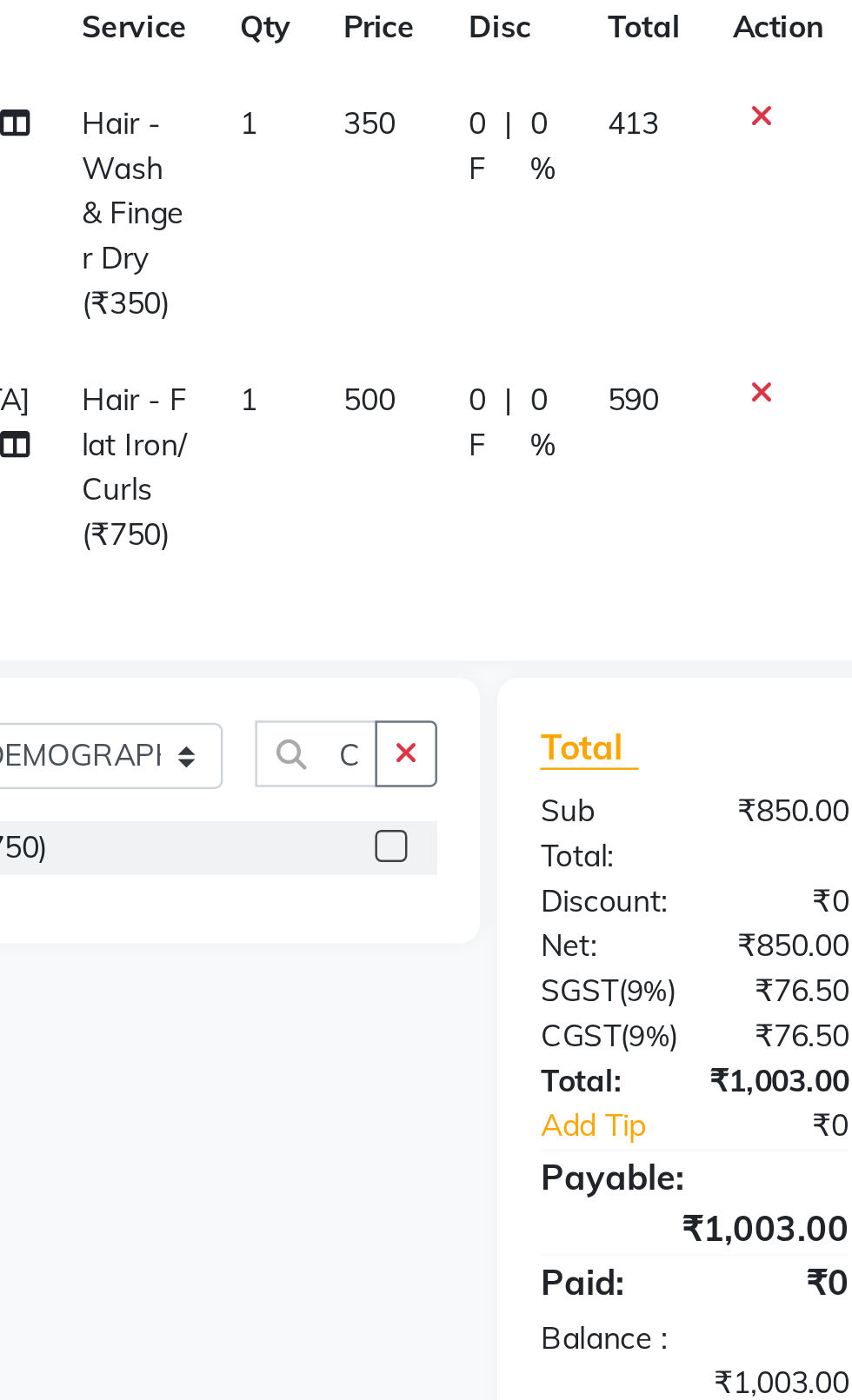
click at [340, 332] on td "350" at bounding box center [366, 366] width 50 height 112
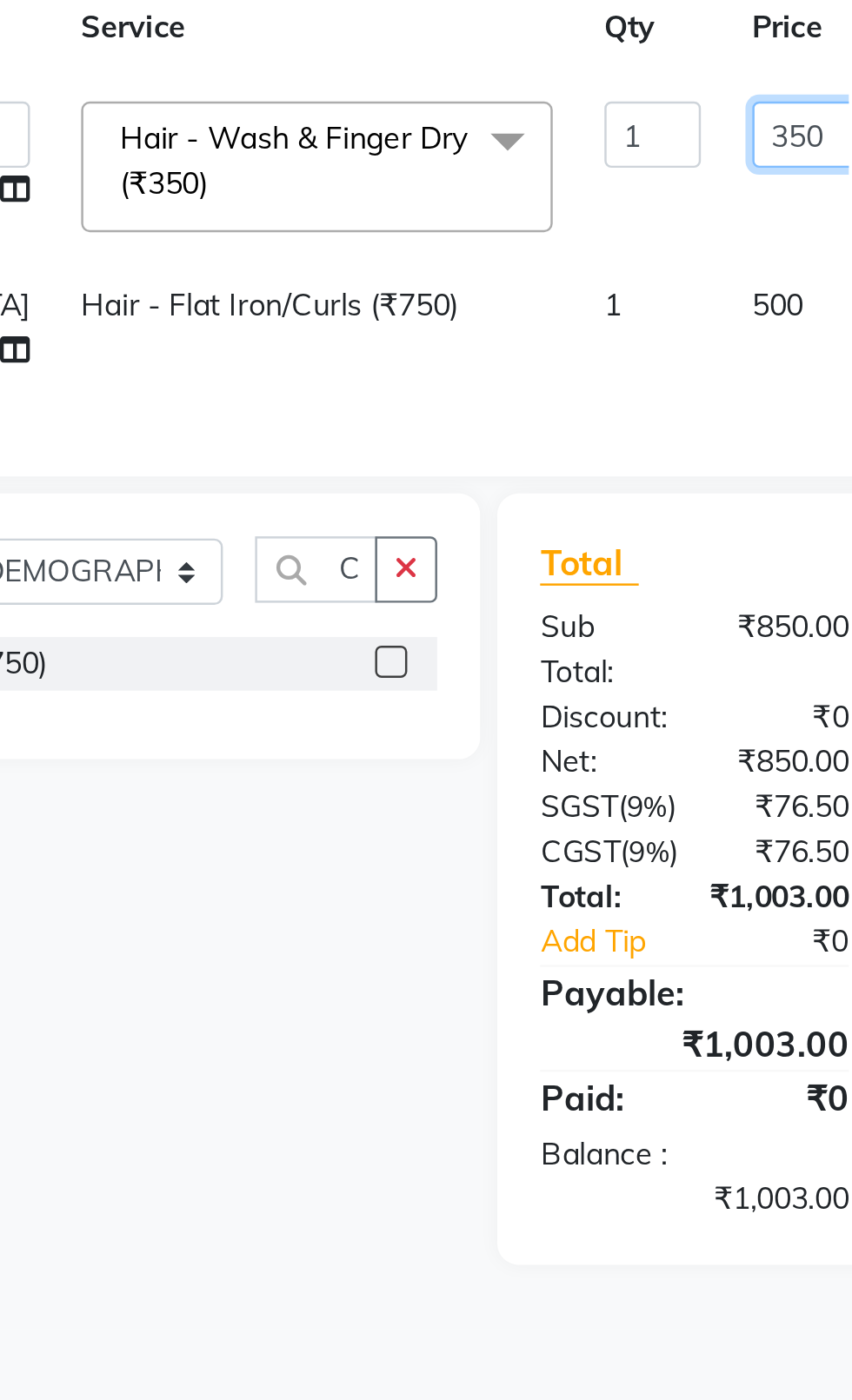
click at [517, 340] on input "350" at bounding box center [544, 335] width 52 height 27
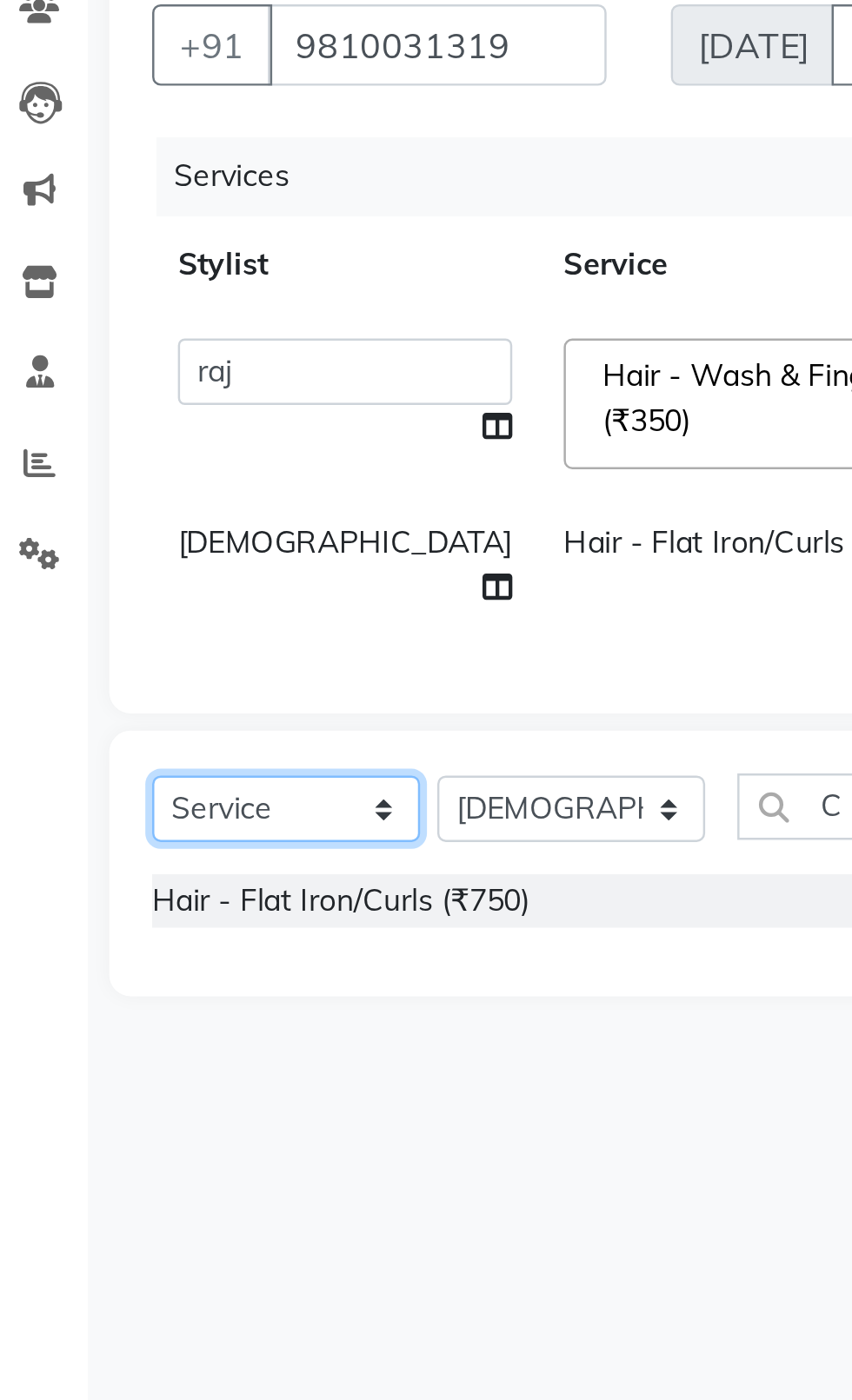
click at [170, 514] on div "Client [PHONE_NUMBER] Date [DATE] Invoice Number V/2025 V/[PHONE_NUMBER] Servic…" at bounding box center [316, 473] width 539 height 639
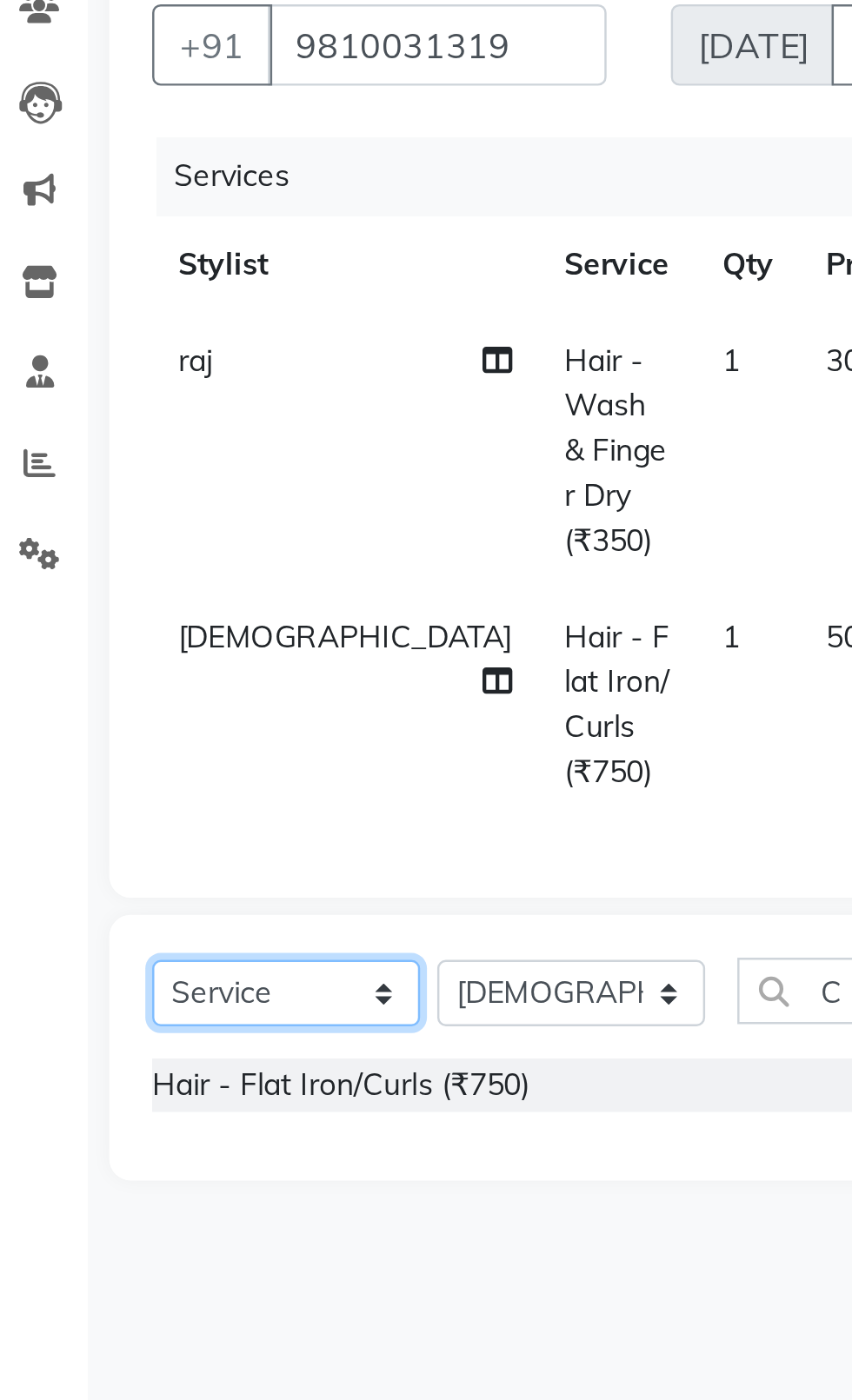
click at [78, 572] on select "Select Service Product Membership Package Voucher Prepaid Gift Card" at bounding box center [132, 586] width 108 height 27
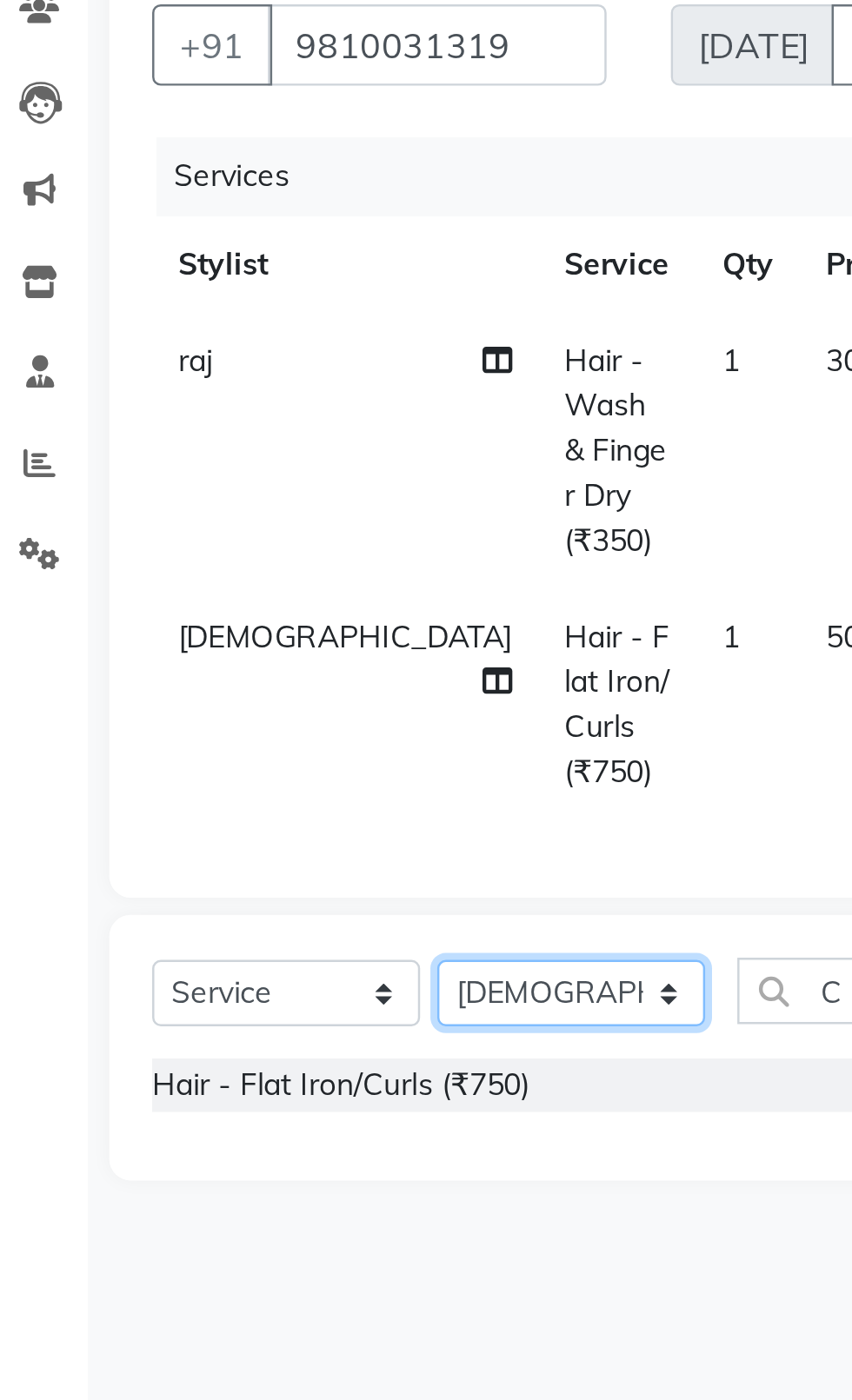
click at [237, 572] on select "Select Stylist [PERSON_NAME] akash [PERSON_NAME] ANAM anod [PERSON_NAME] danish…" at bounding box center [248, 586] width 108 height 27
click at [193, 572] on select "Select Stylist [PERSON_NAME] akash [PERSON_NAME] ANAM anod [PERSON_NAME] danish…" at bounding box center [248, 586] width 108 height 27
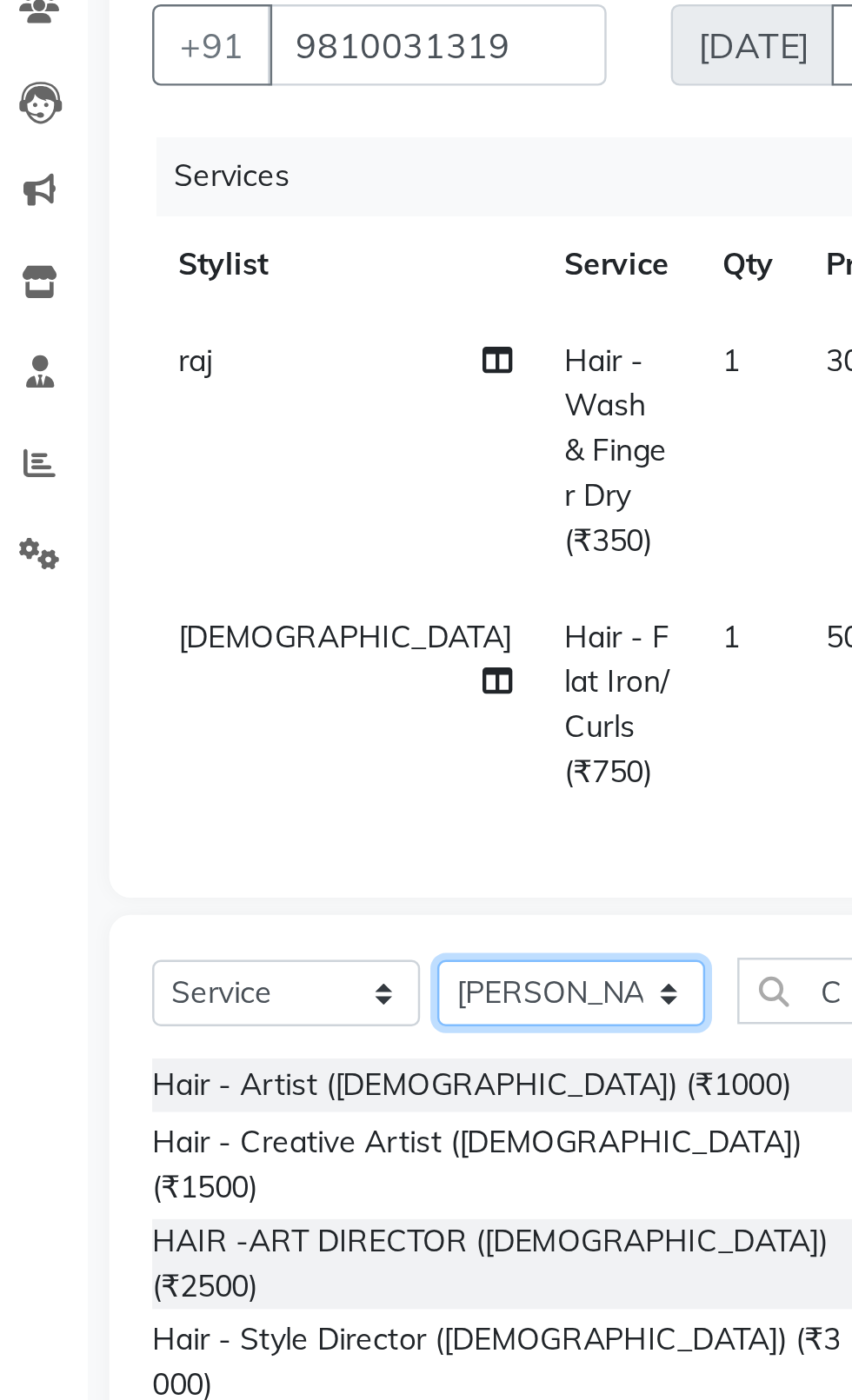
scroll to position [0, 13]
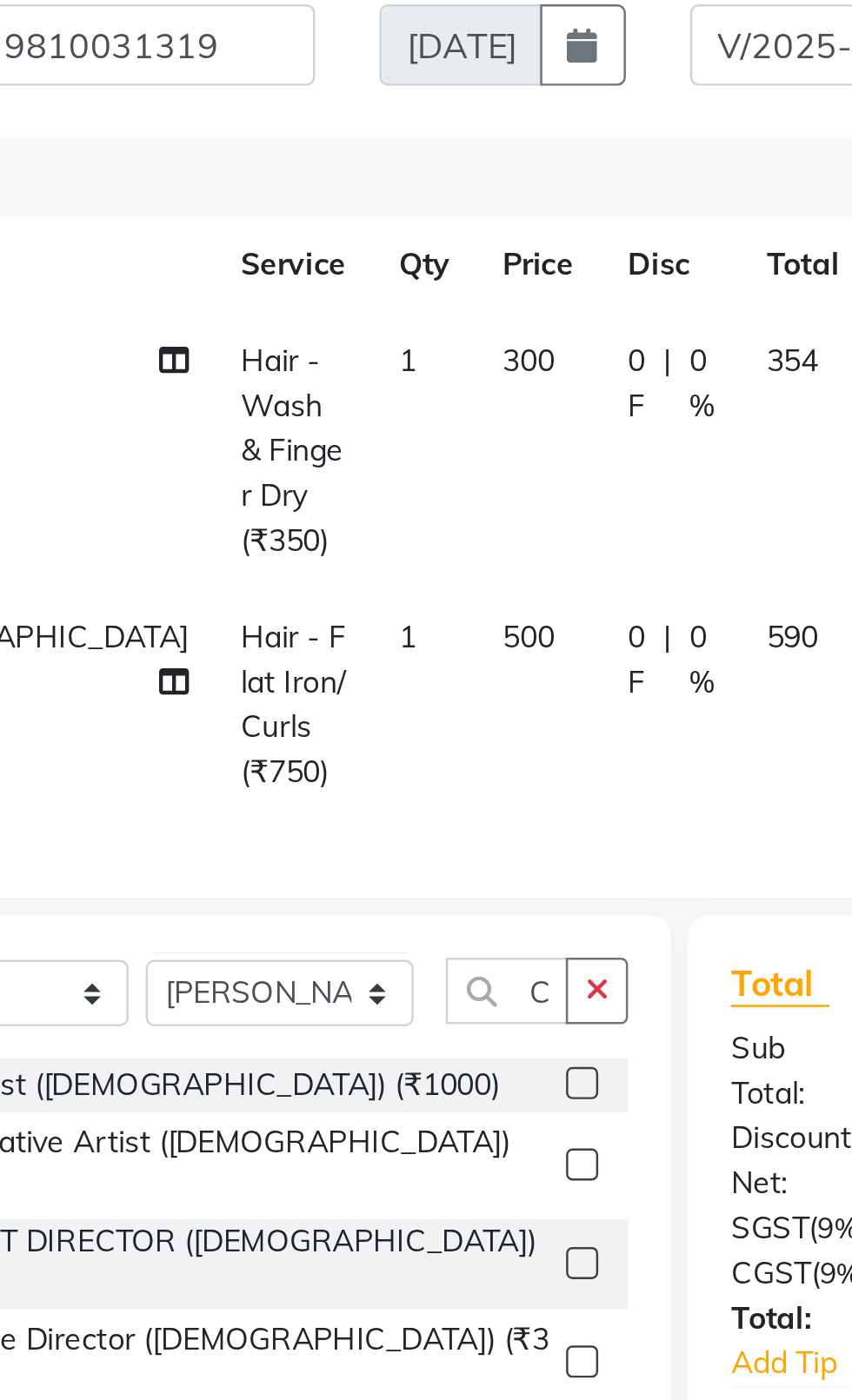
click at [379, 579] on icon "button" at bounding box center [377, 585] width 10 height 13
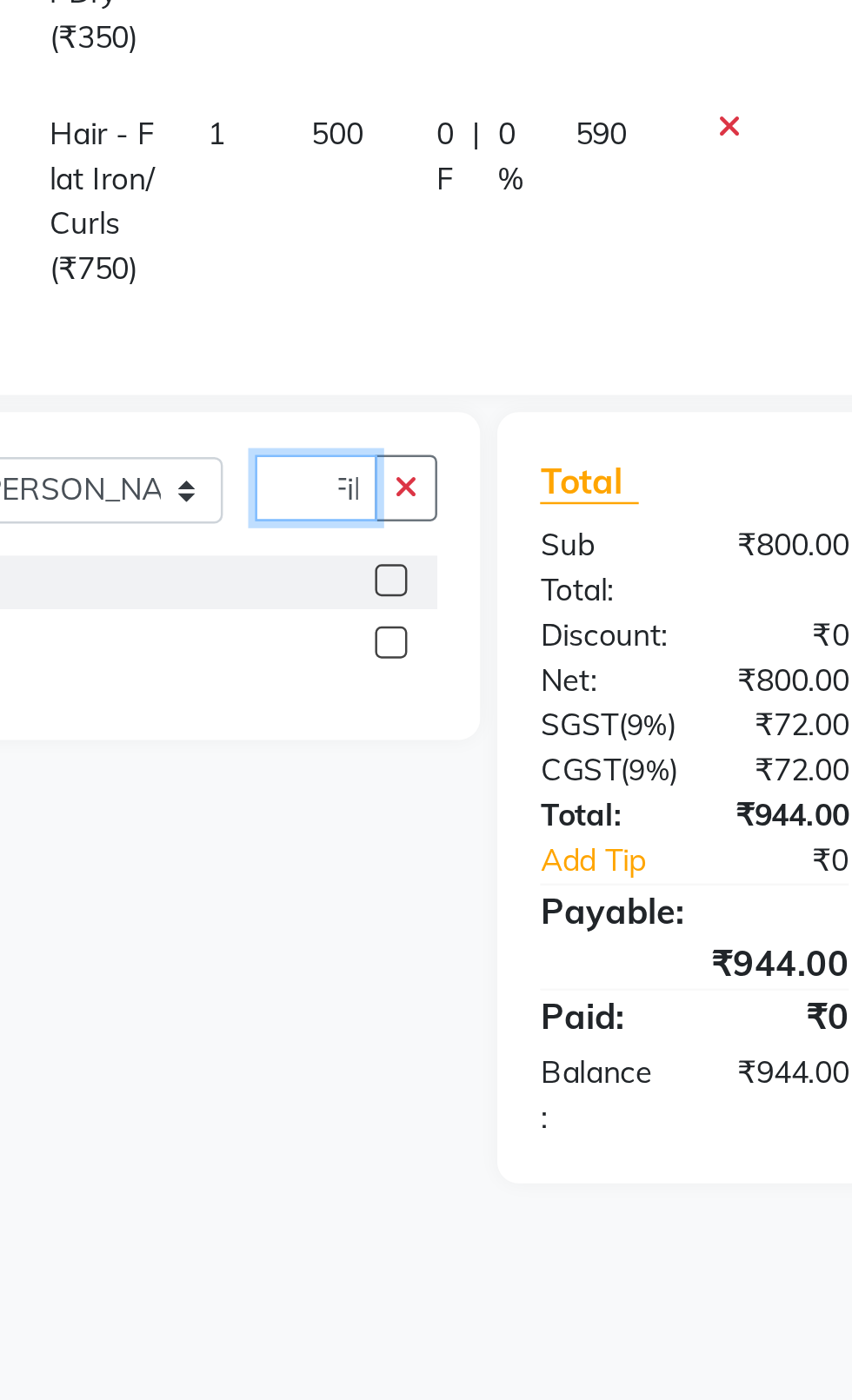
scroll to position [0, 7]
click at [365, 616] on label at bounding box center [370, 622] width 13 height 13
click at [365, 618] on input "checkbox" at bounding box center [370, 624] width 12 height 12
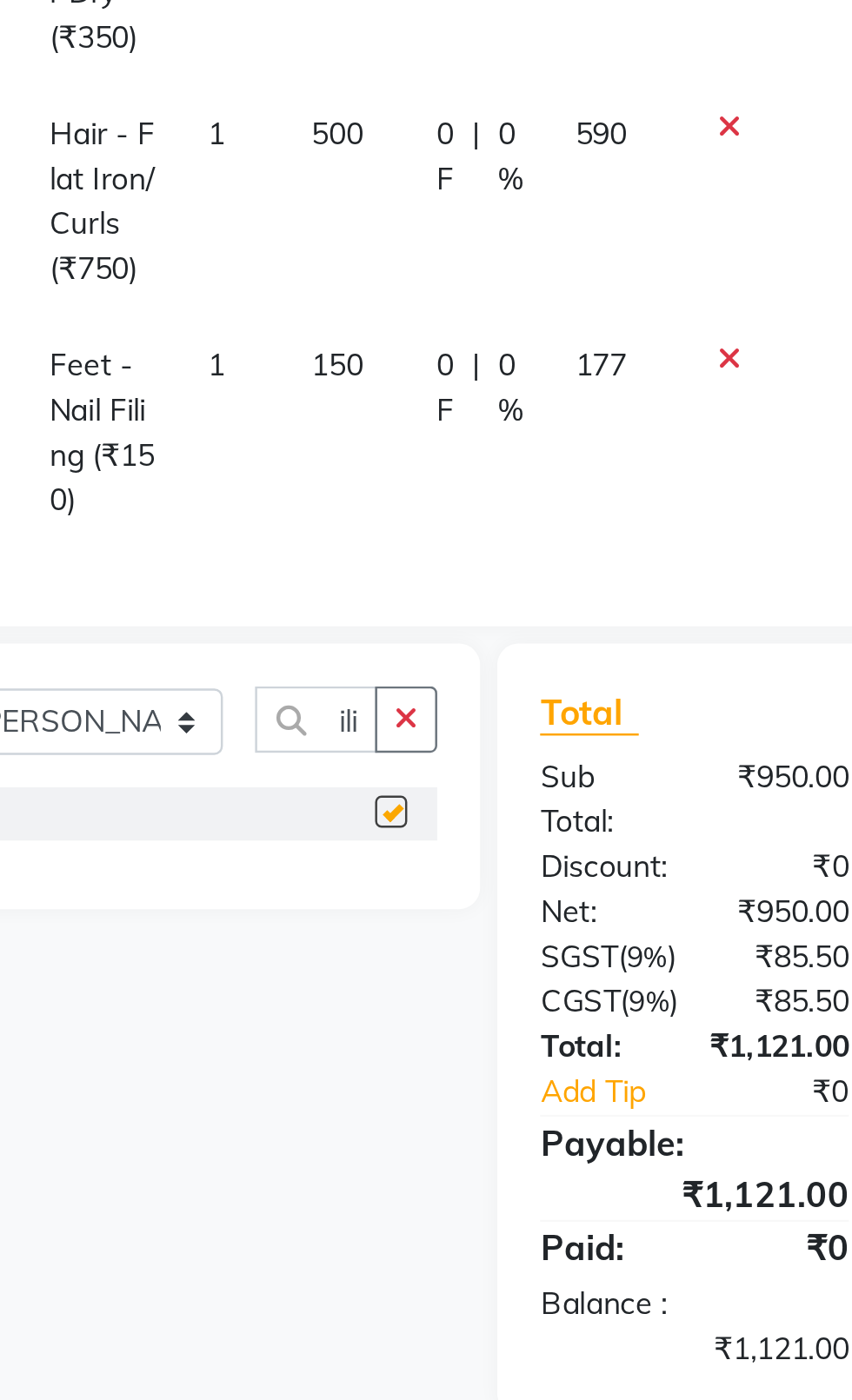
scroll to position [0, 0]
click at [328, 516] on td "150" at bounding box center [353, 563] width 50 height 94
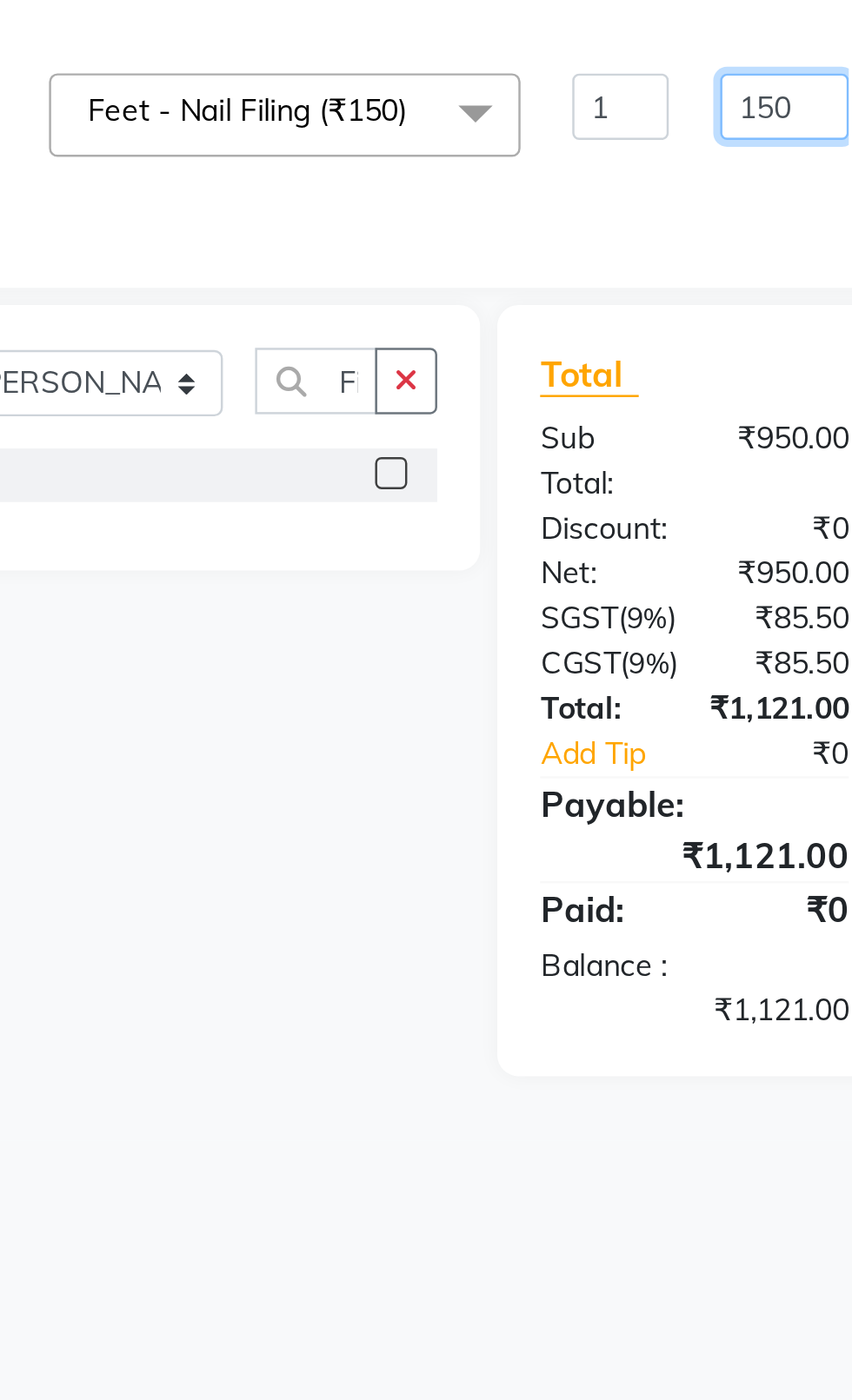
click at [504, 434] on input "150" at bounding box center [530, 431] width 52 height 27
click at [504, 435] on input "150" at bounding box center [530, 431] width 52 height 27
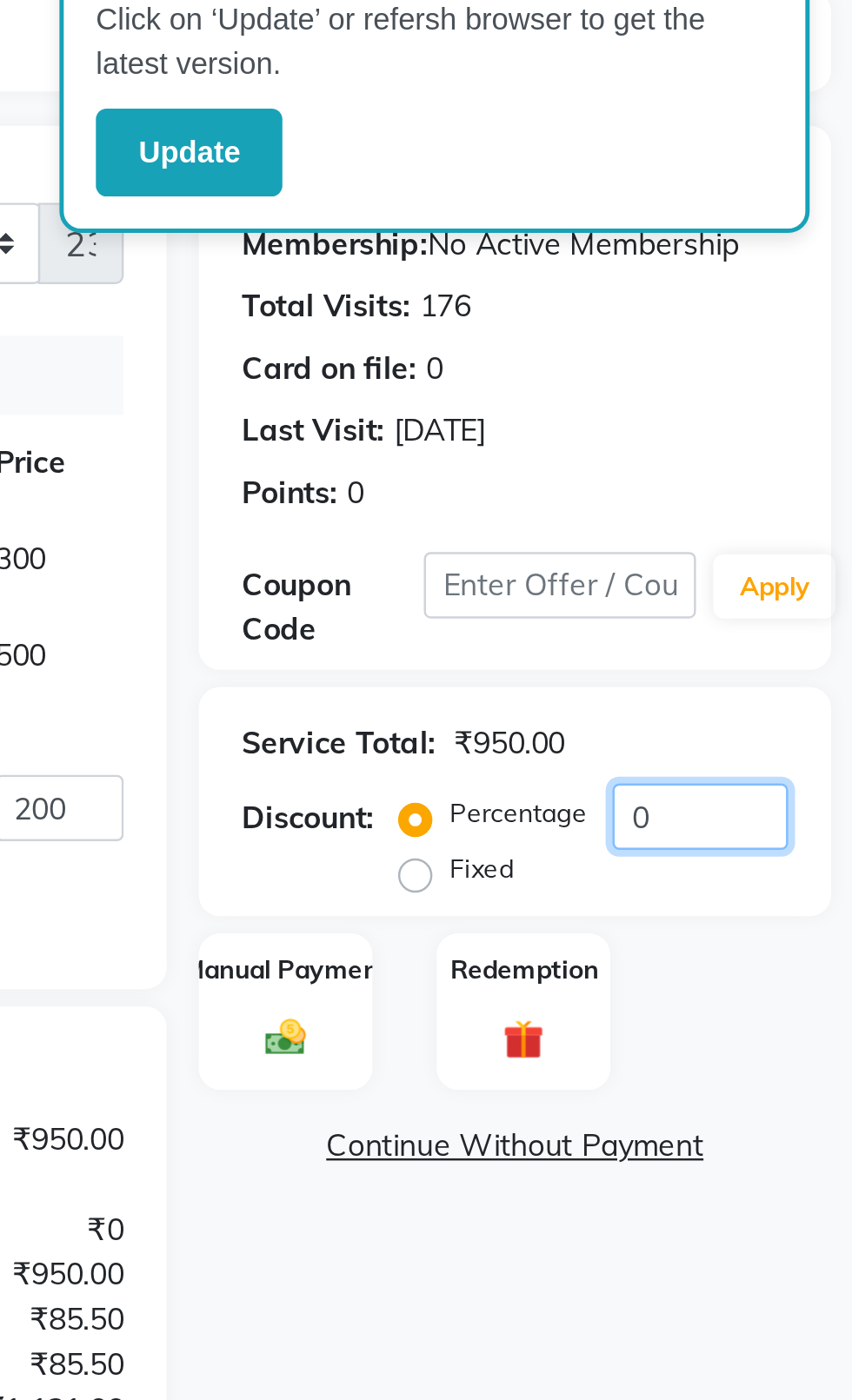
click at [813, 434] on input "0" at bounding box center [790, 434] width 72 height 27
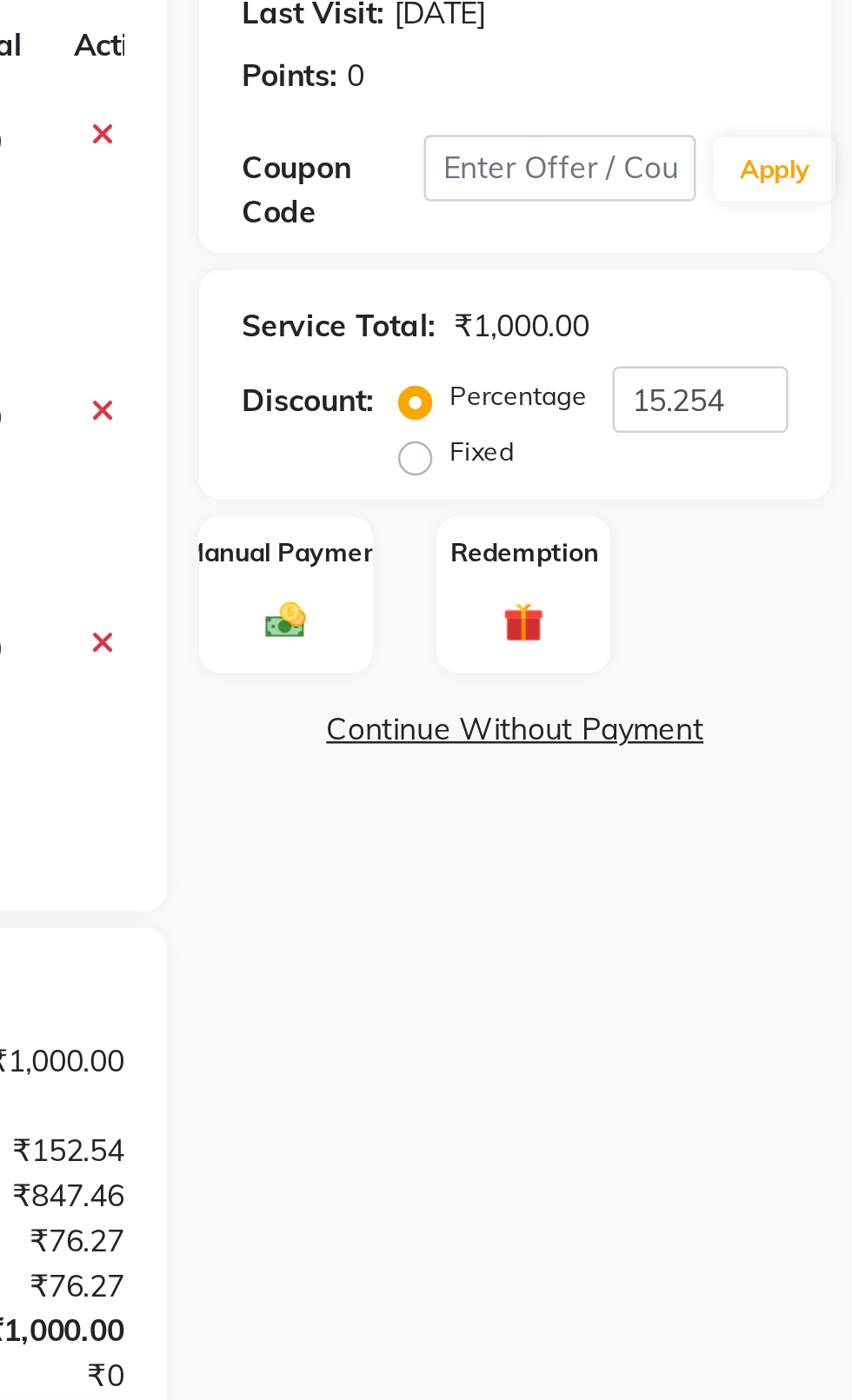
click at [610, 508] on div "Manual Payment" at bounding box center [622, 513] width 71 height 65
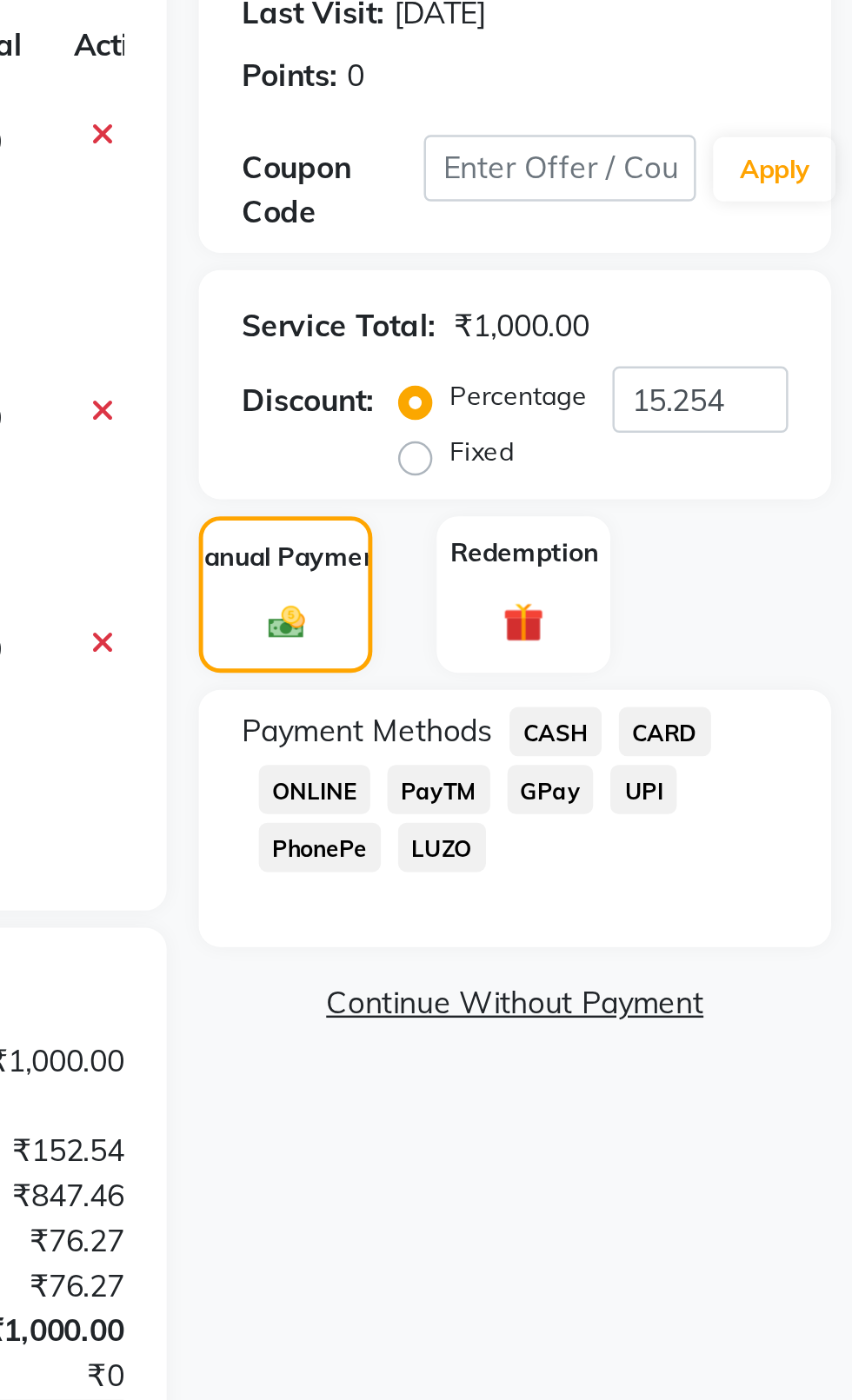
click at [720, 567] on span "CASH" at bounding box center [731, 569] width 38 height 20
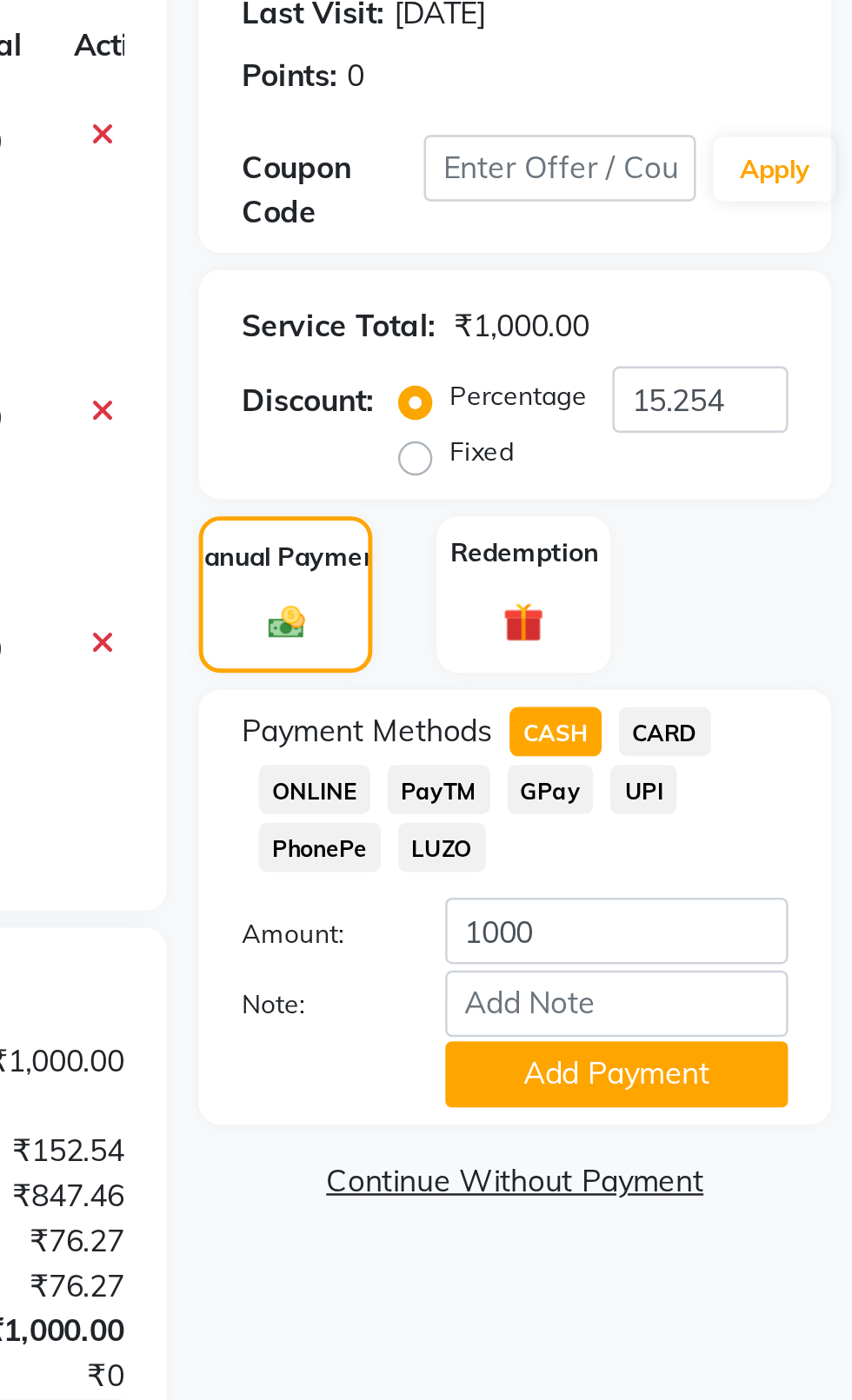
click at [788, 719] on button "Add Payment" at bounding box center [756, 708] width 139 height 27
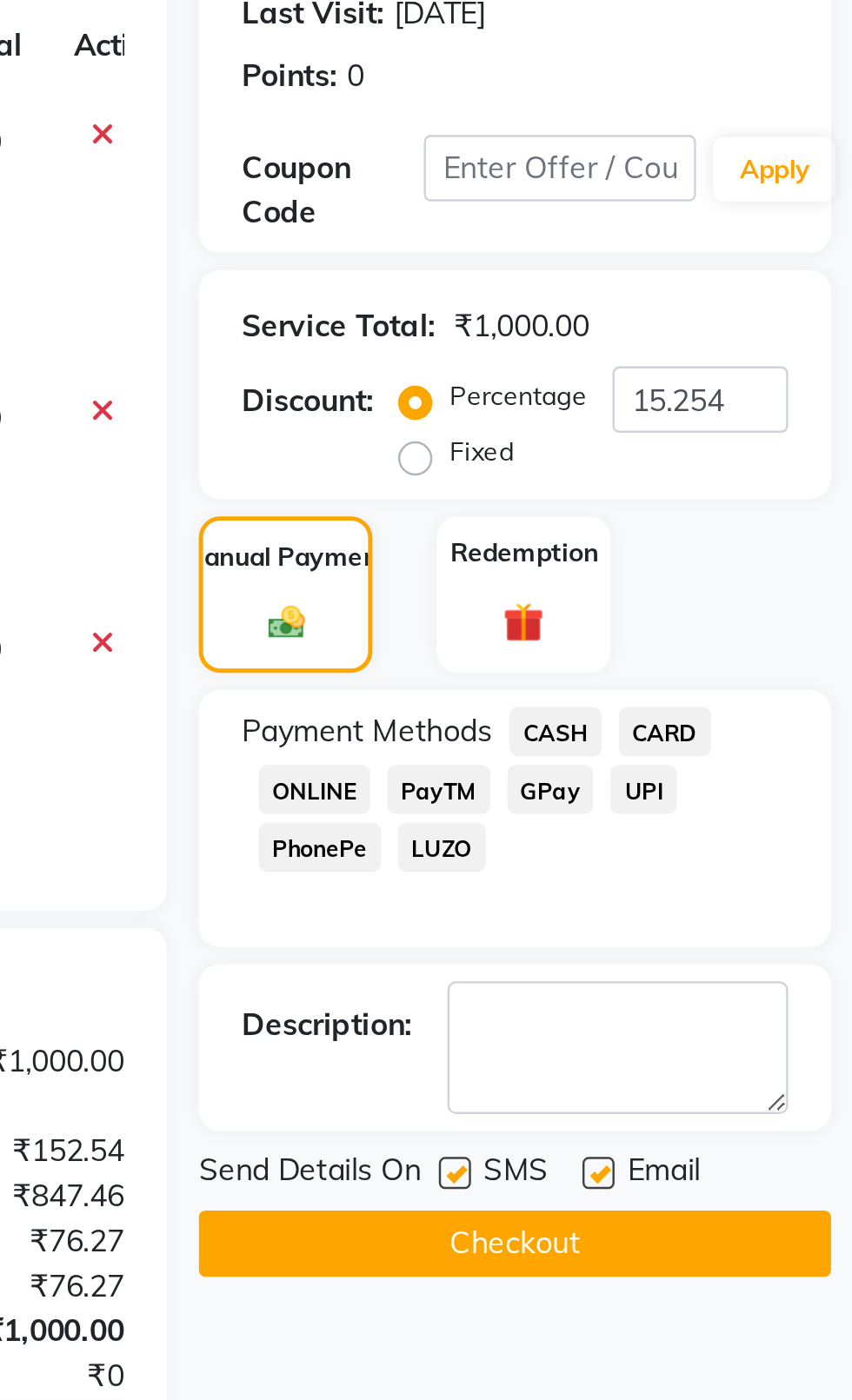
click at [691, 747] on label at bounding box center [690, 747] width 13 height 13
click at [691, 747] on input "checkbox" at bounding box center [690, 749] width 12 height 12
click at [752, 747] on label at bounding box center [749, 747] width 13 height 13
click at [752, 747] on input "checkbox" at bounding box center [749, 749] width 12 height 12
click at [742, 784] on button "Checkout" at bounding box center [715, 776] width 256 height 27
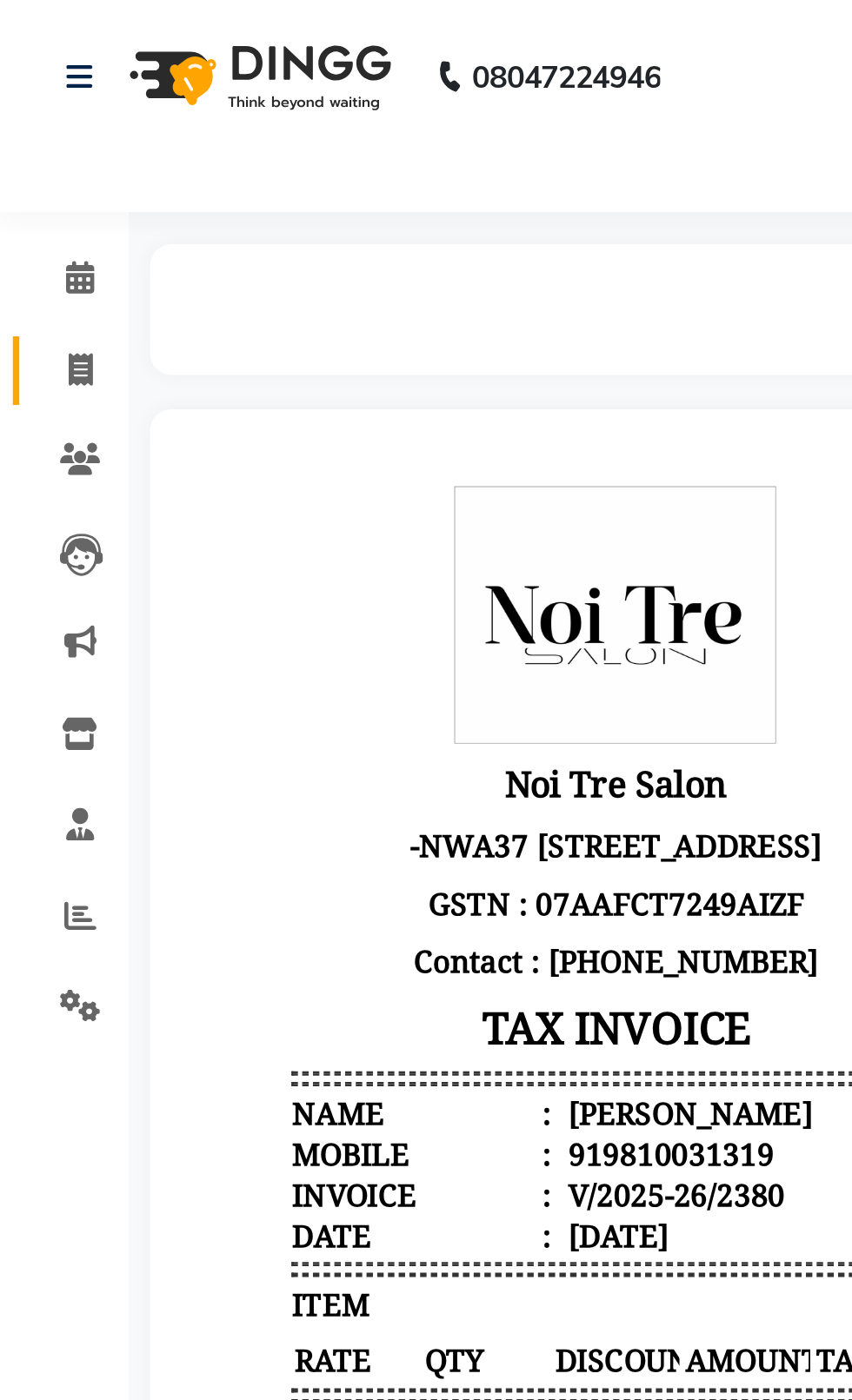
click at [31, 151] on icon at bounding box center [33, 149] width 10 height 13
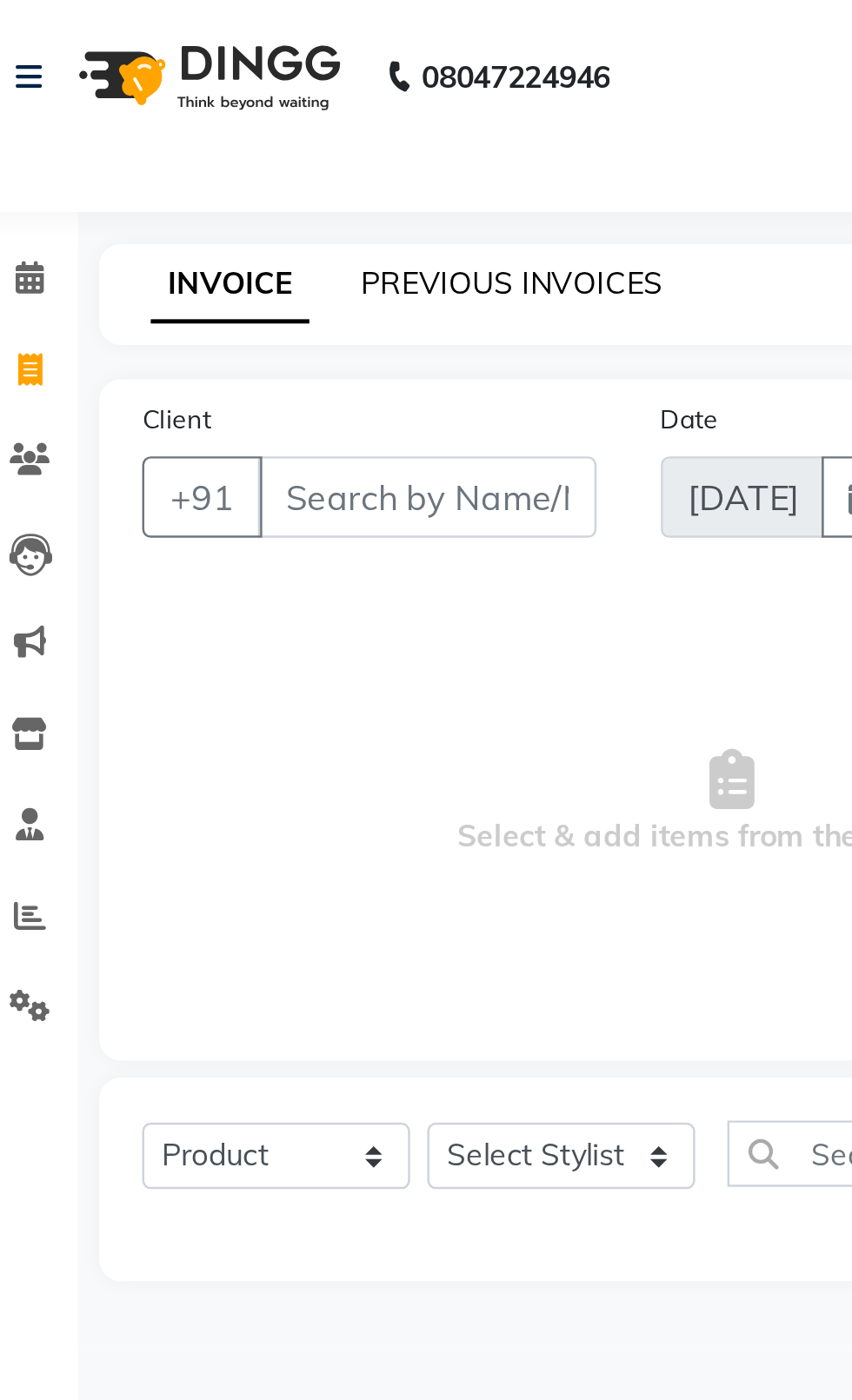
click at [193, 120] on link "PREVIOUS INVOICES" at bounding box center [228, 115] width 123 height 15
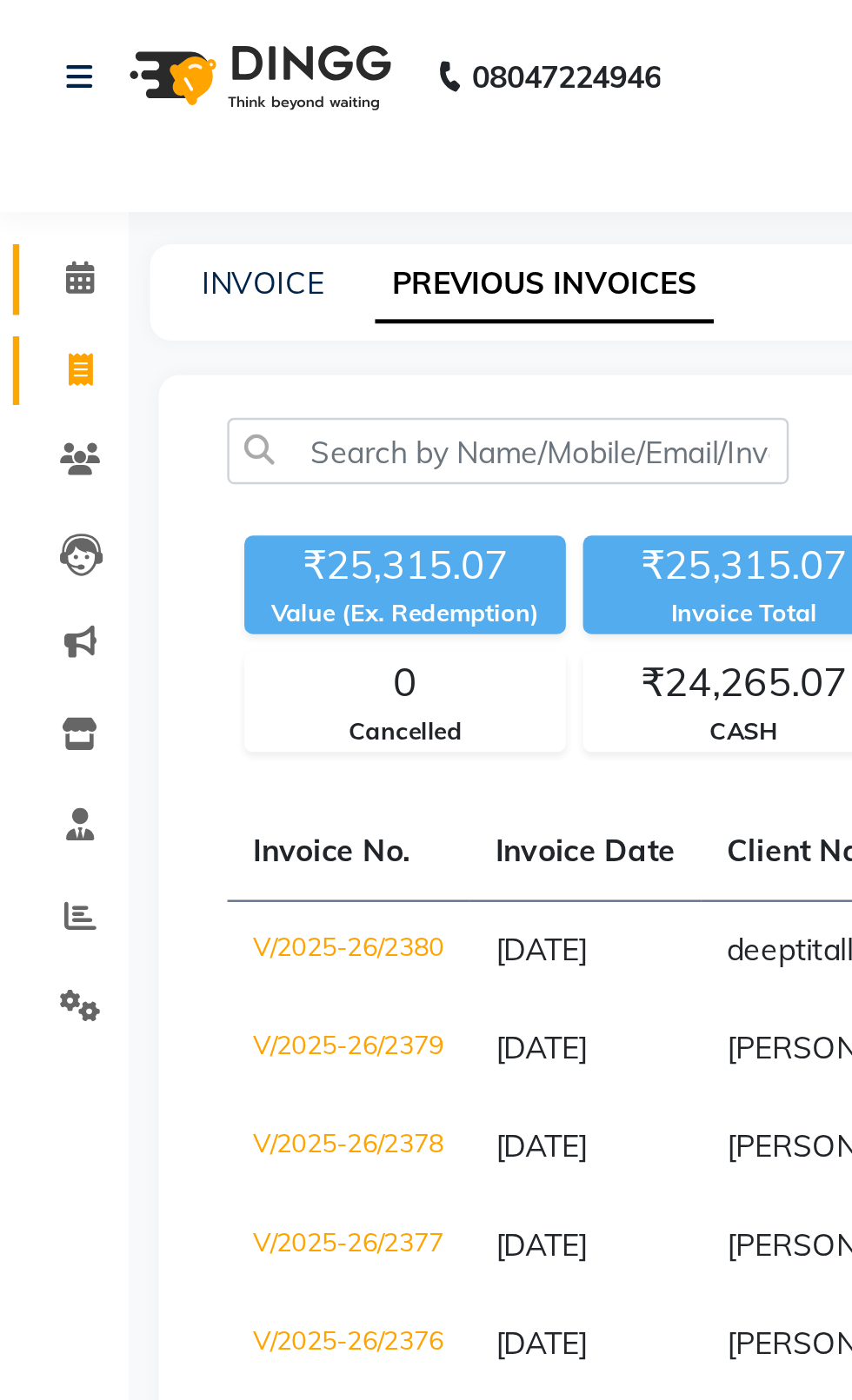
click at [36, 116] on icon at bounding box center [33, 112] width 12 height 13
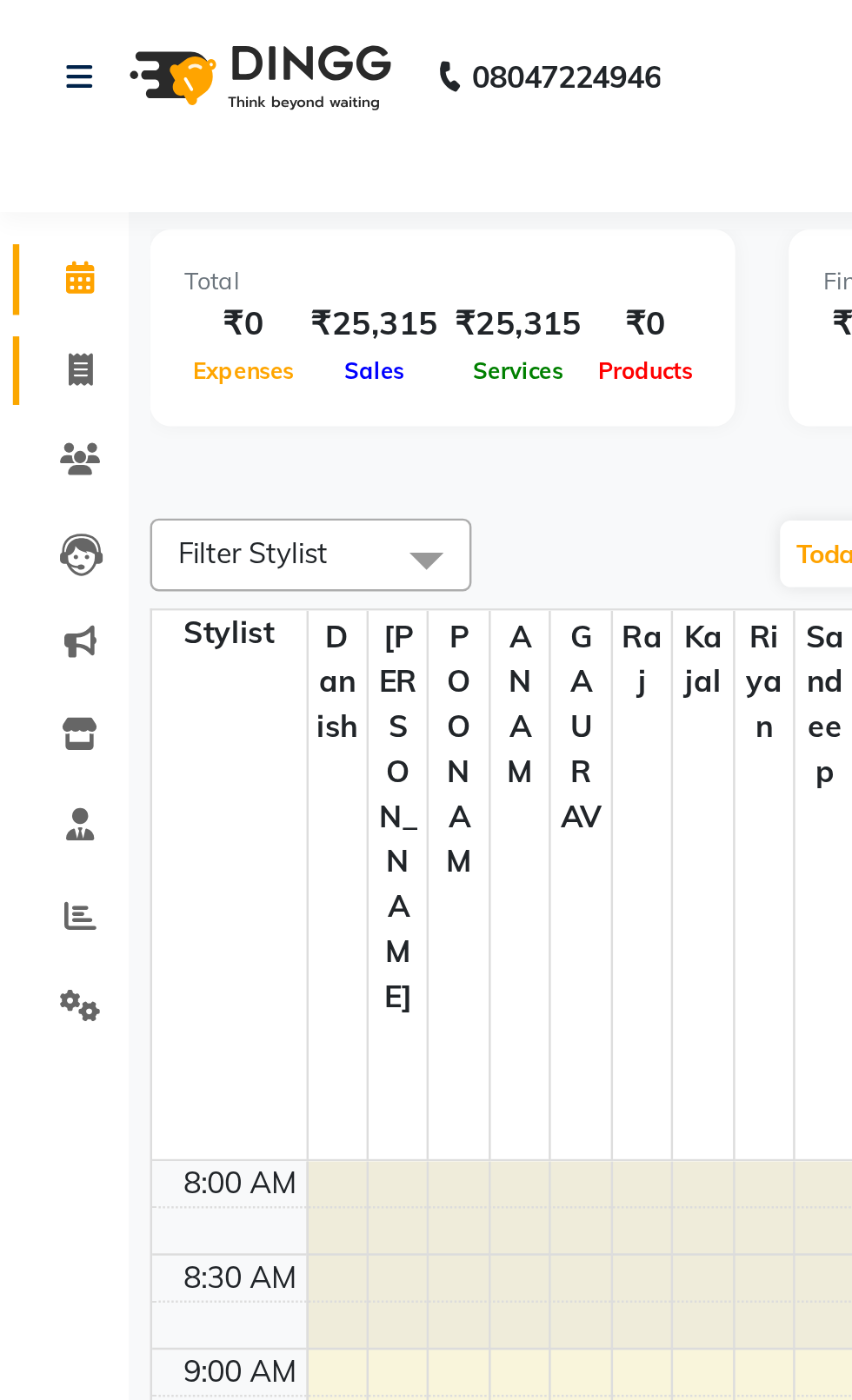
click at [30, 161] on link "Invoice" at bounding box center [25, 151] width 42 height 29
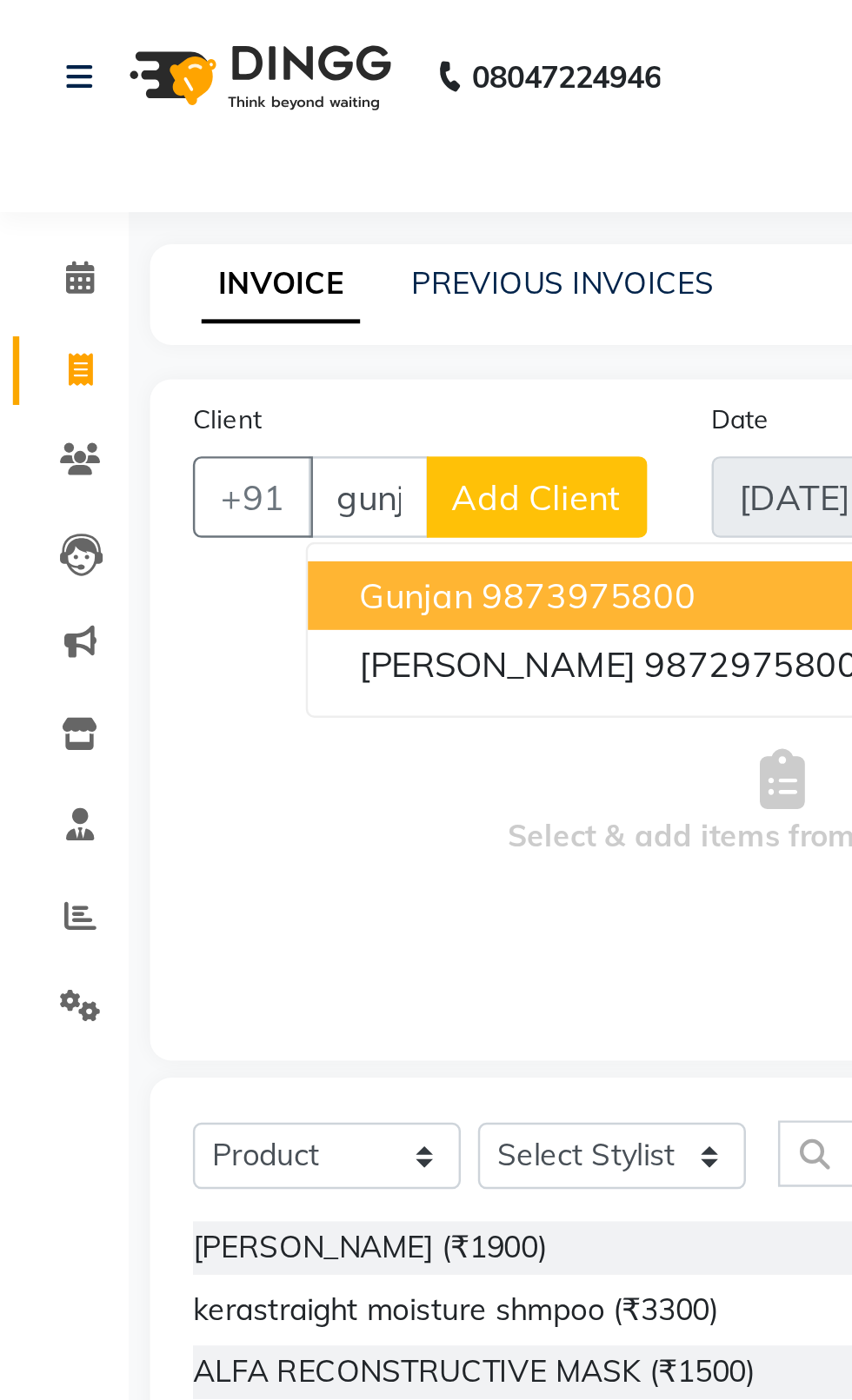
click at [285, 252] on button "[PERSON_NAME] 9873975800" at bounding box center [247, 242] width 245 height 28
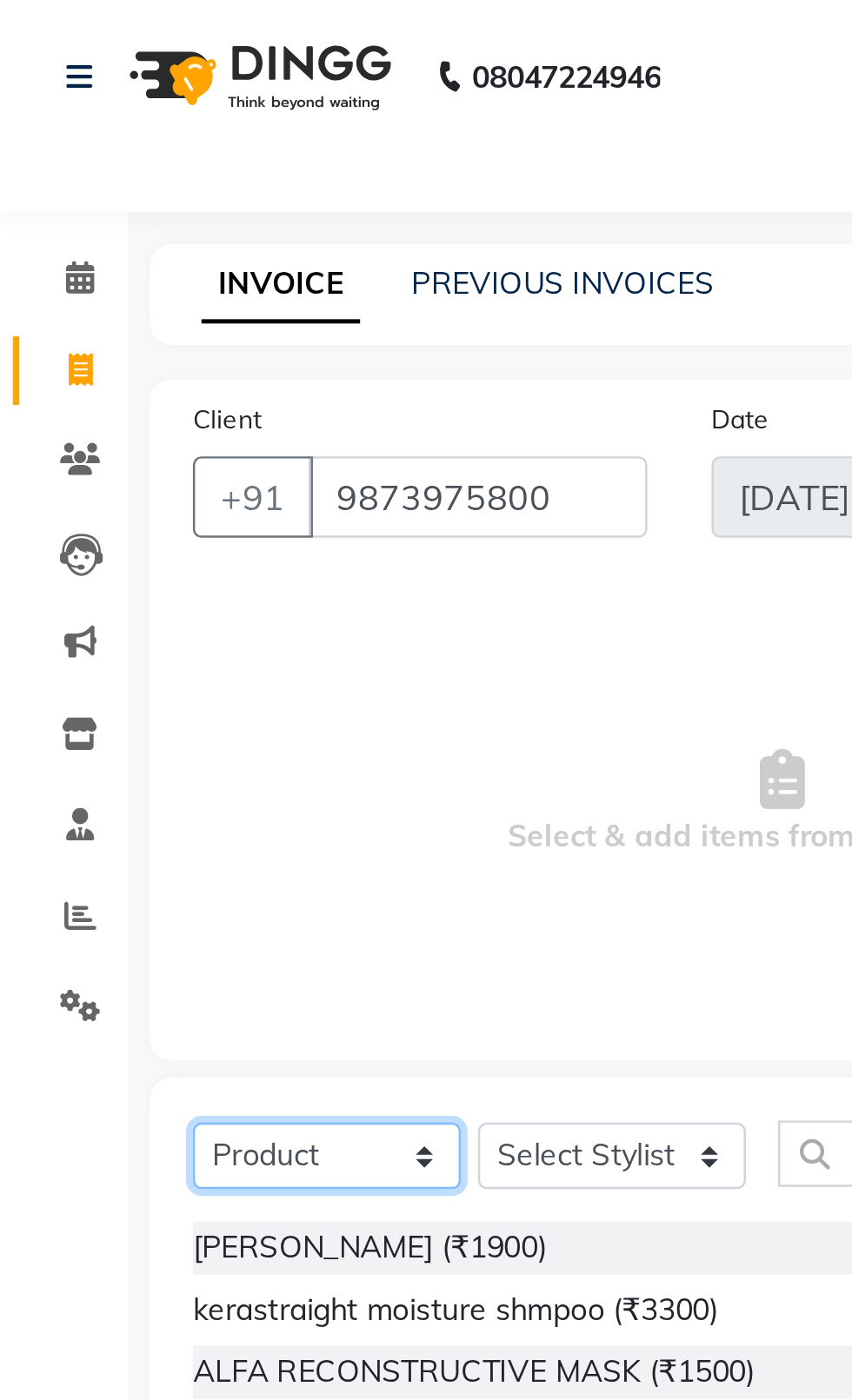
click at [142, 478] on select "Select Service Product Membership Package Voucher Prepaid Gift Card" at bounding box center [132, 469] width 108 height 27
click at [78, 455] on select "Select Service Product Membership Package Voucher Prepaid Gift Card" at bounding box center [132, 469] width 108 height 27
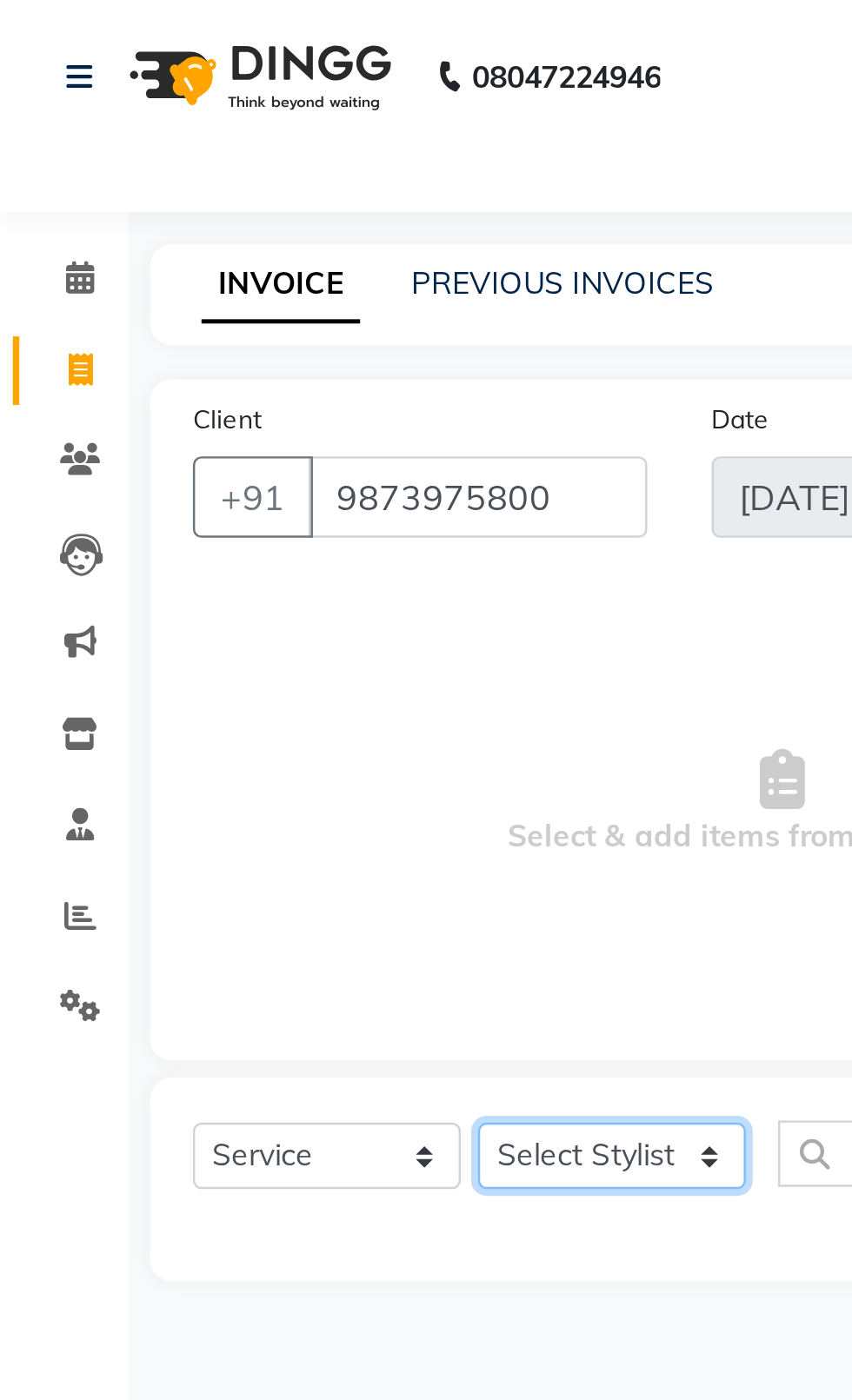
click at [225, 472] on select "Select Stylist [PERSON_NAME] akash [PERSON_NAME] ANAM anod [PERSON_NAME] danish…" at bounding box center [248, 469] width 108 height 27
click at [193, 455] on select "Select Stylist [PERSON_NAME] akash [PERSON_NAME] ANAM anod [PERSON_NAME] danish…" at bounding box center [248, 469] width 108 height 27
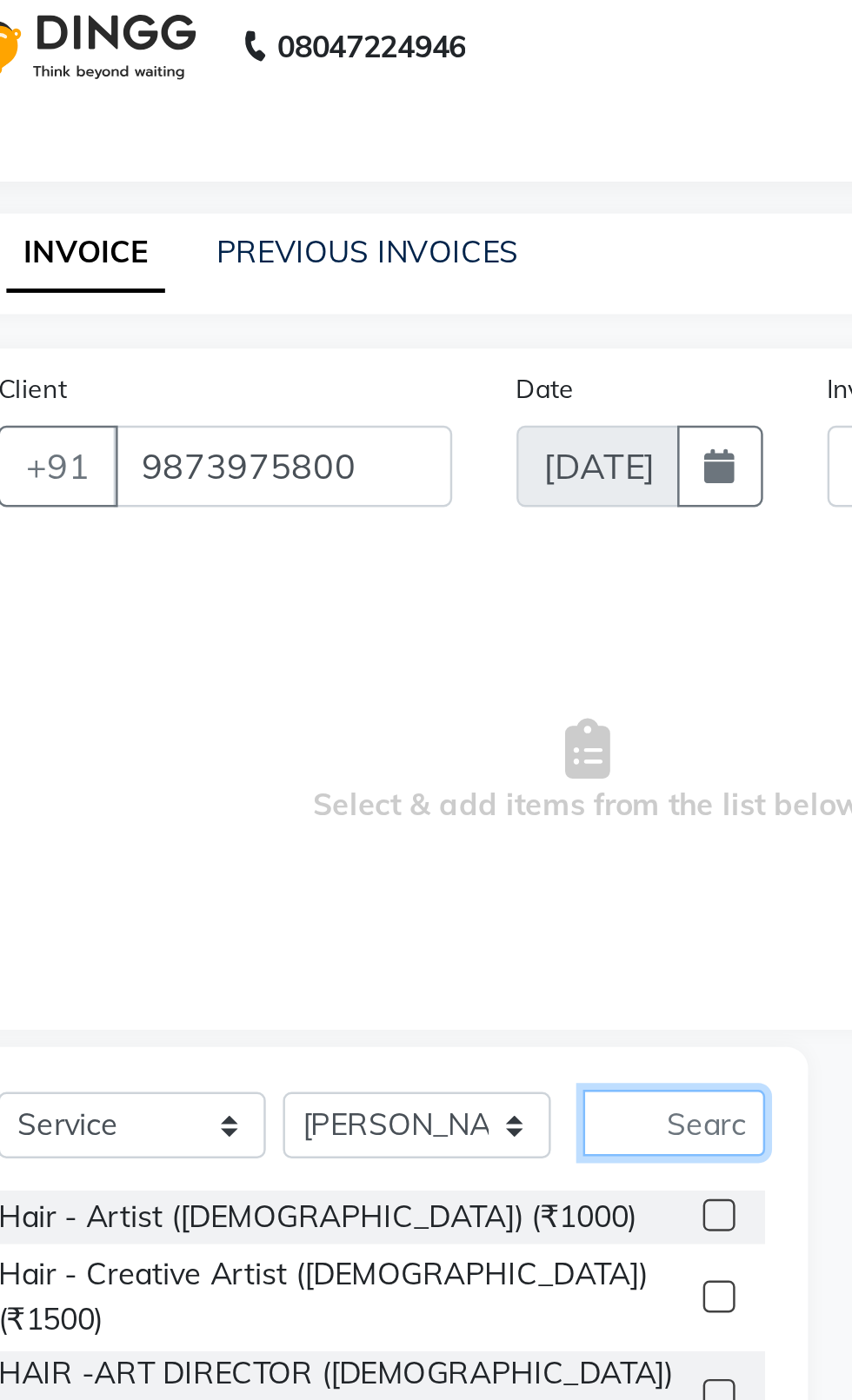
click at [338, 470] on input "text" at bounding box center [352, 468] width 73 height 27
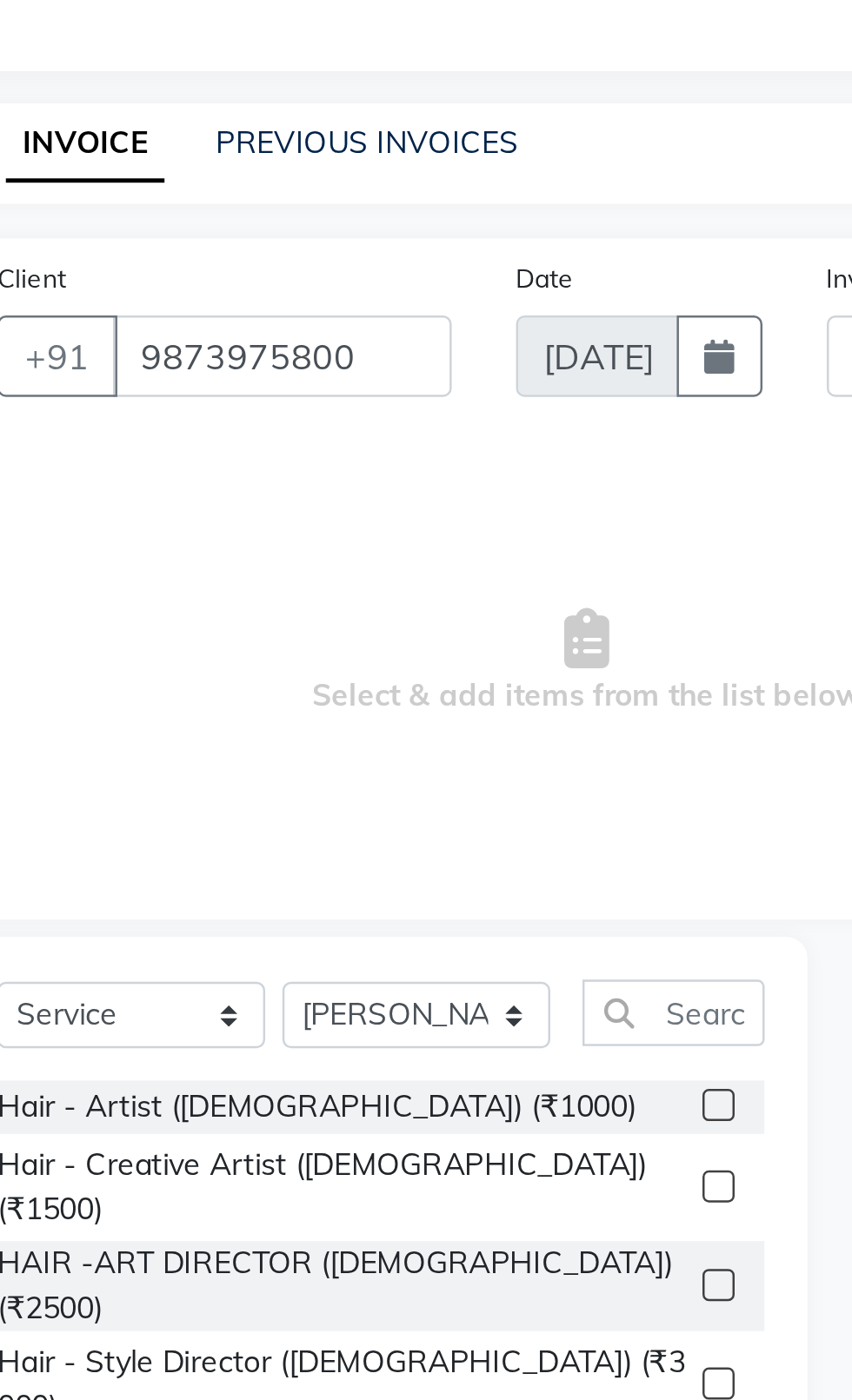
click at [334, 530] on div "Hair - Creative Artist ([DEMOGRAPHIC_DATA]) (₹1500)" at bounding box center [234, 540] width 311 height 37
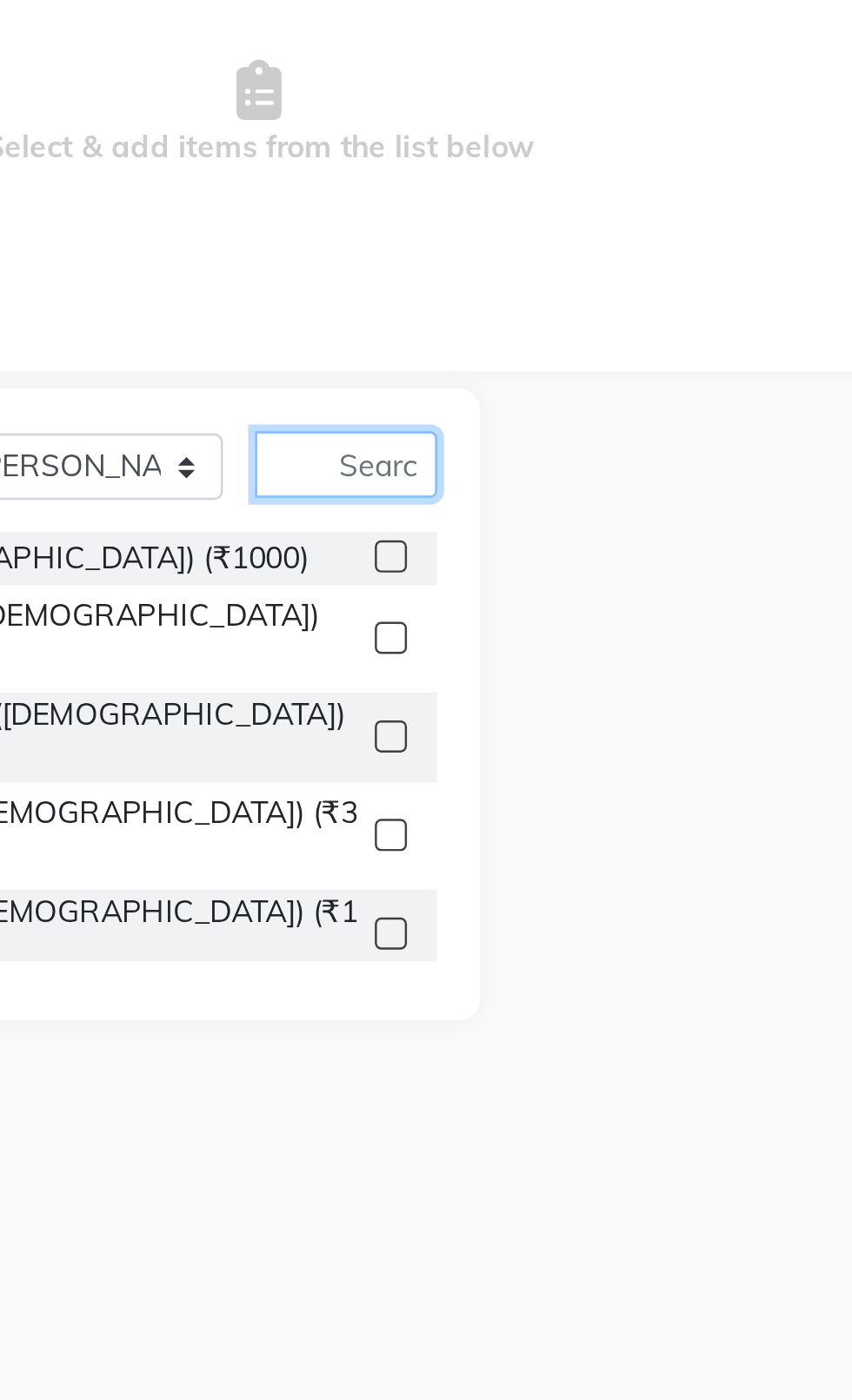
click at [339, 474] on input "text" at bounding box center [352, 468] width 73 height 27
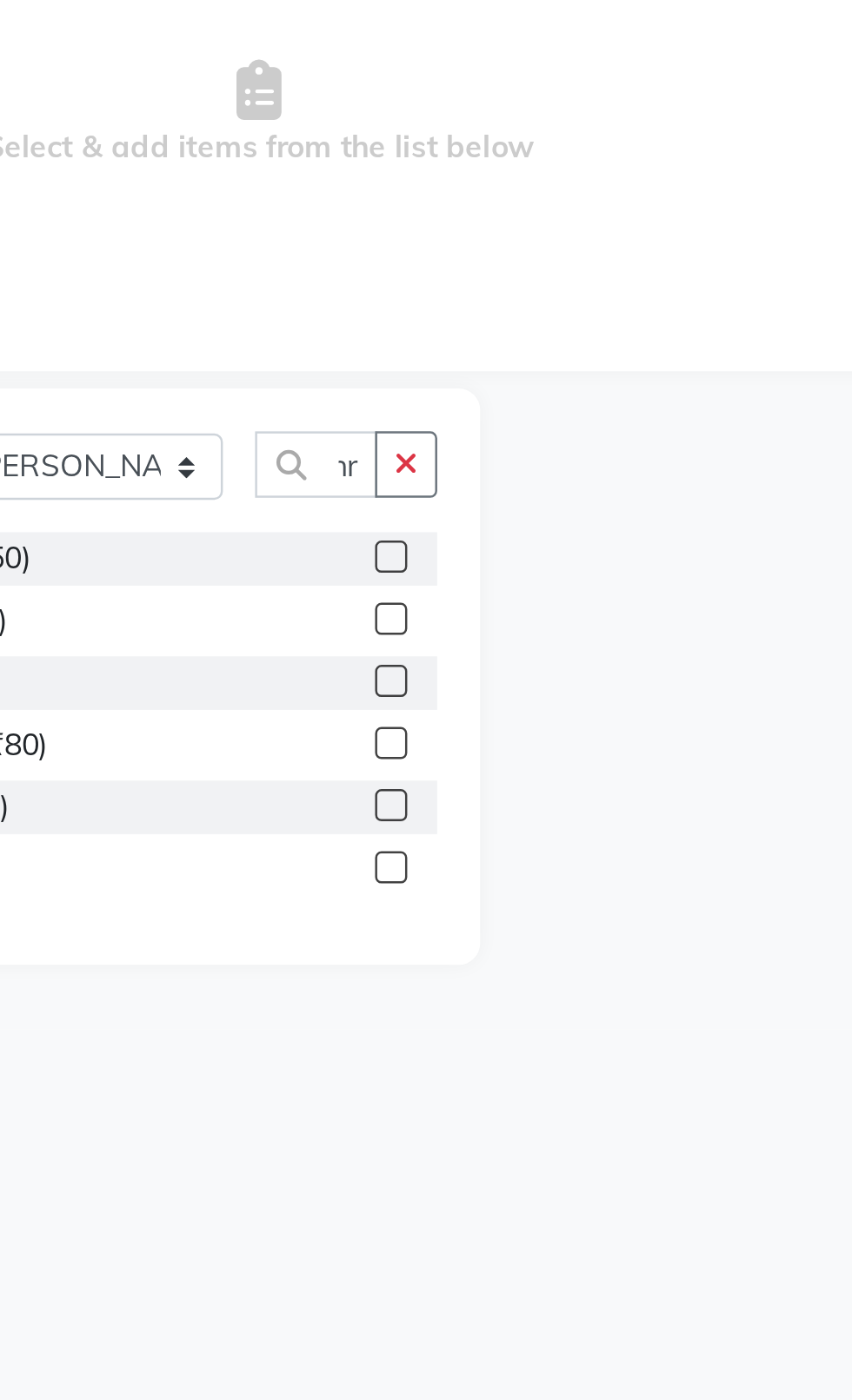
click at [369, 506] on label at bounding box center [370, 505] width 13 height 13
click at [369, 506] on input "checkbox" at bounding box center [370, 507] width 12 height 12
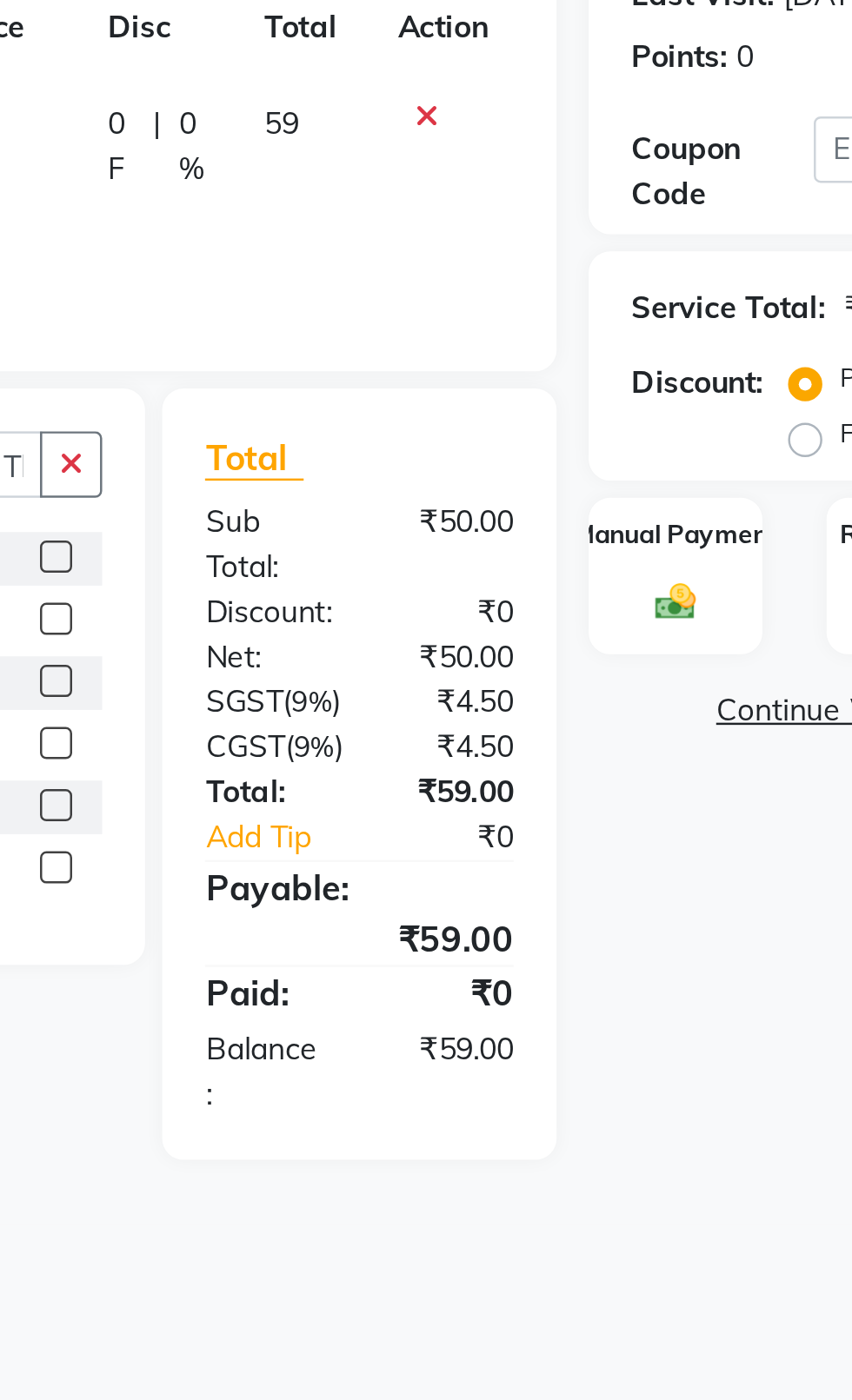
scroll to position [0, 0]
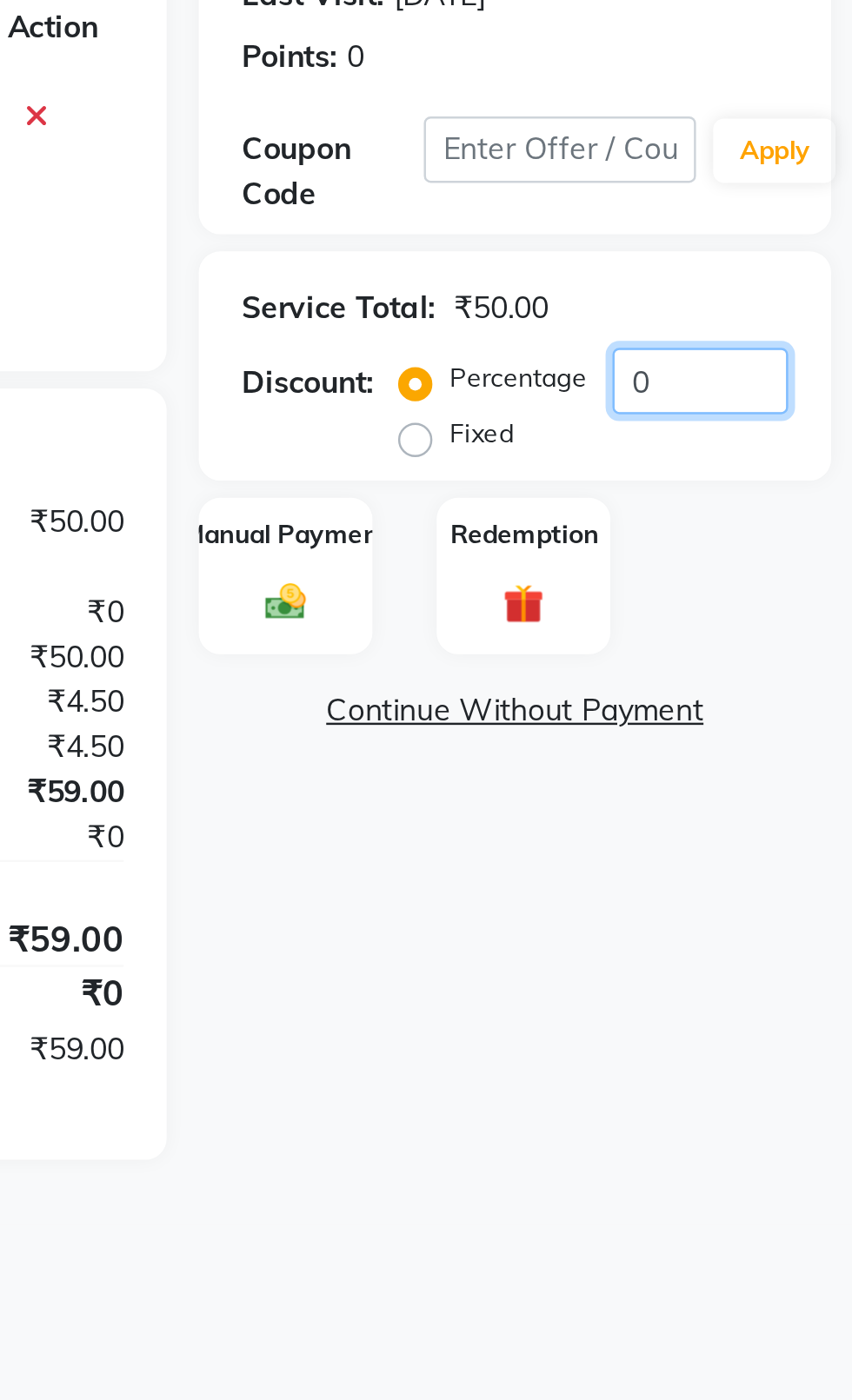
click at [783, 438] on input "0" at bounding box center [790, 434] width 72 height 27
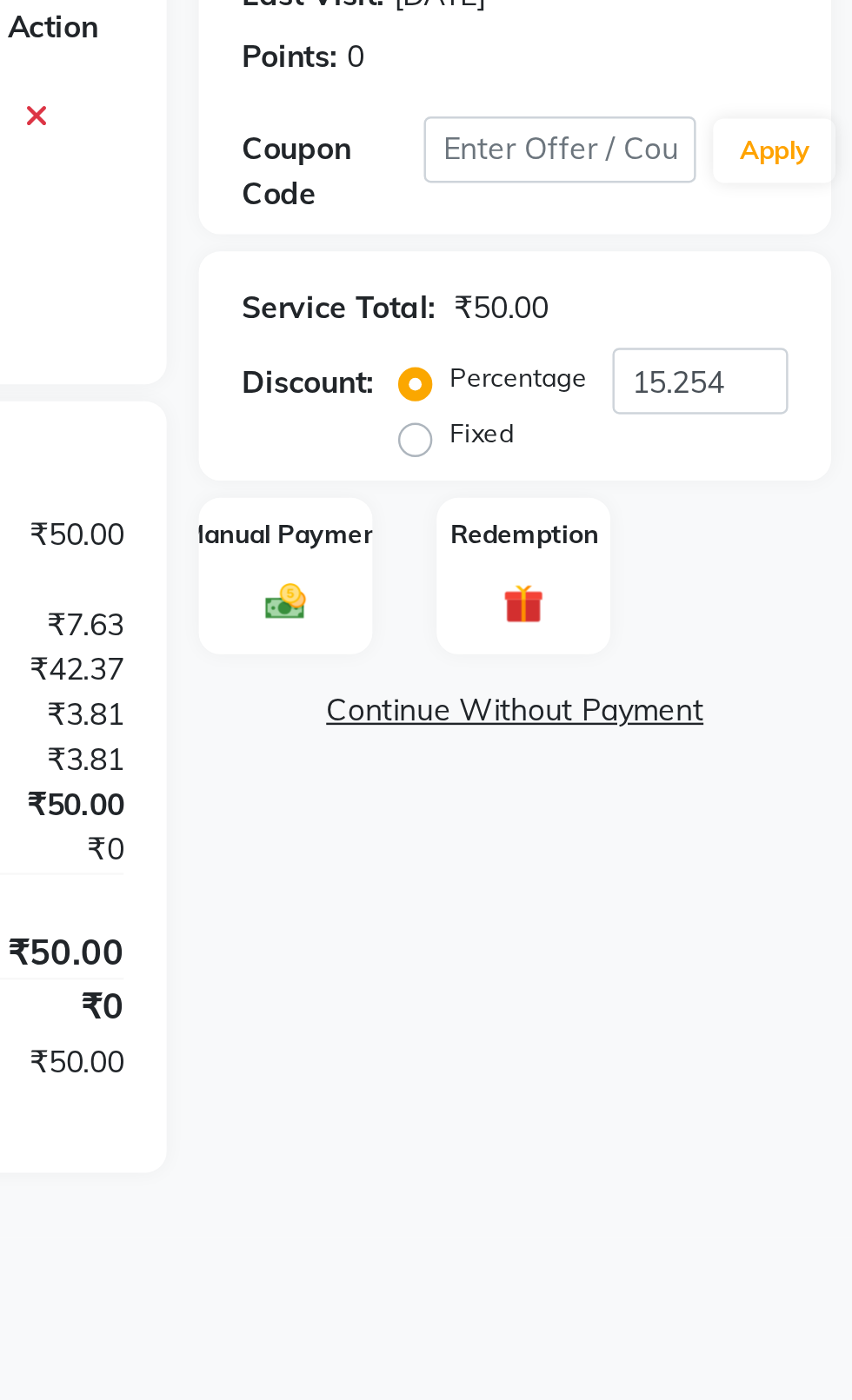
click at [613, 528] on img at bounding box center [622, 524] width 27 height 19
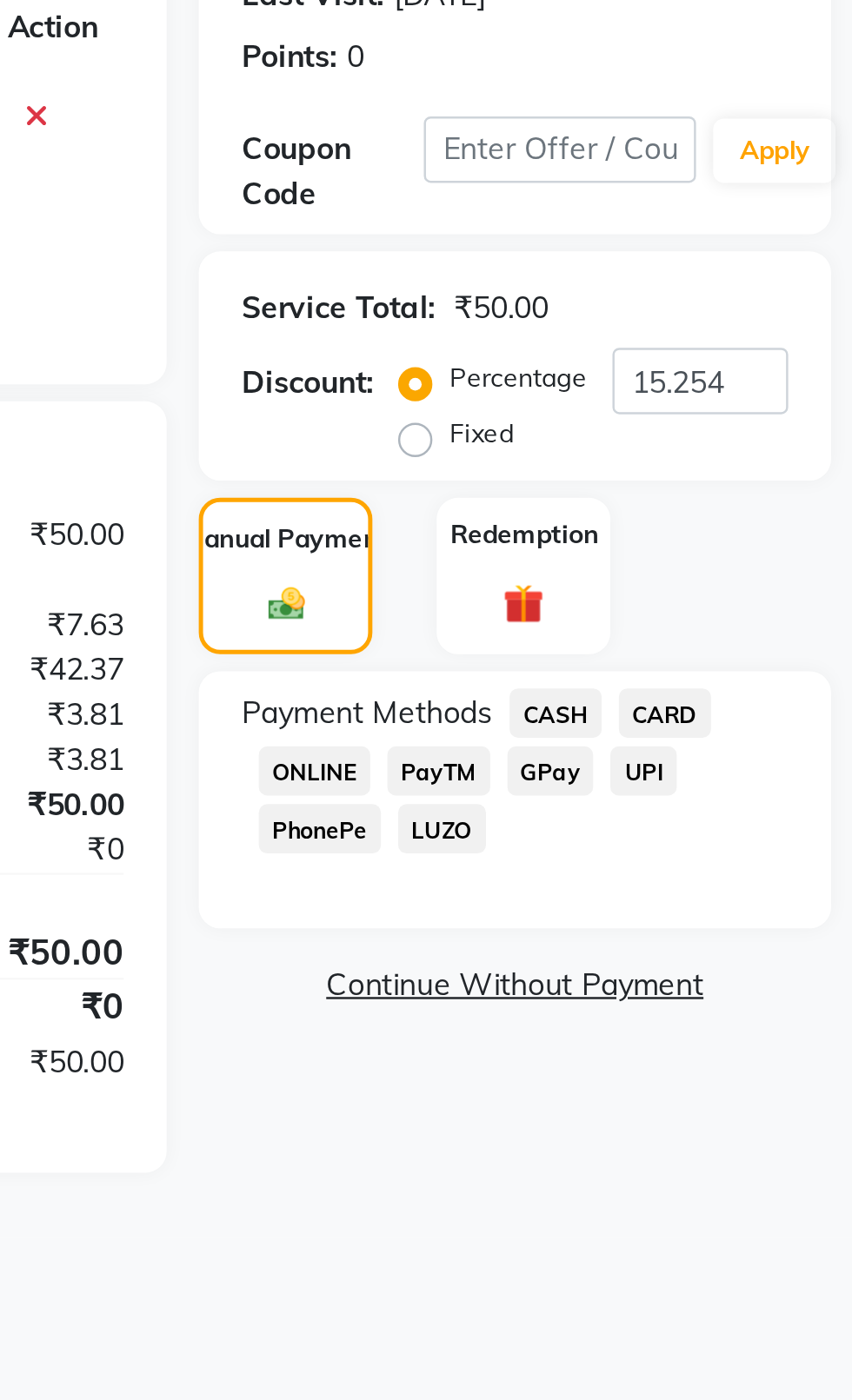
click at [728, 566] on span "CASH" at bounding box center [731, 569] width 38 height 20
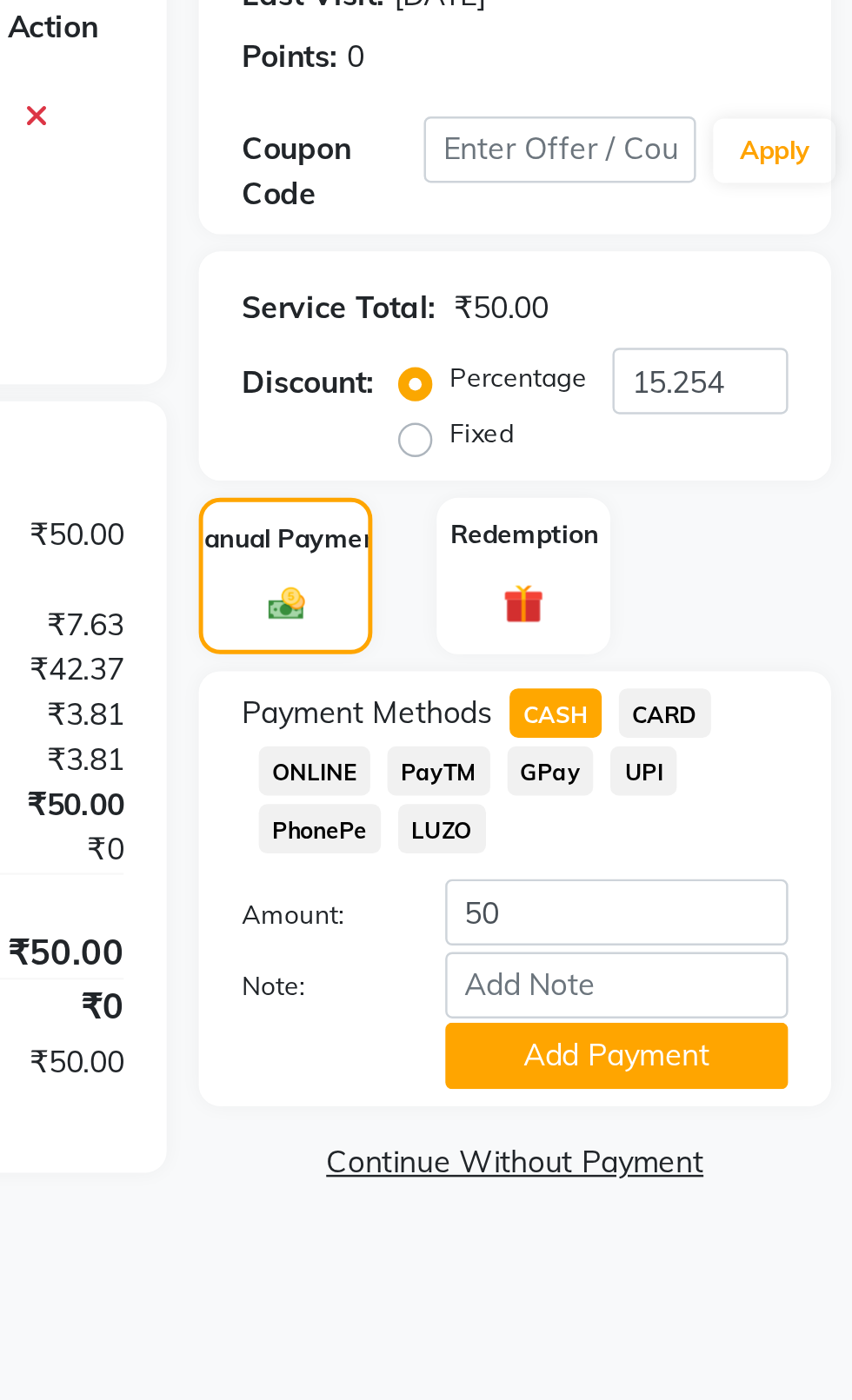
click at [748, 706] on button "Add Payment" at bounding box center [756, 708] width 139 height 27
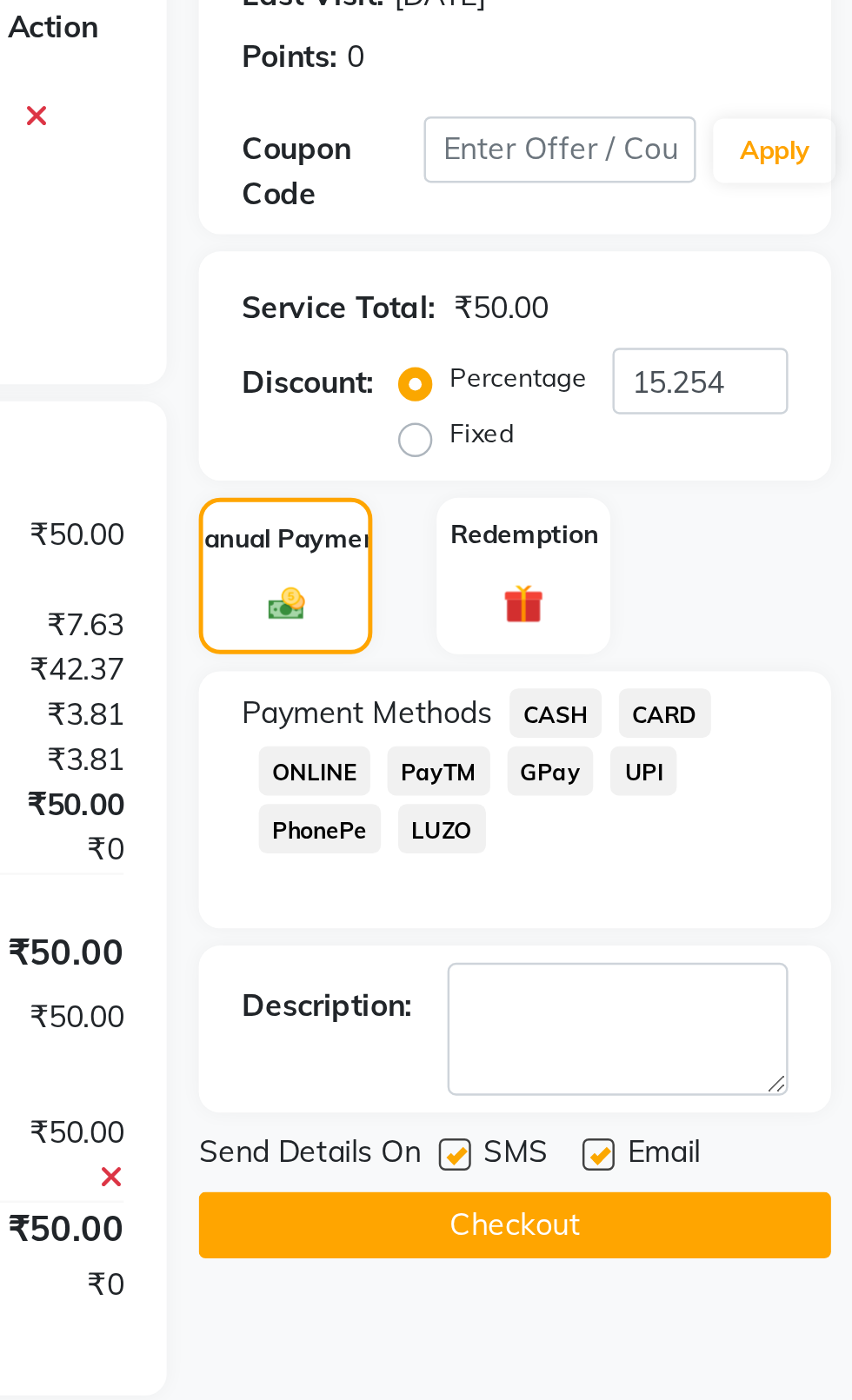
click at [691, 747] on label at bounding box center [690, 747] width 13 height 13
click at [691, 747] on input "checkbox" at bounding box center [690, 749] width 12 height 12
click at [752, 747] on label at bounding box center [749, 747] width 13 height 13
click at [752, 747] on input "checkbox" at bounding box center [749, 749] width 12 height 12
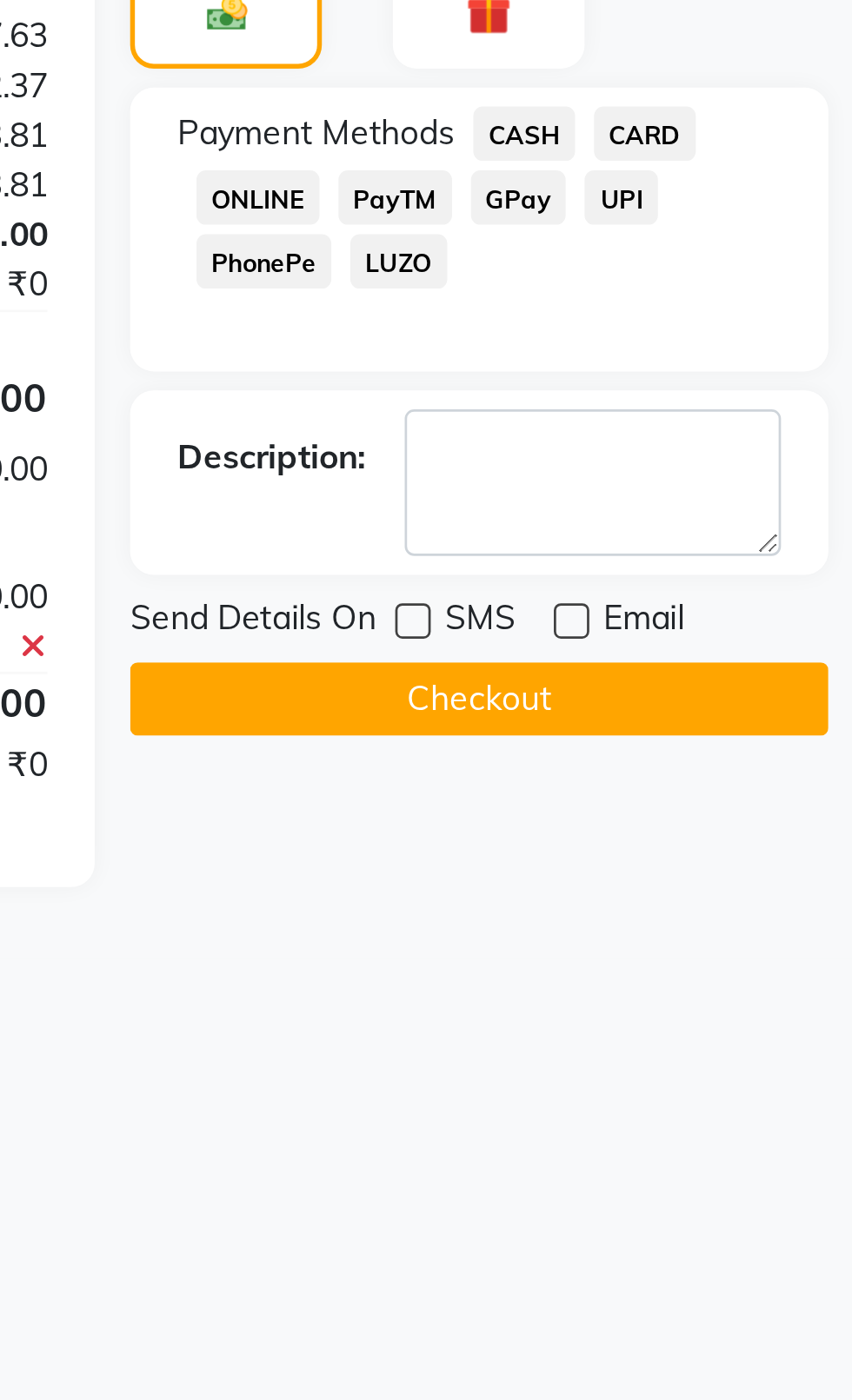
click at [686, 788] on button "Checkout" at bounding box center [715, 776] width 256 height 27
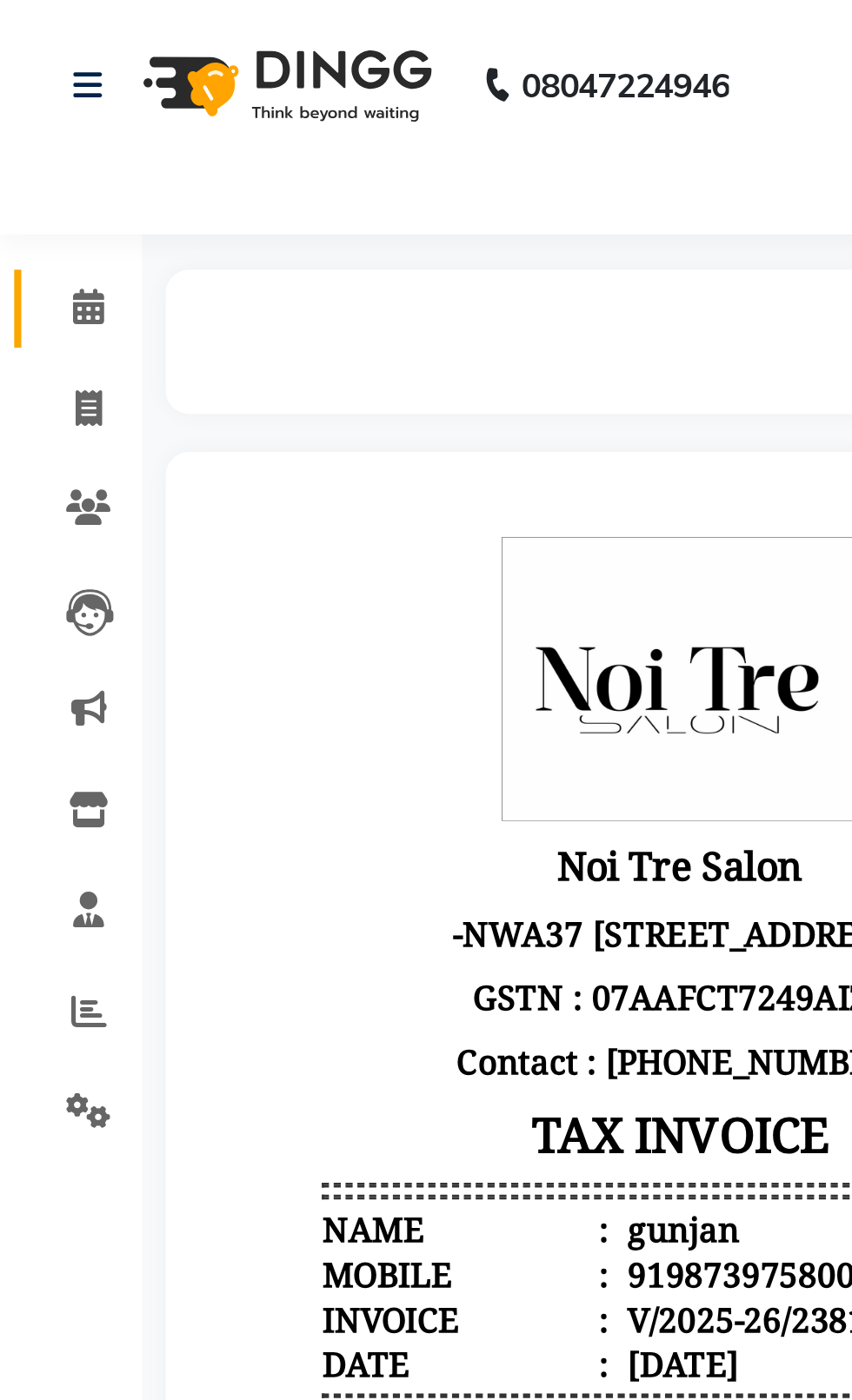
click at [27, 123] on span at bounding box center [32, 113] width 30 height 20
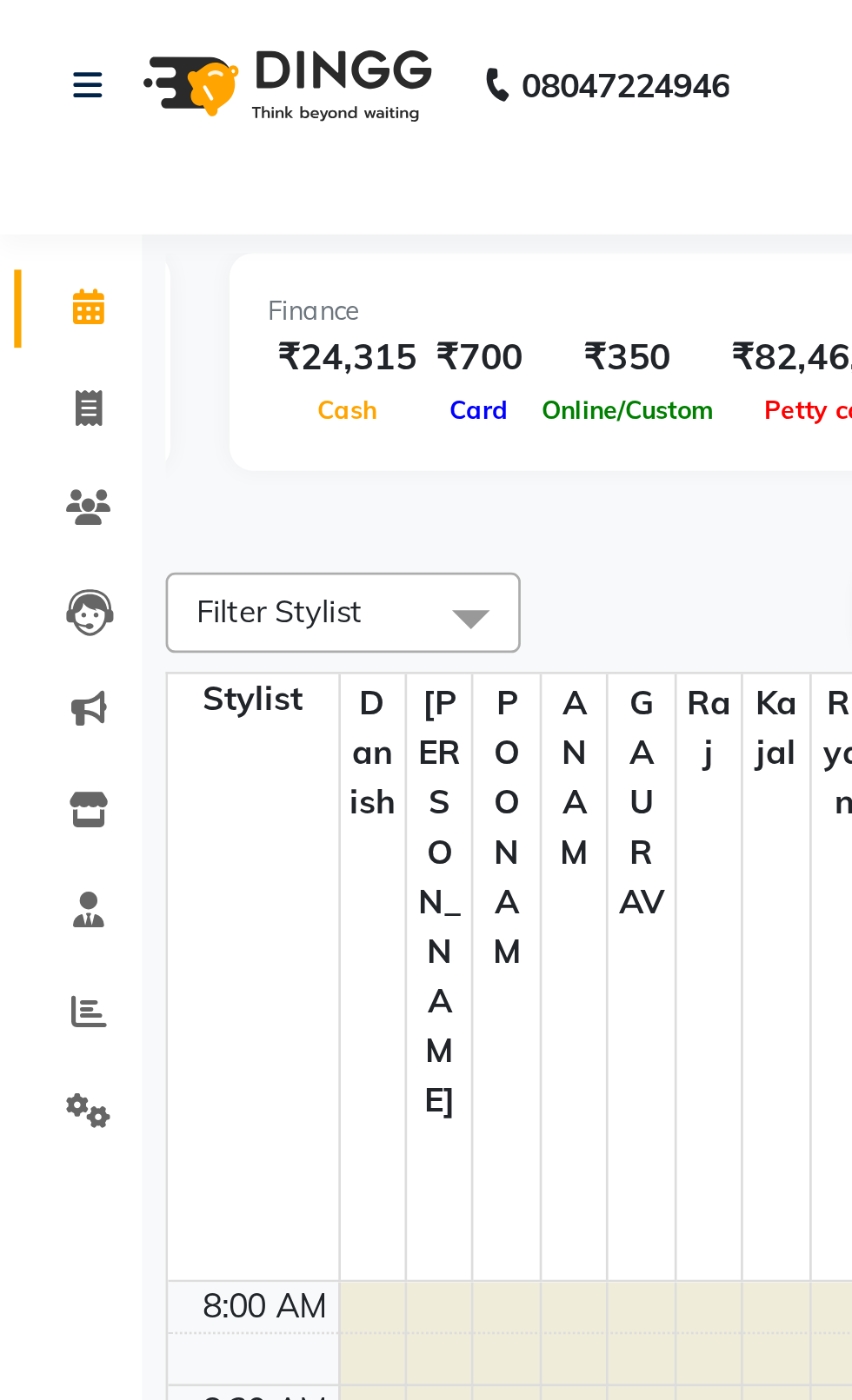
scroll to position [0, 246]
